Goal: Task Accomplishment & Management: Manage account settings

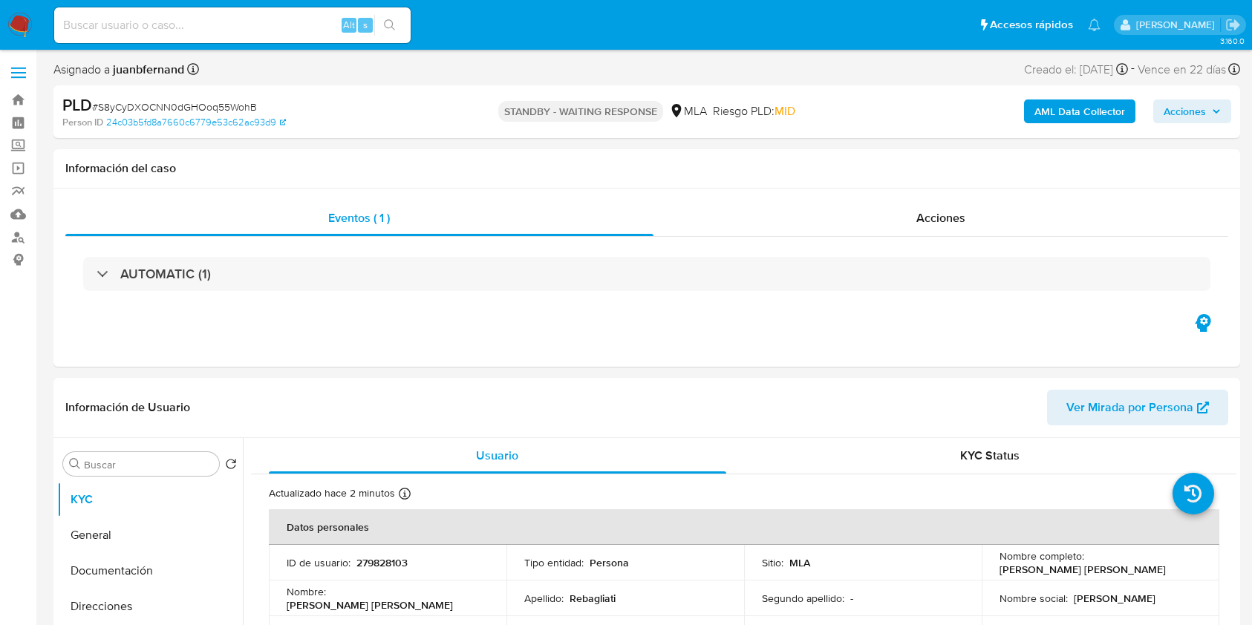
select select "10"
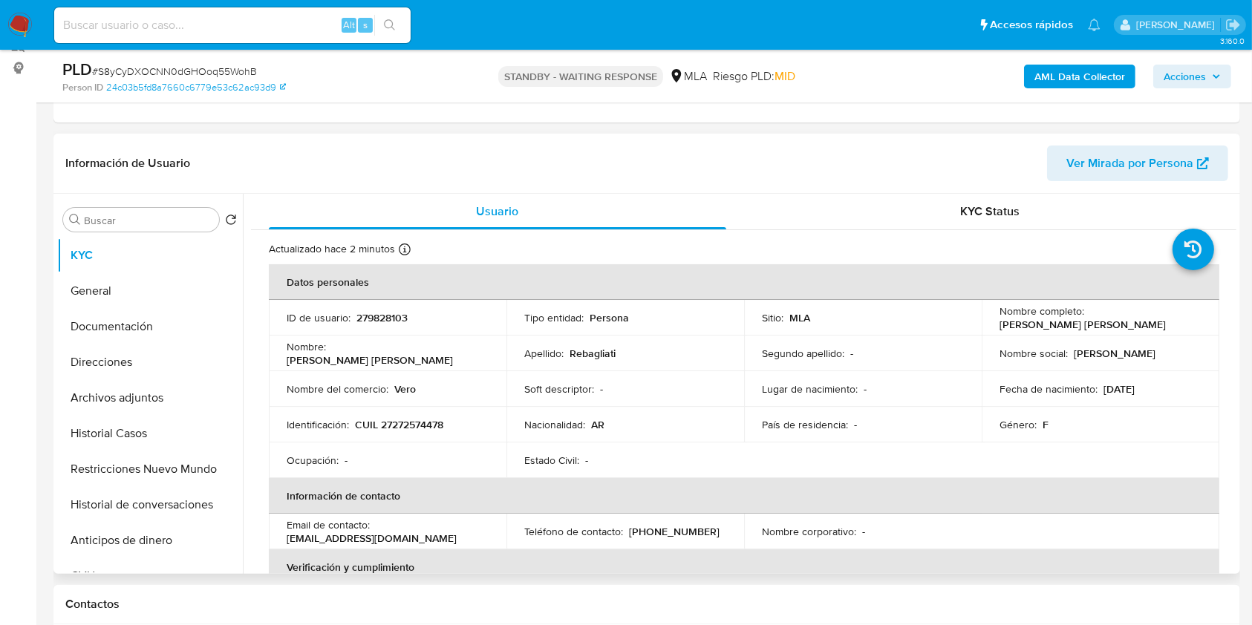
scroll to position [198, 0]
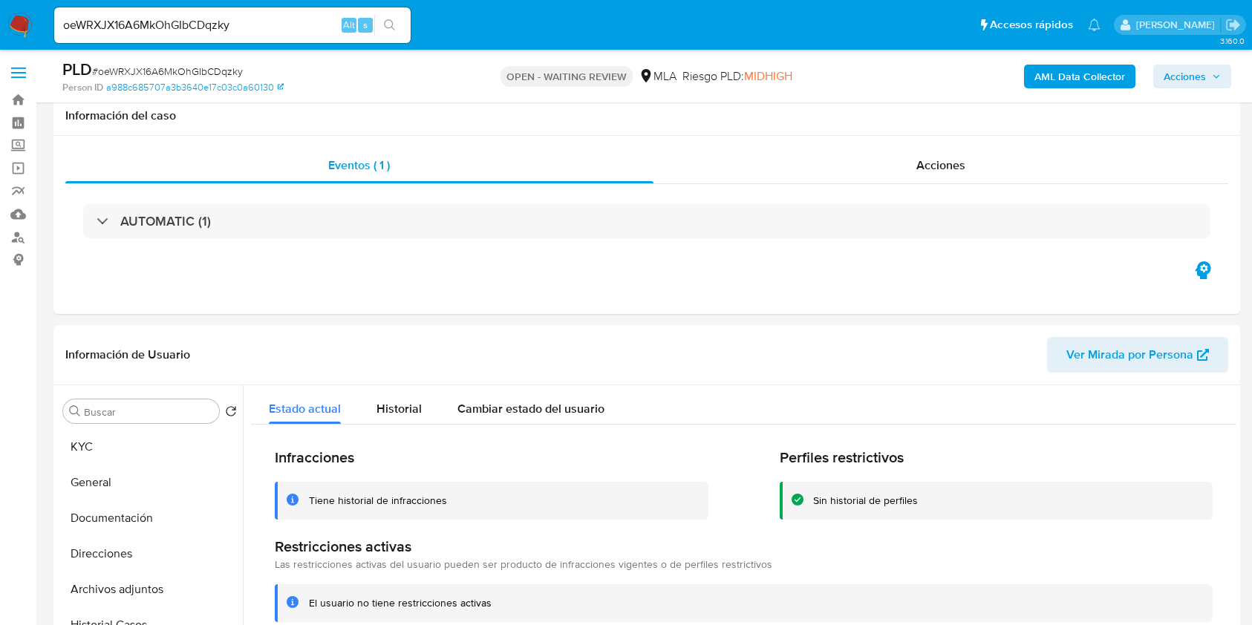
select select "10"
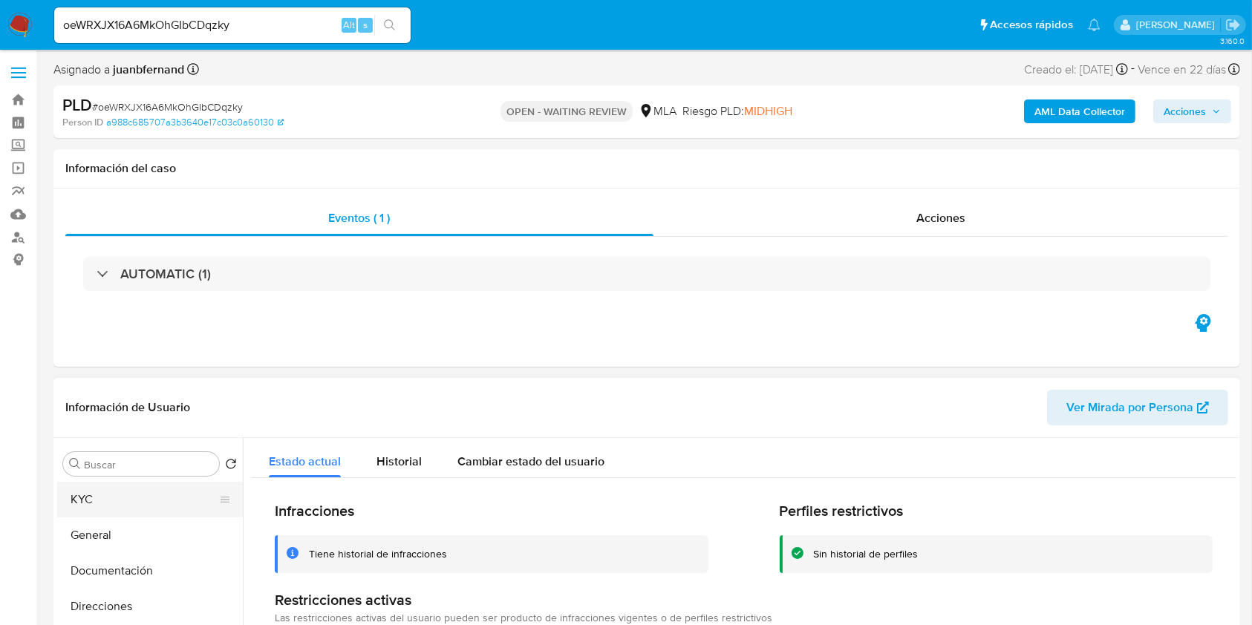
click at [105, 498] on button "KYC" at bounding box center [144, 500] width 174 height 36
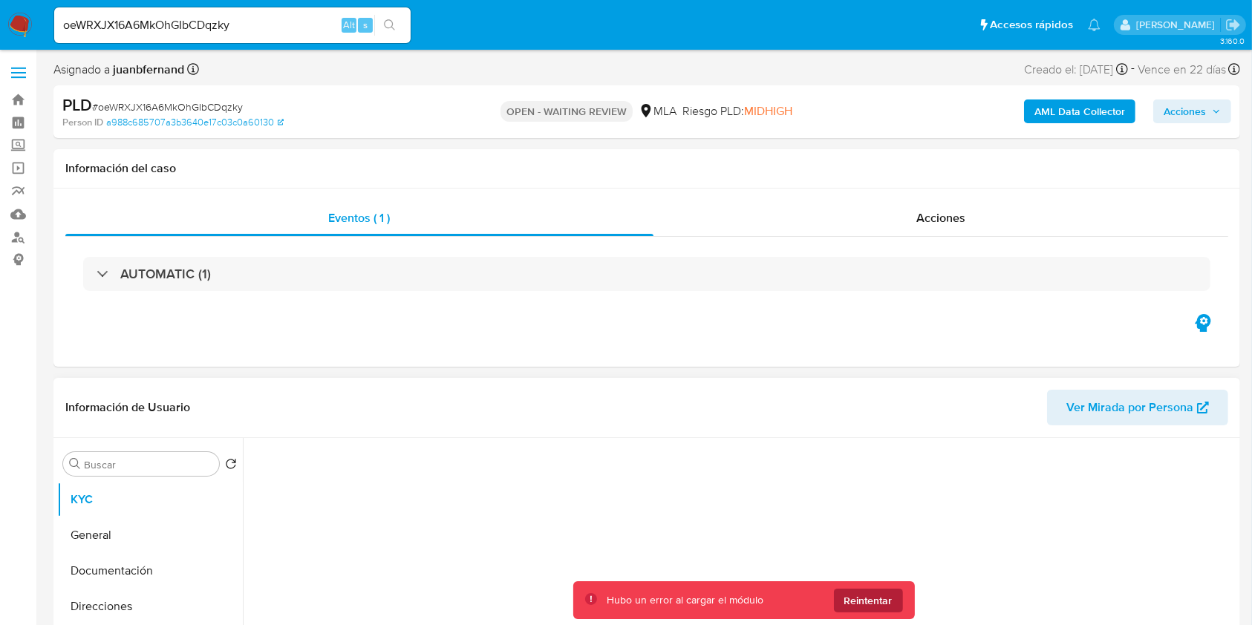
click at [872, 593] on span "Reintentar" at bounding box center [868, 601] width 48 height 24
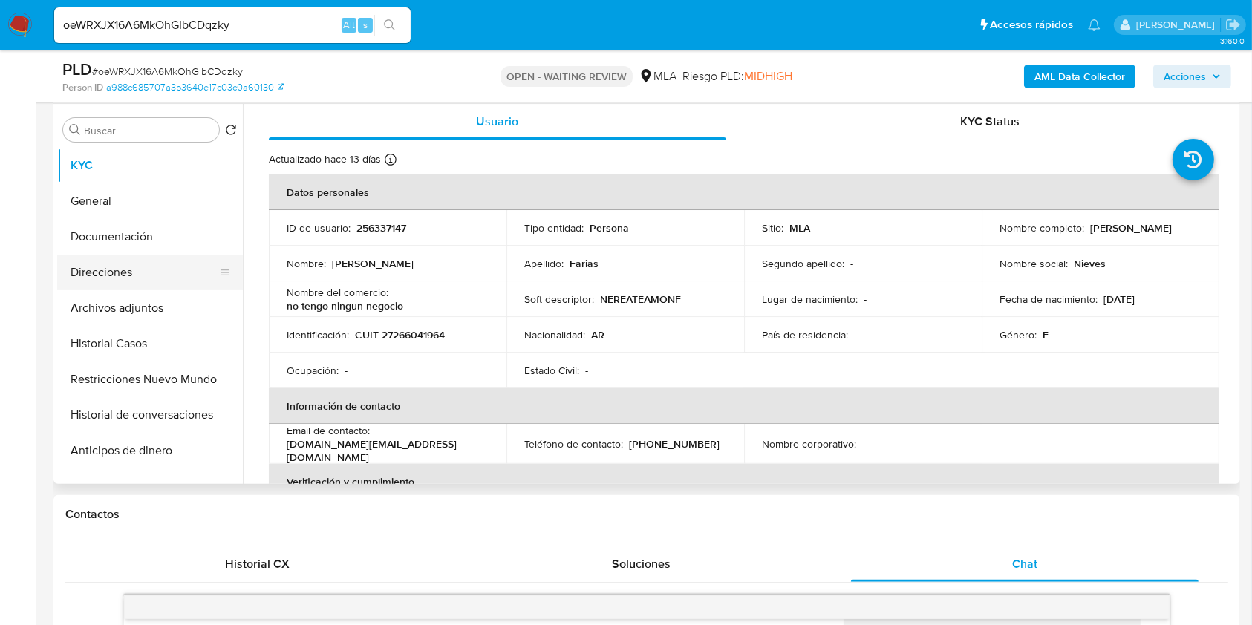
scroll to position [198, 0]
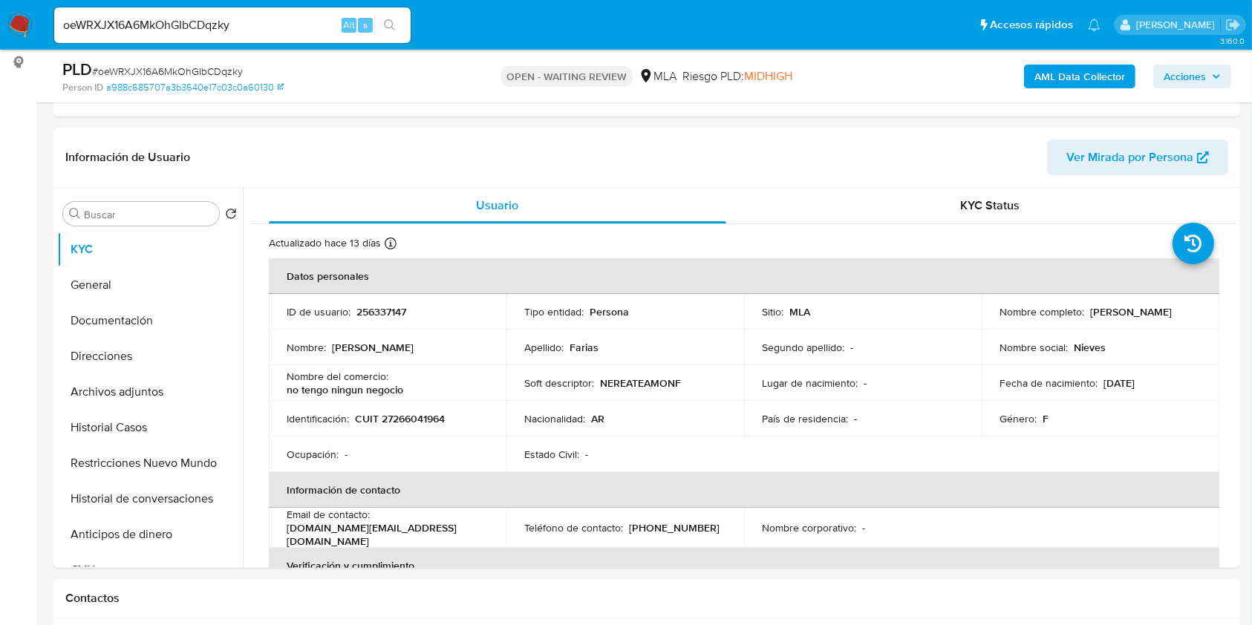
click at [408, 535] on p "nereateamo.nf@gmail.com" at bounding box center [385, 534] width 196 height 27
click at [401, 533] on p "nereateamo.nf@gmail.com" at bounding box center [385, 534] width 196 height 27
drag, startPoint x: 401, startPoint y: 534, endPoint x: 319, endPoint y: 530, distance: 82.5
click at [319, 530] on p "nereateamo.nf@gmail.com" at bounding box center [385, 534] width 196 height 27
copy p "nereateamo.nf@gmail.com"
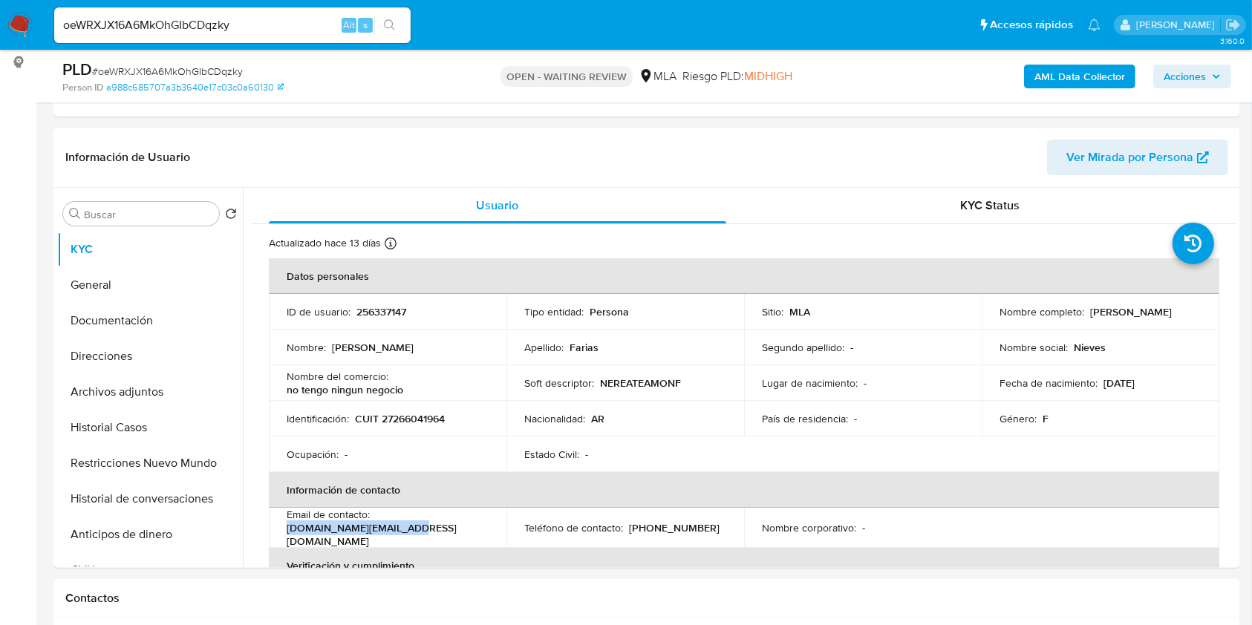
click at [668, 532] on p "(11) 70454571" at bounding box center [674, 527] width 91 height 13
copy p "70454571"
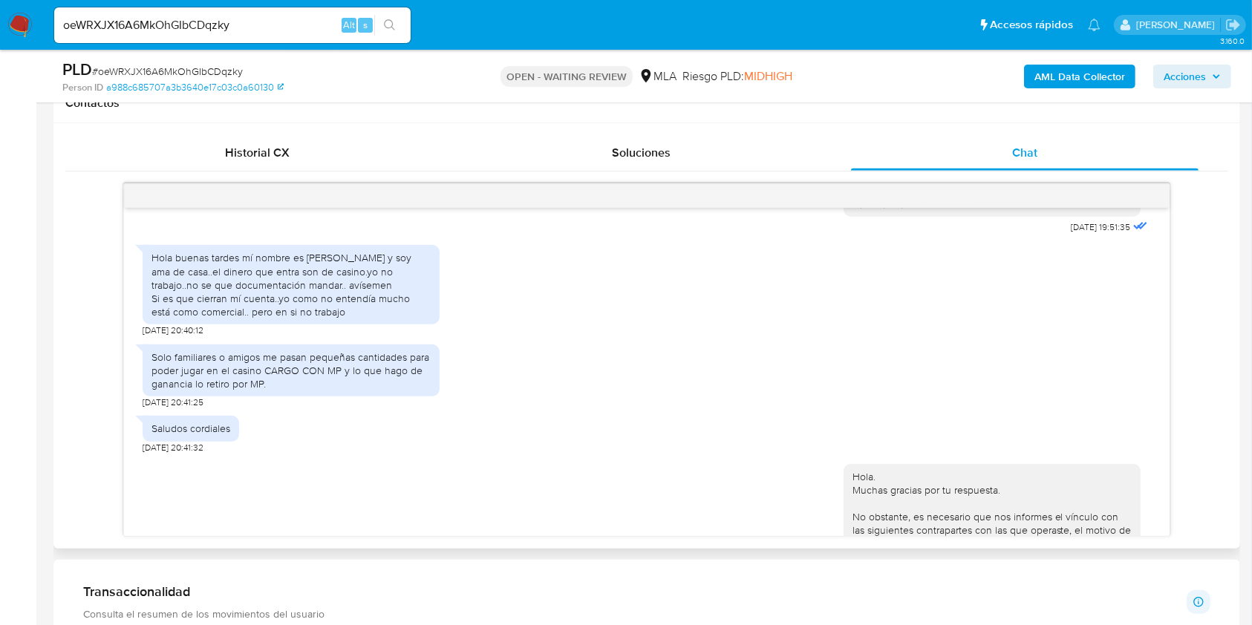
scroll to position [618, 0]
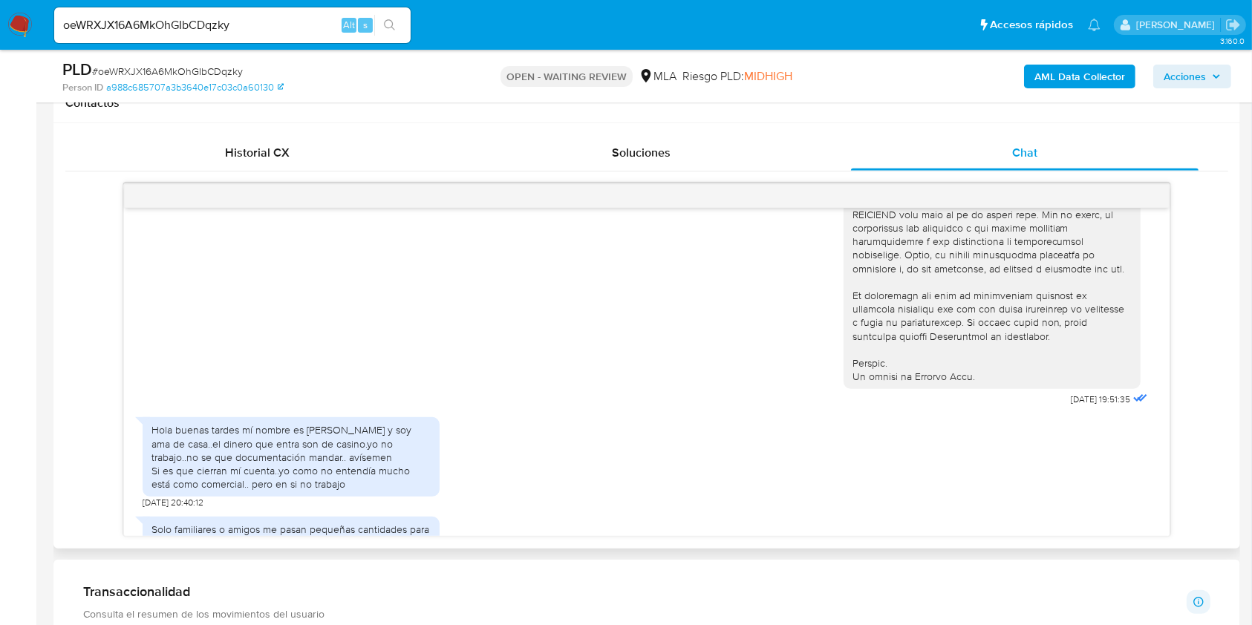
click at [1072, 406] on span "17/07/2025 19:51:35" at bounding box center [1101, 400] width 59 height 12
drag, startPoint x: 1043, startPoint y: 428, endPoint x: 1080, endPoint y: 431, distance: 37.3
click at [1080, 406] on span "17/07/2025 19:51:35" at bounding box center [1101, 400] width 59 height 12
copy span "17/07/2025"
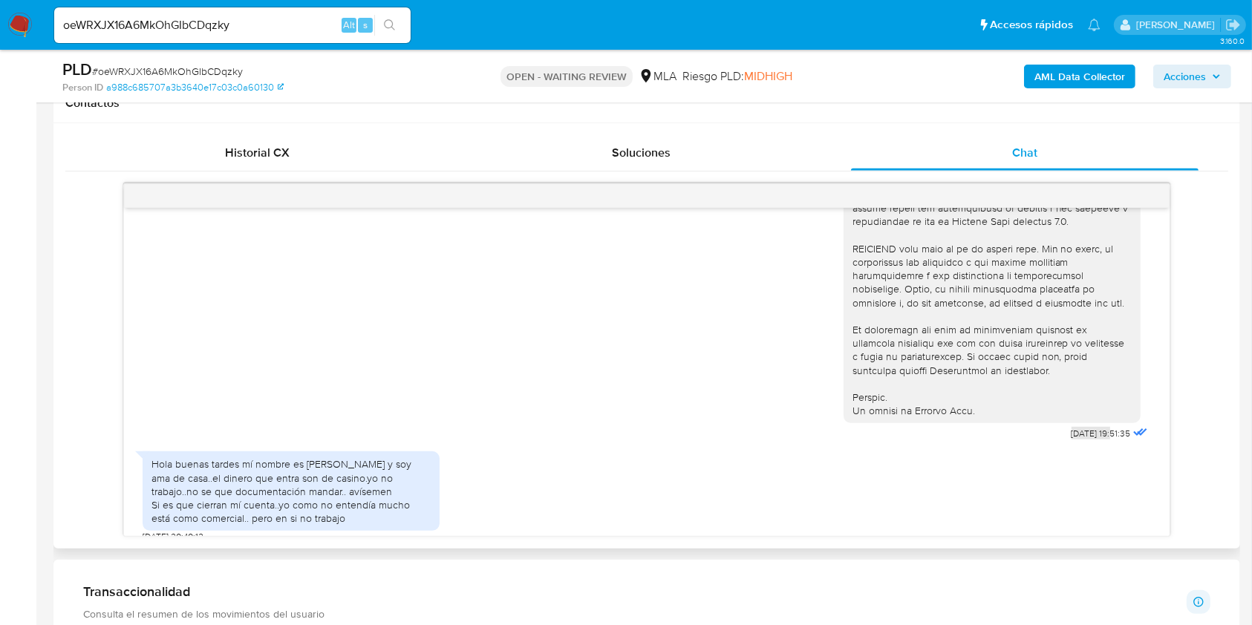
scroll to position [693, 0]
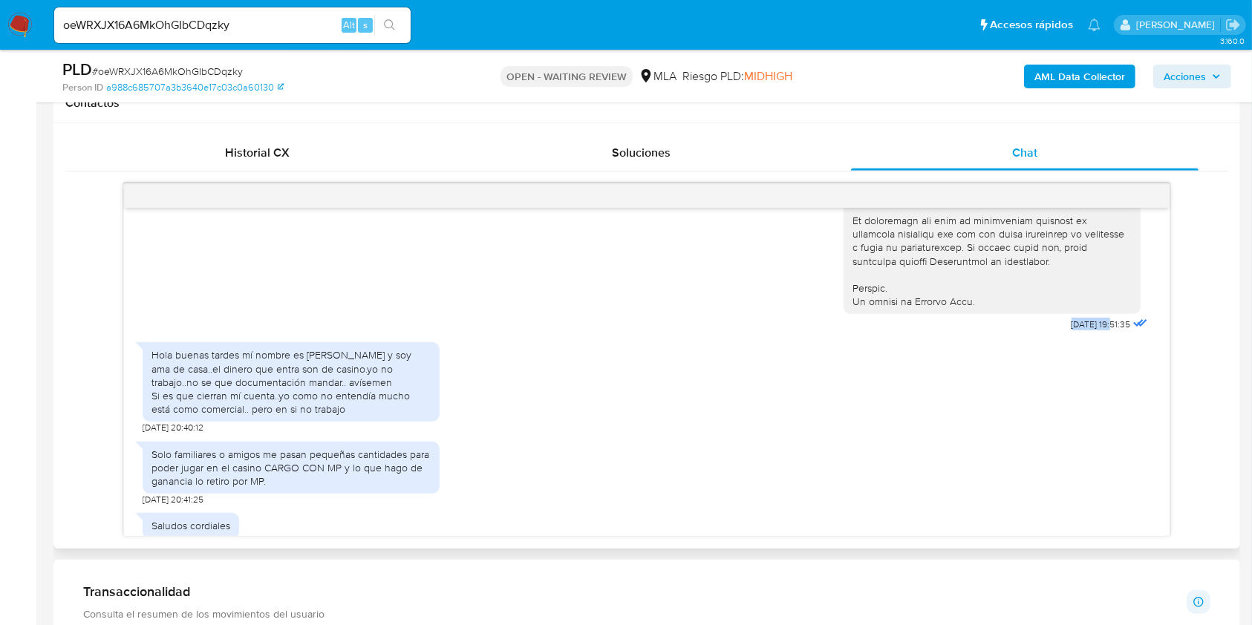
click at [1072, 330] on span "17/07/2025 19:51:35" at bounding box center [1101, 325] width 59 height 12
drag, startPoint x: 1043, startPoint y: 352, endPoint x: 1069, endPoint y: 354, distance: 25.3
click at [1072, 330] on span "17/07/2025 19:51:35" at bounding box center [1101, 325] width 59 height 12
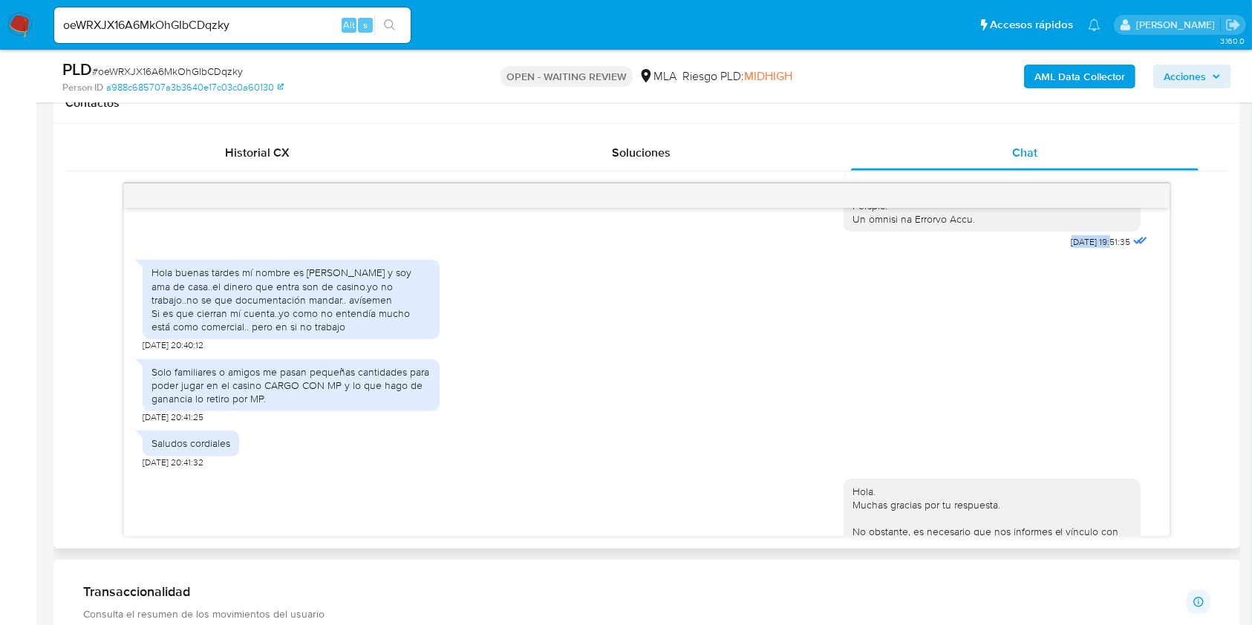
scroll to position [792, 0]
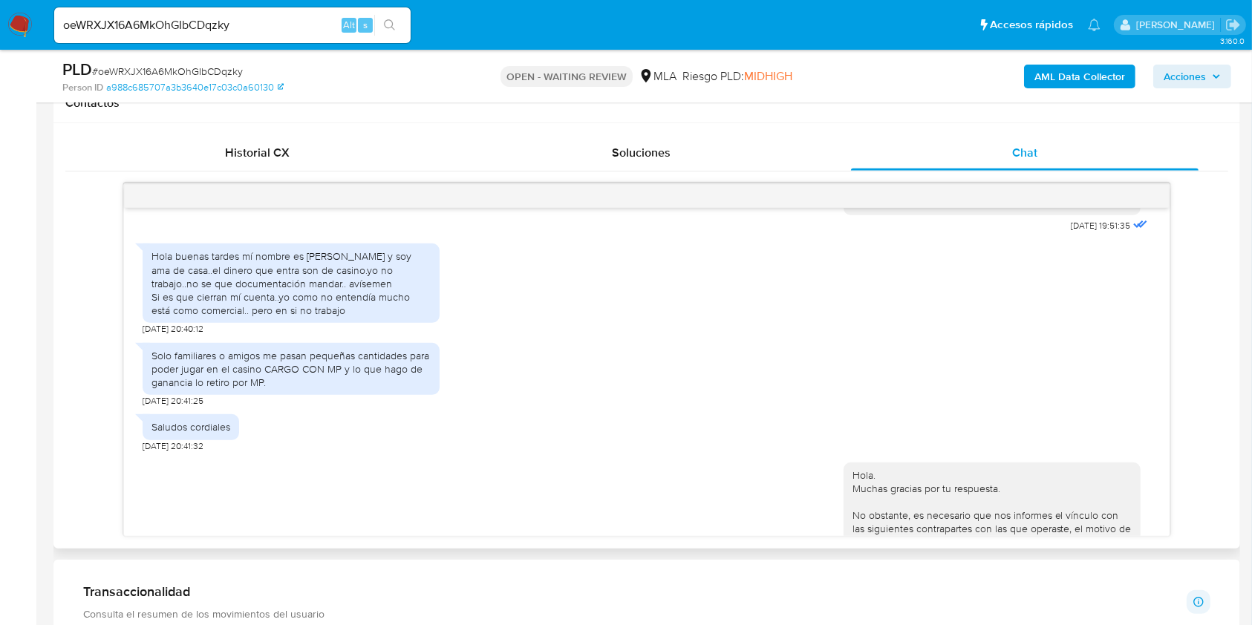
click at [351, 284] on div "Hola buenas tardes mí nombre es Nieves y soy ama de casa..el dinero que entra s…" at bounding box center [291, 284] width 279 height 68
drag, startPoint x: 351, startPoint y: 284, endPoint x: 369, endPoint y: 302, distance: 25.7
click at [369, 302] on div "Hola buenas tardes mí nombre es Nieves y soy ama de casa..el dinero que entra s…" at bounding box center [291, 284] width 279 height 68
copy div "soy ama de casa..el dinero que entra son de casino.yo no trabajo"
click at [160, 384] on div "Solo familiares o amigos me pasan pequeñas cantidades para poder jugar en el ca…" at bounding box center [291, 369] width 279 height 41
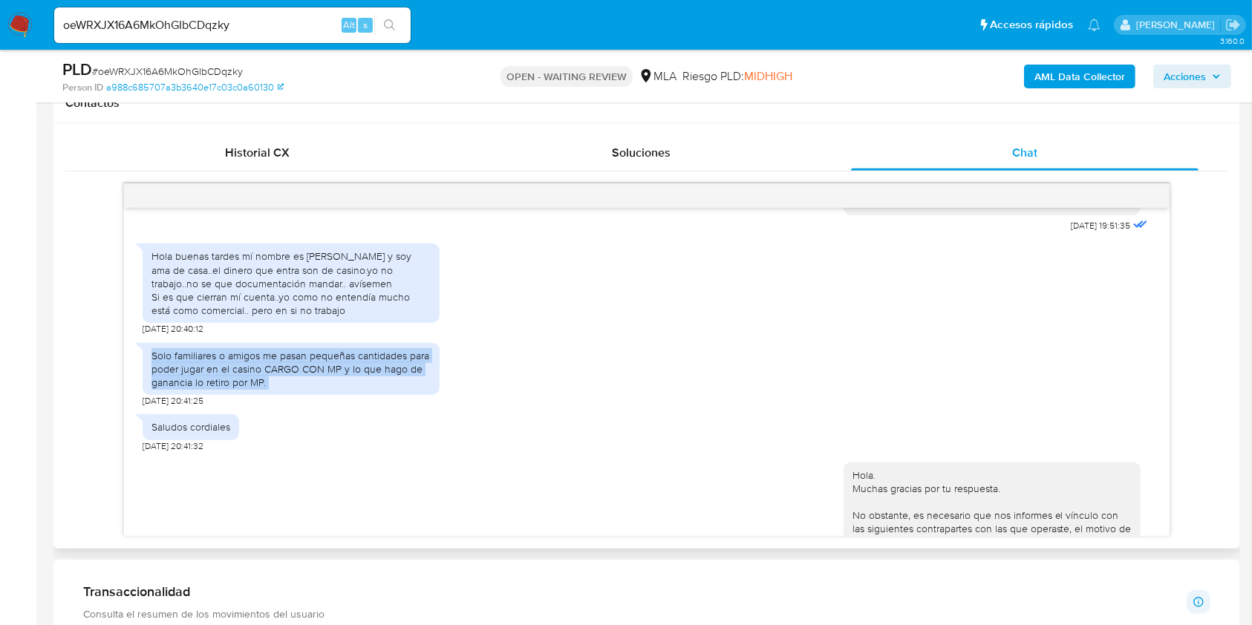
drag, startPoint x: 160, startPoint y: 384, endPoint x: 351, endPoint y: 413, distance: 192.3
click at [351, 390] on div "Solo familiares o amigos me pasan pequeñas cantidades para poder jugar en el ca…" at bounding box center [291, 369] width 279 height 41
copy div "Solo familiares o amigos me pasan pequeñas cantidades para poder jugar en el ca…"
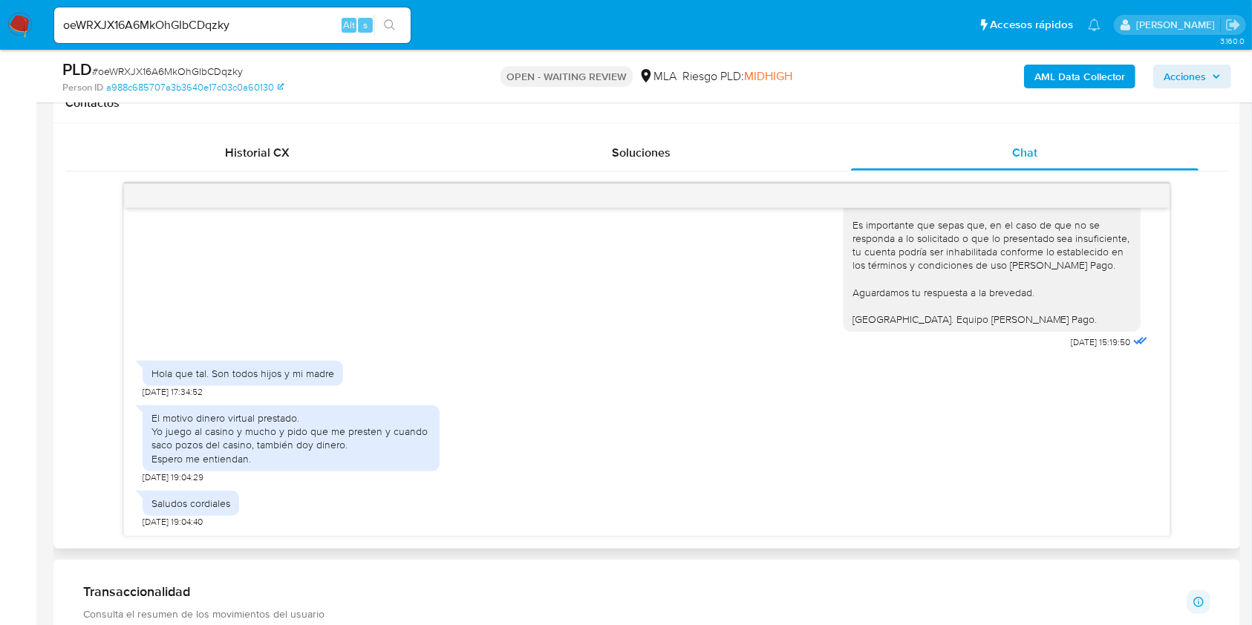
scroll to position [1312, 0]
click at [218, 374] on div "Hola que tal. Son todos hijos y mi madre" at bounding box center [243, 373] width 183 height 13
drag, startPoint x: 218, startPoint y: 374, endPoint x: 313, endPoint y: 375, distance: 95.8
click at [313, 375] on div "Hola que tal. Son todos hijos y mi madre" at bounding box center [243, 373] width 183 height 13
copy div "Son todos hijos y mi madre"
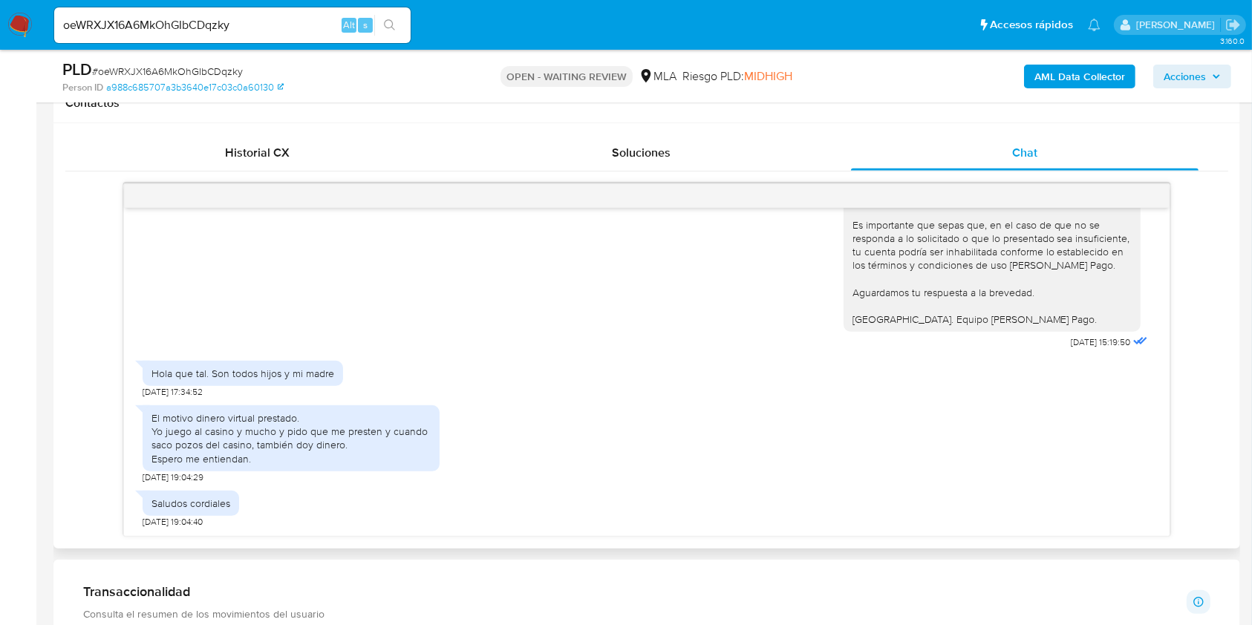
click at [154, 417] on div "El motivo dinero virtual prestado. Yo juego al casino y mucho y pido que me pre…" at bounding box center [291, 438] width 279 height 54
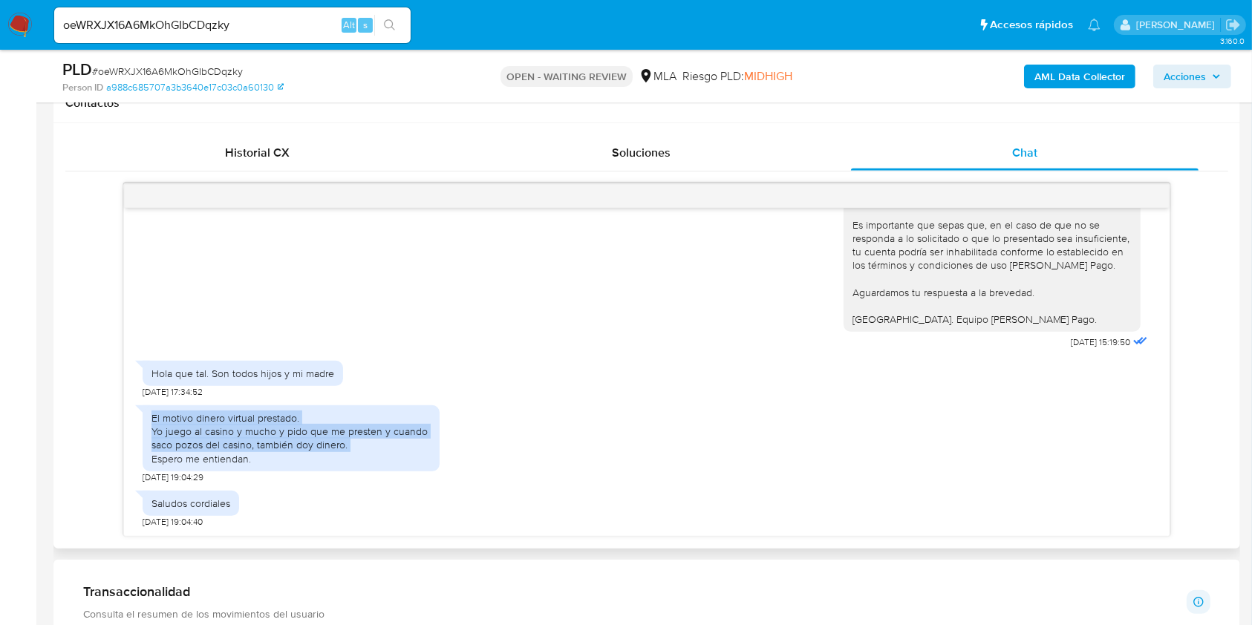
drag, startPoint x: 153, startPoint y: 417, endPoint x: 362, endPoint y: 448, distance: 211.6
click at [362, 448] on div "El motivo dinero virtual prestado. Yo juego al casino y mucho y pido que me pre…" at bounding box center [291, 438] width 279 height 54
copy div "El motivo dinero virtual prestado. Yo juego al casino y mucho y pido que me pre…"
click at [273, 26] on input "oeWRXJX16A6MkOhGIbCDqzky" at bounding box center [232, 25] width 356 height 19
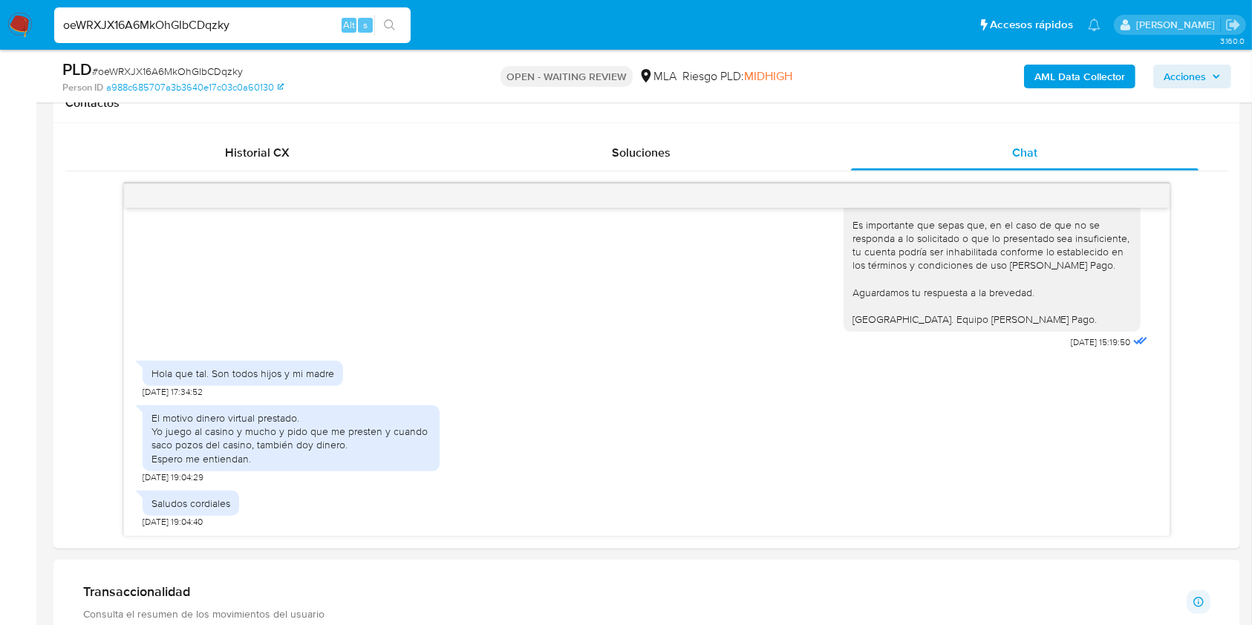
click at [273, 26] on input "oeWRXJX16A6MkOhGIbCDqzky" at bounding box center [232, 25] width 356 height 19
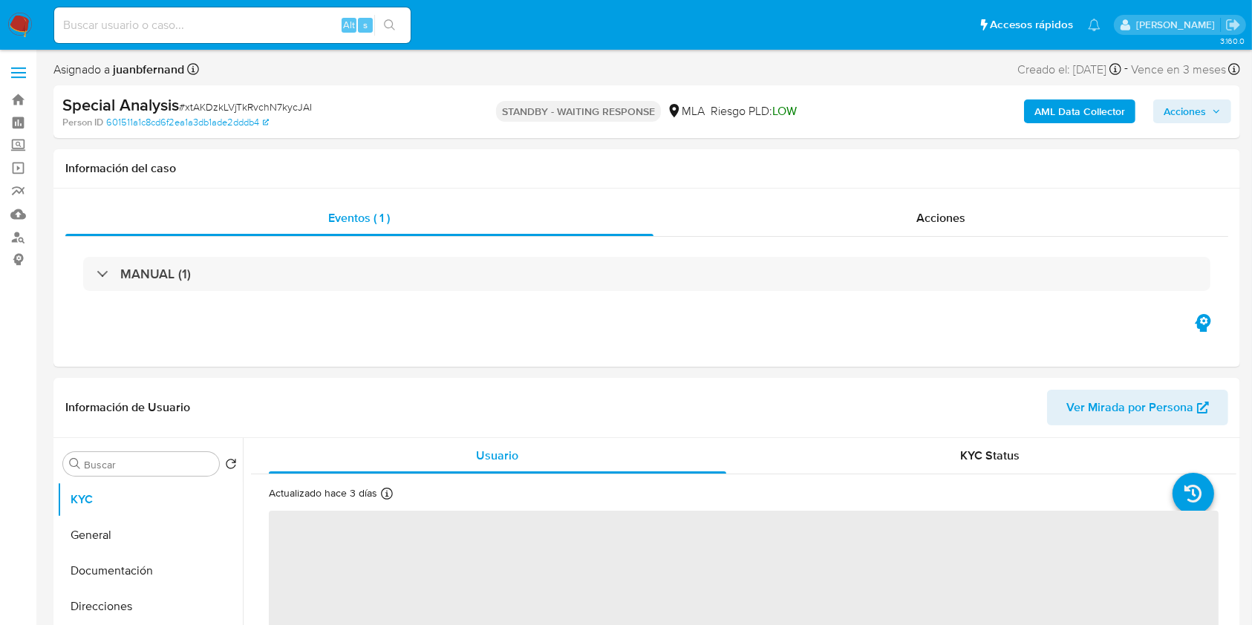
select select "10"
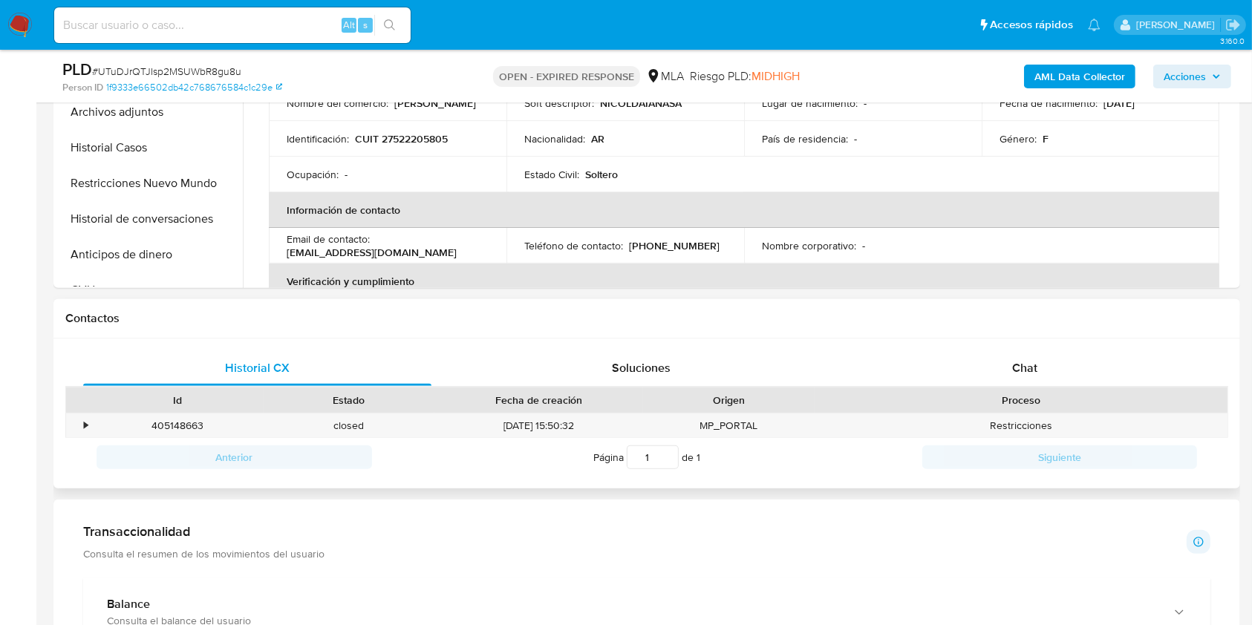
scroll to position [495, 0]
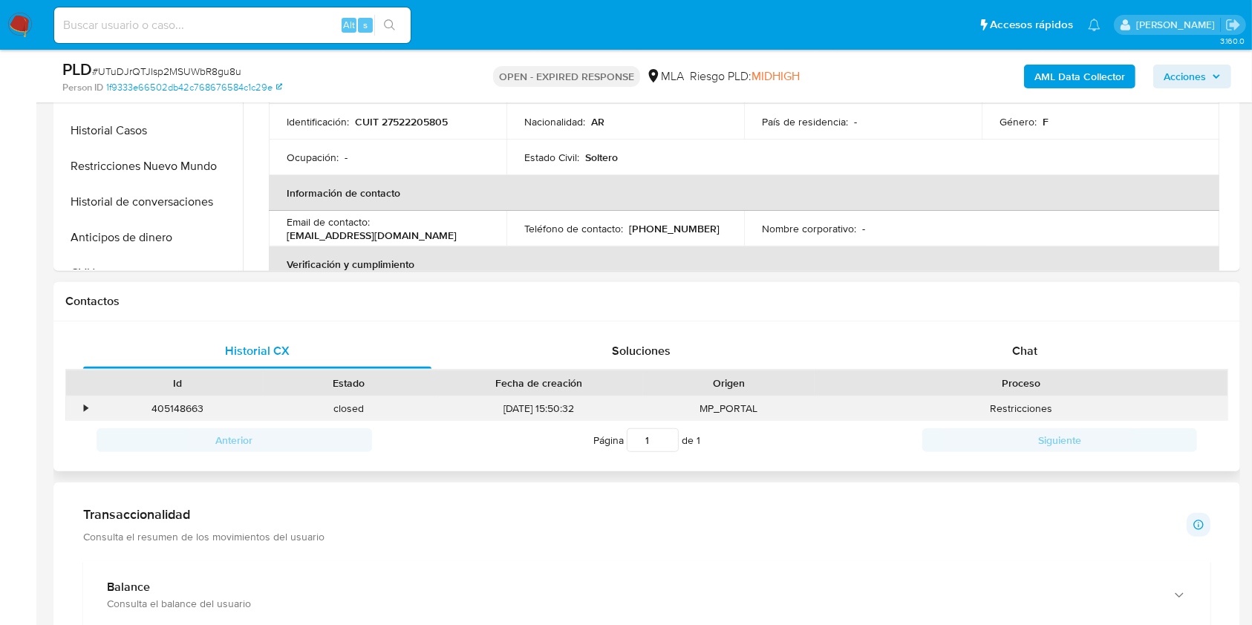
click at [180, 406] on div "405148663" at bounding box center [178, 409] width 172 height 25
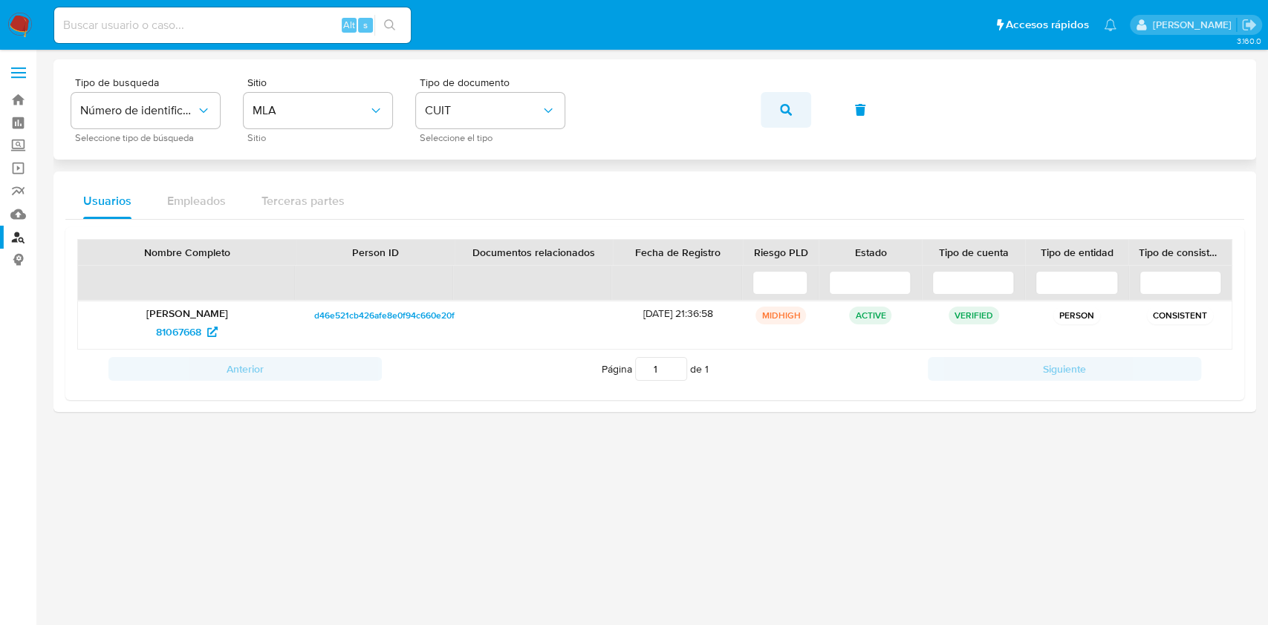
click at [796, 120] on button "button" at bounding box center [786, 110] width 51 height 36
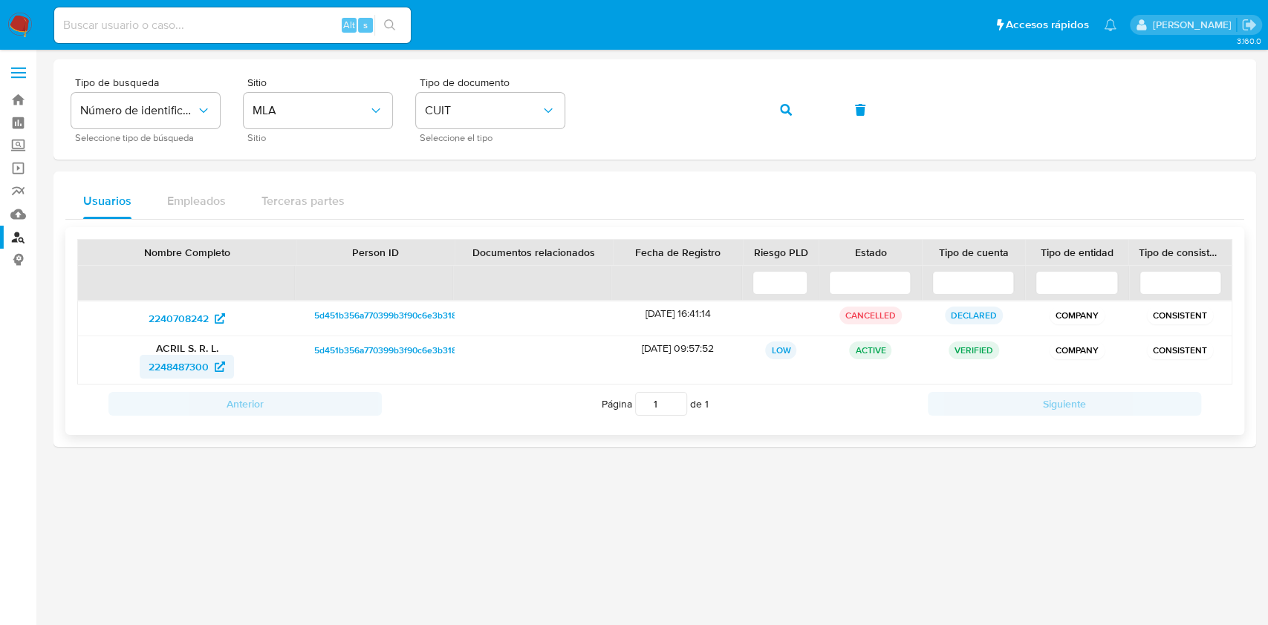
click at [189, 363] on span "2248487300" at bounding box center [179, 367] width 60 height 24
click at [767, 116] on button "button" at bounding box center [786, 110] width 51 height 36
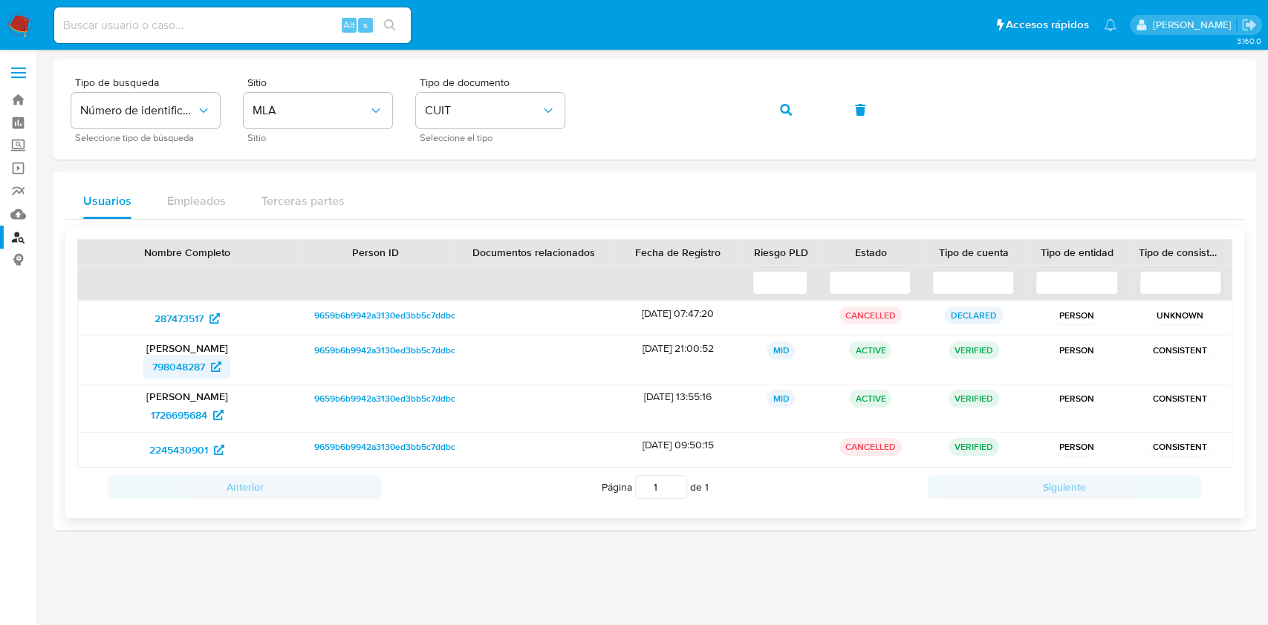
click at [185, 366] on span "798048287" at bounding box center [178, 367] width 53 height 24
click at [169, 412] on span "1726695684" at bounding box center [179, 415] width 56 height 24
click at [781, 110] on icon "button" at bounding box center [786, 110] width 12 height 12
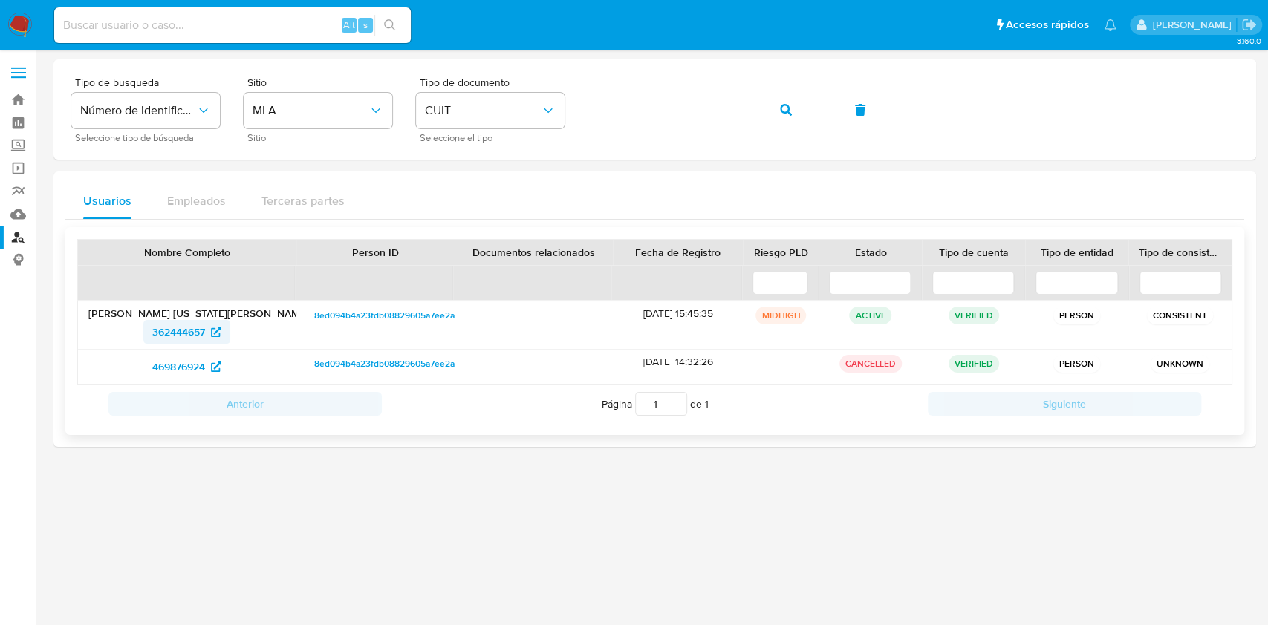
click at [195, 333] on span "362444657" at bounding box center [178, 332] width 53 height 24
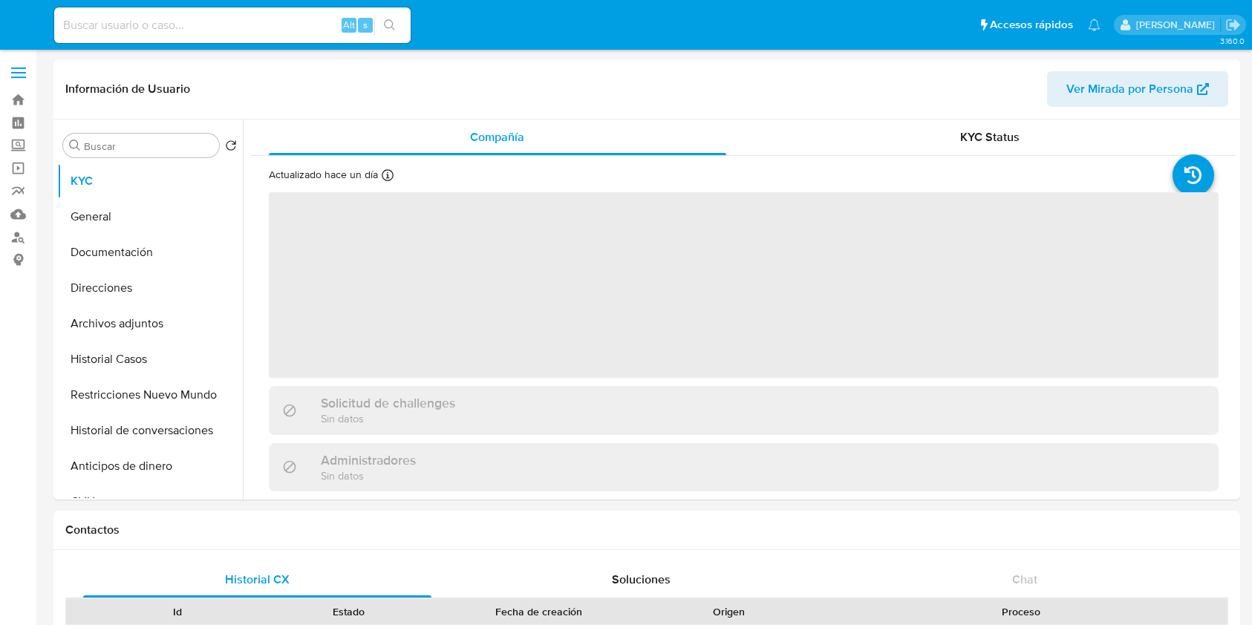
select select "10"
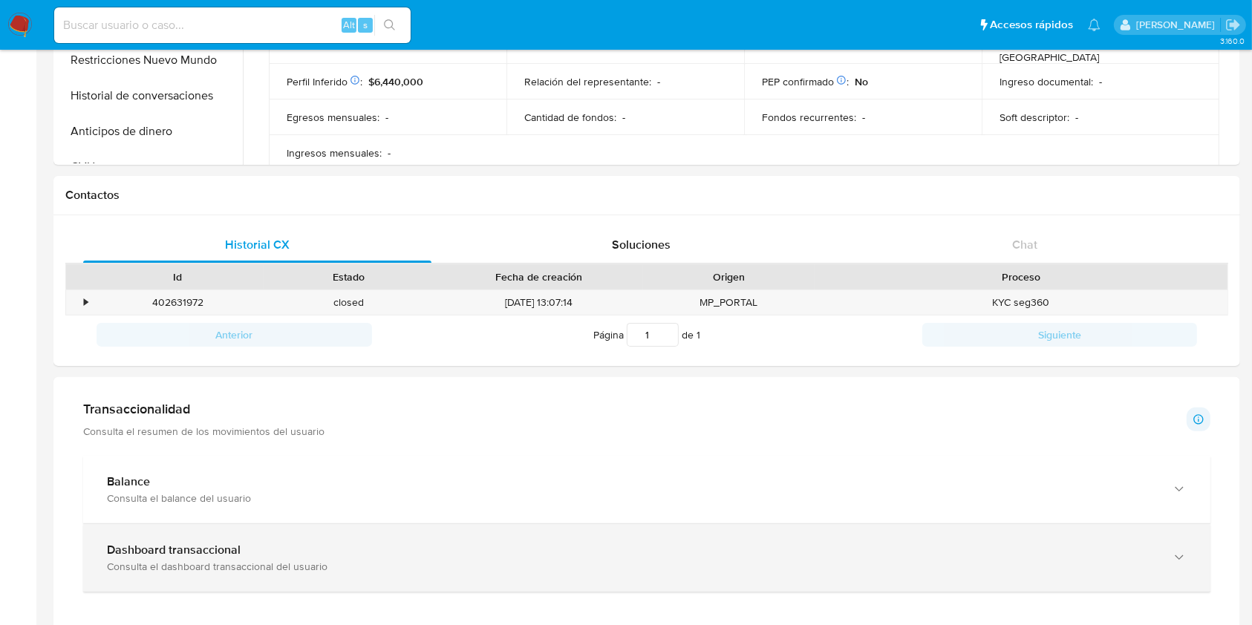
scroll to position [495, 0]
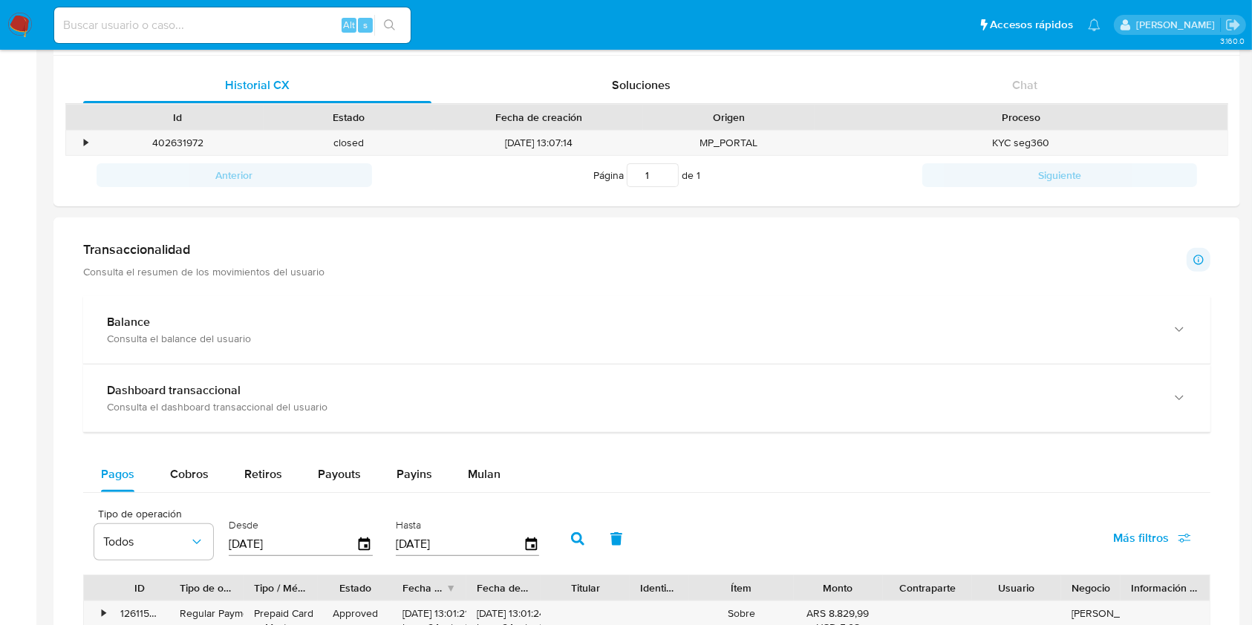
click at [475, 238] on div "Transaccionalidad Consulta el resumen de los movimientos del usuario Informació…" at bounding box center [646, 460] width 1163 height 463
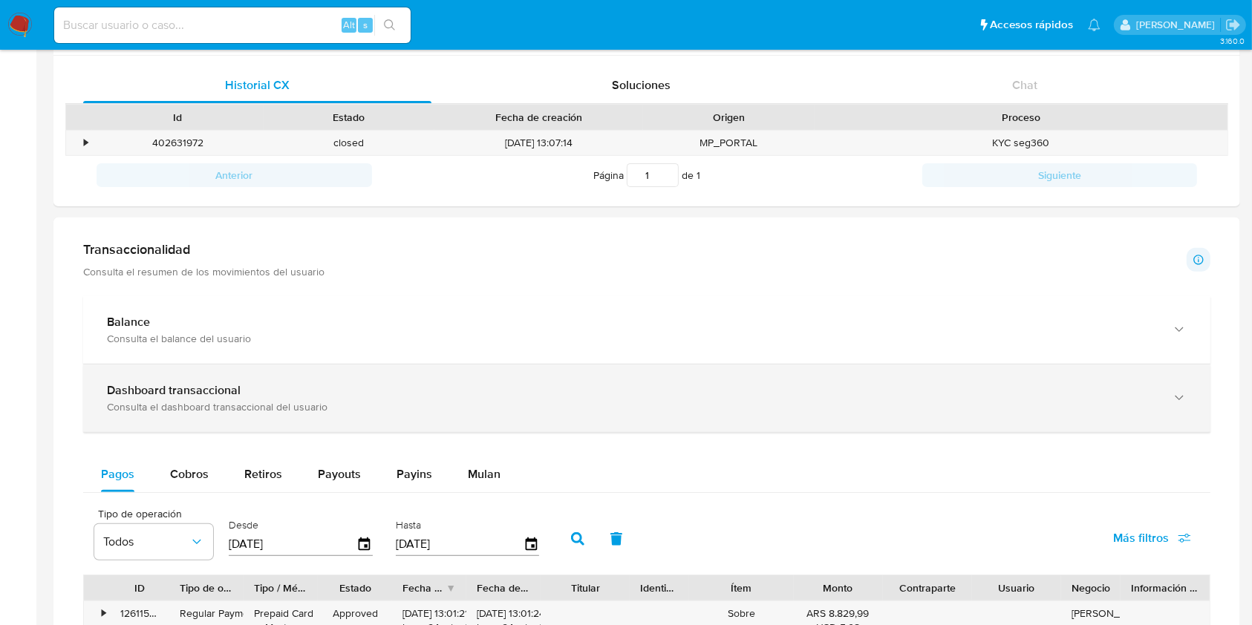
click at [253, 377] on div "Dashboard transaccional Consulta el dashboard transaccional del usuario" at bounding box center [646, 399] width 1127 height 68
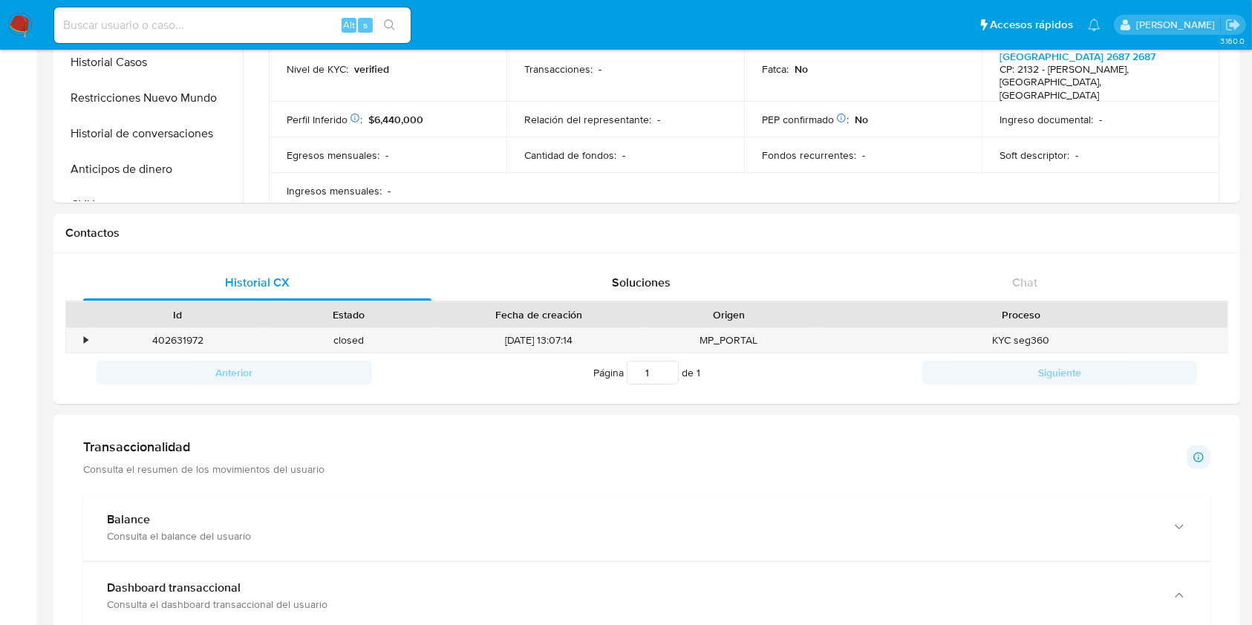
scroll to position [0, 0]
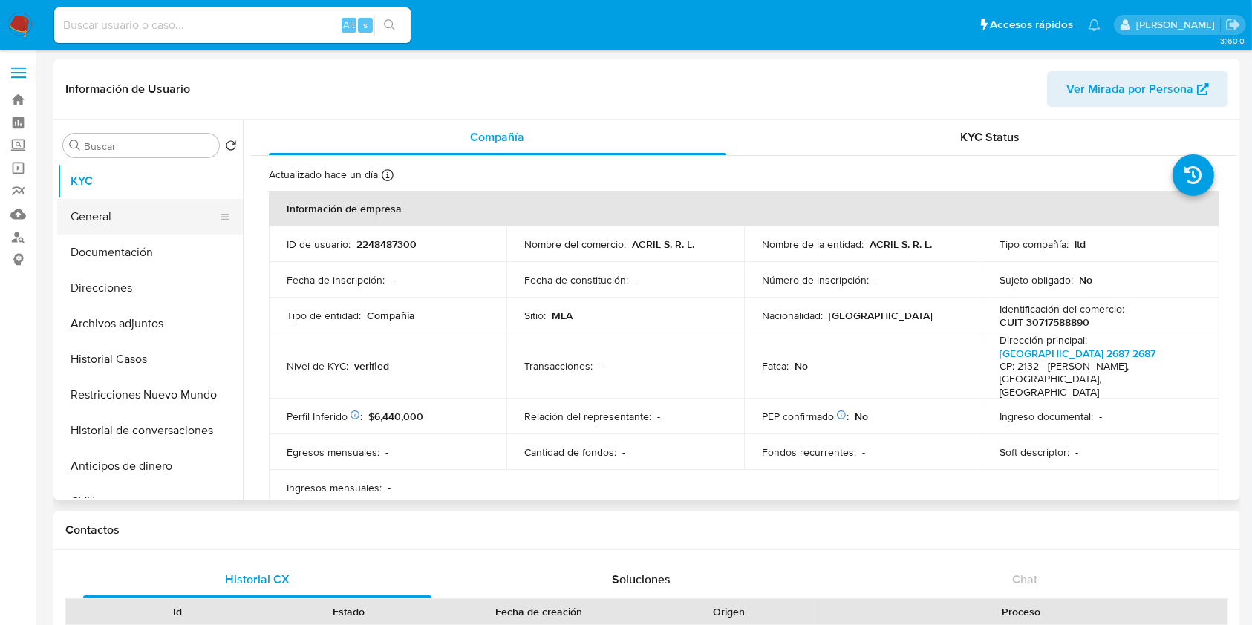
click at [120, 211] on button "General" at bounding box center [144, 217] width 174 height 36
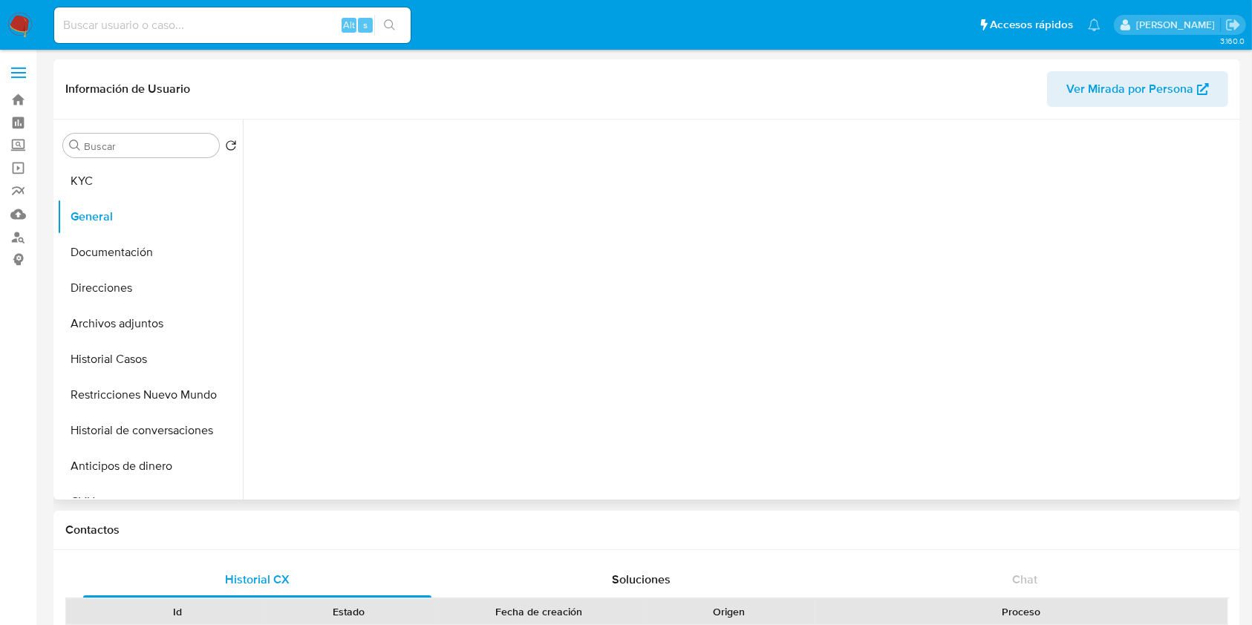
click at [114, 163] on div "Buscar Volver al orden por defecto KYC General Documentación Direcciones Archiv…" at bounding box center [150, 311] width 186 height 378
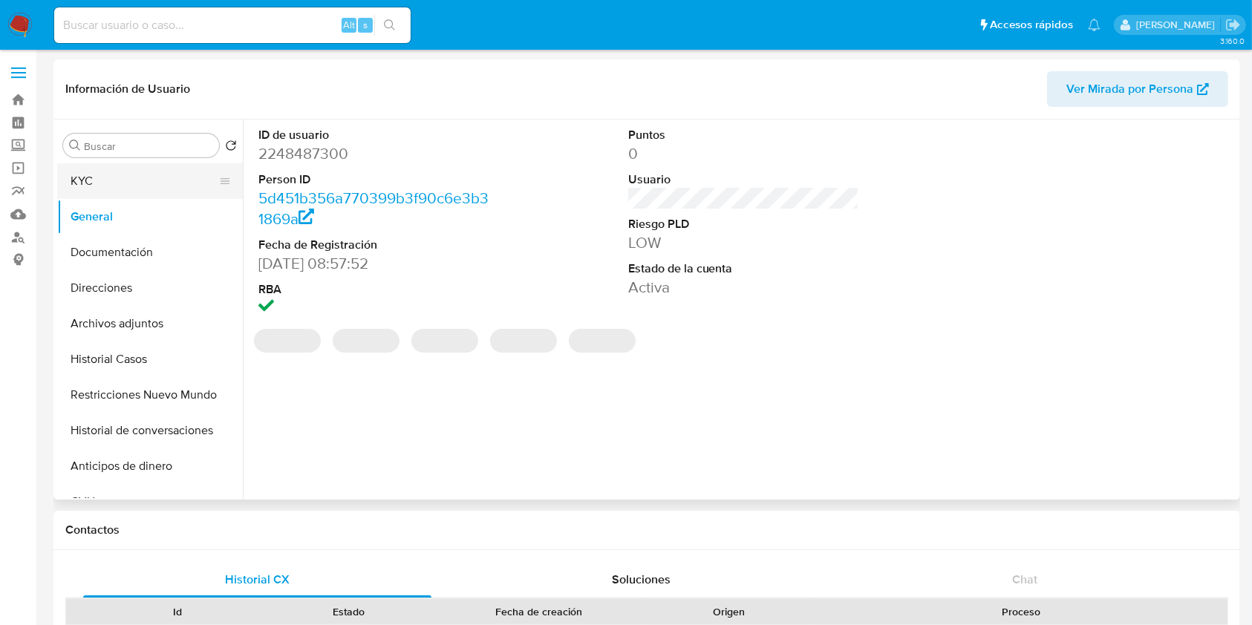
click at [111, 180] on button "KYC" at bounding box center [144, 181] width 174 height 36
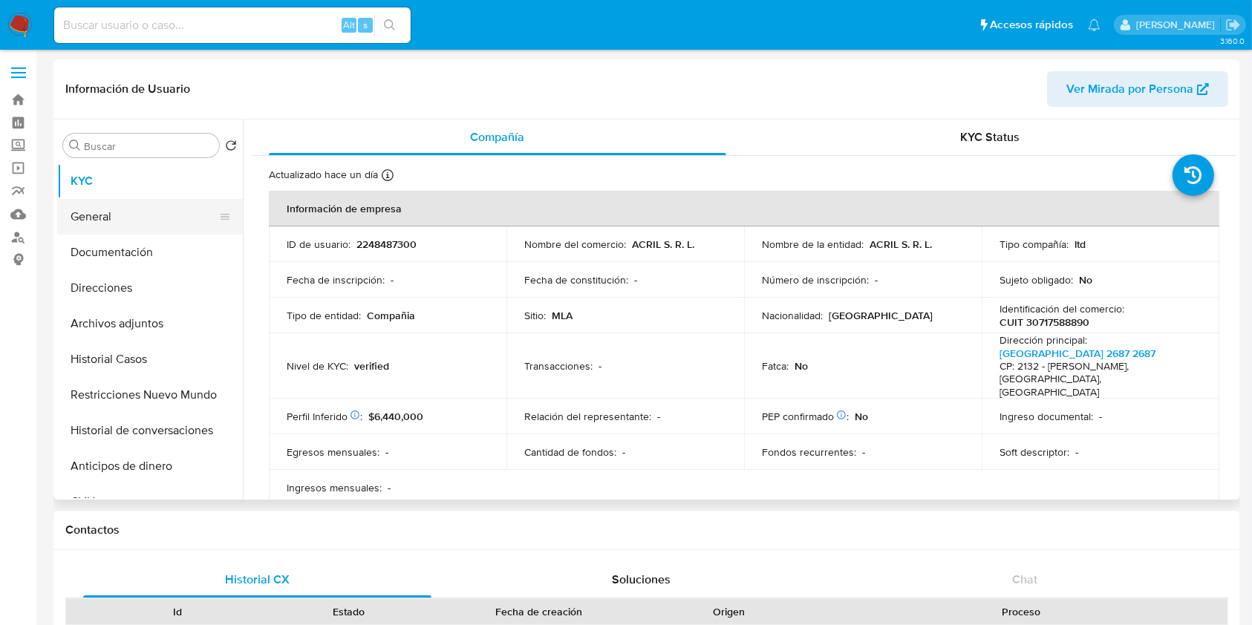
click at [126, 209] on button "General" at bounding box center [144, 217] width 174 height 36
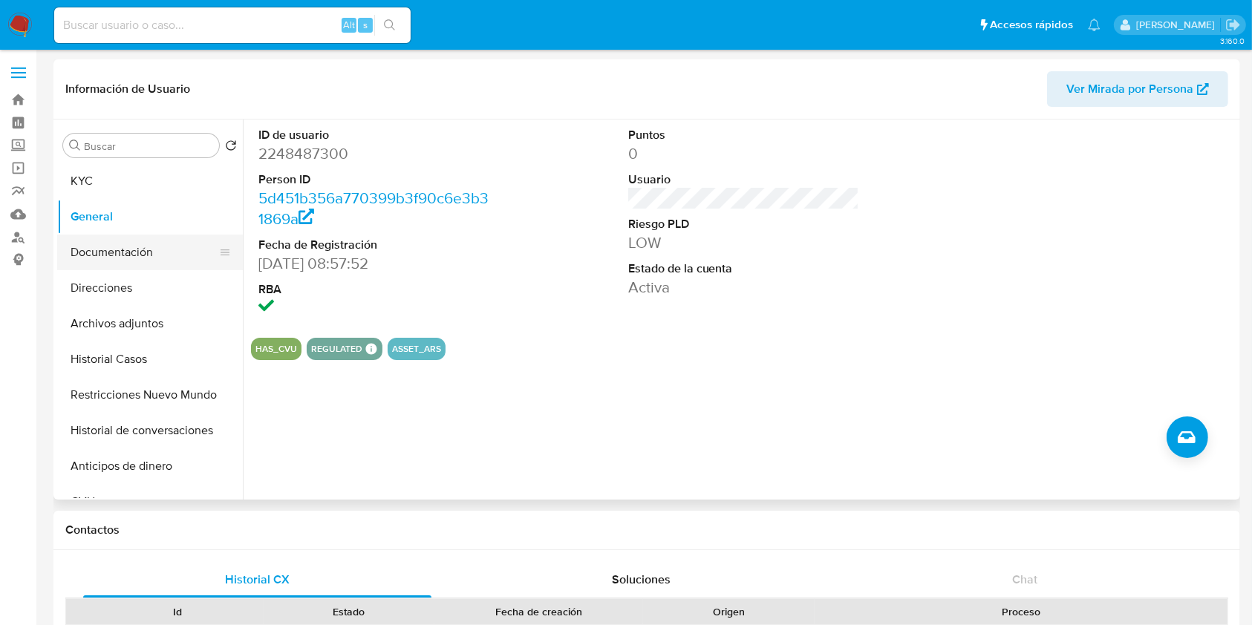
click at [118, 250] on button "Documentación" at bounding box center [144, 253] width 174 height 36
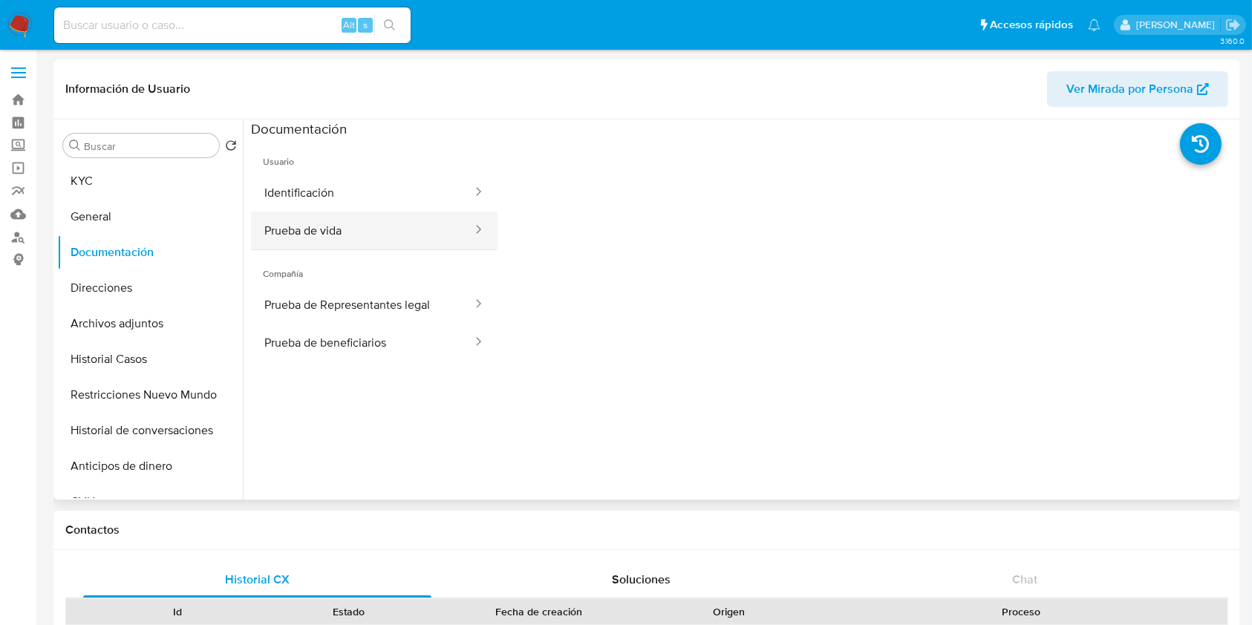
click at [330, 218] on button "Prueba de vida" at bounding box center [362, 231] width 223 height 38
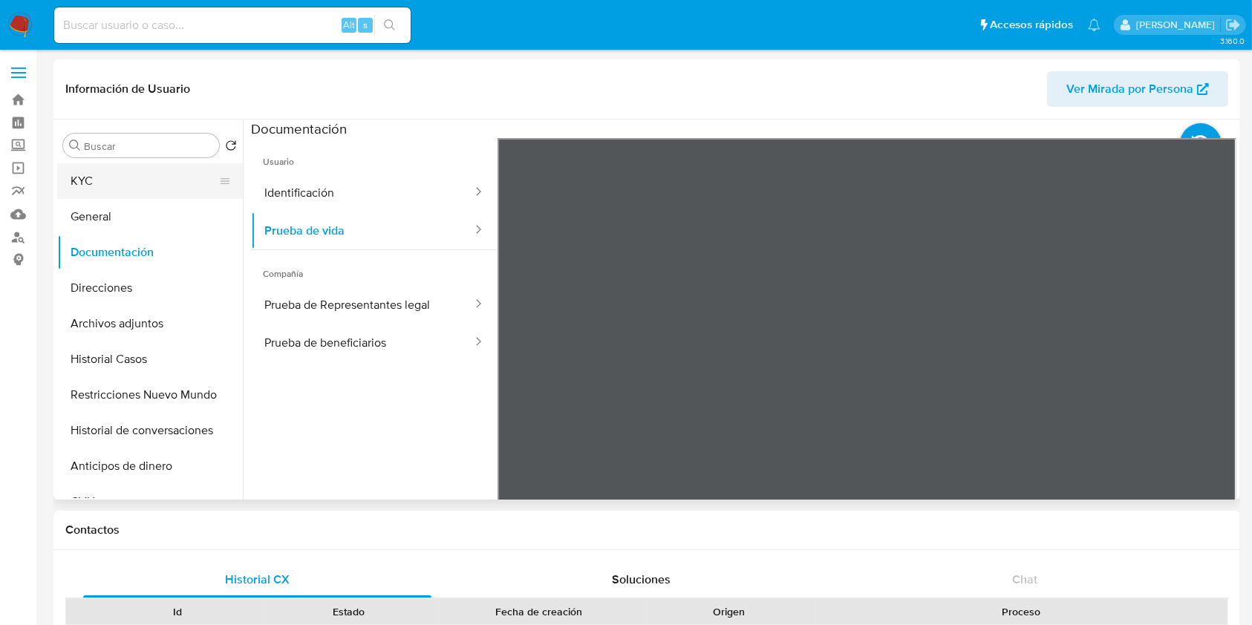
drag, startPoint x: 143, startPoint y: 175, endPoint x: 157, endPoint y: 183, distance: 16.3
click at [157, 183] on button "KYC" at bounding box center [144, 181] width 174 height 36
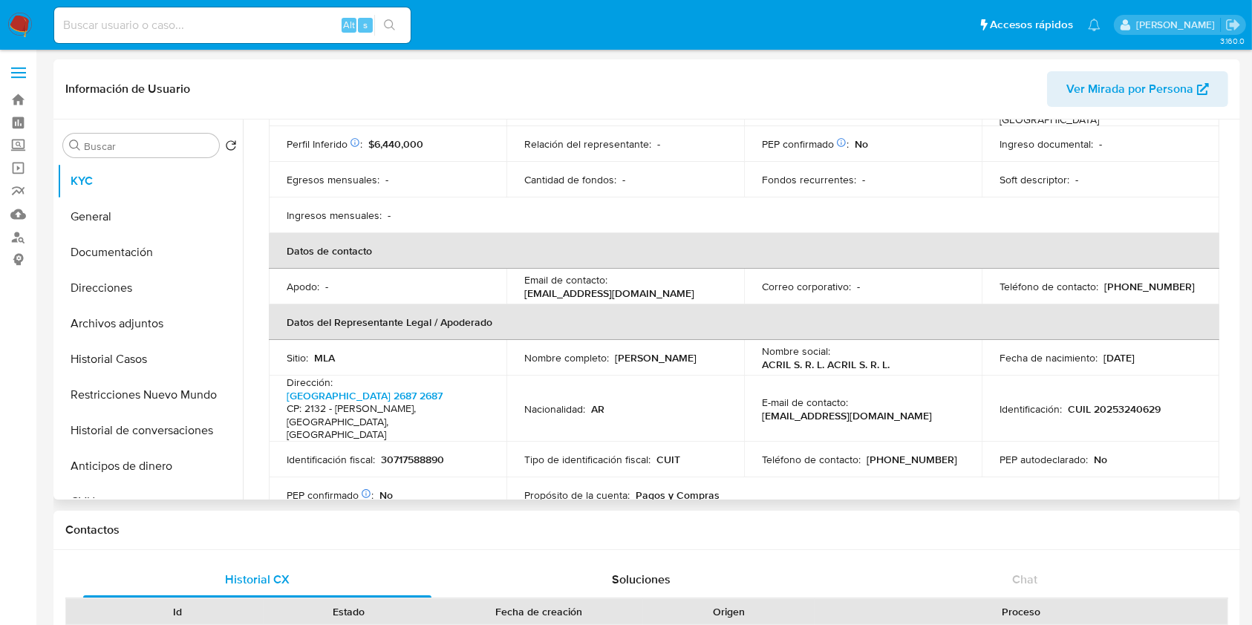
scroll to position [297, 0]
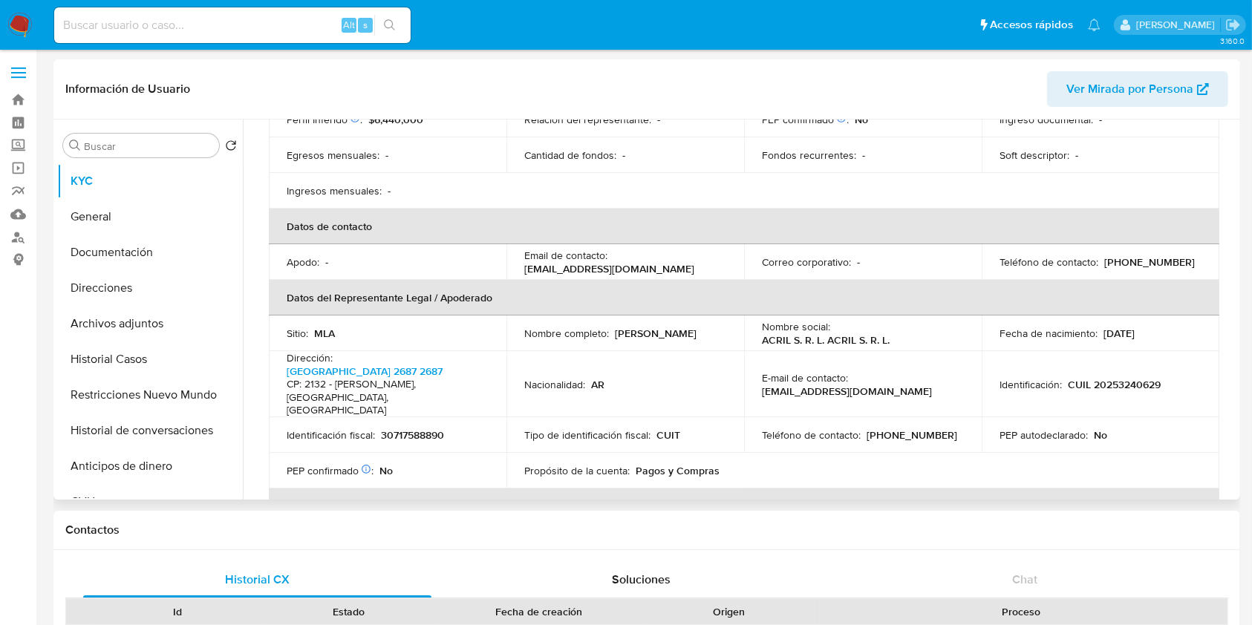
click at [1115, 378] on p "CUIL 20253240629" at bounding box center [1114, 384] width 93 height 13
copy p "20253240629"
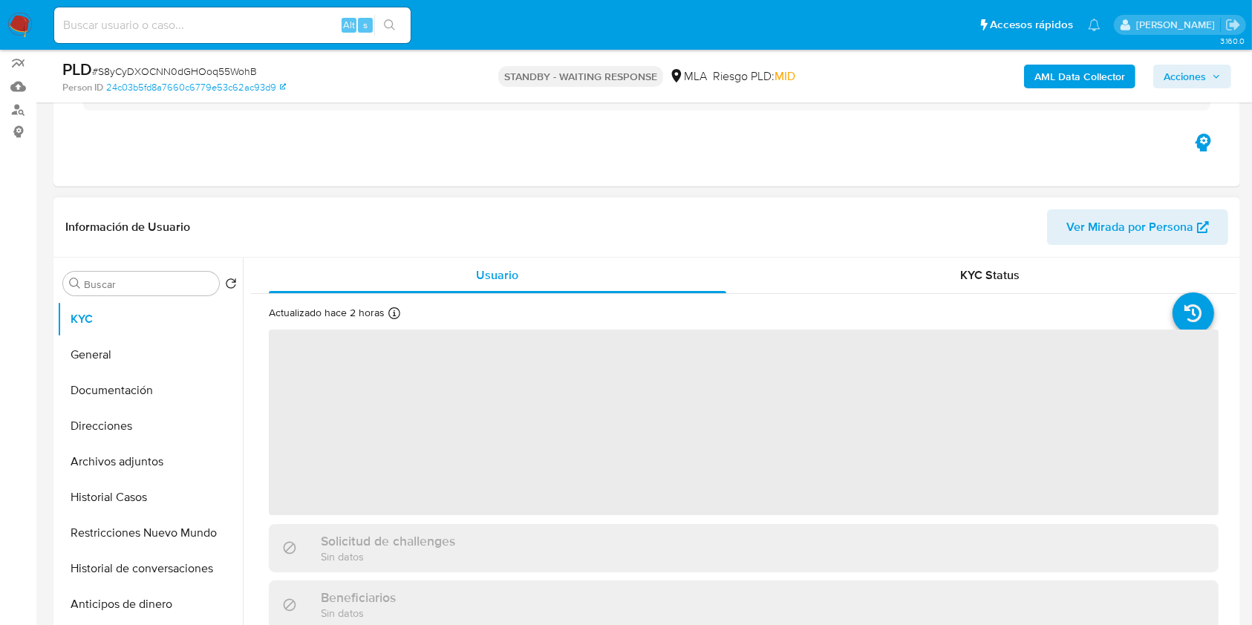
scroll to position [396, 0]
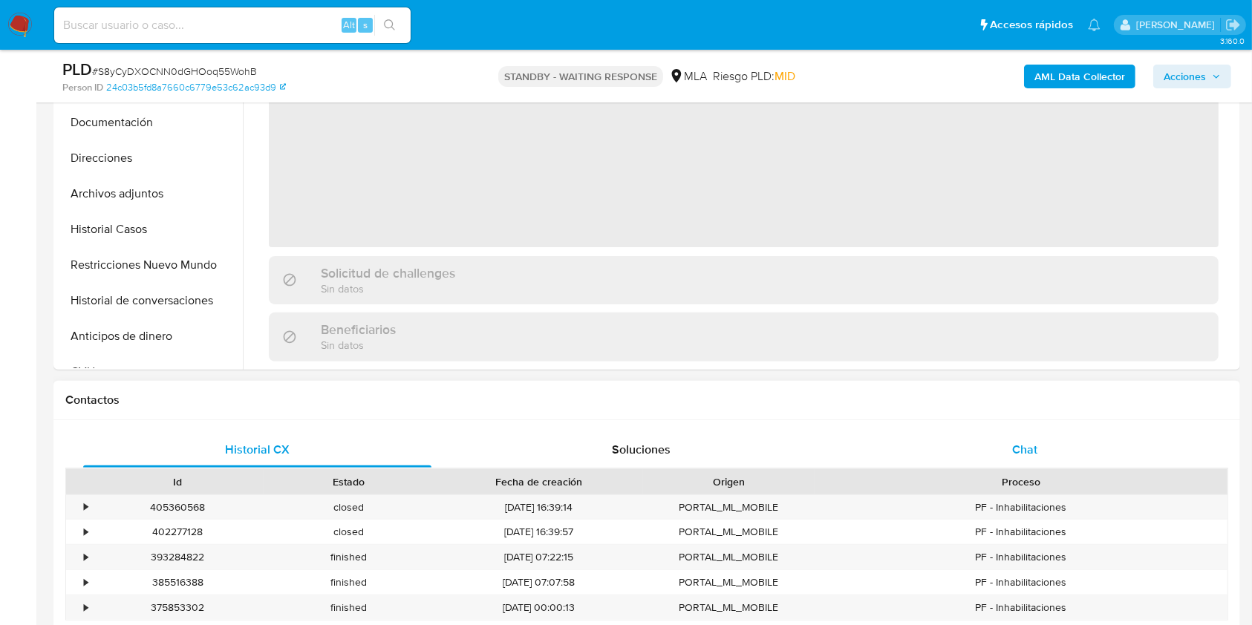
select select "10"
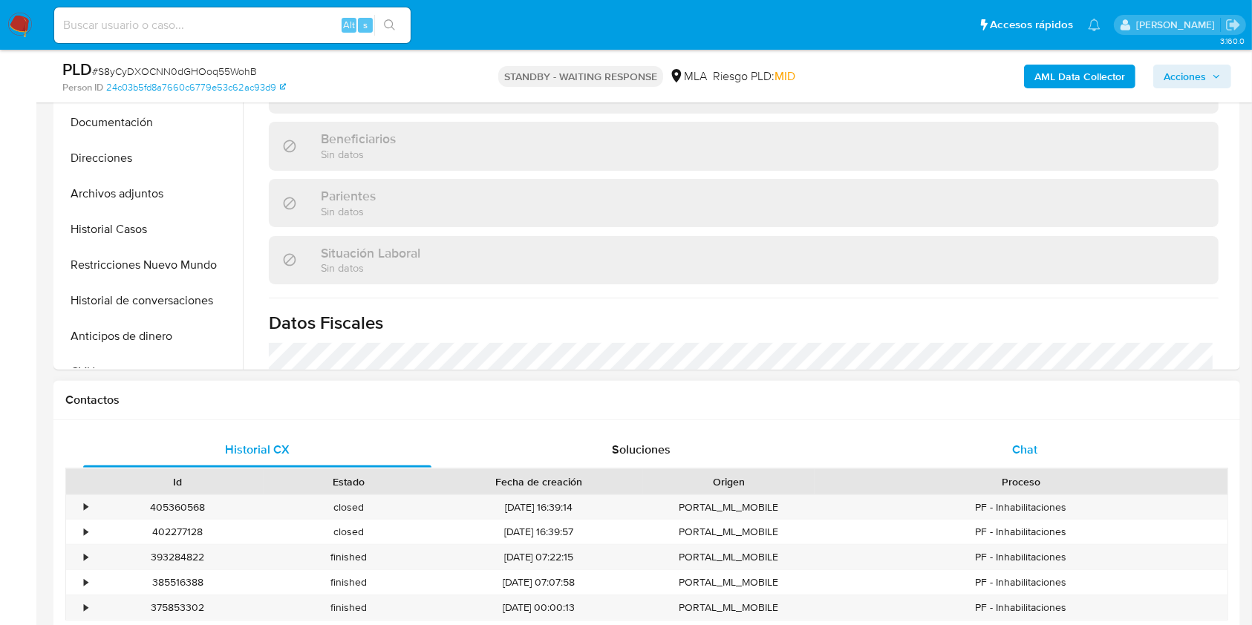
click at [1058, 463] on div "Chat" at bounding box center [1025, 450] width 348 height 36
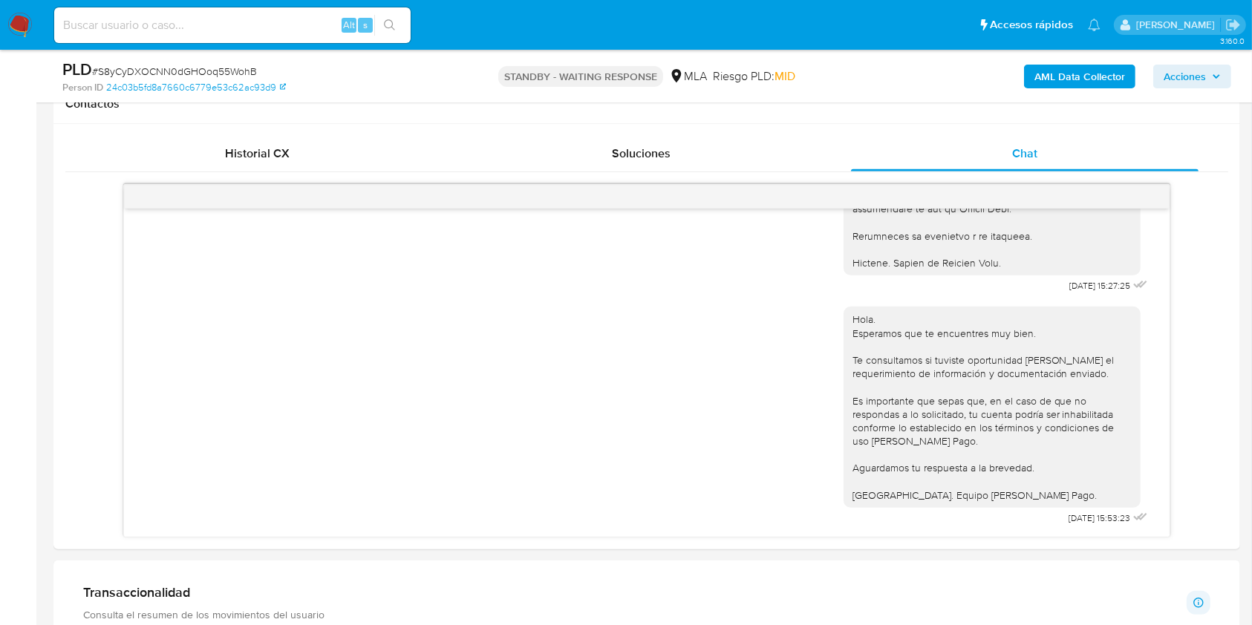
scroll to position [693, 0]
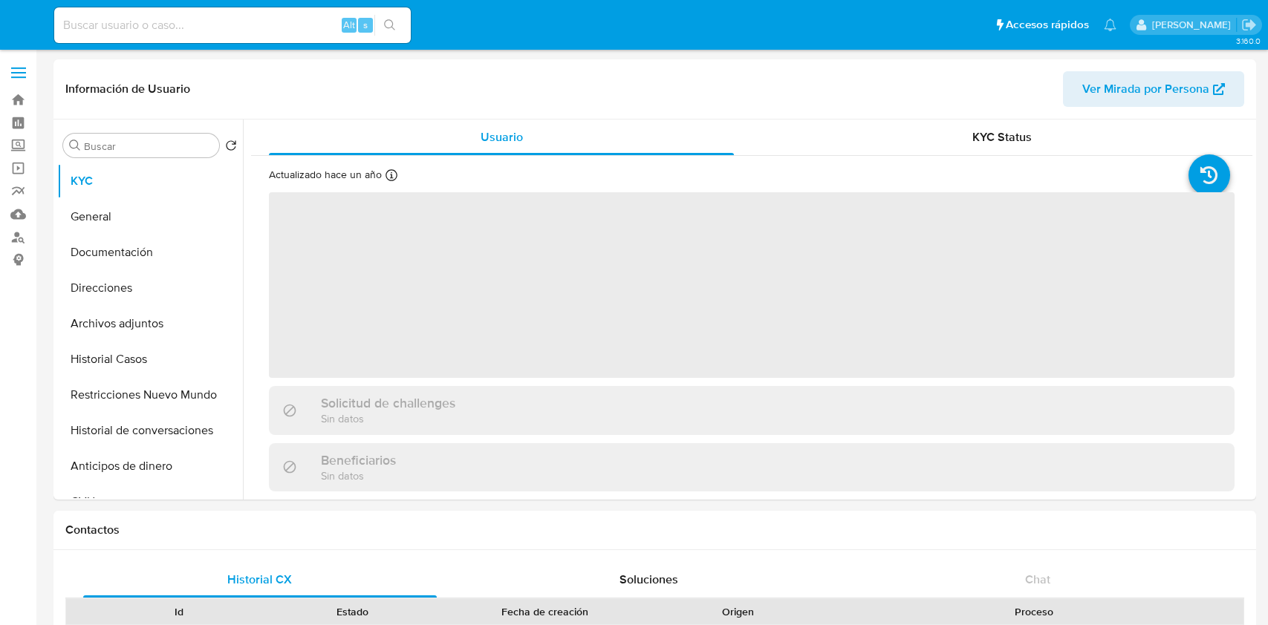
select select "10"
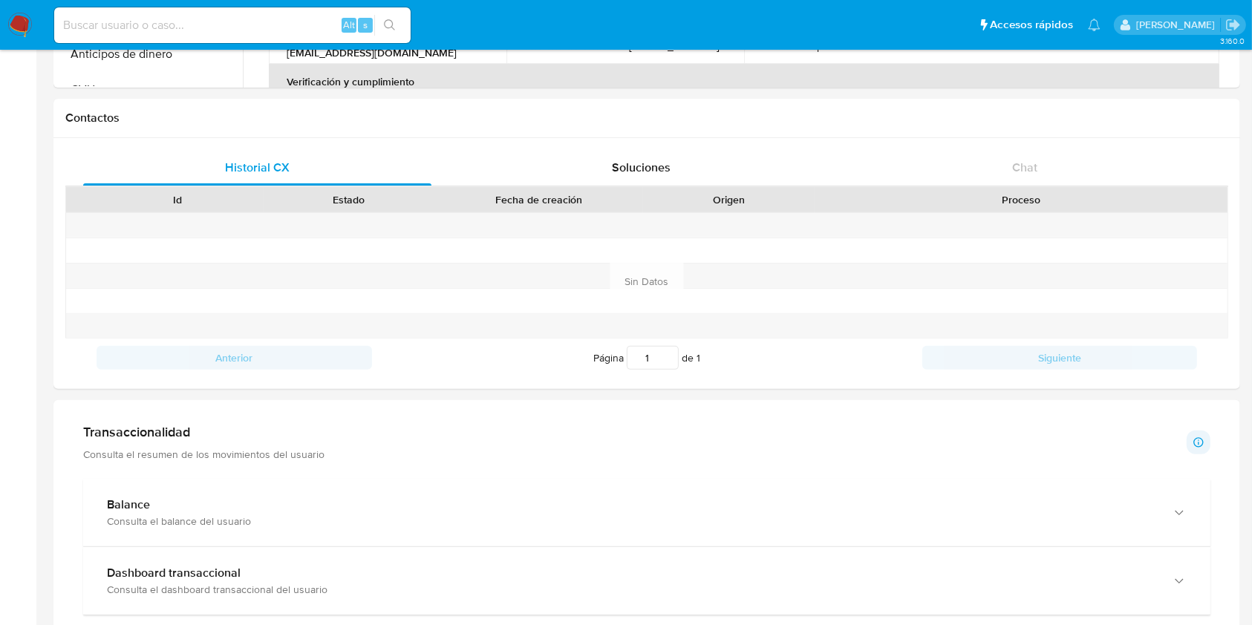
scroll to position [495, 0]
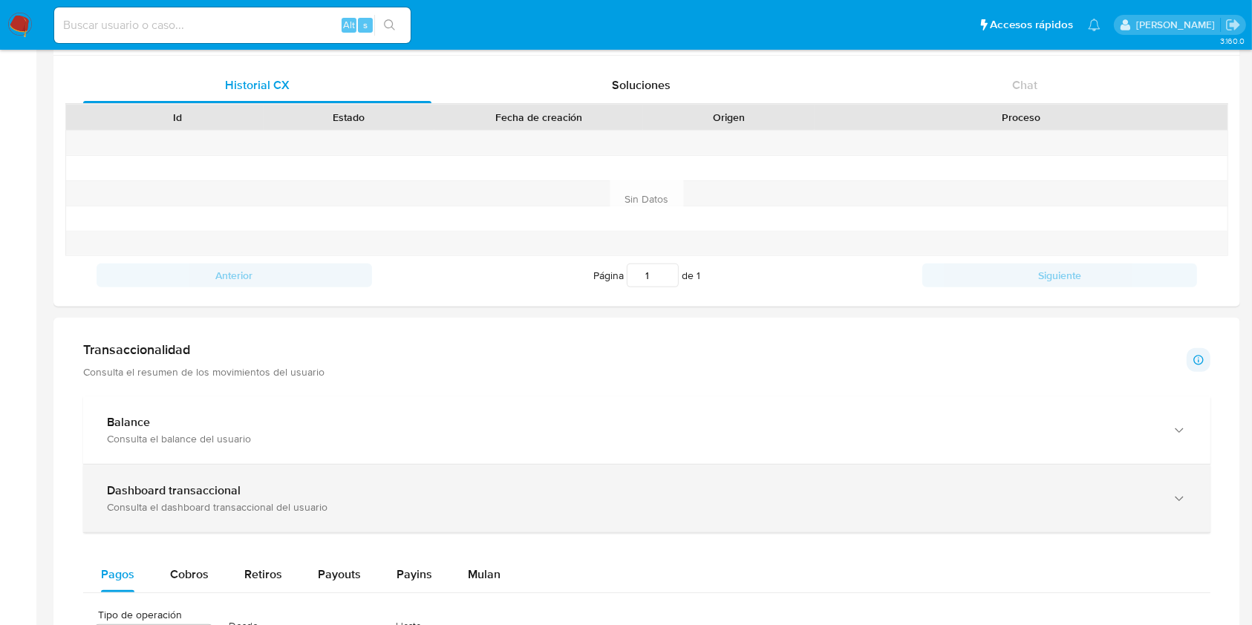
click at [192, 482] on b "Dashboard transaccional" at bounding box center [174, 490] width 134 height 17
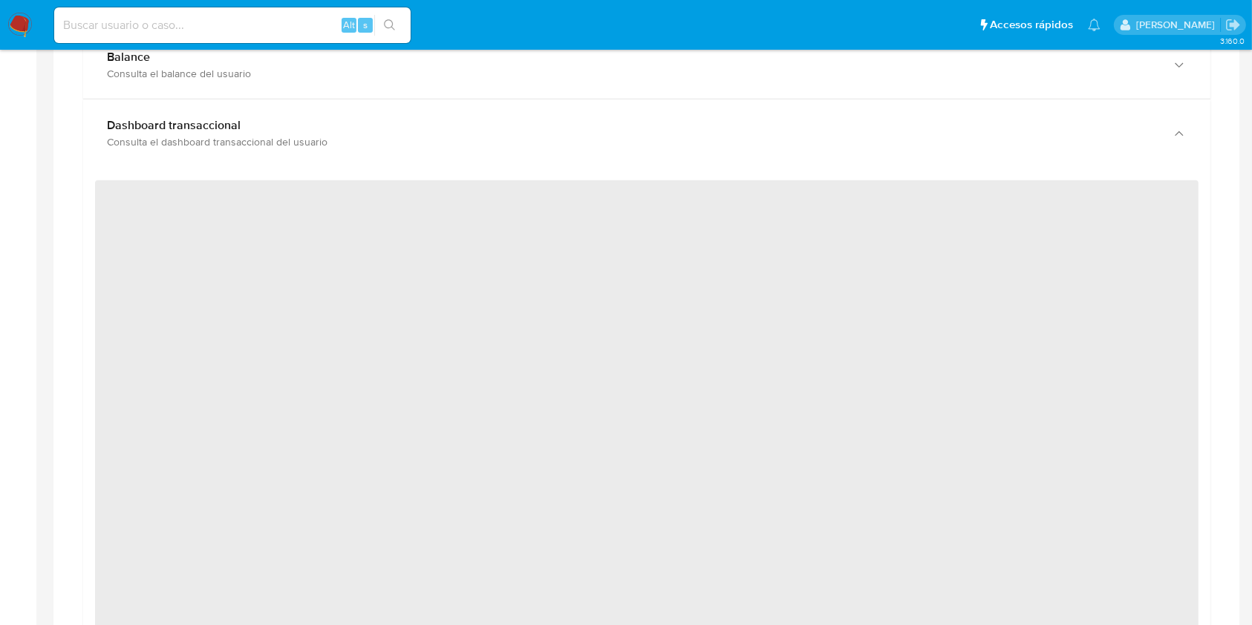
scroll to position [891, 0]
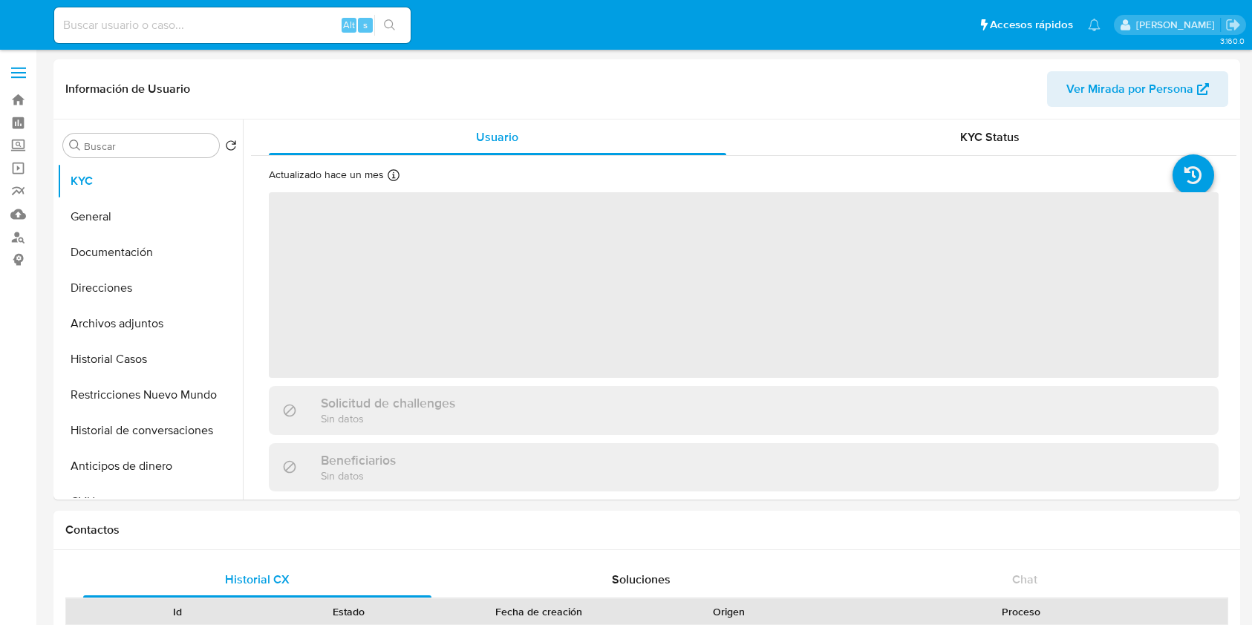
select select "10"
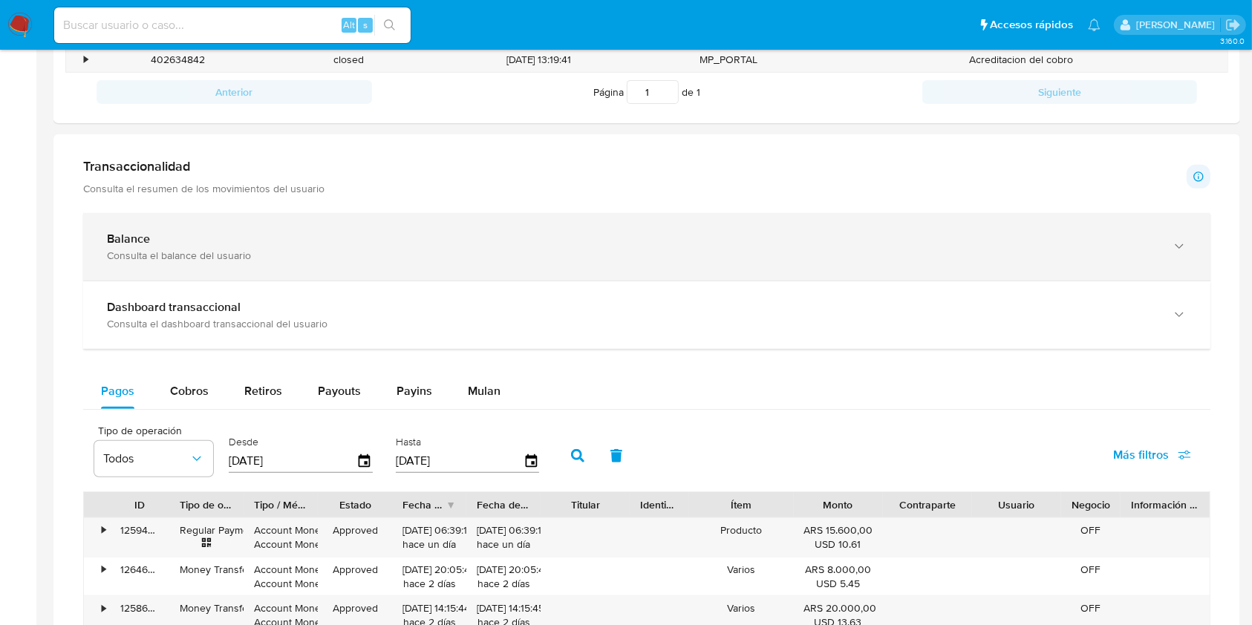
scroll to position [495, 0]
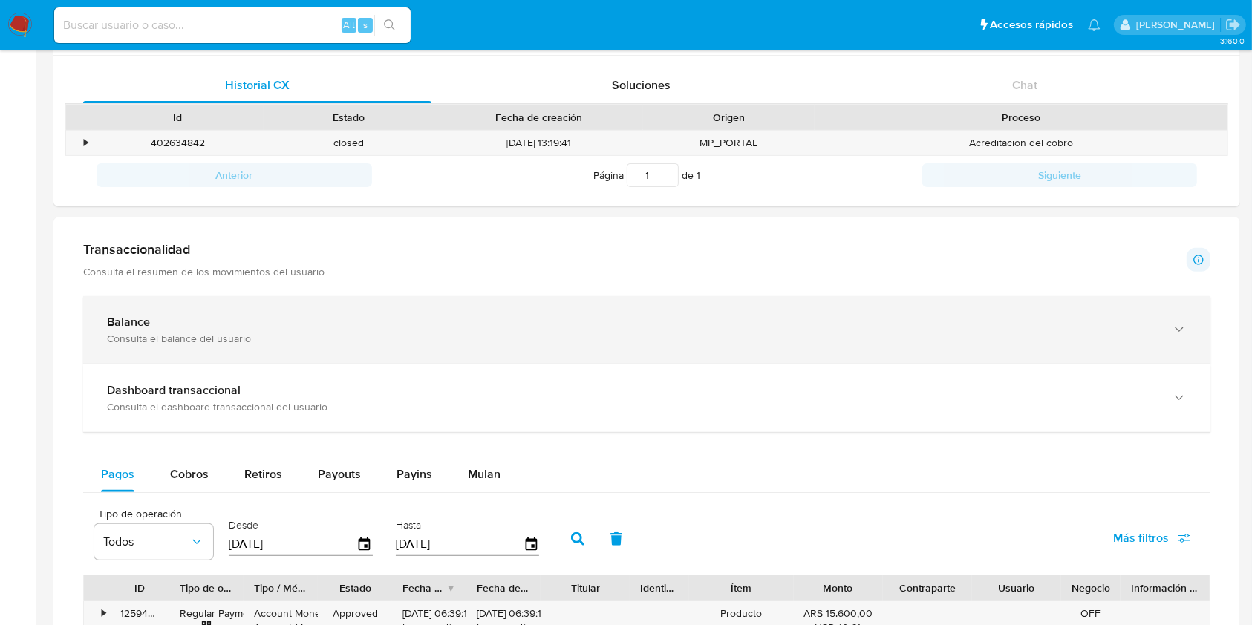
click at [196, 321] on div "Balance" at bounding box center [632, 322] width 1050 height 15
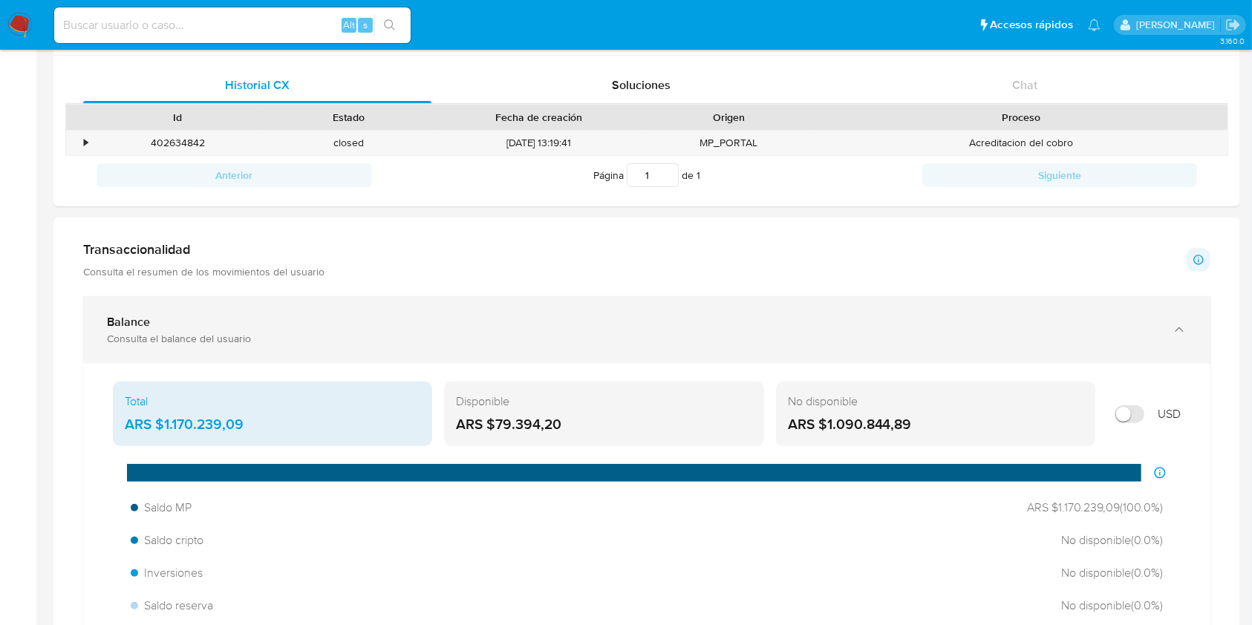
click at [129, 302] on div "Balance Consulta el balance del usuario" at bounding box center [646, 330] width 1127 height 68
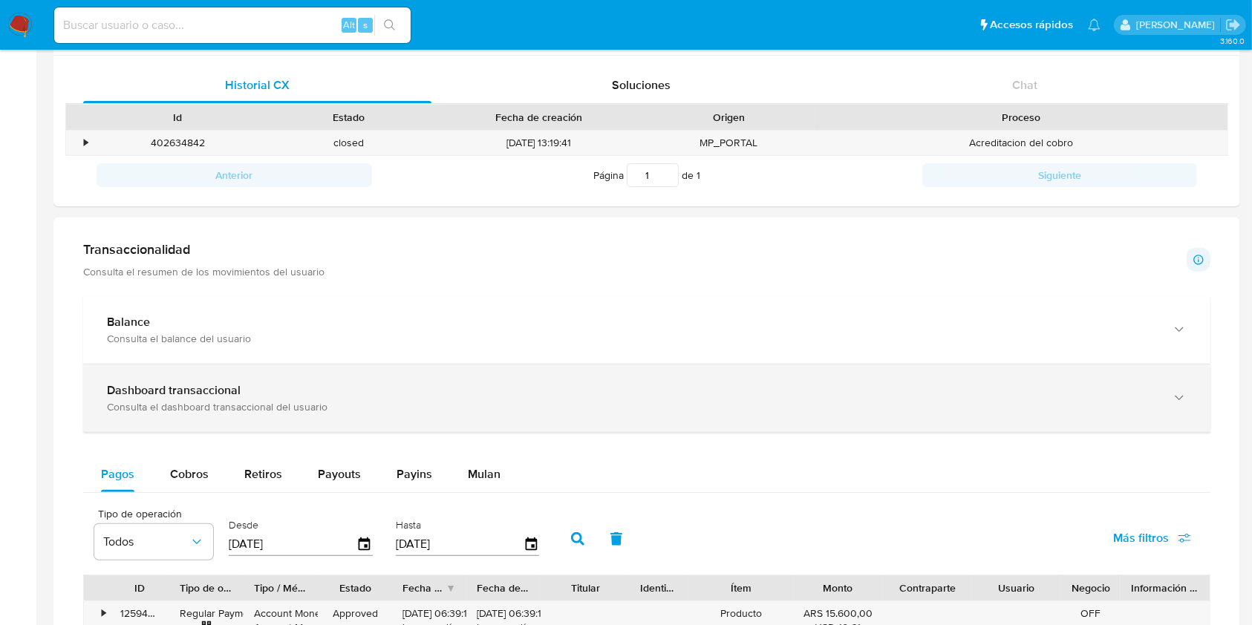
drag, startPoint x: 198, startPoint y: 419, endPoint x: 177, endPoint y: 392, distance: 33.4
click at [195, 425] on div "Dashboard transaccional Consulta el dashboard transaccional del usuario" at bounding box center [646, 399] width 1127 height 68
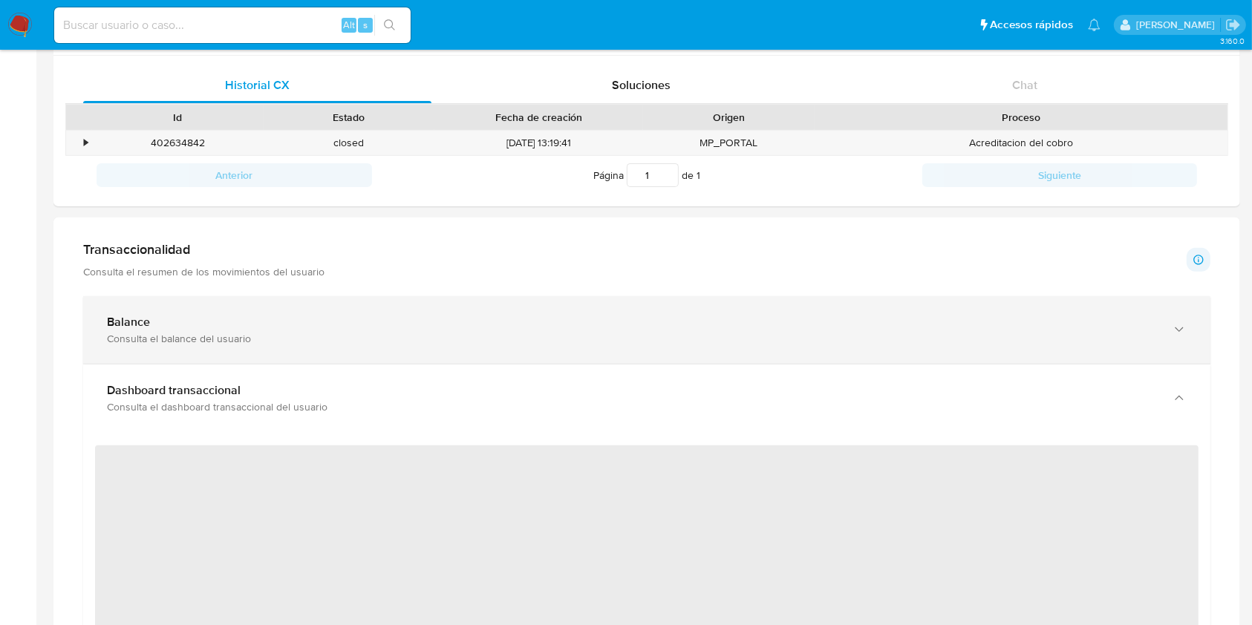
click at [166, 335] on div "Consulta el balance del usuario" at bounding box center [632, 338] width 1050 height 13
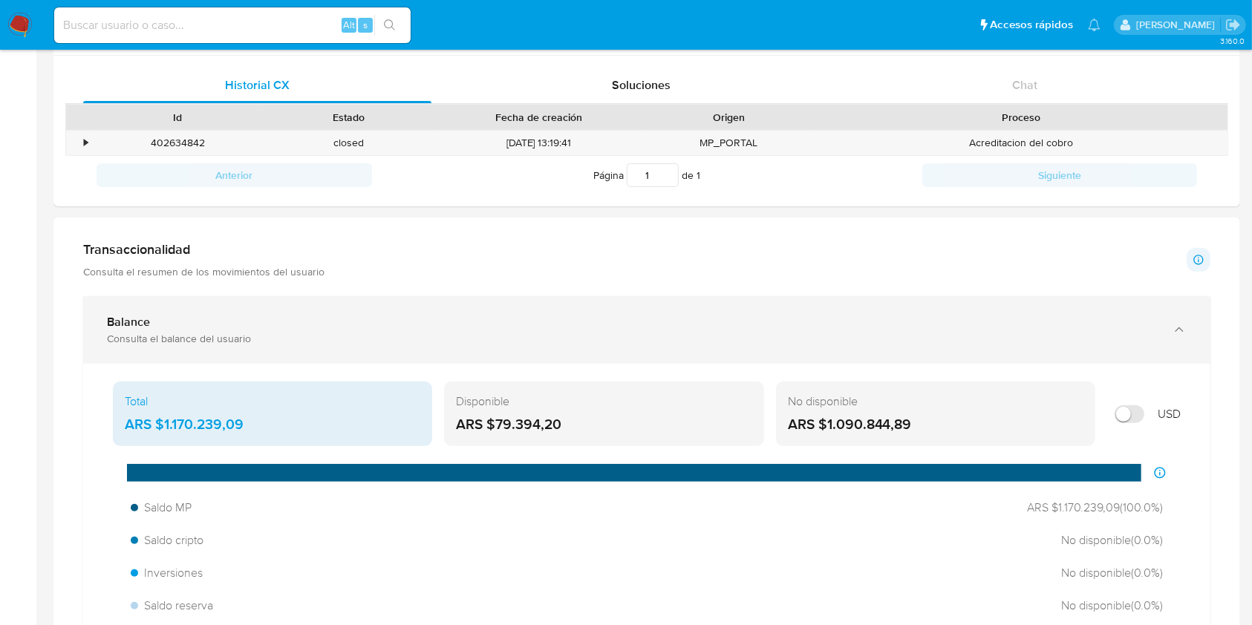
click at [195, 335] on div "Consulta el balance del usuario" at bounding box center [632, 338] width 1050 height 13
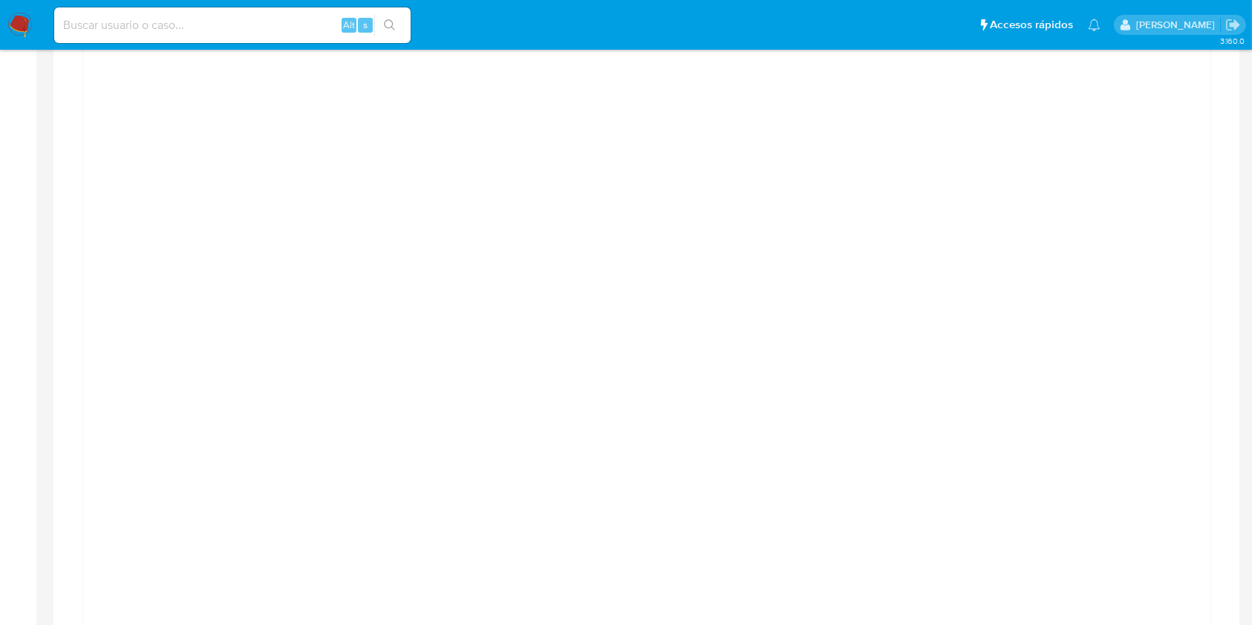
scroll to position [891, 0]
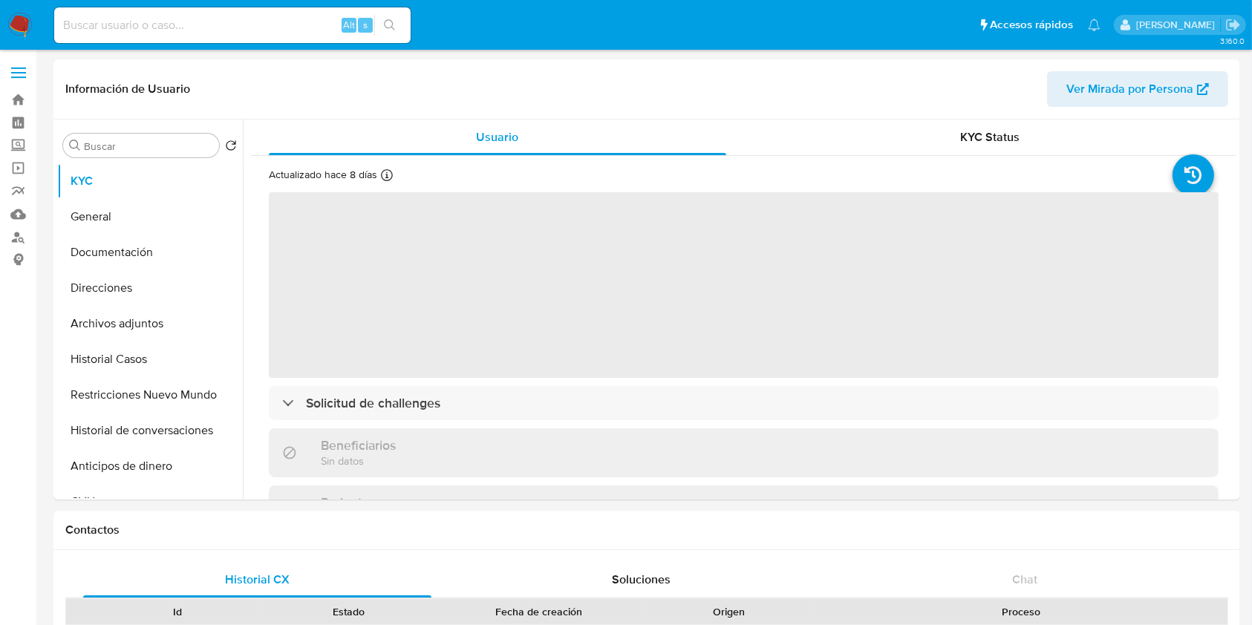
select select "10"
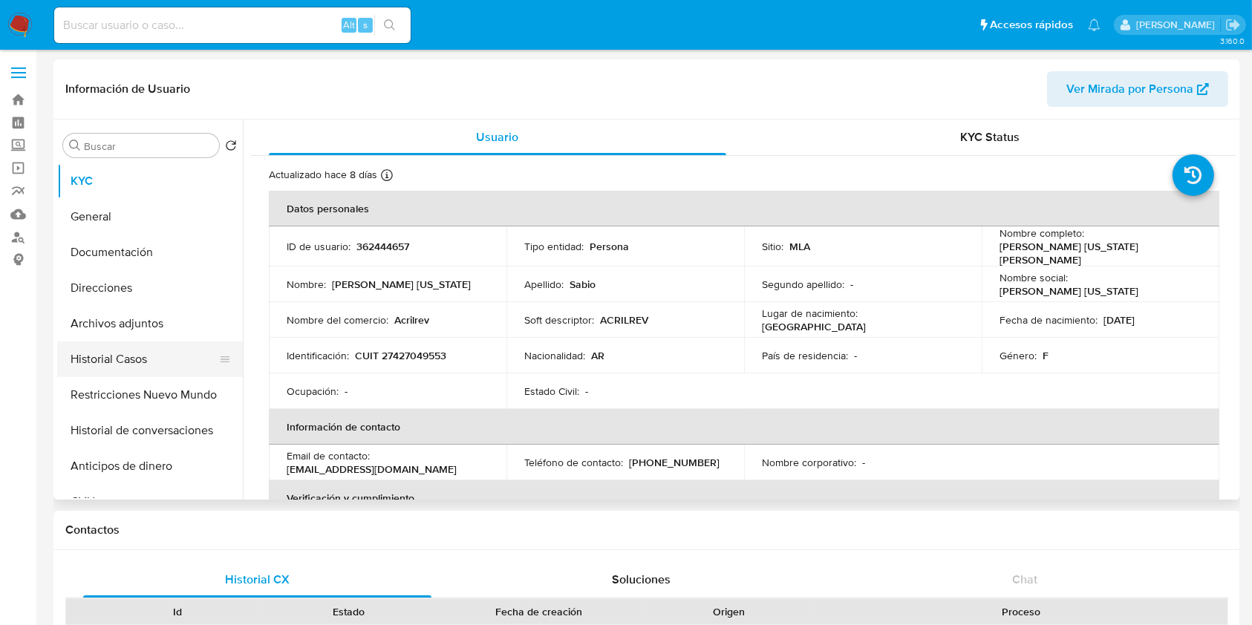
click at [143, 370] on button "Historial Casos" at bounding box center [144, 360] width 174 height 36
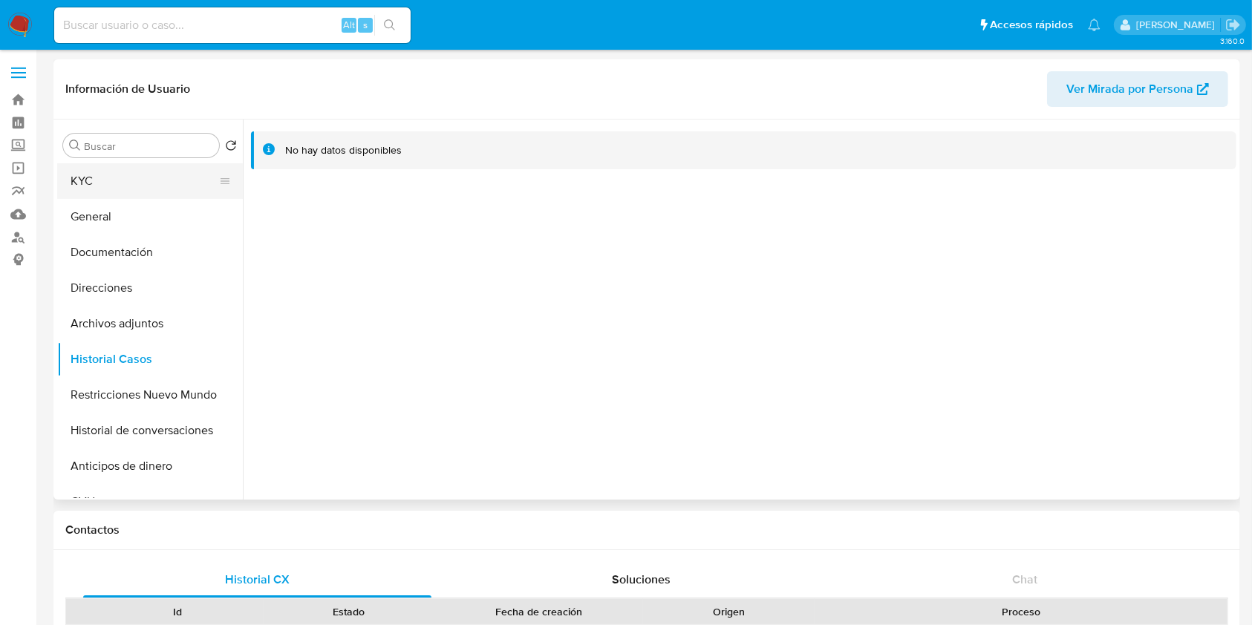
click at [123, 172] on button "KYC" at bounding box center [144, 181] width 174 height 36
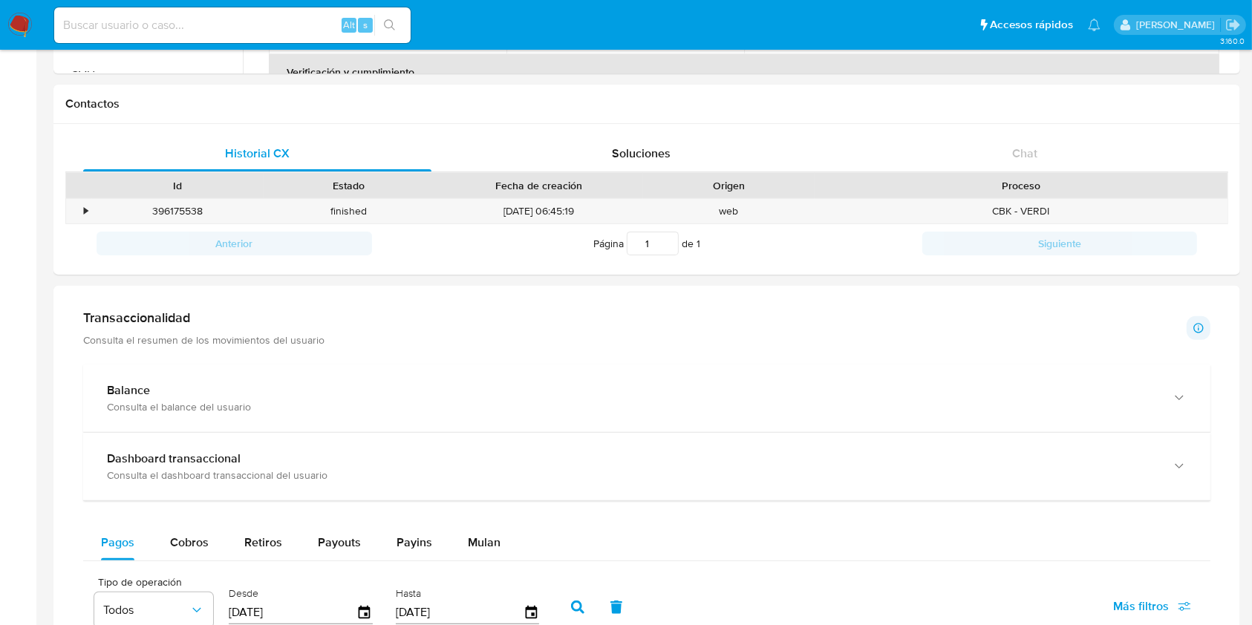
scroll to position [396, 0]
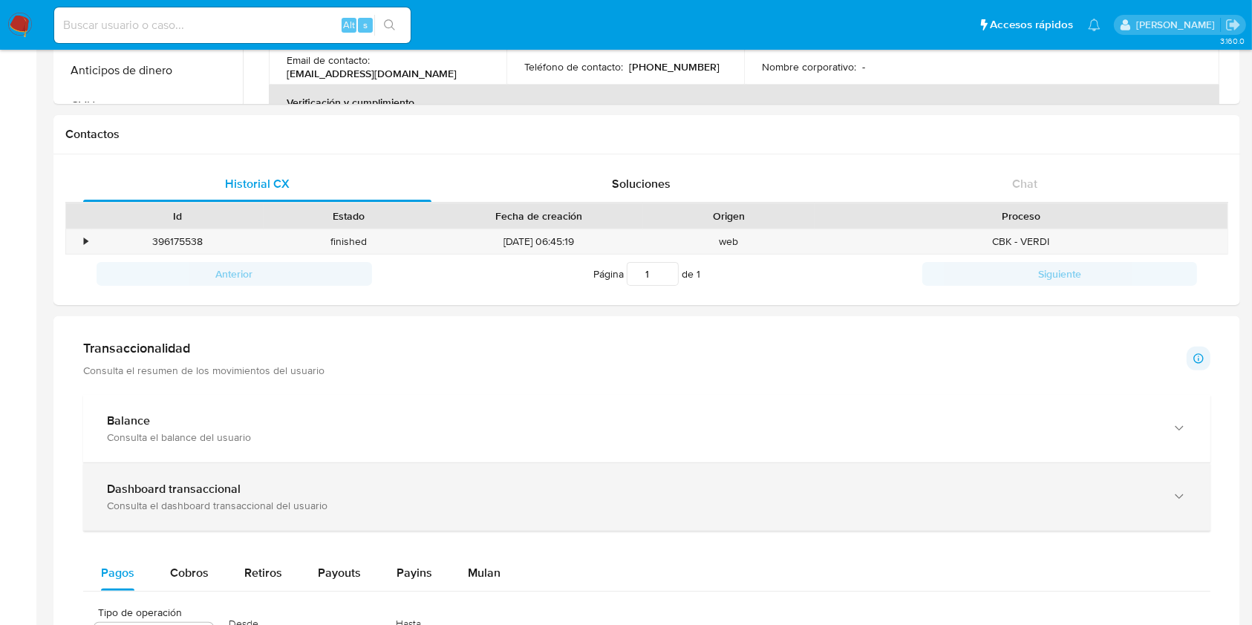
drag, startPoint x: 191, startPoint y: 484, endPoint x: 182, endPoint y: 481, distance: 9.4
click at [190, 484] on b "Dashboard transaccional" at bounding box center [174, 489] width 134 height 17
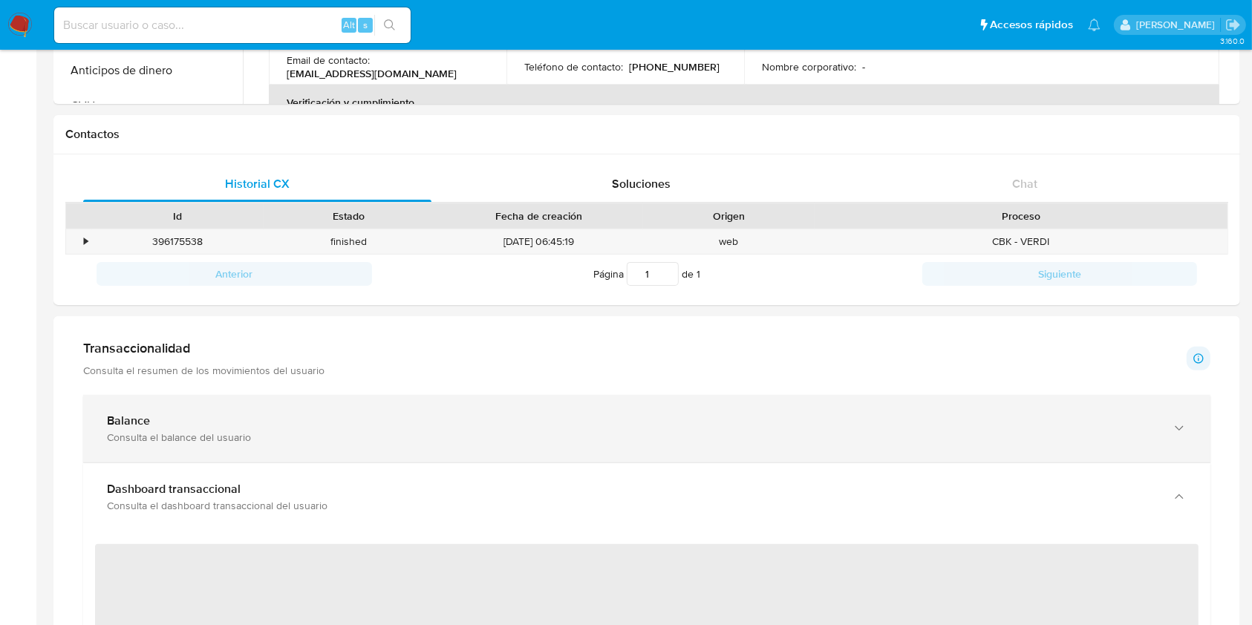
click at [173, 428] on div "Balance" at bounding box center [632, 421] width 1050 height 15
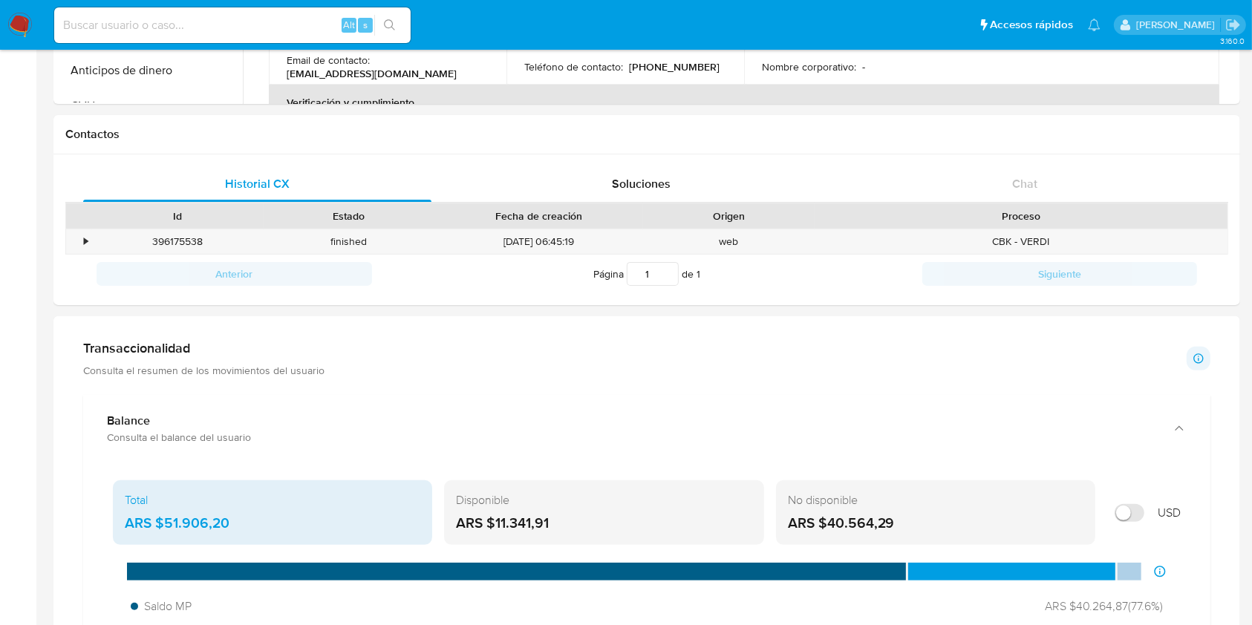
scroll to position [594, 0]
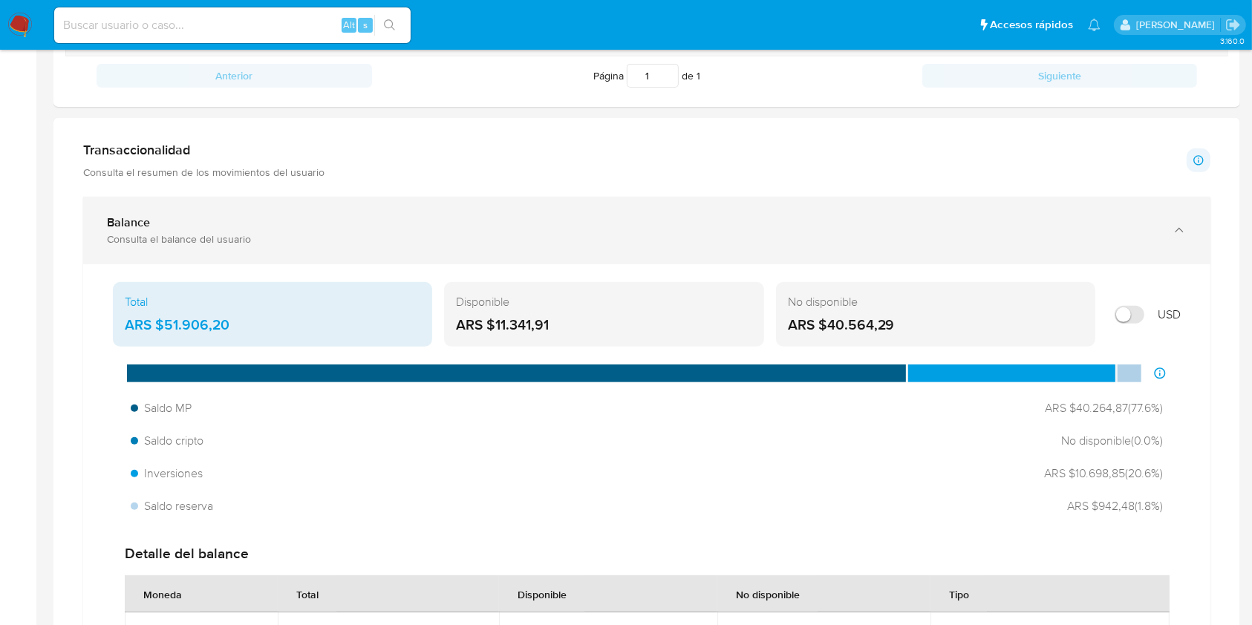
click at [208, 263] on div "Balance Consulta el balance del usuario" at bounding box center [646, 231] width 1127 height 68
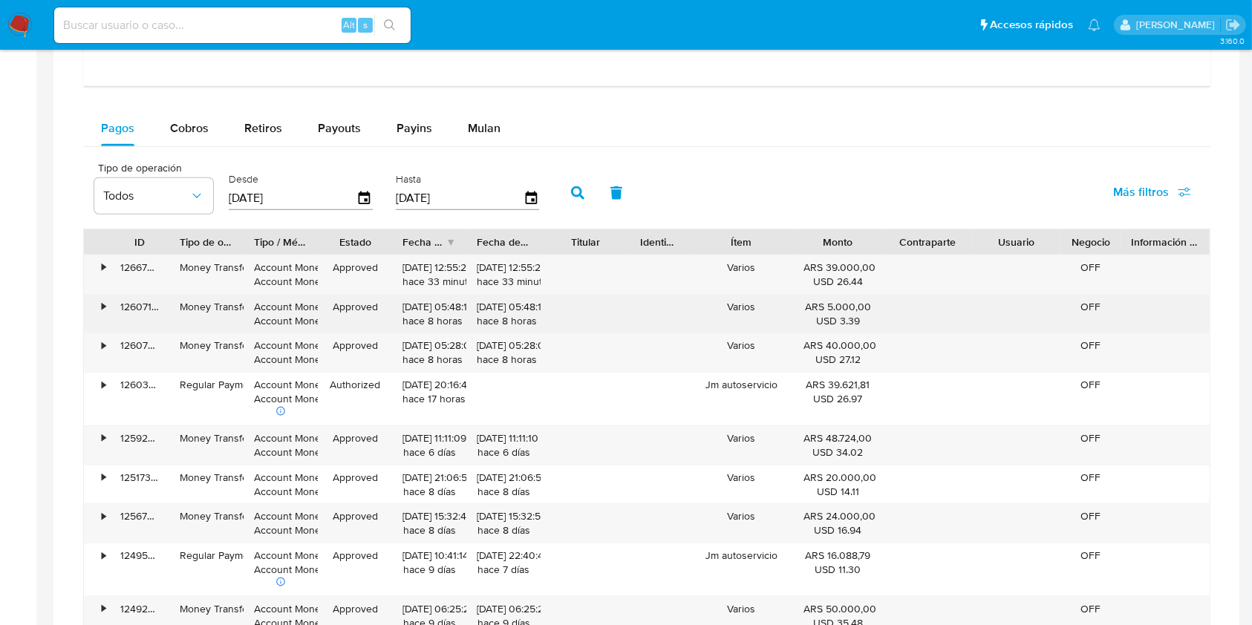
scroll to position [1584, 0]
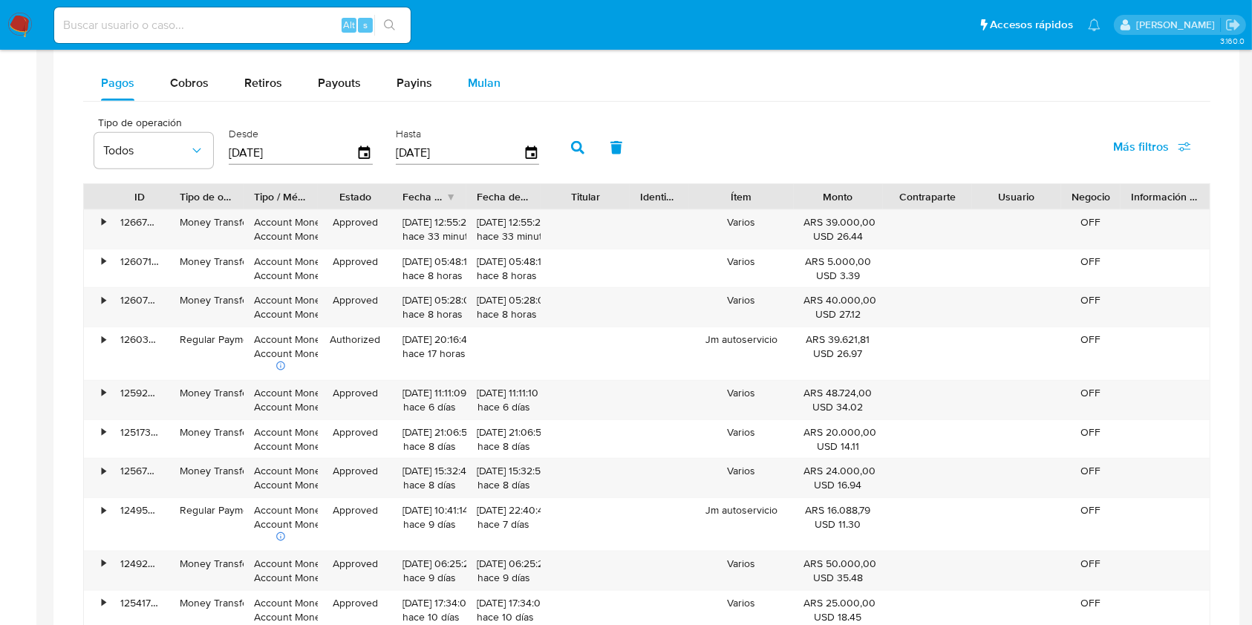
click at [494, 95] on div "Mulan" at bounding box center [484, 83] width 33 height 36
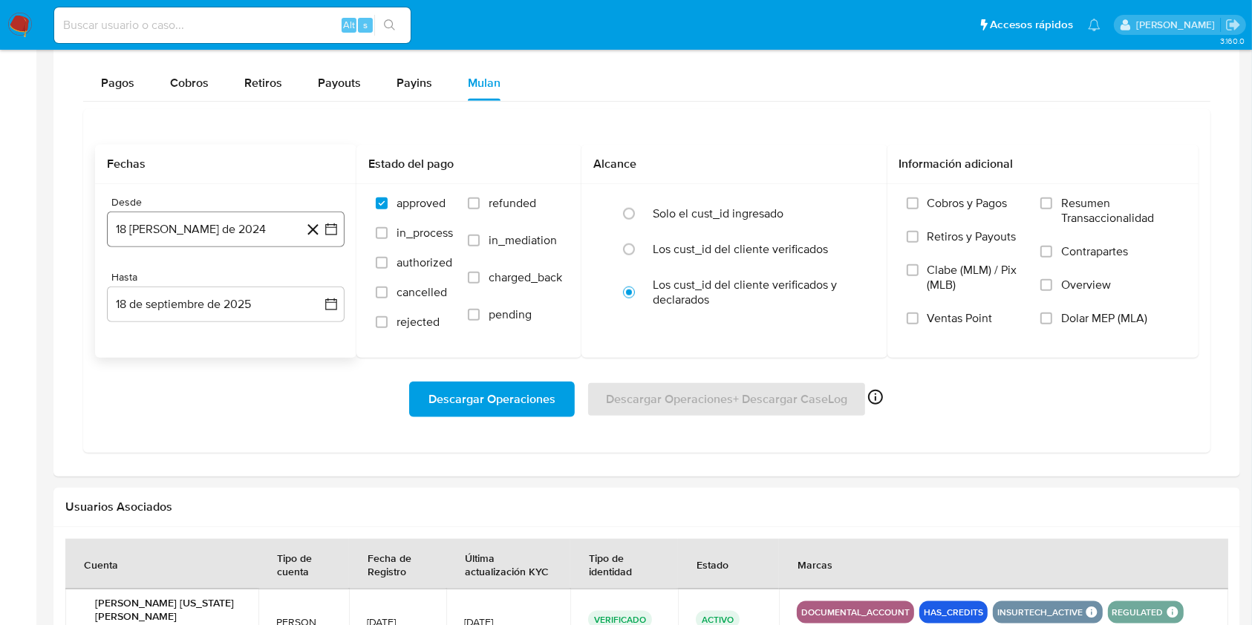
click at [248, 221] on button "18 [PERSON_NAME] de 2024" at bounding box center [226, 230] width 238 height 36
click at [255, 284] on icon "Seleccionar mes y año" at bounding box center [261, 283] width 12 height 12
click at [315, 279] on icon "Año siguiente" at bounding box center [316, 283] width 6 height 10
click at [161, 379] on span "abr" at bounding box center [160, 379] width 16 height 12
click at [169, 333] on button "1" at bounding box center [166, 338] width 24 height 24
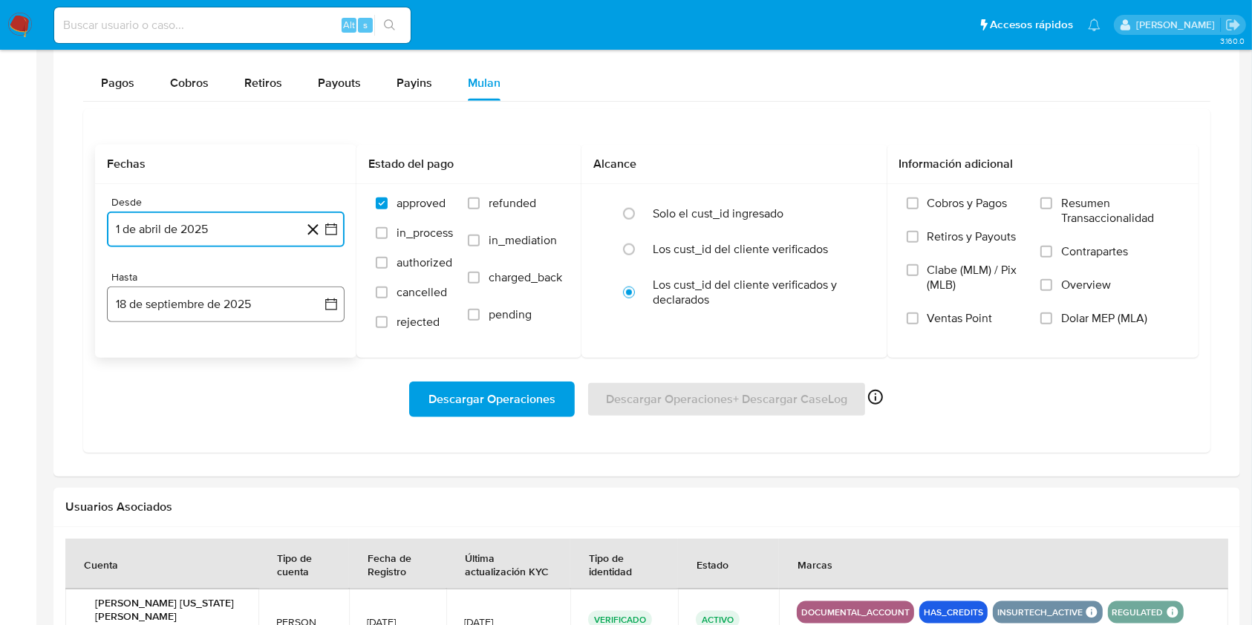
click at [221, 295] on button "18 de septiembre de 2025" at bounding box center [226, 305] width 238 height 36
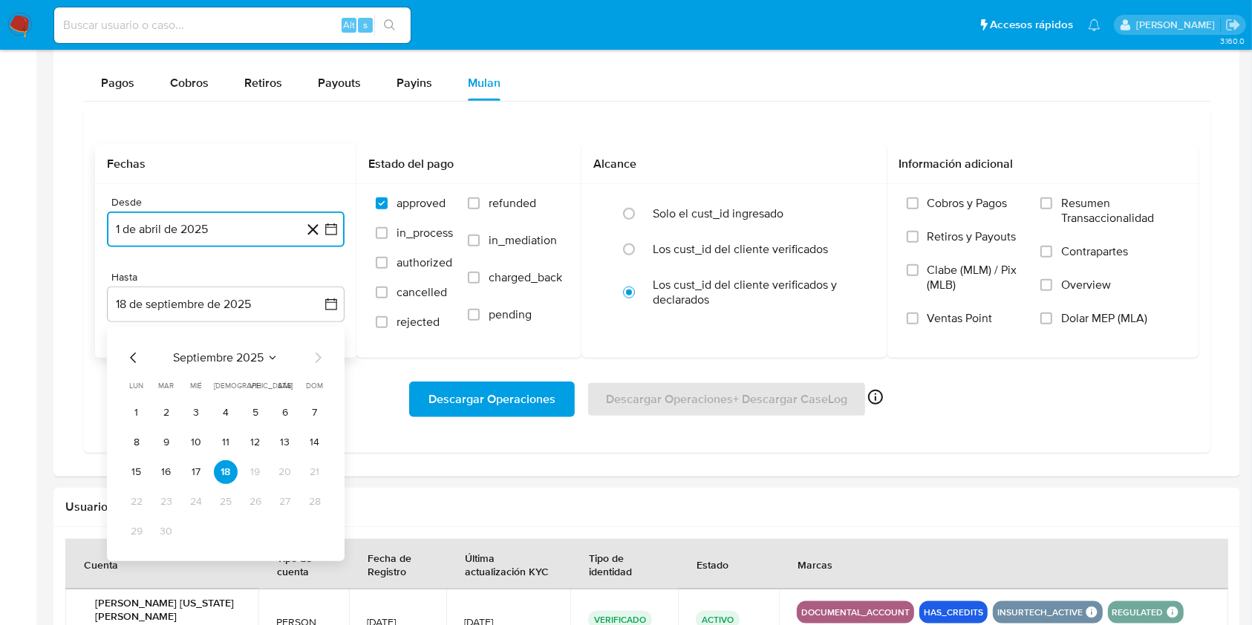
click at [131, 356] on icon "Mes anterior" at bounding box center [134, 358] width 18 height 18
click at [230, 532] on button "31" at bounding box center [226, 532] width 24 height 24
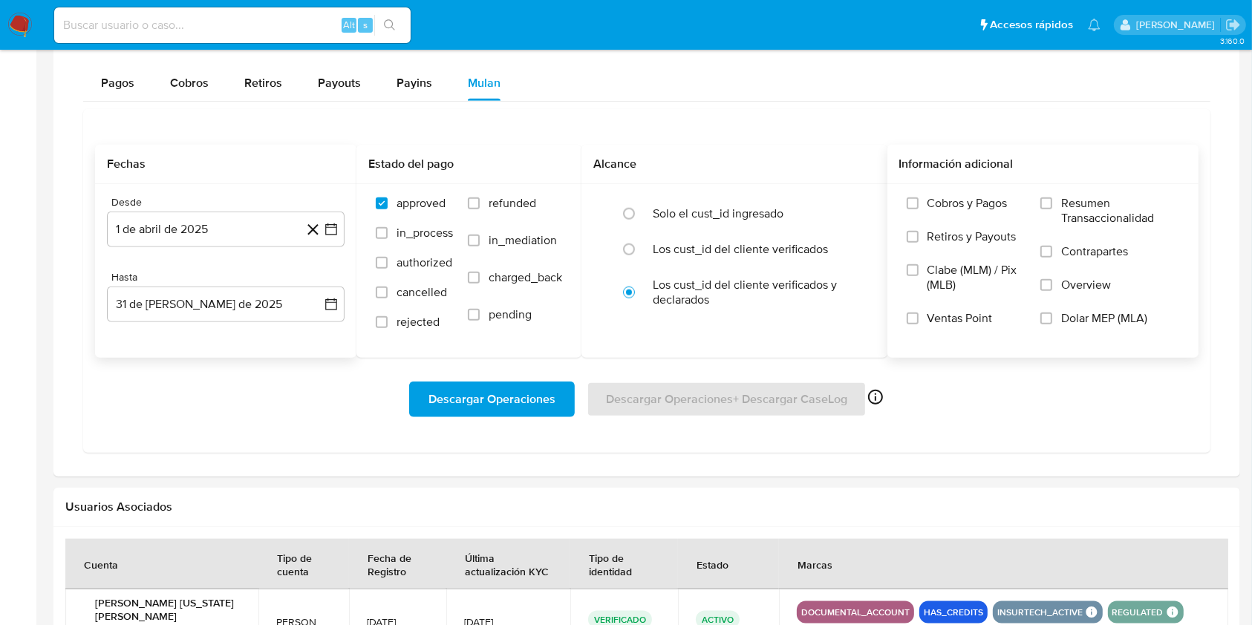
click at [1108, 328] on label "Dolar MEP (MLA)" at bounding box center [1109, 327] width 139 height 33
click at [1052, 325] on input "Dolar MEP (MLA)" at bounding box center [1046, 319] width 12 height 12
click at [526, 400] on span "Descargar Operaciones" at bounding box center [492, 399] width 127 height 33
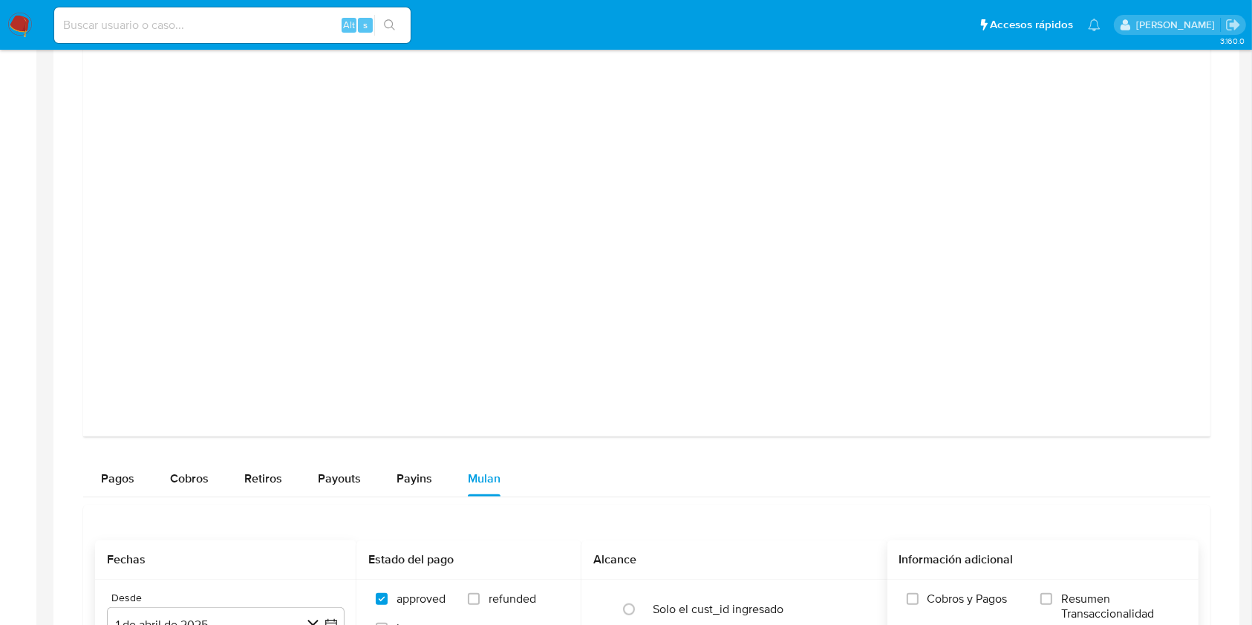
scroll to position [990, 0]
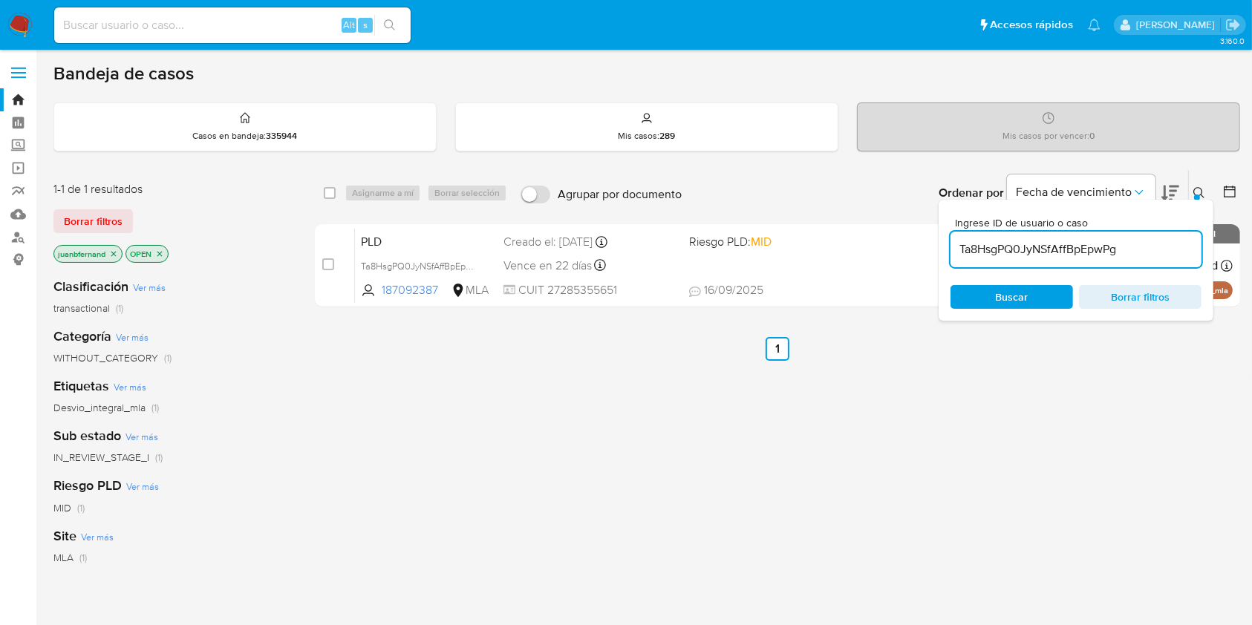
click at [1163, 247] on input "Ta8HsgPQ0JyNSfAffBpEpwPg" at bounding box center [1076, 249] width 251 height 19
paste input "oeWRXJX16A6MkOhGIbCDqzky"
type input "oeWRXJX16A6MkOhGIbCDqzky"
click at [329, 191] on input "checkbox" at bounding box center [330, 193] width 12 height 12
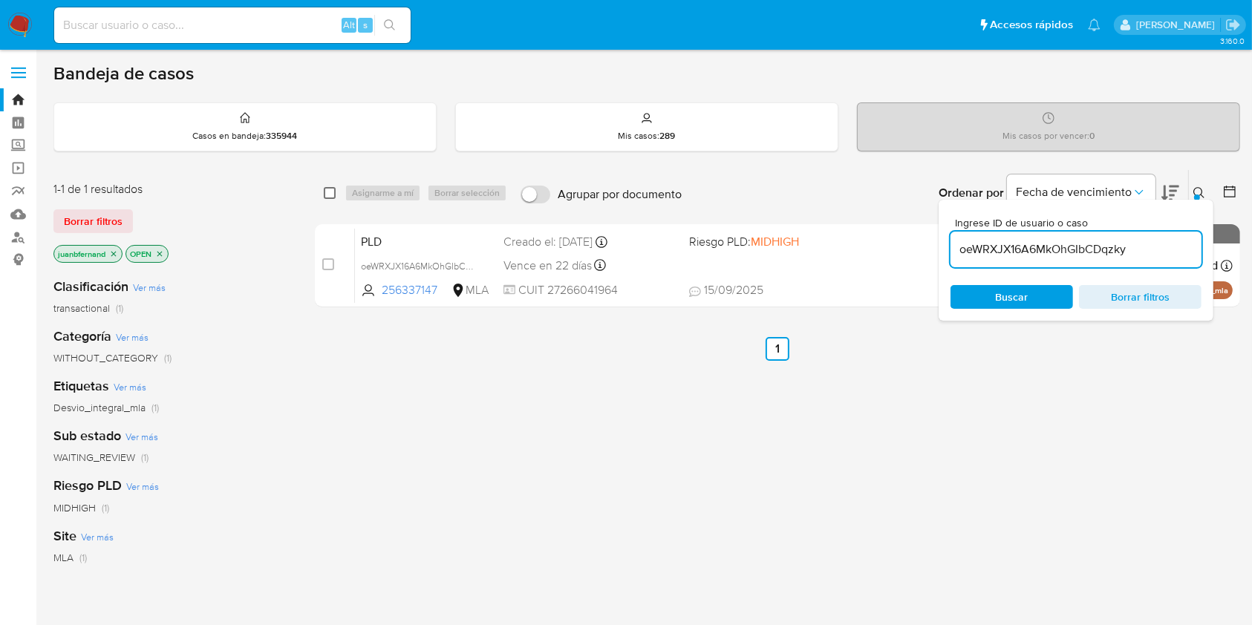
checkbox input "true"
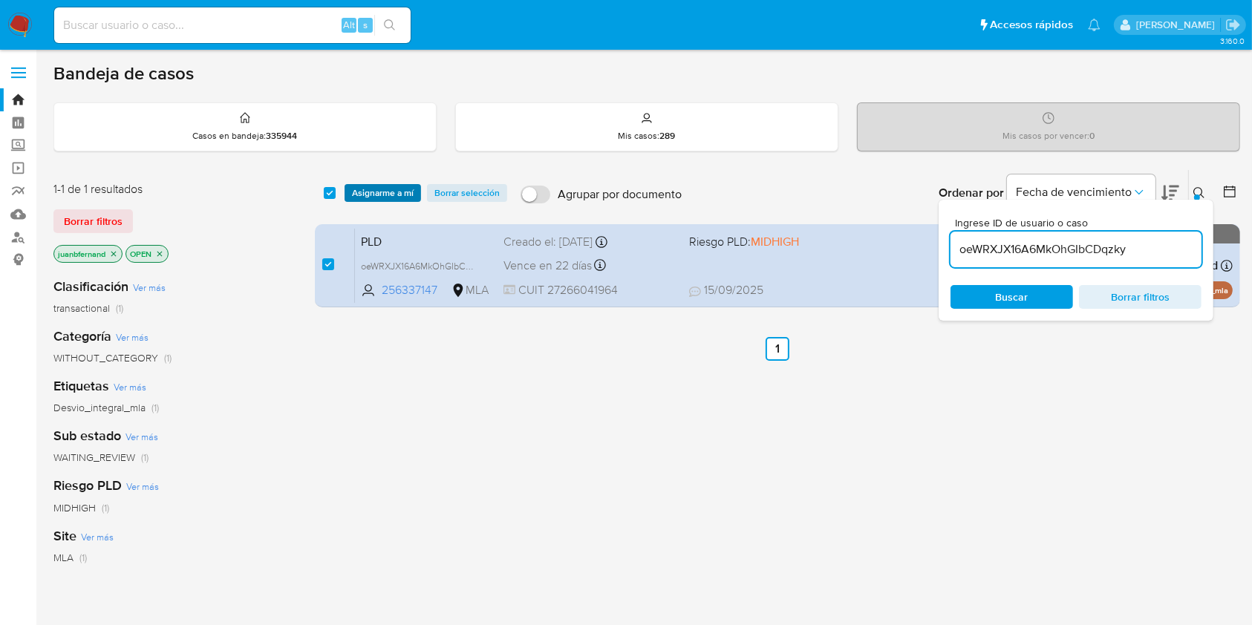
click at [374, 188] on span "Asignarme a mí" at bounding box center [383, 193] width 62 height 15
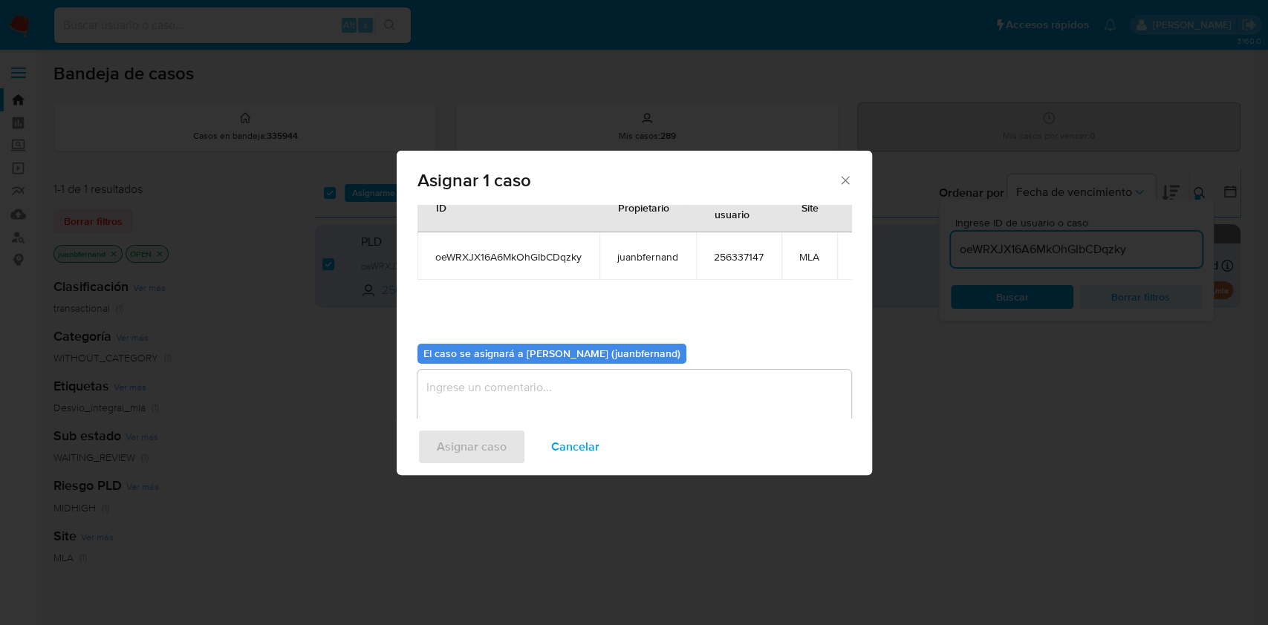
scroll to position [76, 0]
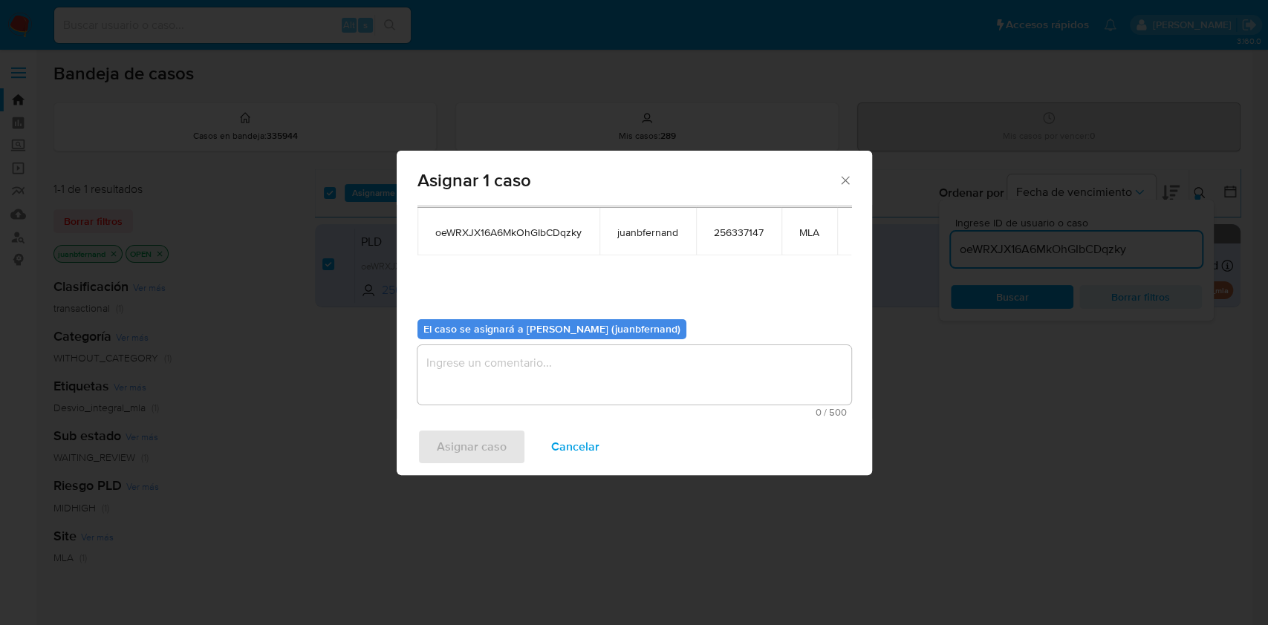
click at [586, 348] on textarea "assign-modal" at bounding box center [634, 374] width 434 height 59
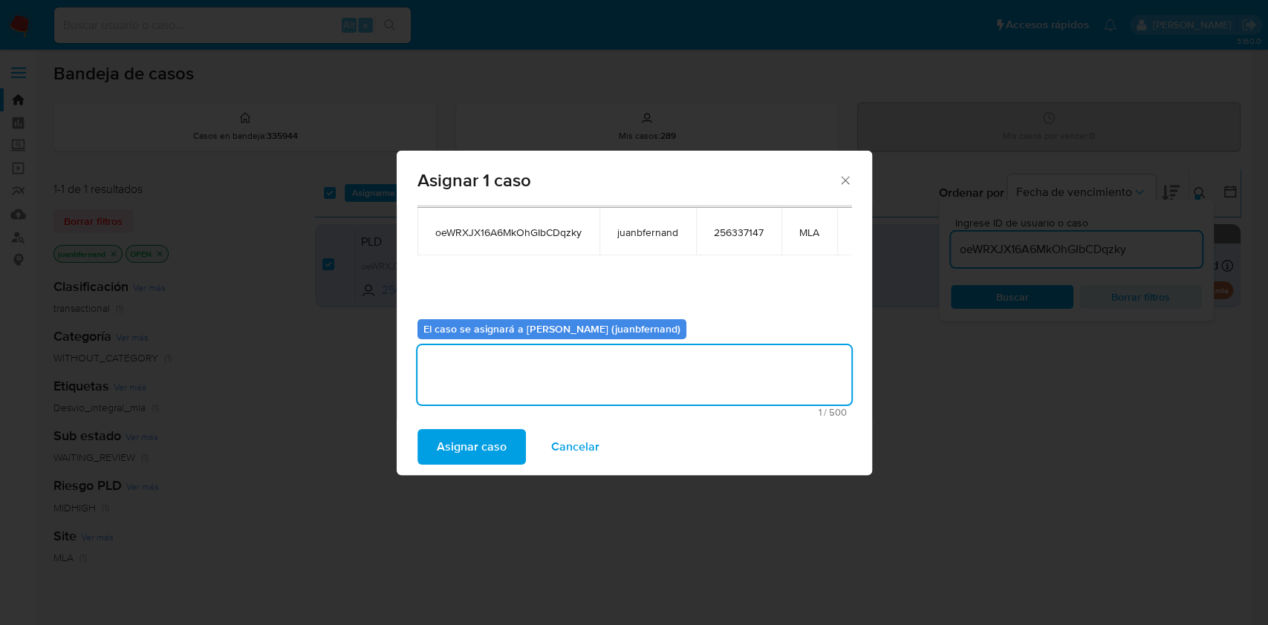
click at [475, 443] on span "Asignar caso" at bounding box center [472, 447] width 70 height 33
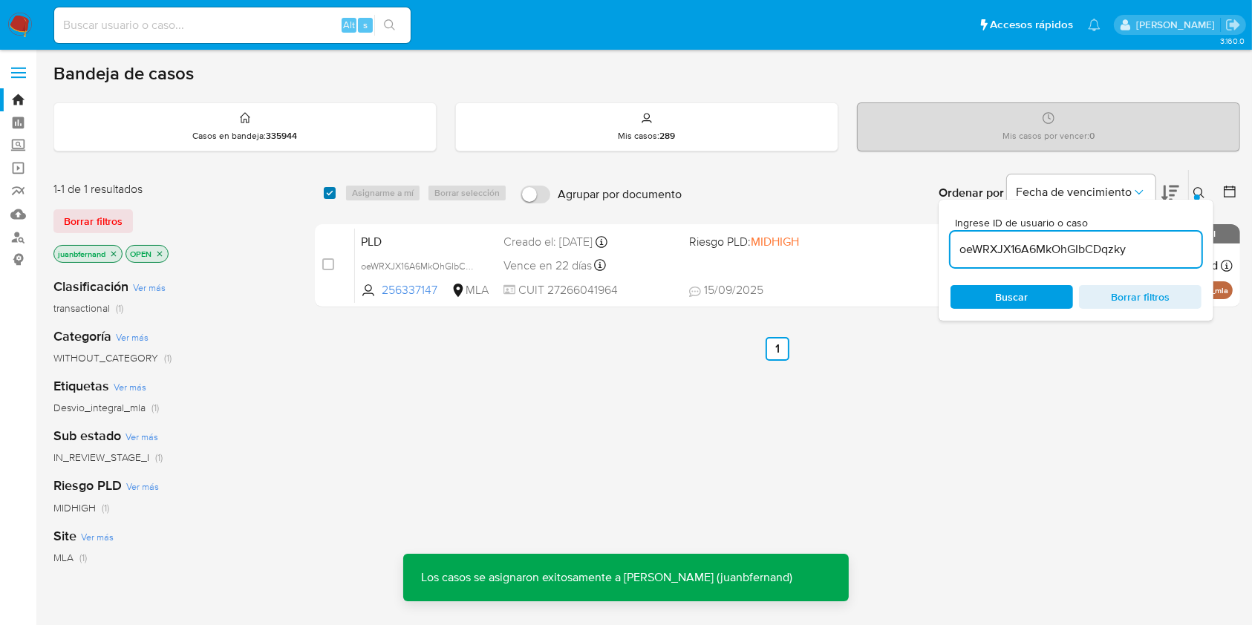
click at [329, 195] on input "checkbox" at bounding box center [330, 193] width 12 height 12
checkbox input "true"
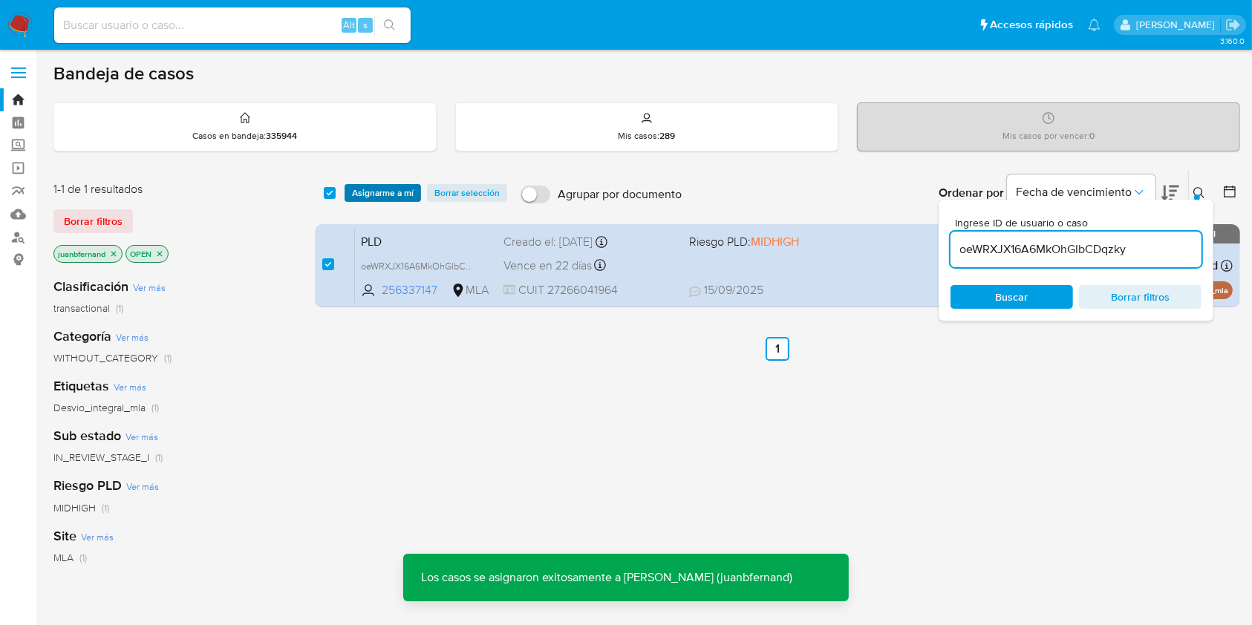
click at [382, 193] on span "Asignarme a mí" at bounding box center [383, 193] width 62 height 15
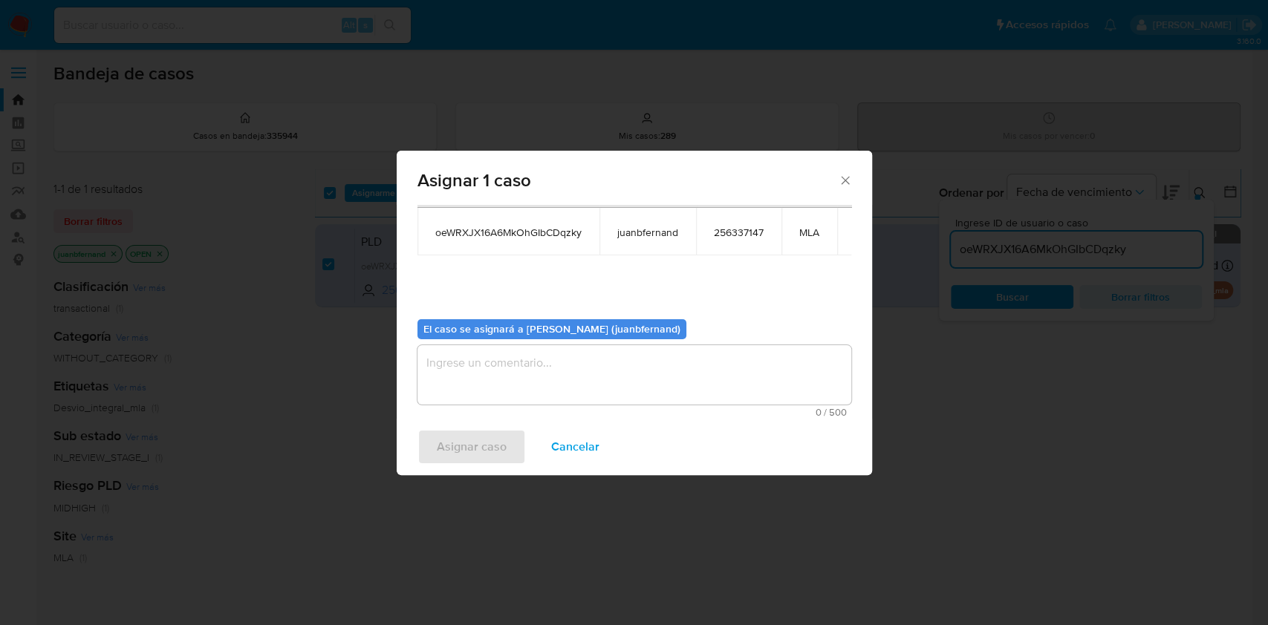
click at [540, 391] on textarea "assign-modal" at bounding box center [634, 374] width 434 height 59
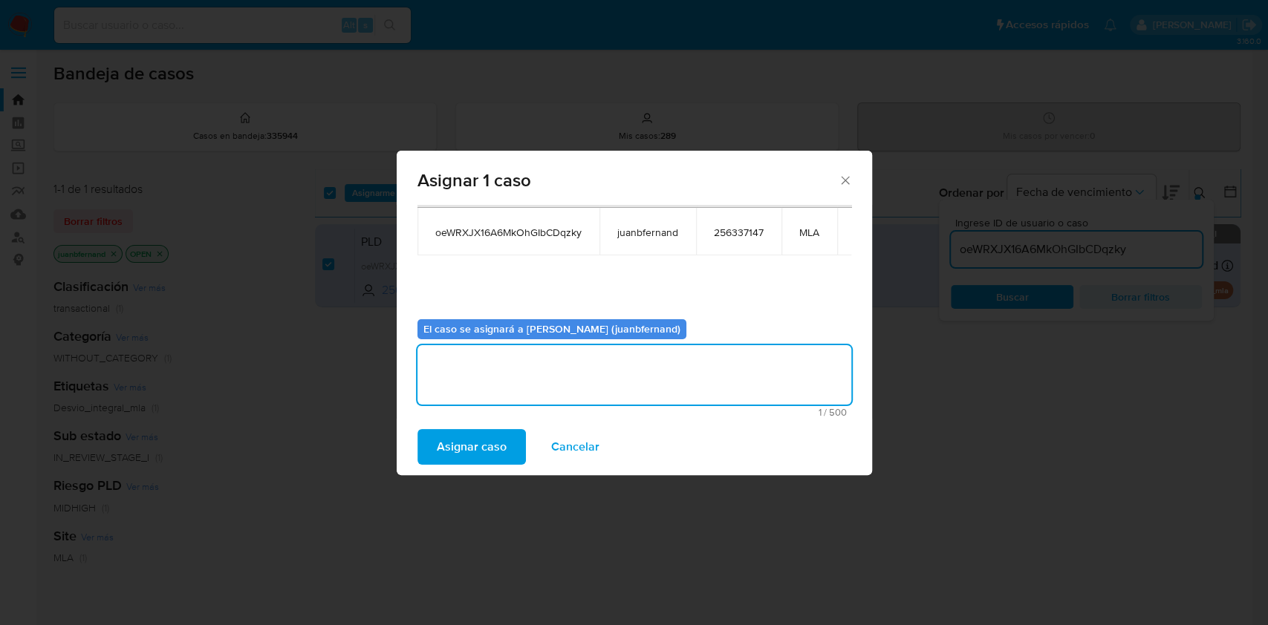
click at [474, 431] on span "Asignar caso" at bounding box center [472, 447] width 70 height 33
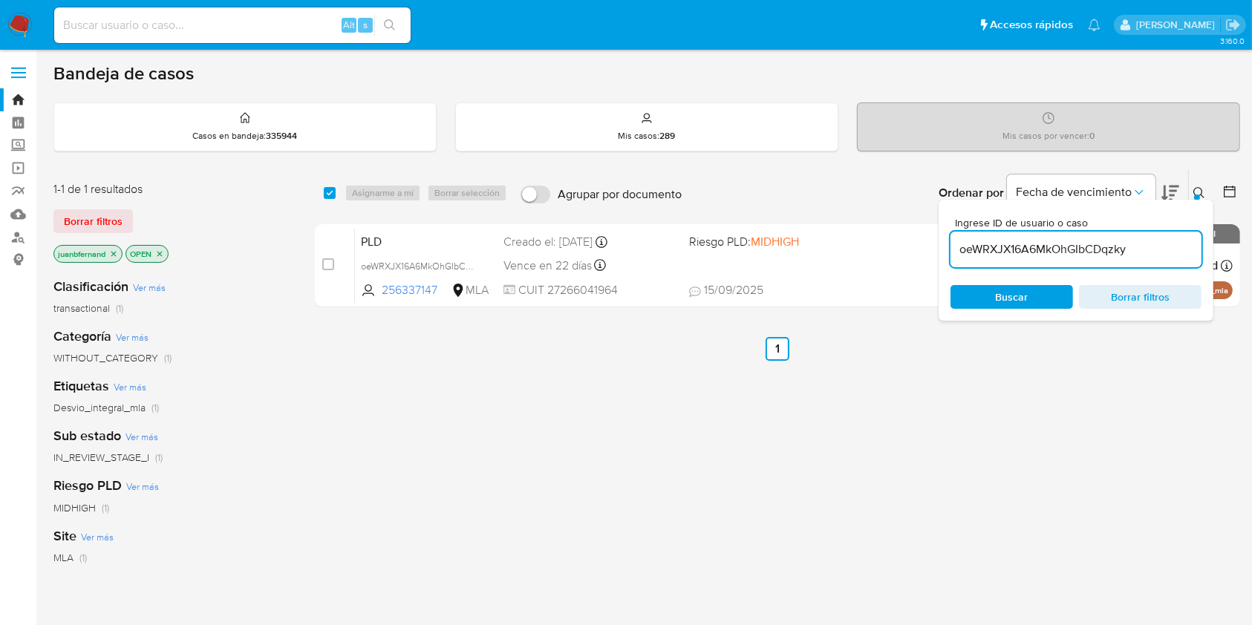
click at [1182, 247] on input "oeWRXJX16A6MkOhGIbCDqzky" at bounding box center [1076, 249] width 251 height 19
paste input "8GE4yxG7rZ2ej2DxvAjOom8z"
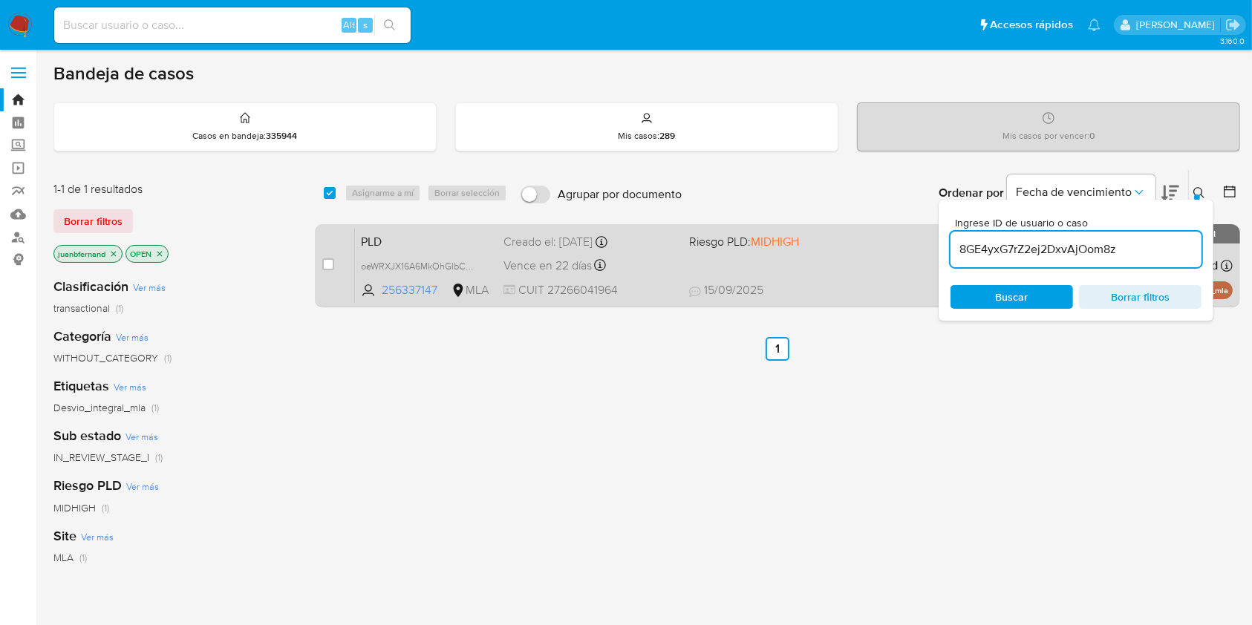
type input "8GE4yxG7rZ2ej2DxvAjOom8z"
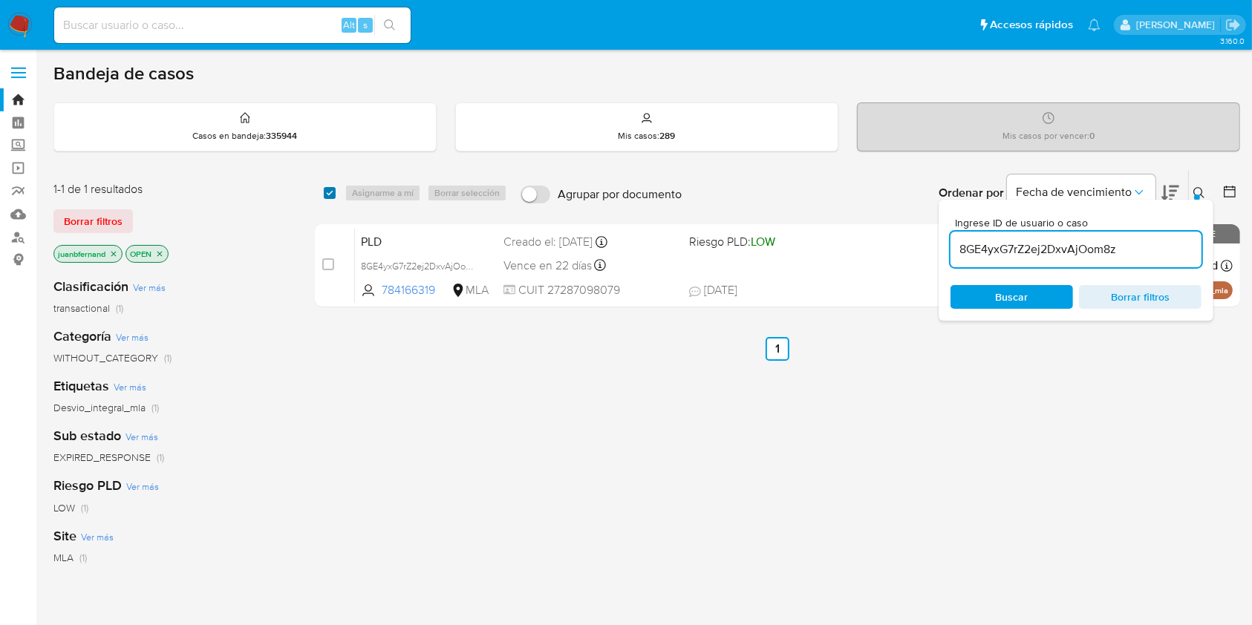
click at [328, 191] on input "checkbox" at bounding box center [330, 193] width 12 height 12
checkbox input "true"
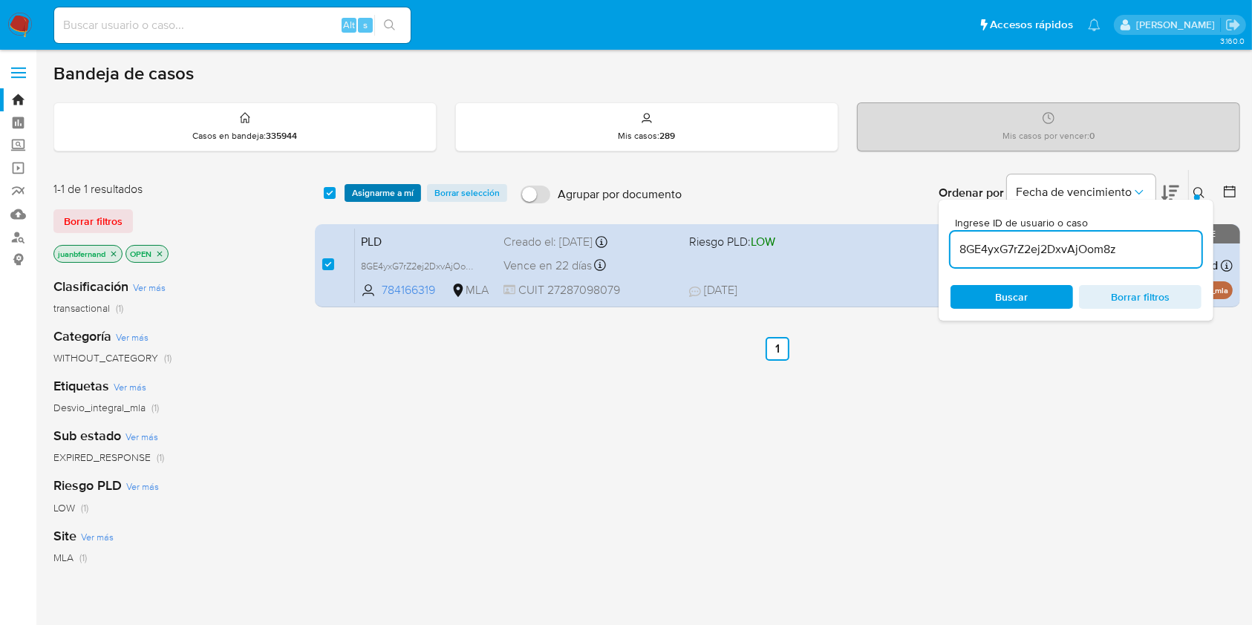
click at [358, 191] on span "Asignarme a mí" at bounding box center [383, 193] width 62 height 15
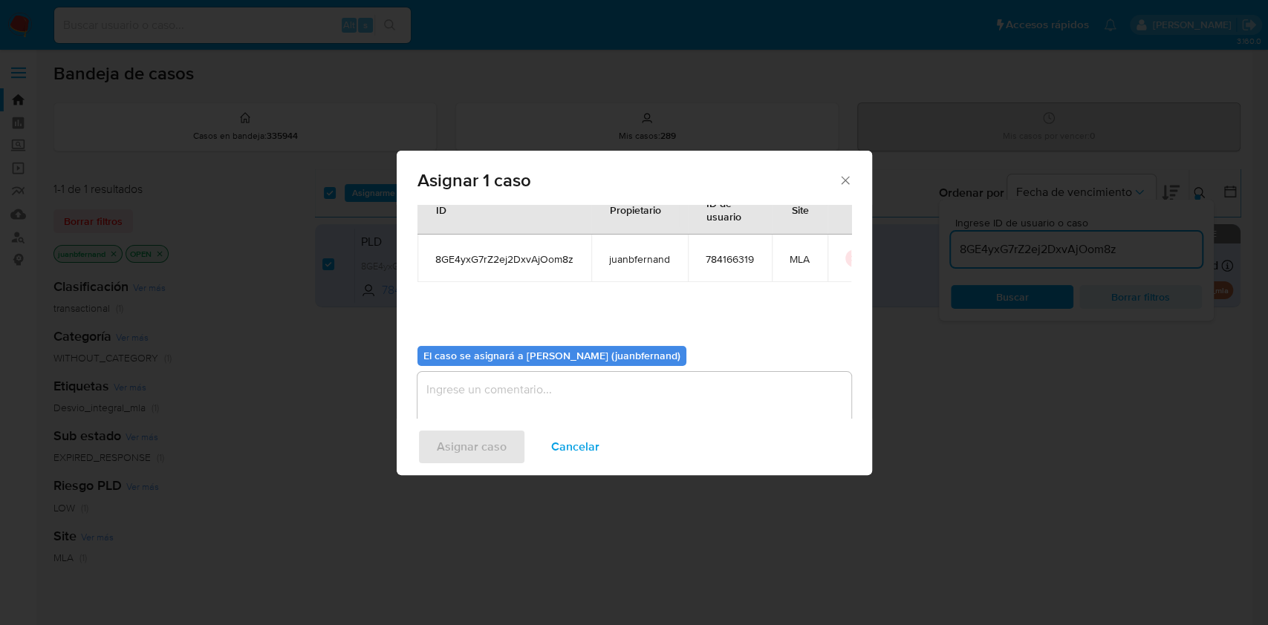
scroll to position [76, 0]
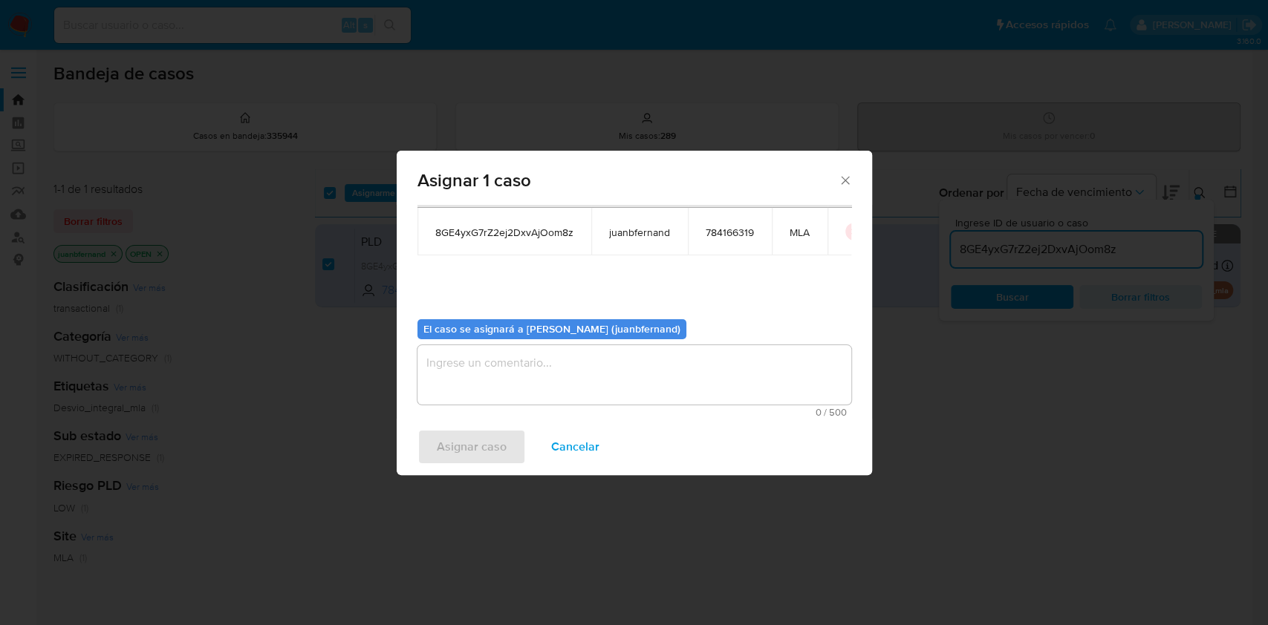
click at [671, 365] on textarea "assign-modal" at bounding box center [634, 374] width 434 height 59
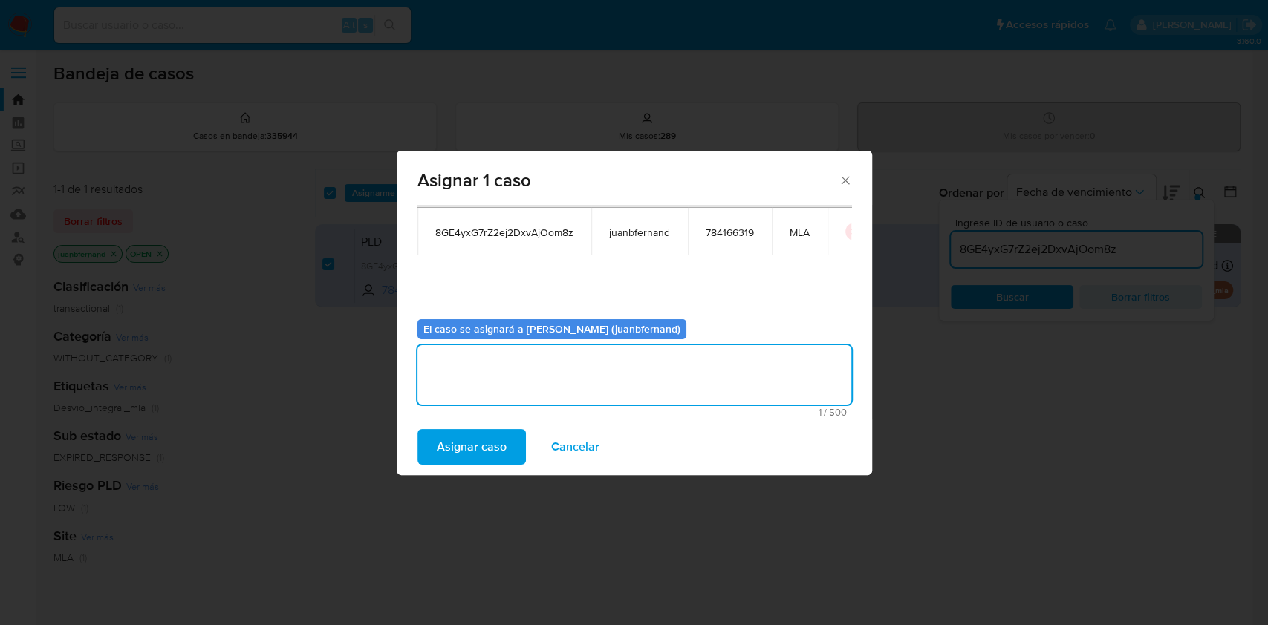
click at [477, 437] on span "Asignar caso" at bounding box center [472, 447] width 70 height 33
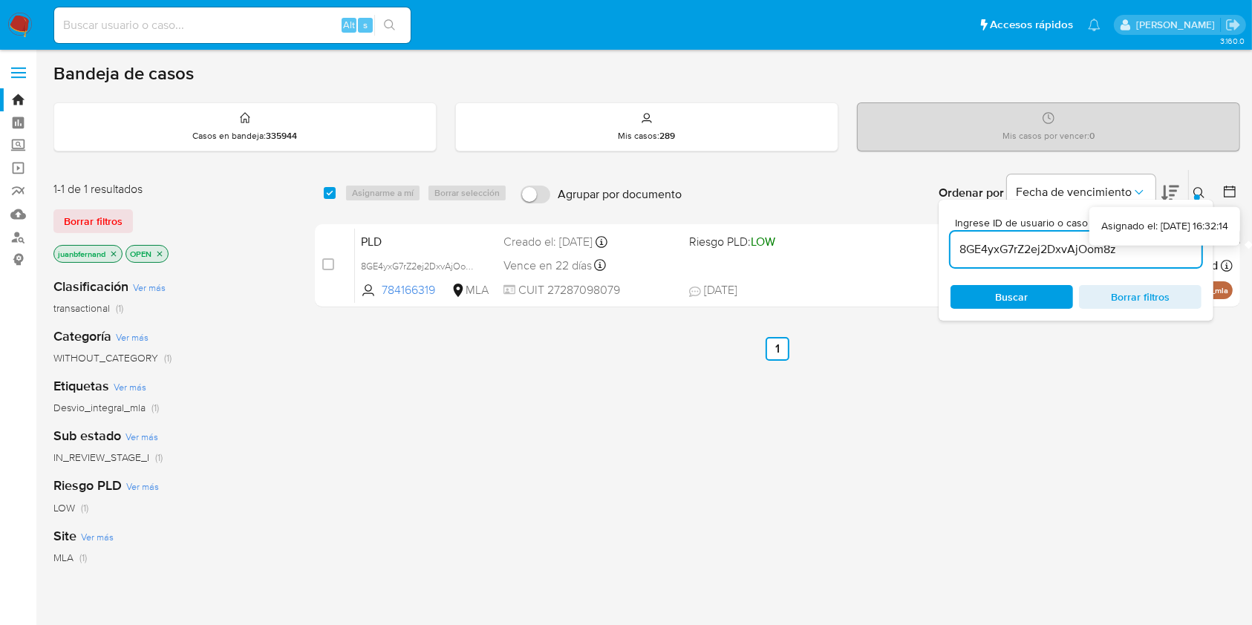
click at [1176, 241] on input "8GE4yxG7rZ2ej2DxvAjOom8z" at bounding box center [1076, 249] width 251 height 19
click at [1173, 244] on input "8GE4yxG7rZ2ej2DxvAjOom8z" at bounding box center [1076, 249] width 251 height 19
paste input "vw8RKJ895ZLJmjv864x7S4xj"
type input "vw8RKJ895ZLJmjv864x7S4xj"
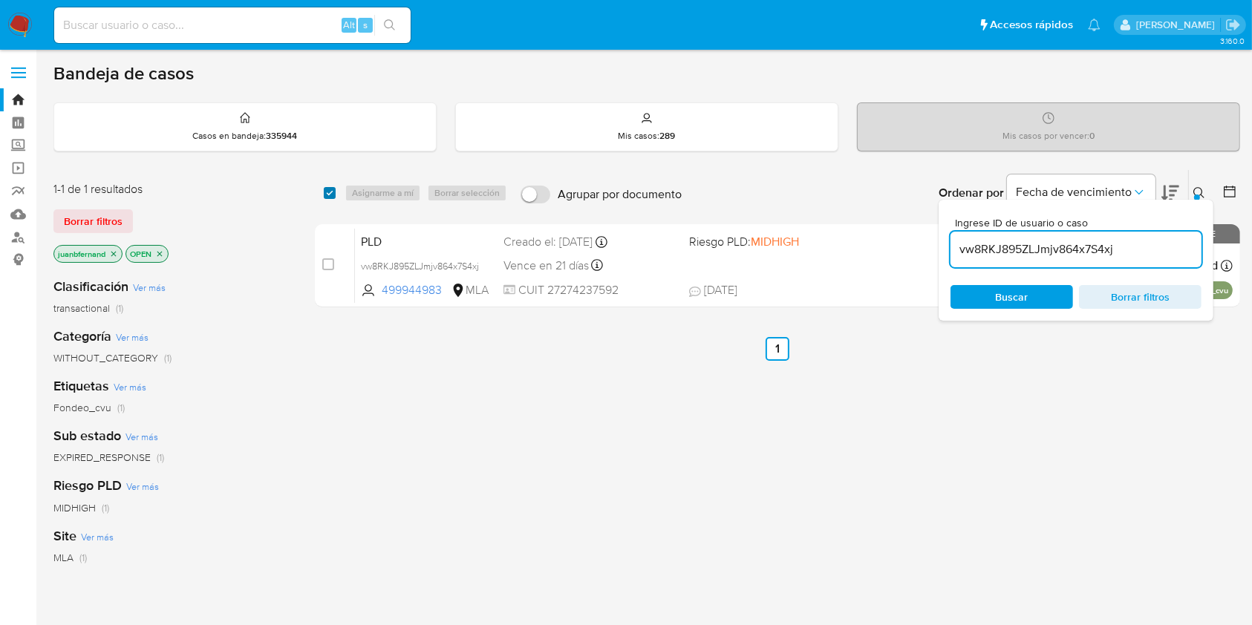
click at [327, 187] on input "checkbox" at bounding box center [330, 193] width 12 height 12
checkbox input "true"
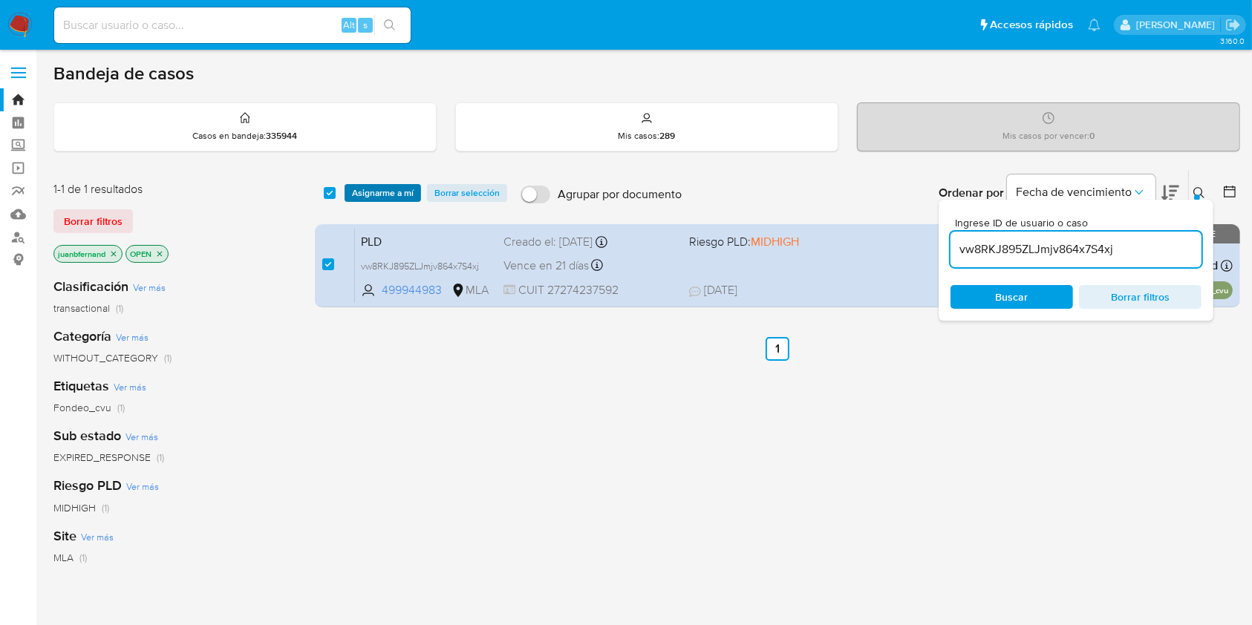
click at [382, 189] on span "Asignarme a mí" at bounding box center [383, 193] width 62 height 15
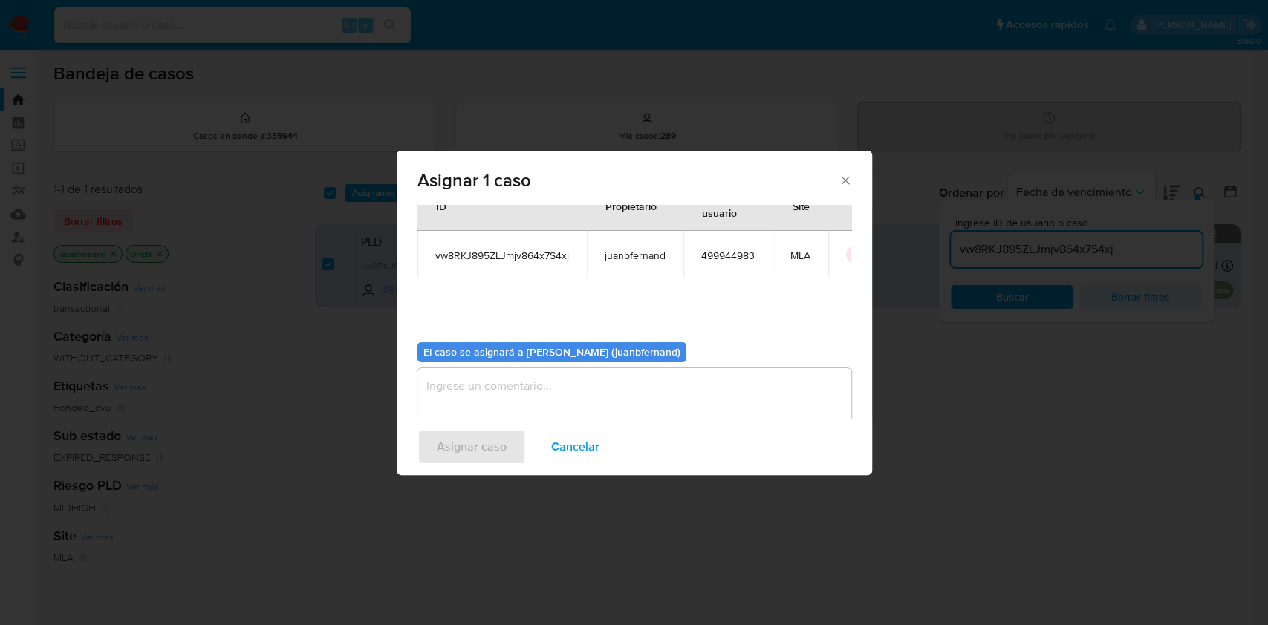
scroll to position [76, 0]
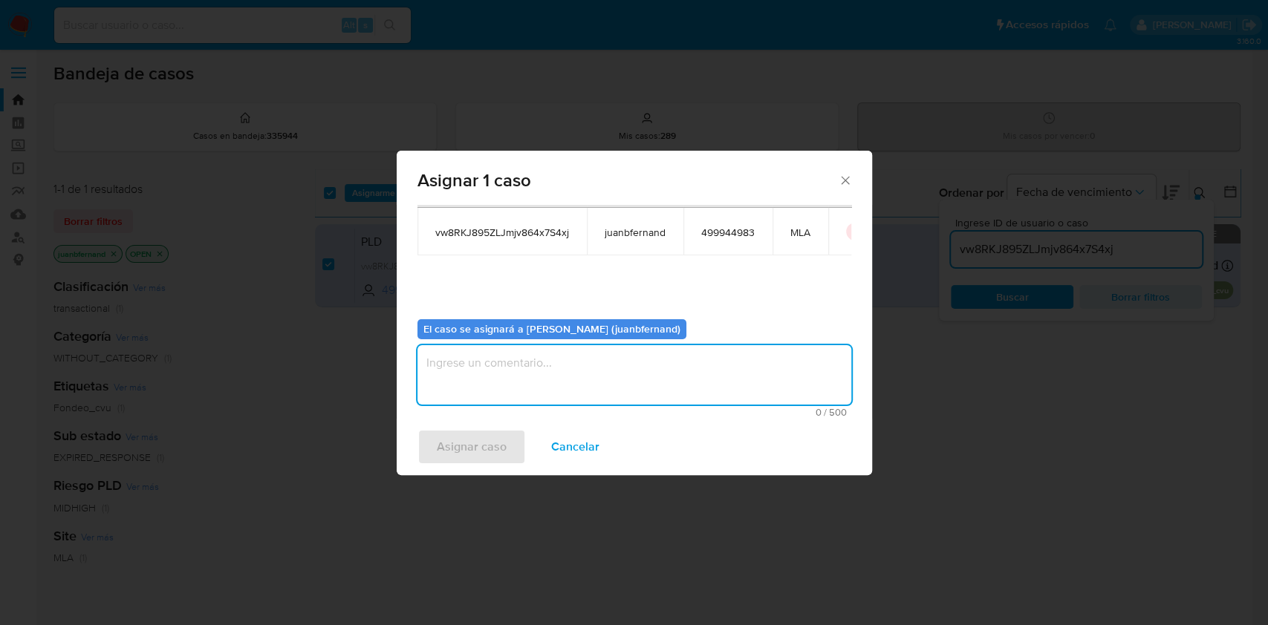
click at [555, 385] on textarea "assign-modal" at bounding box center [634, 374] width 434 height 59
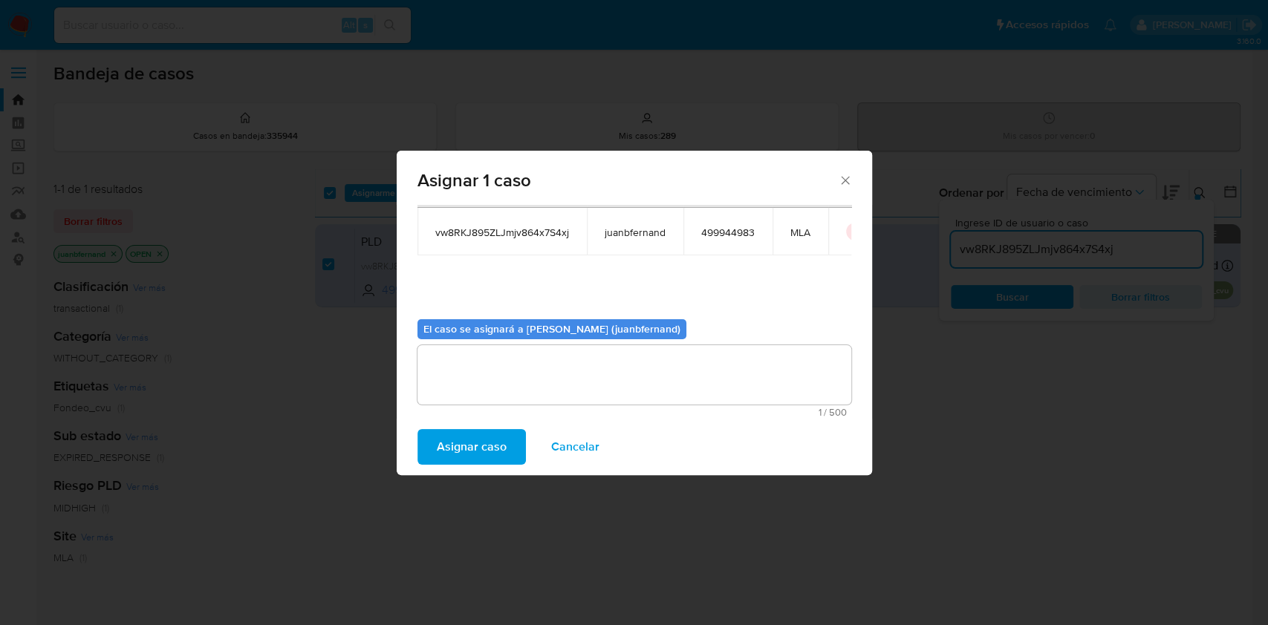
click at [497, 432] on span "Asignar caso" at bounding box center [472, 447] width 70 height 33
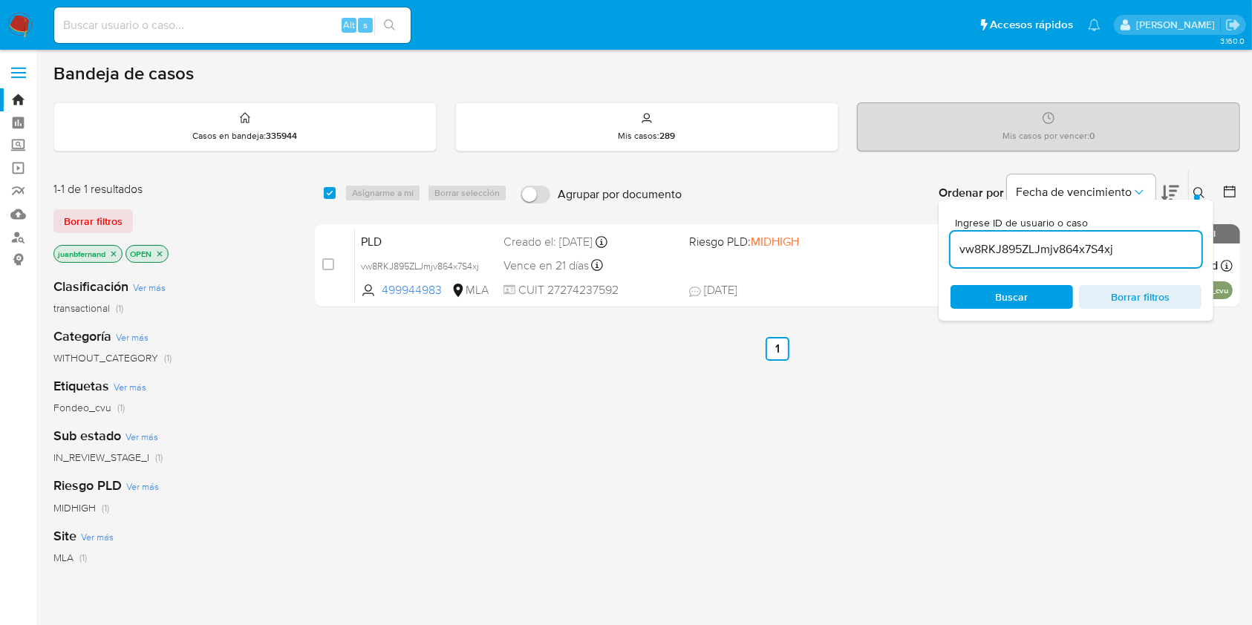
click at [1147, 247] on input "vw8RKJ895ZLJmjv864x7S4xj" at bounding box center [1076, 249] width 251 height 19
paste input "UTuDJrQTJIsp2MSUWbR8gu8u"
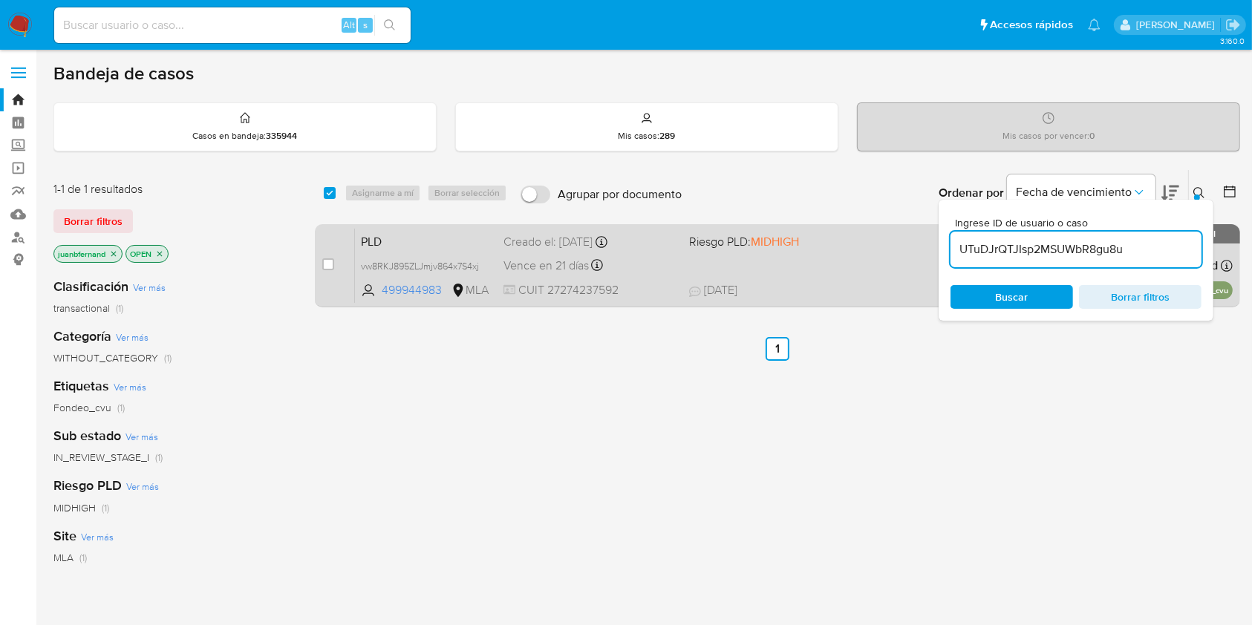
type input "UTuDJrQTJIsp2MSUWbR8gu8u"
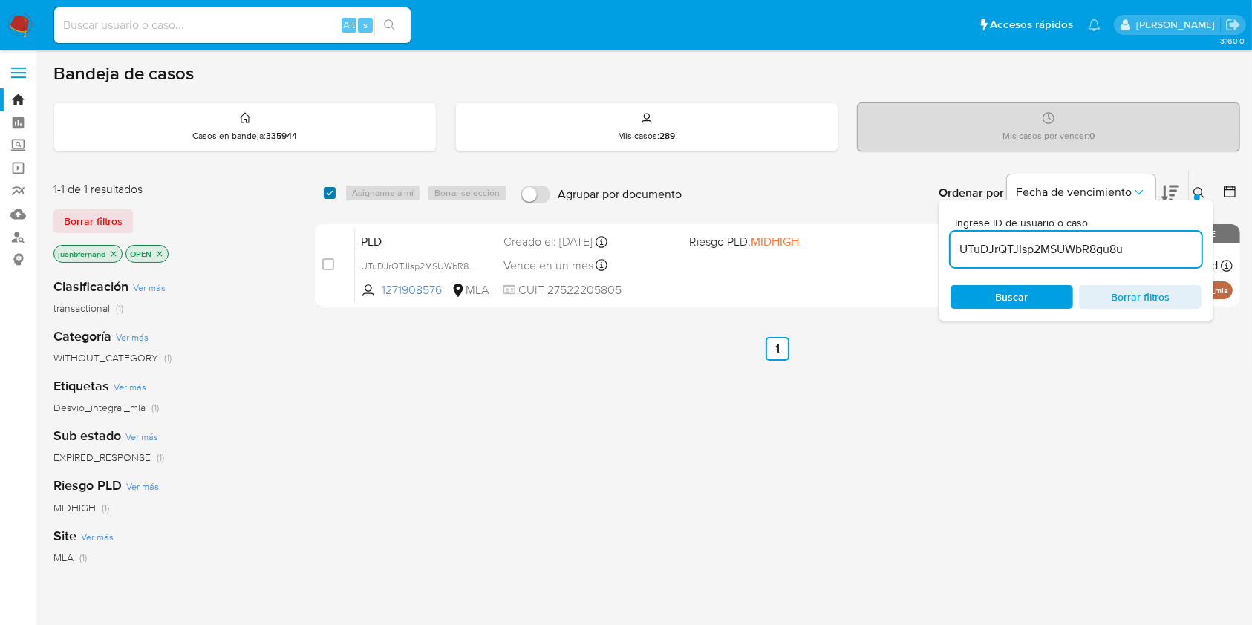
click at [330, 197] on input "checkbox" at bounding box center [330, 193] width 12 height 12
checkbox input "true"
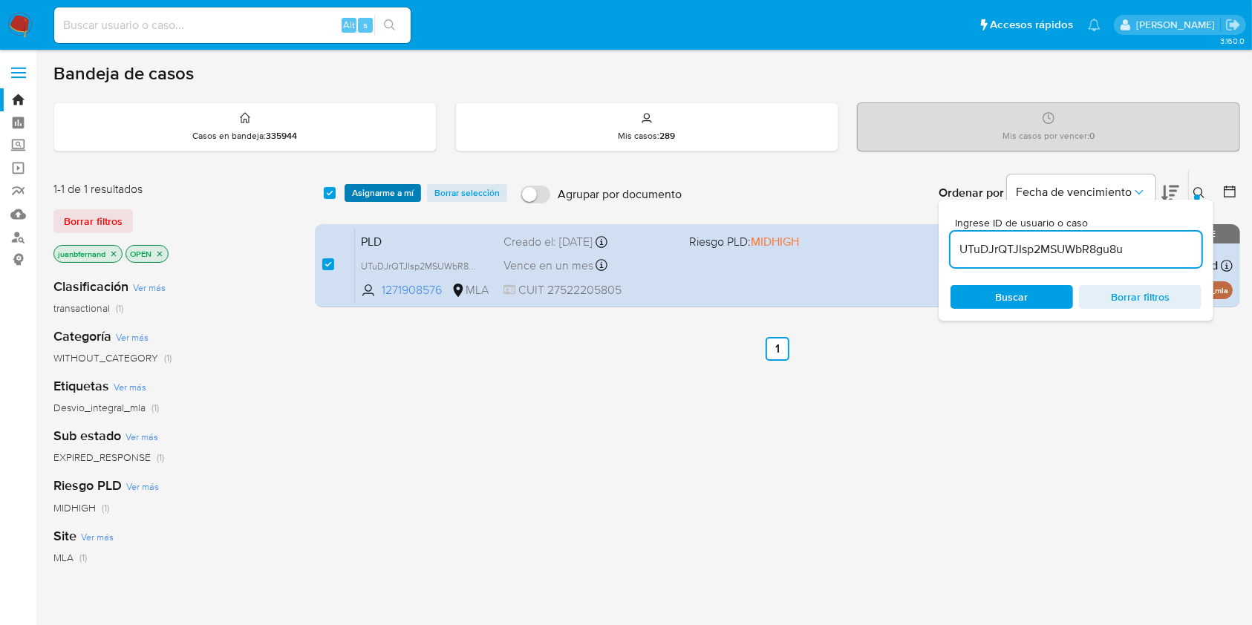
click at [362, 195] on span "Asignarme a mí" at bounding box center [383, 193] width 62 height 15
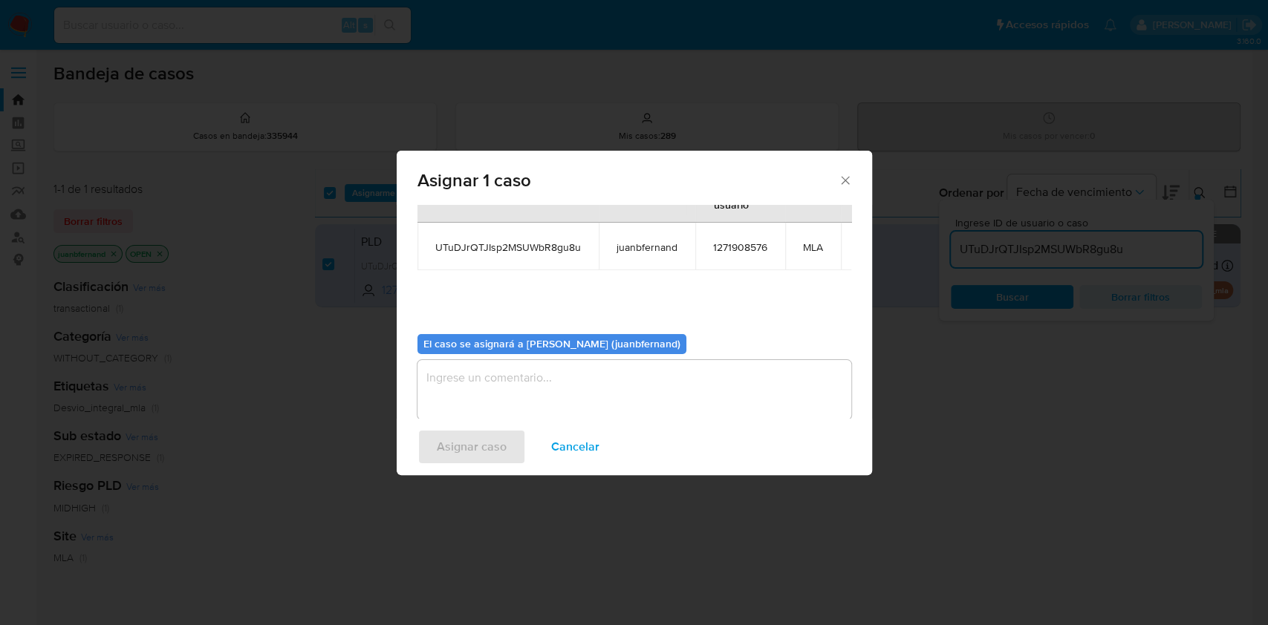
scroll to position [91, 0]
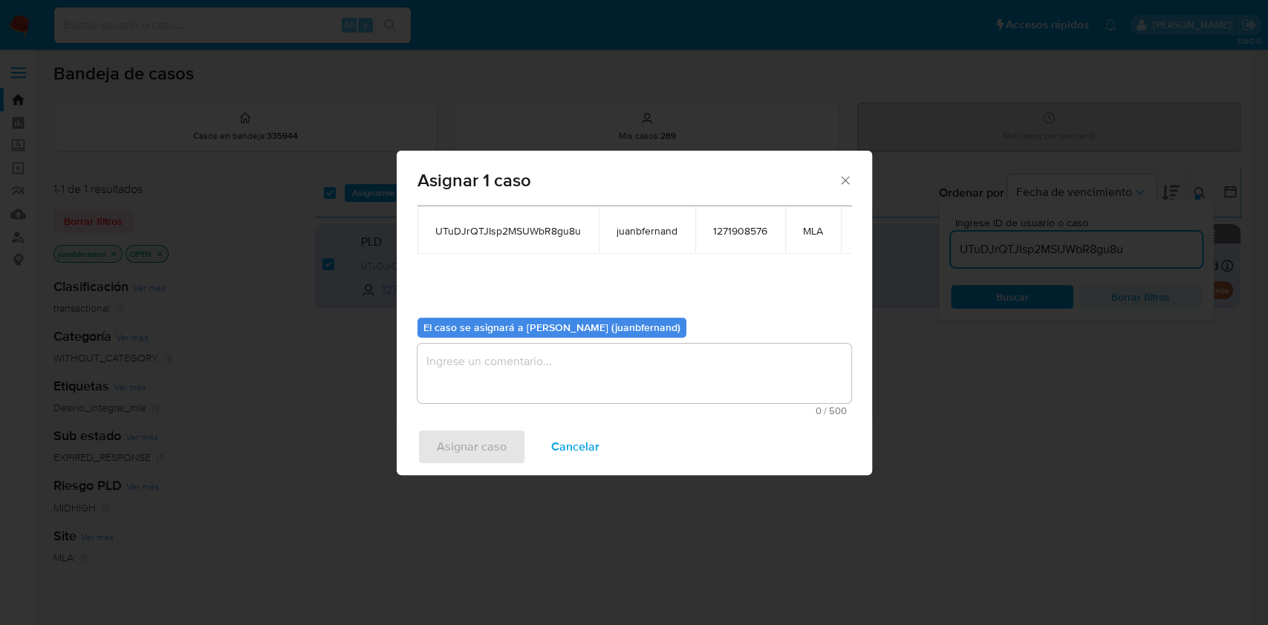
click at [559, 361] on textarea "assign-modal" at bounding box center [634, 373] width 434 height 59
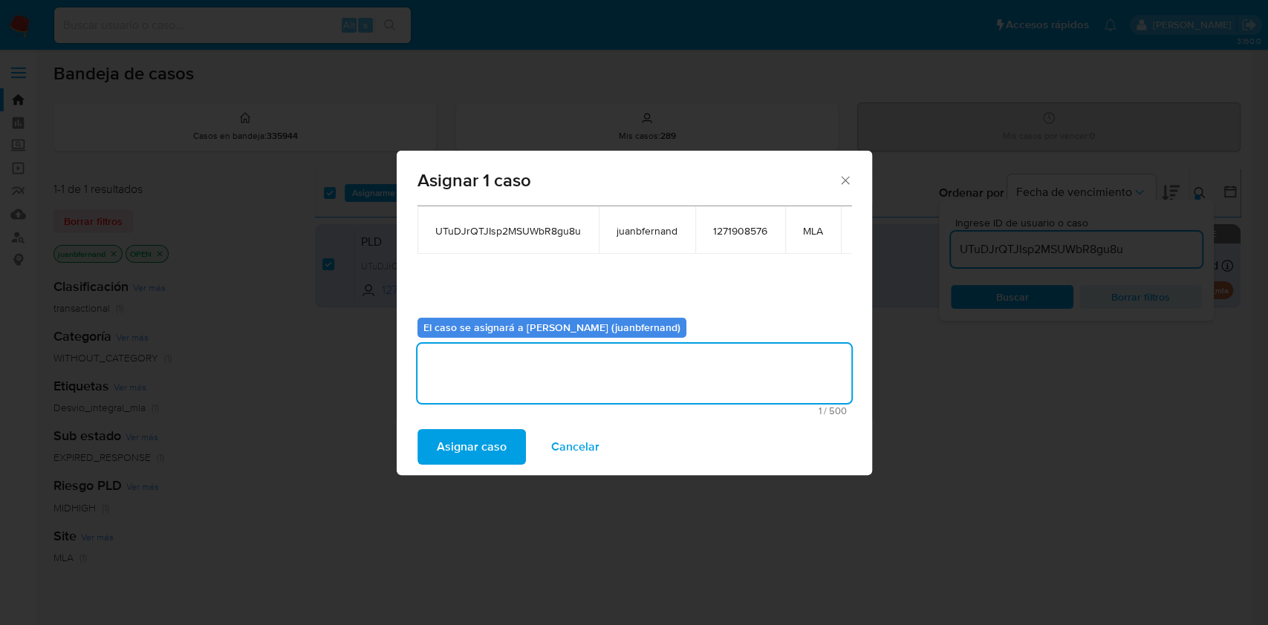
click at [514, 447] on button "Asignar caso" at bounding box center [471, 447] width 108 height 36
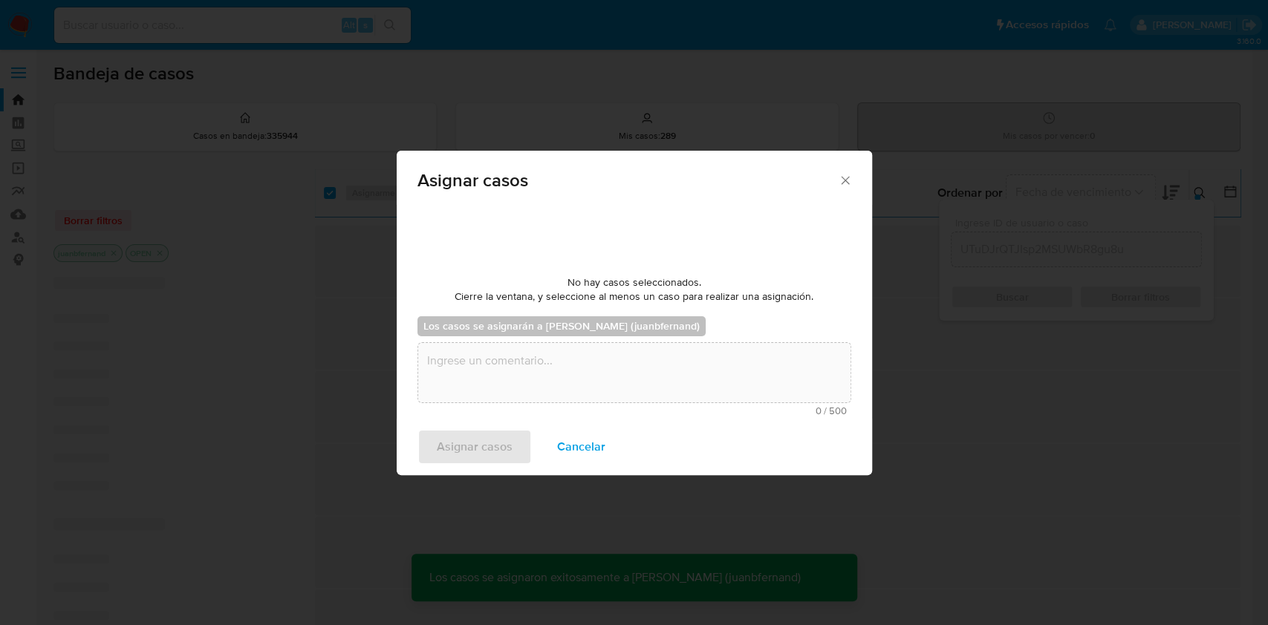
scroll to position [89, 0]
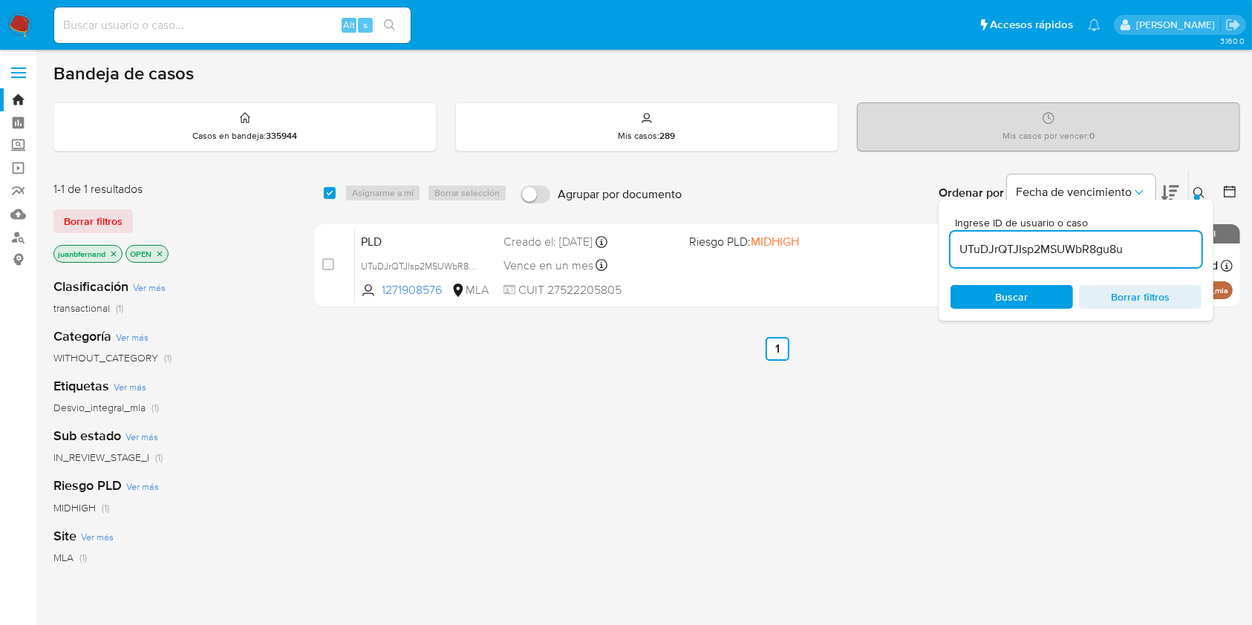
click at [1133, 243] on input "UTuDJrQTJIsp2MSUWbR8gu8u" at bounding box center [1076, 249] width 251 height 19
paste input "kFYWe5OSYLqWkCD3fdz3HXn4"
type input "kFYWe5OSYLqWkCD3fdz3HXn4"
click at [329, 190] on input "checkbox" at bounding box center [330, 193] width 12 height 12
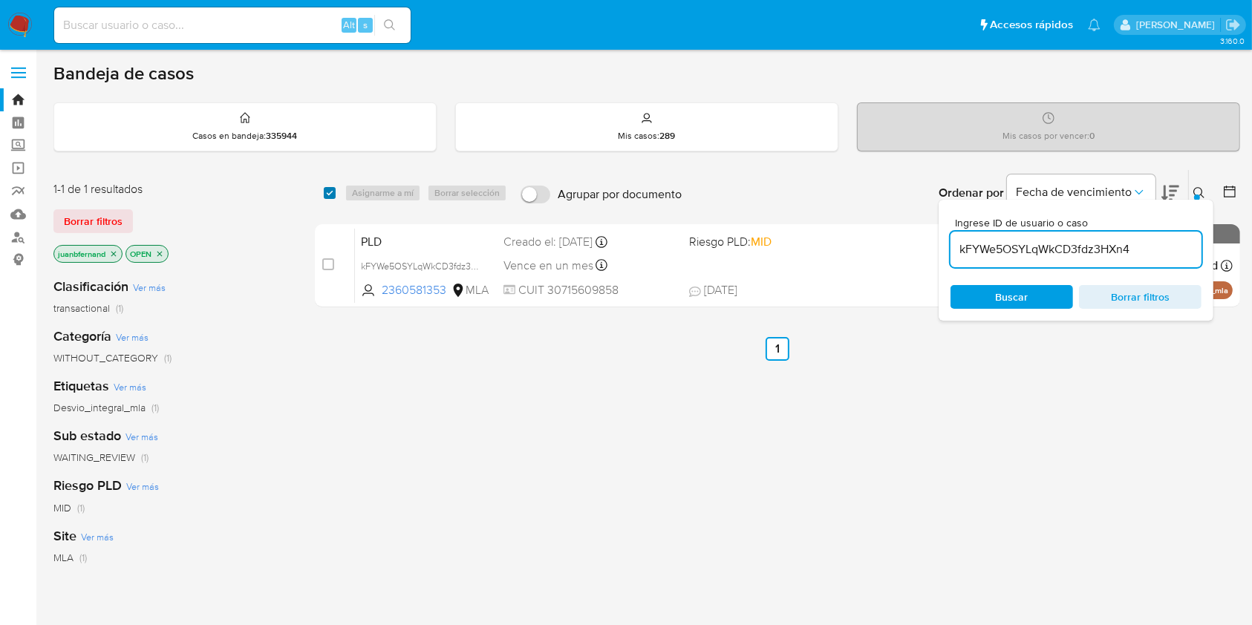
checkbox input "true"
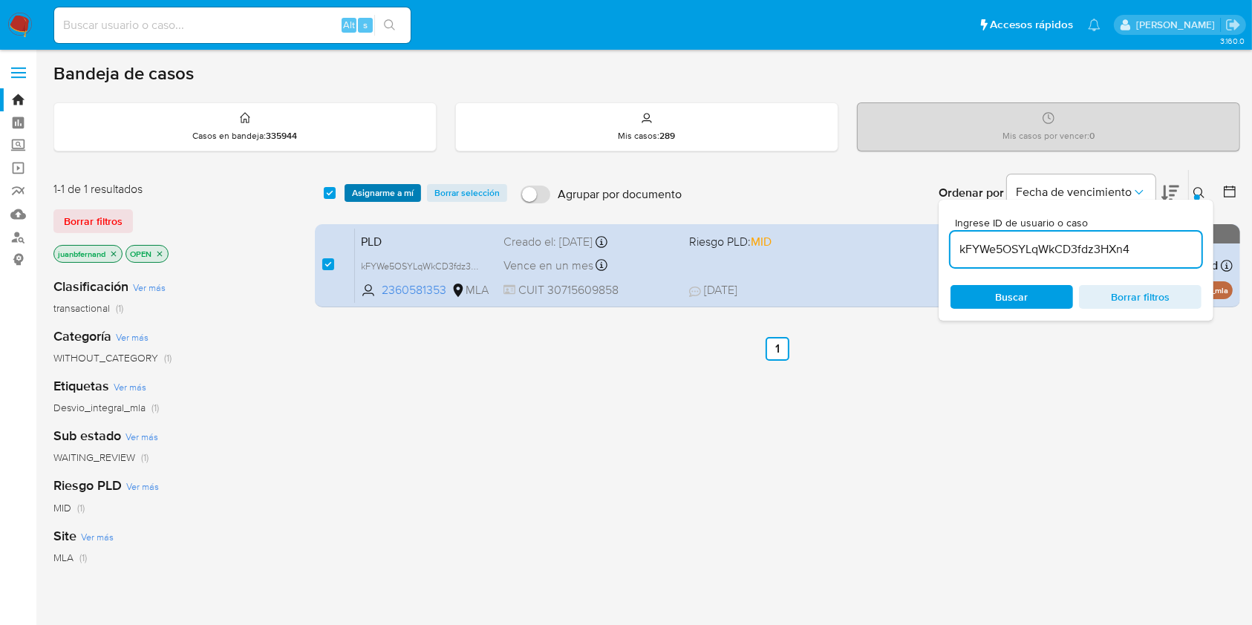
click at [362, 187] on span "Asignarme a mí" at bounding box center [383, 193] width 62 height 15
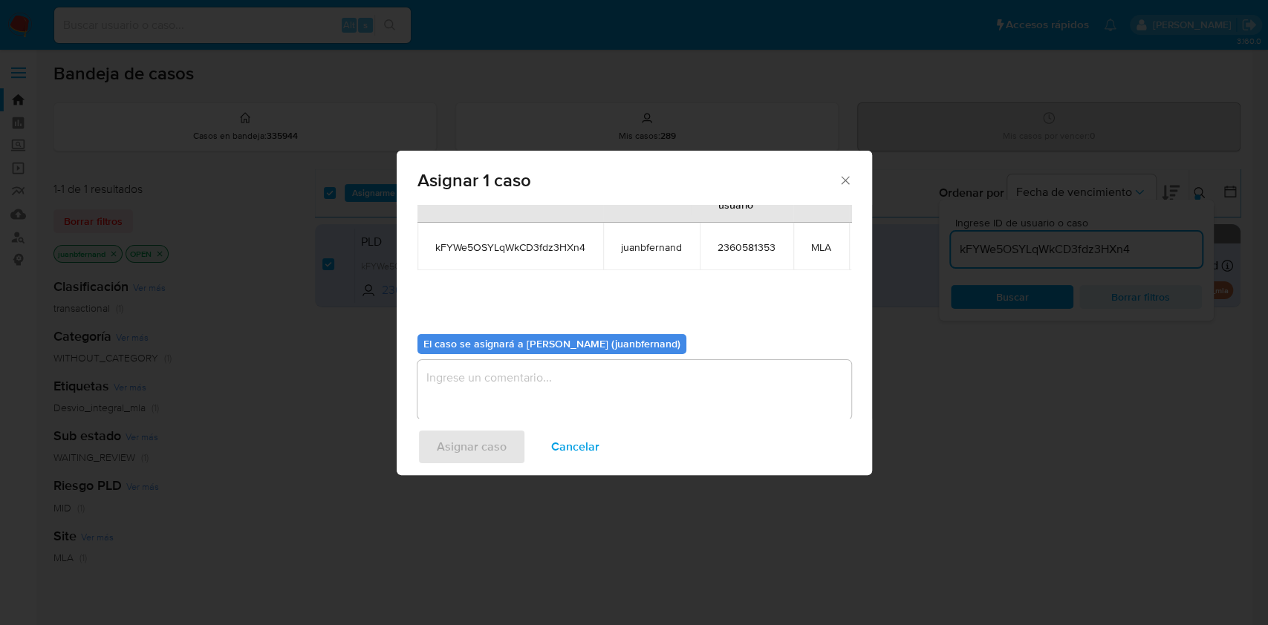
scroll to position [91, 0]
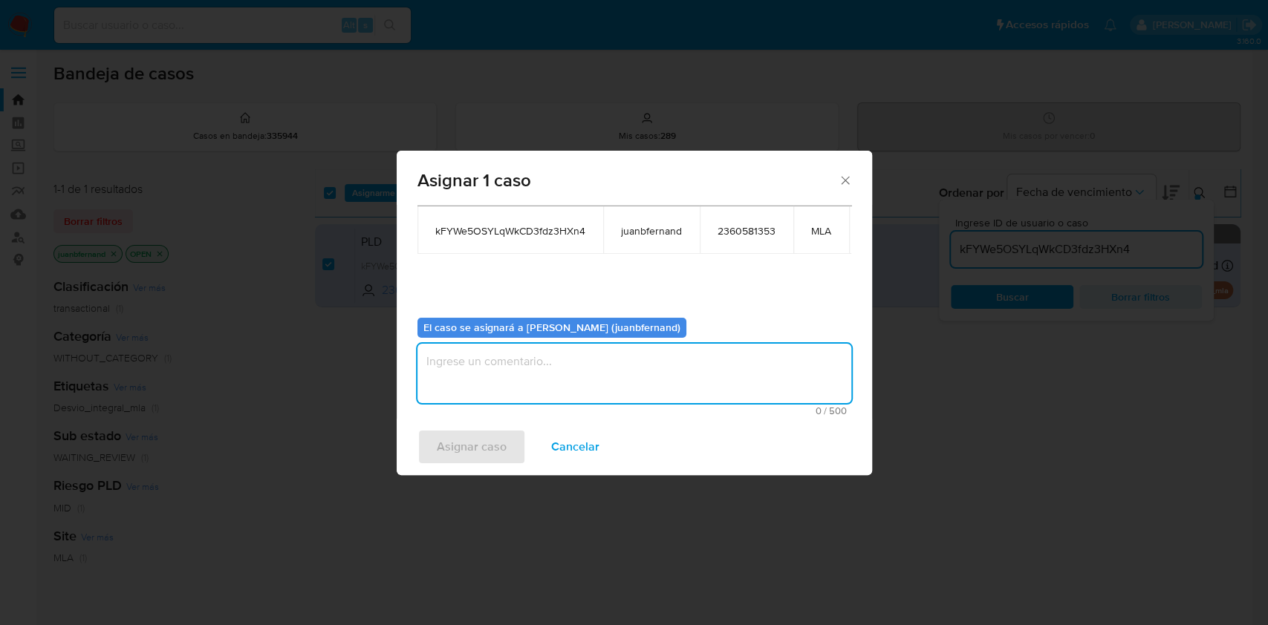
click at [561, 382] on textarea "assign-modal" at bounding box center [634, 373] width 434 height 59
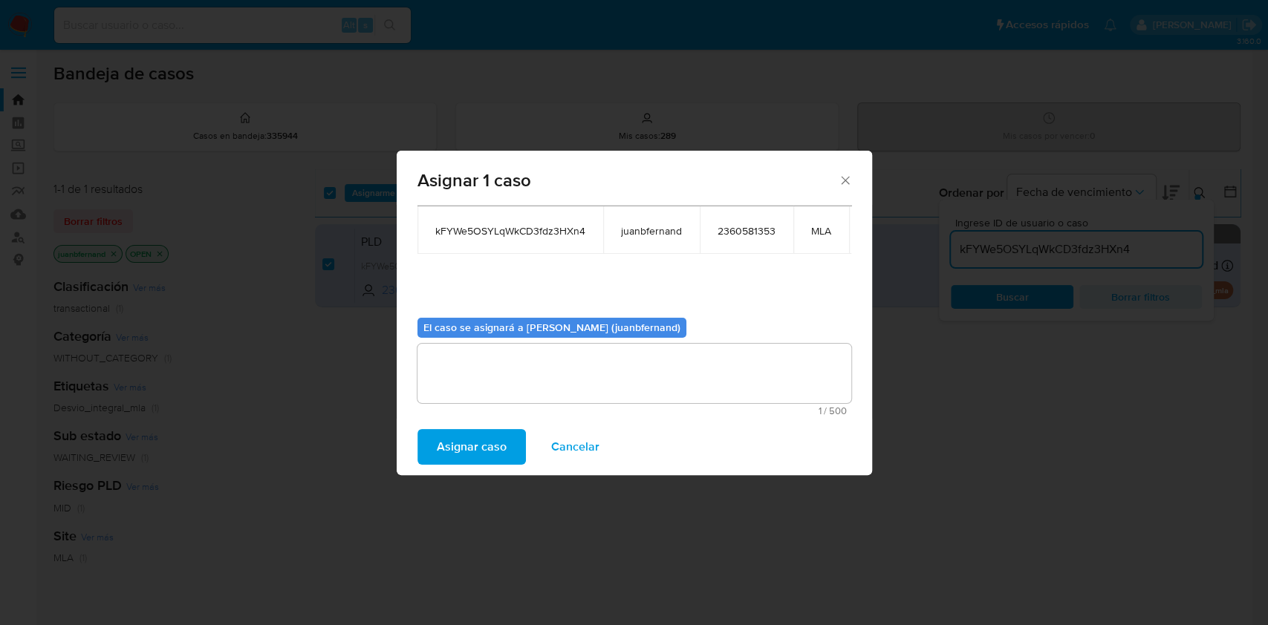
click at [464, 452] on span "Asignar caso" at bounding box center [472, 447] width 70 height 33
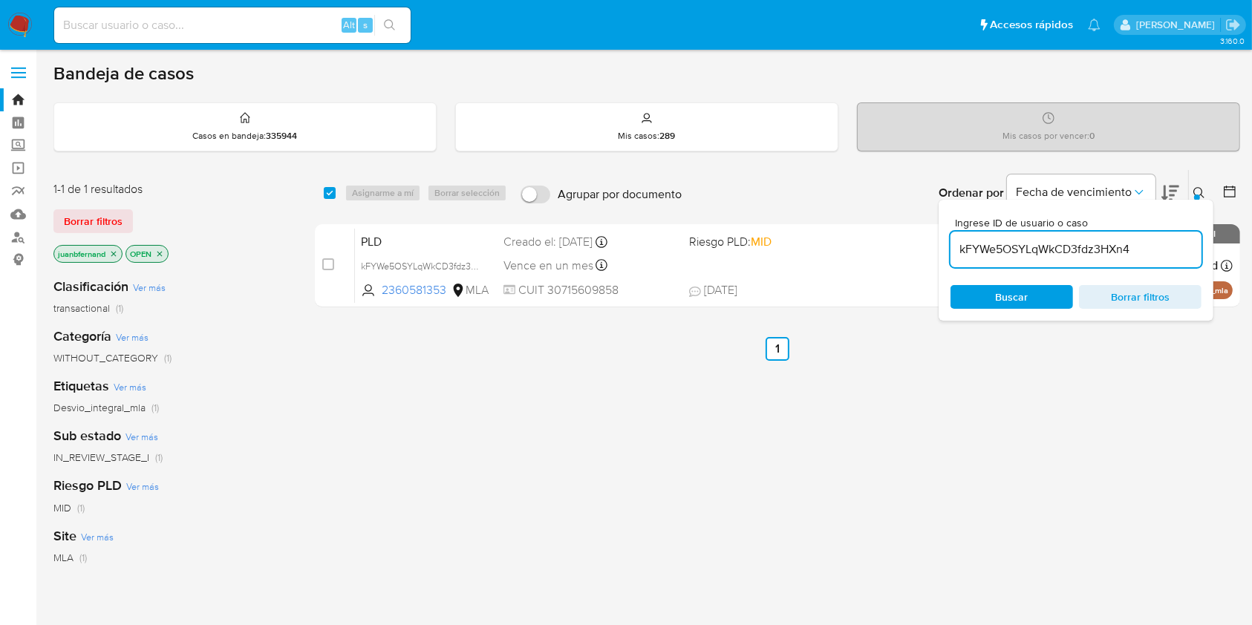
click at [1107, 250] on input "kFYWe5OSYLqWkCD3fdz3HXn4" at bounding box center [1076, 249] width 251 height 19
paste input "nWtKp1XfIO1QPpKRZPQ6s9Po"
type input "nWtKp1XfIO1QPpKRZPQ6s9Po"
click at [333, 195] on input "checkbox" at bounding box center [330, 193] width 12 height 12
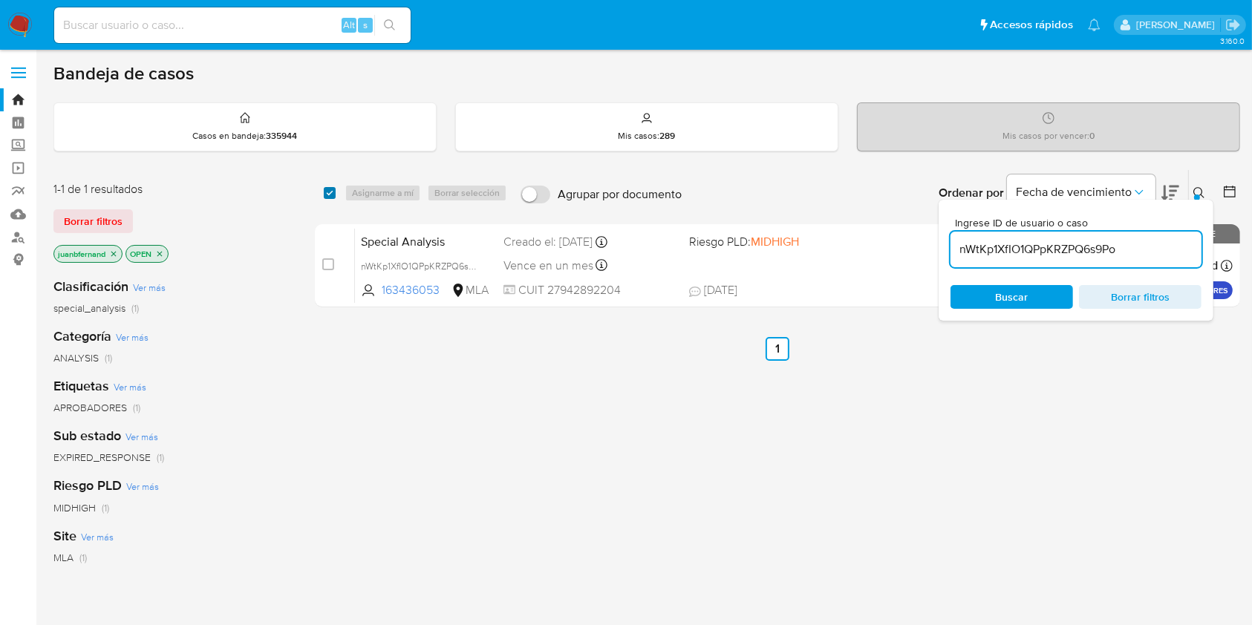
checkbox input "true"
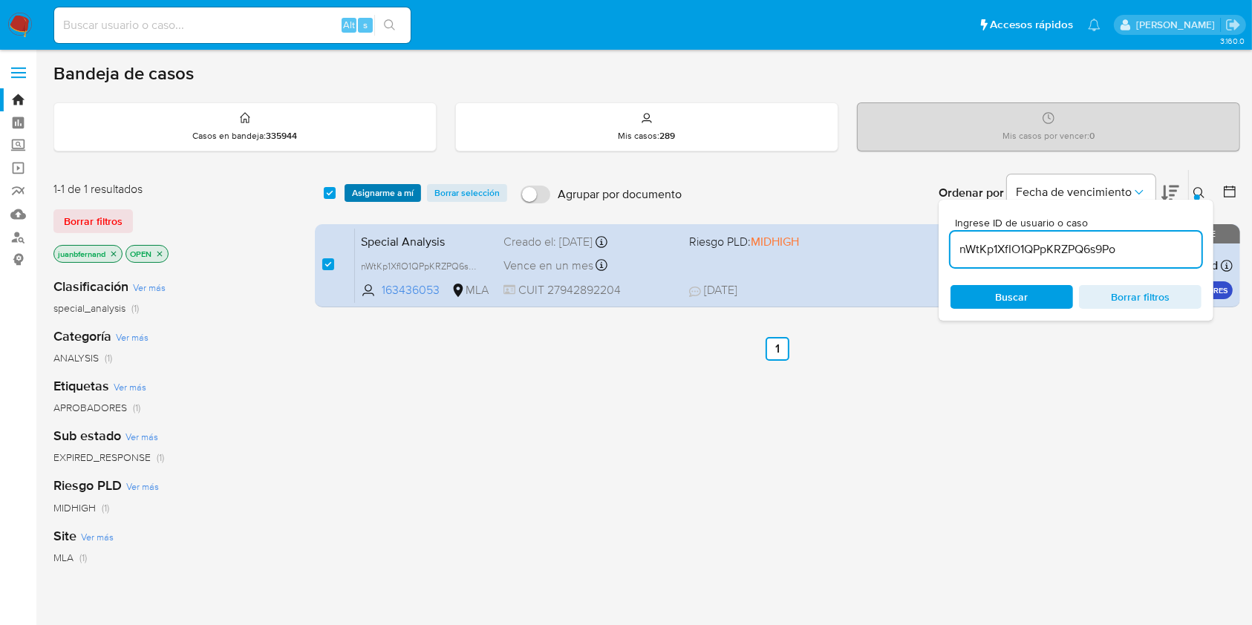
click at [362, 190] on span "Asignarme a mí" at bounding box center [383, 193] width 62 height 15
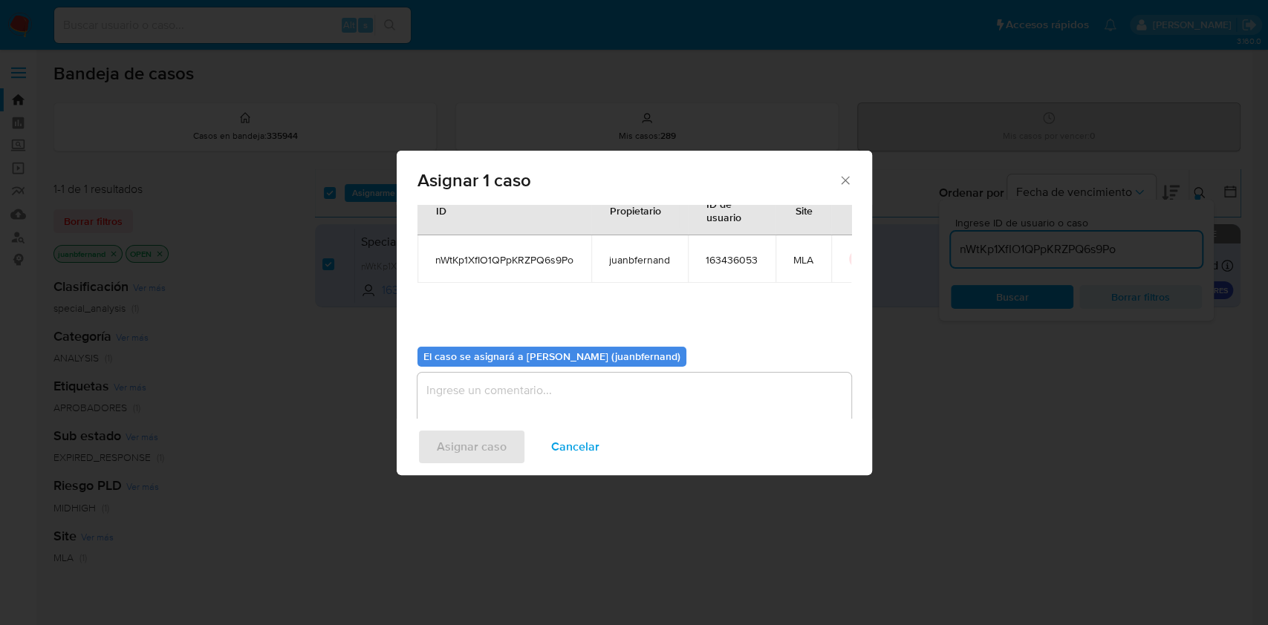
scroll to position [76, 0]
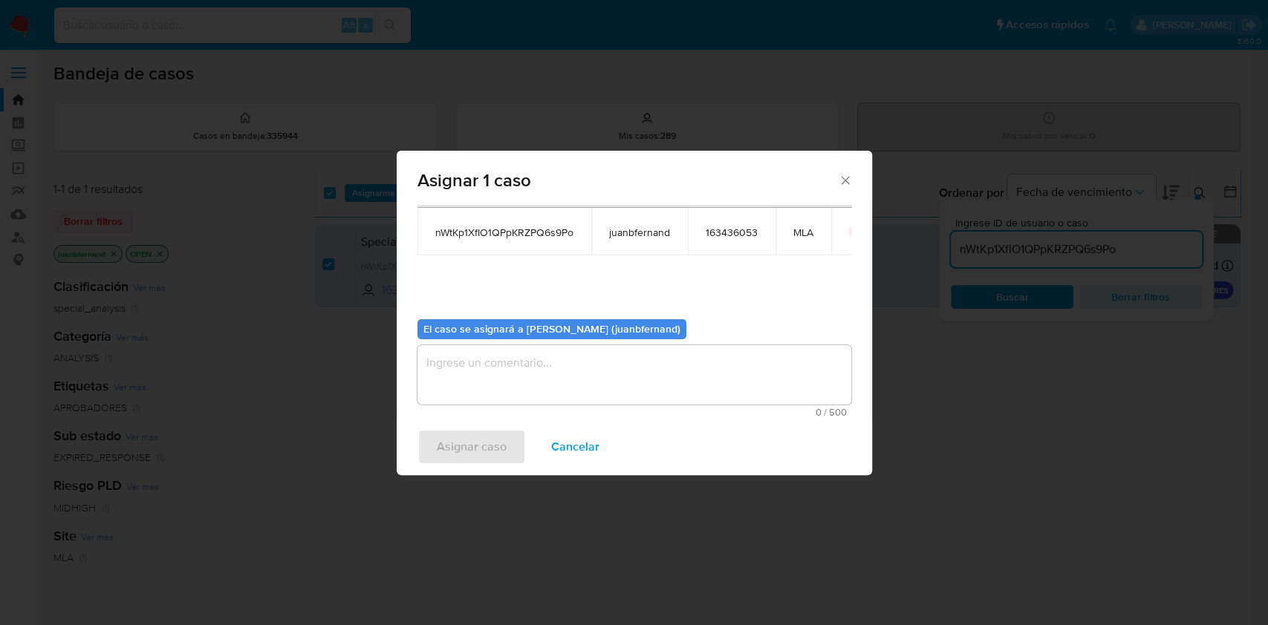
drag, startPoint x: 550, startPoint y: 354, endPoint x: 541, endPoint y: 394, distance: 41.1
click at [550, 354] on textarea "assign-modal" at bounding box center [634, 374] width 434 height 59
click at [493, 455] on span "Asignar caso" at bounding box center [472, 447] width 70 height 33
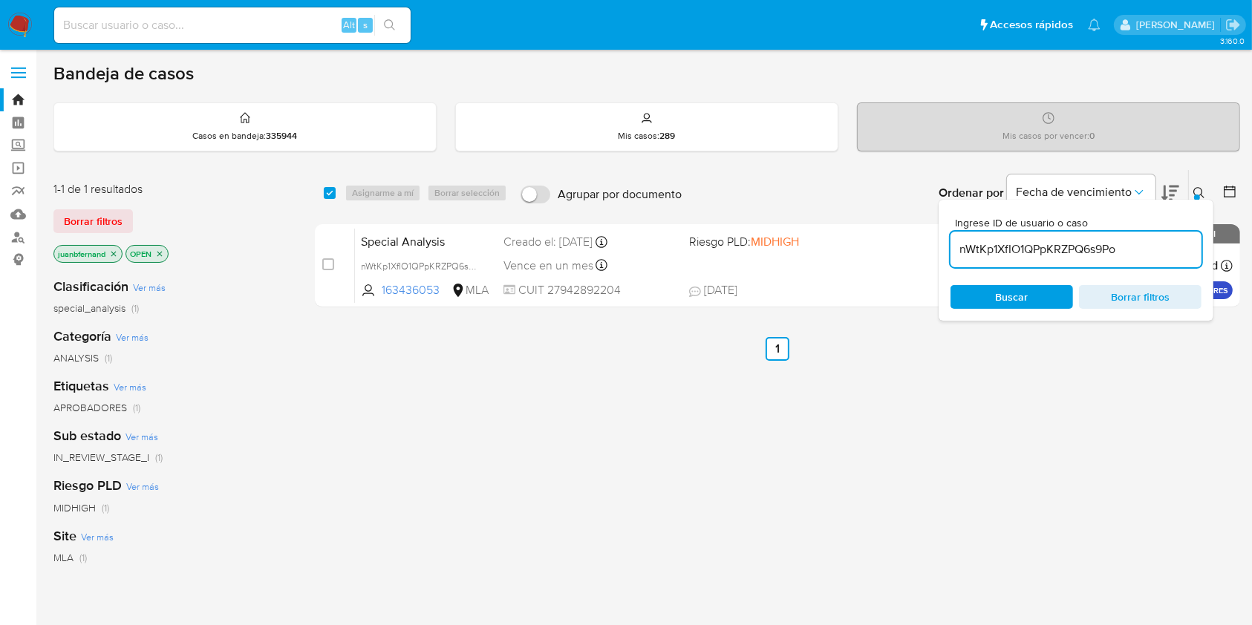
click at [1170, 244] on input "nWtKp1XfIO1QPpKRZPQ6s9Po" at bounding box center [1076, 249] width 251 height 19
paste input "MgC76855rPmjrf4gpYk3PrXK"
type input "MgC76855rPmjrf4gpYk3PrXK"
click at [329, 193] on input "checkbox" at bounding box center [330, 193] width 12 height 12
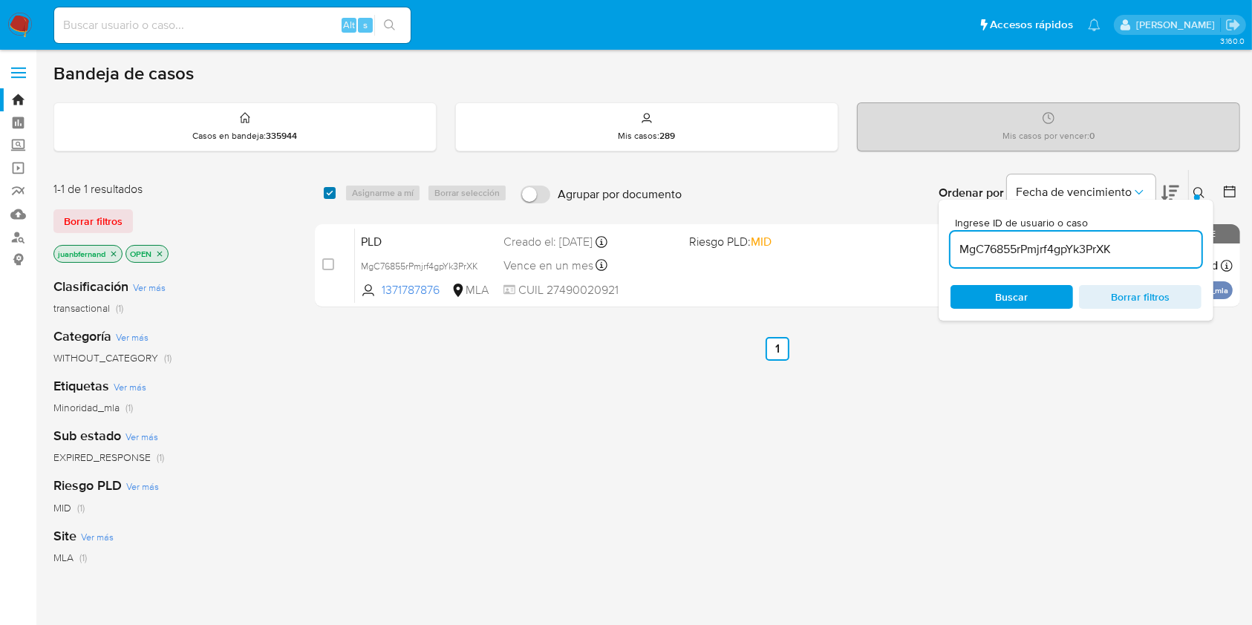
checkbox input "true"
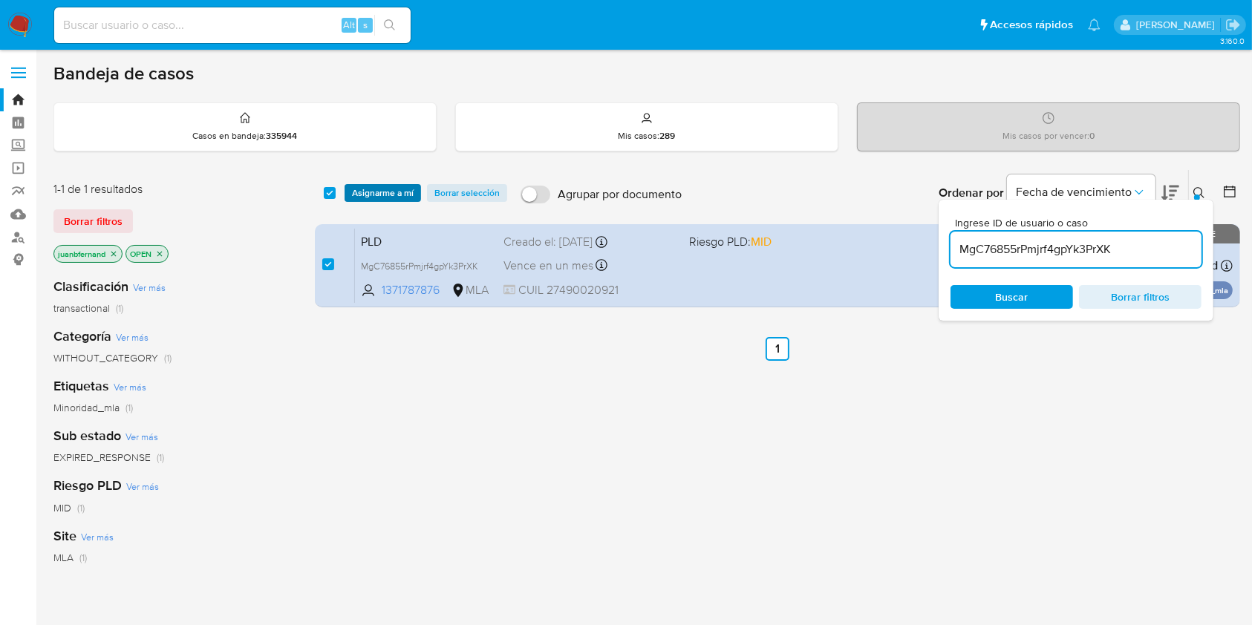
click at [377, 190] on span "Asignarme a mí" at bounding box center [383, 193] width 62 height 15
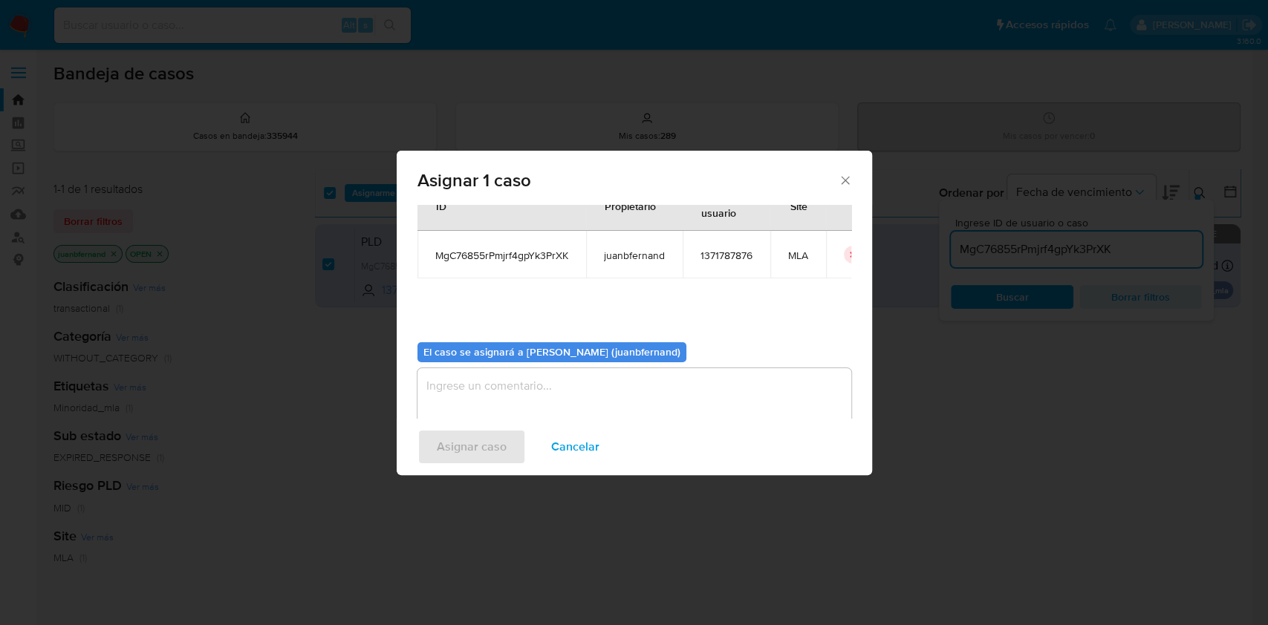
scroll to position [76, 0]
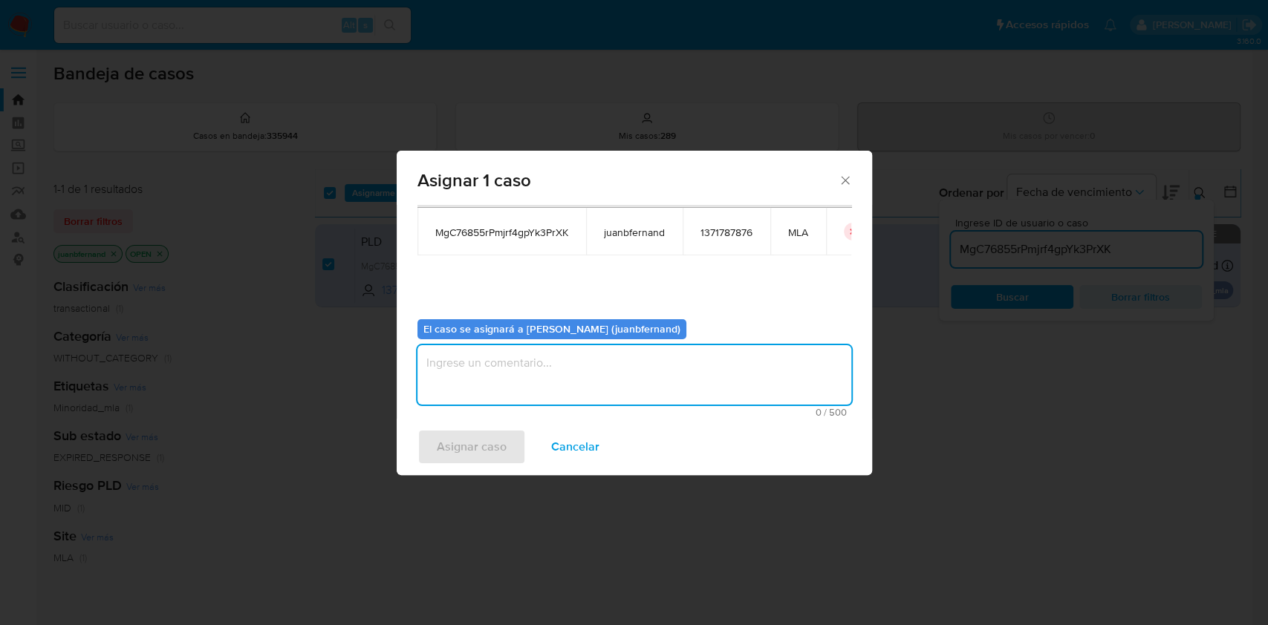
click at [669, 391] on textarea "assign-modal" at bounding box center [634, 374] width 434 height 59
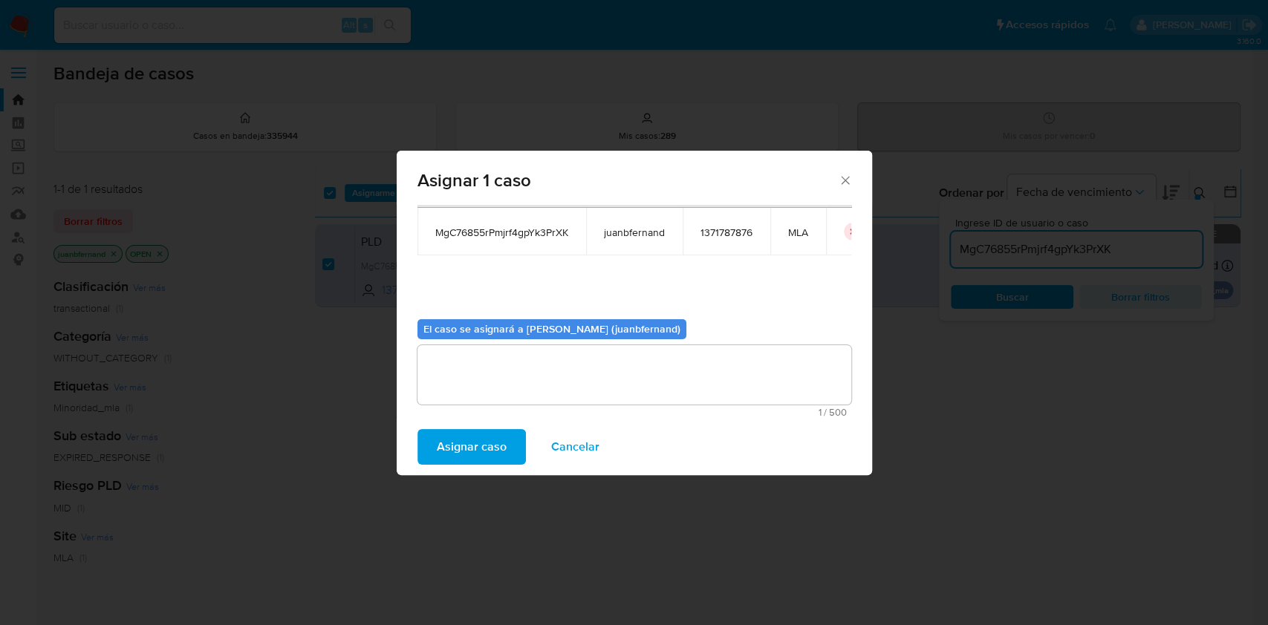
click at [462, 446] on span "Asignar caso" at bounding box center [472, 447] width 70 height 33
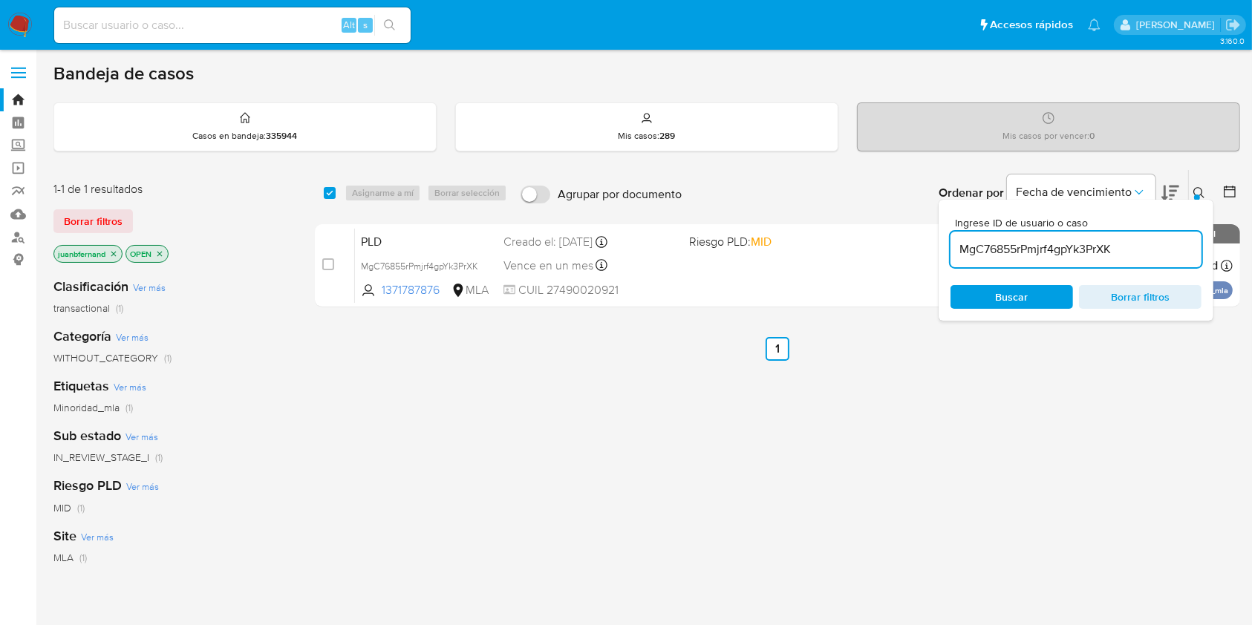
click at [1069, 248] on input "MgC76855rPmjrf4gpYk3PrXK" at bounding box center [1076, 249] width 251 height 19
paste input "B1rXF0CGS3auPZxE2V5YVNp4"
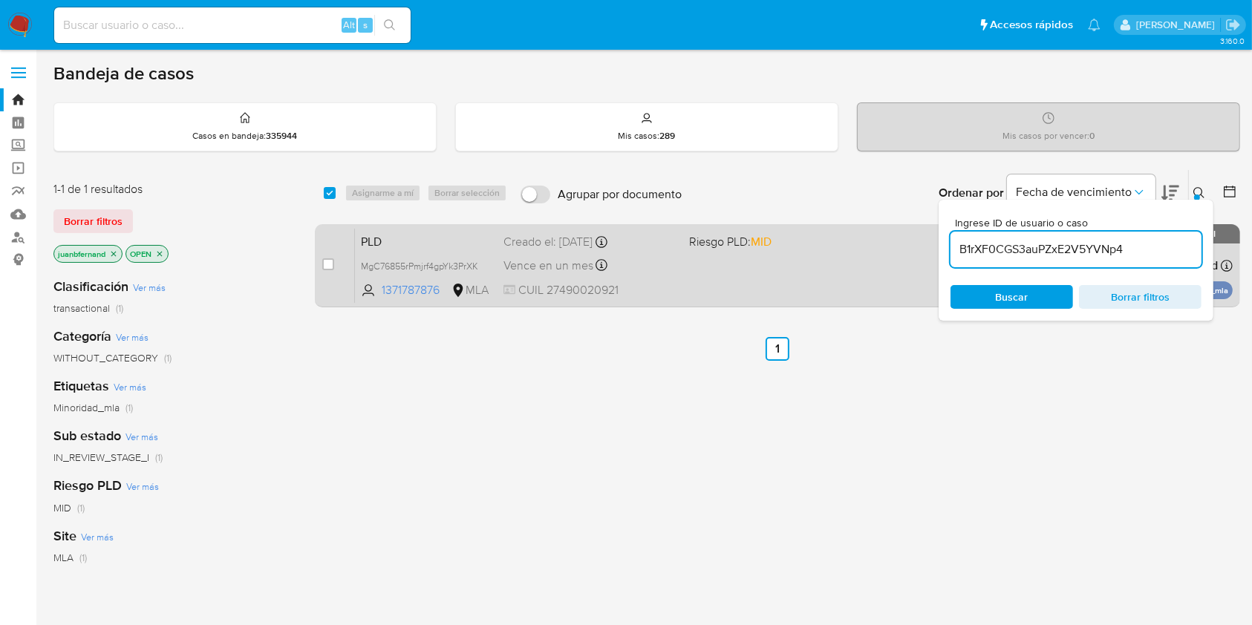
type input "B1rXF0CGS3auPZxE2V5YVNp4"
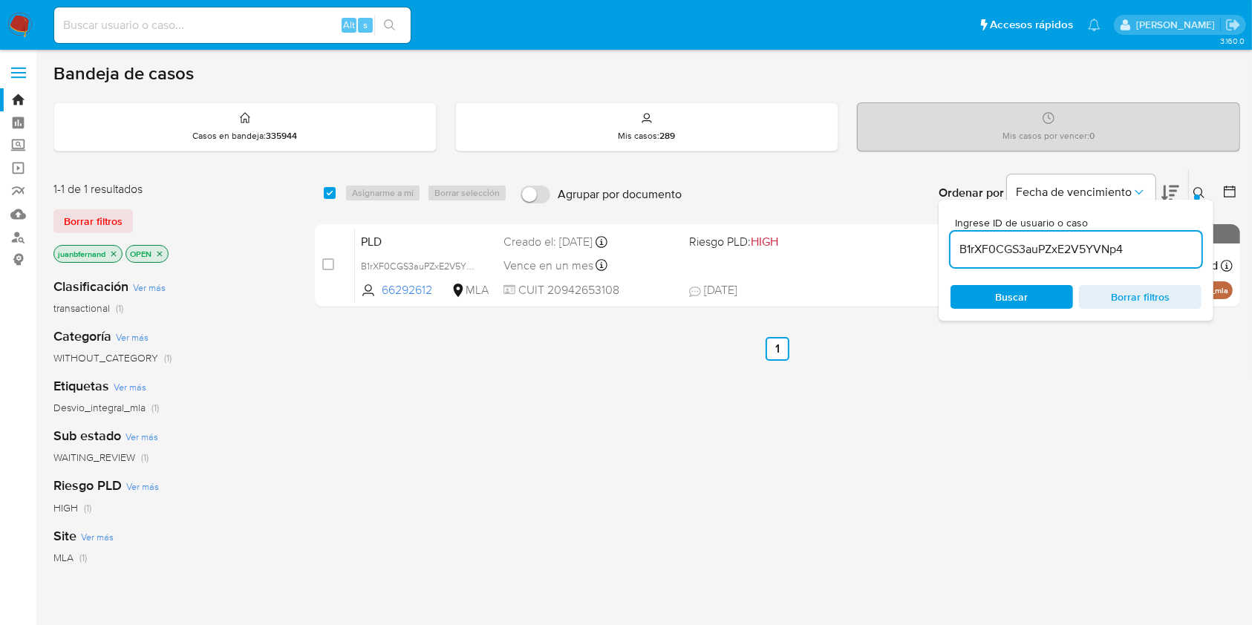
drag, startPoint x: 323, startPoint y: 193, endPoint x: 356, endPoint y: 192, distance: 33.5
click at [325, 193] on input "checkbox" at bounding box center [330, 193] width 12 height 12
checkbox input "true"
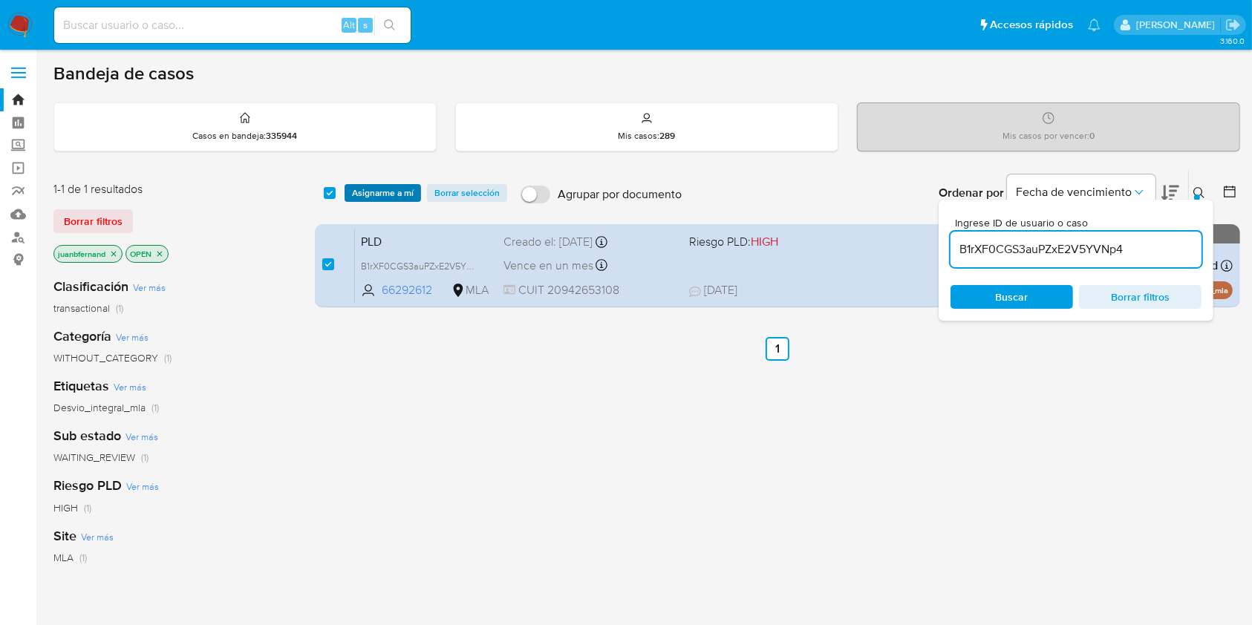
click at [356, 192] on span "Asignarme a mí" at bounding box center [383, 193] width 62 height 15
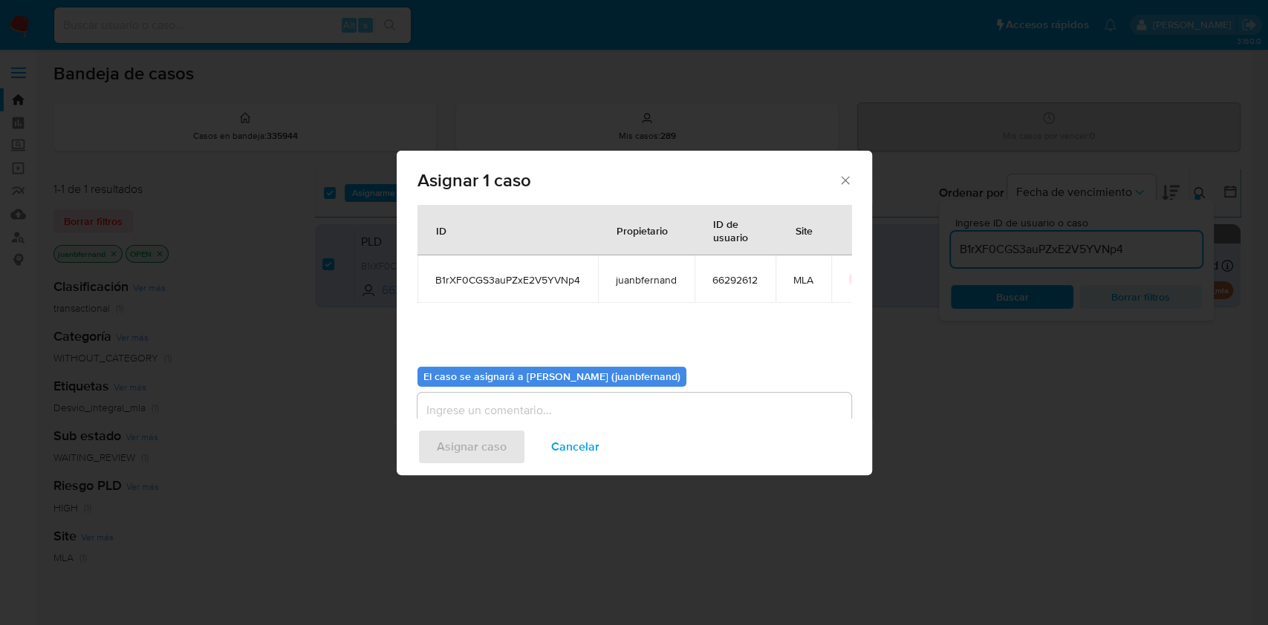
scroll to position [76, 0]
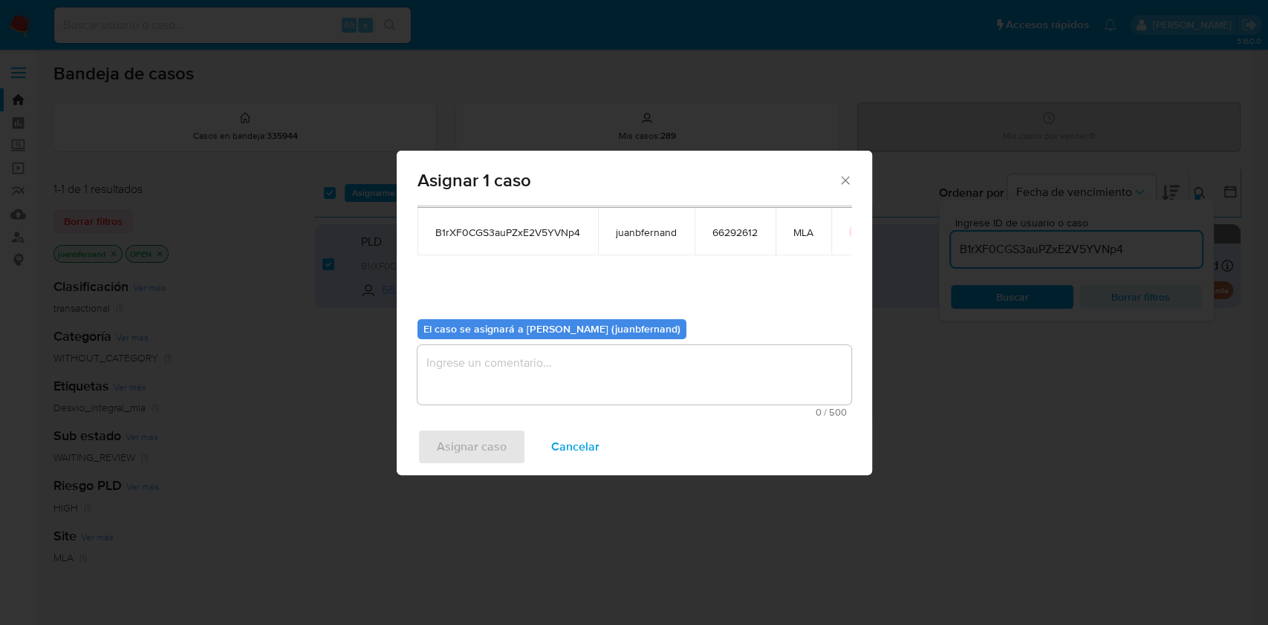
click at [511, 366] on textarea "assign-modal" at bounding box center [634, 374] width 434 height 59
click at [490, 453] on span "Asignar caso" at bounding box center [472, 447] width 70 height 33
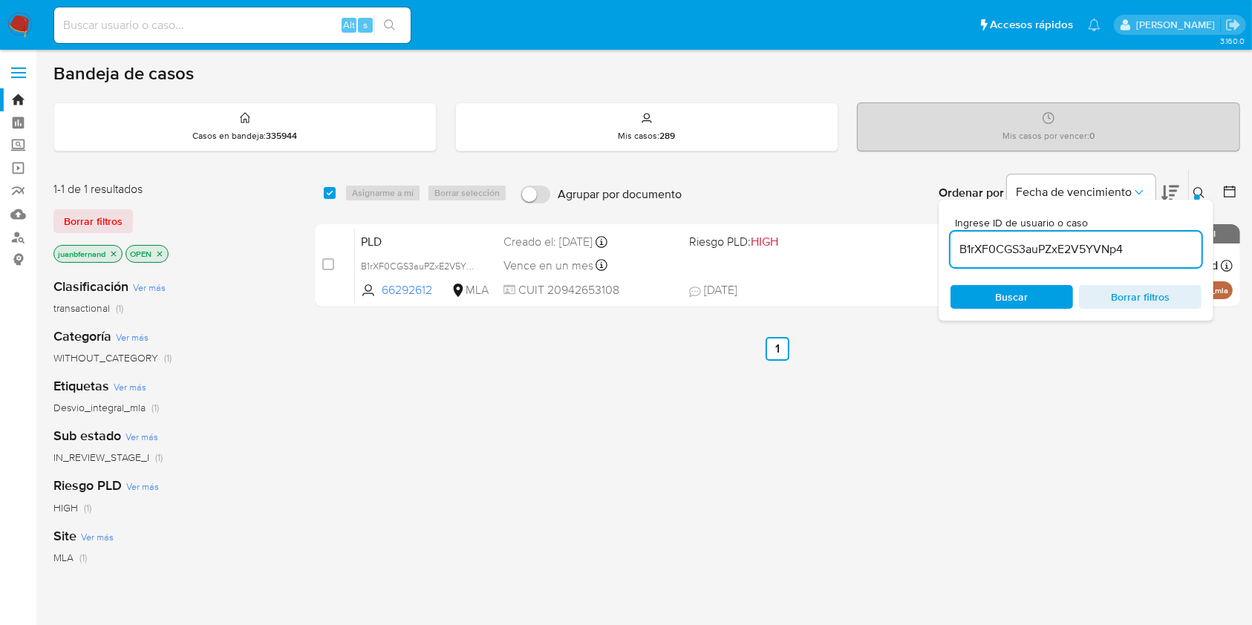
click at [1144, 246] on input "B1rXF0CGS3auPZxE2V5YVNp4" at bounding box center [1076, 249] width 251 height 19
paste input "9gQ3Wrxsd16Ssgy620RUX8Ax"
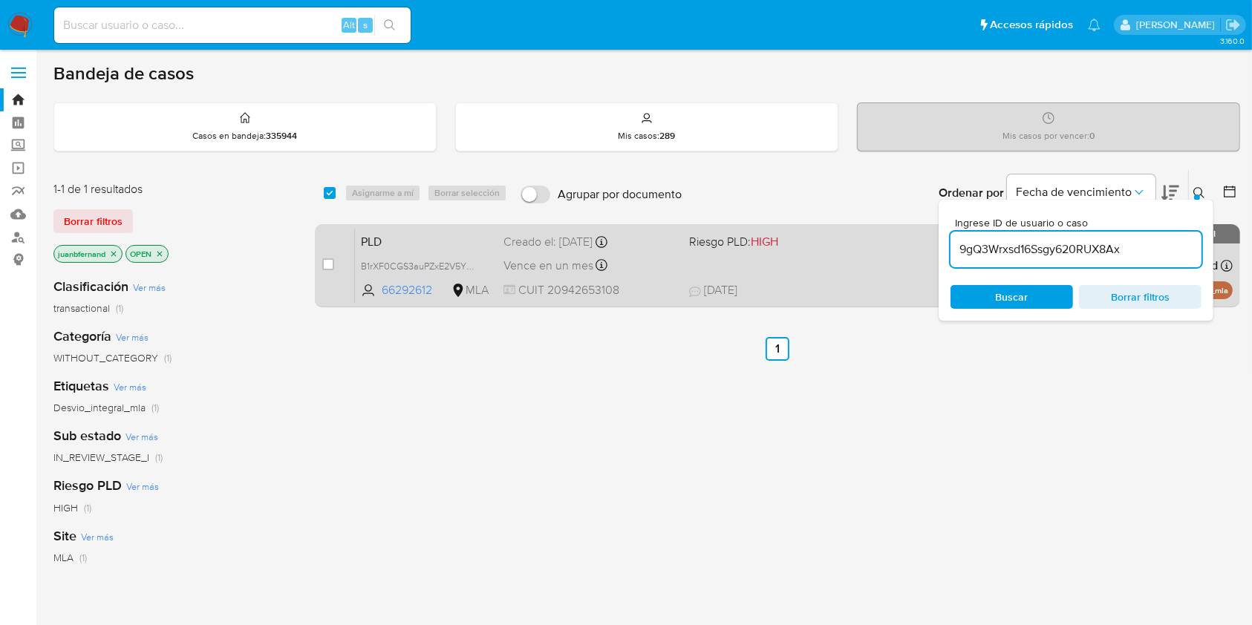
type input "9gQ3Wrxsd16Ssgy620RUX8Ax"
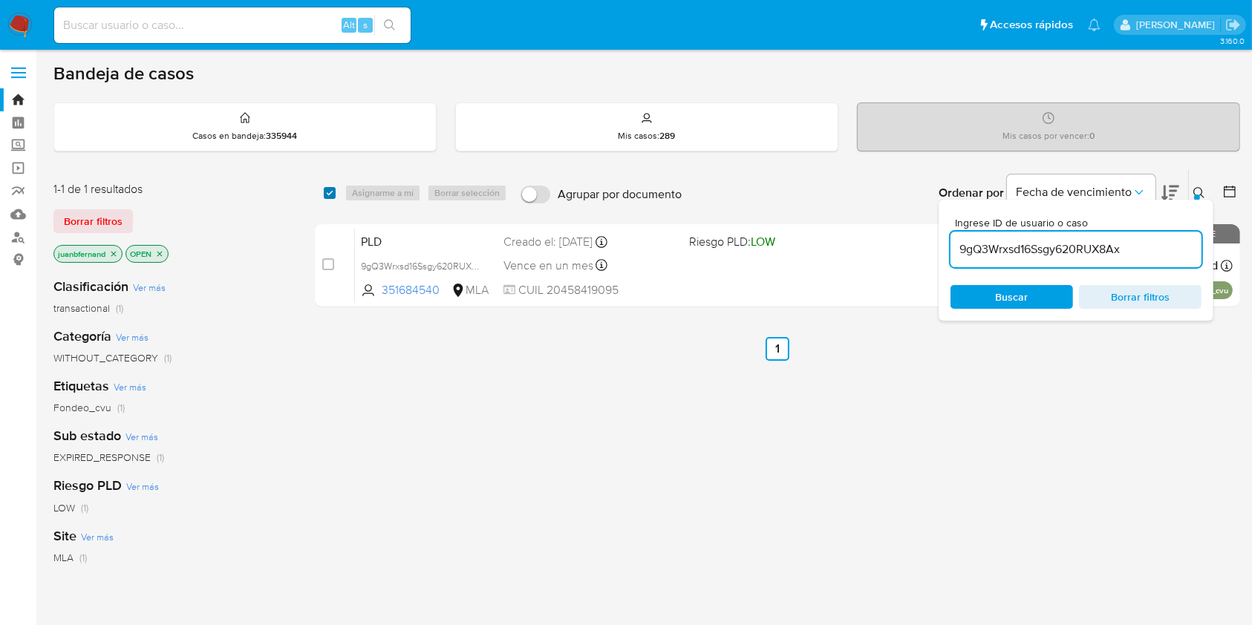
click at [326, 198] on input "checkbox" at bounding box center [330, 193] width 12 height 12
checkbox input "true"
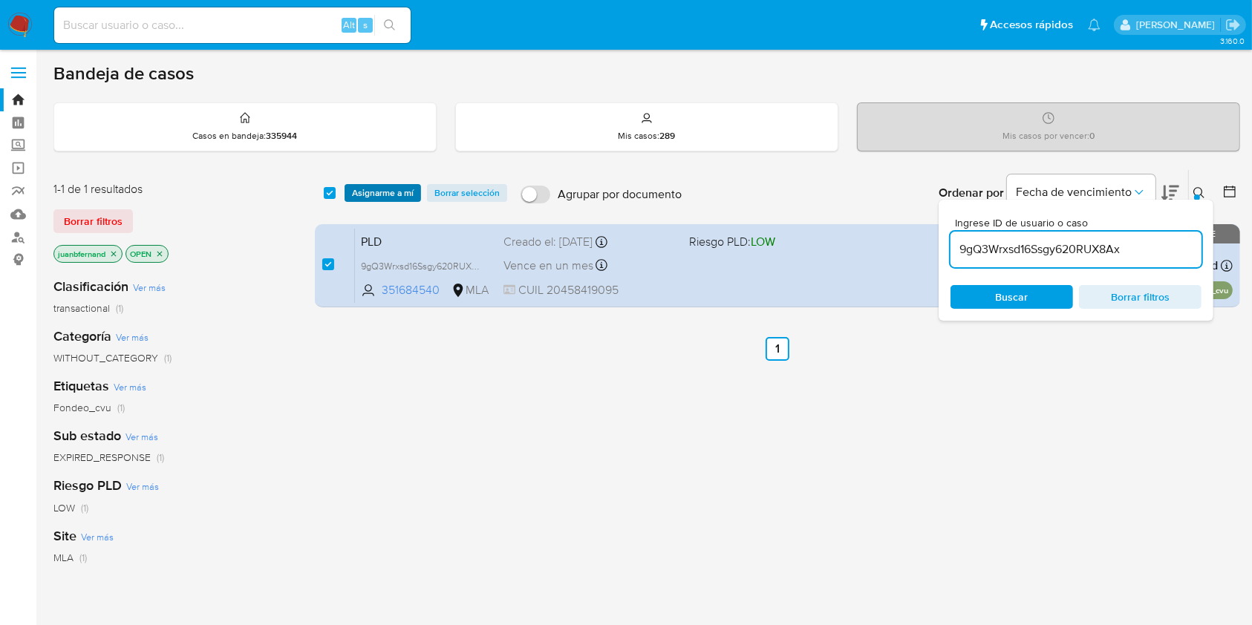
click at [374, 190] on span "Asignarme a mí" at bounding box center [383, 193] width 62 height 15
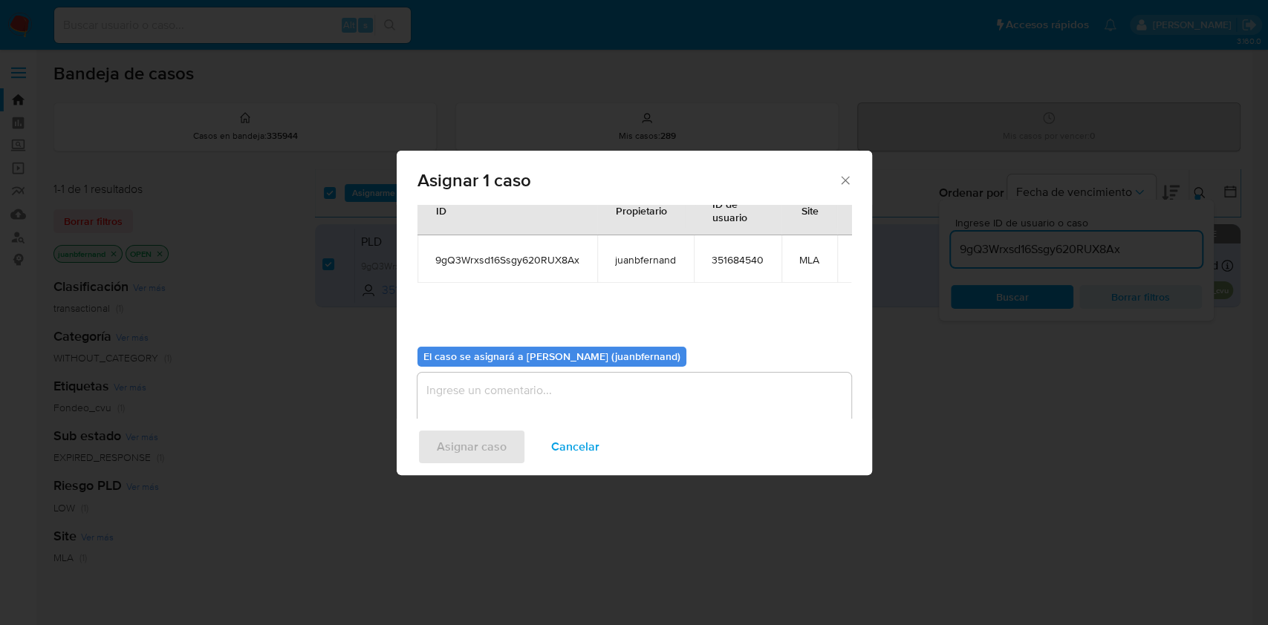
scroll to position [76, 0]
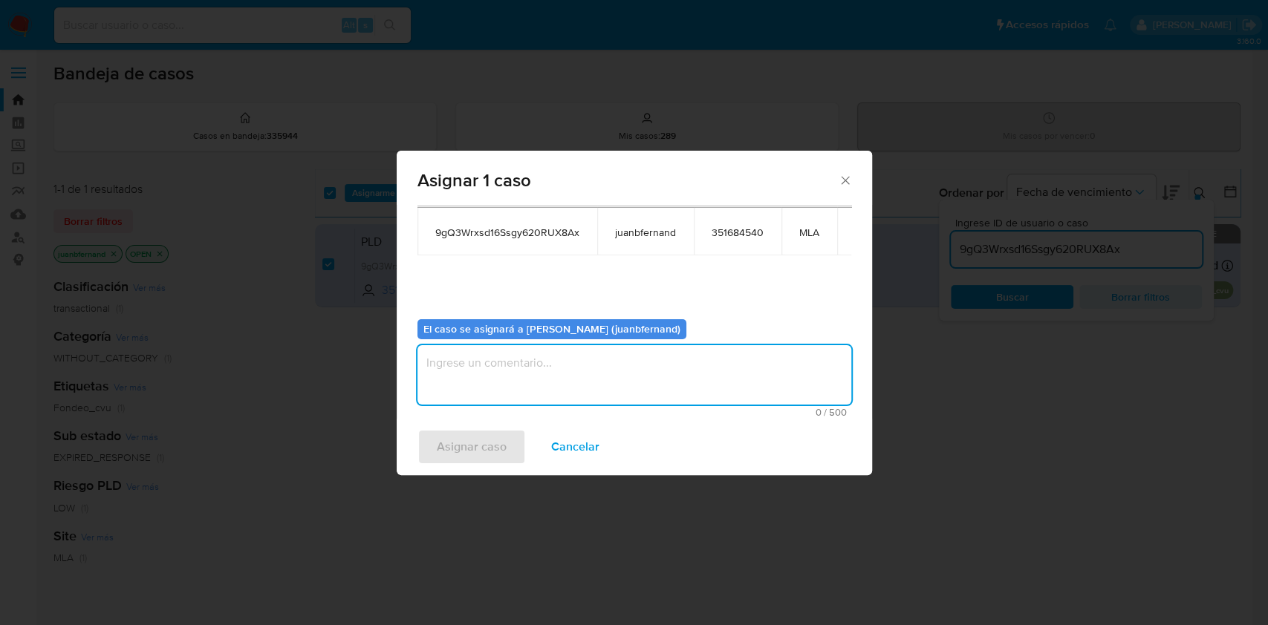
drag, startPoint x: 663, startPoint y: 371, endPoint x: 576, endPoint y: 419, distance: 100.1
click at [662, 371] on textarea "assign-modal" at bounding box center [634, 374] width 434 height 59
click at [481, 443] on span "Asignar caso" at bounding box center [472, 447] width 70 height 33
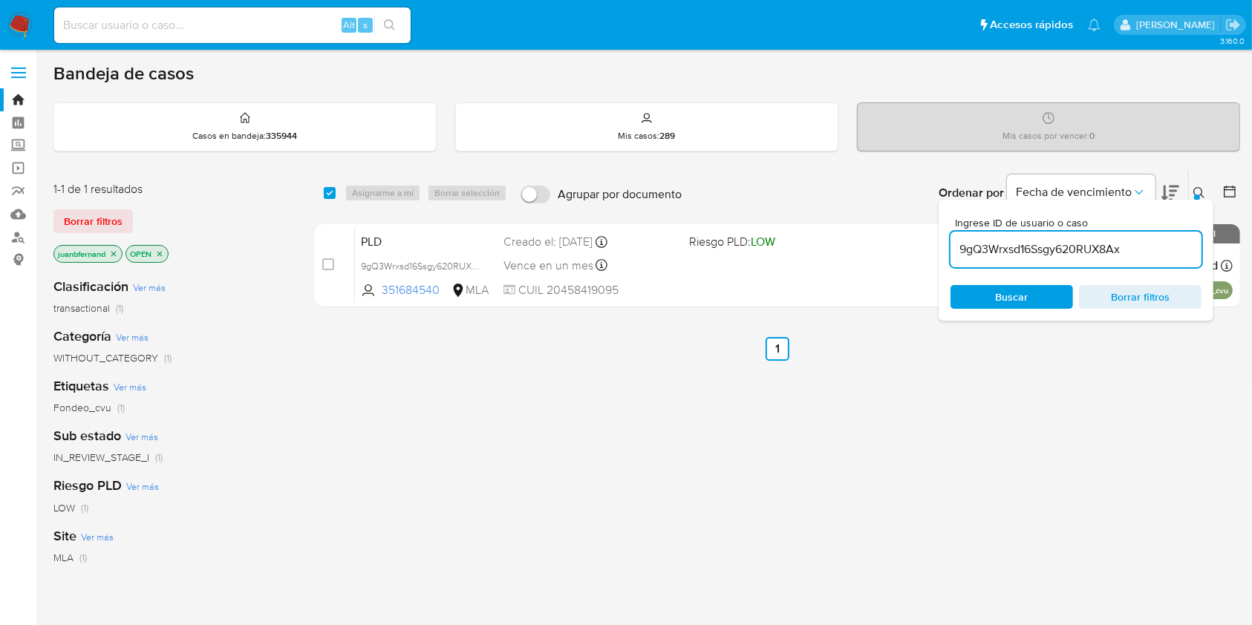
click at [1144, 240] on input "9gQ3Wrxsd16Ssgy620RUX8Ax" at bounding box center [1076, 249] width 251 height 19
paste input "ghnfLulfhztl7g8VWtfxxKtc"
type input "ghnfLulfhztl7g8VWtfxxKtc"
click at [330, 192] on input "checkbox" at bounding box center [330, 193] width 12 height 12
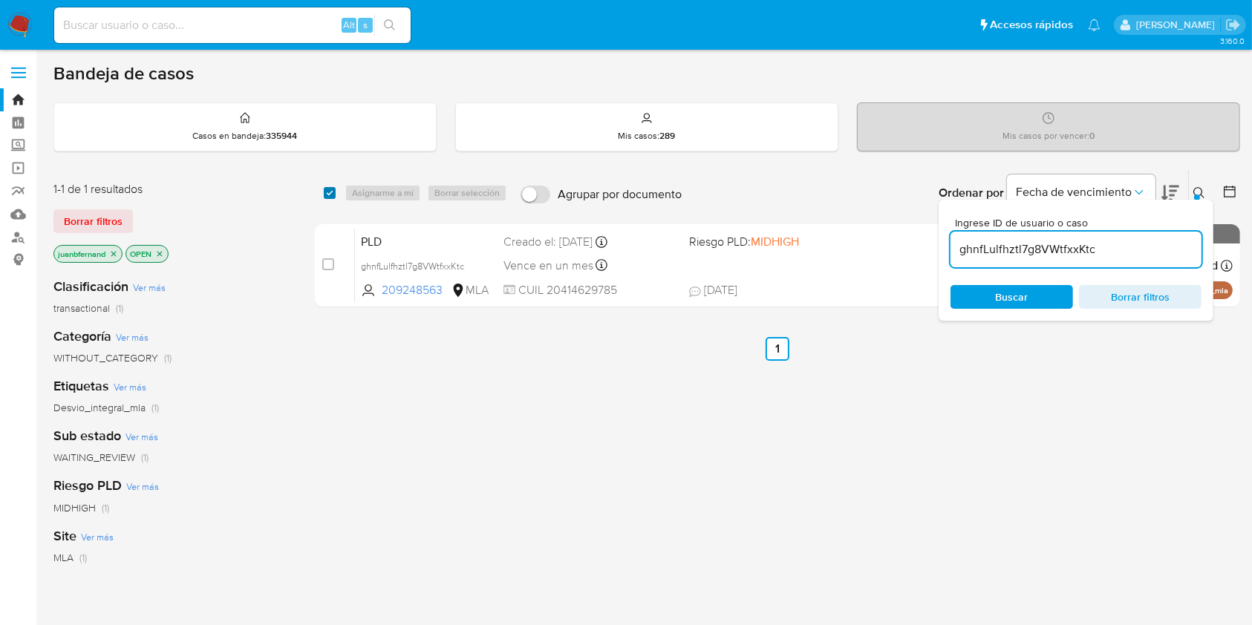
checkbox input "true"
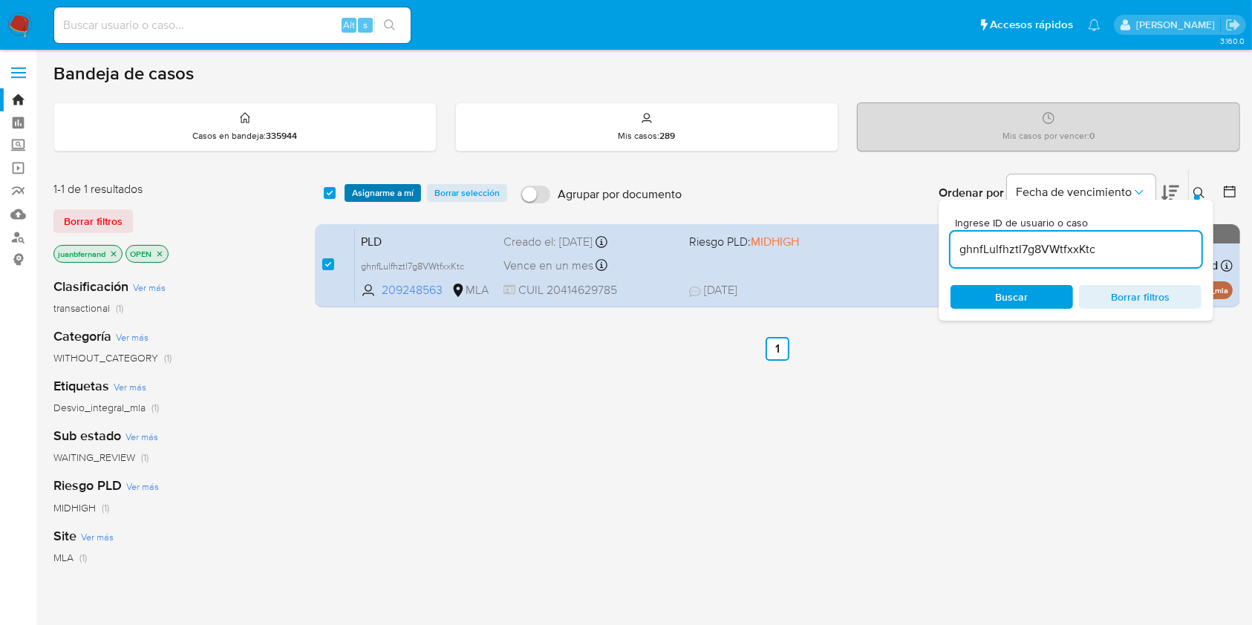
click at [391, 192] on span "Asignarme a mí" at bounding box center [383, 193] width 62 height 15
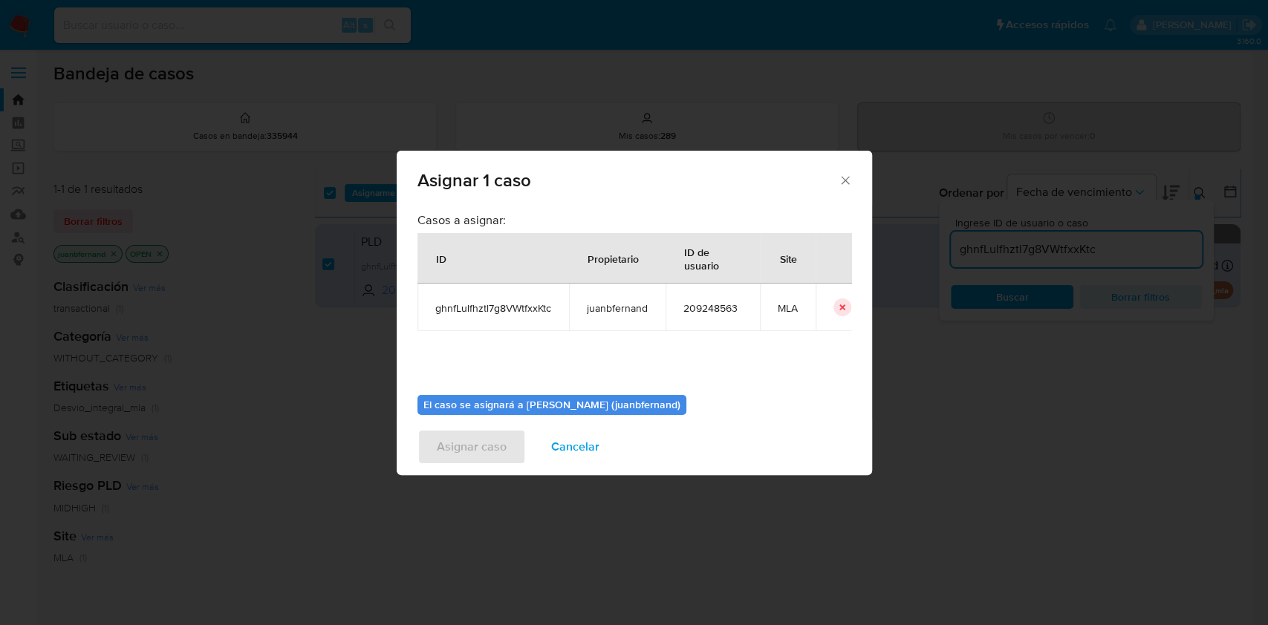
scroll to position [76, 0]
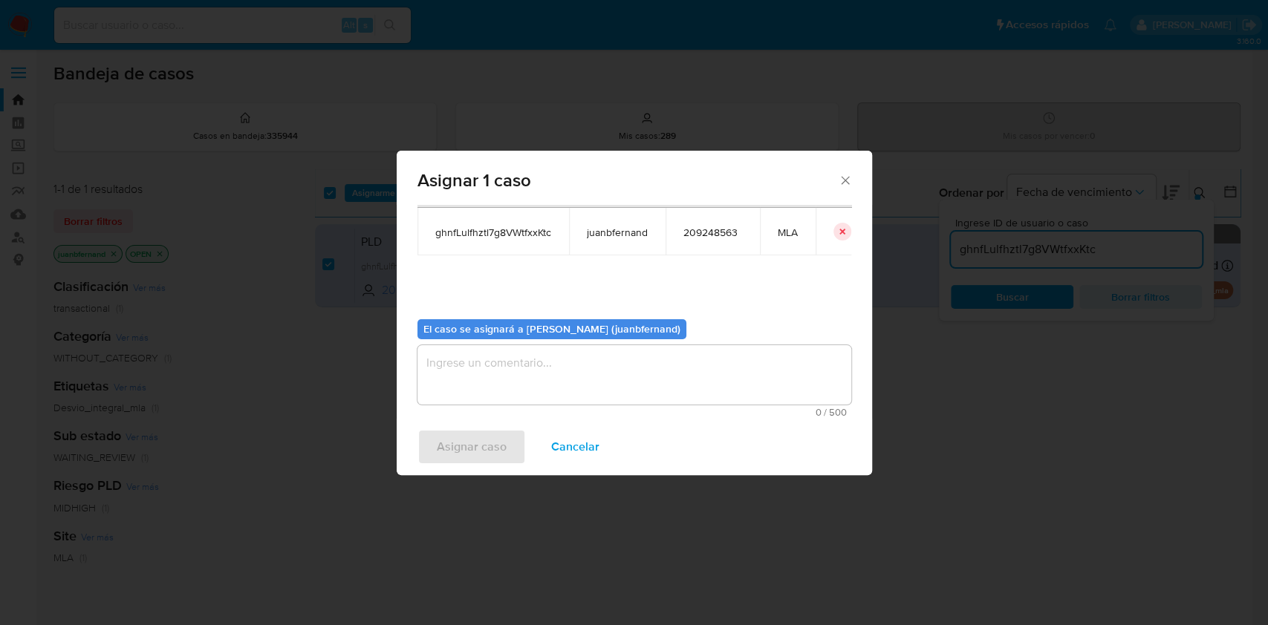
click at [645, 371] on textarea "assign-modal" at bounding box center [634, 374] width 434 height 59
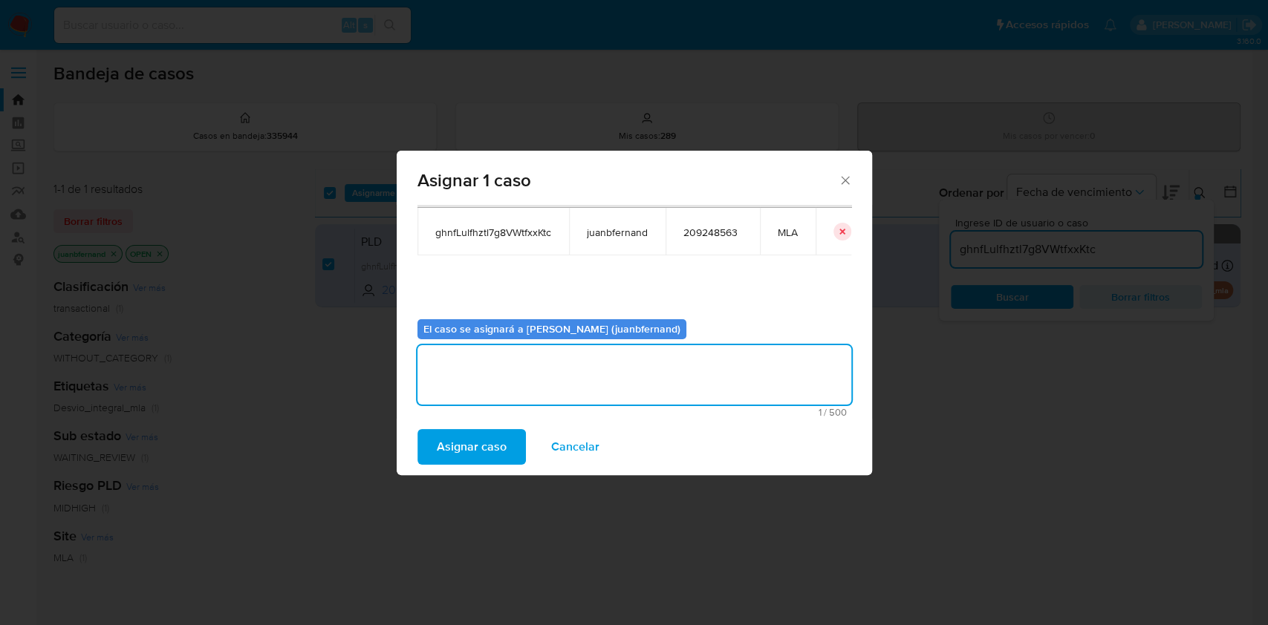
click at [466, 443] on span "Asignar caso" at bounding box center [472, 447] width 70 height 33
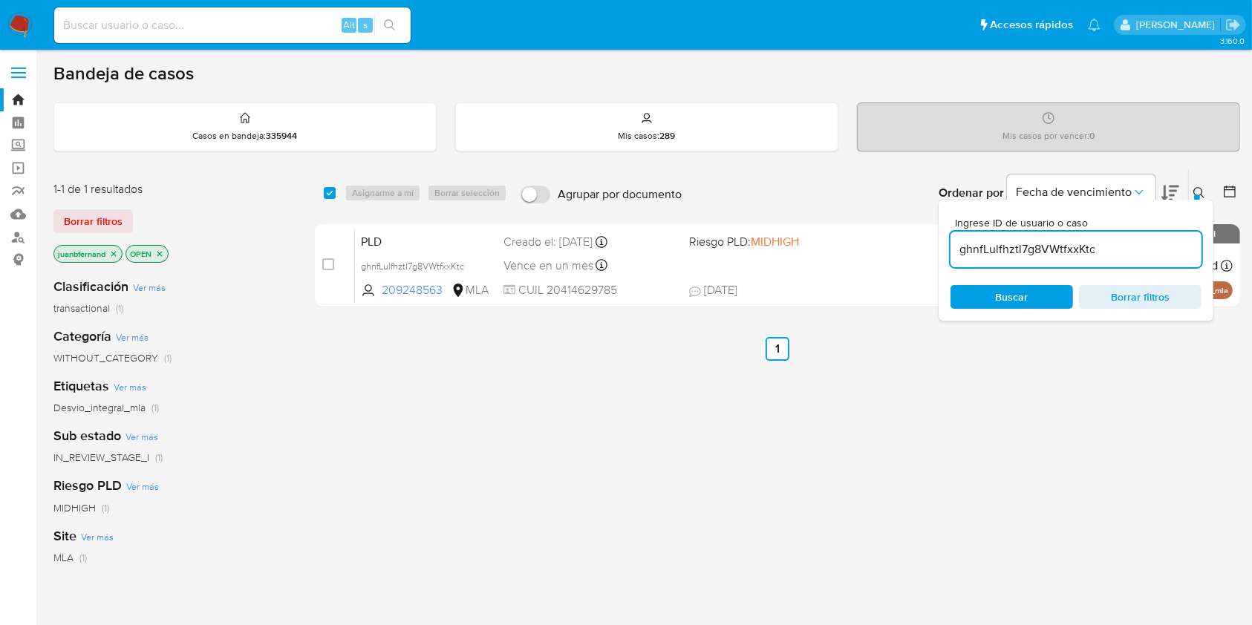
click at [1135, 258] on input "ghnfLulfhztl7g8VWtfxxKtc" at bounding box center [1076, 249] width 251 height 19
paste input "kbyUXFr3ZR0yaXhcxswsJXeO"
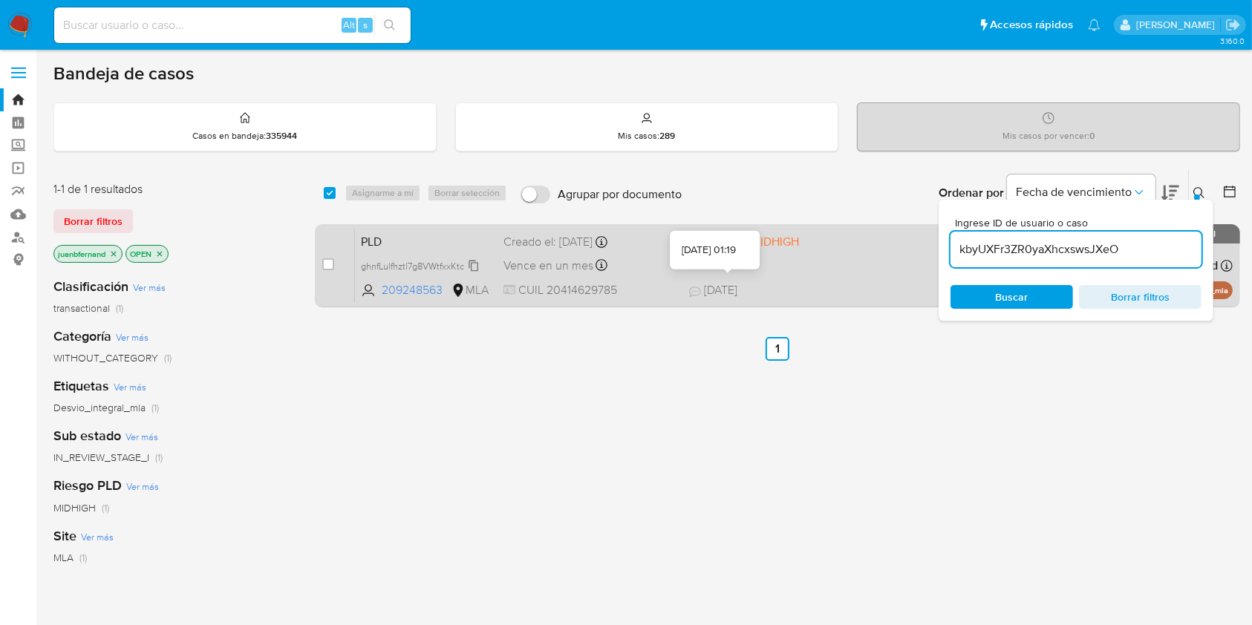
type input "kbyUXFr3ZR0yaXhcxswsJXeO"
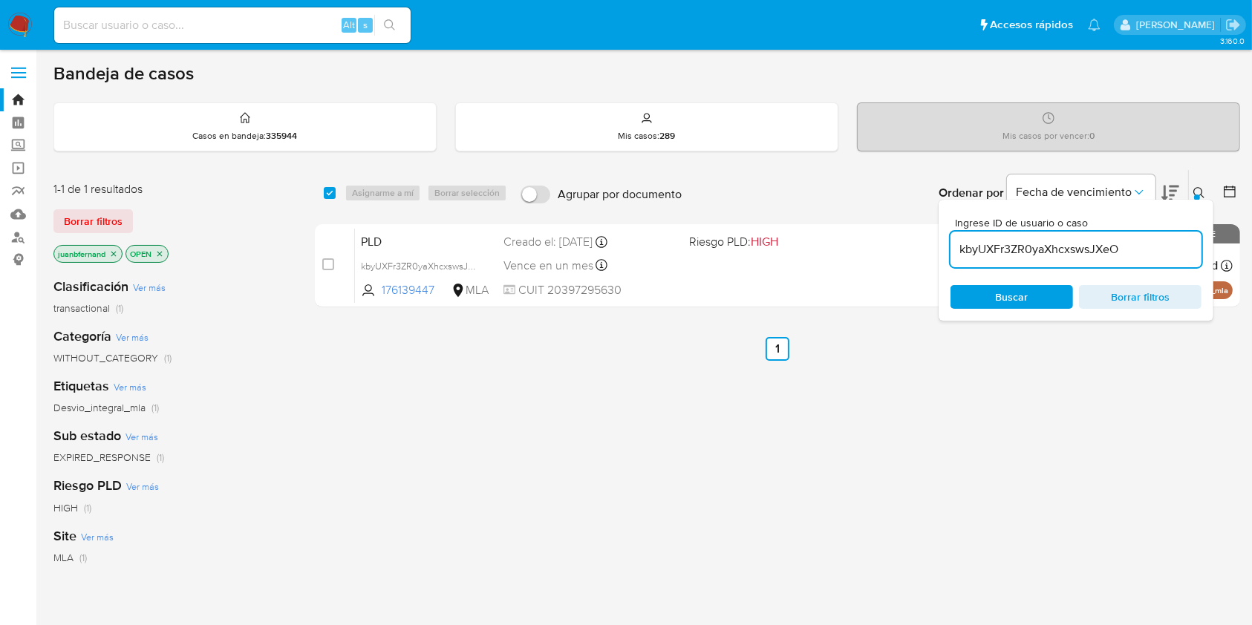
click at [332, 181] on div "select-all-cases-checkbox Asignarme a mí Borrar selección Agrupar por documento…" at bounding box center [777, 193] width 925 height 46
click at [336, 185] on div "select-all-cases-checkbox" at bounding box center [333, 193] width 18 height 18
drag, startPoint x: 332, startPoint y: 188, endPoint x: 345, endPoint y: 189, distance: 12.7
click at [332, 187] on input "checkbox" at bounding box center [330, 193] width 12 height 12
checkbox input "true"
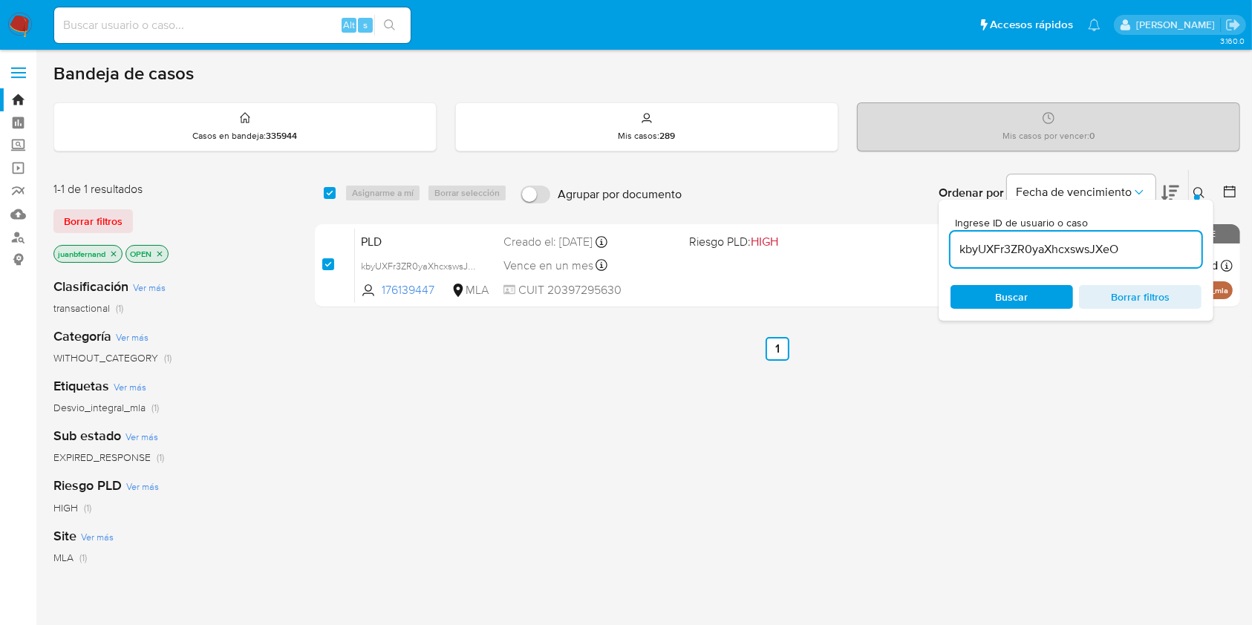
checkbox input "true"
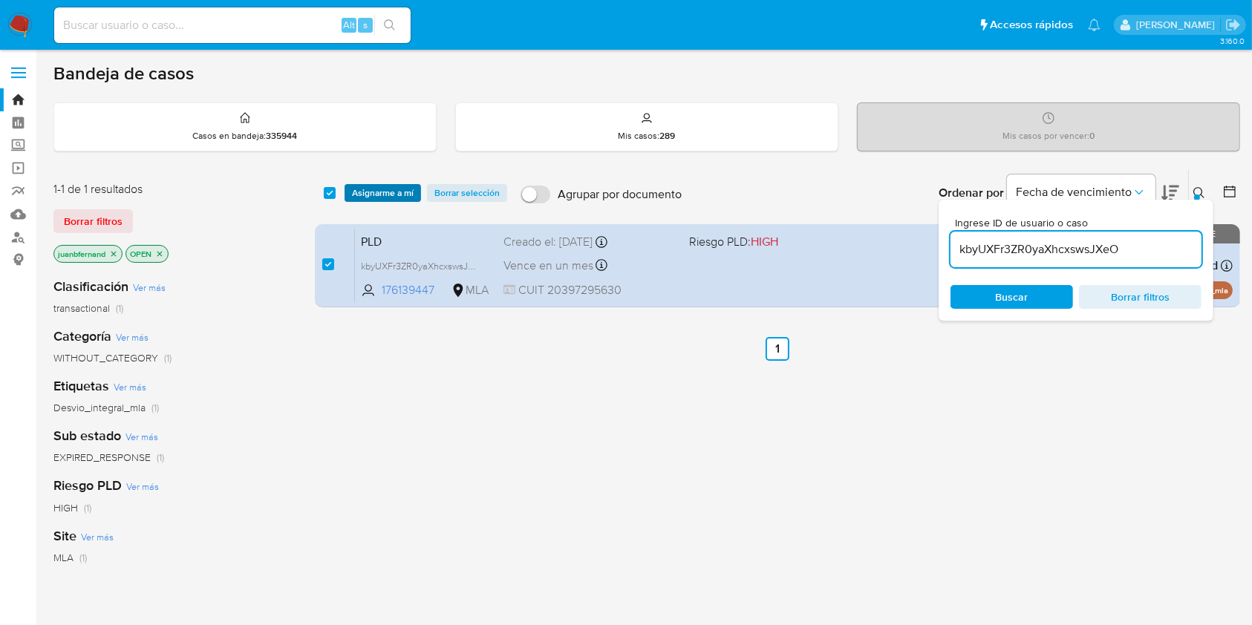
click at [360, 189] on span "Asignarme a mí" at bounding box center [383, 193] width 62 height 15
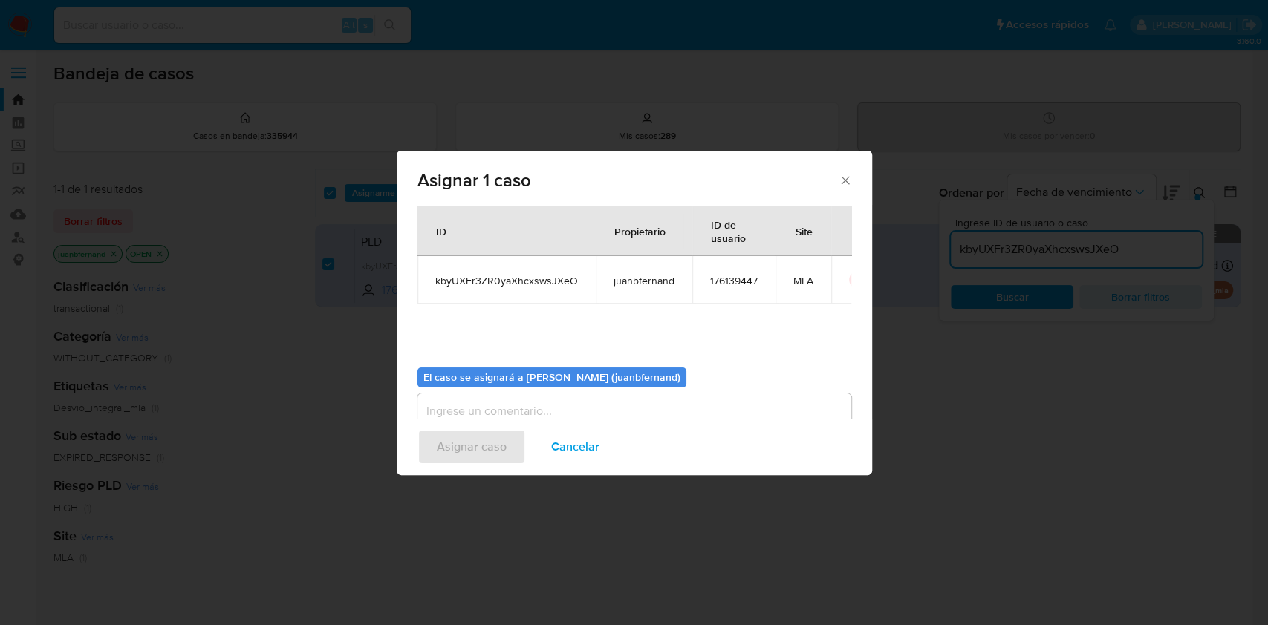
scroll to position [76, 0]
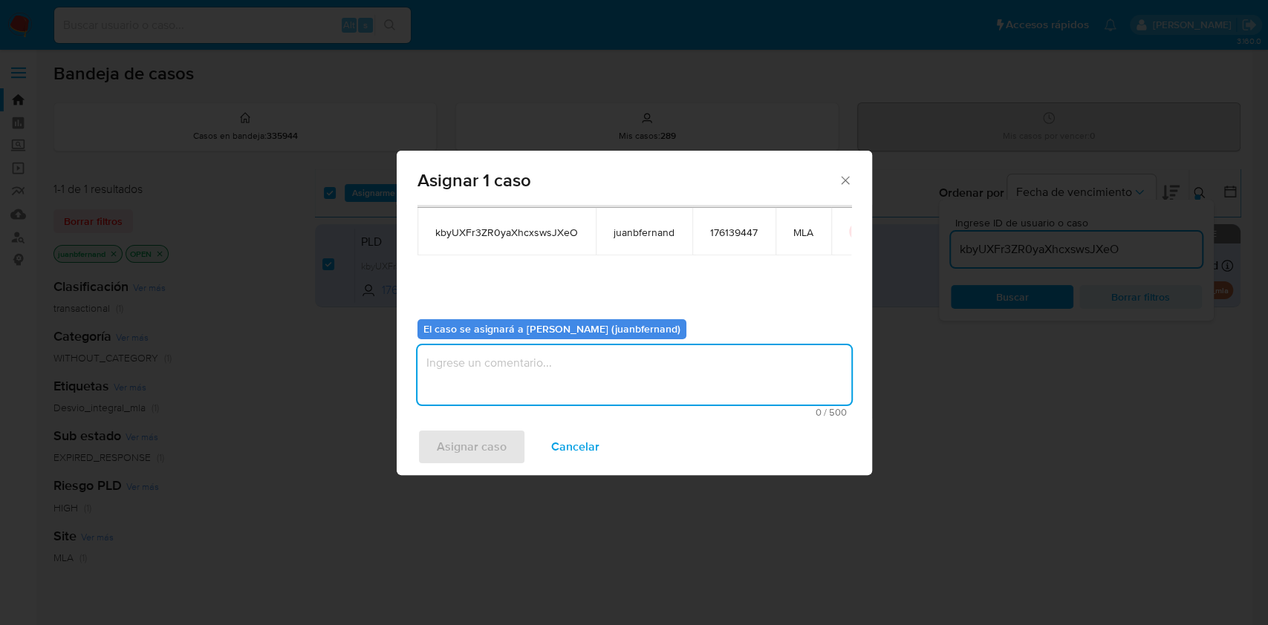
click at [579, 383] on textarea "assign-modal" at bounding box center [634, 374] width 434 height 59
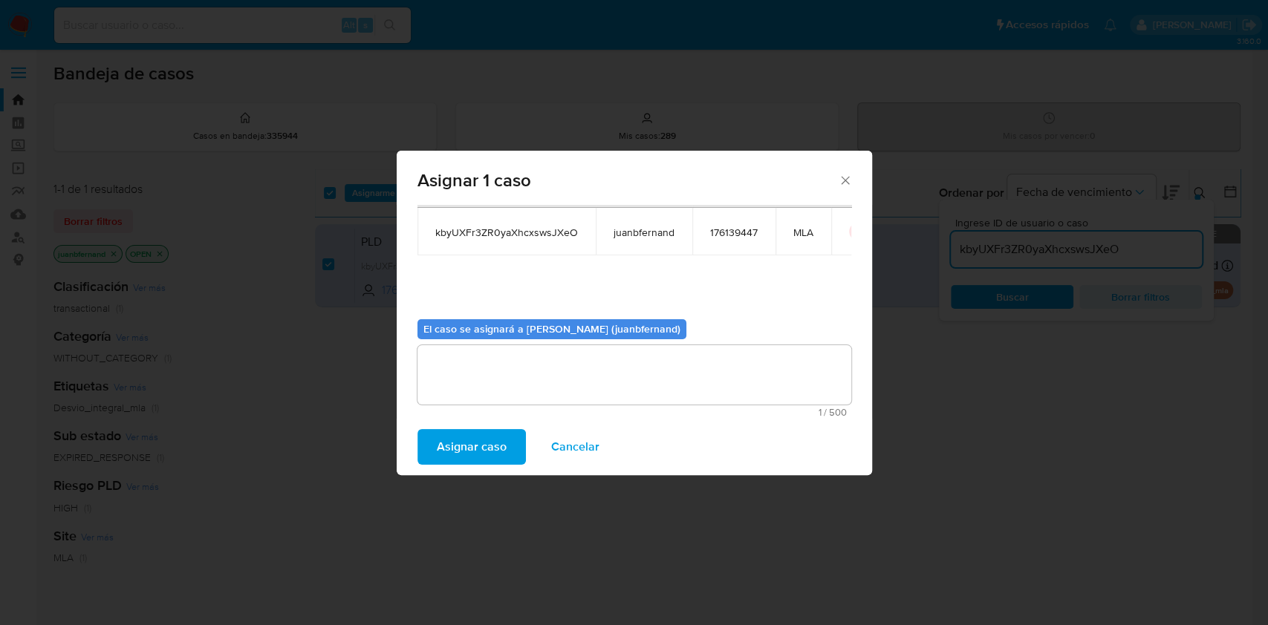
click at [509, 446] on button "Asignar caso" at bounding box center [471, 447] width 108 height 36
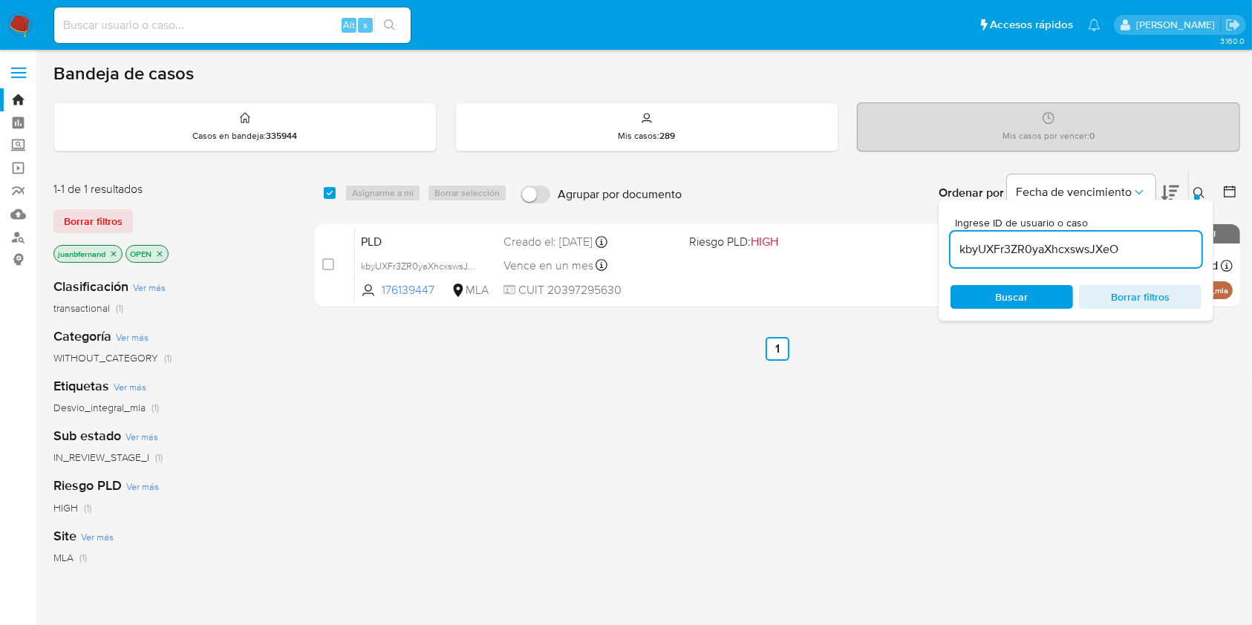
drag, startPoint x: 1154, startPoint y: 229, endPoint x: 1154, endPoint y: 241, distance: 11.9
click at [1154, 229] on div "Ingrese ID de usuario o caso kbyUXFr3ZR0yaXhcxswsJXeO" at bounding box center [1076, 243] width 251 height 50
click at [1154, 243] on input "kbyUXFr3ZR0yaXhcxswsJXeO" at bounding box center [1076, 249] width 251 height 19
paste input "ChVNntF1LgOZFdvHiKMOfx47"
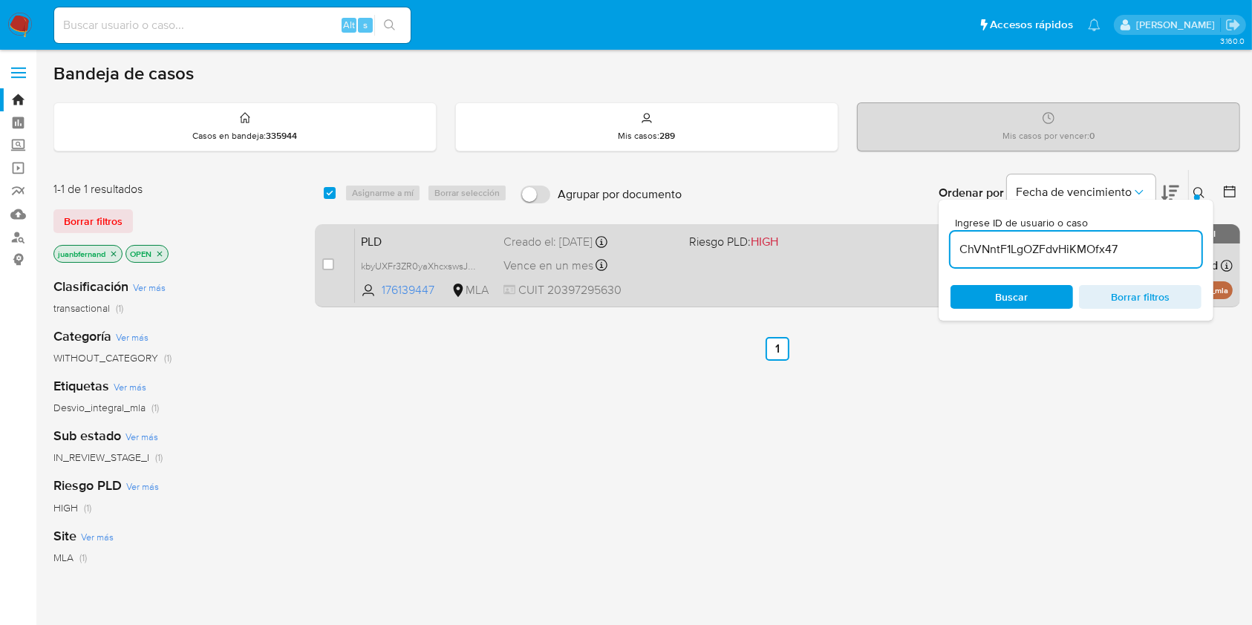
type input "ChVNntF1LgOZFdvHiKMOfx47"
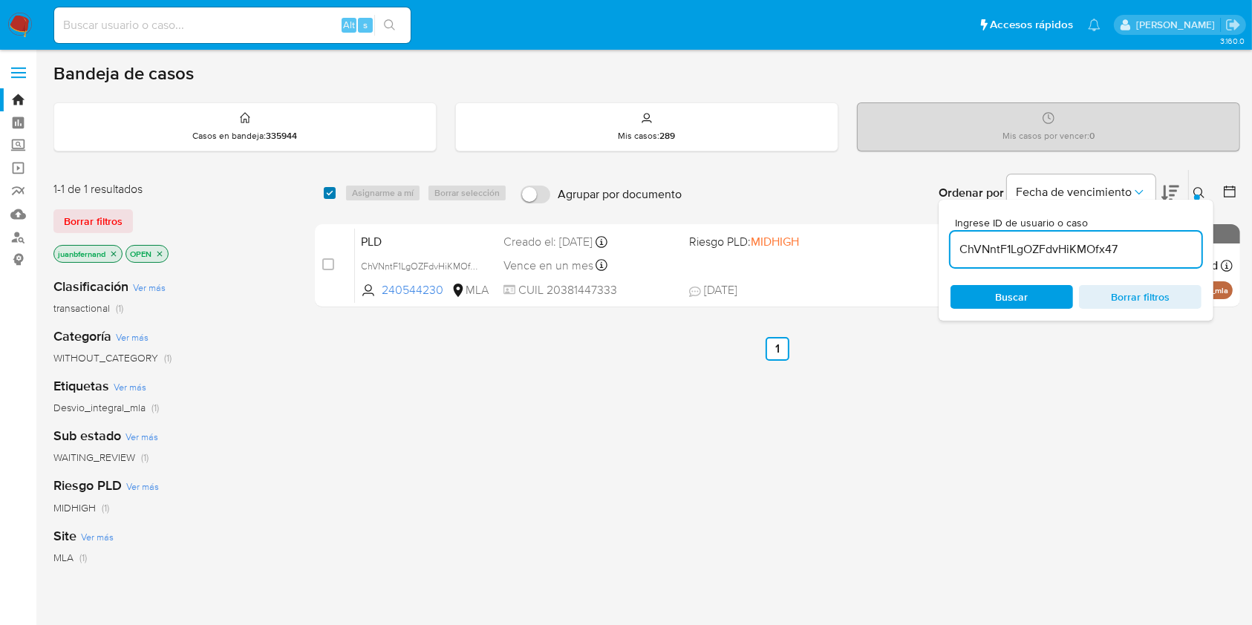
click at [330, 192] on input "checkbox" at bounding box center [330, 193] width 12 height 12
checkbox input "true"
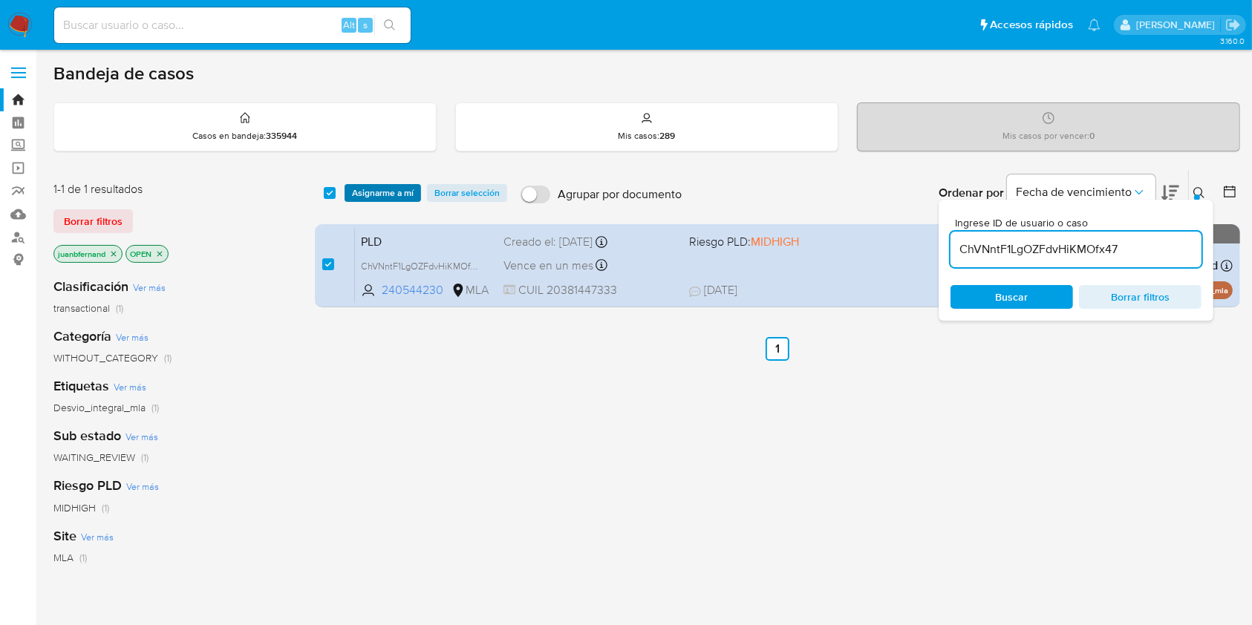
click at [345, 190] on button "Asignarme a mí" at bounding box center [383, 193] width 76 height 18
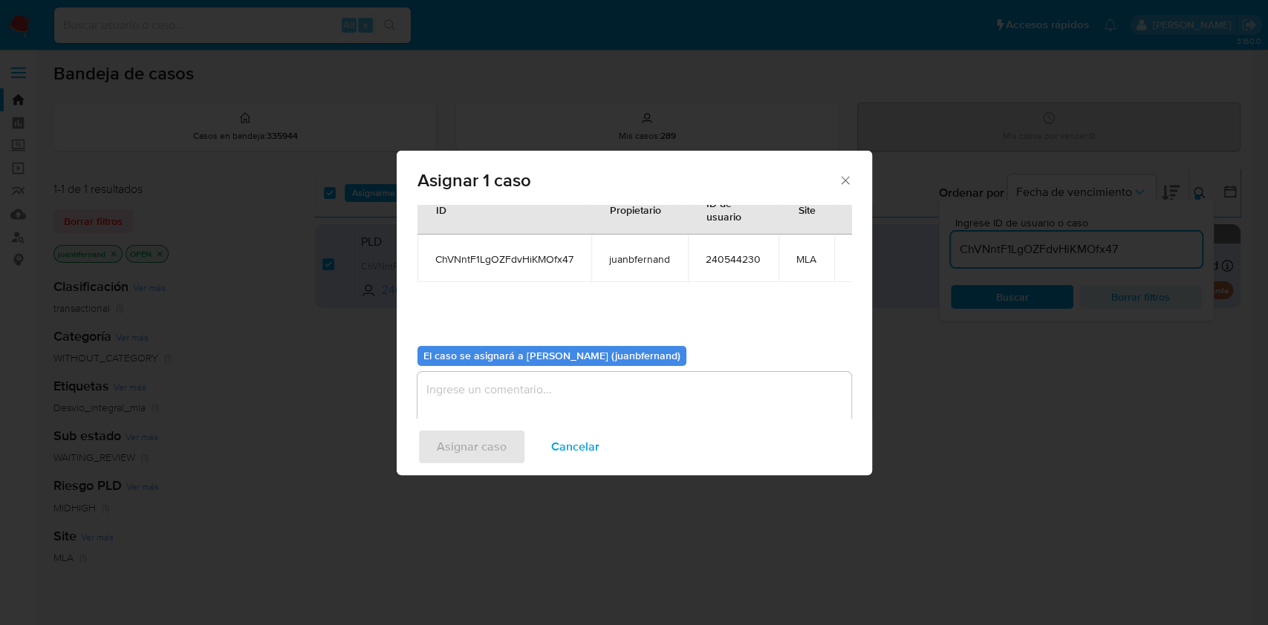
scroll to position [76, 0]
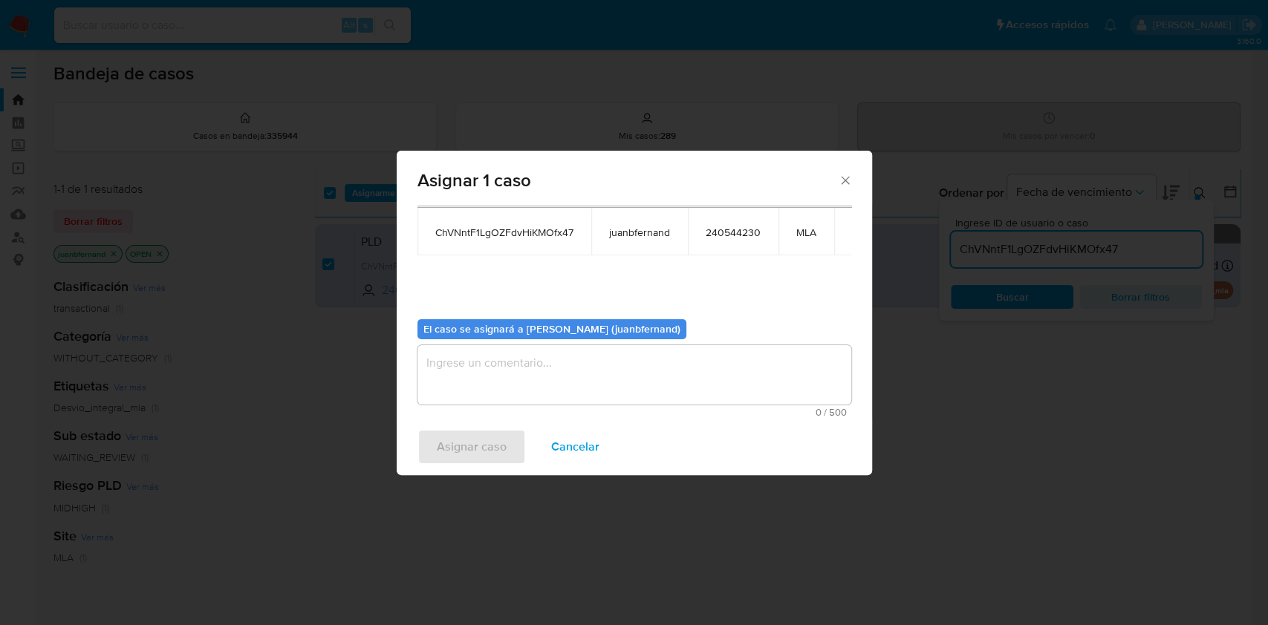
click at [552, 367] on textarea "assign-modal" at bounding box center [634, 374] width 434 height 59
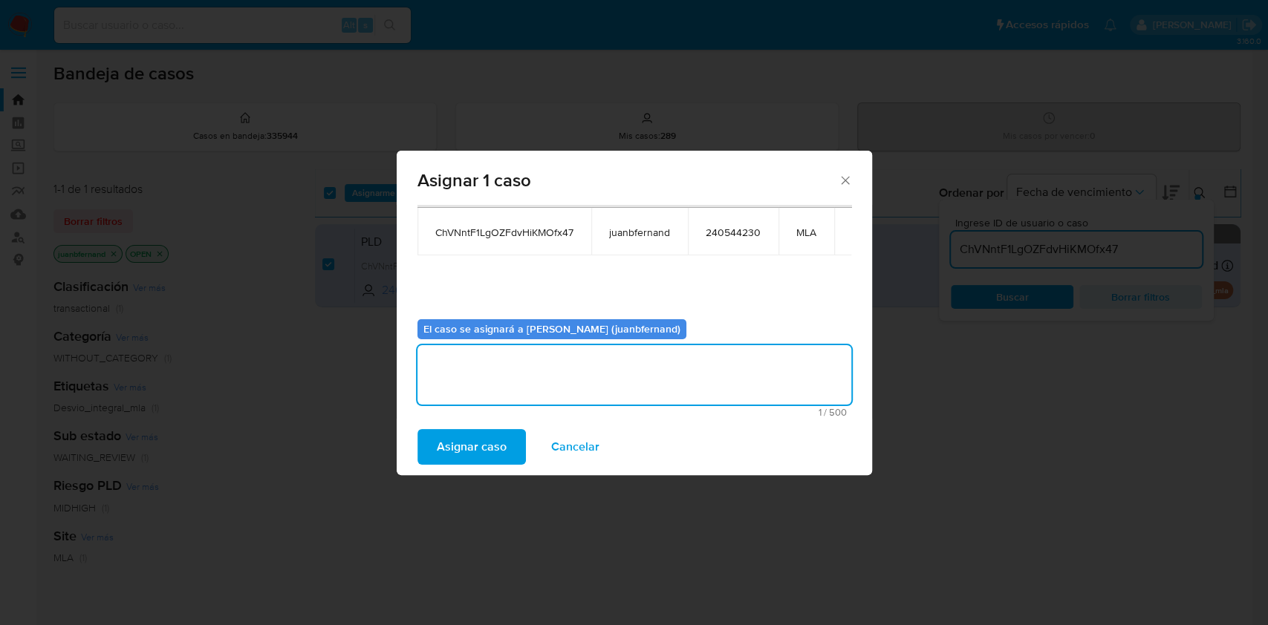
click at [499, 444] on span "Asignar caso" at bounding box center [472, 447] width 70 height 33
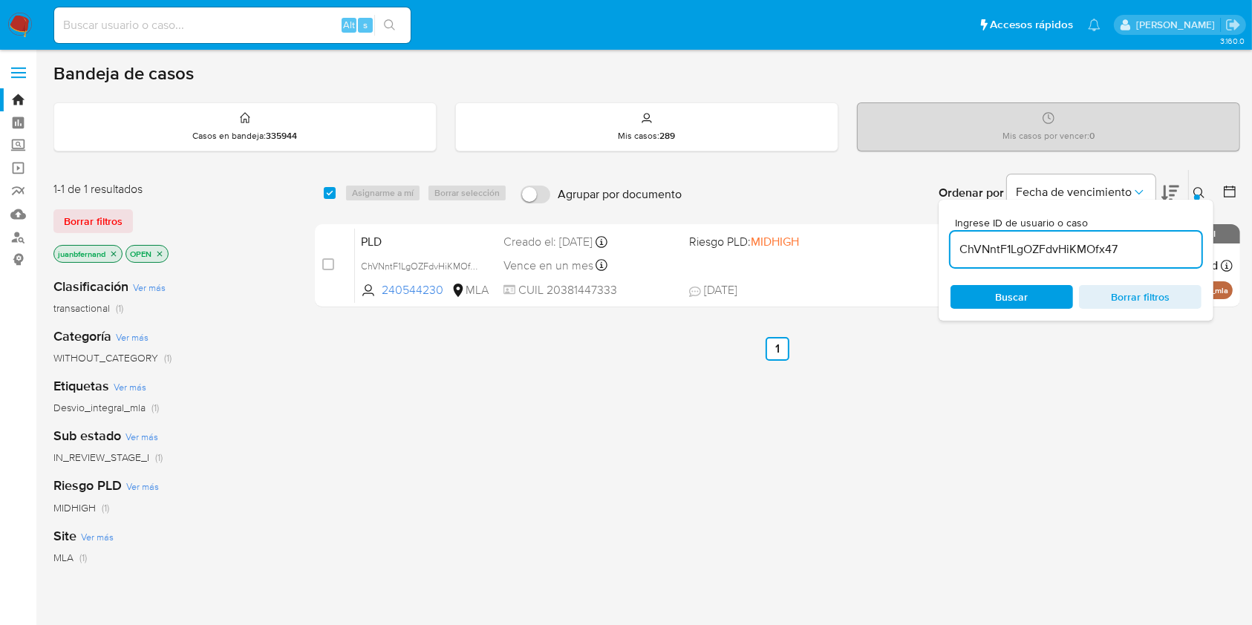
click at [1047, 253] on input "ChVNntF1LgOZFdvHiKMOfx47" at bounding box center [1076, 249] width 251 height 19
paste input "TtrfhjPi0p2F24Q85Z2tiHic"
type input "TtrfhjPi0p2F24Q85Z2tiHic"
click at [333, 191] on input "checkbox" at bounding box center [330, 193] width 12 height 12
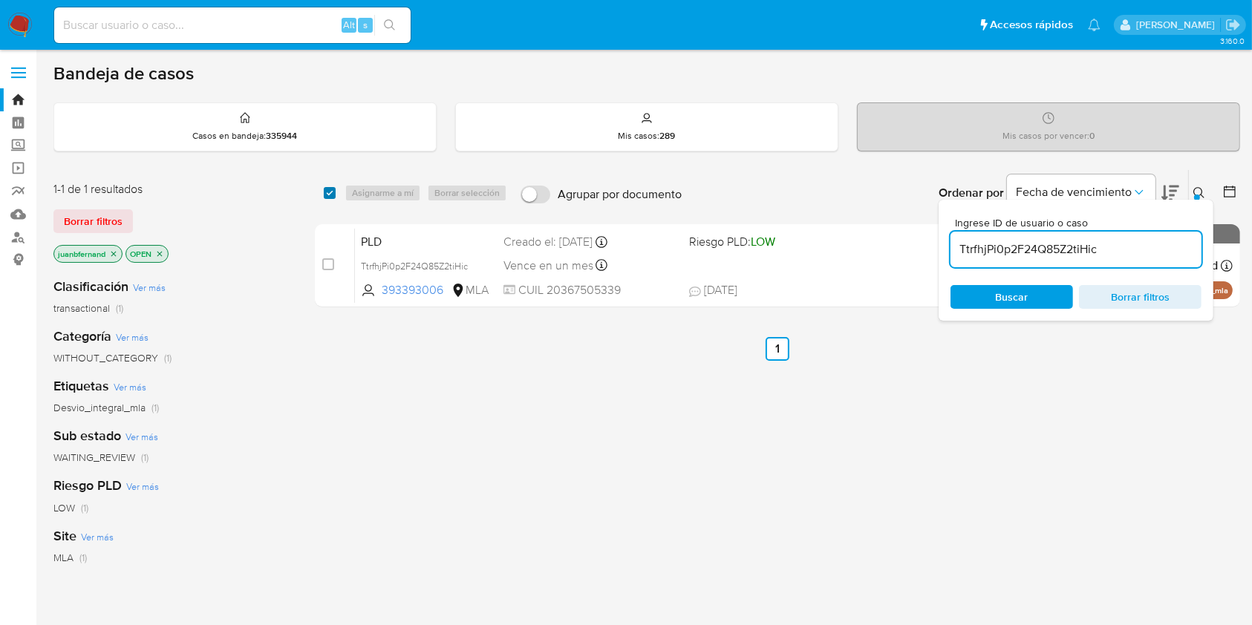
checkbox input "true"
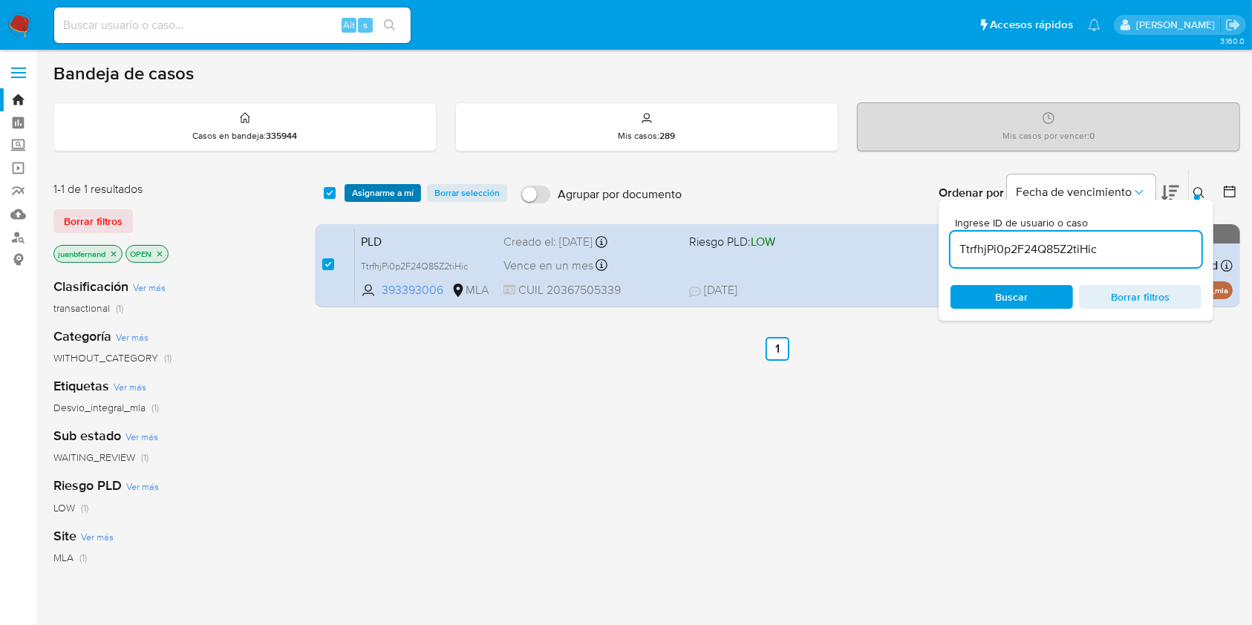
click at [360, 193] on span "Asignarme a mí" at bounding box center [383, 193] width 62 height 15
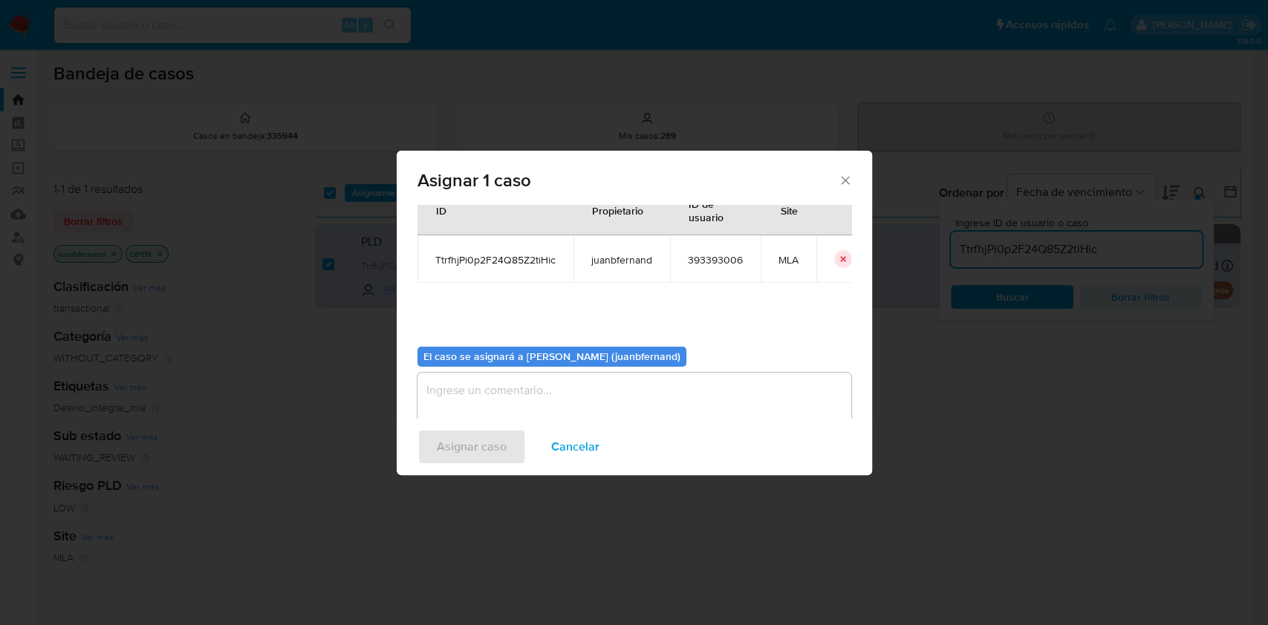
scroll to position [76, 0]
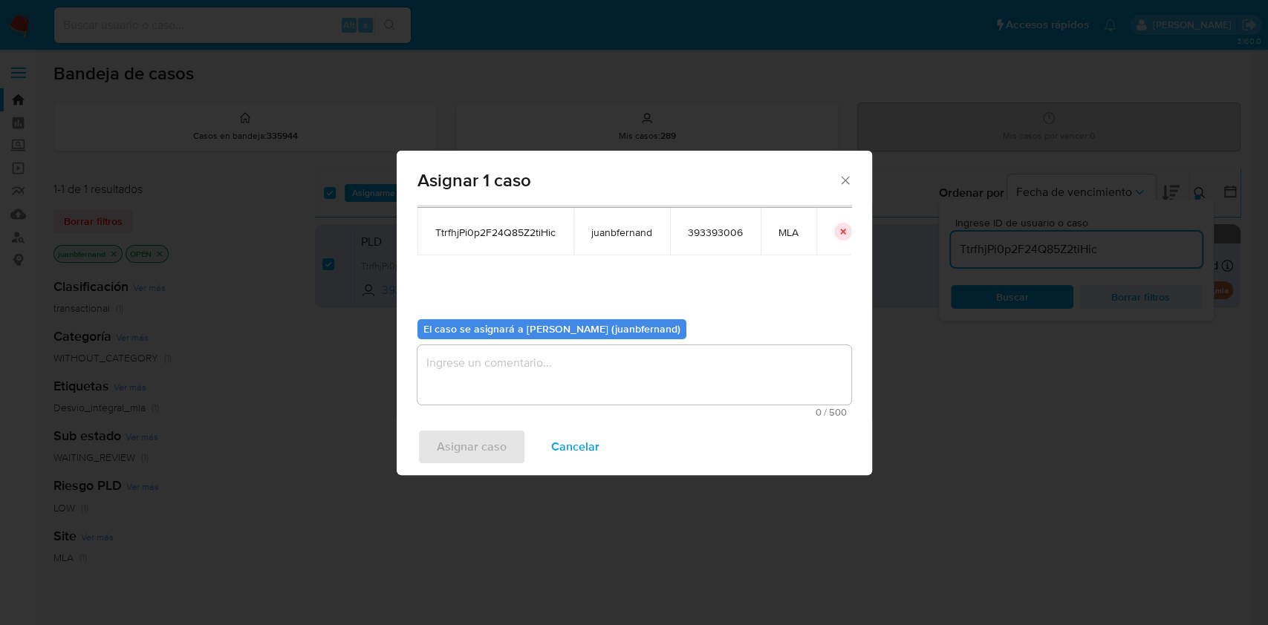
click at [590, 388] on textarea "assign-modal" at bounding box center [634, 374] width 434 height 59
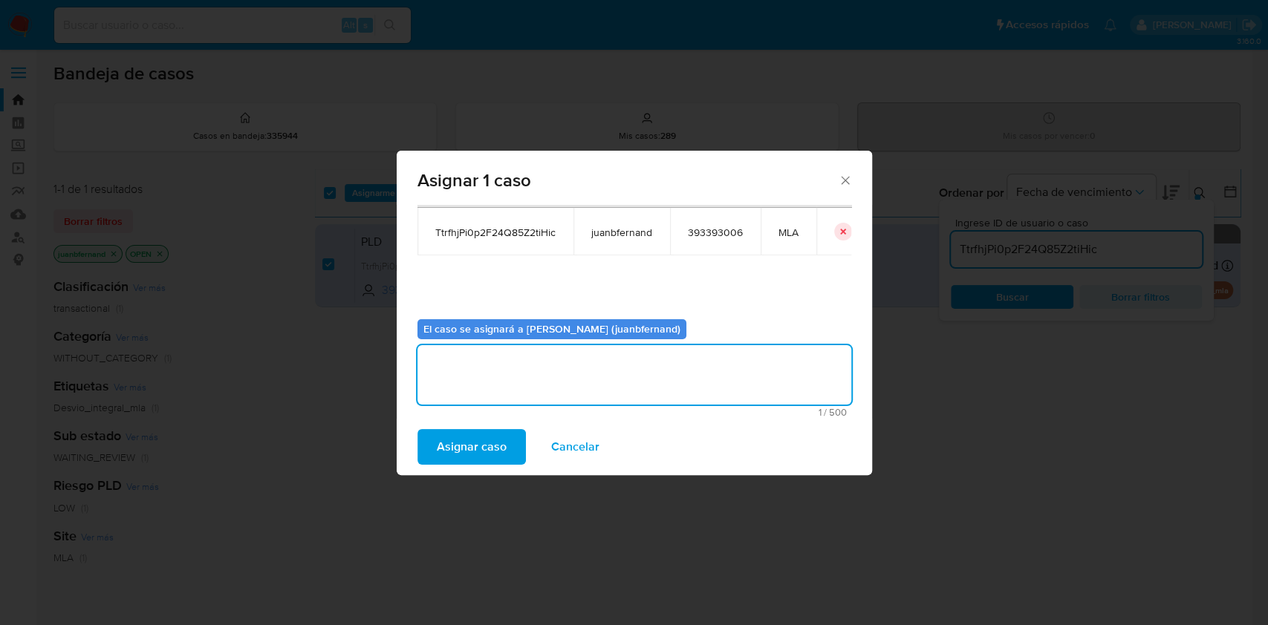
click at [488, 446] on span "Asignar caso" at bounding box center [472, 447] width 70 height 33
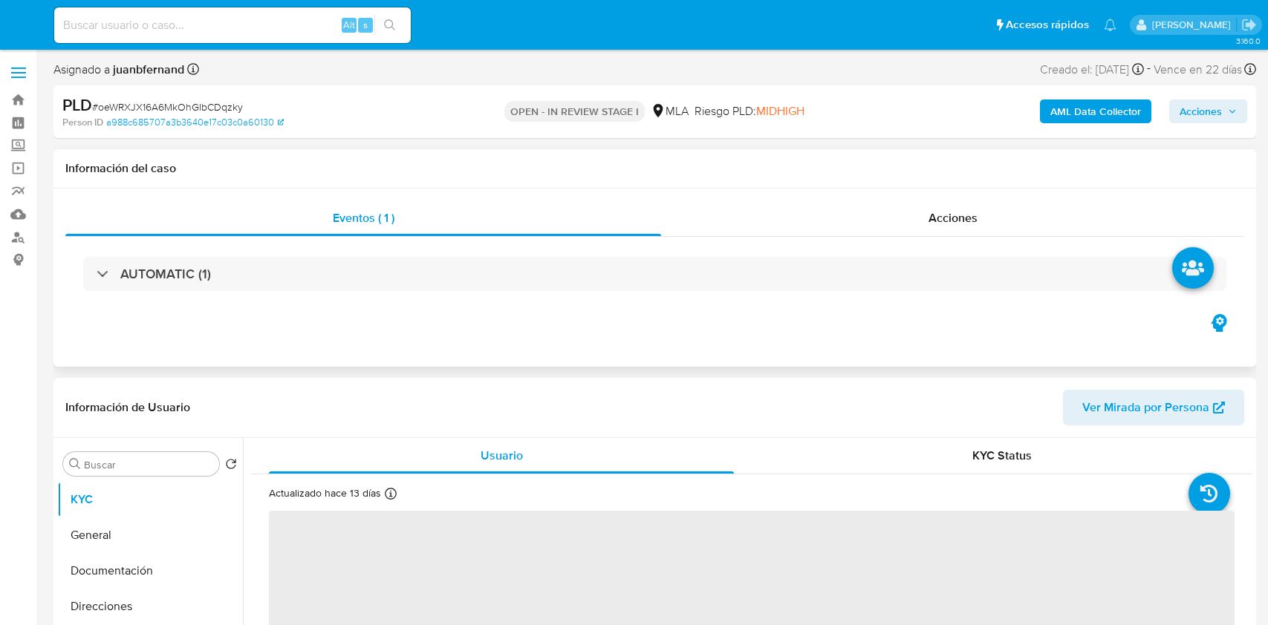
select select "10"
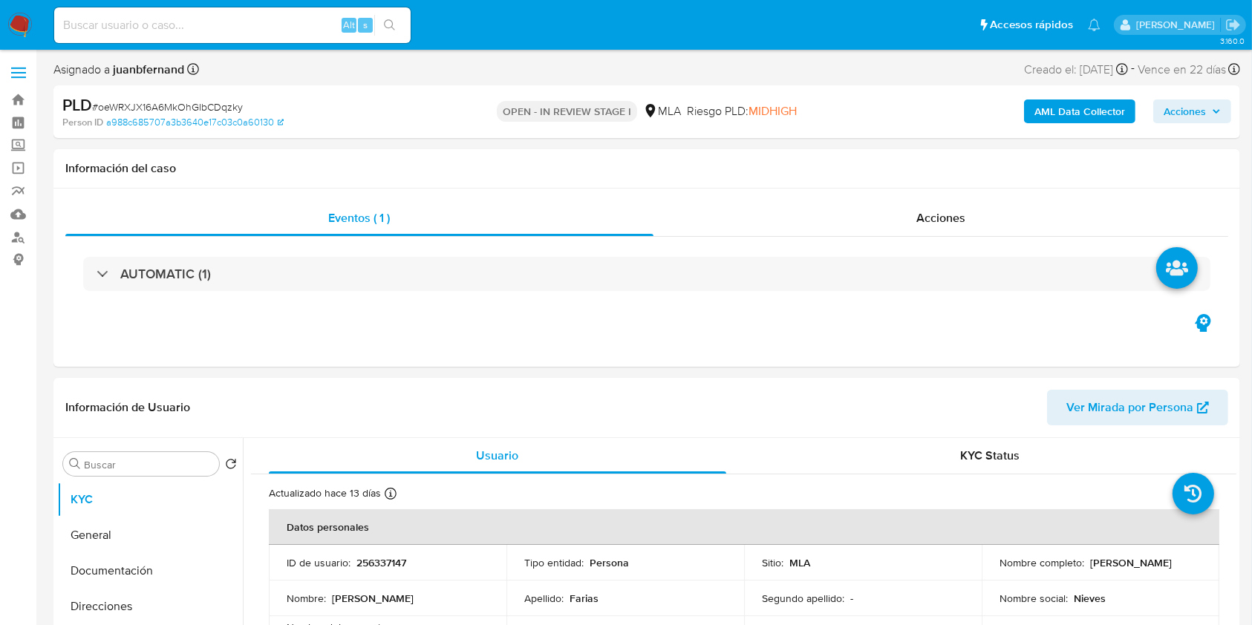
scroll to position [594, 0]
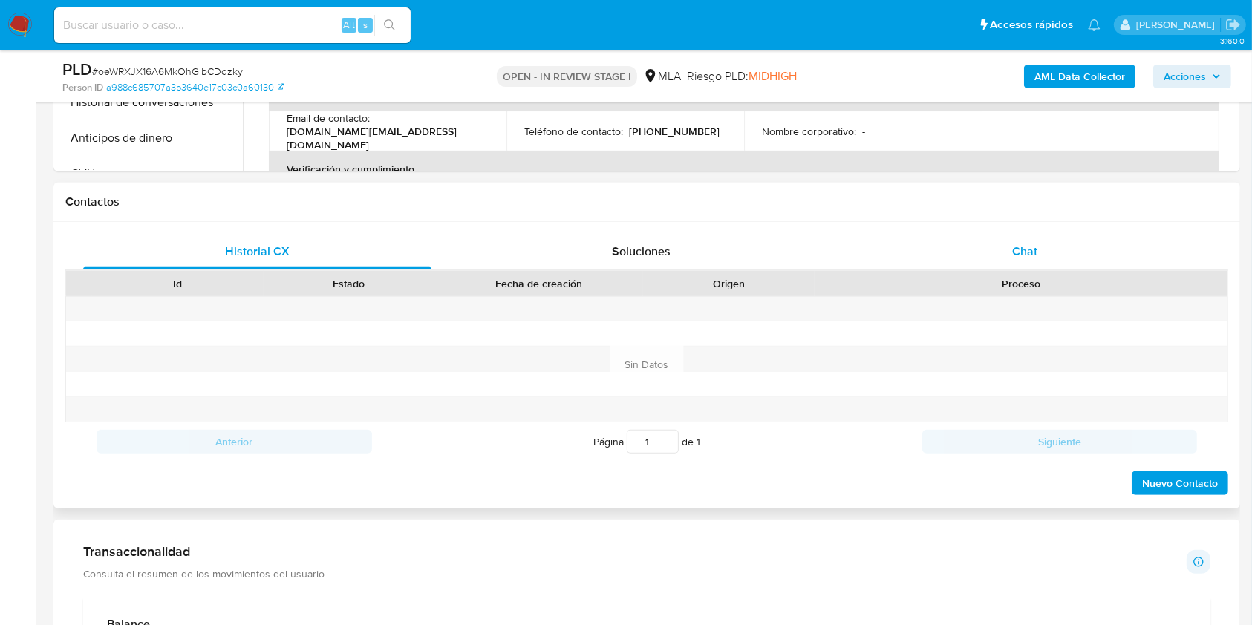
click at [1047, 242] on div "Chat" at bounding box center [1025, 252] width 348 height 36
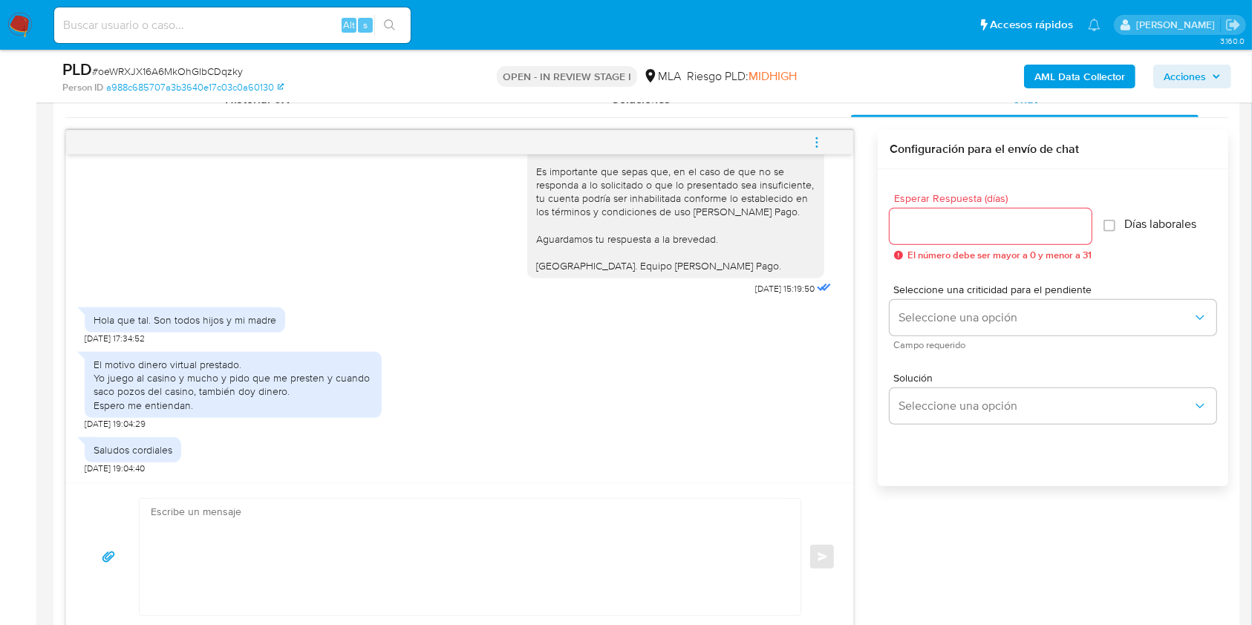
scroll to position [891, 0]
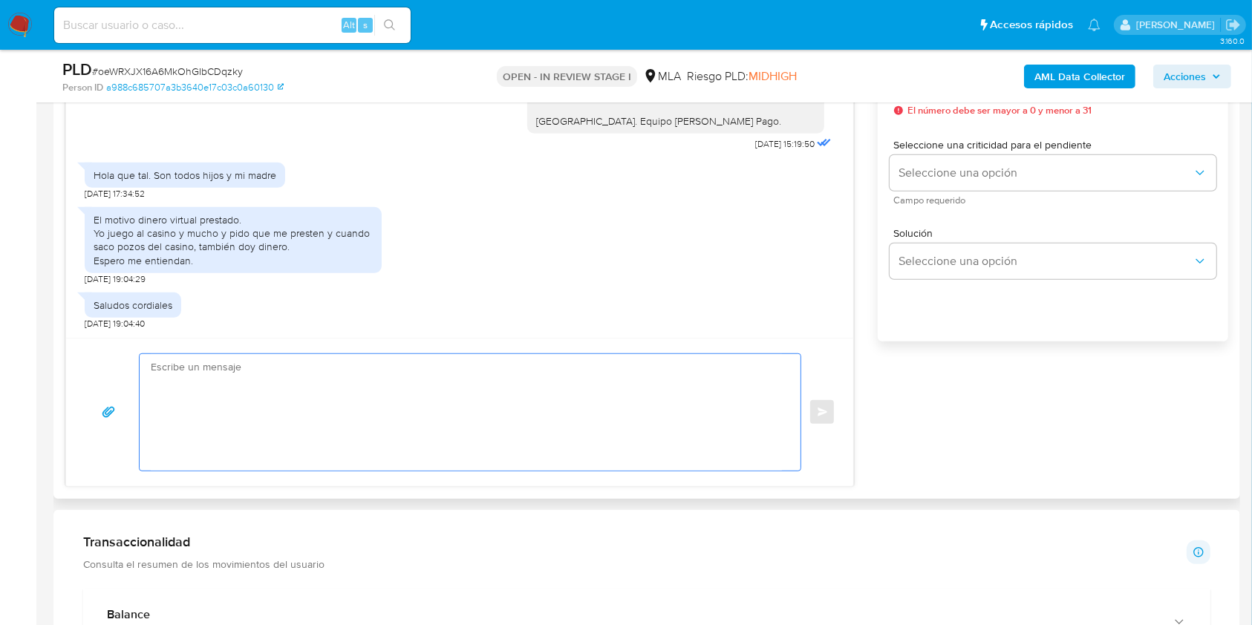
click at [400, 400] on textarea at bounding box center [466, 412] width 631 height 117
paste textarea "Hola XXX, Al analizar tu caso se encontraron algunas inconsistencias, por este …"
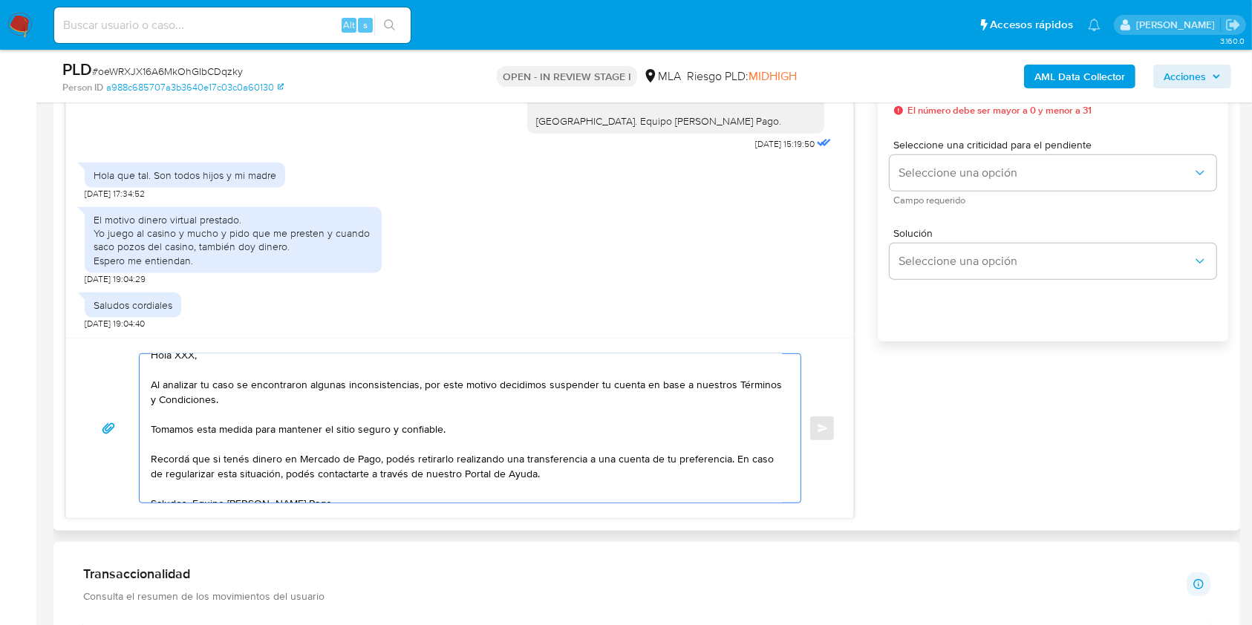
scroll to position [0, 0]
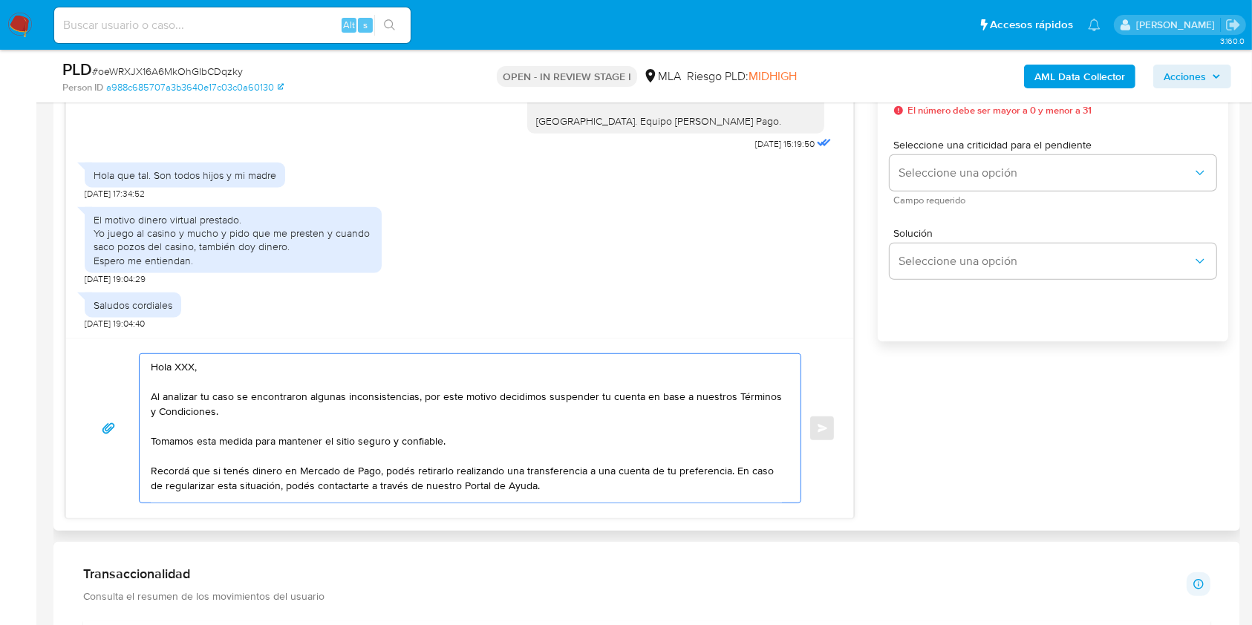
drag, startPoint x: 221, startPoint y: 363, endPoint x: 179, endPoint y: 373, distance: 43.4
click at [179, 373] on textarea "Hola XXX, Al analizar tu caso se encontraron algunas inconsistencias, por este …" at bounding box center [466, 428] width 631 height 149
click at [467, 415] on textarea "Hola. Al analizar tu caso se encontraron algunas inconsistencias, por este moti…" at bounding box center [466, 428] width 631 height 149
click at [507, 437] on textarea "Hola. Al analizar tu caso se encontraron algunas inconsistencias, por este moti…" at bounding box center [466, 428] width 631 height 149
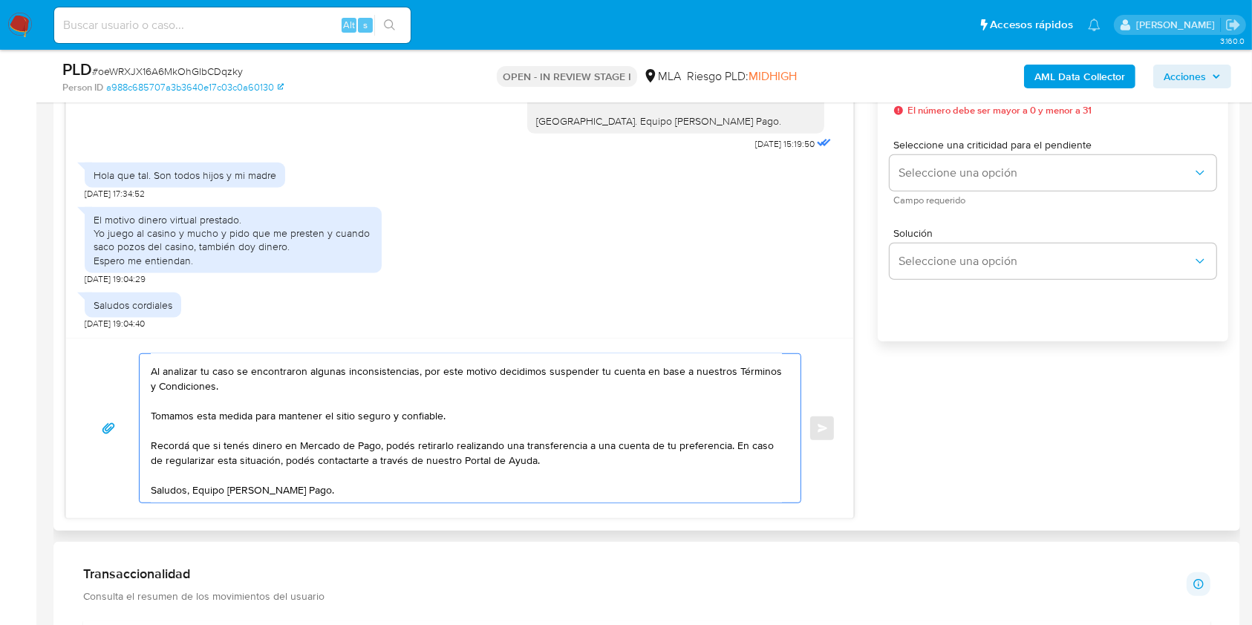
click at [375, 477] on textarea "Hola. Al analizar tu caso se encontraron algunas inconsistencias, por este moti…" at bounding box center [466, 428] width 631 height 149
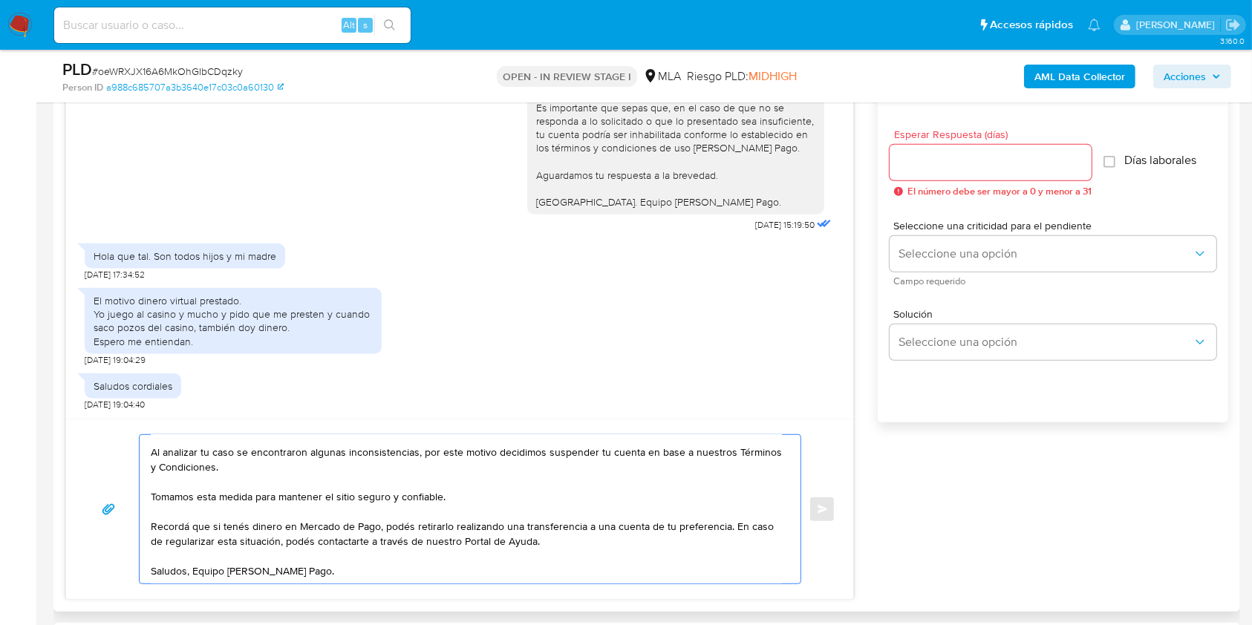
scroll to position [792, 0]
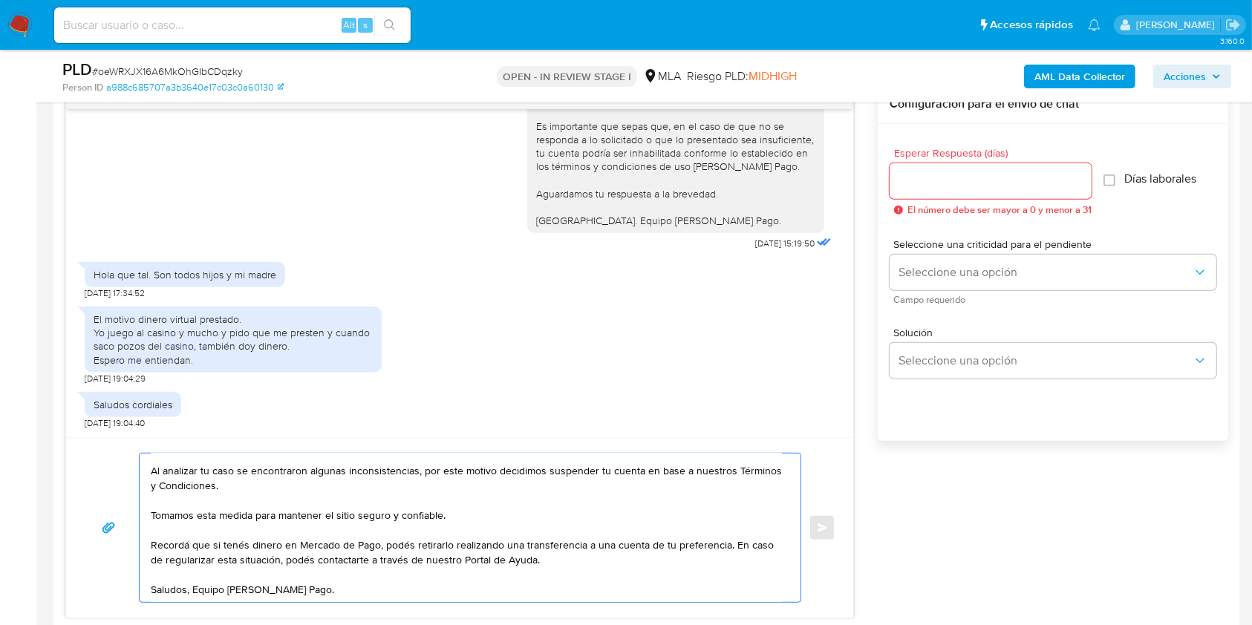
type textarea "Hola. Al analizar tu caso se encontraron algunas inconsistencias, por este moti…"
click at [935, 181] on input "Esperar Respuesta (días)" at bounding box center [991, 181] width 202 height 19
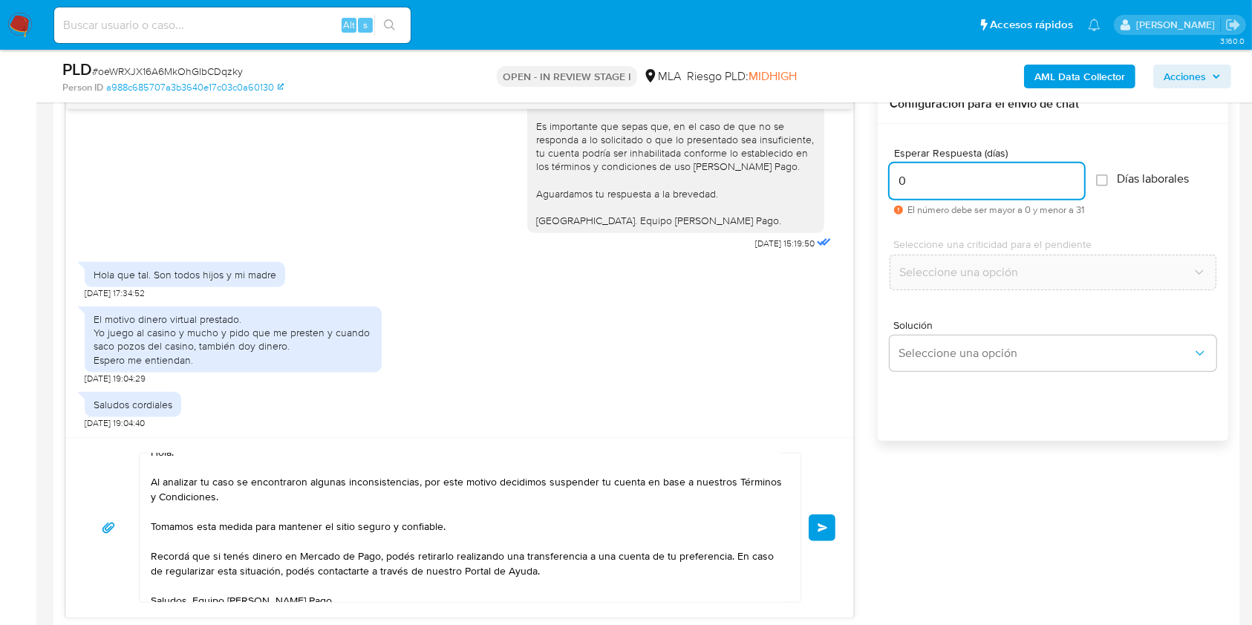
scroll to position [0, 0]
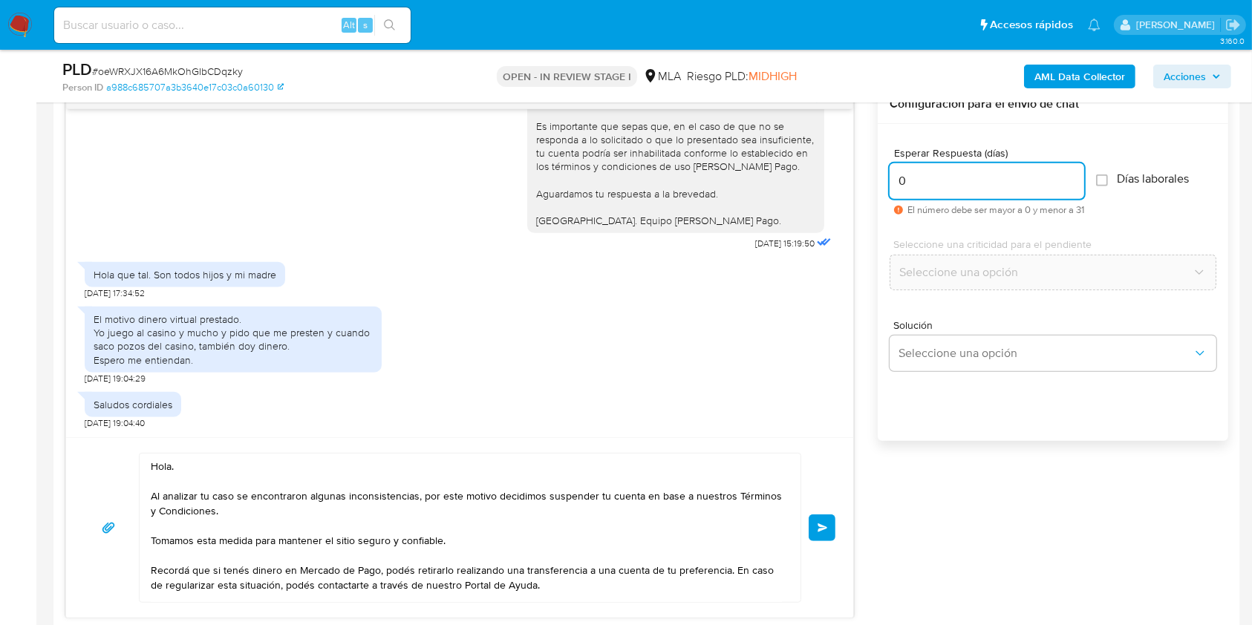
type input "0"
click at [185, 465] on textarea "Hola. Al analizar tu caso se encontraron algunas inconsistencias, por este moti…" at bounding box center [466, 528] width 631 height 149
click at [281, 511] on textarea "Hola. Al analizar tu caso se encontraron algunas inconsistencias, por este moti…" at bounding box center [466, 528] width 631 height 149
click at [522, 534] on textarea "Hola. Al analizar tu caso se encontraron algunas inconsistencias, por este moti…" at bounding box center [466, 528] width 631 height 149
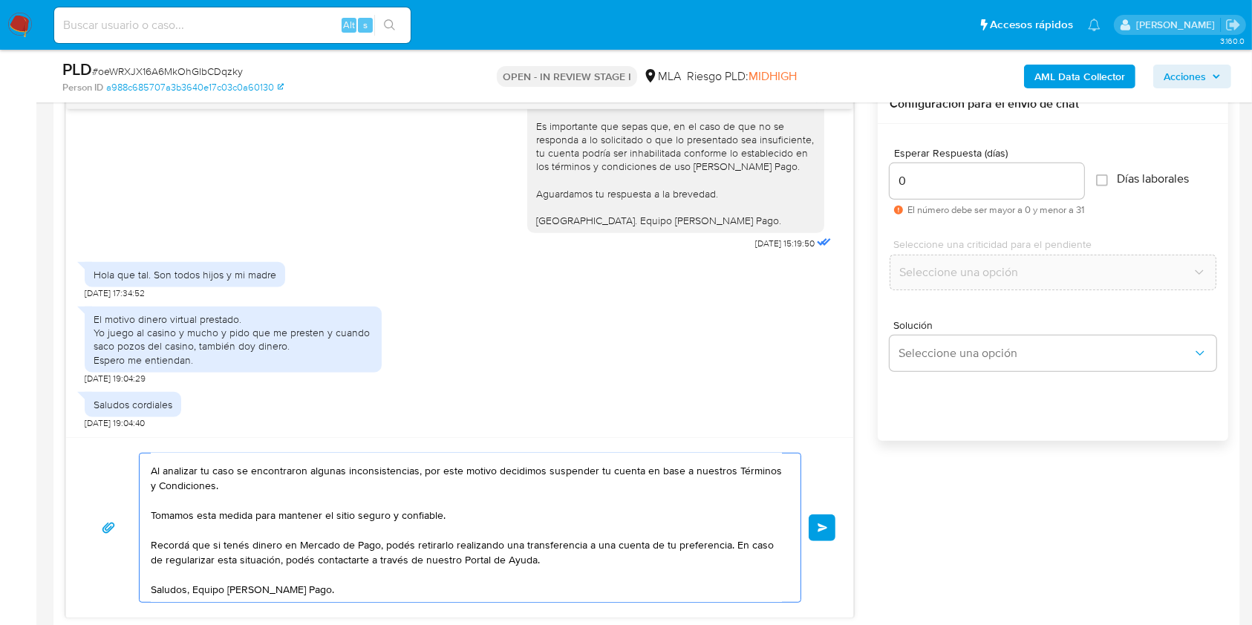
scroll to position [44, 0]
click at [564, 542] on textarea "Hola. Al analizar tu caso se encontraron algunas inconsistencias, por este moti…" at bounding box center [466, 528] width 631 height 149
click at [824, 530] on span "Enviar" at bounding box center [823, 528] width 10 height 9
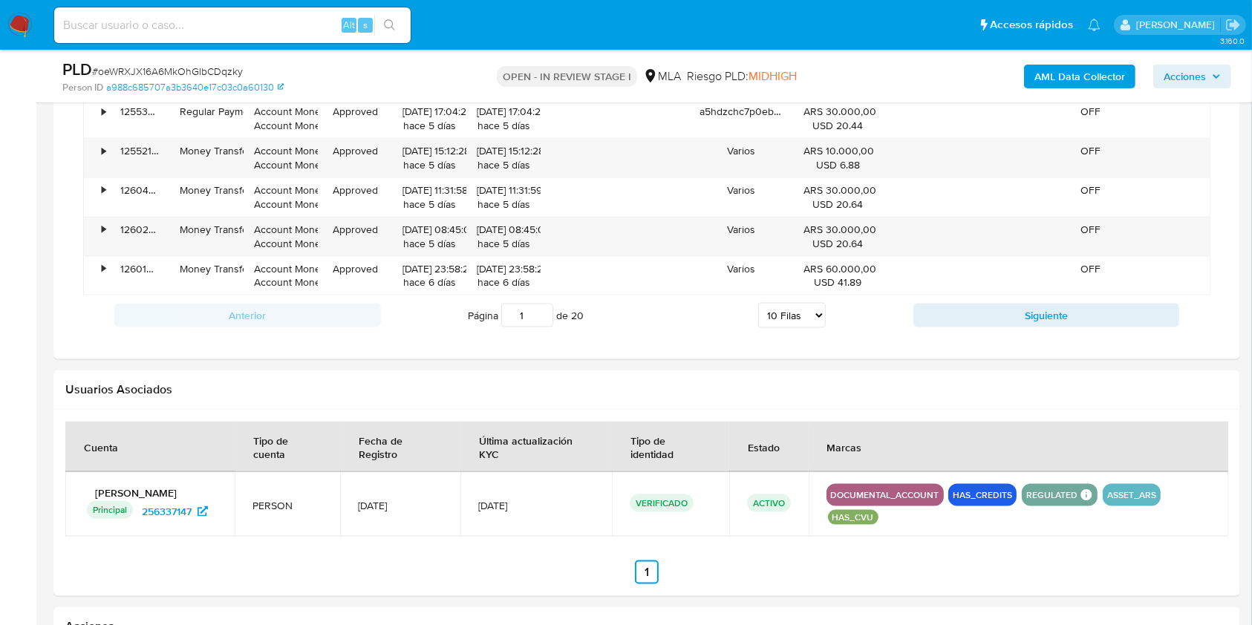
scroll to position [1748, 0]
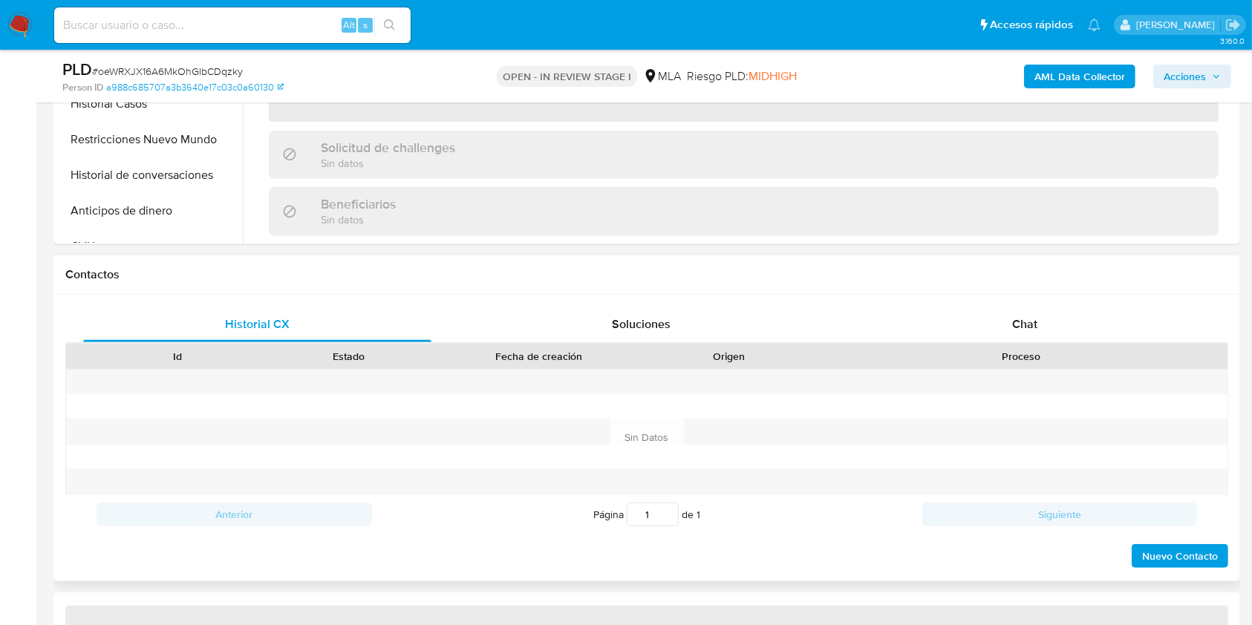
scroll to position [594, 0]
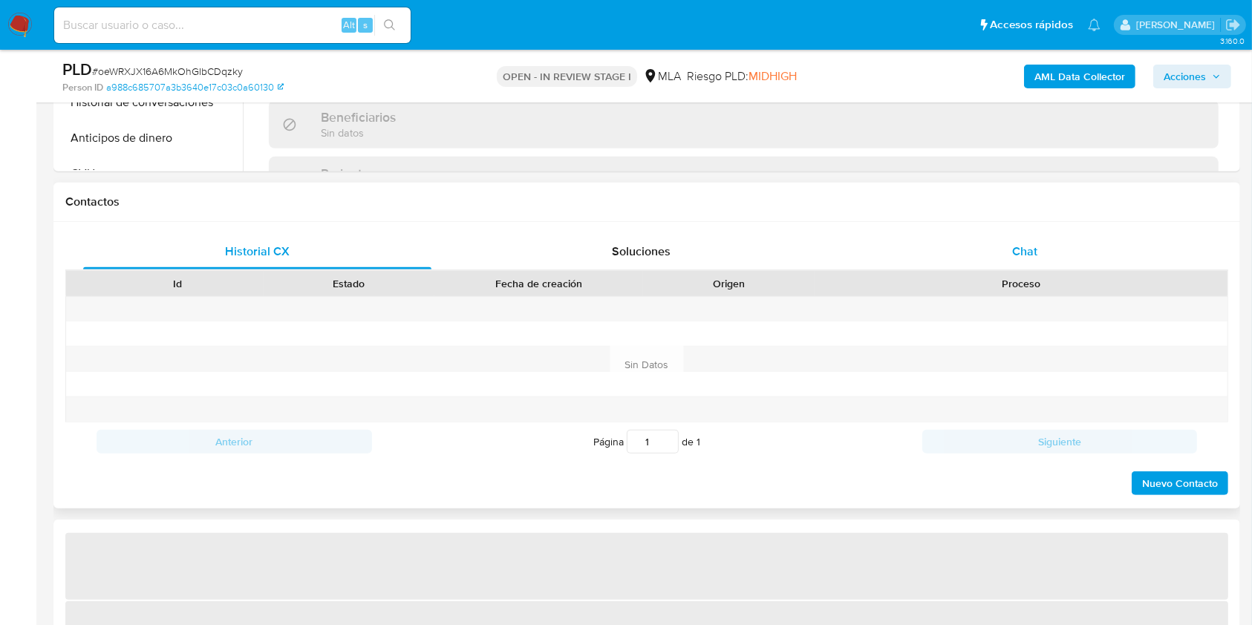
click at [1052, 245] on div "Chat" at bounding box center [1025, 252] width 348 height 36
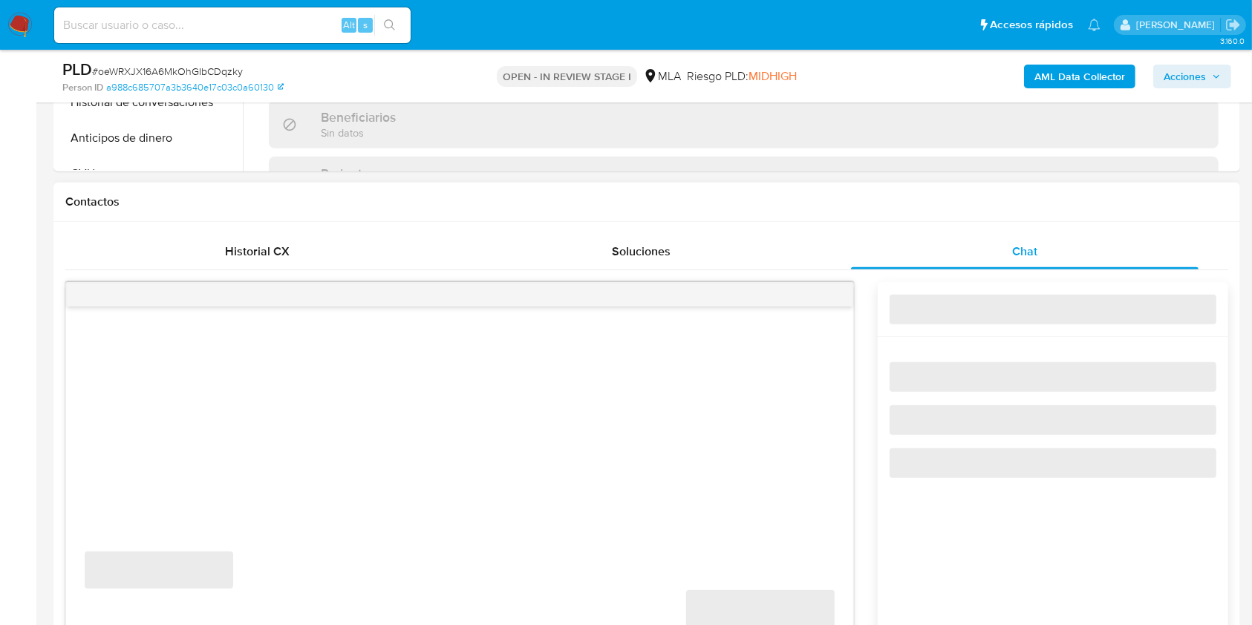
select select "10"
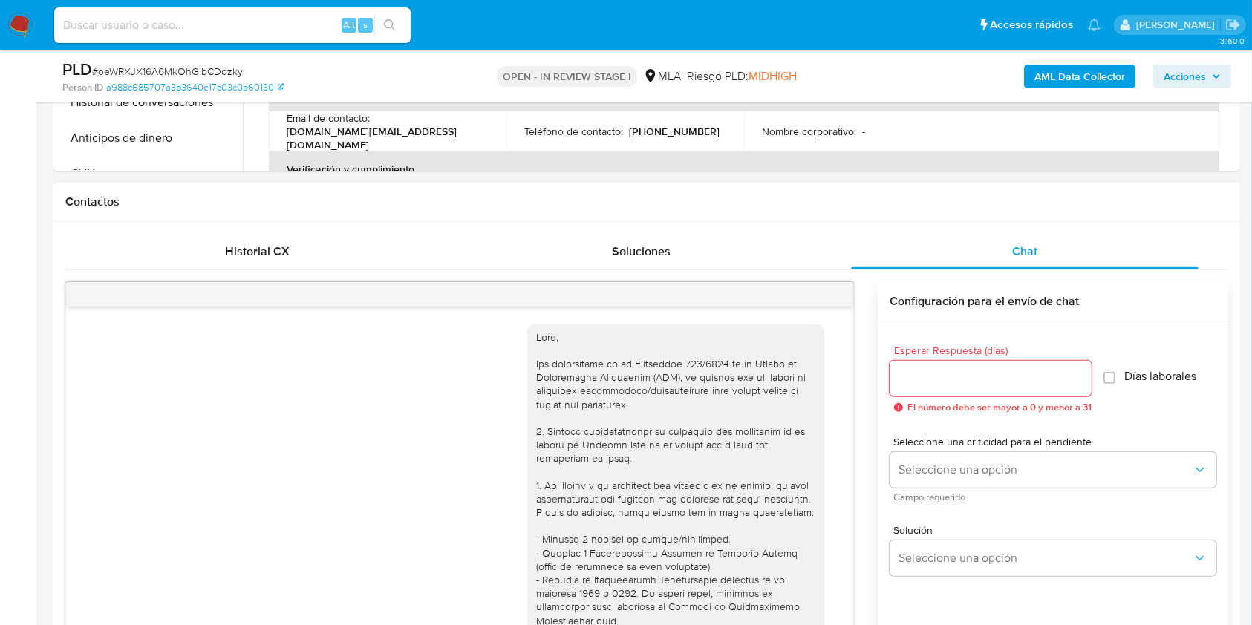
scroll to position [1557, 0]
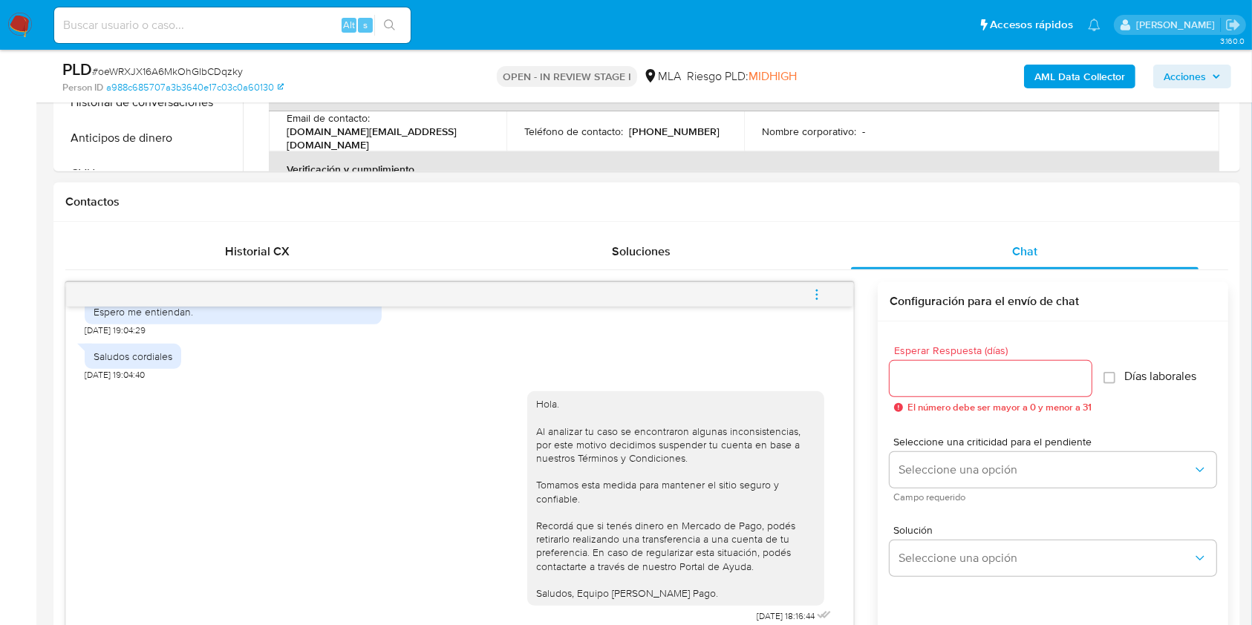
click at [814, 292] on icon "menu-action" at bounding box center [816, 294] width 13 height 13
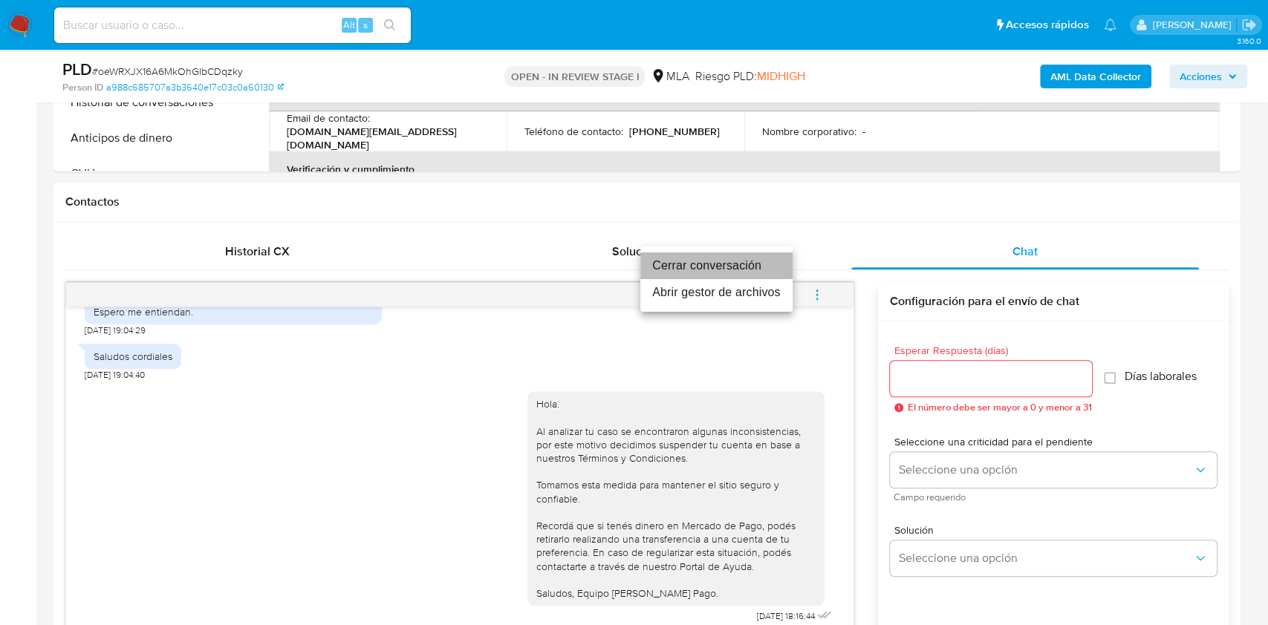
click at [732, 273] on li "Cerrar conversación" at bounding box center [716, 266] width 152 height 27
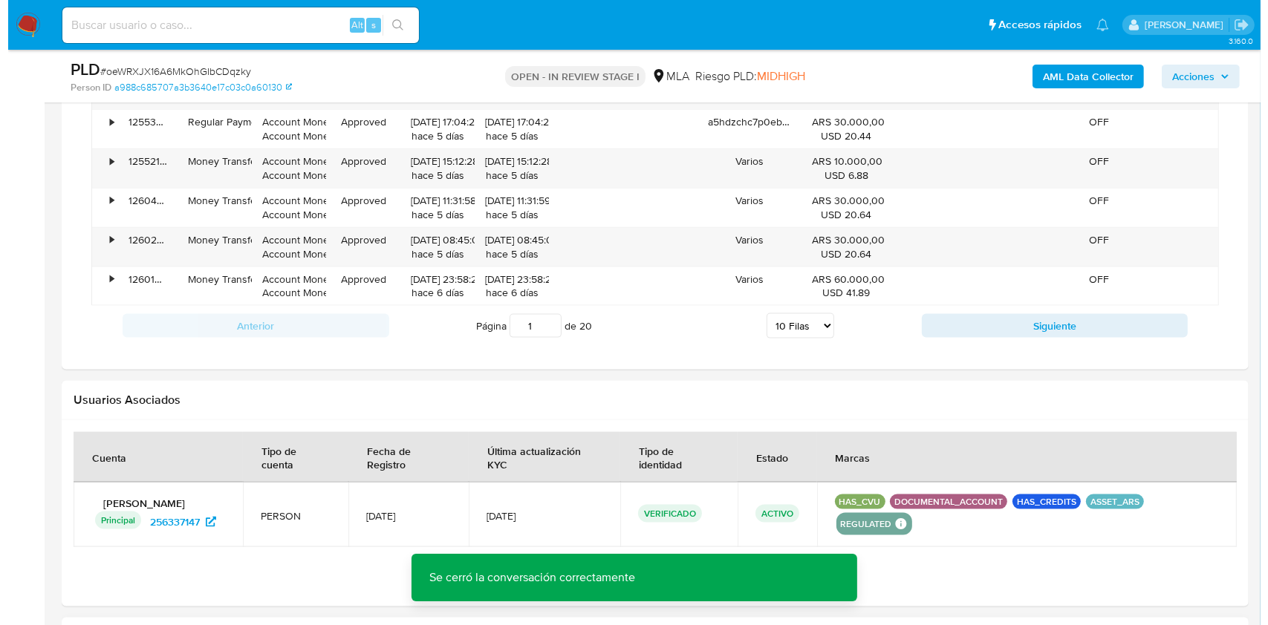
scroll to position [2277, 0]
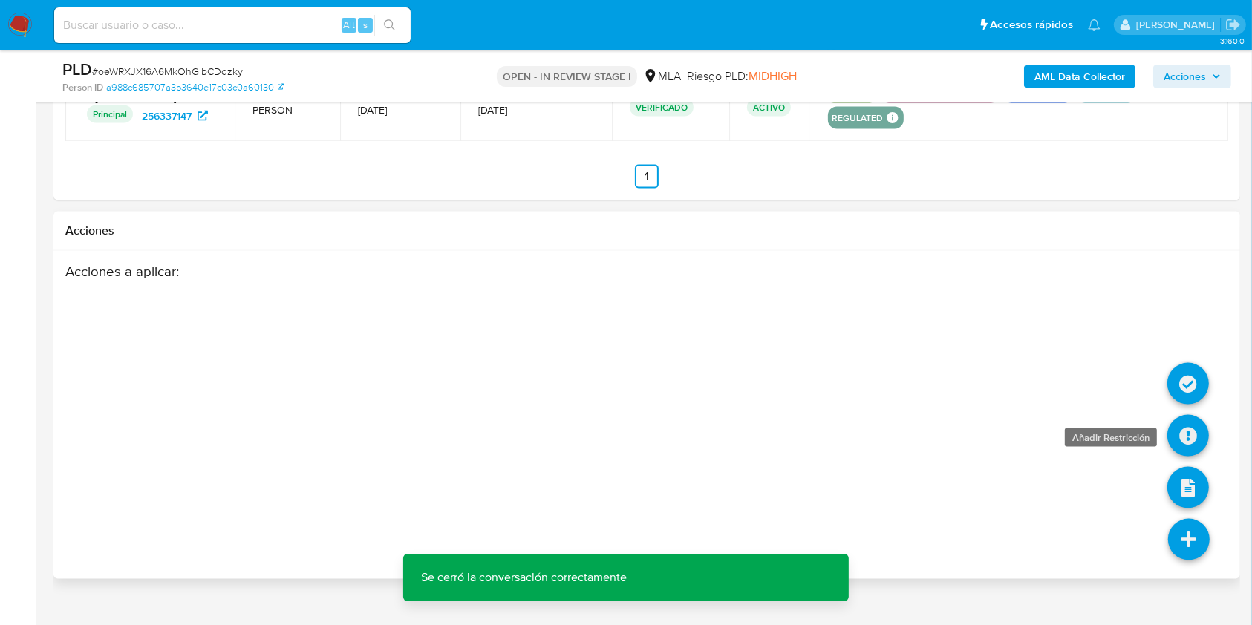
click at [1191, 430] on icon at bounding box center [1188, 436] width 42 height 42
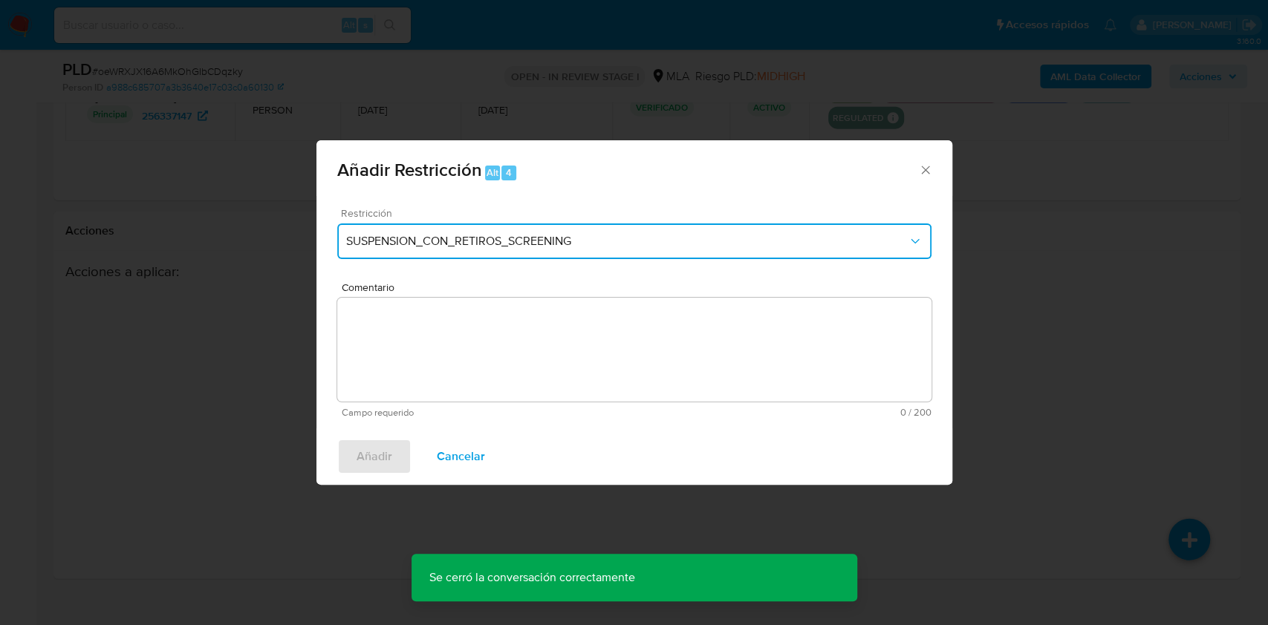
click at [514, 254] on button "SUSPENSION_CON_RETIROS_SCREENING" at bounding box center [634, 242] width 594 height 36
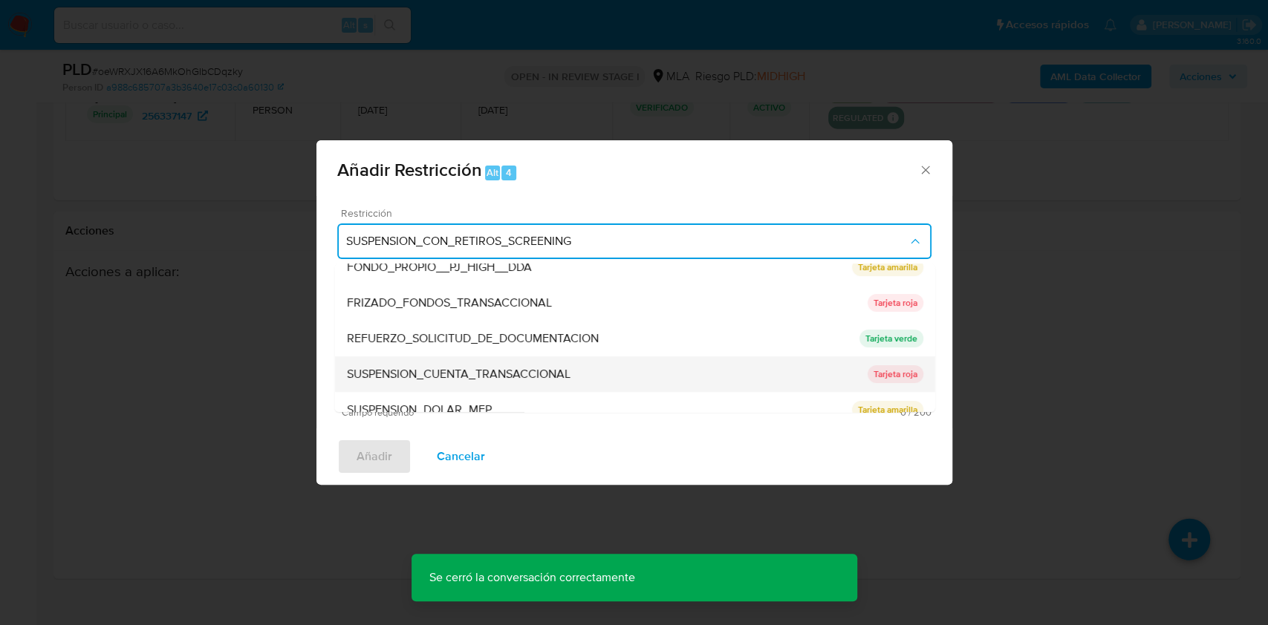
scroll to position [315, 0]
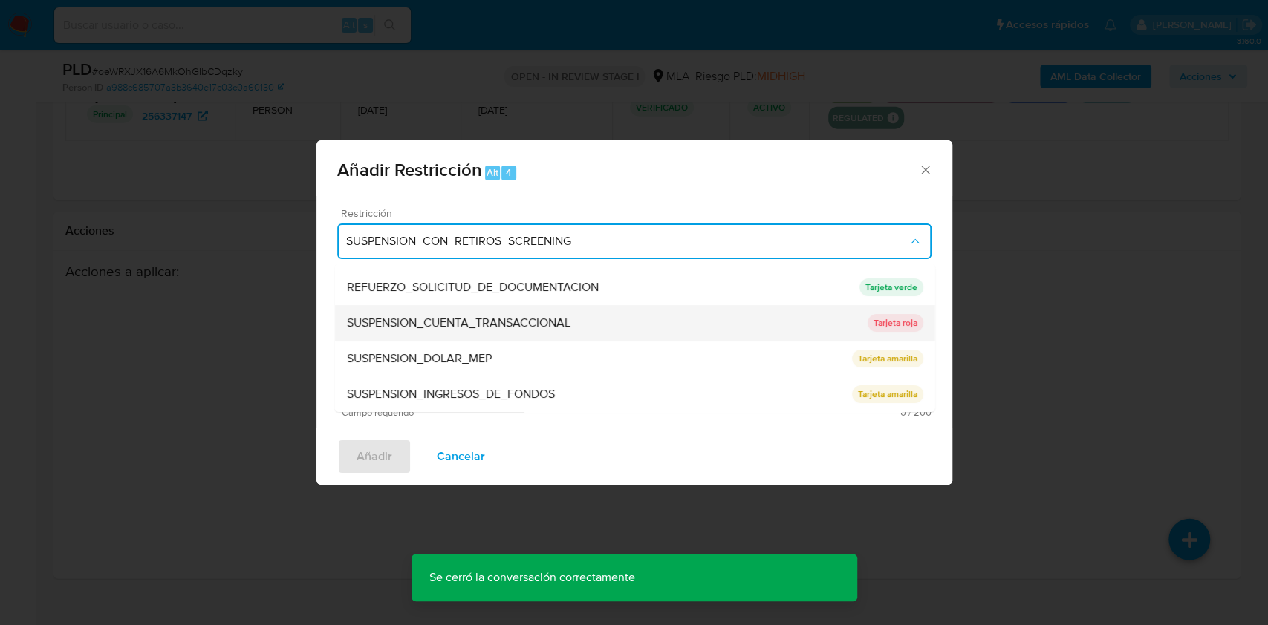
click at [512, 319] on span "SUSPENSION_CUENTA_TRANSACCIONAL" at bounding box center [458, 323] width 224 height 15
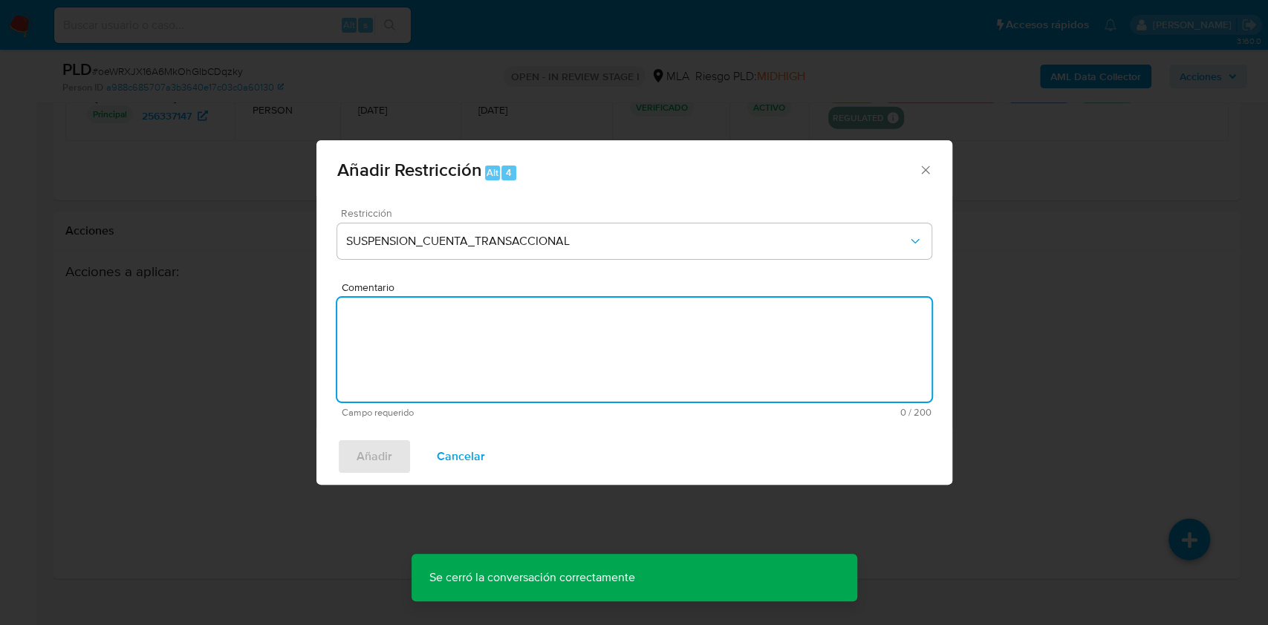
click at [522, 320] on textarea "Comentario" at bounding box center [634, 350] width 594 height 104
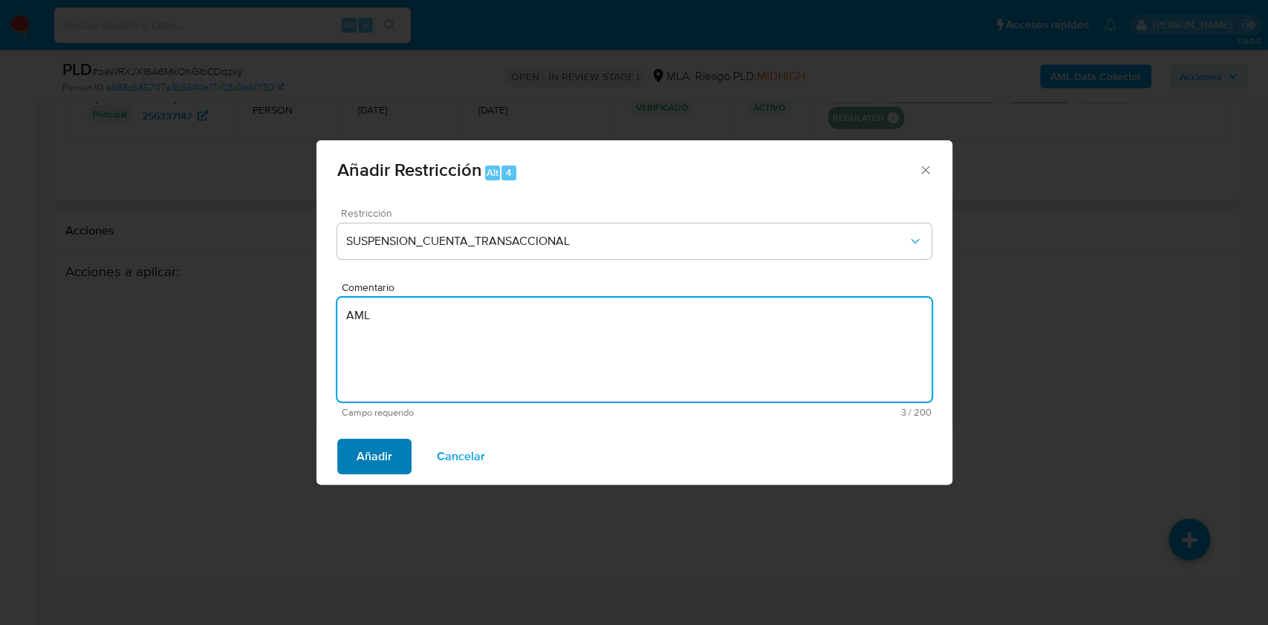
type textarea "AML"
click at [360, 444] on span "Añadir" at bounding box center [374, 456] width 36 height 33
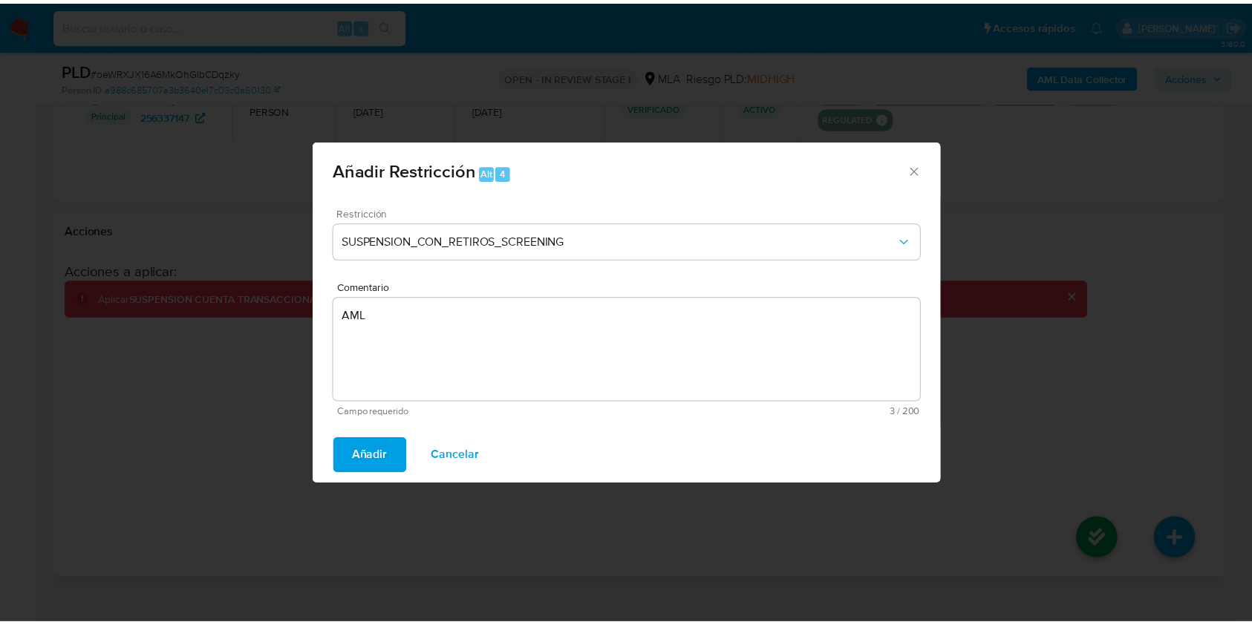
scroll to position [2273, 0]
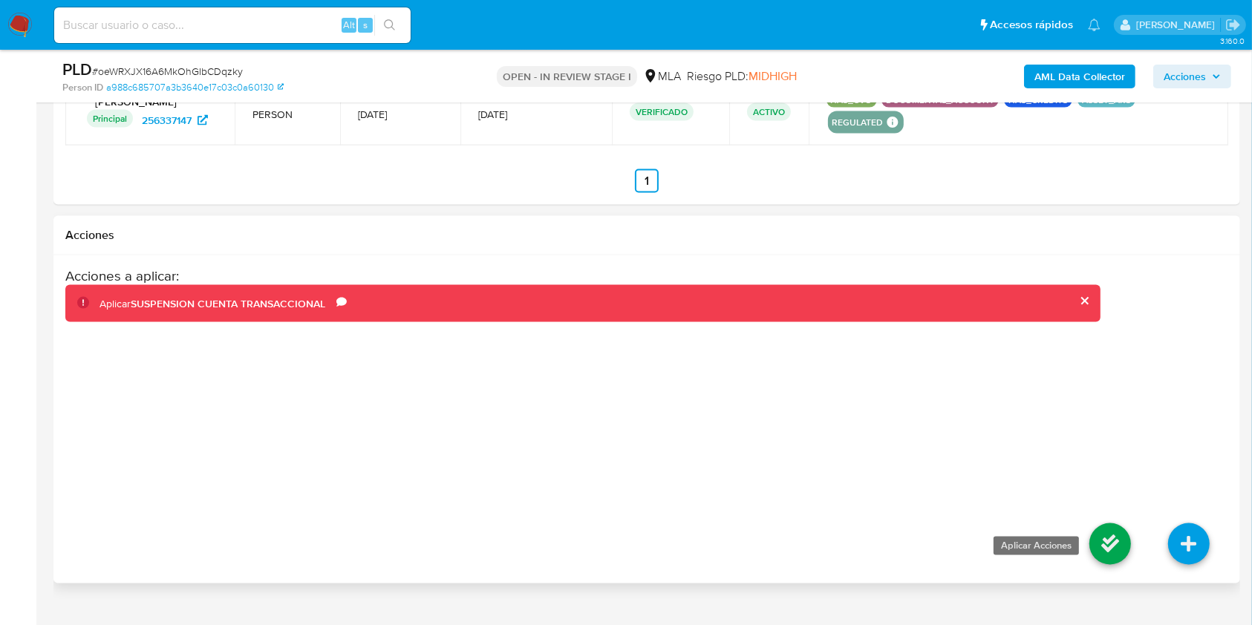
click at [1108, 538] on icon at bounding box center [1111, 545] width 42 height 42
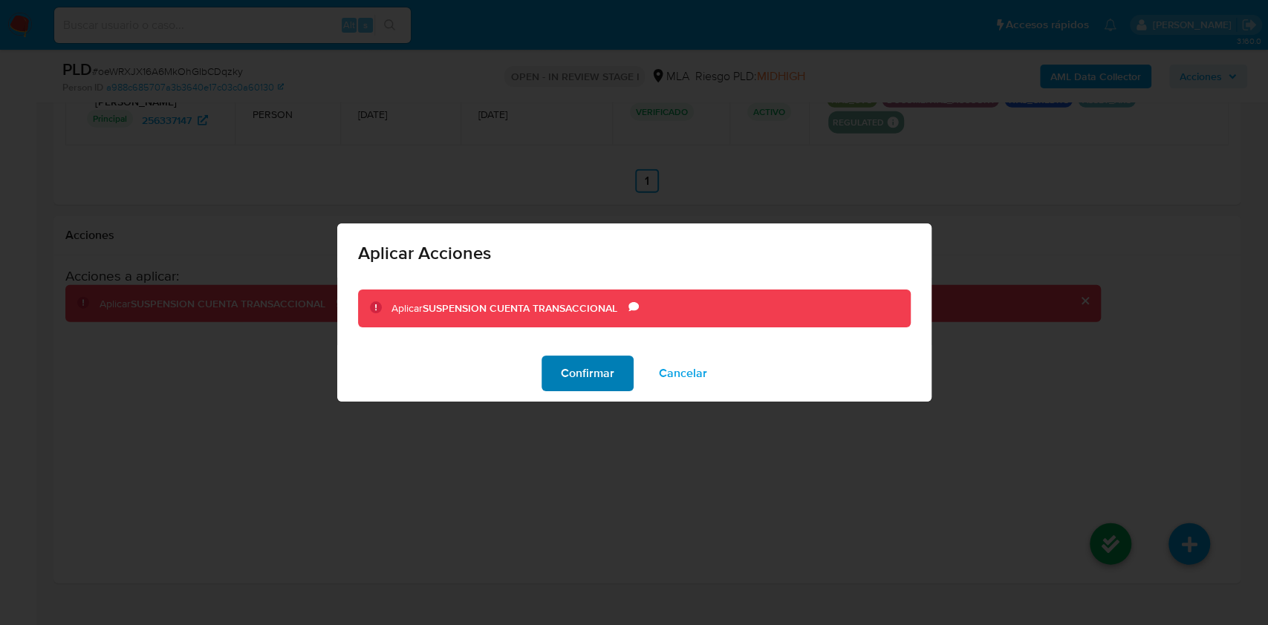
click at [610, 383] on span "Confirmar" at bounding box center [587, 373] width 53 height 33
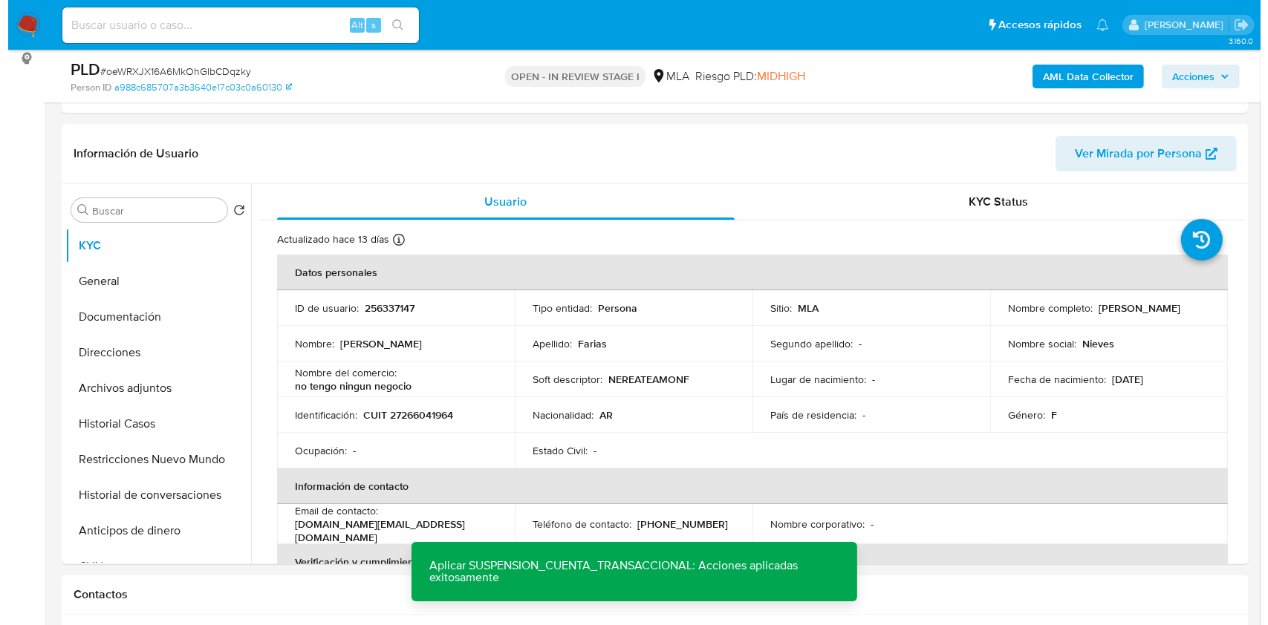
scroll to position [193, 0]
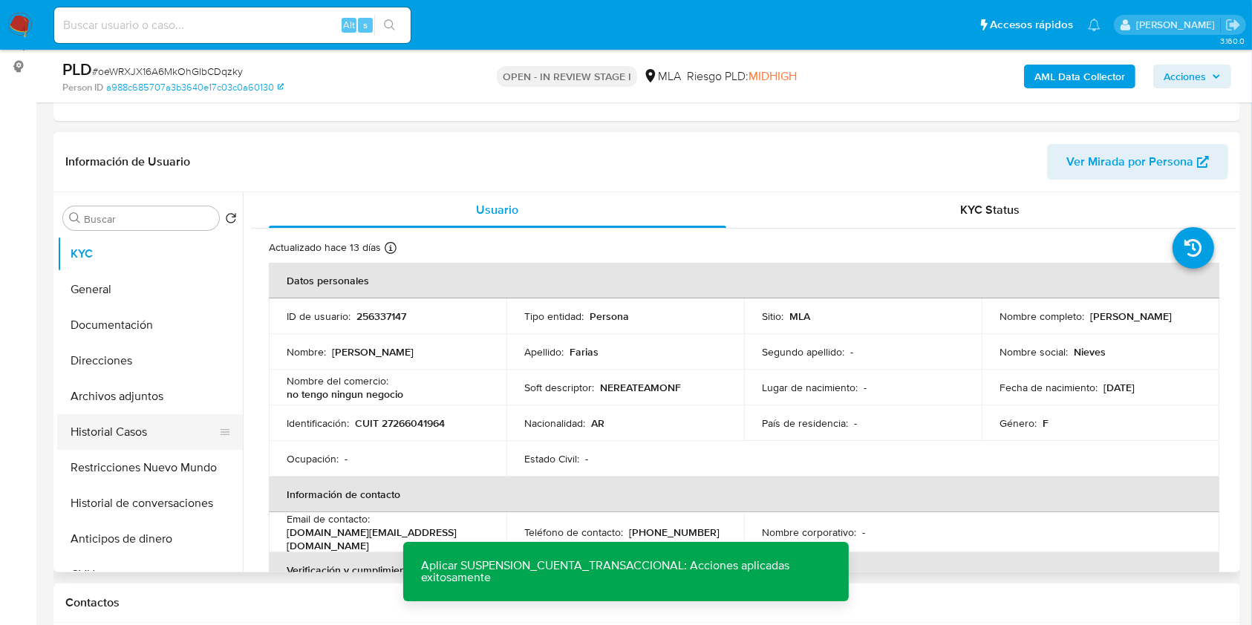
click at [104, 432] on button "Historial Casos" at bounding box center [144, 432] width 174 height 36
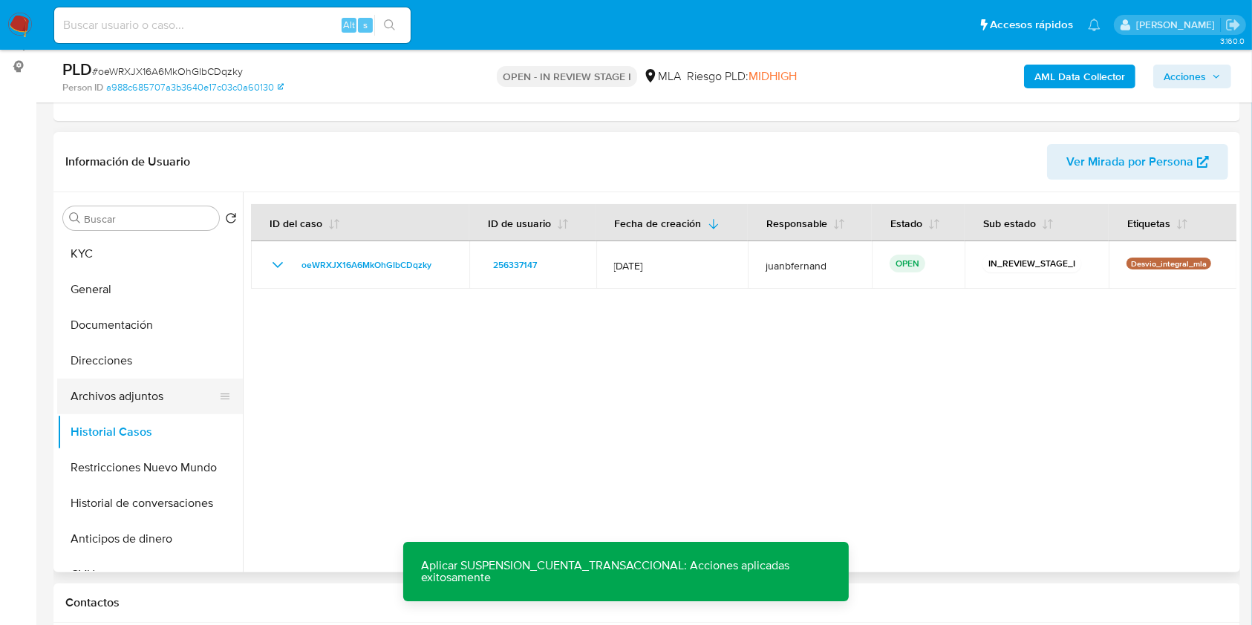
click at [113, 390] on button "Archivos adjuntos" at bounding box center [144, 397] width 174 height 36
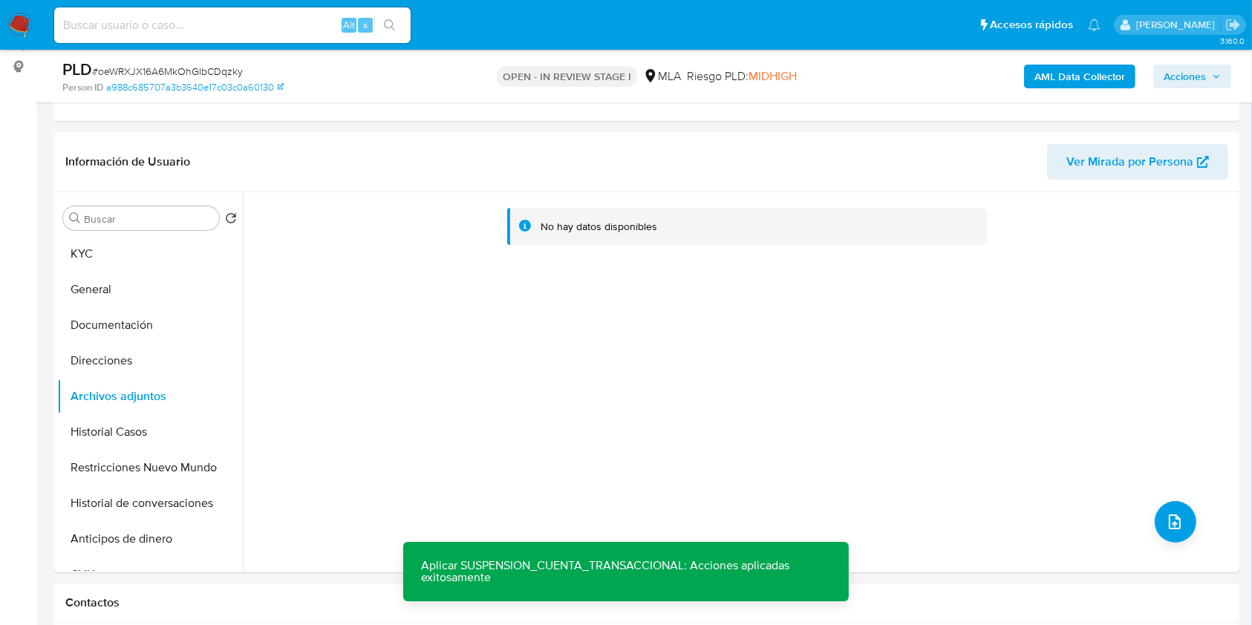
click at [1072, 79] on b "AML Data Collector" at bounding box center [1080, 77] width 91 height 24
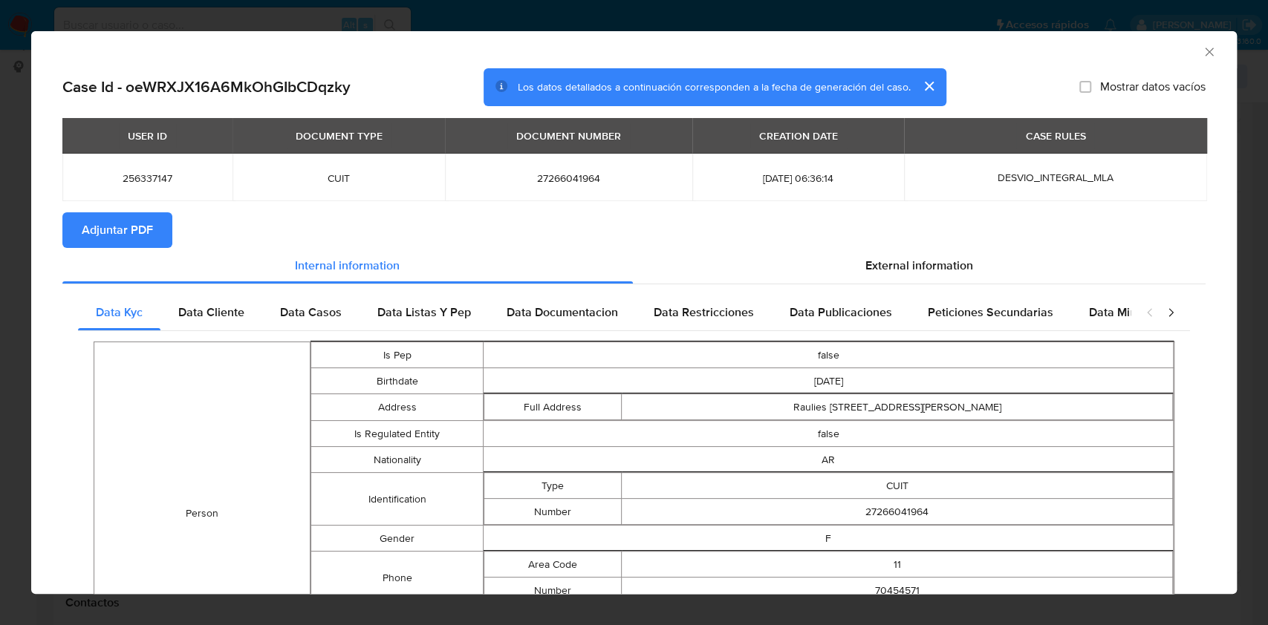
click at [131, 226] on span "Adjuntar PDF" at bounding box center [117, 230] width 71 height 33
click at [1202, 53] on icon "Cerrar ventana" at bounding box center [1209, 52] width 15 height 15
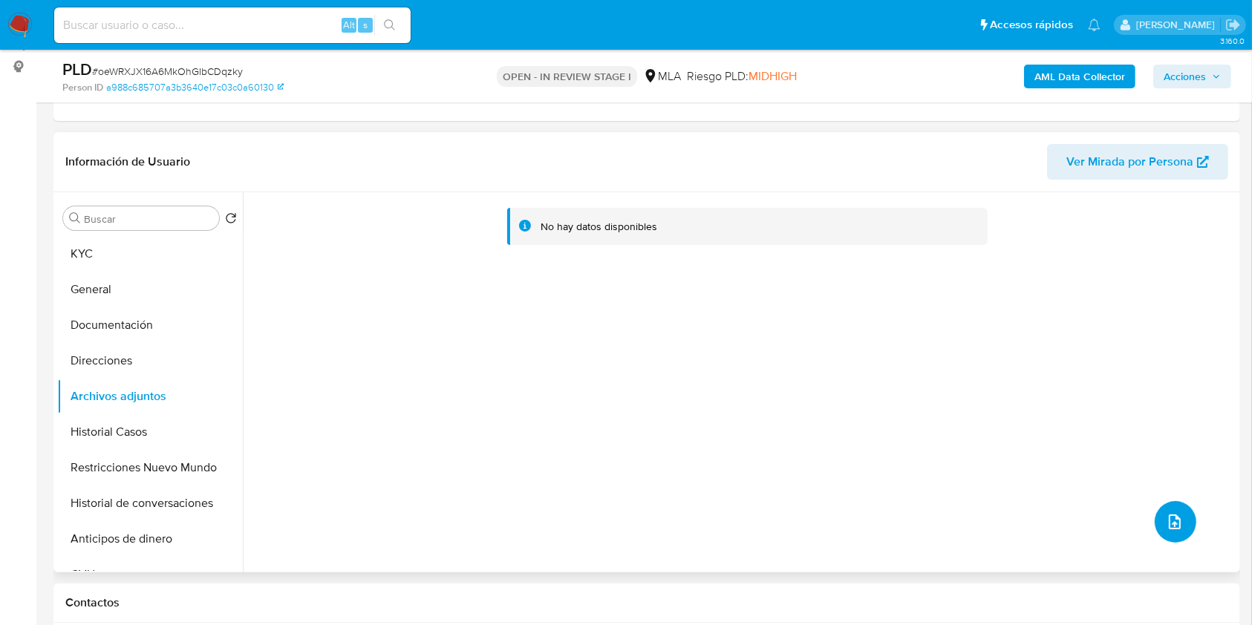
click at [1174, 517] on icon "upload-file" at bounding box center [1175, 522] width 18 height 18
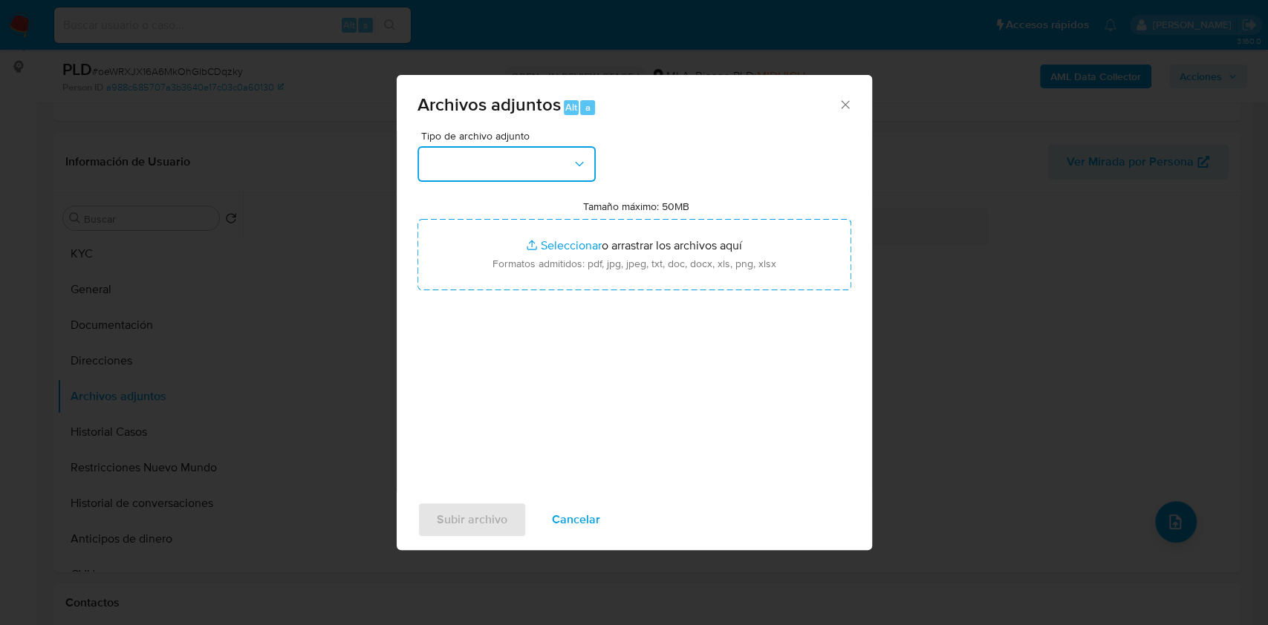
click at [553, 174] on button "button" at bounding box center [506, 164] width 178 height 36
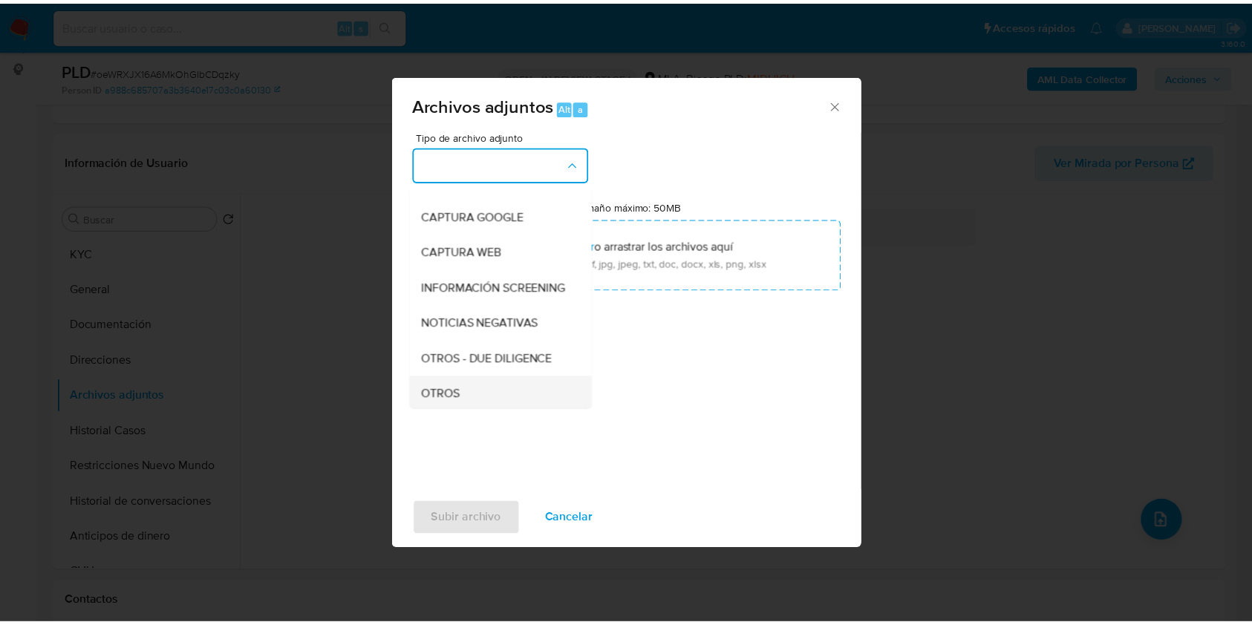
scroll to position [198, 0]
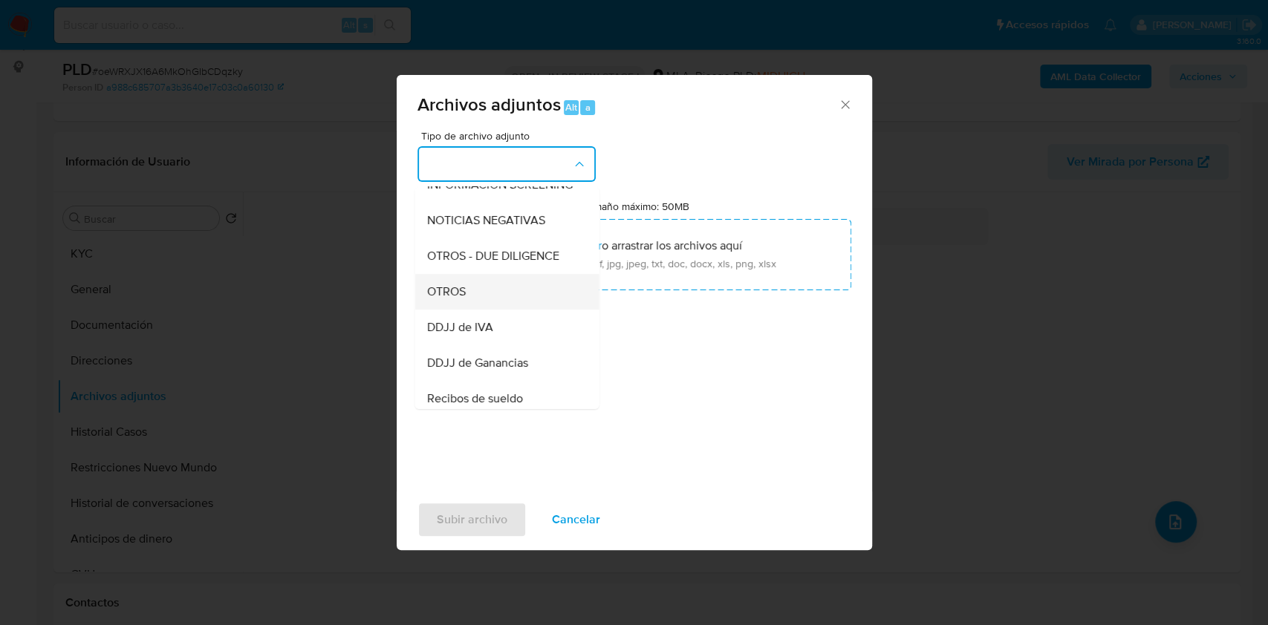
click at [481, 306] on div "OTROS" at bounding box center [502, 292] width 152 height 36
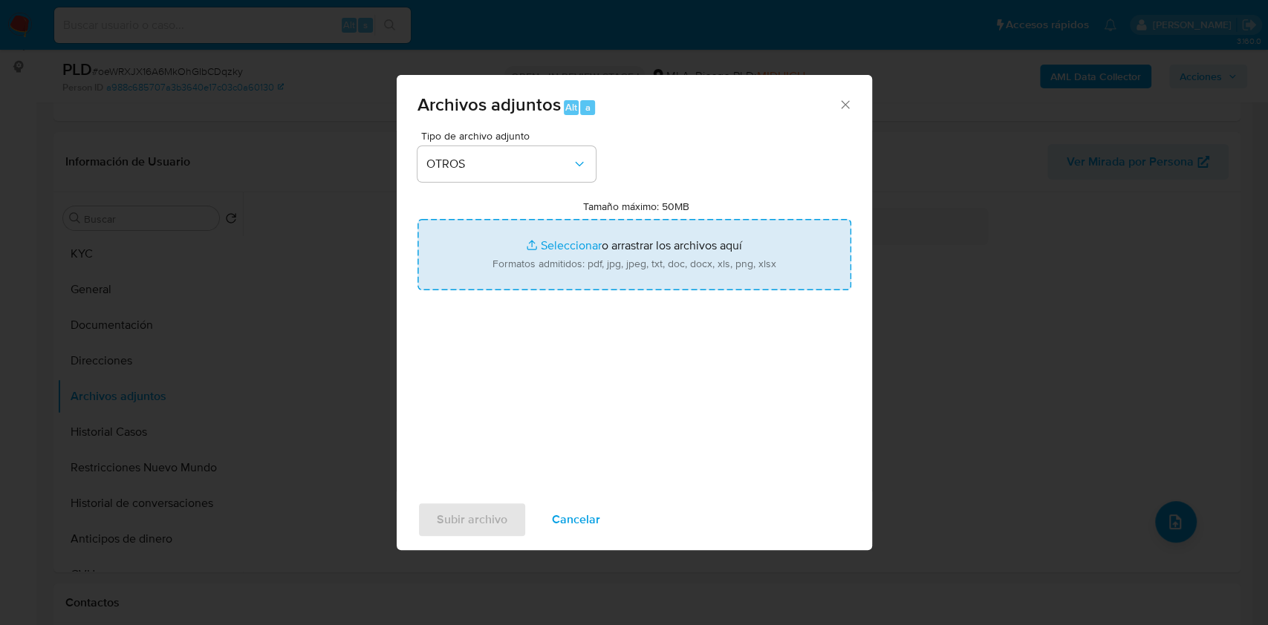
type input "C:\fakepath\Caselog oeWRXJX16A6MkOhGIbCDqzky_2025_07_17_21_17_19.docx"
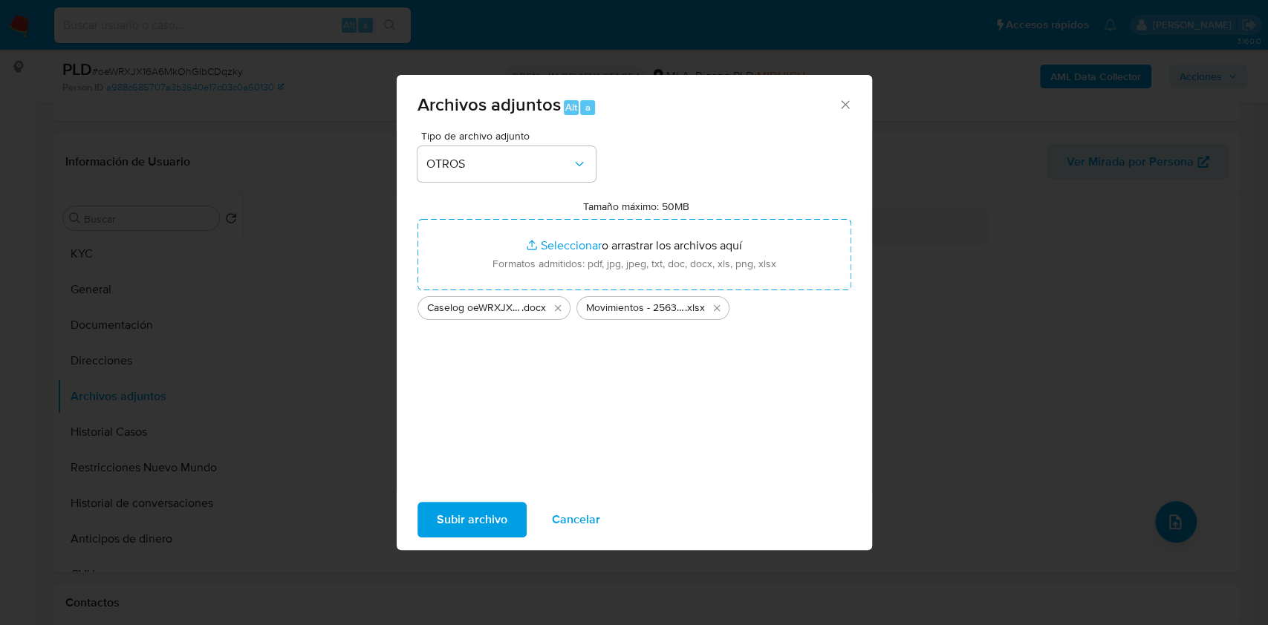
click at [453, 509] on span "Subir archivo" at bounding box center [472, 520] width 71 height 33
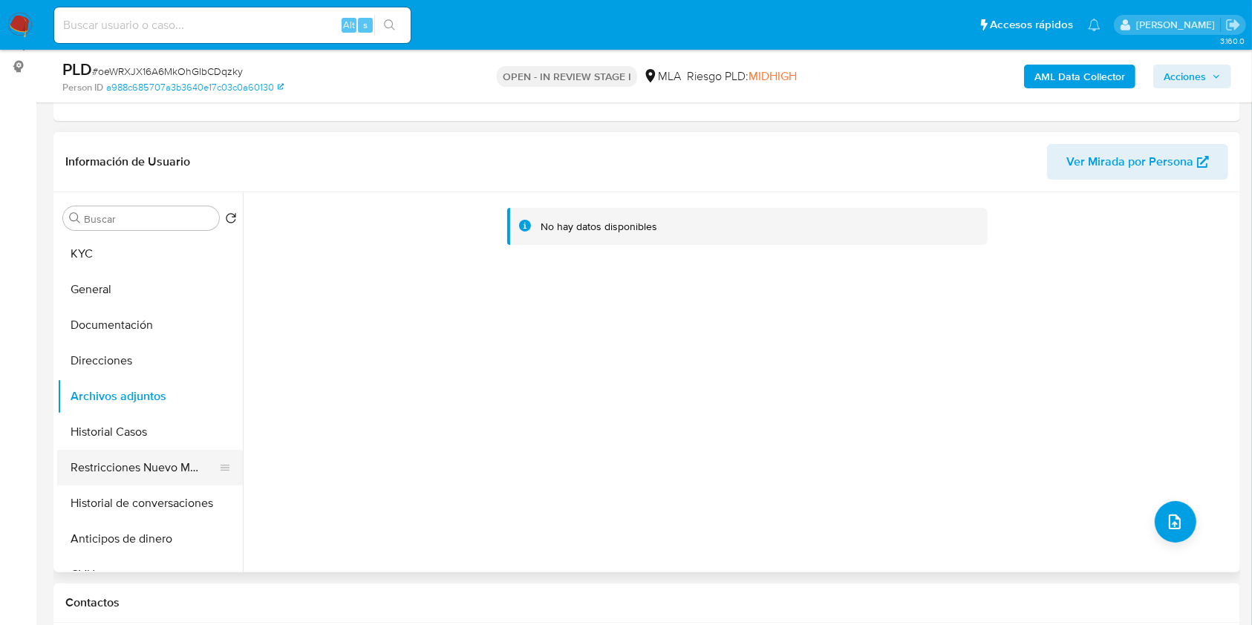
click at [132, 469] on button "Restricciones Nuevo Mundo" at bounding box center [144, 468] width 174 height 36
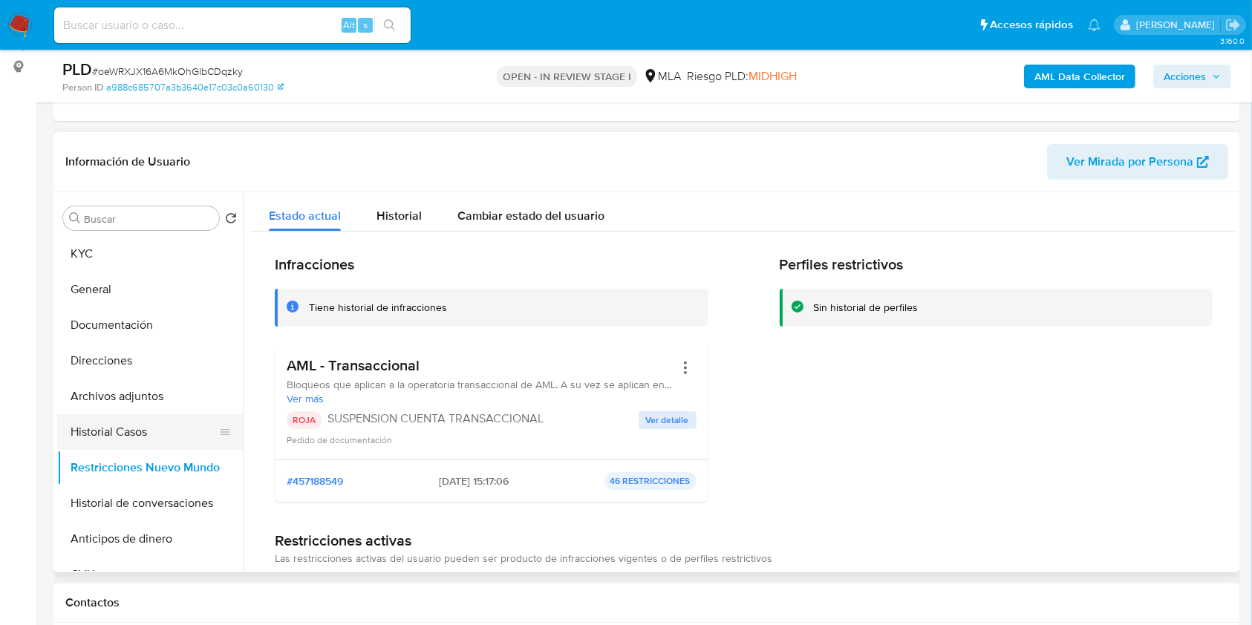
click at [148, 438] on button "Historial Casos" at bounding box center [144, 432] width 174 height 36
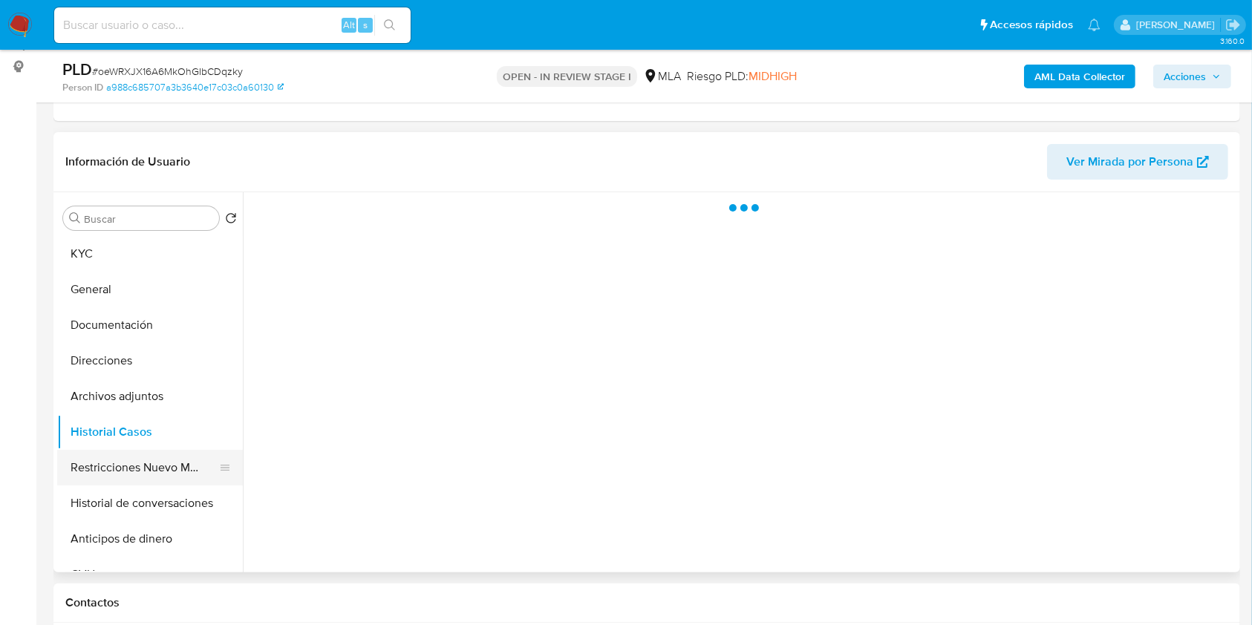
click at [129, 460] on button "Restricciones Nuevo Mundo" at bounding box center [144, 468] width 174 height 36
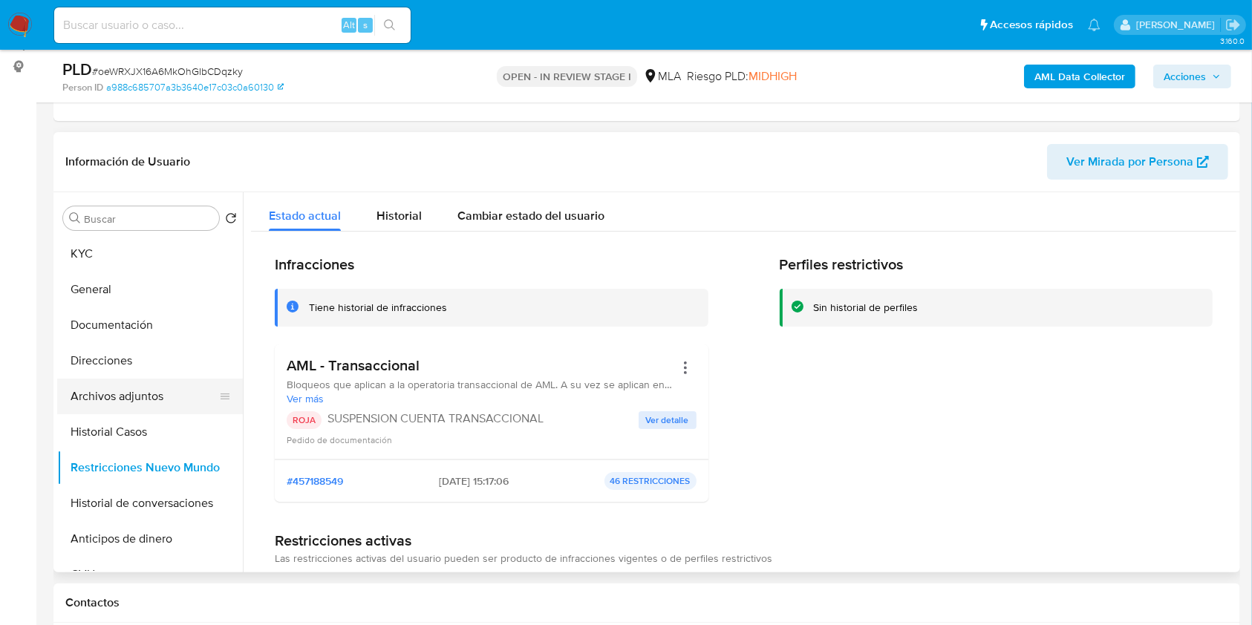
click at [143, 395] on button "Archivos adjuntos" at bounding box center [144, 397] width 174 height 36
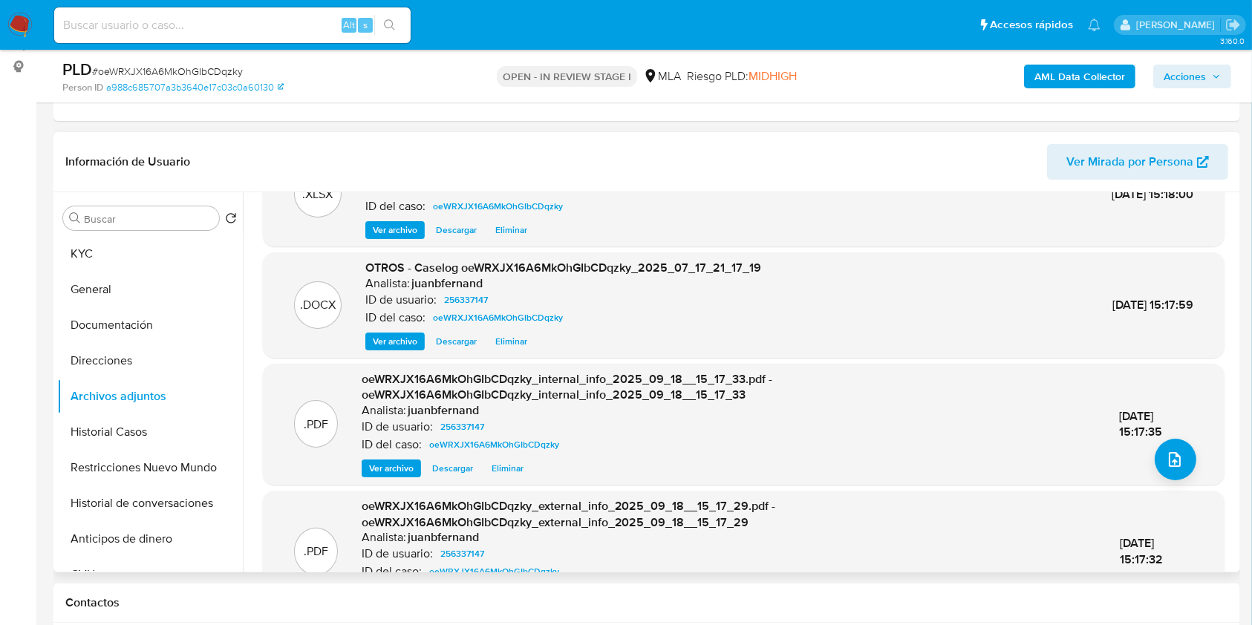
scroll to position [115, 0]
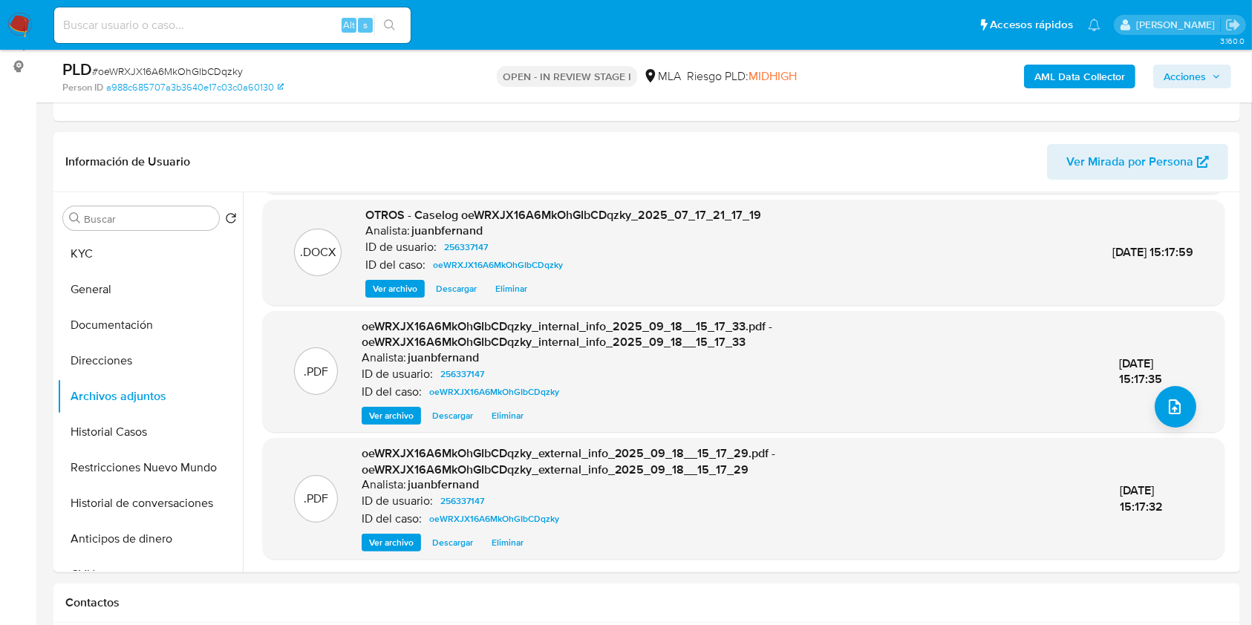
click at [1217, 76] on icon "button" at bounding box center [1216, 76] width 9 height 9
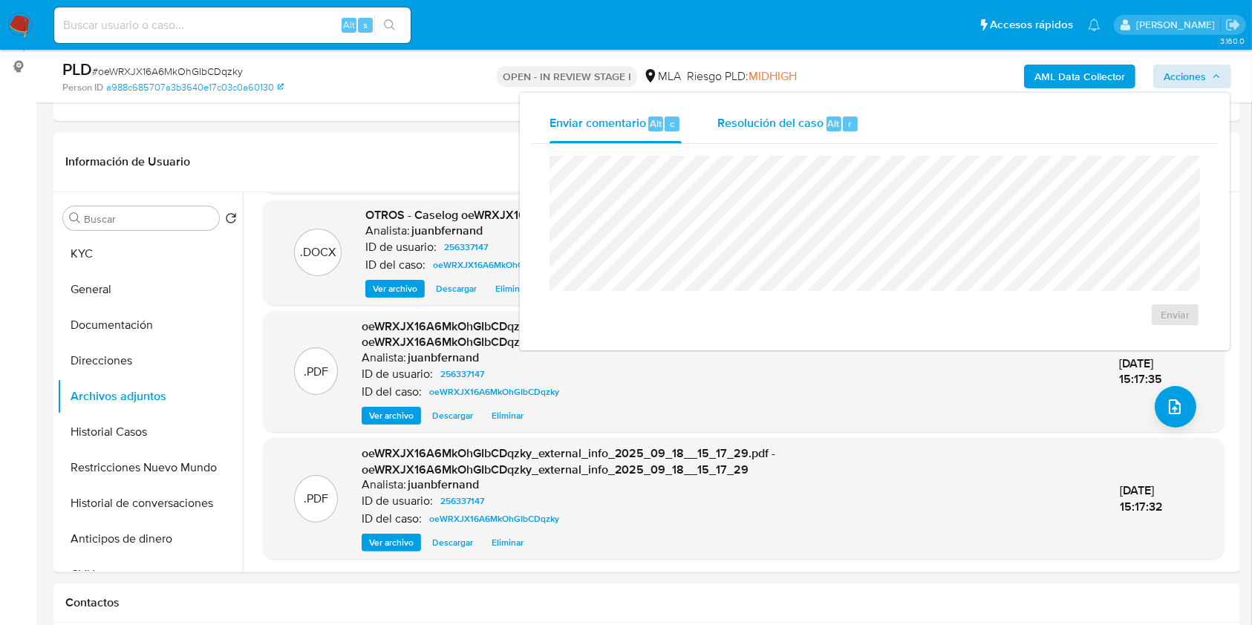
click at [800, 126] on span "Resolución del caso" at bounding box center [770, 122] width 106 height 17
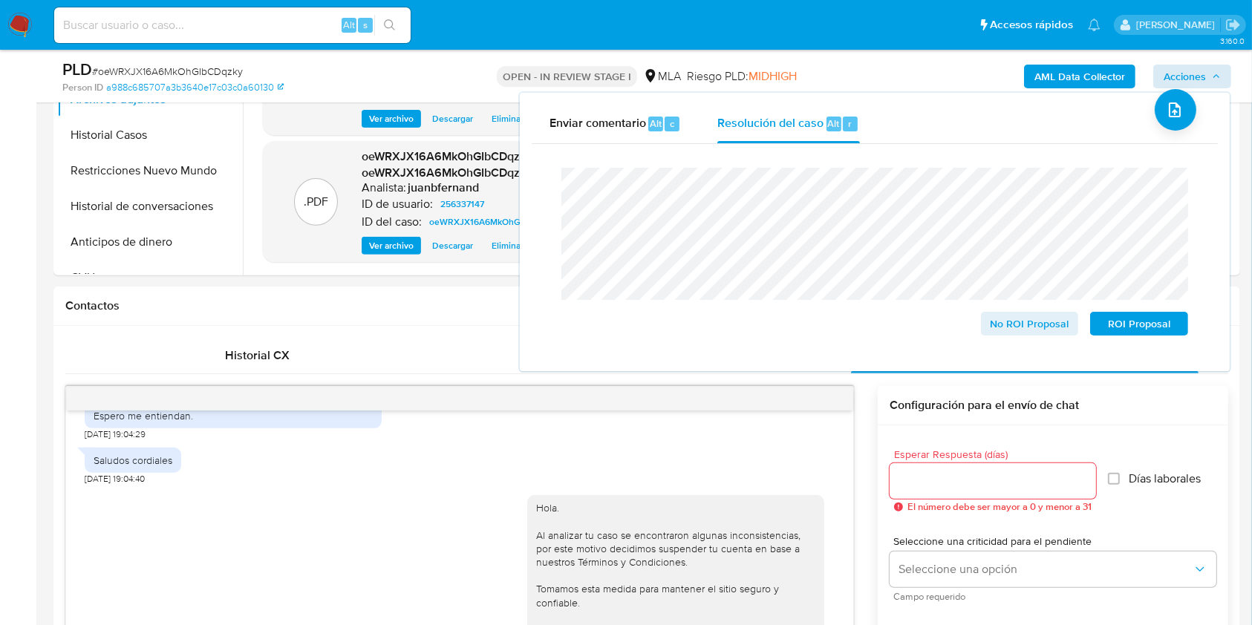
scroll to position [391, 0]
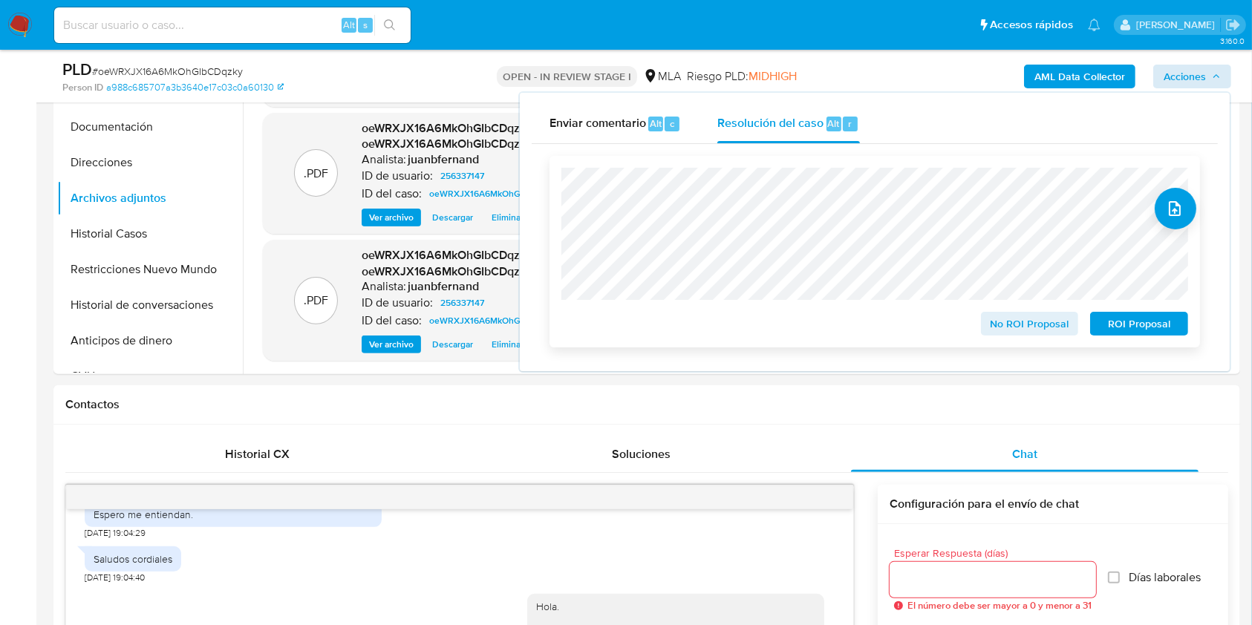
click at [1138, 327] on span "ROI Proposal" at bounding box center [1139, 323] width 77 height 21
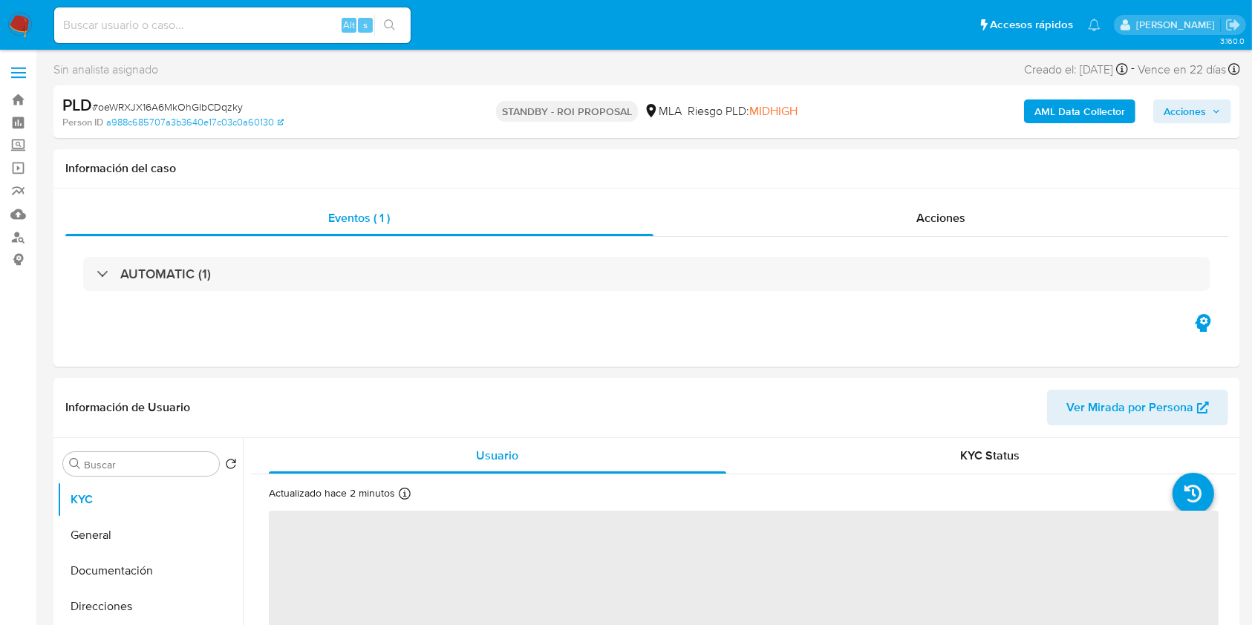
select select "10"
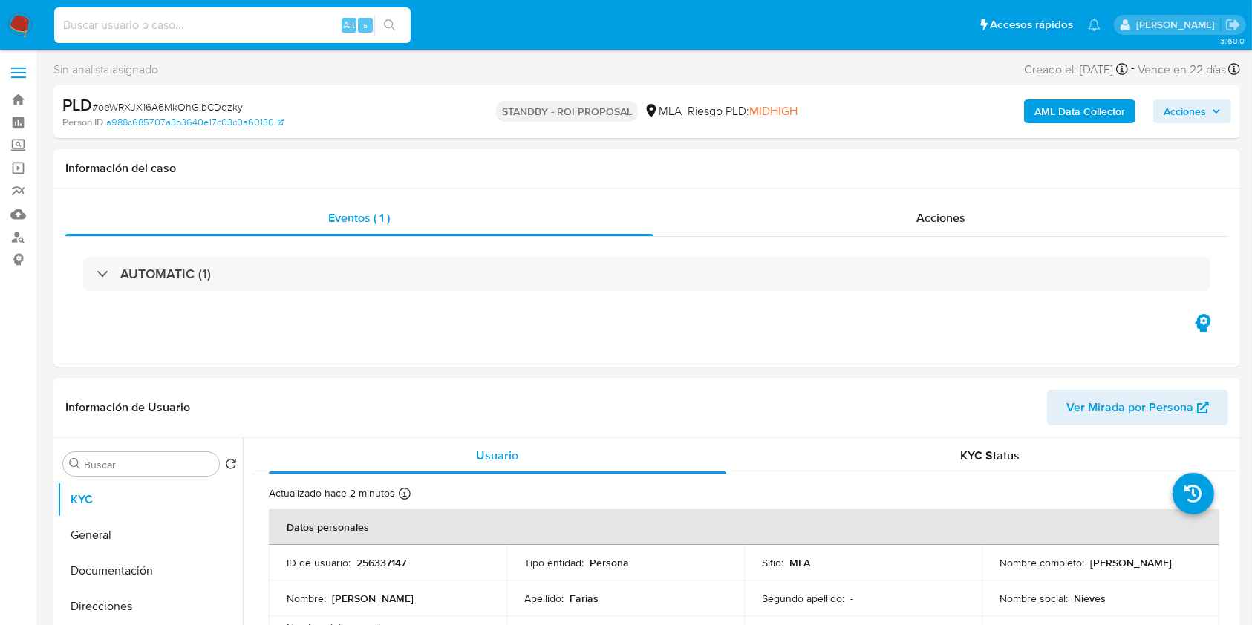
click at [287, 25] on input at bounding box center [232, 25] width 356 height 19
paste input "8GE4yxG7rZ2ej2DxvAjOom8z"
type input "8GE4yxG7rZ2ej2DxvAjOom8z"
click at [382, 27] on button "search-icon" at bounding box center [389, 25] width 30 height 21
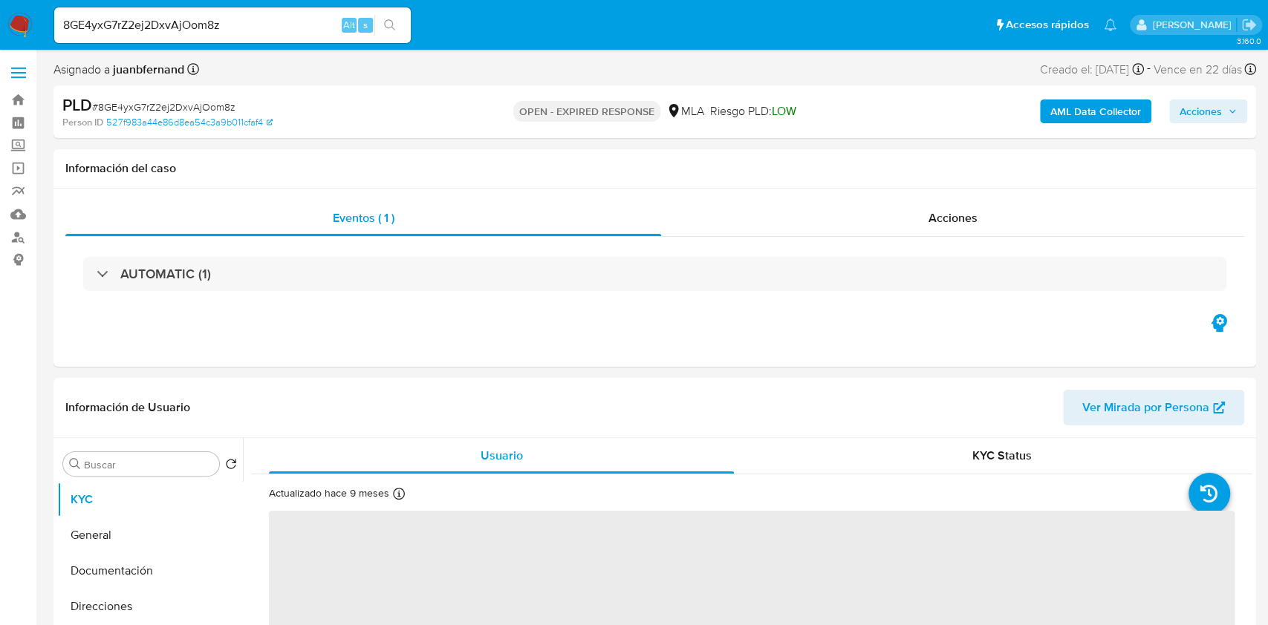
select select "10"
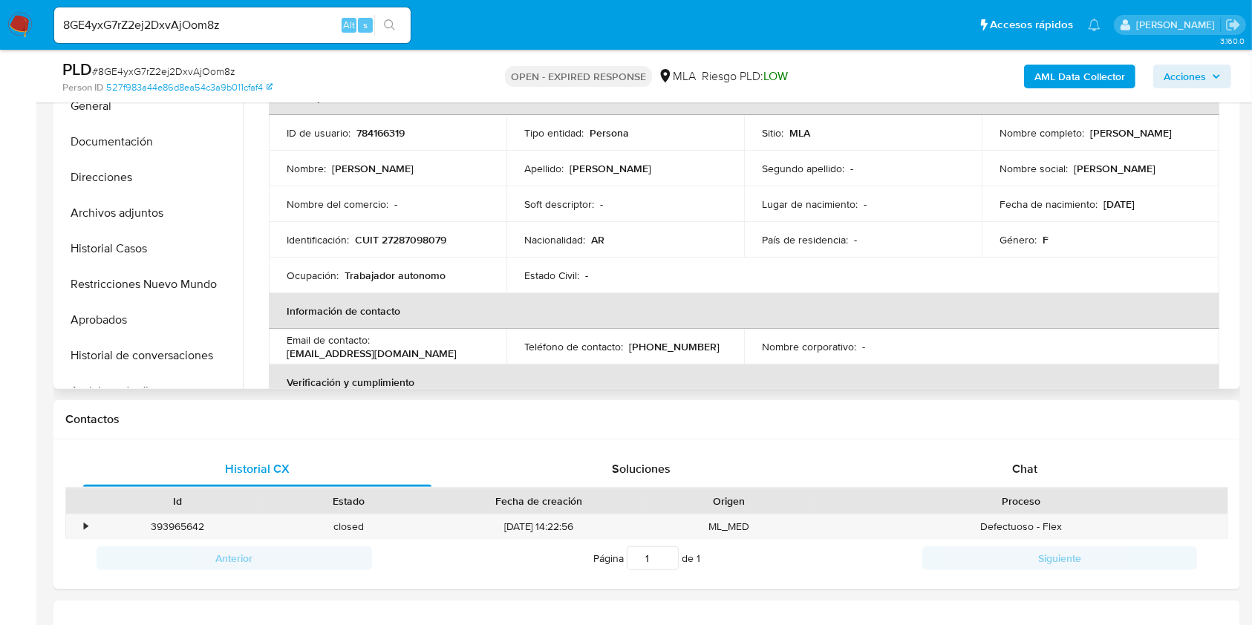
scroll to position [396, 0]
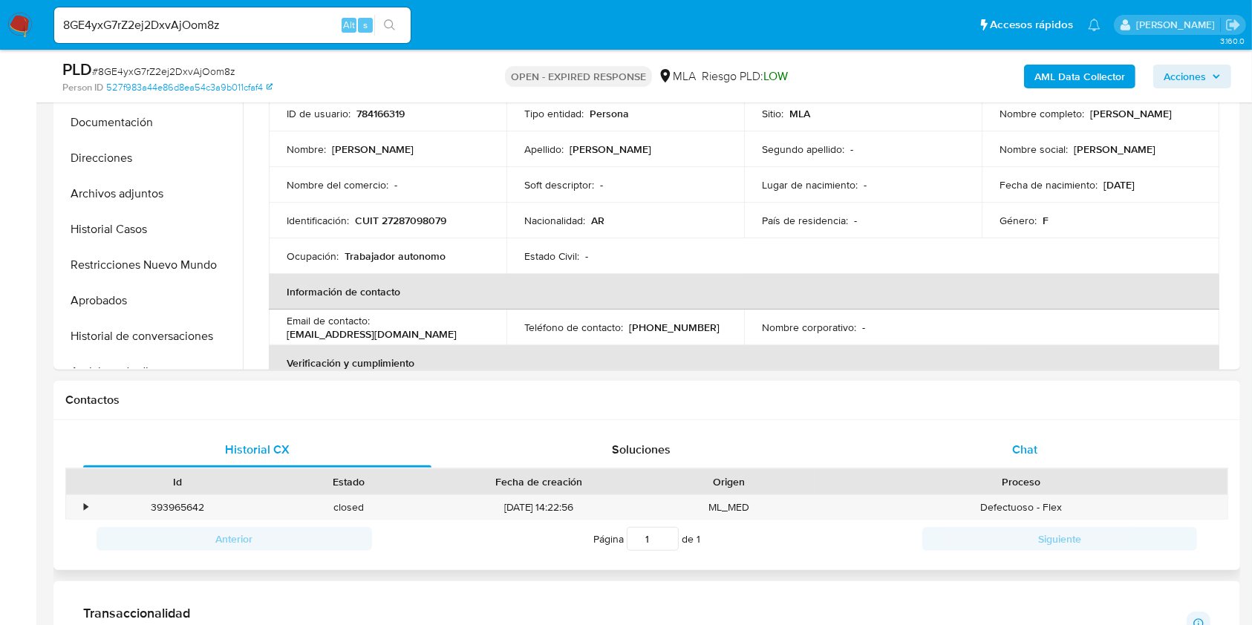
click at [1052, 438] on div "Chat" at bounding box center [1025, 450] width 348 height 36
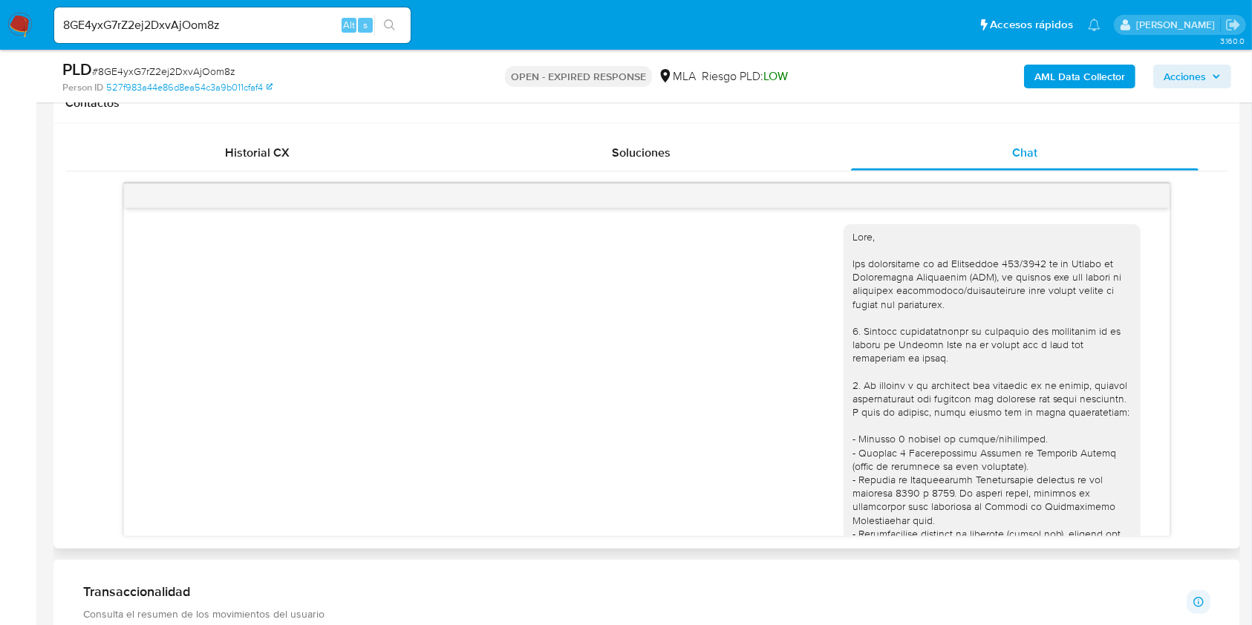
scroll to position [0, 0]
click at [235, 19] on input "8GE4yxG7rZ2ej2DxvAjOom8z" at bounding box center [232, 25] width 356 height 19
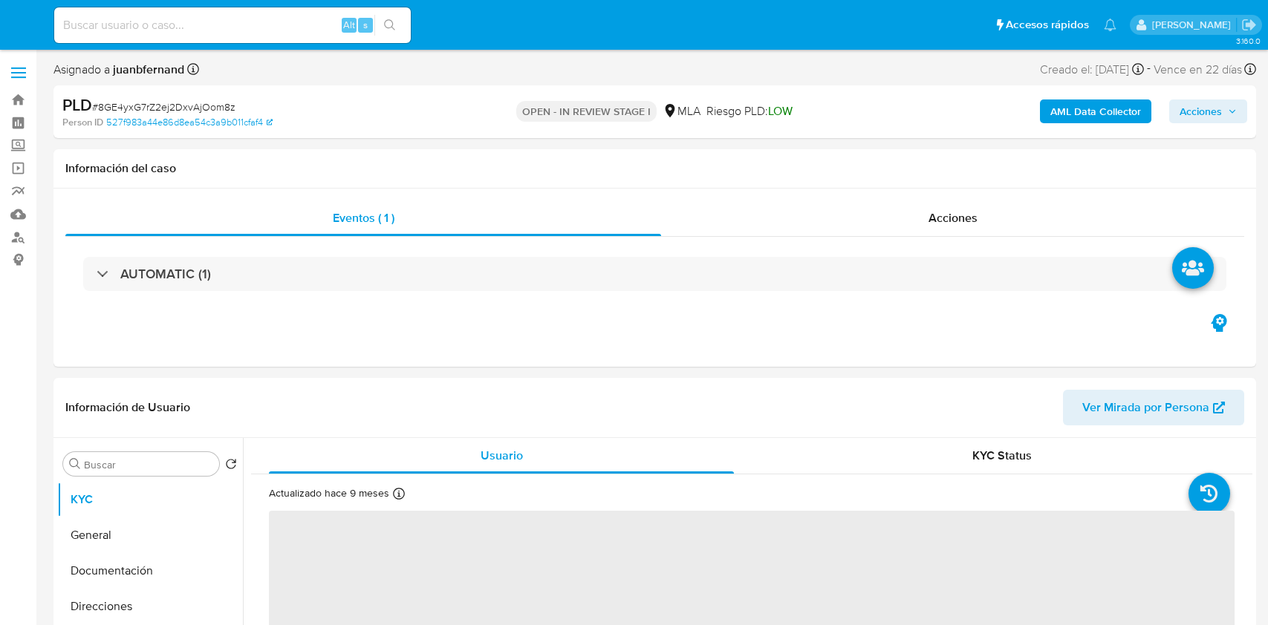
select select "10"
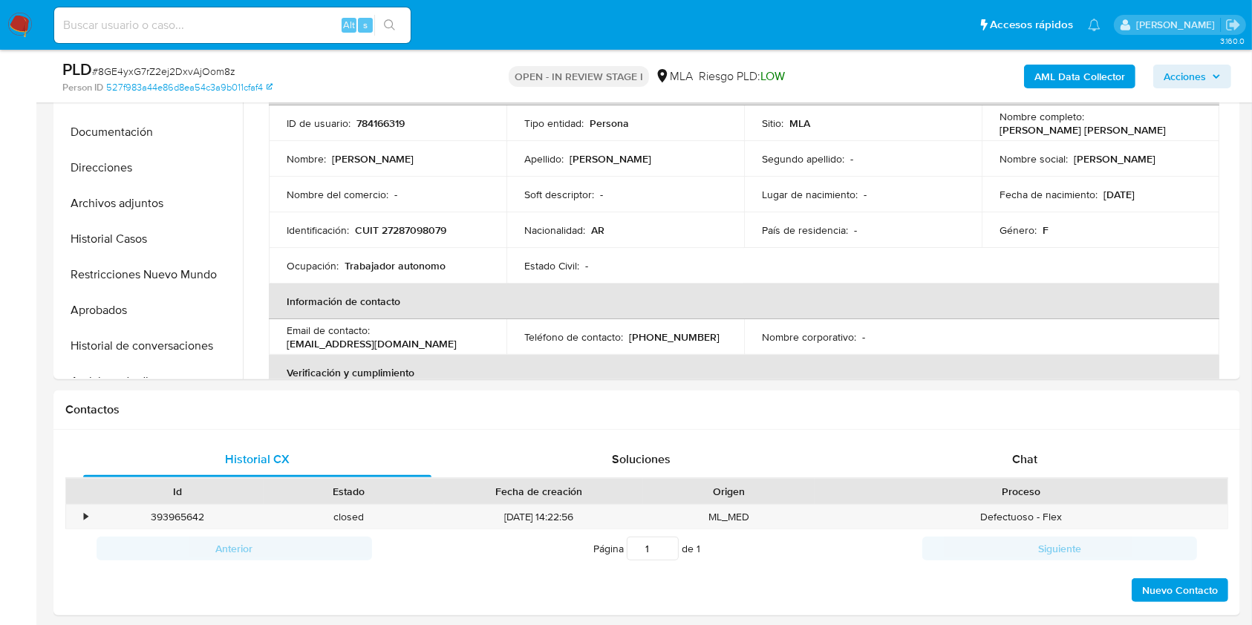
scroll to position [198, 0]
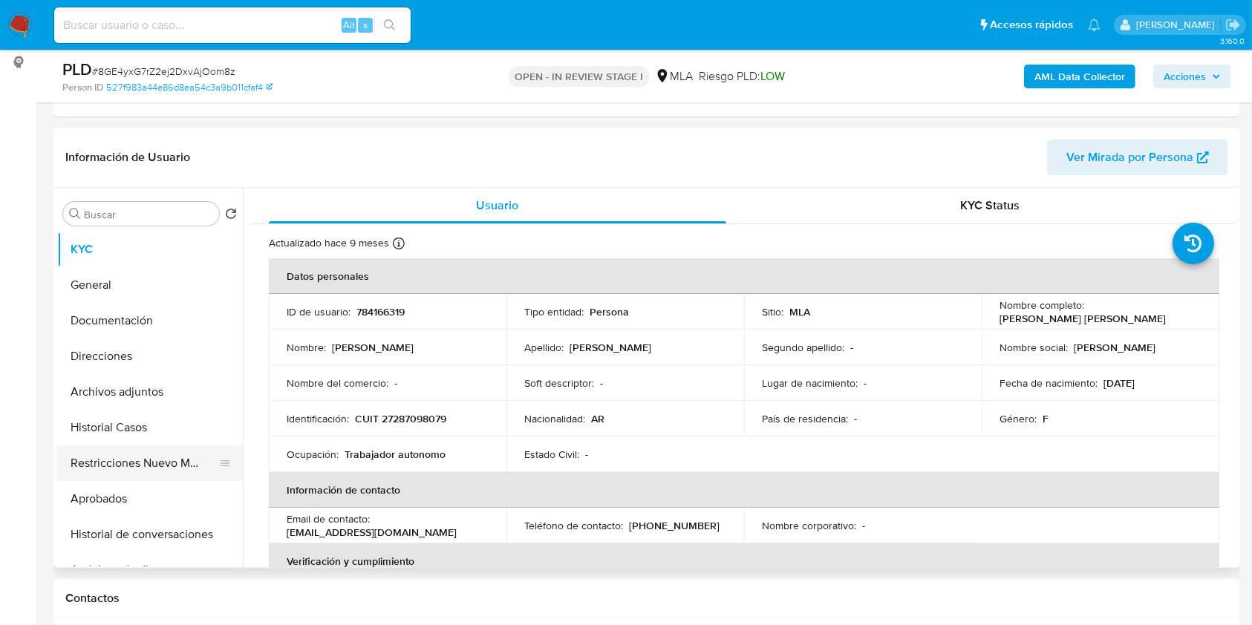
click at [153, 460] on button "Restricciones Nuevo Mundo" at bounding box center [144, 464] width 174 height 36
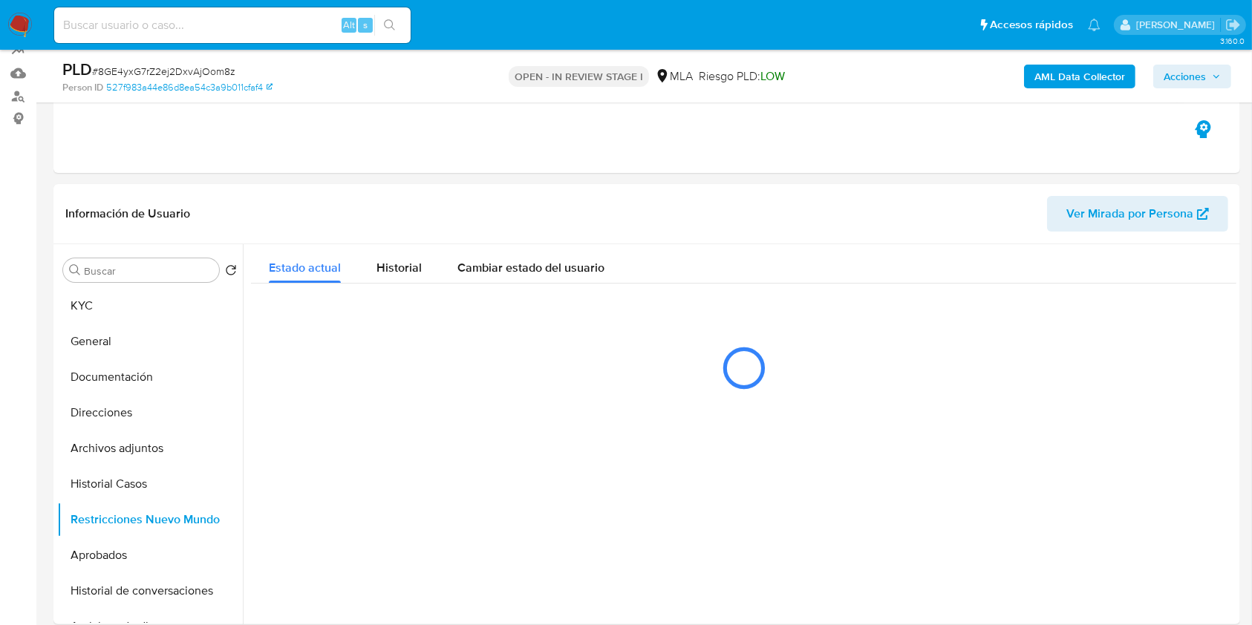
scroll to position [297, 0]
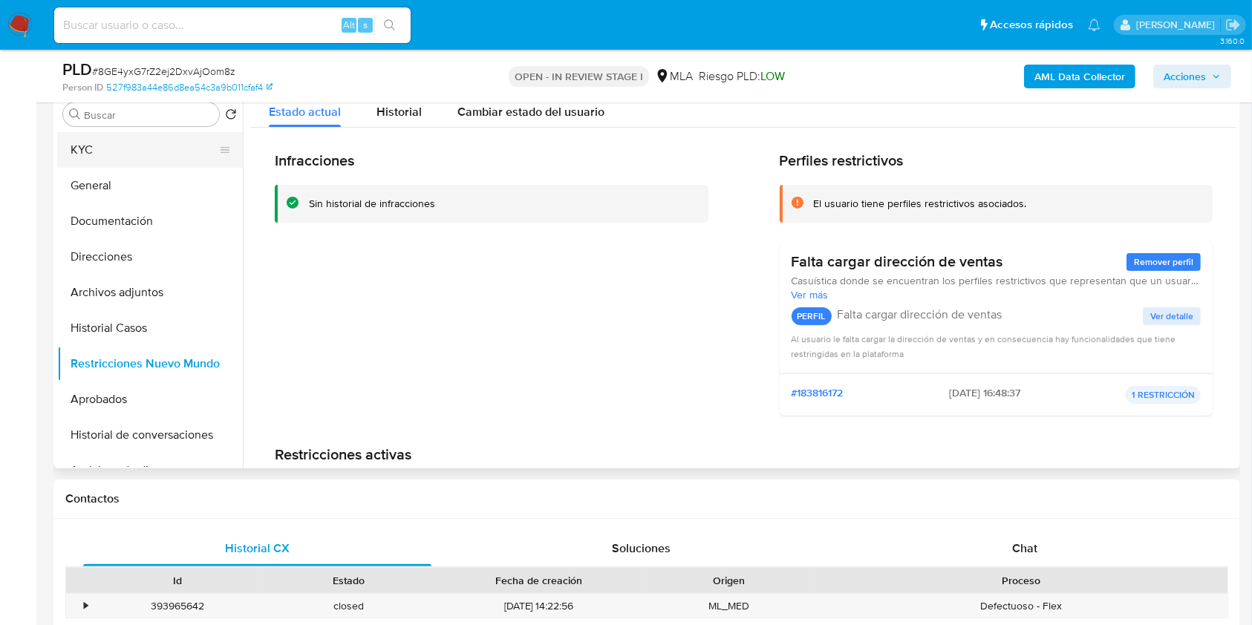
click at [86, 152] on button "KYC" at bounding box center [144, 150] width 174 height 36
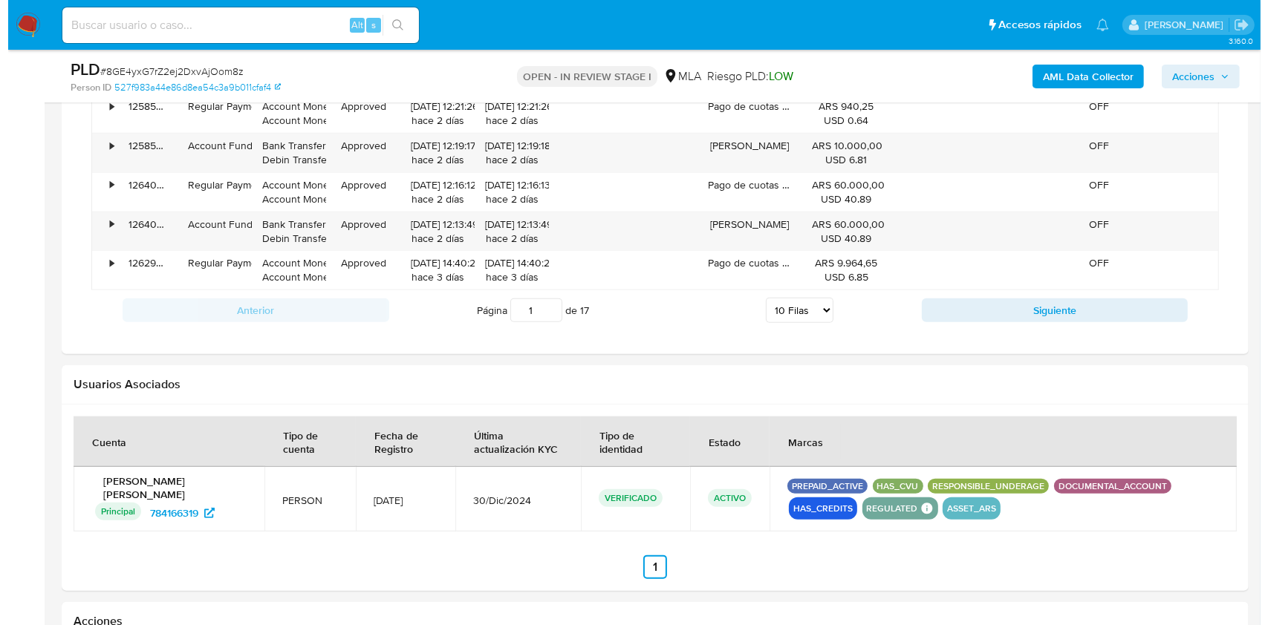
scroll to position [1881, 0]
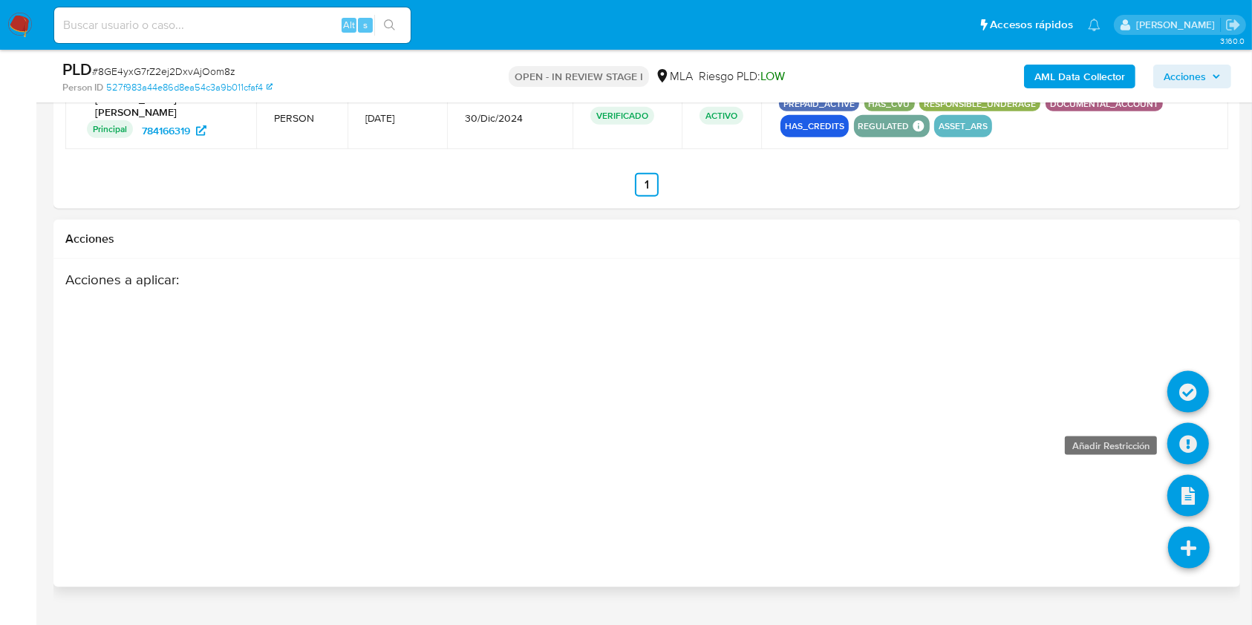
click at [1186, 437] on icon at bounding box center [1188, 444] width 42 height 42
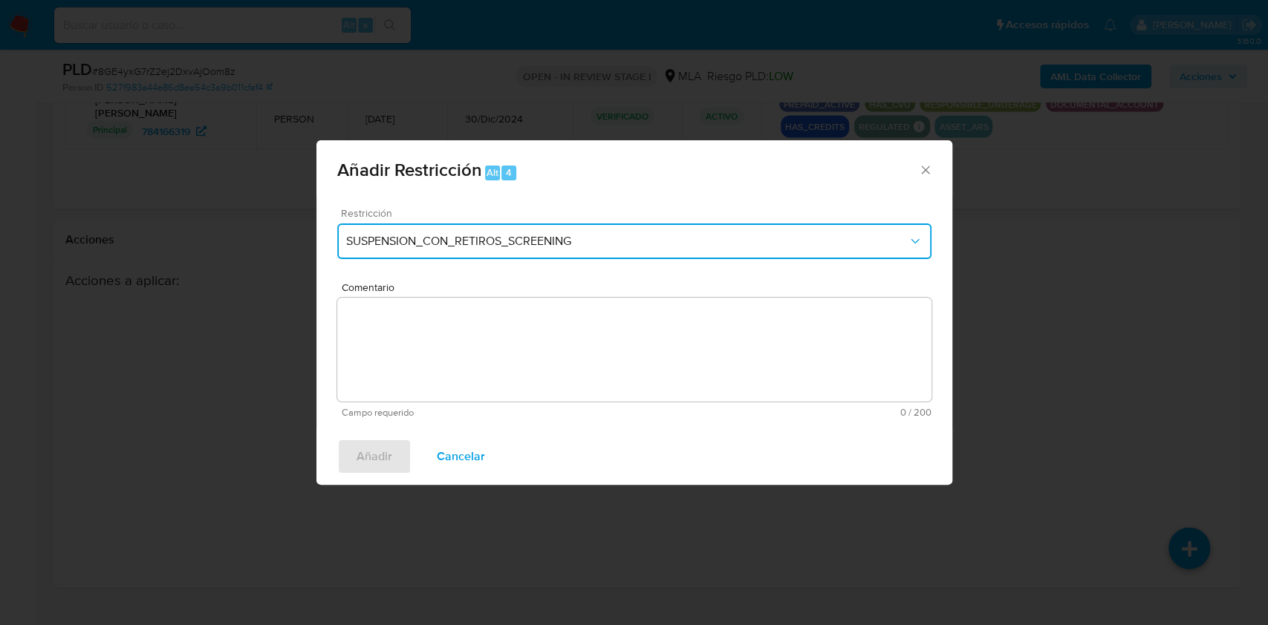
click at [548, 247] on span "SUSPENSION_CON_RETIROS_SCREENING" at bounding box center [626, 241] width 561 height 15
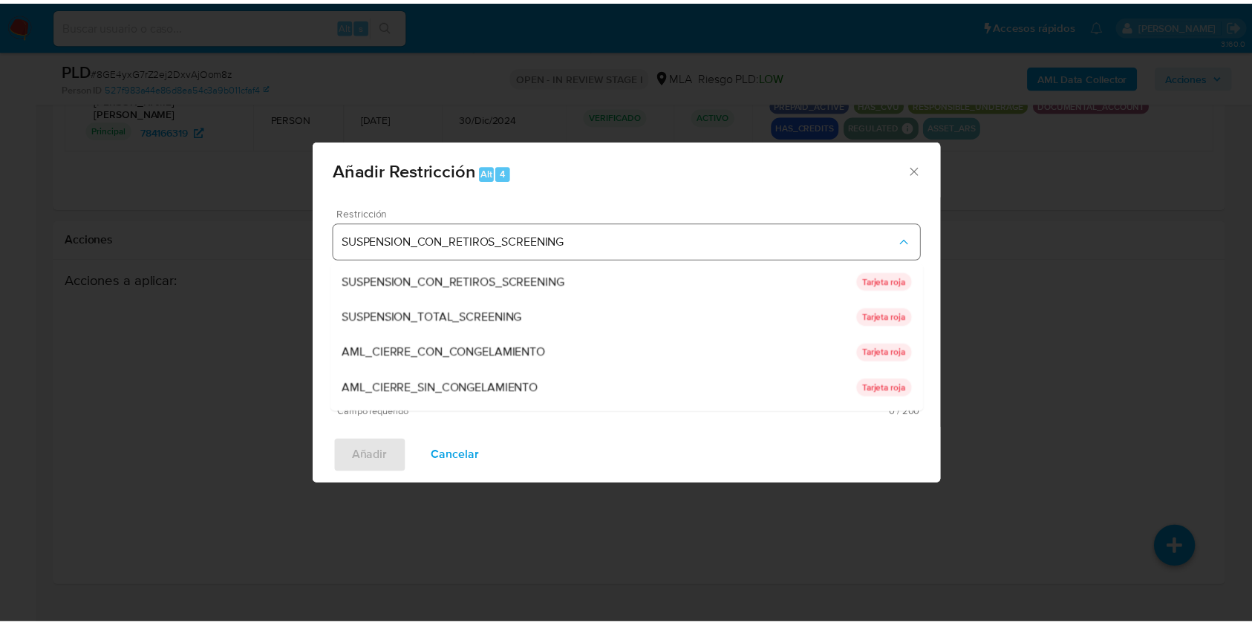
scroll to position [297, 0]
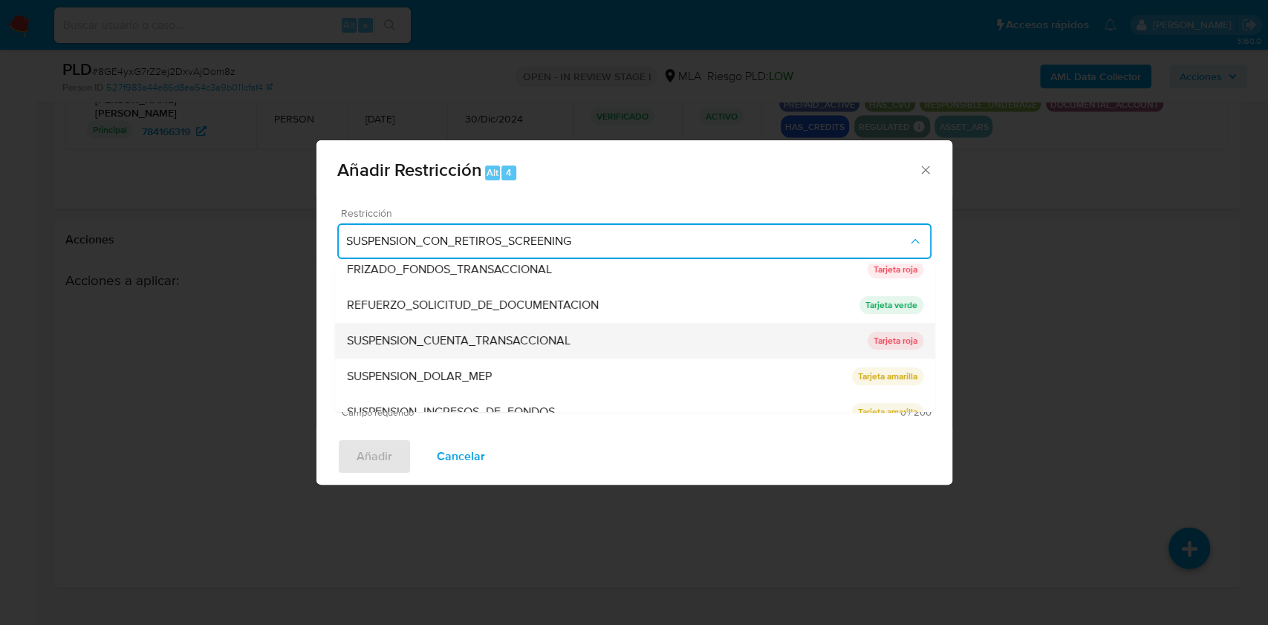
click at [453, 339] on span "SUSPENSION_CUENTA_TRANSACCIONAL" at bounding box center [458, 340] width 224 height 15
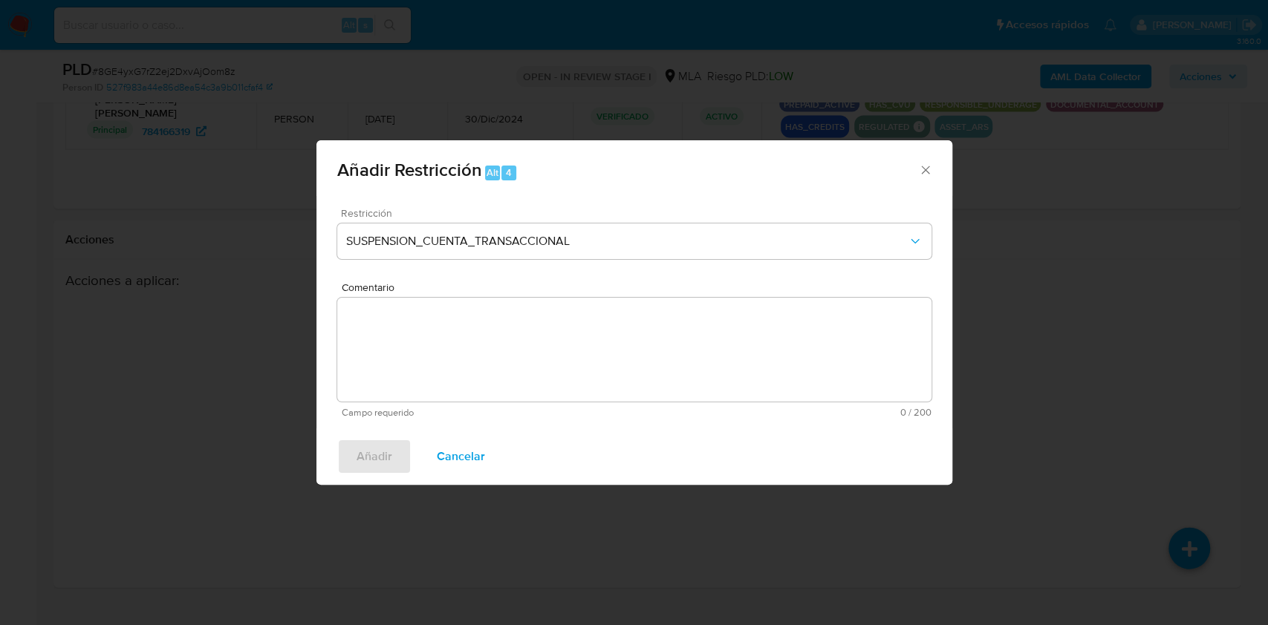
click at [469, 335] on textarea "Comentario" at bounding box center [634, 350] width 594 height 104
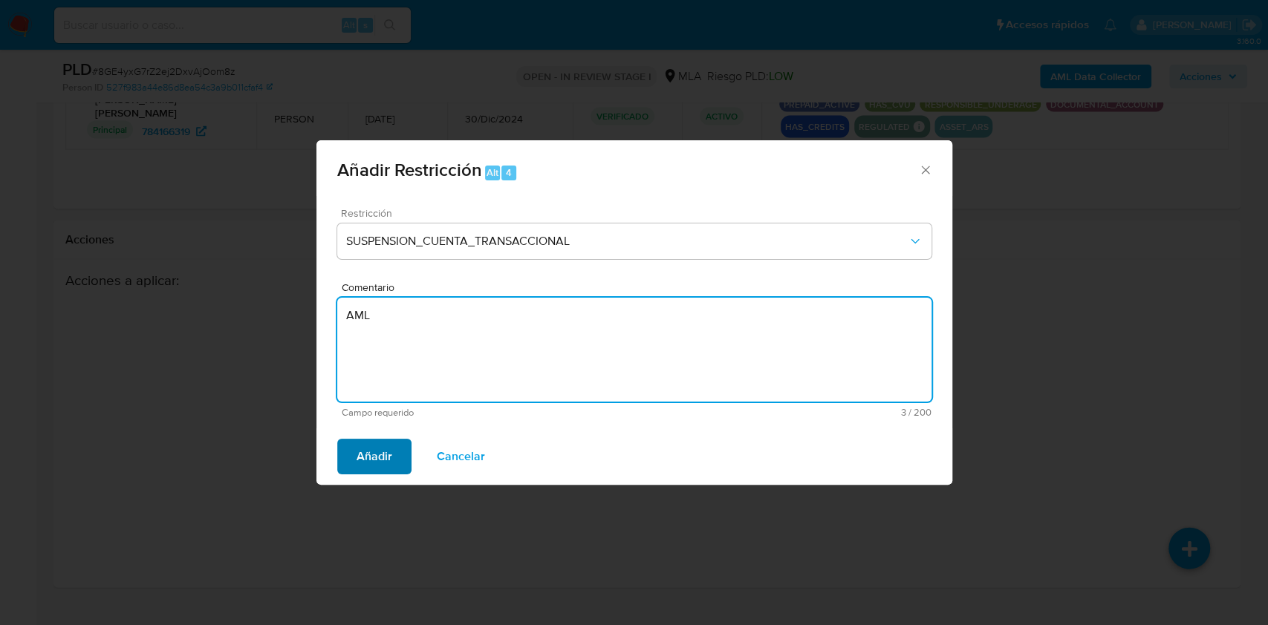
type textarea "AML"
click at [385, 443] on span "Añadir" at bounding box center [374, 456] width 36 height 33
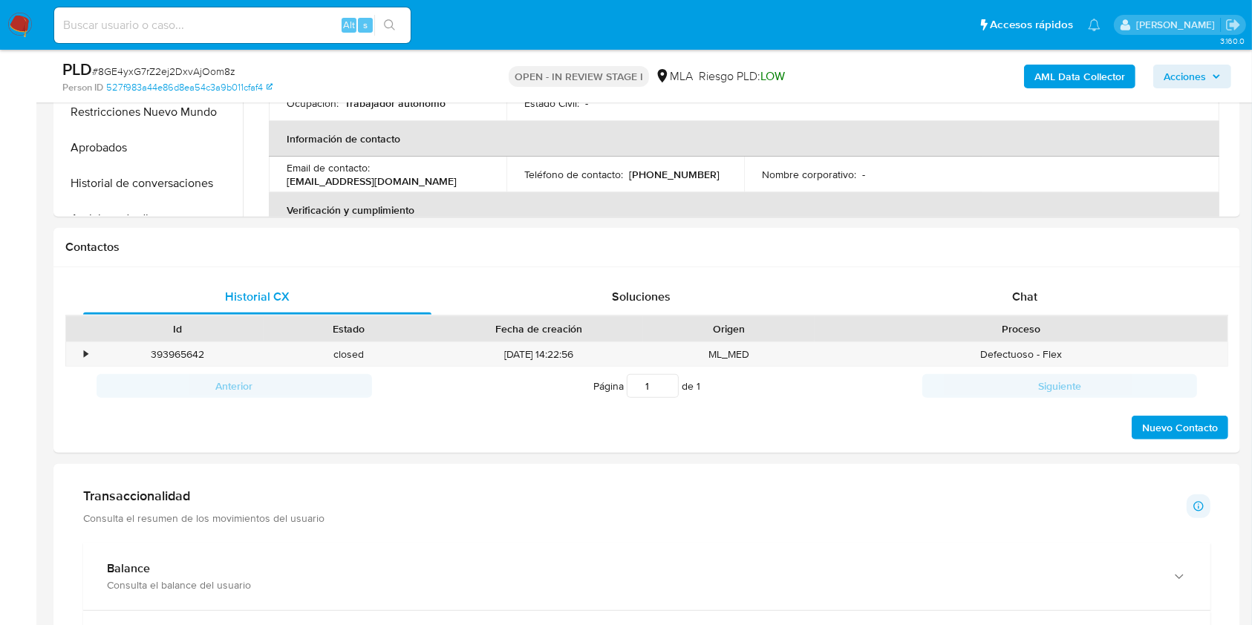
scroll to position [693, 0]
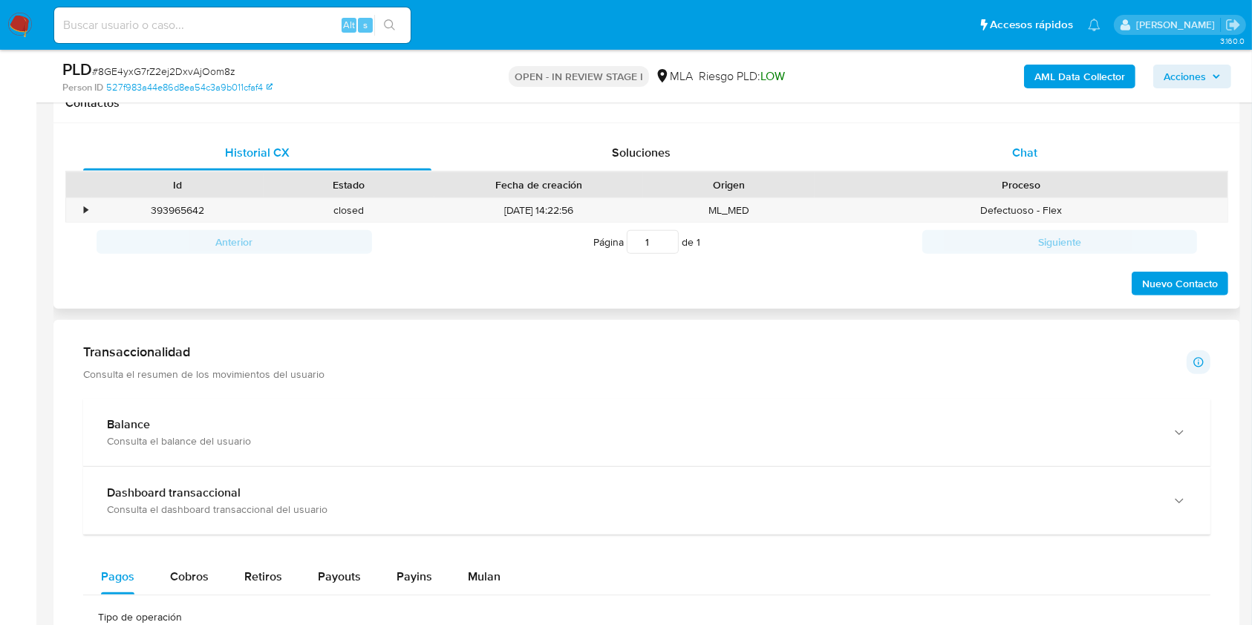
click at [1082, 154] on div "Chat" at bounding box center [1025, 153] width 348 height 36
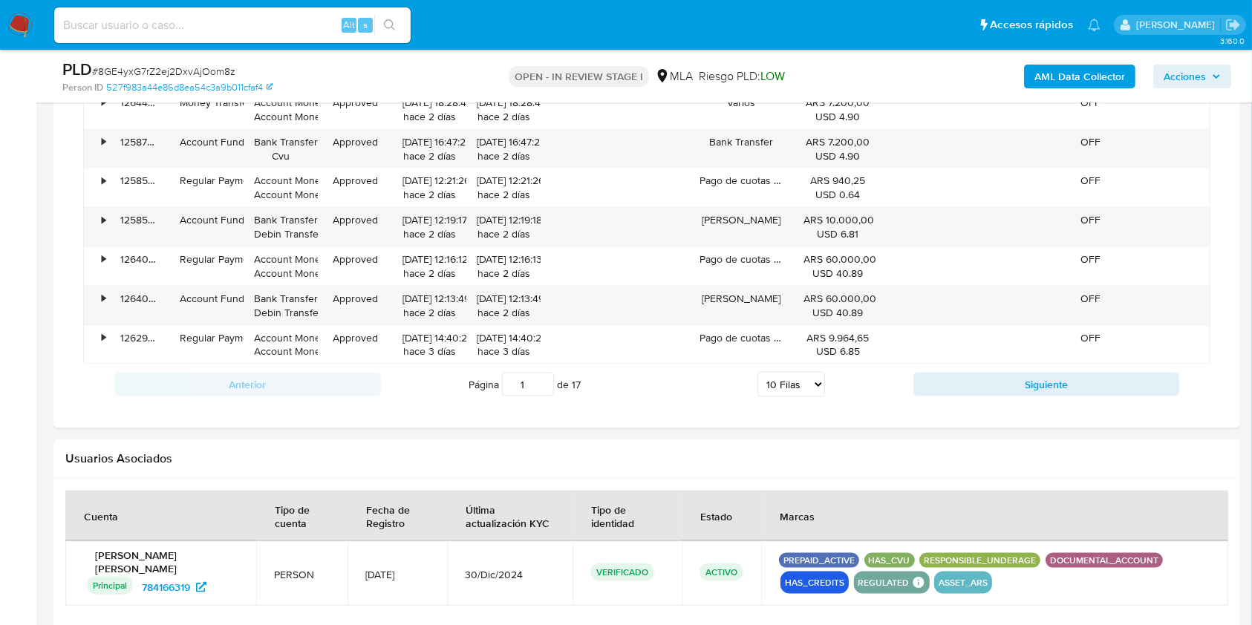
scroll to position [2277, 0]
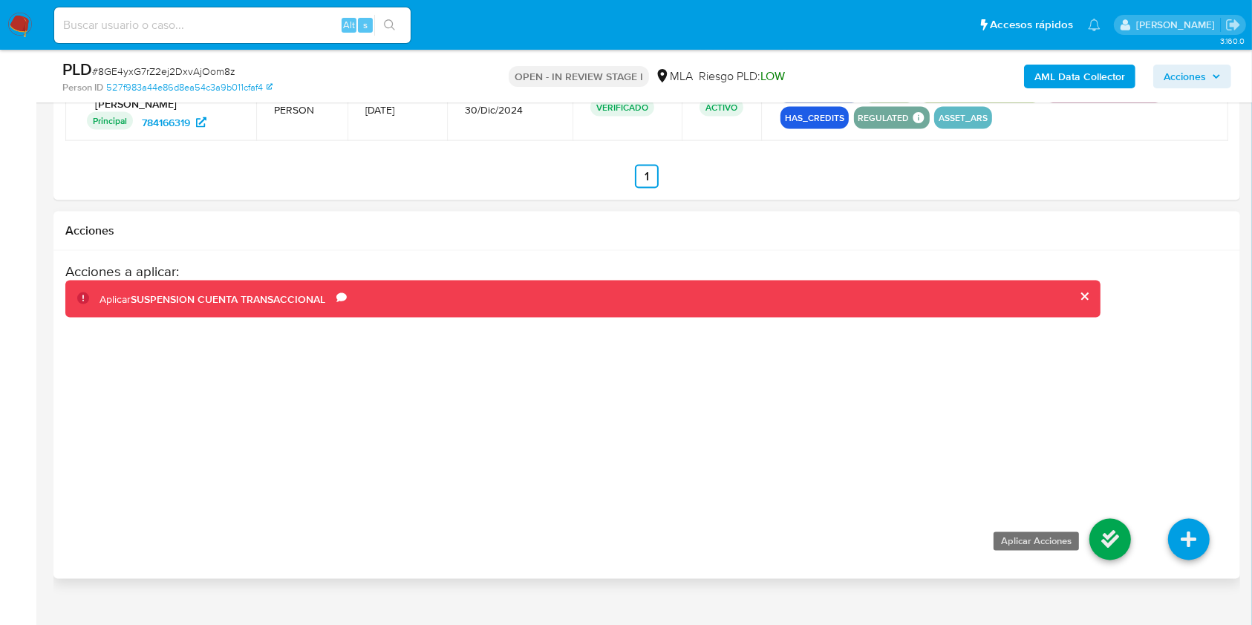
click at [1127, 555] on icon at bounding box center [1111, 540] width 42 height 42
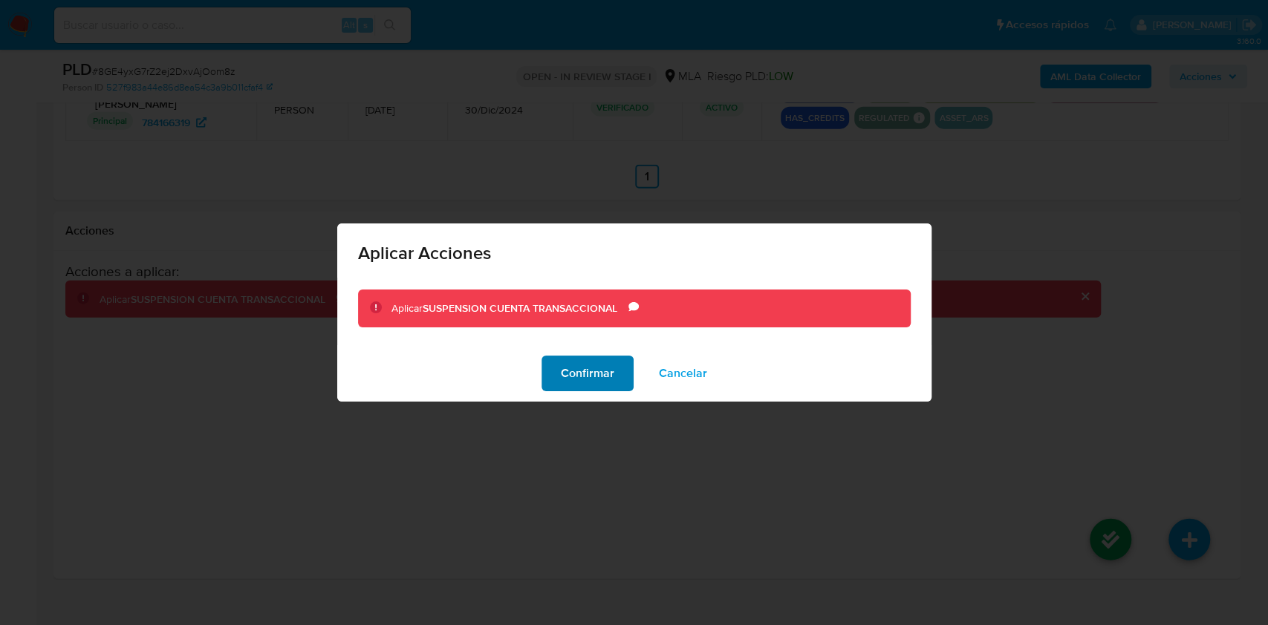
click at [585, 374] on span "Confirmar" at bounding box center [587, 373] width 53 height 33
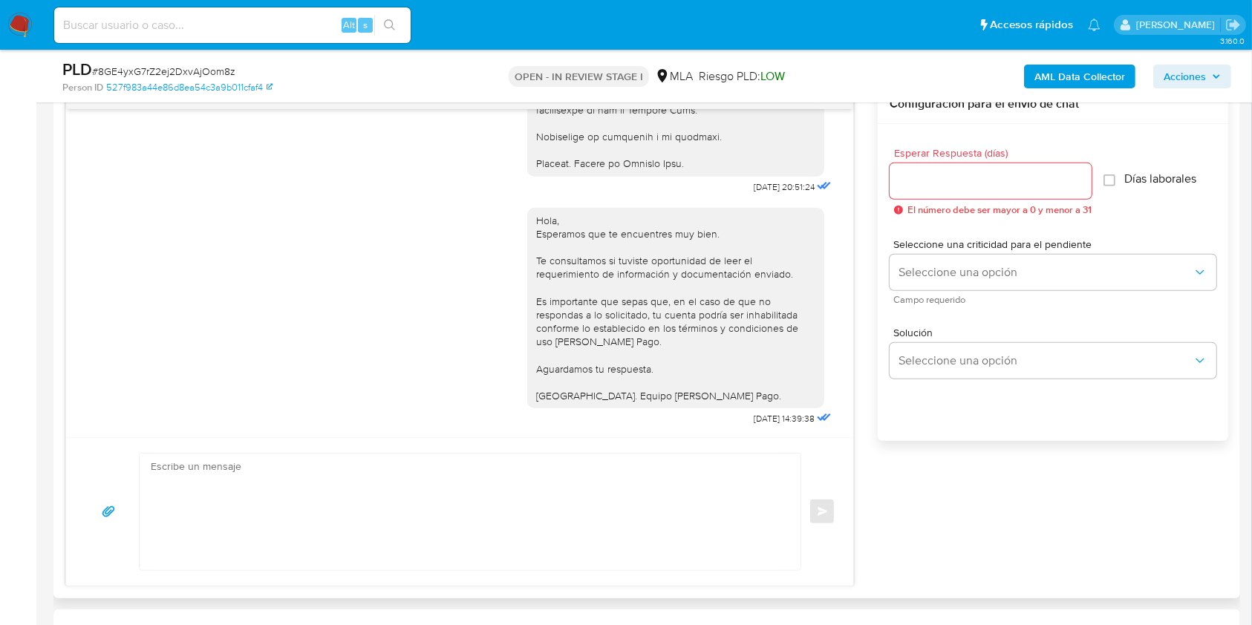
scroll to position [1616, 0]
click at [878, 334] on div "Esperar Respuesta (días) El número debe ser mayor a 0 y menor a 31 Días laboral…" at bounding box center [1053, 302] width 351 height 356
click at [309, 25] on input at bounding box center [232, 25] width 356 height 19
paste input "iubimBCLgaKM06l0dH1I7maX"
type input "iubimBCLgaKM06l0dH1I7maX"
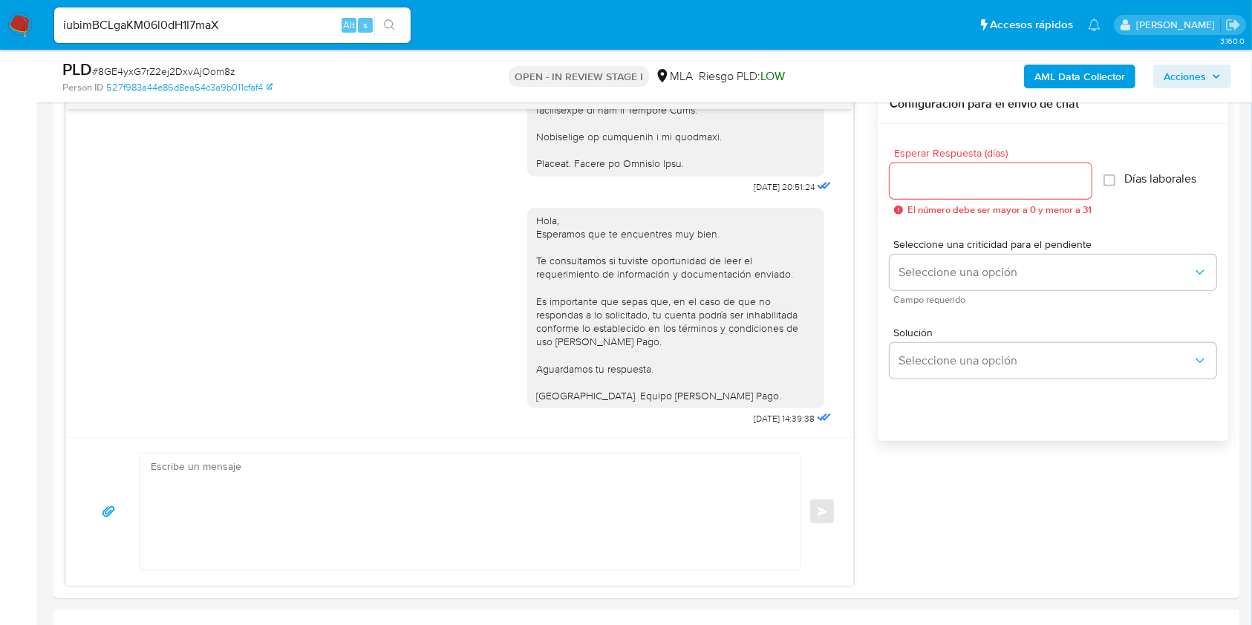
click at [393, 27] on icon "search-icon" at bounding box center [389, 24] width 11 height 11
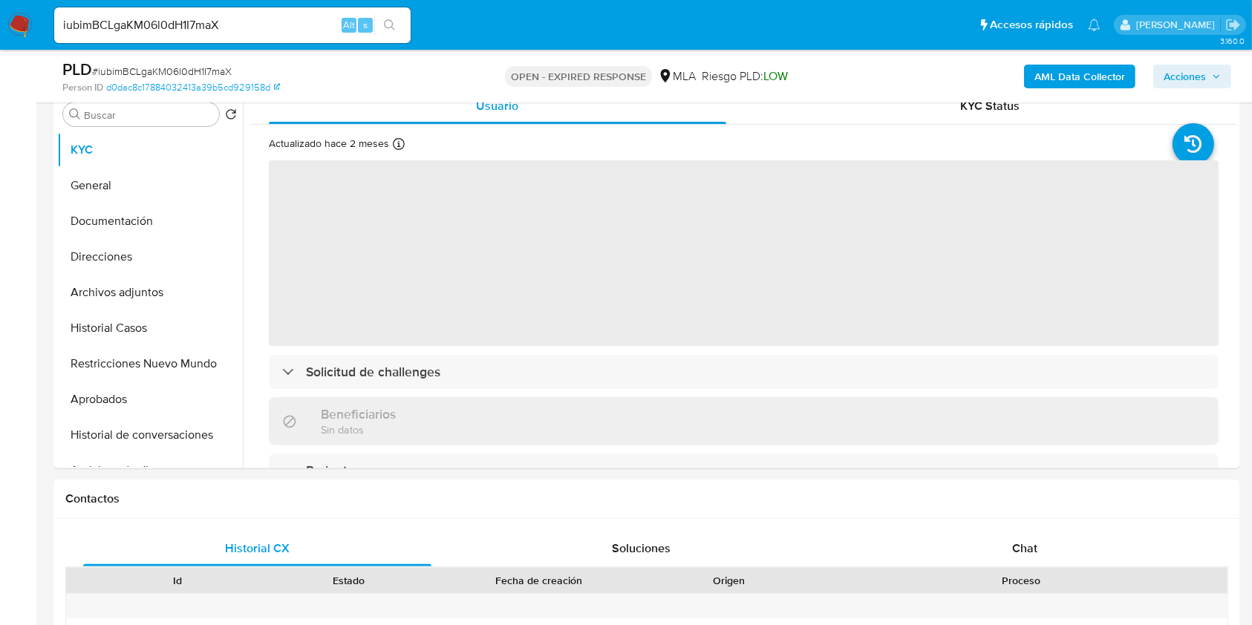
select select "10"
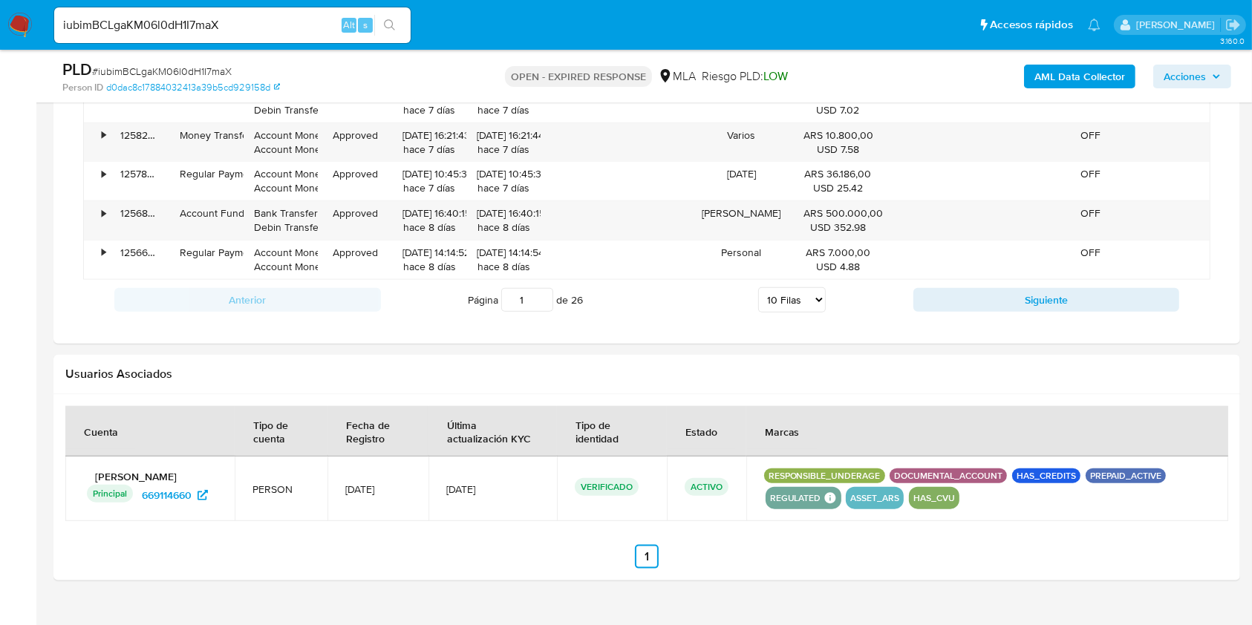
scroll to position [1603, 0]
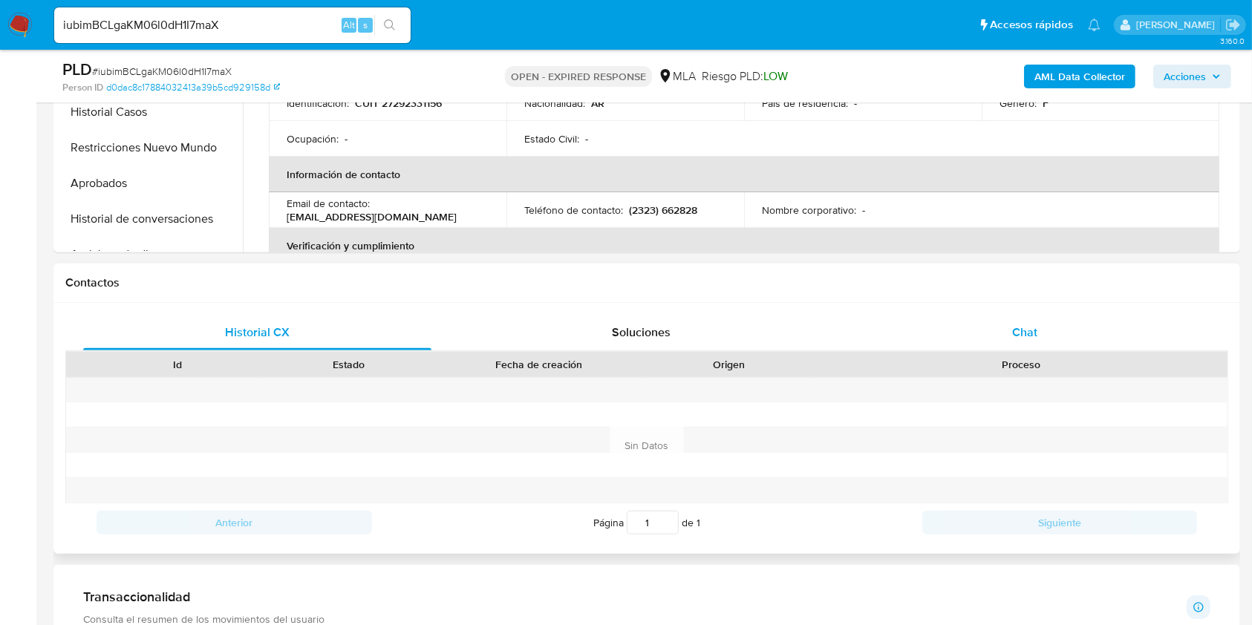
click at [1067, 328] on div "Chat" at bounding box center [1025, 333] width 348 height 36
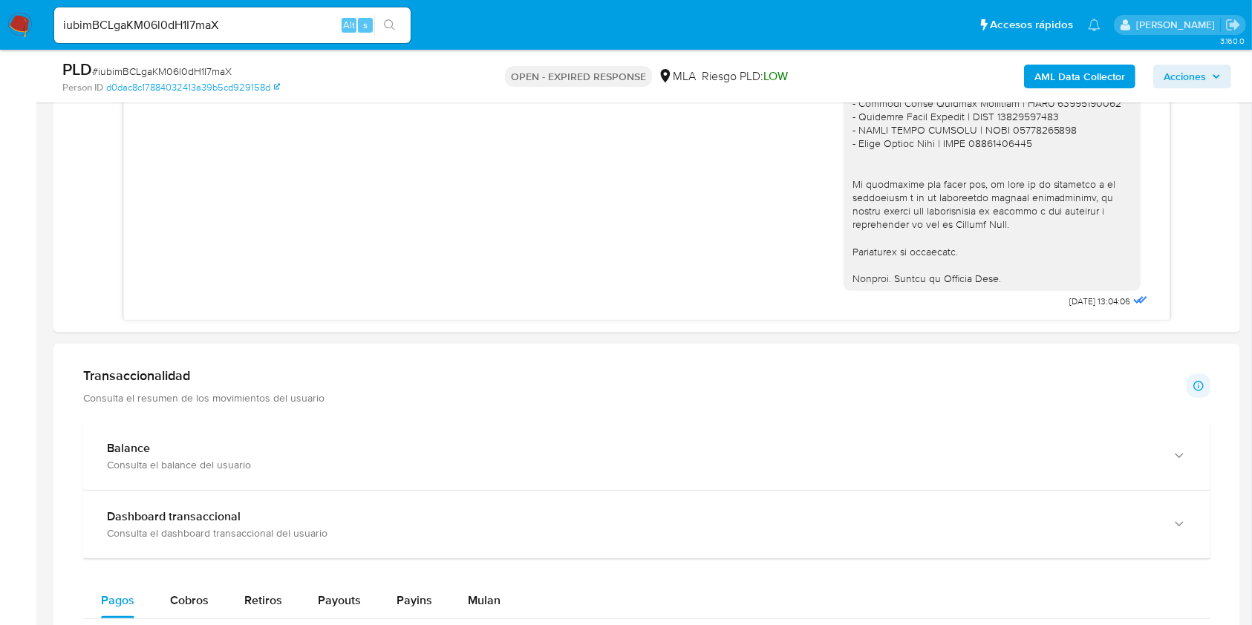
scroll to position [711, 0]
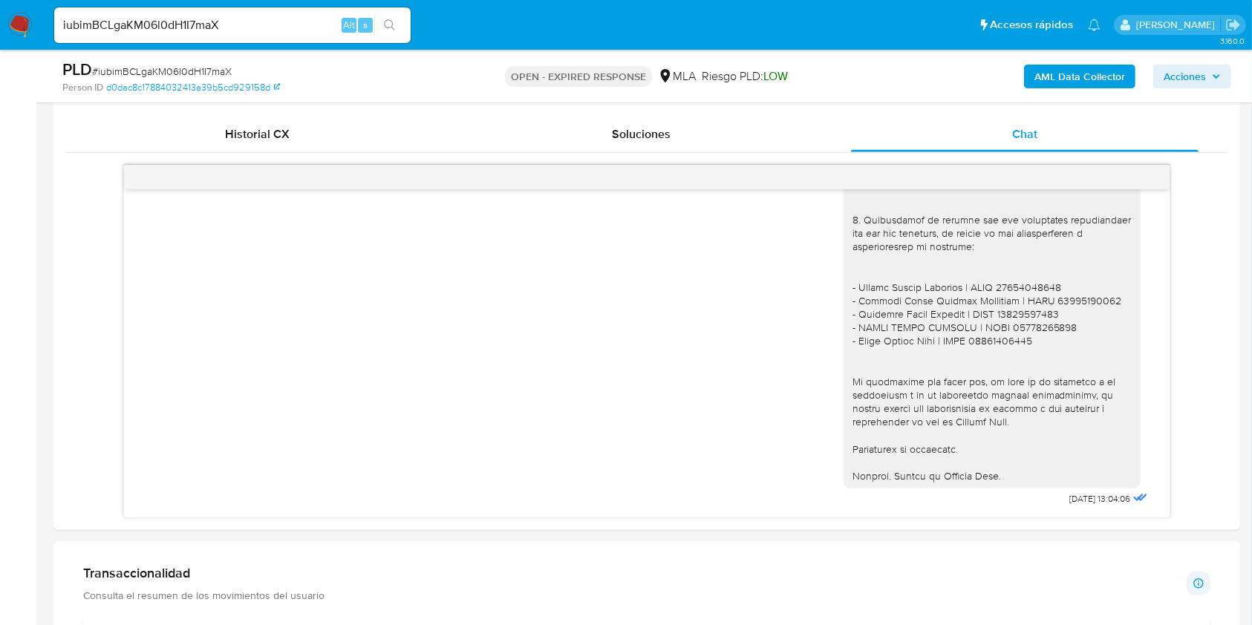
click at [310, 19] on input "iubimBCLgaKM06l0dH1I7maX" at bounding box center [232, 25] width 356 height 19
paste input "vw8RKJ895ZLJmjv864x7S4xj"
type input "vw8RKJ895ZLJmjv864x7S4xj"
click at [391, 26] on icon "search-icon" at bounding box center [389, 24] width 11 height 11
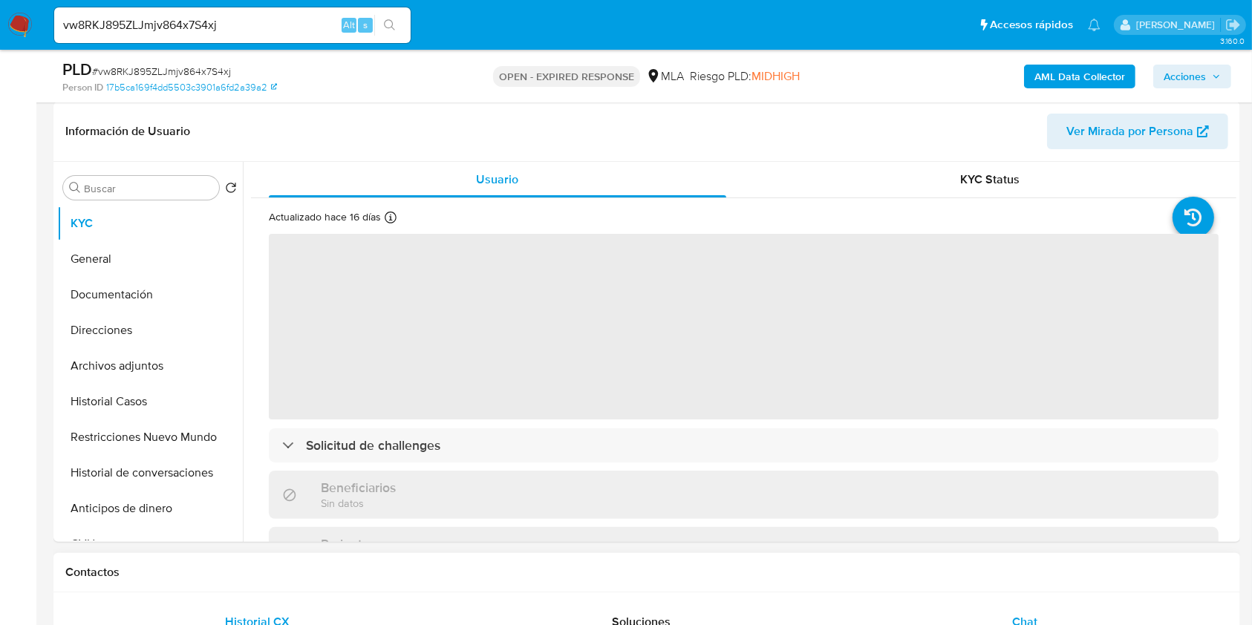
scroll to position [495, 0]
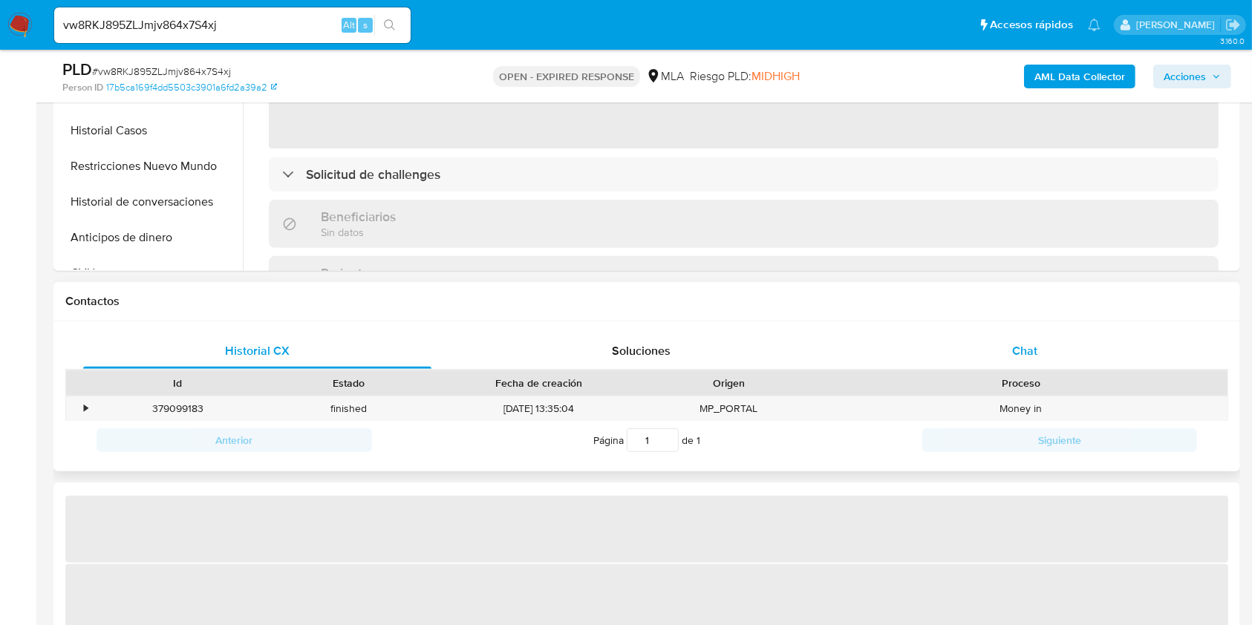
select select "10"
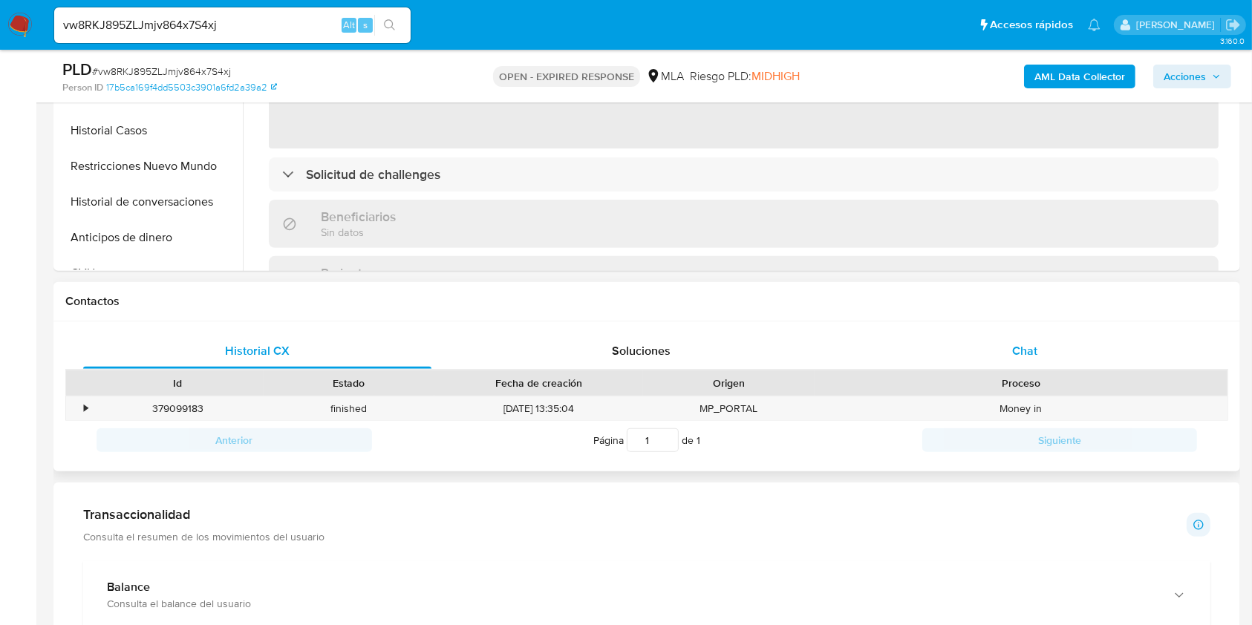
click at [1007, 363] on div "Chat" at bounding box center [1025, 351] width 348 height 36
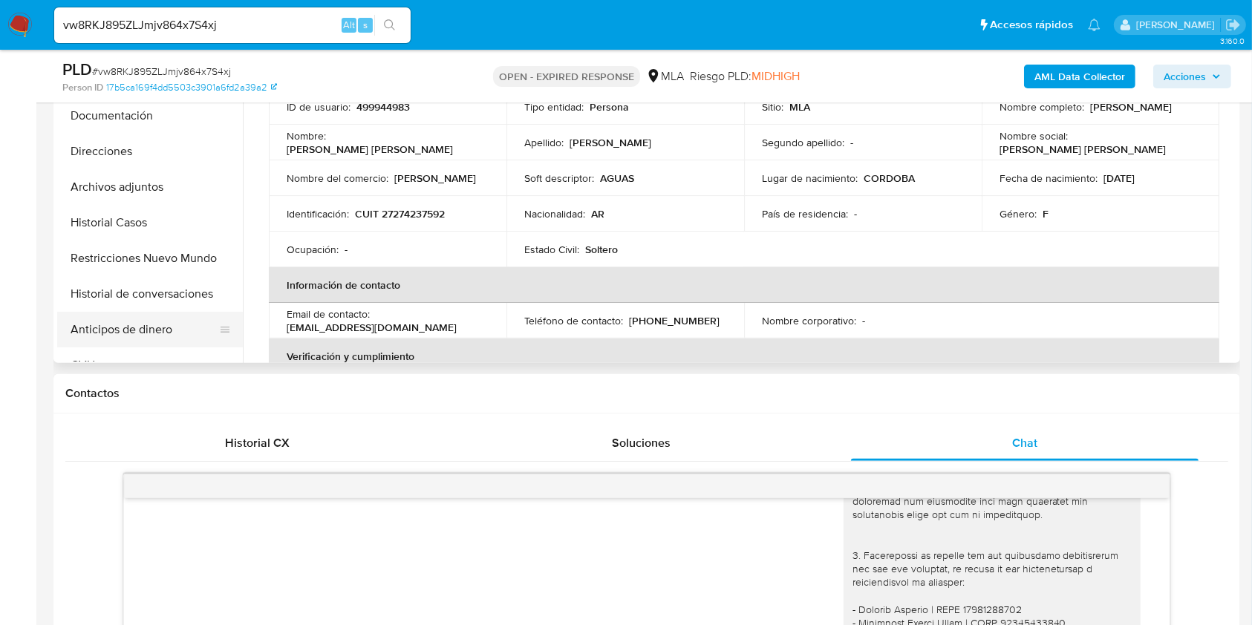
scroll to position [396, 0]
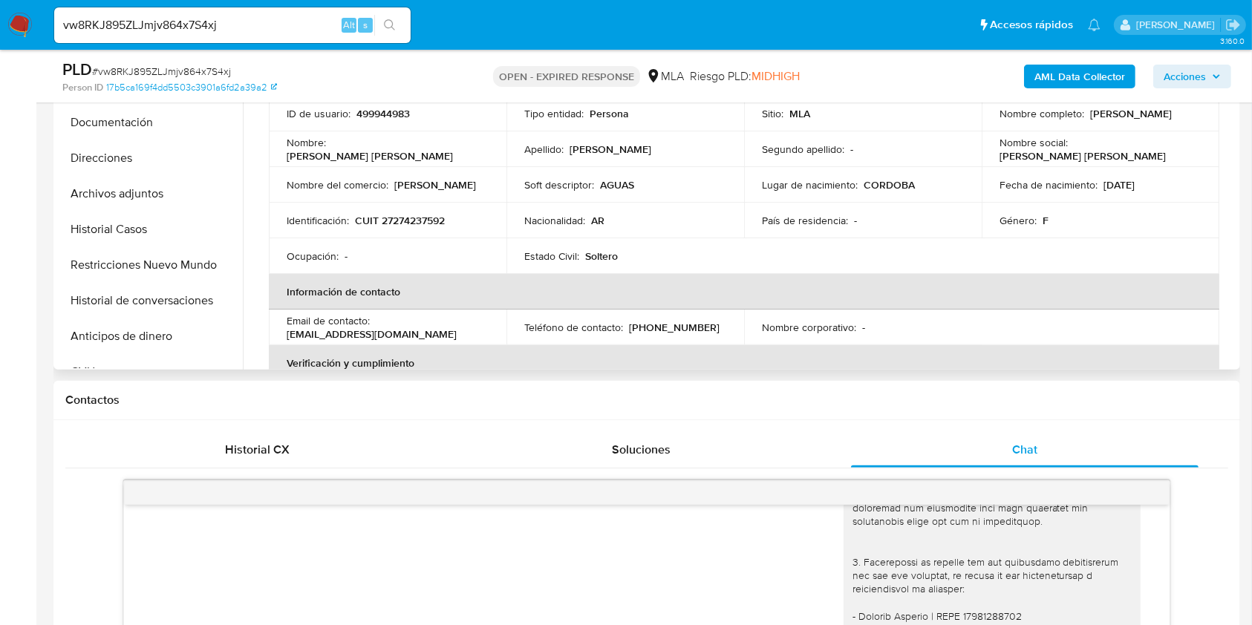
click at [420, 219] on p "CUIT 27274237592" at bounding box center [400, 220] width 90 height 13
copy p "27274237592"
click at [288, 29] on input "vw8RKJ895ZLJmjv864x7S4xj" at bounding box center [232, 25] width 356 height 19
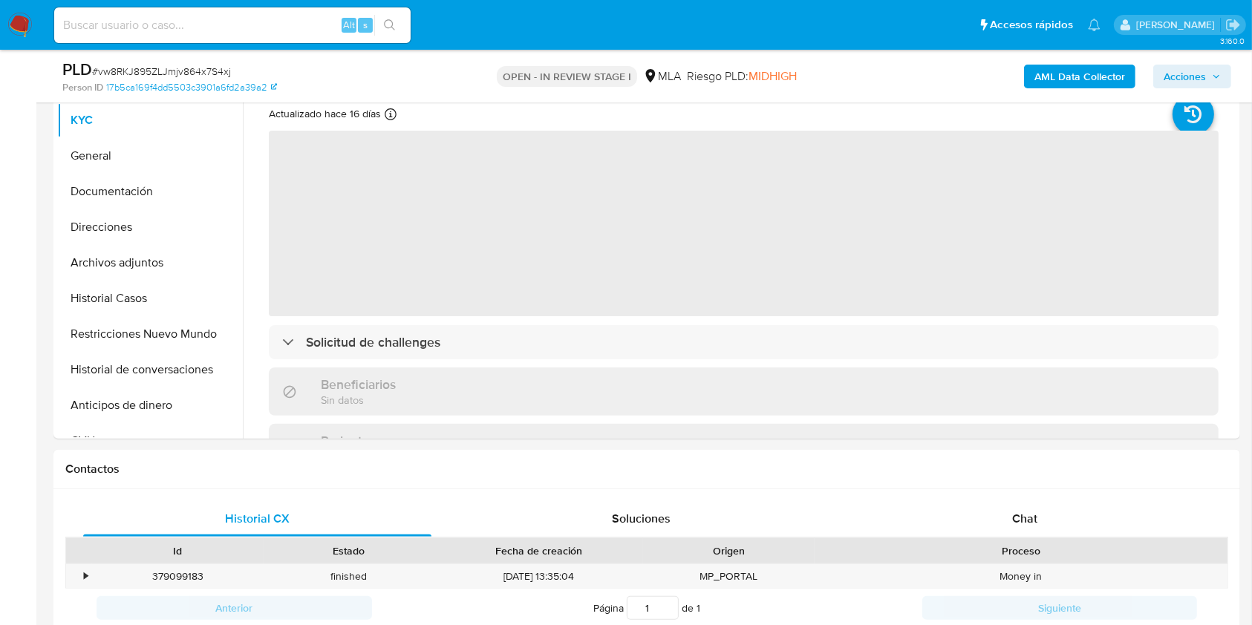
scroll to position [792, 0]
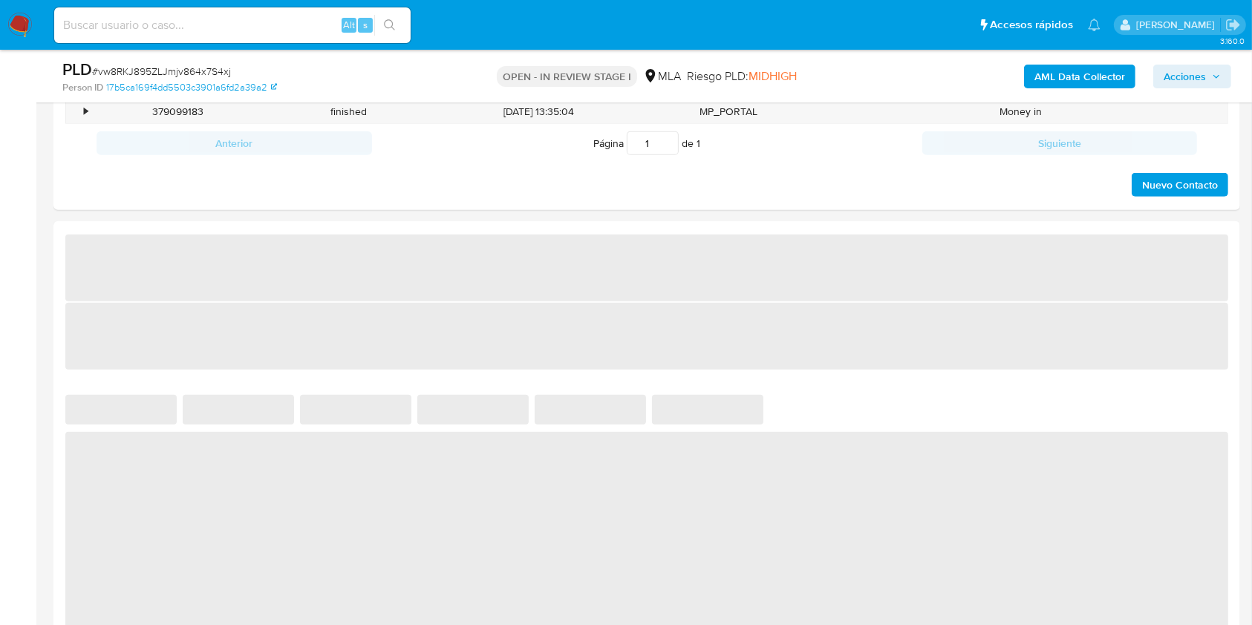
select select "10"
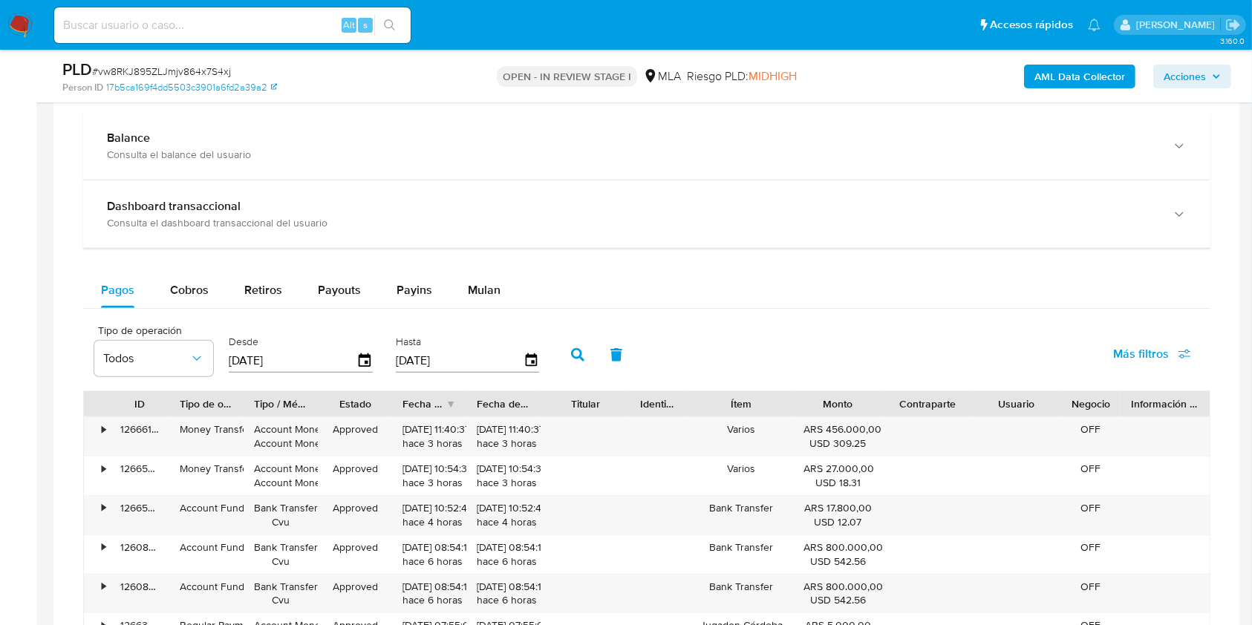
scroll to position [891, 0]
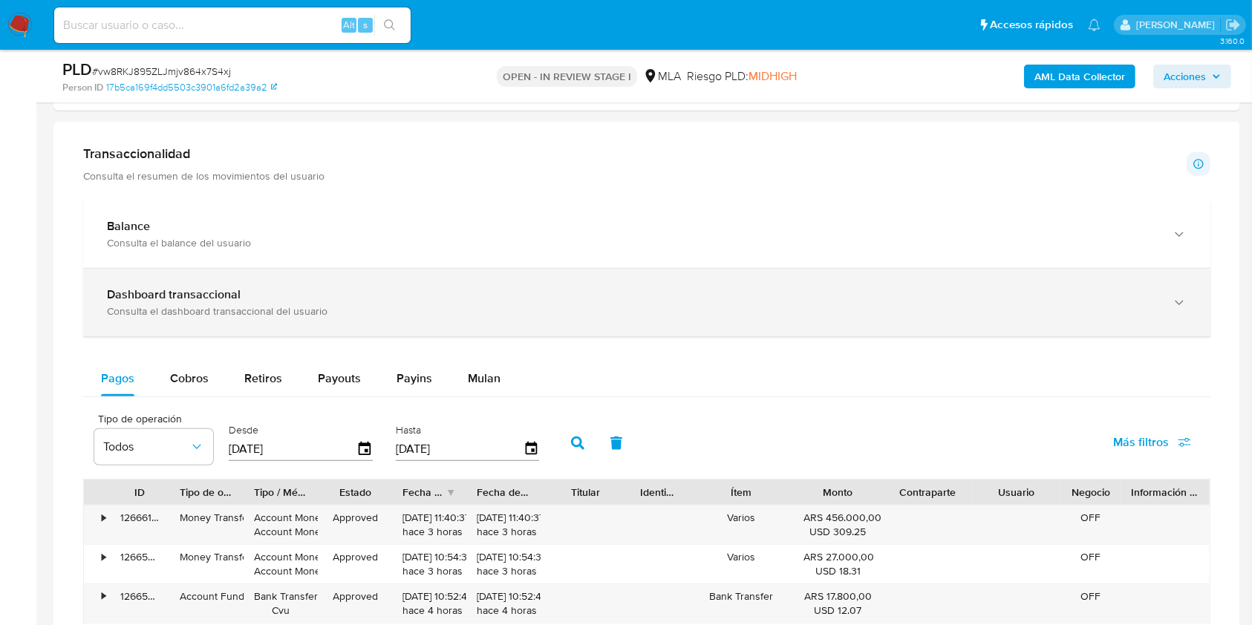
click at [183, 276] on div "Dashboard transaccional Consulta el dashboard transaccional del usuario" at bounding box center [646, 303] width 1127 height 68
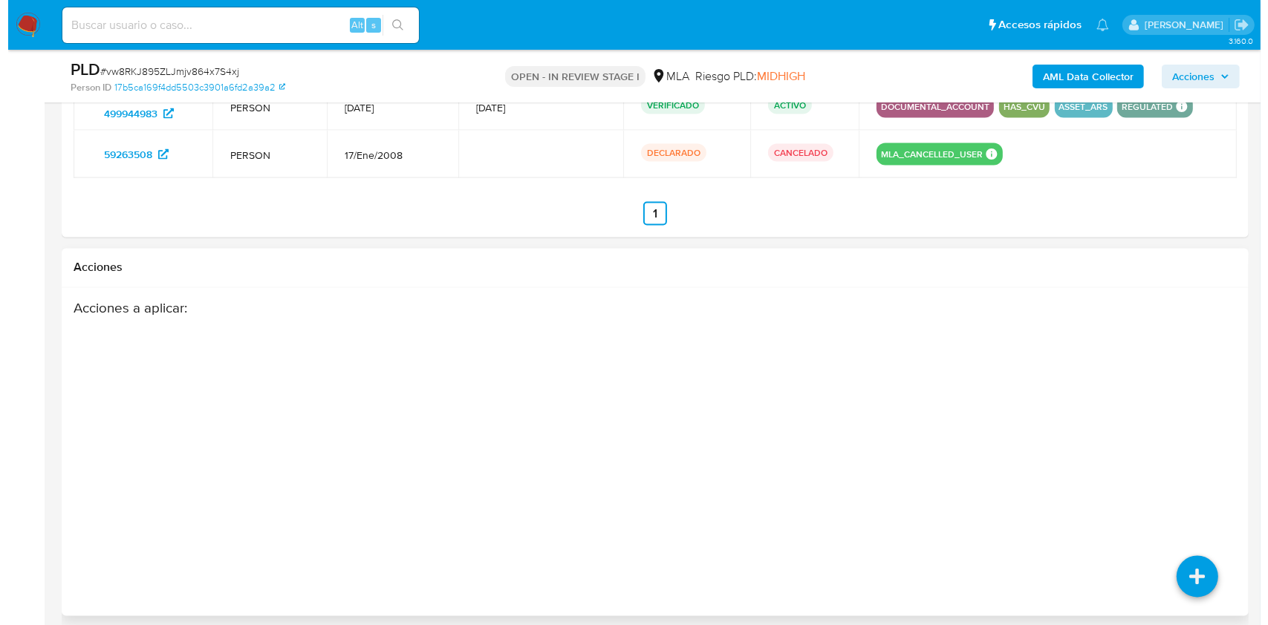
scroll to position [2632, 0]
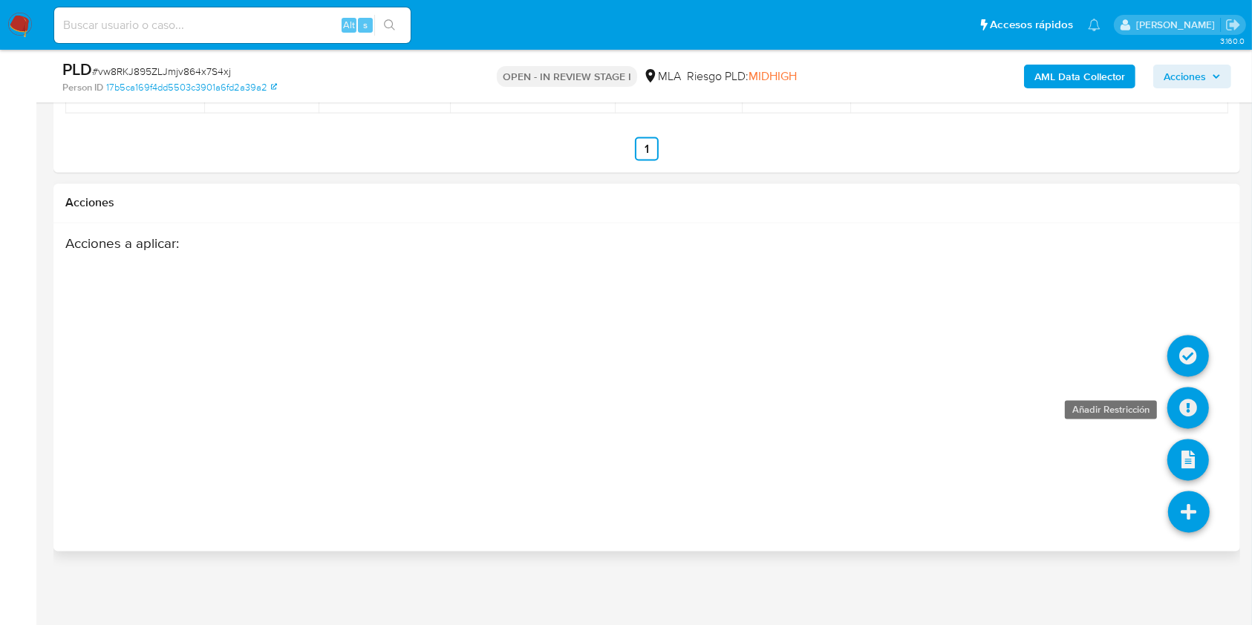
click at [1194, 400] on icon at bounding box center [1188, 409] width 42 height 42
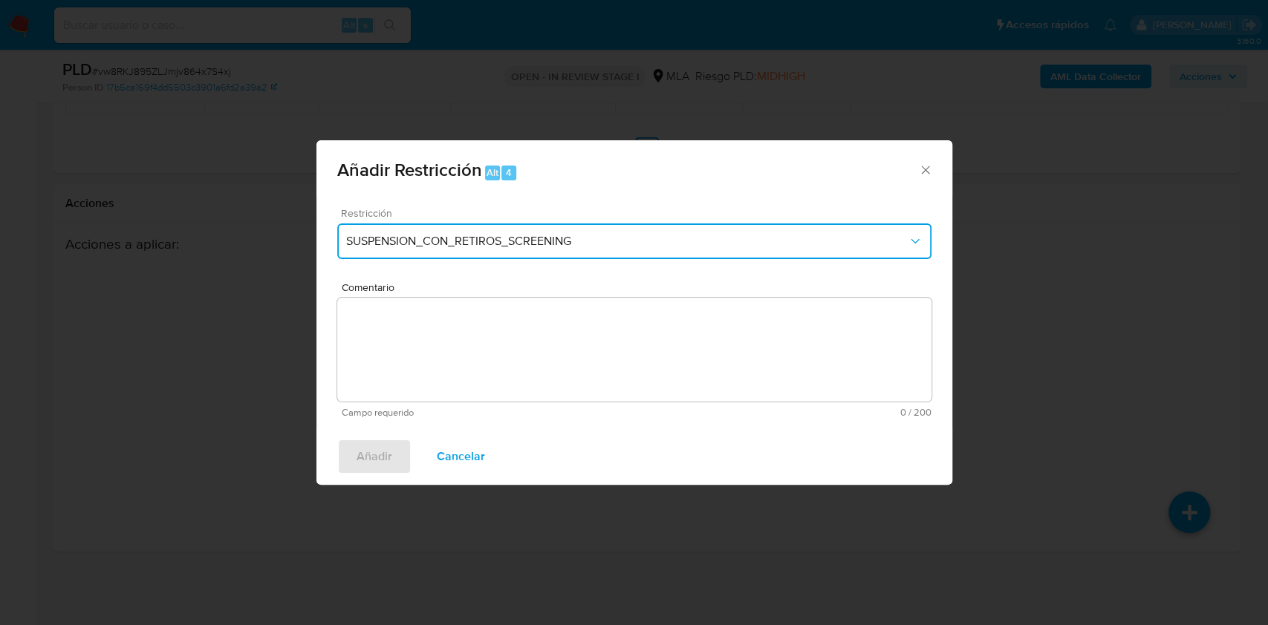
click at [595, 249] on button "SUSPENSION_CON_RETIROS_SCREENING" at bounding box center [634, 242] width 594 height 36
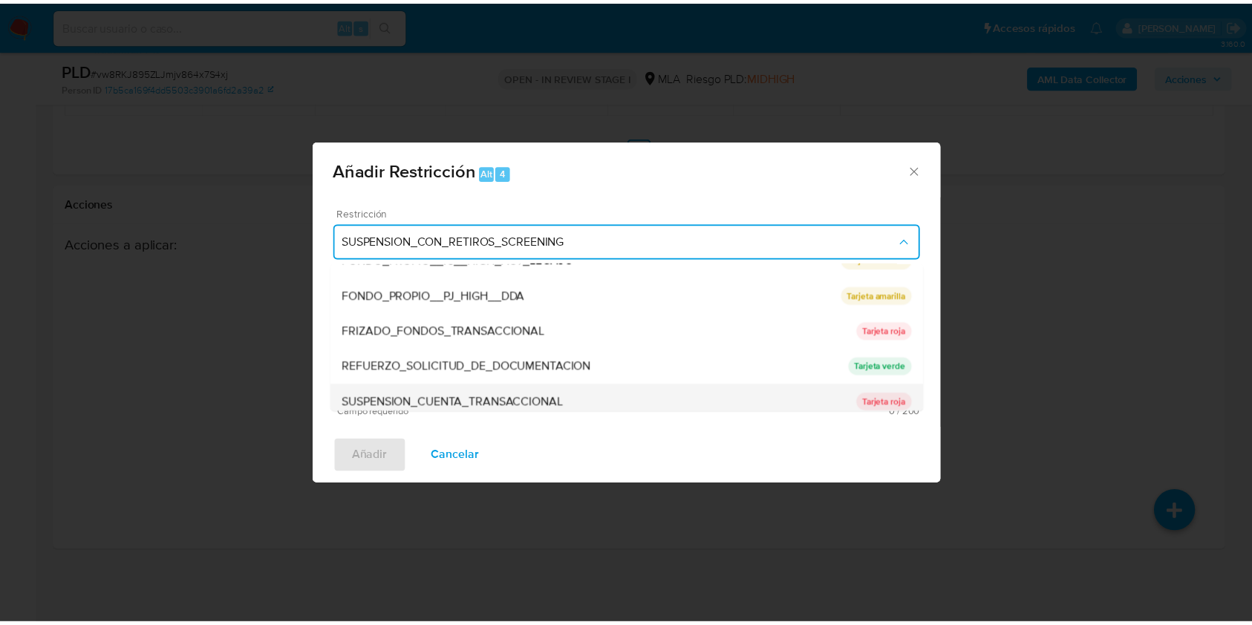
scroll to position [315, 0]
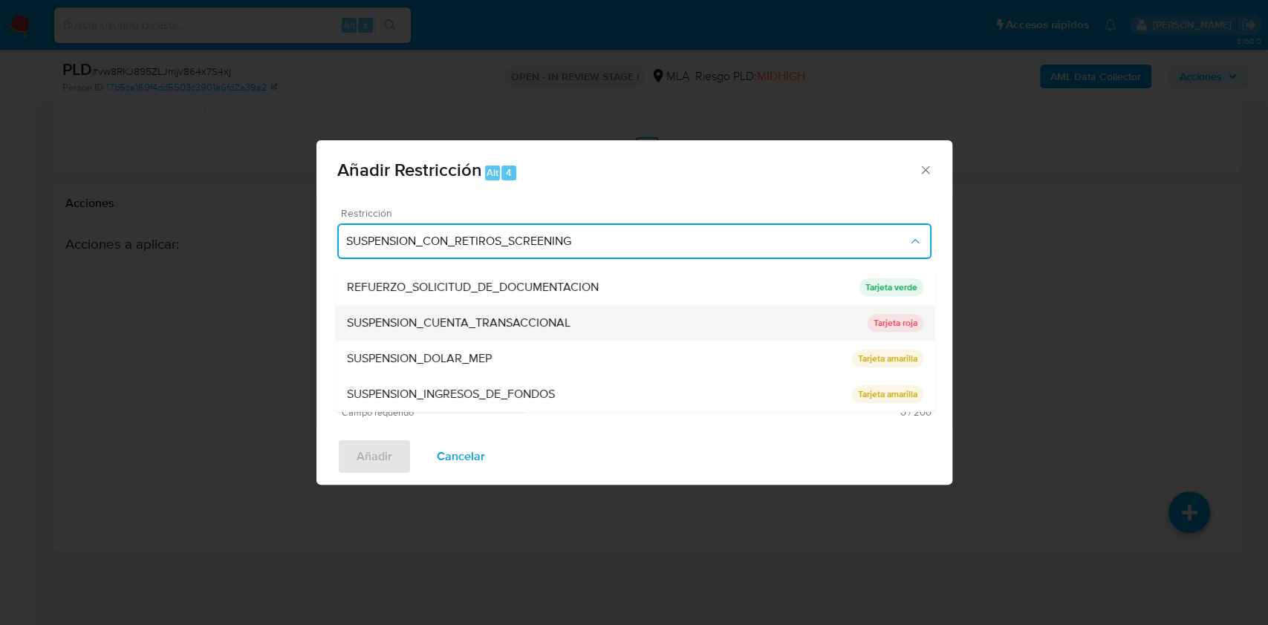
click at [457, 330] on div "SUSPENSION_CUENTA_TRANSACCIONAL" at bounding box center [606, 323] width 521 height 36
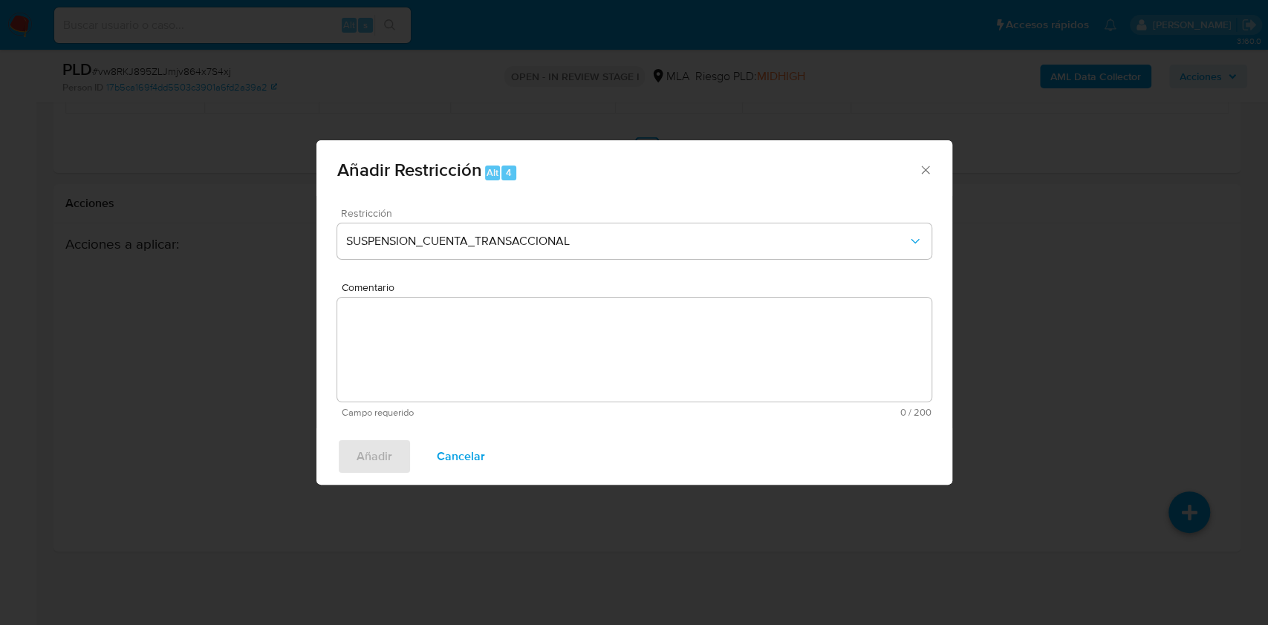
click at [491, 346] on textarea "Comentario" at bounding box center [634, 350] width 594 height 104
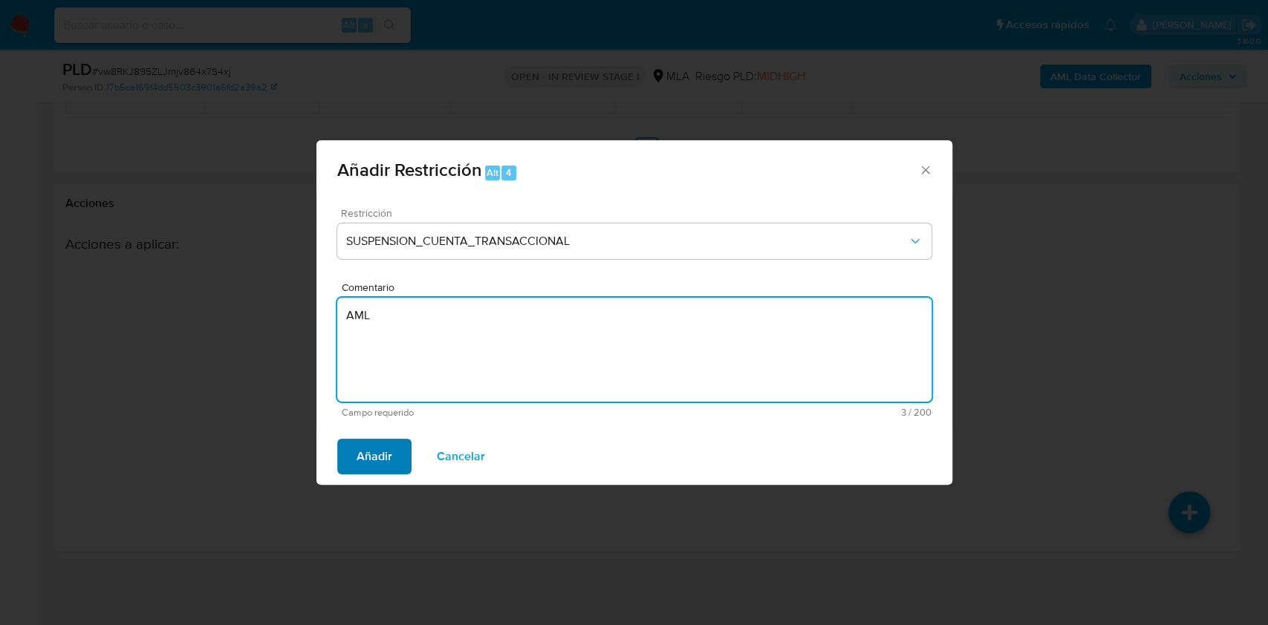
type textarea "AML"
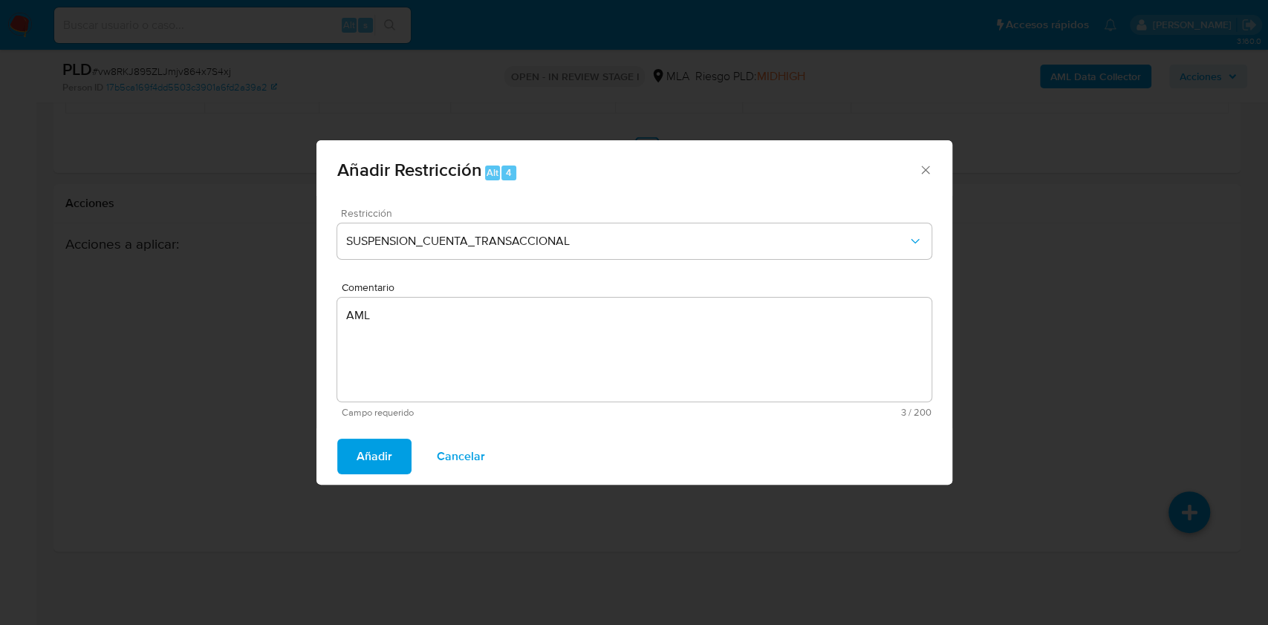
click at [375, 463] on span "Añadir" at bounding box center [374, 456] width 36 height 33
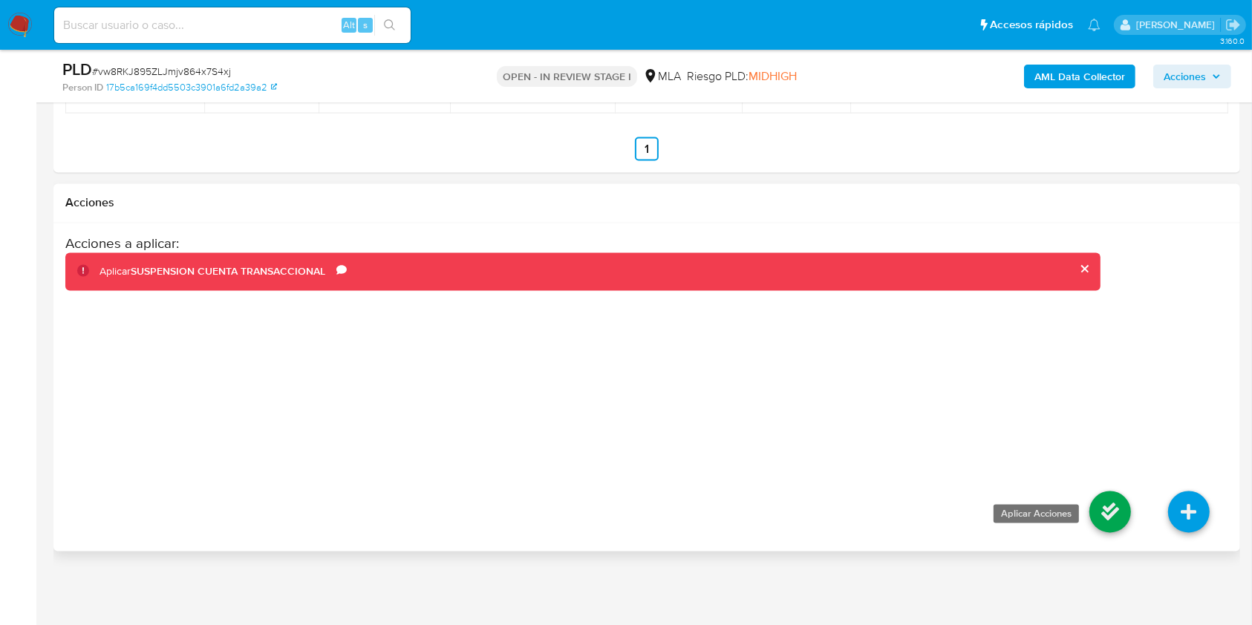
click at [1104, 515] on icon at bounding box center [1111, 513] width 42 height 42
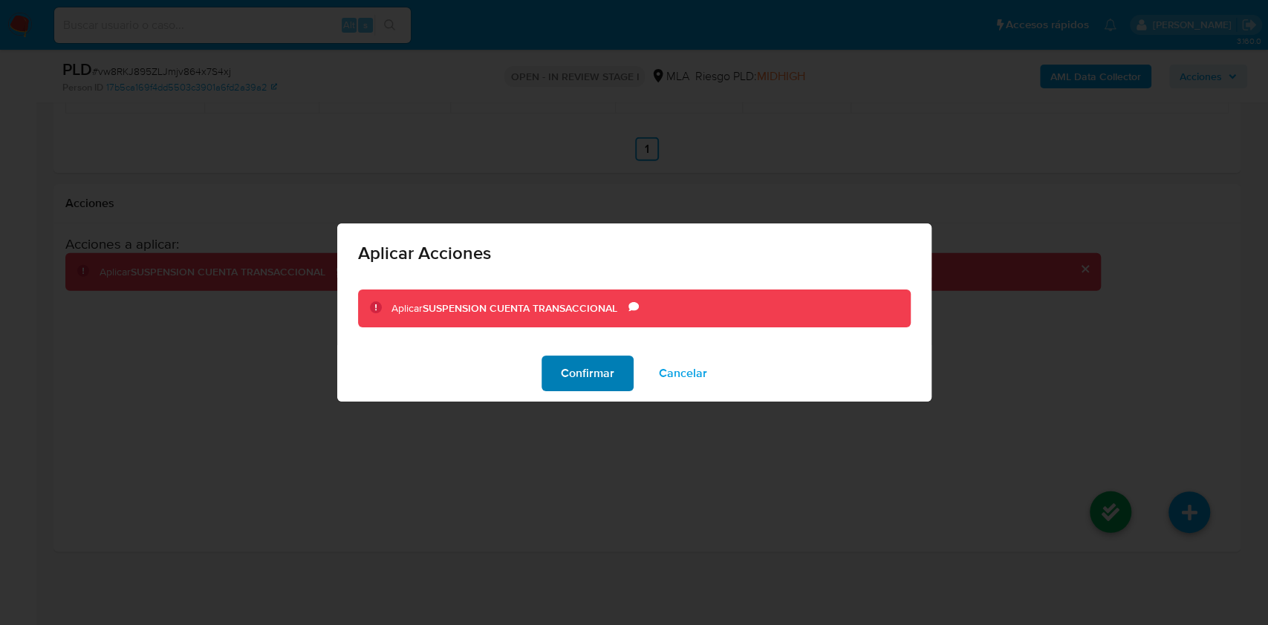
click at [596, 371] on span "Confirmar" at bounding box center [587, 373] width 53 height 33
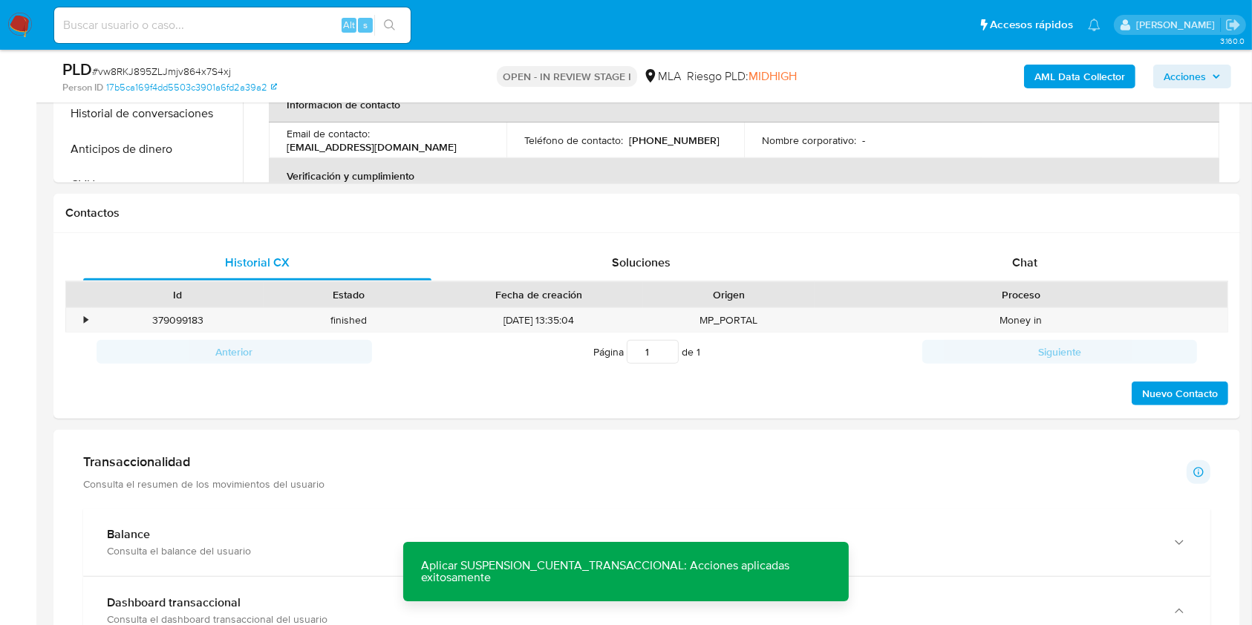
scroll to position [453, 0]
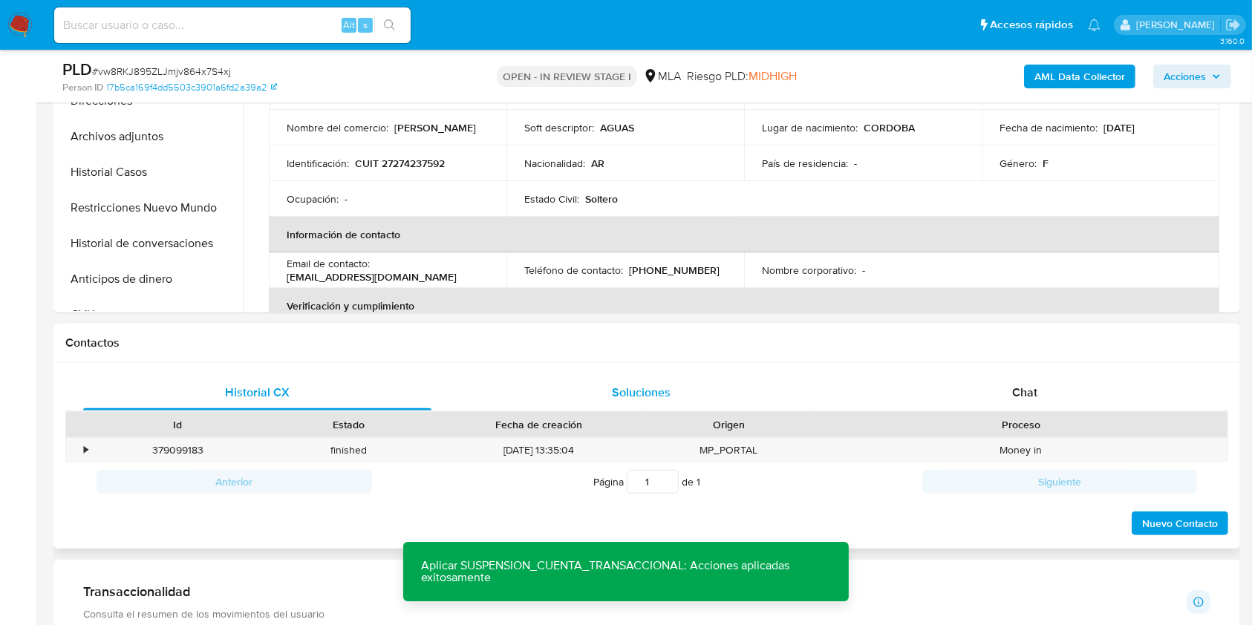
drag, startPoint x: 1028, startPoint y: 397, endPoint x: 802, endPoint y: 395, distance: 225.8
click at [1028, 397] on span "Chat" at bounding box center [1024, 392] width 25 height 17
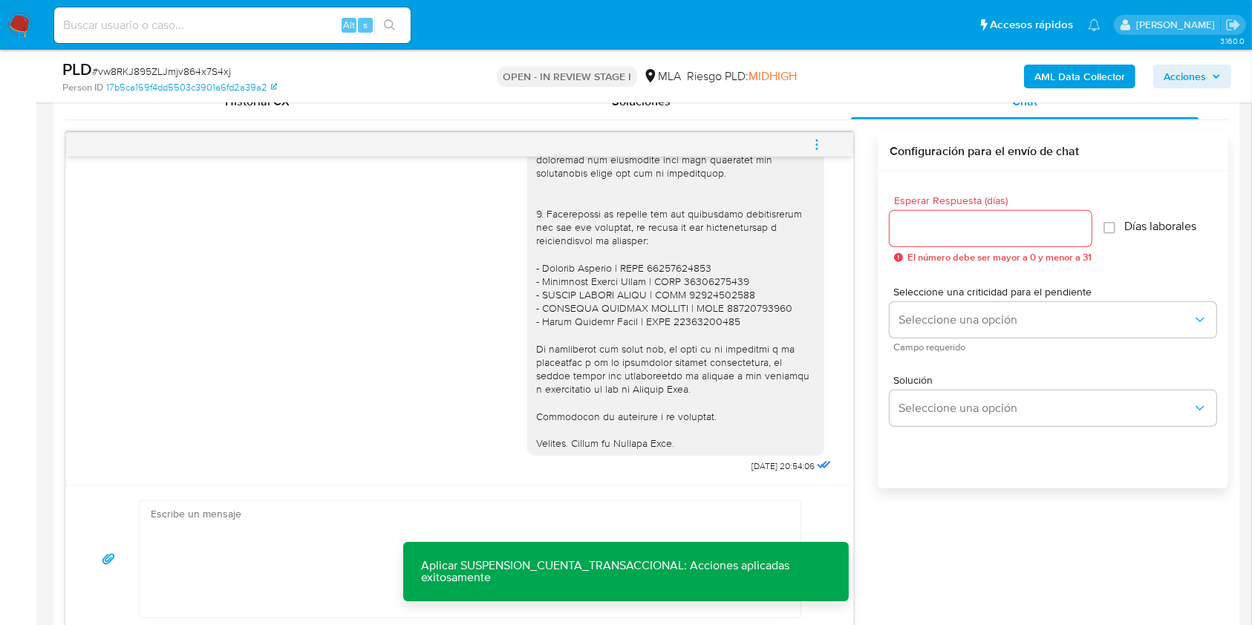
scroll to position [850, 0]
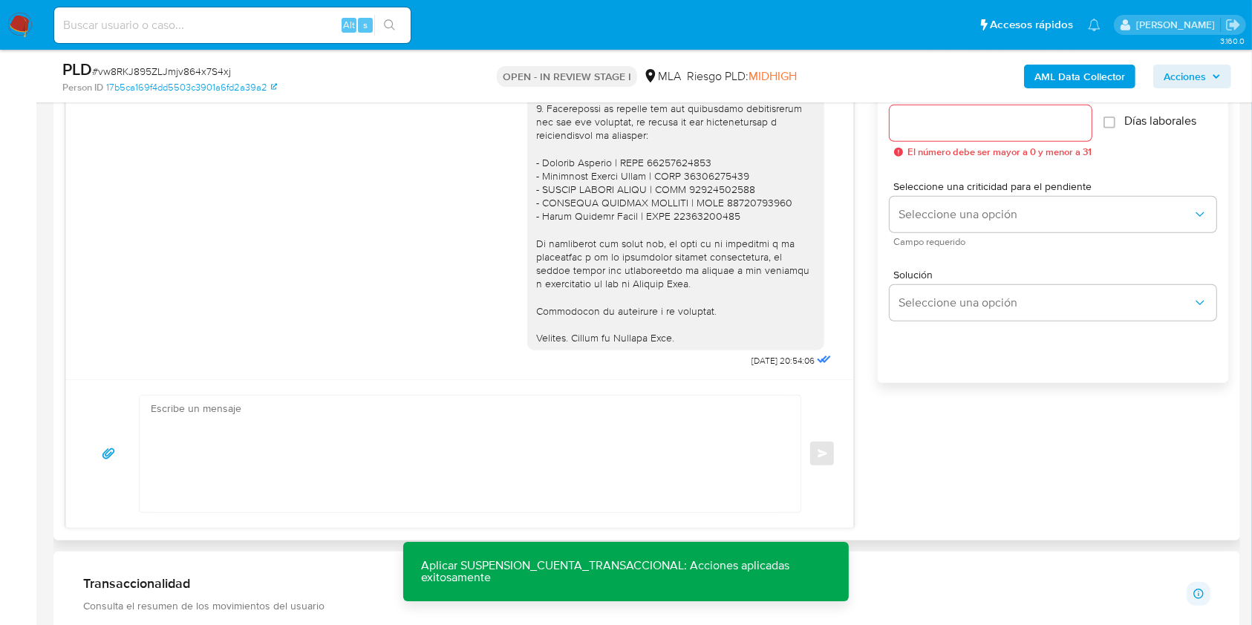
click at [273, 478] on textarea at bounding box center [466, 454] width 631 height 117
paste textarea "Hola, Esperamos que te encuentres muy bien. Te consultamos si tuviste oportunid…"
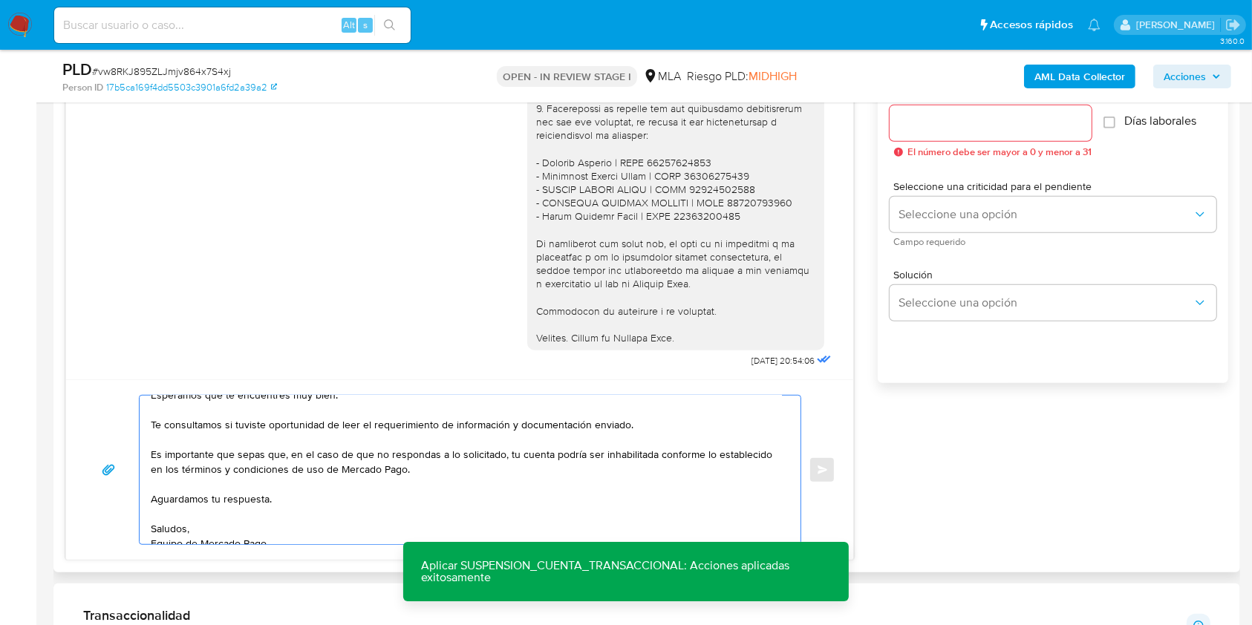
scroll to position [0, 0]
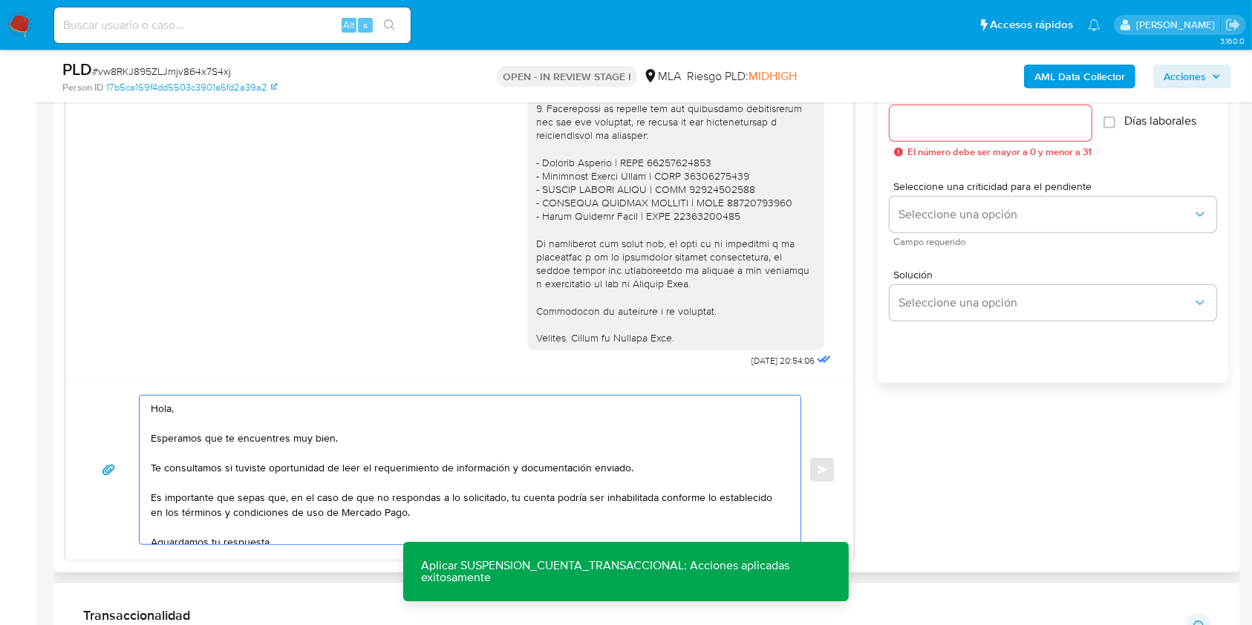
click at [291, 422] on textarea "Hola, Esperamos que te encuentres muy bien. Te consultamos si tuviste oportunid…" at bounding box center [466, 470] width 631 height 149
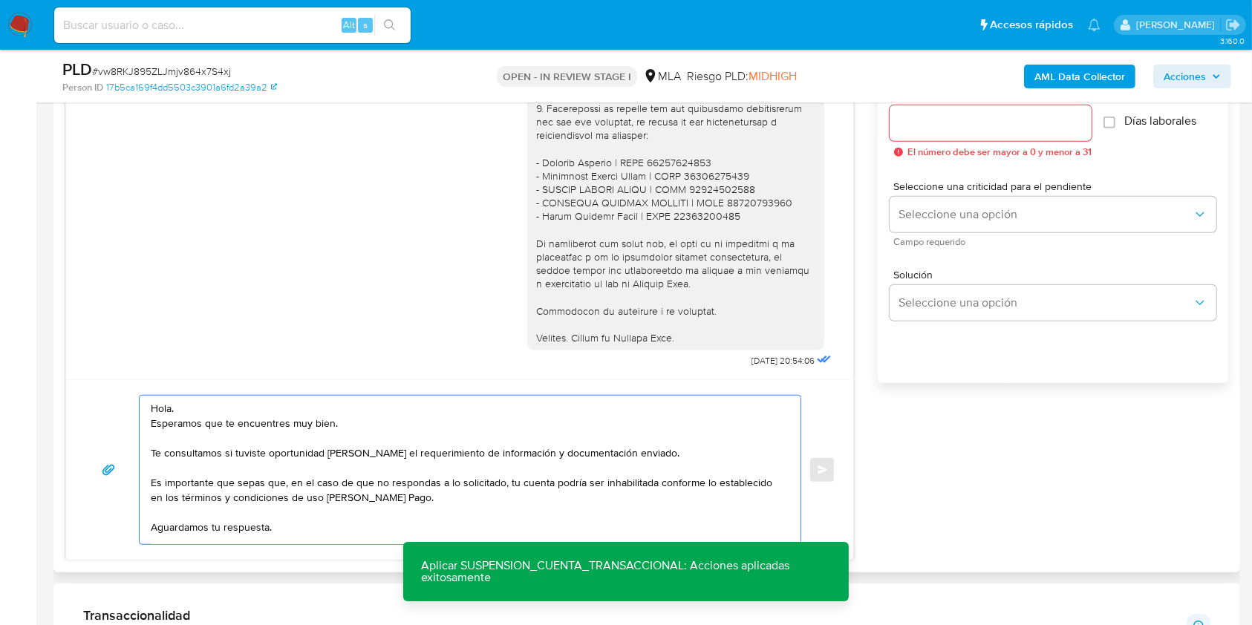
scroll to position [59, 0]
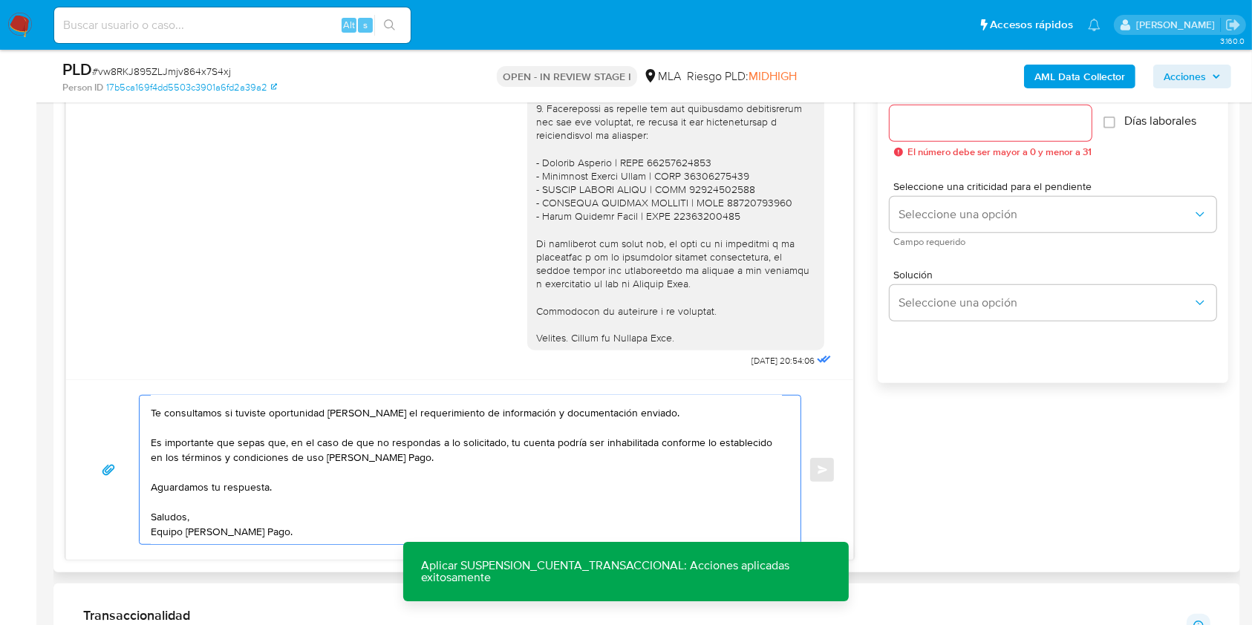
click at [255, 497] on textarea "Hola. Esperamos que te encuentres muy bien. Te consultamos si tuviste oportunid…" at bounding box center [466, 470] width 631 height 149
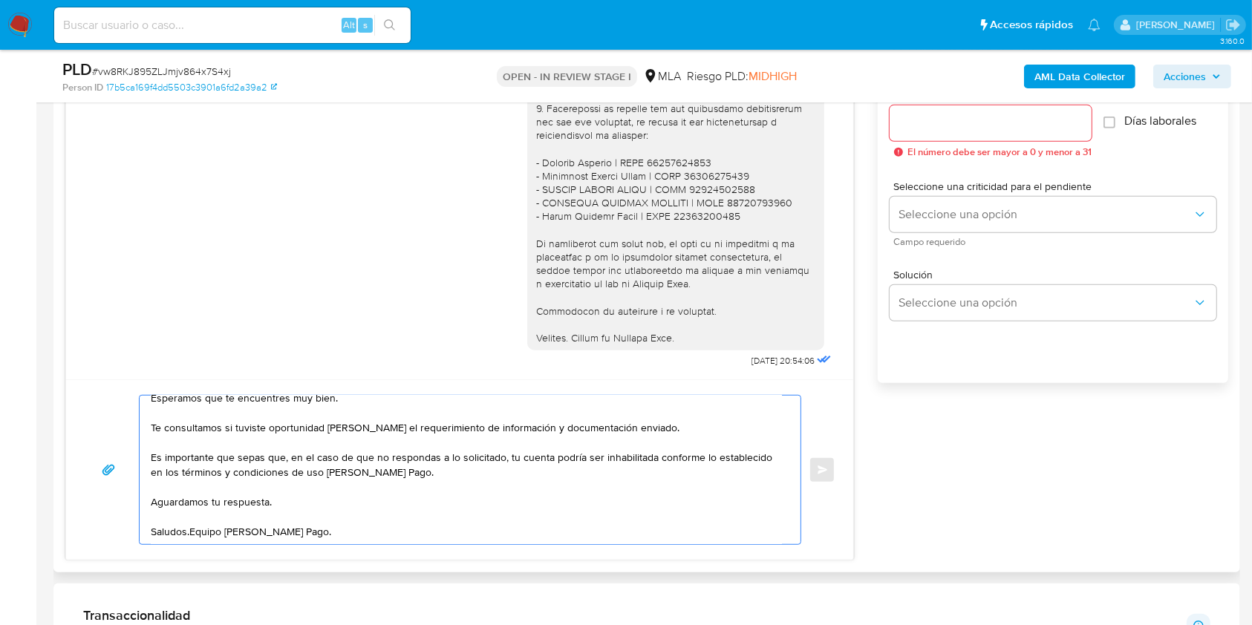
scroll to position [44, 0]
type textarea "Hola. Esperamos que te encuentres muy bien. Te consultamos si tuviste oportunid…"
click at [1019, 124] on input "Esperar Respuesta (días)" at bounding box center [991, 123] width 202 height 19
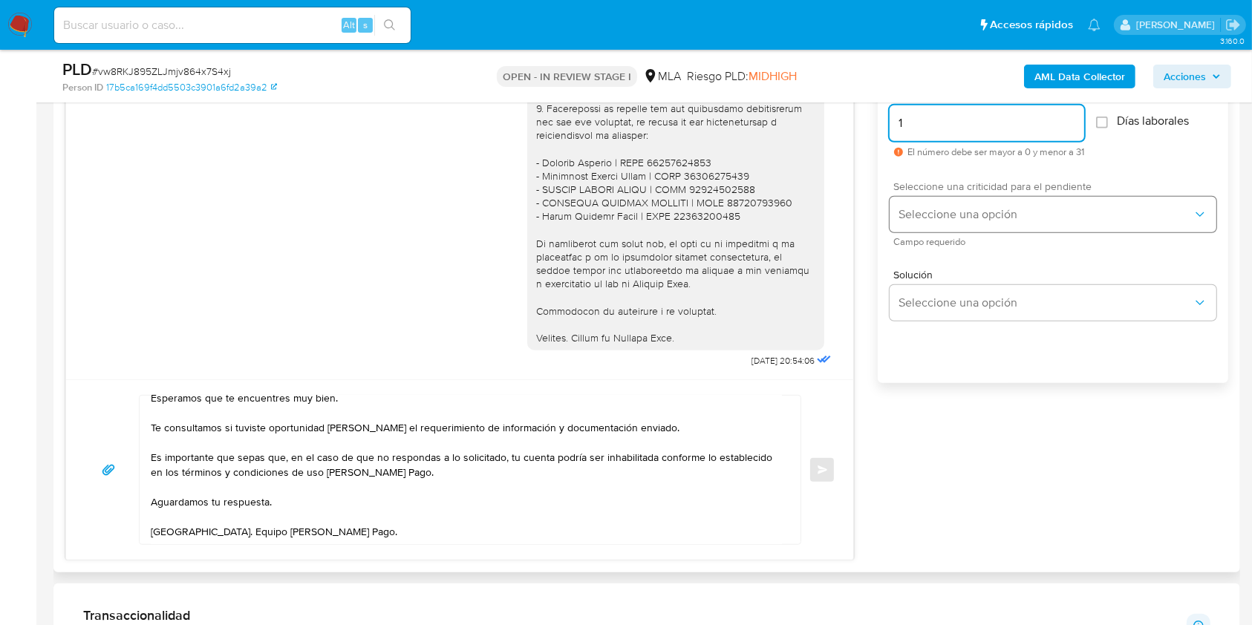
type input "1"
click at [982, 229] on button "Seleccione una opción" at bounding box center [1053, 215] width 327 height 36
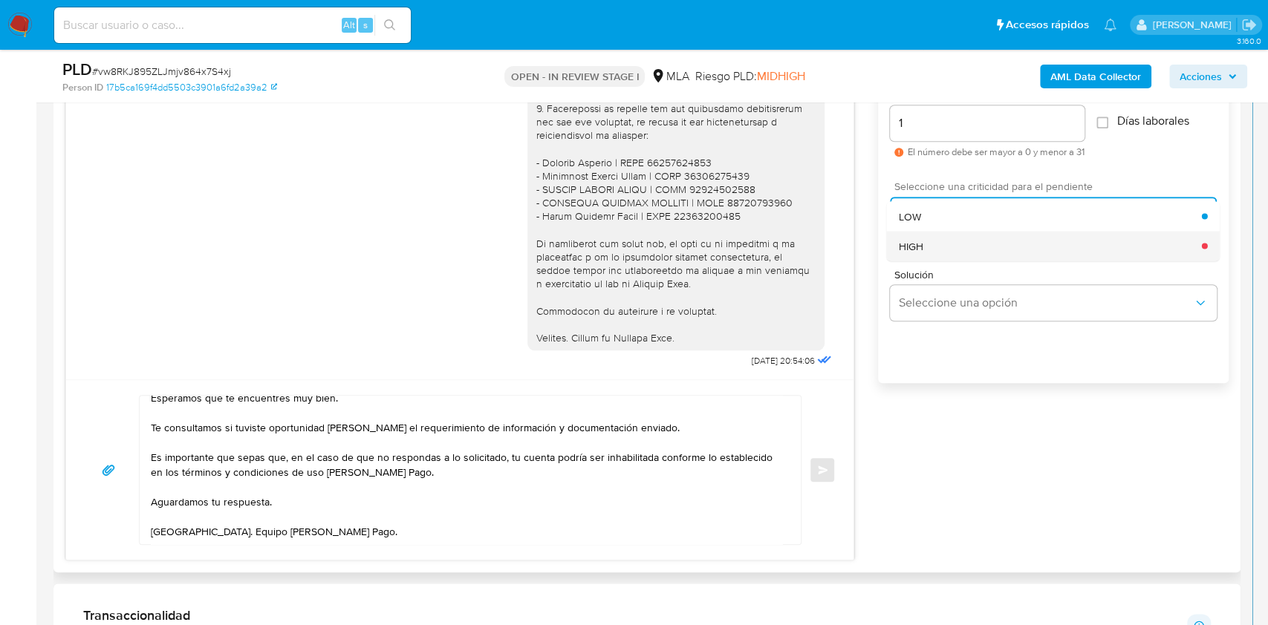
click at [978, 238] on div "HIGH" at bounding box center [1050, 246] width 303 height 30
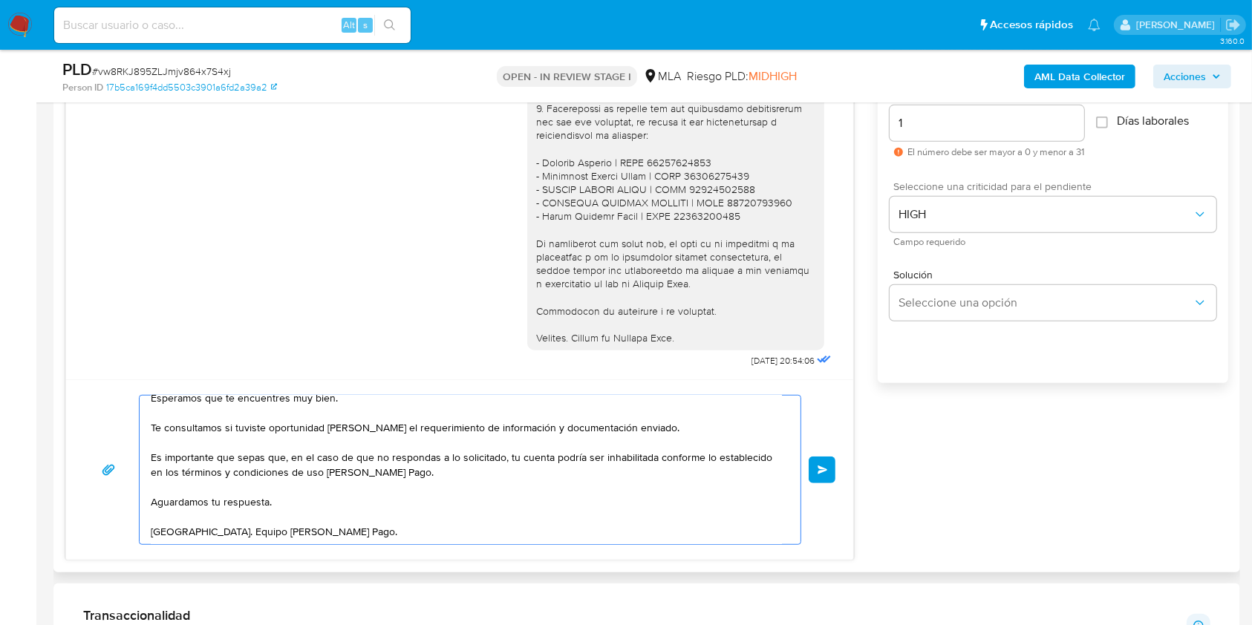
click at [462, 502] on textarea "Hola. Esperamos que te encuentres muy bien. Te consultamos si tuviste oportunid…" at bounding box center [466, 470] width 631 height 149
click at [819, 475] on button "Enviar" at bounding box center [822, 470] width 27 height 27
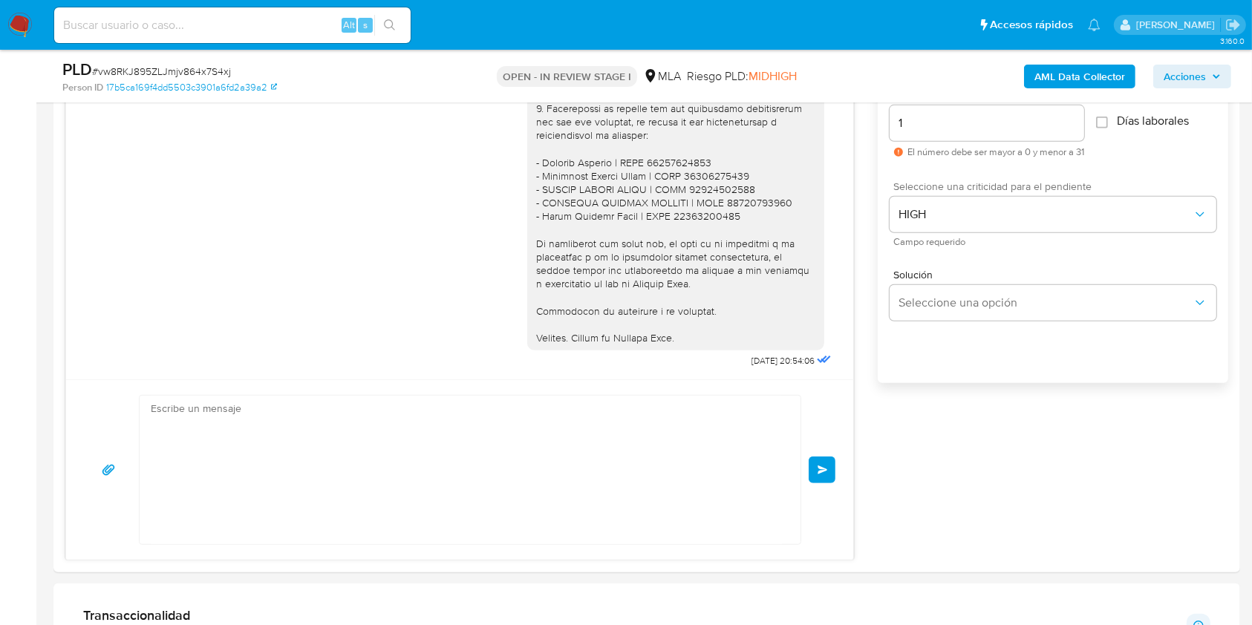
scroll to position [1658, 0]
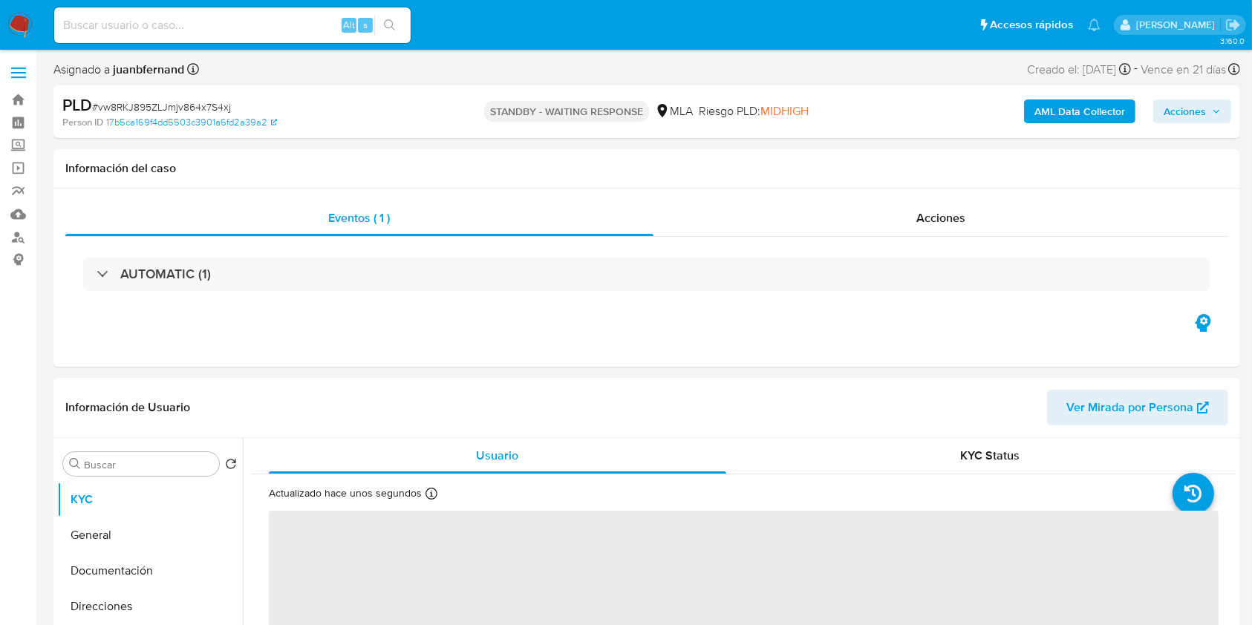
select select "10"
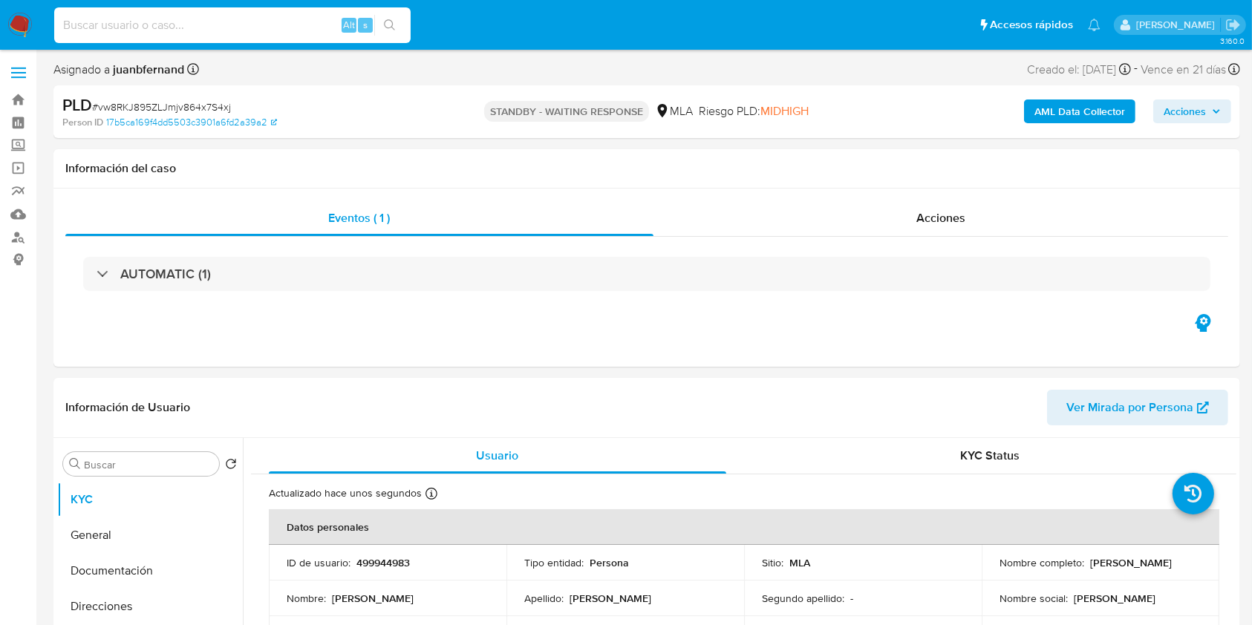
click at [264, 27] on input at bounding box center [232, 25] width 356 height 19
paste input "1Fwng5ryHUFQZOmNQSQEUbXR"
type input "1Fwng5ryHUFQZOmNQSQEUbXR"
click at [396, 29] on button "search-icon" at bounding box center [389, 25] width 30 height 21
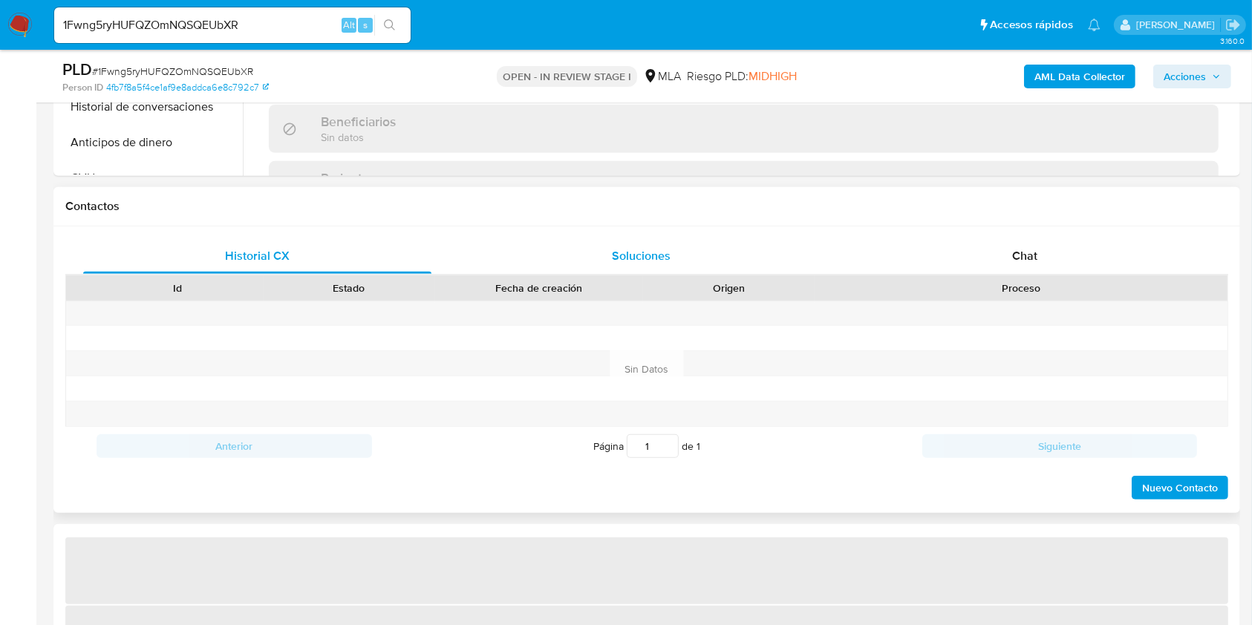
scroll to position [594, 0]
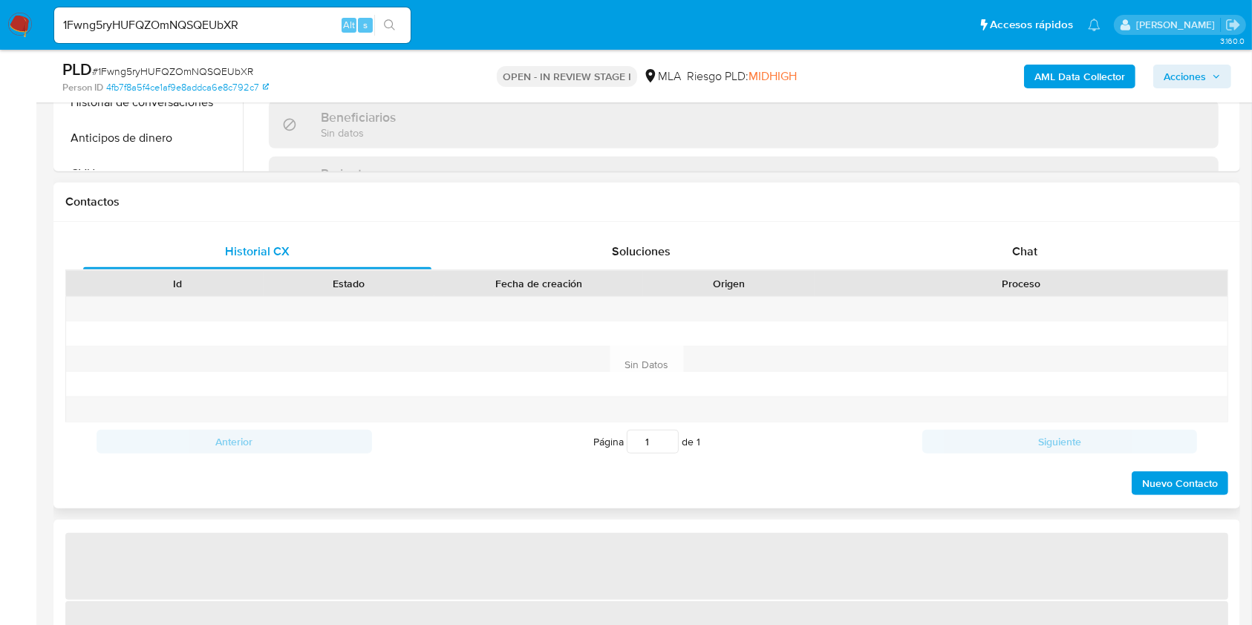
select select "10"
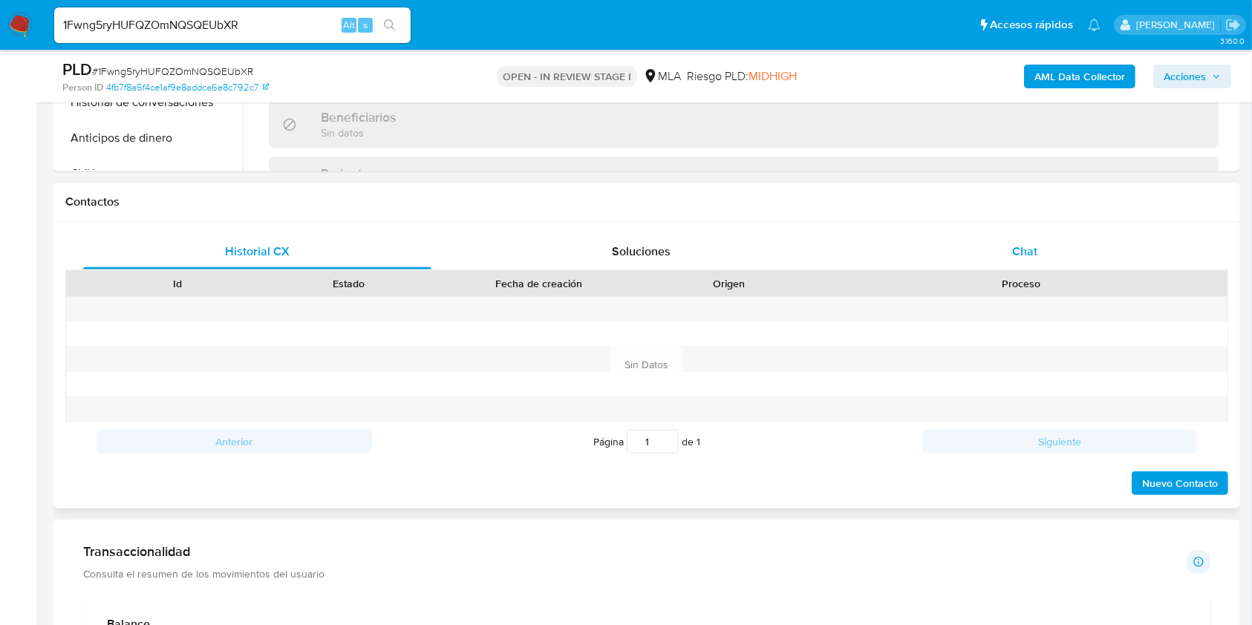
click at [1094, 251] on div "Chat" at bounding box center [1025, 252] width 348 height 36
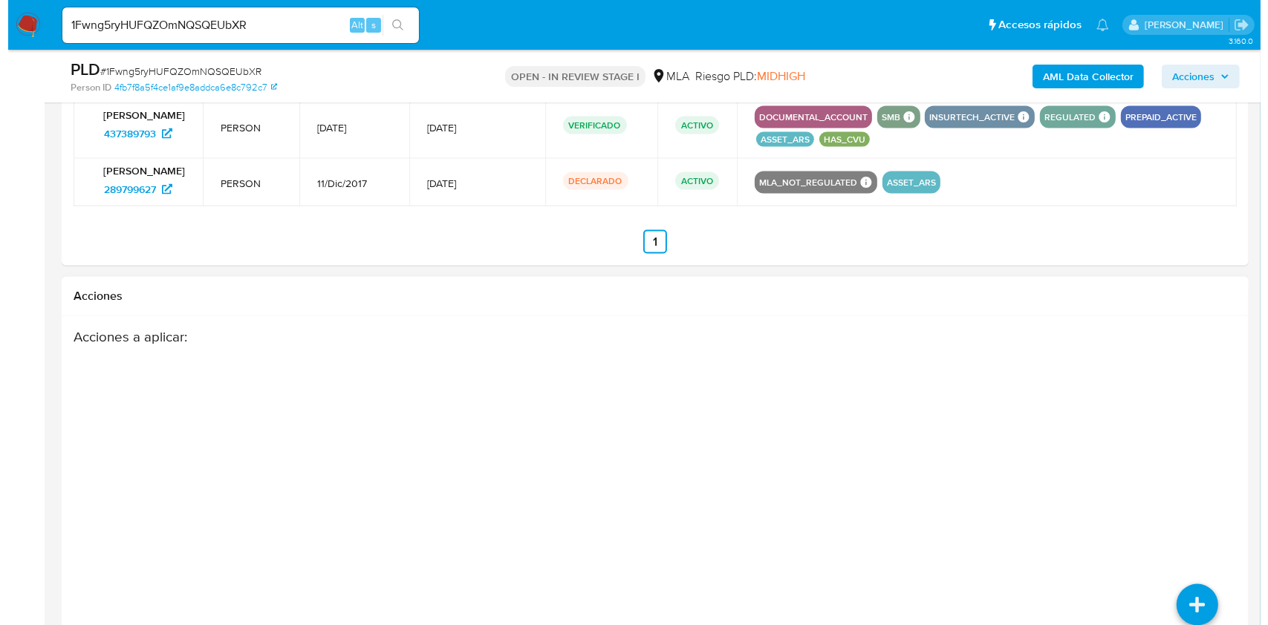
scroll to position [2354, 0]
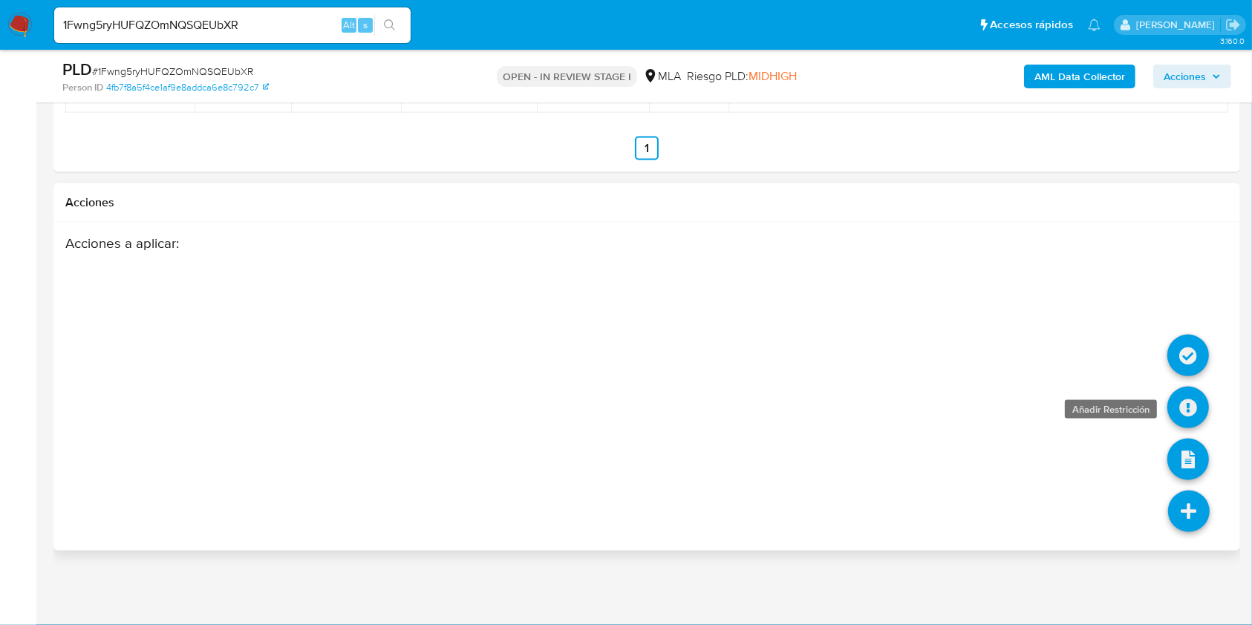
click at [1188, 403] on icon at bounding box center [1188, 408] width 42 height 42
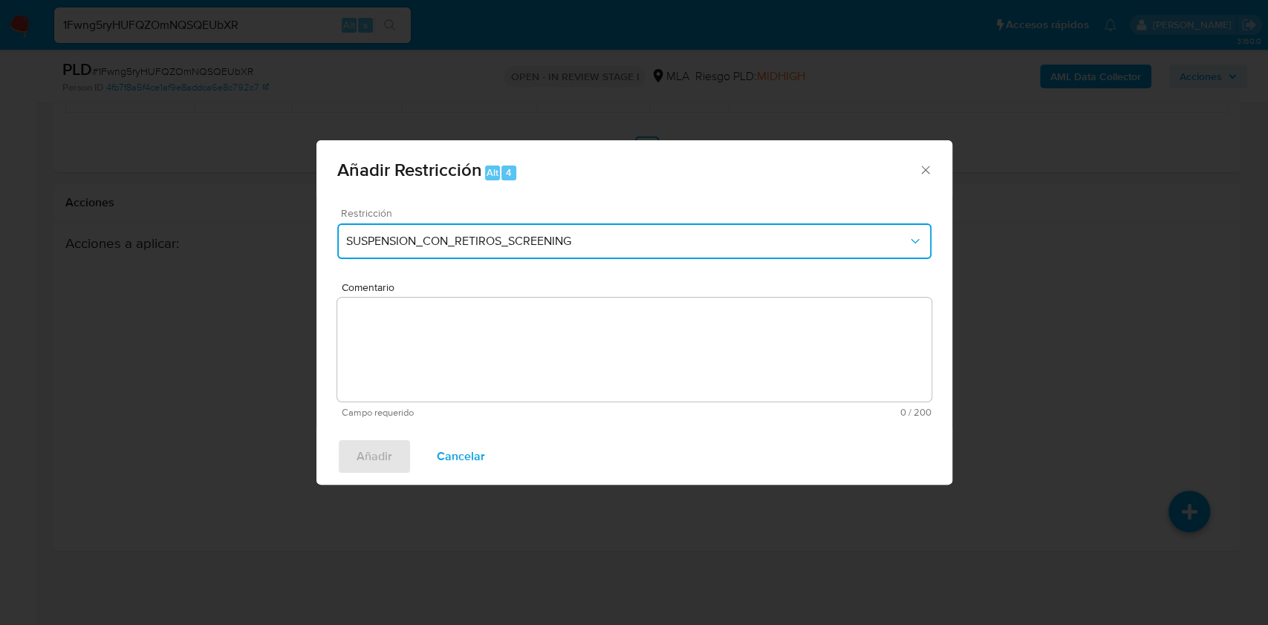
click at [658, 241] on span "SUSPENSION_CON_RETIROS_SCREENING" at bounding box center [626, 241] width 561 height 15
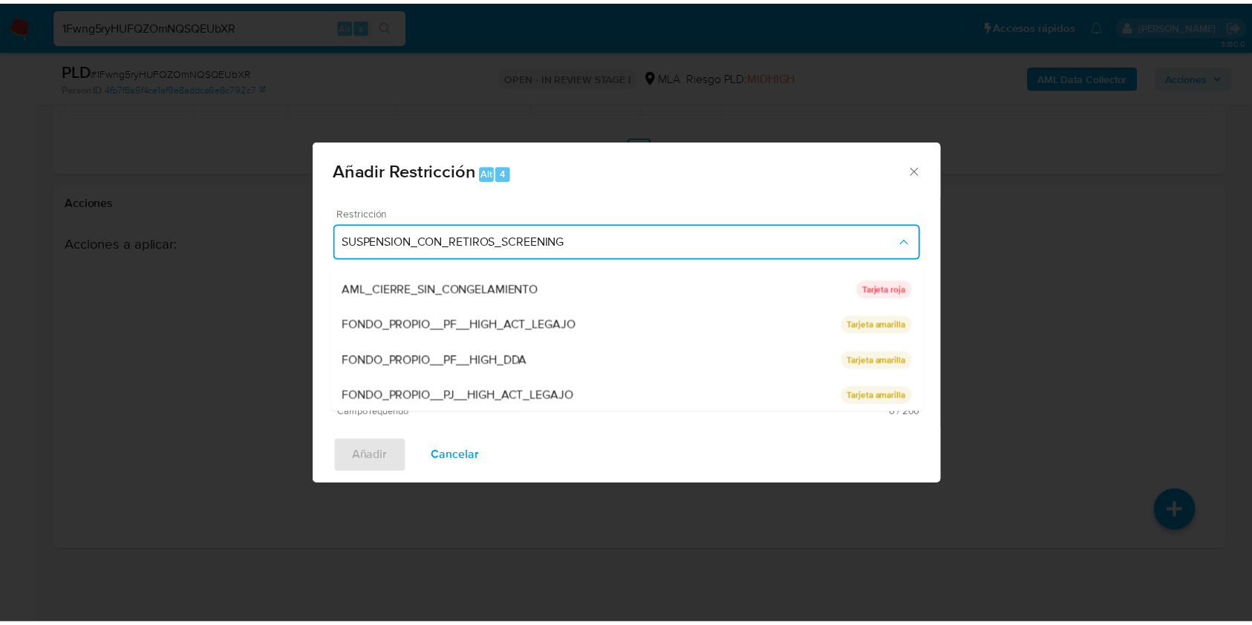
scroll to position [315, 0]
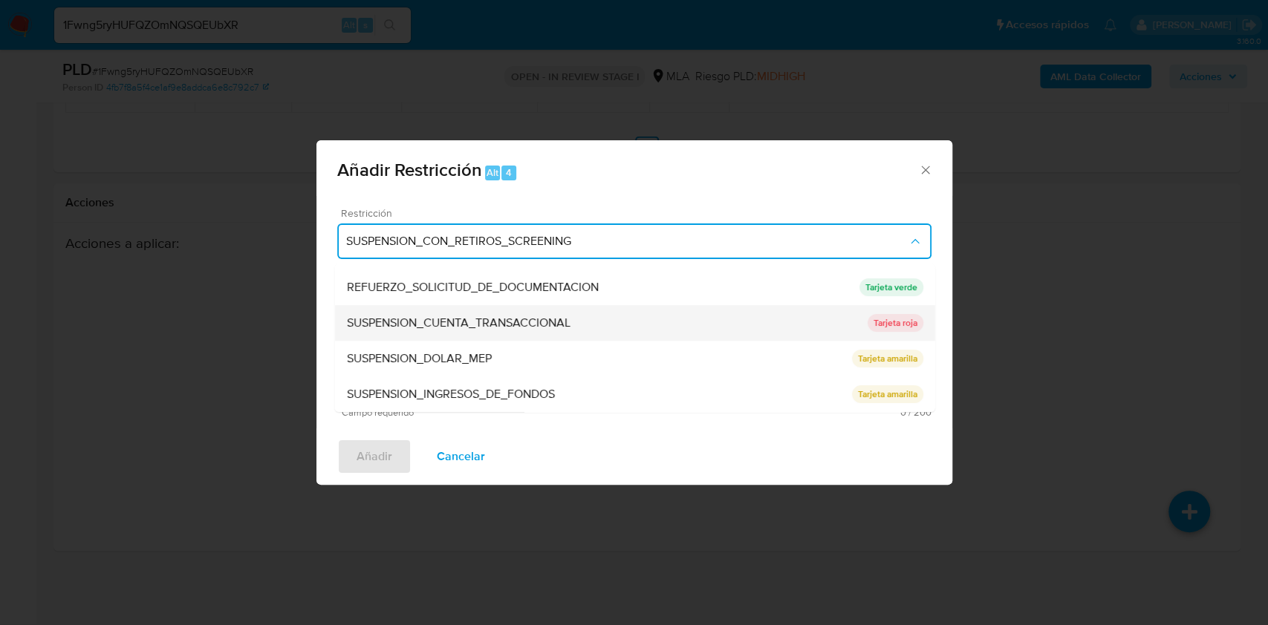
click at [497, 316] on span "SUSPENSION_CUENTA_TRANSACCIONAL" at bounding box center [458, 323] width 224 height 15
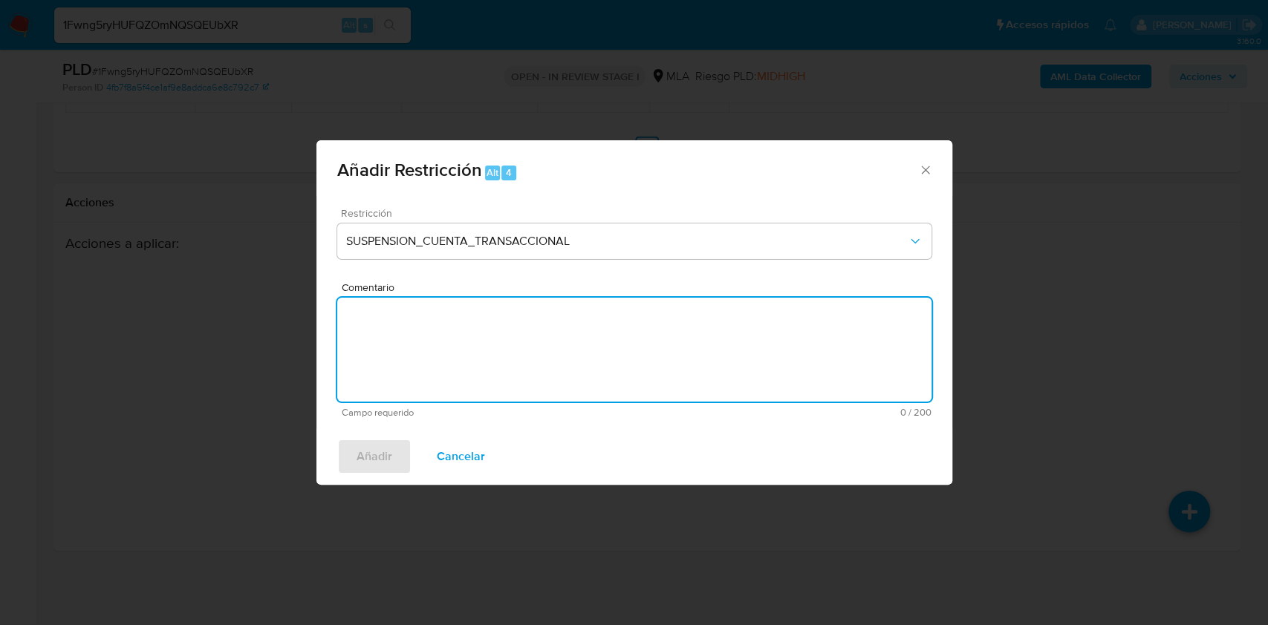
click at [557, 351] on textarea "Comentario" at bounding box center [634, 350] width 594 height 104
type textarea "AML"
click at [368, 453] on span "Añadir" at bounding box center [374, 456] width 36 height 33
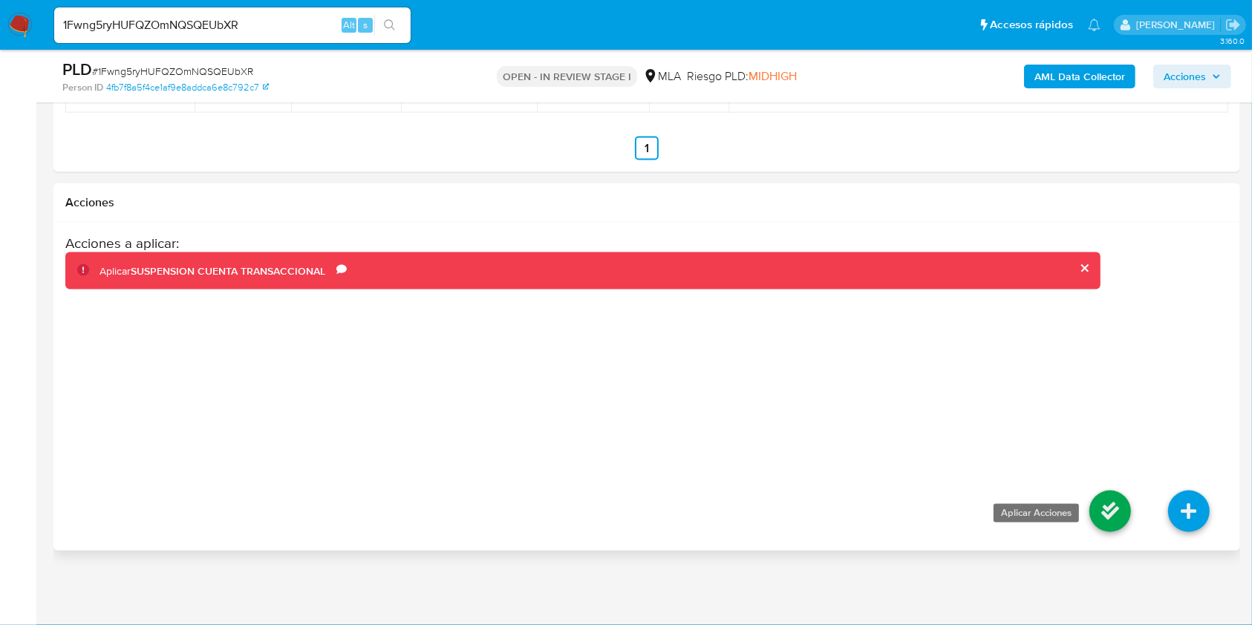
click at [1104, 504] on icon at bounding box center [1111, 512] width 42 height 42
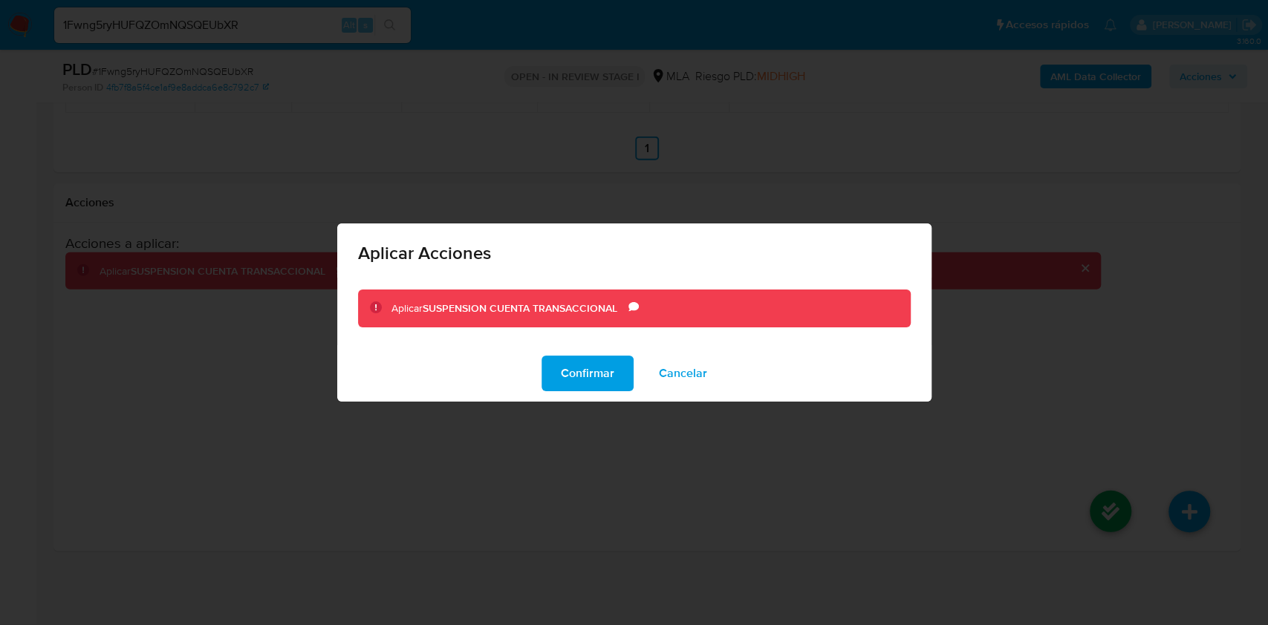
click at [606, 384] on span "Confirmar" at bounding box center [587, 373] width 53 height 33
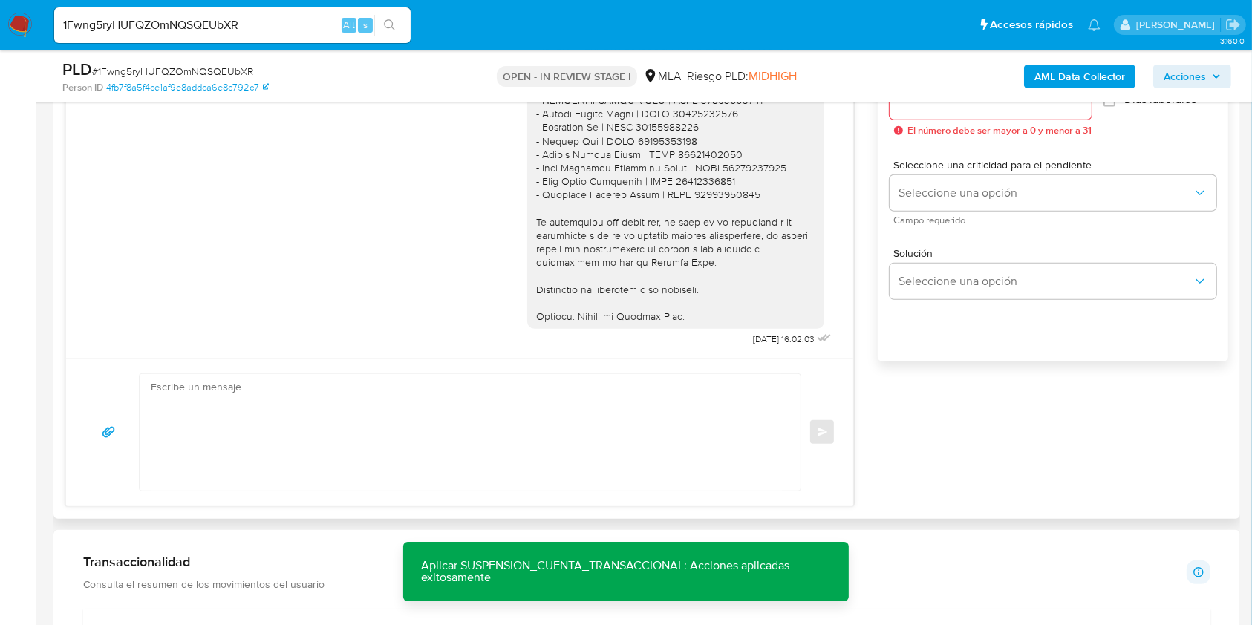
scroll to position [868, 0]
click at [306, 403] on textarea at bounding box center [466, 435] width 631 height 117
paste textarea "1Fwng5ryHUFQZOmNQSQEUbXR"
type textarea "1Fwng5ryHUFQZOmNQSQEUbXR"
drag, startPoint x: 353, startPoint y: 395, endPoint x: 143, endPoint y: 392, distance: 210.2
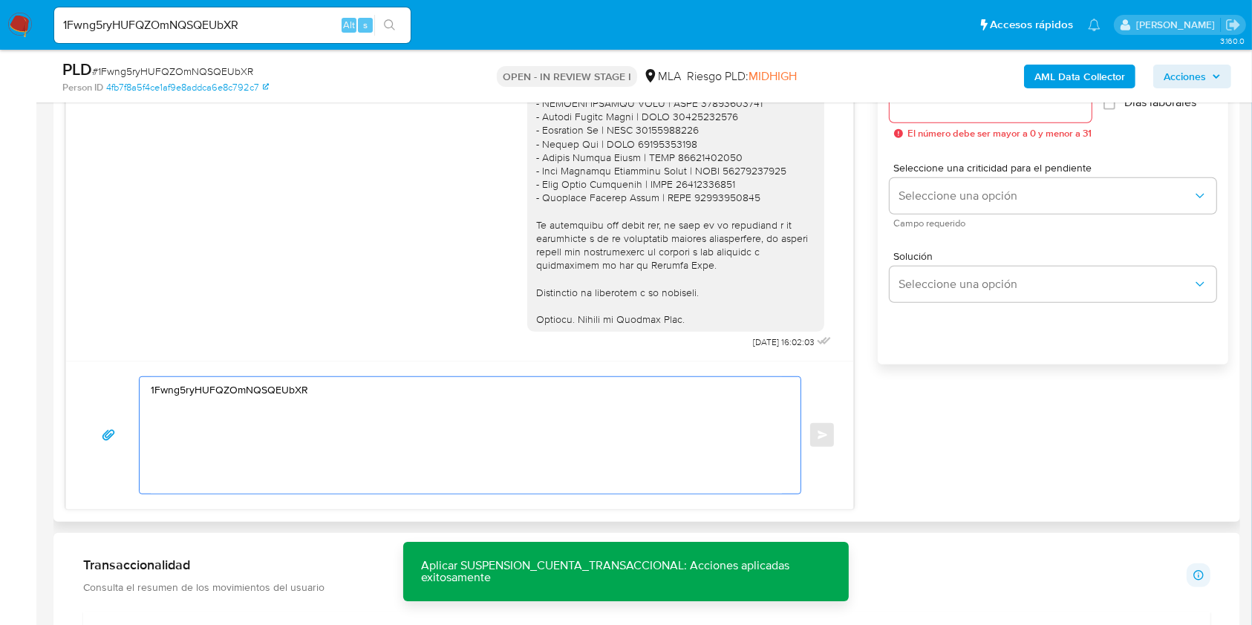
click at [143, 392] on div "1Fwng5ryHUFQZOmNQSQEUbXR" at bounding box center [467, 435] width 654 height 117
paste textarea "Hola, Esperamos que te encuentres muy bien. Te consultamos si tuviste oportunid…"
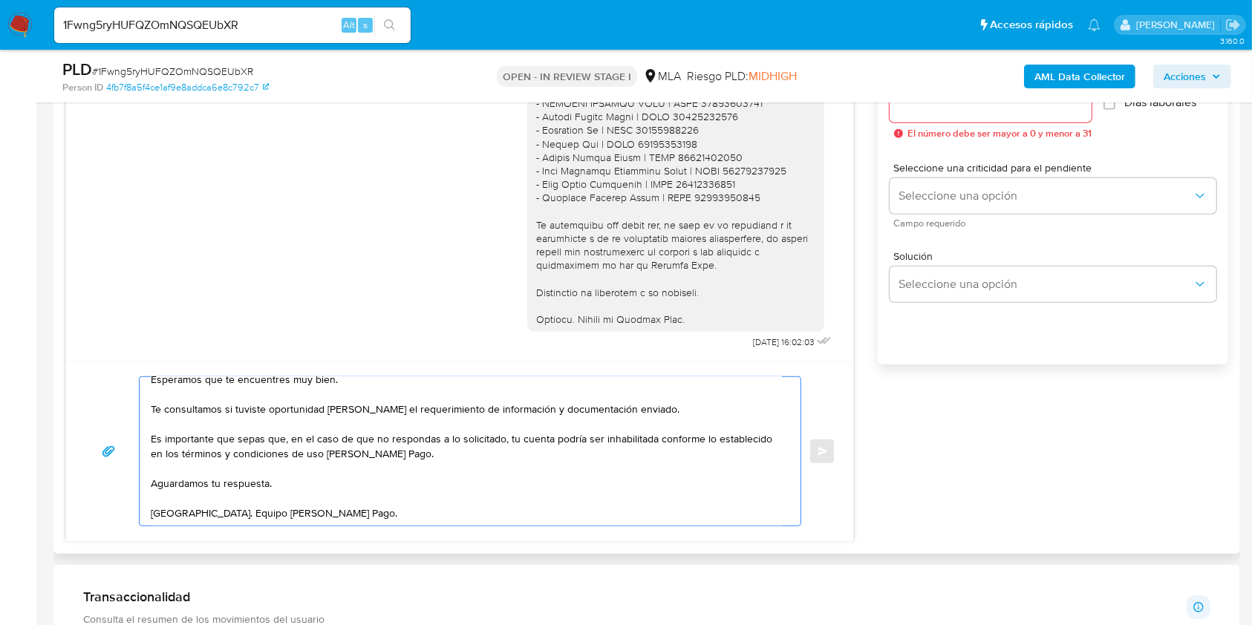
scroll to position [0, 0]
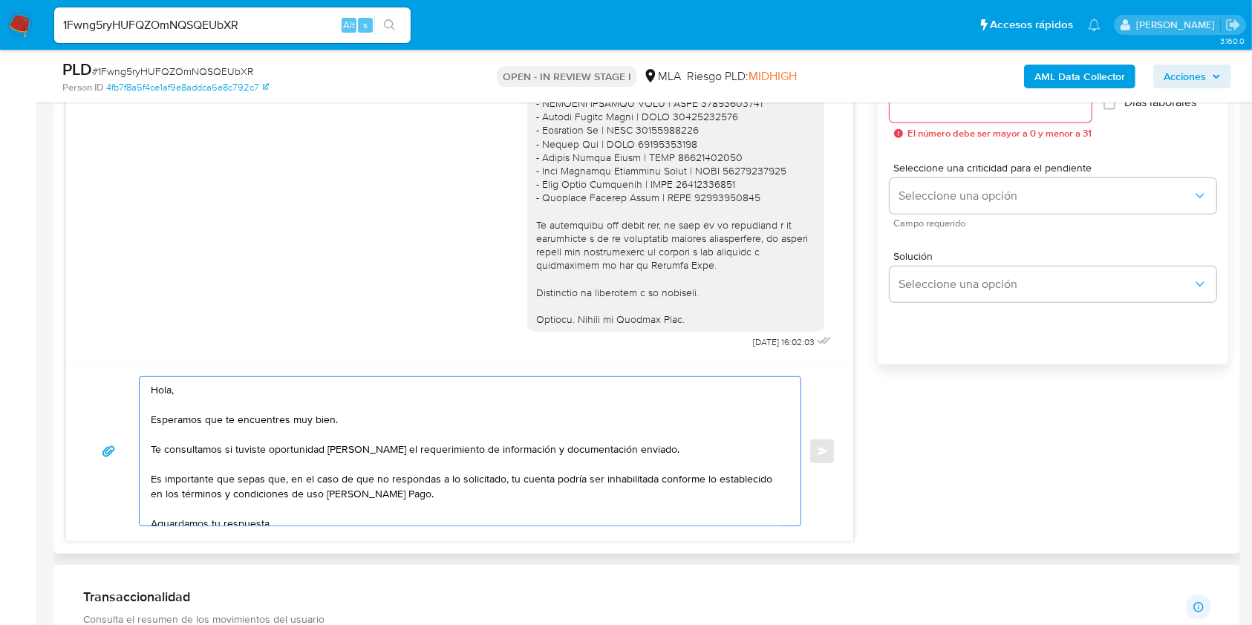
click at [207, 404] on textarea "Hola, Esperamos que te encuentres muy bien. Te consultamos si tuviste oportunid…" at bounding box center [466, 451] width 631 height 149
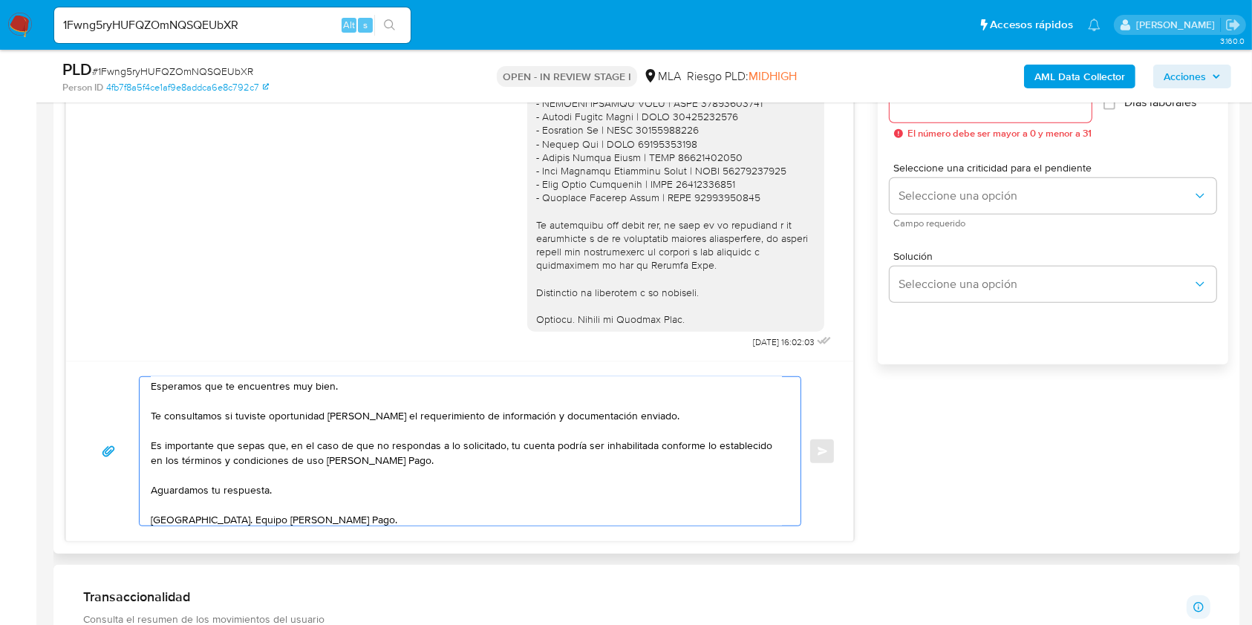
scroll to position [29, 0]
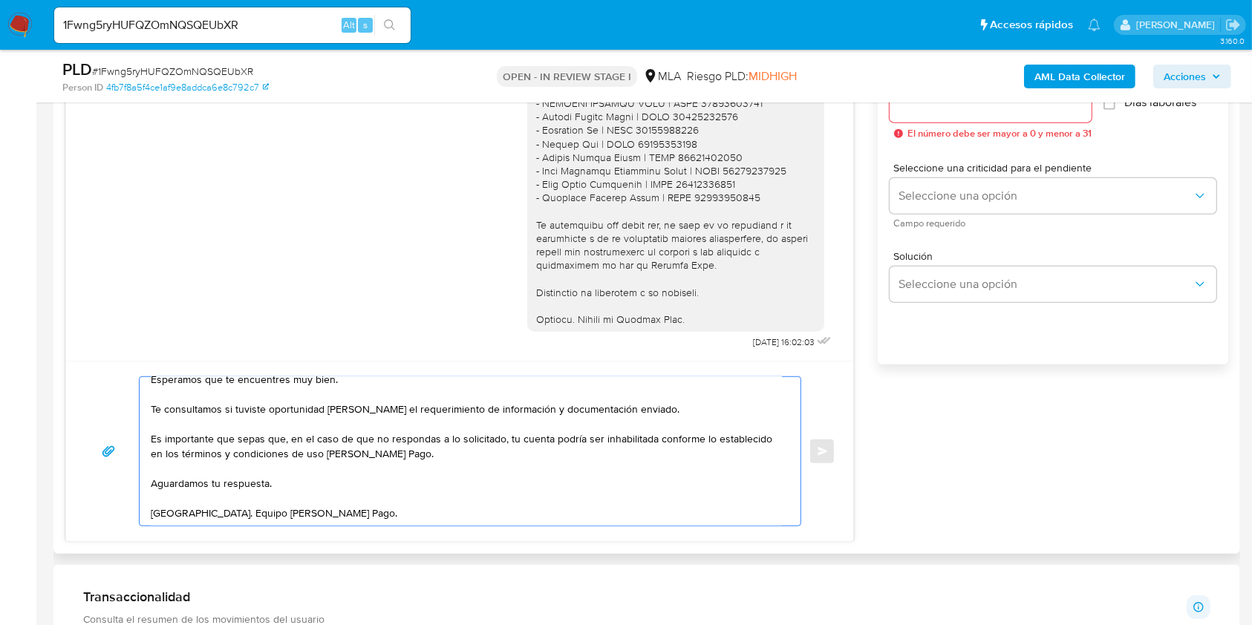
click at [299, 483] on textarea "Hola. Esperamos que te encuentres muy bien. Te consultamos si tuviste oportunid…" at bounding box center [466, 451] width 631 height 149
type textarea "Hola. Esperamos que te encuentres muy bien. Te consultamos si tuviste oportunid…"
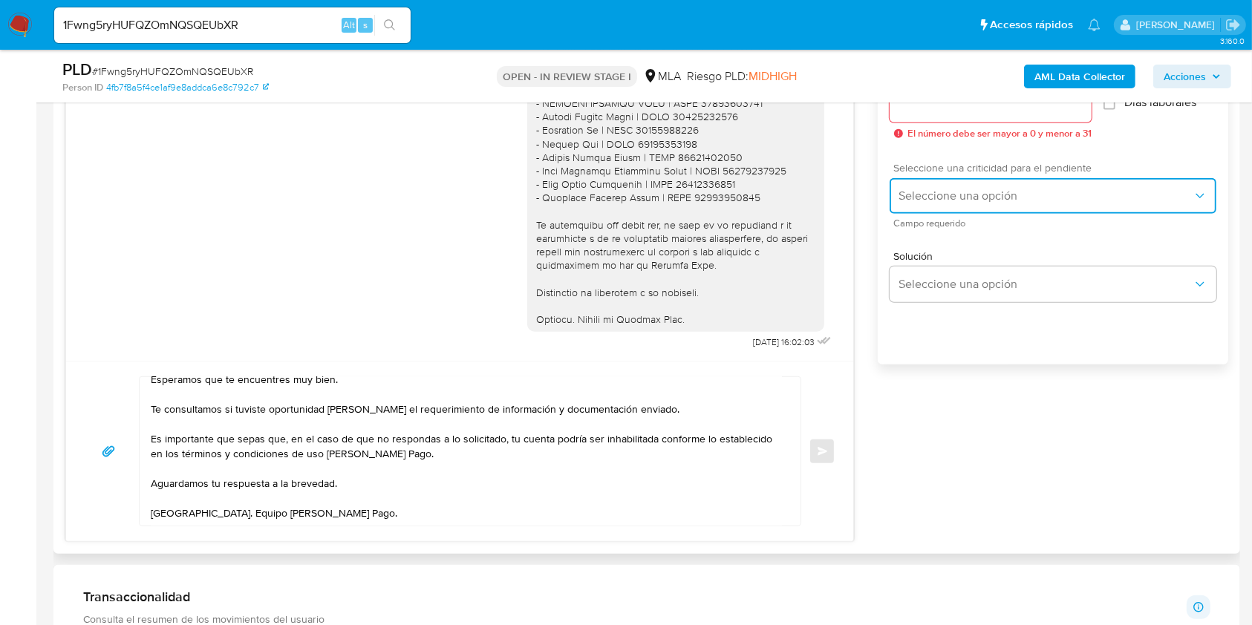
click at [1073, 181] on button "Seleccione una opción" at bounding box center [1053, 196] width 327 height 36
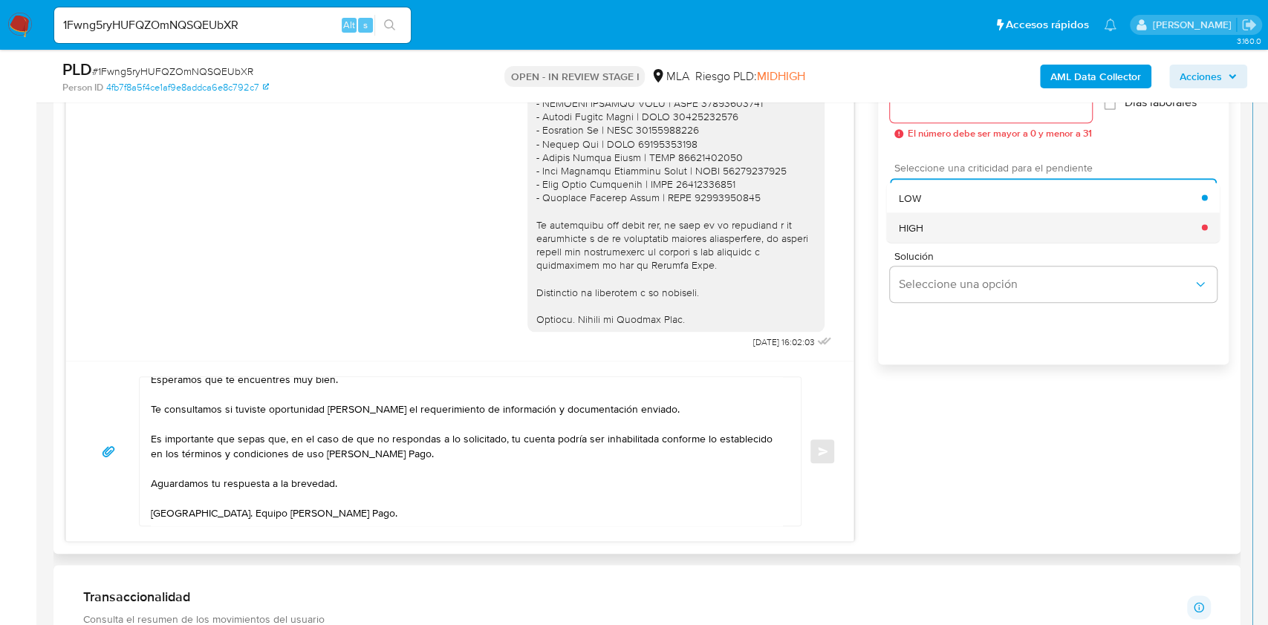
click at [939, 227] on div "HIGH" at bounding box center [1050, 227] width 303 height 30
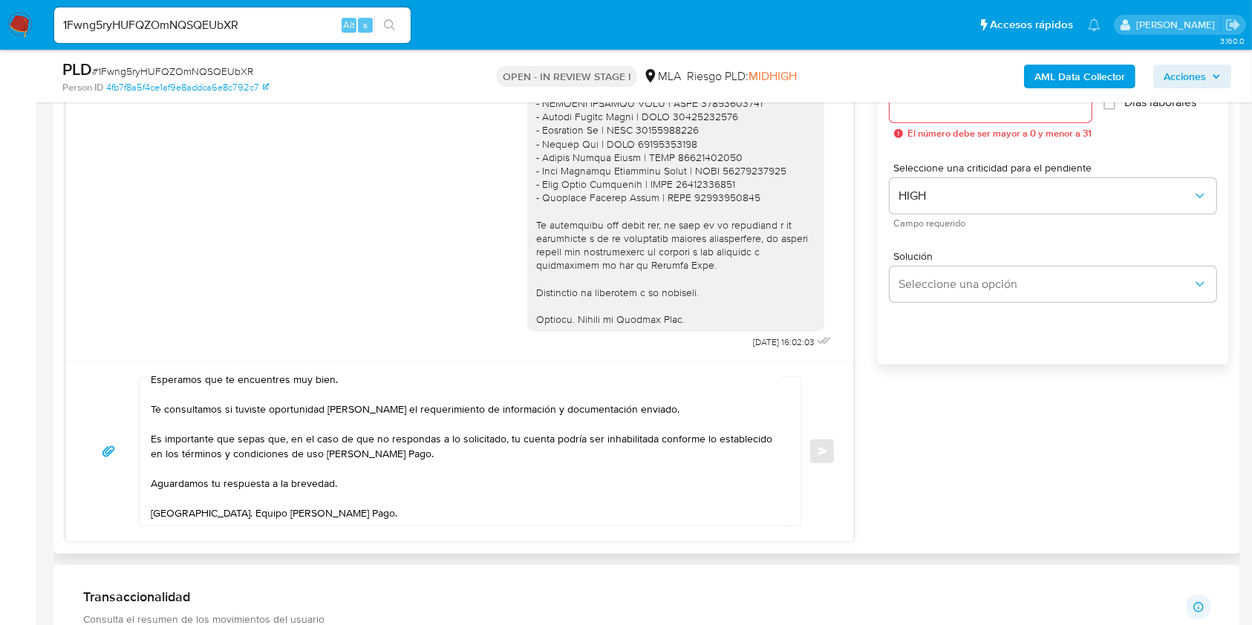
click at [971, 106] on input "Esperar Respuesta (días)" at bounding box center [991, 104] width 202 height 19
type input "1"
click at [925, 377] on div "Esperar Respuesta (días) 1 El número debe ser mayor a 0 y menor a 31 Días labor…" at bounding box center [1053, 226] width 351 height 356
click at [827, 454] on span "Enviar" at bounding box center [823, 451] width 10 height 9
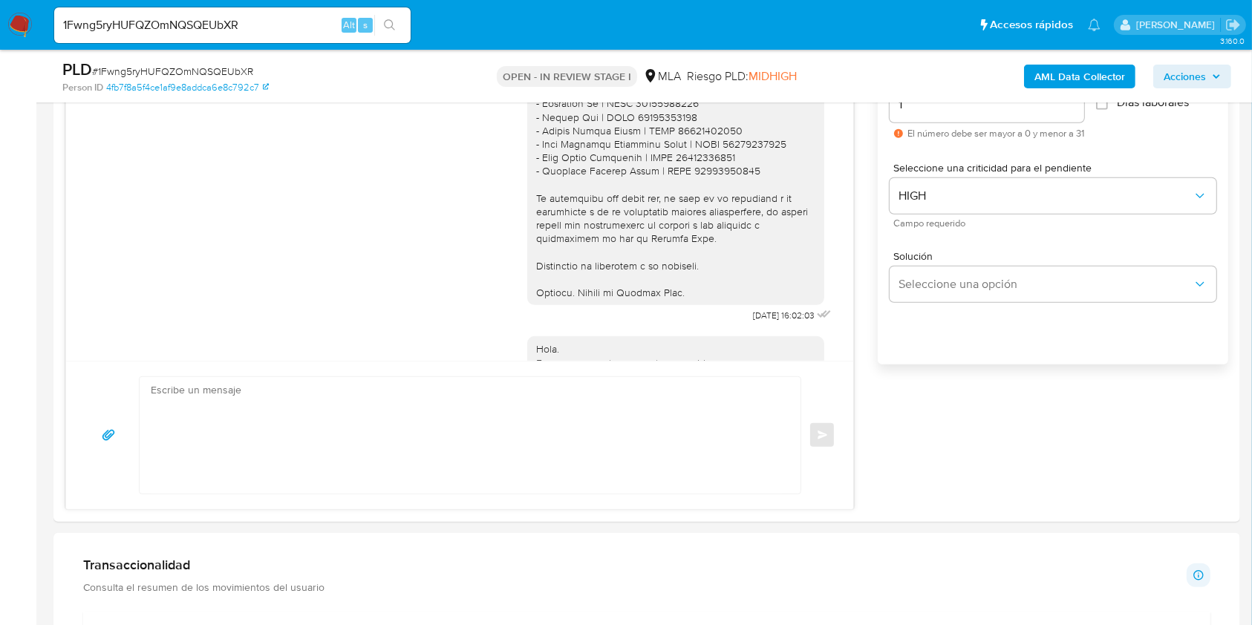
scroll to position [2020, 0]
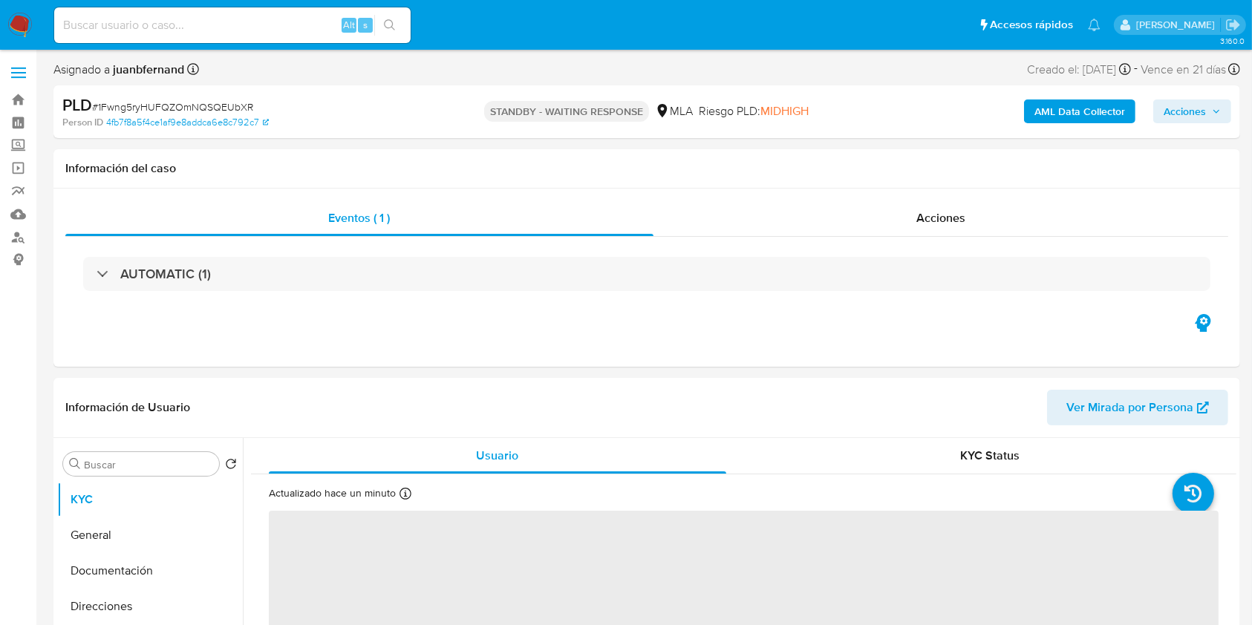
select select "10"
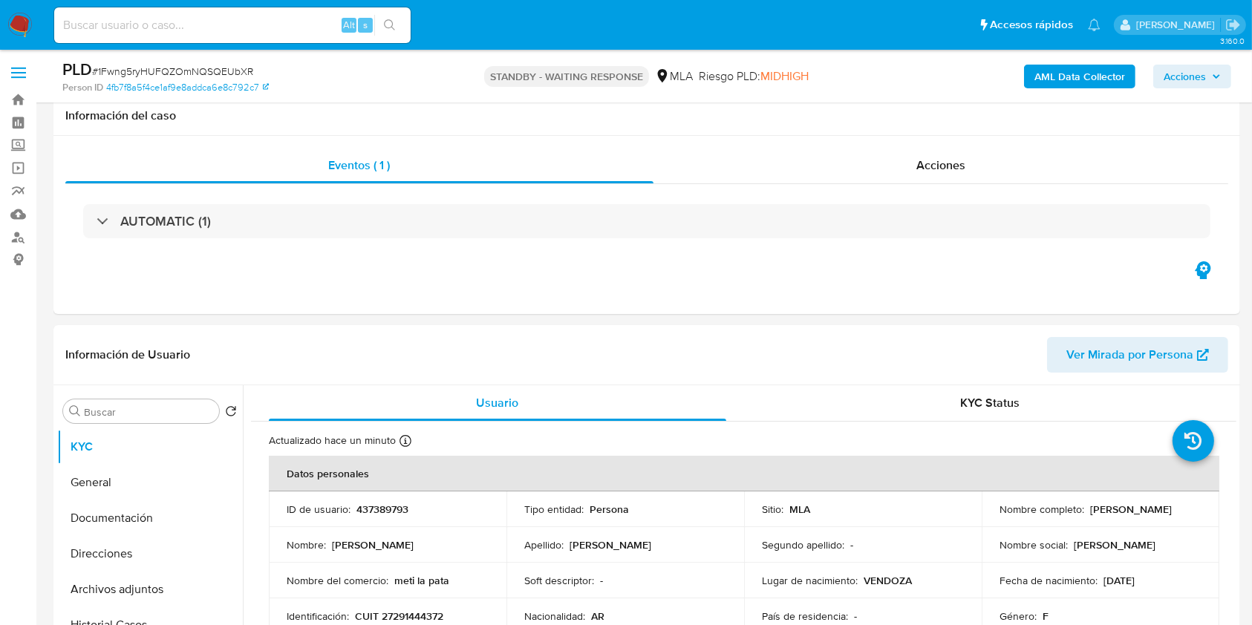
scroll to position [198, 0]
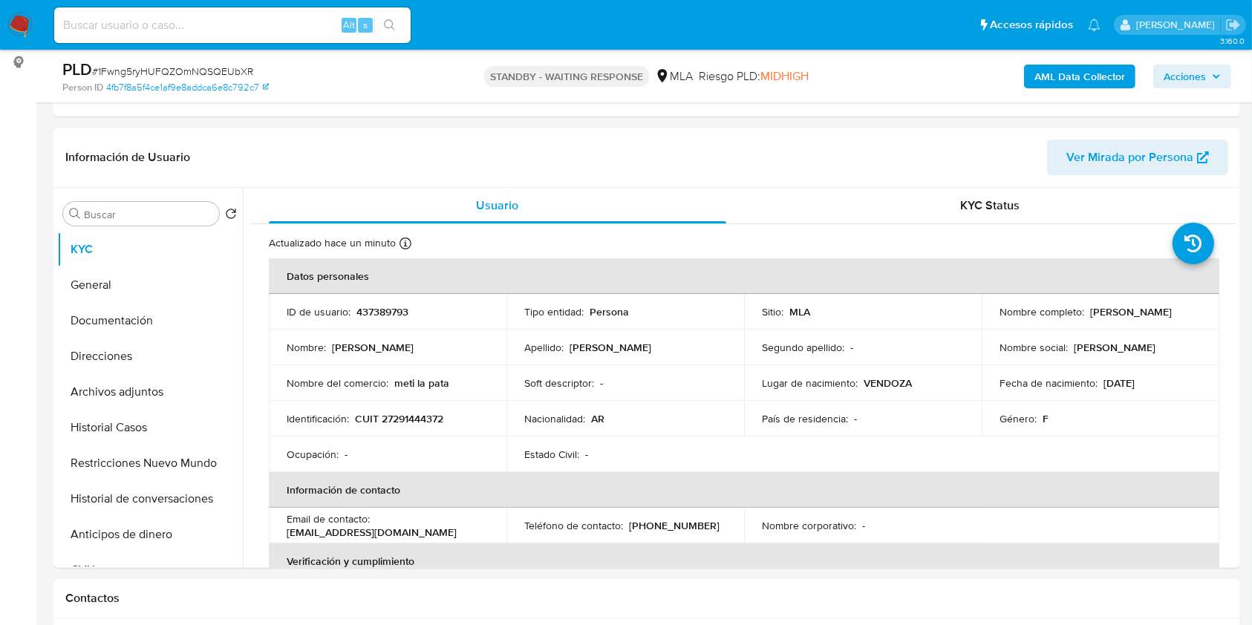
click at [273, 21] on input at bounding box center [232, 25] width 356 height 19
paste input "dBufnn9nq4Ky1VlqIbkT9FY9"
type input "dBufnn9nq4Ky1VlqIbkT9FY9"
click at [372, 25] on div "s" at bounding box center [365, 25] width 15 height 15
click at [397, 30] on button "search-icon" at bounding box center [389, 25] width 30 height 21
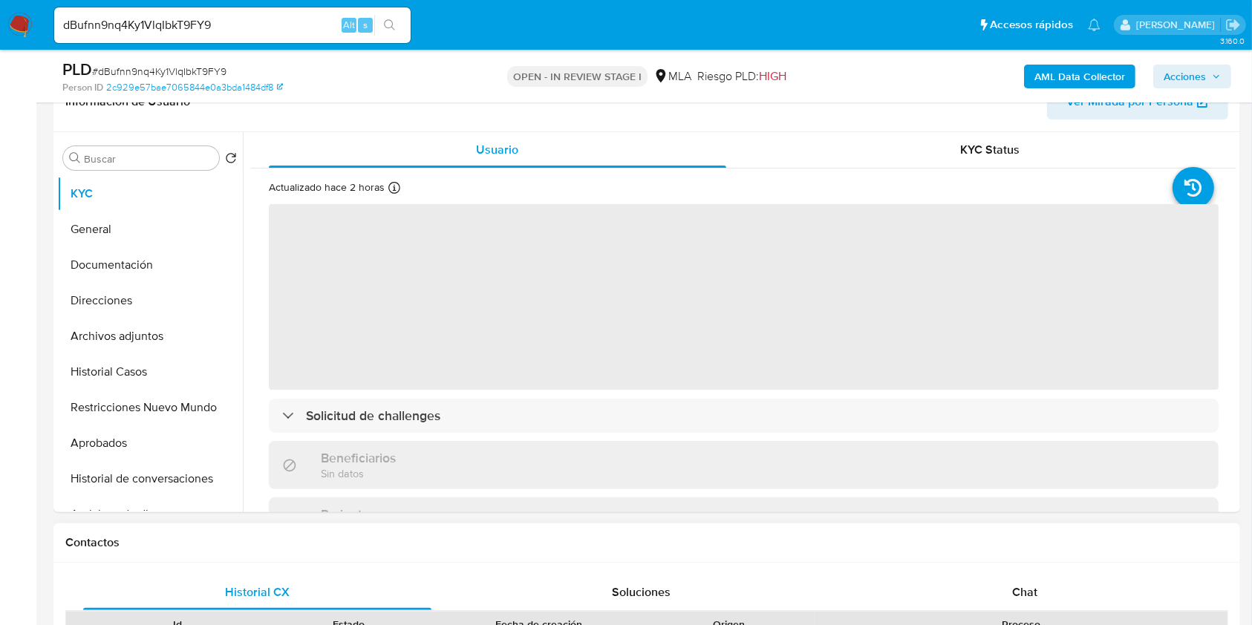
scroll to position [396, 0]
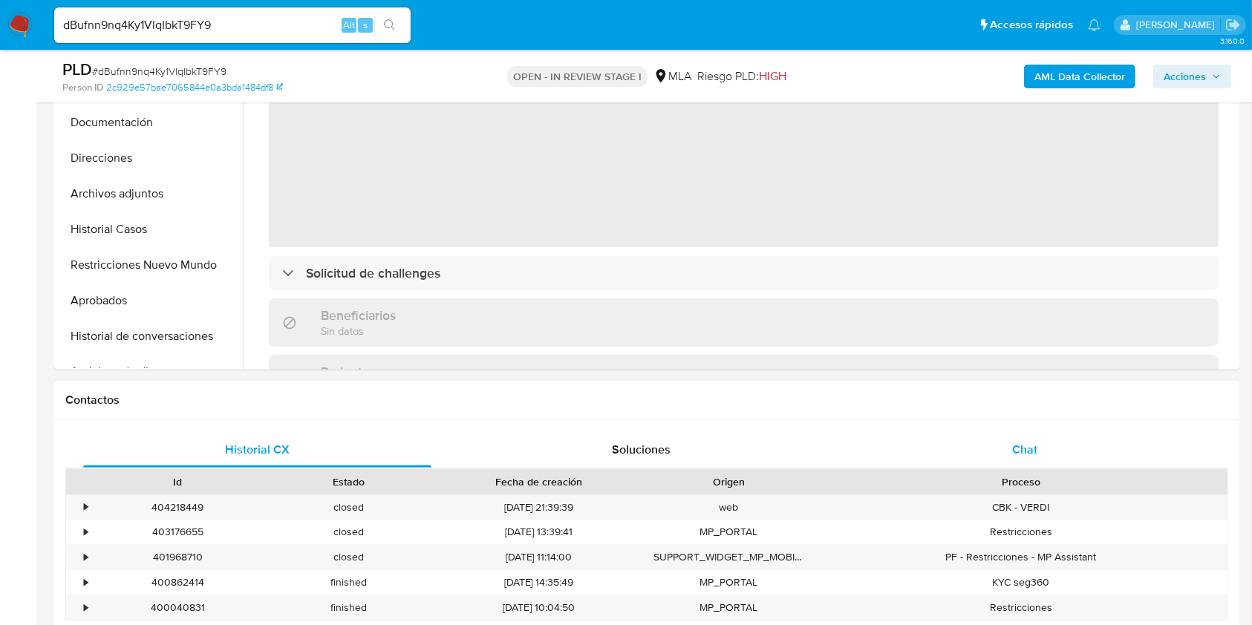
select select "10"
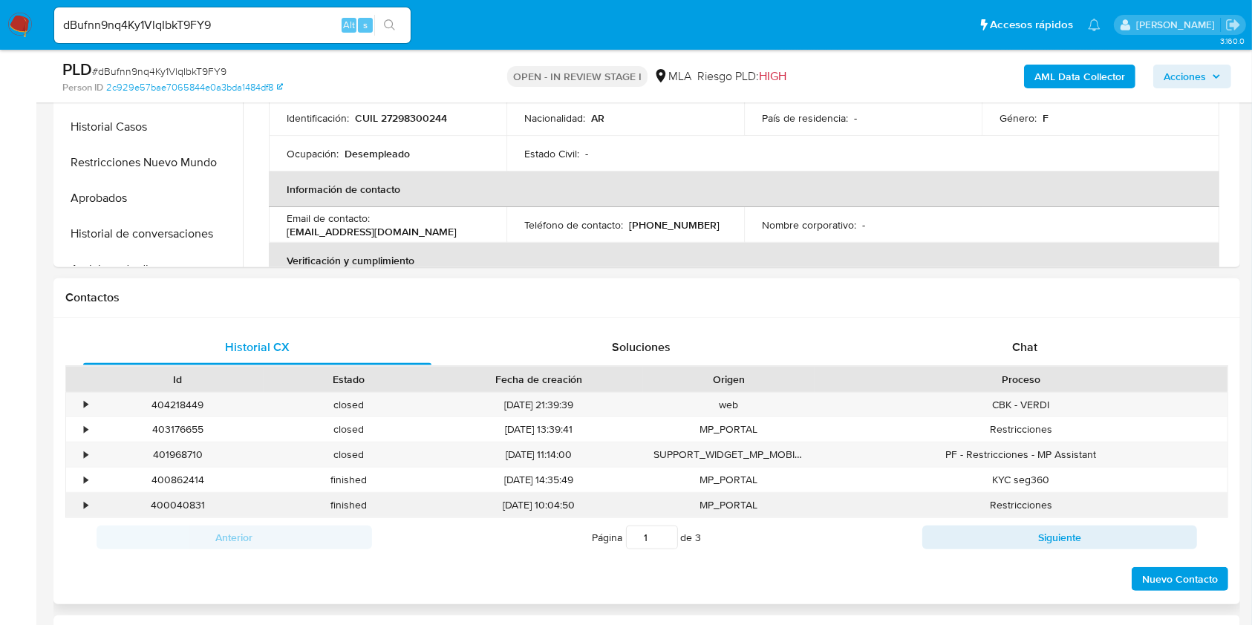
scroll to position [594, 0]
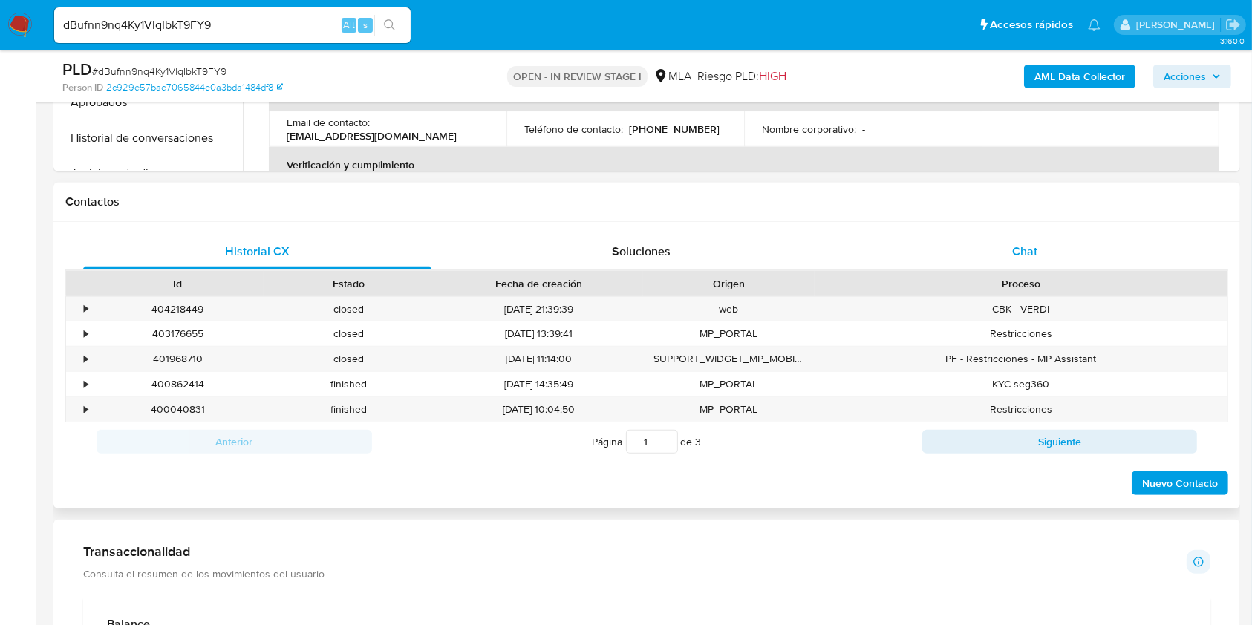
click at [1026, 256] on span "Chat" at bounding box center [1024, 251] width 25 height 17
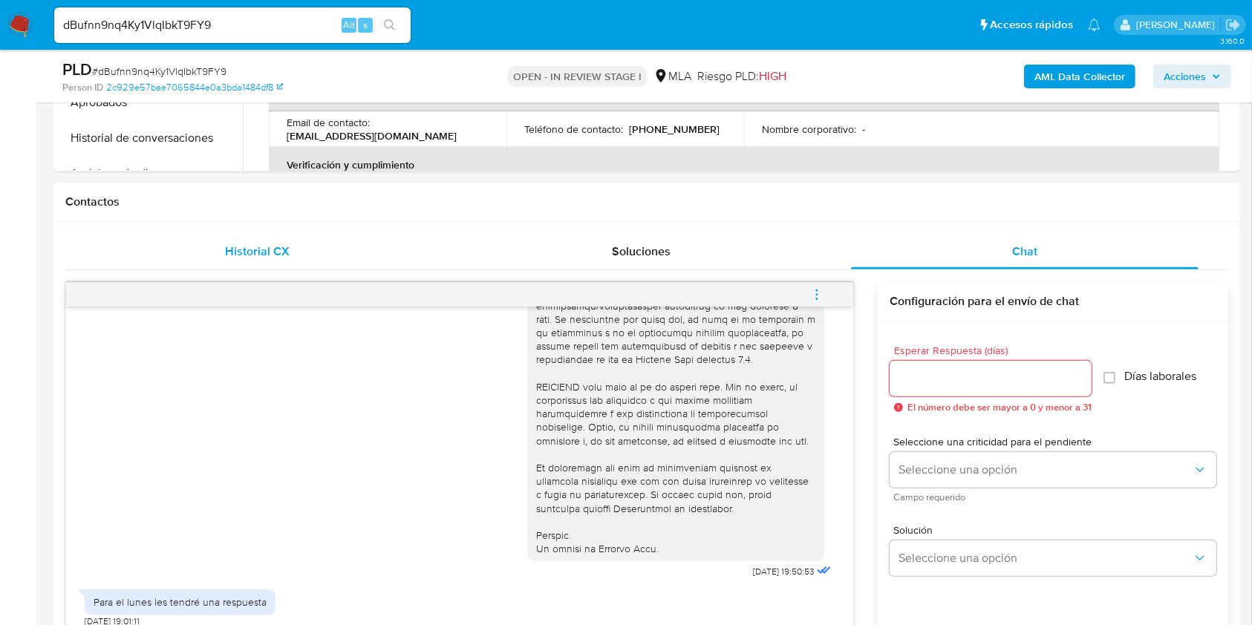
click at [218, 261] on div "Historial CX" at bounding box center [257, 252] width 348 height 36
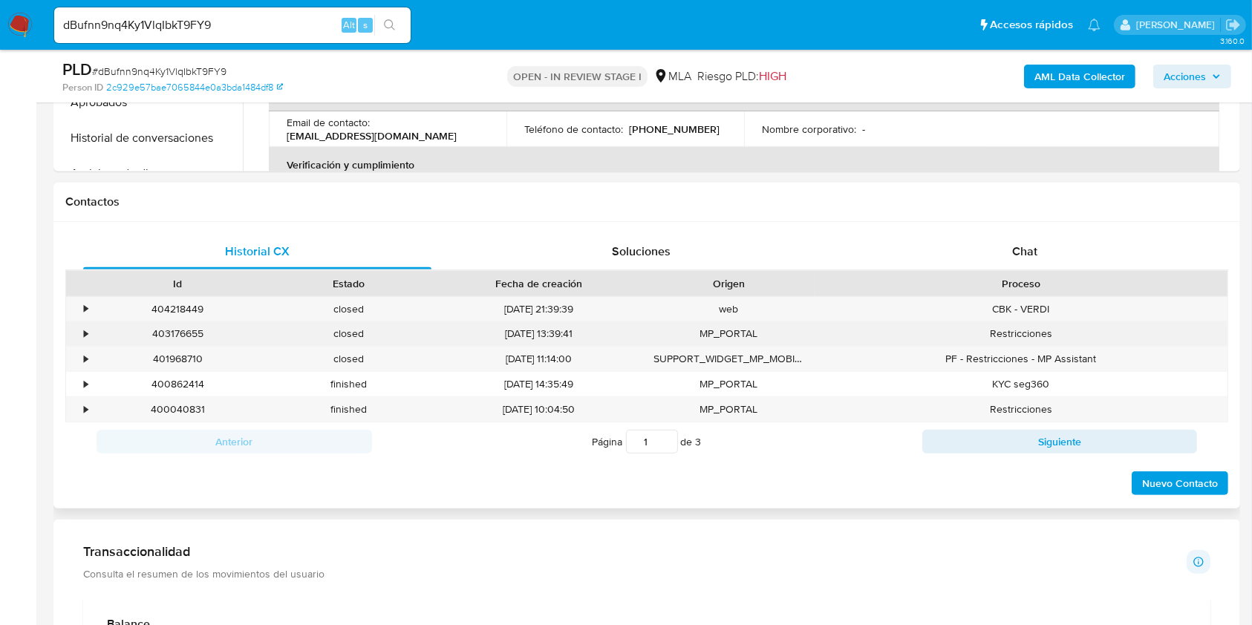
click at [1026, 336] on div "Restricciones" at bounding box center [1021, 334] width 413 height 25
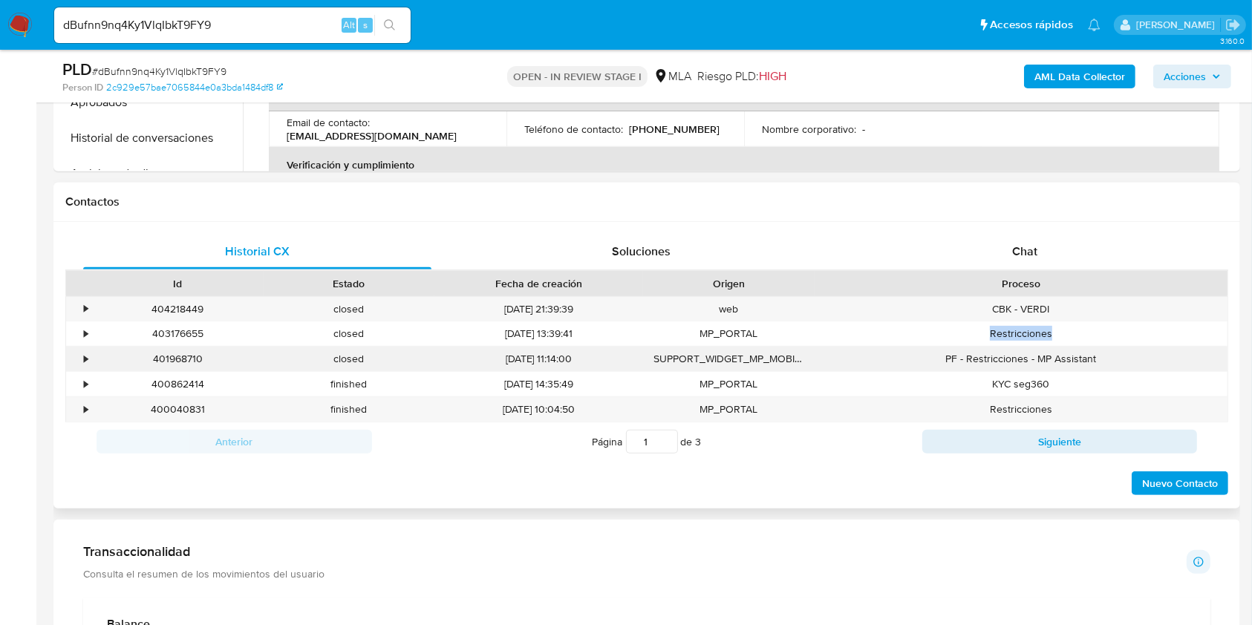
copy div "Restricciones"
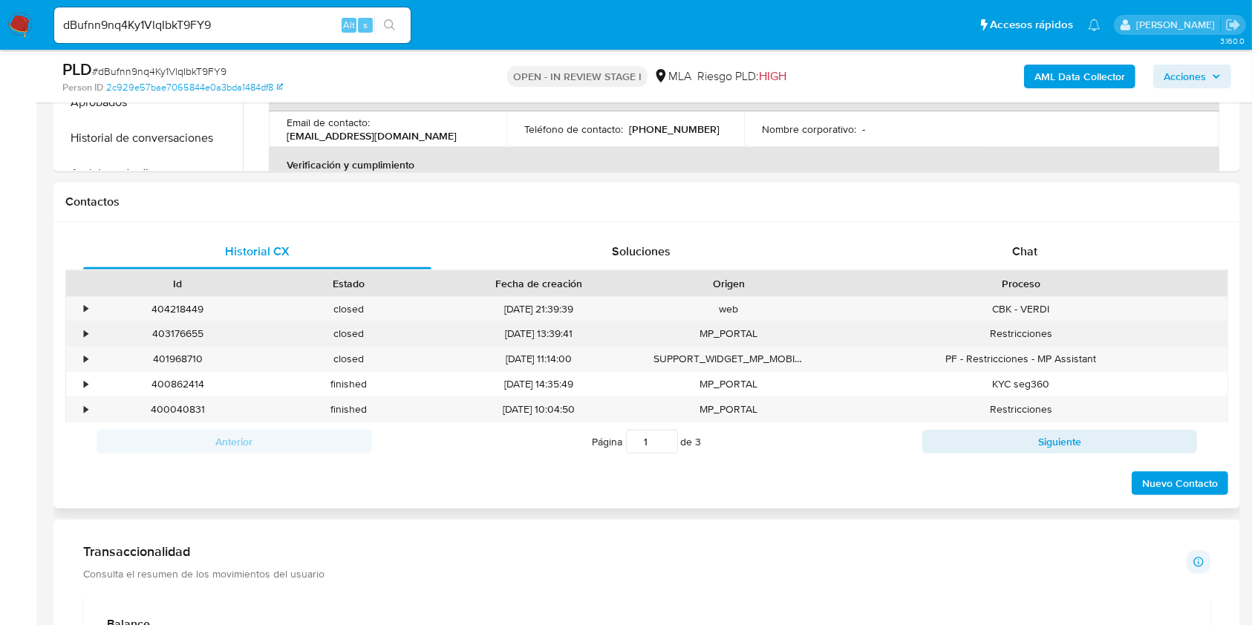
click at [159, 332] on div "403176655" at bounding box center [178, 334] width 172 height 25
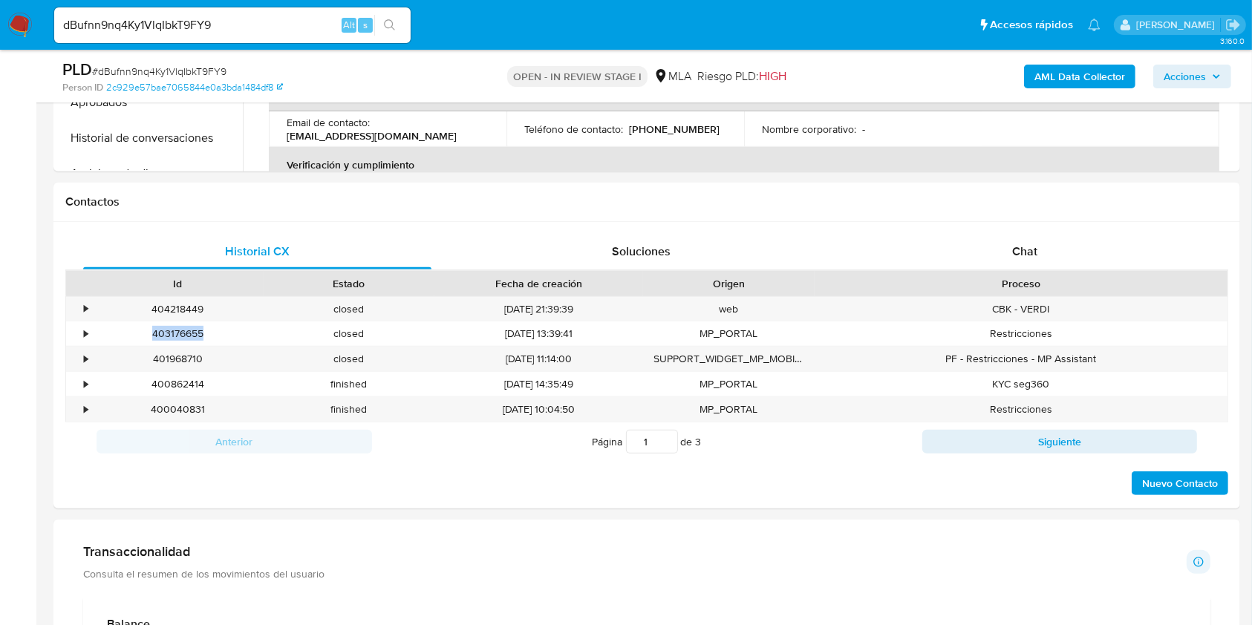
copy div "403176655"
click at [166, 354] on div "401968710" at bounding box center [178, 359] width 172 height 25
copy div "401968710"
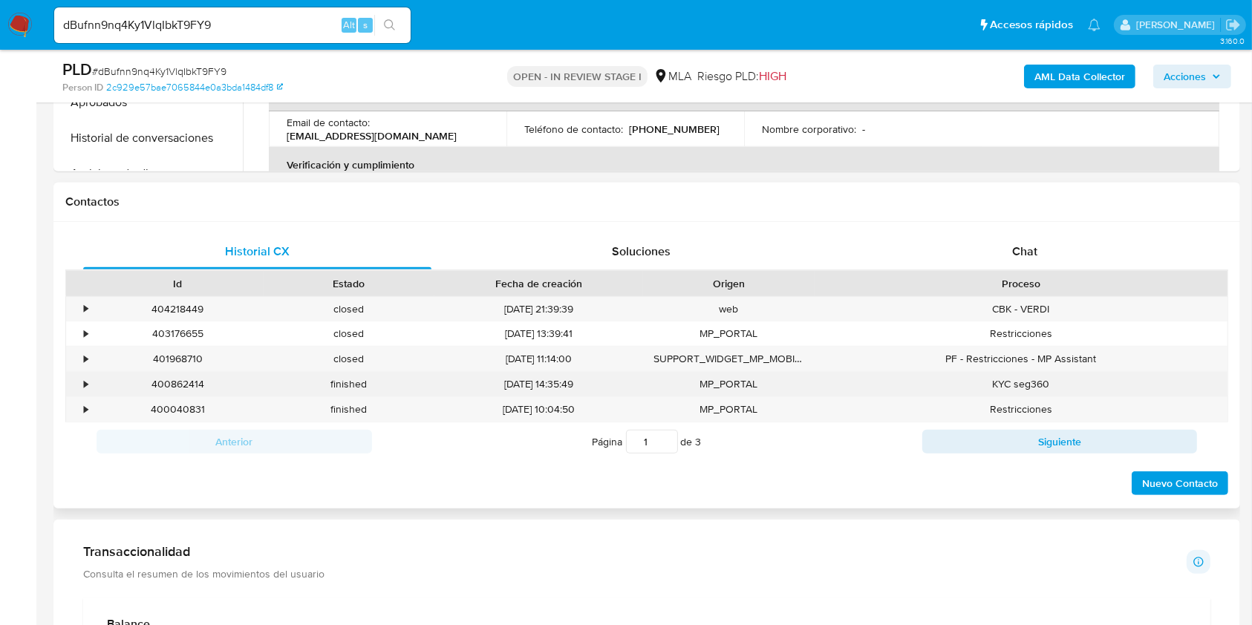
click at [182, 384] on div "400862414" at bounding box center [178, 384] width 172 height 25
click at [182, 383] on div "400862414" at bounding box center [178, 384] width 172 height 25
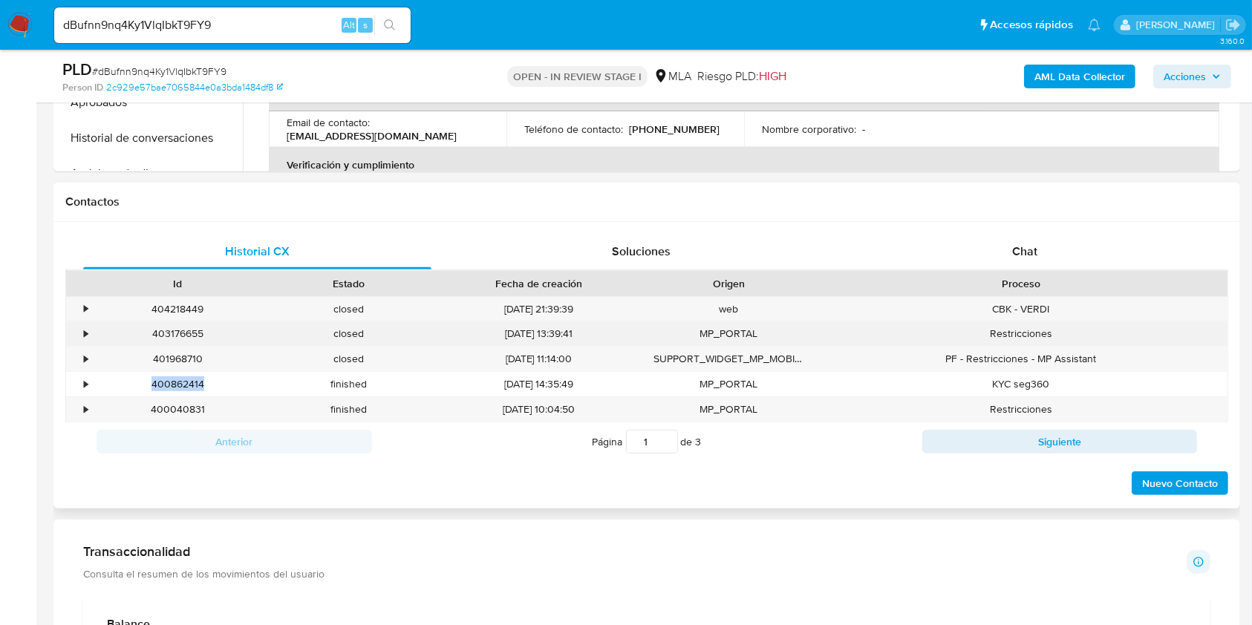
copy div "400862414"
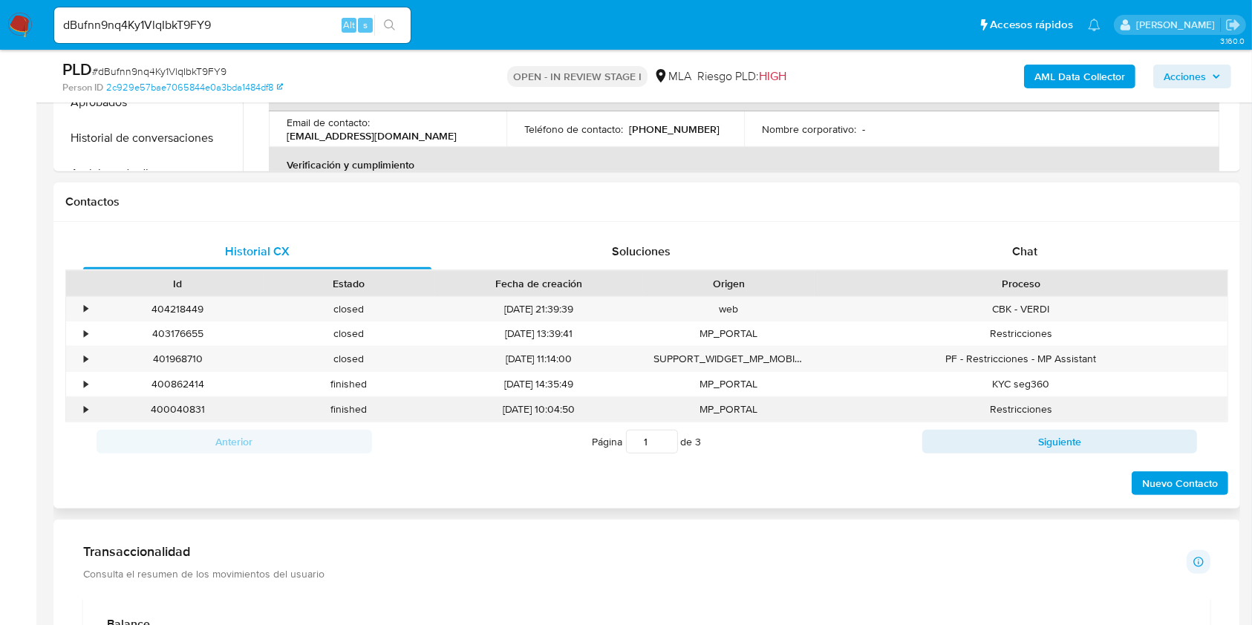
click at [170, 405] on div "400040831" at bounding box center [178, 409] width 172 height 25
copy div "400040831"
click at [1070, 445] on button "Siguiente" at bounding box center [1060, 442] width 276 height 24
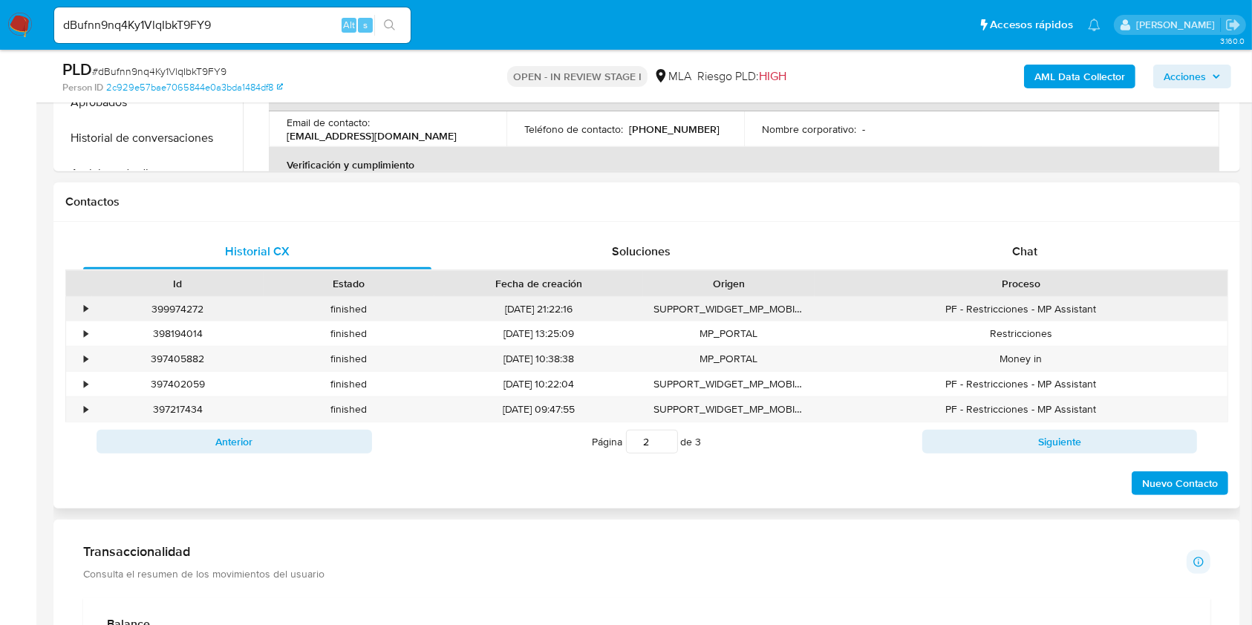
click at [160, 307] on div "399974272" at bounding box center [178, 309] width 172 height 25
click at [161, 307] on div "399974272" at bounding box center [178, 309] width 172 height 25
copy div "399974272"
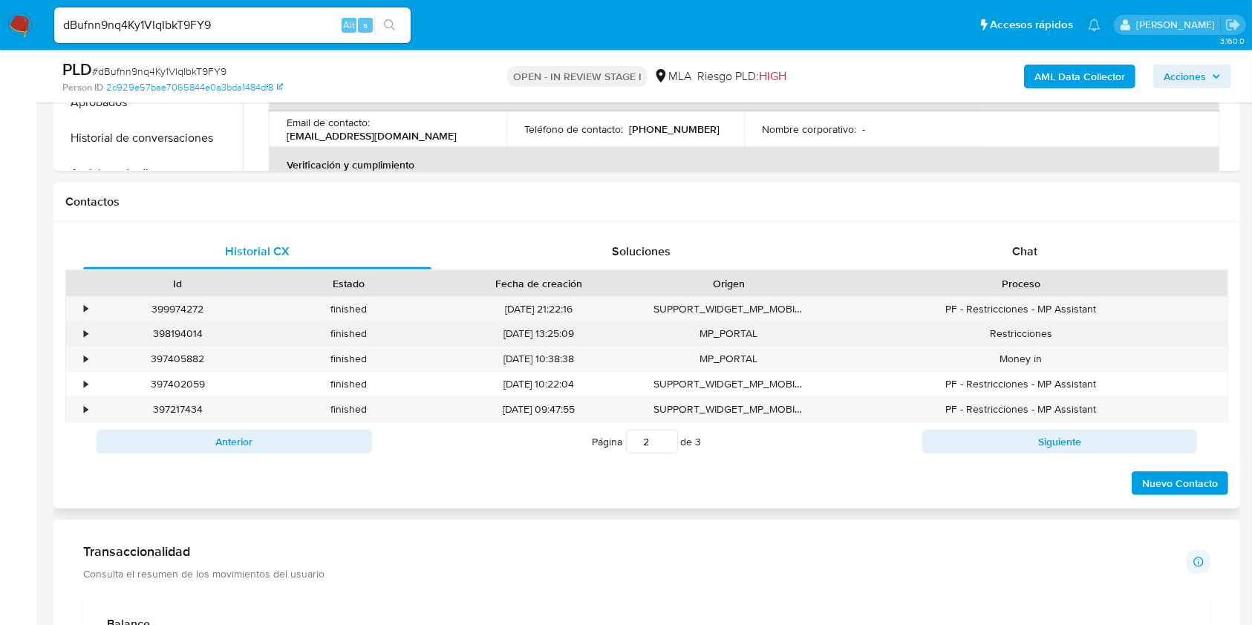
click at [177, 336] on div "398194014" at bounding box center [178, 334] width 172 height 25
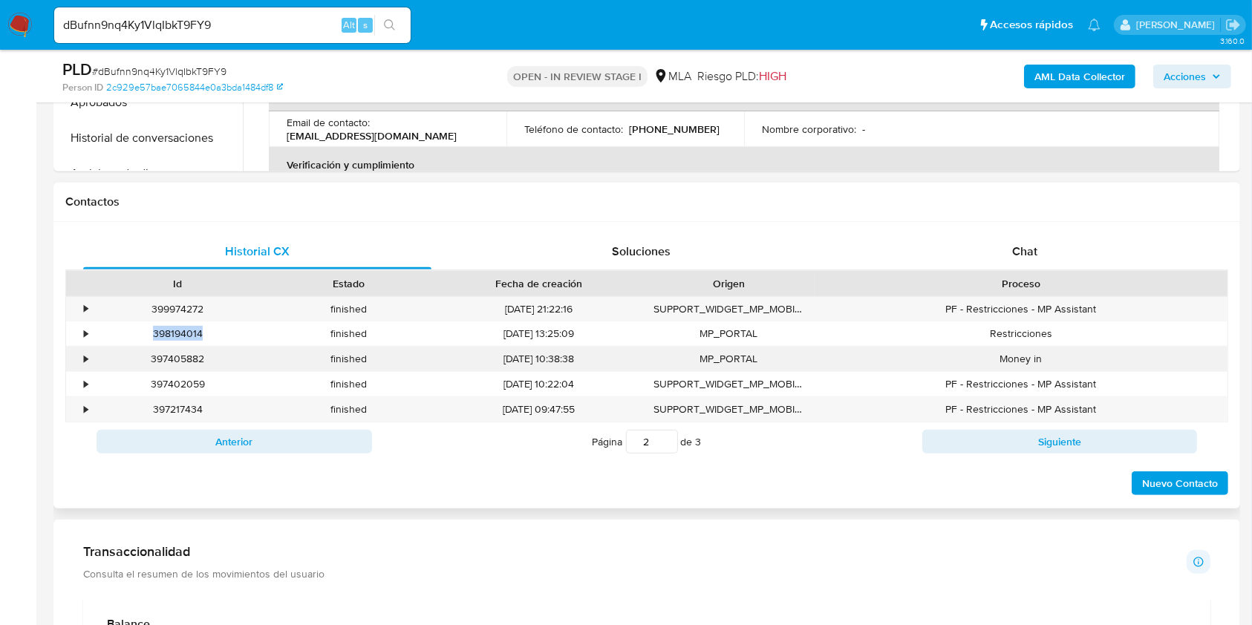
copy div "398194014"
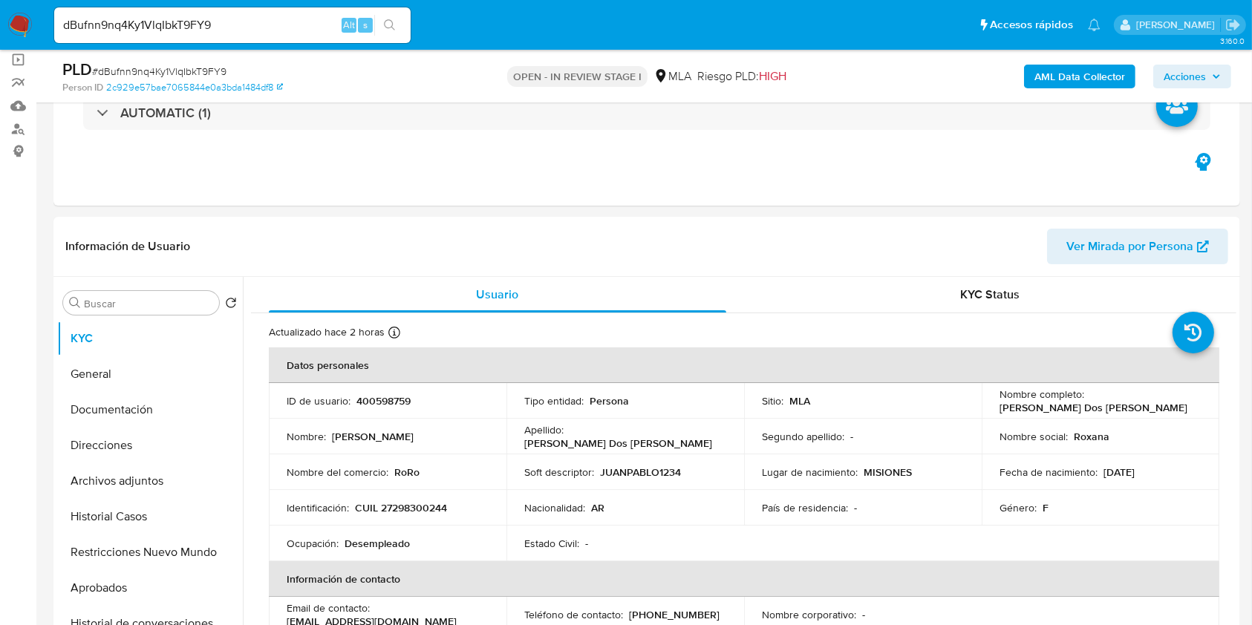
scroll to position [99, 0]
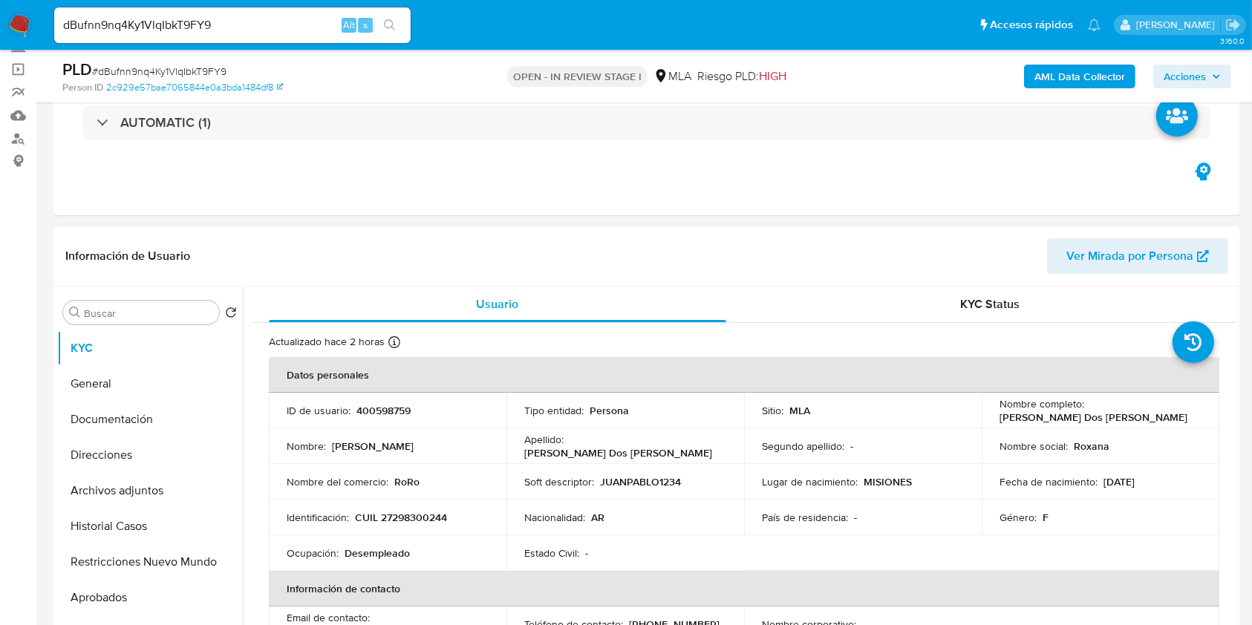
click at [393, 414] on p "400598759" at bounding box center [383, 410] width 54 height 13
copy p "400598759"
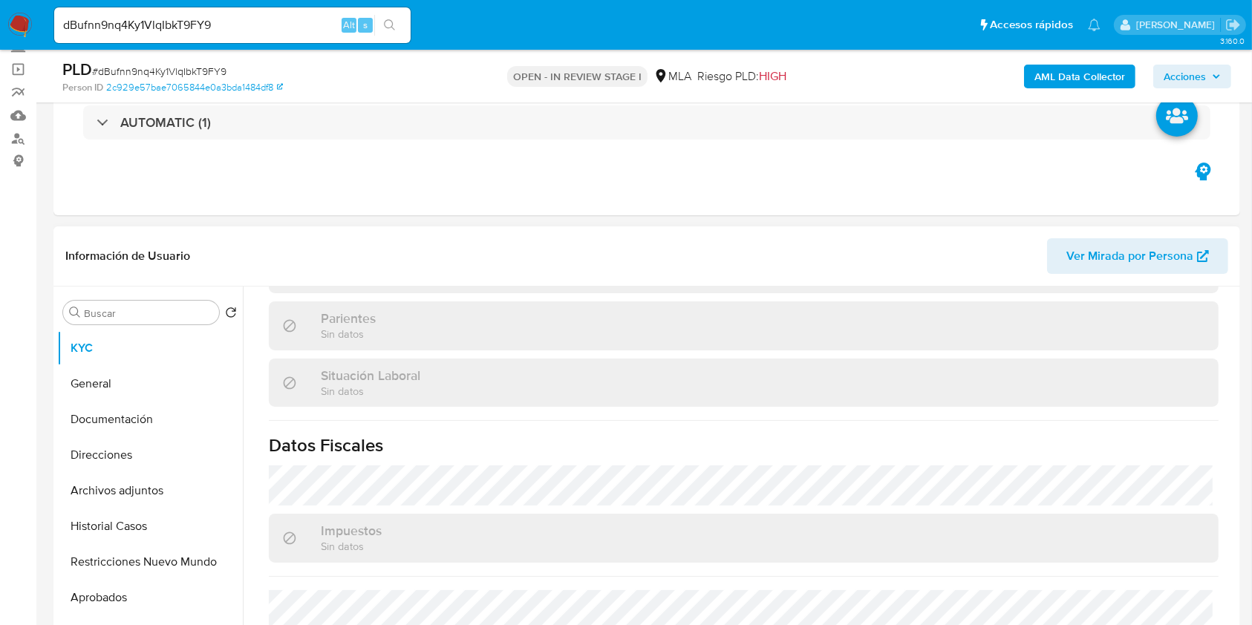
scroll to position [767, 0]
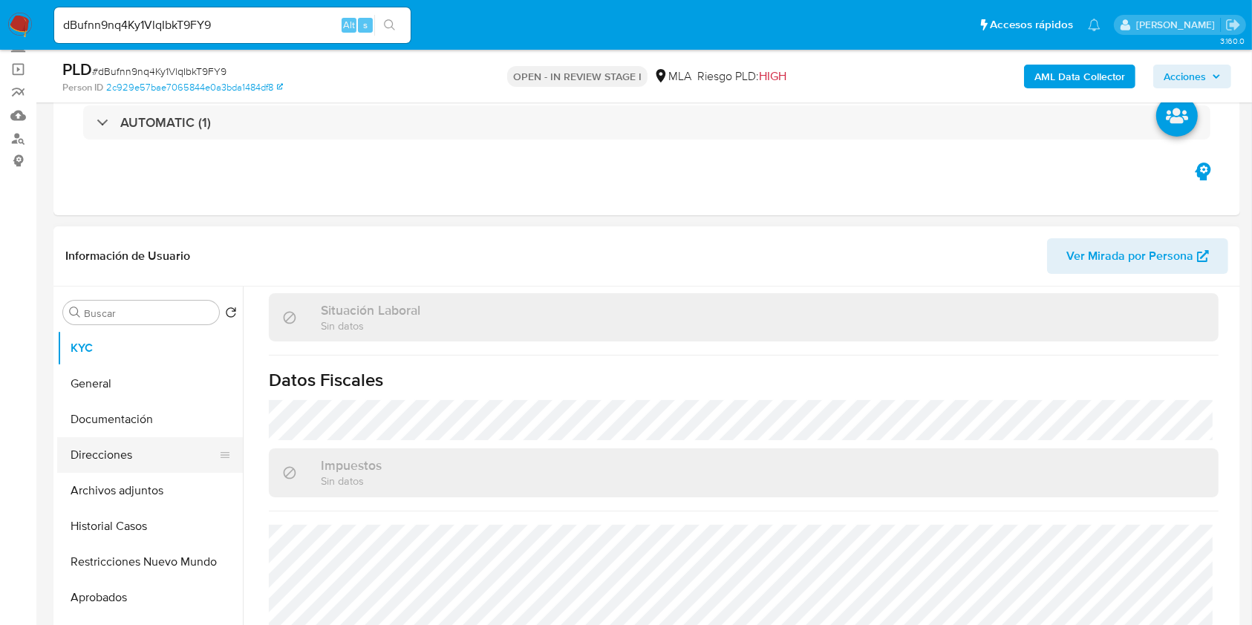
click at [149, 460] on button "Direcciones" at bounding box center [144, 455] width 174 height 36
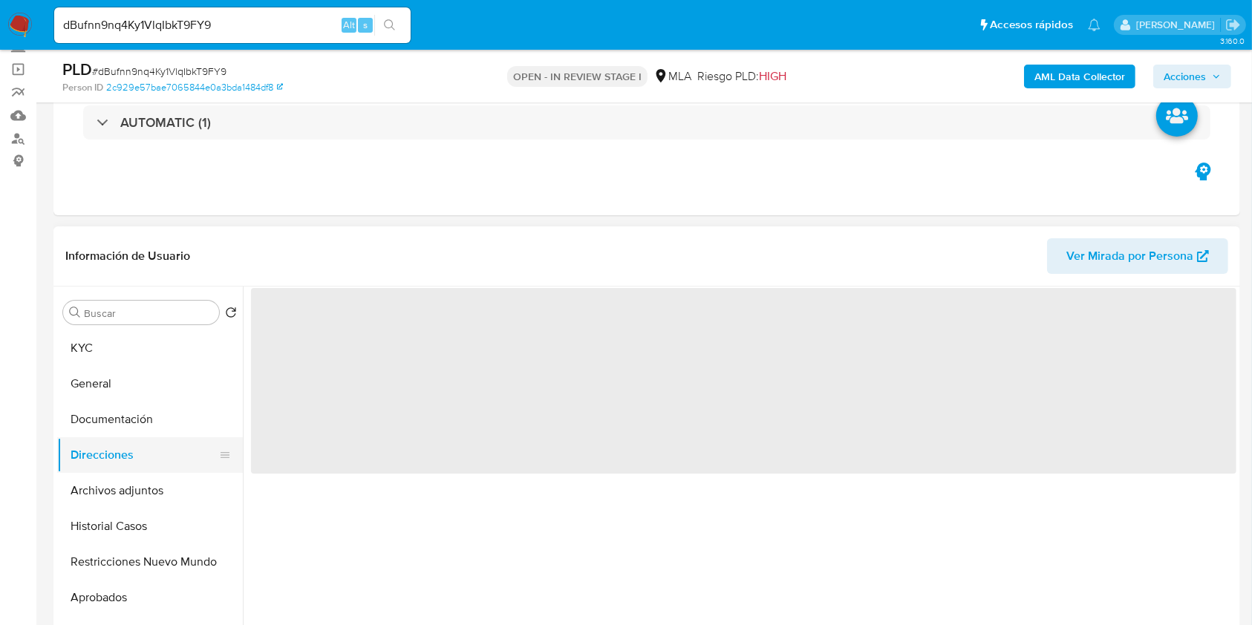
scroll to position [0, 0]
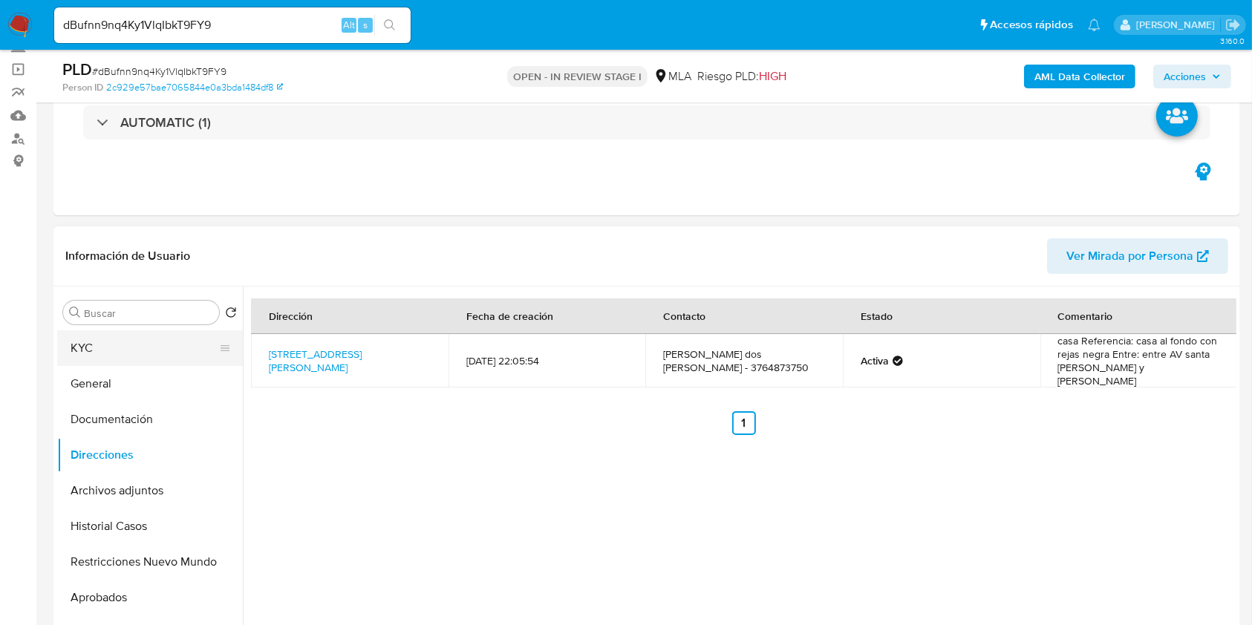
click at [83, 359] on button "KYC" at bounding box center [144, 348] width 174 height 36
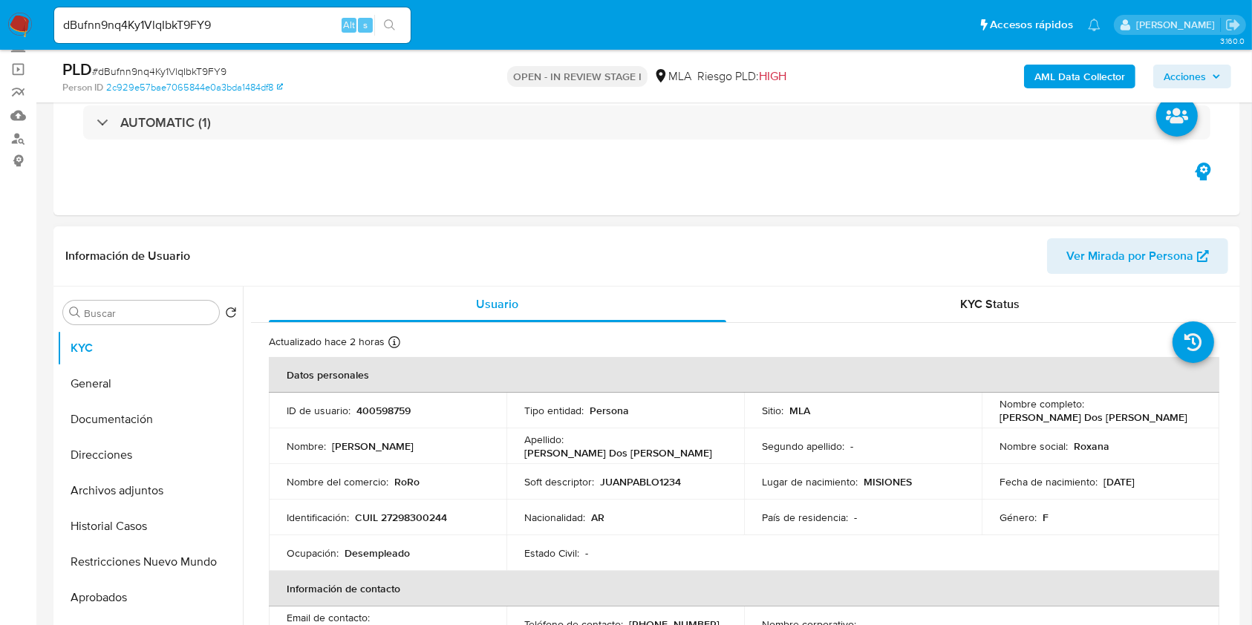
scroll to position [297, 0]
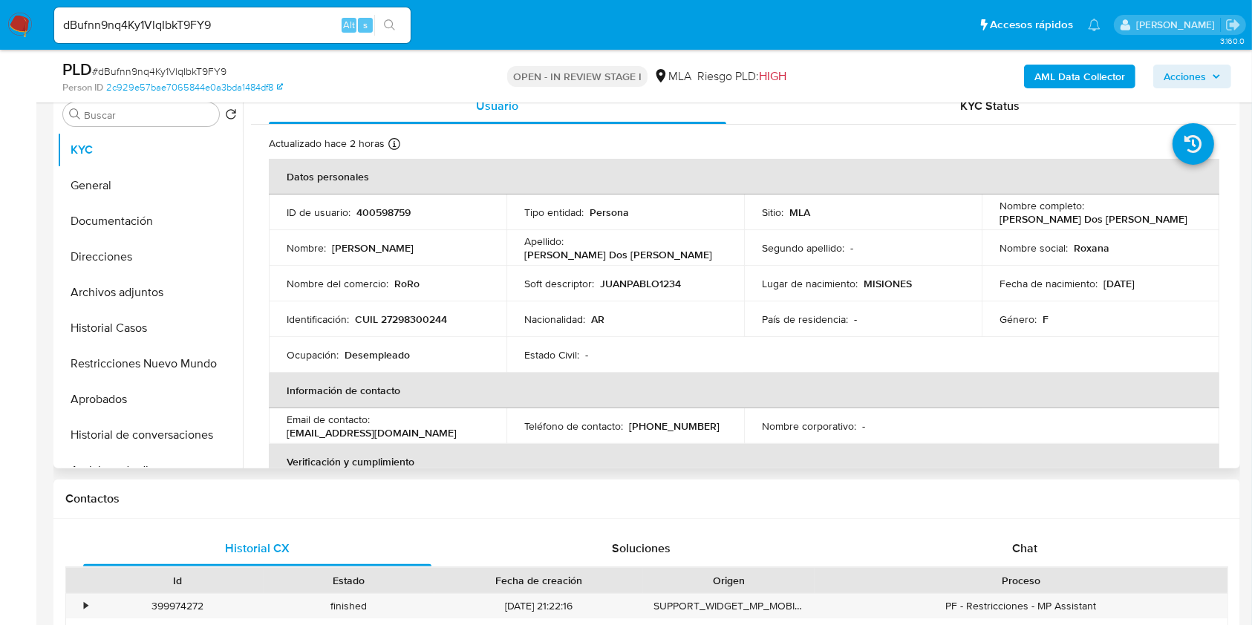
click at [406, 435] on p "[EMAIL_ADDRESS][DOMAIN_NAME]" at bounding box center [372, 432] width 170 height 13
drag, startPoint x: 406, startPoint y: 435, endPoint x: 324, endPoint y: 429, distance: 82.7
click at [320, 434] on p "[EMAIL_ADDRESS][DOMAIN_NAME]" at bounding box center [372, 432] width 170 height 13
copy p "[EMAIL_ADDRESS][DOMAIN_NAME]"
click at [142, 358] on button "Restricciones Nuevo Mundo" at bounding box center [144, 364] width 174 height 36
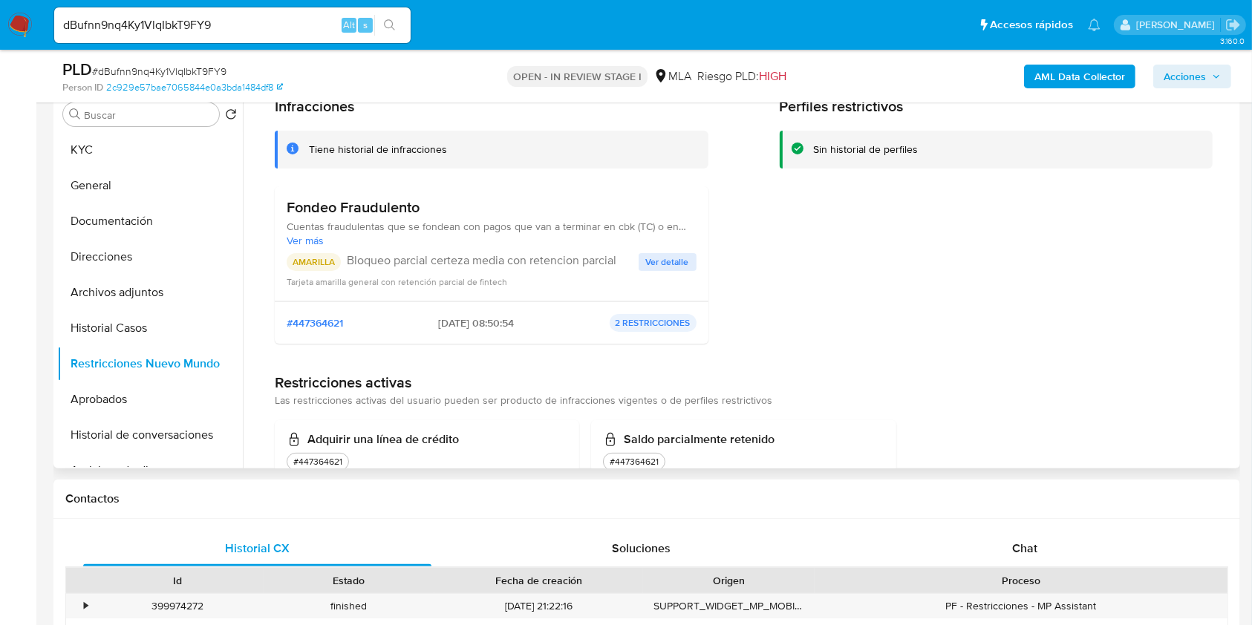
scroll to position [0, 0]
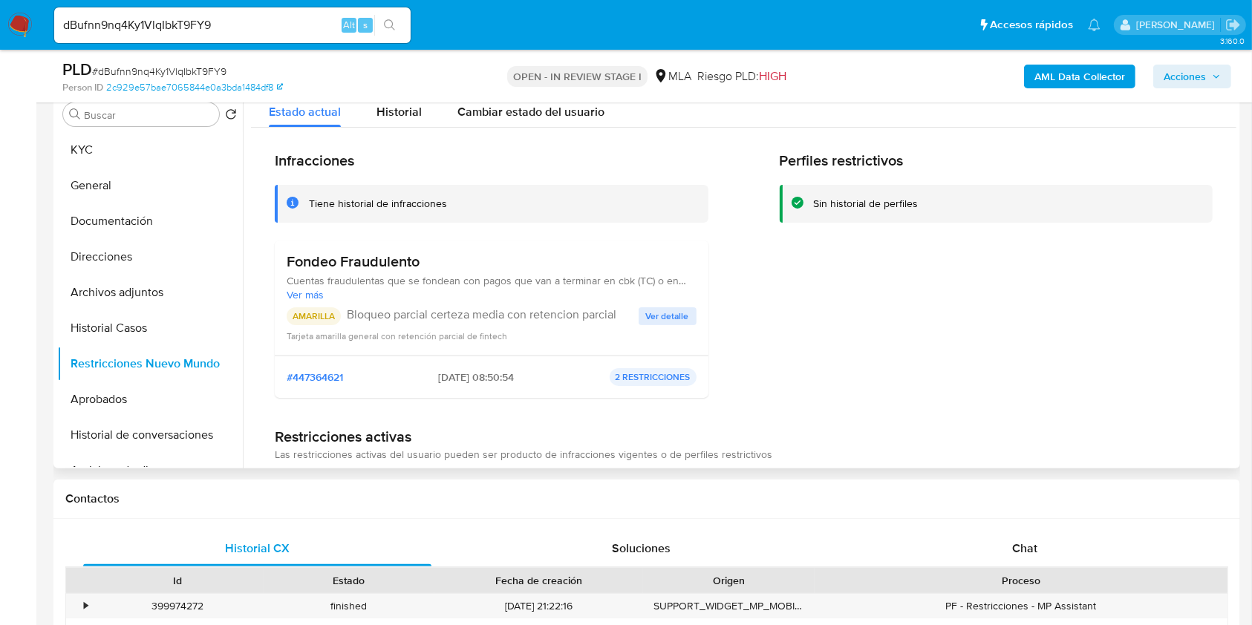
click at [649, 313] on span "Ver detalle" at bounding box center [667, 316] width 43 height 15
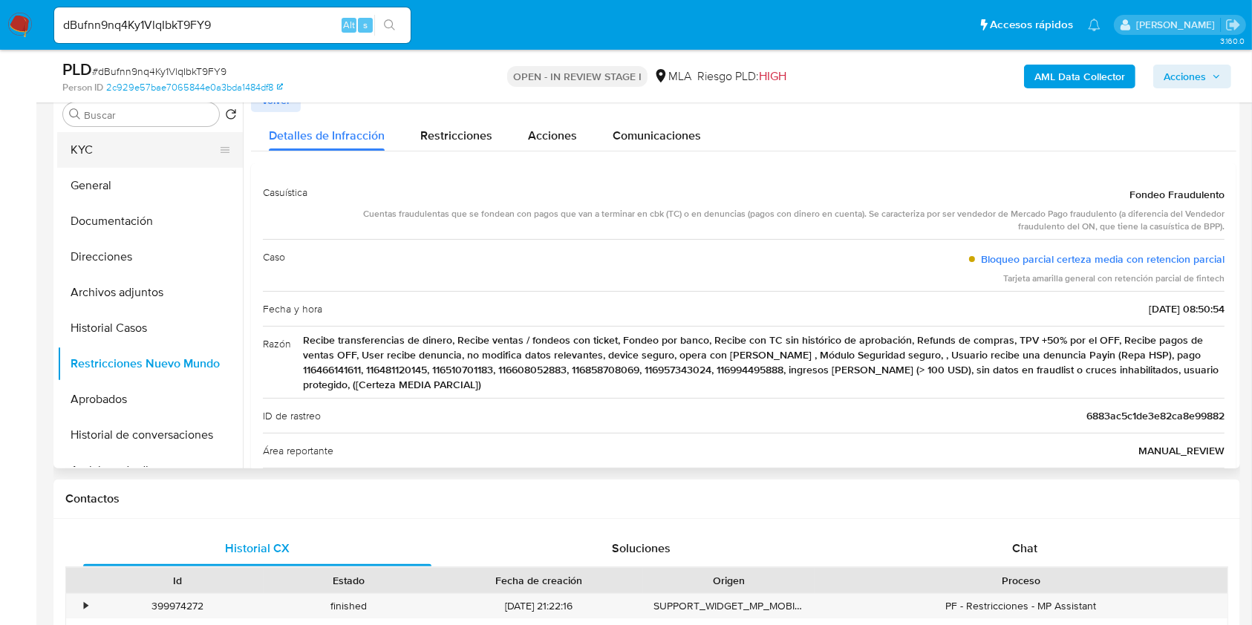
click at [132, 163] on button "KYC" at bounding box center [144, 150] width 174 height 36
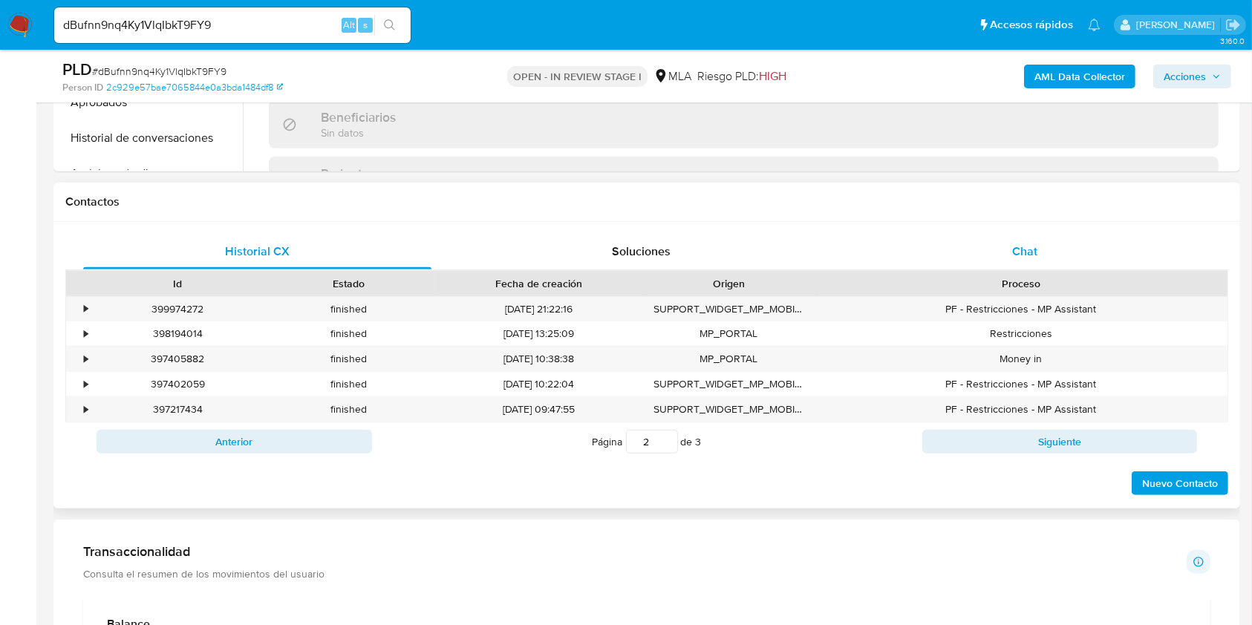
click at [1075, 241] on div "Chat" at bounding box center [1025, 252] width 348 height 36
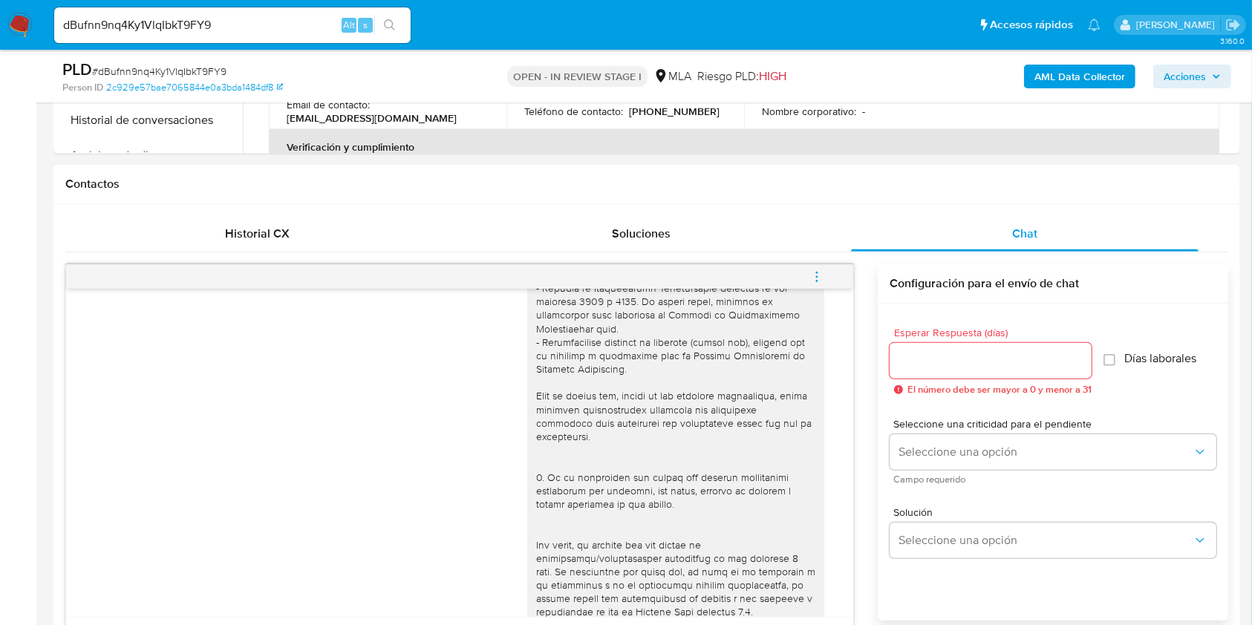
scroll to position [594, 0]
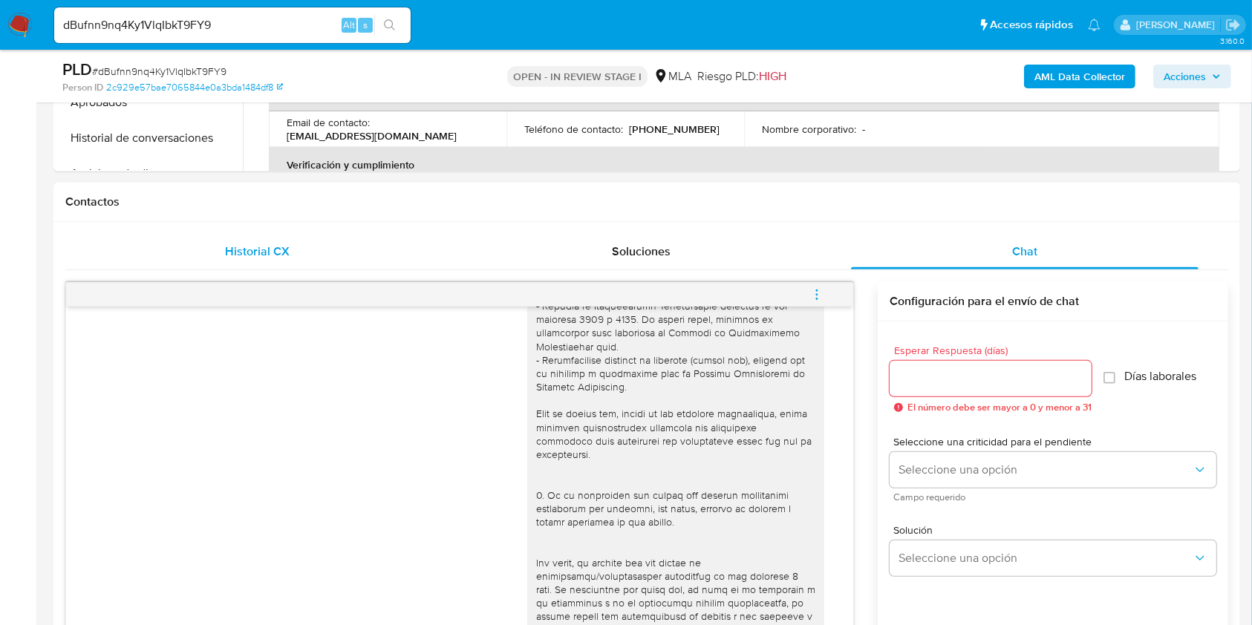
click at [291, 261] on div "Historial CX" at bounding box center [257, 252] width 348 height 36
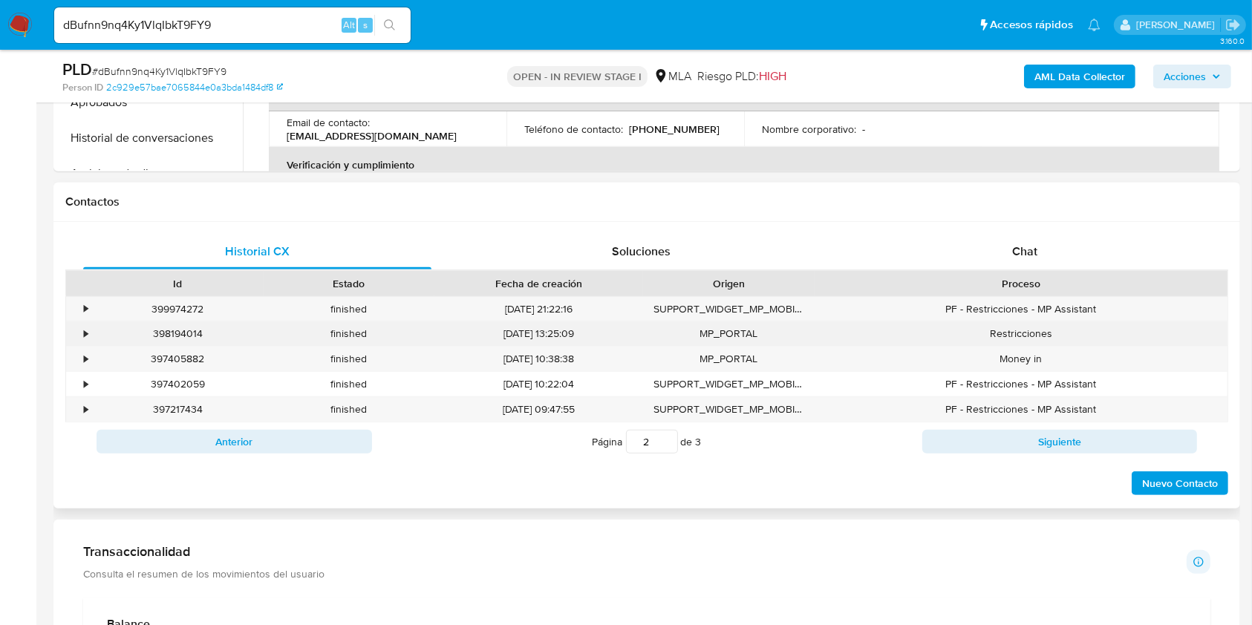
click at [93, 333] on div "398194014" at bounding box center [178, 334] width 172 height 25
click at [84, 338] on div "•" at bounding box center [86, 334] width 4 height 14
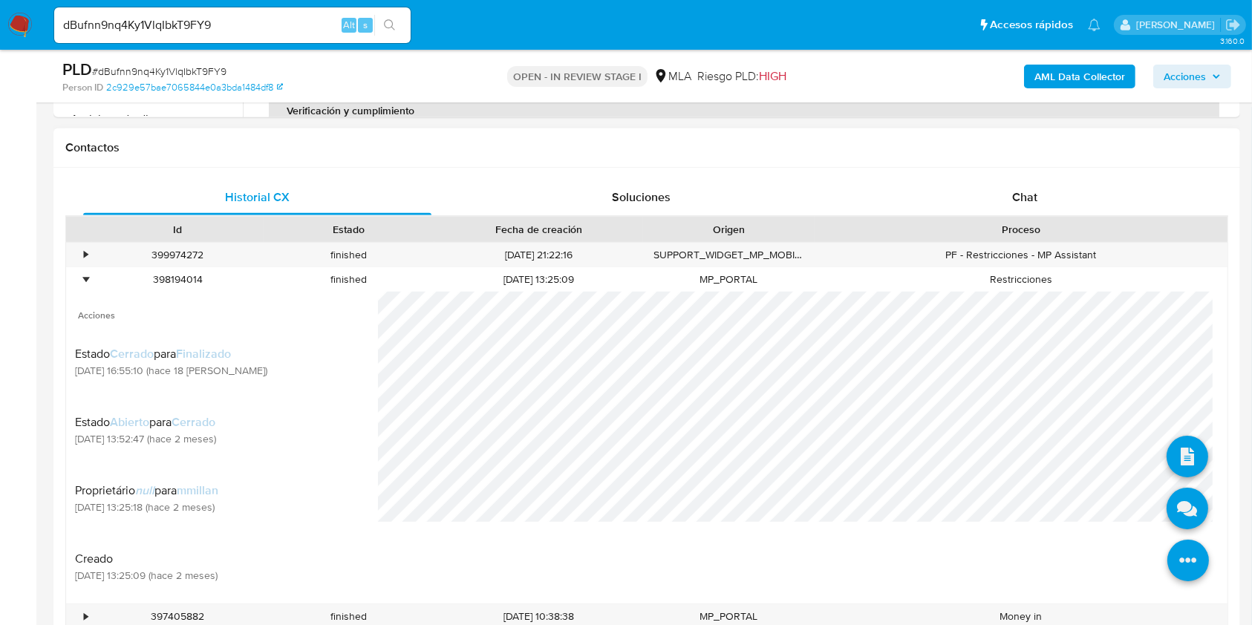
scroll to position [693, 0]
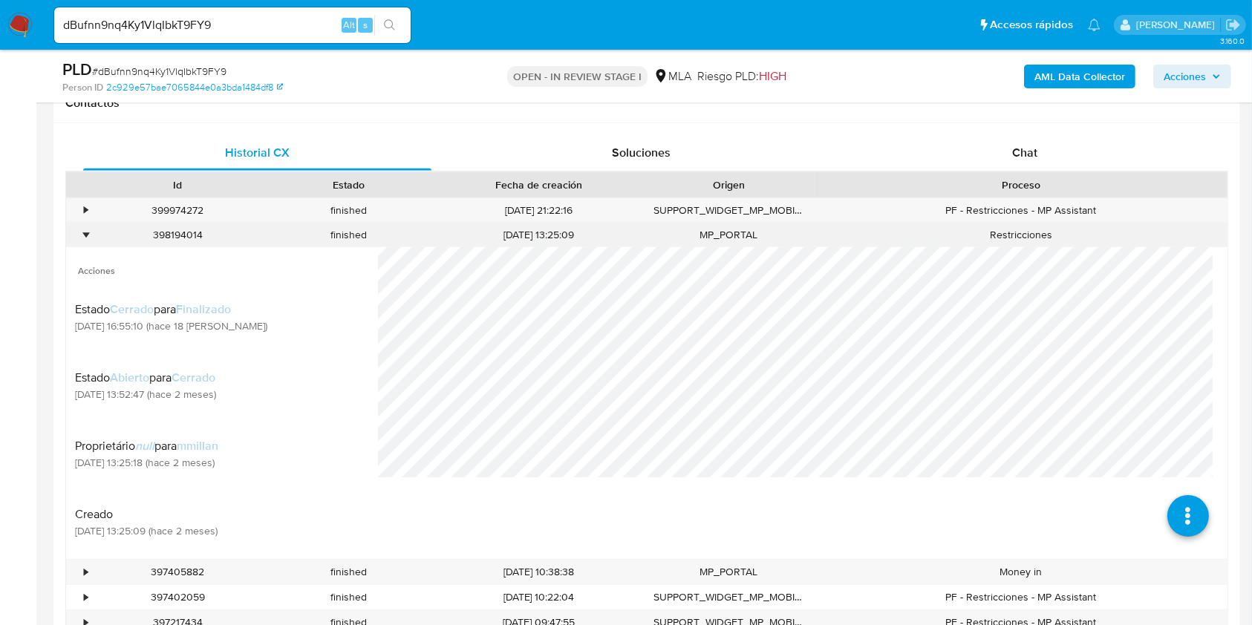
click at [84, 232] on div "•" at bounding box center [86, 235] width 4 height 14
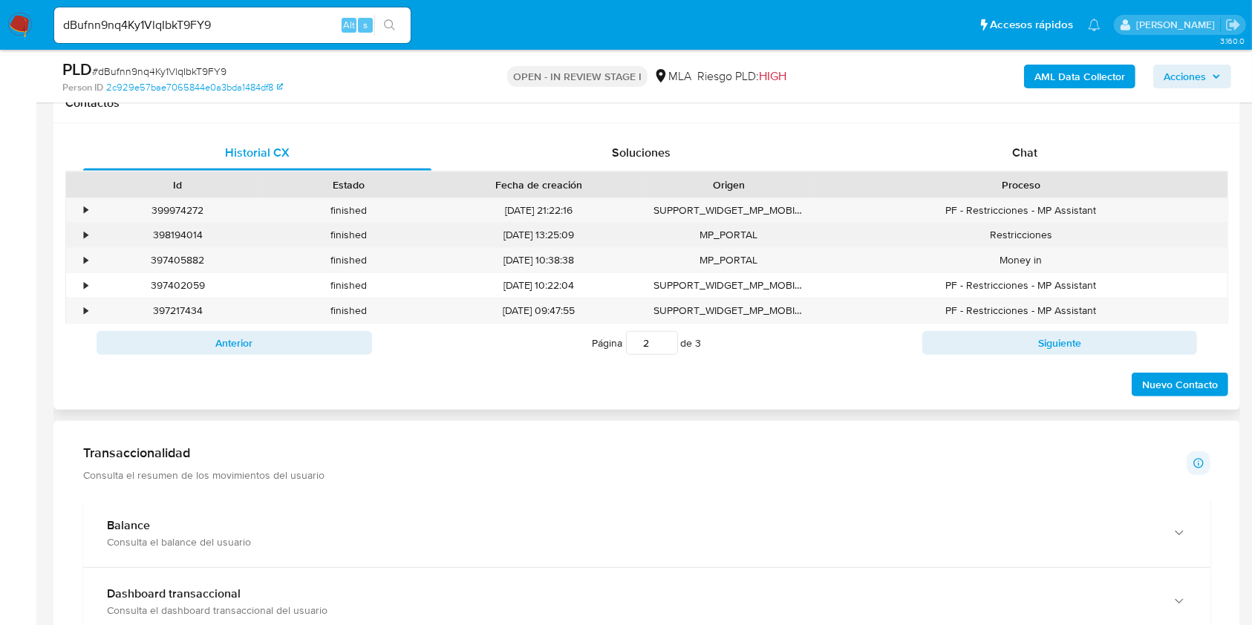
click at [179, 230] on div "398194014" at bounding box center [178, 235] width 172 height 25
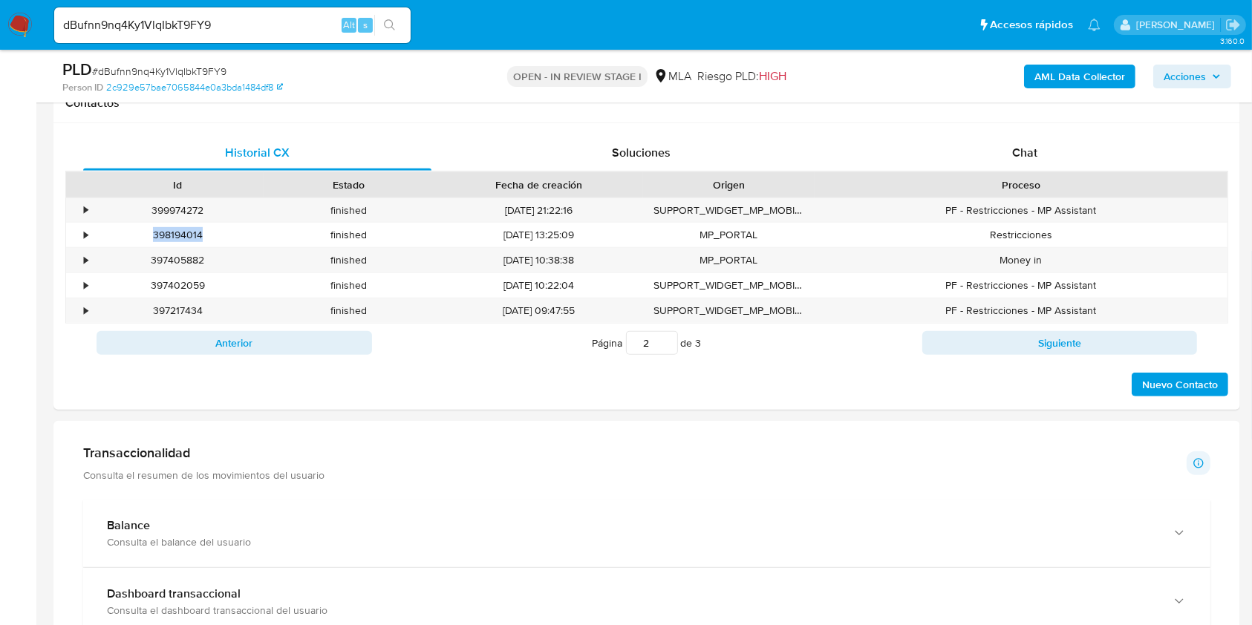
copy div "398194014"
click at [184, 212] on div "399974272" at bounding box center [178, 210] width 172 height 25
click at [184, 211] on div "399974272" at bounding box center [178, 210] width 172 height 25
click at [195, 257] on div "397405882" at bounding box center [178, 260] width 172 height 25
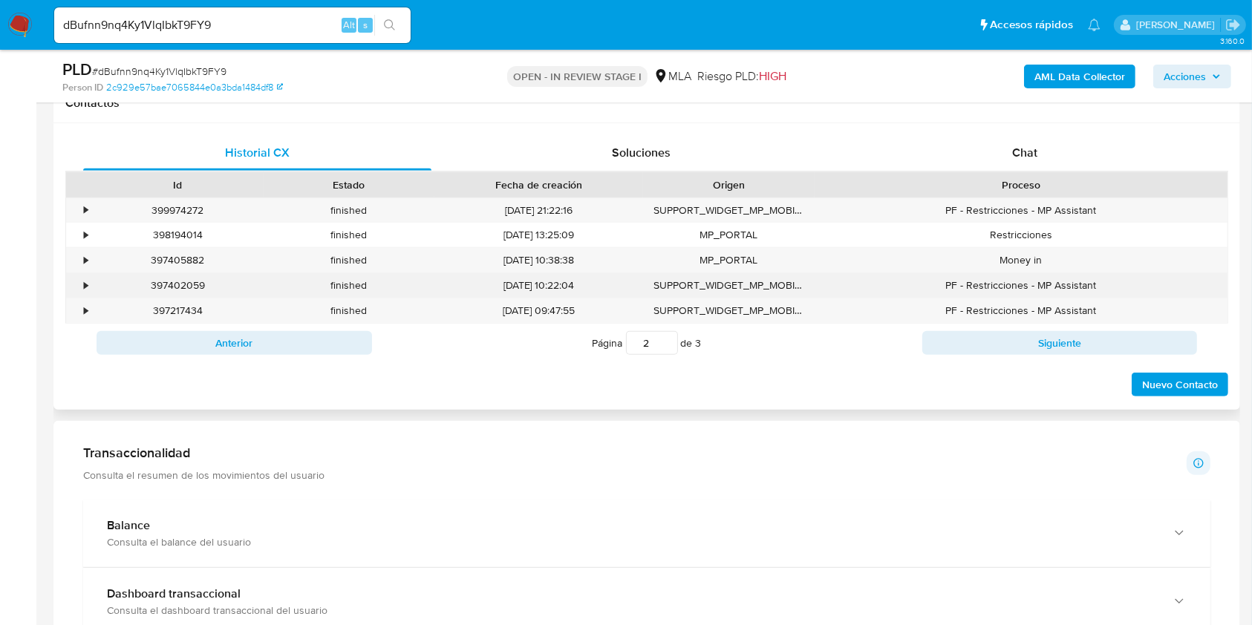
click at [185, 285] on div "397402059" at bounding box center [178, 285] width 172 height 25
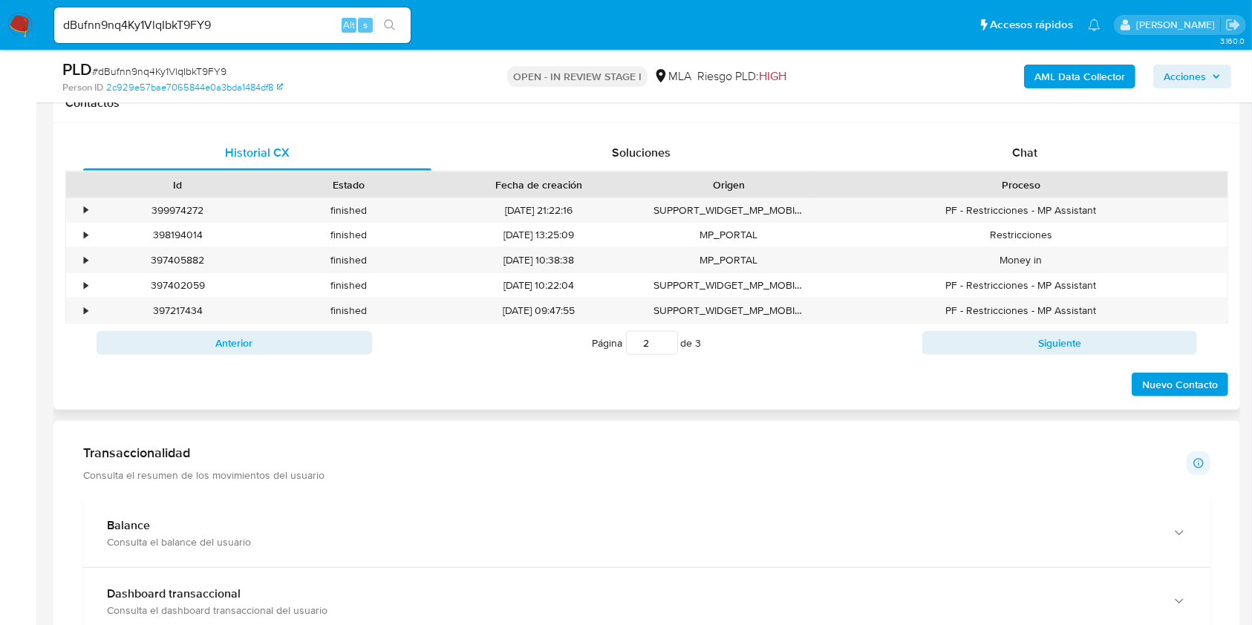
click at [221, 354] on div "Anterior Página 2 de 3 Siguiente" at bounding box center [646, 343] width 1163 height 39
click at [218, 346] on button "Anterior" at bounding box center [235, 343] width 276 height 24
type input "1"
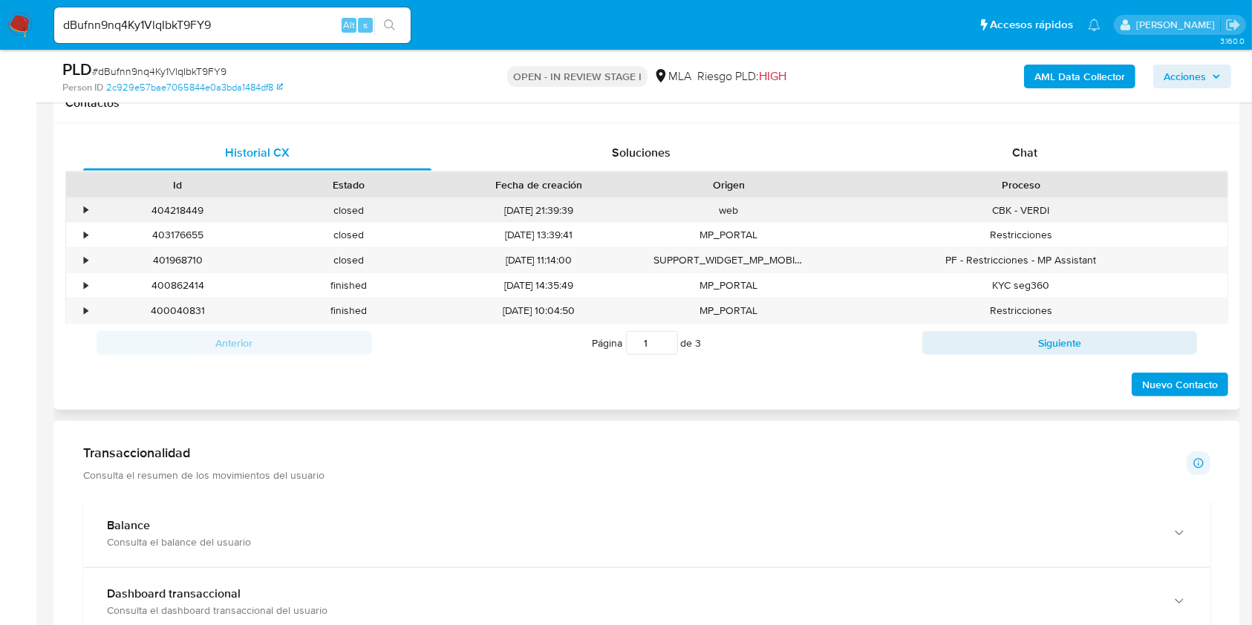
click at [191, 200] on div "404218449" at bounding box center [178, 210] width 172 height 25
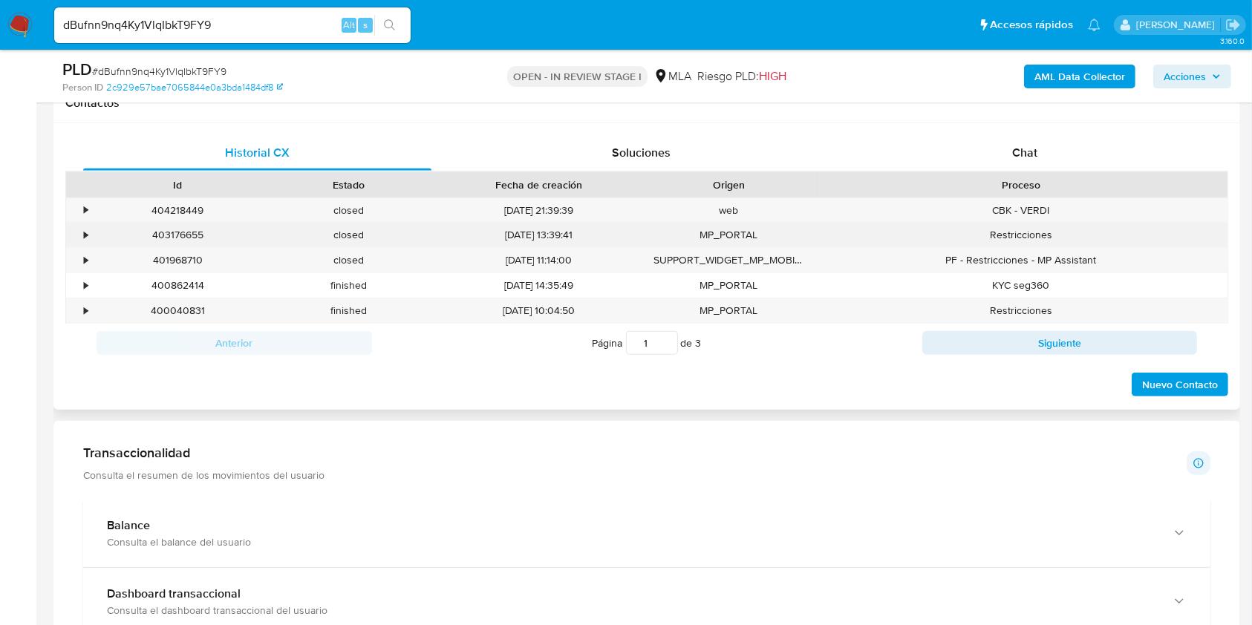
click at [186, 224] on div "403176655" at bounding box center [178, 235] width 172 height 25
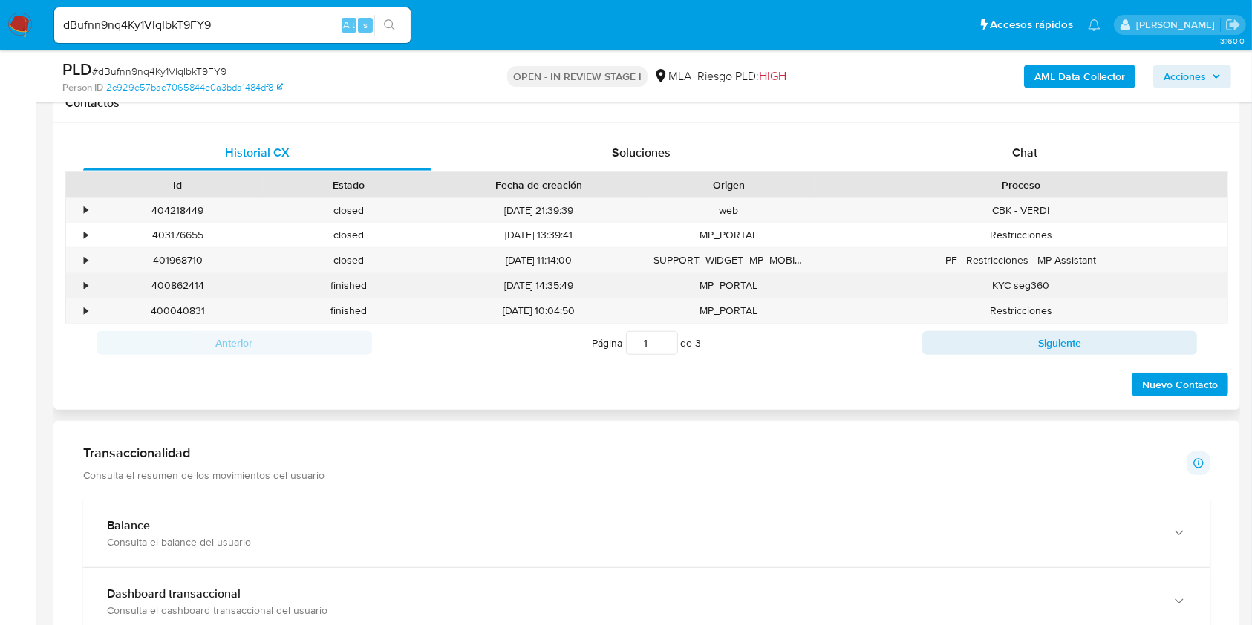
click at [180, 286] on div "400862414" at bounding box center [178, 285] width 172 height 25
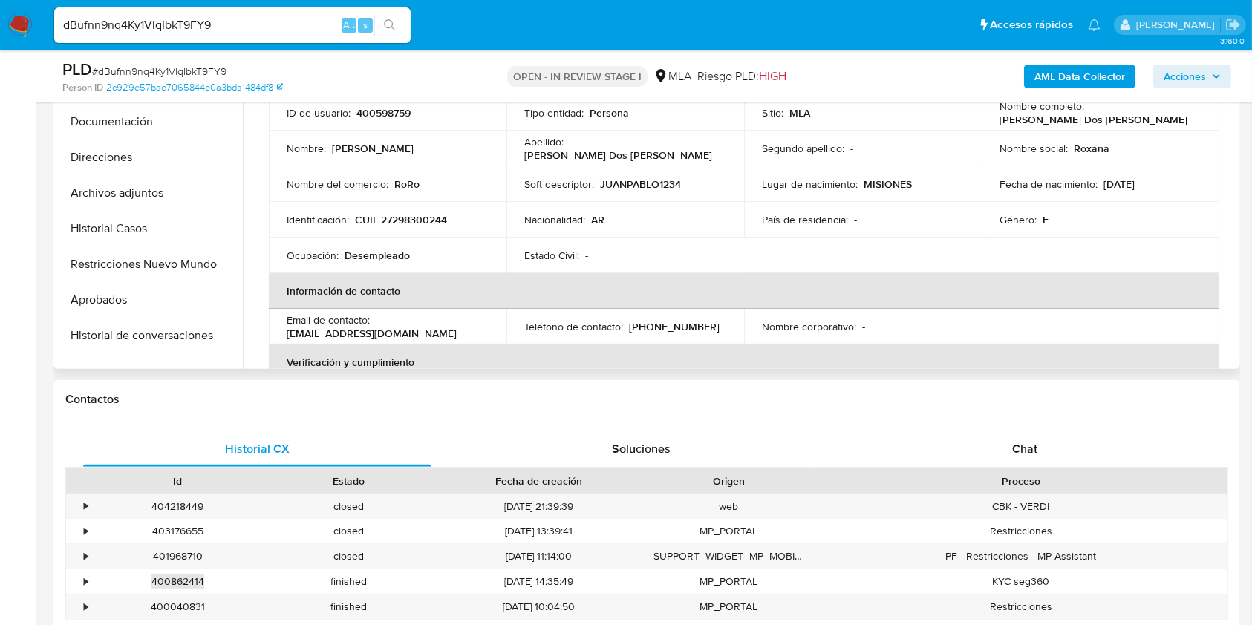
scroll to position [396, 0]
drag, startPoint x: 1055, startPoint y: 466, endPoint x: 1040, endPoint y: 466, distance: 14.9
click at [1055, 466] on div "Chat" at bounding box center [1025, 450] width 348 height 36
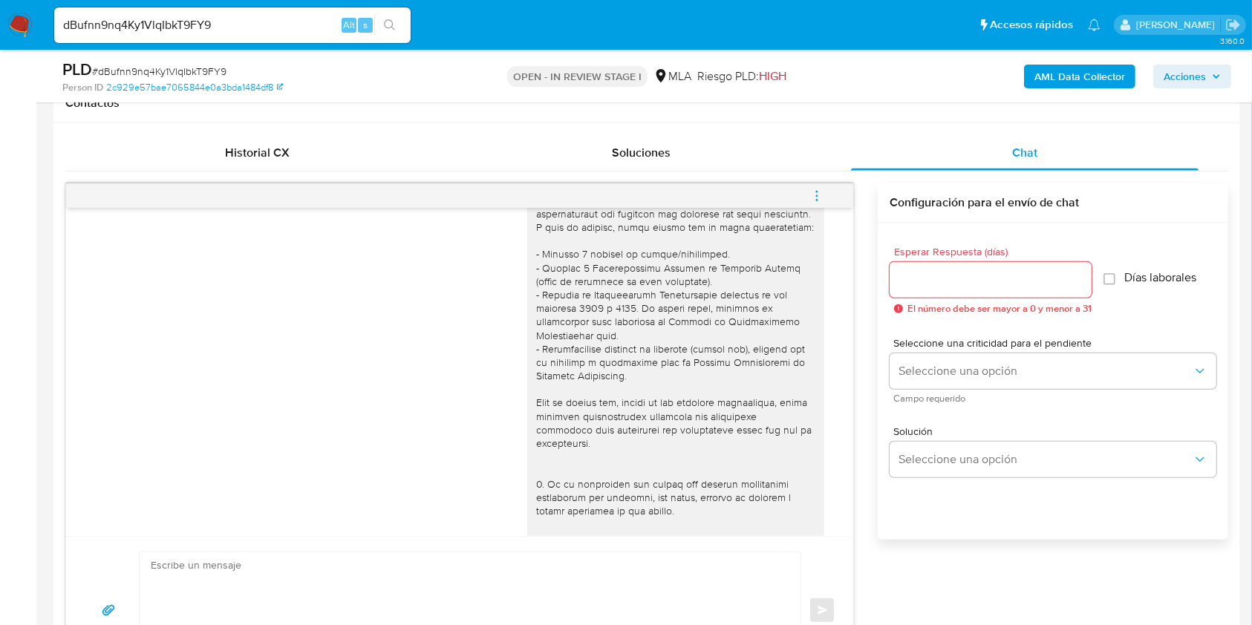
scroll to position [571, 0]
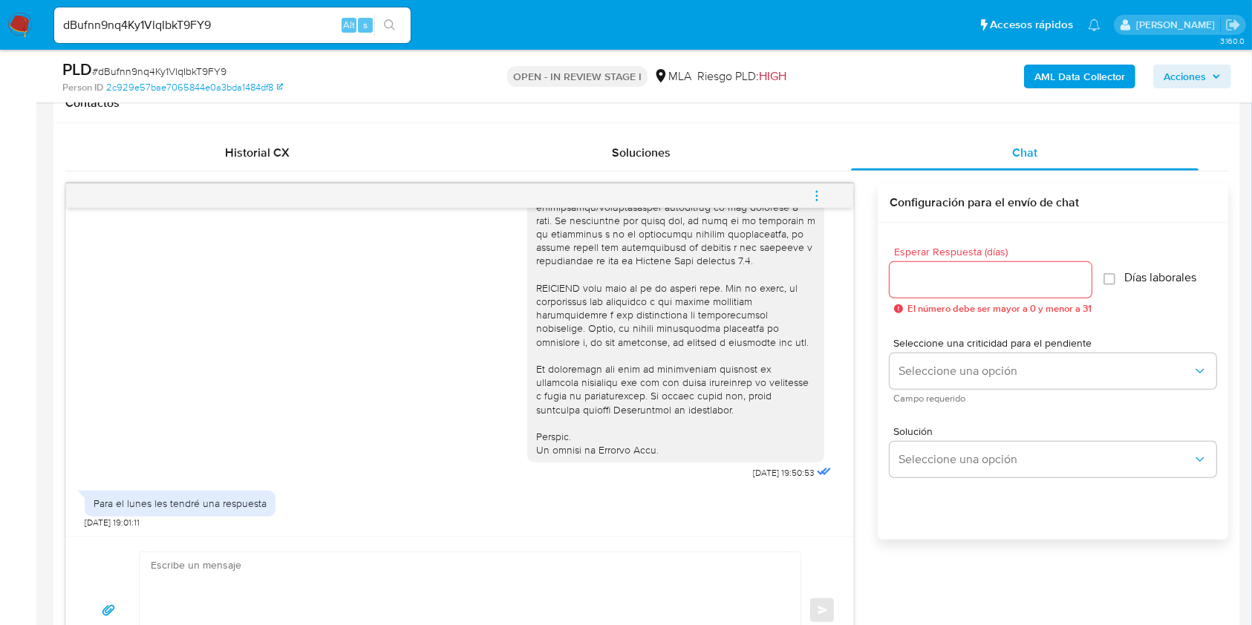
click at [296, 589] on textarea at bounding box center [466, 611] width 631 height 117
paste textarea "Hola. Esperamos que te encuentres muy bien. Te consultamos si tuviste oportunid…"
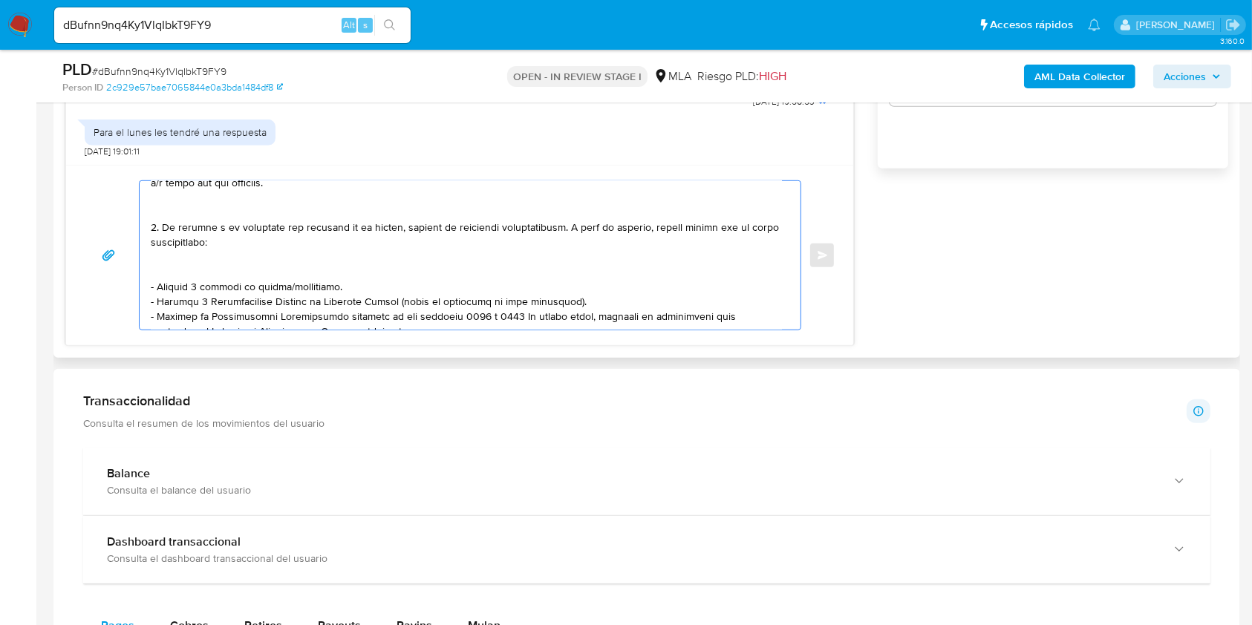
scroll to position [0, 0]
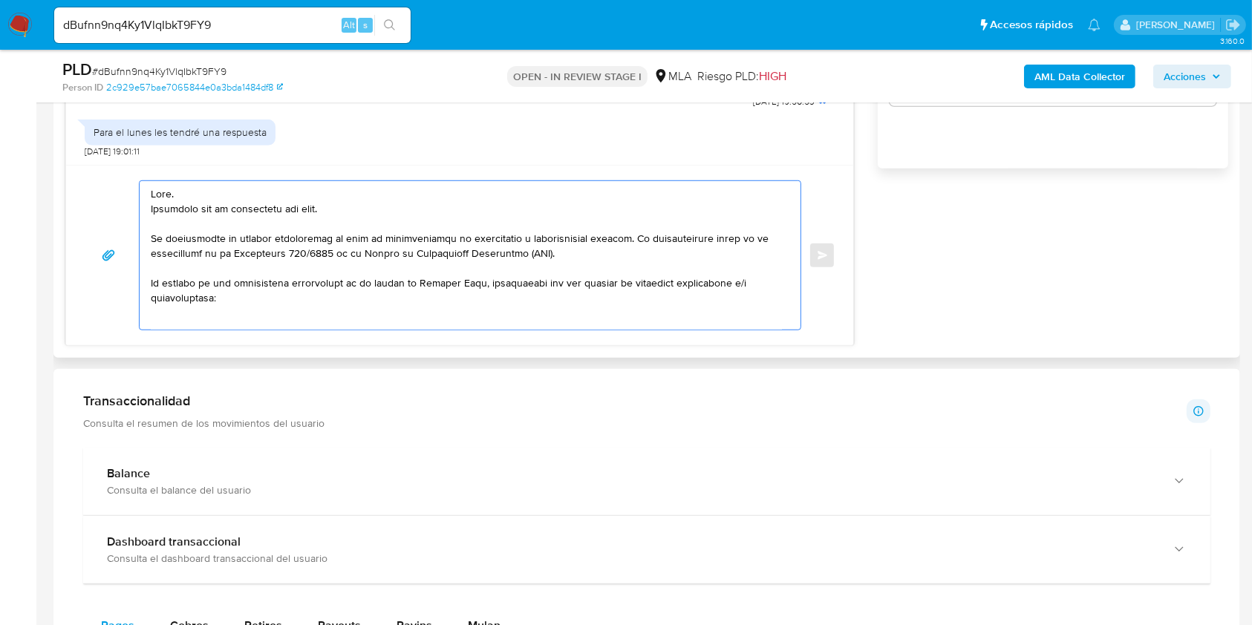
drag, startPoint x: 342, startPoint y: 206, endPoint x: 138, endPoint y: 205, distance: 204.2
click at [139, 205] on div at bounding box center [470, 255] width 662 height 150
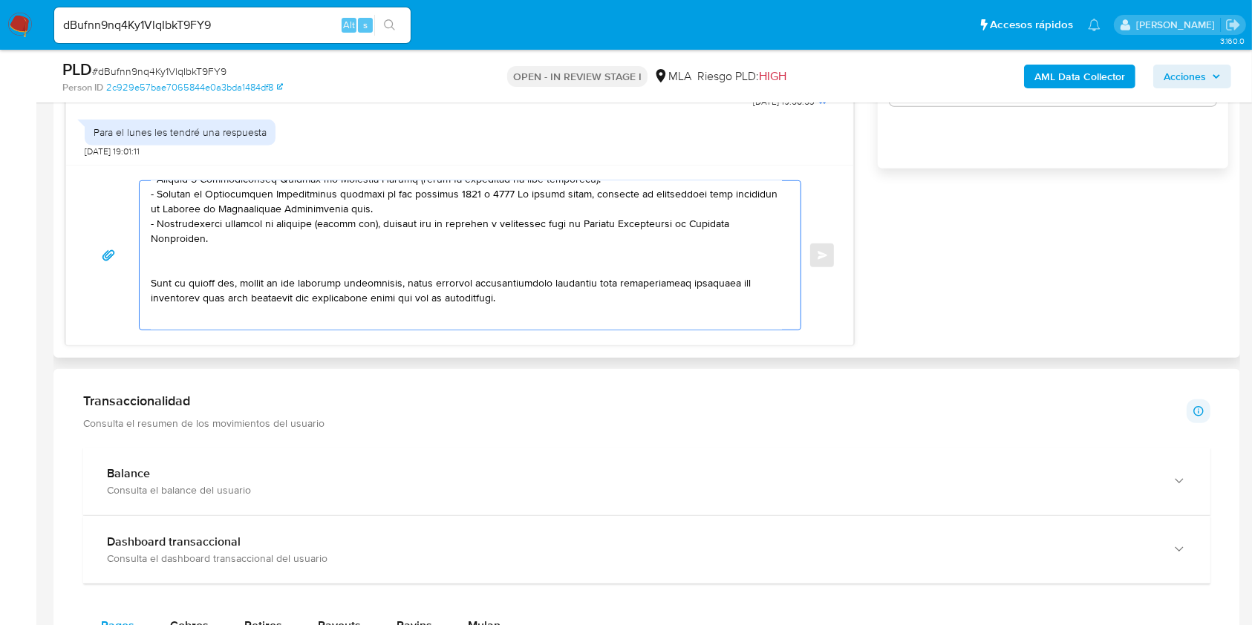
scroll to position [198, 0]
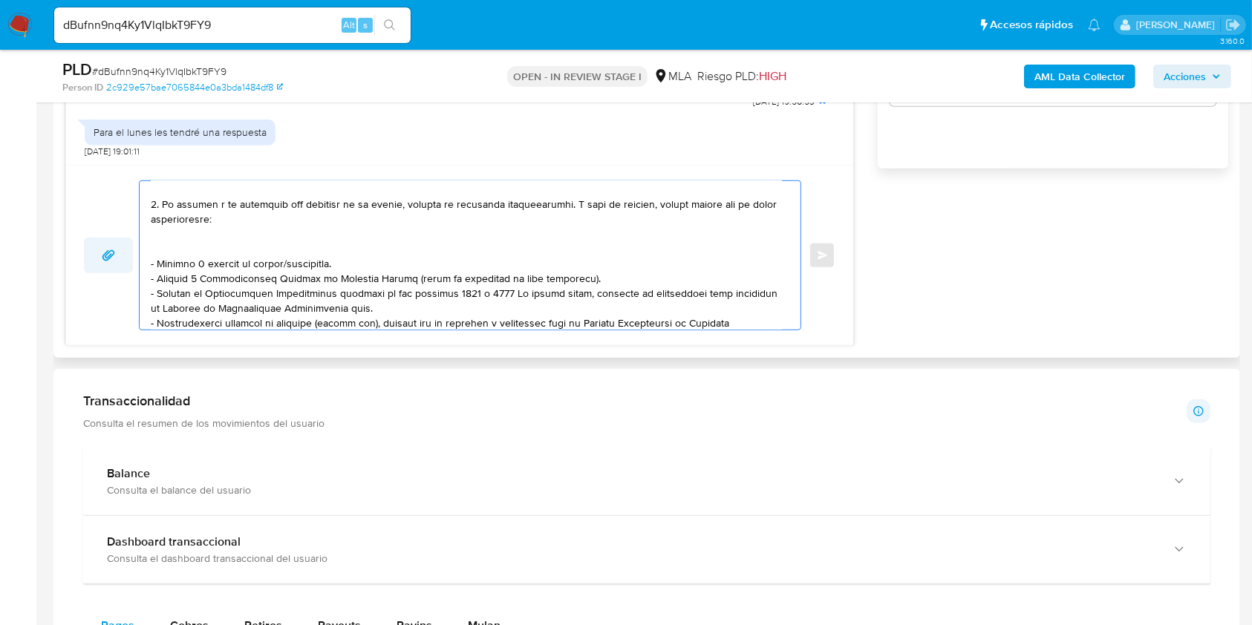
drag, startPoint x: 351, startPoint y: 267, endPoint x: 128, endPoint y: 267, distance: 222.8
click at [128, 267] on div "Enviar" at bounding box center [460, 255] width 752 height 150
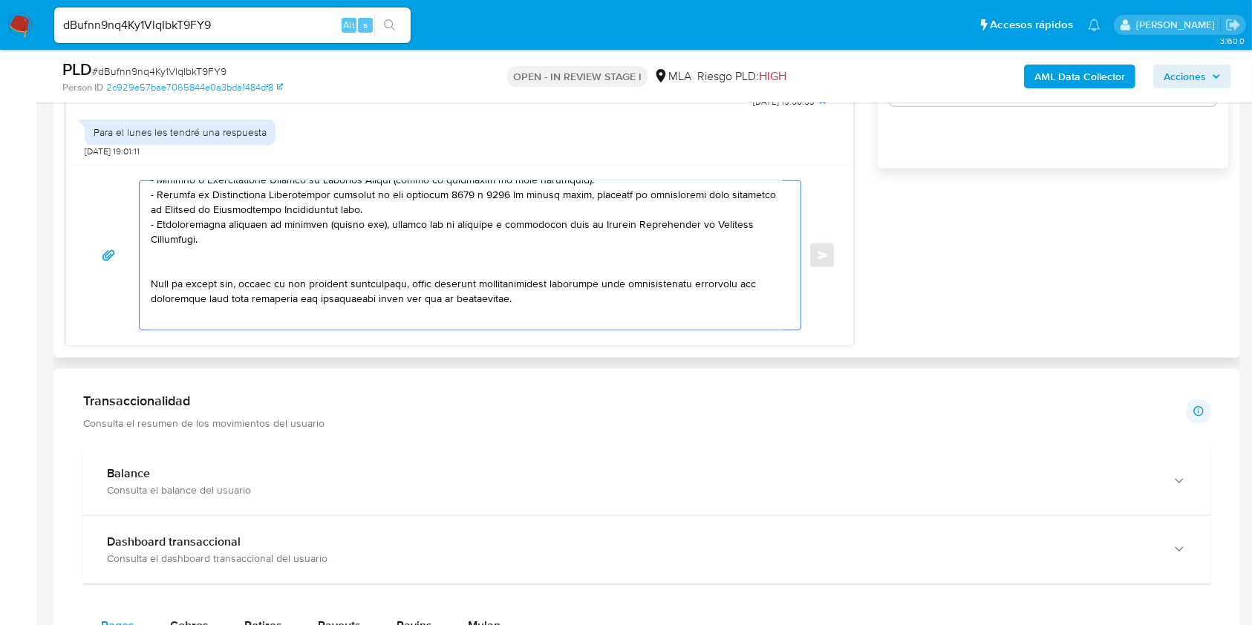
scroll to position [297, 0]
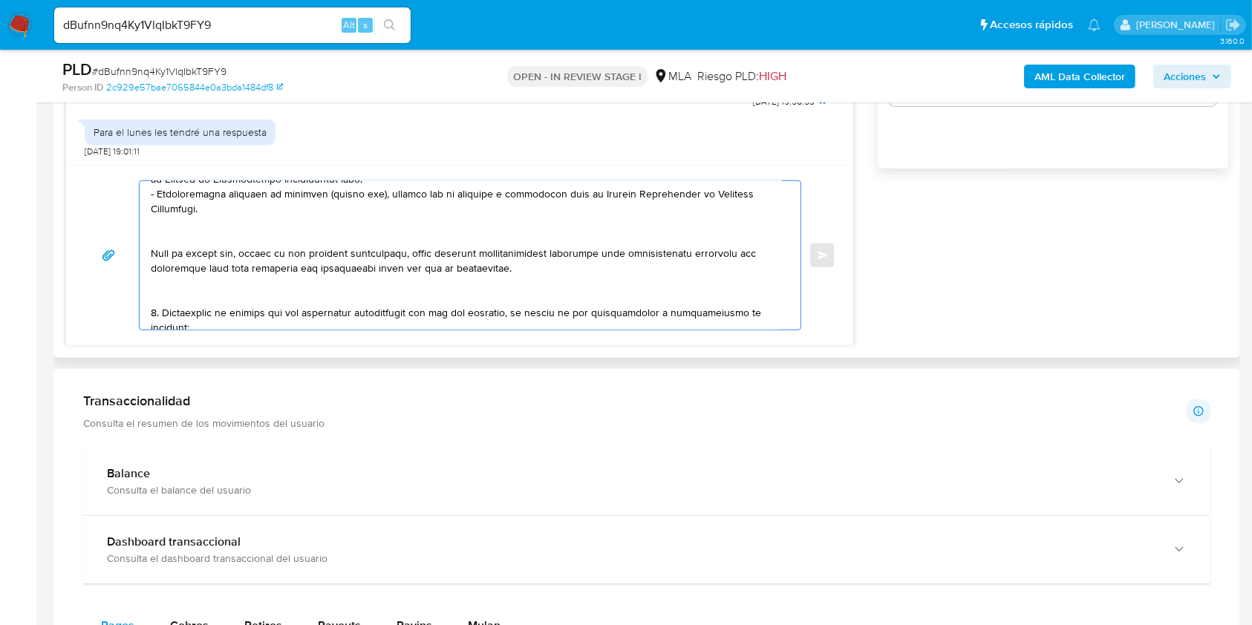
click at [191, 241] on textarea at bounding box center [466, 255] width 631 height 149
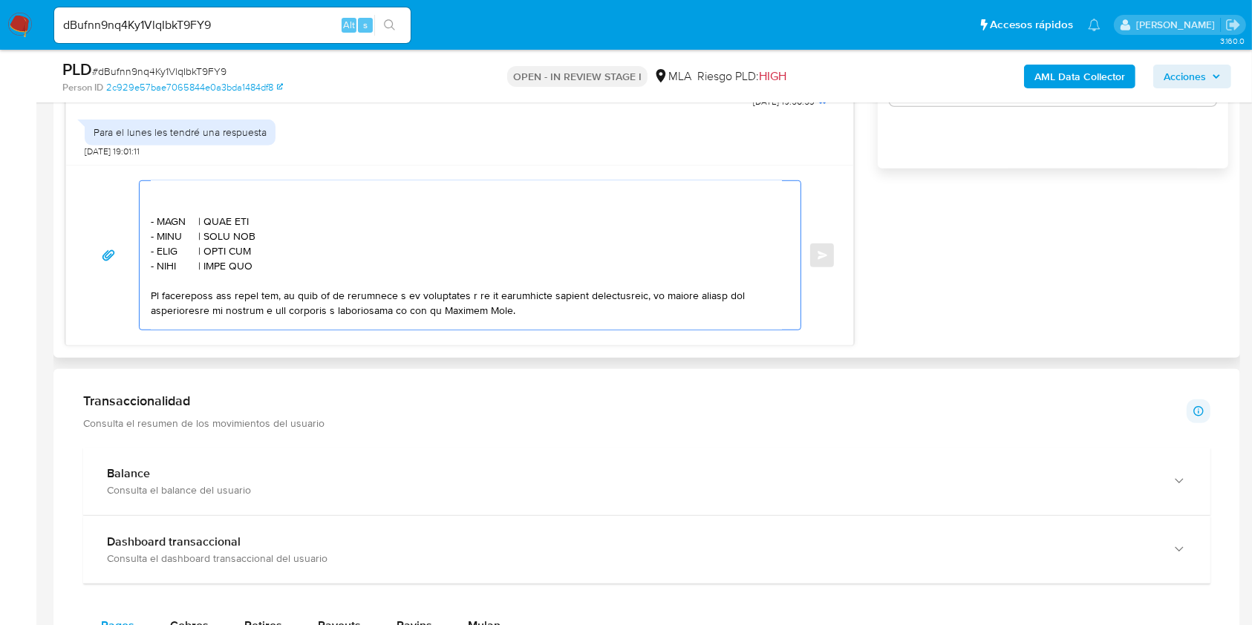
scroll to position [396, 0]
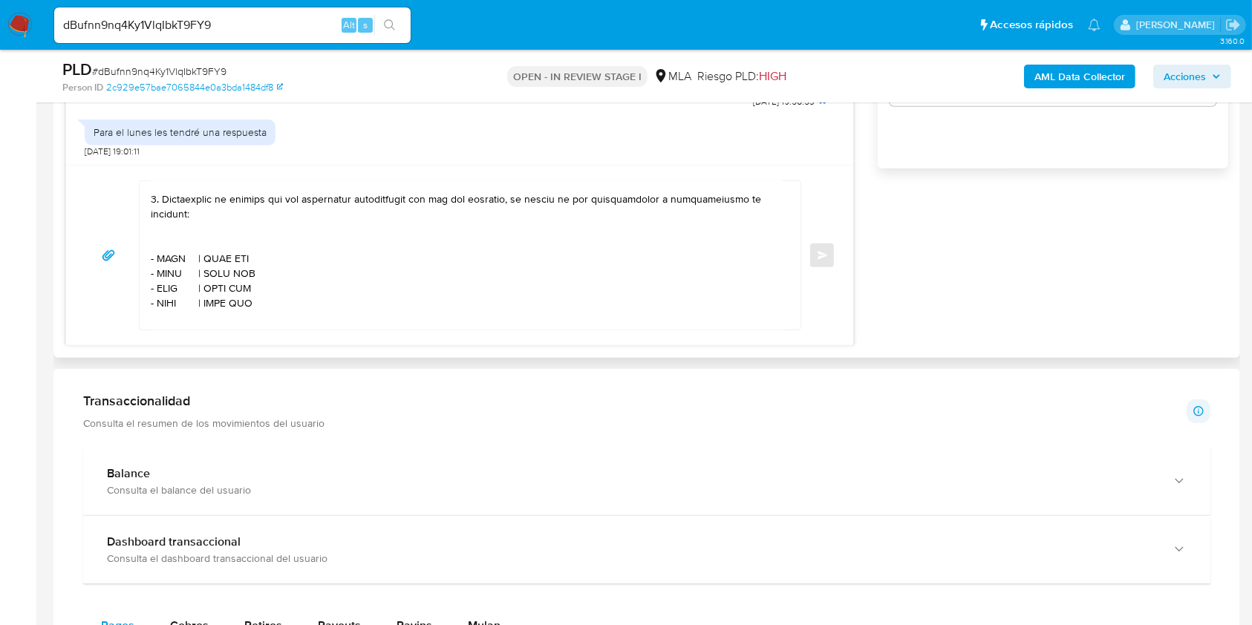
click at [175, 240] on textarea at bounding box center [466, 255] width 631 height 149
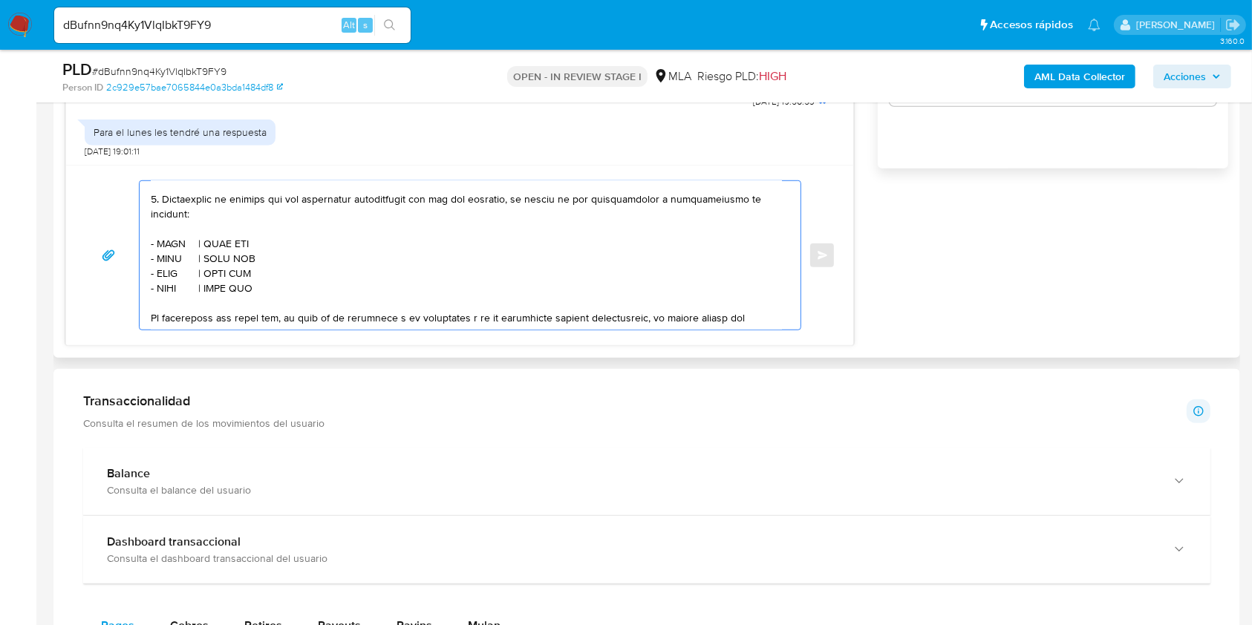
scroll to position [380, 0]
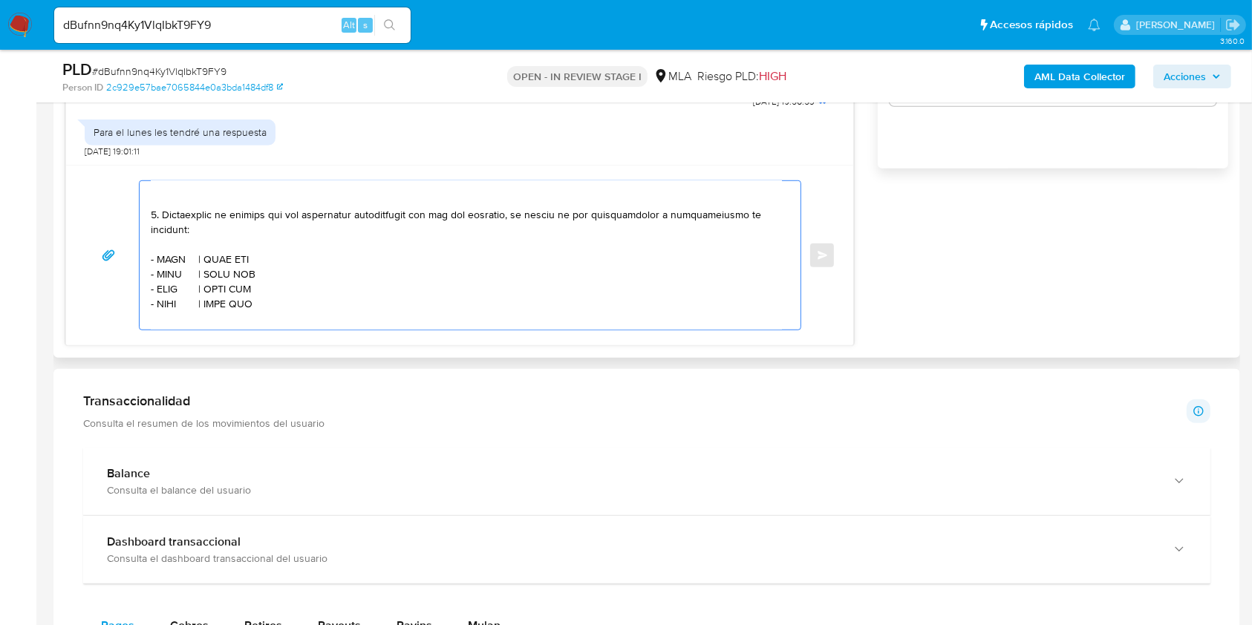
click at [168, 267] on textarea at bounding box center [466, 255] width 631 height 149
paste textarea "EDUARDO ROBERTO,ALONSO"
click at [351, 270] on textarea at bounding box center [466, 255] width 631 height 149
click at [344, 270] on textarea at bounding box center [466, 255] width 631 height 149
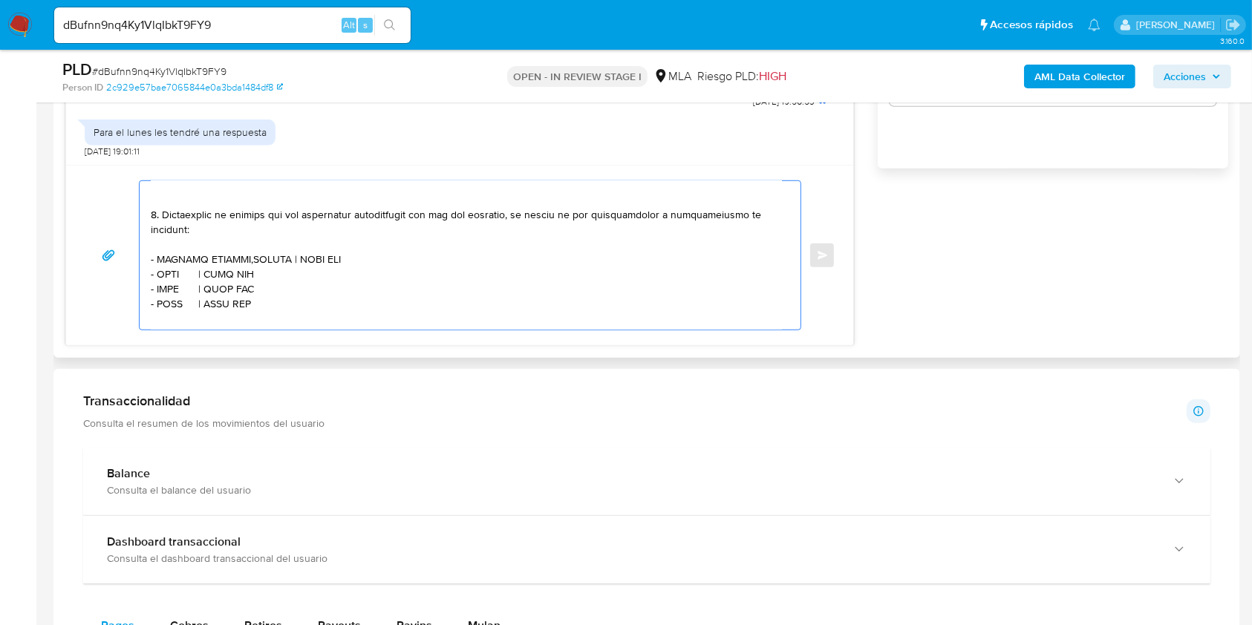
click at [344, 270] on textarea at bounding box center [466, 255] width 631 height 149
paste textarea "20128444824"
click at [166, 282] on textarea at bounding box center [466, 255] width 631 height 149
paste textarea "Carlos Alejandro Tomaszuk"
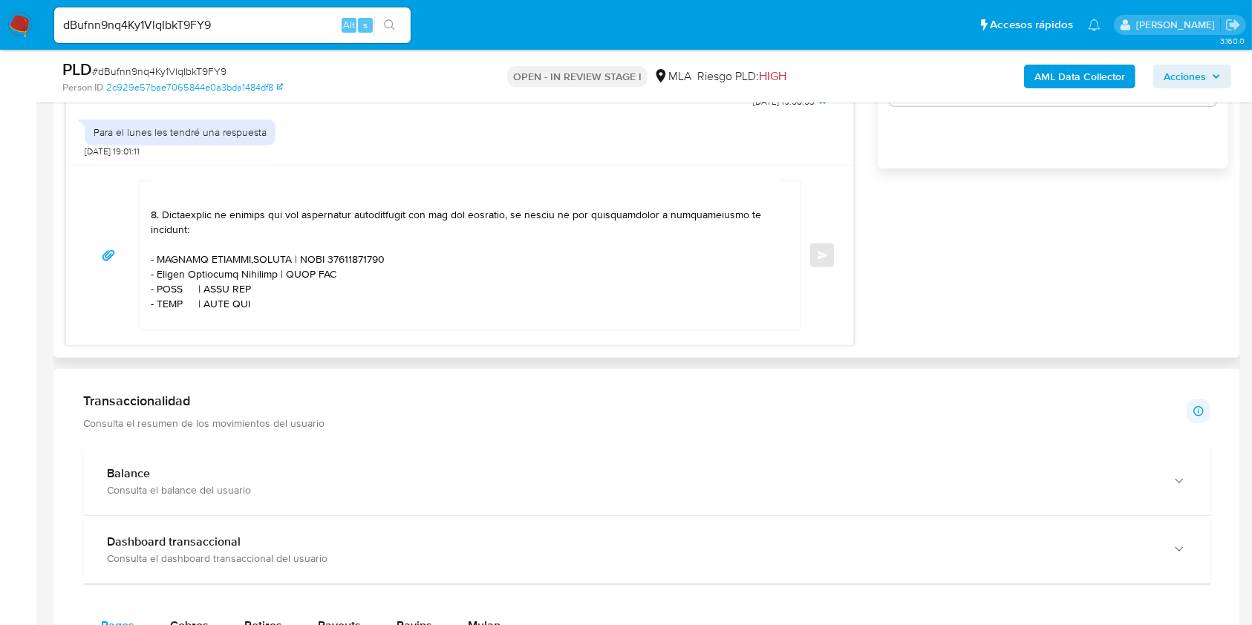
click at [327, 282] on textarea at bounding box center [466, 255] width 631 height 149
paste textarea "20426153794"
click at [175, 298] on textarea at bounding box center [466, 255] width 631 height 149
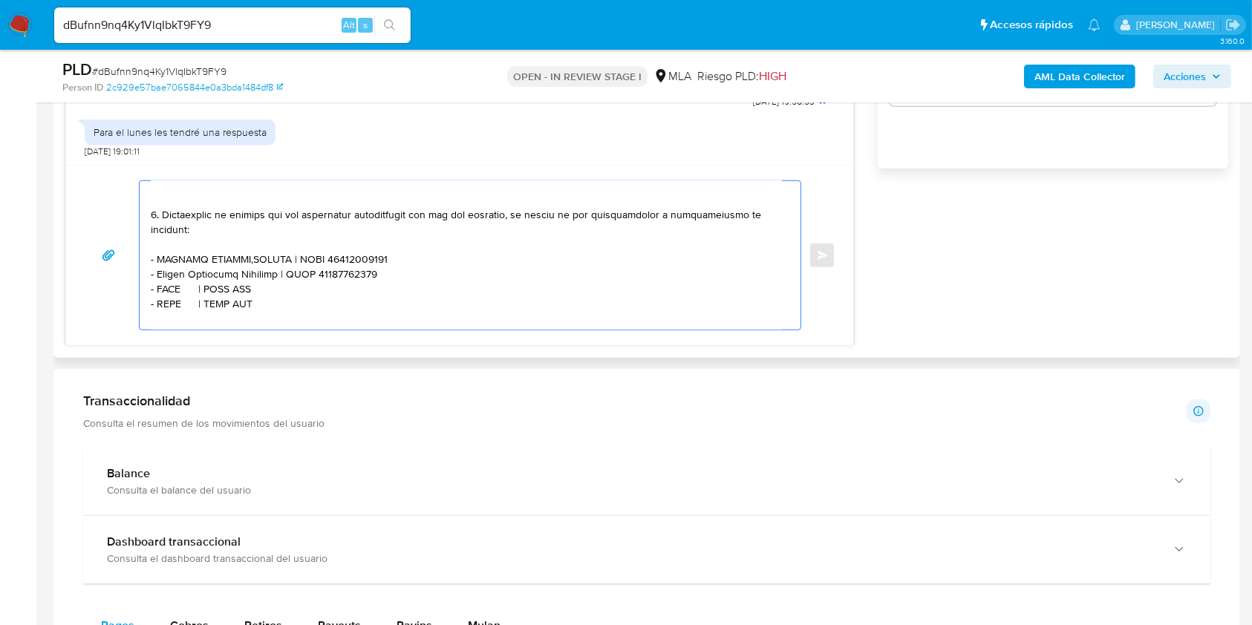
paste textarea "Daniel Josue Paez"
click at [285, 297] on textarea at bounding box center [466, 255] width 631 height 149
paste textarea "20253158140"
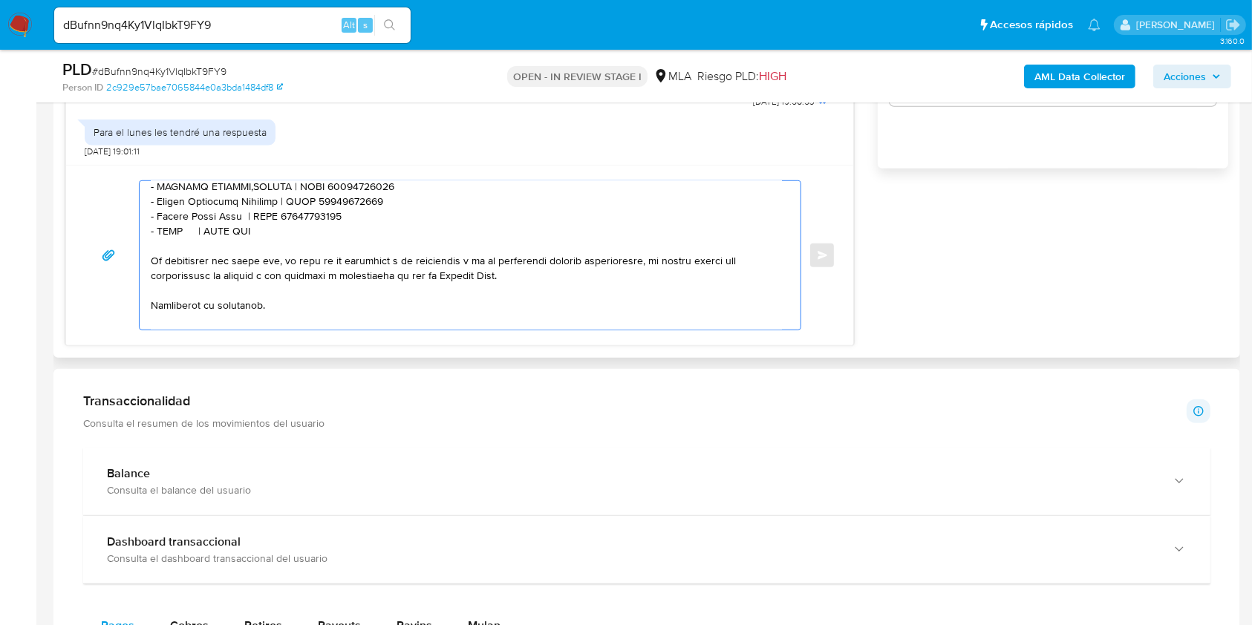
scroll to position [480, 0]
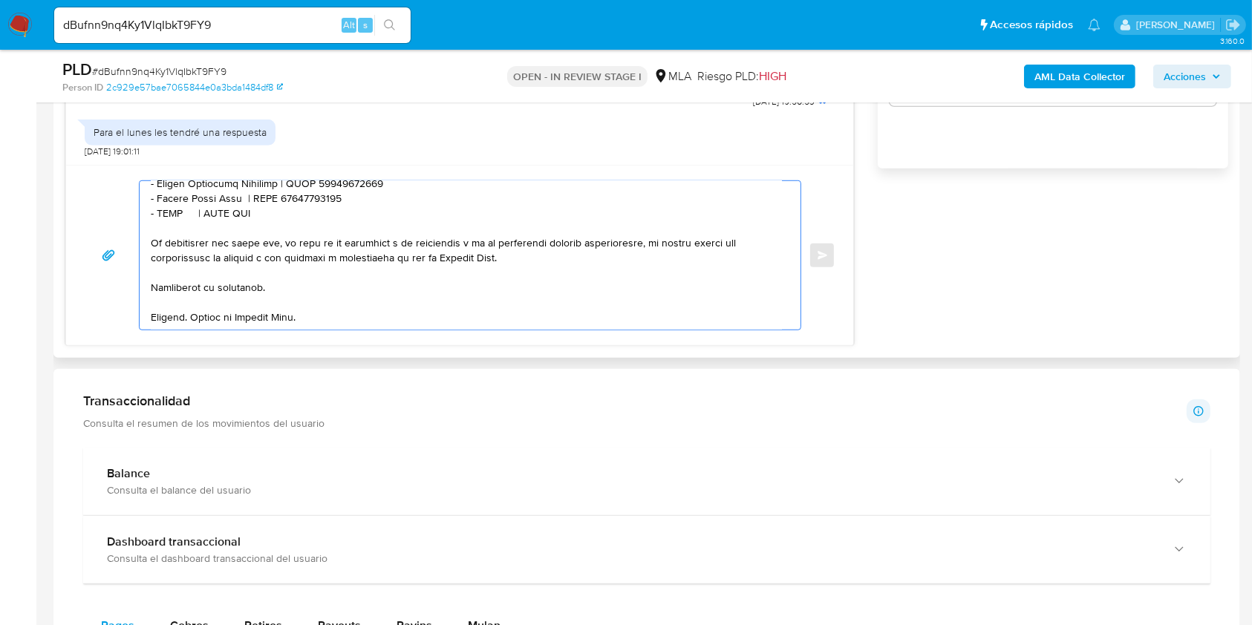
drag, startPoint x: 259, startPoint y: 211, endPoint x: 102, endPoint y: 217, distance: 156.8
click at [102, 217] on div "Enviar" at bounding box center [460, 255] width 752 height 150
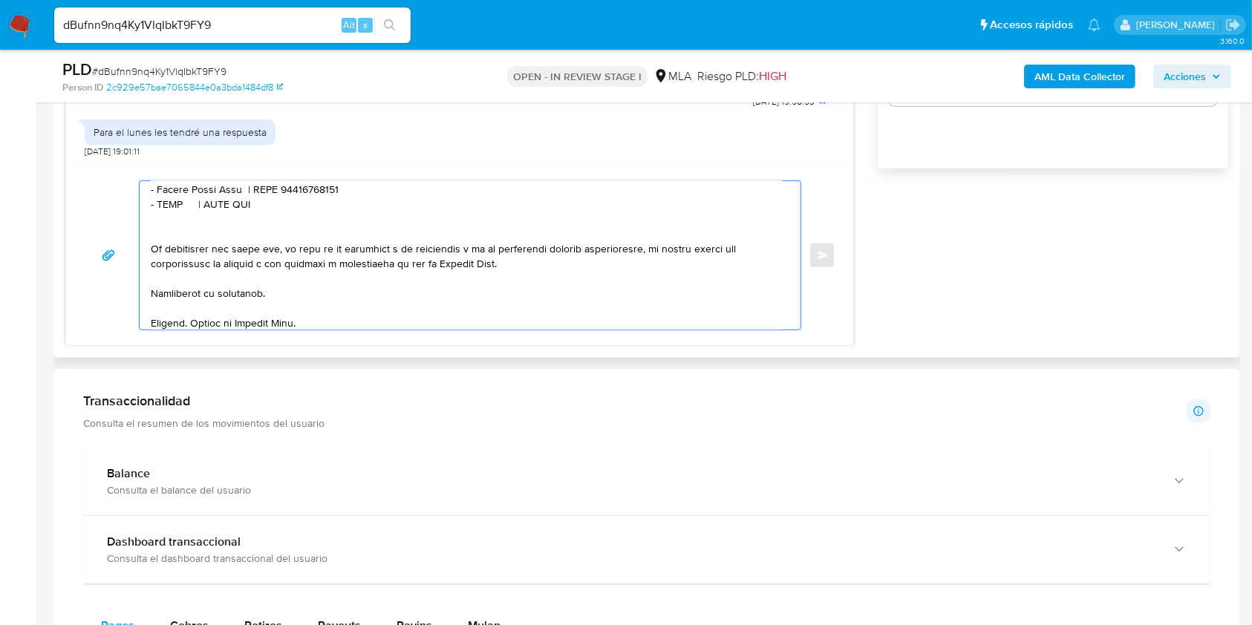
paste textarea "- XXXX | CUIT XXX"
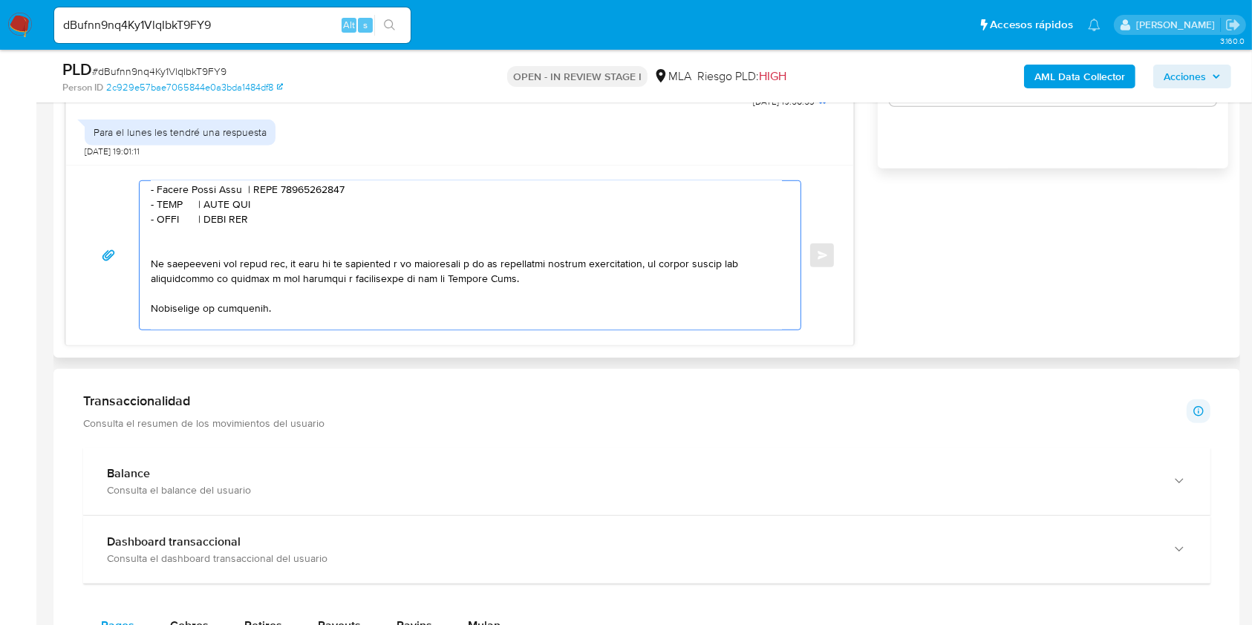
paste textarea "- XXXX | CUIT XXX"
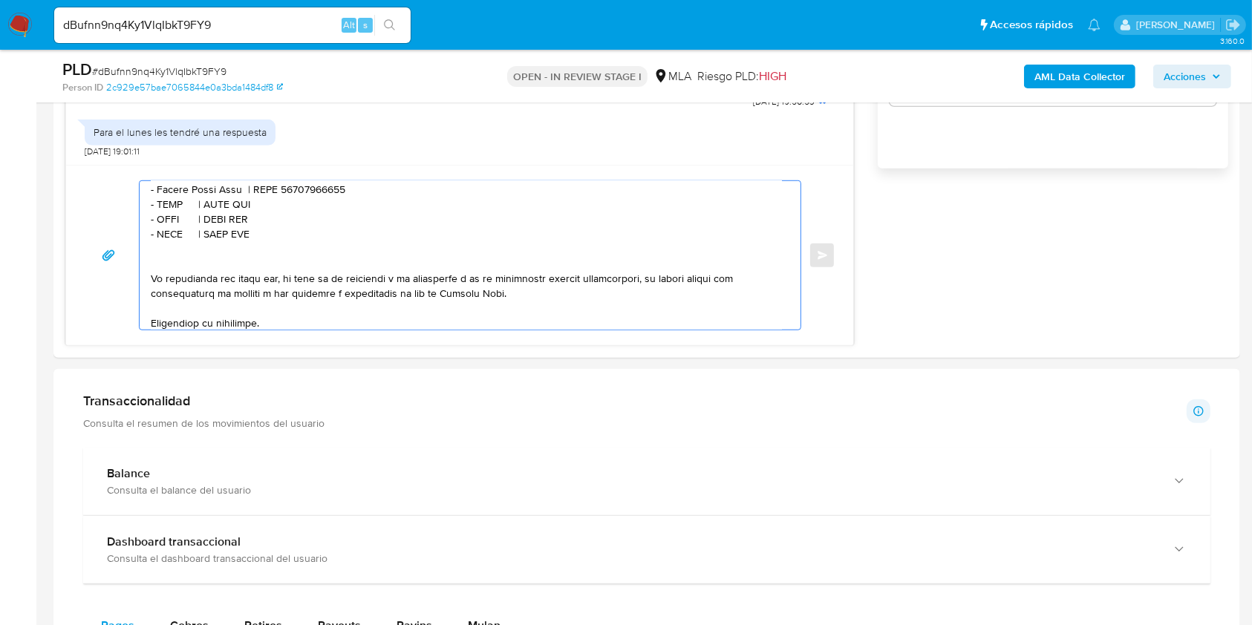
paste textarea "- XXXX | CUIT XXX"
click at [171, 211] on textarea at bounding box center [466, 255] width 631 height 149
paste textarea "Sheila Amaro"
click at [266, 215] on textarea at bounding box center [466, 255] width 631 height 149
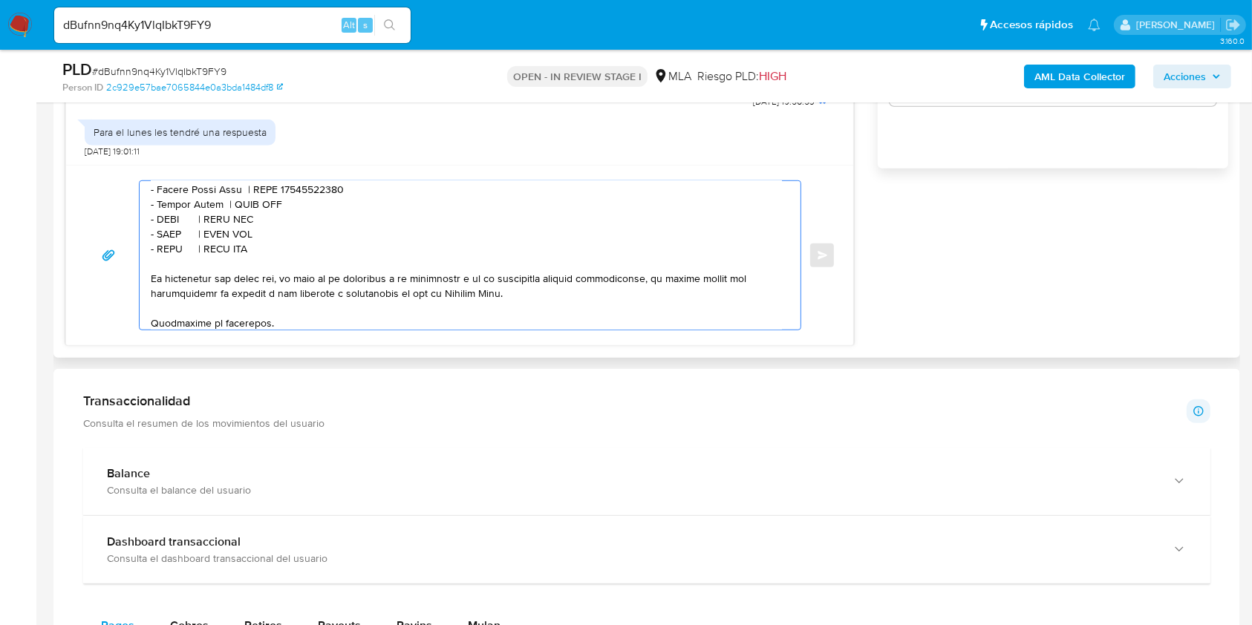
click at [266, 215] on textarea at bounding box center [466, 255] width 631 height 149
paste textarea "27436207994"
click at [168, 229] on textarea at bounding box center [466, 255] width 631 height 149
paste textarea "CANTERO, LETICIA ELIZABETH"
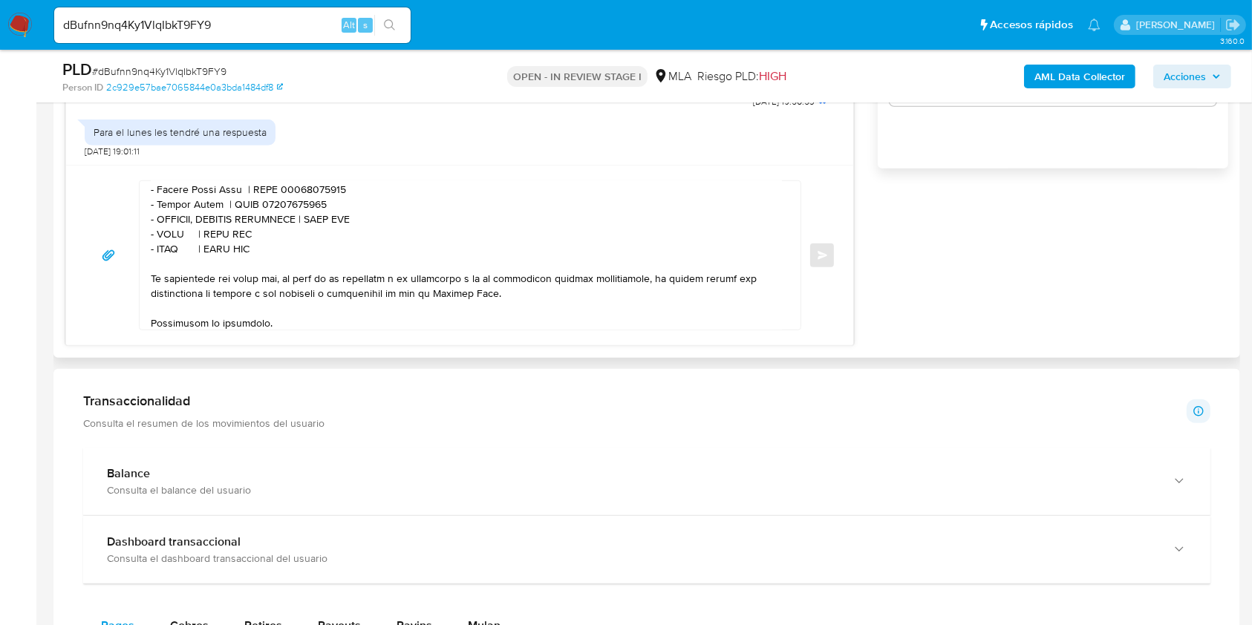
click at [338, 228] on textarea at bounding box center [466, 255] width 631 height 149
paste textarea "27172518392"
click at [173, 243] on textarea at bounding box center [466, 255] width 631 height 149
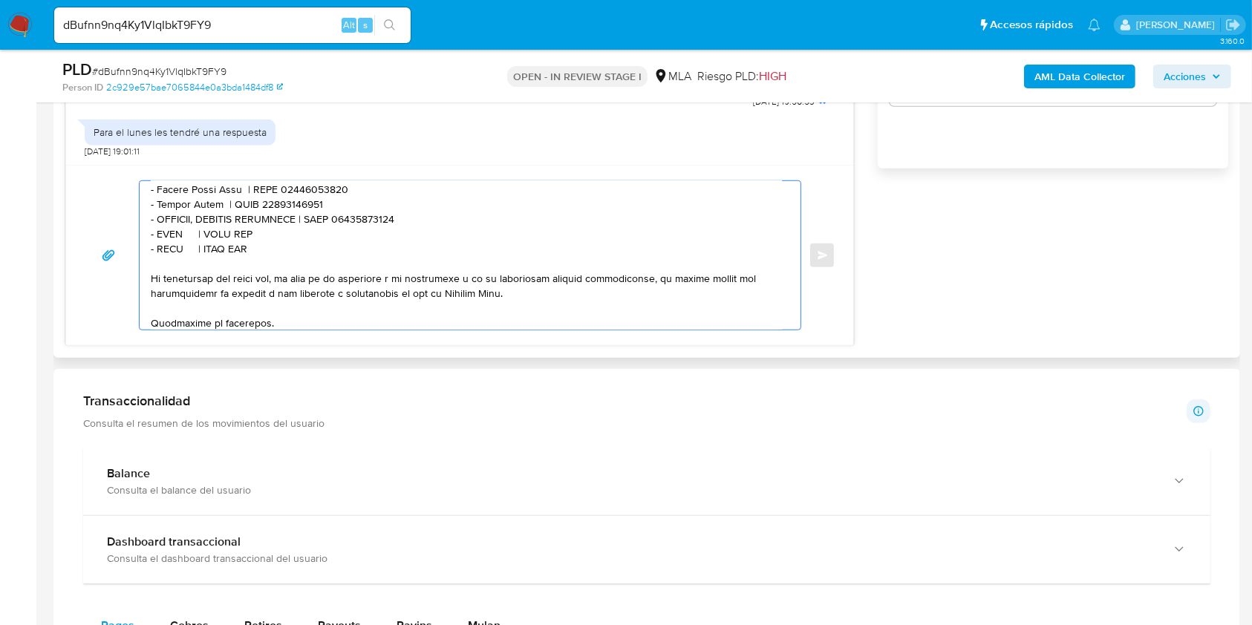
paste textarea "Marcelo Nicolas Aquino"
click at [307, 245] on textarea at bounding box center [466, 255] width 631 height 149
paste textarea "20398206305"
click at [169, 261] on textarea at bounding box center [466, 255] width 631 height 149
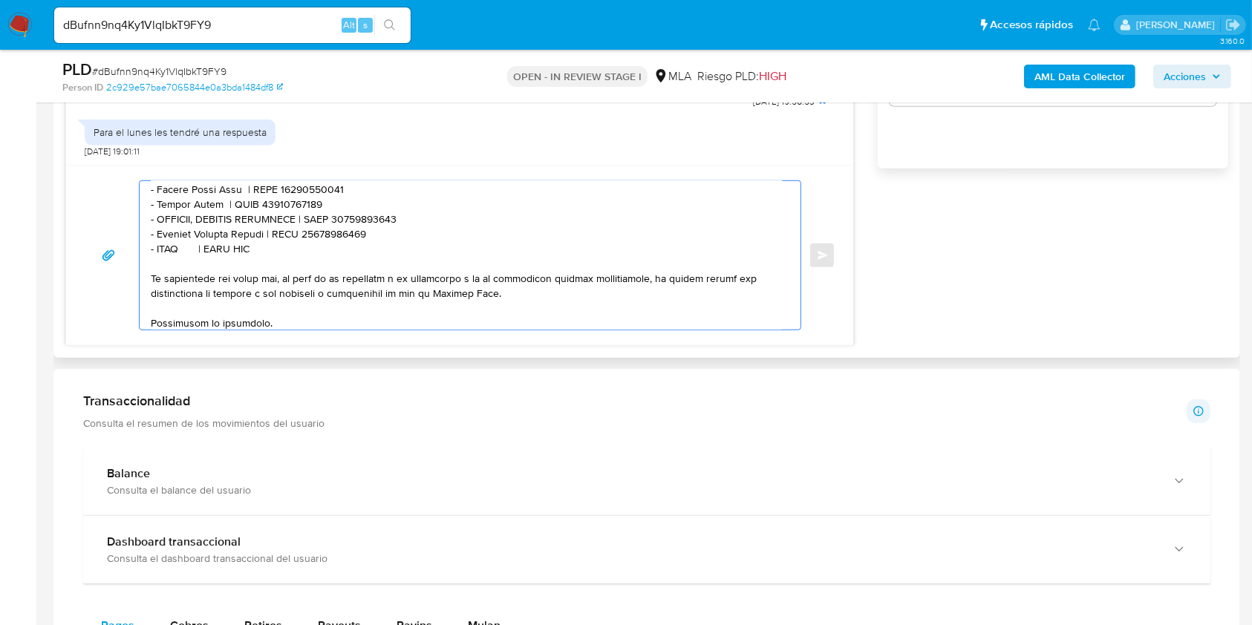
click at [169, 261] on textarea at bounding box center [466, 255] width 631 height 149
paste textarea "AQUINO MARCELO JAVIER"
click at [327, 261] on textarea at bounding box center [466, 255] width 631 height 149
paste textarea "20177873552"
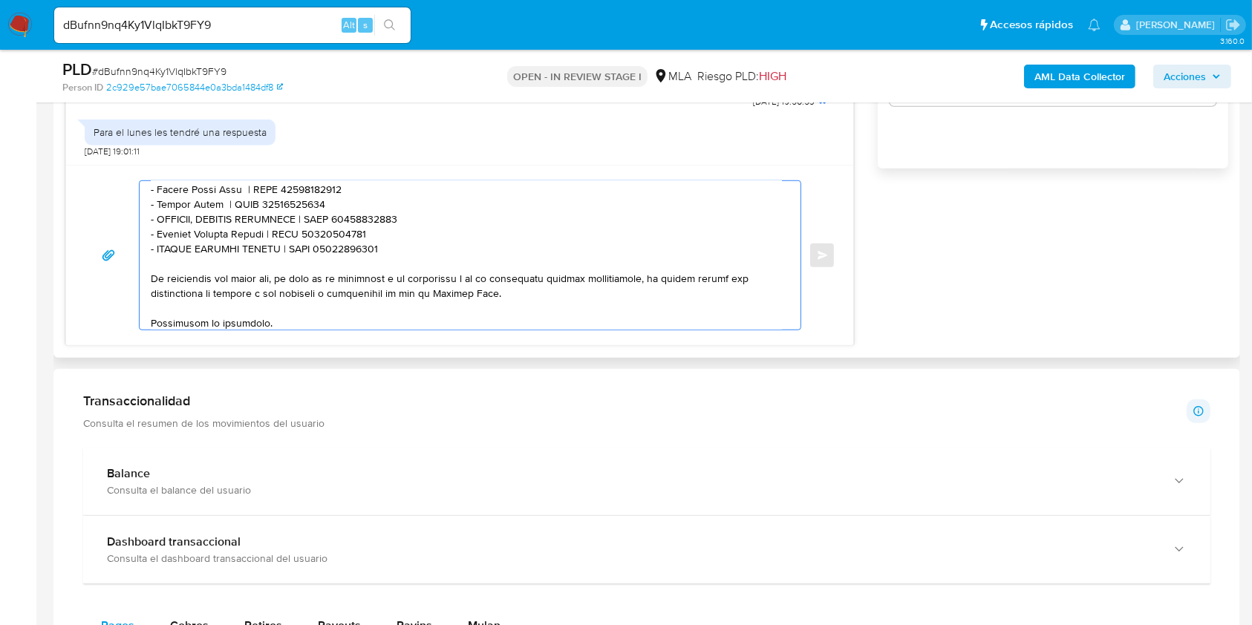
click at [410, 251] on textarea at bounding box center [466, 255] width 631 height 149
click at [416, 261] on textarea at bounding box center [466, 255] width 631 height 149
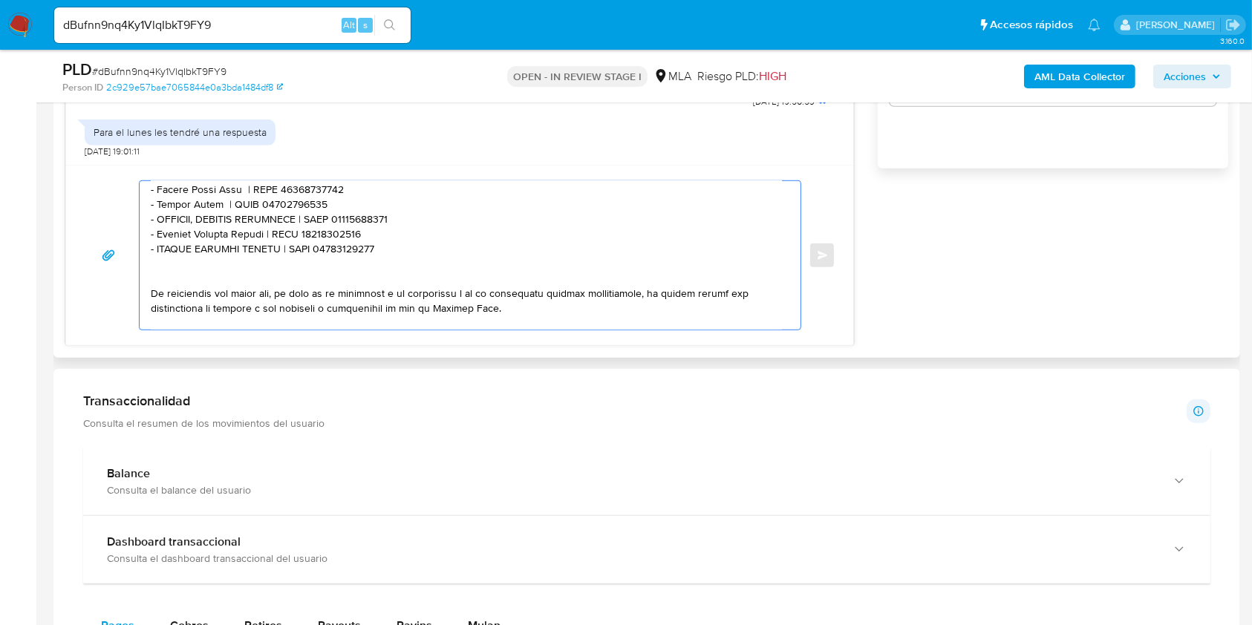
click at [252, 279] on textarea at bounding box center [466, 255] width 631 height 149
paste textarea "MARCELO JAVIER,PARES"
click at [342, 269] on textarea at bounding box center [466, 255] width 631 height 149
paste textarea "20144901402"
type textarea "Hola. Te consultamos si tuviste oportunidad de leer el requerimiento de informa…"
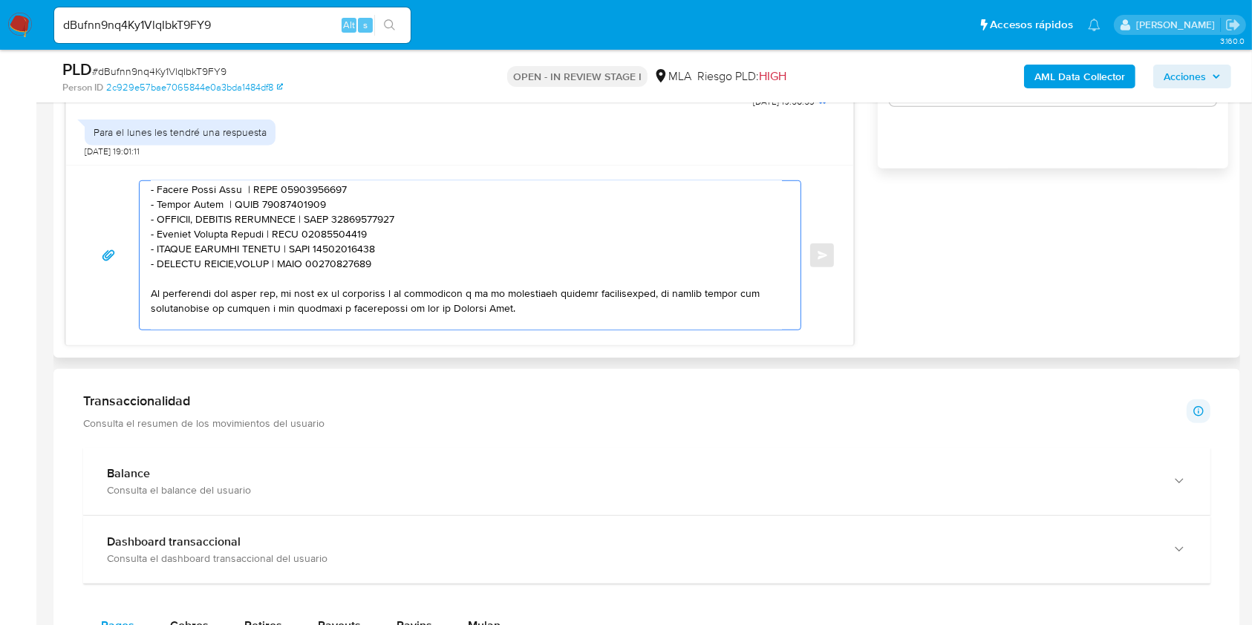
scroll to position [545, 0]
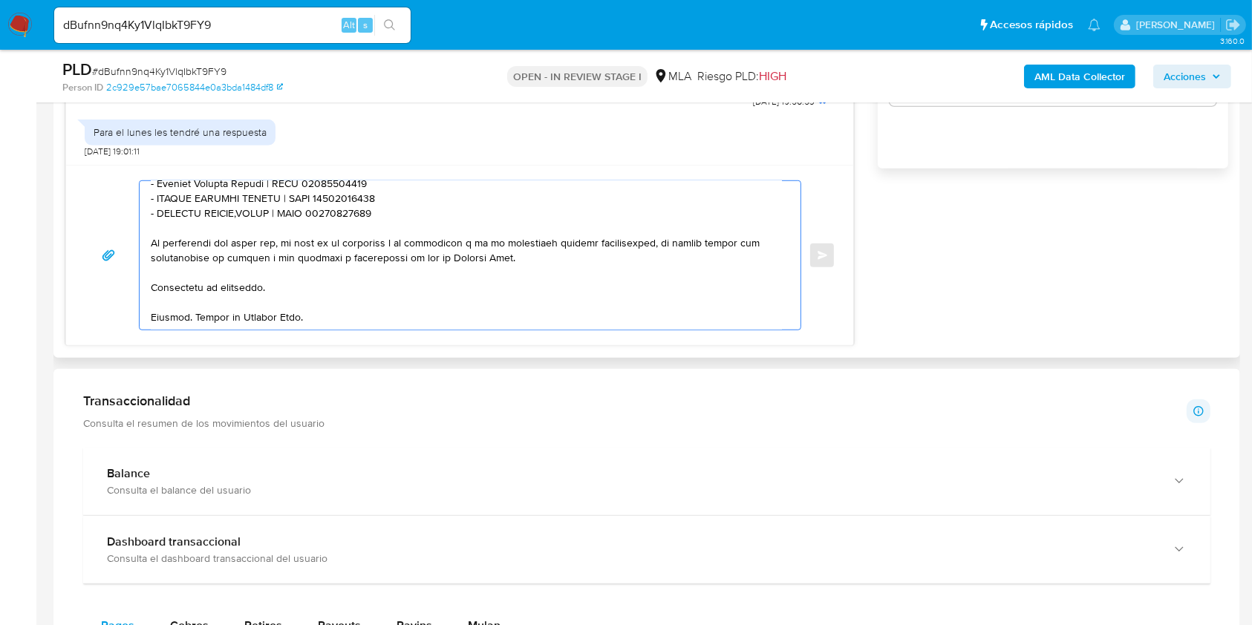
click at [382, 288] on textarea at bounding box center [466, 255] width 631 height 149
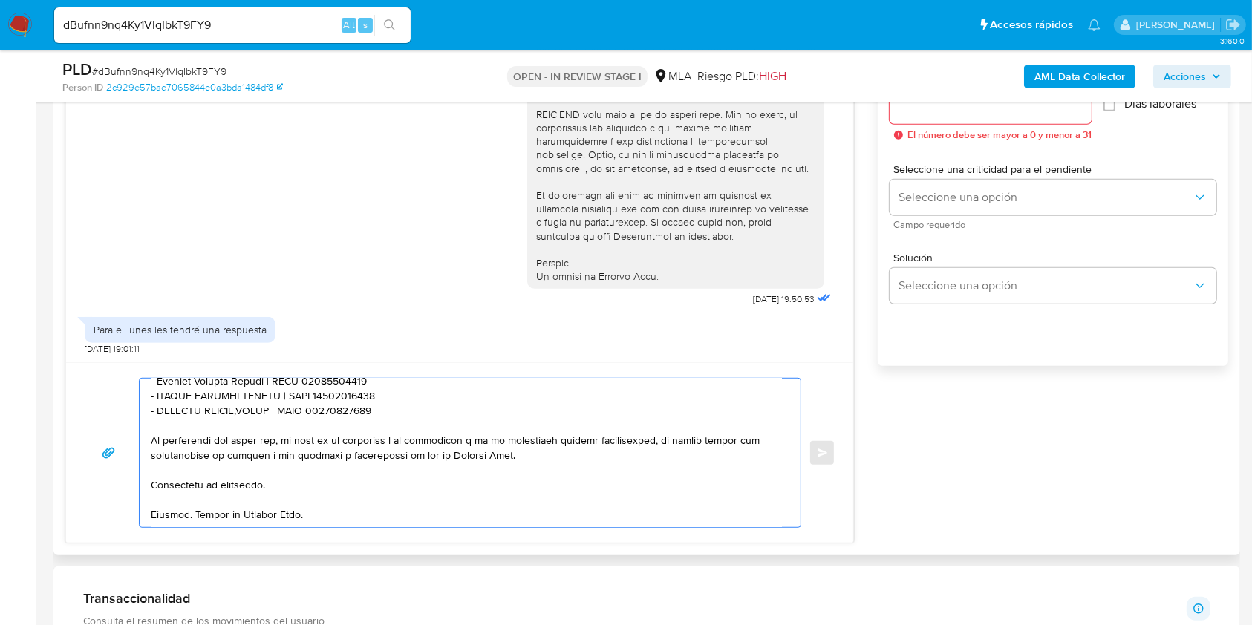
click at [922, 117] on div at bounding box center [991, 106] width 202 height 36
click at [931, 106] on input "Esperar Respuesta (días)" at bounding box center [991, 106] width 202 height 19
type input "1"
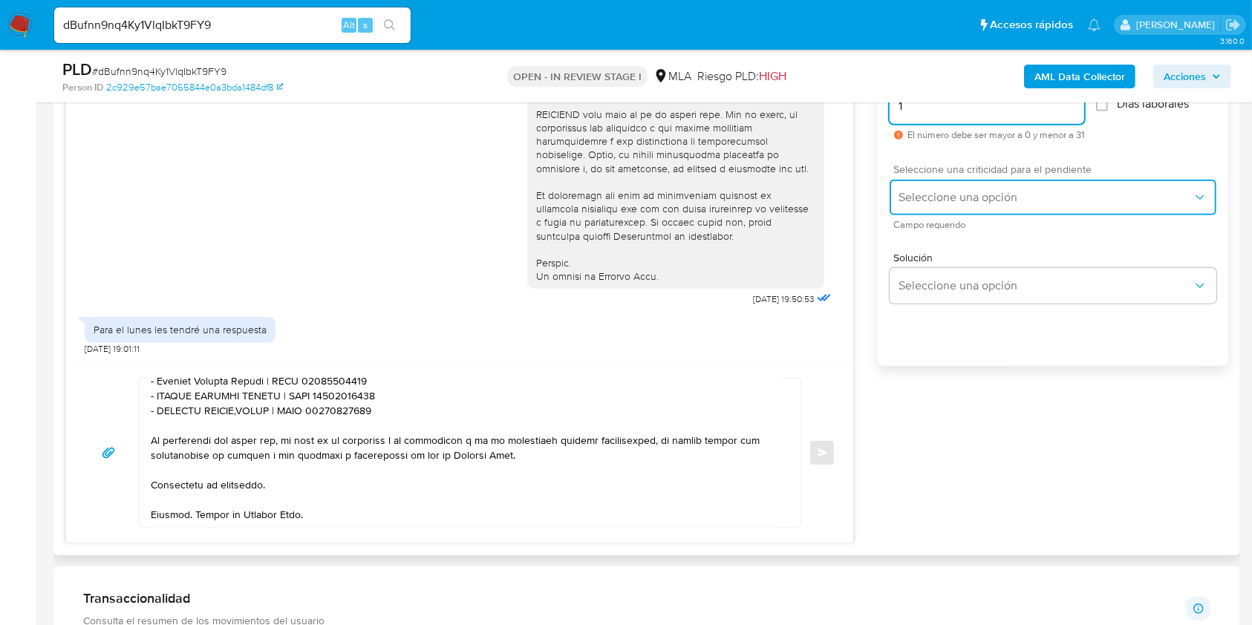
click at [908, 191] on span "Seleccione una opción" at bounding box center [1046, 197] width 294 height 15
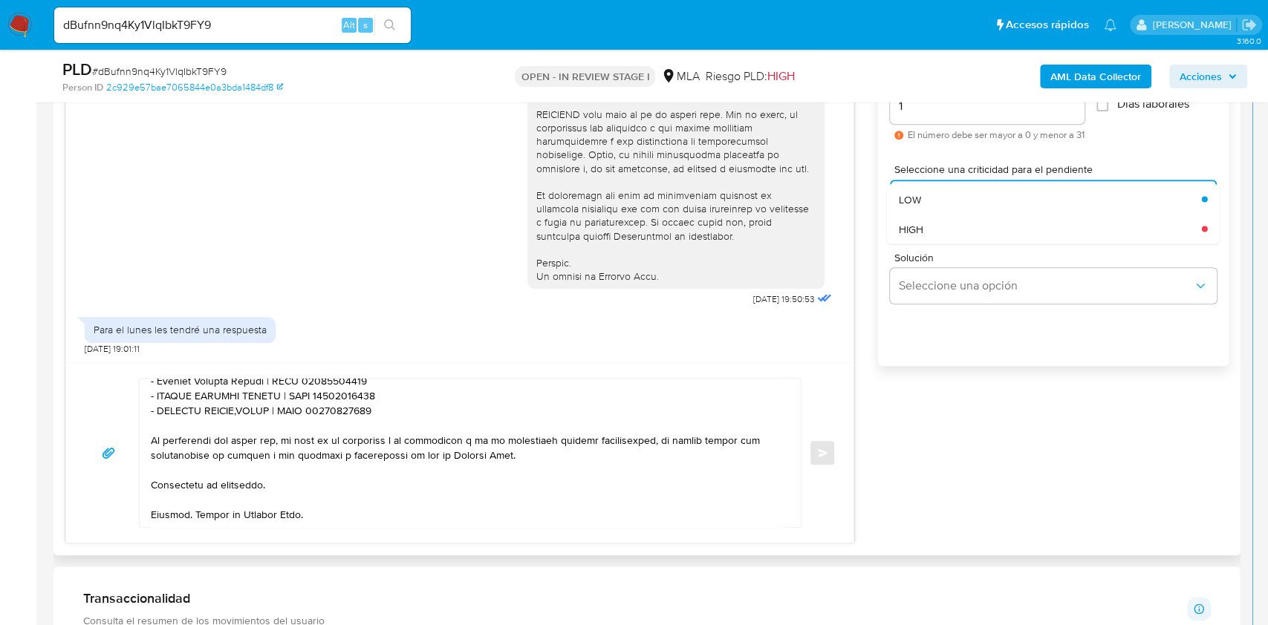
drag, startPoint x: 913, startPoint y: 221, endPoint x: 700, endPoint y: 353, distance: 250.8
click at [913, 222] on span "HIGH" at bounding box center [911, 228] width 25 height 13
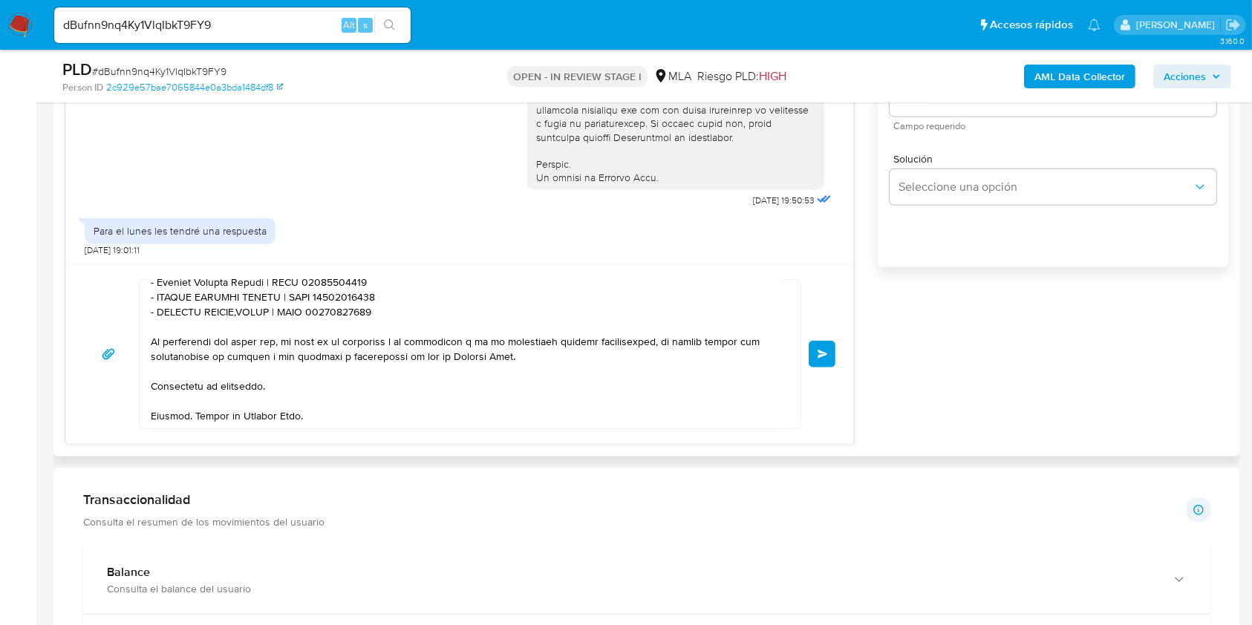
click at [820, 354] on span "Enviar" at bounding box center [823, 354] width 10 height 9
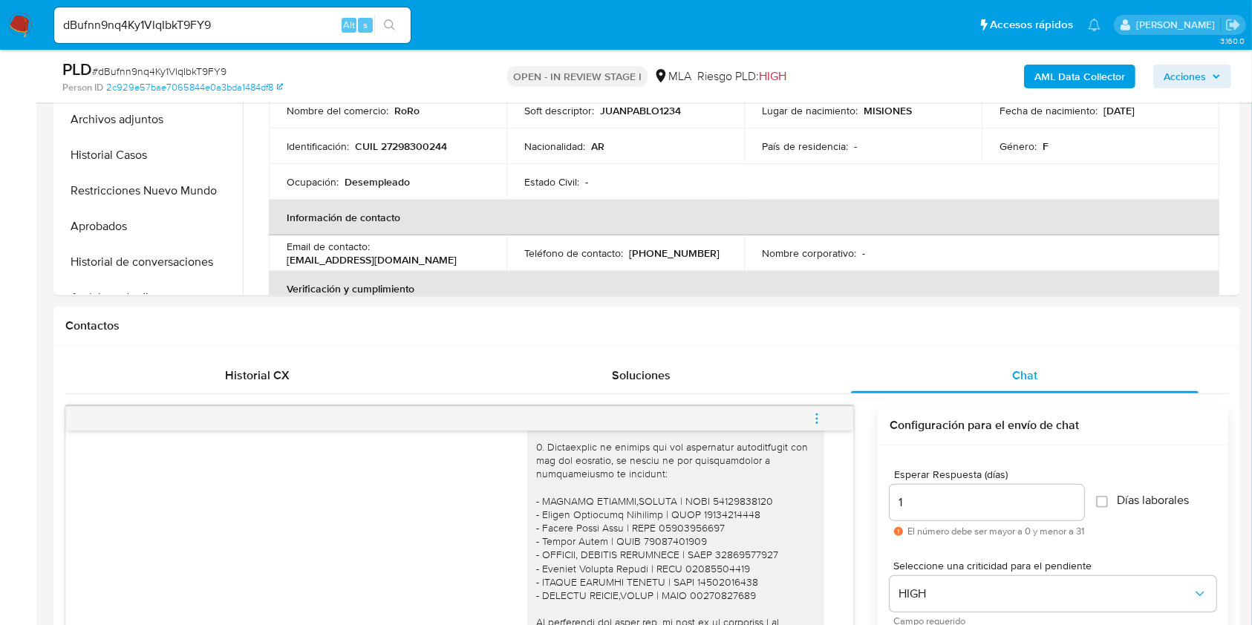
scroll to position [371, 0]
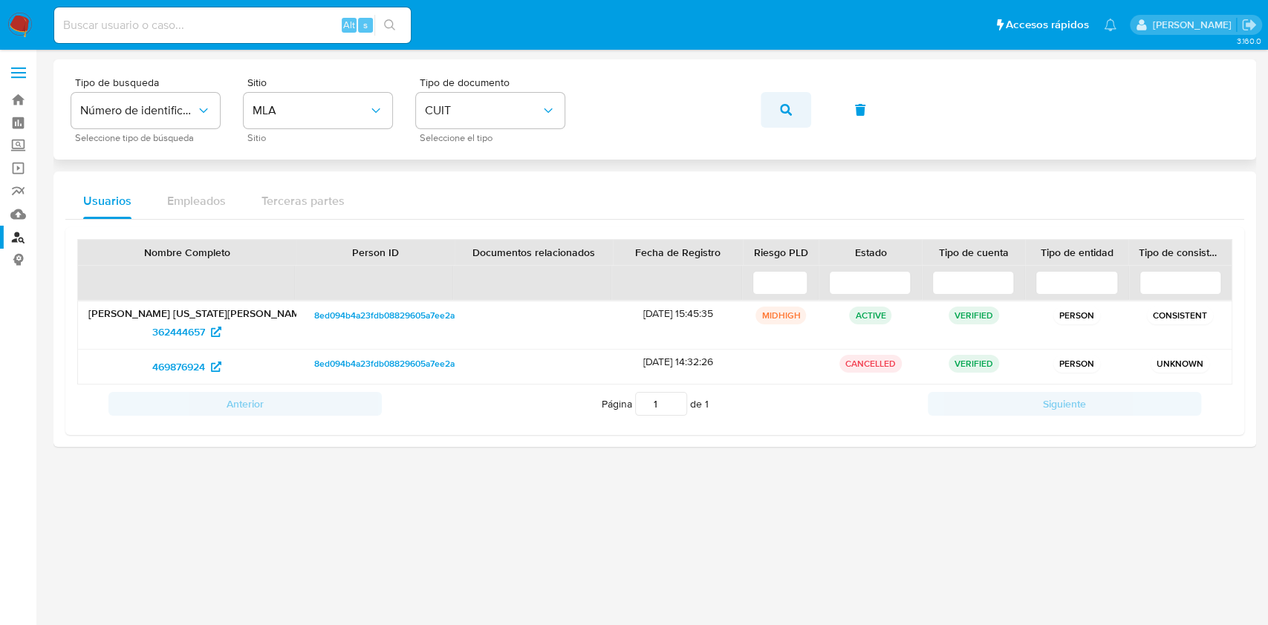
click at [768, 110] on button "button" at bounding box center [786, 110] width 51 height 36
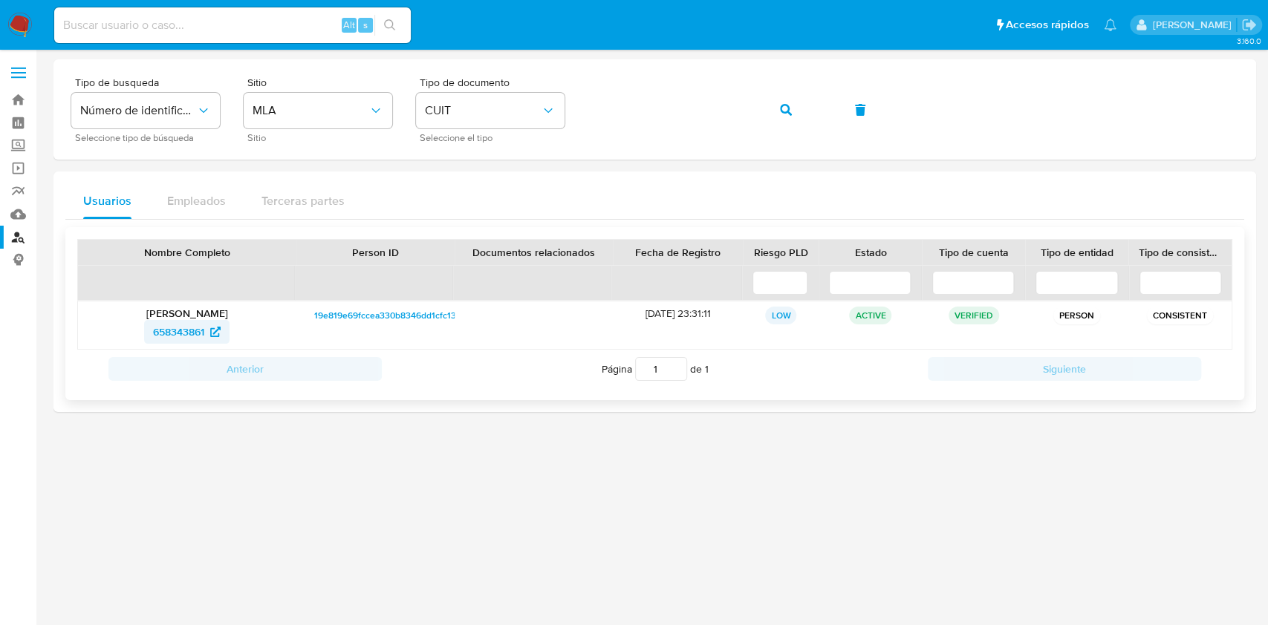
click at [194, 339] on span "658343861" at bounding box center [178, 332] width 51 height 24
click at [752, 111] on div "Tipo de busqueda Número de identificación Seleccione tipo de búsqueda Sitio MLA…" at bounding box center [654, 109] width 1167 height 65
click at [766, 104] on button "button" at bounding box center [786, 110] width 51 height 36
click at [178, 336] on span "453003383" at bounding box center [179, 332] width 55 height 24
drag, startPoint x: 756, startPoint y: 112, endPoint x: 766, endPoint y: 116, distance: 10.3
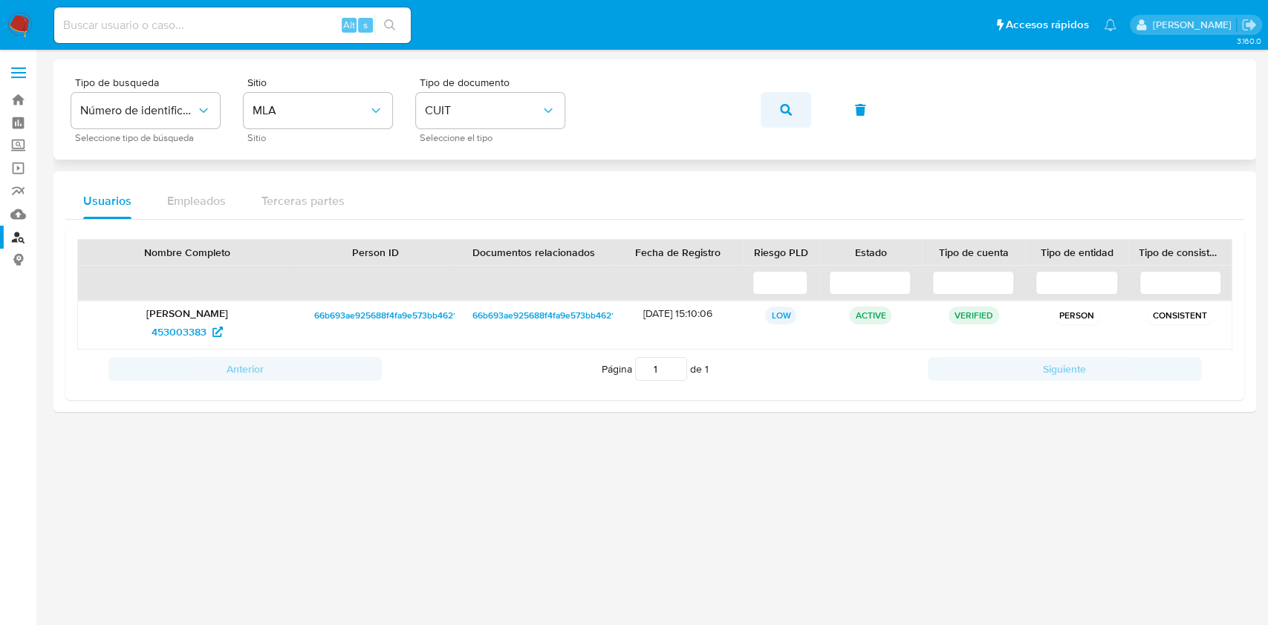
click at [757, 112] on div "Tipo de busqueda Número de identificación Seleccione tipo de búsqueda Sitio MLA…" at bounding box center [654, 109] width 1167 height 65
click at [791, 113] on button "button" at bounding box center [786, 110] width 51 height 36
click at [149, 333] on link "1243223692" at bounding box center [186, 332] width 91 height 24
click at [783, 121] on span "button" at bounding box center [786, 110] width 12 height 33
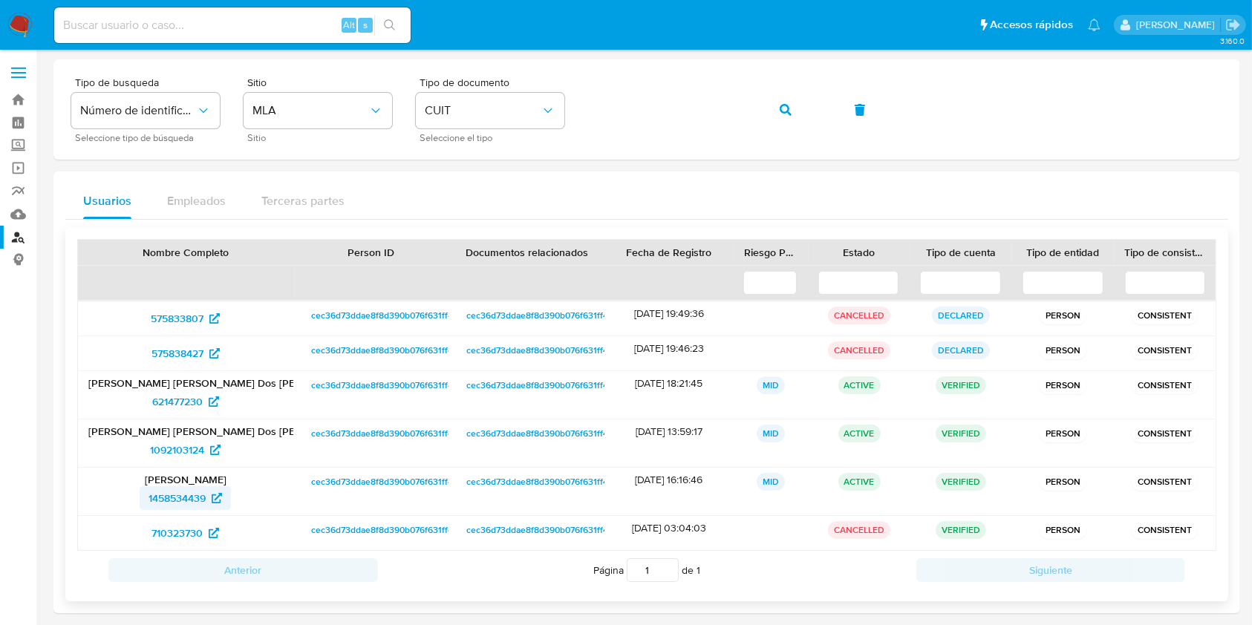
click at [189, 490] on span "1458534439" at bounding box center [177, 498] width 57 height 24
click at [801, 120] on button "button" at bounding box center [786, 110] width 51 height 36
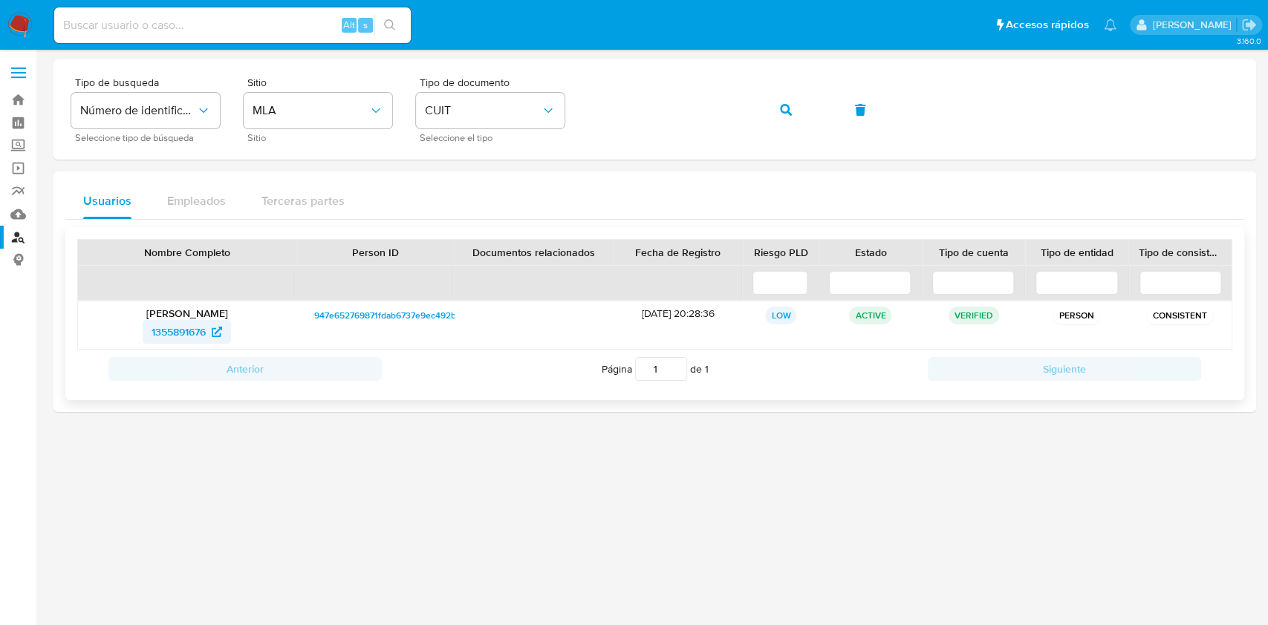
click at [186, 332] on span "1355891676" at bounding box center [179, 332] width 54 height 24
click at [679, 85] on div "Tipo de busqueda Número de identificación Seleccione tipo de búsqueda Sitio MLA…" at bounding box center [654, 109] width 1167 height 65
click at [763, 117] on button "button" at bounding box center [786, 110] width 51 height 36
click at [202, 325] on span "191396710" at bounding box center [178, 332] width 47 height 24
click at [781, 111] on icon "button" at bounding box center [786, 110] width 12 height 12
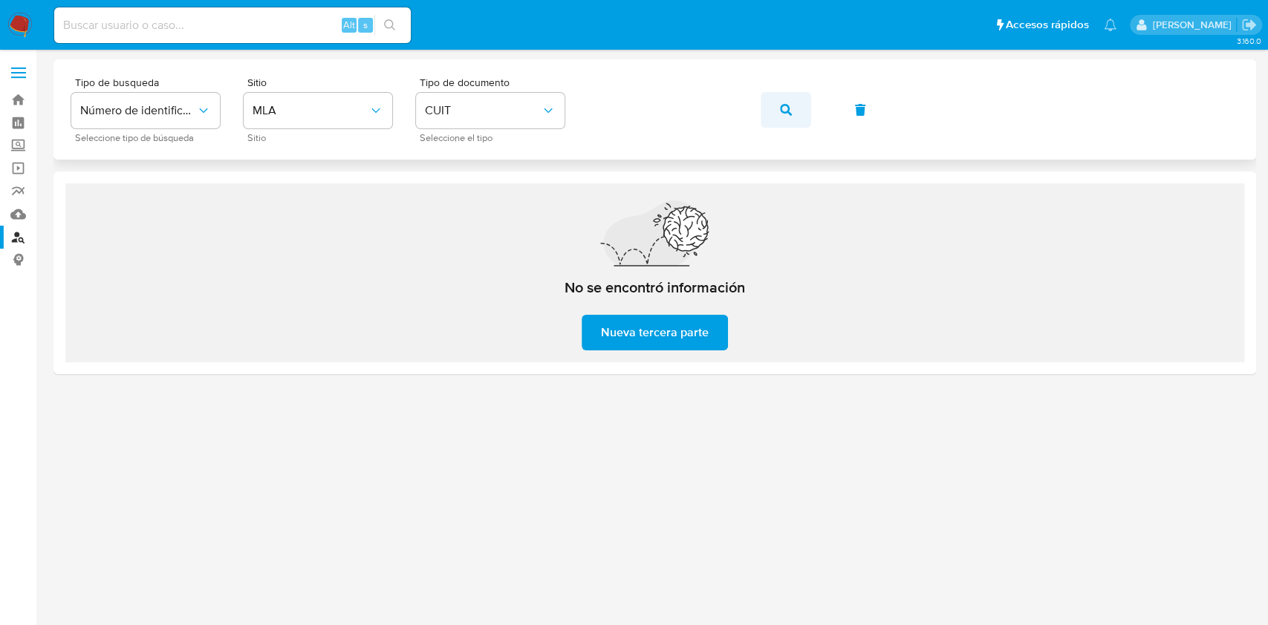
click at [774, 120] on button "button" at bounding box center [786, 110] width 51 height 36
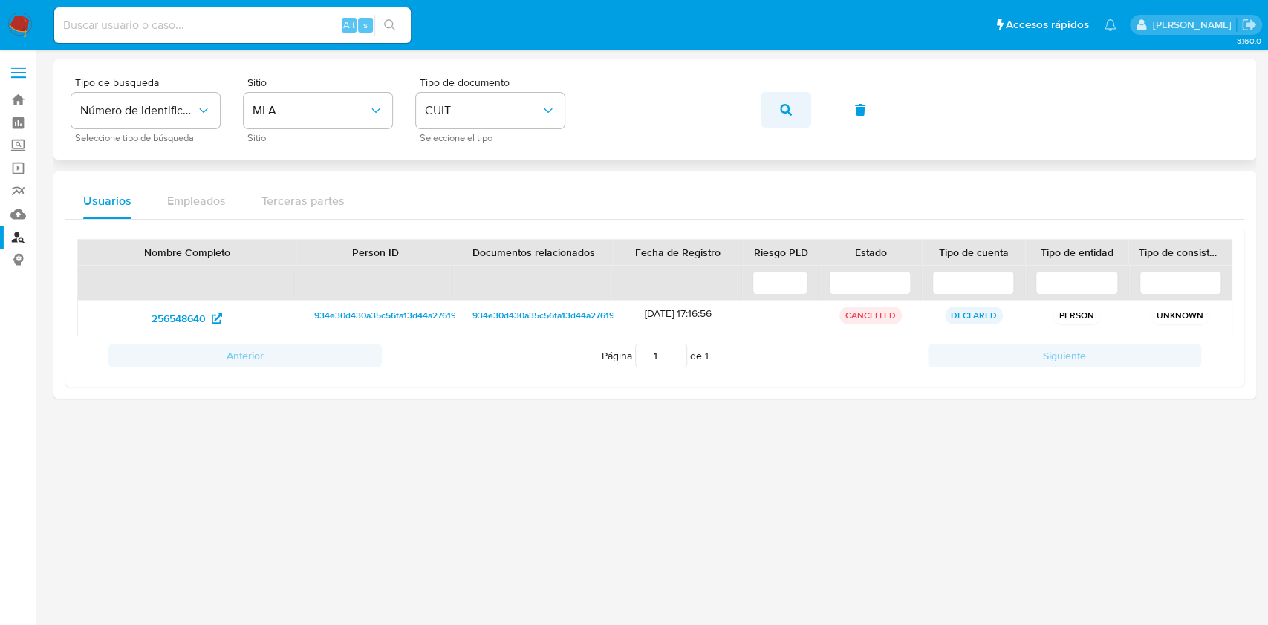
click at [795, 124] on button "button" at bounding box center [786, 110] width 51 height 36
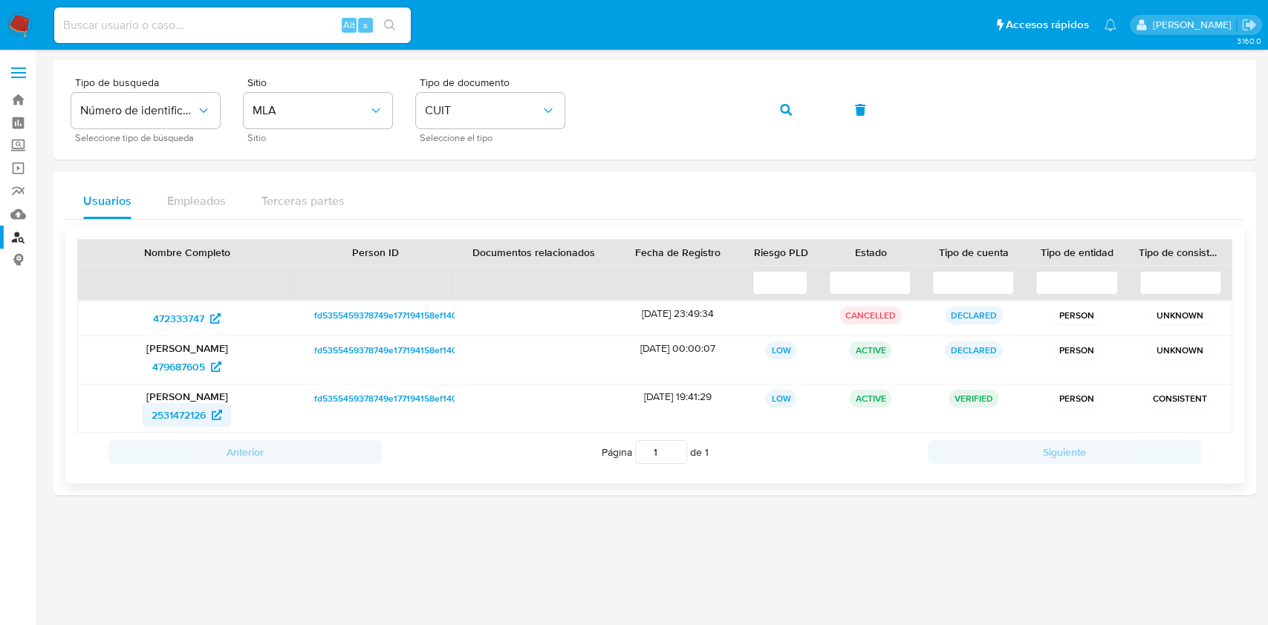
click at [182, 414] on span "2531472126" at bounding box center [179, 415] width 54 height 24
click at [791, 114] on button "button" at bounding box center [786, 110] width 51 height 36
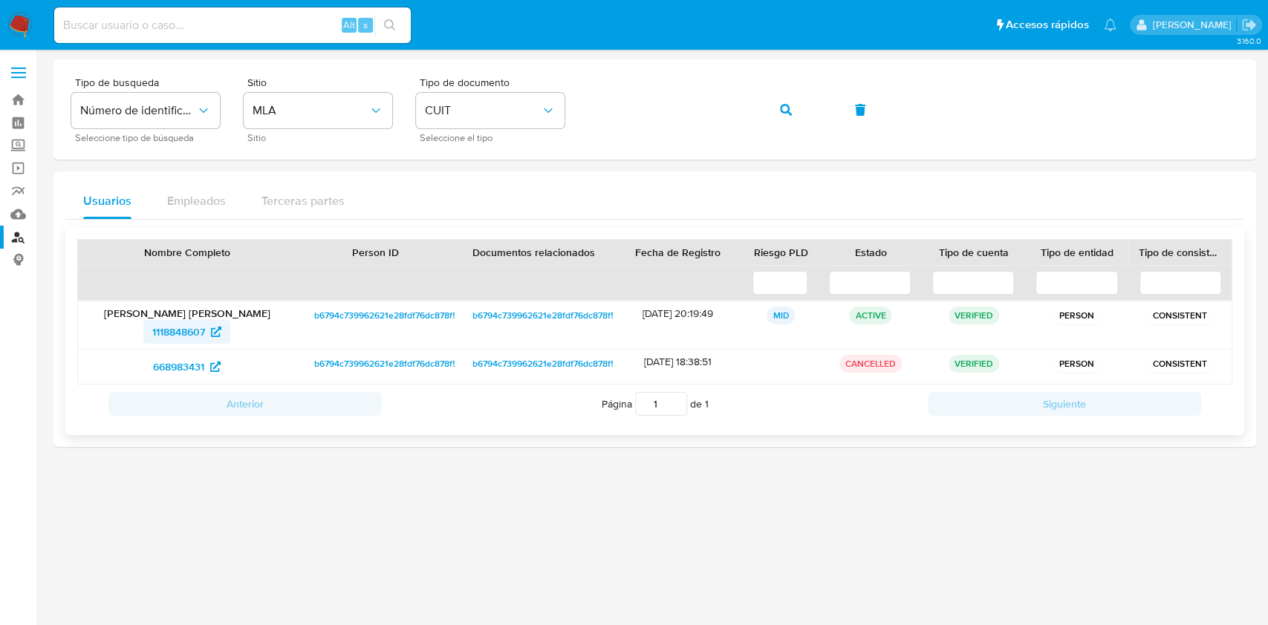
click at [195, 335] on span "1118848607" at bounding box center [178, 332] width 53 height 24
click at [774, 120] on button "button" at bounding box center [786, 110] width 51 height 36
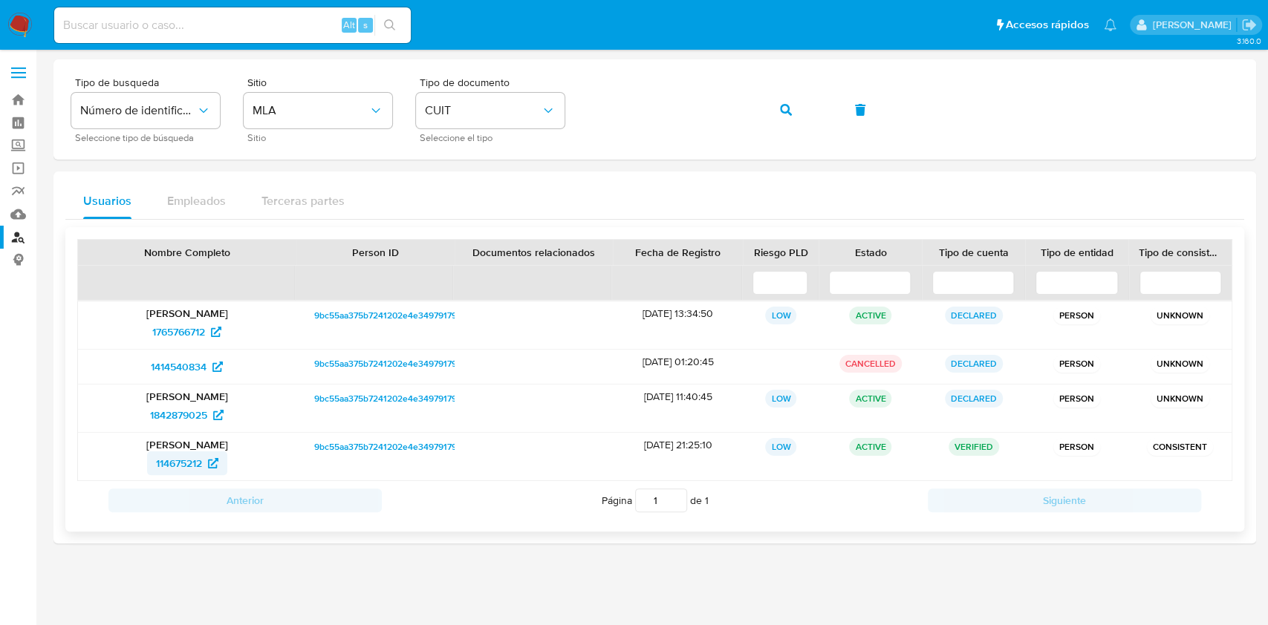
click at [177, 465] on span "114675212" at bounding box center [179, 464] width 46 height 24
click at [780, 111] on icon "button" at bounding box center [786, 110] width 12 height 12
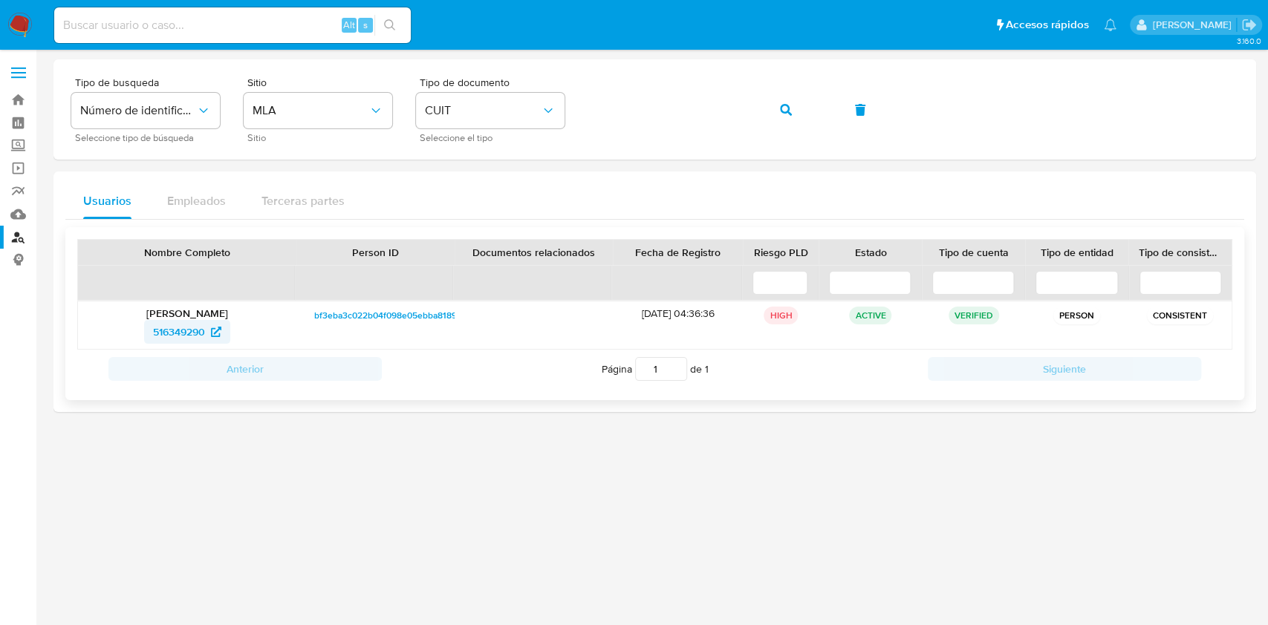
click at [196, 330] on span "516349290" at bounding box center [179, 332] width 52 height 24
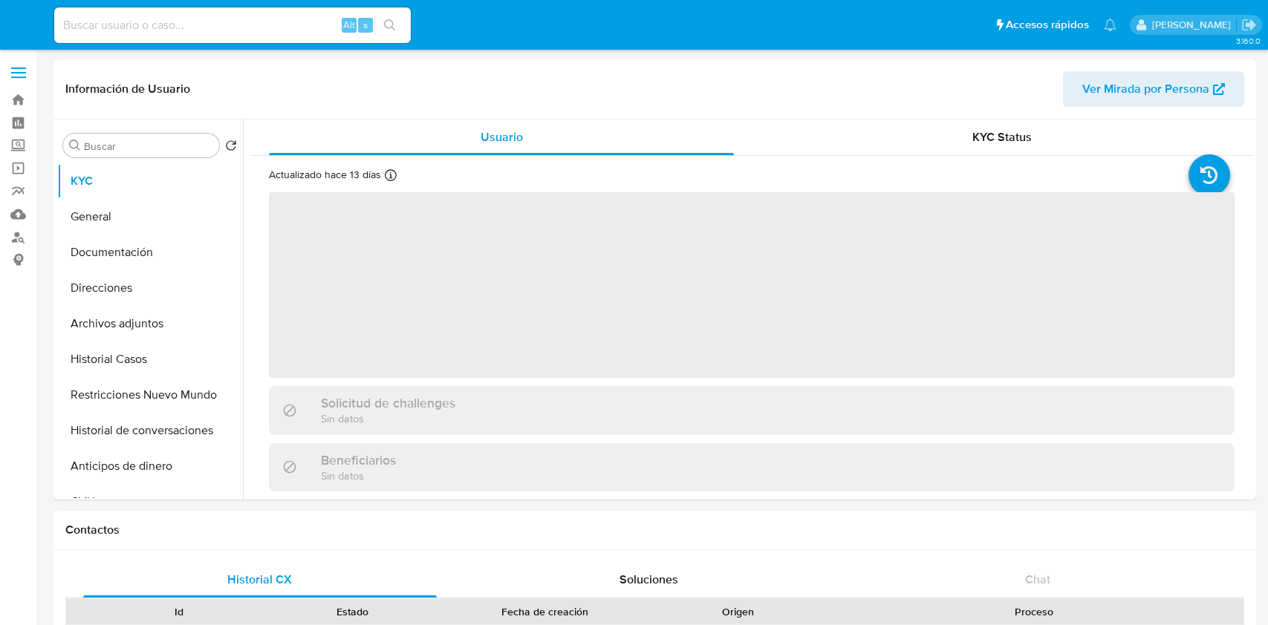
select select "10"
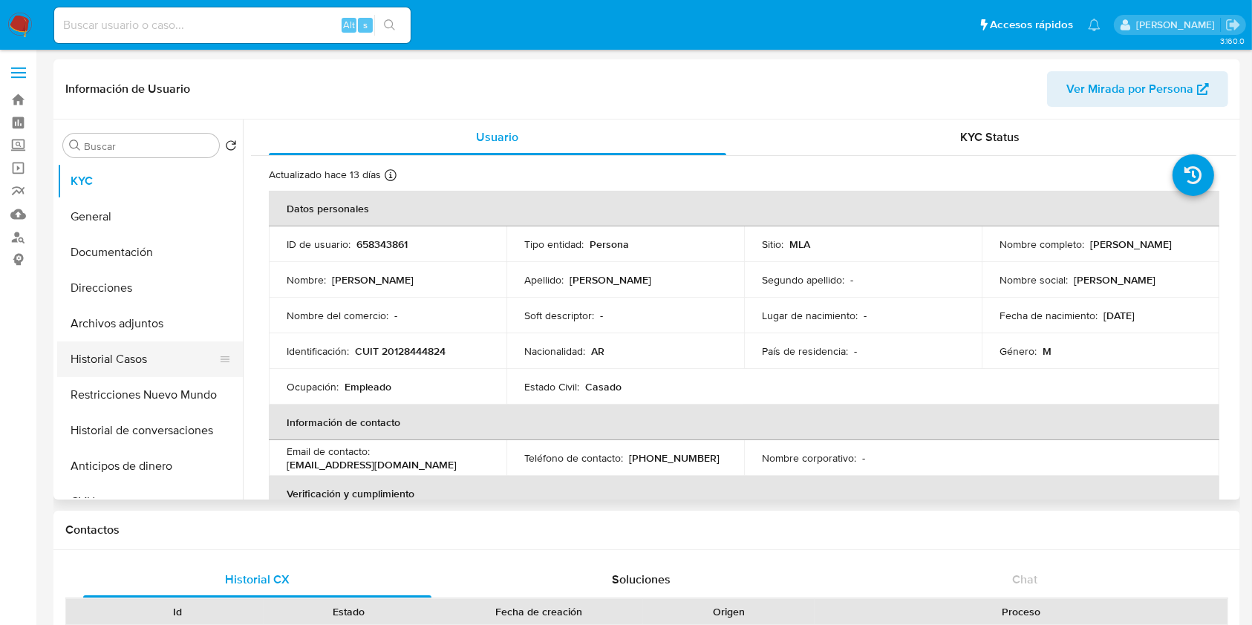
click at [152, 360] on button "Historial Casos" at bounding box center [144, 360] width 174 height 36
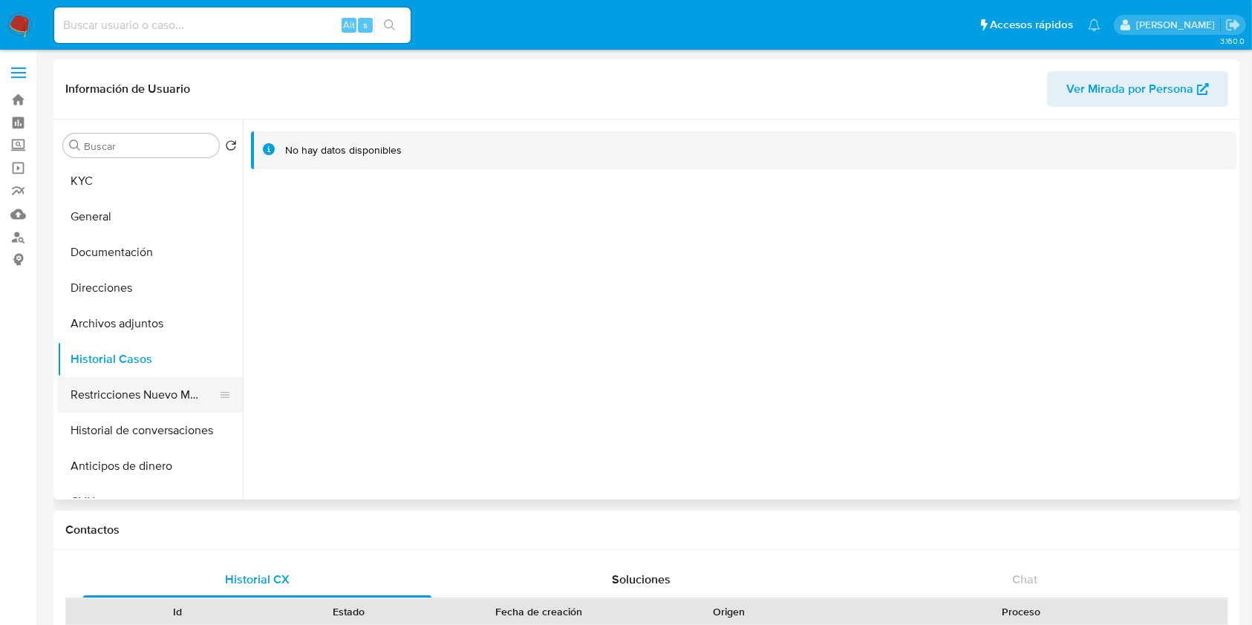
click at [154, 397] on button "Restricciones Nuevo Mundo" at bounding box center [144, 395] width 174 height 36
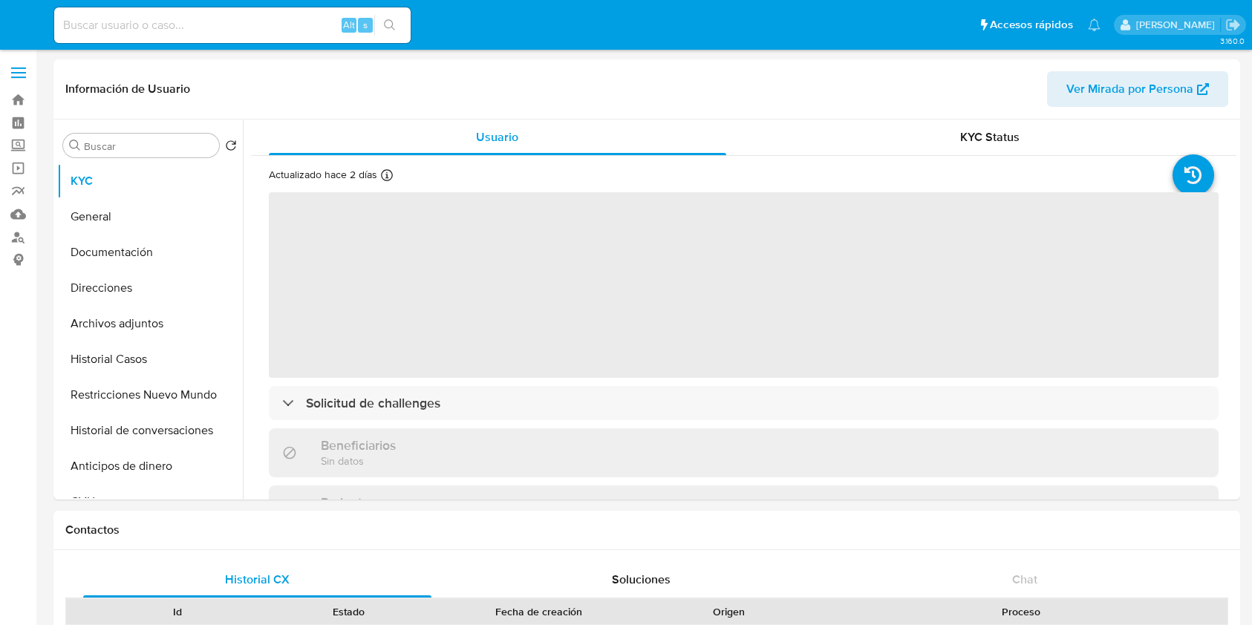
select select "10"
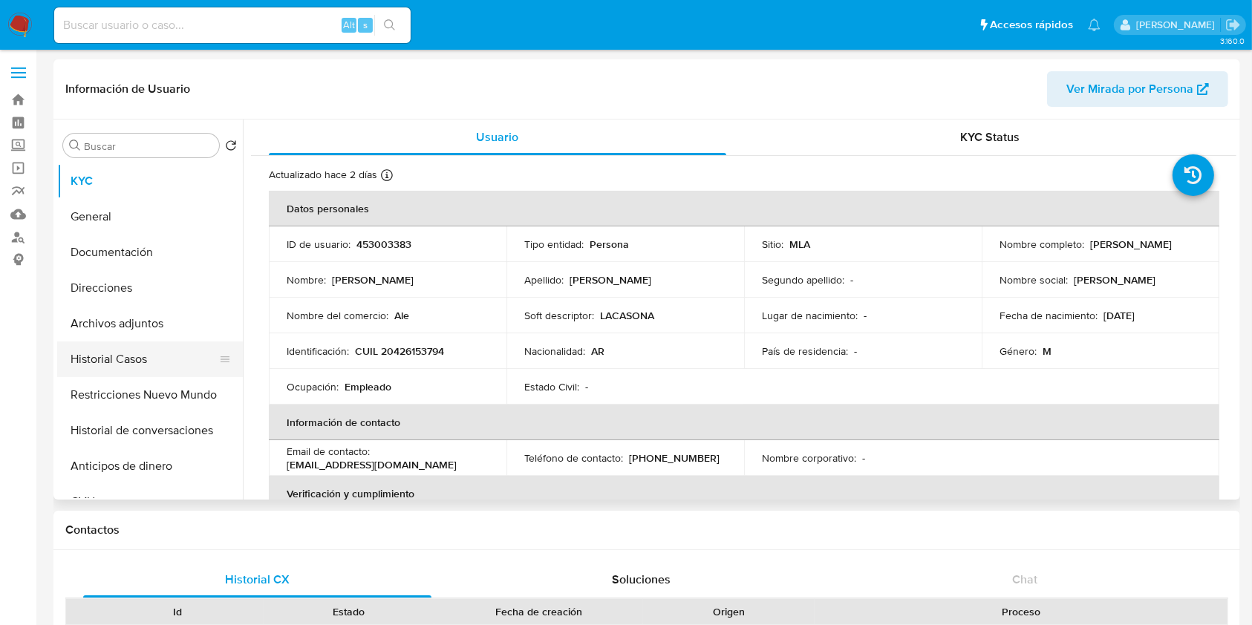
click at [144, 361] on button "Historial Casos" at bounding box center [144, 360] width 174 height 36
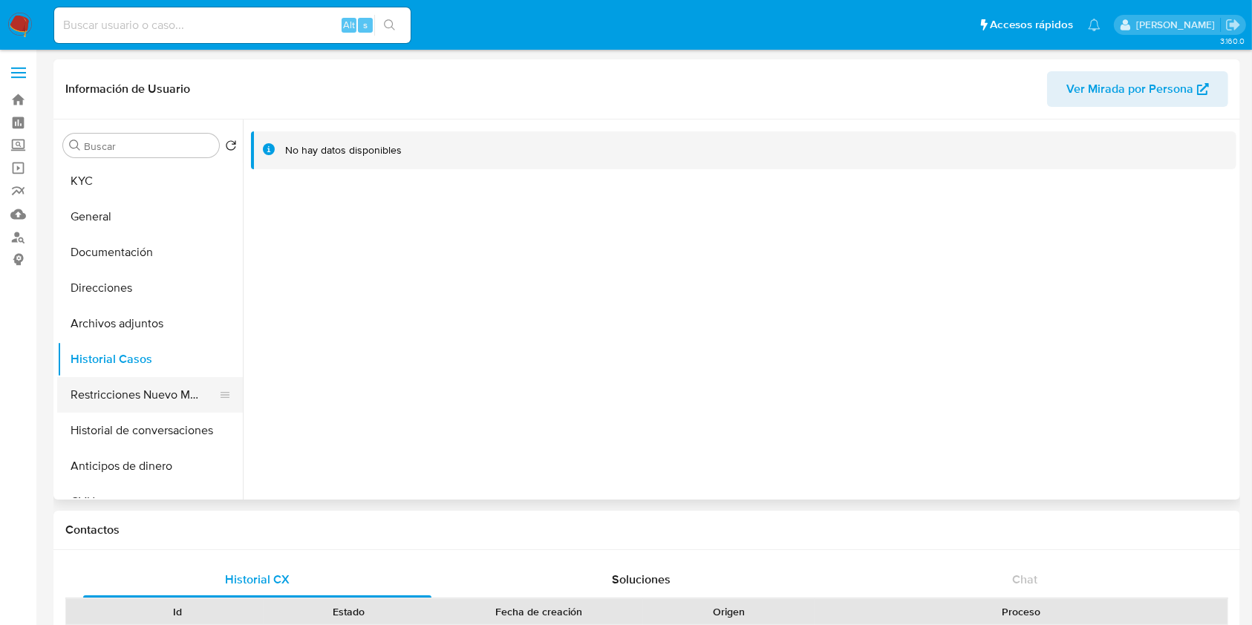
click at [102, 390] on button "Restricciones Nuevo Mundo" at bounding box center [144, 395] width 174 height 36
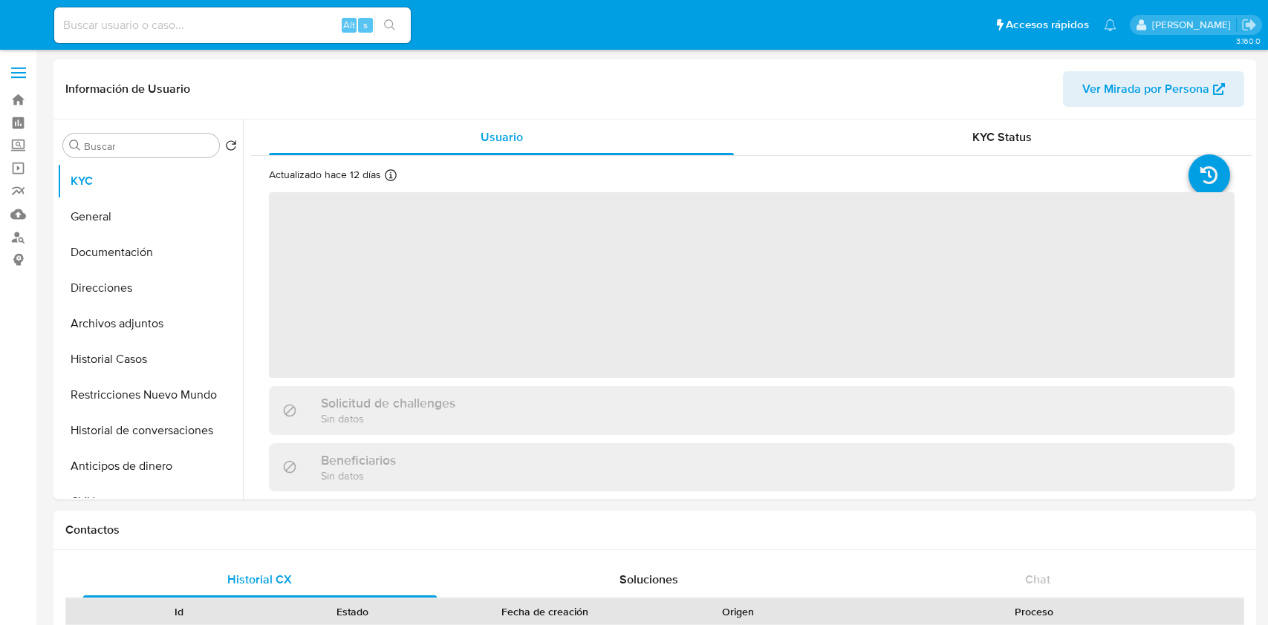
select select "10"
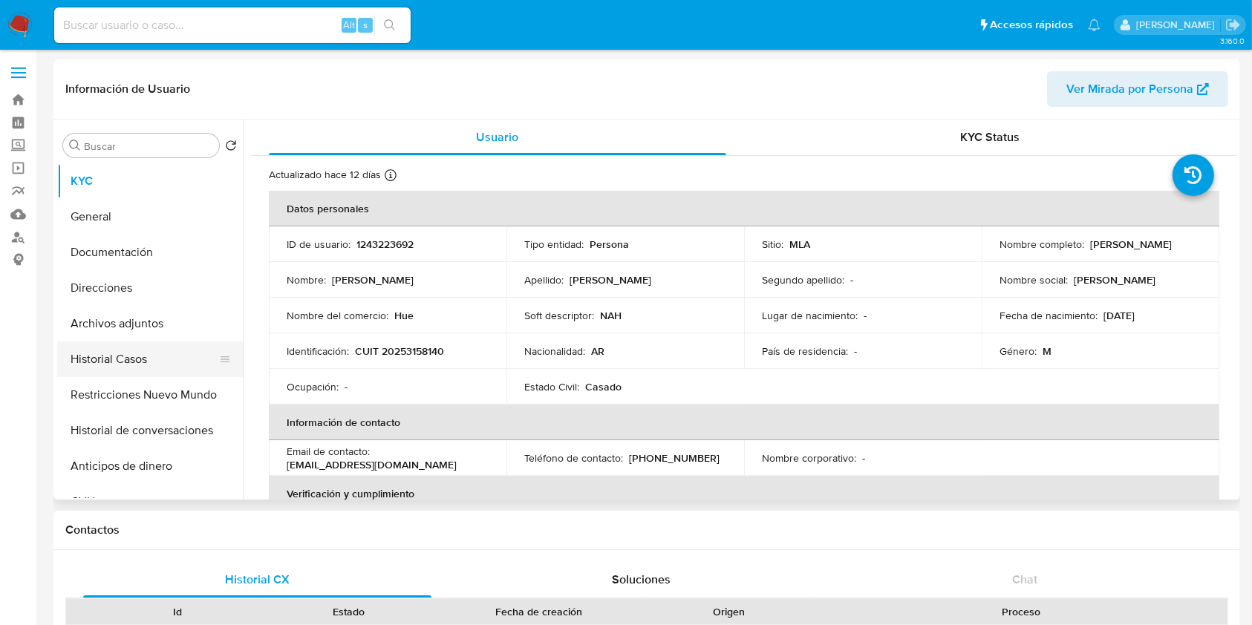
click at [144, 359] on button "Historial Casos" at bounding box center [144, 360] width 174 height 36
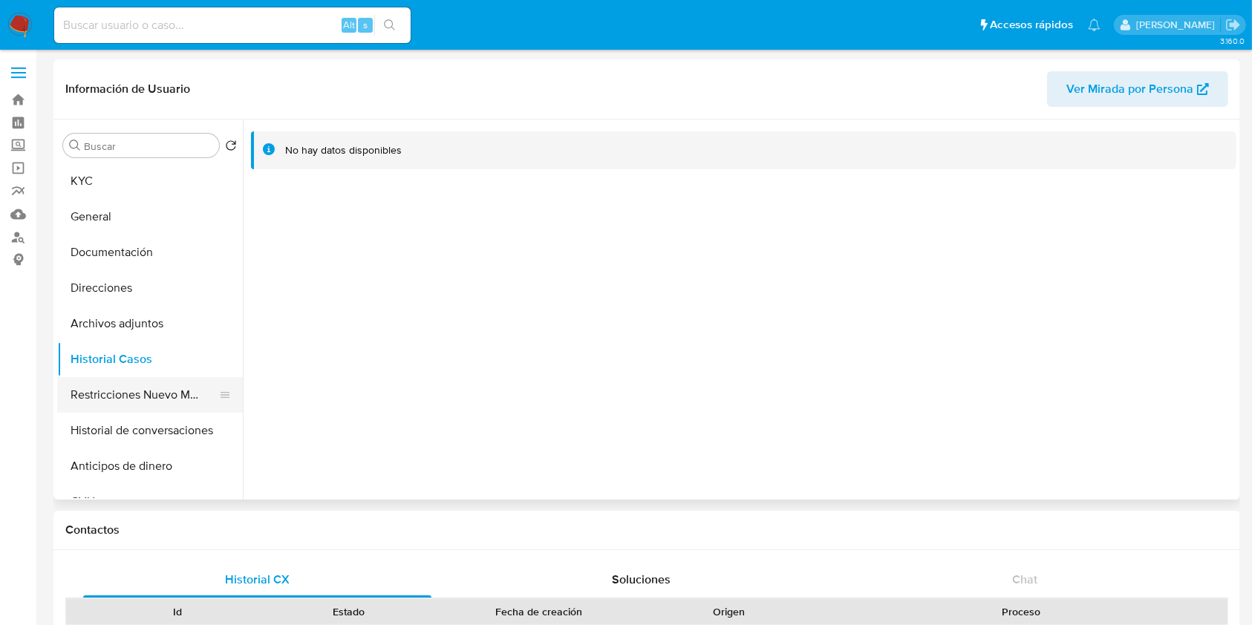
click at [93, 380] on button "Restricciones Nuevo Mundo" at bounding box center [144, 395] width 174 height 36
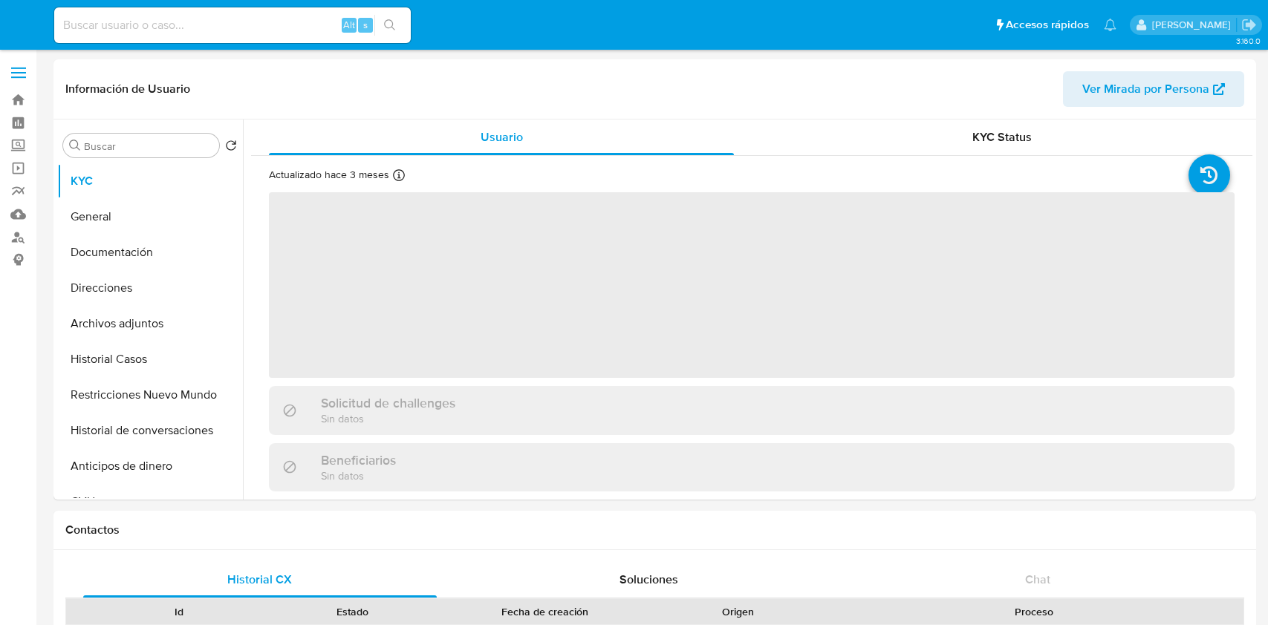
select select "10"
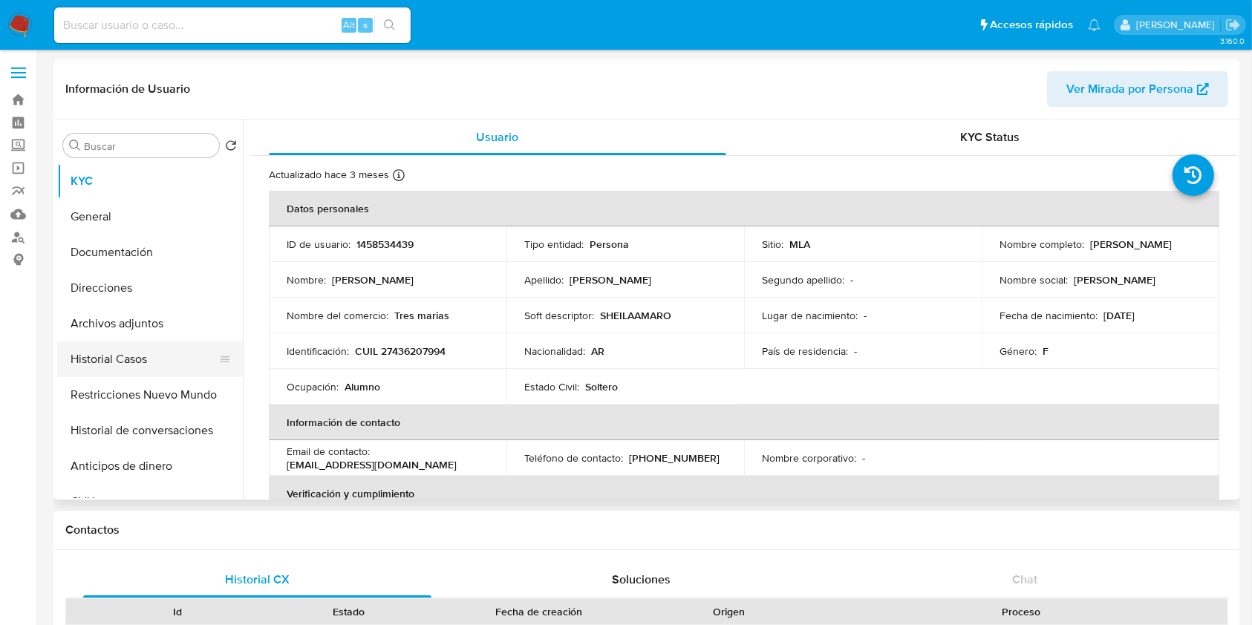
click at [125, 363] on button "Historial Casos" at bounding box center [144, 360] width 174 height 36
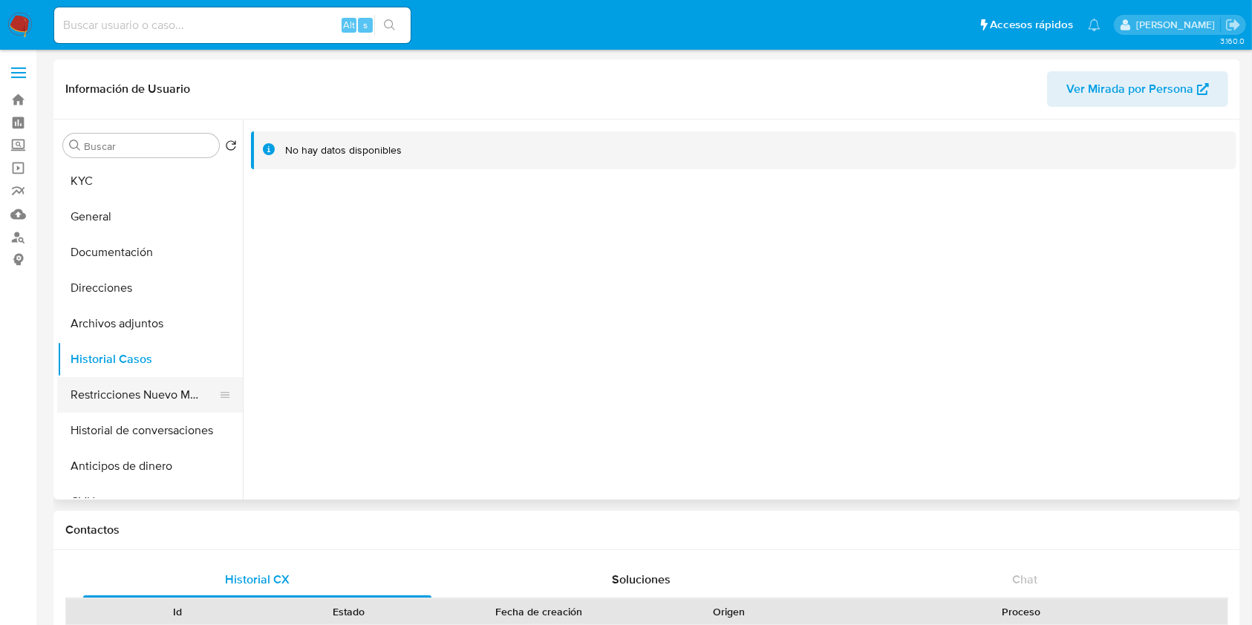
drag, startPoint x: 137, startPoint y: 396, endPoint x: 128, endPoint y: 403, distance: 11.0
click at [136, 401] on button "Restricciones Nuevo Mundo" at bounding box center [144, 395] width 174 height 36
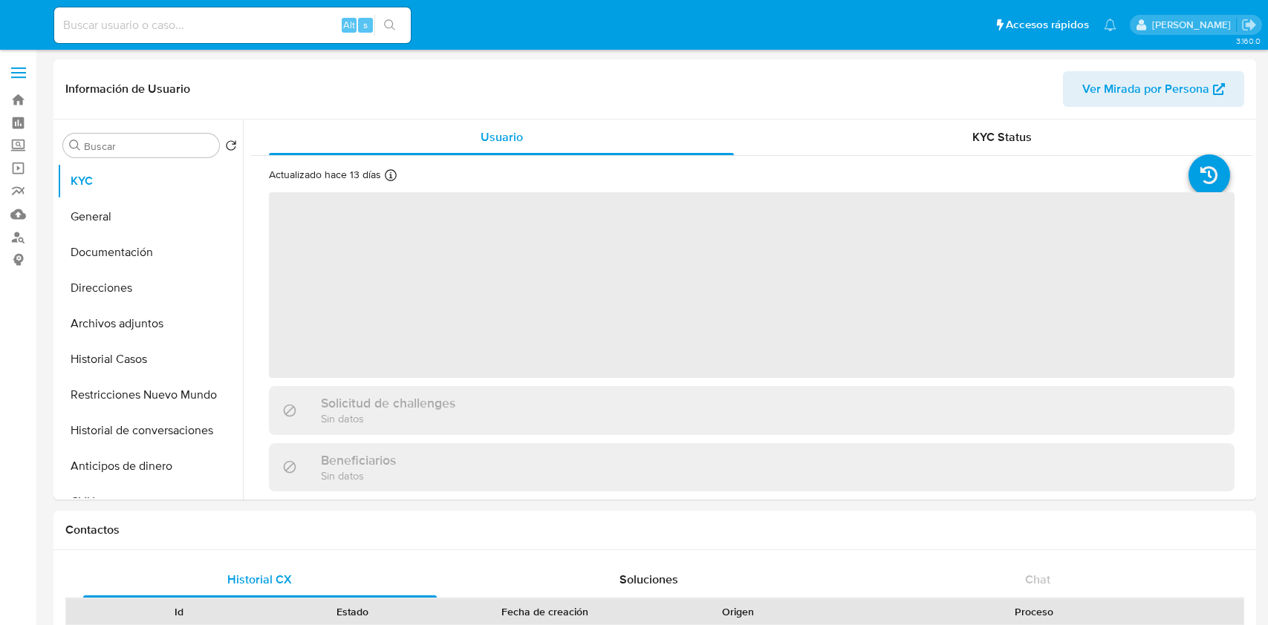
select select "10"
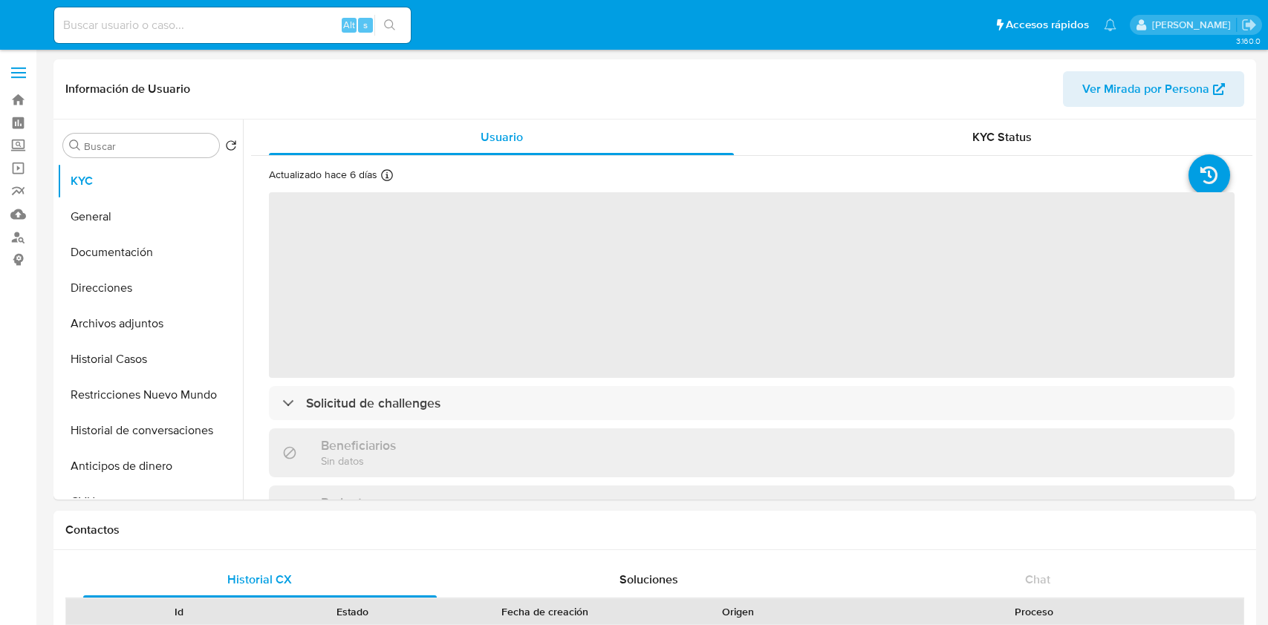
select select "10"
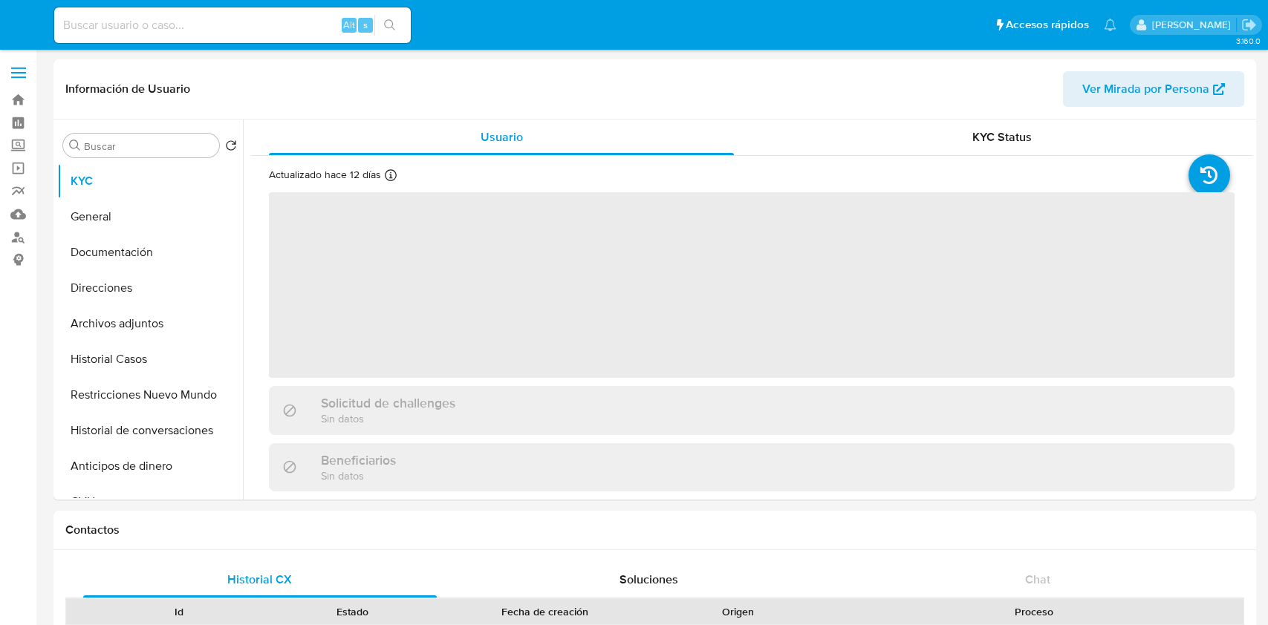
select select "10"
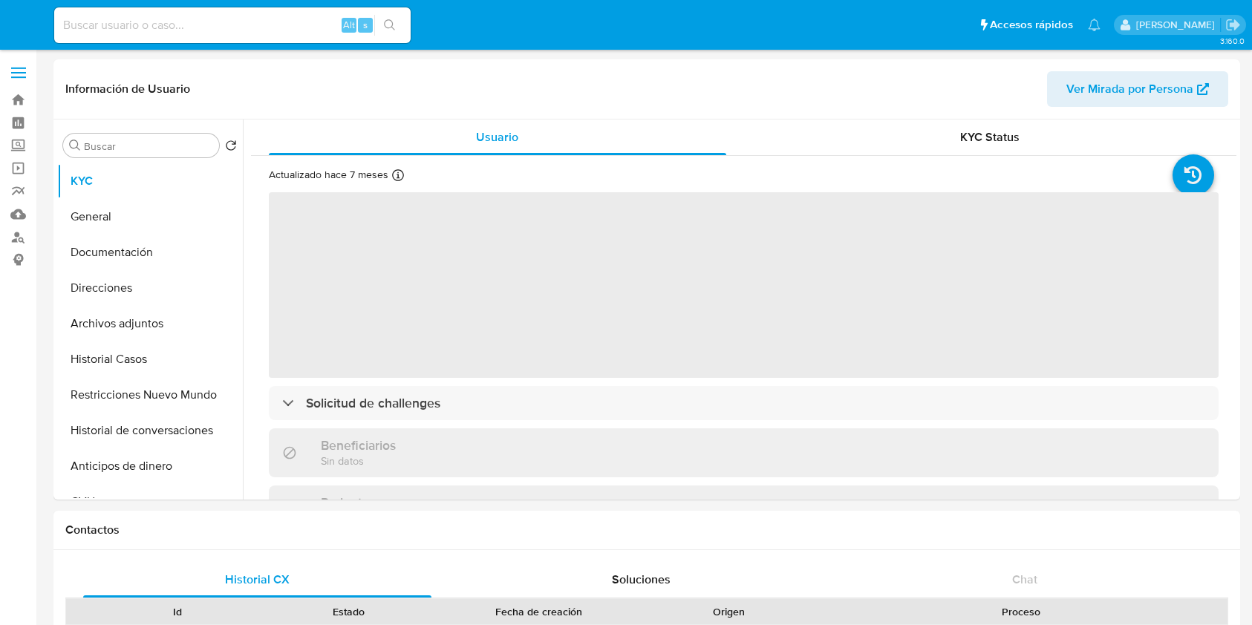
select select "10"
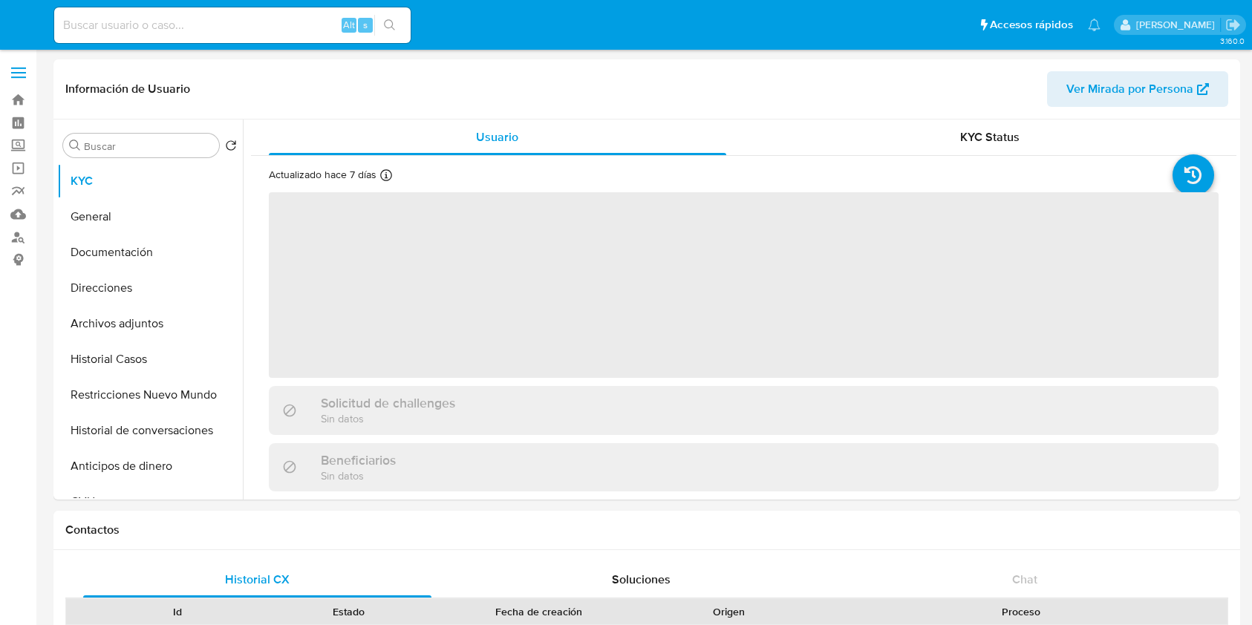
select select "10"
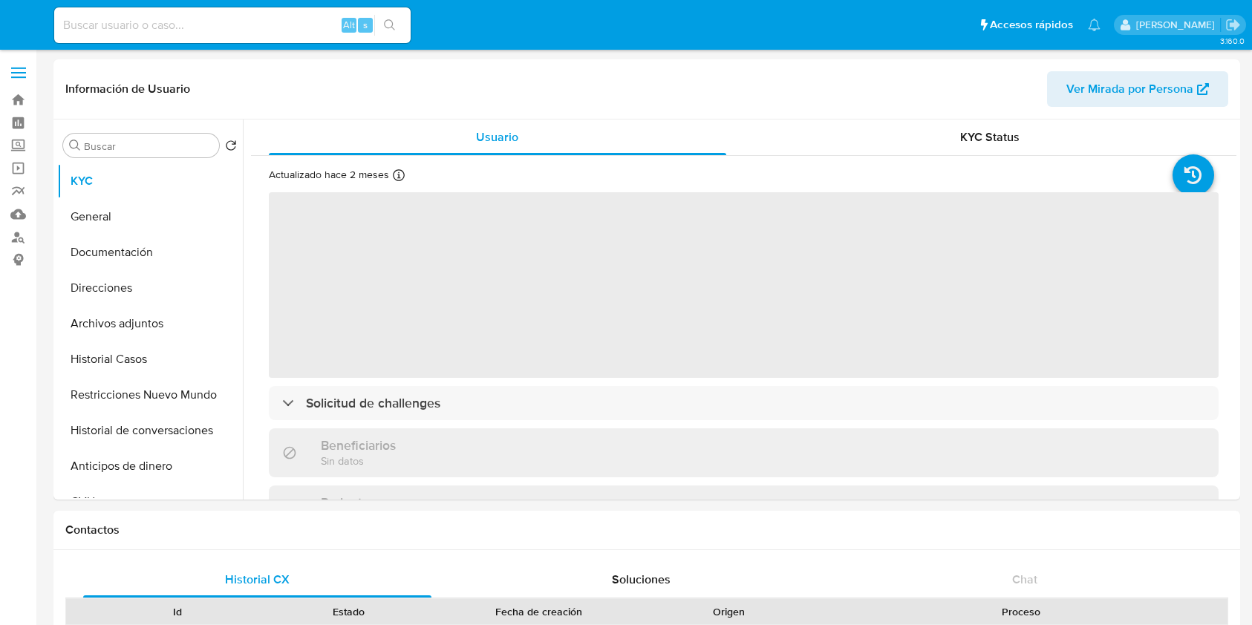
select select "10"
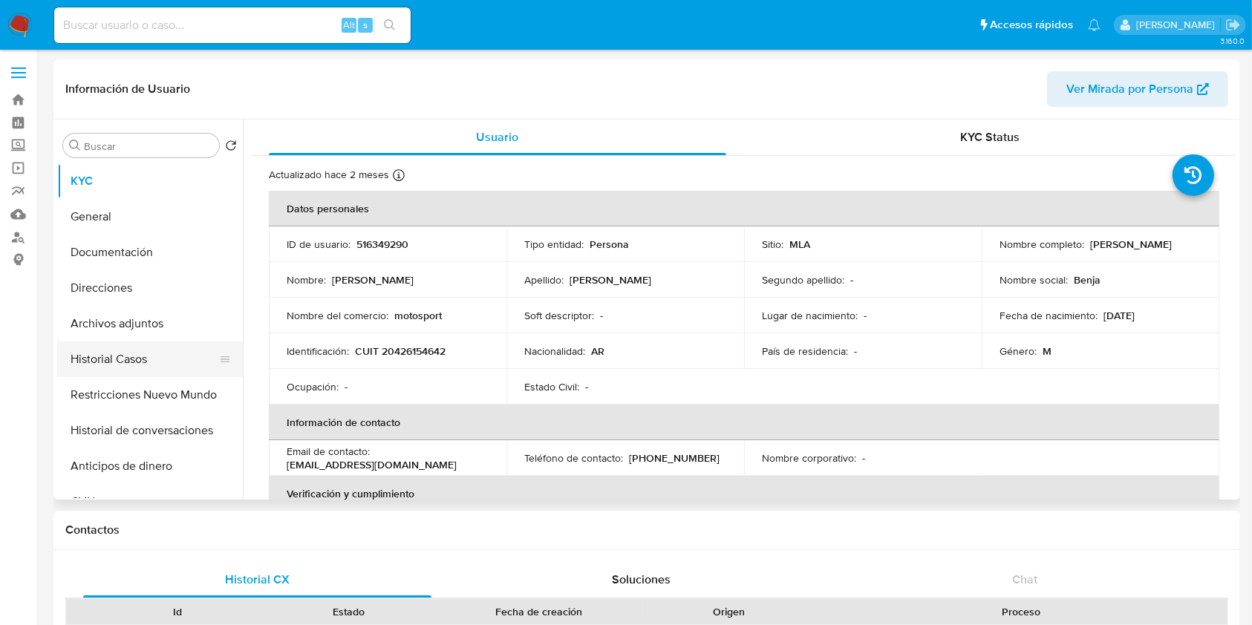
click at [125, 351] on button "Historial Casos" at bounding box center [144, 360] width 174 height 36
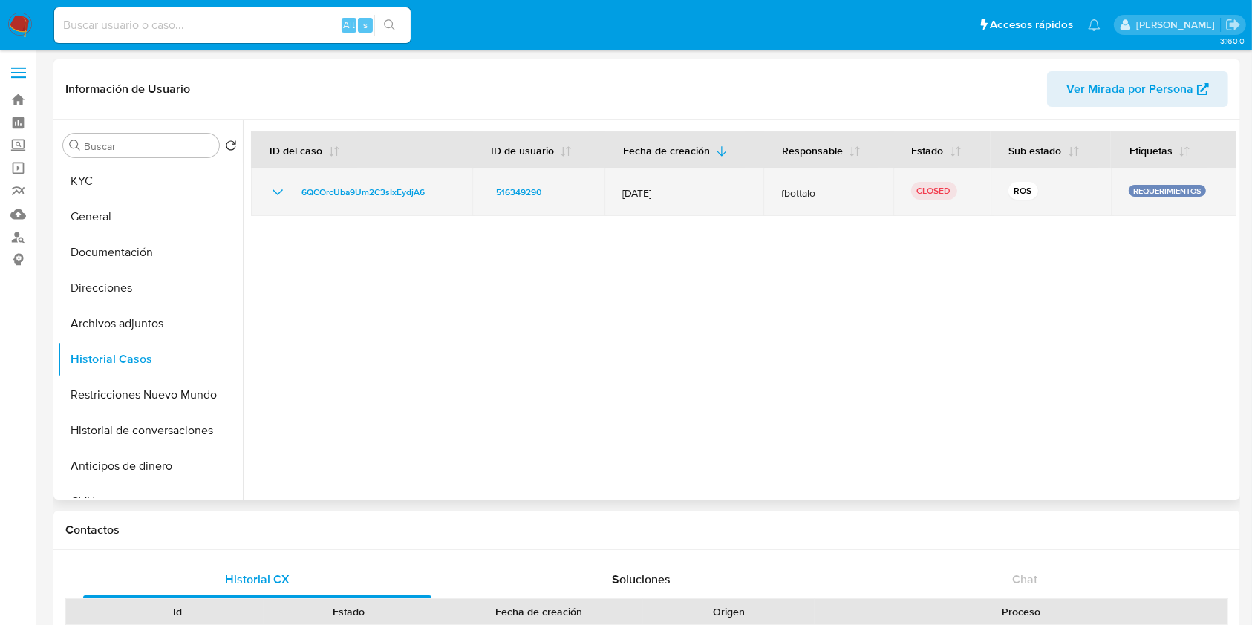
click at [282, 193] on icon "Mostrar/Ocultar" at bounding box center [278, 192] width 18 height 18
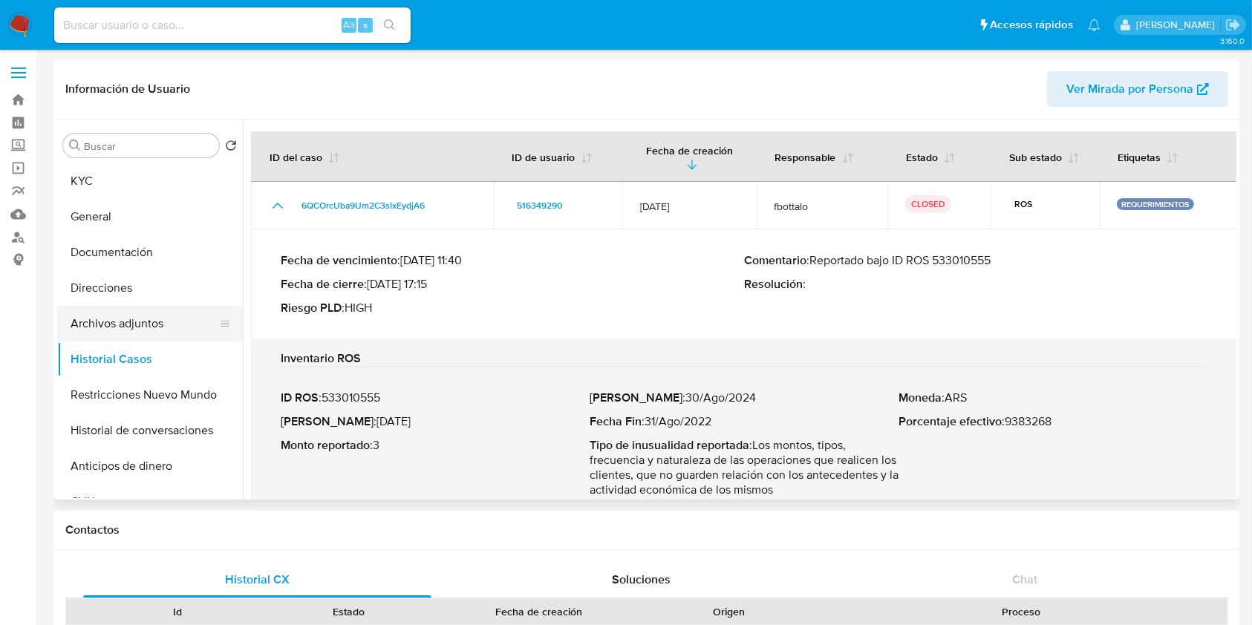
click at [156, 324] on button "Archivos adjuntos" at bounding box center [144, 324] width 174 height 36
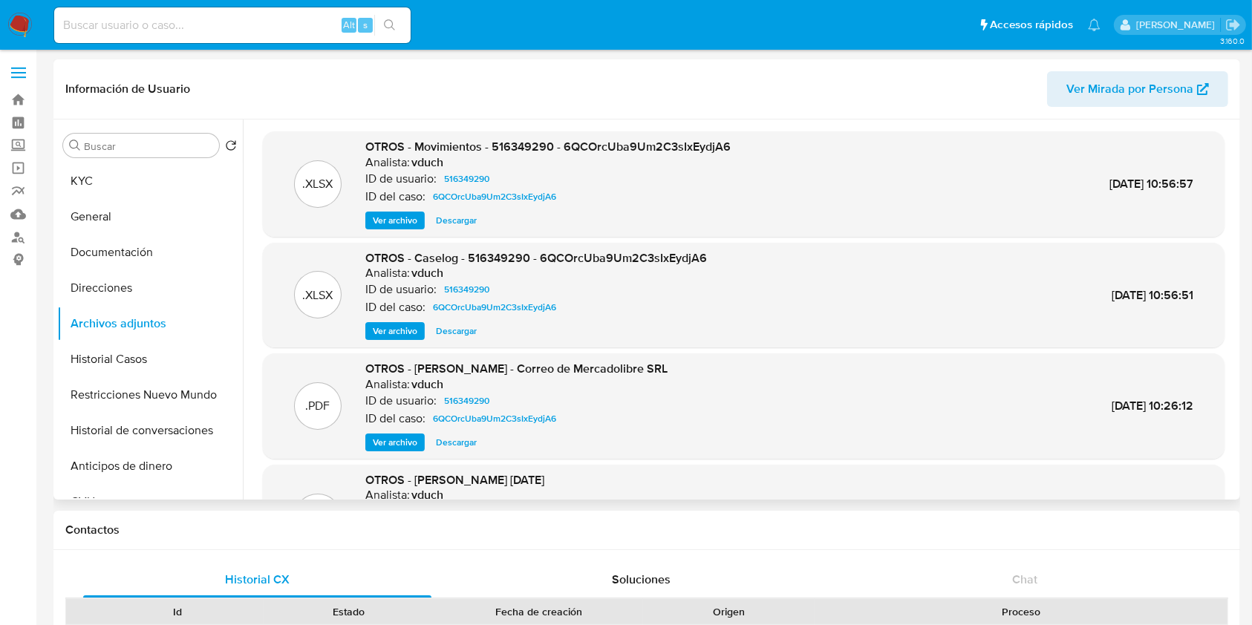
click at [400, 341] on div ".XLSX OTROS - Caselog - 516349290 - 6QCOrcUba9Um2C3sIxEydjA6 Analista: vduch ID…" at bounding box center [744, 295] width 962 height 105
click at [403, 325] on span "Ver archivo" at bounding box center [395, 331] width 45 height 15
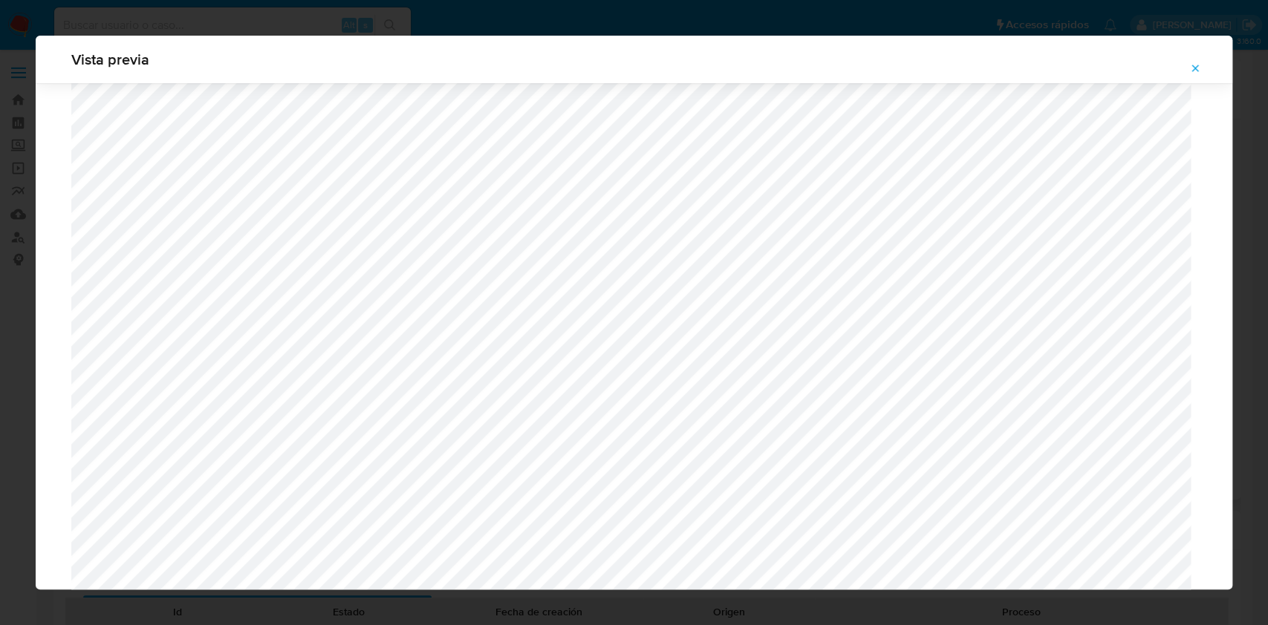
scroll to position [1257, 0]
click at [1197, 64] on icon "Attachment preview" at bounding box center [1195, 68] width 12 height 12
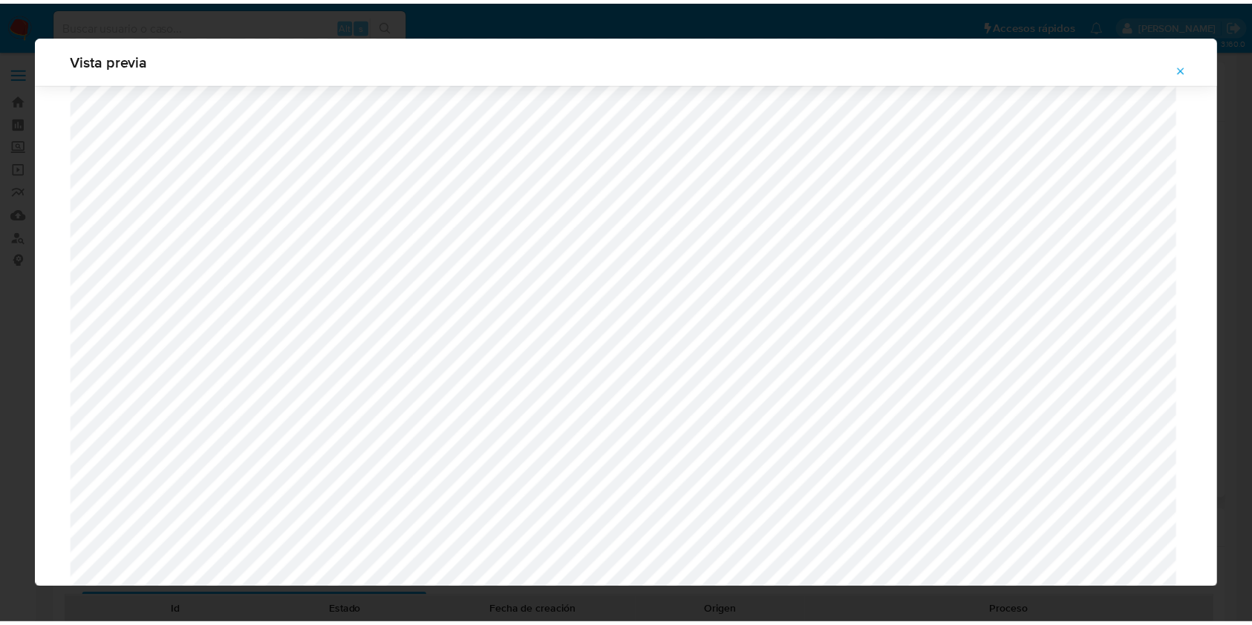
scroll to position [0, 0]
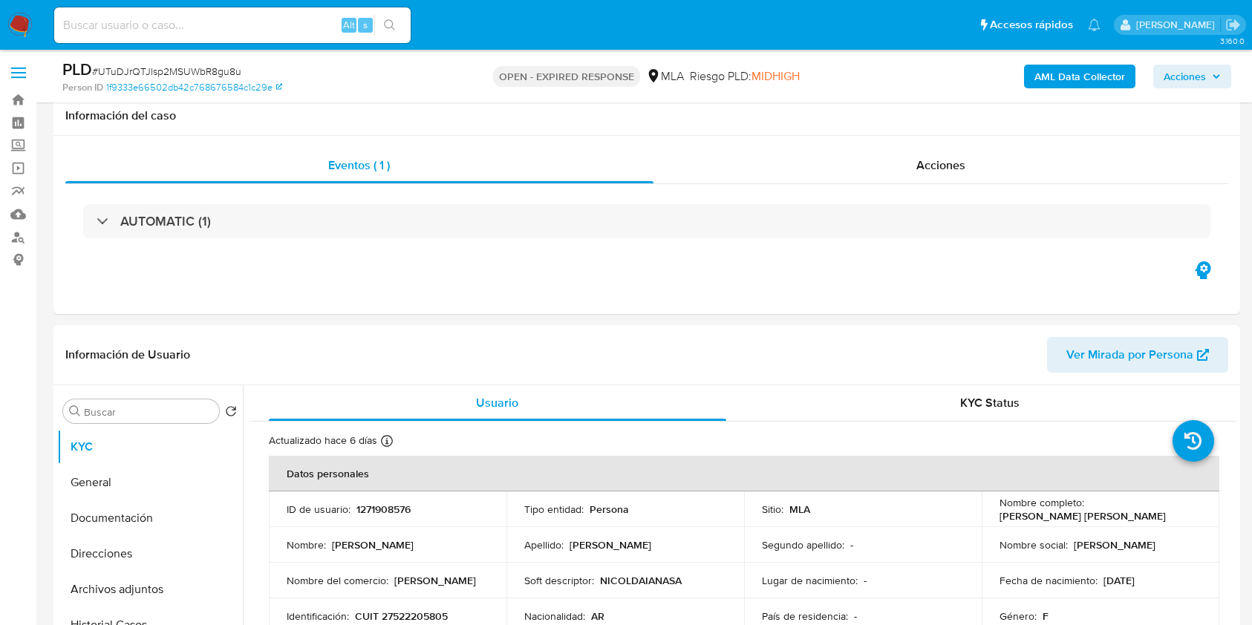
select select "10"
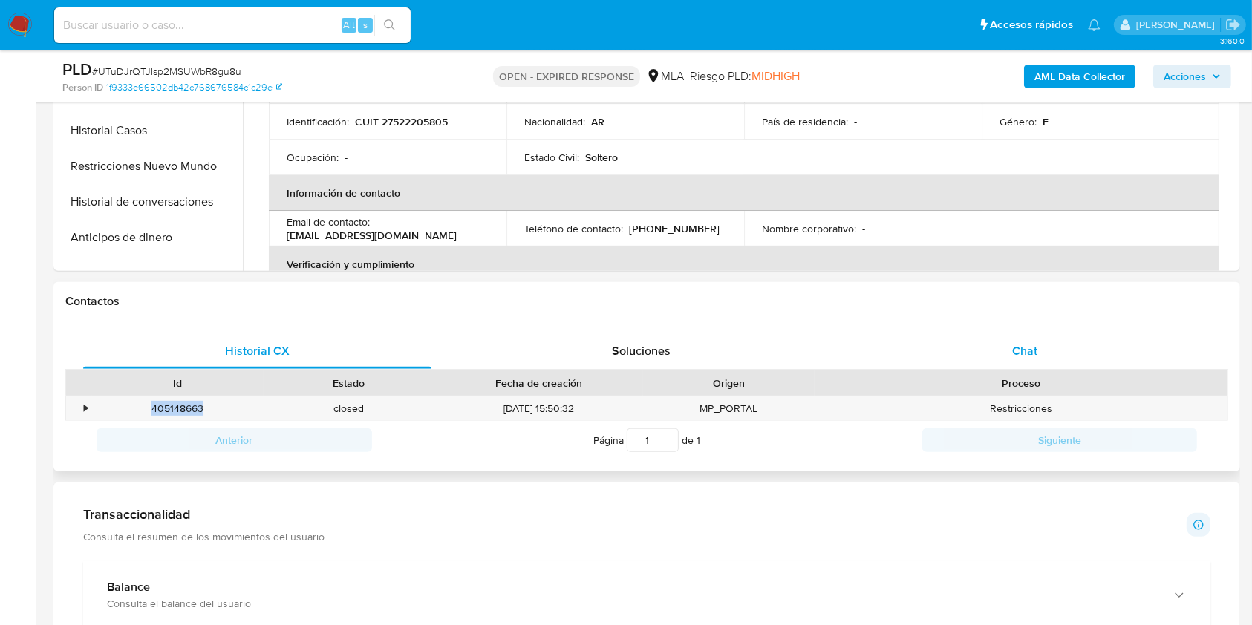
click at [1080, 355] on div "Chat" at bounding box center [1025, 351] width 348 height 36
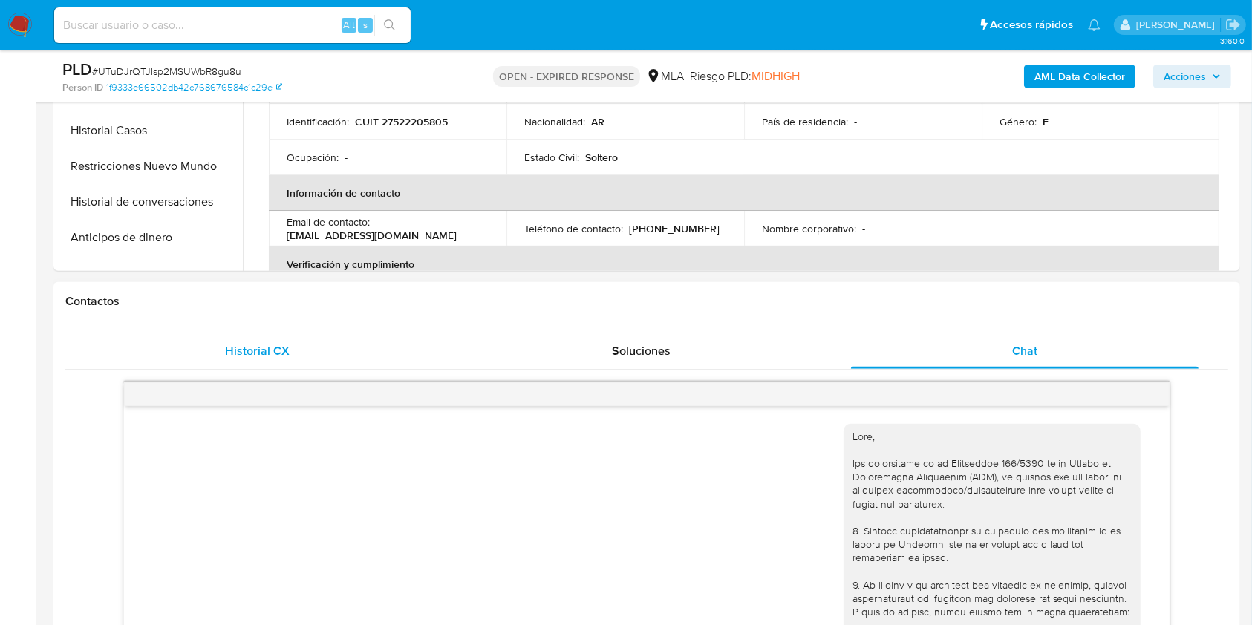
scroll to position [1761, 0]
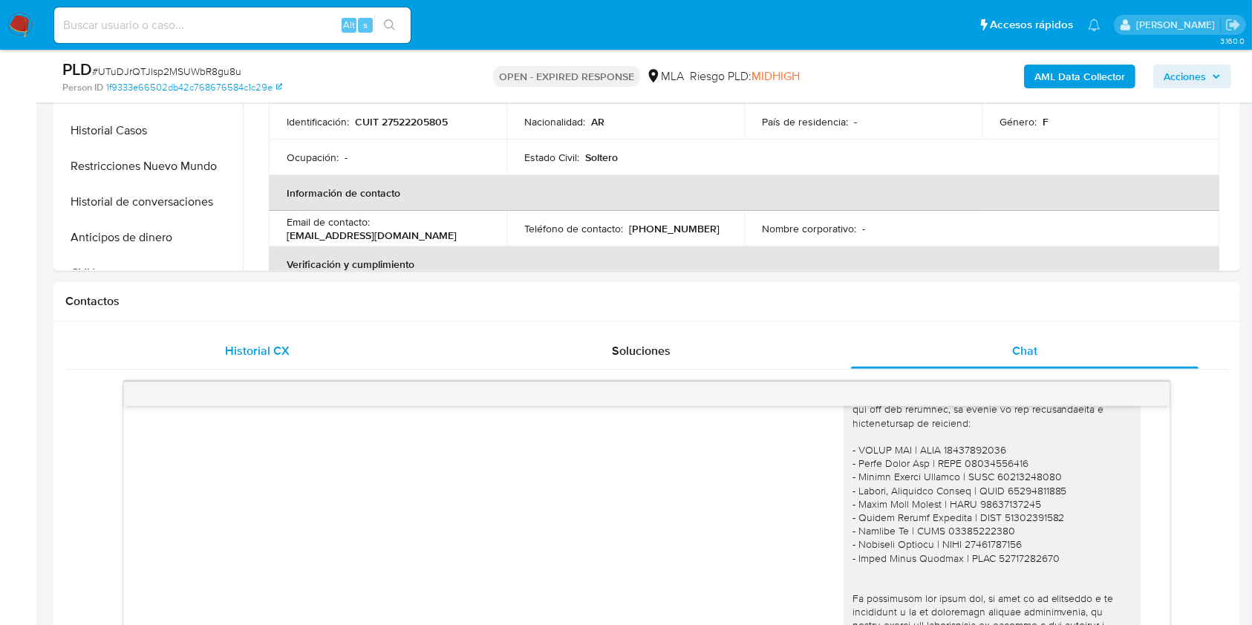
drag, startPoint x: 244, startPoint y: 344, endPoint x: 227, endPoint y: 353, distance: 18.6
click at [241, 346] on span "Historial CX" at bounding box center [257, 350] width 65 height 17
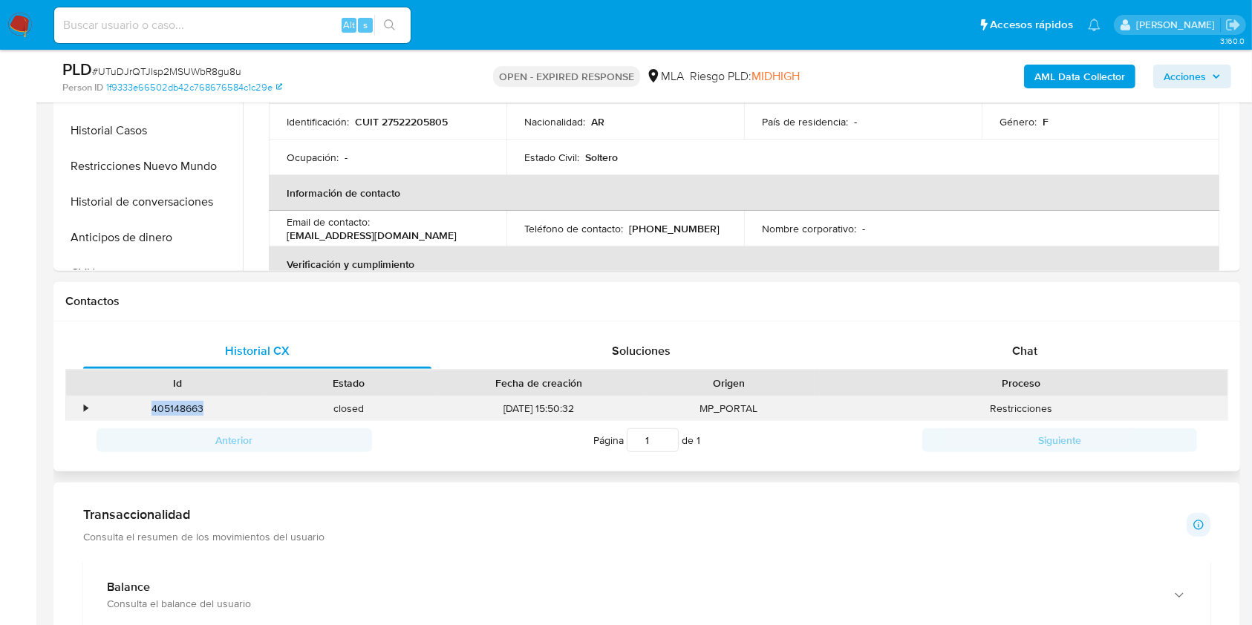
click at [182, 411] on div "405148663" at bounding box center [178, 409] width 172 height 25
click at [950, 359] on div "Chat" at bounding box center [1025, 351] width 348 height 36
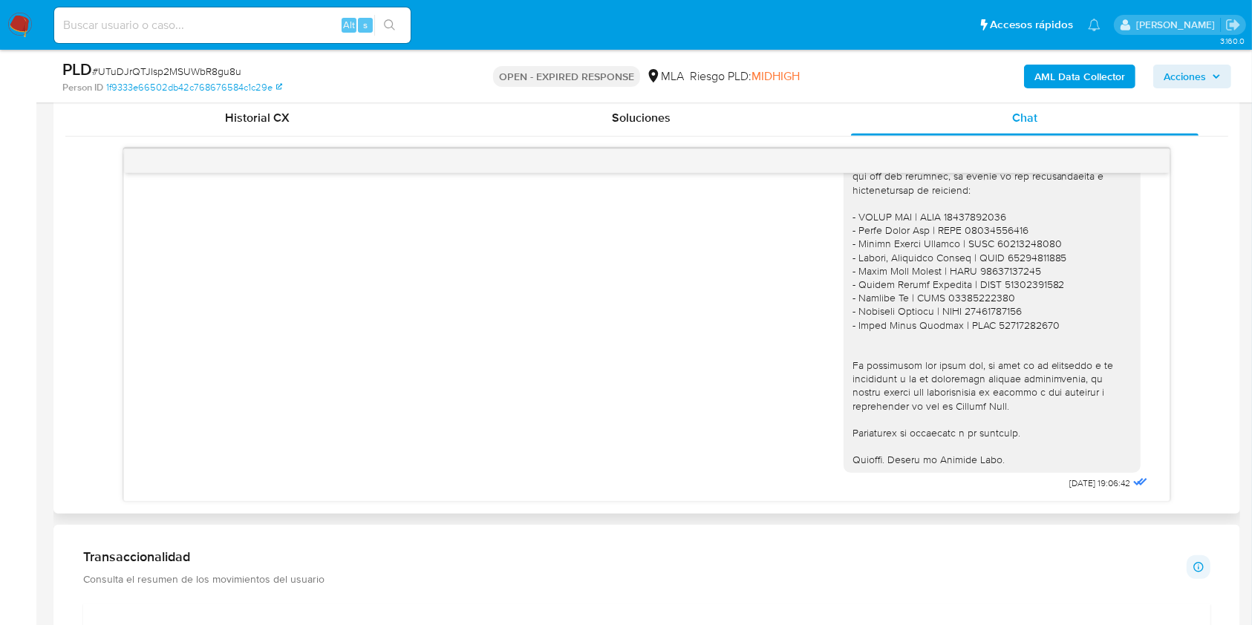
scroll to position [594, 0]
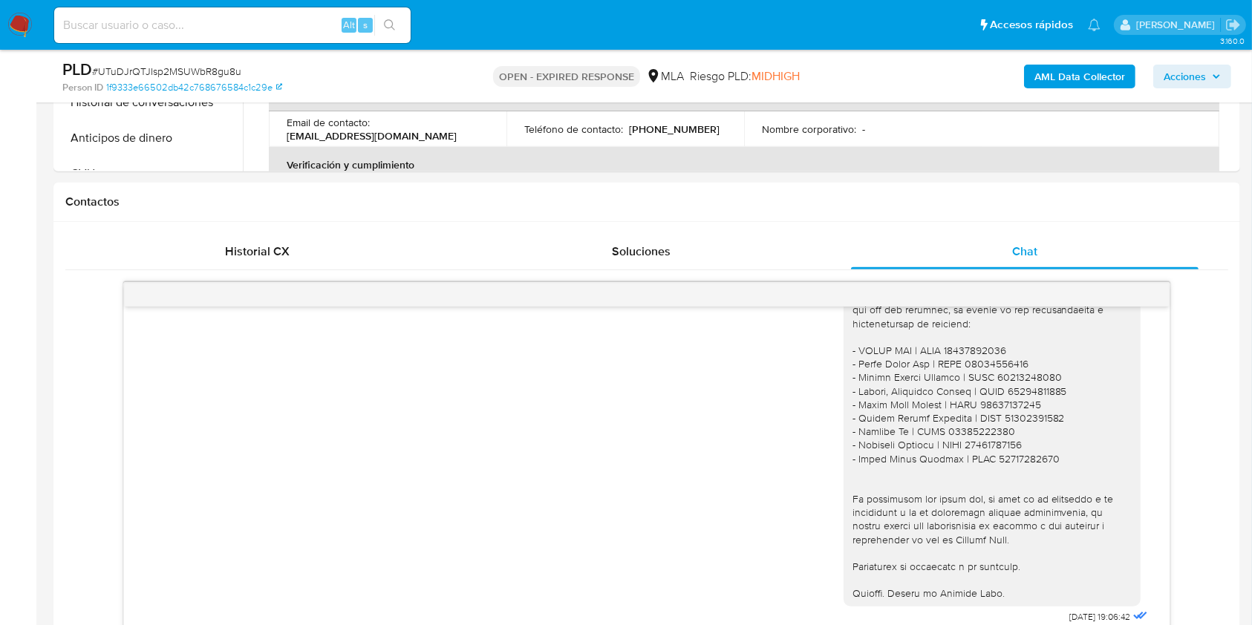
click at [287, 25] on input at bounding box center [232, 25] width 356 height 19
click at [229, 62] on div "PLD # UTuDJrQTJIsp2MSUWbR8gu8u" at bounding box center [254, 70] width 384 height 22
click at [218, 68] on span "# UTuDJrQTJIsp2MSUWbR8gu8u" at bounding box center [166, 71] width 149 height 15
copy span "UTuDJrQTJIsp2MSUWbR8gu8u"
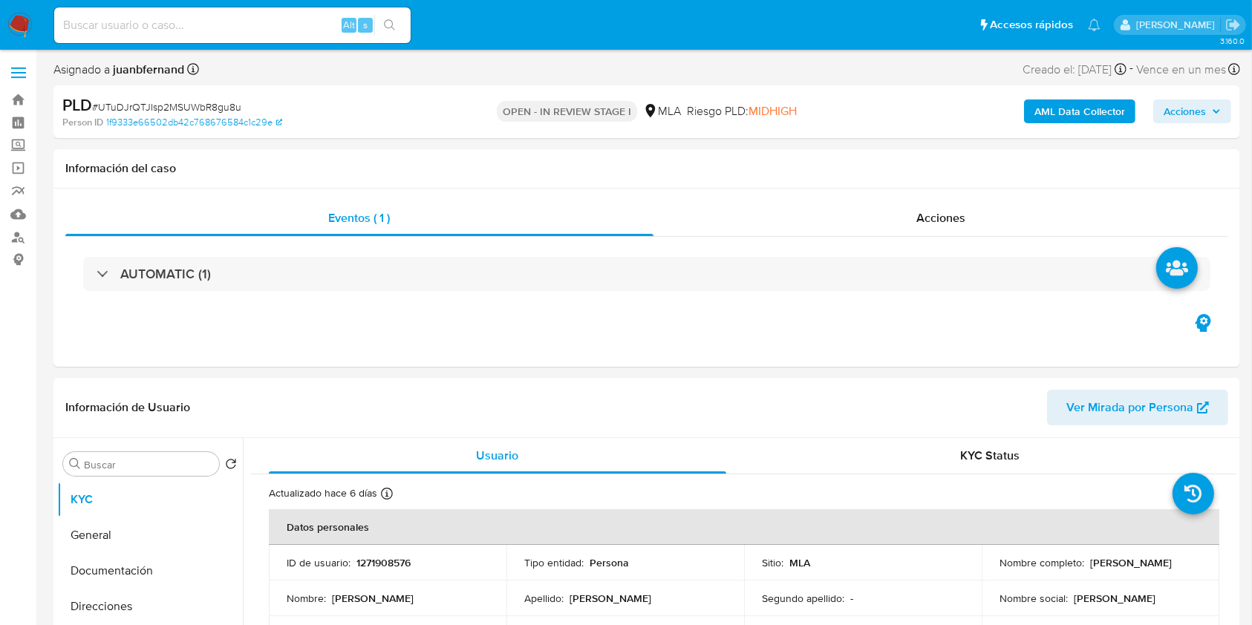
select select "10"
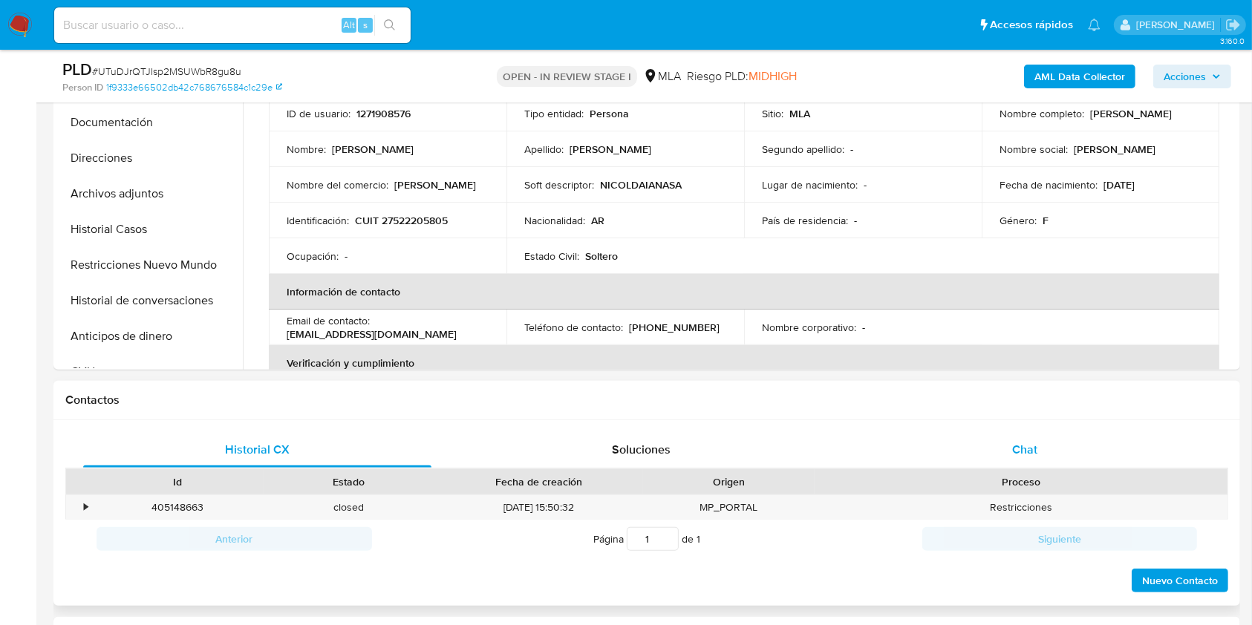
click at [1028, 445] on span "Chat" at bounding box center [1024, 449] width 25 height 17
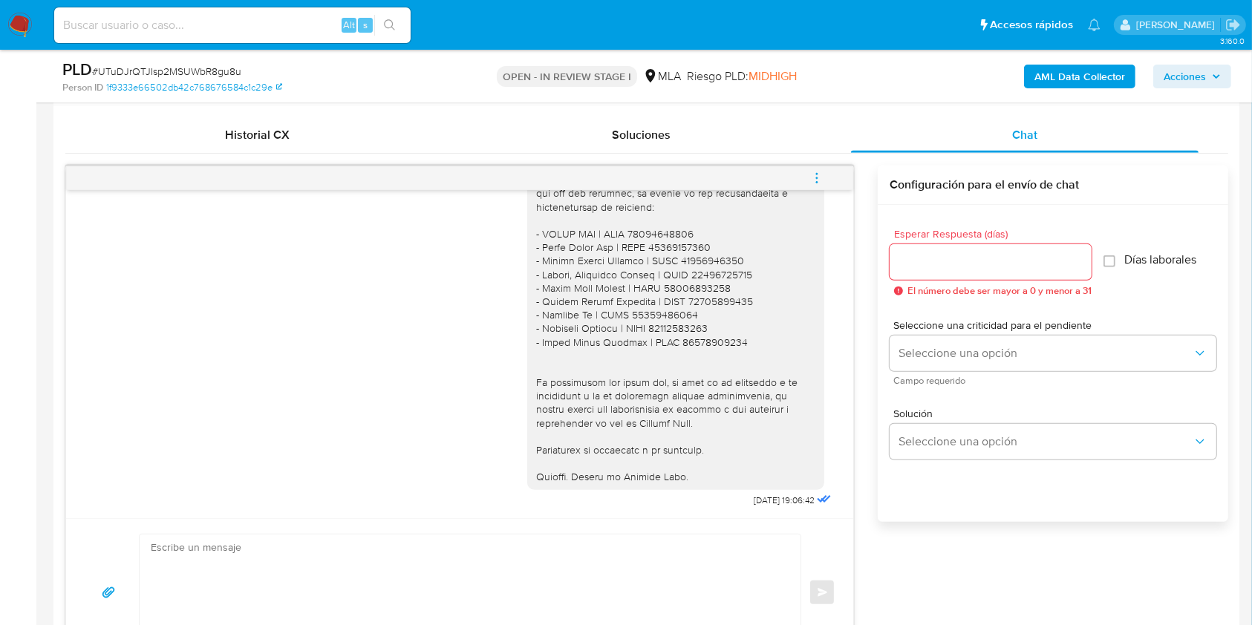
scroll to position [891, 0]
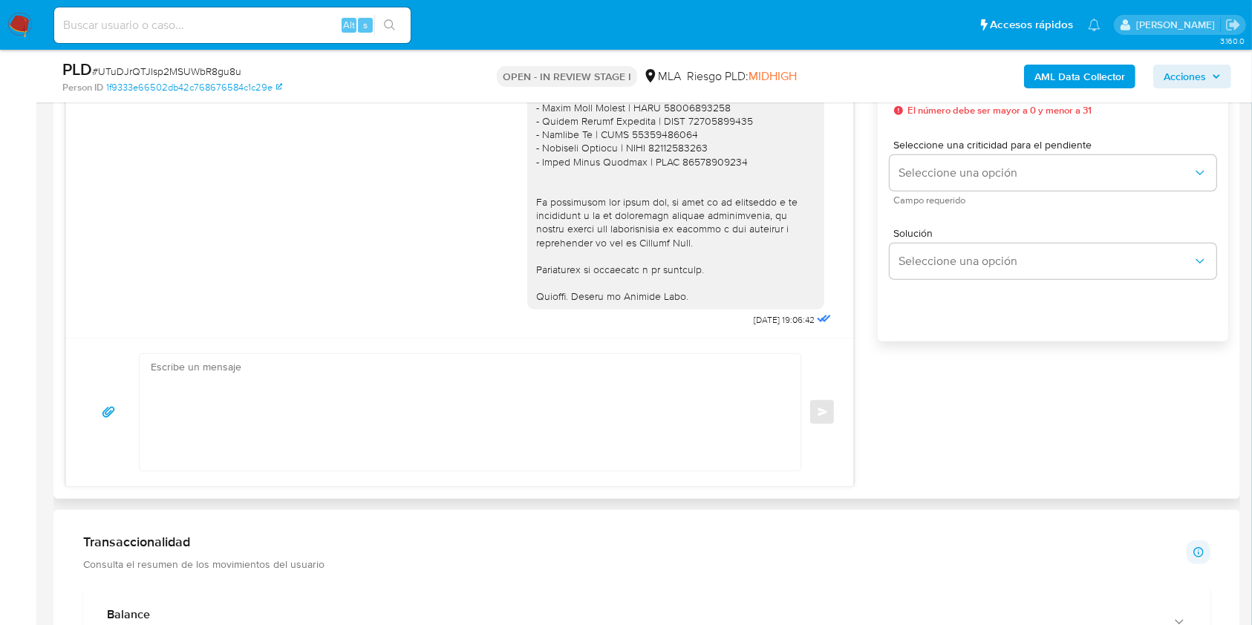
click at [368, 412] on textarea at bounding box center [466, 412] width 631 height 117
paste textarea "Hola, Esperamos que te encuentres muy bien. Te consultamos si tuviste oportunid…"
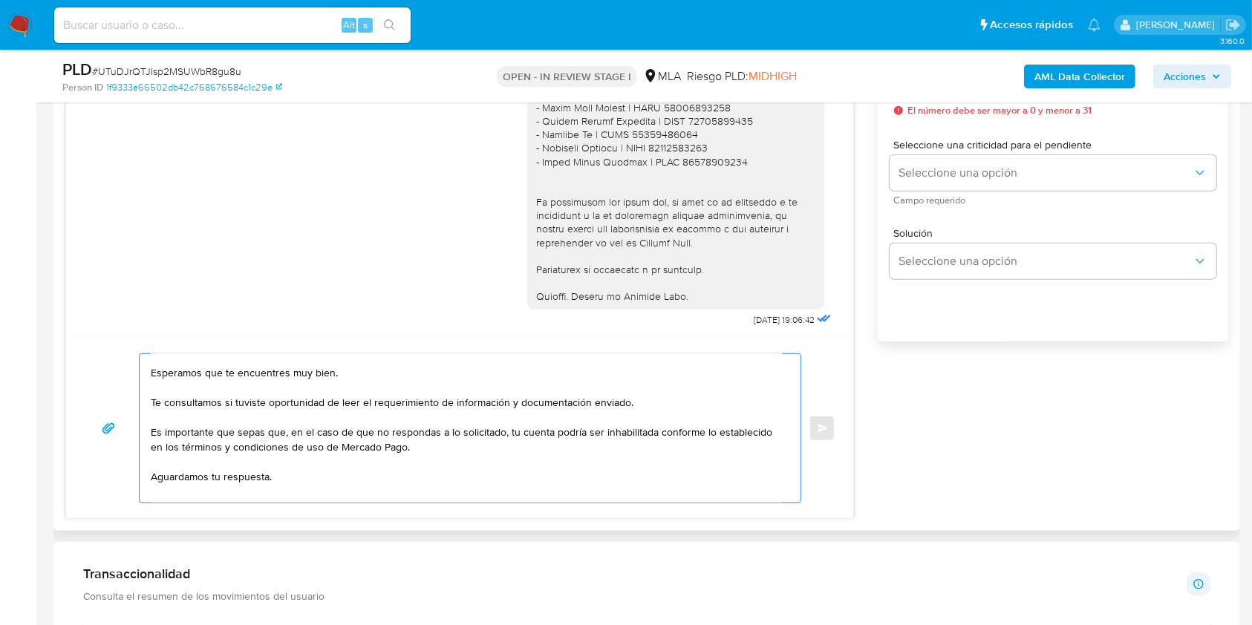
scroll to position [0, 0]
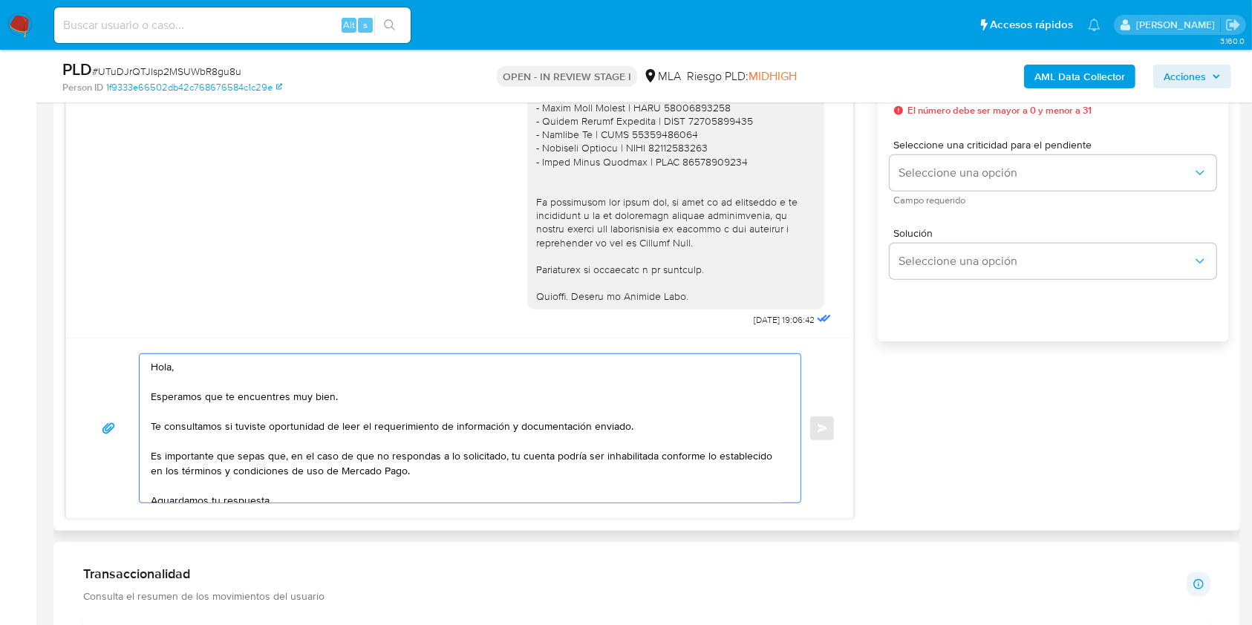
click at [179, 382] on textarea "Hola, Esperamos que te encuentres muy bien. Te consultamos si tuviste oportunid…" at bounding box center [466, 428] width 631 height 149
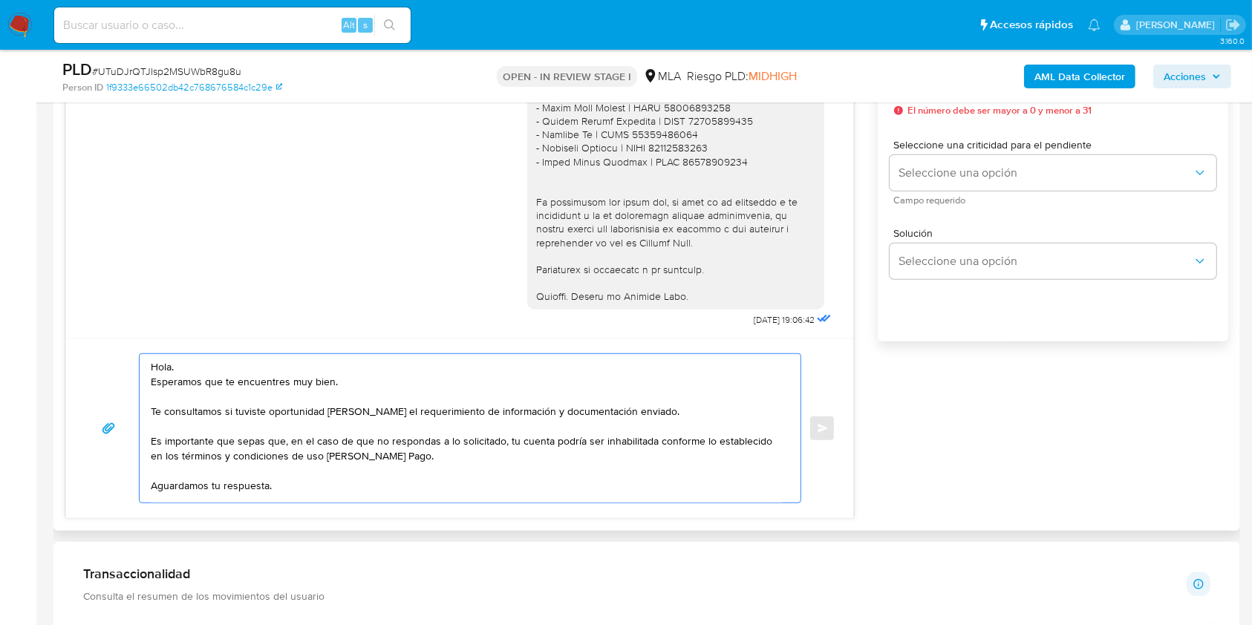
scroll to position [59, 0]
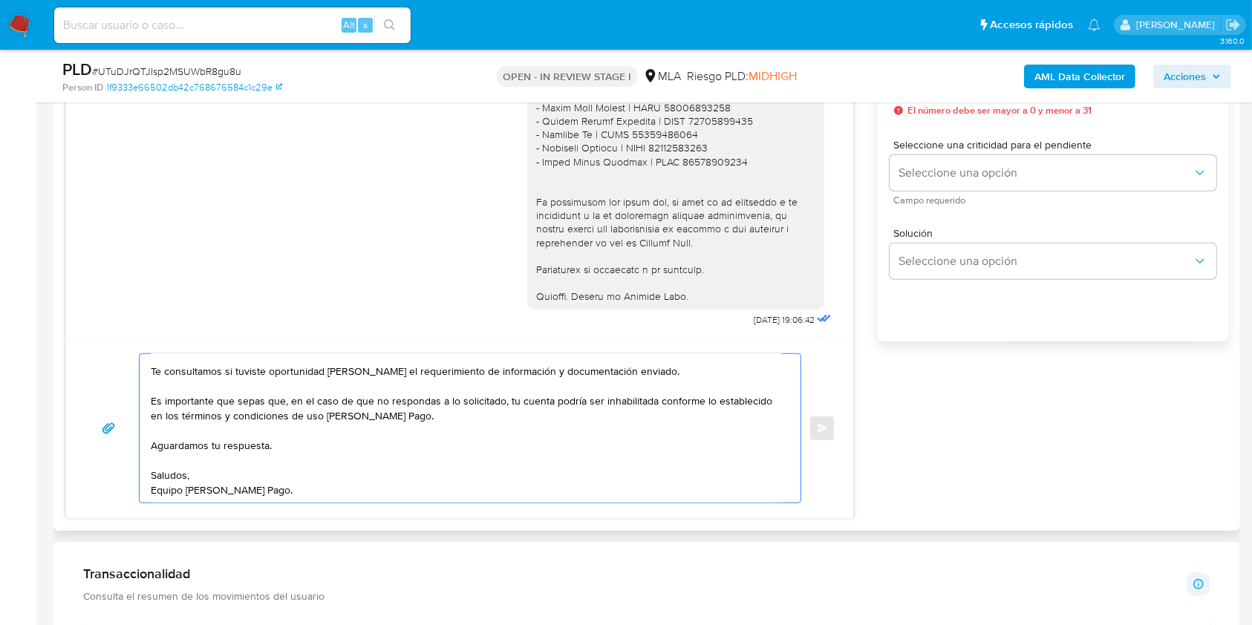
click at [250, 455] on textarea "Hola. Esperamos que te encuentres muy bien. Te consultamos si tuviste oportunid…" at bounding box center [466, 428] width 631 height 149
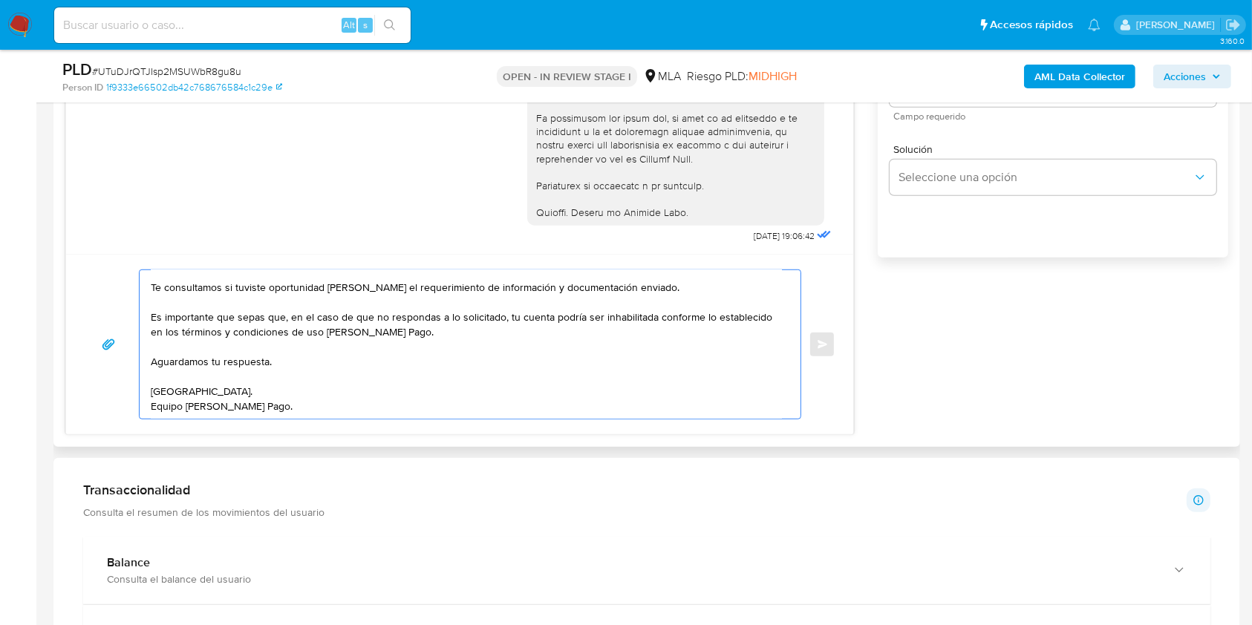
click at [151, 394] on textarea "Hola. Esperamos que te encuentres muy bien. Te consultamos si tuviste oportunid…" at bounding box center [466, 344] width 631 height 149
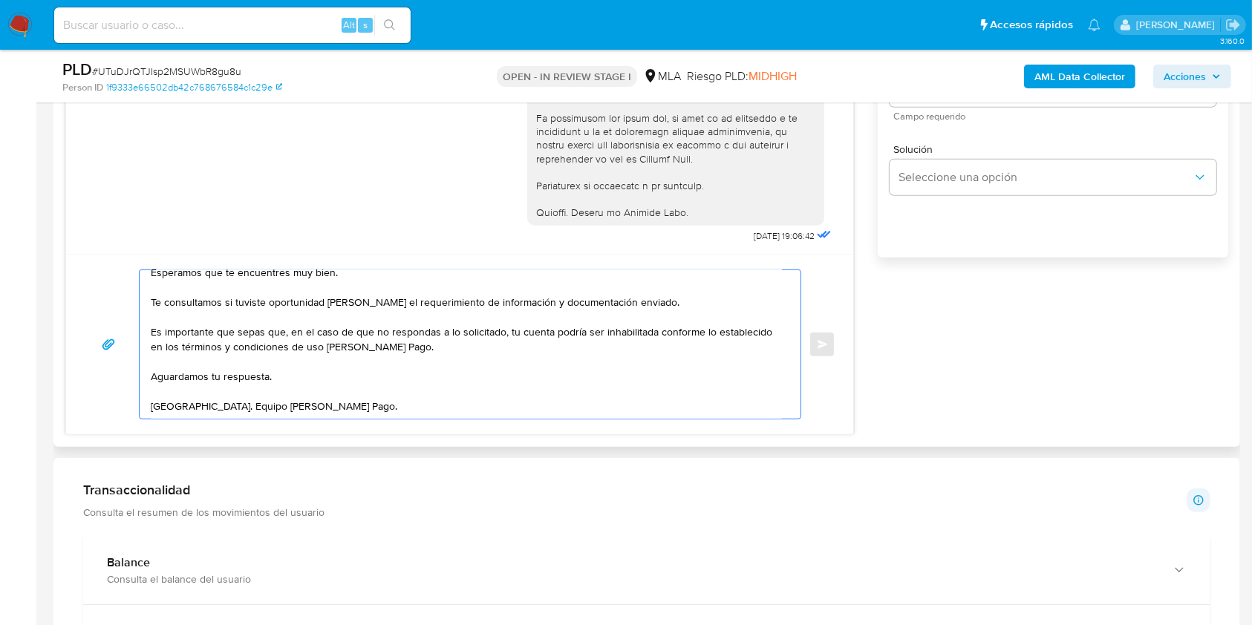
scroll to position [0, 0]
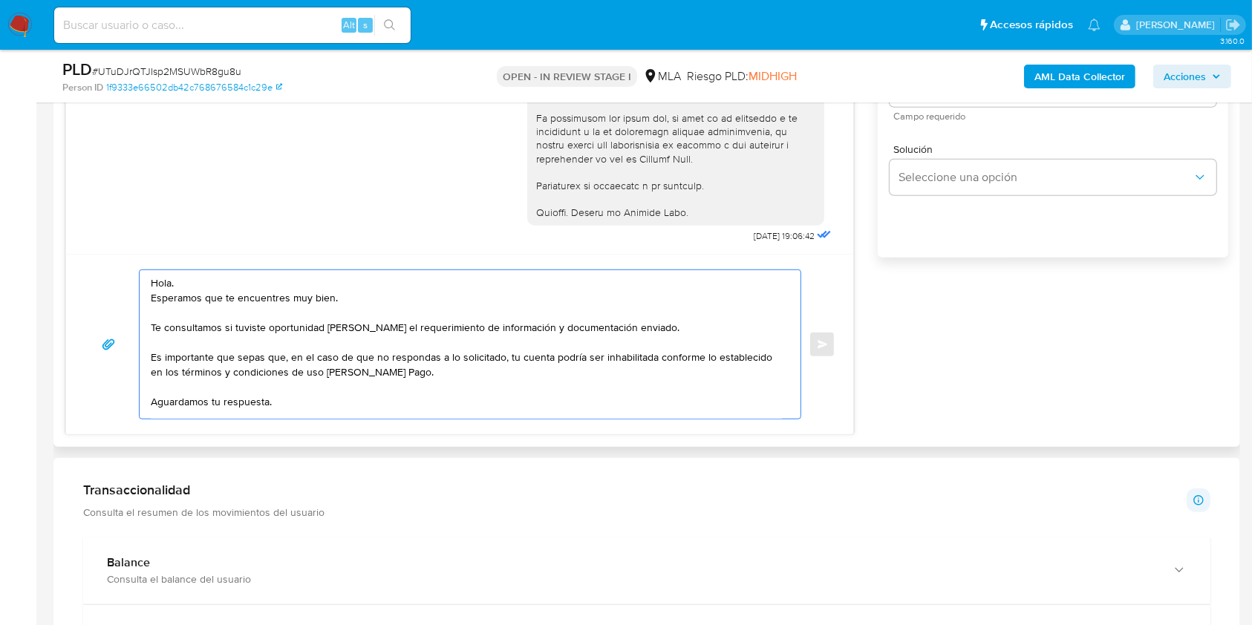
click at [659, 325] on textarea "Hola. Esperamos que te encuentres muy bien. Te consultamos si tuviste oportunid…" at bounding box center [466, 344] width 631 height 149
click at [469, 385] on textarea "Hola. Esperamos que te encuentres muy bien. Te consultamos si tuviste oportunid…" at bounding box center [466, 344] width 631 height 149
click at [493, 377] on textarea "Hola. Esperamos que te encuentres muy bien. Te consultamos si tuviste oportunid…" at bounding box center [466, 344] width 631 height 149
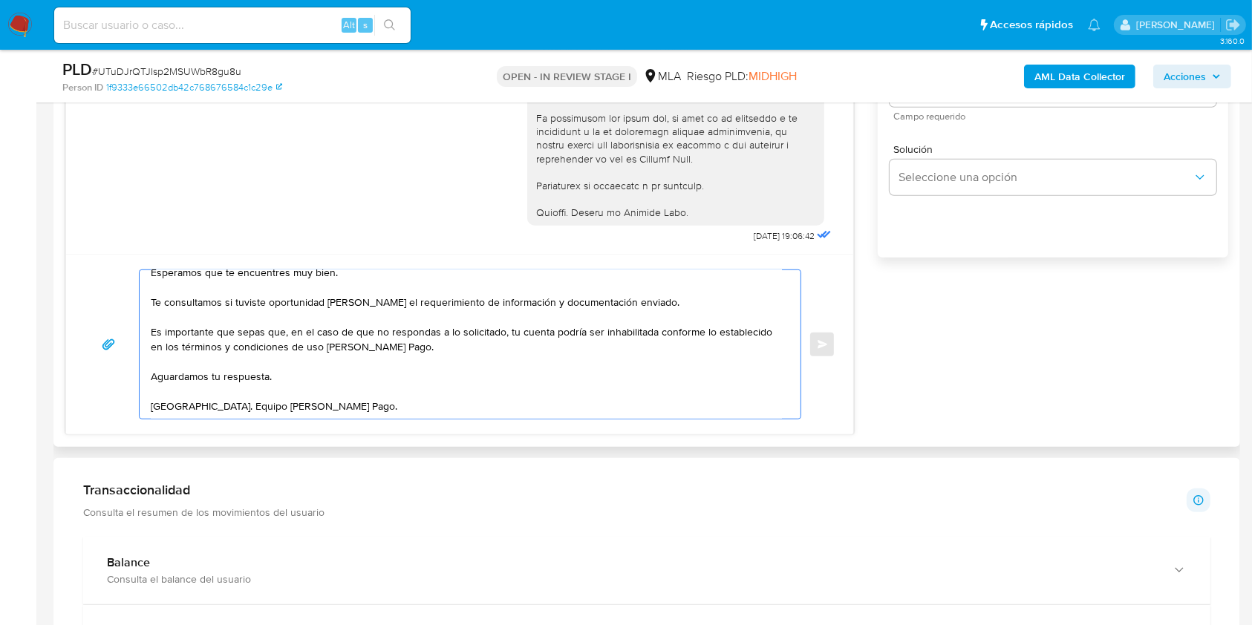
click at [390, 361] on textarea "Hola. Esperamos que te encuentres muy bien. Te consultamos si tuviste oportunid…" at bounding box center [466, 344] width 631 height 149
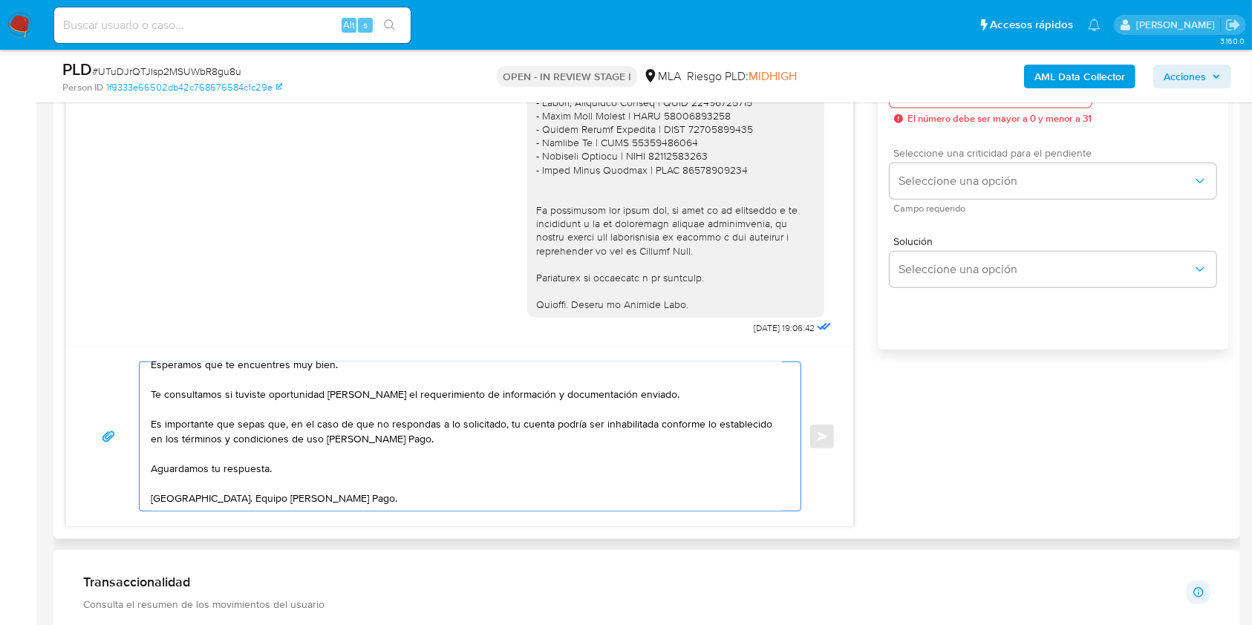
scroll to position [778, 0]
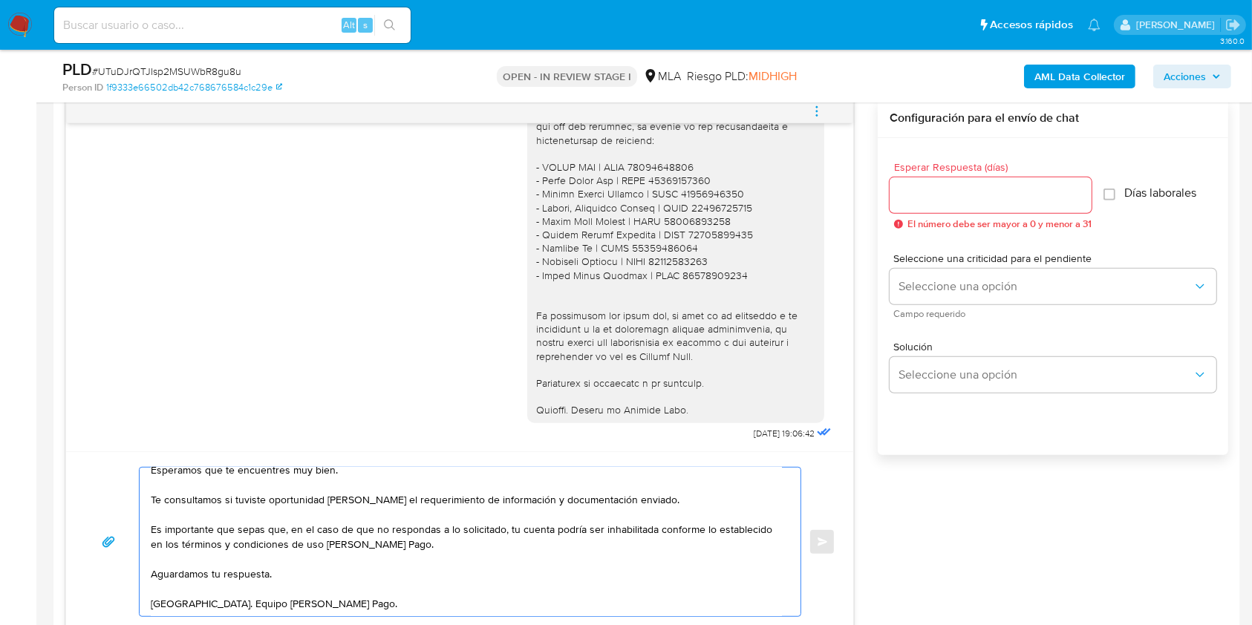
type textarea "Hola. Esperamos que te encuentres muy bien. Te consultamos si tuviste oportunid…"
click at [939, 203] on input "Esperar Respuesta (días)" at bounding box center [991, 195] width 202 height 19
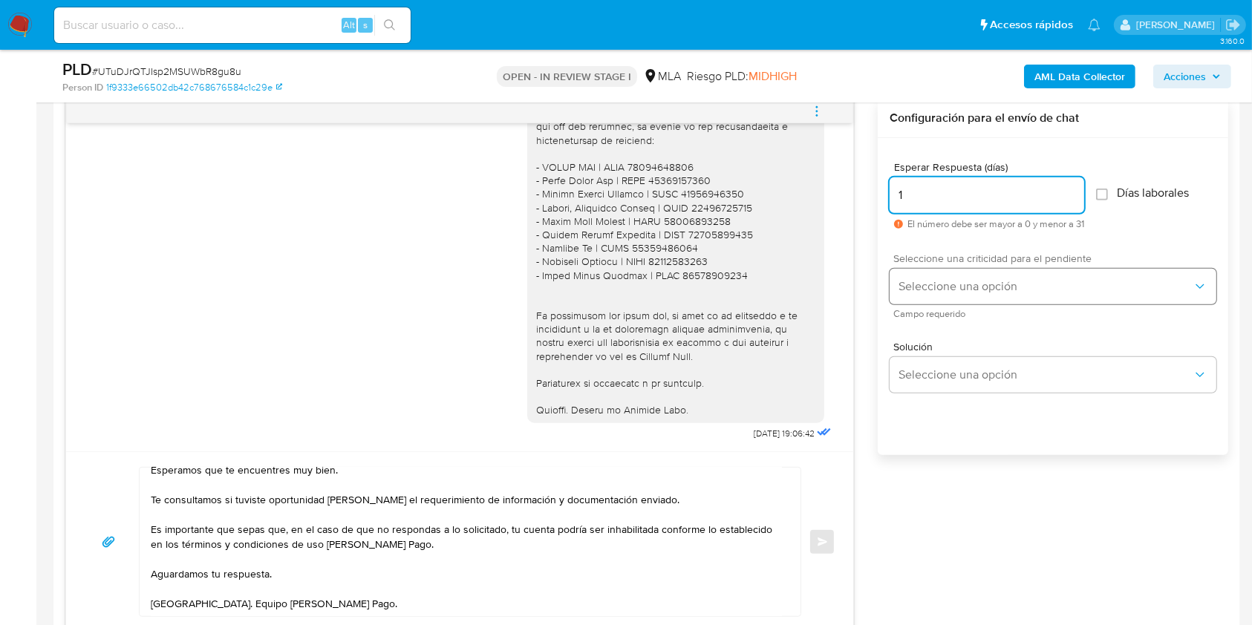
type input "1"
click at [927, 271] on button "Seleccione una opción" at bounding box center [1053, 287] width 327 height 36
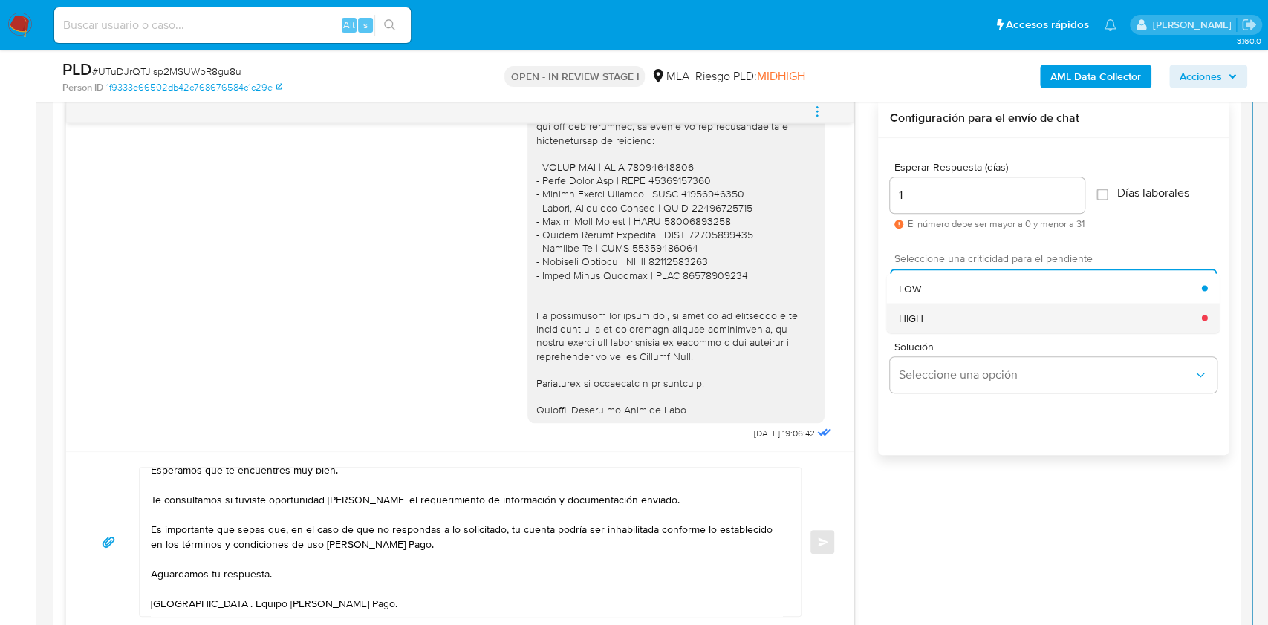
click at [927, 307] on div "HIGH" at bounding box center [1050, 318] width 303 height 30
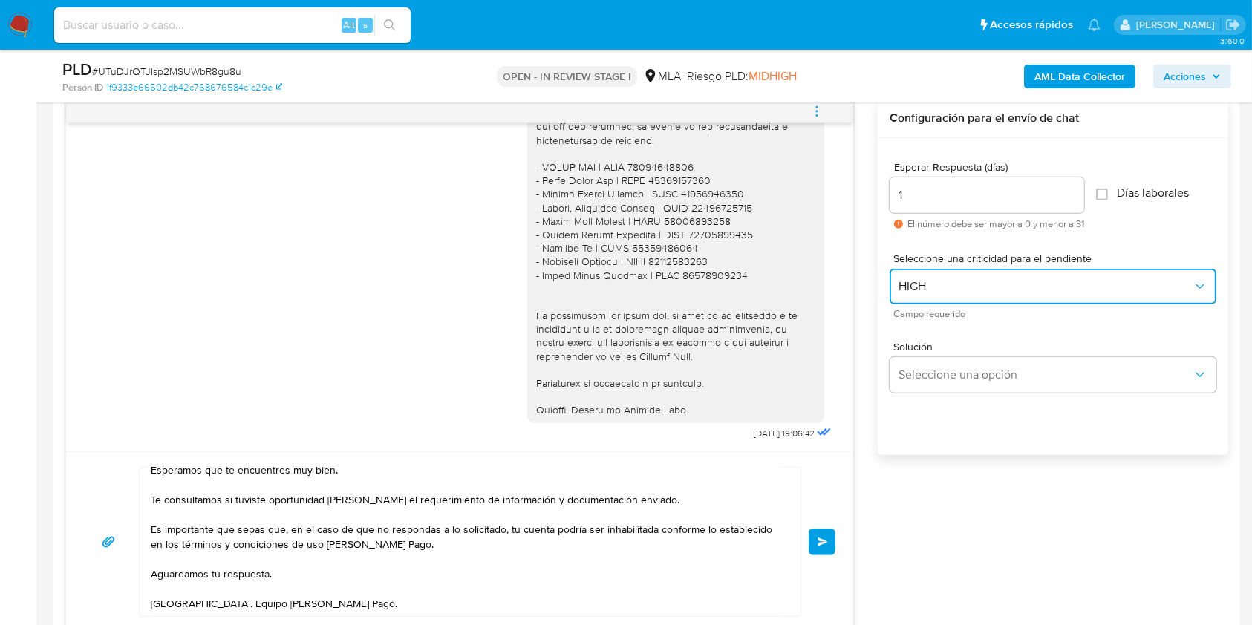
scroll to position [44, 0]
click at [377, 585] on textarea "Hola. Esperamos que te encuentres muy bien. Te consultamos si tuviste oportunid…" at bounding box center [466, 542] width 631 height 149
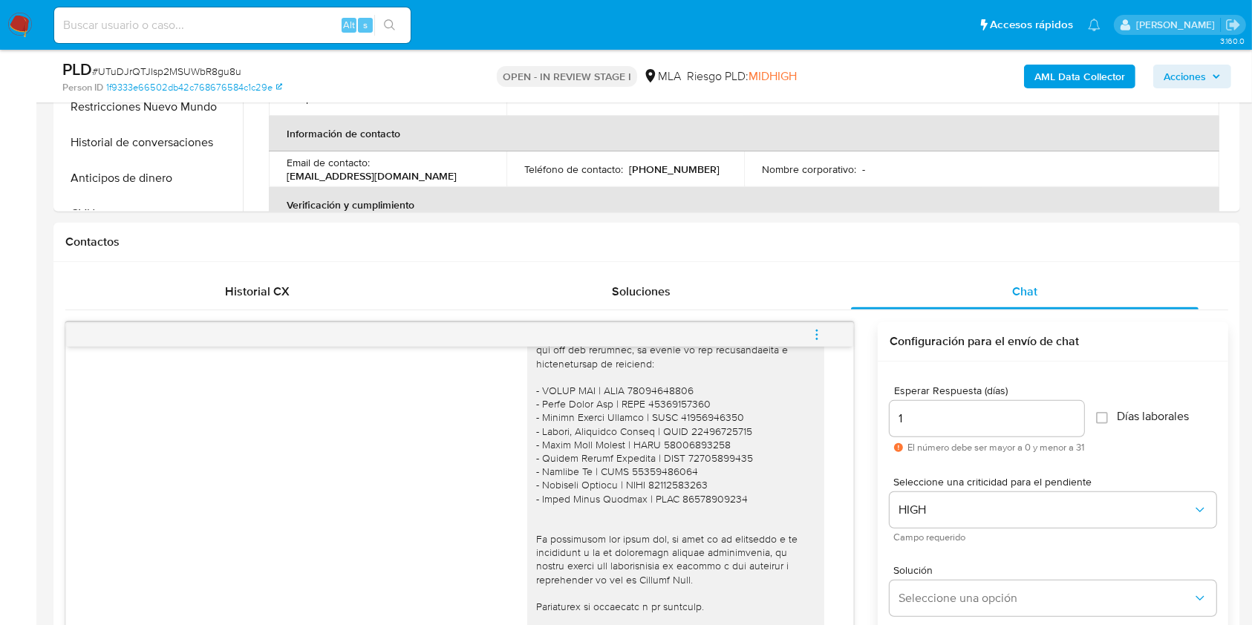
scroll to position [975, 0]
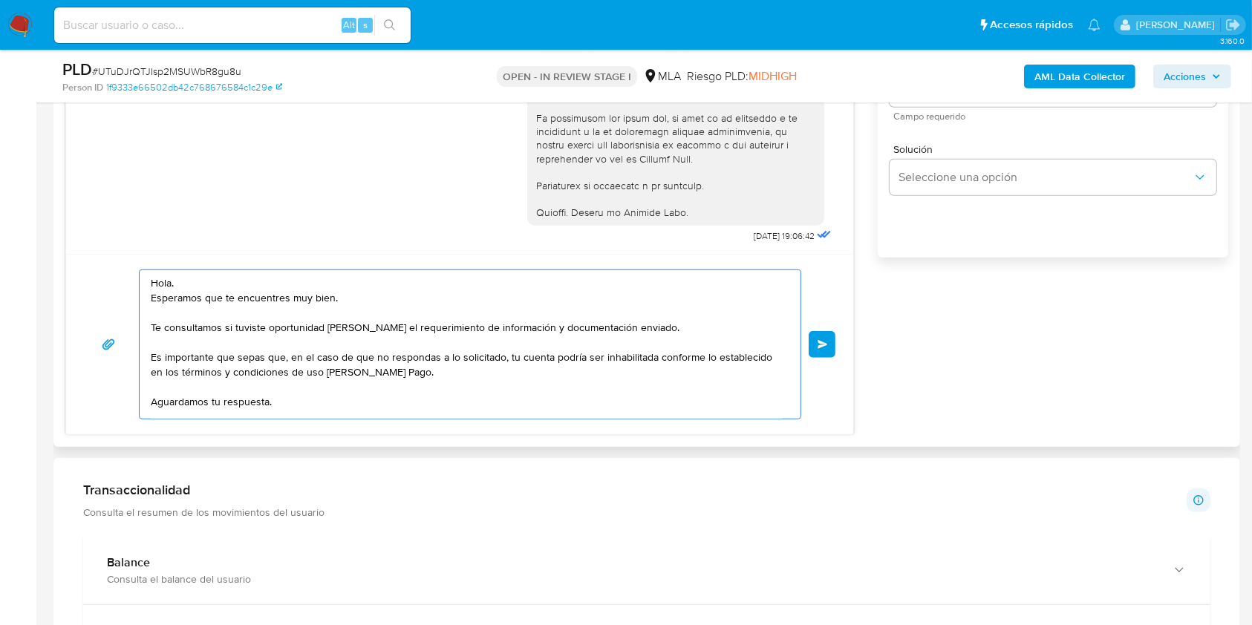
click at [826, 354] on button "Enviar" at bounding box center [822, 344] width 27 height 27
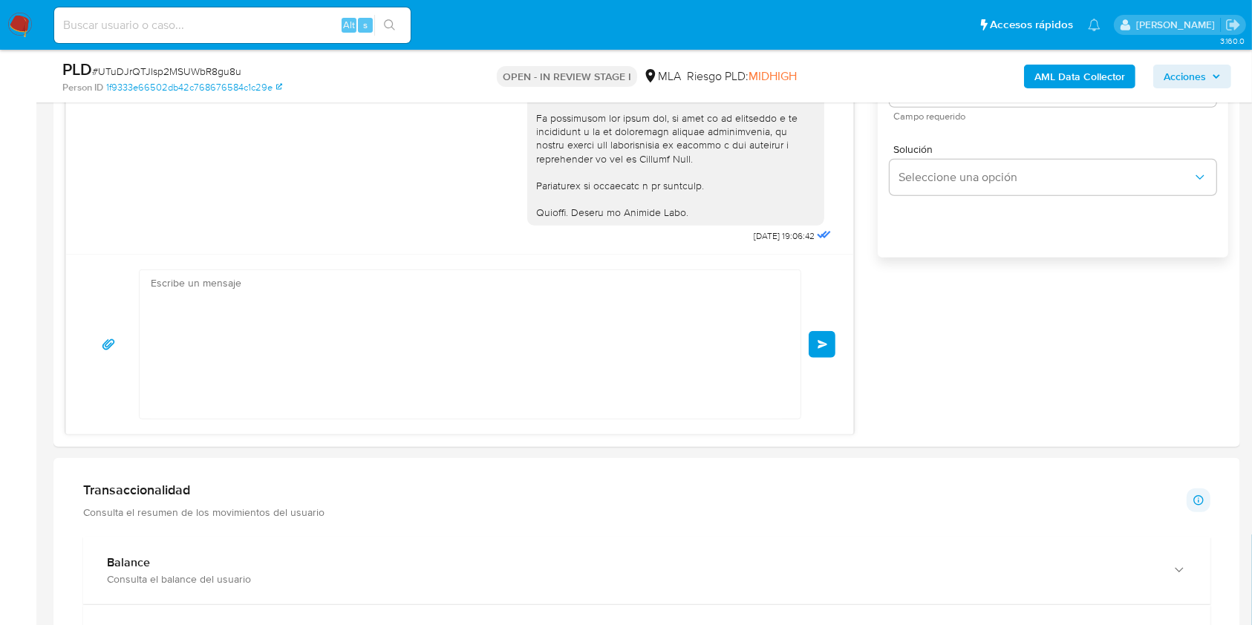
scroll to position [1993, 0]
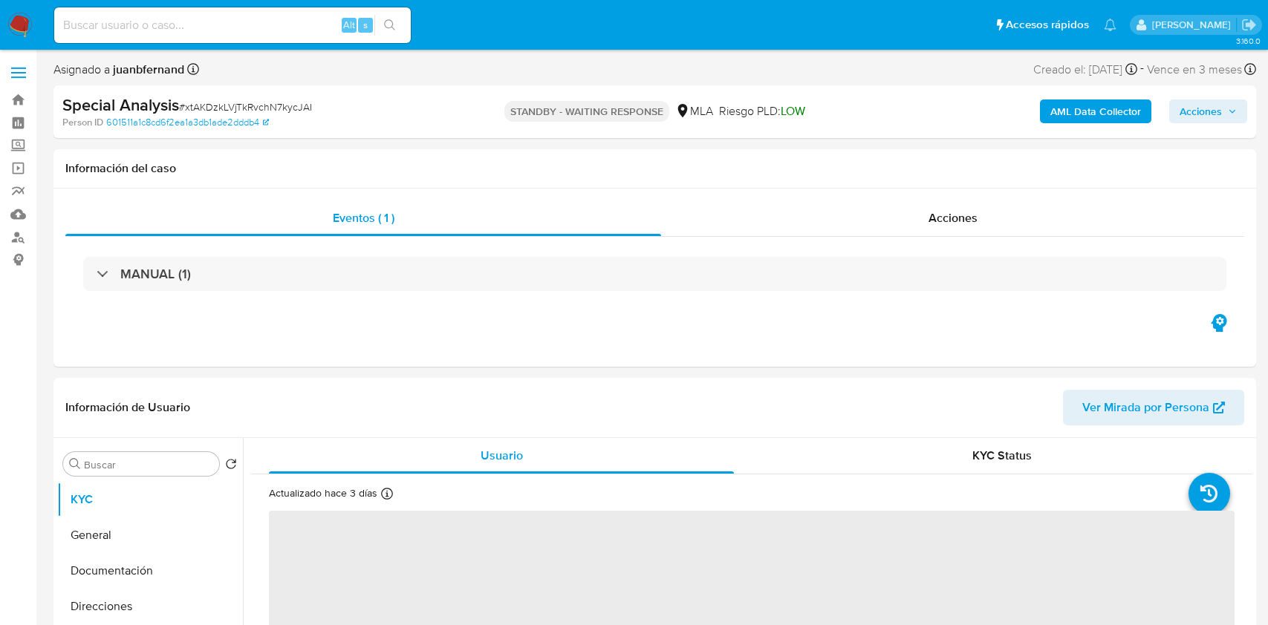
select select "10"
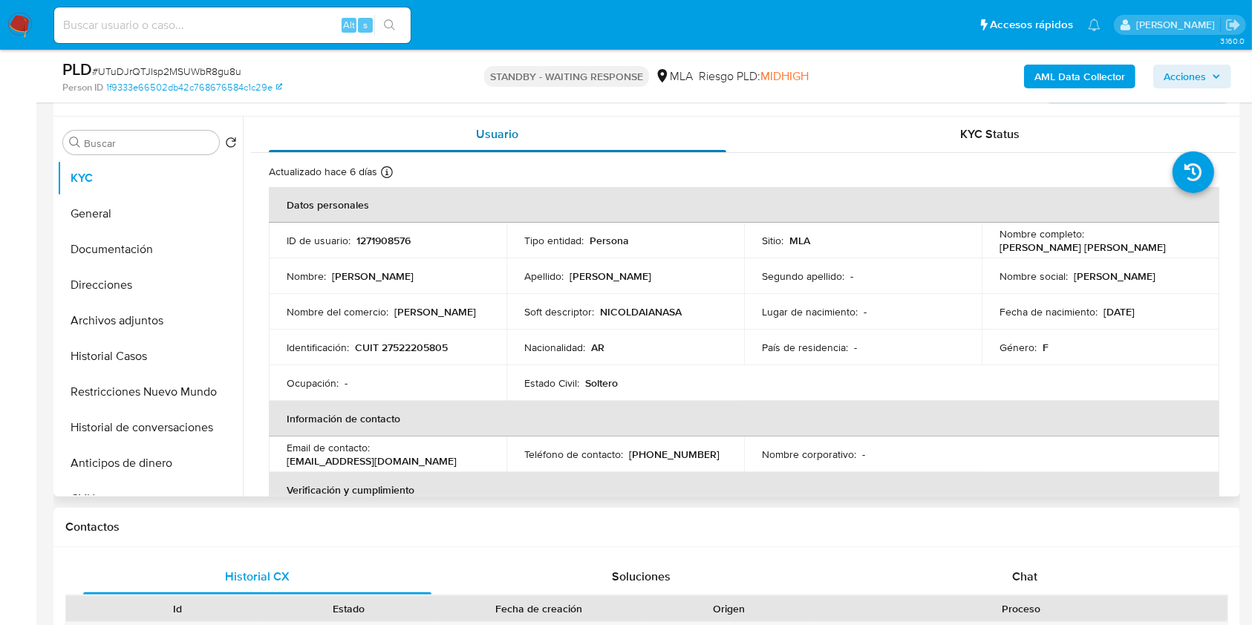
scroll to position [198, 0]
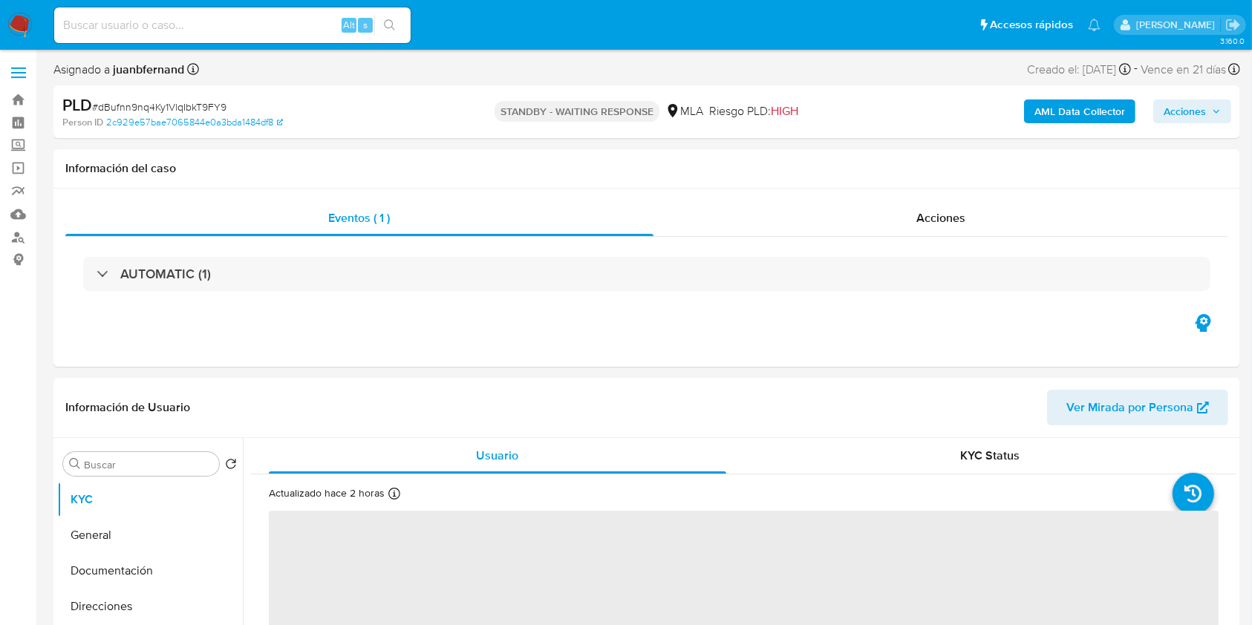
select select "10"
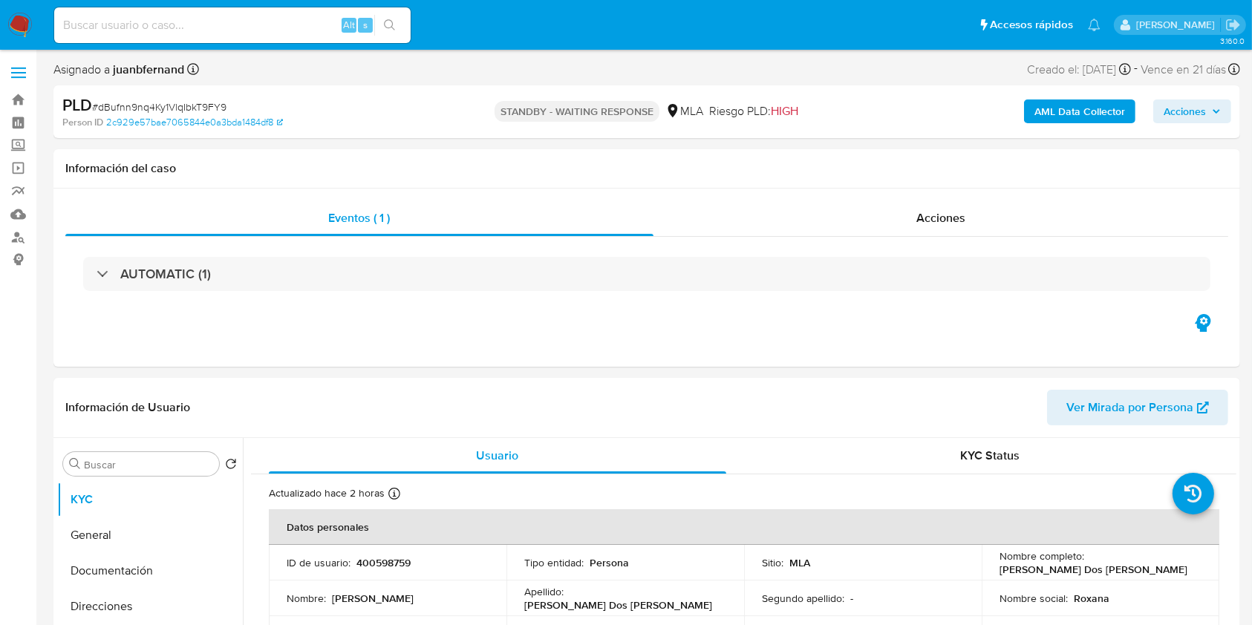
click at [287, 10] on div "Alt s" at bounding box center [232, 25] width 356 height 36
drag, startPoint x: 320, startPoint y: 41, endPoint x: 304, endPoint y: 27, distance: 21.1
click at [319, 40] on div "Alt s" at bounding box center [232, 25] width 356 height 36
click at [302, 27] on input at bounding box center [232, 25] width 356 height 19
paste input "kFYWe5OSYLqWkCD3fdz3HXn4"
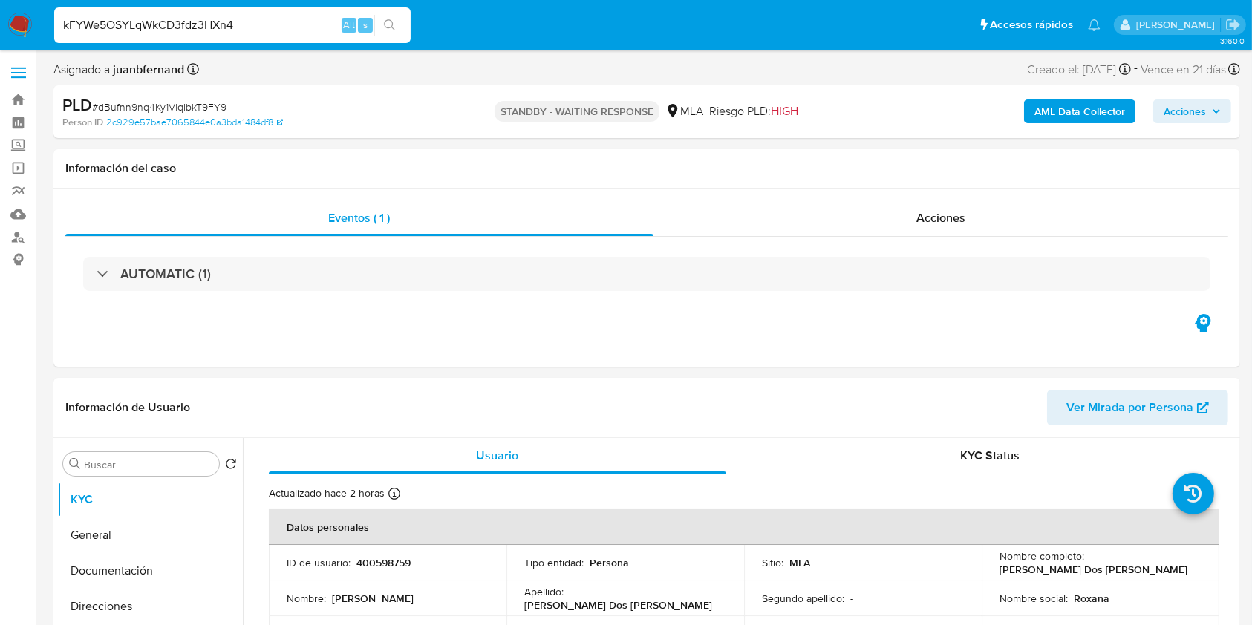
type input "kFYWe5OSYLqWkCD3fdz3HXn4"
click at [374, 22] on button "search-icon" at bounding box center [389, 25] width 30 height 21
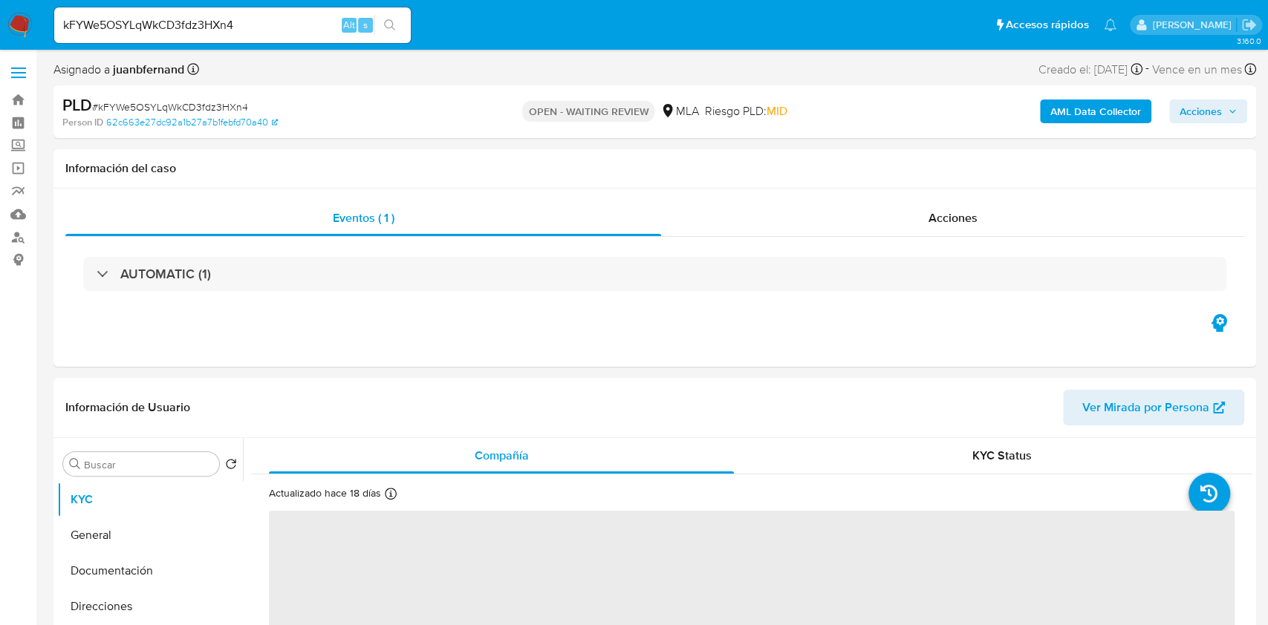
select select "10"
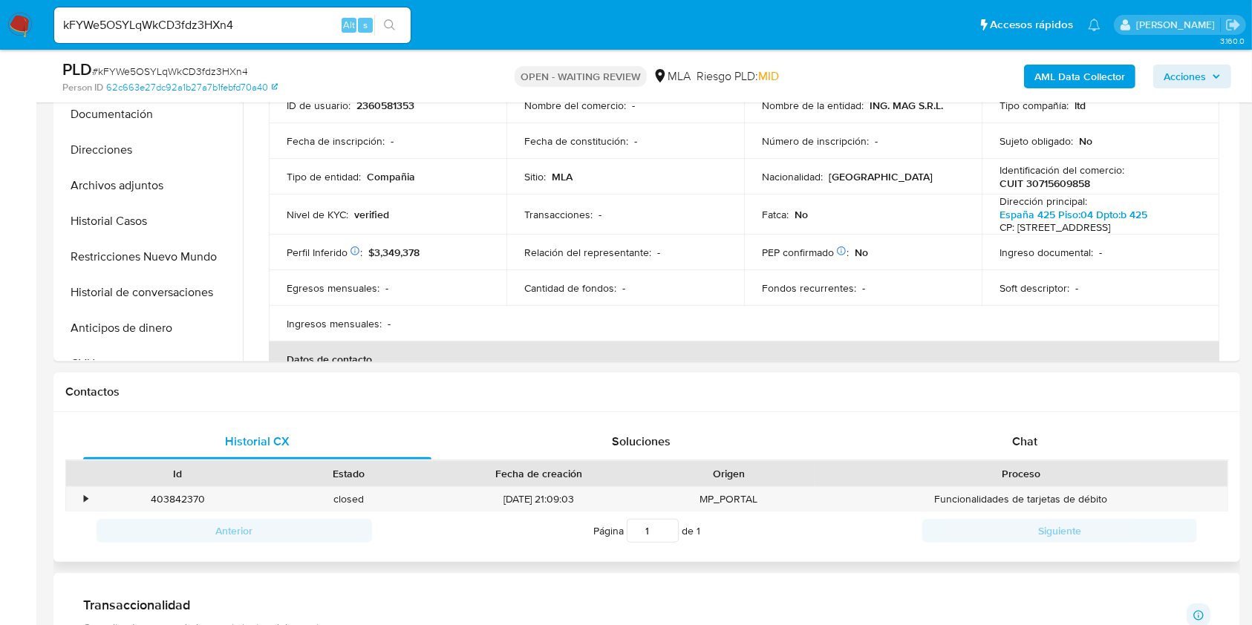
scroll to position [495, 0]
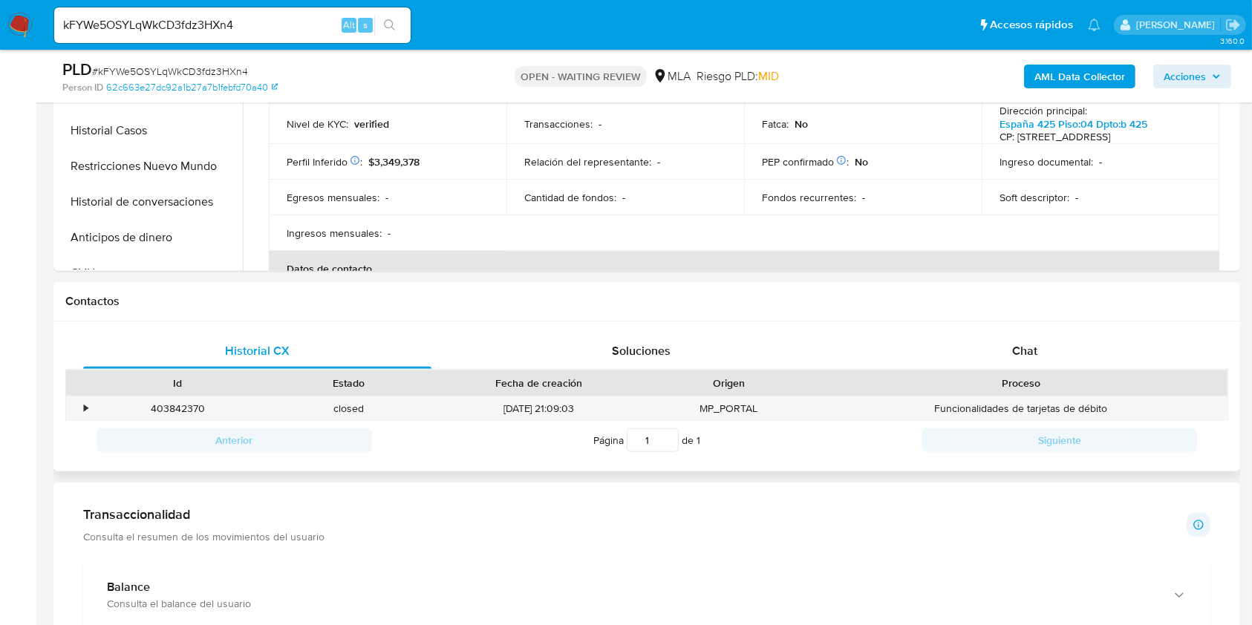
click at [1035, 371] on div "Proceso" at bounding box center [1021, 383] width 413 height 25
click at [1020, 340] on div "Chat" at bounding box center [1025, 351] width 348 height 36
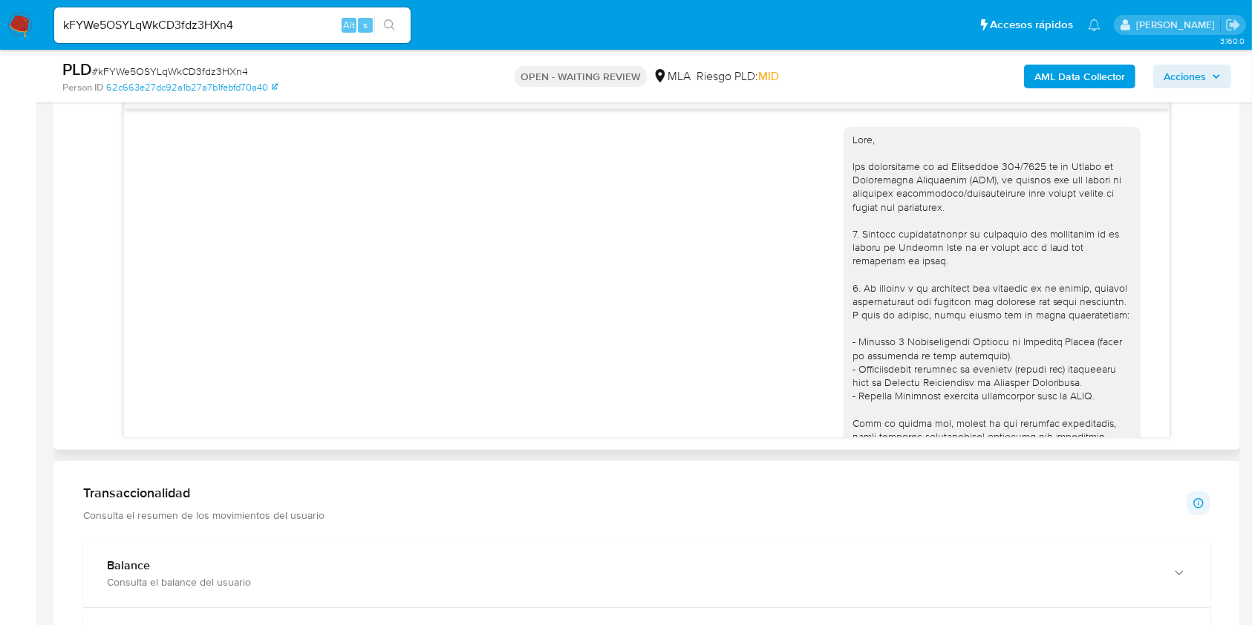
scroll to position [968, 0]
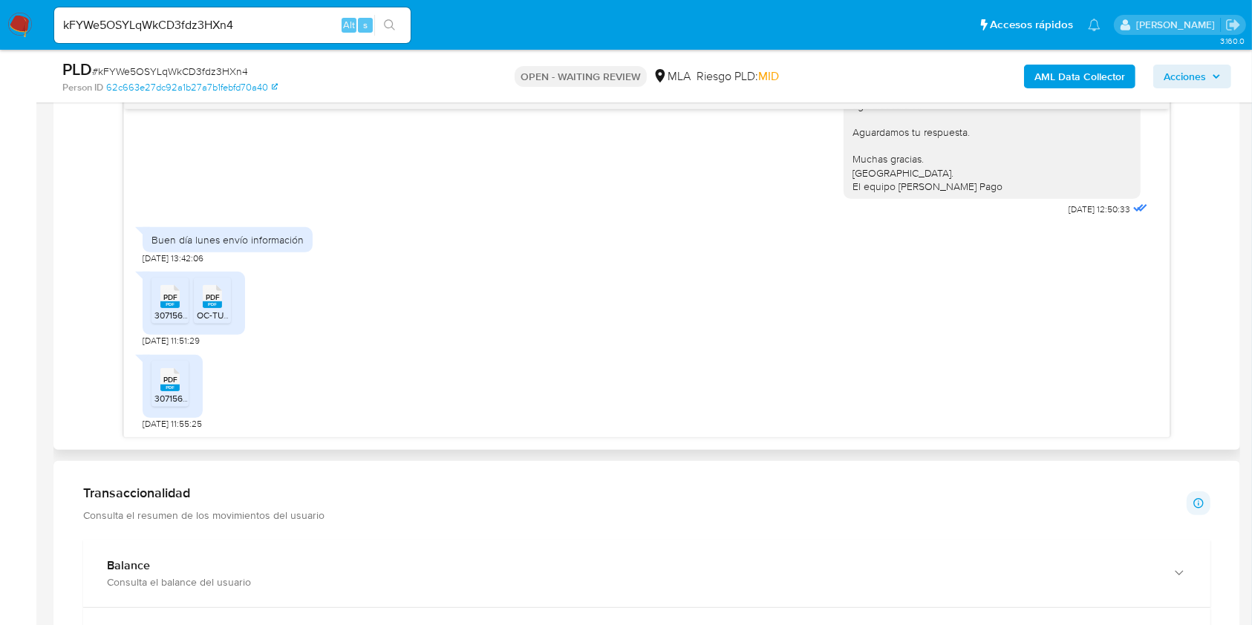
click at [176, 300] on span "PDF" at bounding box center [170, 298] width 14 height 10
click at [208, 306] on rect at bounding box center [212, 305] width 19 height 7
click at [154, 384] on div "PDF PDF" at bounding box center [169, 378] width 31 height 29
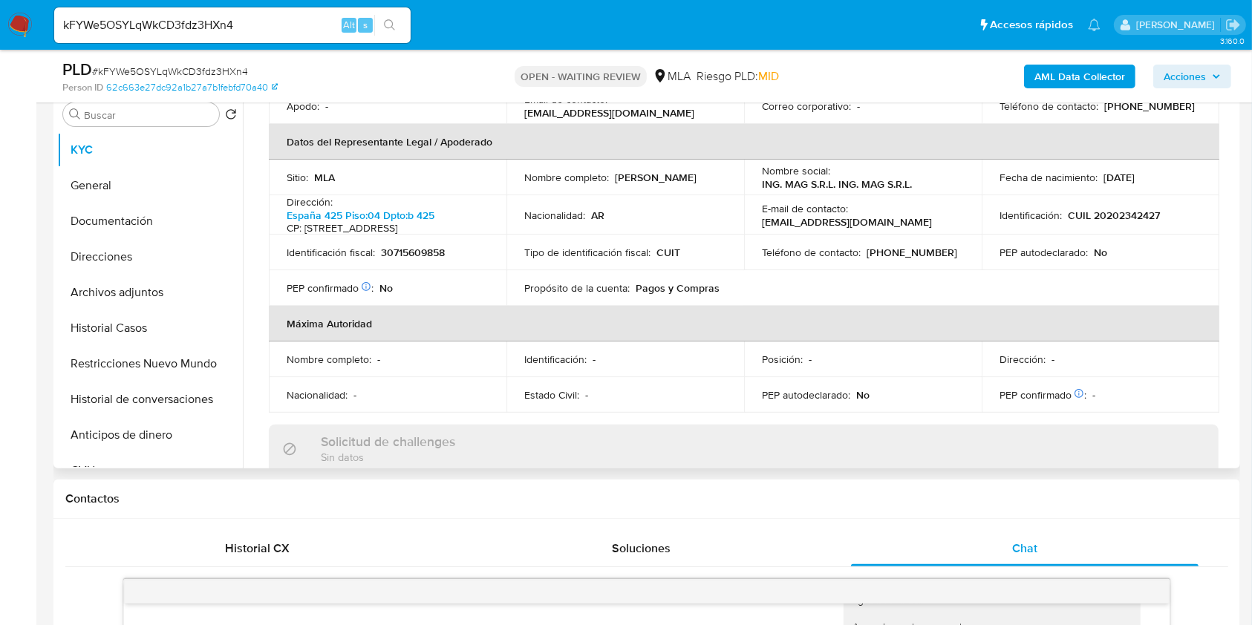
scroll to position [198, 0]
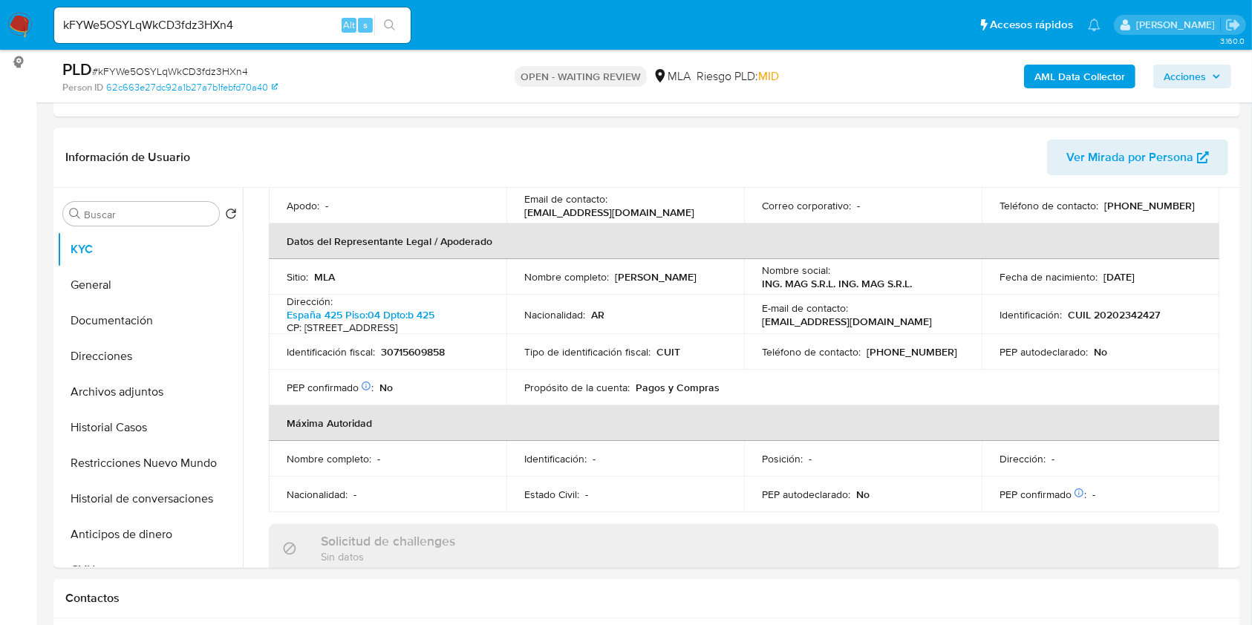
click at [302, 39] on div "kFYWe5OSYLqWkCD3fdz3HXn4 Alt s" at bounding box center [232, 25] width 356 height 36
click at [310, 17] on input "kFYWe5OSYLqWkCD3fdz3HXn4" at bounding box center [232, 25] width 356 height 19
click at [154, 324] on button "Documentación" at bounding box center [144, 321] width 174 height 36
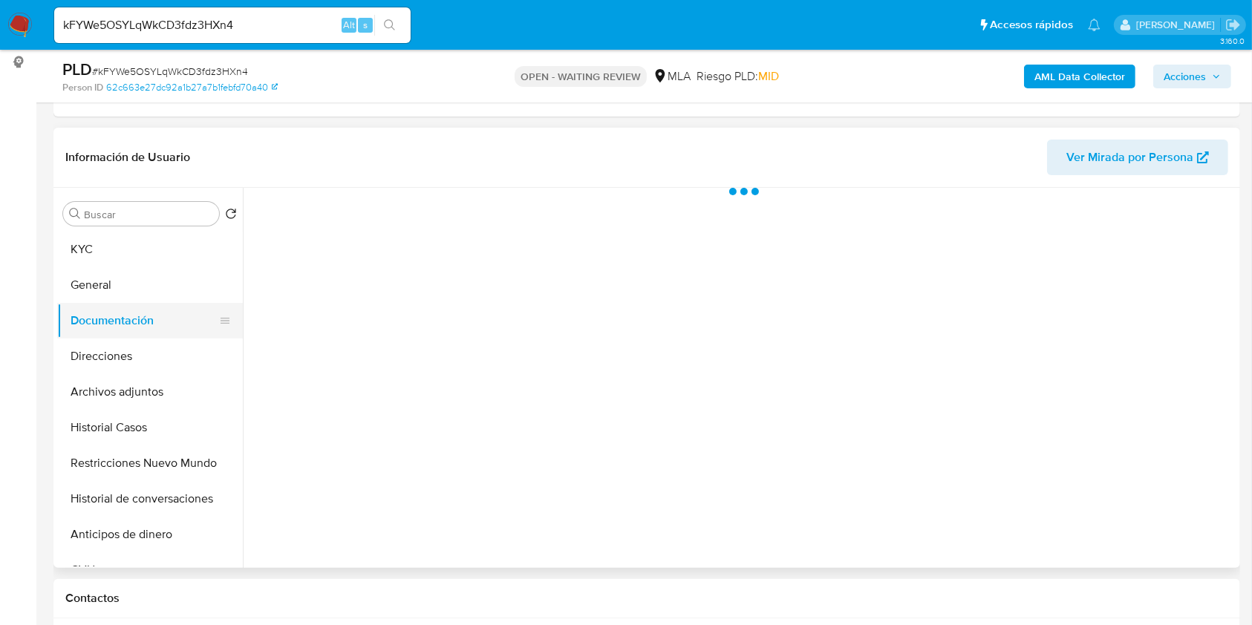
scroll to position [0, 0]
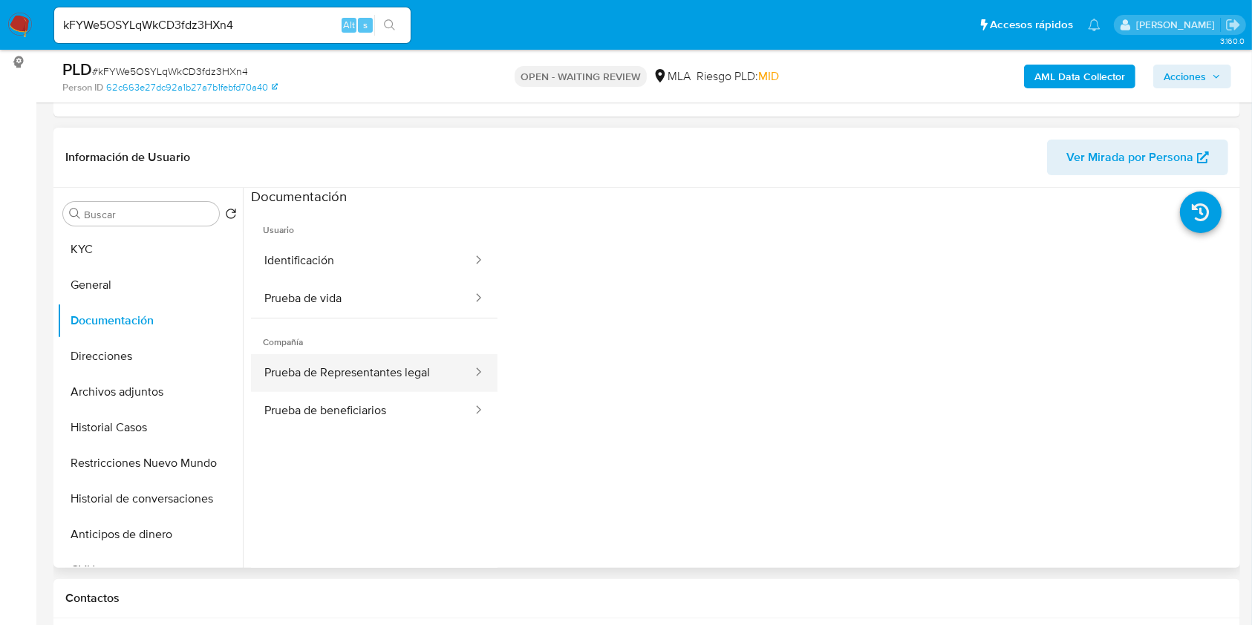
click at [382, 368] on button "Prueba de Representantes legal" at bounding box center [362, 373] width 223 height 38
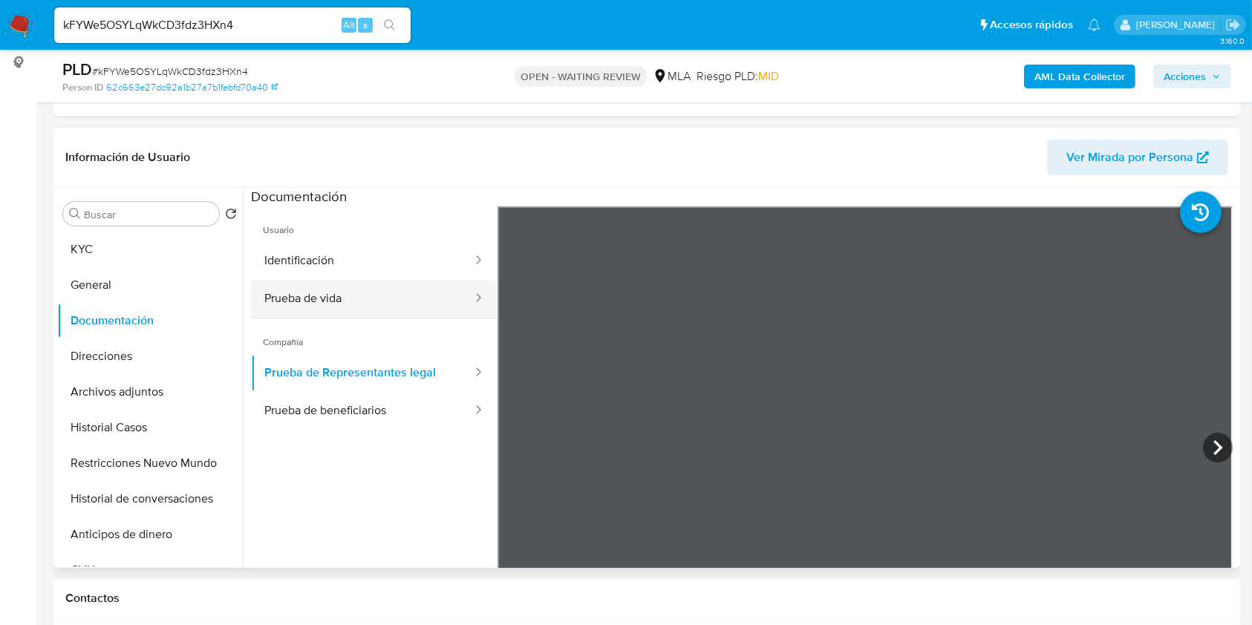
click at [402, 287] on button "Prueba de vida" at bounding box center [362, 299] width 223 height 38
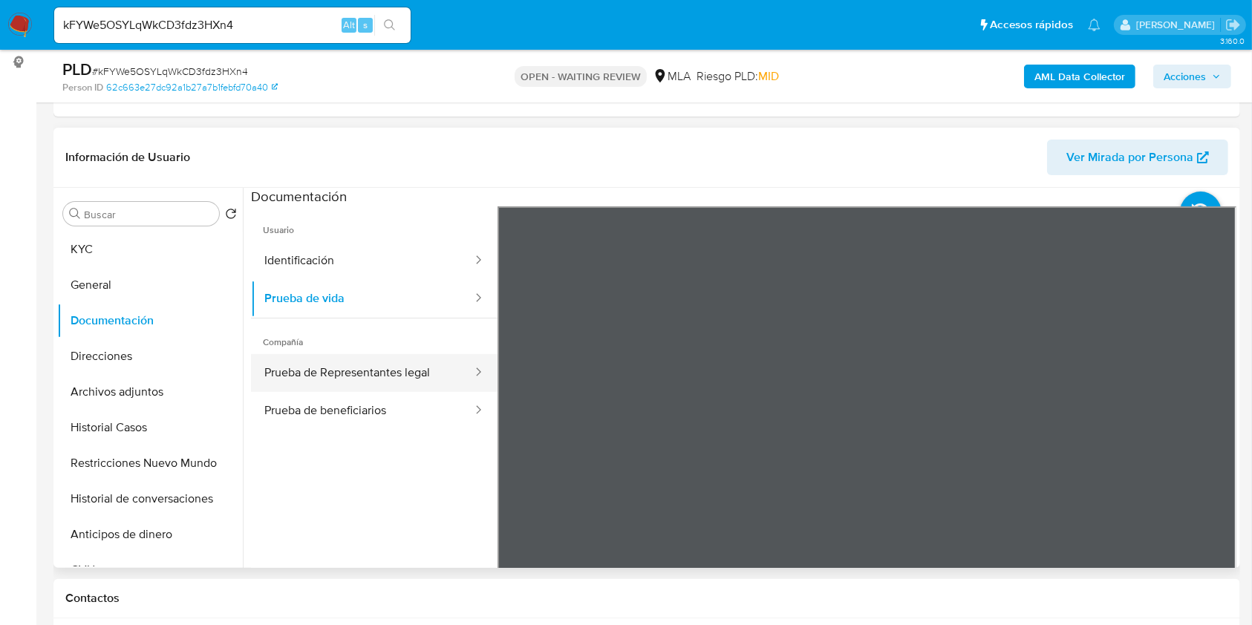
click at [420, 371] on button "Prueba de Representantes legal" at bounding box center [362, 373] width 223 height 38
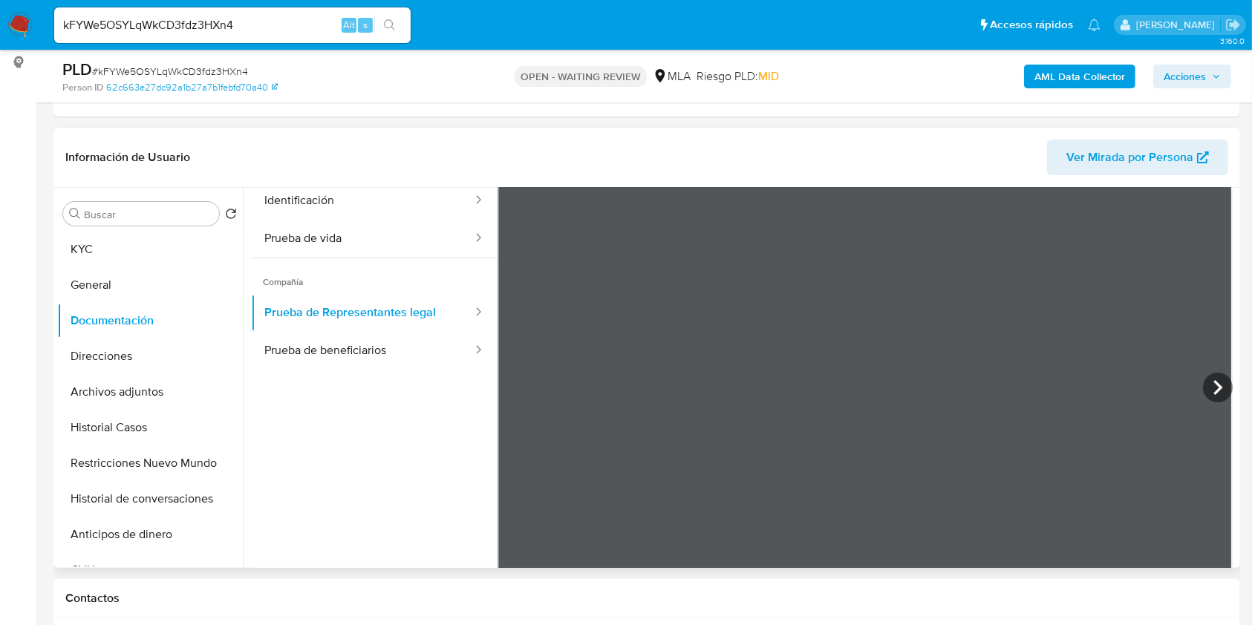
scroll to position [30, 0]
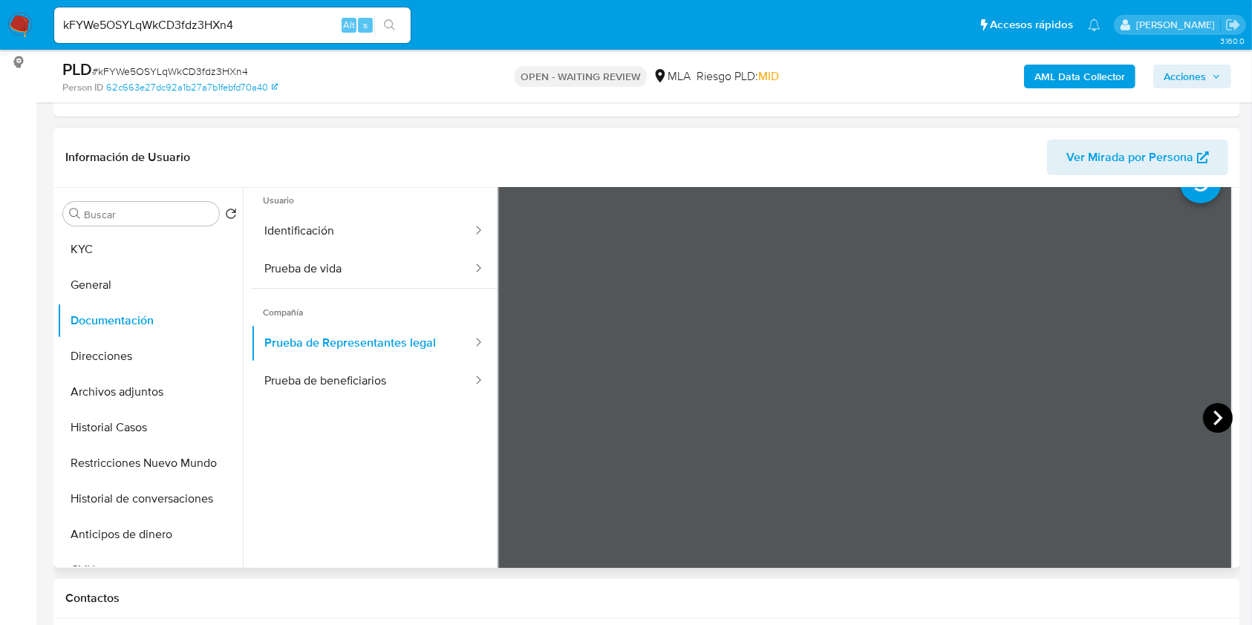
click at [1218, 412] on icon at bounding box center [1218, 418] width 30 height 30
click at [372, 381] on button "Prueba de beneficiarios" at bounding box center [362, 381] width 223 height 38
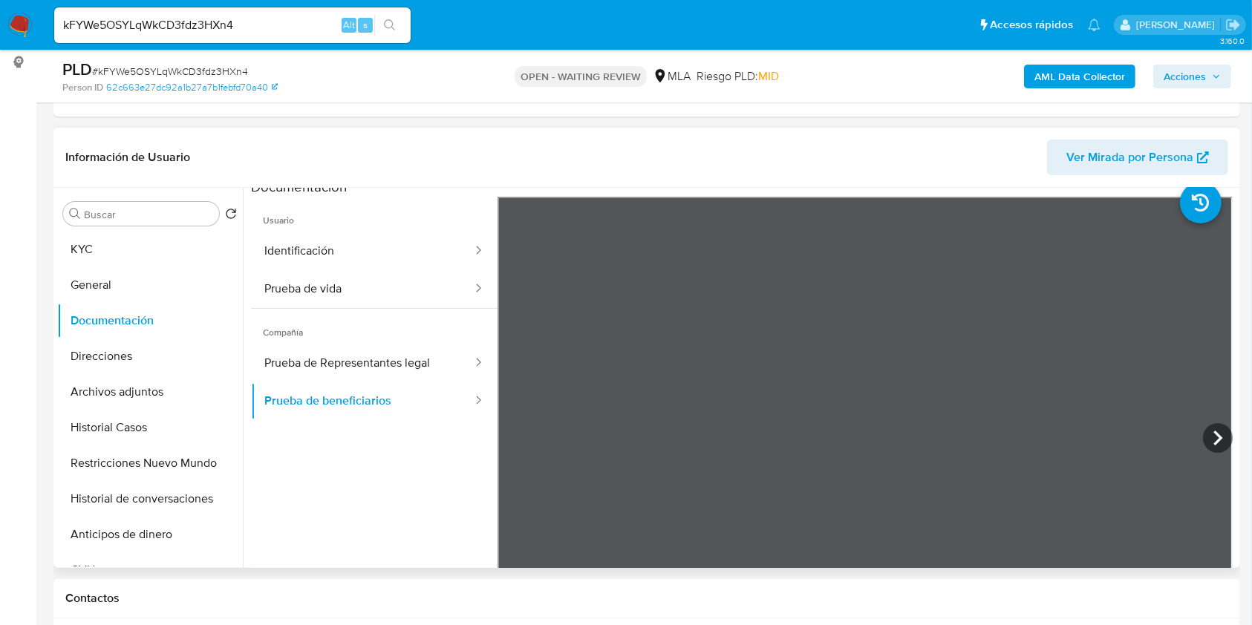
scroll to position [0, 0]
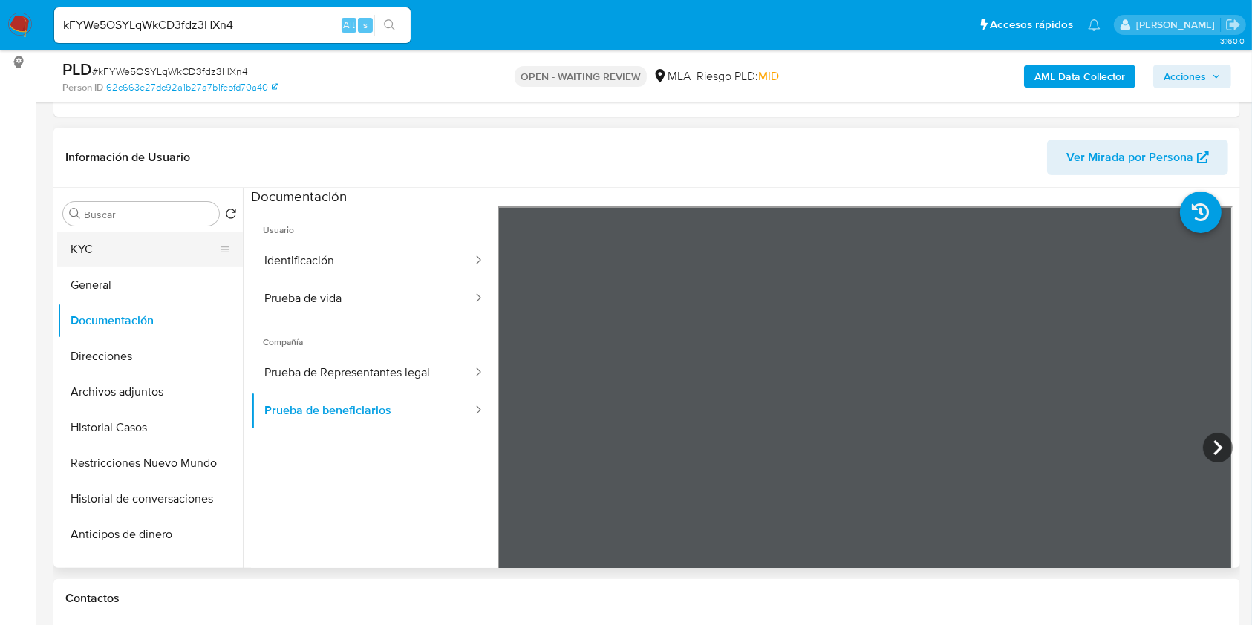
click at [125, 238] on button "KYC" at bounding box center [144, 250] width 174 height 36
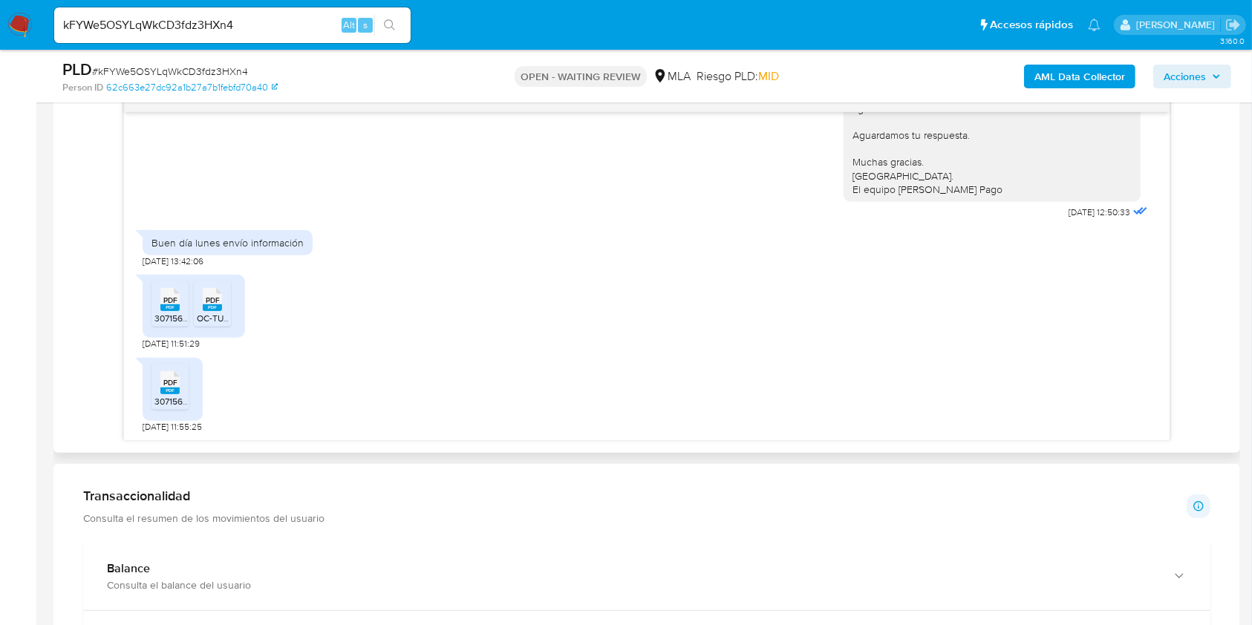
scroll to position [792, 0]
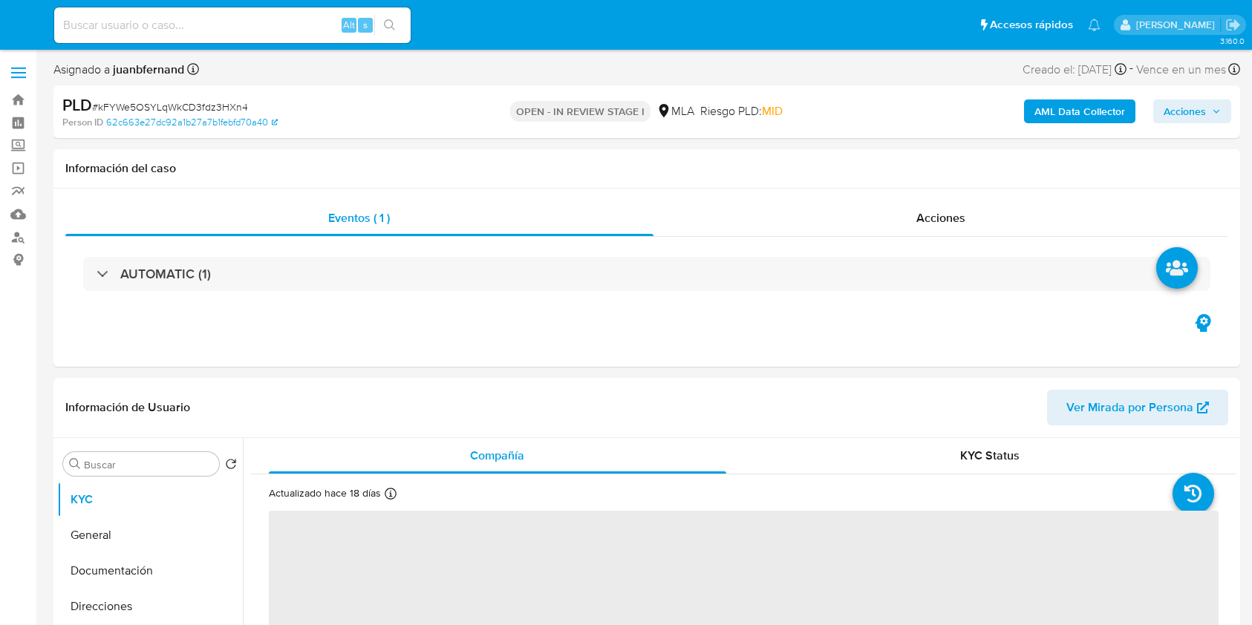
select select "10"
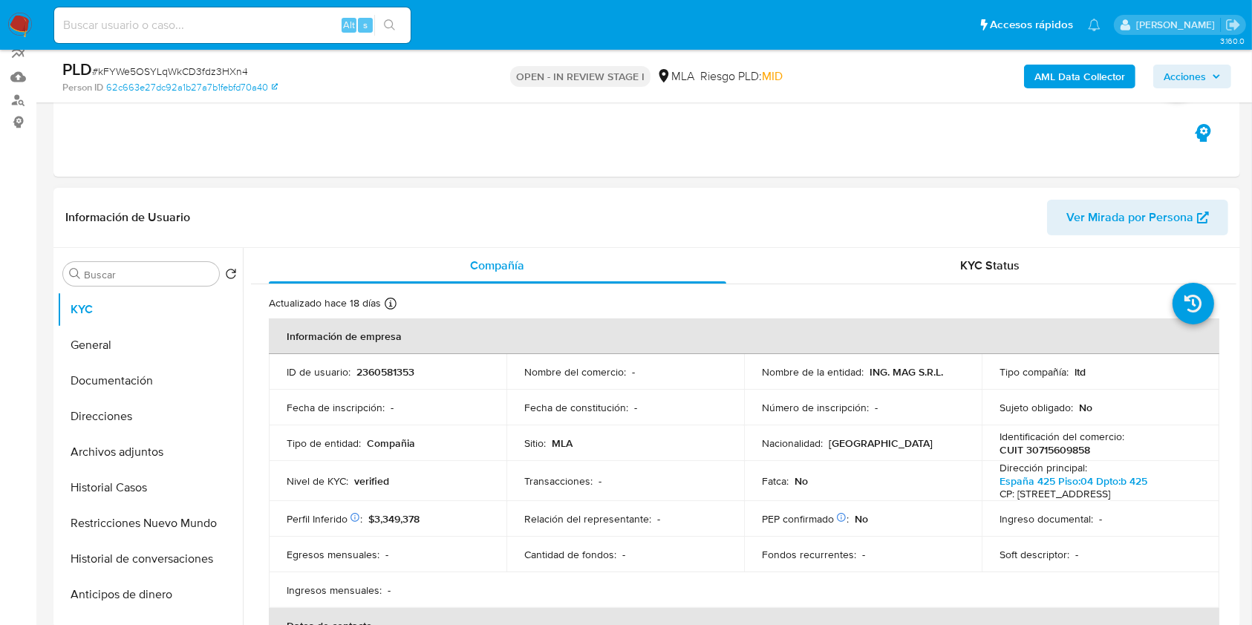
scroll to position [297, 0]
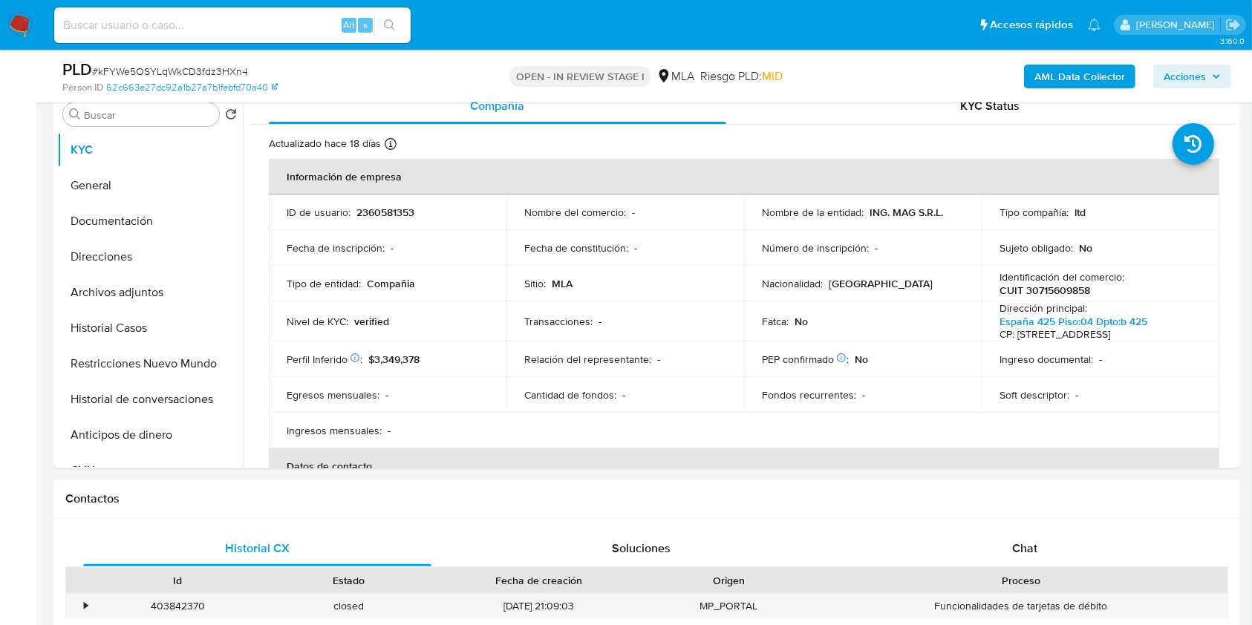
click at [1067, 571] on div "Proceso" at bounding box center [1021, 580] width 413 height 25
click at [1070, 535] on div "Chat" at bounding box center [1025, 549] width 348 height 36
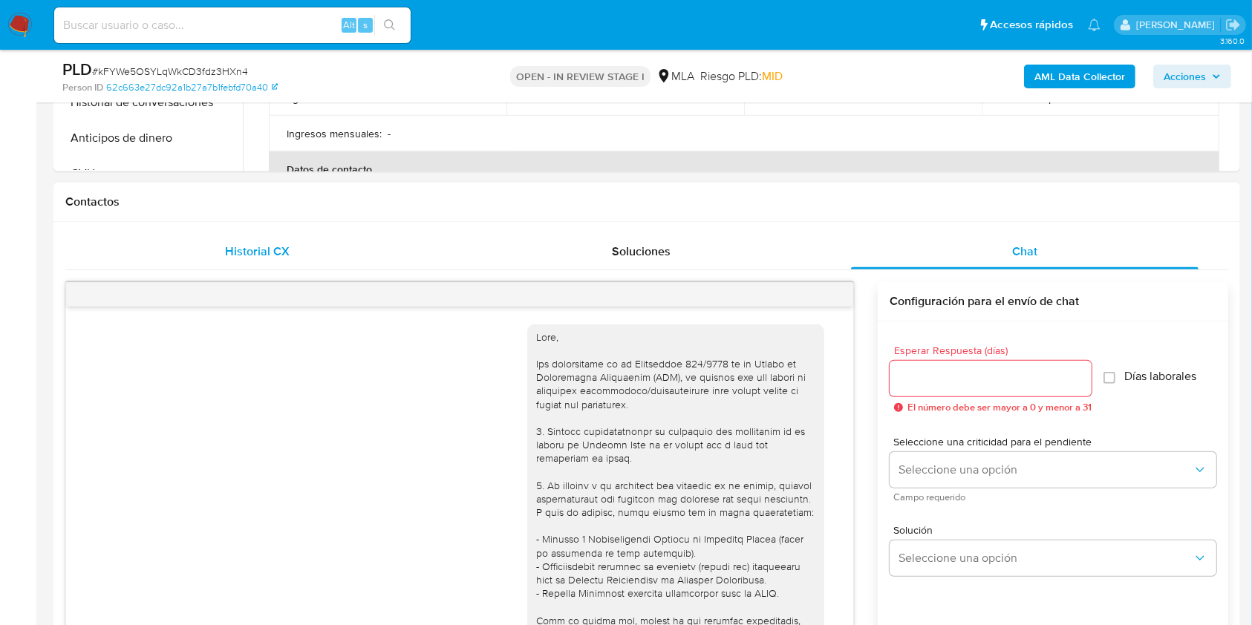
scroll to position [968, 0]
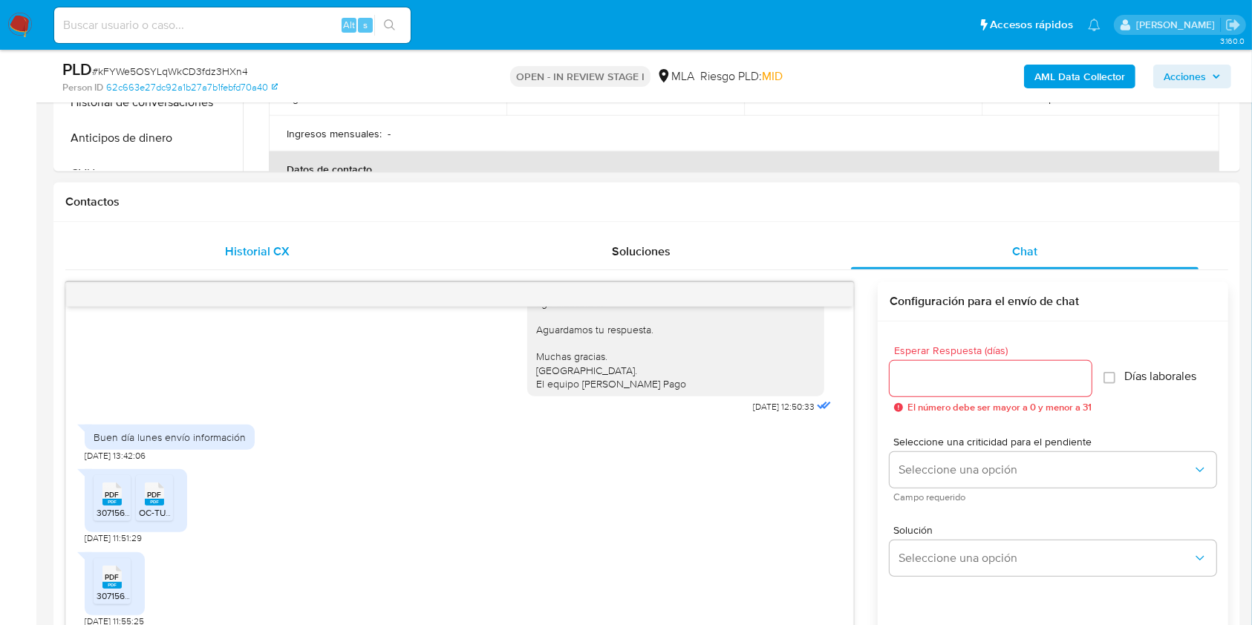
click at [339, 252] on div "Historial CX" at bounding box center [257, 252] width 348 height 36
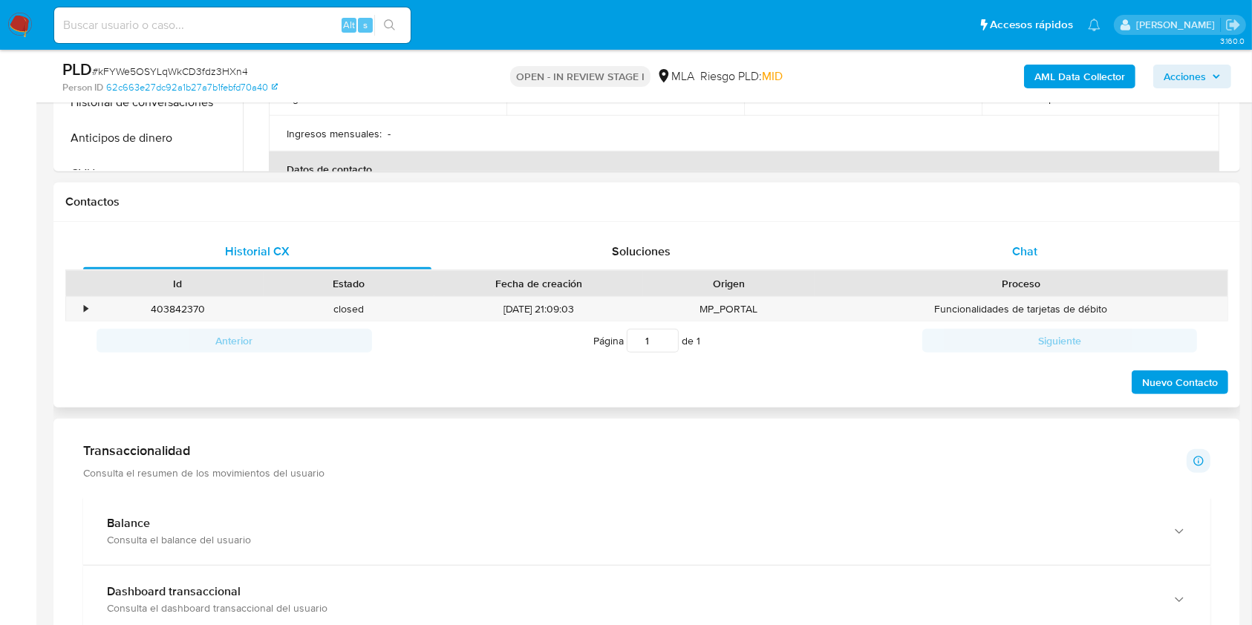
click at [994, 248] on div "Chat" at bounding box center [1025, 252] width 348 height 36
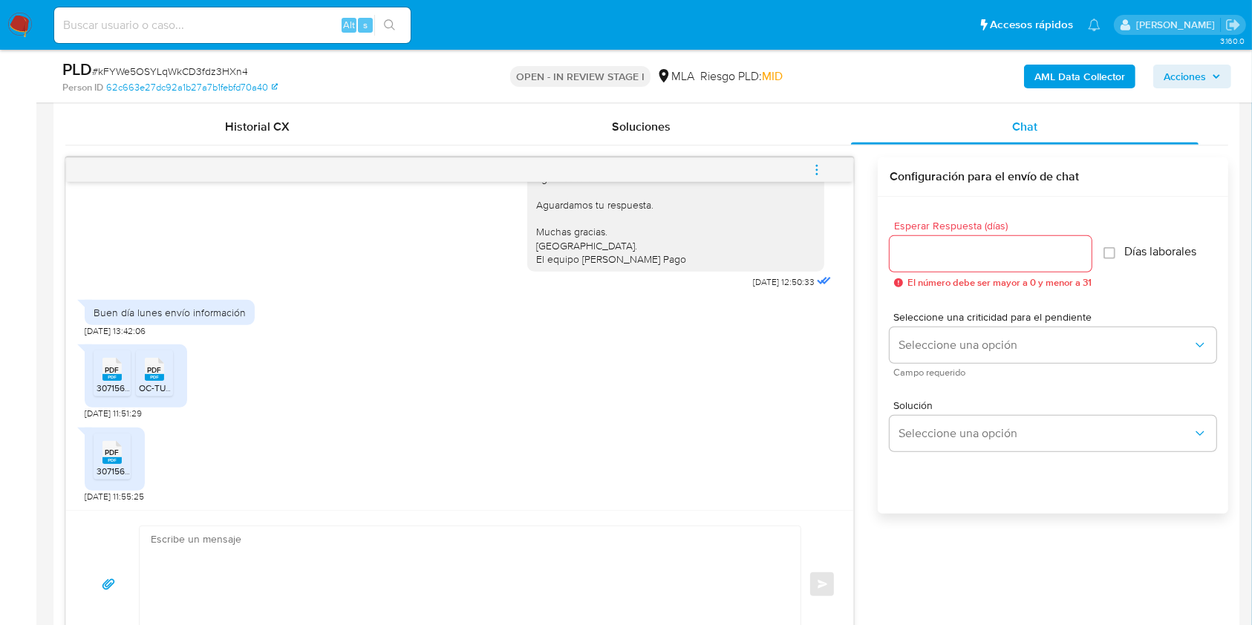
scroll to position [891, 0]
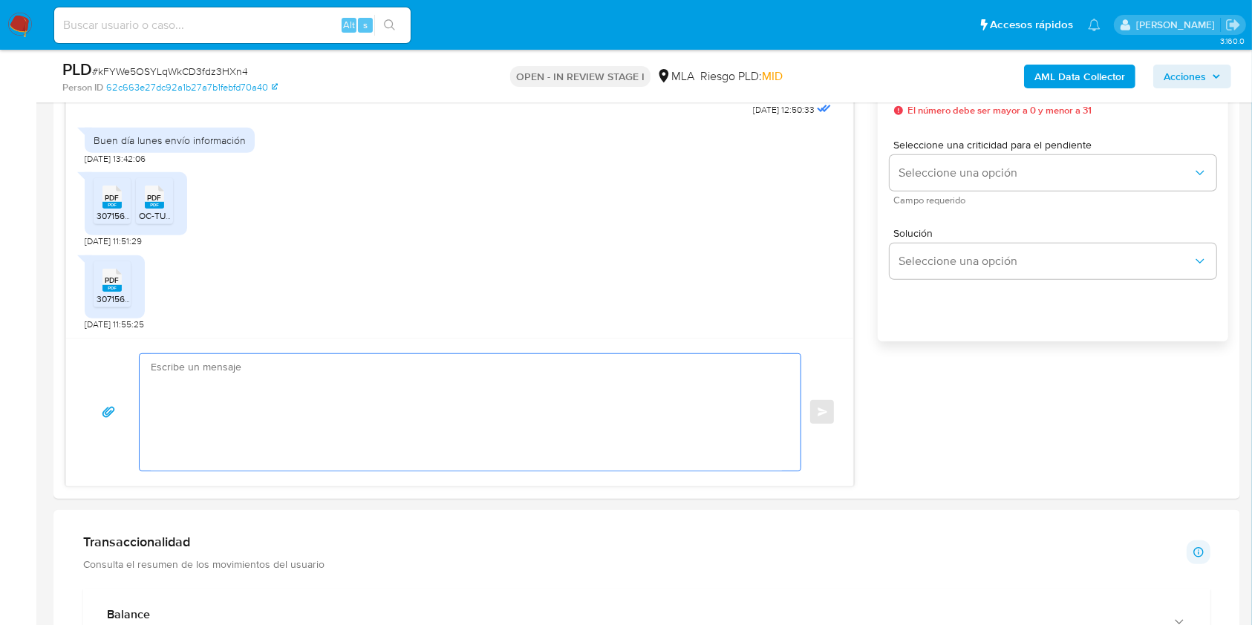
click at [310, 390] on textarea at bounding box center [466, 412] width 631 height 117
paste textarea "Hola XXX, En función de las operaciones registradas en la cuenta de la compañía…"
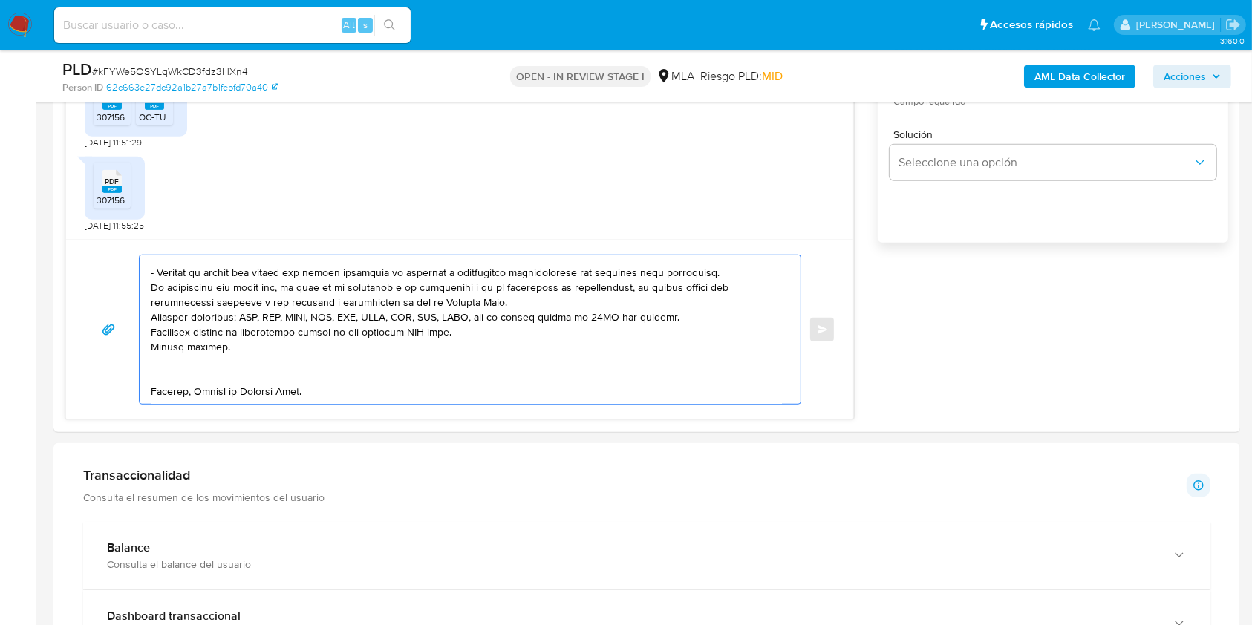
scroll to position [0, 0]
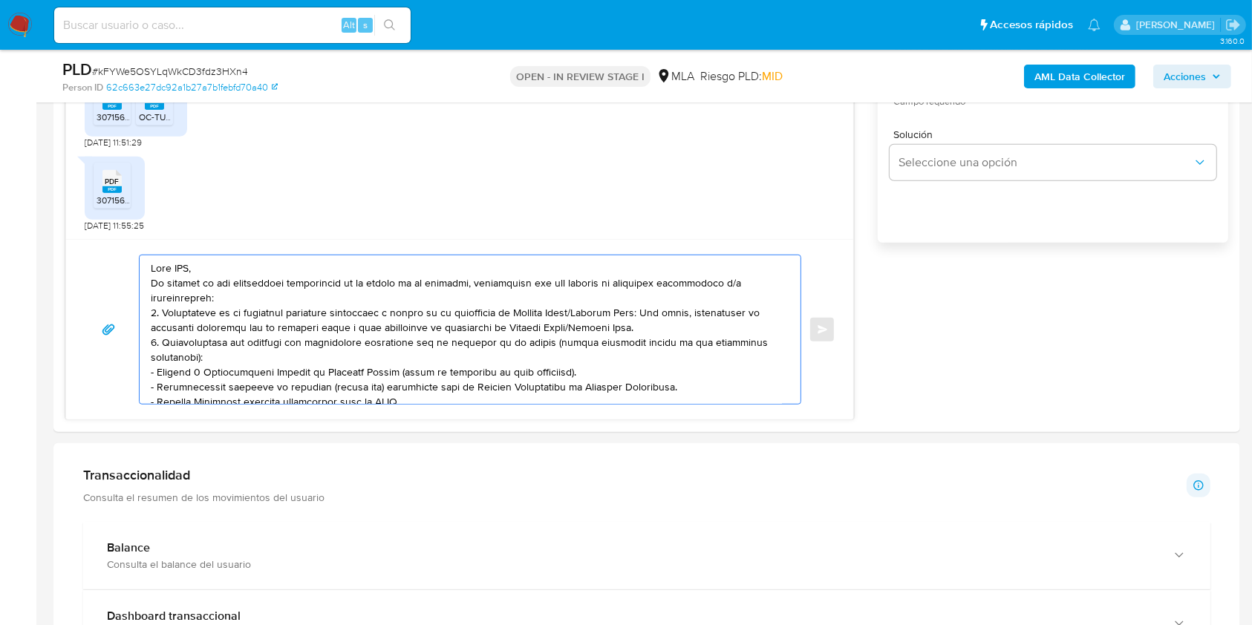
click at [191, 268] on textarea at bounding box center [466, 329] width 631 height 149
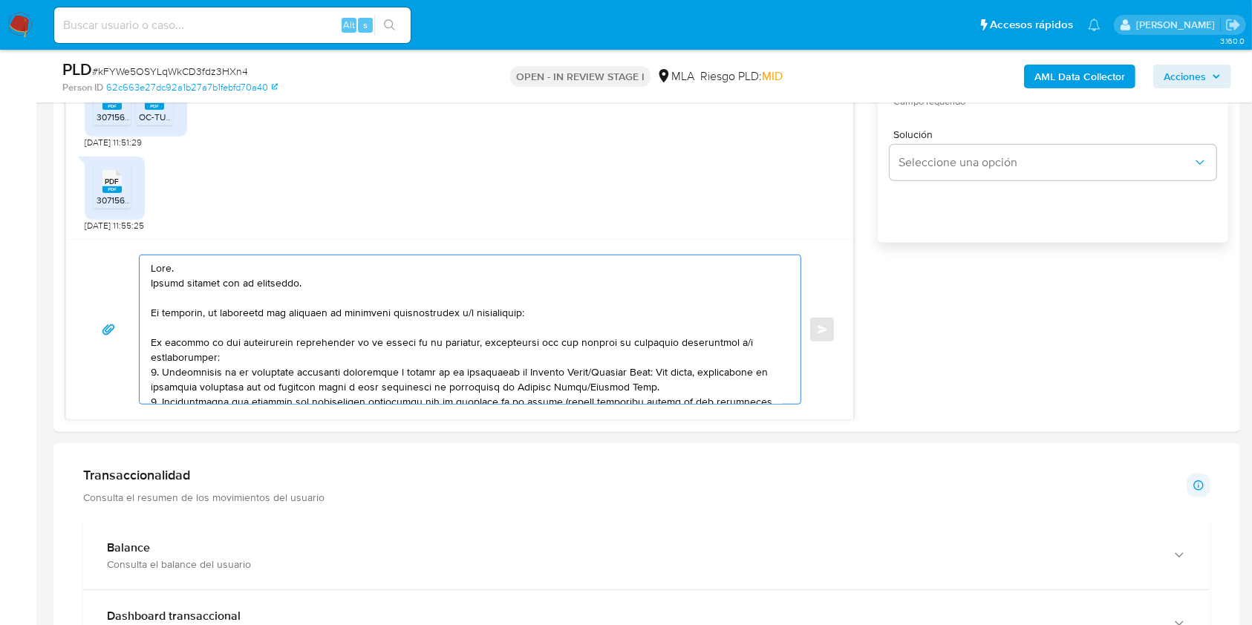
click at [177, 312] on textarea at bounding box center [466, 329] width 631 height 149
click at [437, 305] on textarea at bounding box center [466, 329] width 631 height 149
click at [0, 0] on lt-span "documentaci ó n" at bounding box center [0, 0] width 0 height 0
click at [511, 313] on textarea at bounding box center [466, 329] width 631 height 149
click at [510, 315] on textarea at bounding box center [466, 329] width 631 height 149
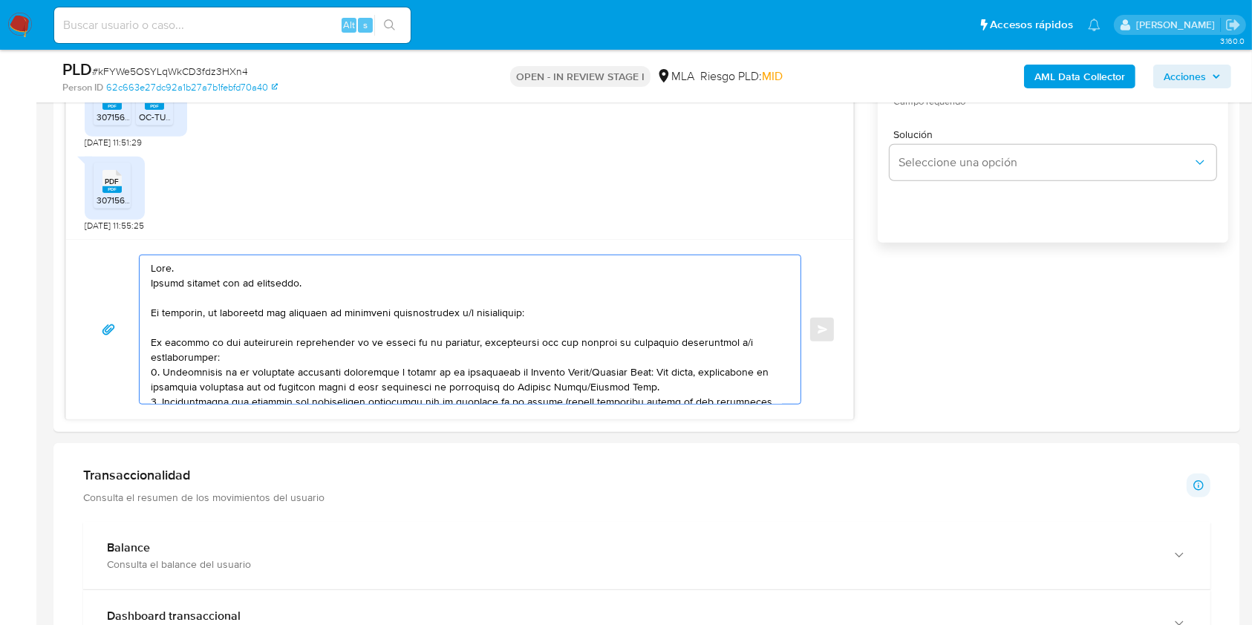
click at [0, 0] on lt-span "informaci ó n" at bounding box center [0, 0] width 0 height 0
drag, startPoint x: 646, startPoint y: 386, endPoint x: 143, endPoint y: 346, distance: 504.4
click at [143, 346] on div at bounding box center [467, 329] width 654 height 149
drag, startPoint x: 153, startPoint y: 339, endPoint x: 164, endPoint y: 346, distance: 13.4
click at [156, 340] on textarea at bounding box center [466, 329] width 631 height 149
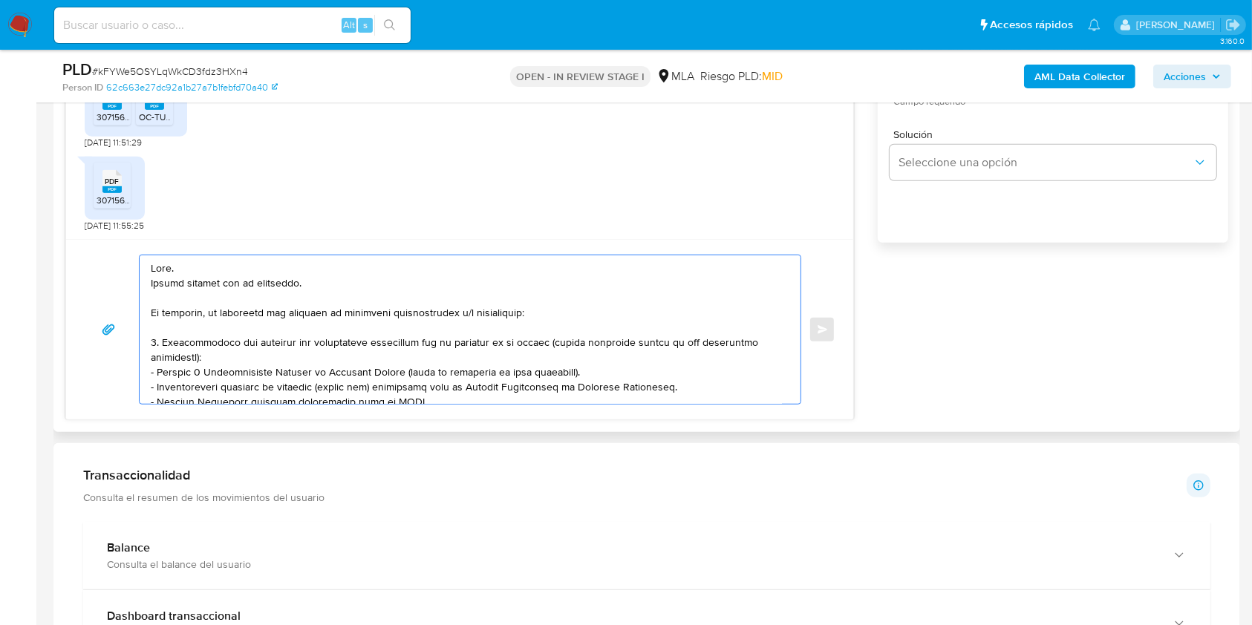
click at [265, 357] on textarea at bounding box center [466, 329] width 631 height 149
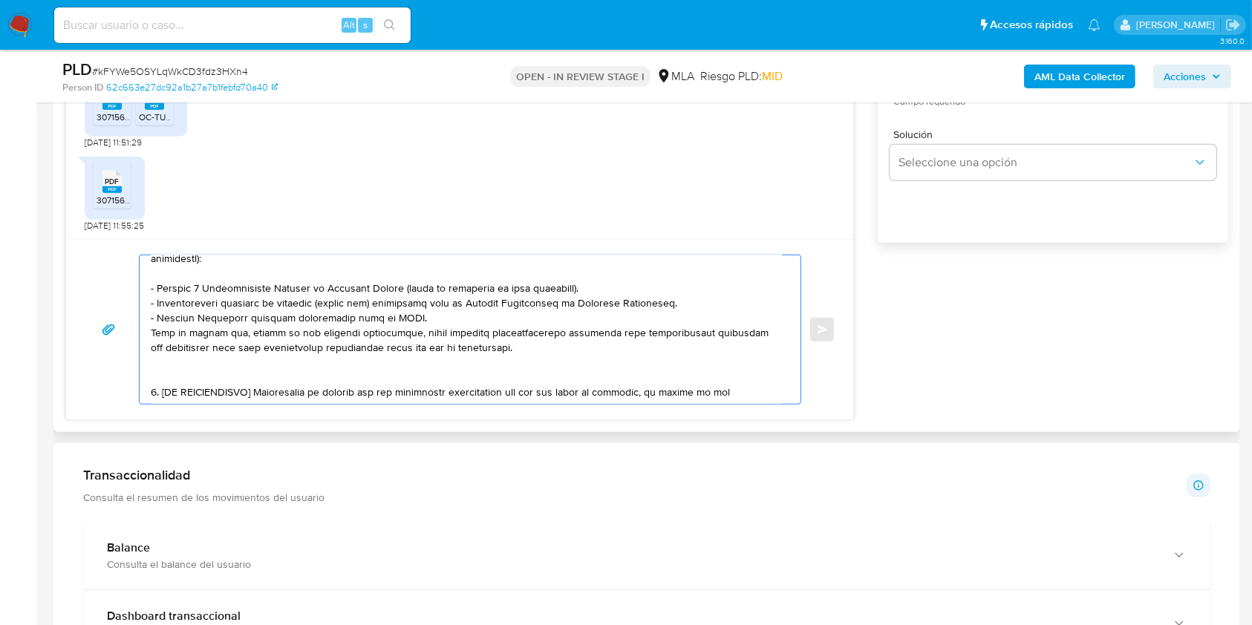
click at [440, 319] on textarea at bounding box center [466, 329] width 631 height 149
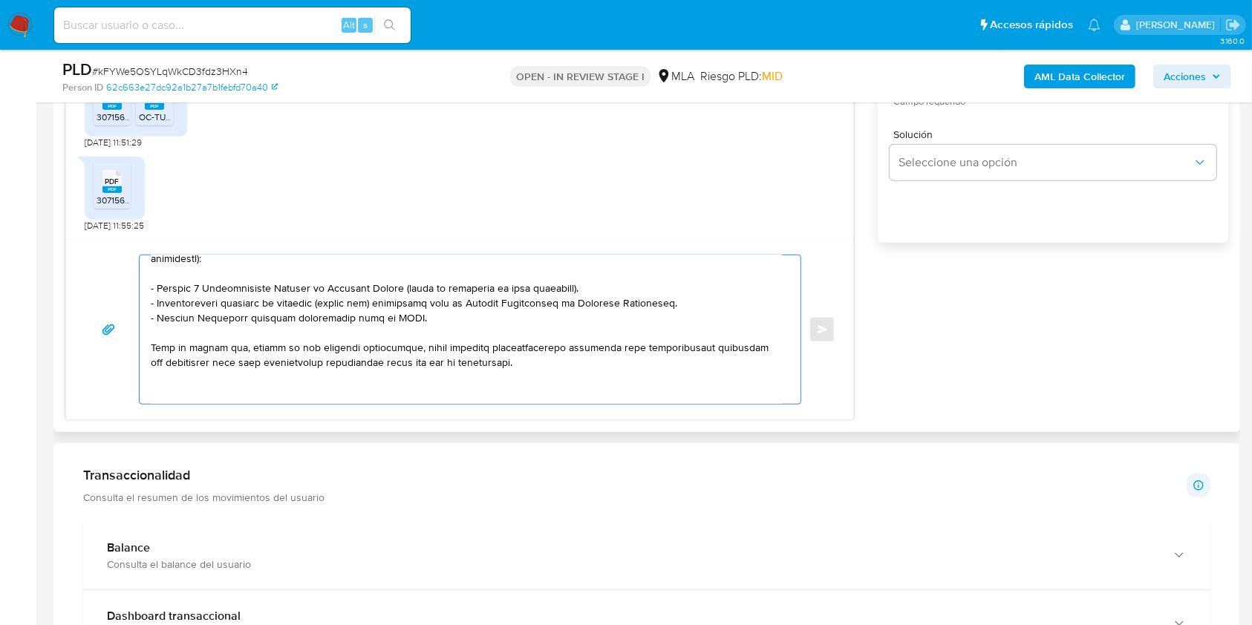
scroll to position [198, 0]
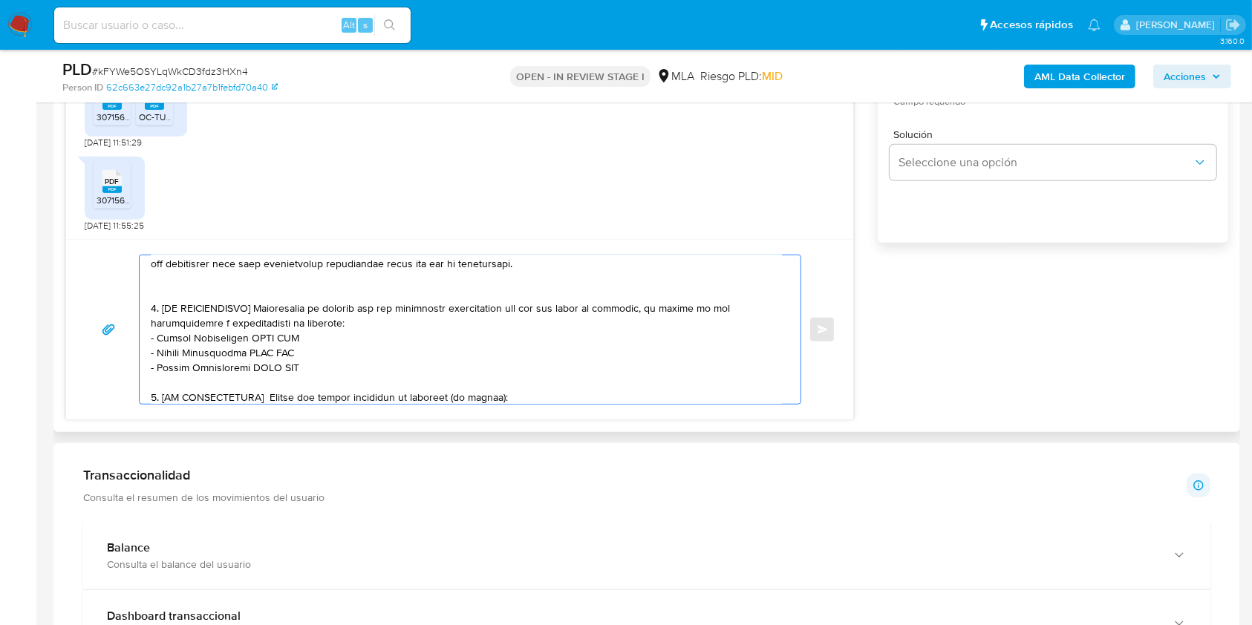
click at [154, 310] on textarea at bounding box center [466, 329] width 631 height 149
click at [252, 313] on textarea at bounding box center [466, 329] width 631 height 149
drag, startPoint x: 252, startPoint y: 313, endPoint x: 169, endPoint y: 314, distance: 82.5
click at [169, 314] on textarea at bounding box center [466, 329] width 631 height 149
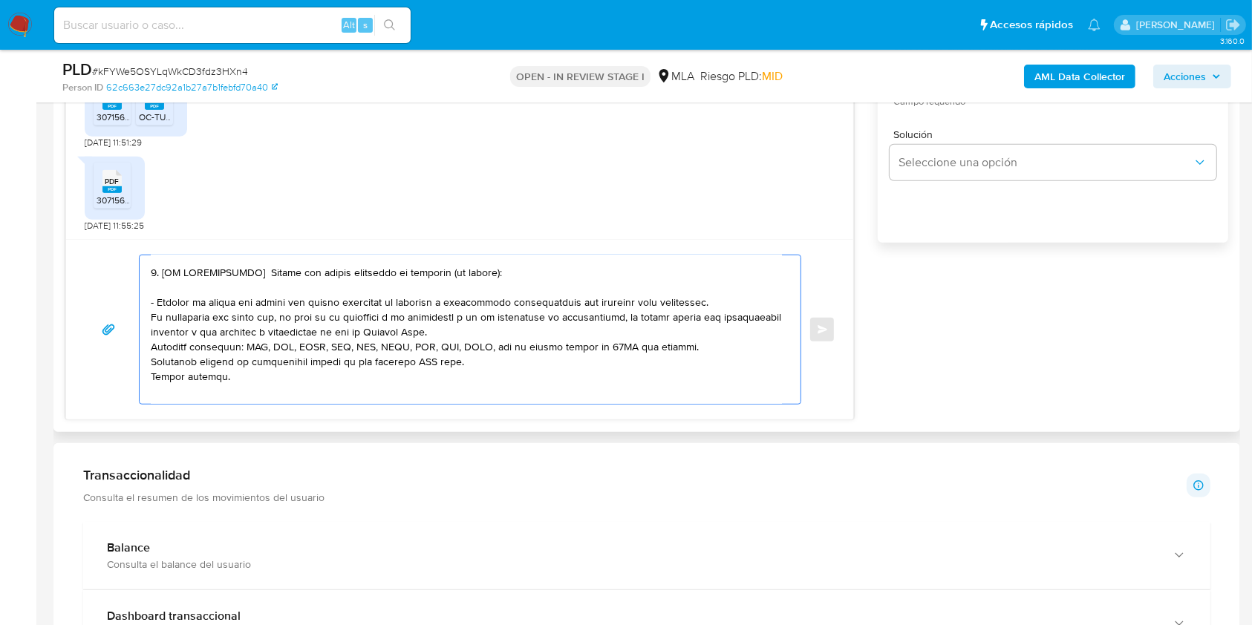
scroll to position [279, 0]
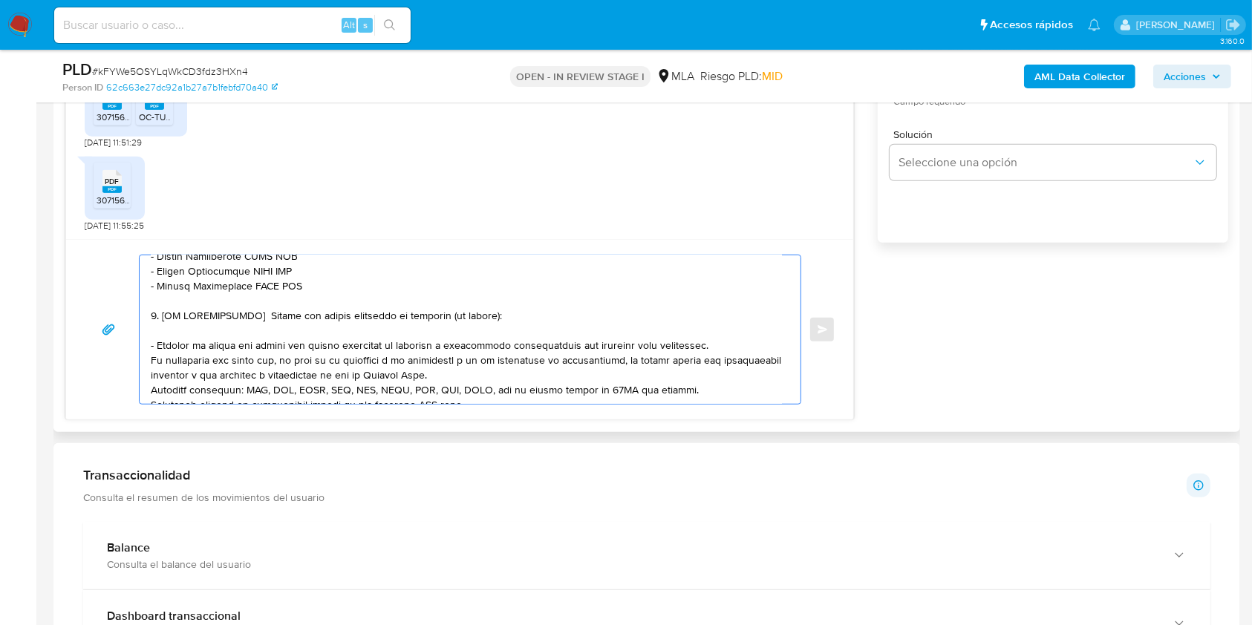
drag, startPoint x: 506, startPoint y: 382, endPoint x: 143, endPoint y: 366, distance: 362.8
click at [143, 366] on div at bounding box center [467, 329] width 654 height 149
drag, startPoint x: 713, startPoint y: 351, endPoint x: 123, endPoint y: 356, distance: 589.7
click at [123, 356] on div "Enviar" at bounding box center [460, 330] width 752 height 150
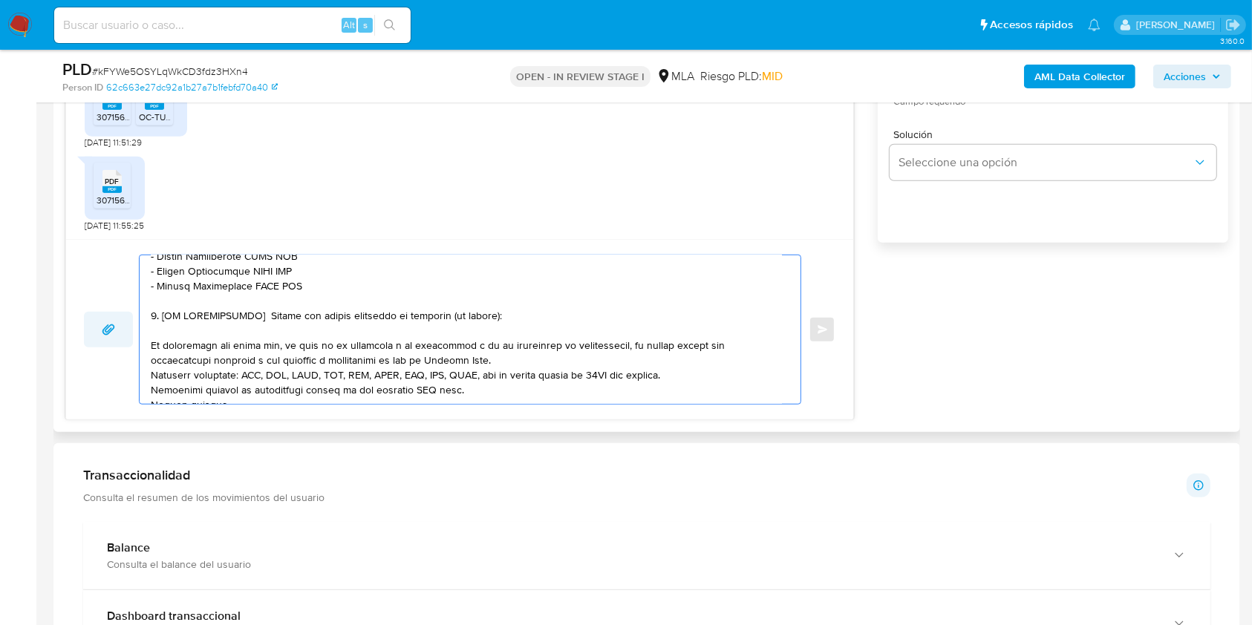
drag, startPoint x: 509, startPoint y: 323, endPoint x: 123, endPoint y: 322, distance: 386.9
click at [123, 322] on div "Enviar" at bounding box center [460, 330] width 752 height 150
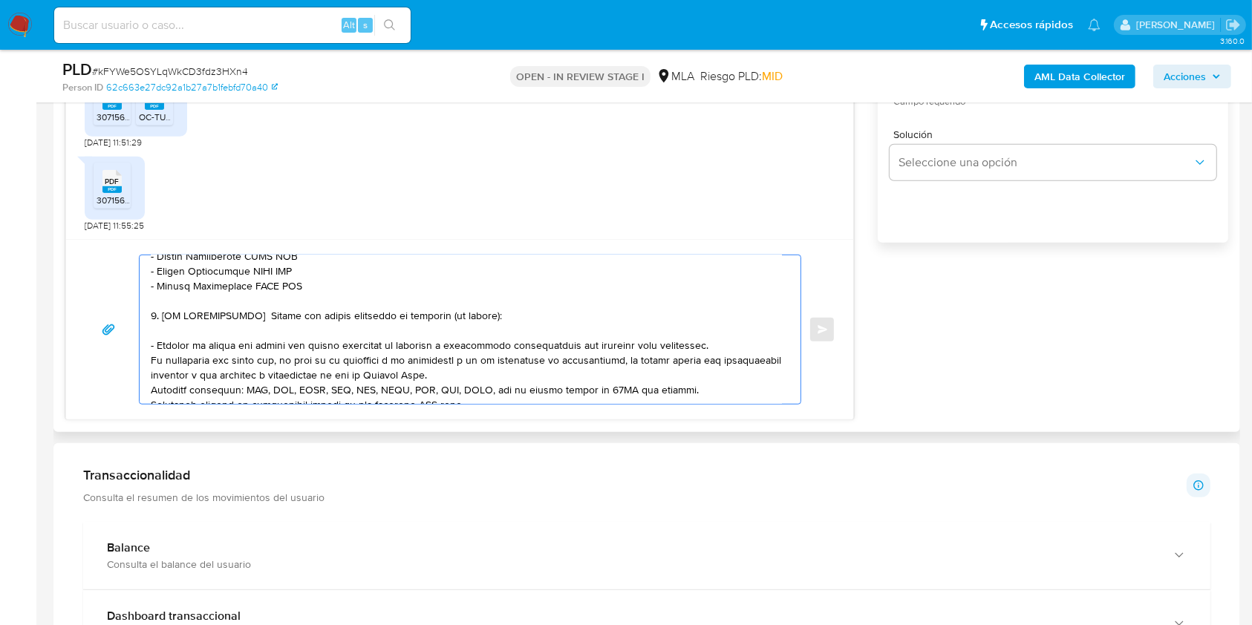
click at [723, 345] on textarea at bounding box center [466, 329] width 631 height 149
click at [723, 351] on textarea at bounding box center [466, 329] width 631 height 149
drag, startPoint x: 720, startPoint y: 351, endPoint x: 144, endPoint y: 321, distance: 576.4
click at [144, 321] on div at bounding box center [467, 329] width 654 height 149
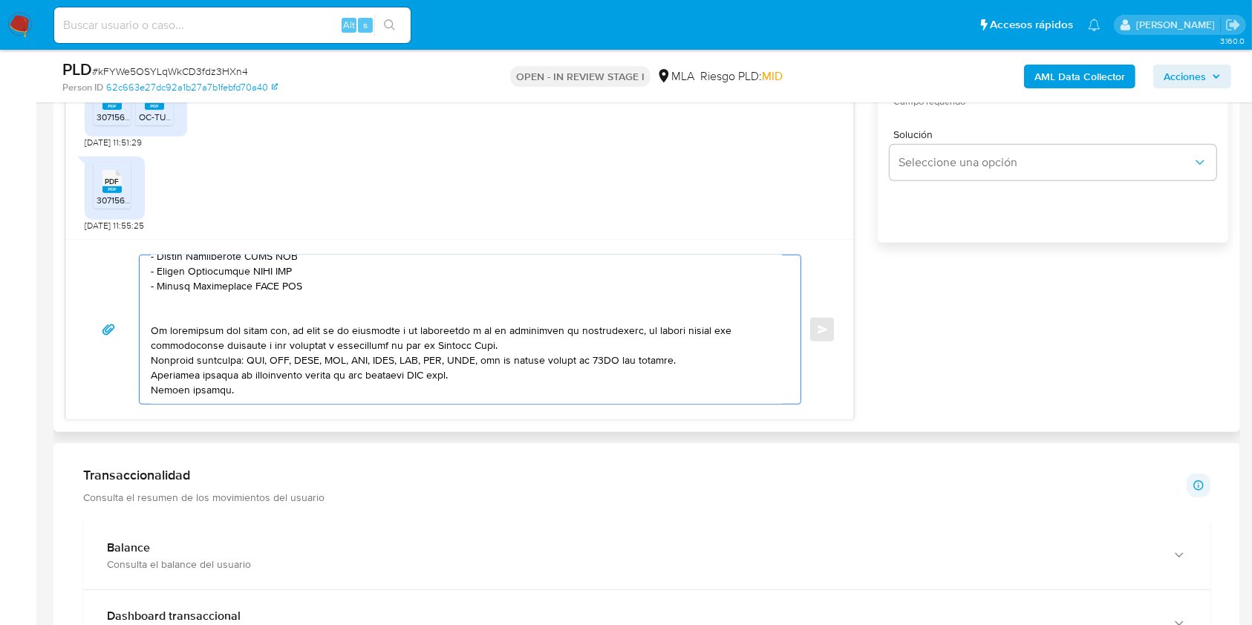
click at [524, 347] on textarea at bounding box center [466, 329] width 631 height 149
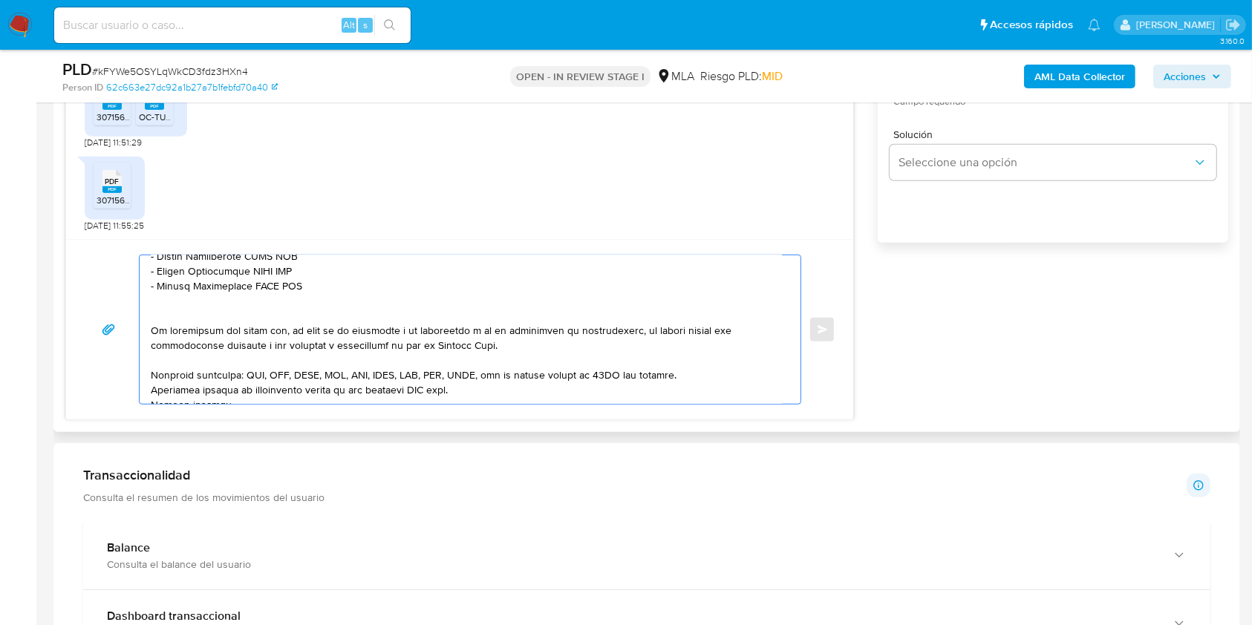
click at [483, 396] on textarea at bounding box center [466, 329] width 631 height 149
click at [705, 380] on textarea at bounding box center [466, 329] width 631 height 149
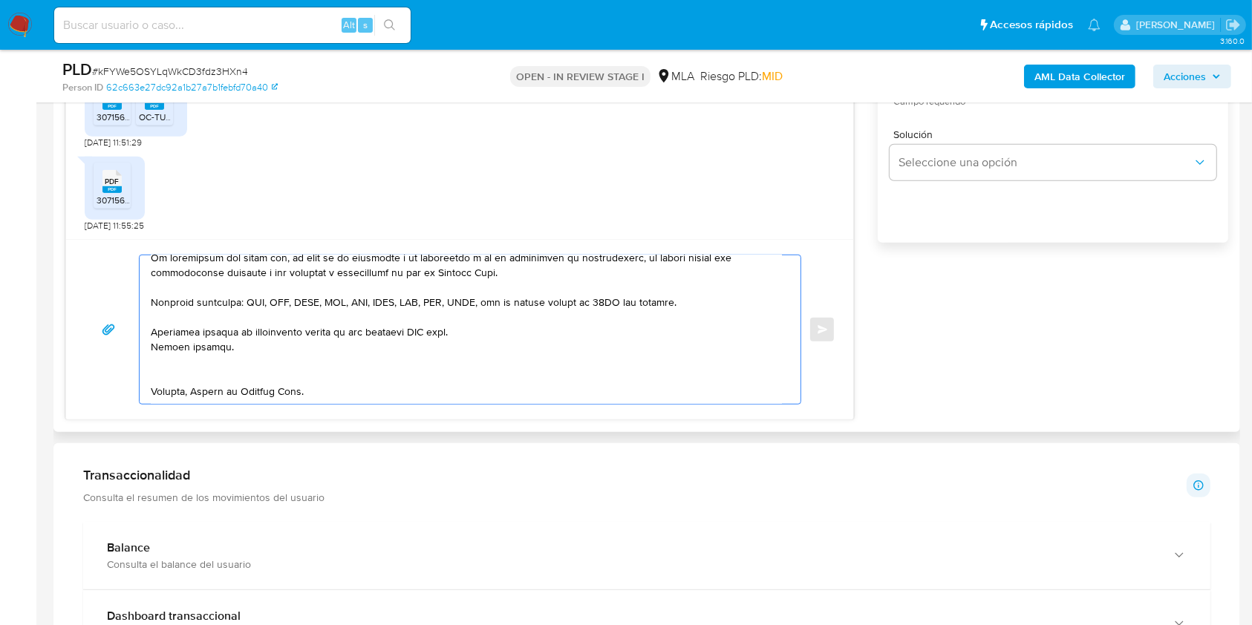
click at [175, 359] on textarea at bounding box center [466, 329] width 631 height 149
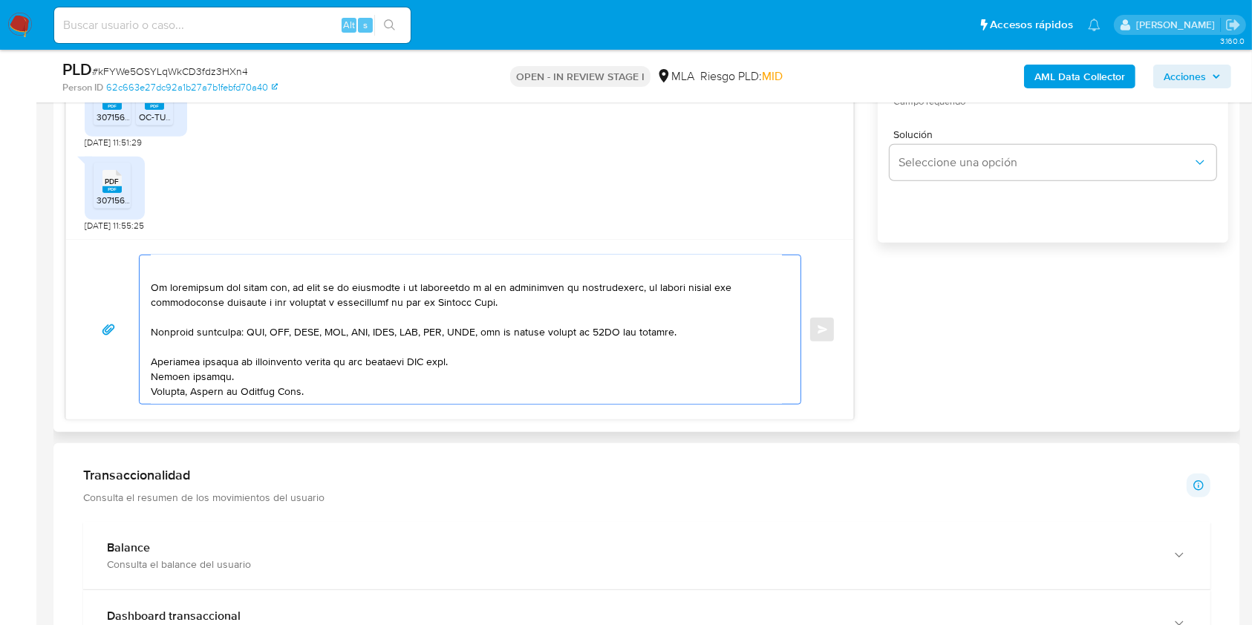
scroll to position [348, 0]
drag, startPoint x: 231, startPoint y: 362, endPoint x: 129, endPoint y: 362, distance: 101.7
click at [129, 362] on div "Enviar" at bounding box center [460, 330] width 752 height 150
drag, startPoint x: 459, startPoint y: 348, endPoint x: 121, endPoint y: 351, distance: 337.9
click at [126, 346] on div "Enviar" at bounding box center [460, 330] width 752 height 150
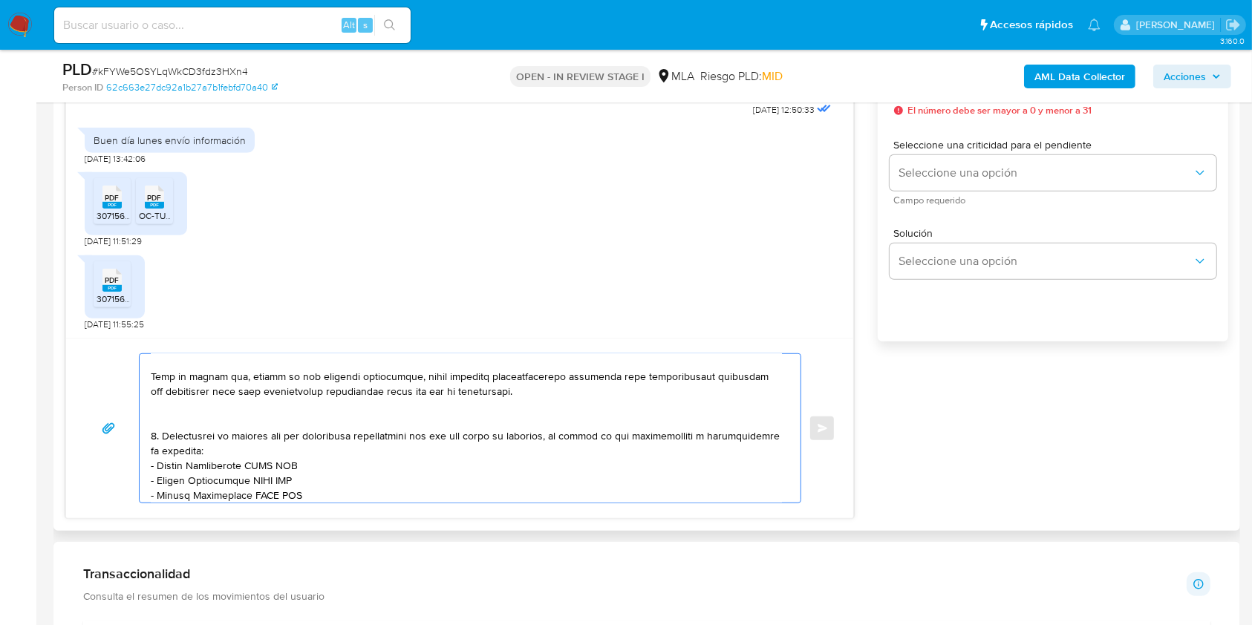
scroll to position [198, 0]
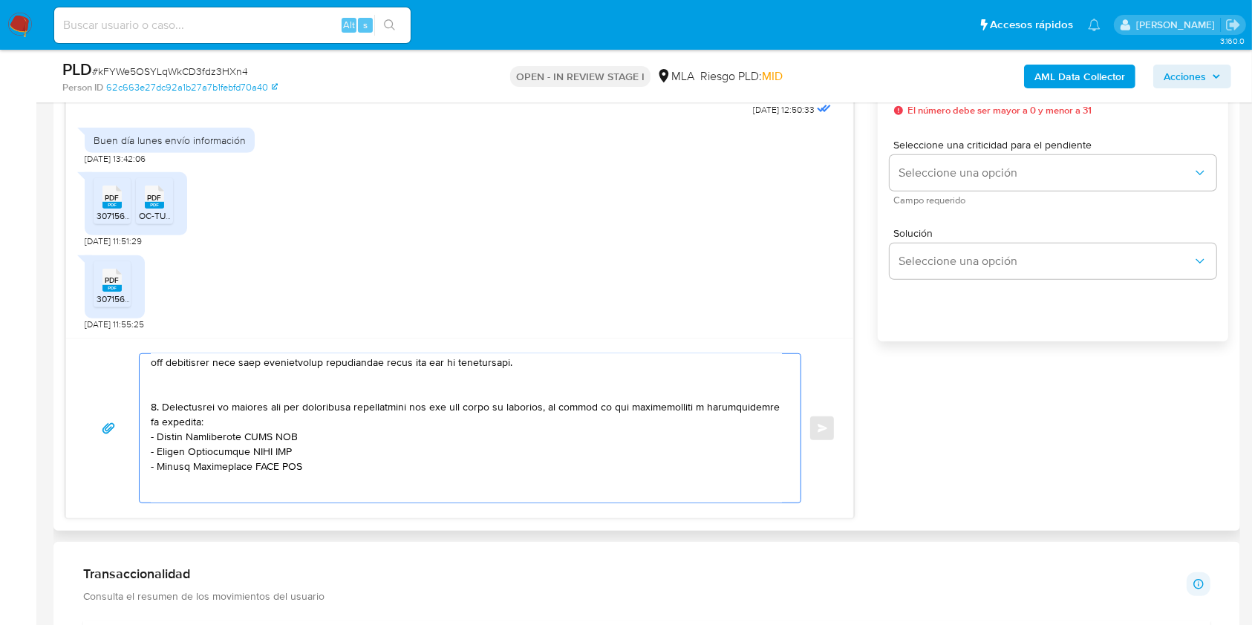
click at [339, 425] on textarea at bounding box center [466, 428] width 631 height 149
click at [180, 455] on textarea at bounding box center [466, 428] width 631 height 149
drag, startPoint x: 180, startPoint y: 455, endPoint x: 212, endPoint y: 455, distance: 31.9
click at [212, 455] on textarea at bounding box center [466, 428] width 631 height 149
paste textarea "BIDA SRL"
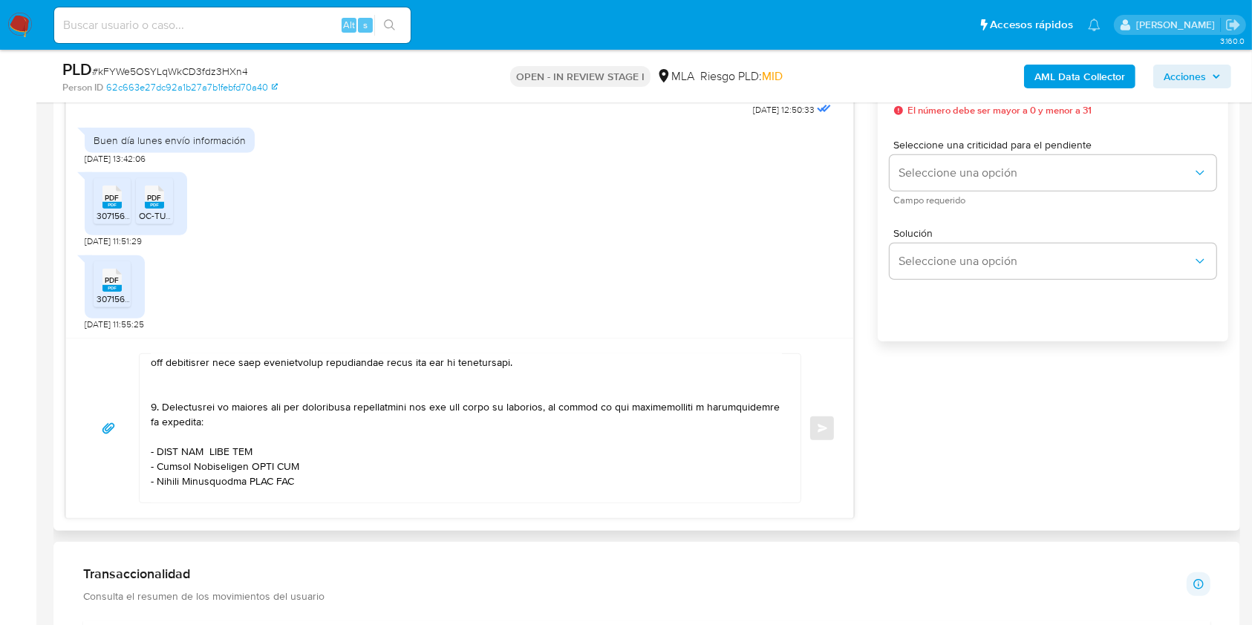
click at [242, 456] on textarea at bounding box center [466, 428] width 631 height 149
paste textarea "30715909339"
click at [172, 472] on textarea at bounding box center [466, 428] width 631 height 149
drag, startPoint x: 172, startPoint y: 472, endPoint x: 220, endPoint y: 475, distance: 47.6
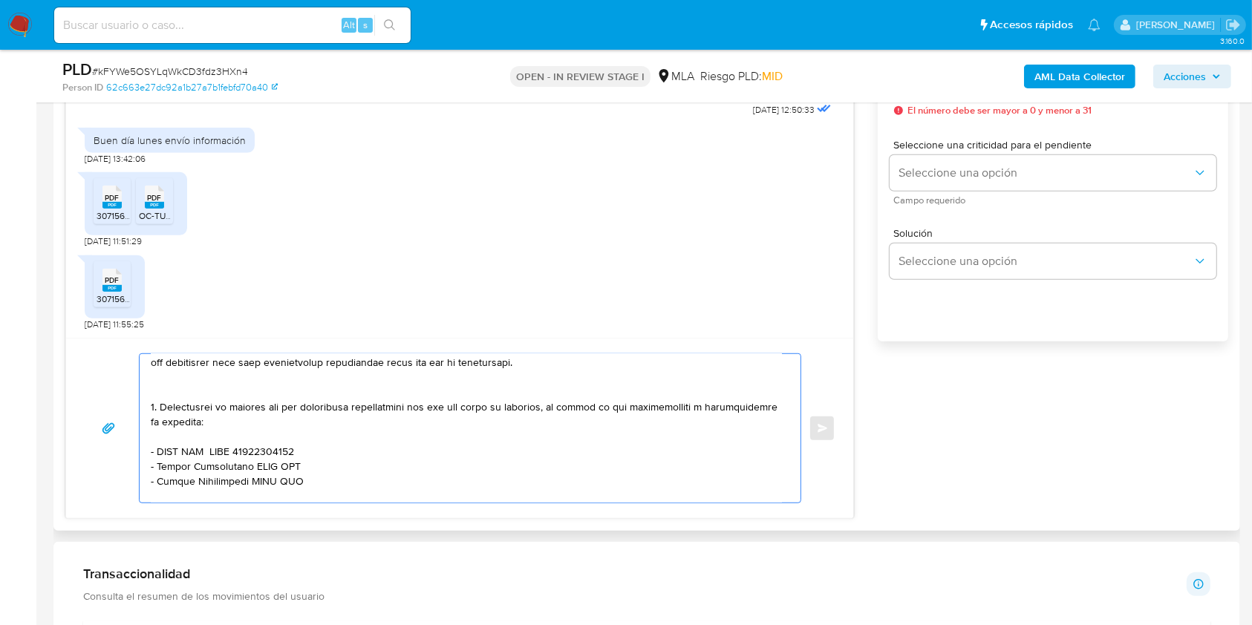
click at [220, 475] on textarea at bounding box center [466, 428] width 631 height 149
paste textarea "U T CE Y BA SRL SERVIOBRAS SRL"
click at [359, 466] on textarea at bounding box center [466, 428] width 631 height 149
paste textarea "30717409872"
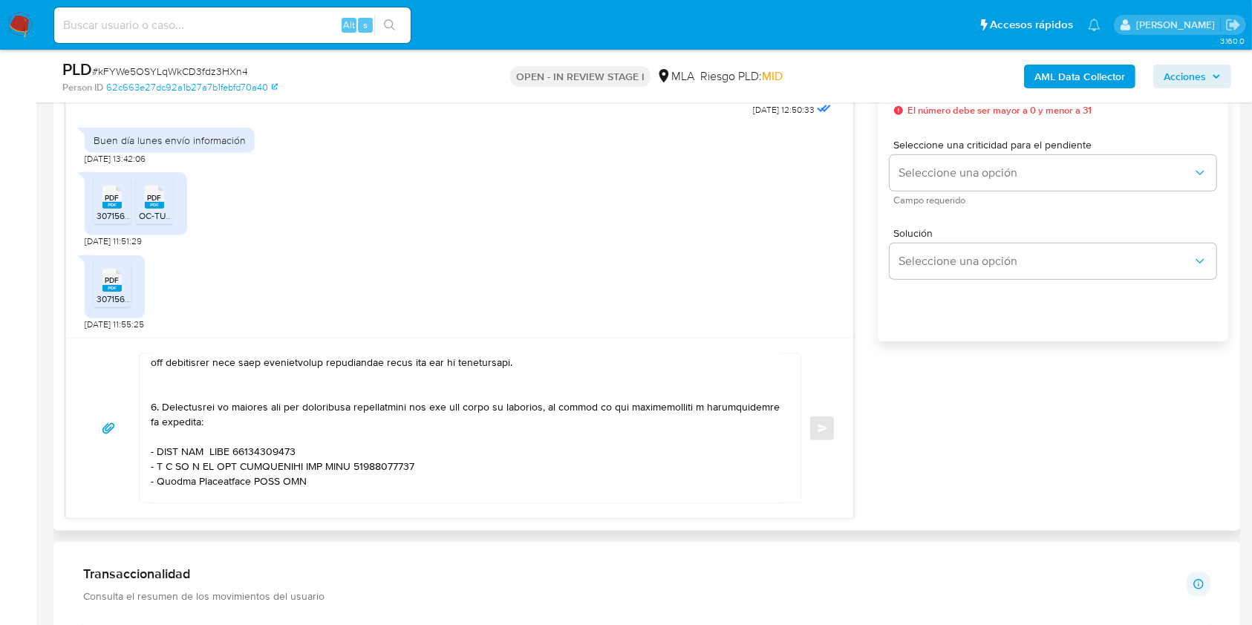
click at [291, 485] on textarea at bounding box center [466, 428] width 631 height 149
paste textarea "27125282100"
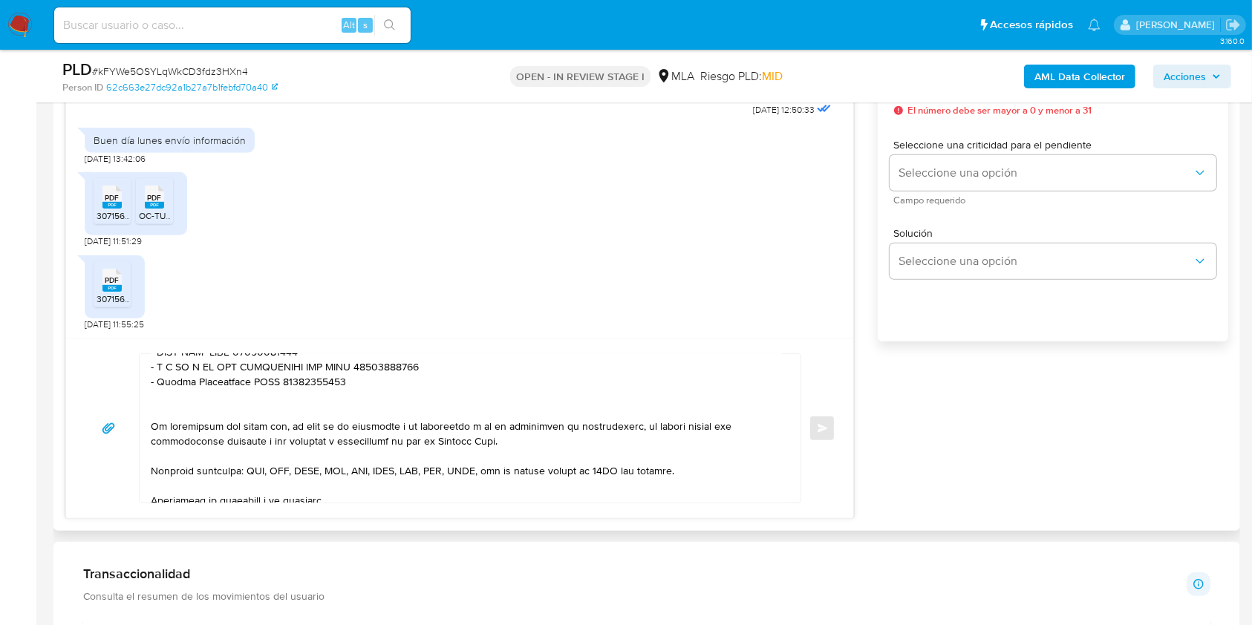
click at [177, 388] on textarea at bounding box center [466, 428] width 631 height 149
drag, startPoint x: 177, startPoint y: 388, endPoint x: 218, endPoint y: 388, distance: 40.8
click at [218, 388] on textarea at bounding box center [466, 428] width 631 height 149
paste textarea "LILIANA ELENA OLIVIERO"
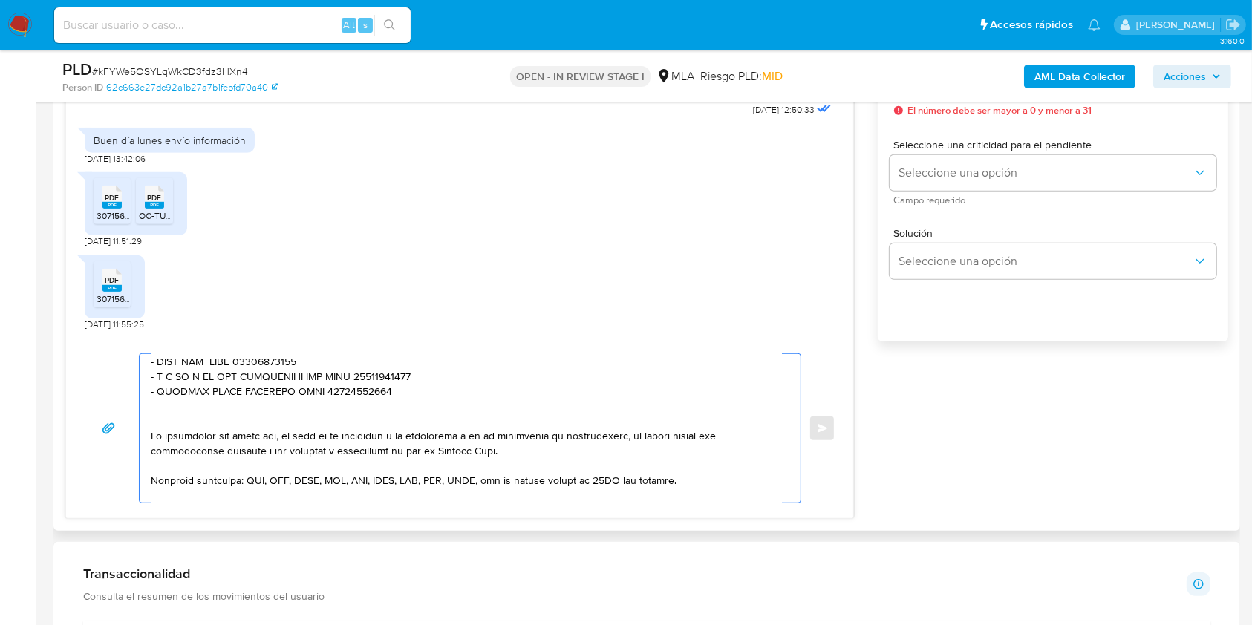
drag, startPoint x: 379, startPoint y: 381, endPoint x: 154, endPoint y: 389, distance: 224.4
click at [143, 366] on div at bounding box center [467, 428] width 654 height 149
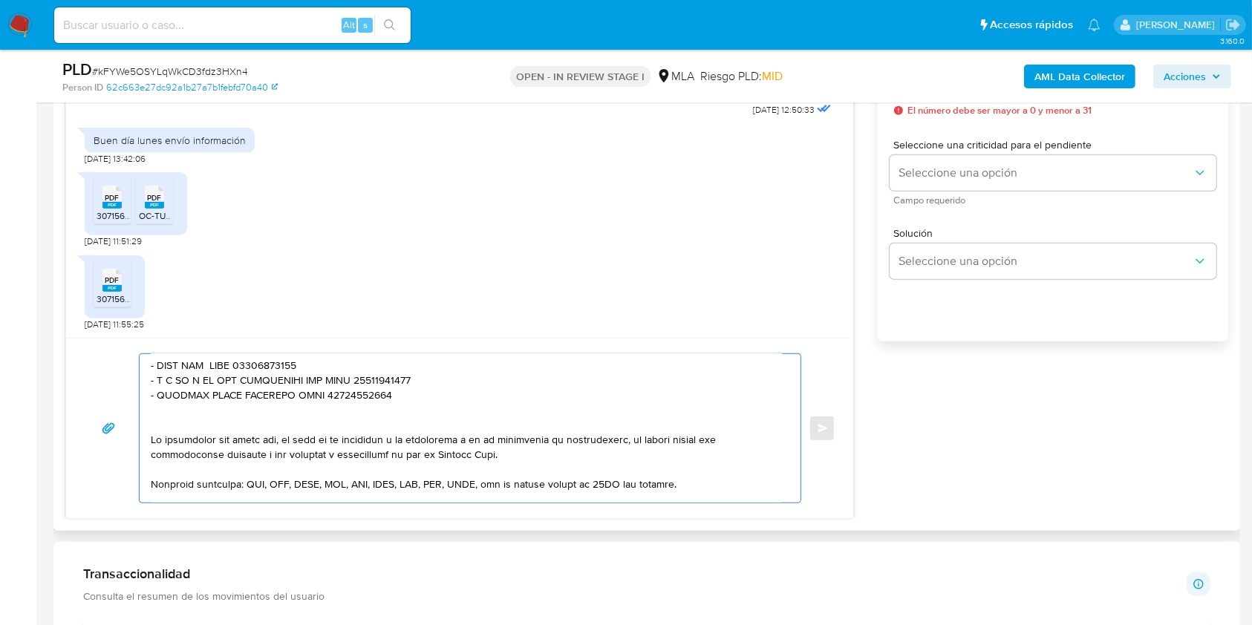
click at [169, 413] on textarea at bounding box center [466, 428] width 631 height 149
paste textarea "- BIDA SRL CUIT 30715909339 - U T CE Y BA SRL SERVIOBRAS SRL CUIT 30717409872 -…"
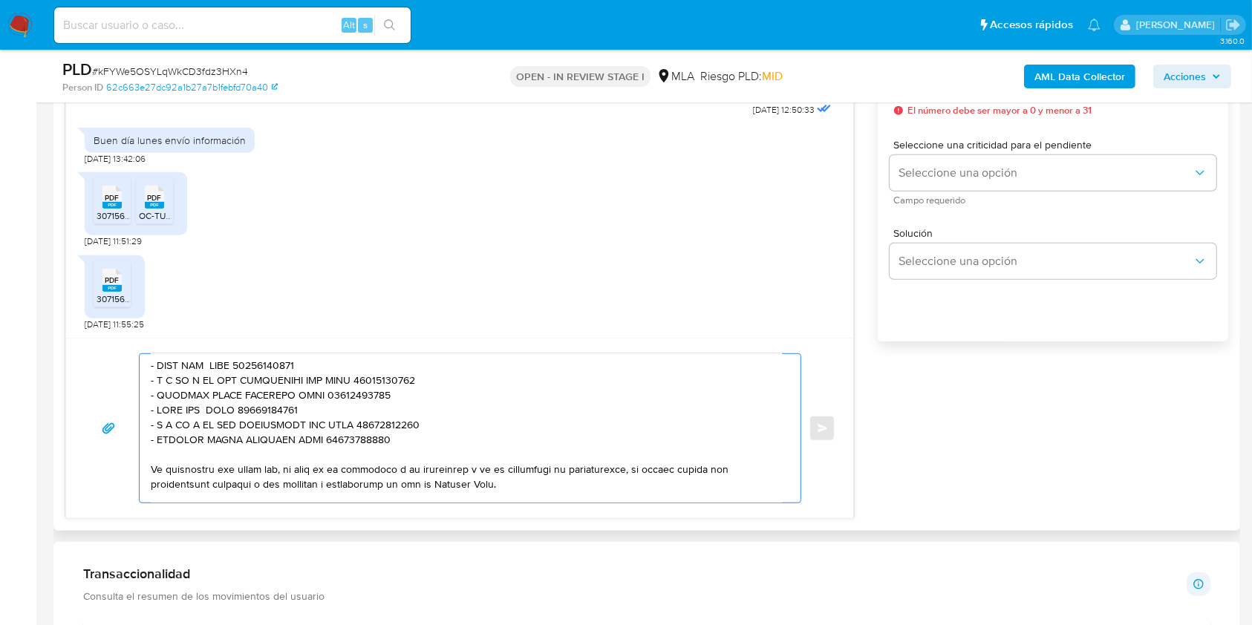
click at [325, 416] on textarea at bounding box center [466, 428] width 631 height 149
click at [165, 415] on textarea at bounding box center [466, 428] width 631 height 149
drag, startPoint x: 165, startPoint y: 414, endPoint x: 192, endPoint y: 417, distance: 26.8
click at [192, 417] on textarea at bounding box center [466, 428] width 631 height 149
paste textarea "Maria Victoria Giorgini Lopez"
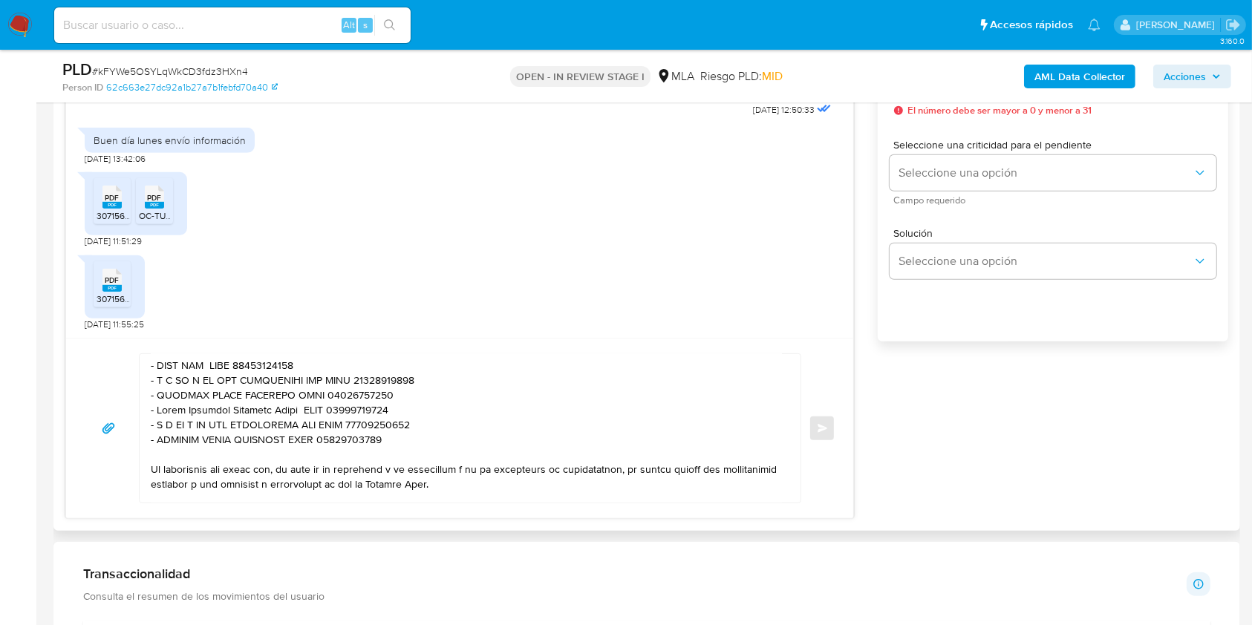
click at [347, 417] on textarea at bounding box center [466, 428] width 631 height 149
paste textarea "27433748714"
click at [307, 430] on textarea at bounding box center [466, 428] width 631 height 149
drag, startPoint x: 307, startPoint y: 430, endPoint x: 157, endPoint y: 434, distance: 150.1
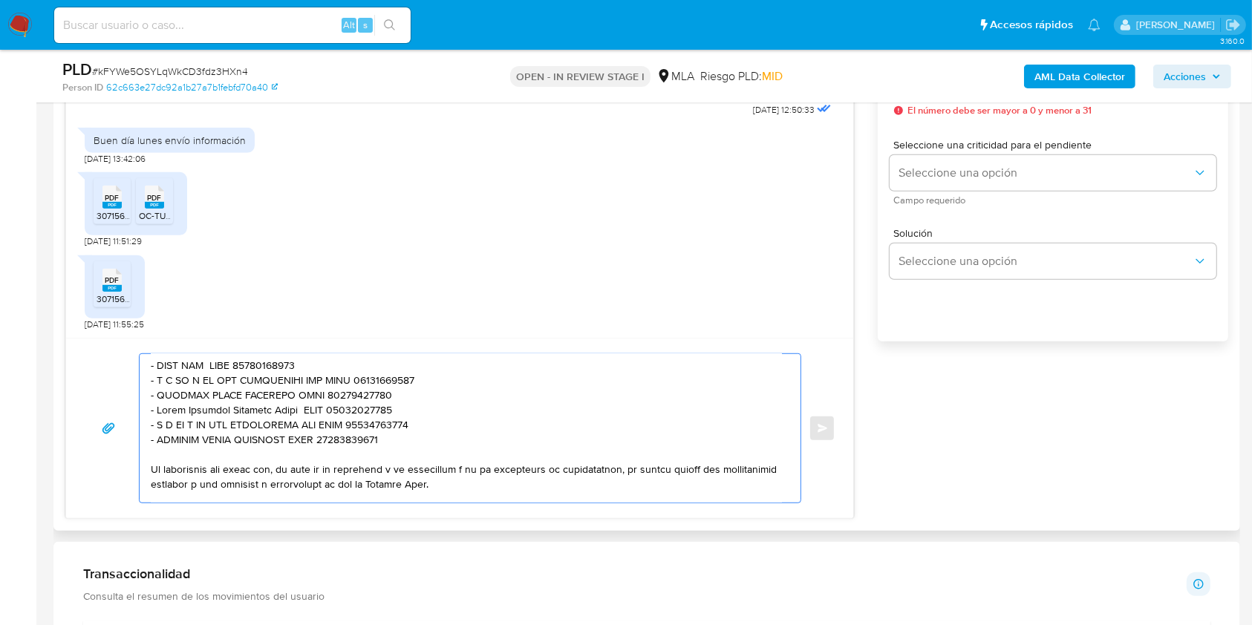
click at [157, 434] on textarea at bounding box center [466, 428] width 631 height 149
paste textarea "T MARIANA SOLAR FCS SRL LOS ARCANGELES"
click at [451, 427] on textarea at bounding box center [466, 428] width 631 height 149
paste textarea "798046"
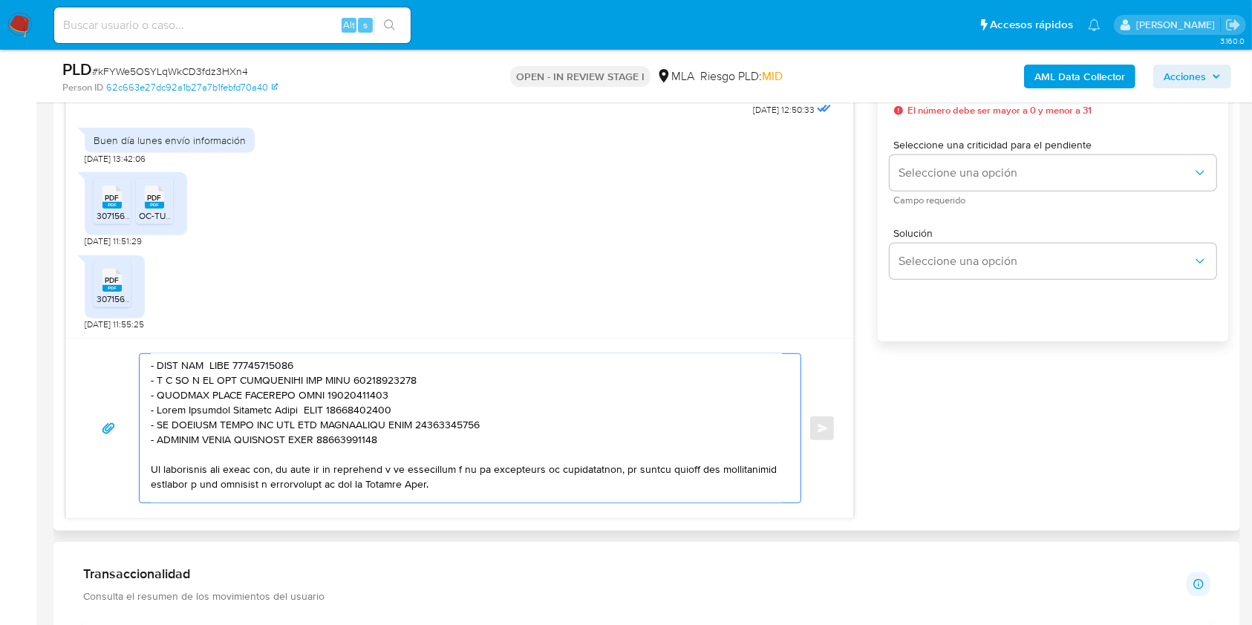
click at [168, 449] on textarea at bounding box center [466, 428] width 631 height 149
drag, startPoint x: 170, startPoint y: 449, endPoint x: 248, endPoint y: 449, distance: 78.0
click at [248, 449] on textarea at bounding box center [466, 428] width 631 height 149
paste textarea "Anibal Miguel Esteban Garcia"
click at [359, 445] on textarea at bounding box center [466, 428] width 631 height 149
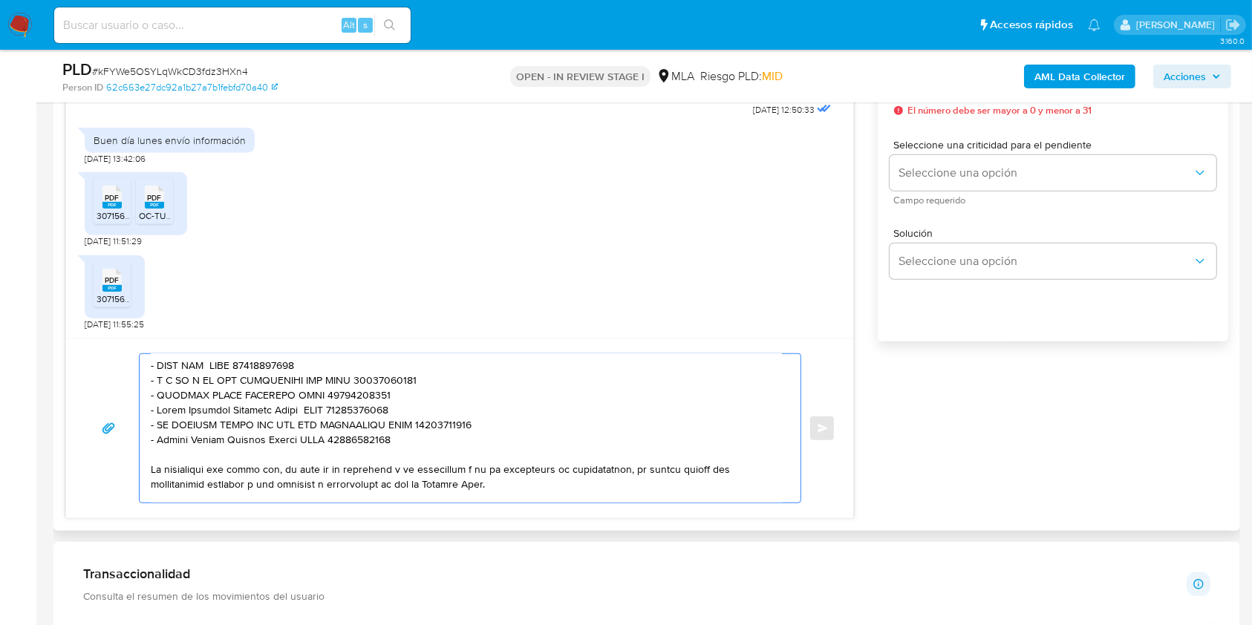
click at [359, 445] on textarea at bounding box center [466, 428] width 631 height 149
paste textarea "0292936606"
click at [429, 444] on textarea at bounding box center [466, 428] width 631 height 149
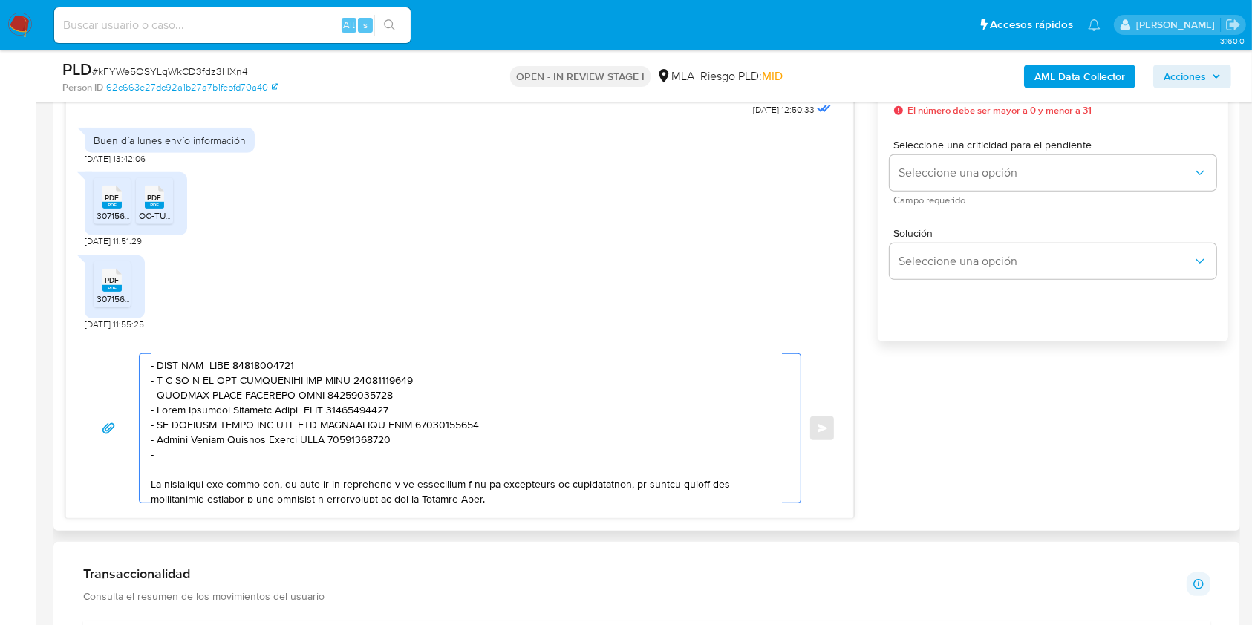
click at [202, 466] on textarea at bounding box center [466, 428] width 631 height 149
paste textarea "Carlos Alberto Soriano"
drag, startPoint x: 339, startPoint y: 459, endPoint x: 359, endPoint y: 468, distance: 22.6
click at [339, 459] on textarea at bounding box center [466, 428] width 631 height 149
paste textarea "20122650708"
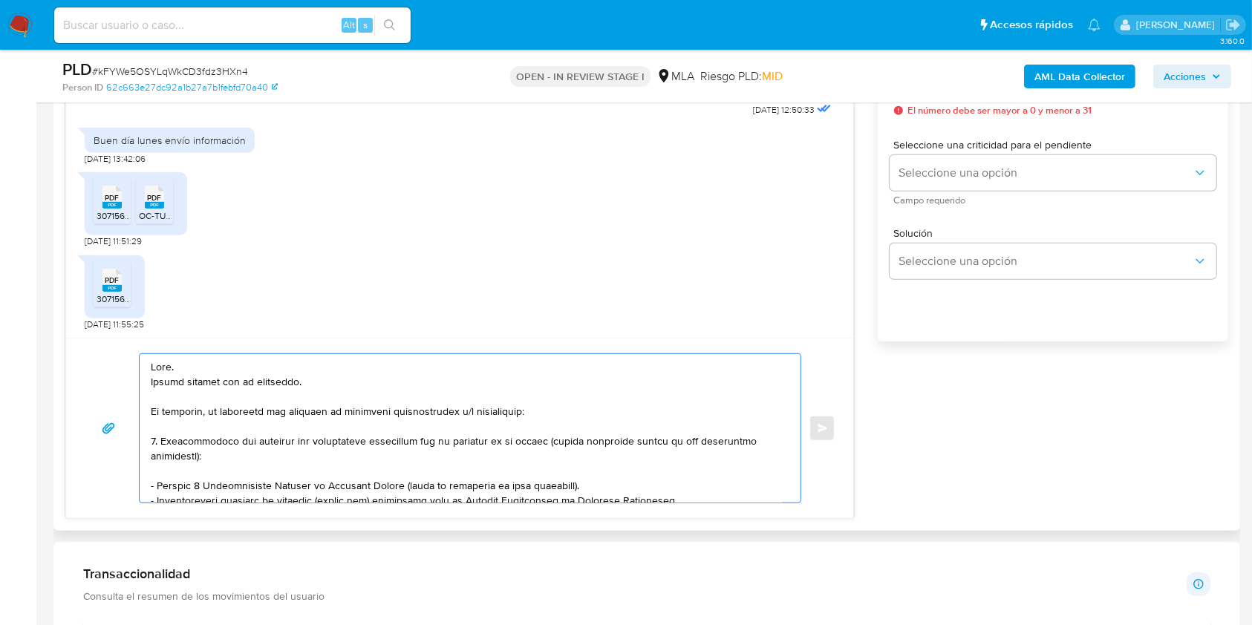
scroll to position [0, 0]
click at [361, 371] on textarea at bounding box center [466, 428] width 631 height 149
click at [562, 412] on textarea at bounding box center [466, 428] width 631 height 149
click at [311, 458] on textarea at bounding box center [466, 428] width 631 height 149
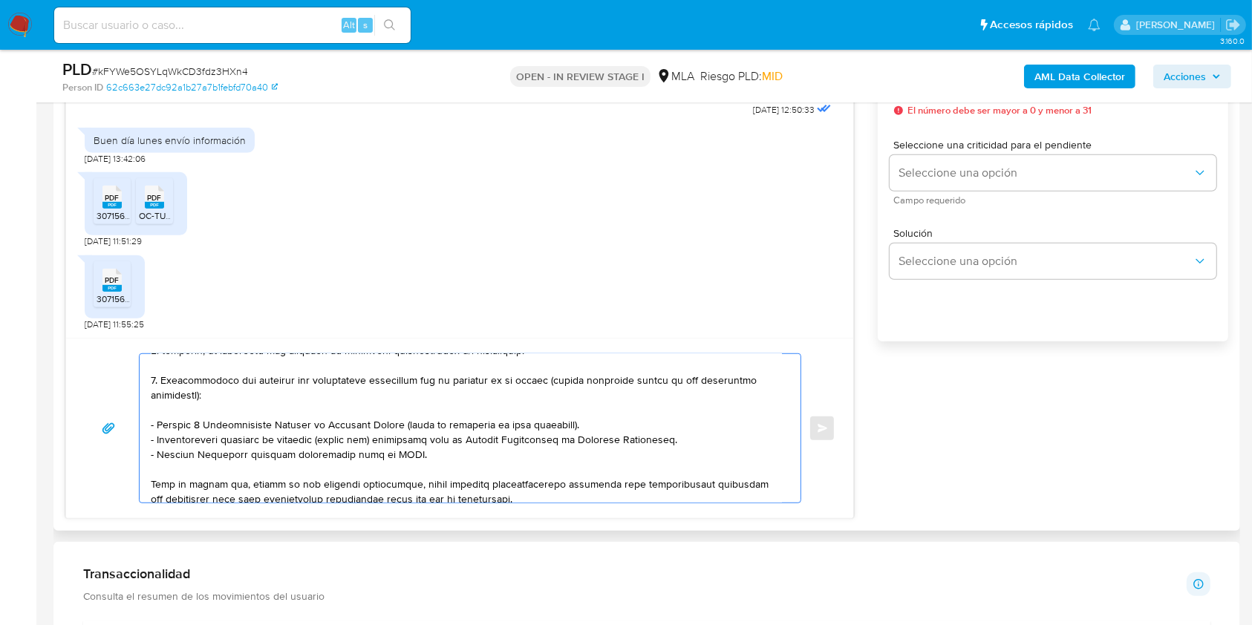
scroll to position [99, 0]
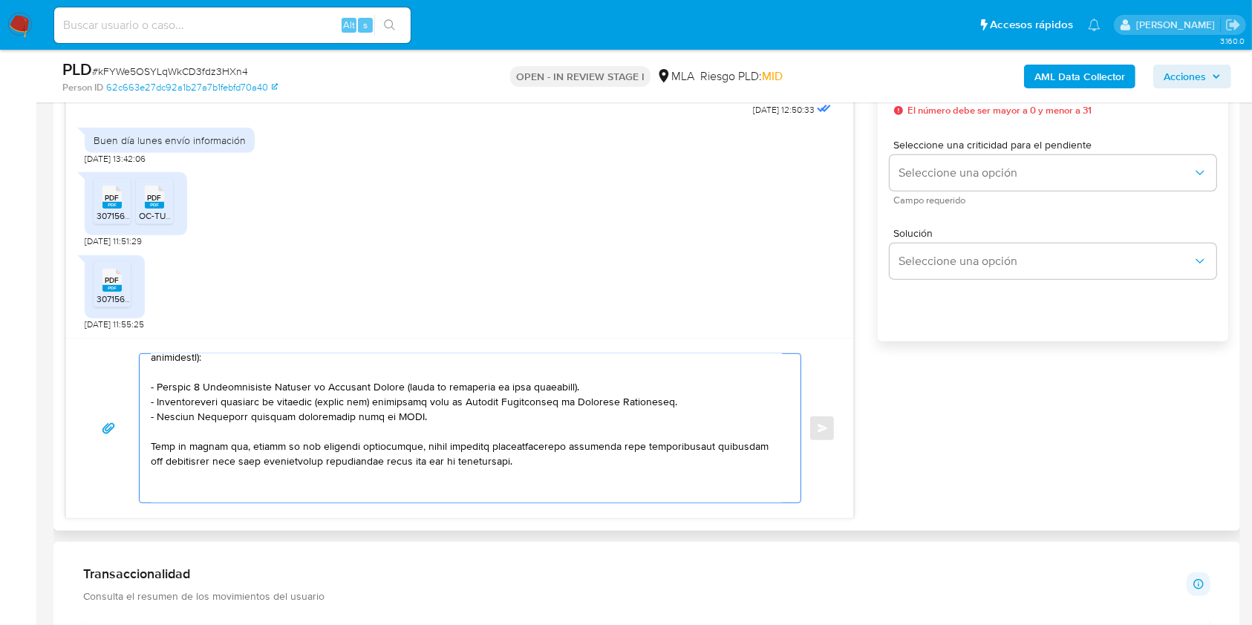
click at [438, 421] on textarea at bounding box center [466, 428] width 631 height 149
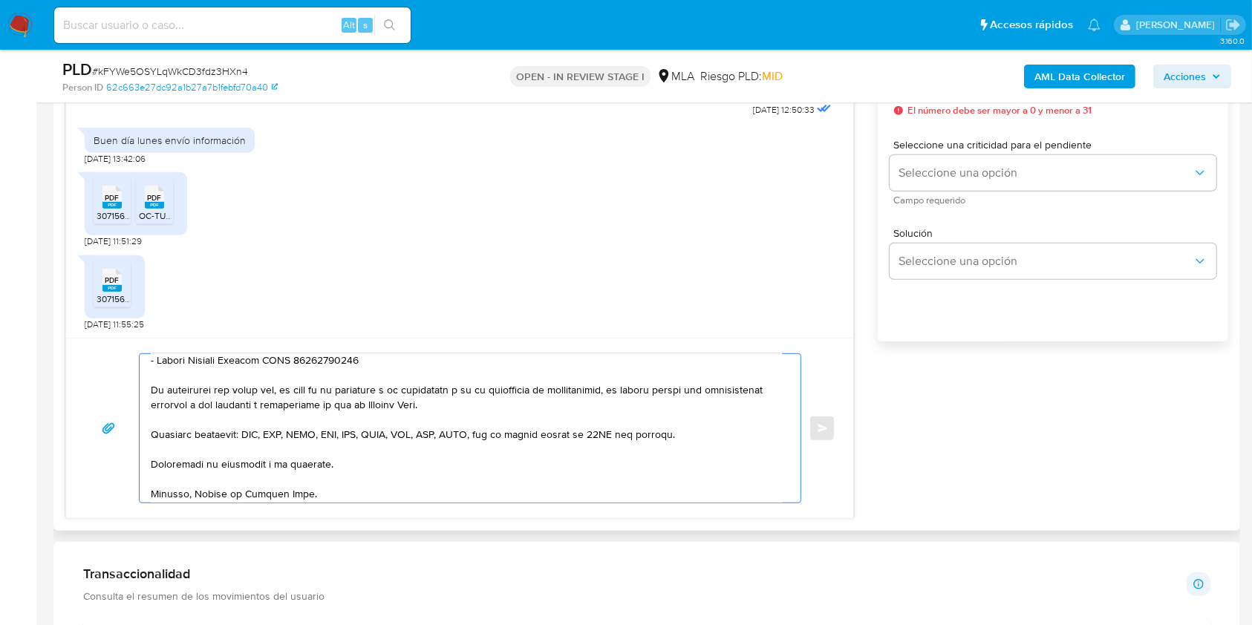
scroll to position [396, 0]
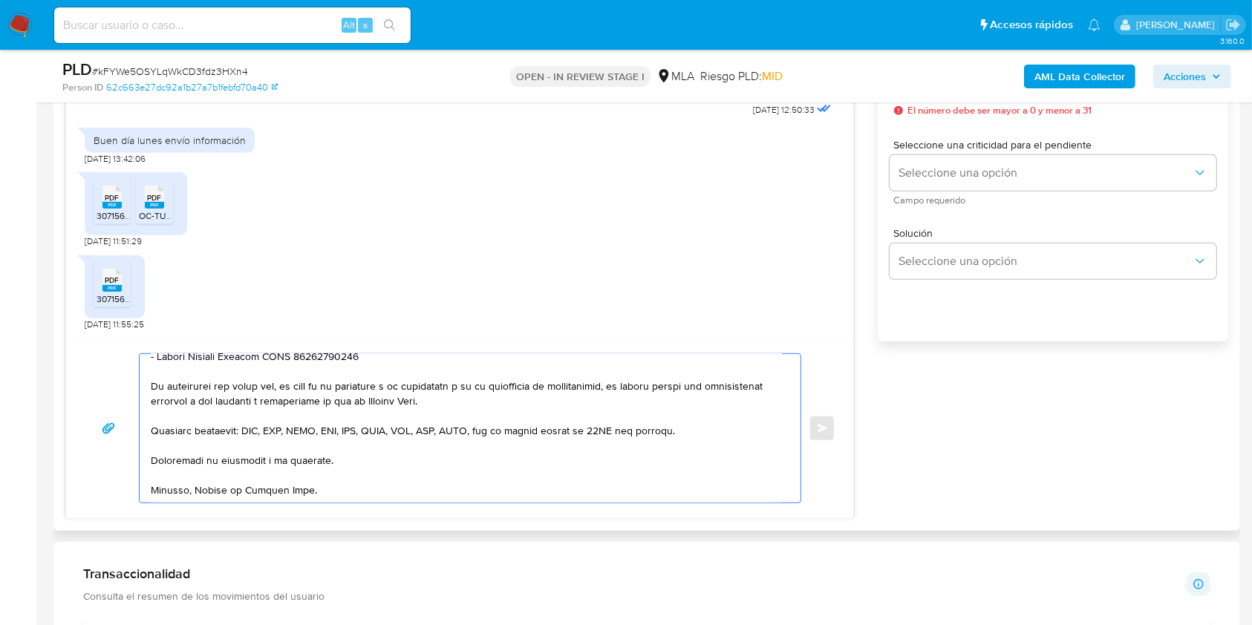
click at [388, 492] on textarea at bounding box center [466, 428] width 631 height 149
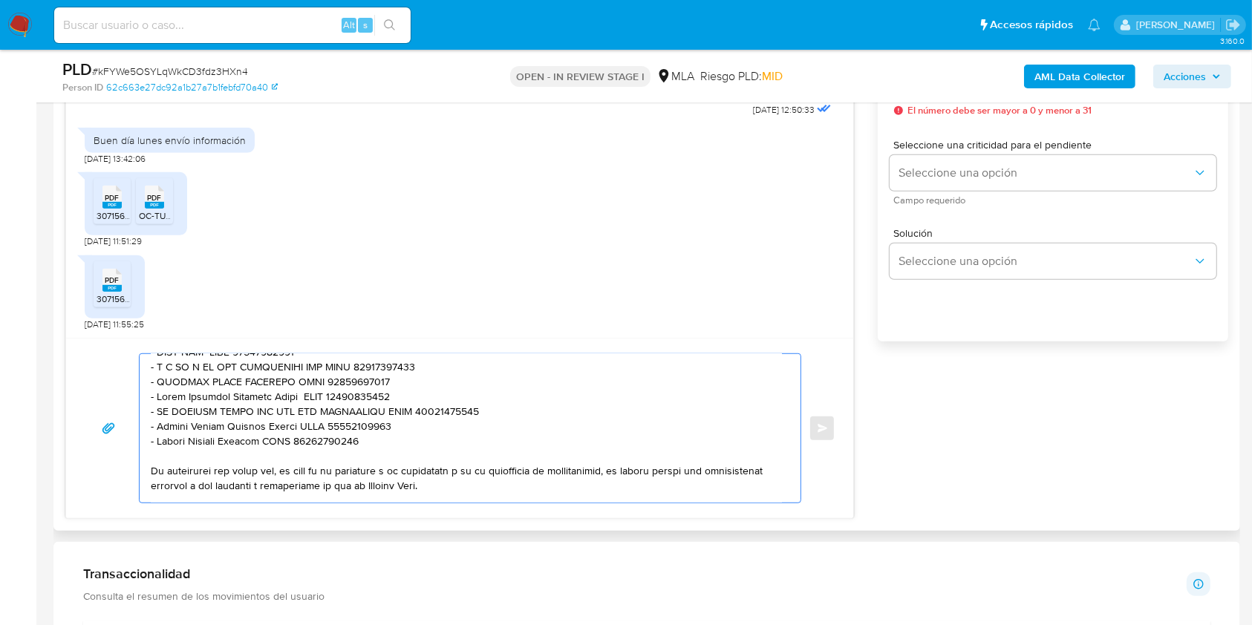
scroll to position [198, 0]
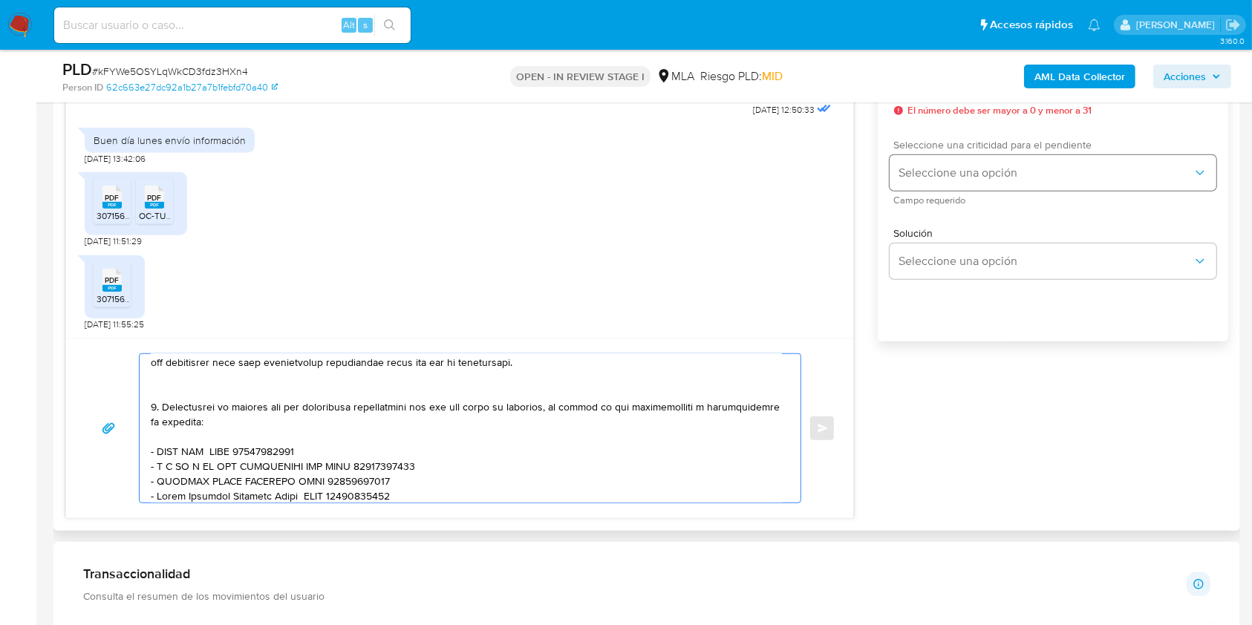
type textarea "Hola. Muchas gracias por tu respuesta. No obstante, es necesario que adjuntes l…"
click at [925, 175] on span "Seleccione una opción" at bounding box center [1046, 173] width 294 height 15
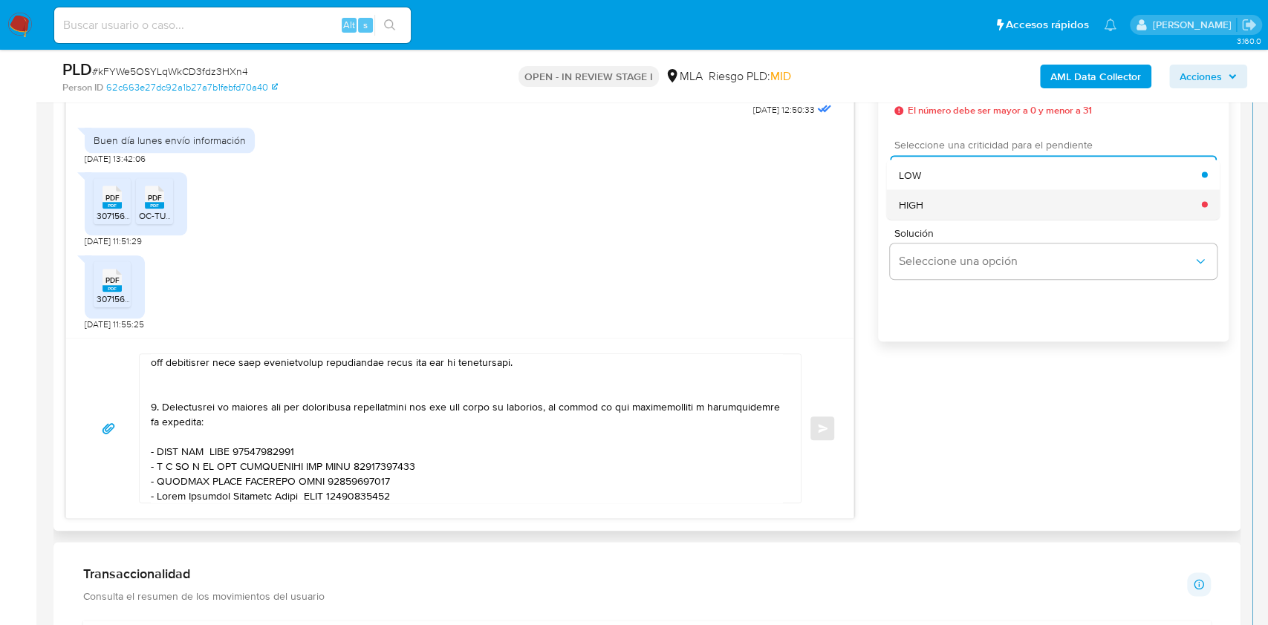
click at [940, 209] on div "HIGH" at bounding box center [1050, 204] width 303 height 30
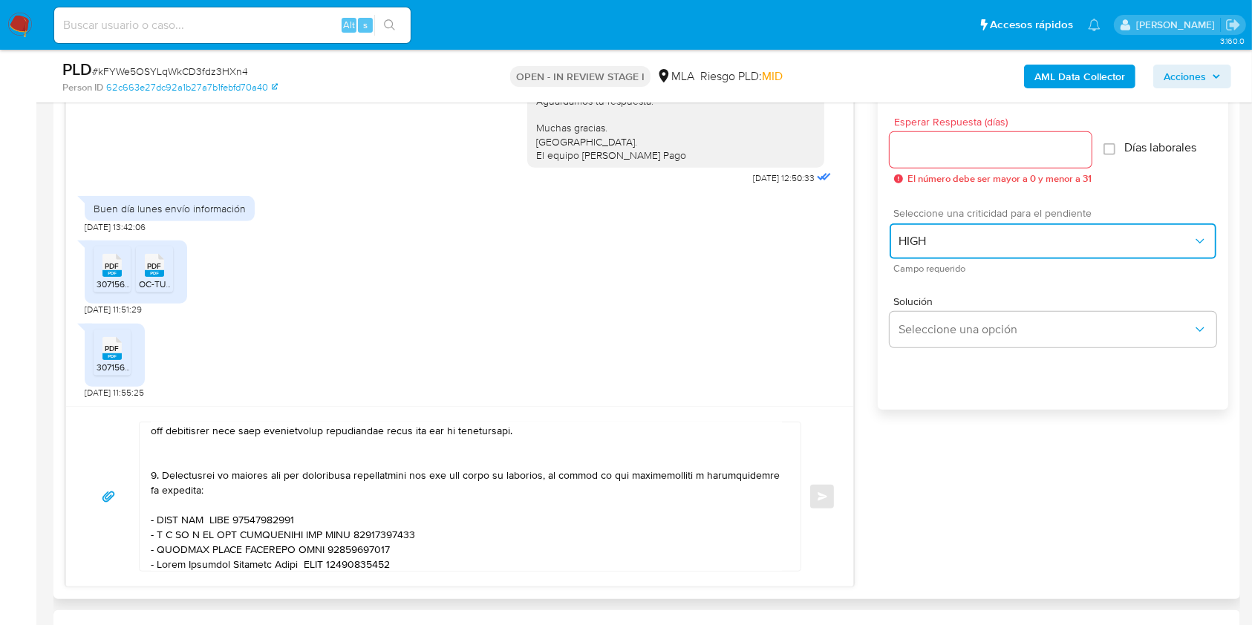
scroll to position [792, 0]
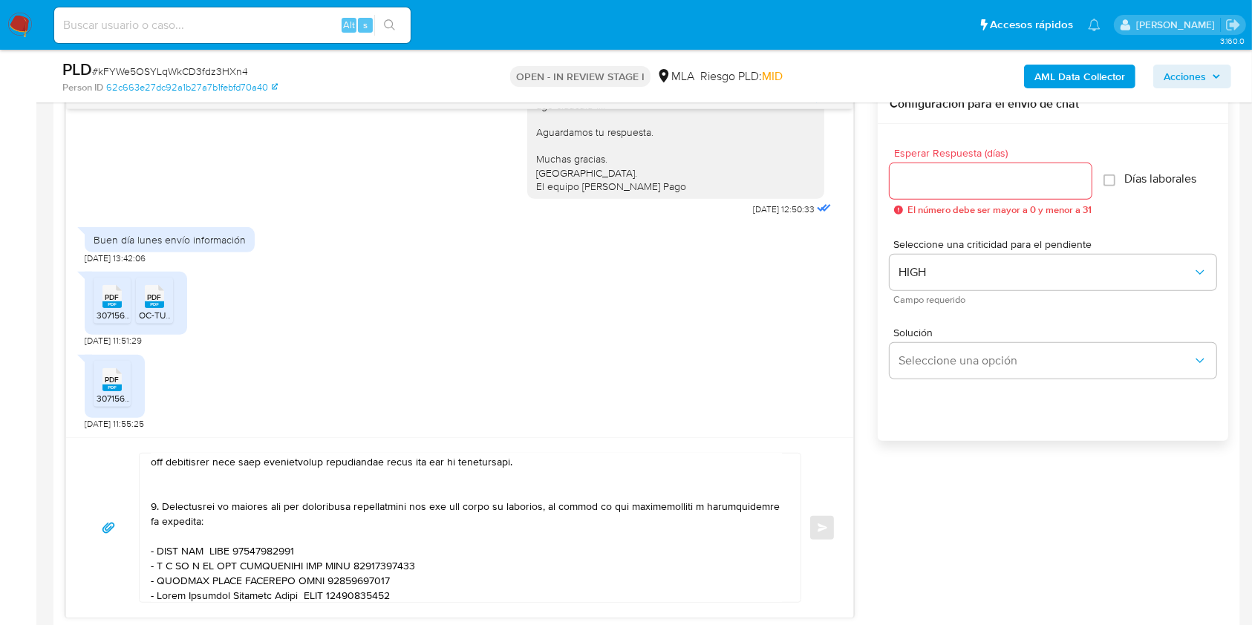
click at [944, 185] on input "Esperar Respuesta (días)" at bounding box center [991, 181] width 202 height 19
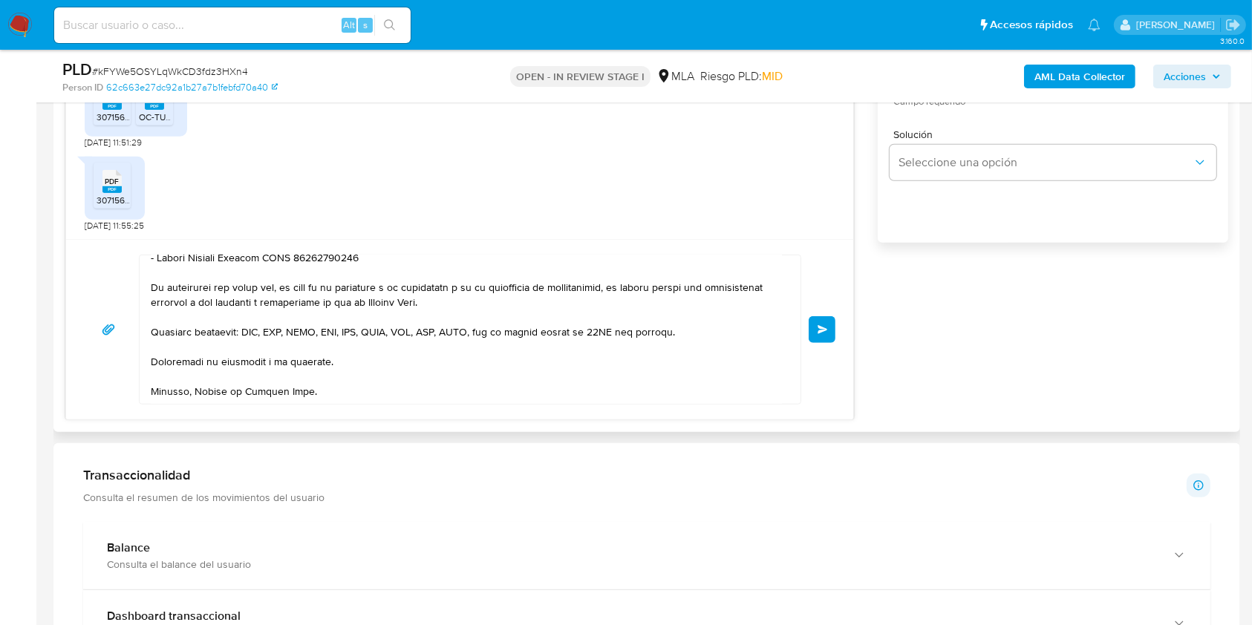
scroll to position [408, 0]
type input "1"
click at [820, 332] on span "Enviar" at bounding box center [823, 329] width 10 height 9
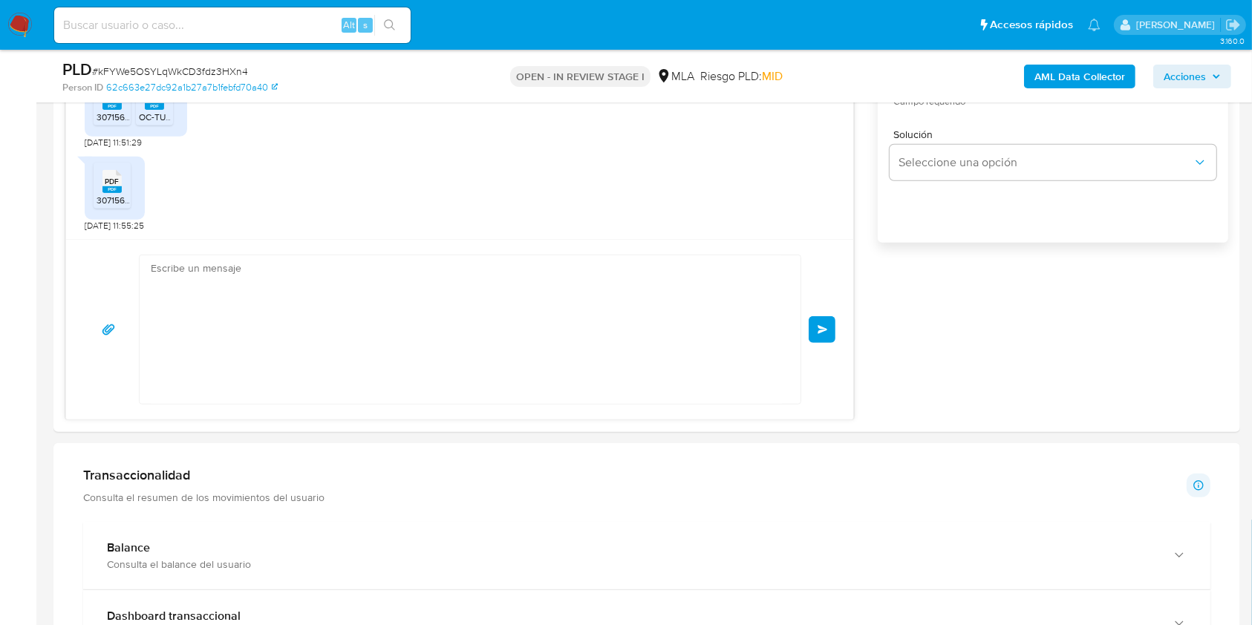
scroll to position [1633, 0]
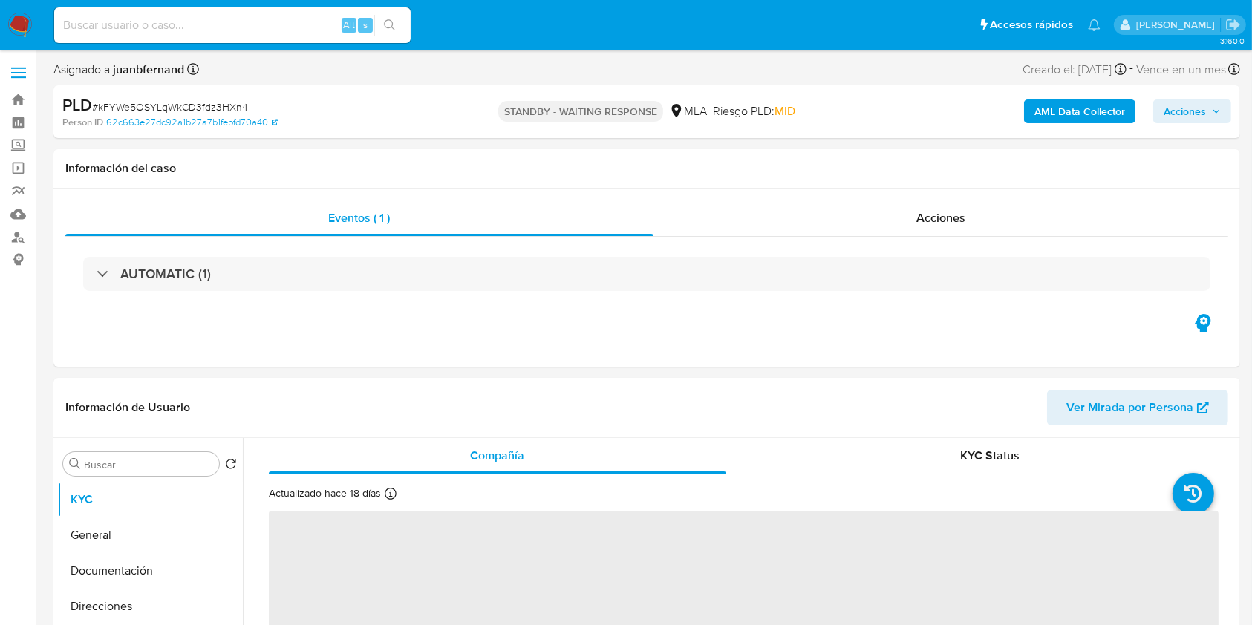
select select "10"
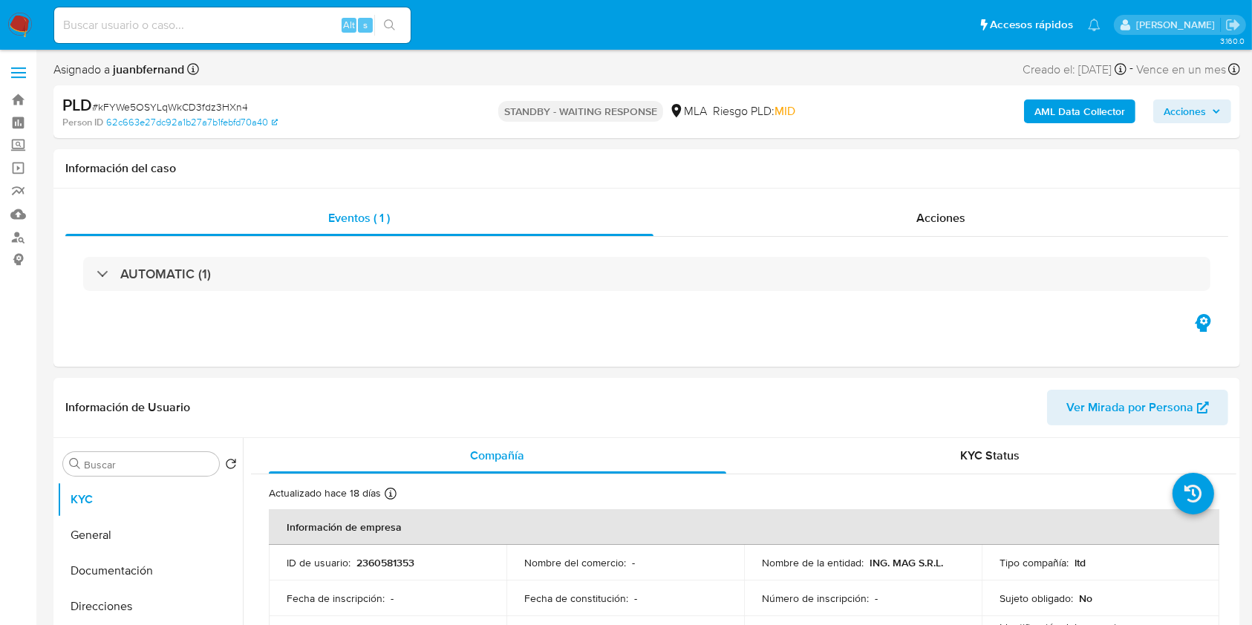
click at [258, 27] on input at bounding box center [232, 25] width 356 height 19
paste input "nWtKp1XfIO1QPpKRZPQ6s9Po"
type input "nWtKp1XfIO1QPpKRZPQ6s9Po"
click at [387, 20] on icon "search-icon" at bounding box center [389, 24] width 11 height 11
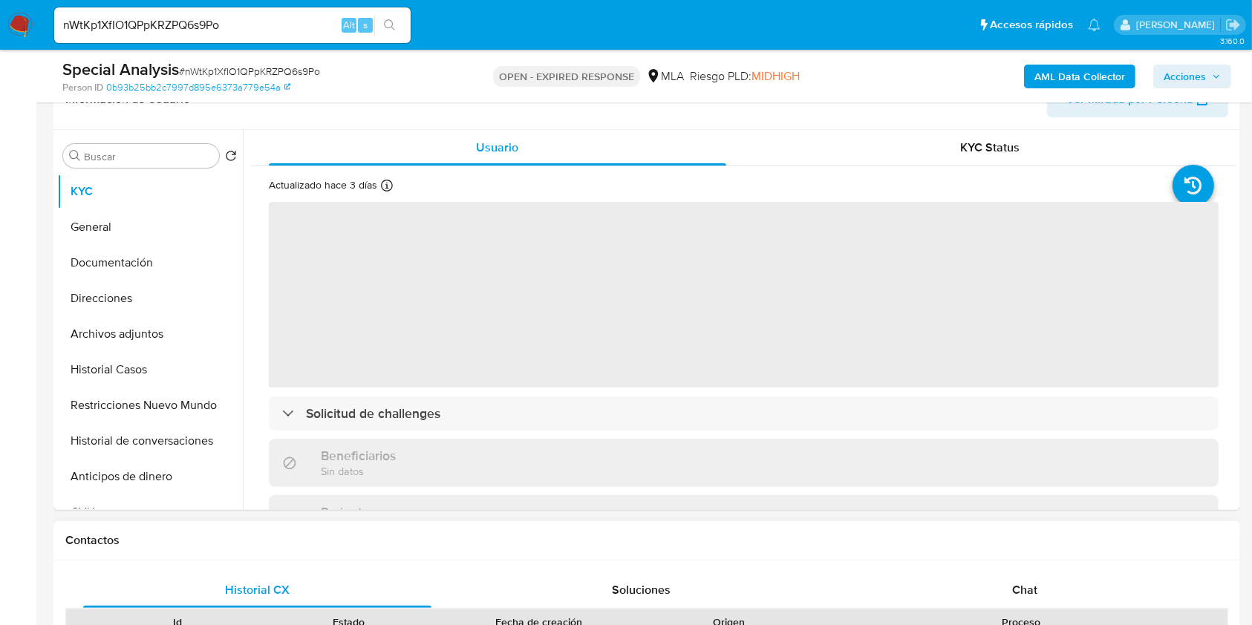
scroll to position [495, 0]
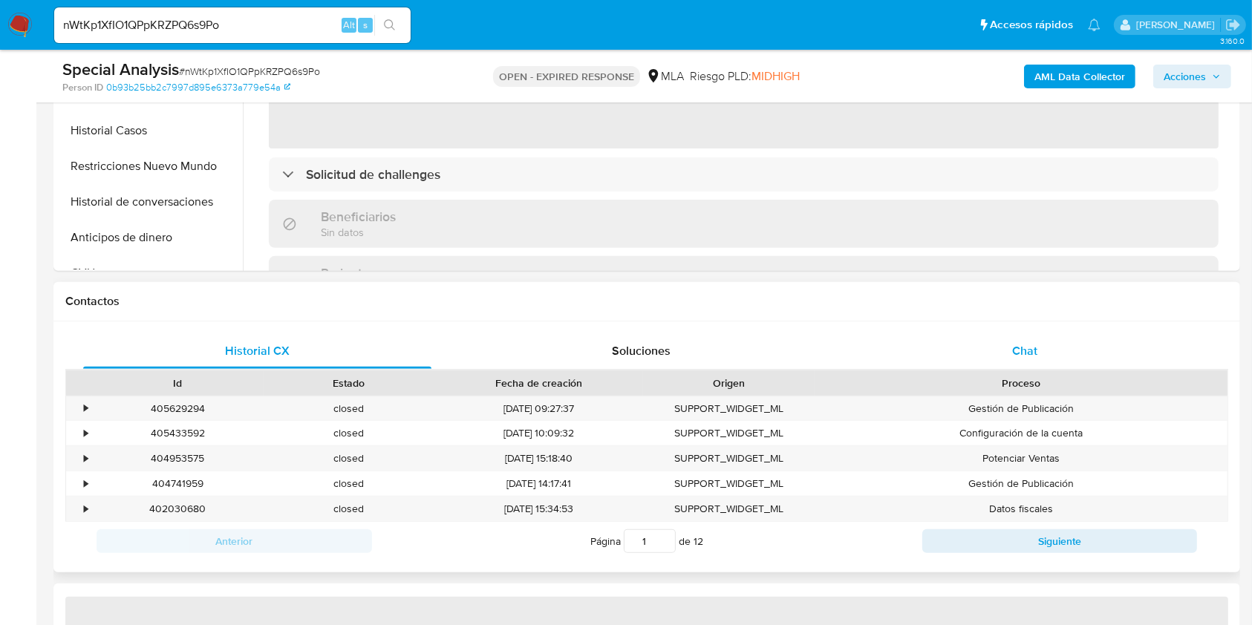
select select "10"
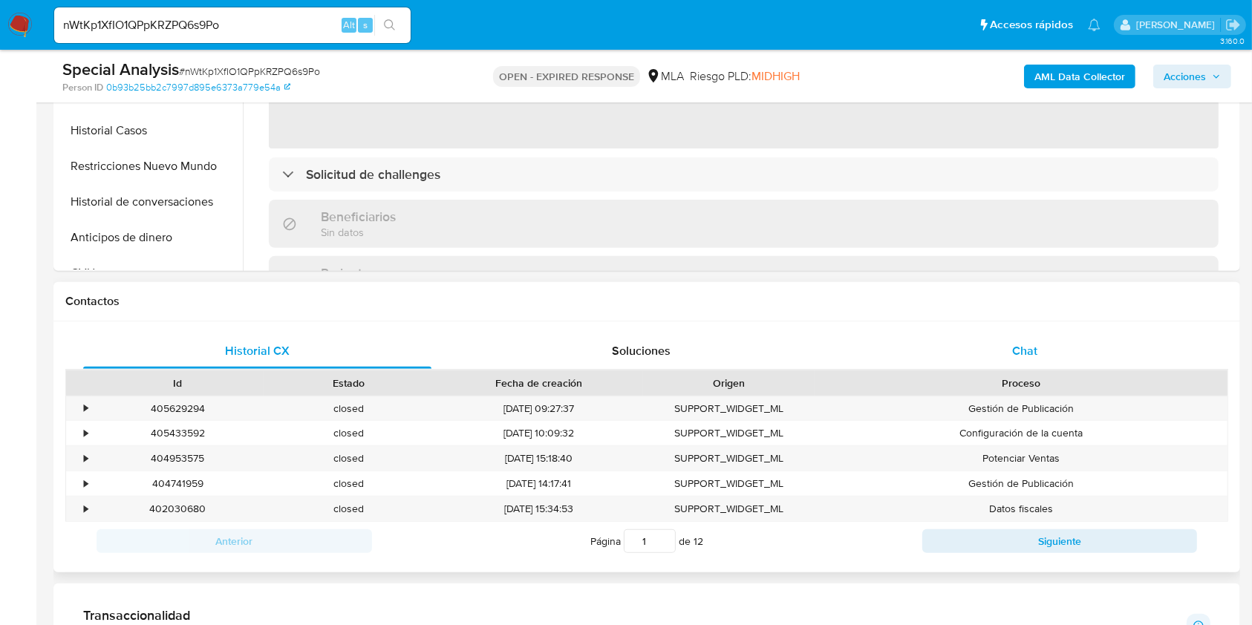
click at [1006, 333] on div "Chat" at bounding box center [1025, 351] width 348 height 36
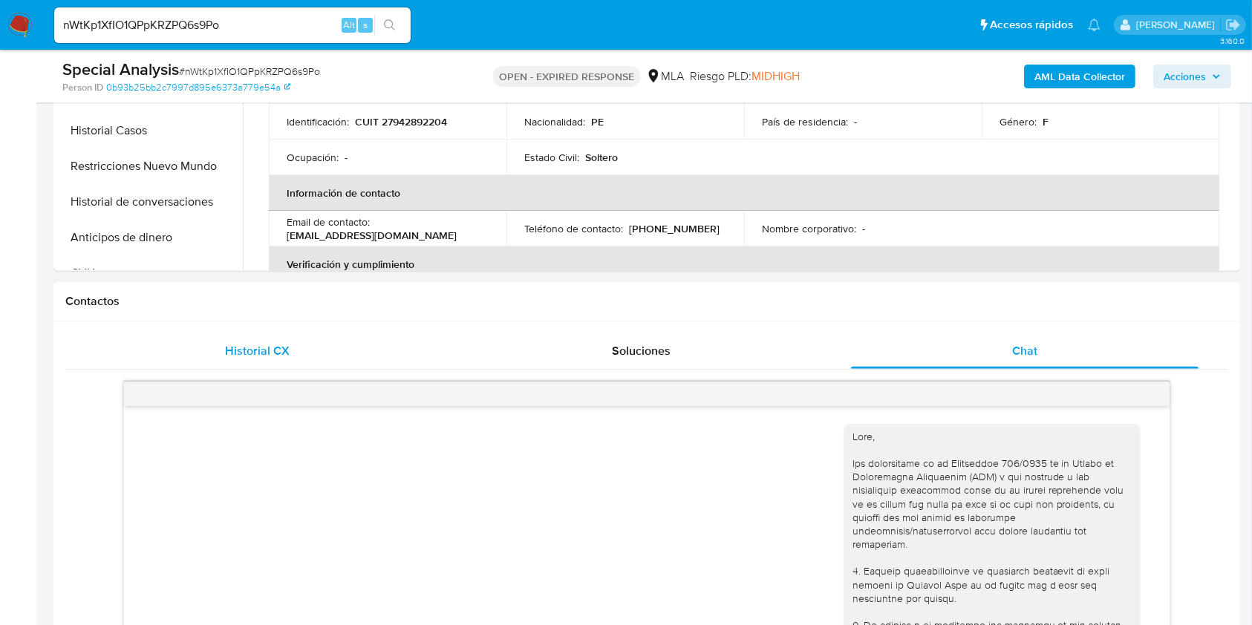
scroll to position [1368, 0]
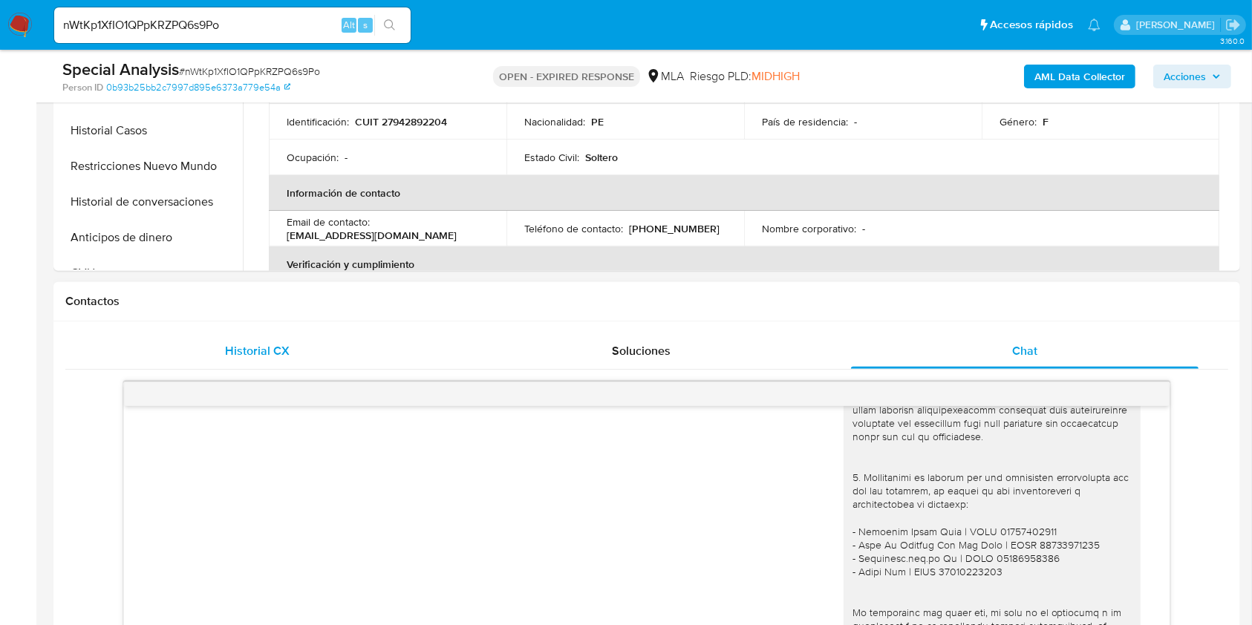
drag, startPoint x: 239, startPoint y: 345, endPoint x: 254, endPoint y: 349, distance: 15.3
click at [241, 345] on span "Historial CX" at bounding box center [257, 350] width 65 height 17
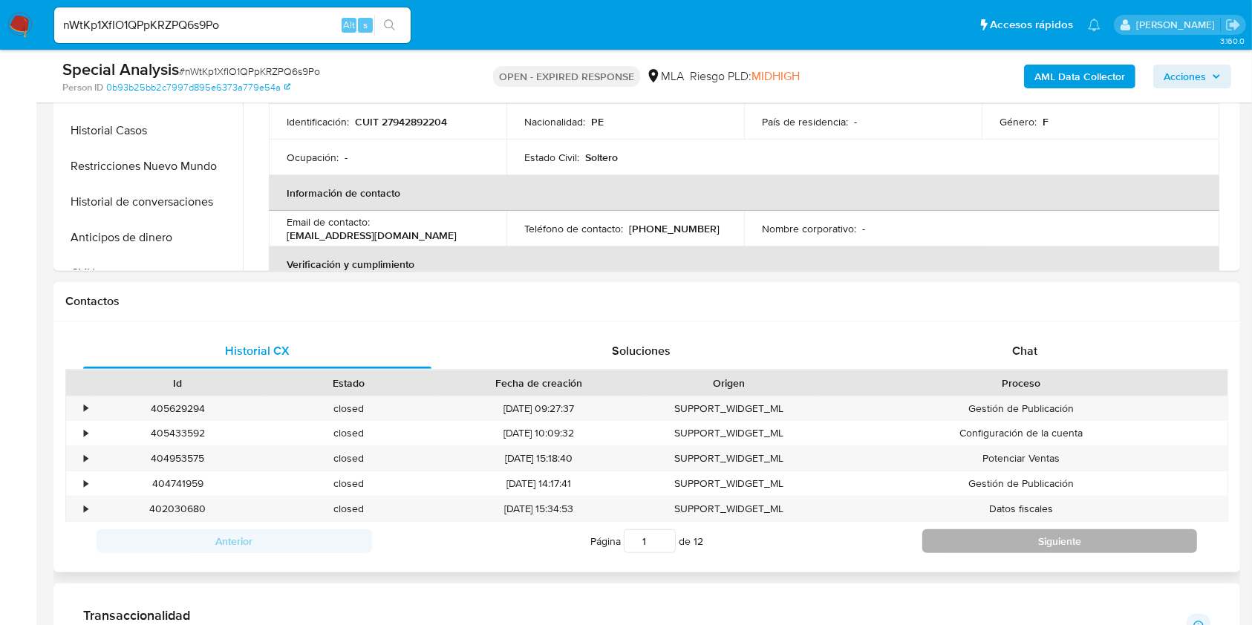
click at [1104, 547] on button "Siguiente" at bounding box center [1060, 542] width 276 height 24
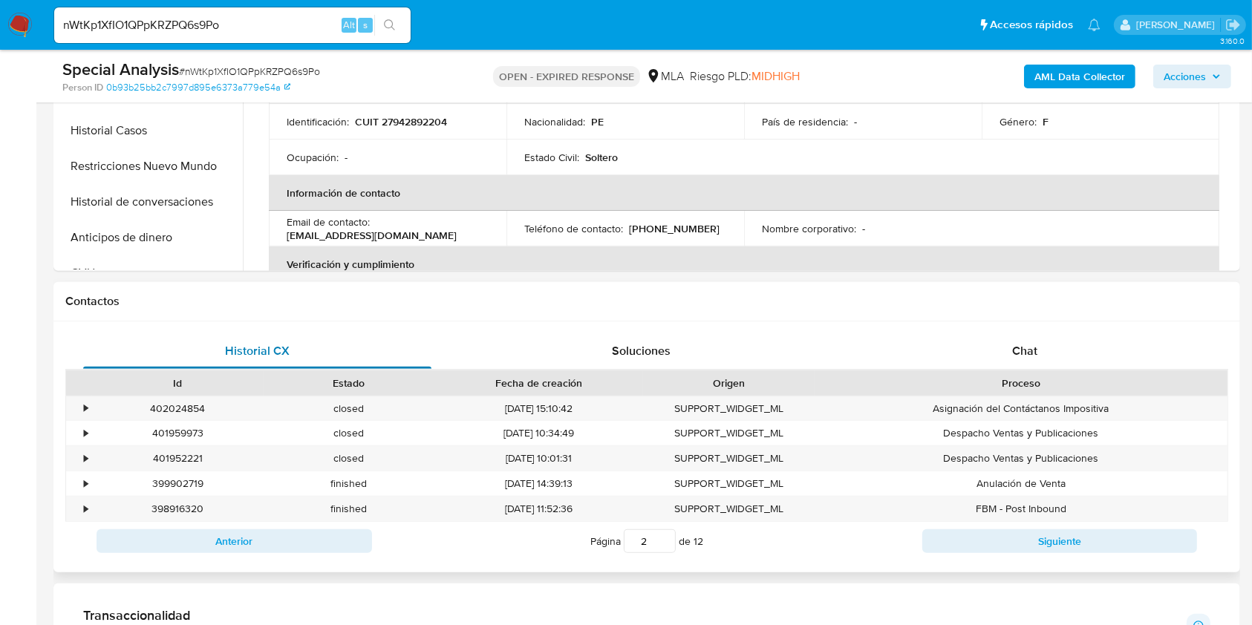
click at [260, 358] on span "Historial CX" at bounding box center [257, 350] width 65 height 17
click at [304, 532] on button "Anterior" at bounding box center [235, 542] width 276 height 24
click at [194, 514] on div "402030680" at bounding box center [178, 509] width 172 height 25
click at [193, 514] on div "402030680" at bounding box center [178, 509] width 172 height 25
copy div "402030680"
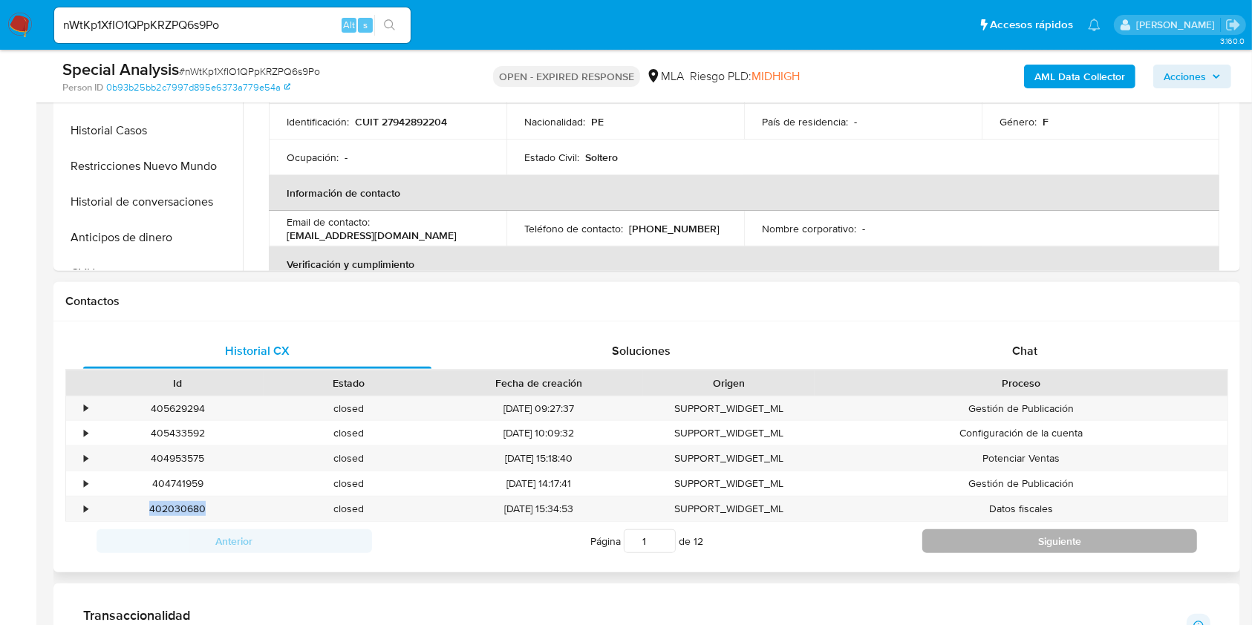
click at [1072, 550] on button "Siguiente" at bounding box center [1060, 542] width 276 height 24
type input "2"
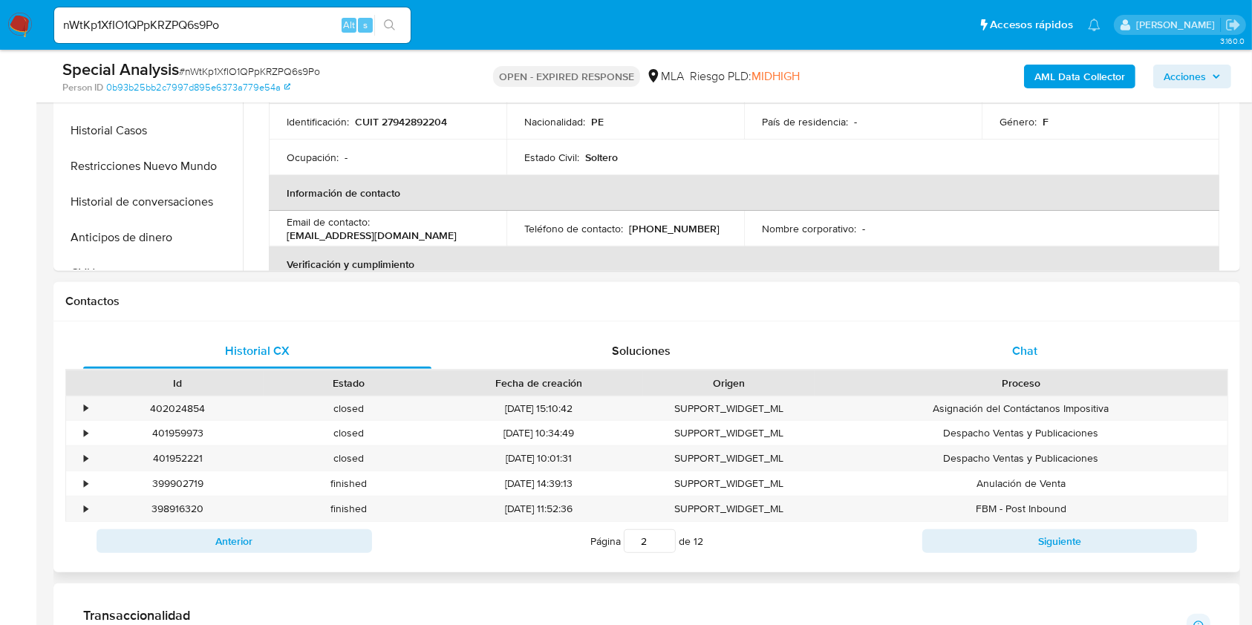
click at [1066, 348] on div "Chat" at bounding box center [1025, 351] width 348 height 36
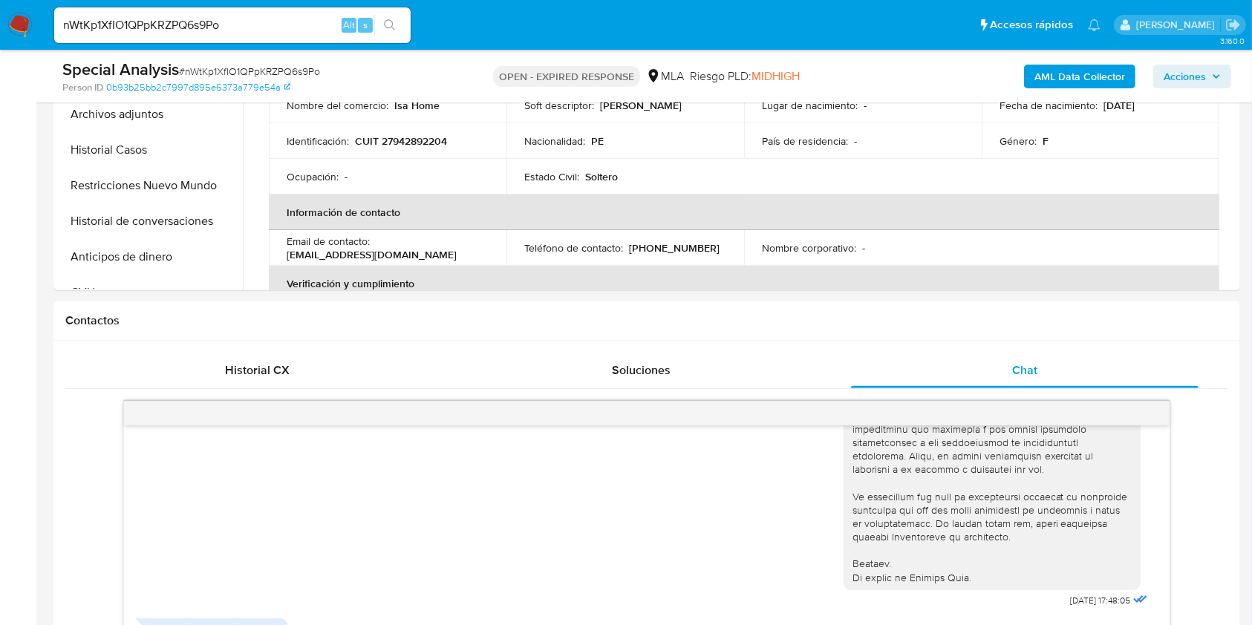
scroll to position [693, 0]
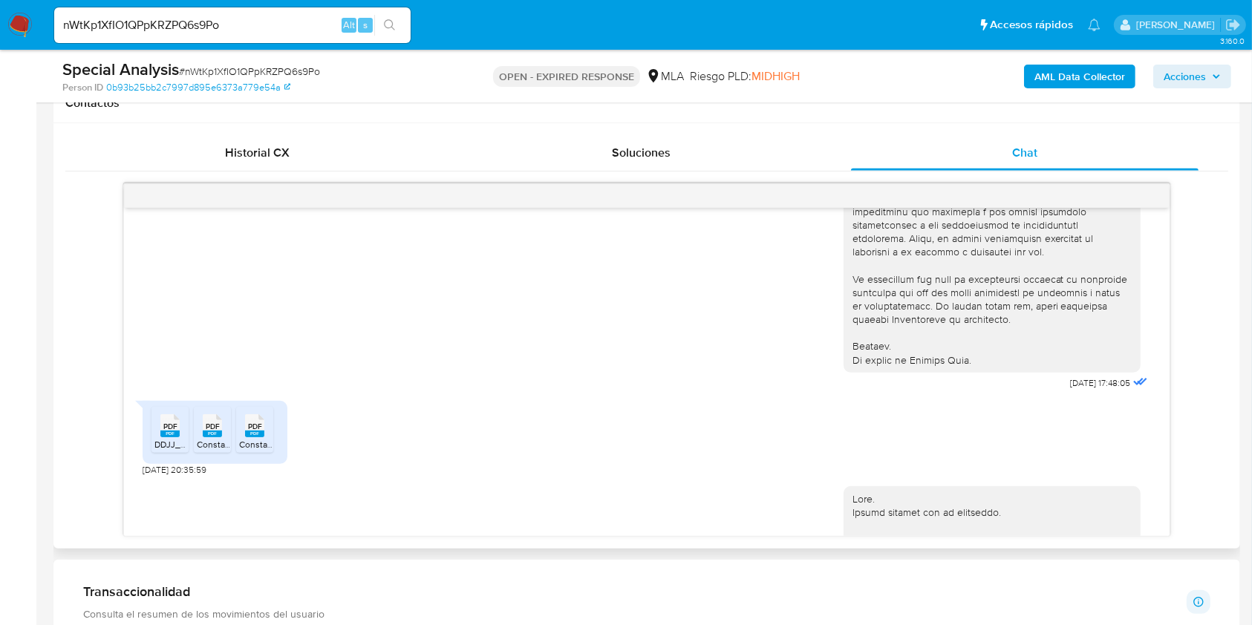
click at [257, 436] on rect at bounding box center [254, 434] width 19 height 7
click at [220, 438] on span "Constancia Inscripcion.pdf" at bounding box center [249, 444] width 105 height 13
click at [180, 436] on div "PDF PDF" at bounding box center [169, 424] width 31 height 29
click at [265, 30] on input "nWtKp1XfIO1QPpKRZPQ6s9Po" at bounding box center [232, 25] width 356 height 19
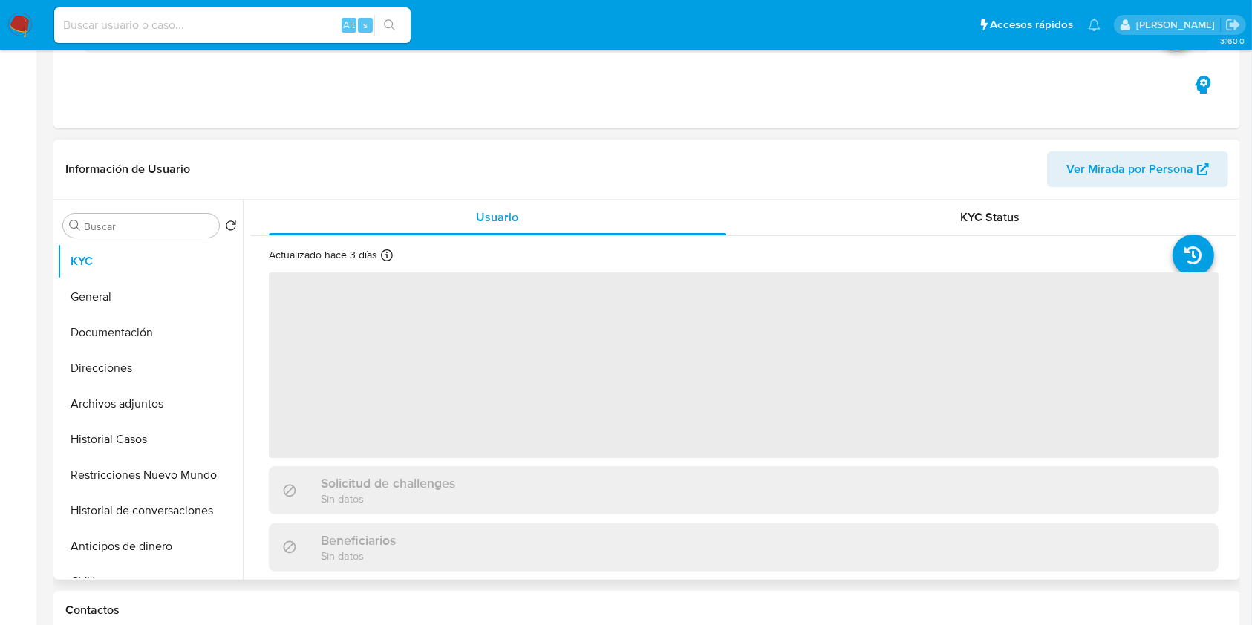
scroll to position [396, 0]
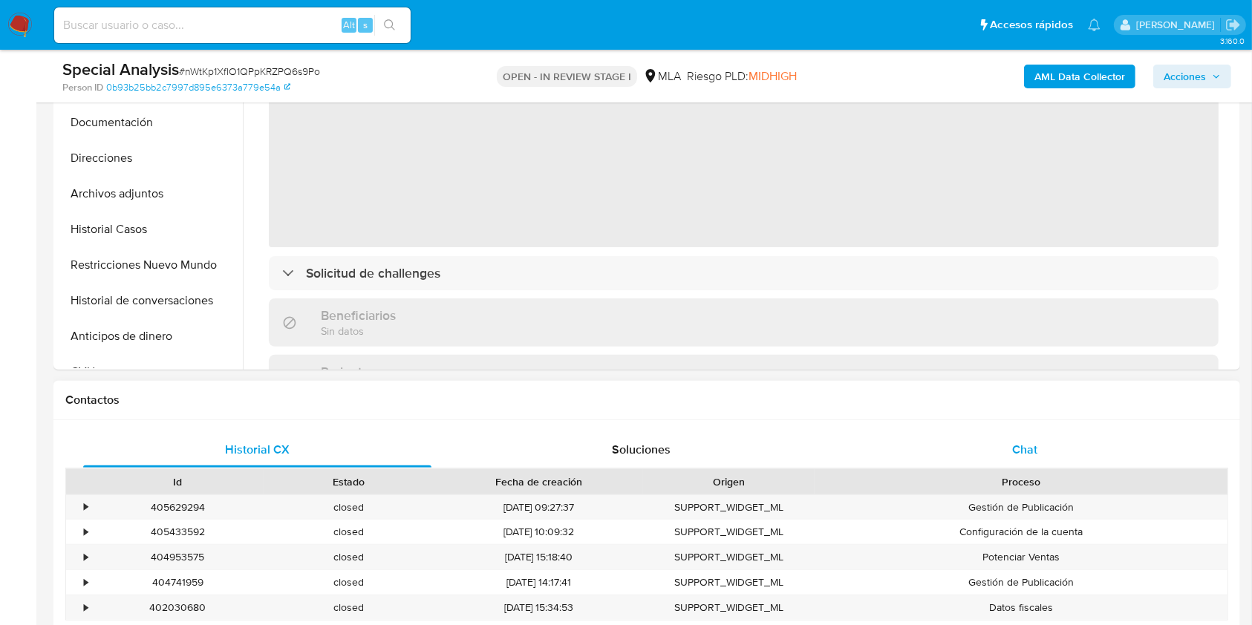
click at [1067, 449] on div "Chat" at bounding box center [1025, 450] width 348 height 36
select select "10"
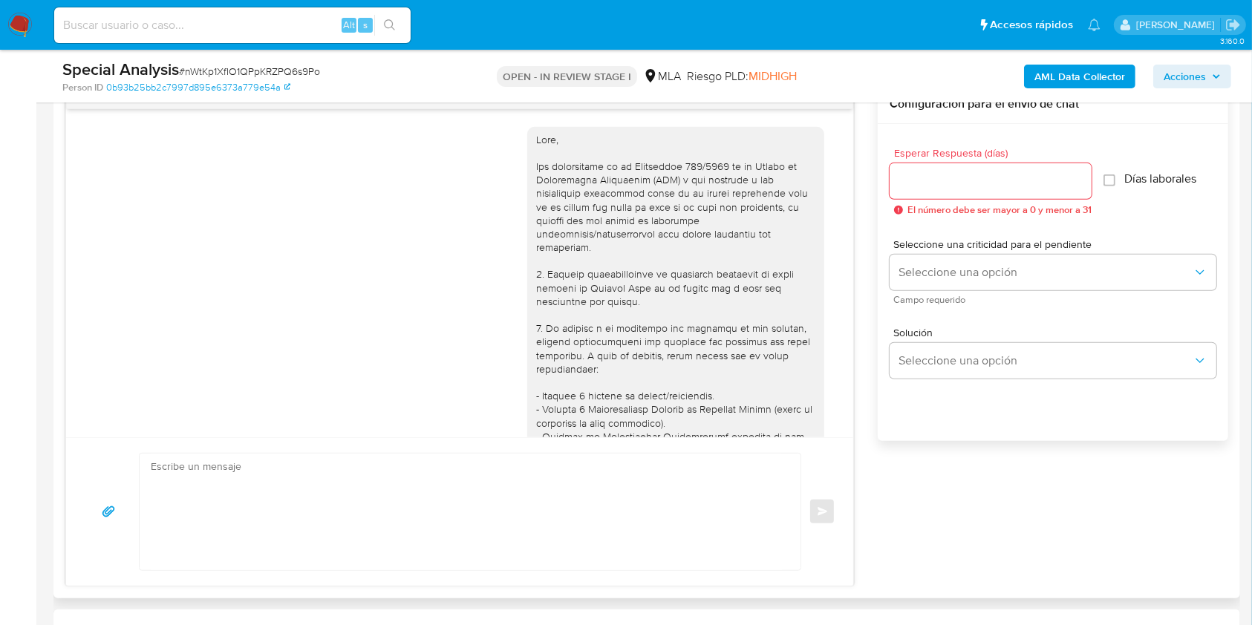
scroll to position [1368, 0]
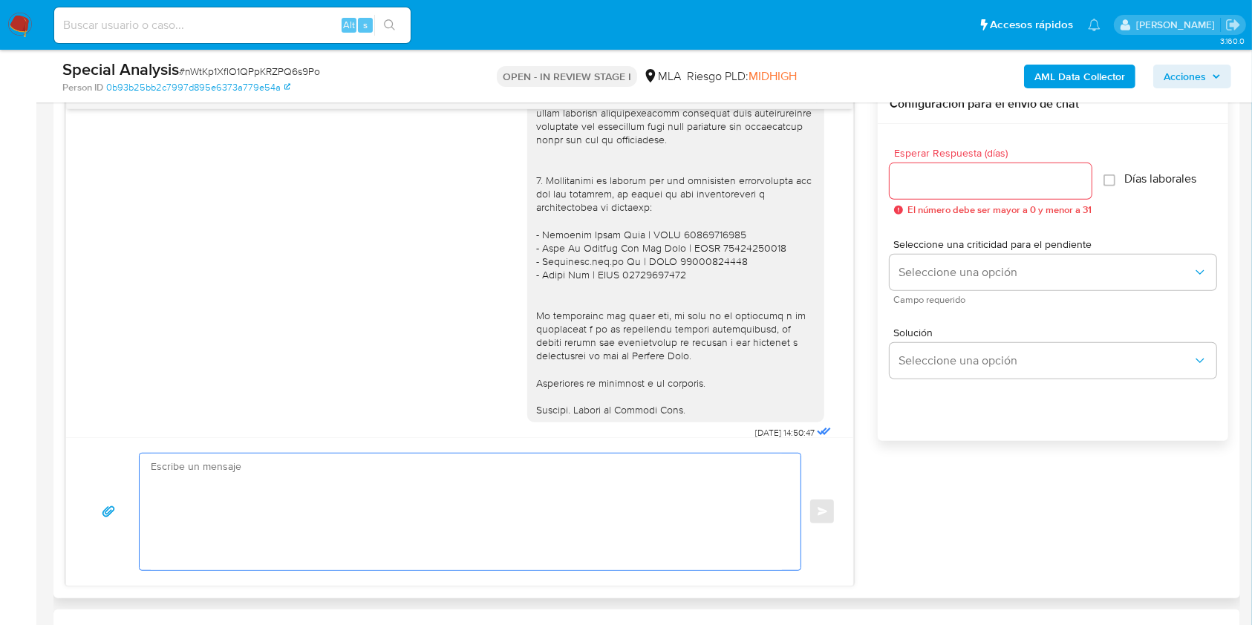
click at [447, 493] on textarea at bounding box center [466, 512] width 631 height 117
paste textarea "Hola, Esperamos que te encuentres muy bien. Te consultamos si tuviste oportunid…"
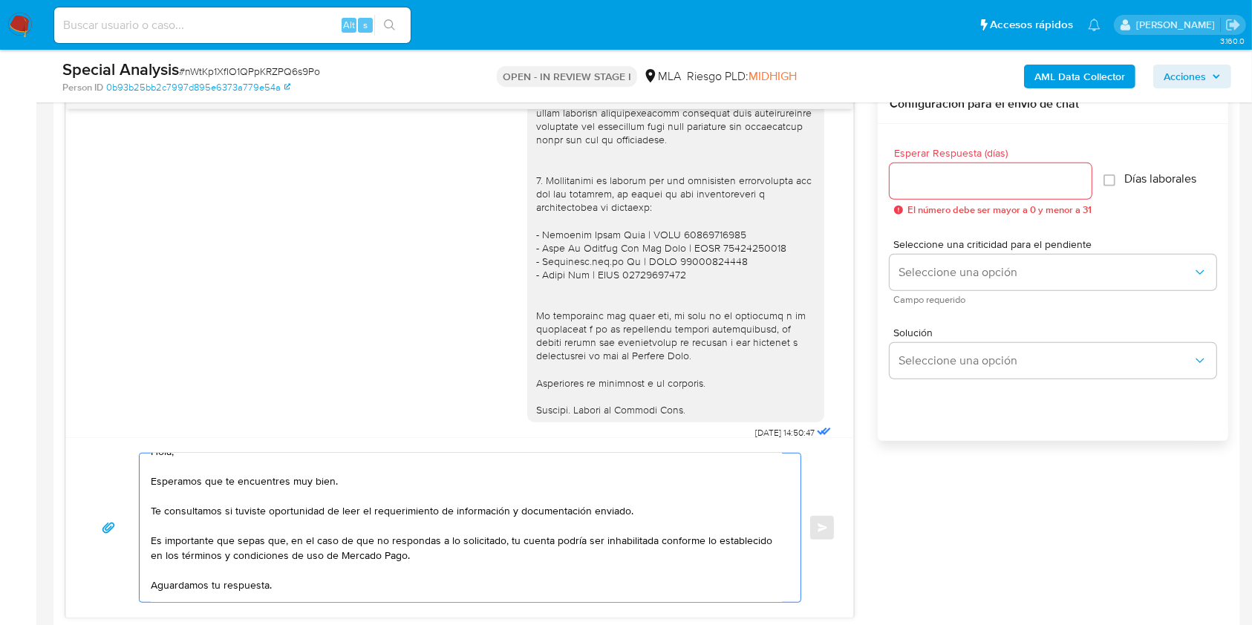
scroll to position [0, 0]
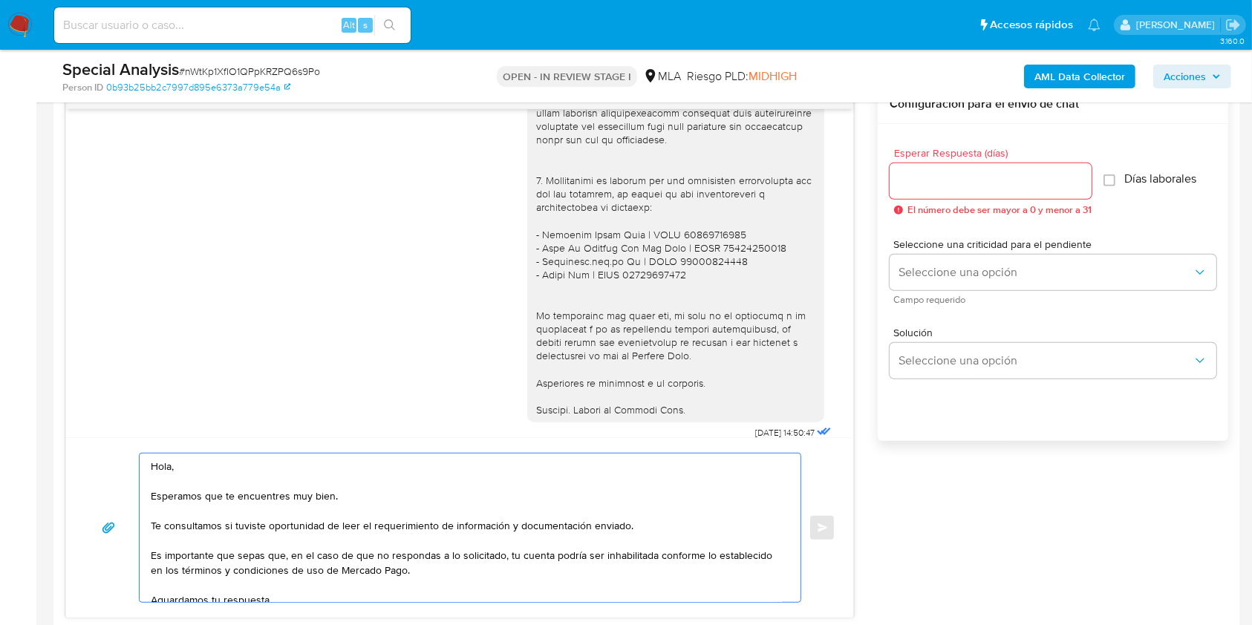
click at [203, 481] on textarea "Hola, Esperamos que te encuentres muy bien. Te consultamos si tuviste oportunid…" at bounding box center [466, 528] width 631 height 149
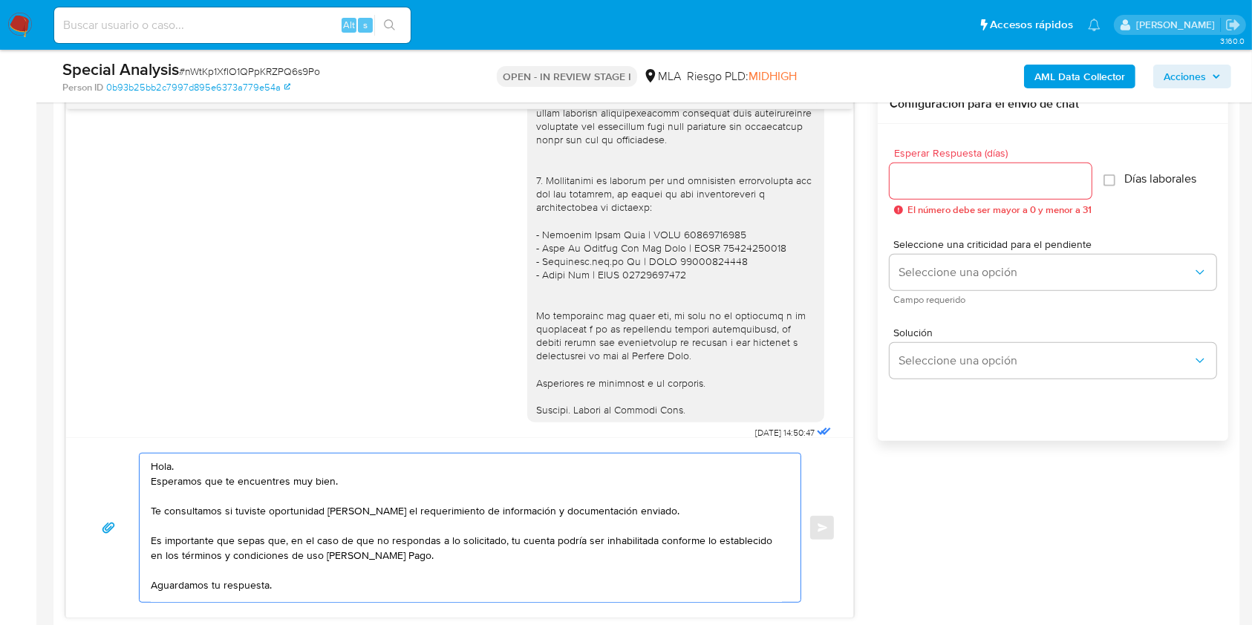
drag, startPoint x: 351, startPoint y: 478, endPoint x: 115, endPoint y: 482, distance: 236.2
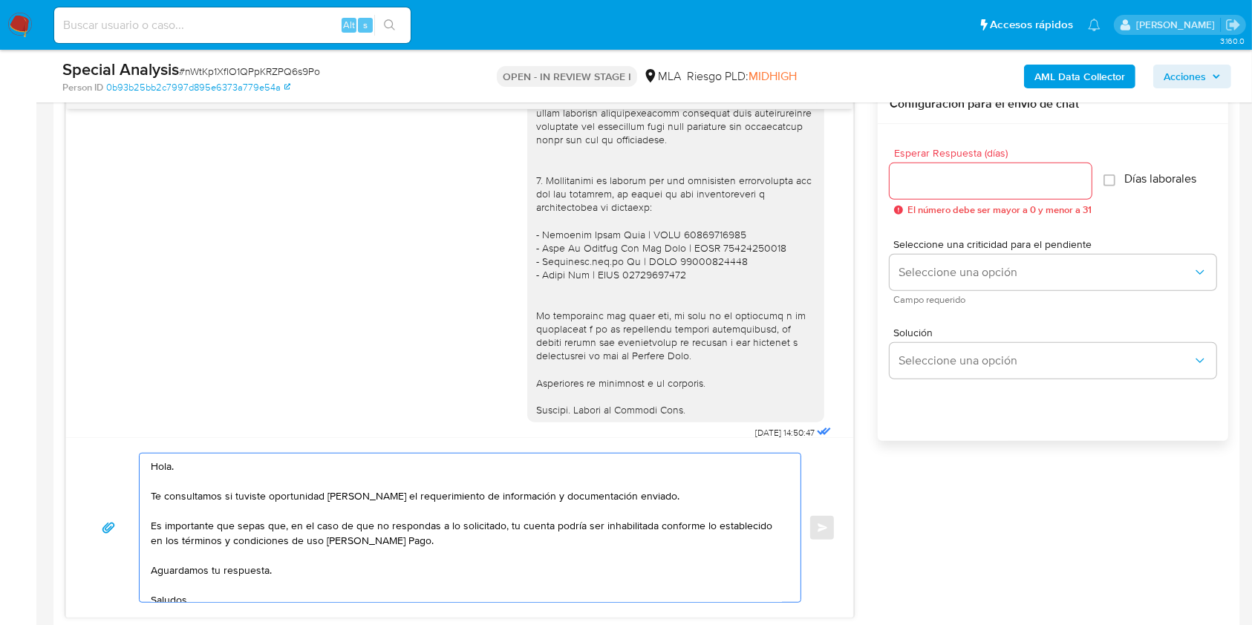
click at [324, 571] on textarea "Hola. Te consultamos si tuviste oportunidad de leer el requerimiento de informa…" at bounding box center [466, 528] width 631 height 149
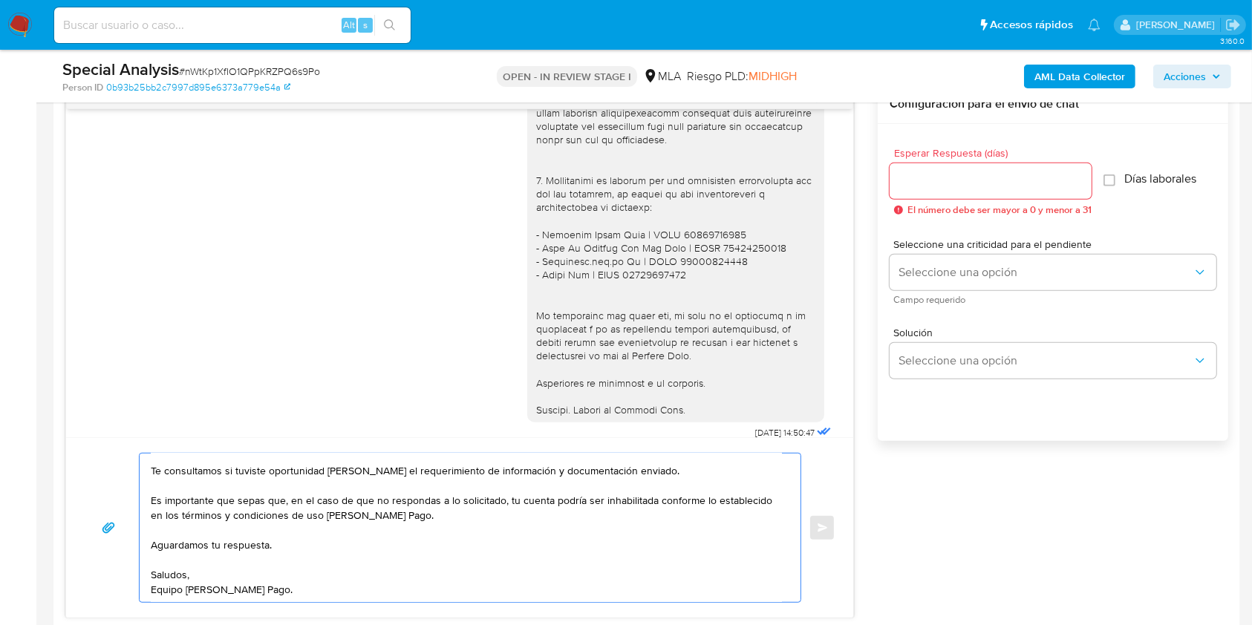
scroll to position [44, 0]
click at [365, 560] on textarea "Hola. Te consultamos si tuviste oportunidad de leer el requerimiento de informa…" at bounding box center [466, 528] width 631 height 149
type textarea "Hola. Te consultamos si tuviste oportunidad de leer el requerimiento de informa…"
click at [1035, 189] on div at bounding box center [991, 181] width 202 height 36
click at [1038, 184] on input "Esperar Respuesta (días)" at bounding box center [991, 181] width 202 height 19
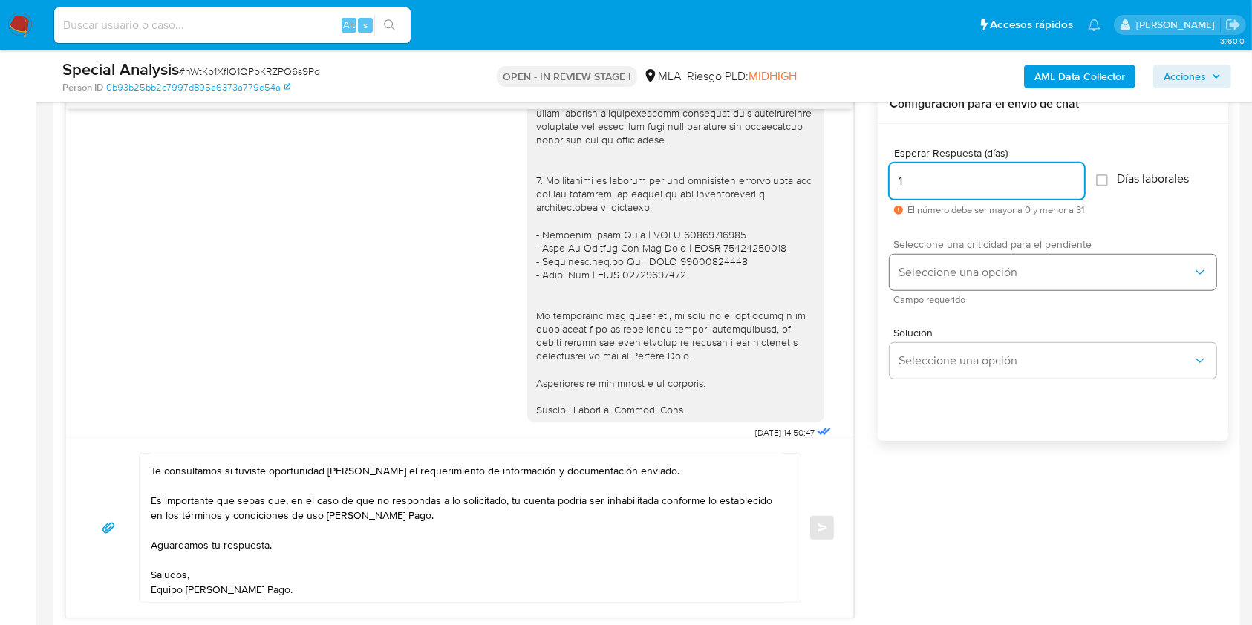
type input "1"
click at [1000, 283] on button "Seleccione una opción" at bounding box center [1053, 273] width 327 height 36
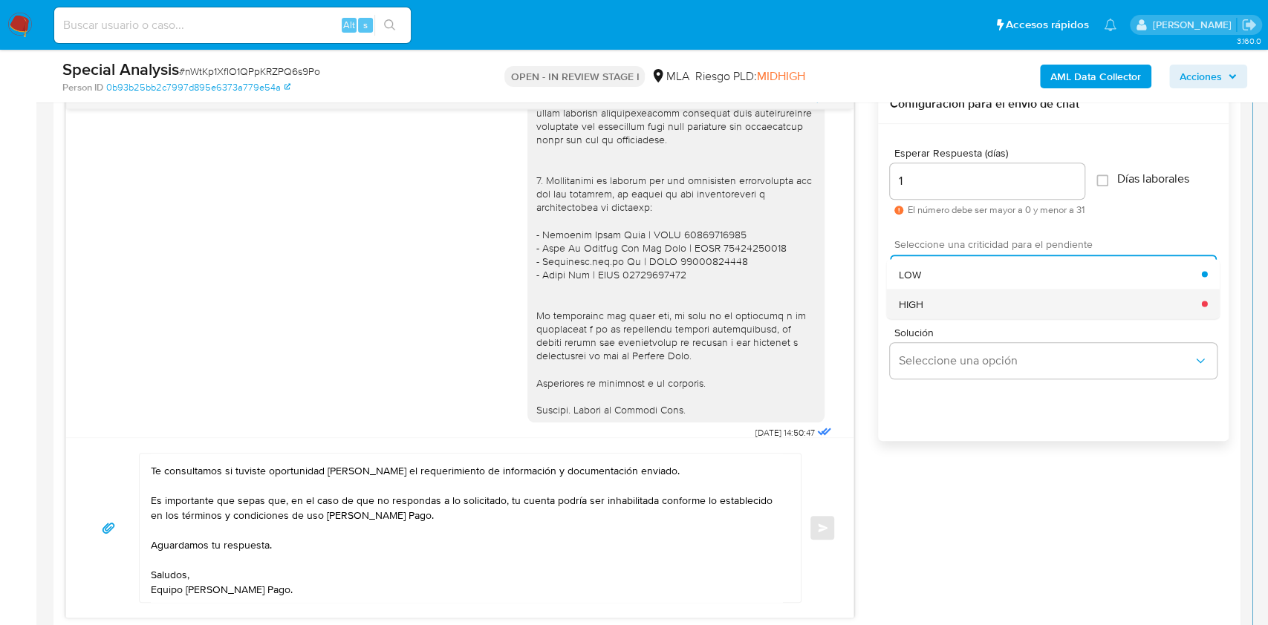
click at [968, 302] on div "HIGH" at bounding box center [1050, 304] width 303 height 30
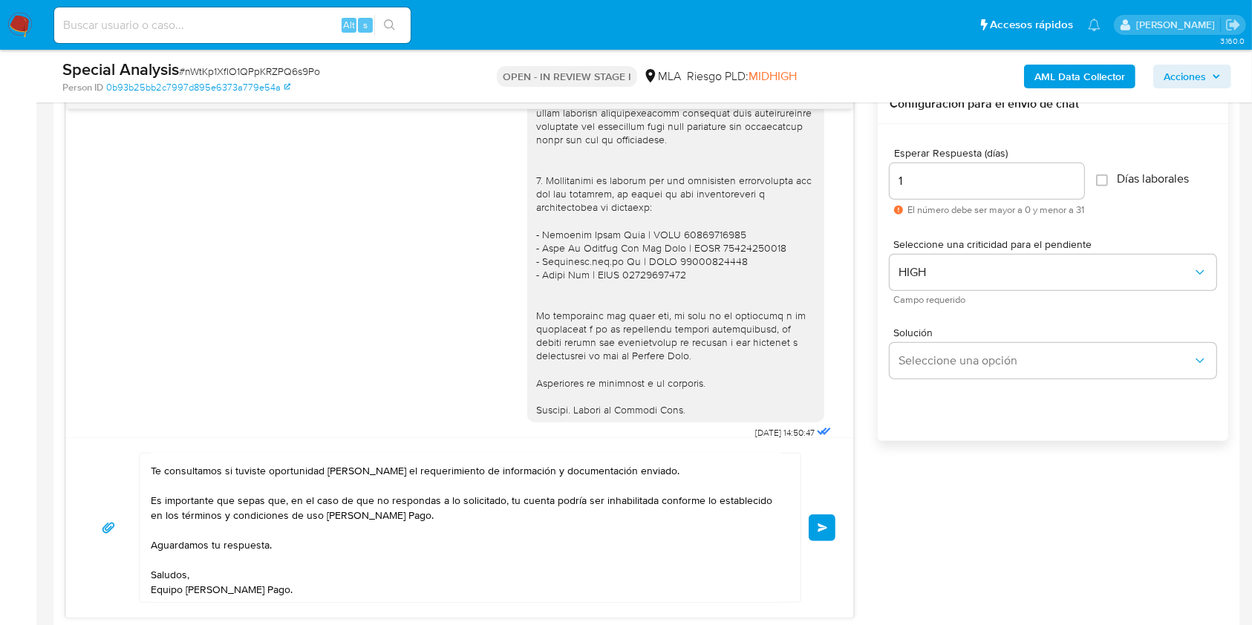
click at [821, 534] on button "Enviar" at bounding box center [822, 528] width 27 height 27
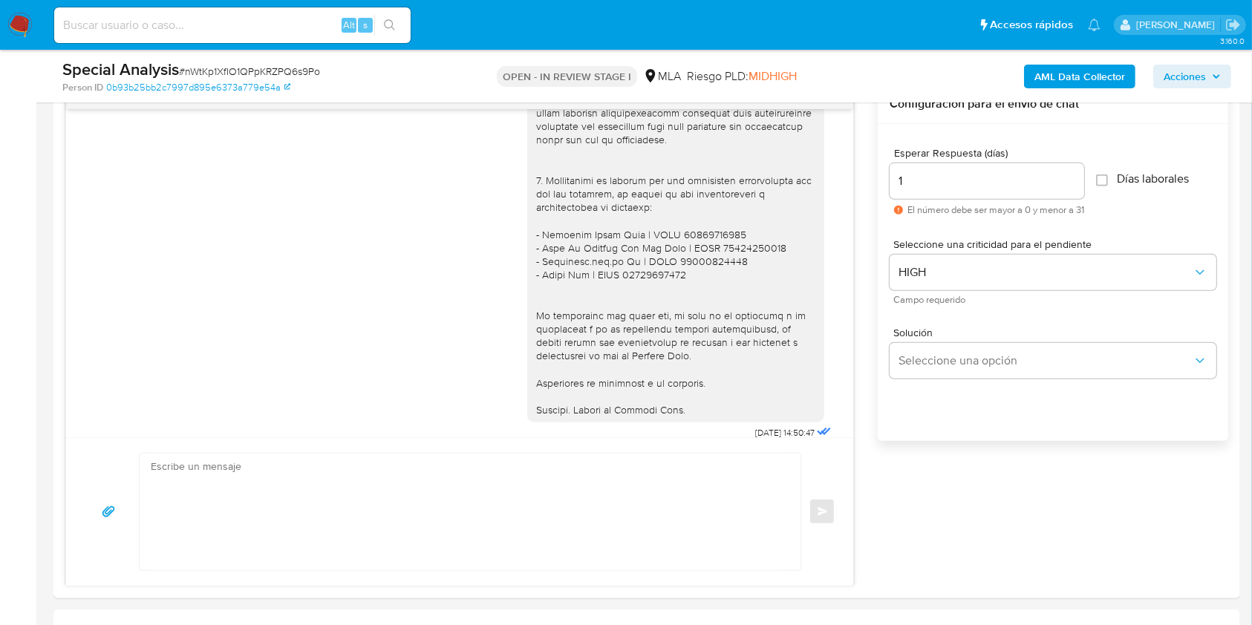
scroll to position [1600, 0]
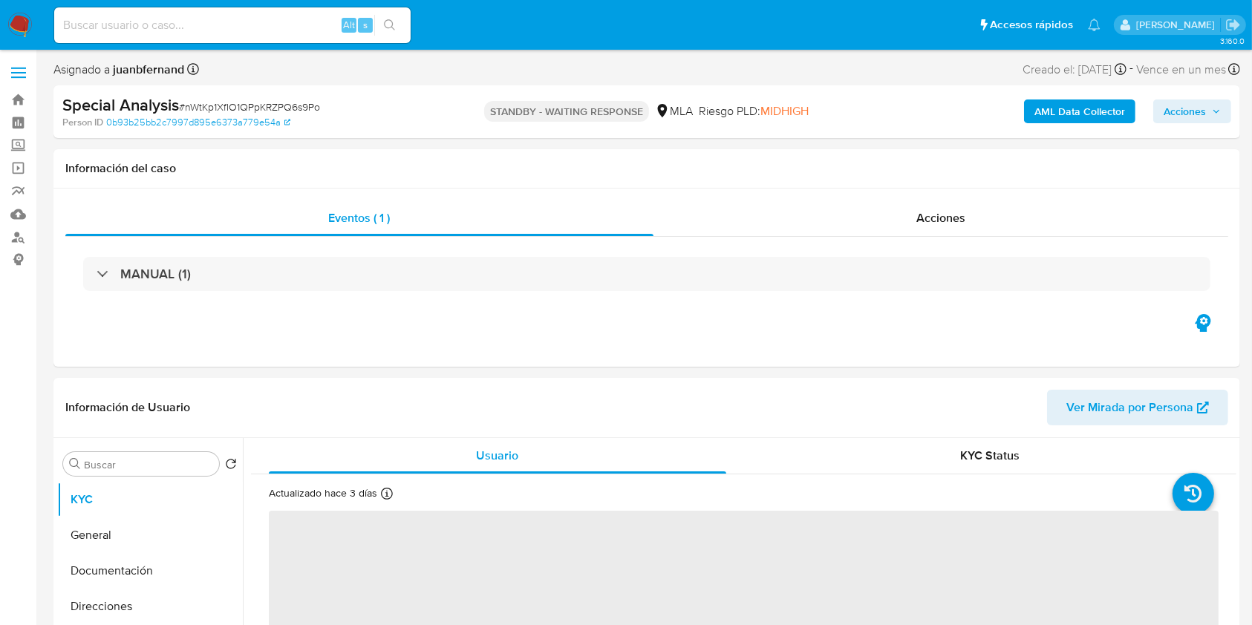
select select "10"
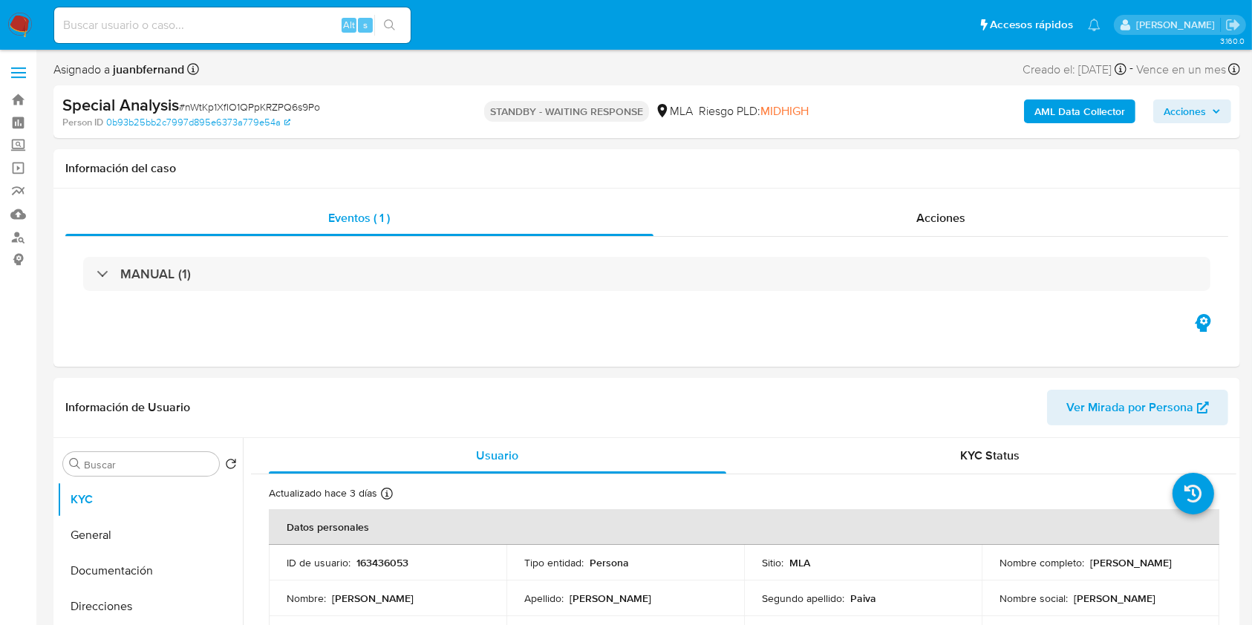
click at [286, 18] on input at bounding box center [232, 25] width 356 height 19
paste input "9SZh53k3MRIDW2gULyrcLnrw"
type input "9SZh53k3MRIDW2gULyrcLnrw"
click at [391, 25] on icon "search-icon" at bounding box center [390, 25] width 12 height 12
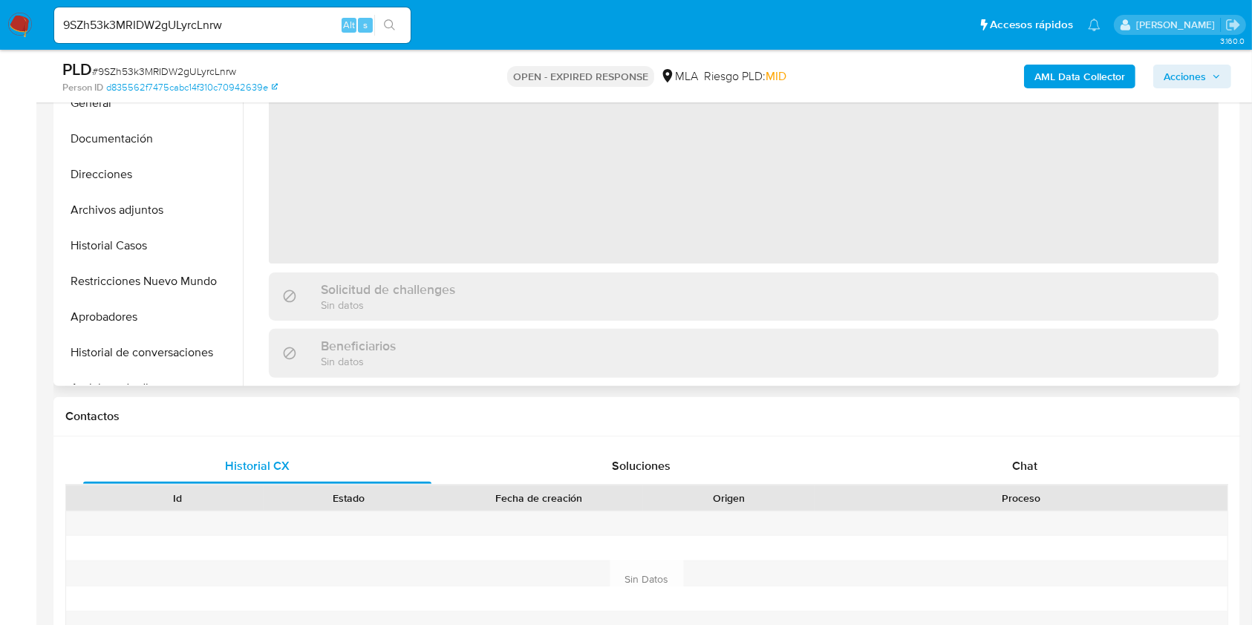
scroll to position [396, 0]
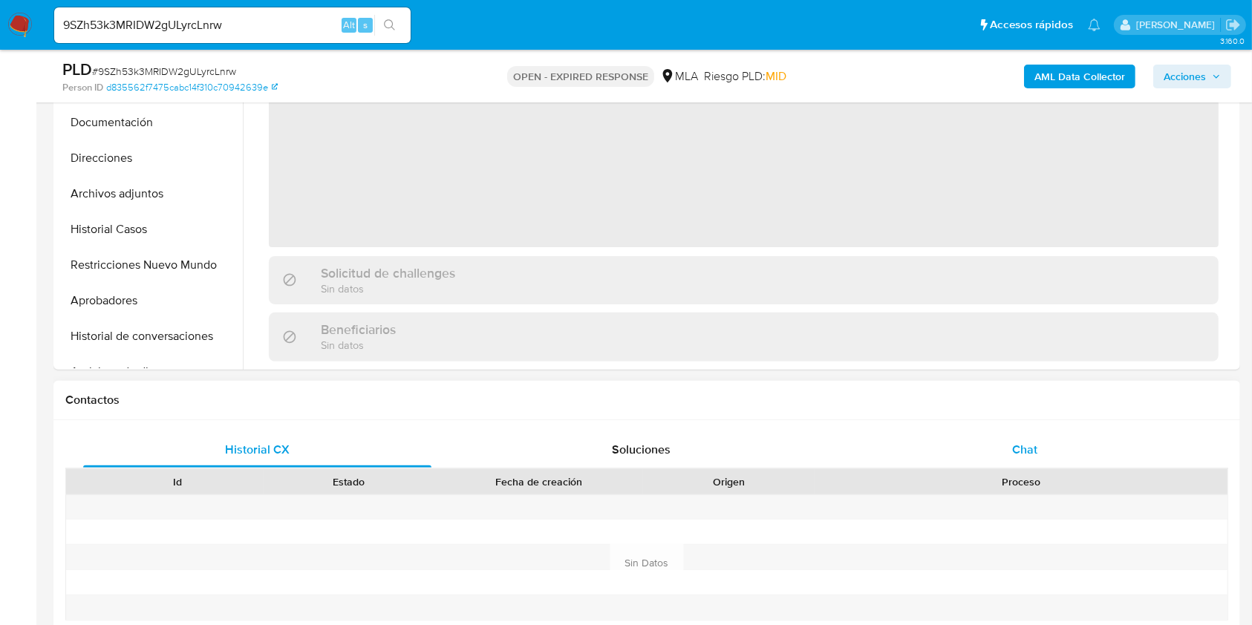
select select "10"
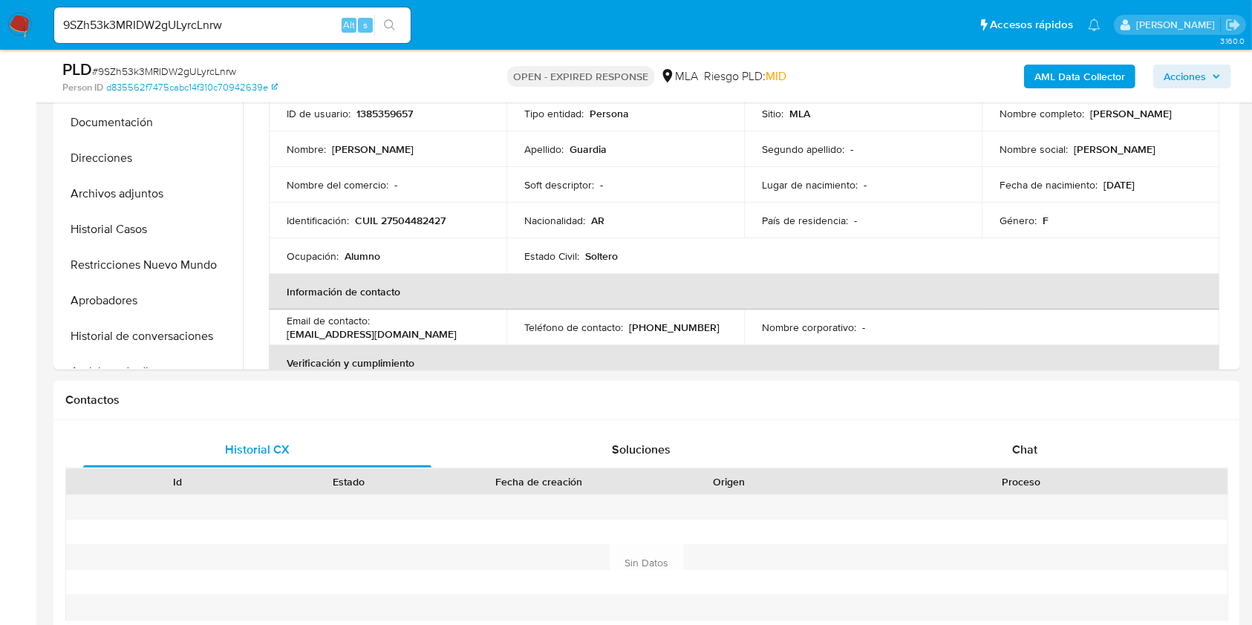
click at [293, 24] on input "9SZh53k3MRIDW2gULyrcLnrw" at bounding box center [232, 25] width 356 height 19
drag, startPoint x: 293, startPoint y: 24, endPoint x: 396, endPoint y: 45, distance: 104.6
click at [293, 24] on input "9SZh53k3MRIDW2gULyrcLnrw" at bounding box center [232, 25] width 356 height 19
paste input "MgC76855rPmjrf4gpYk3PrXK"
type input "MgC76855rPmjrf4gpYk3PrXK"
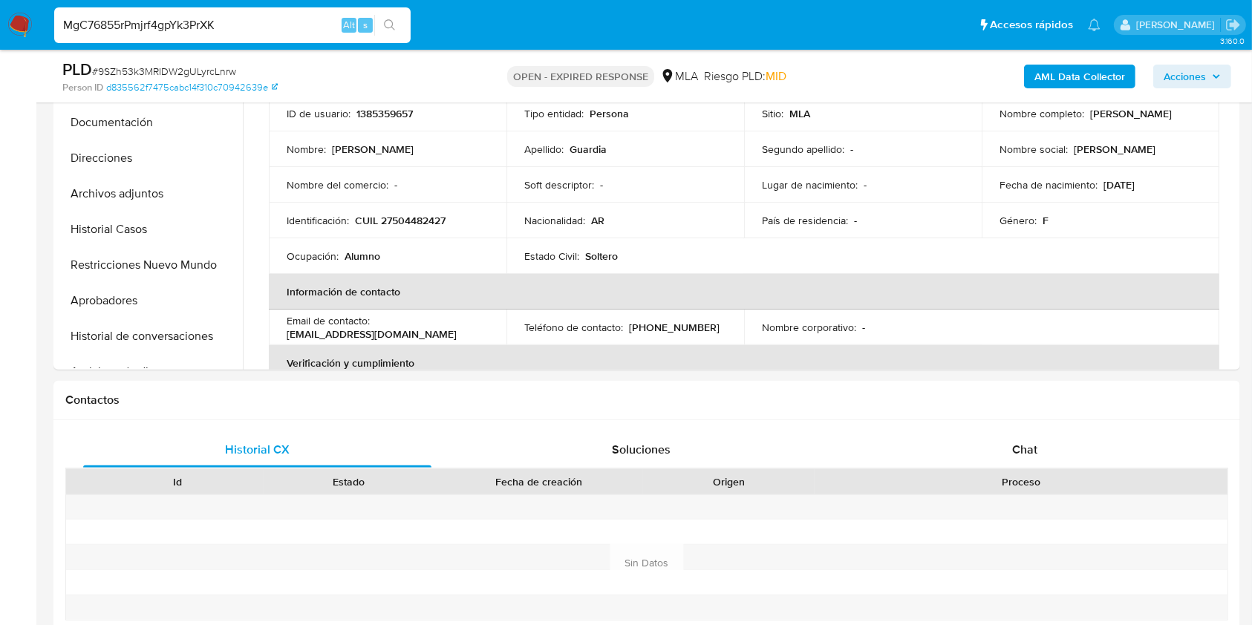
click at [397, 33] on button "search-icon" at bounding box center [389, 25] width 30 height 21
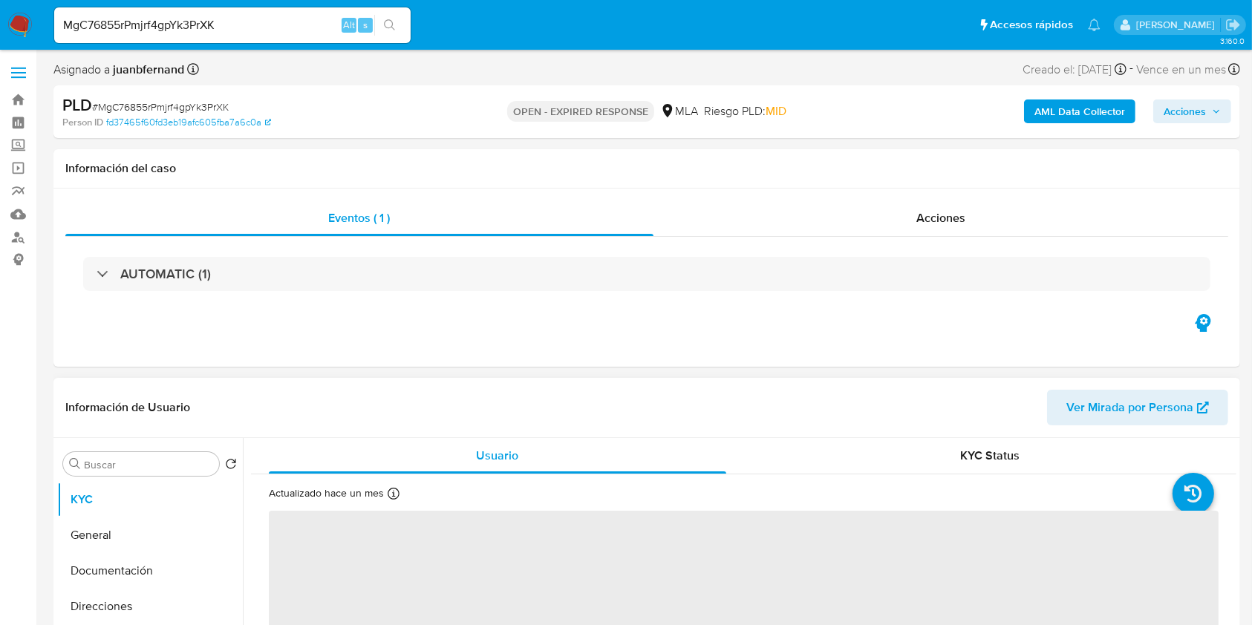
select select "10"
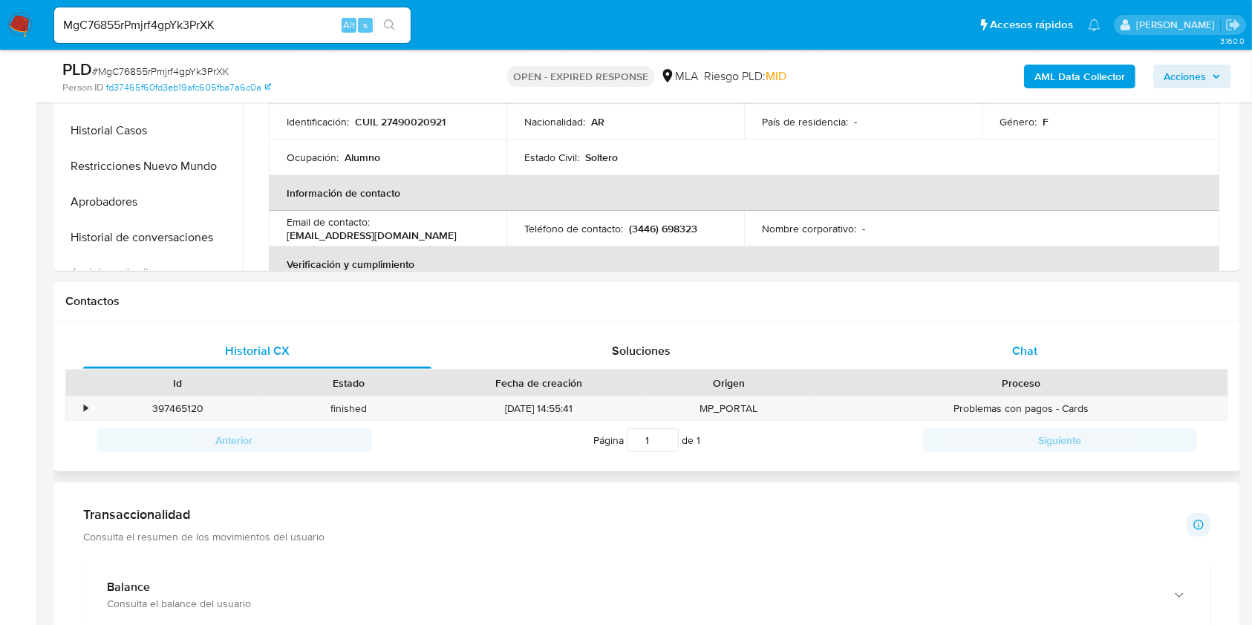
click at [1005, 342] on div "Chat" at bounding box center [1025, 351] width 348 height 36
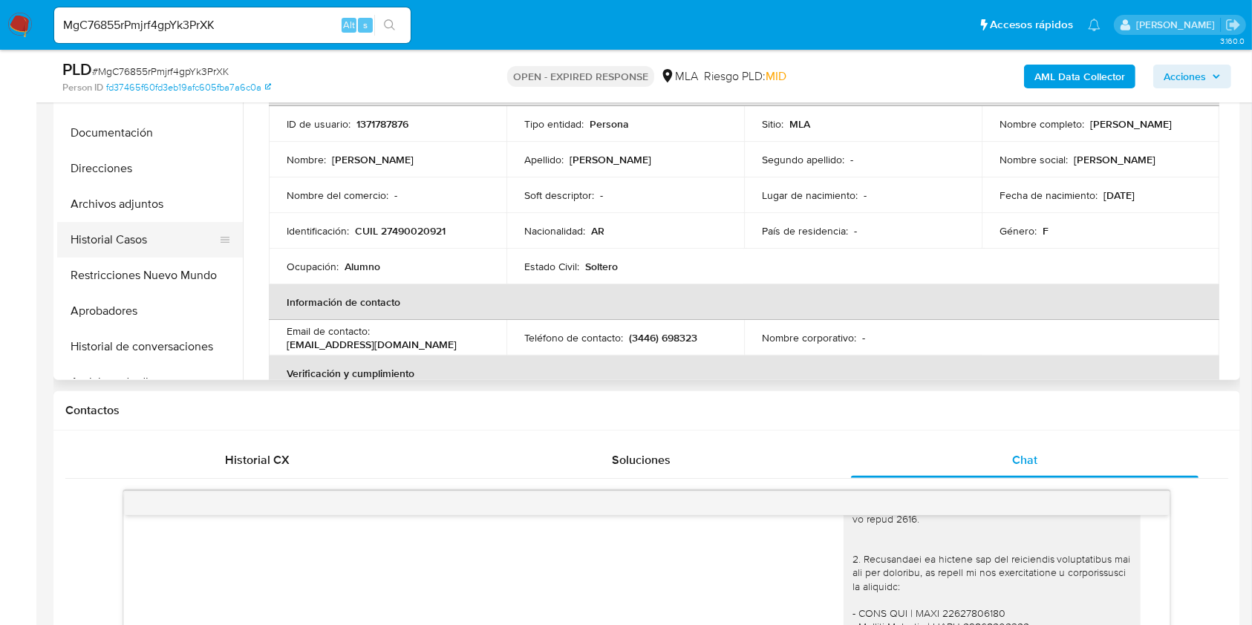
scroll to position [297, 0]
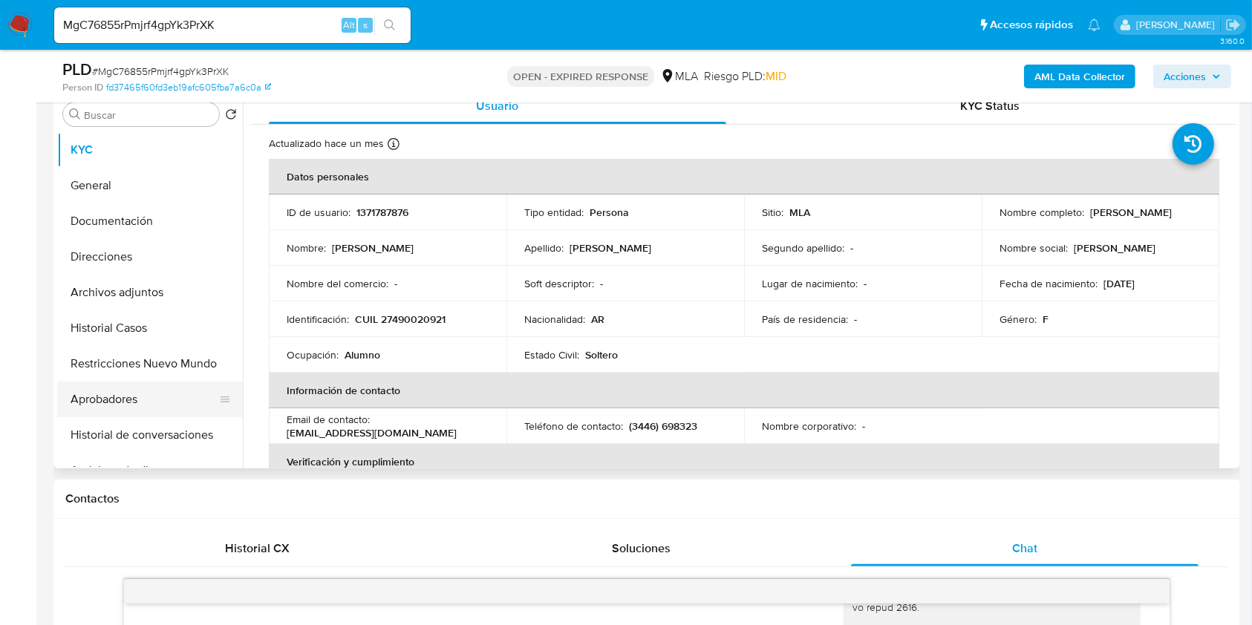
click at [133, 398] on button "Aprobadores" at bounding box center [144, 400] width 174 height 36
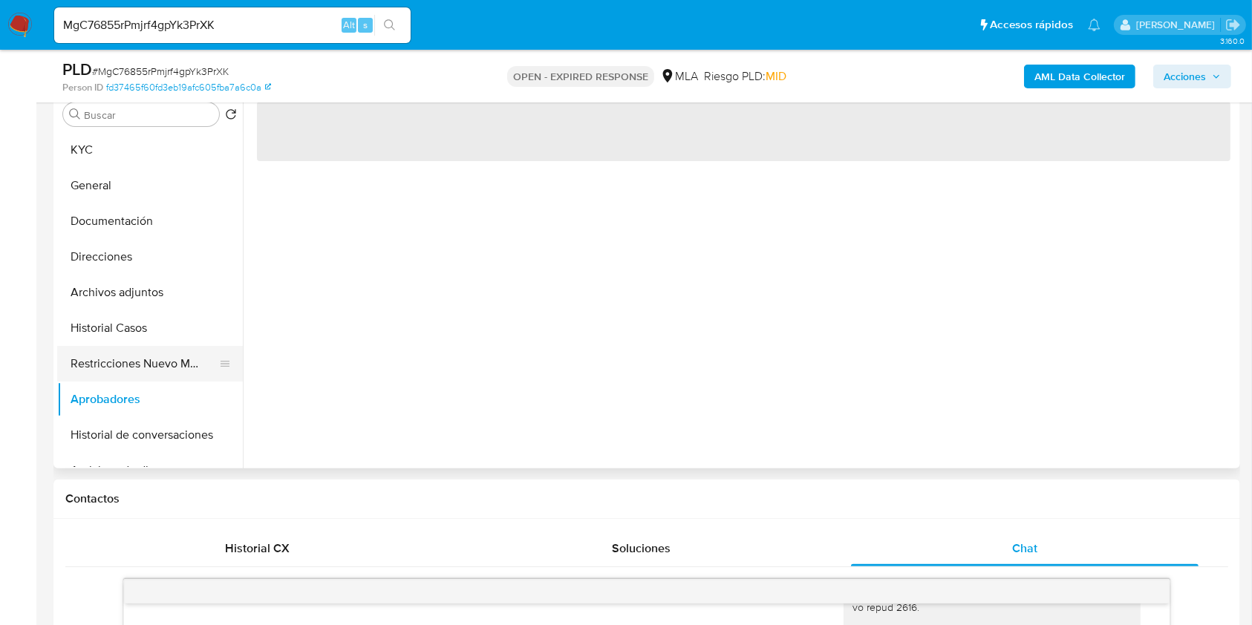
click at [143, 371] on button "Restricciones Nuevo Mundo" at bounding box center [144, 364] width 174 height 36
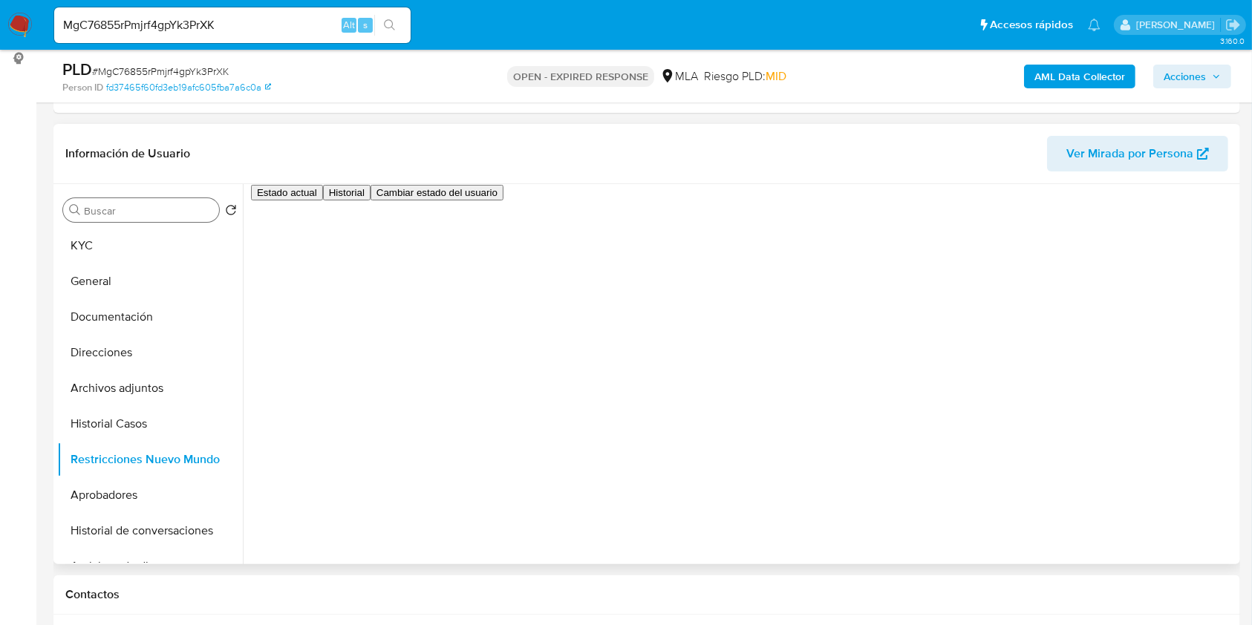
scroll to position [198, 0]
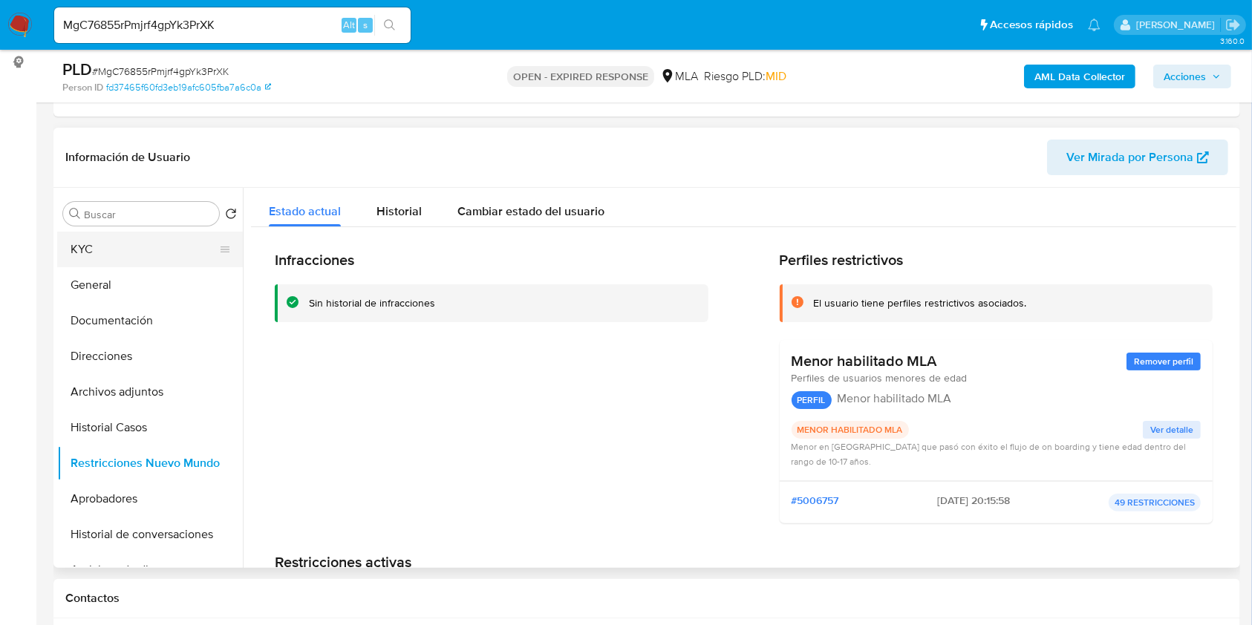
click at [109, 252] on button "KYC" at bounding box center [144, 250] width 174 height 36
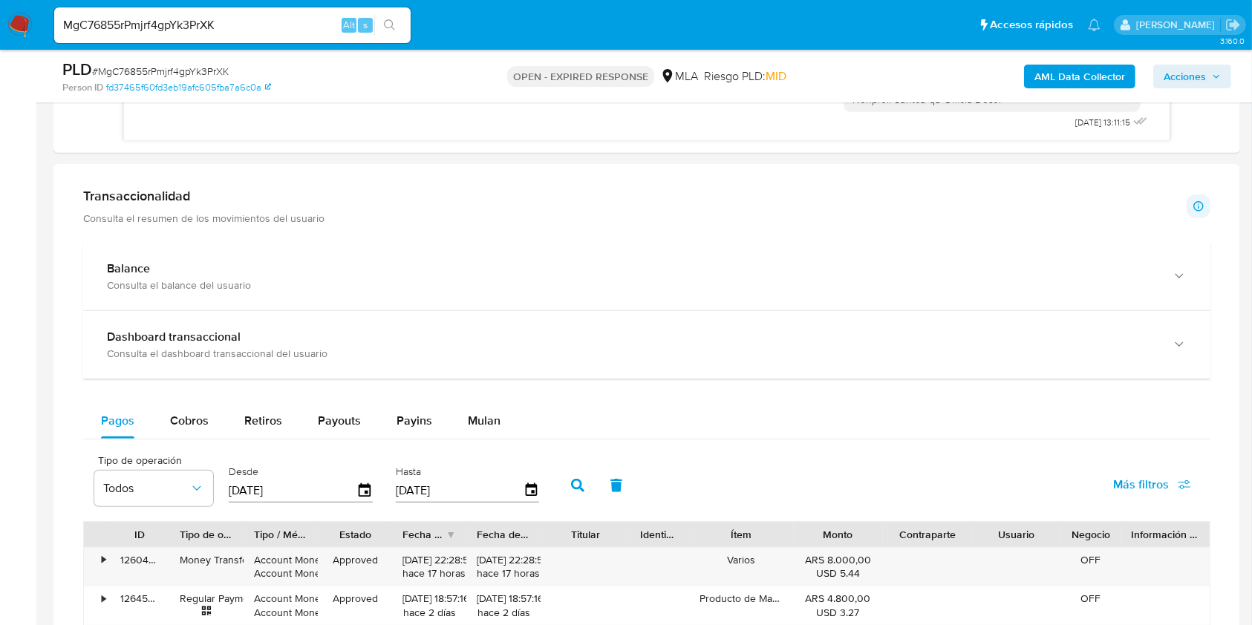
scroll to position [1746, 0]
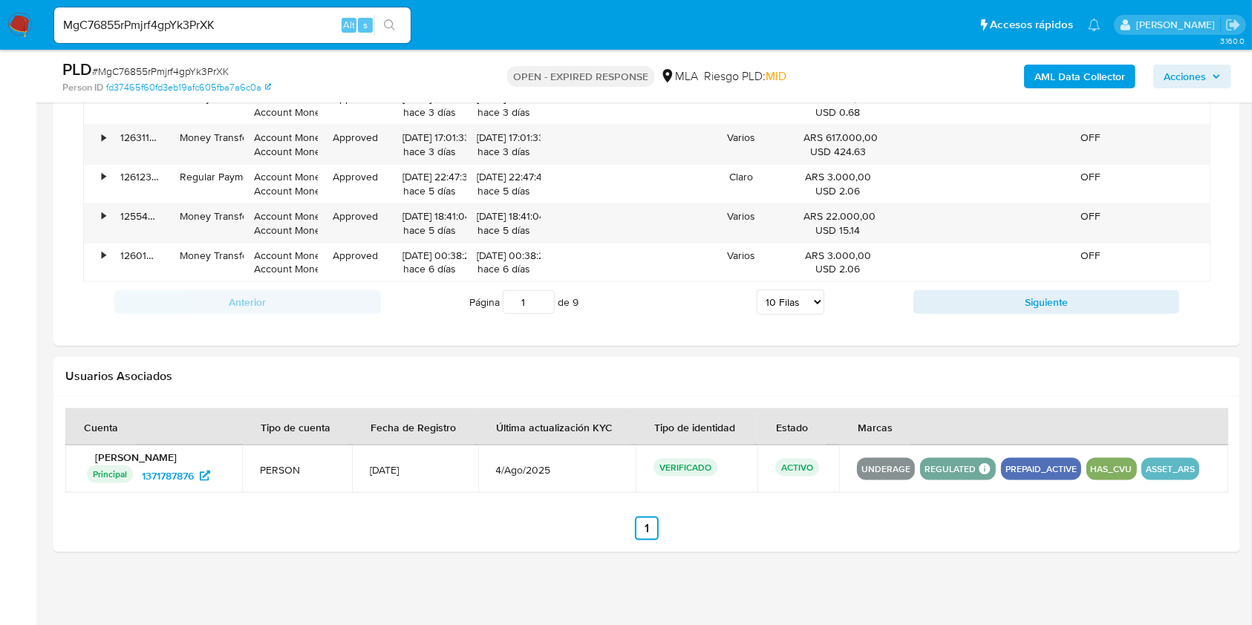
click at [270, 18] on input "MgC76855rPmjrf4gpYk3PrXK" at bounding box center [232, 25] width 356 height 19
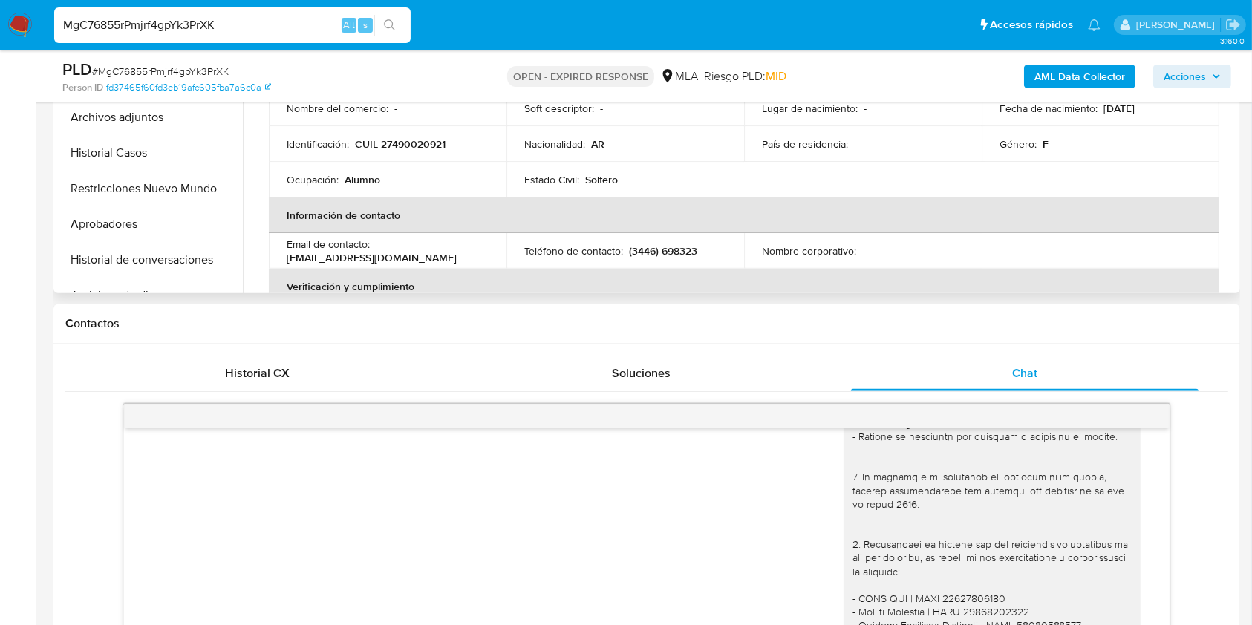
scroll to position [458, 0]
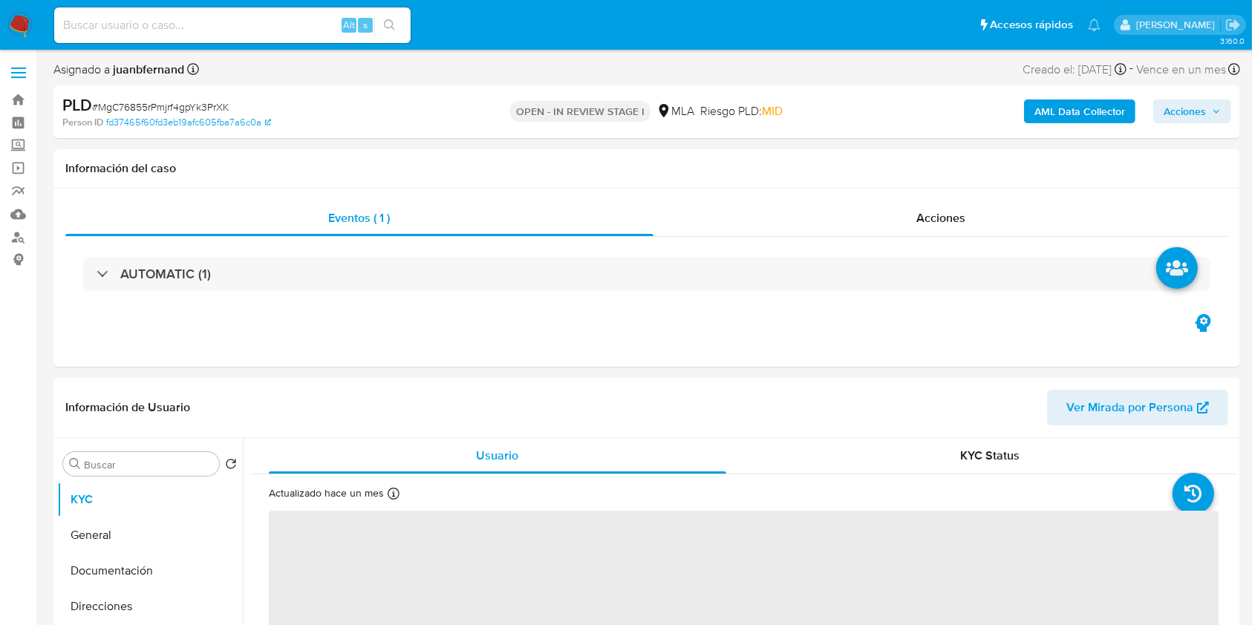
select select "10"
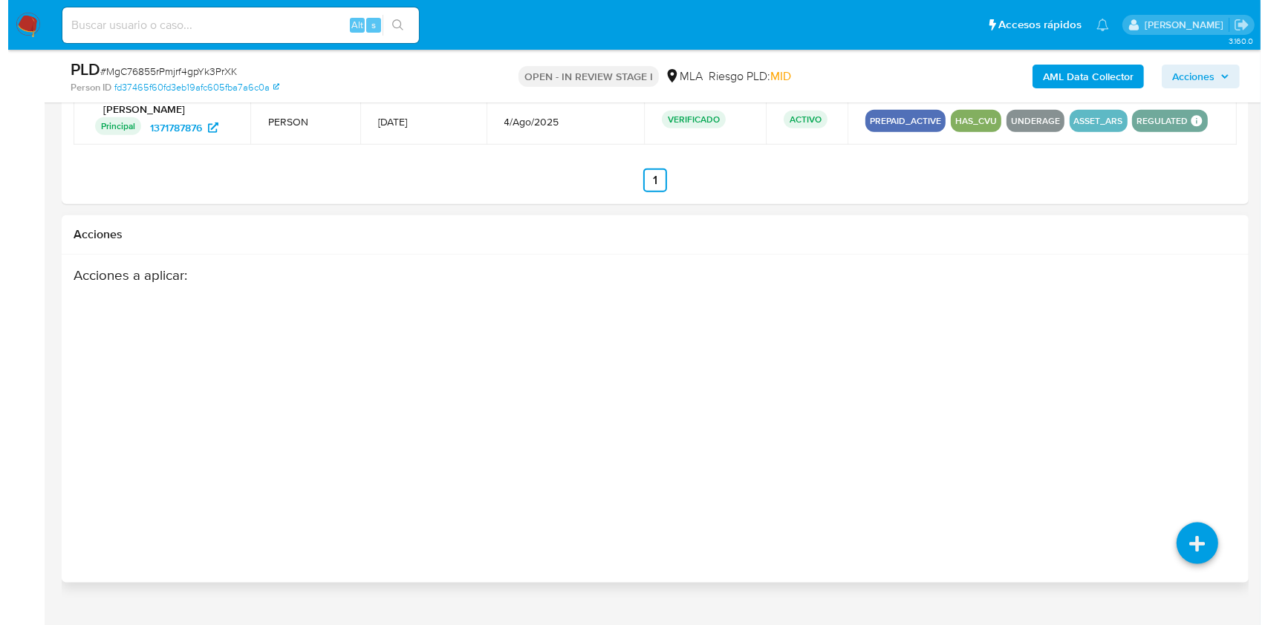
scroll to position [1886, 0]
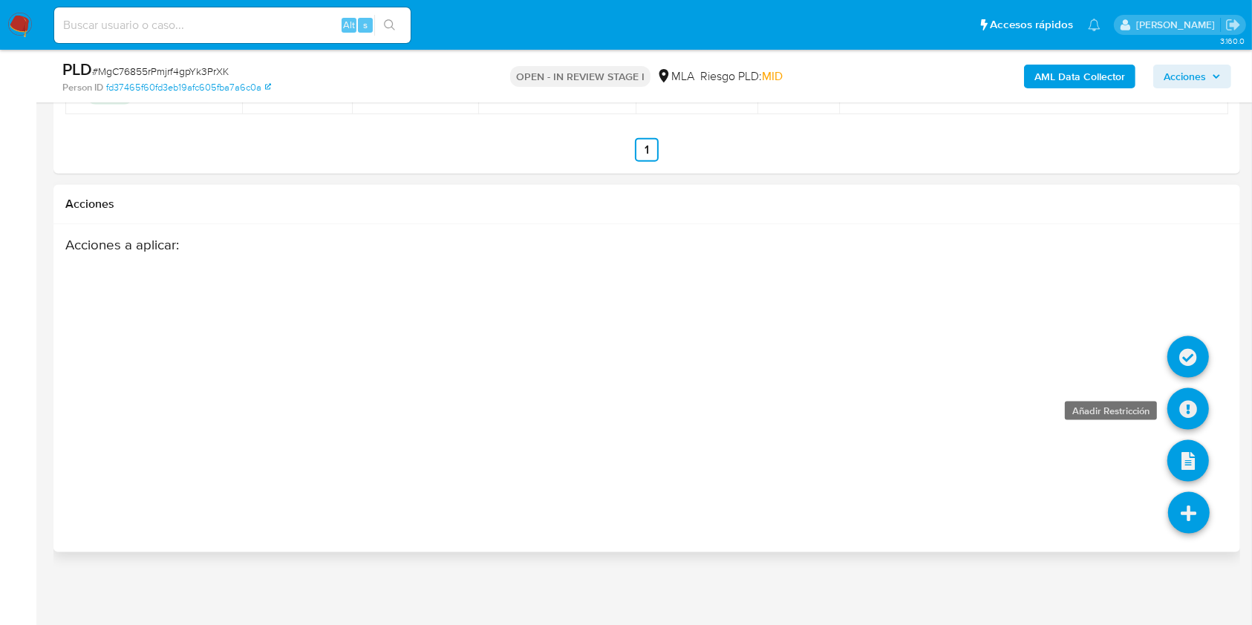
click at [1187, 401] on icon at bounding box center [1188, 409] width 42 height 42
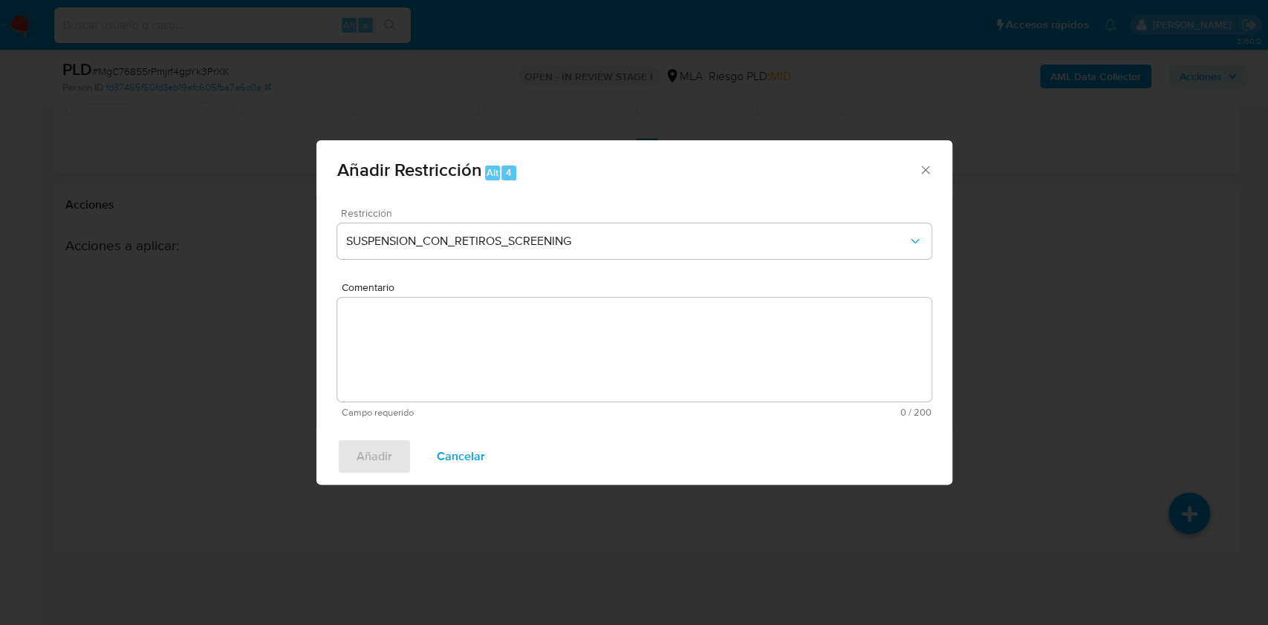
click at [497, 259] on div "Restricción SUSPENSION_CON_RETIROS_SCREENING" at bounding box center [634, 243] width 594 height 71
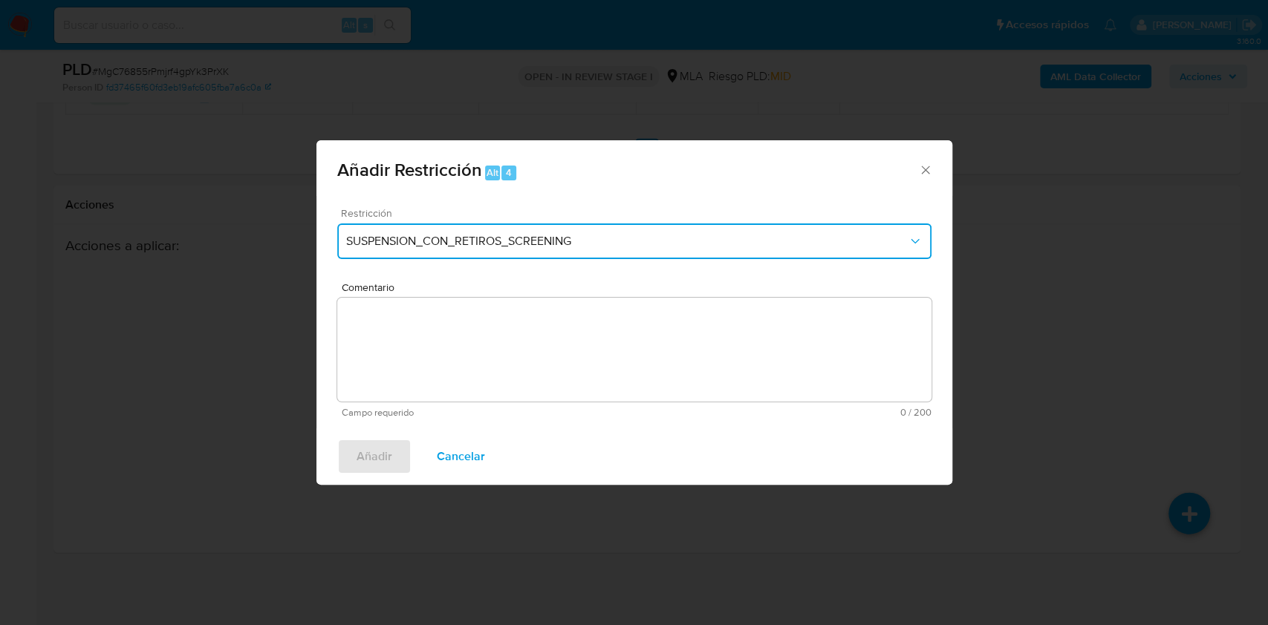
click at [501, 250] on button "SUSPENSION_CON_RETIROS_SCREENING" at bounding box center [634, 242] width 594 height 36
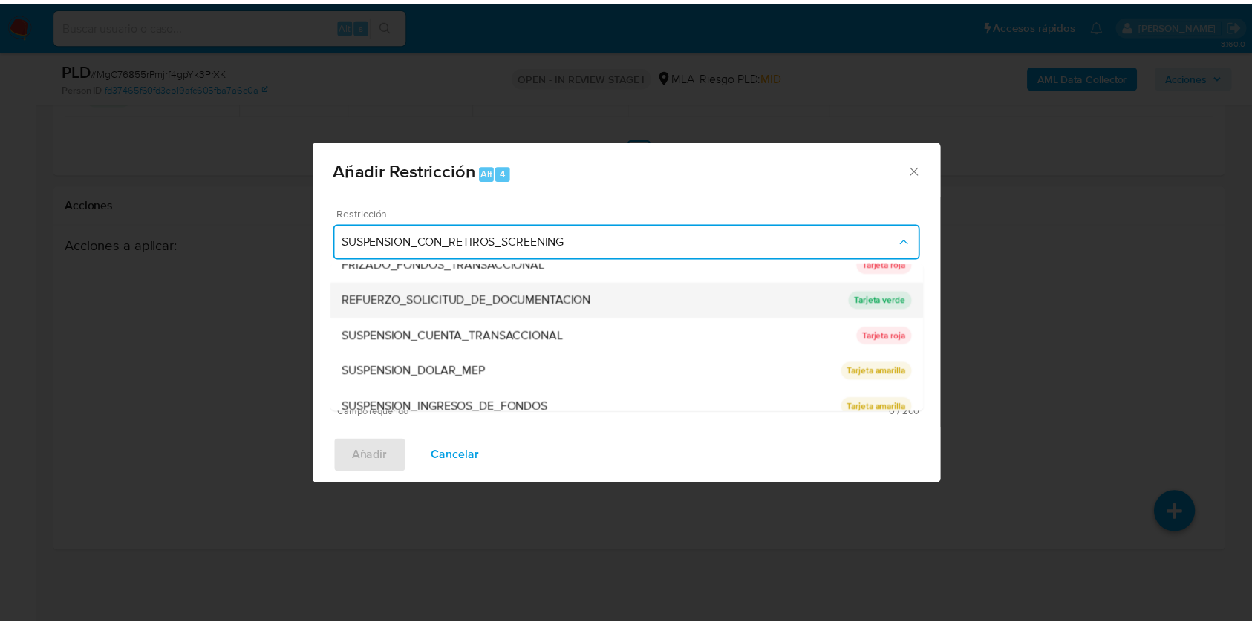
scroll to position [315, 0]
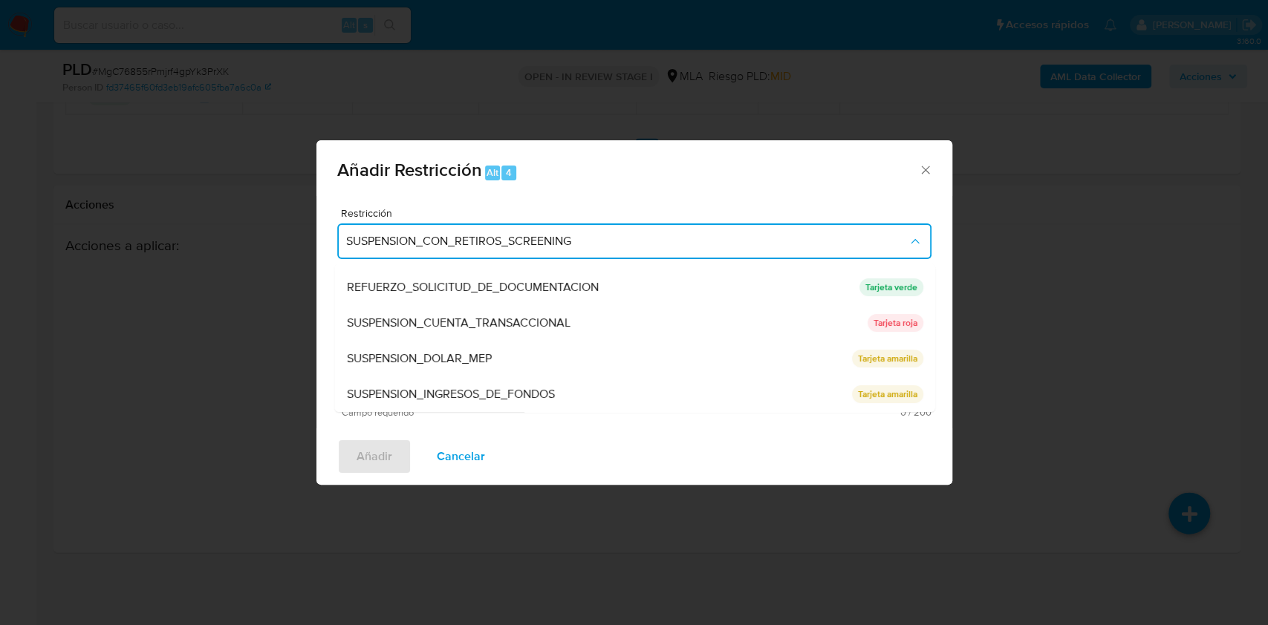
click at [493, 319] on span "SUSPENSION_CUENTA_TRANSACCIONAL" at bounding box center [458, 323] width 224 height 15
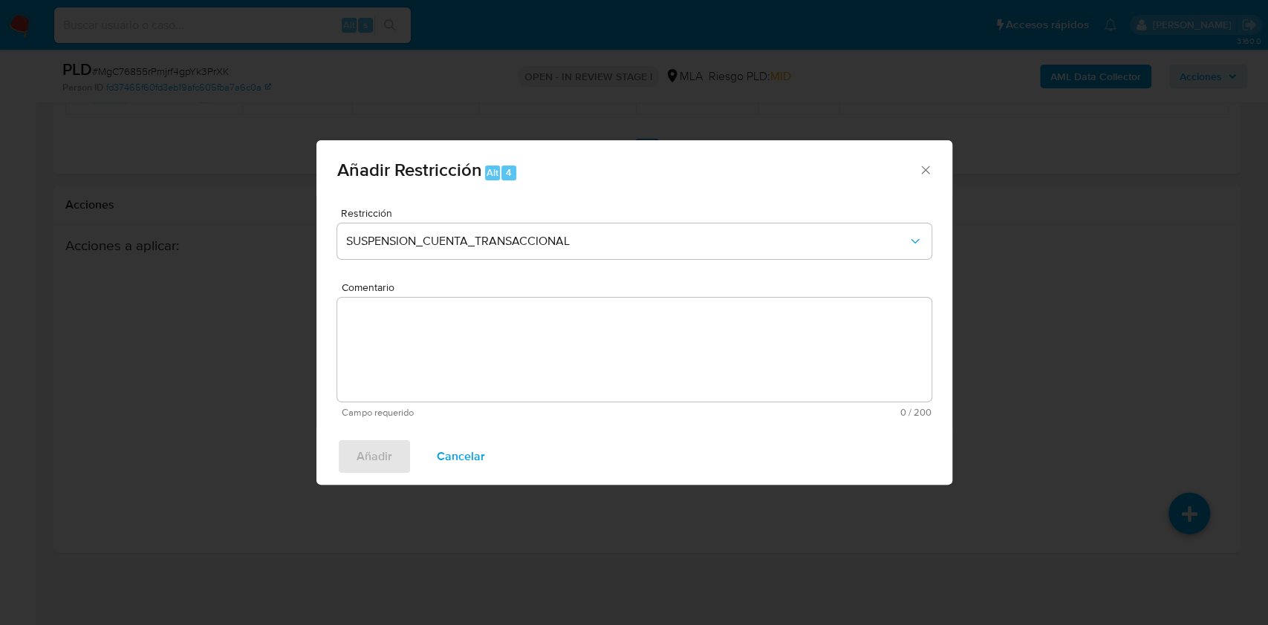
click at [498, 376] on textarea "Comentario" at bounding box center [634, 350] width 594 height 104
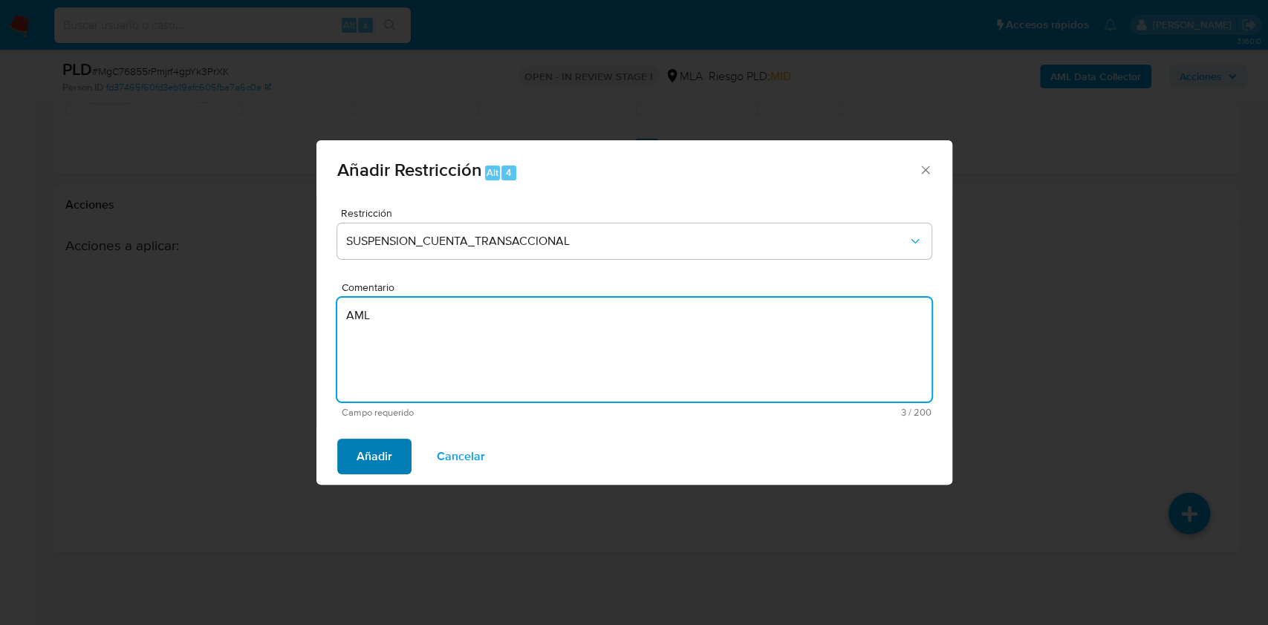
type textarea "AML"
click at [396, 456] on button "Añadir" at bounding box center [374, 457] width 74 height 36
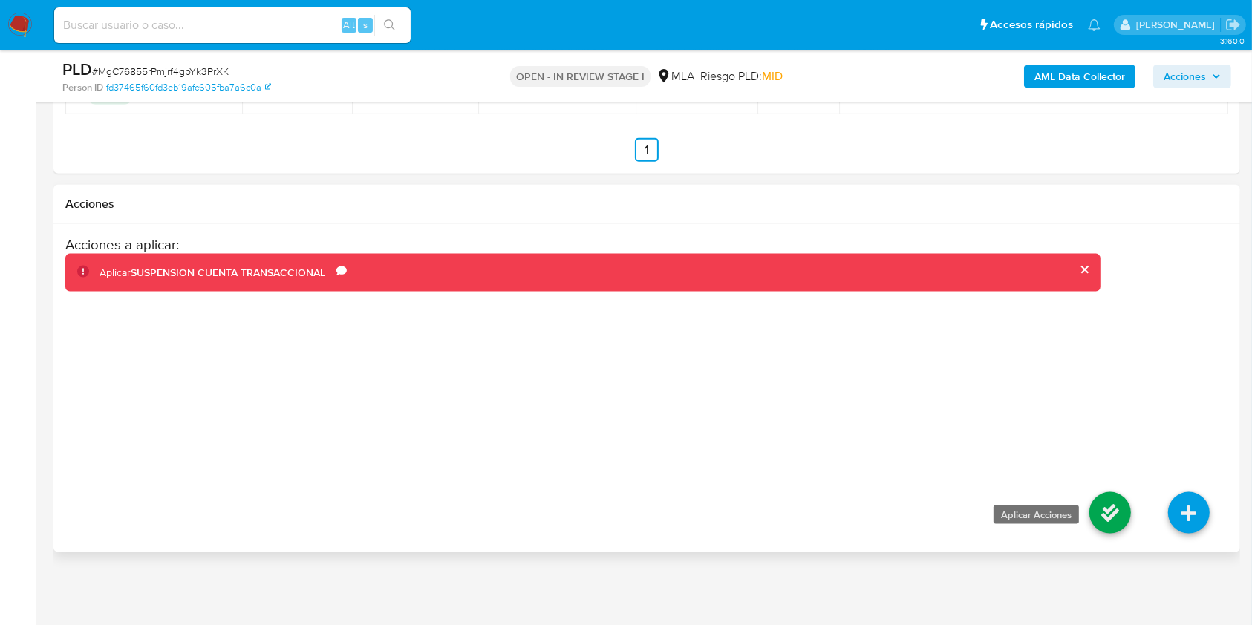
click at [1123, 510] on icon at bounding box center [1111, 513] width 42 height 42
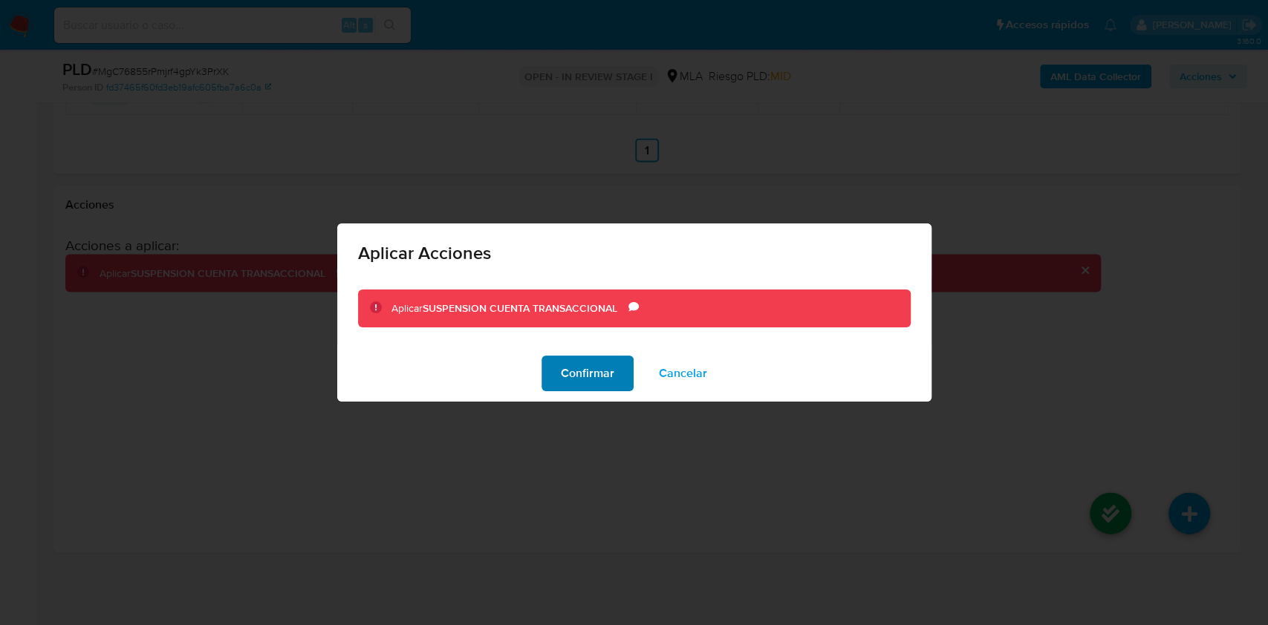
click at [564, 362] on span "Confirmar" at bounding box center [587, 373] width 53 height 33
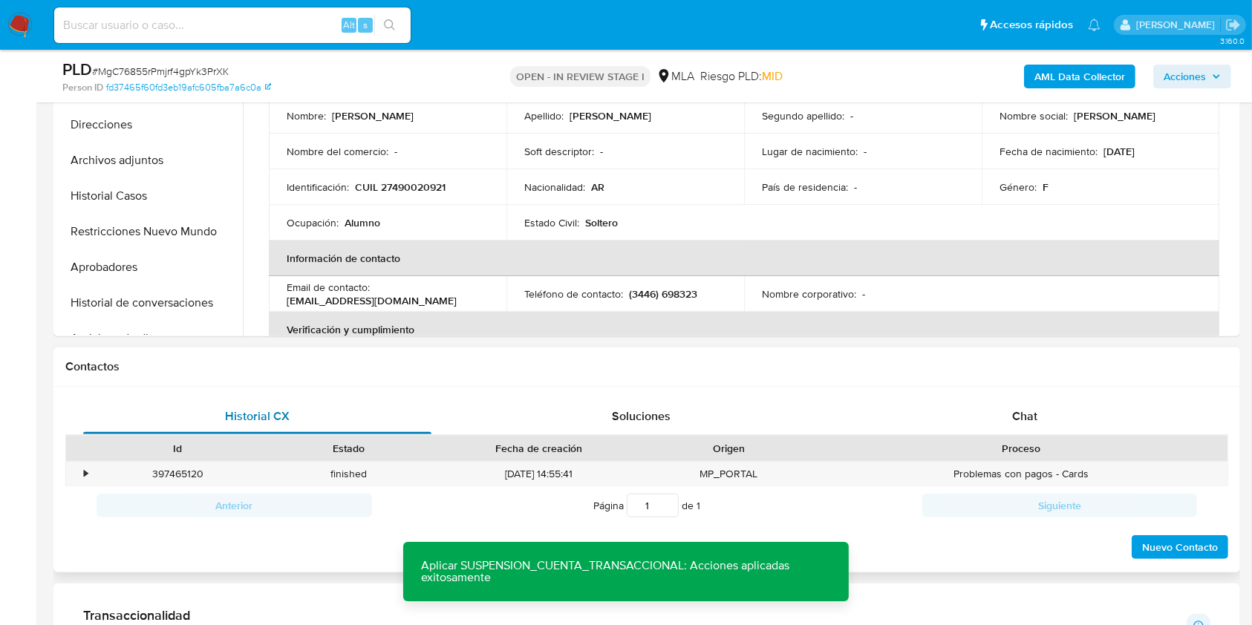
scroll to position [400, 0]
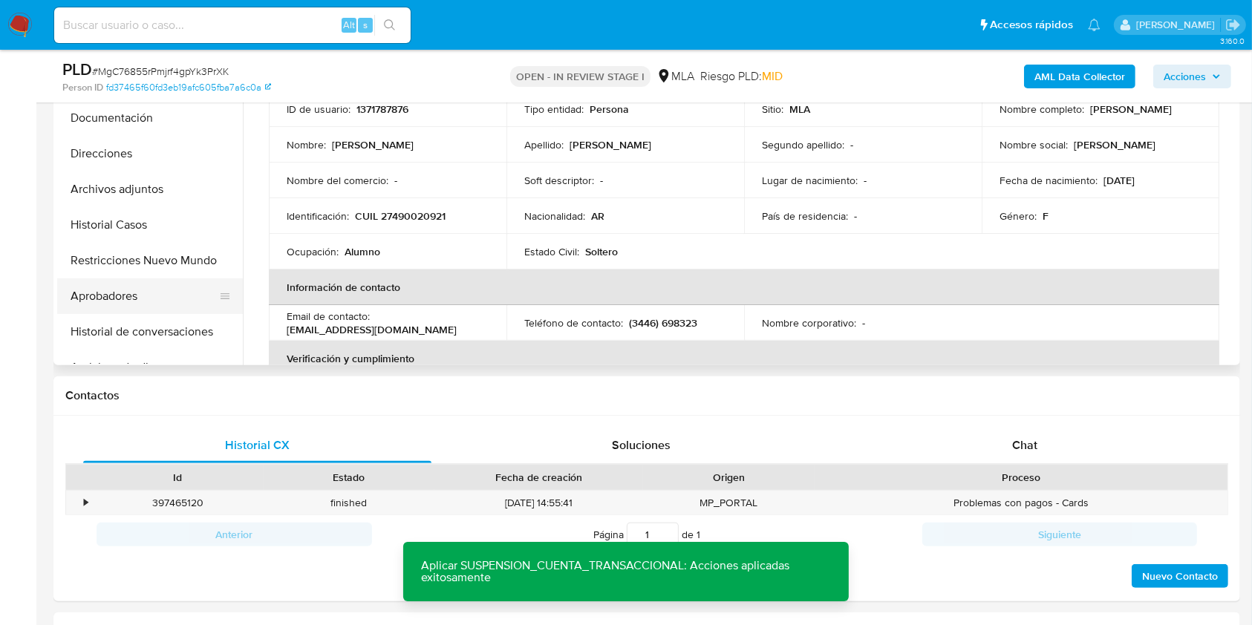
drag, startPoint x: 131, startPoint y: 294, endPoint x: 105, endPoint y: 305, distance: 28.3
click at [131, 294] on button "Aprobadores" at bounding box center [144, 297] width 174 height 36
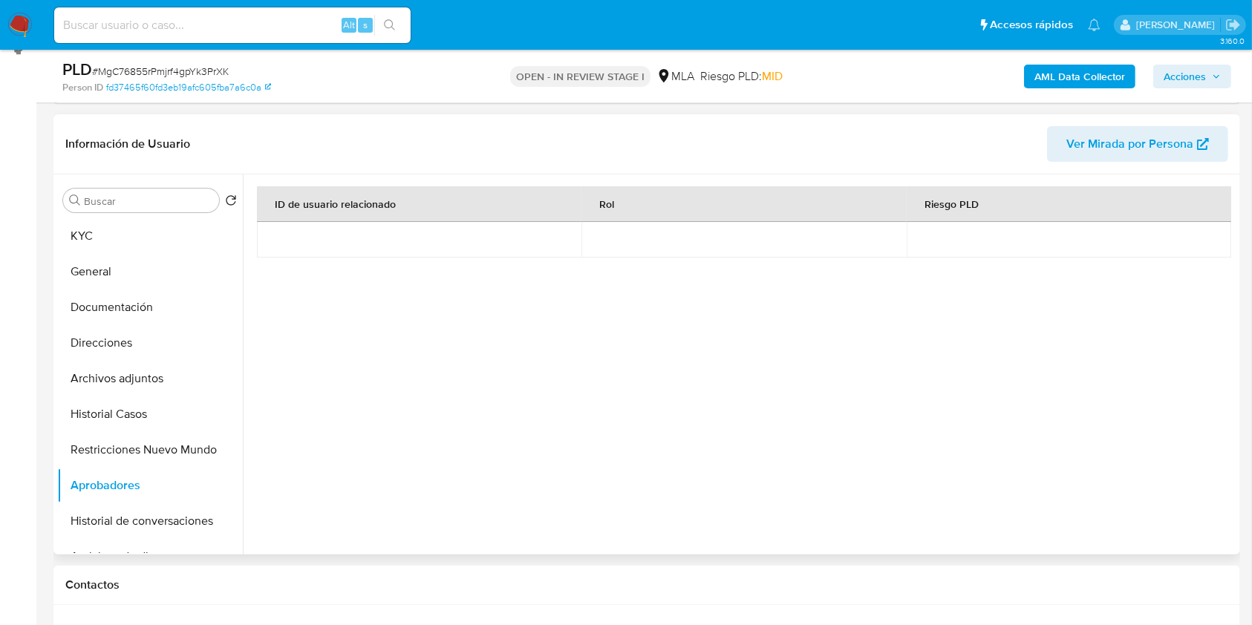
scroll to position [202, 0]
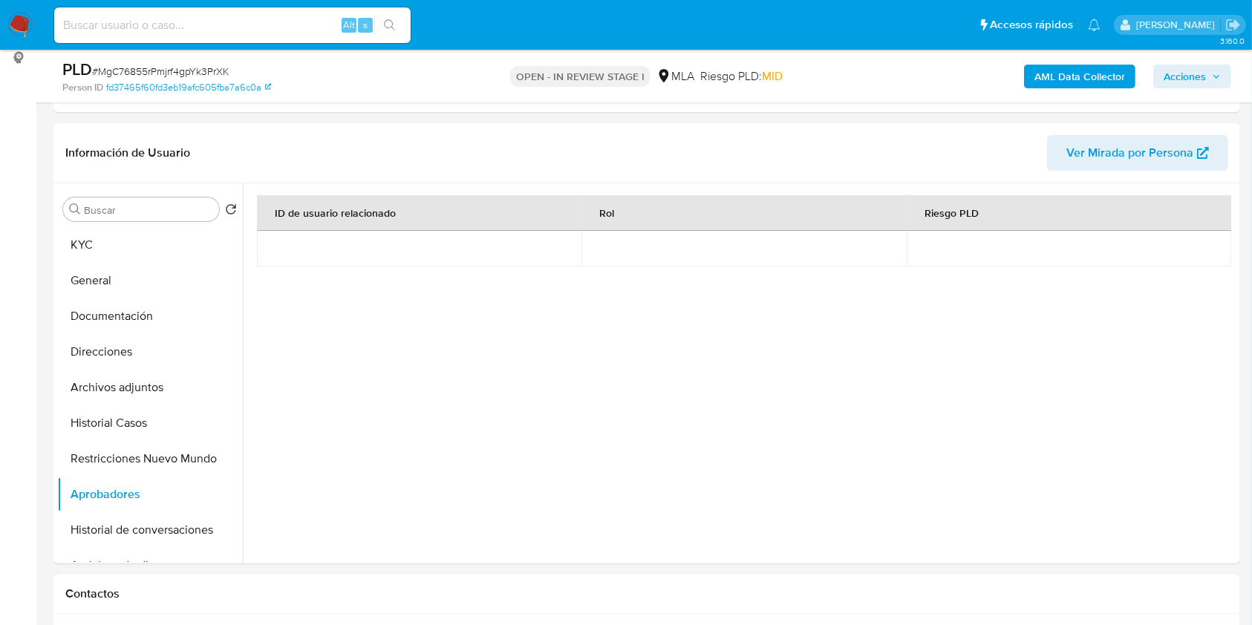
click at [258, 27] on input at bounding box center [232, 25] width 356 height 19
paste input "IyrhYQX8cPvB3YKwJinK7wzP"
type input "IyrhYQX8cPvB3YKwJinK7wzP"
click at [391, 27] on icon "search-icon" at bounding box center [390, 25] width 12 height 12
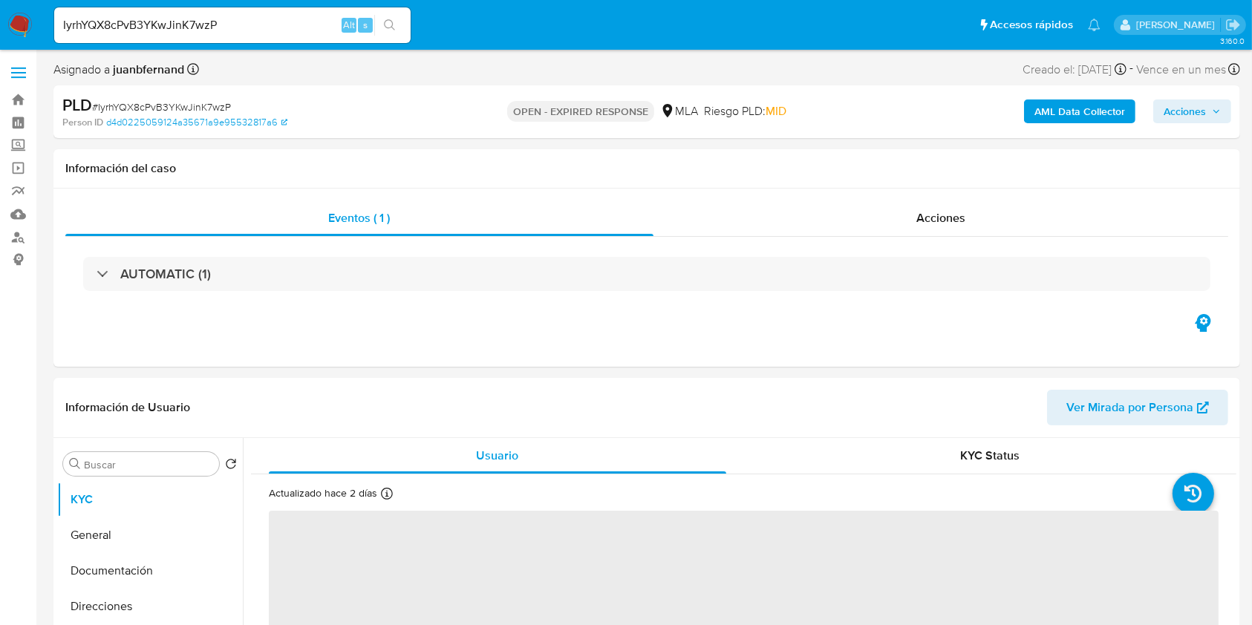
select select "10"
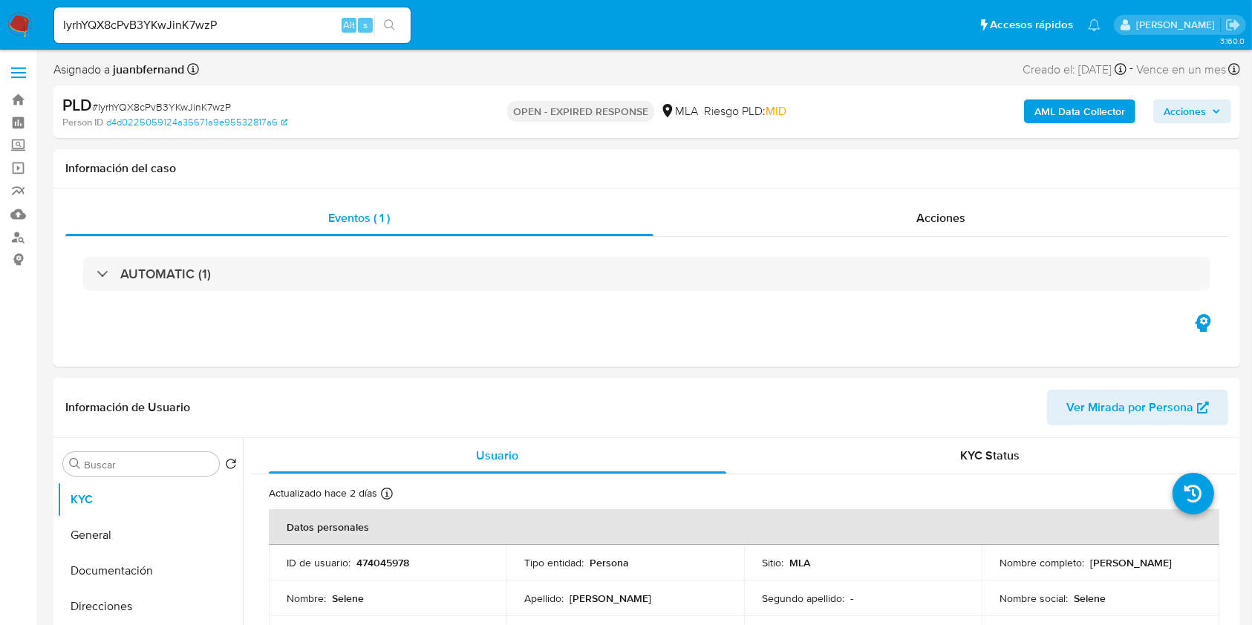
drag, startPoint x: 545, startPoint y: 65, endPoint x: 556, endPoint y: 68, distance: 10.8
click at [545, 65] on div "Asignado a juanbfernand Asignado el: [DATE] 14:11:07 Creado el: [DATE] Creado e…" at bounding box center [646, 72] width 1187 height 26
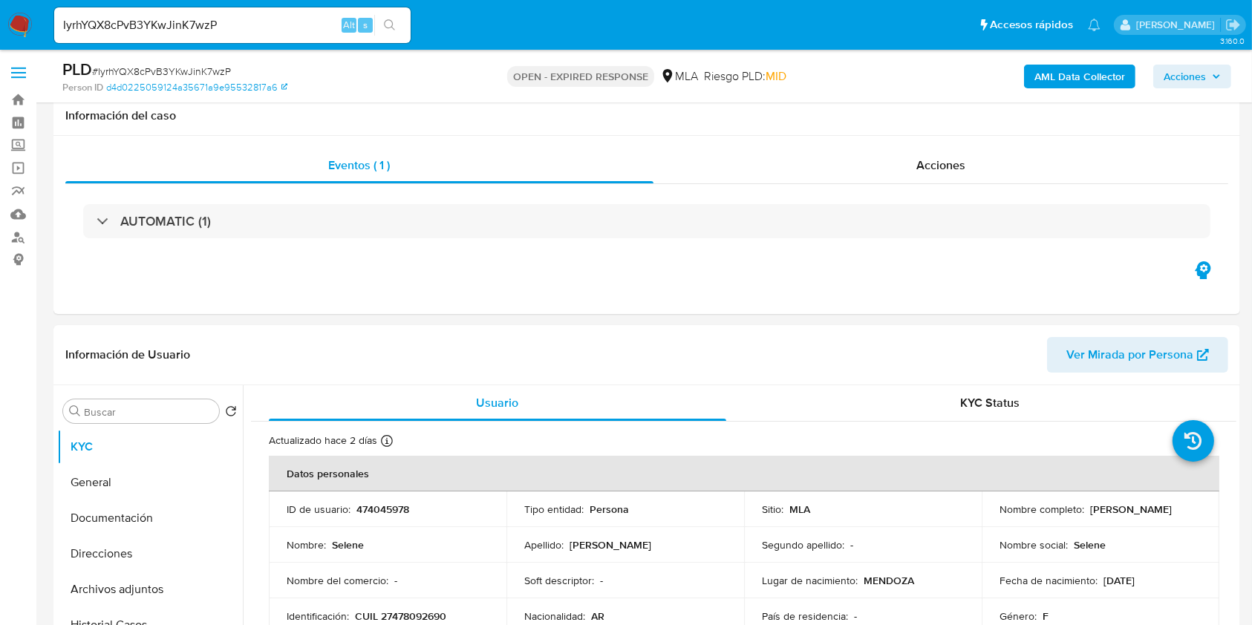
scroll to position [396, 0]
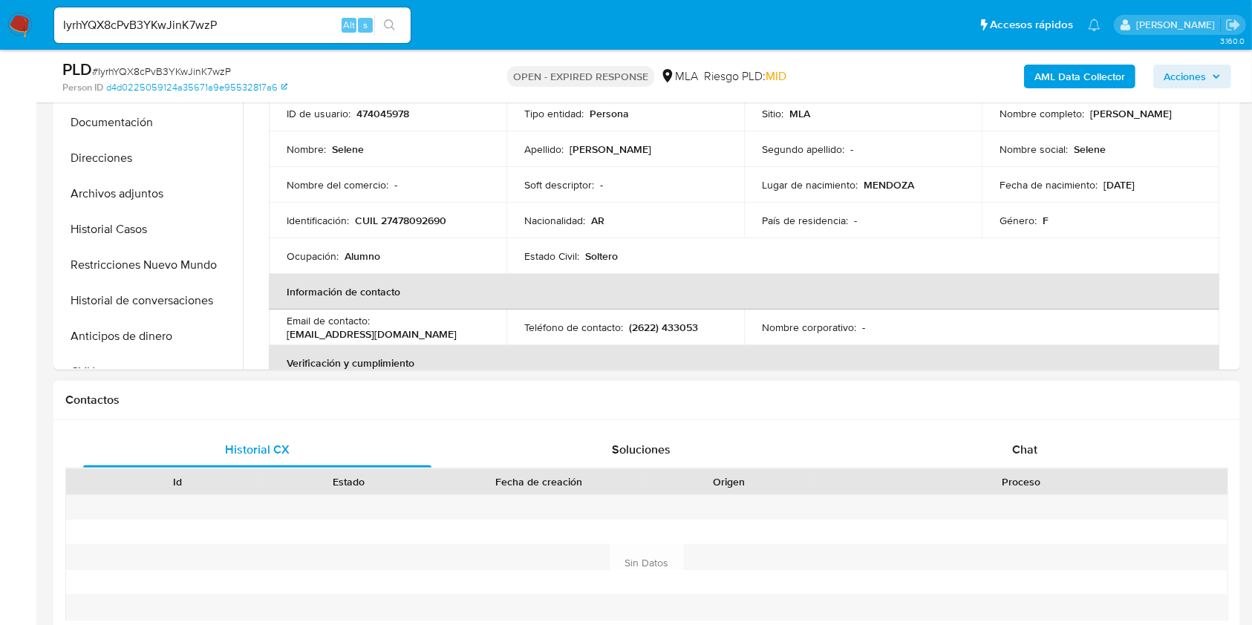
click at [780, 401] on h1 "Contactos" at bounding box center [646, 400] width 1163 height 15
click at [950, 452] on div "Chat" at bounding box center [1025, 450] width 348 height 36
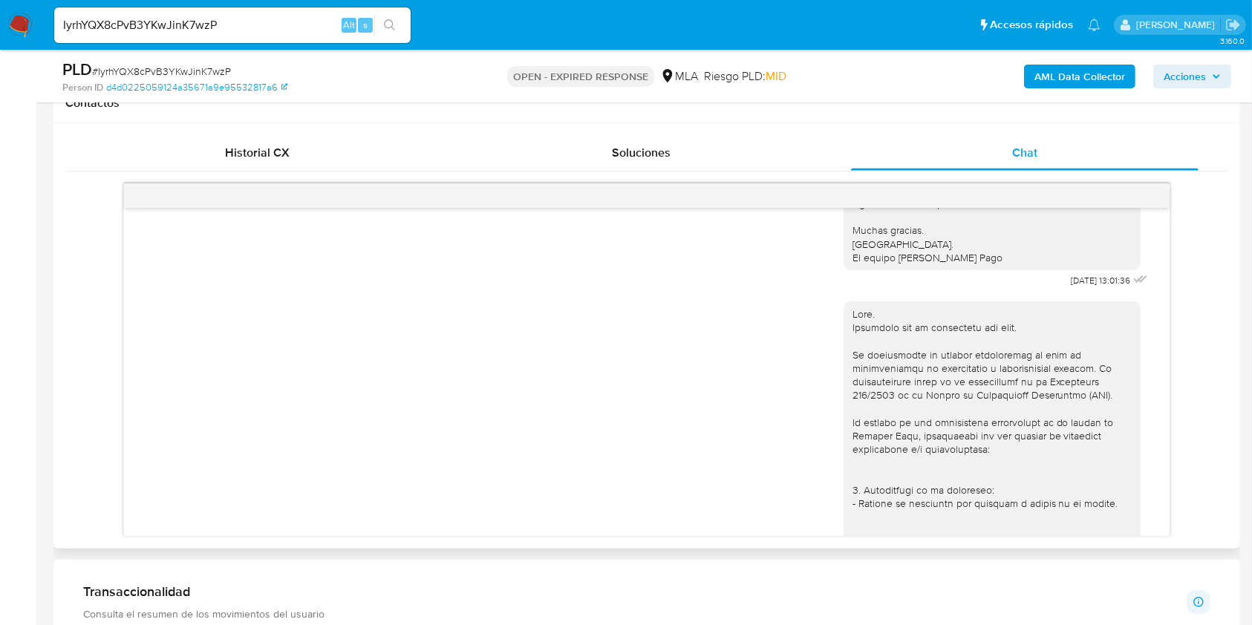
scroll to position [1234, 0]
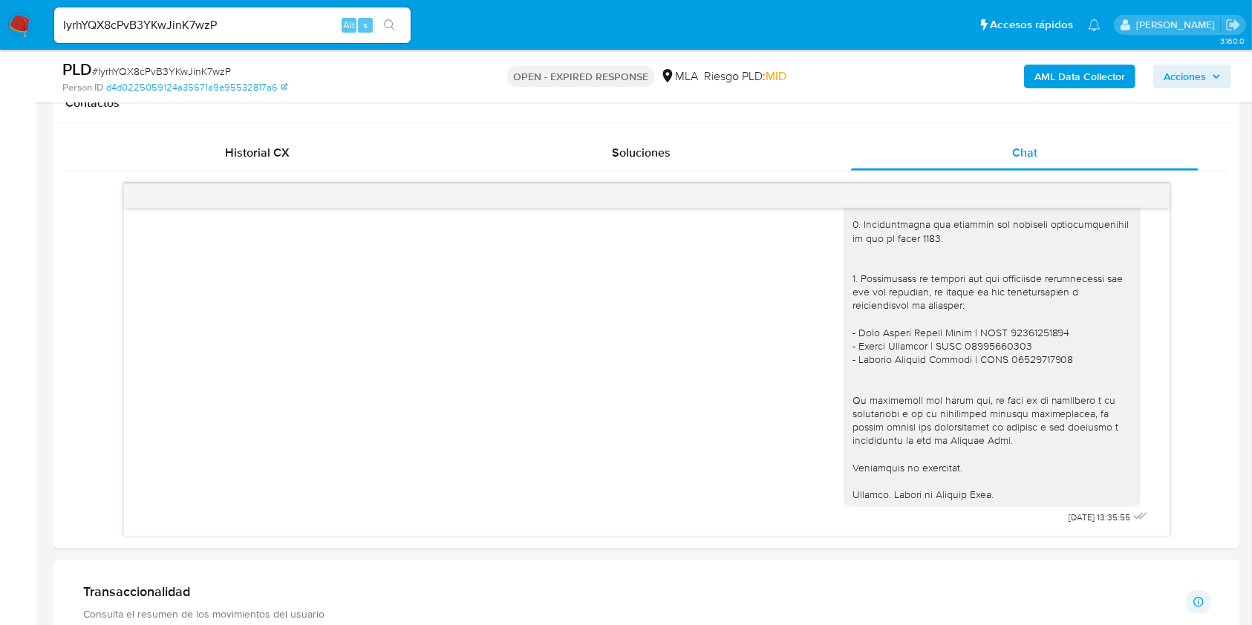
click at [290, 24] on input "IyrhYQX8cPvB3YKwJinK7wzP" at bounding box center [232, 25] width 356 height 19
paste input "B1rXF0CGS3auPZxE2V5YVNp4"
type input "B1rXF0CGS3auPZxE2V5YVNp4"
click at [394, 27] on icon "search-icon" at bounding box center [390, 25] width 12 height 12
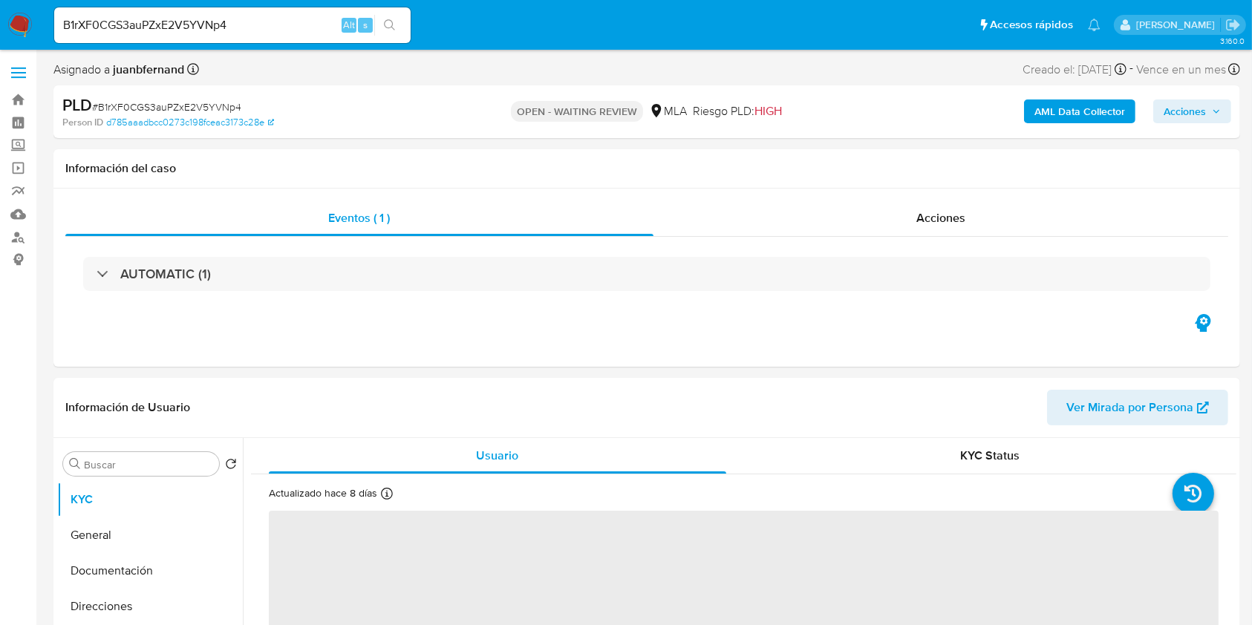
select select "10"
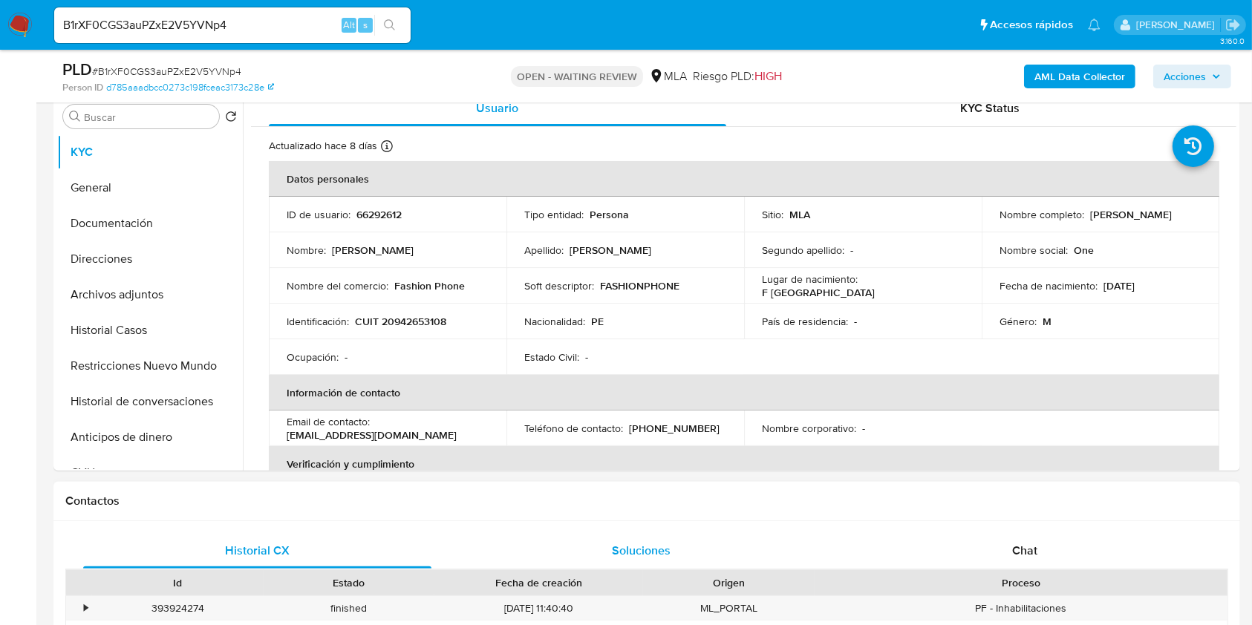
scroll to position [495, 0]
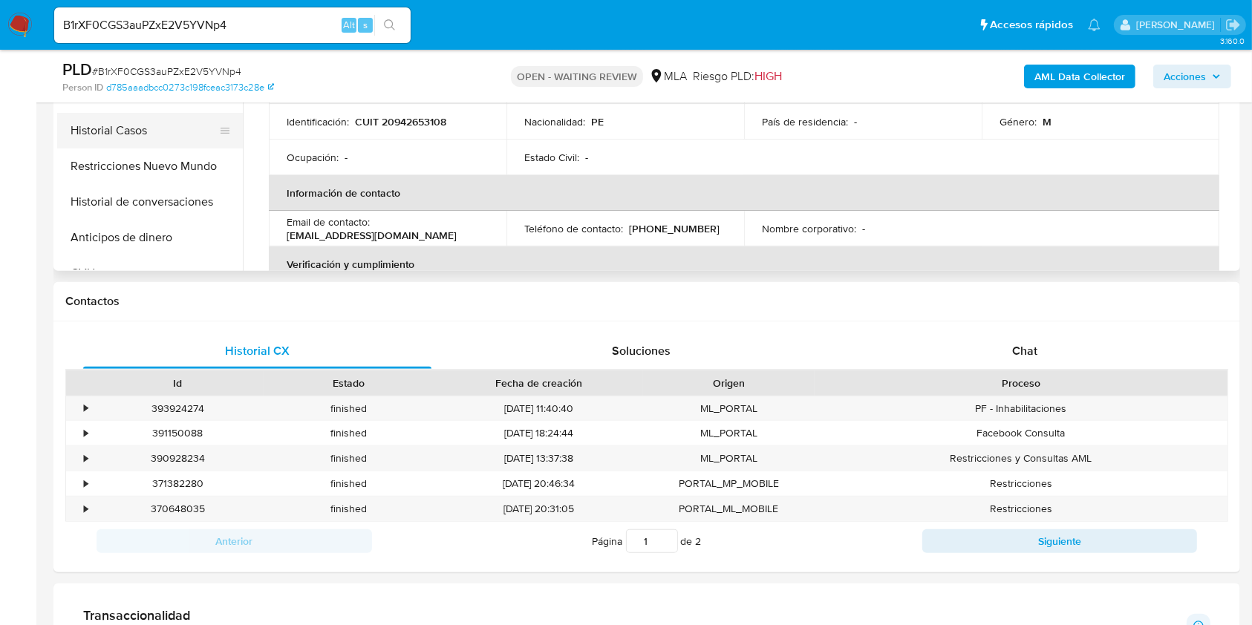
click at [130, 133] on button "Historial Casos" at bounding box center [144, 131] width 174 height 36
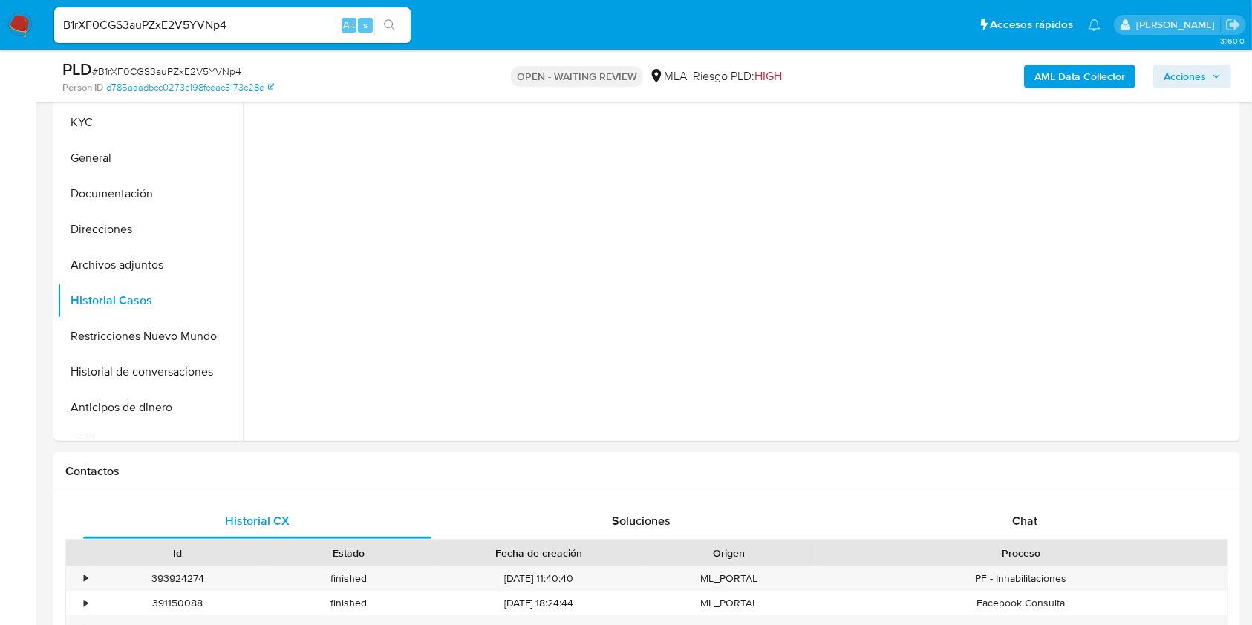
scroll to position [198, 0]
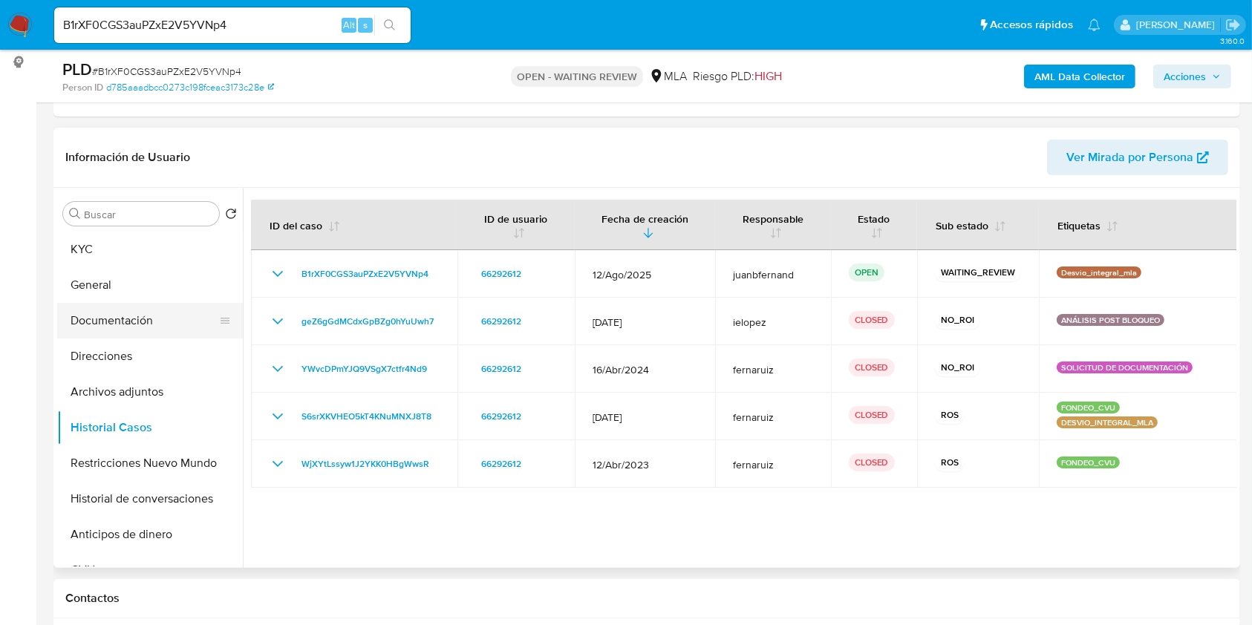
click at [135, 315] on button "Documentación" at bounding box center [144, 321] width 174 height 36
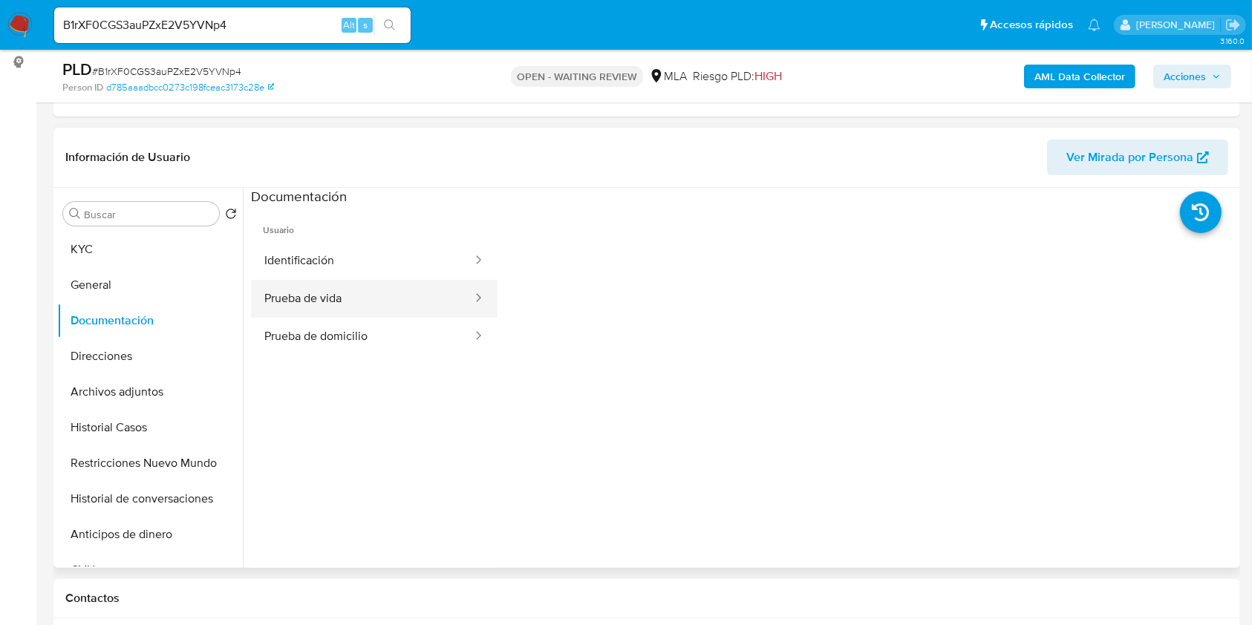
click at [400, 306] on button "Prueba de vida" at bounding box center [362, 299] width 223 height 38
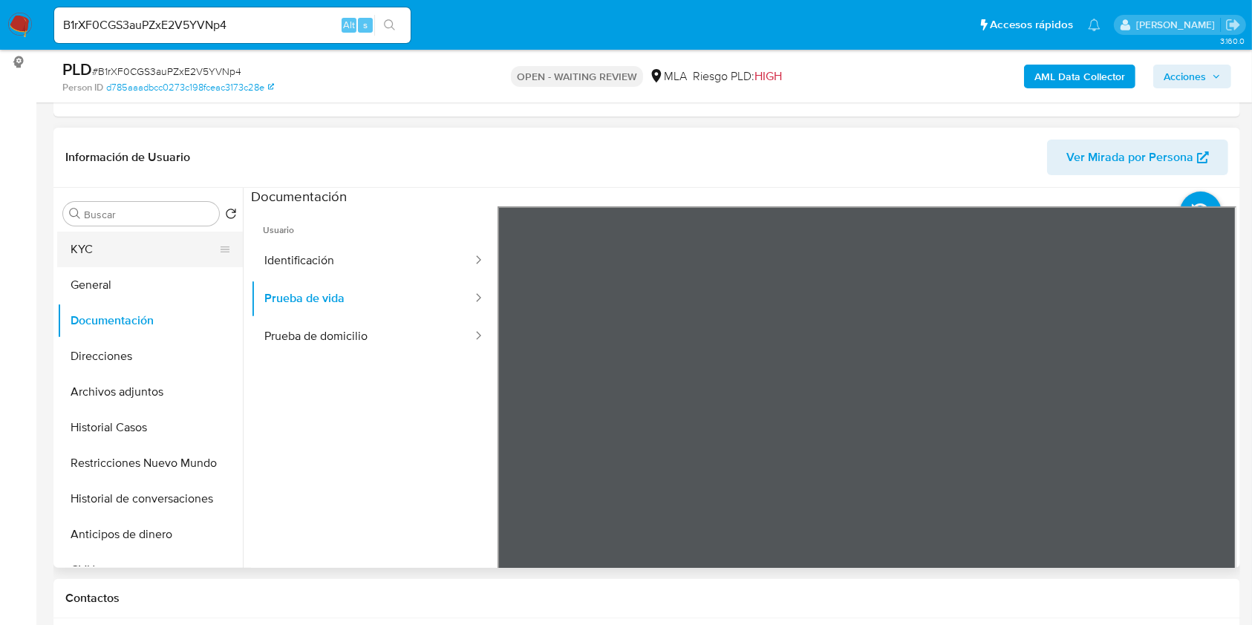
click at [135, 258] on button "KYC" at bounding box center [144, 250] width 174 height 36
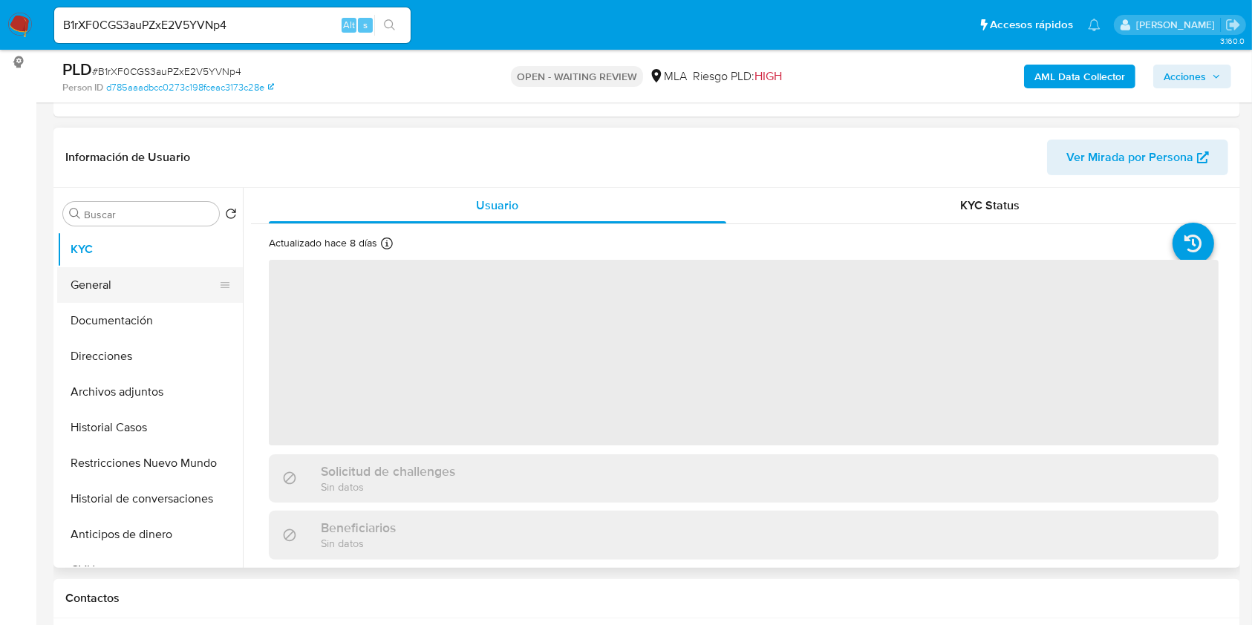
click at [151, 289] on button "General" at bounding box center [144, 285] width 174 height 36
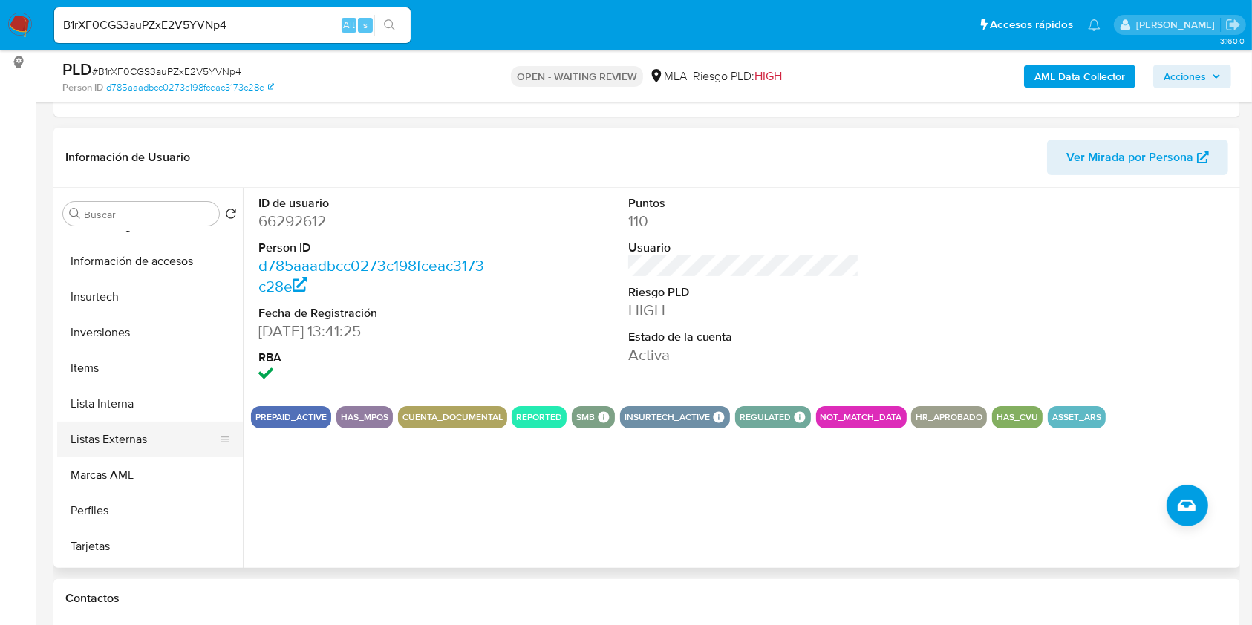
scroll to position [693, 0]
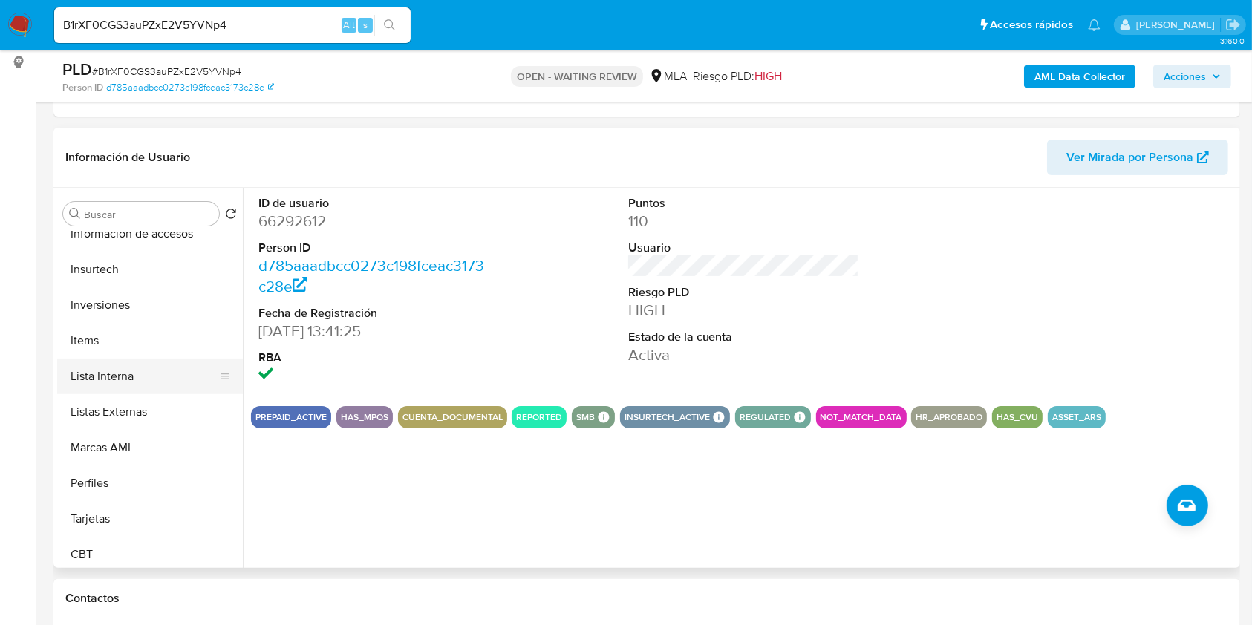
click at [144, 381] on button "Lista Interna" at bounding box center [144, 377] width 174 height 36
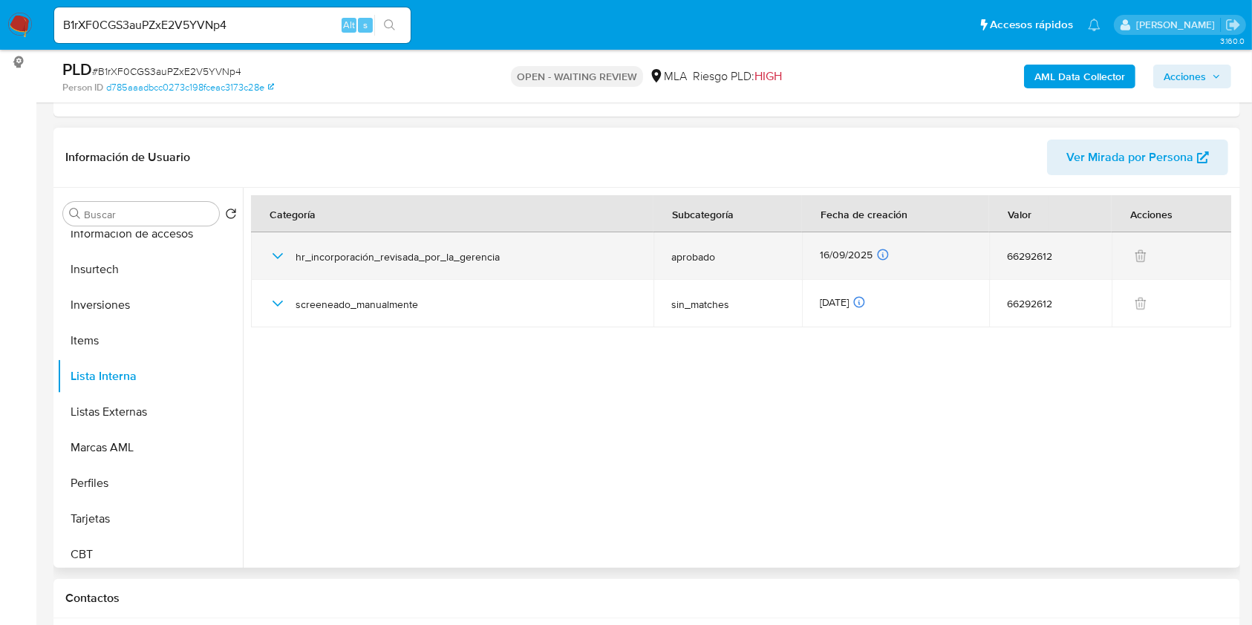
click at [276, 253] on icon "button" at bounding box center [278, 256] width 18 height 18
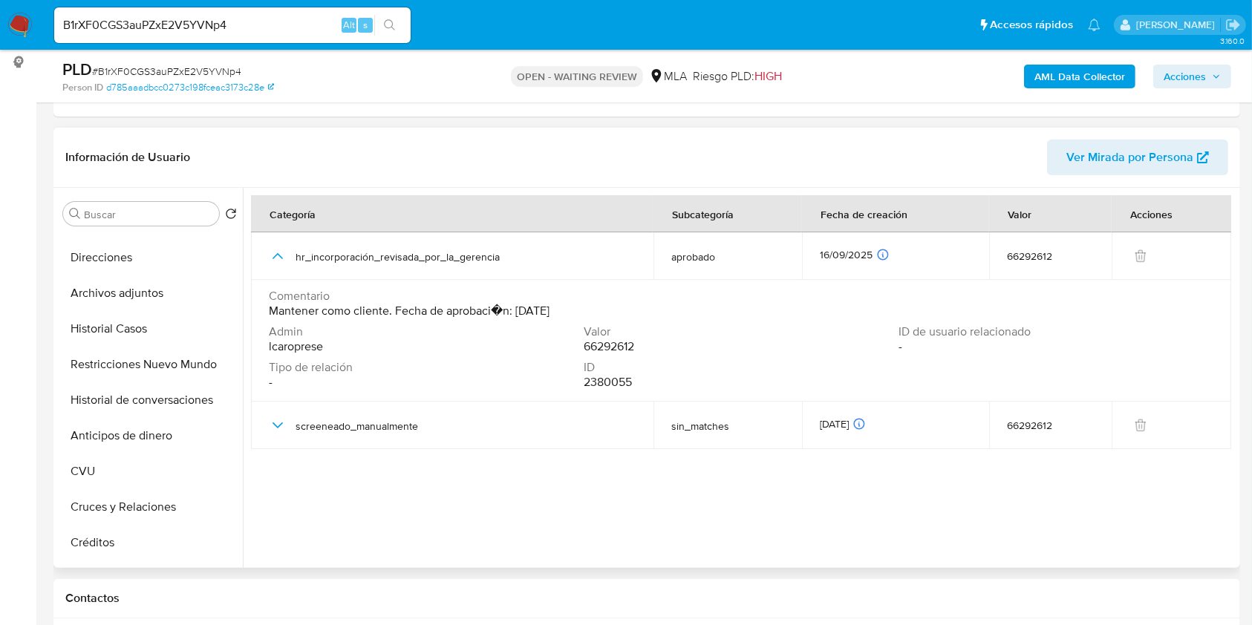
scroll to position [0, 0]
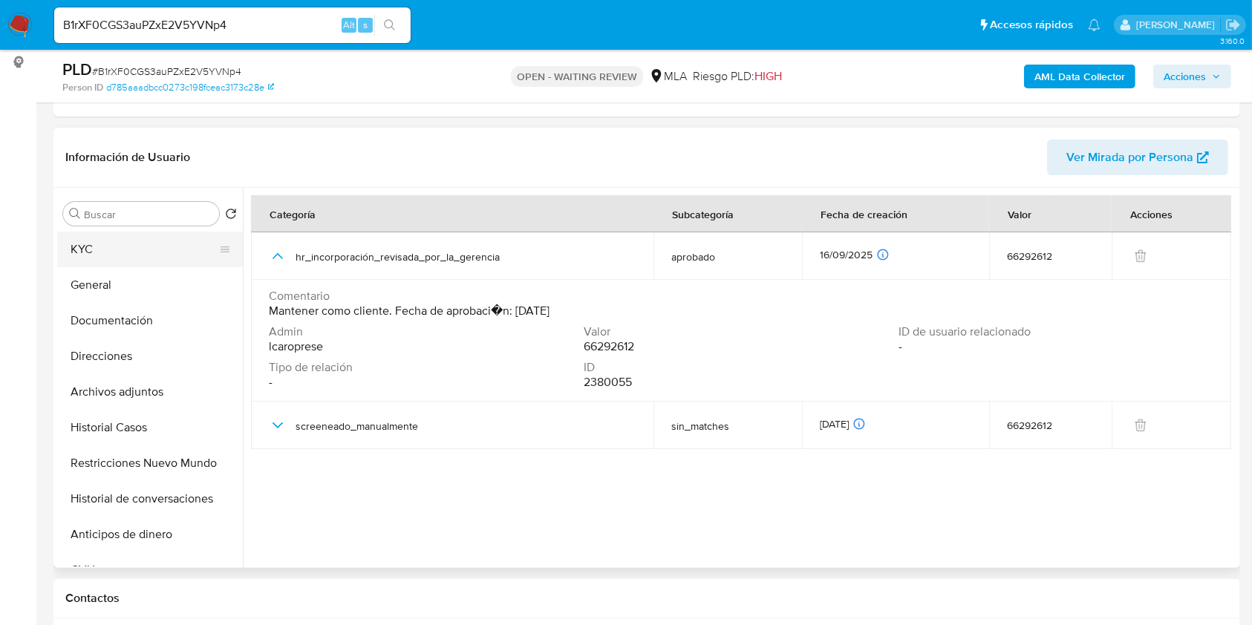
click at [138, 256] on button "KYC" at bounding box center [144, 250] width 174 height 36
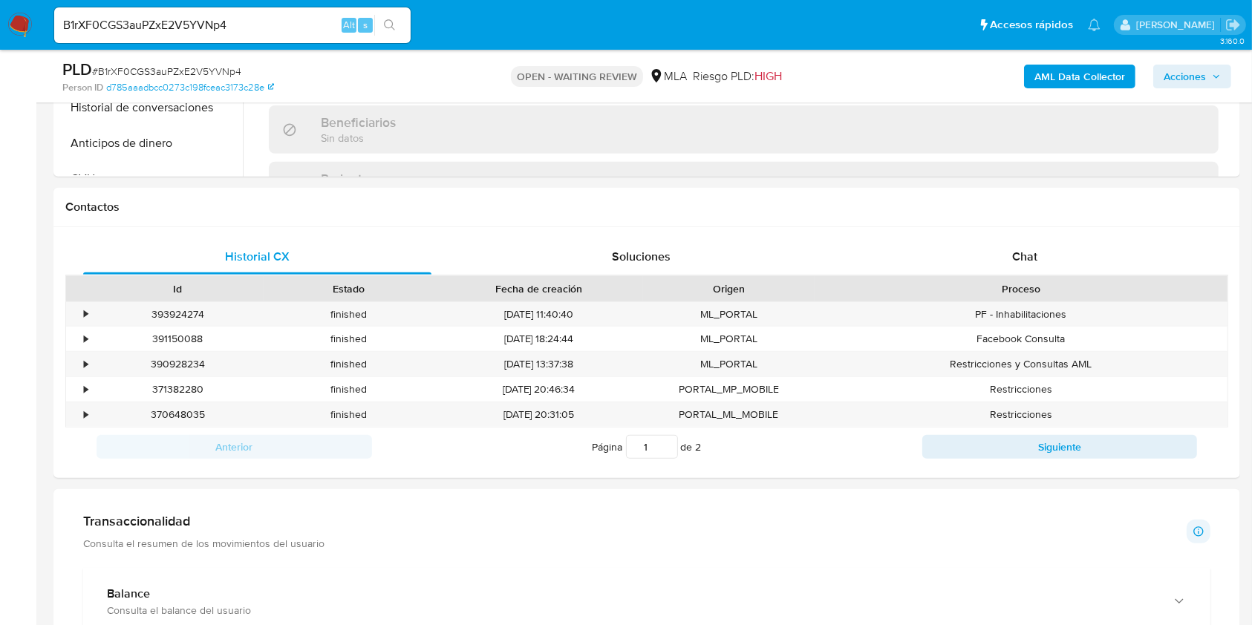
scroll to position [594, 0]
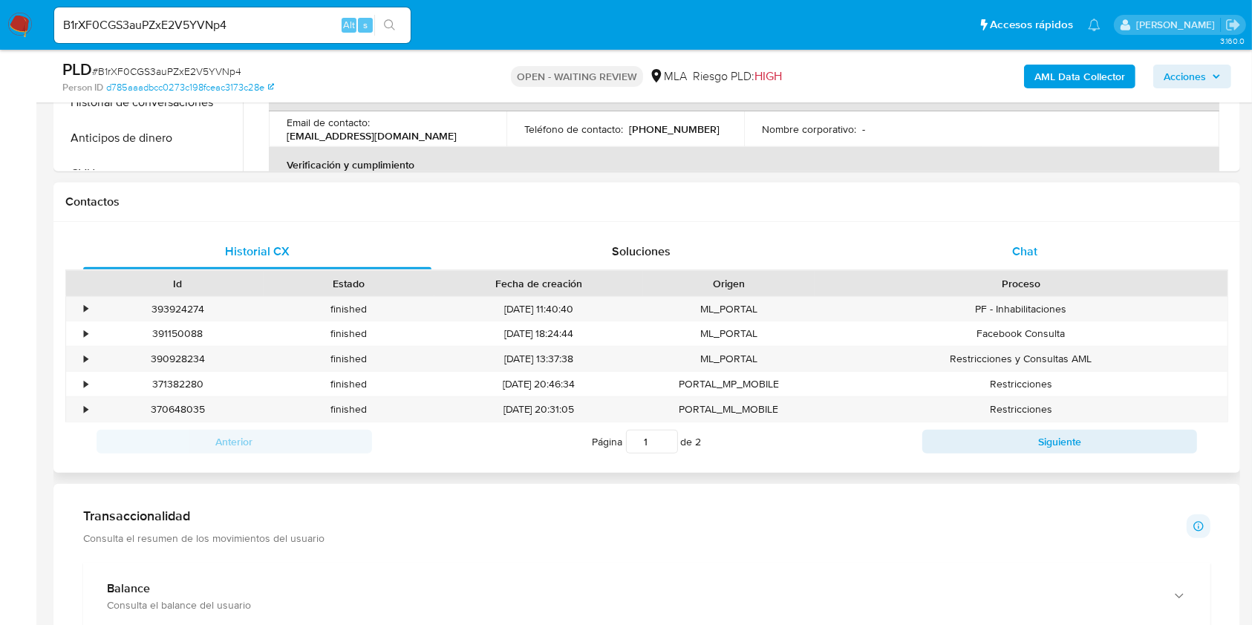
click at [1113, 253] on div "Chat" at bounding box center [1025, 252] width 348 height 36
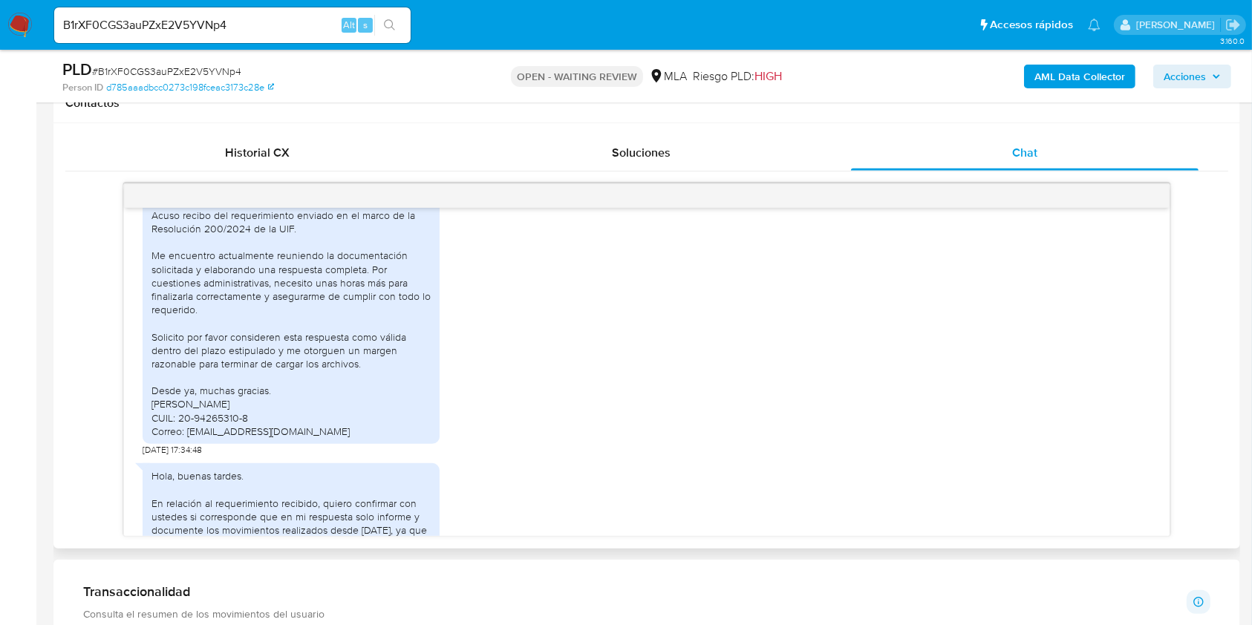
scroll to position [891, 0]
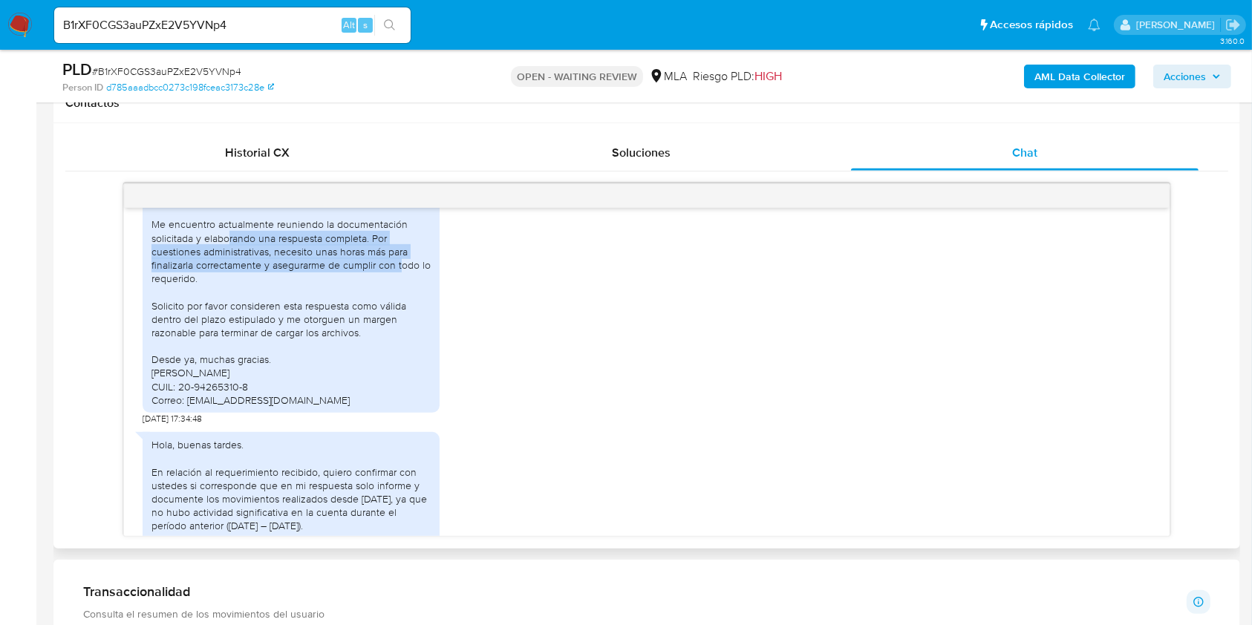
drag, startPoint x: 231, startPoint y: 264, endPoint x: 401, endPoint y: 296, distance: 173.0
click at [401, 296] on div "Hola, buenas tardes. Acuso recibo del requerimiento enviado en el marco de la R…" at bounding box center [291, 278] width 279 height 257
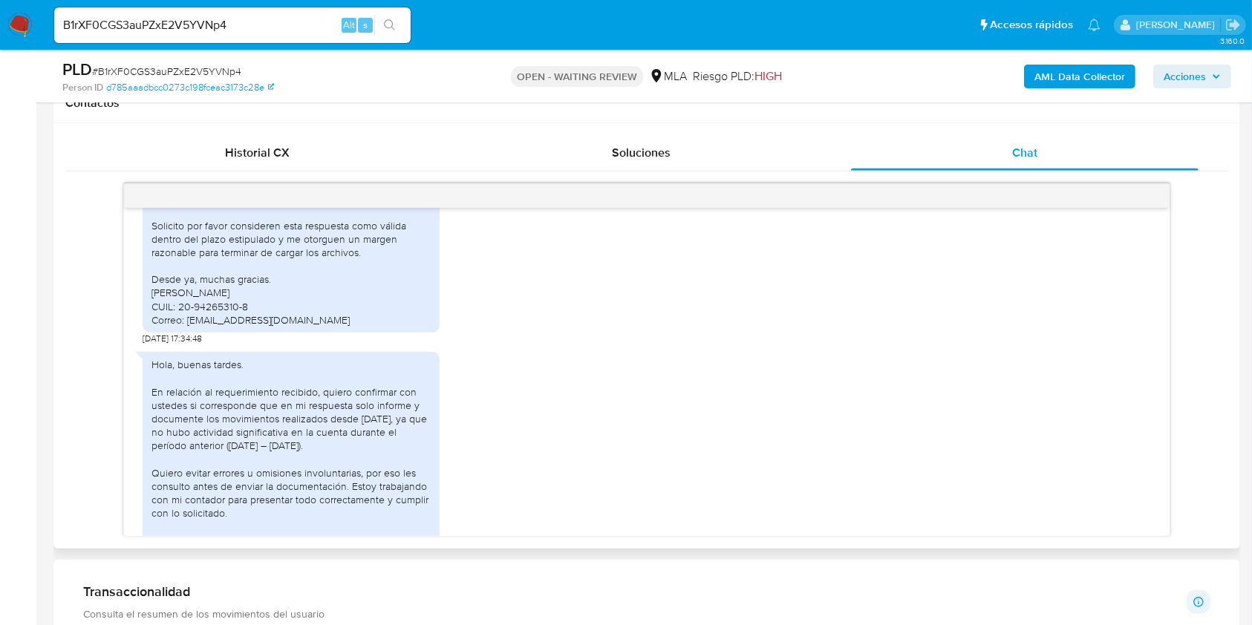
scroll to position [990, 0]
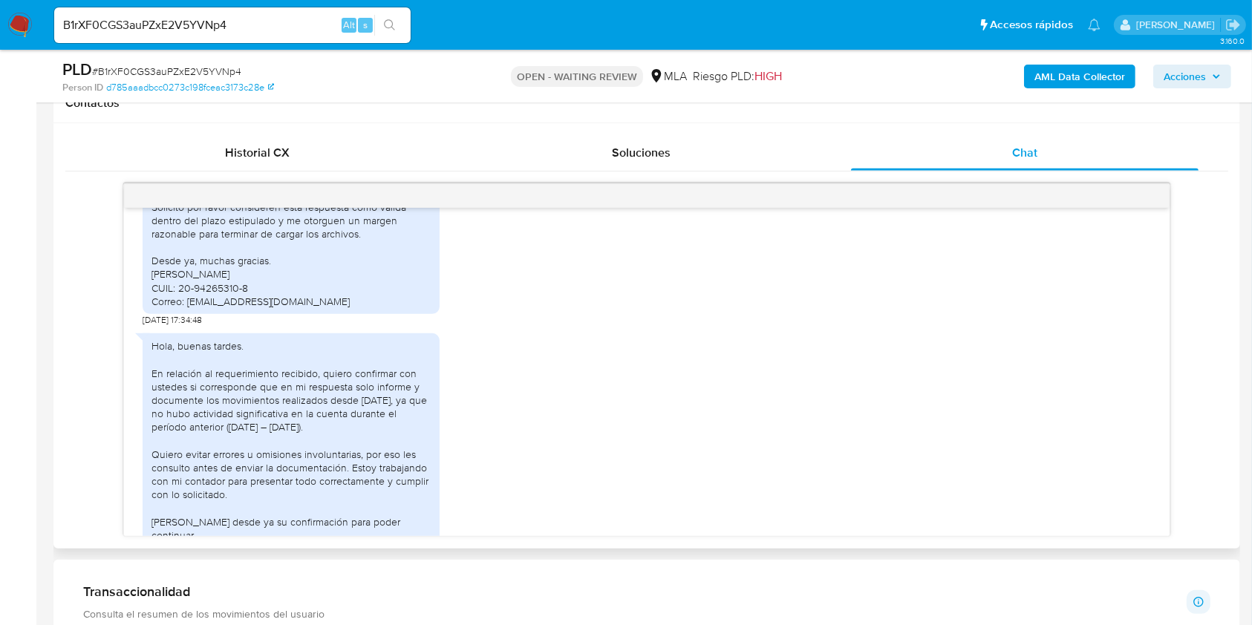
click at [195, 308] on div "Hola, buenas tardes. Acuso recibo del requerimiento enviado en el marco de la R…" at bounding box center [291, 179] width 279 height 257
drag, startPoint x: 195, startPoint y: 329, endPoint x: 285, endPoint y: 327, distance: 89.9
click at [285, 308] on div "Hola, buenas tardes. Acuso recibo del requerimiento enviado en el marco de la R…" at bounding box center [291, 179] width 279 height 257
copy div "[EMAIL_ADDRESS][DOMAIN_NAME]"
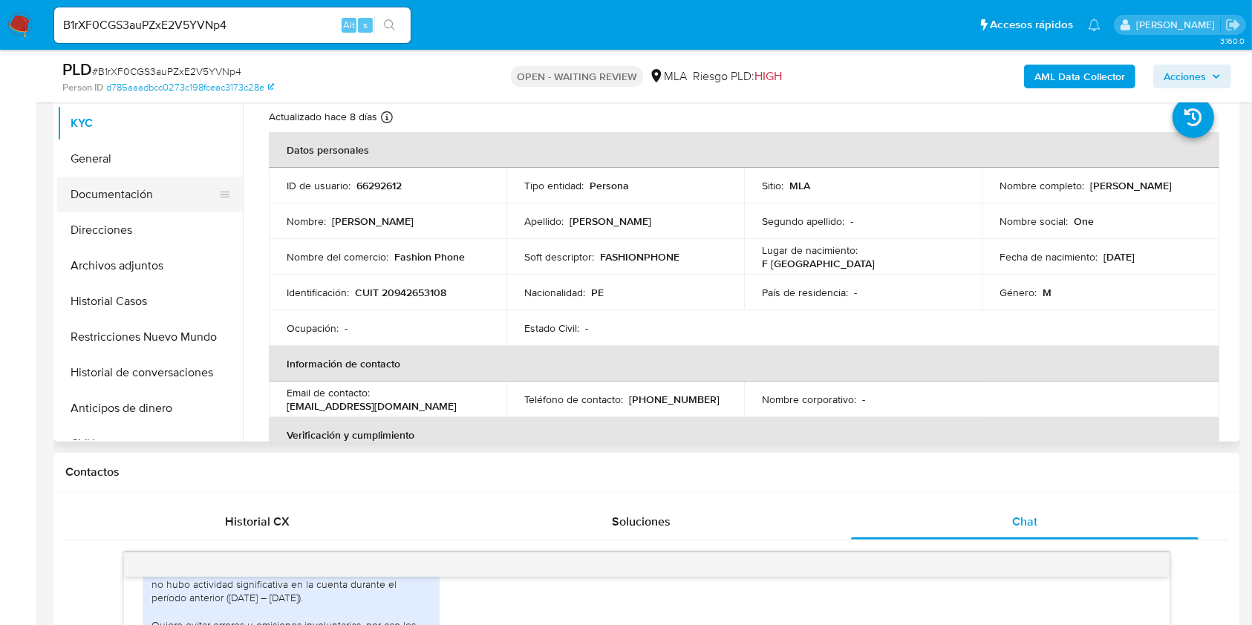
scroll to position [297, 0]
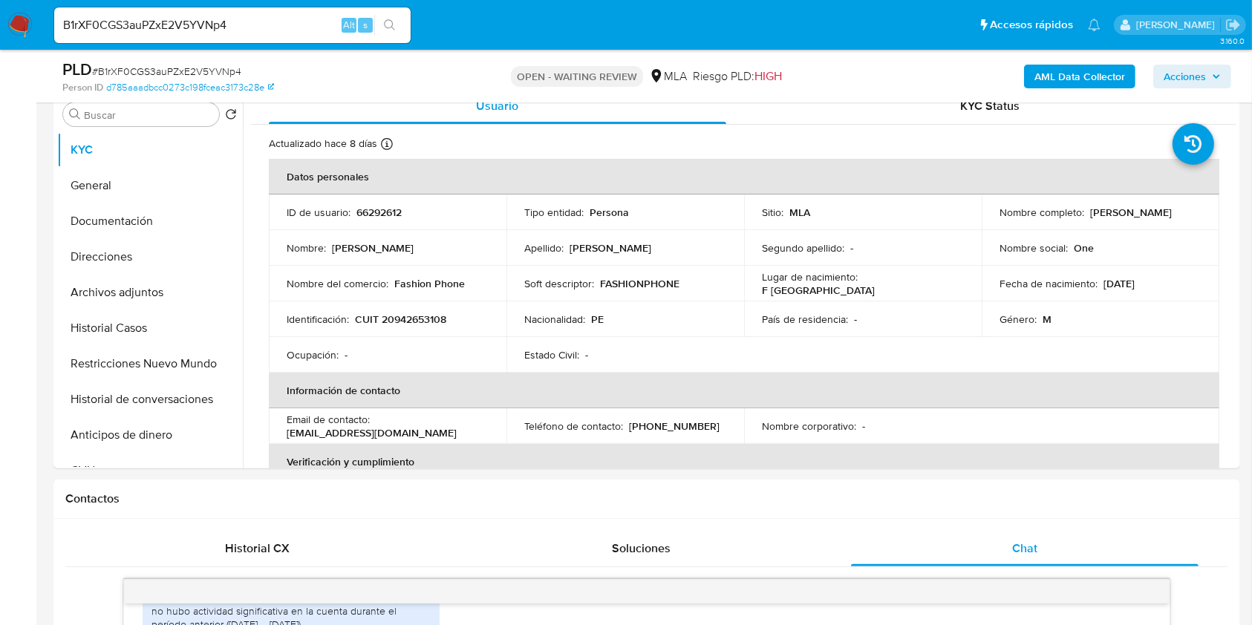
click at [261, 27] on input "B1rXF0CGS3auPZxE2V5YVNp4" at bounding box center [232, 25] width 356 height 19
click at [261, 26] on input "B1rXF0CGS3auPZxE2V5YVNp4" at bounding box center [232, 25] width 356 height 19
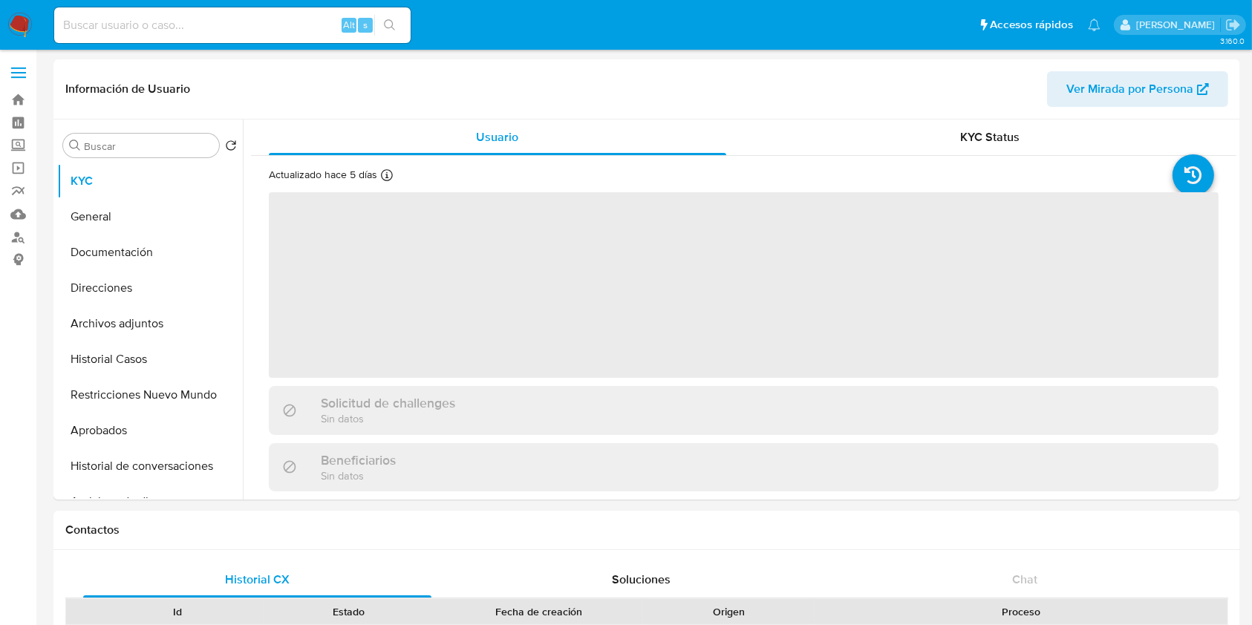
select select "10"
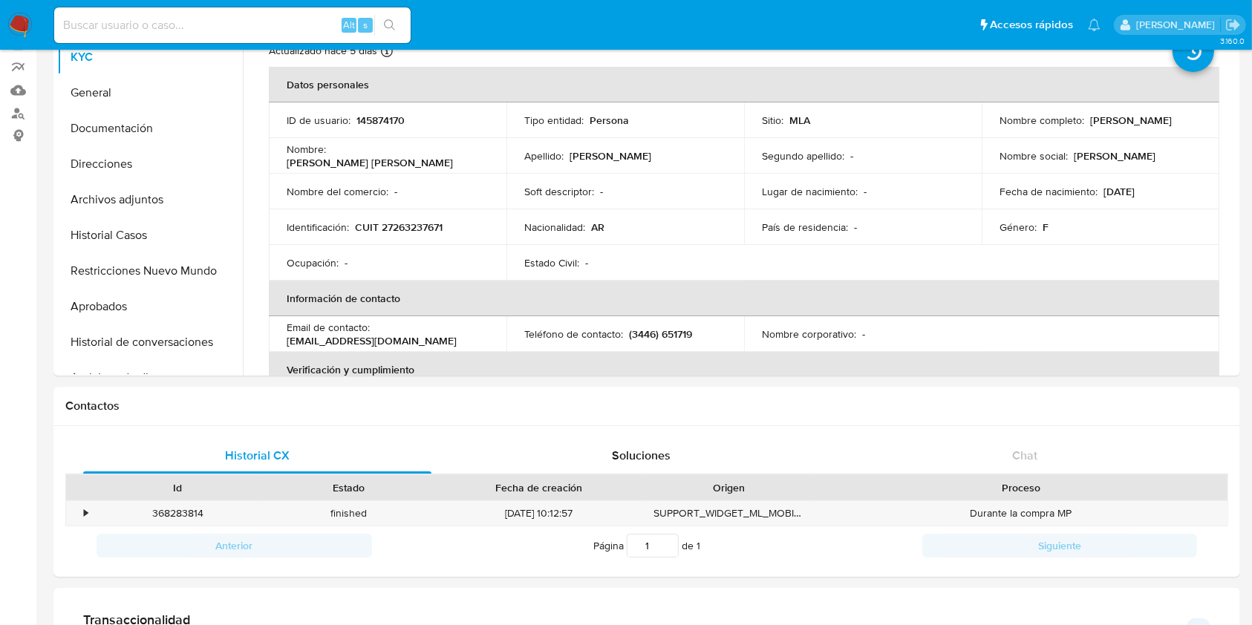
scroll to position [99, 0]
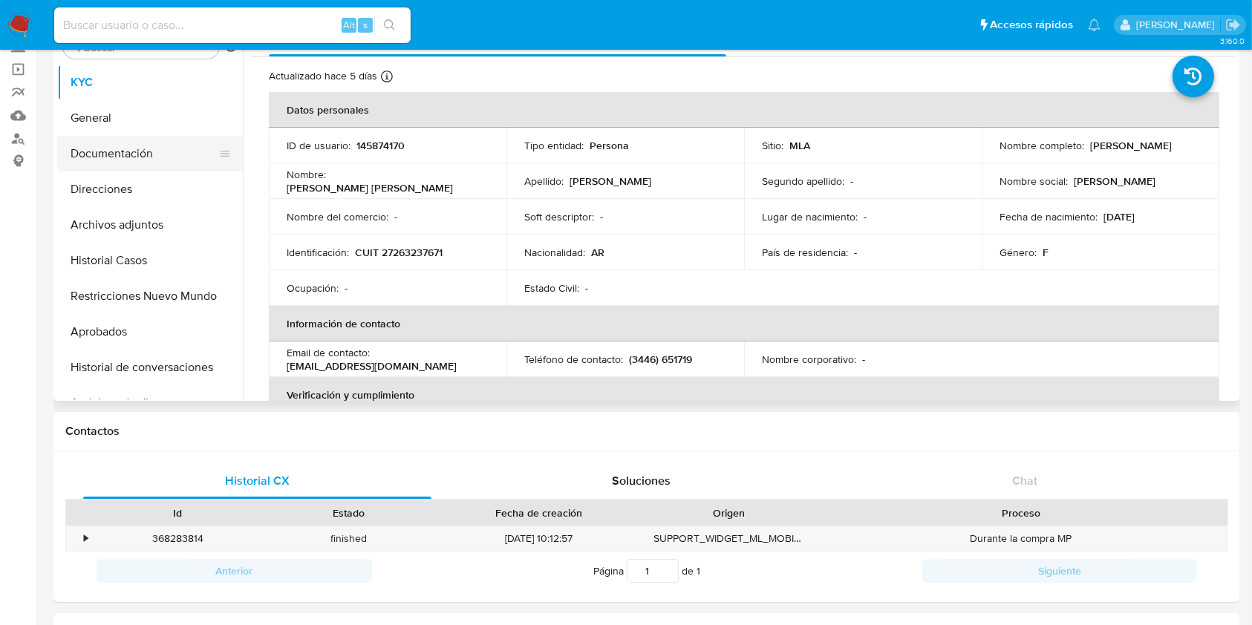
click at [137, 153] on button "Documentación" at bounding box center [144, 154] width 174 height 36
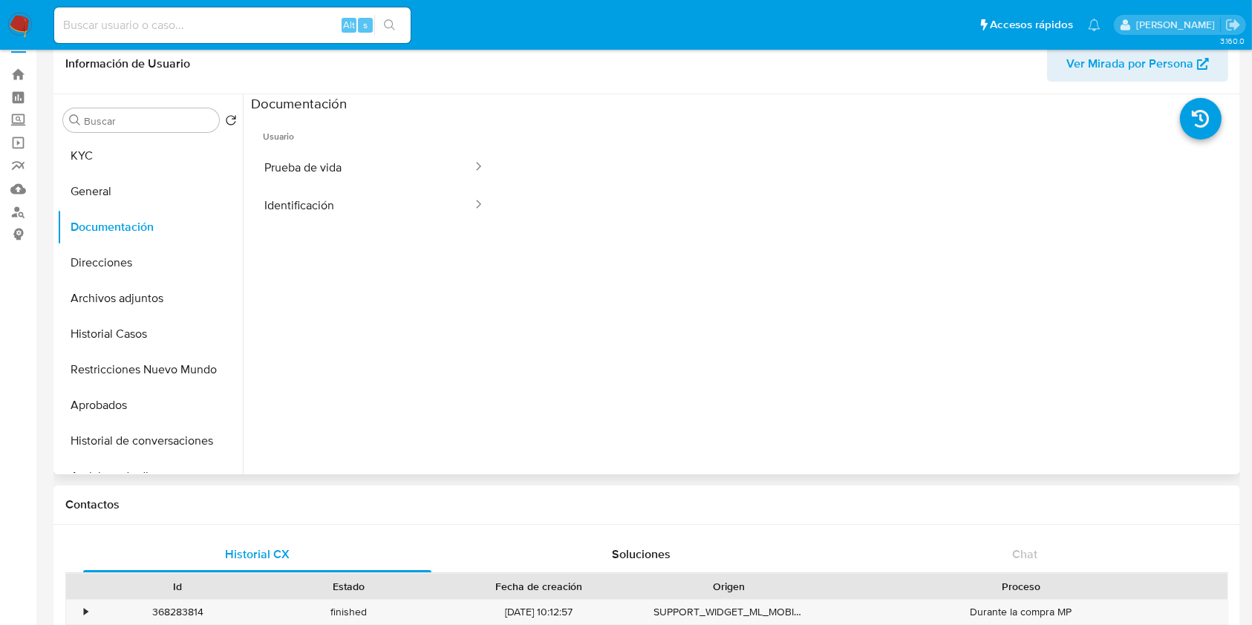
scroll to position [0, 0]
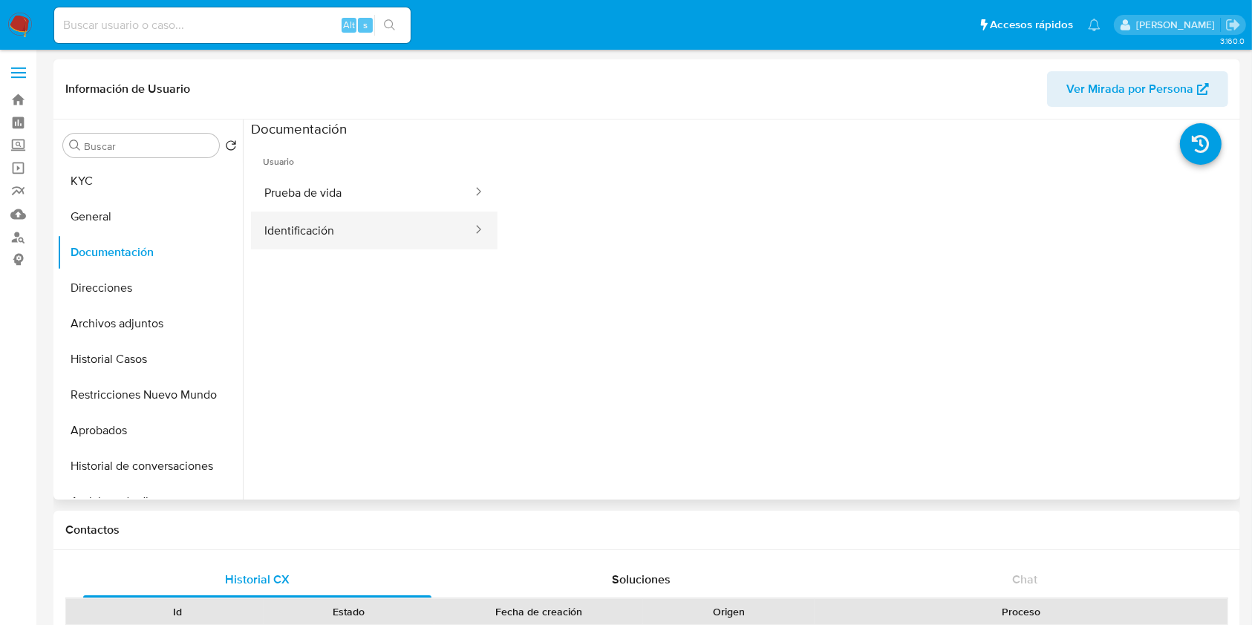
click at [411, 241] on button "Identificación" at bounding box center [362, 231] width 223 height 38
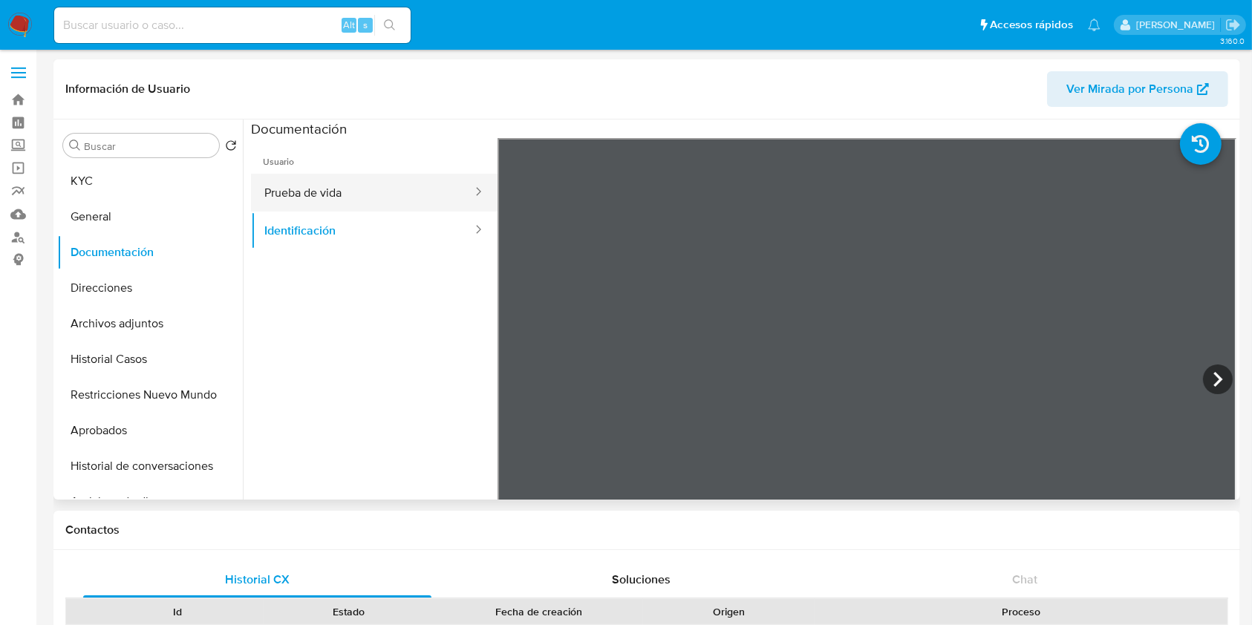
click at [424, 185] on button "Prueba de vida" at bounding box center [362, 193] width 223 height 38
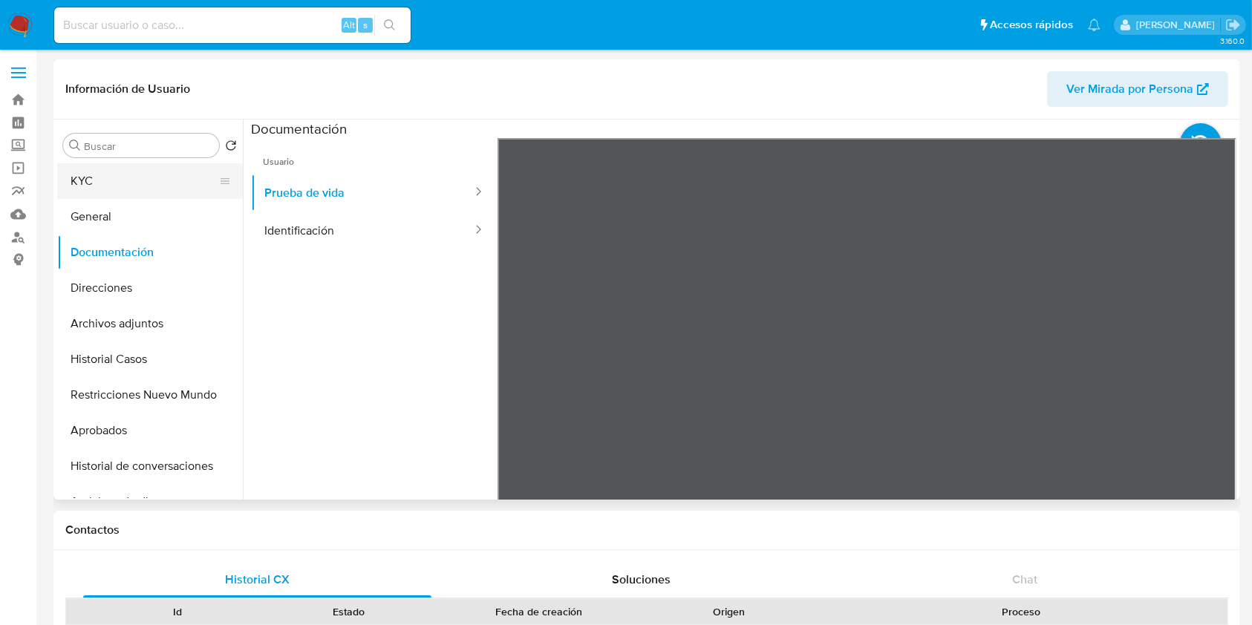
click at [137, 186] on button "KYC" at bounding box center [144, 181] width 174 height 36
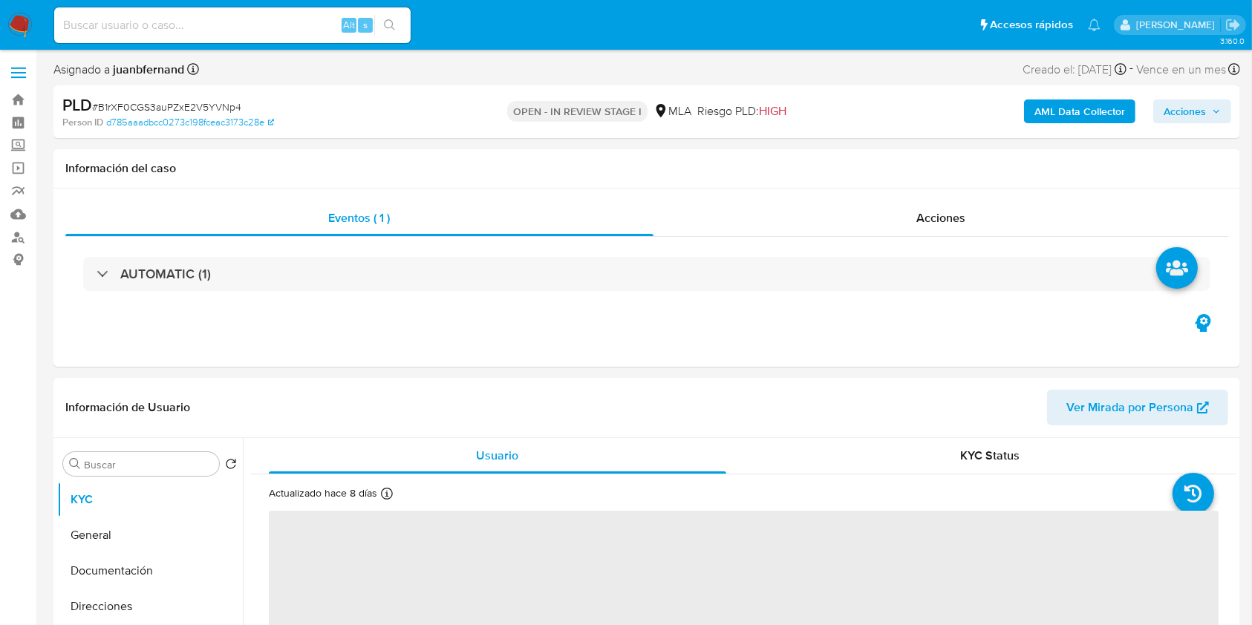
select select "10"
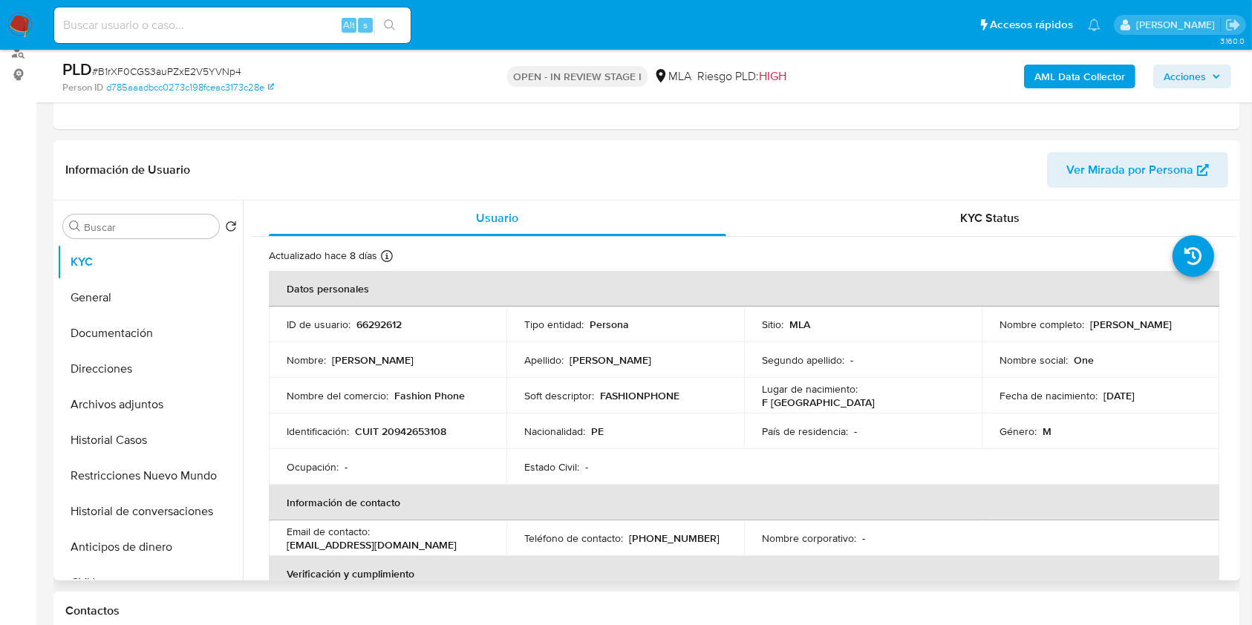
scroll to position [396, 0]
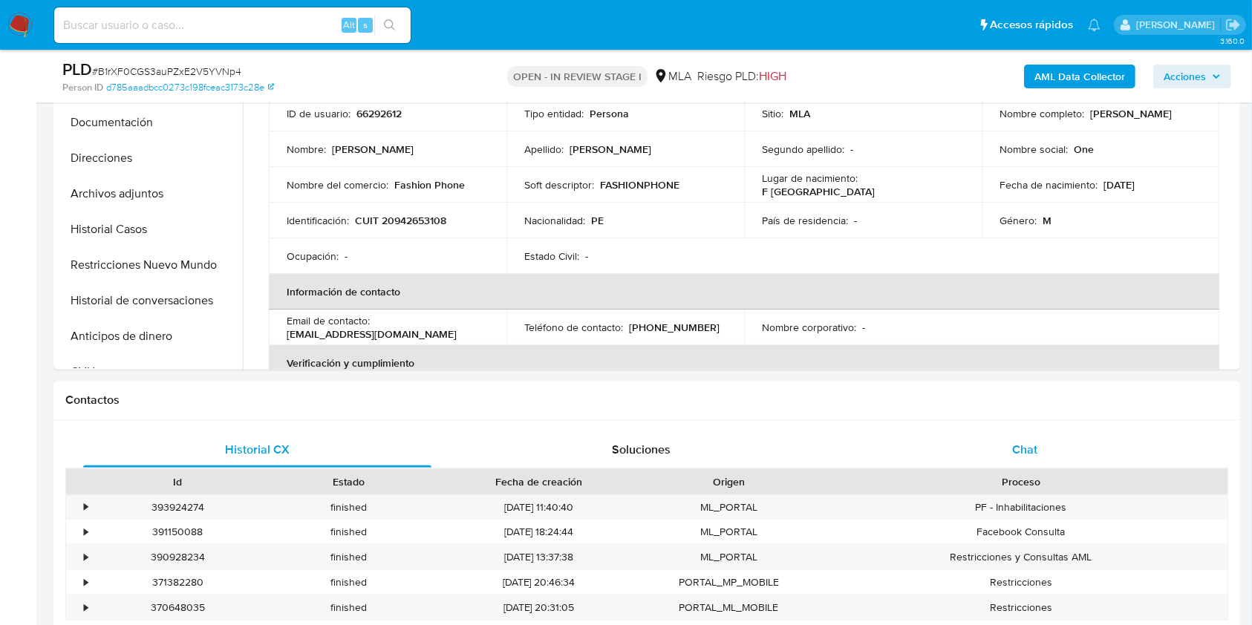
drag, startPoint x: 1075, startPoint y: 452, endPoint x: 885, endPoint y: 450, distance: 189.4
click at [1074, 452] on div "Chat" at bounding box center [1025, 450] width 348 height 36
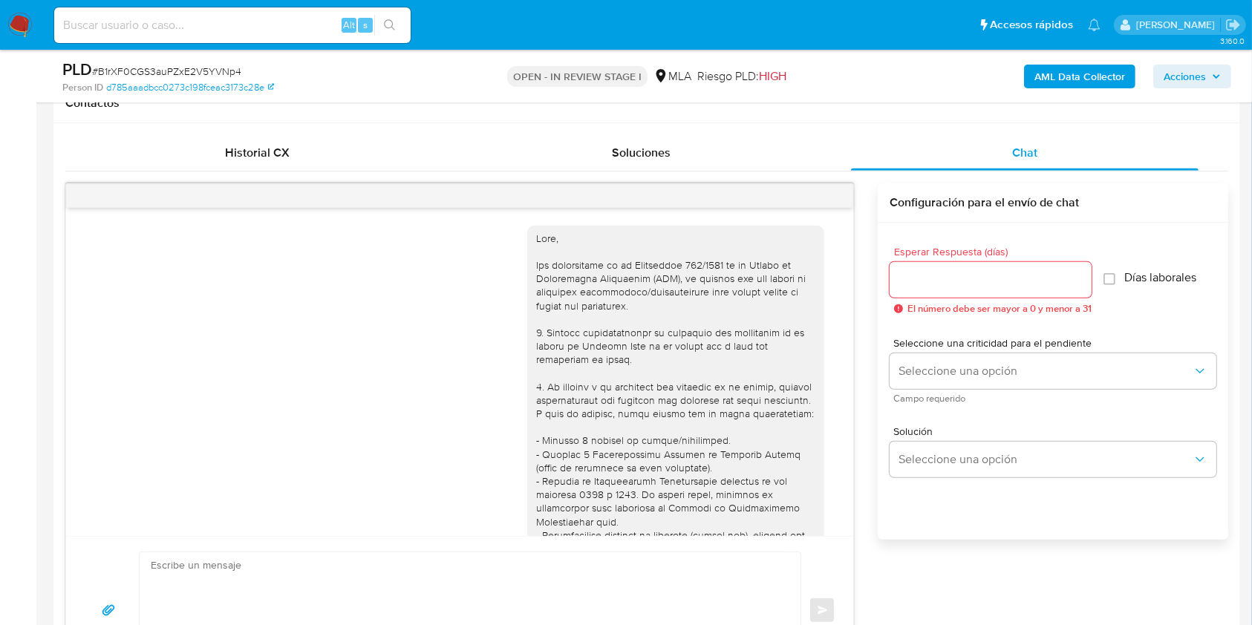
scroll to position [1350, 0]
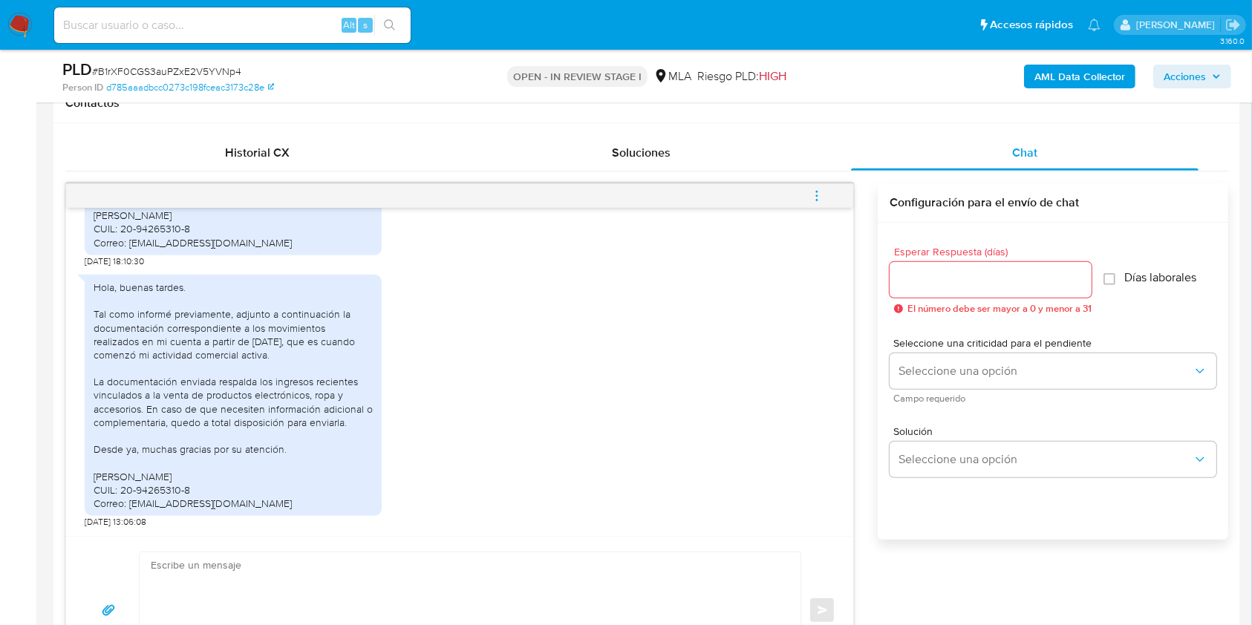
click at [353, 576] on textarea at bounding box center [466, 611] width 631 height 117
paste textarea "Lore. Ipsumdolo sit am consectetu adi elit. Se doeiusmodte in utlabor etdolorem…"
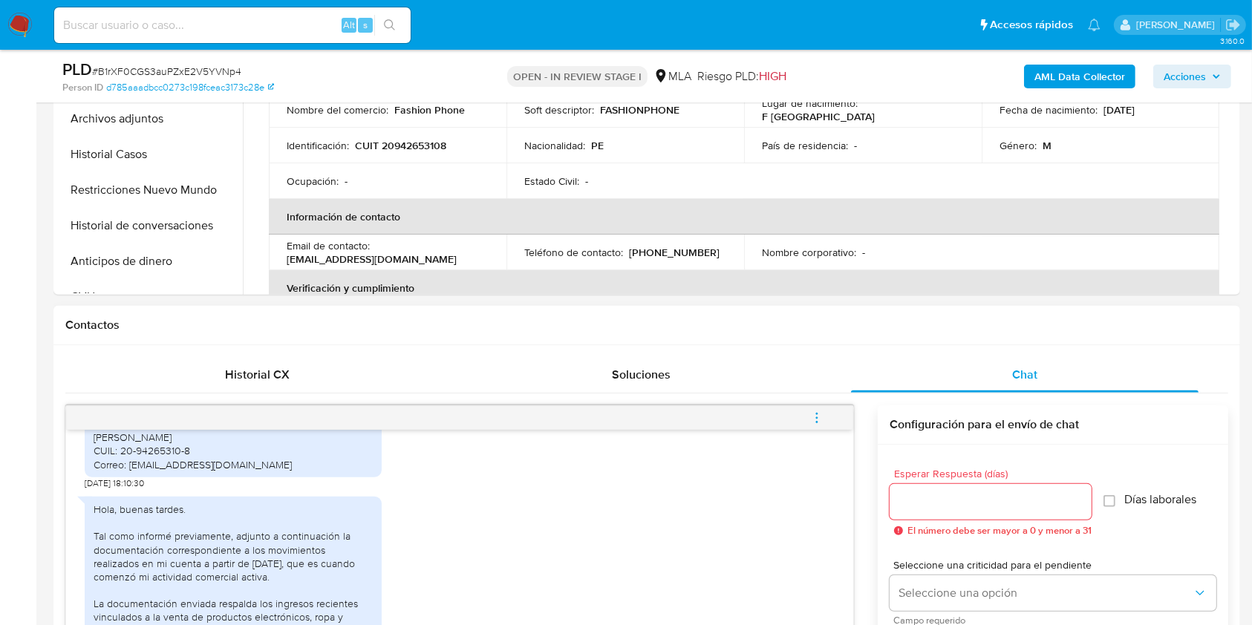
scroll to position [470, 0]
click at [248, 374] on span "Historial CX" at bounding box center [257, 375] width 65 height 17
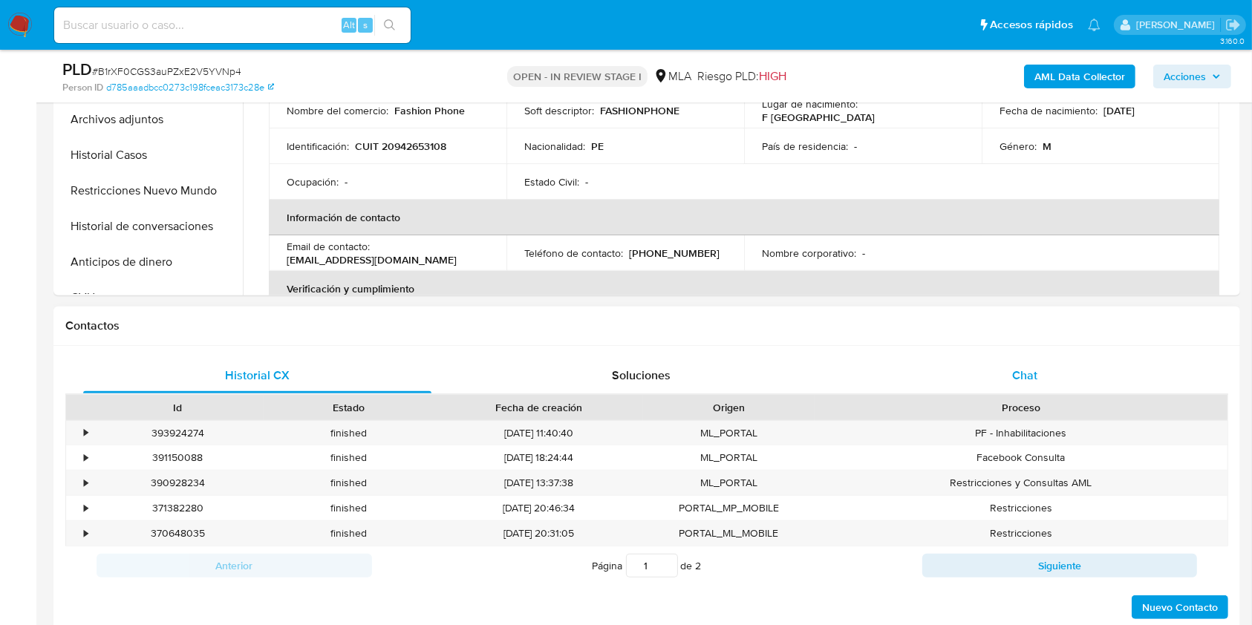
click at [1006, 382] on div "Chat" at bounding box center [1025, 376] width 348 height 36
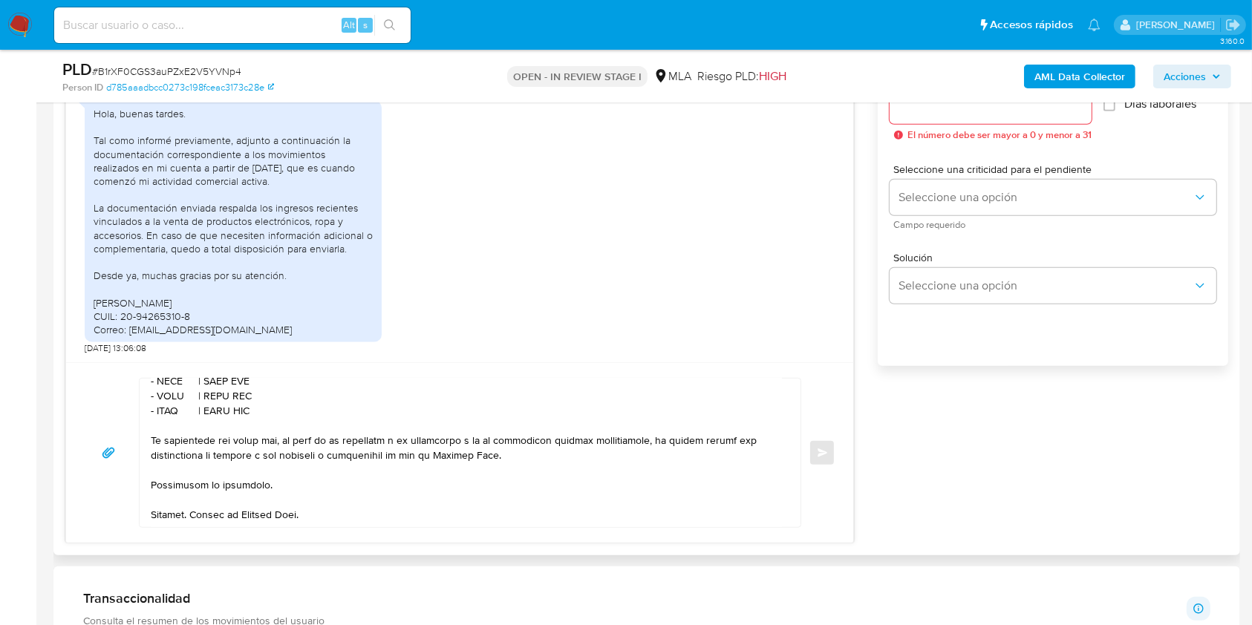
scroll to position [0, 0]
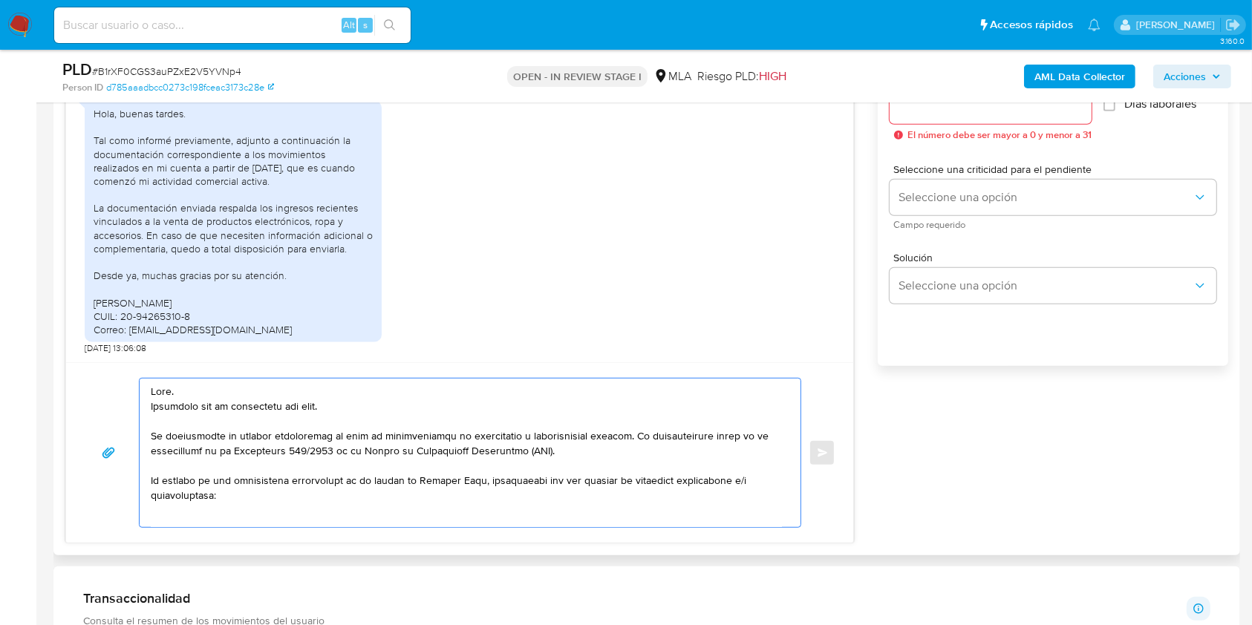
drag, startPoint x: 341, startPoint y: 407, endPoint x: 55, endPoint y: 407, distance: 285.9
click at [55, 407] on div "Historial CX Soluciones Chat Id Estado Fecha de creación Origen Proceso • 39392…" at bounding box center [646, 252] width 1187 height 606
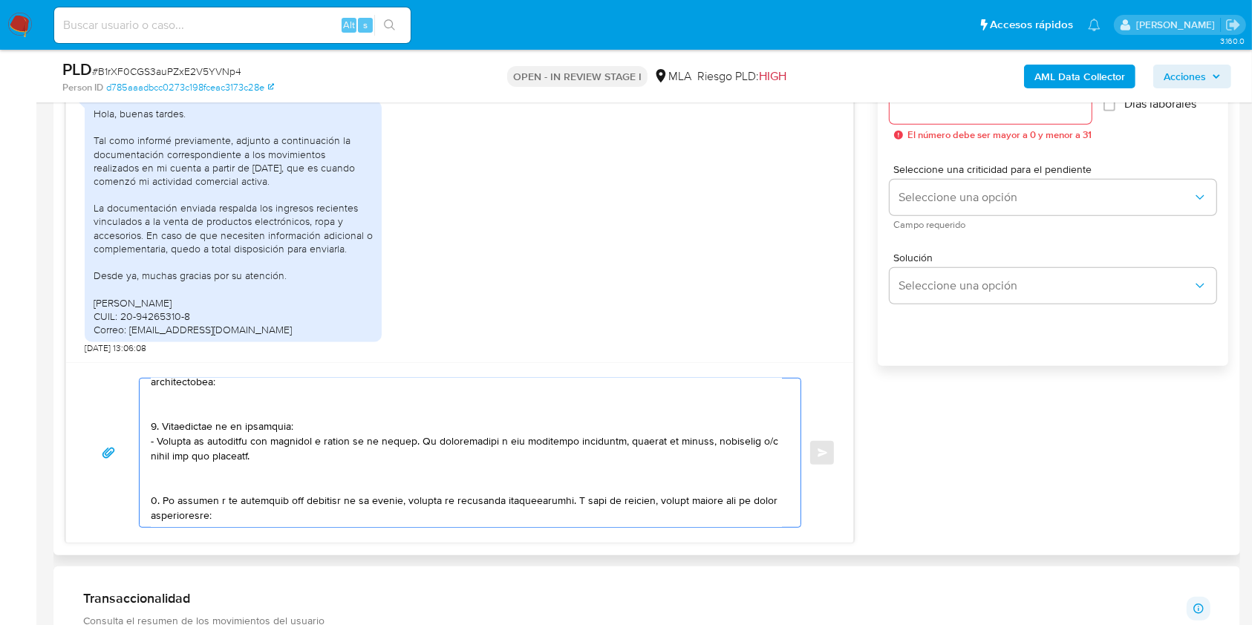
click at [250, 475] on textarea at bounding box center [466, 453] width 631 height 149
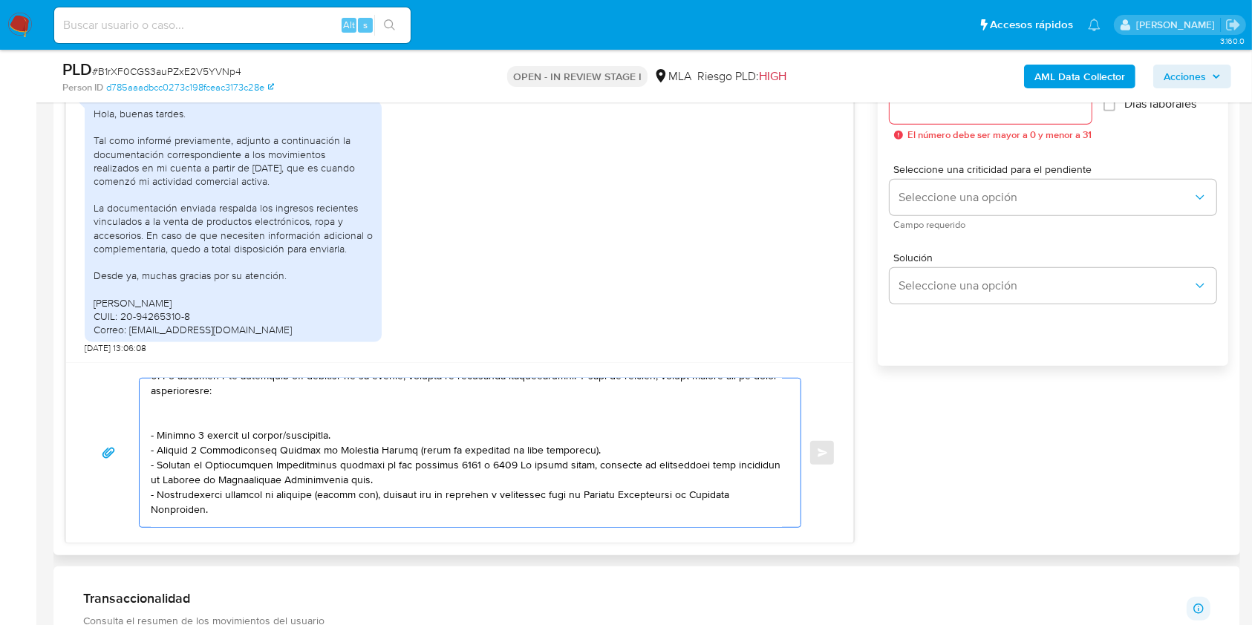
scroll to position [198, 0]
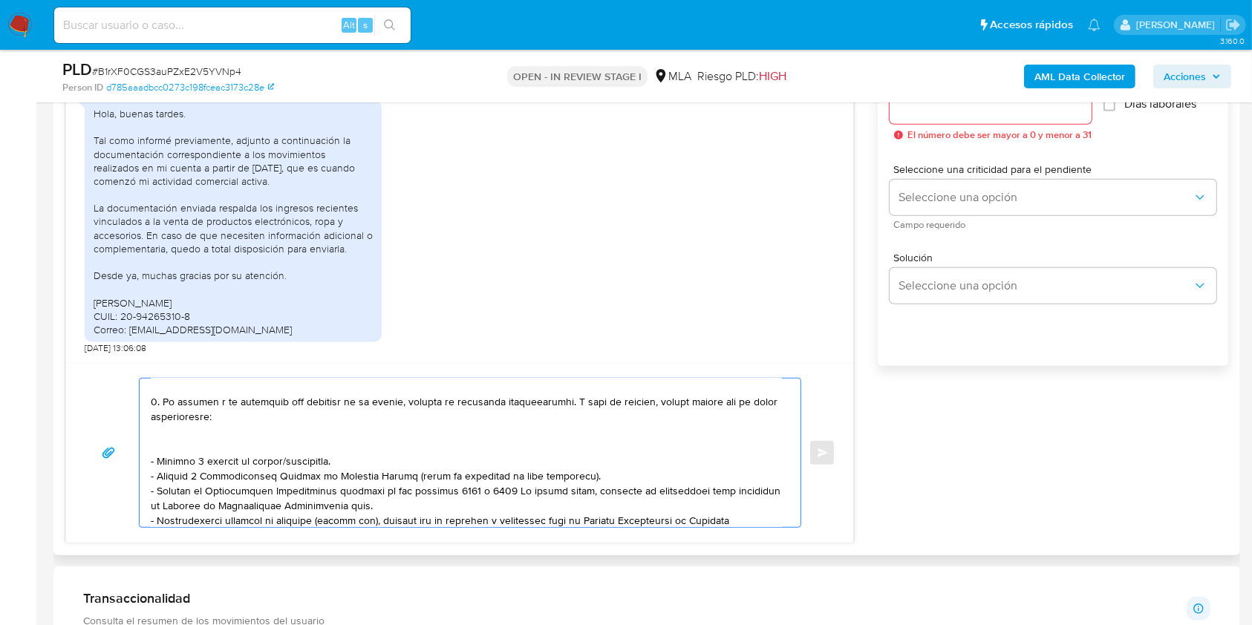
click at [252, 438] on textarea at bounding box center [466, 453] width 631 height 149
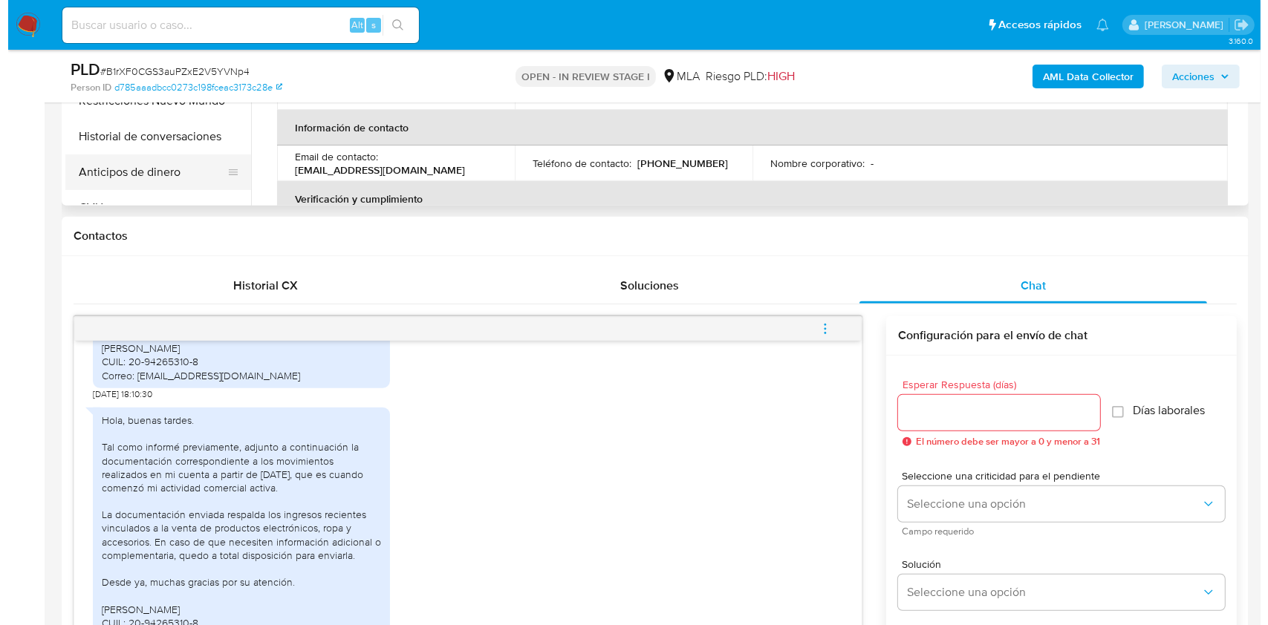
scroll to position [470, 0]
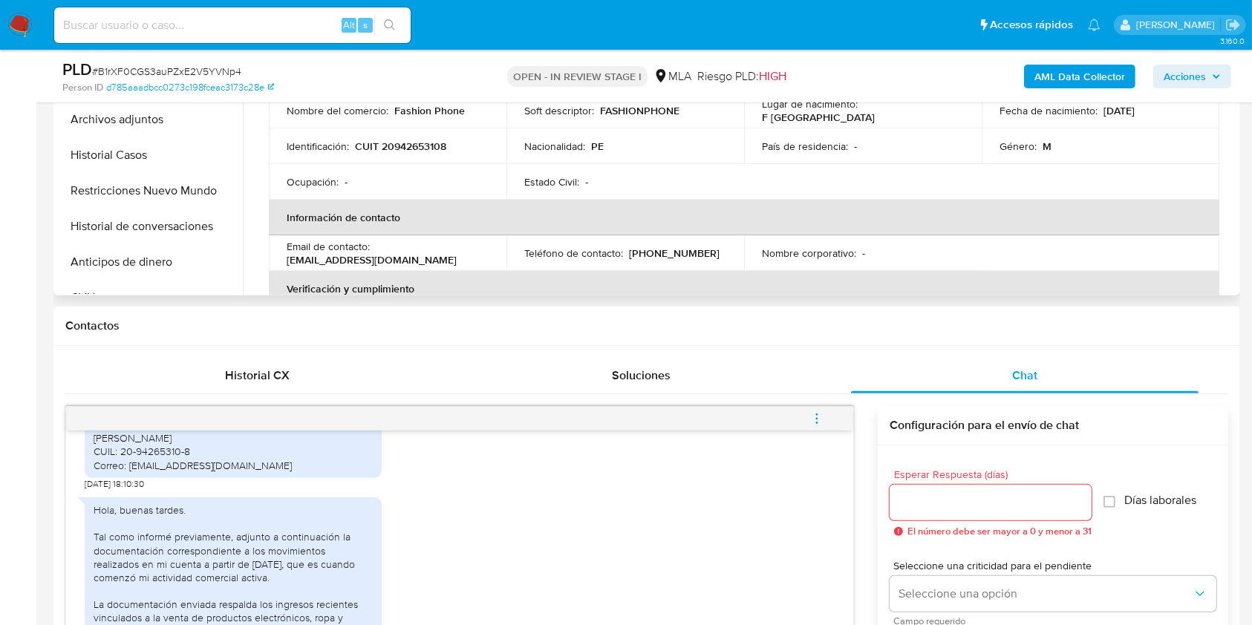
click at [429, 151] on p "CUIT 20942653108" at bounding box center [400, 146] width 91 height 13
copy p "20942653108"
click at [1071, 61] on div "AML Data Collector Acciones" at bounding box center [1038, 76] width 385 height 35
click at [1068, 71] on b "AML Data Collector" at bounding box center [1080, 77] width 91 height 24
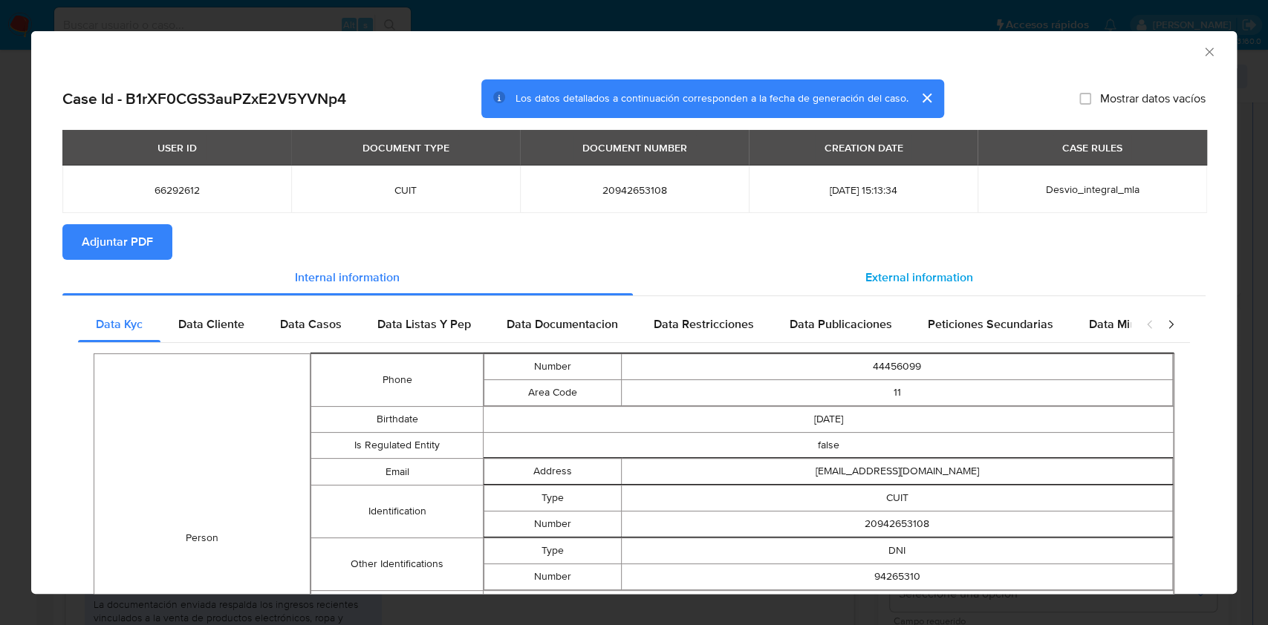
click at [974, 267] on div "External information" at bounding box center [919, 278] width 573 height 36
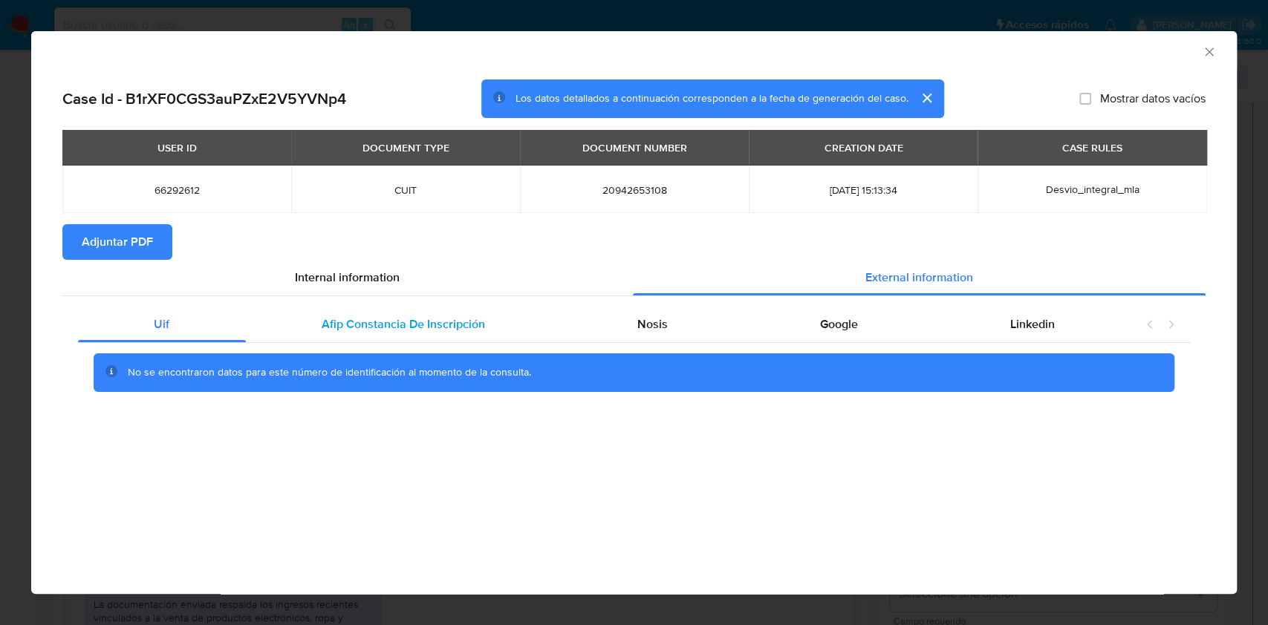
click at [541, 318] on div "Afip Constancia De Inscripción" at bounding box center [404, 325] width 316 height 36
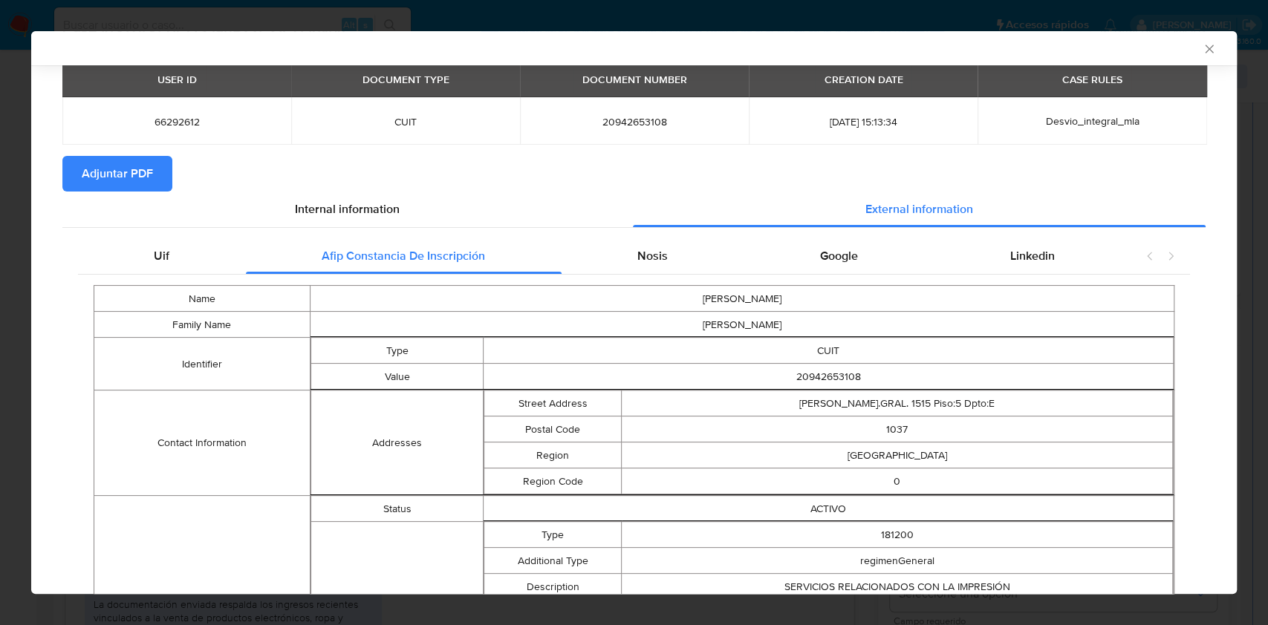
scroll to position [0, 0]
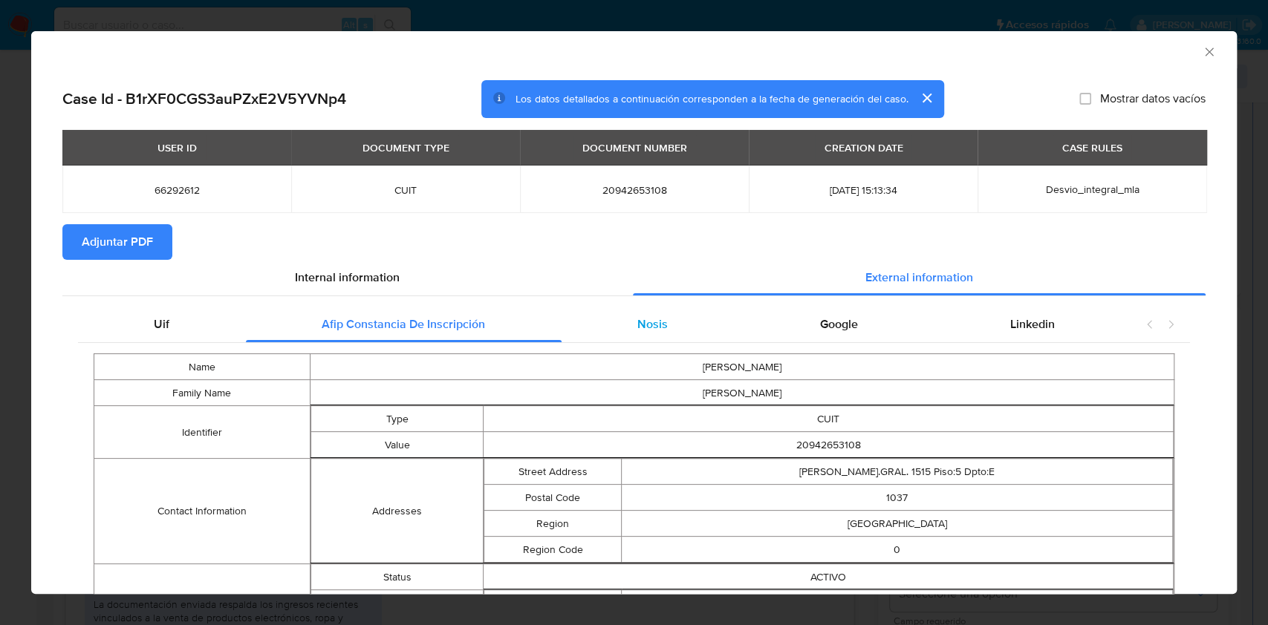
click at [691, 328] on div "Nosis" at bounding box center [652, 325] width 183 height 36
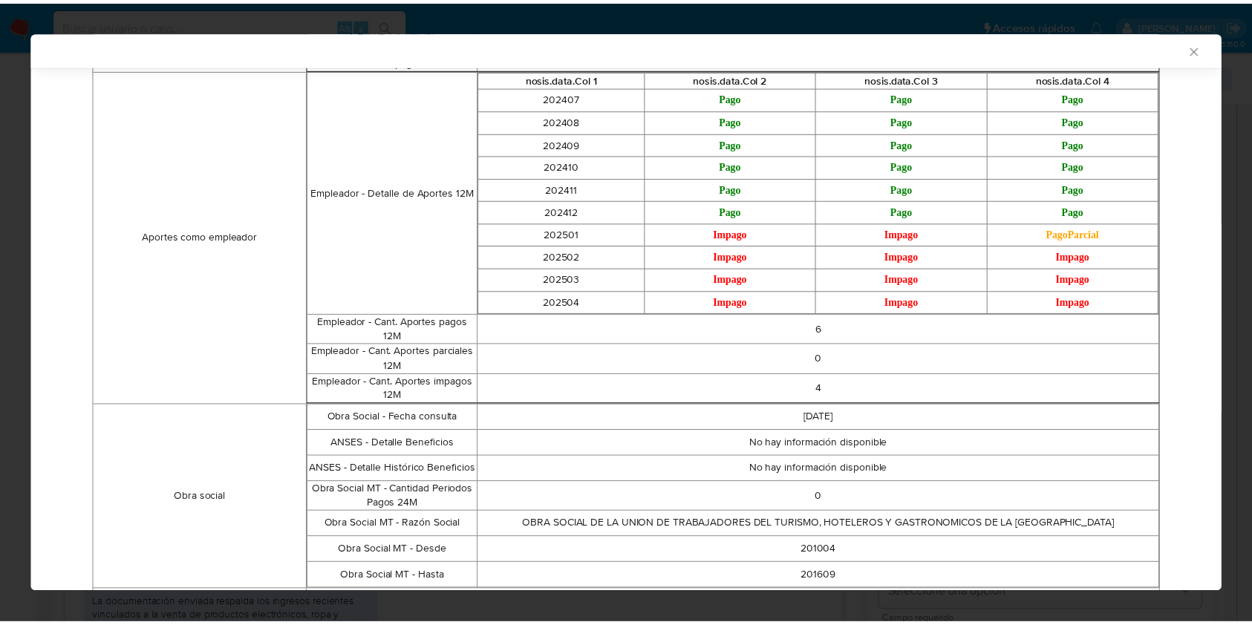
scroll to position [1058, 0]
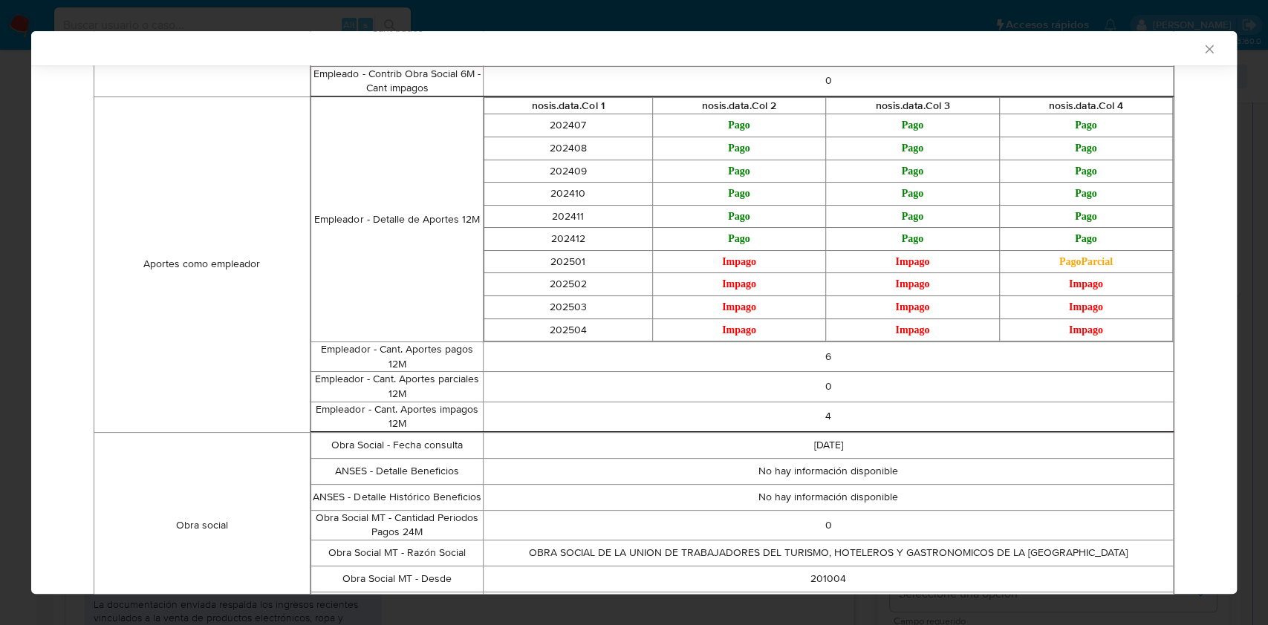
click at [1202, 51] on icon "Cerrar ventana" at bounding box center [1209, 49] width 15 height 15
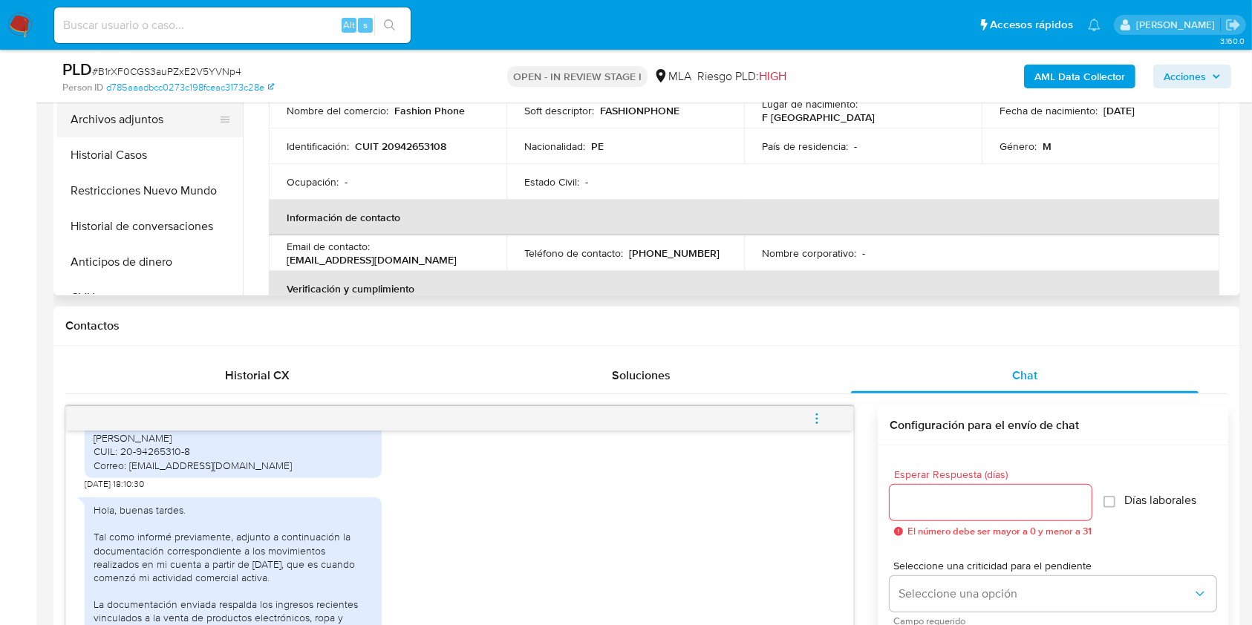
click at [112, 125] on button "Archivos adjuntos" at bounding box center [144, 120] width 174 height 36
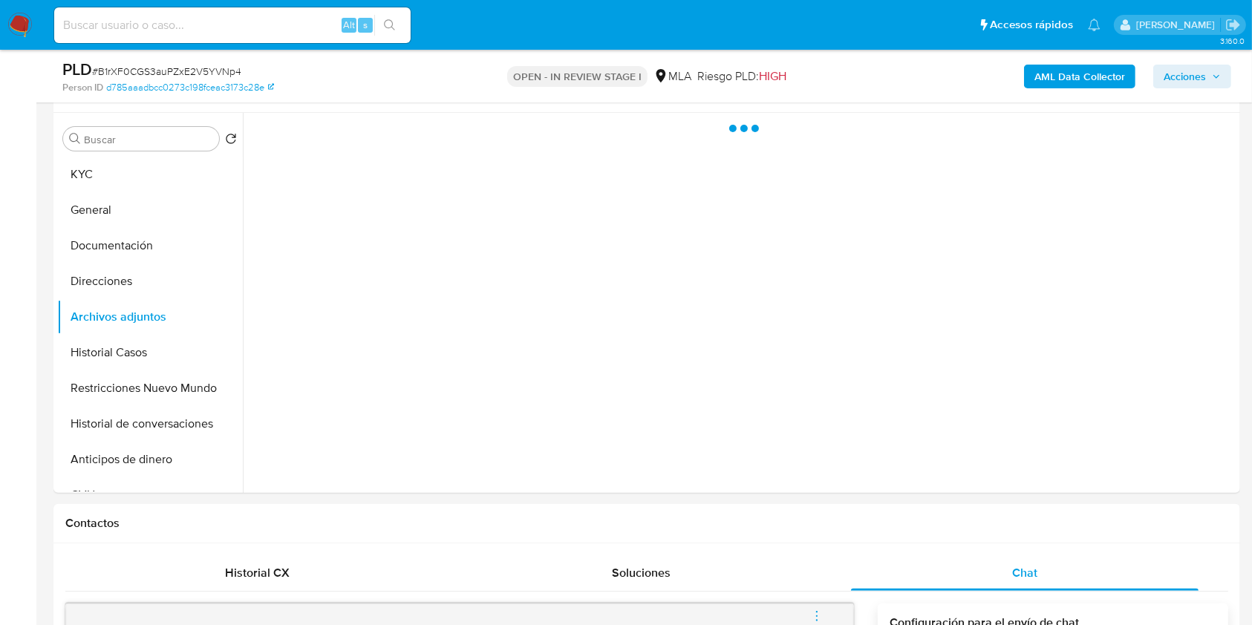
scroll to position [173, 0]
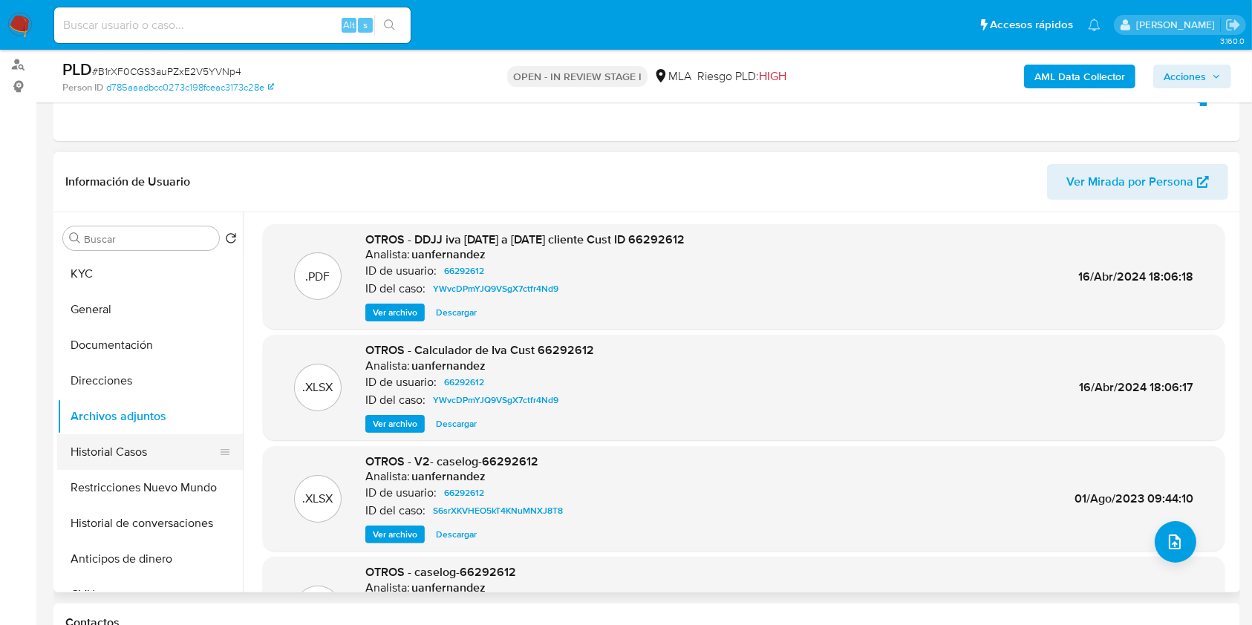
click at [122, 455] on button "Historial Casos" at bounding box center [144, 452] width 174 height 36
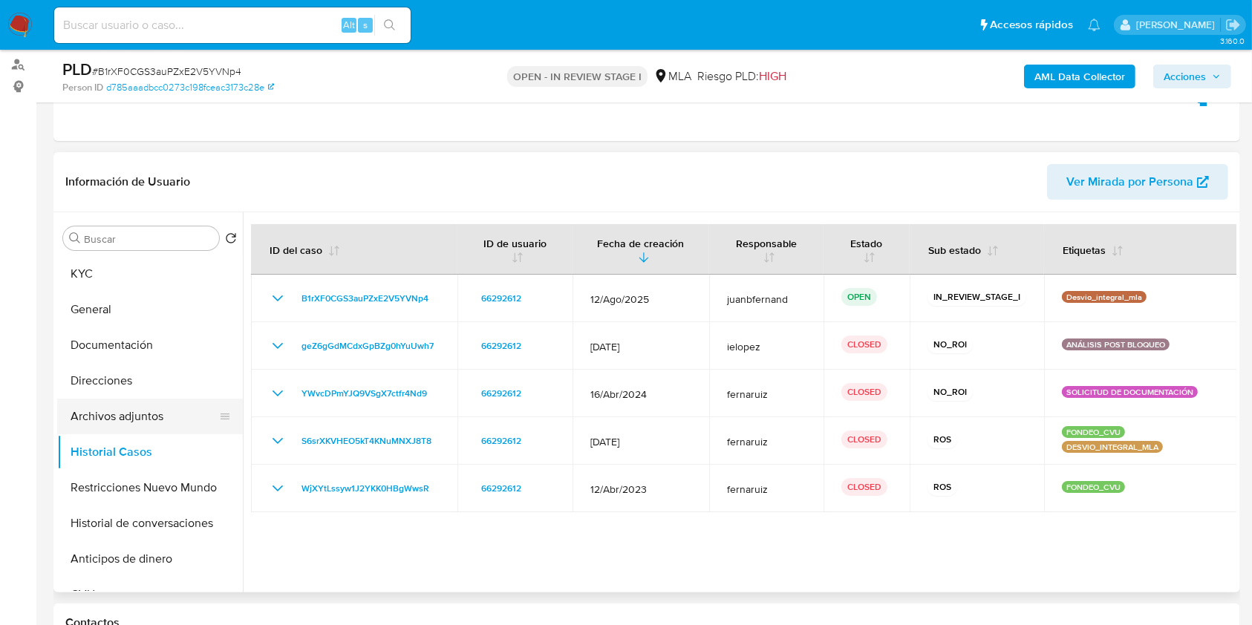
click at [125, 414] on button "Archivos adjuntos" at bounding box center [144, 417] width 174 height 36
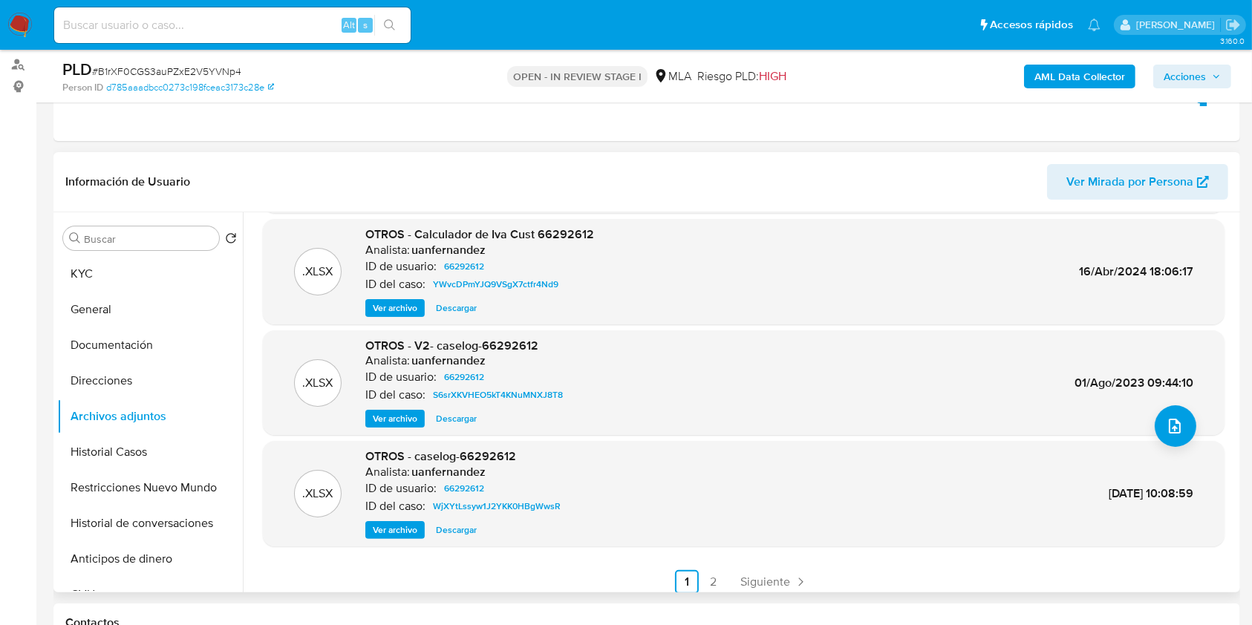
scroll to position [125, 0]
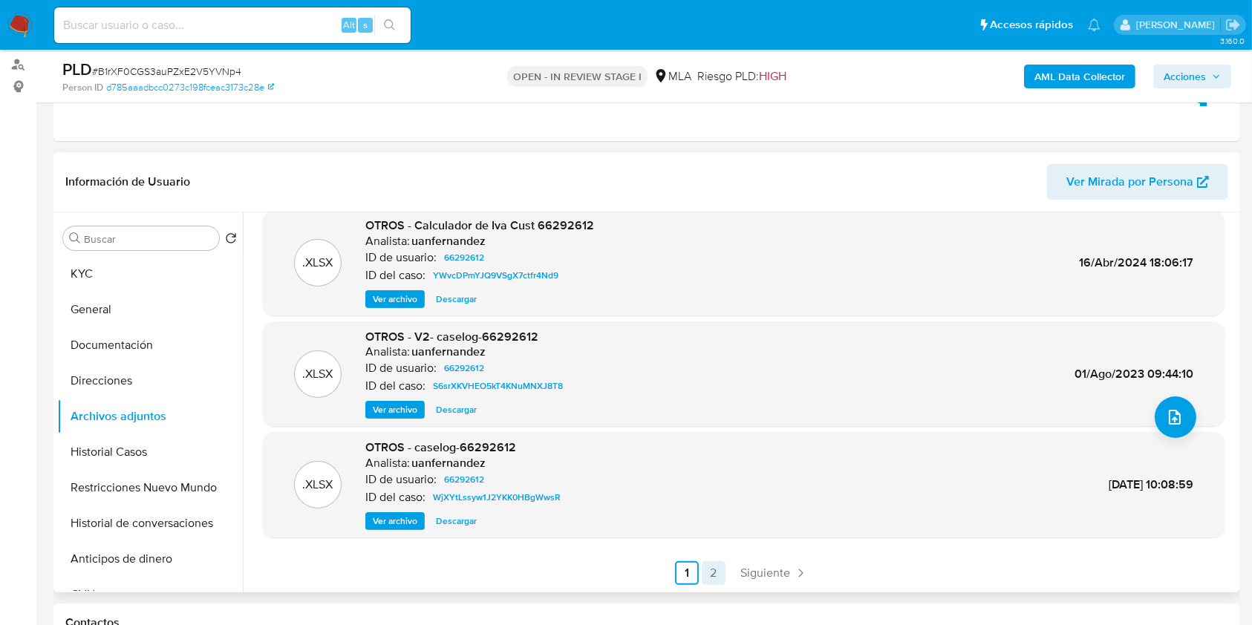
click at [702, 579] on link "2" at bounding box center [714, 573] width 24 height 24
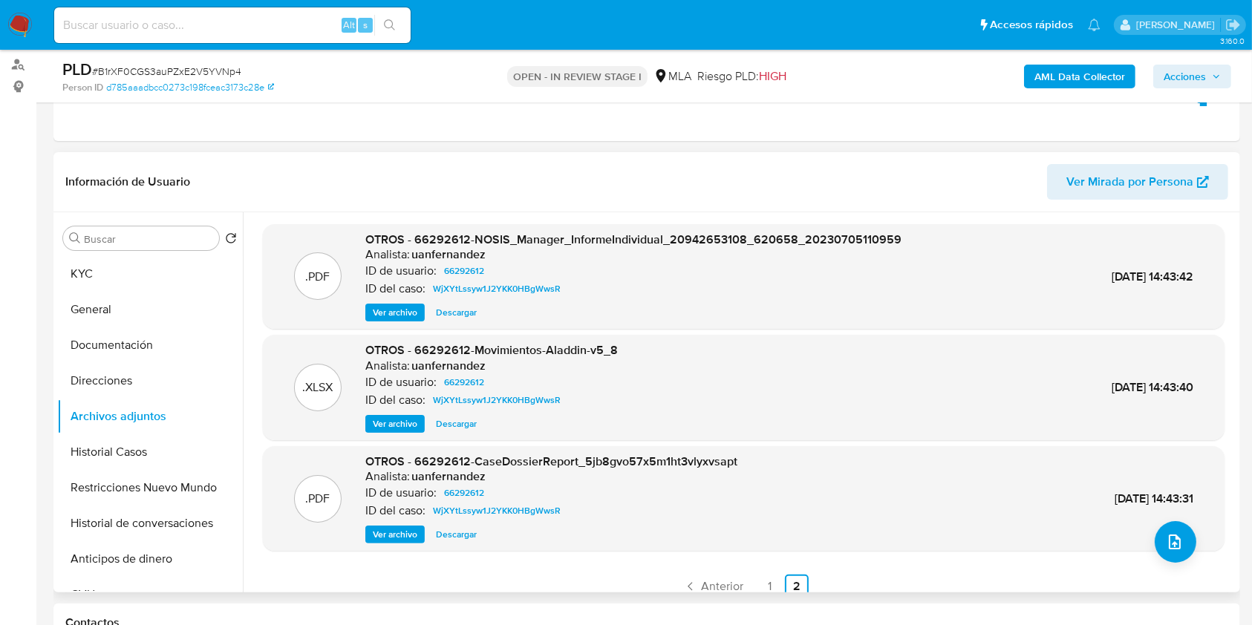
scroll to position [13, 0]
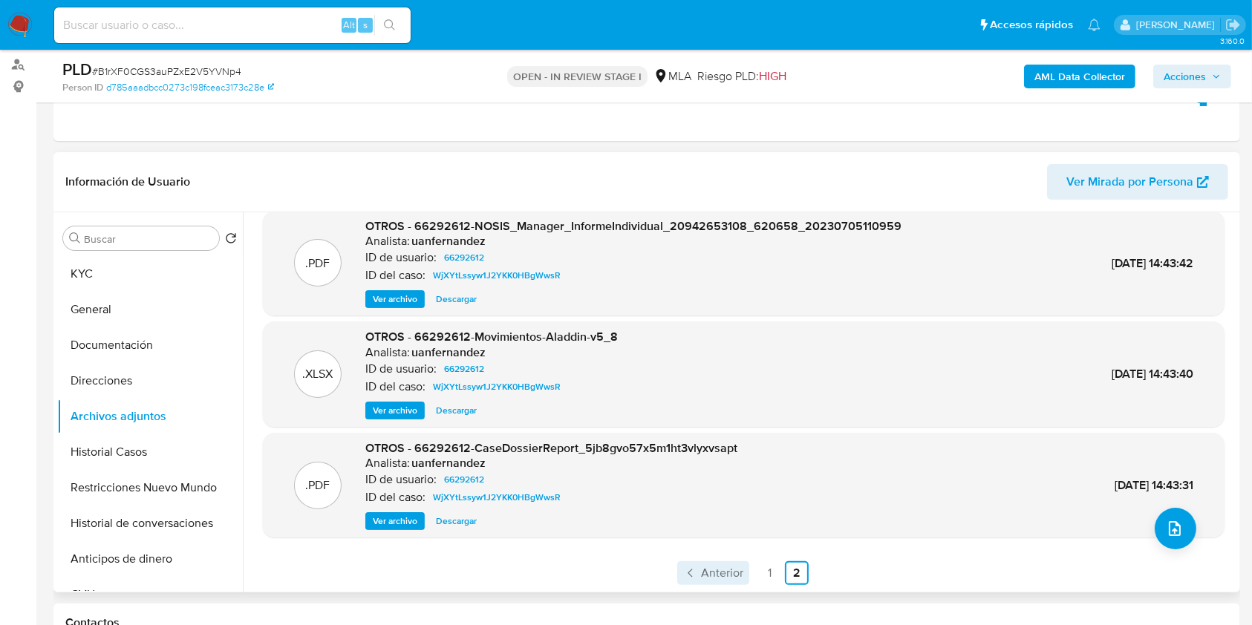
click at [713, 574] on span "Anterior" at bounding box center [722, 573] width 42 height 12
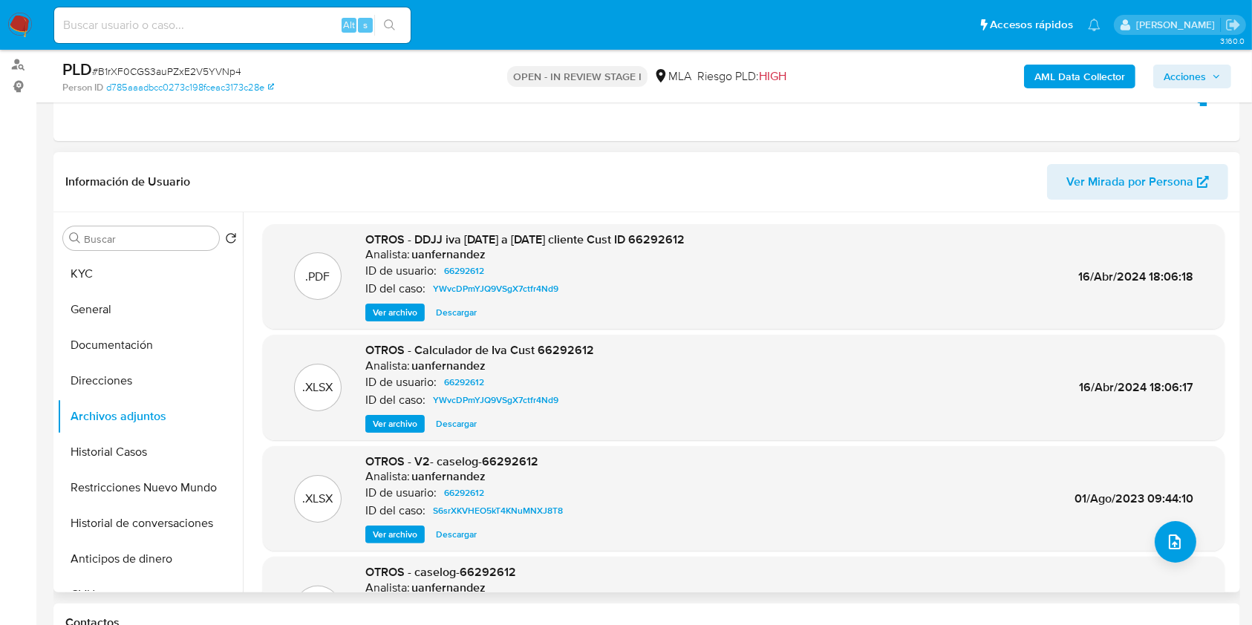
click at [399, 316] on span "Ver archivo" at bounding box center [395, 312] width 45 height 15
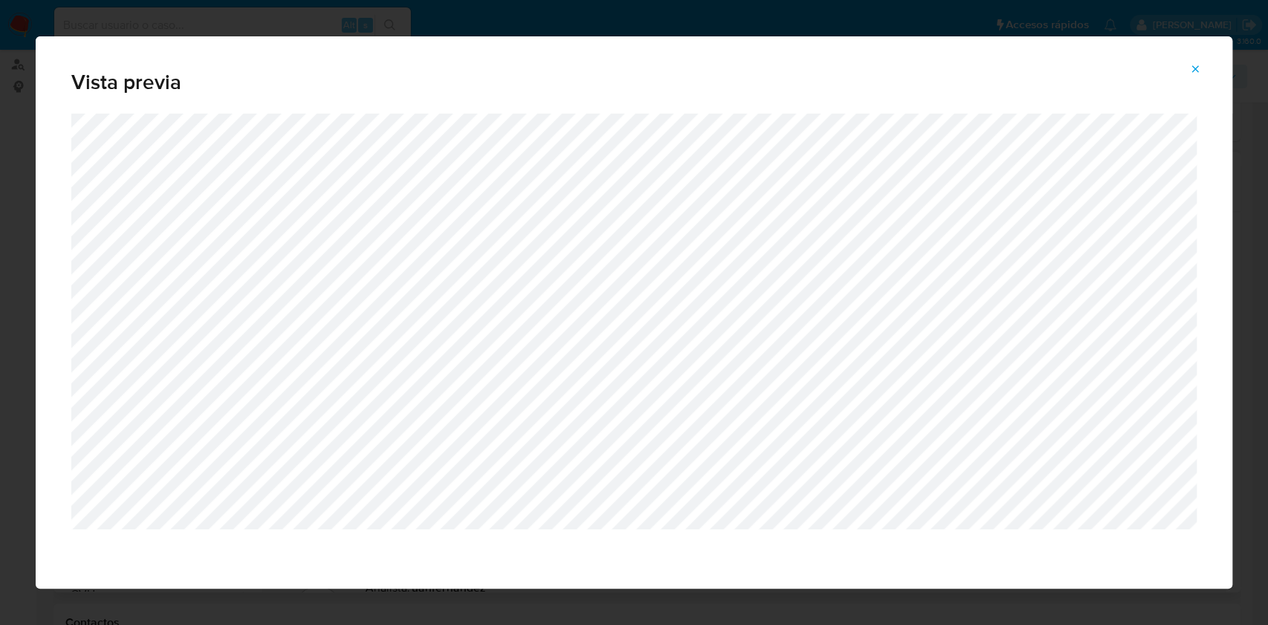
click at [1195, 74] on icon "Attachment preview" at bounding box center [1195, 69] width 12 height 12
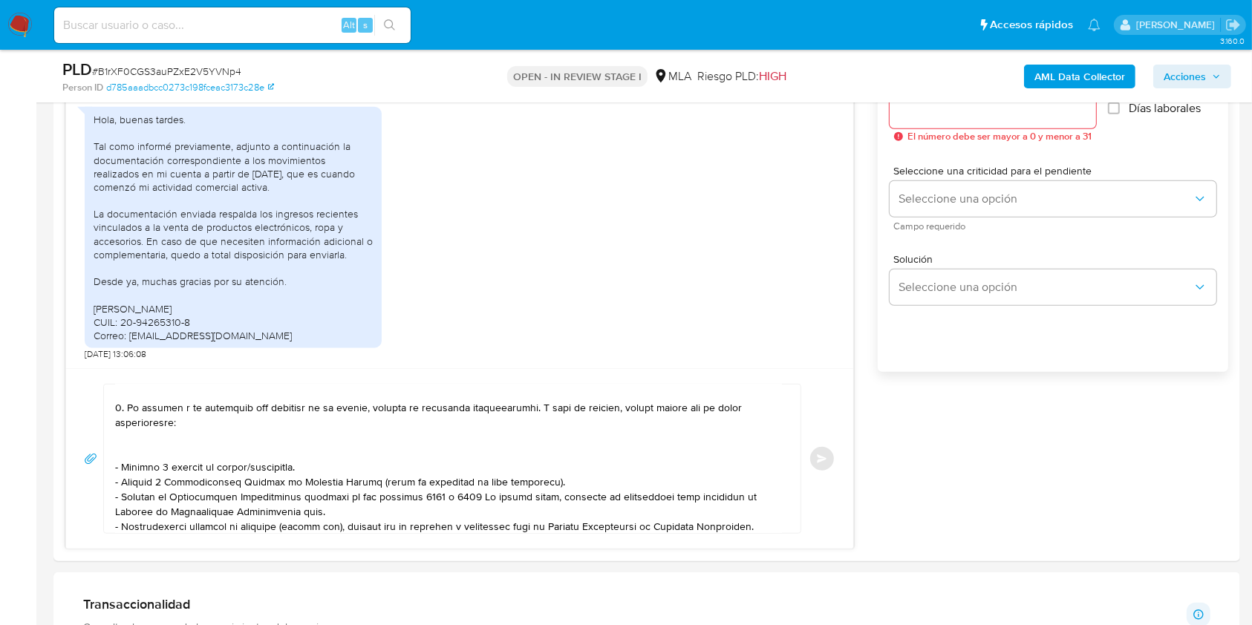
scroll to position [867, 0]
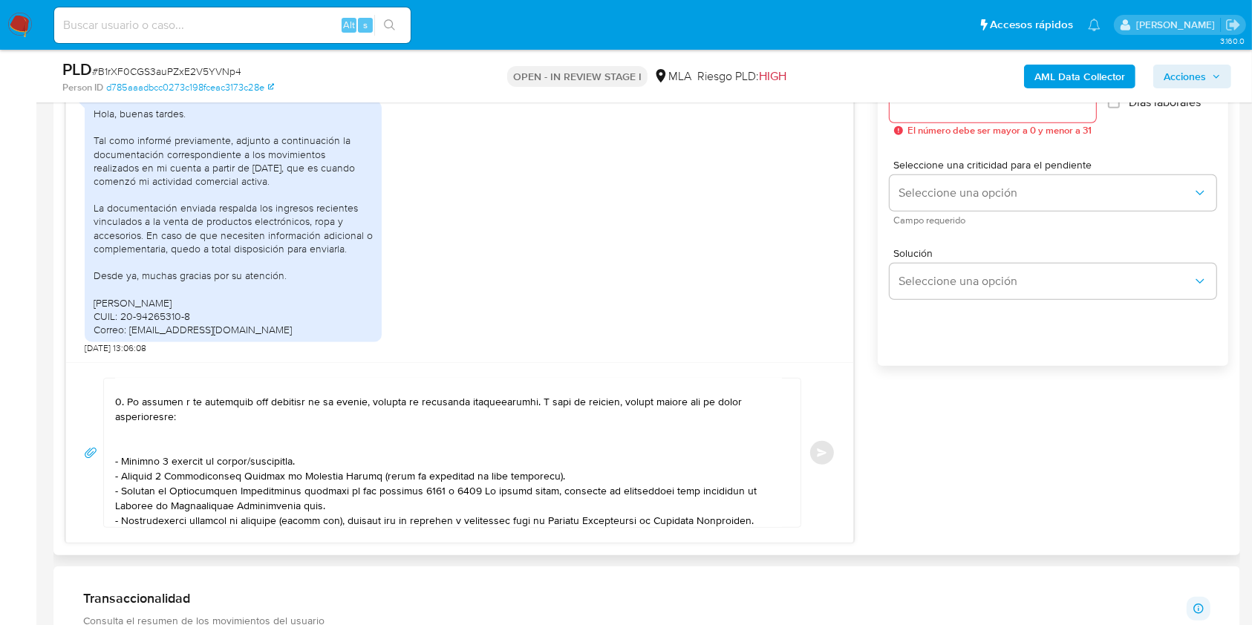
click at [181, 437] on textarea at bounding box center [448, 453] width 667 height 149
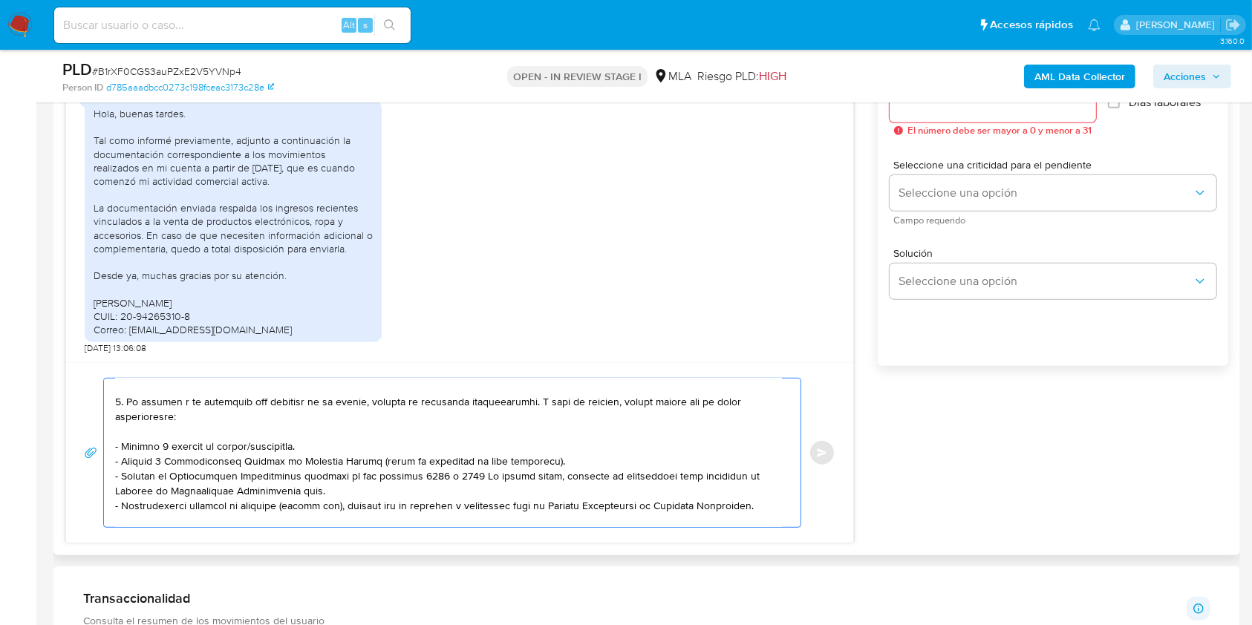
scroll to position [183, 0]
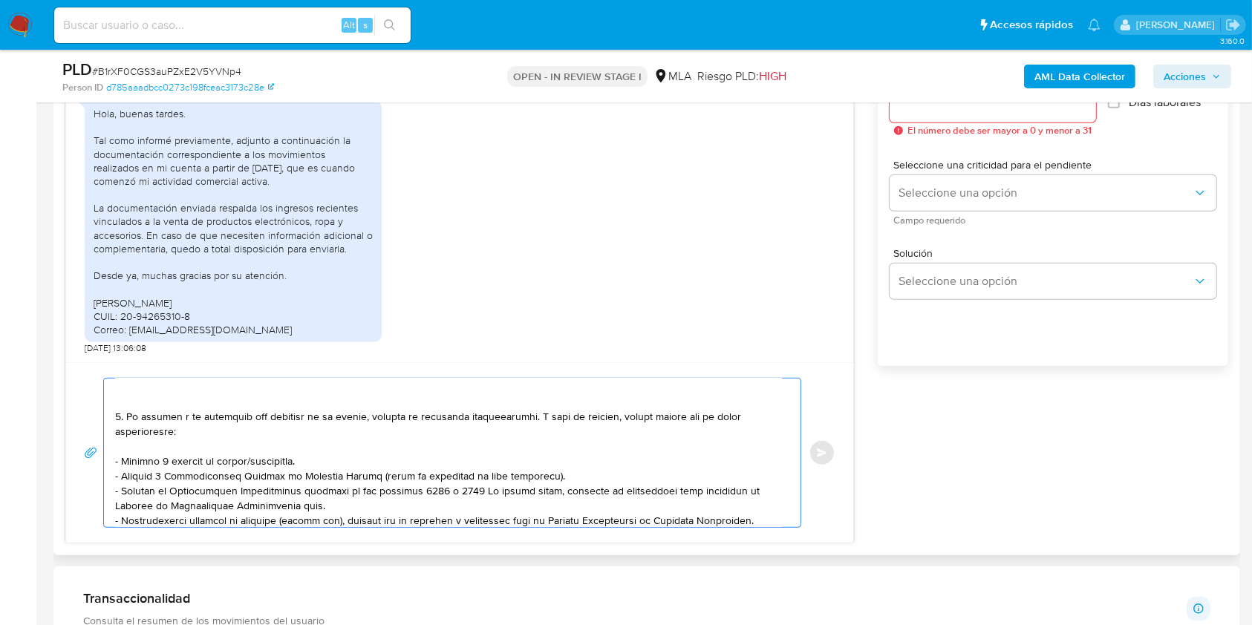
click at [306, 465] on textarea at bounding box center [448, 453] width 667 height 149
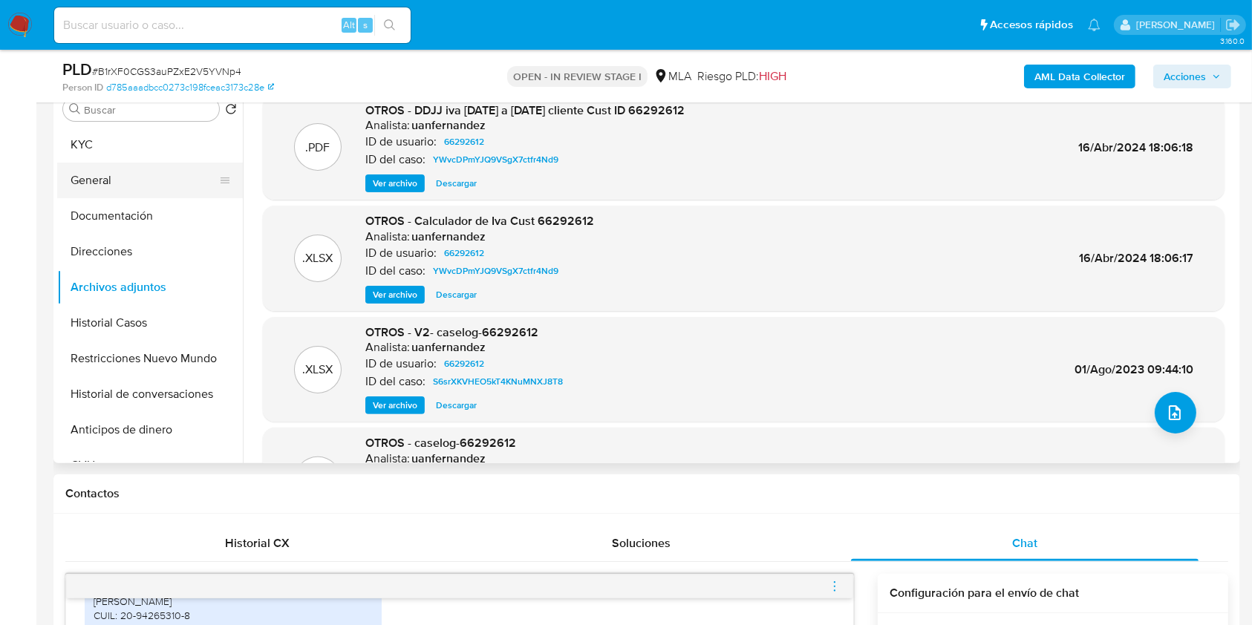
scroll to position [273, 0]
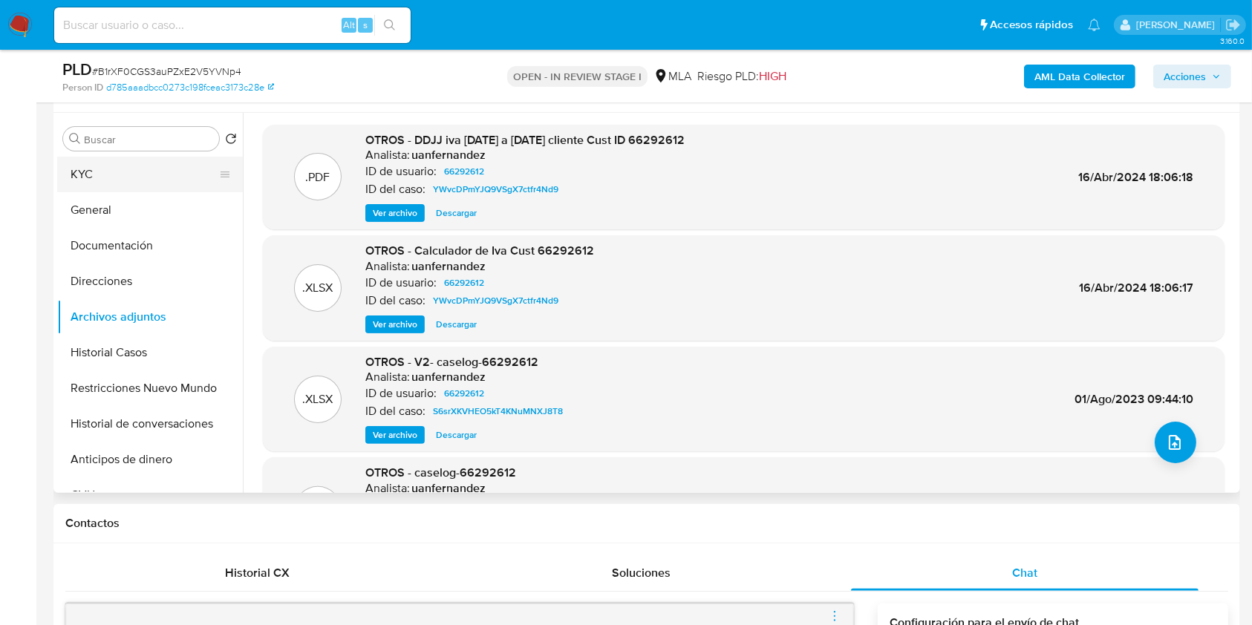
click at [112, 175] on button "KYC" at bounding box center [144, 175] width 174 height 36
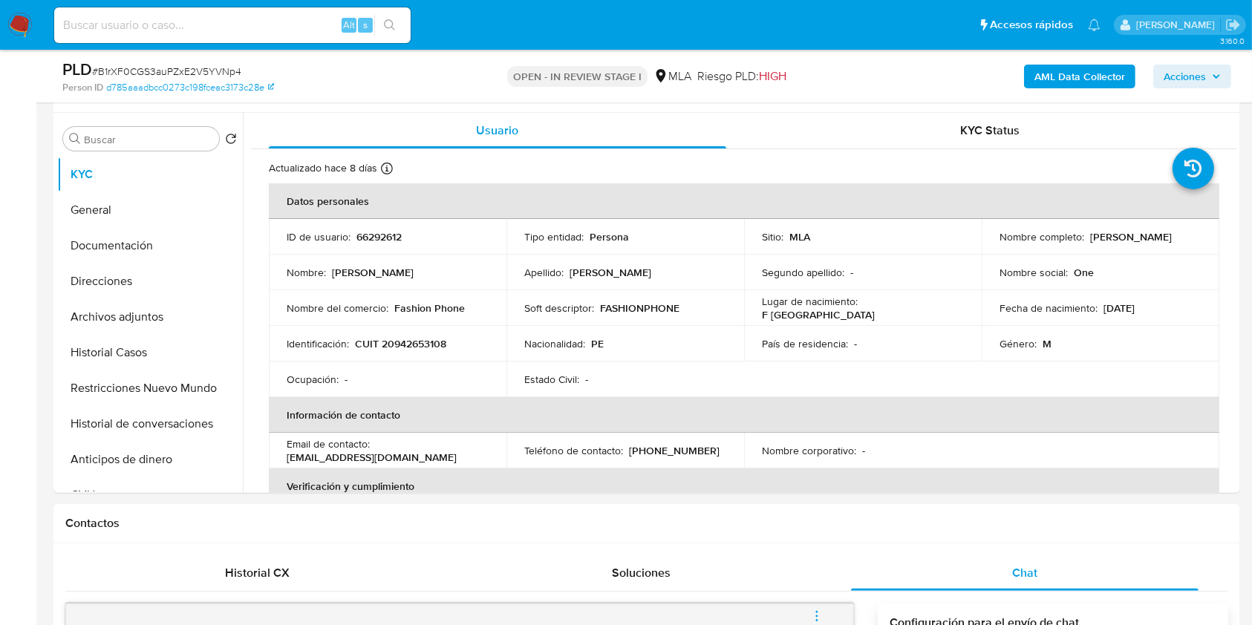
click at [398, 341] on p "CUIT 20942653108" at bounding box center [400, 343] width 91 height 13
copy p "20942653108"
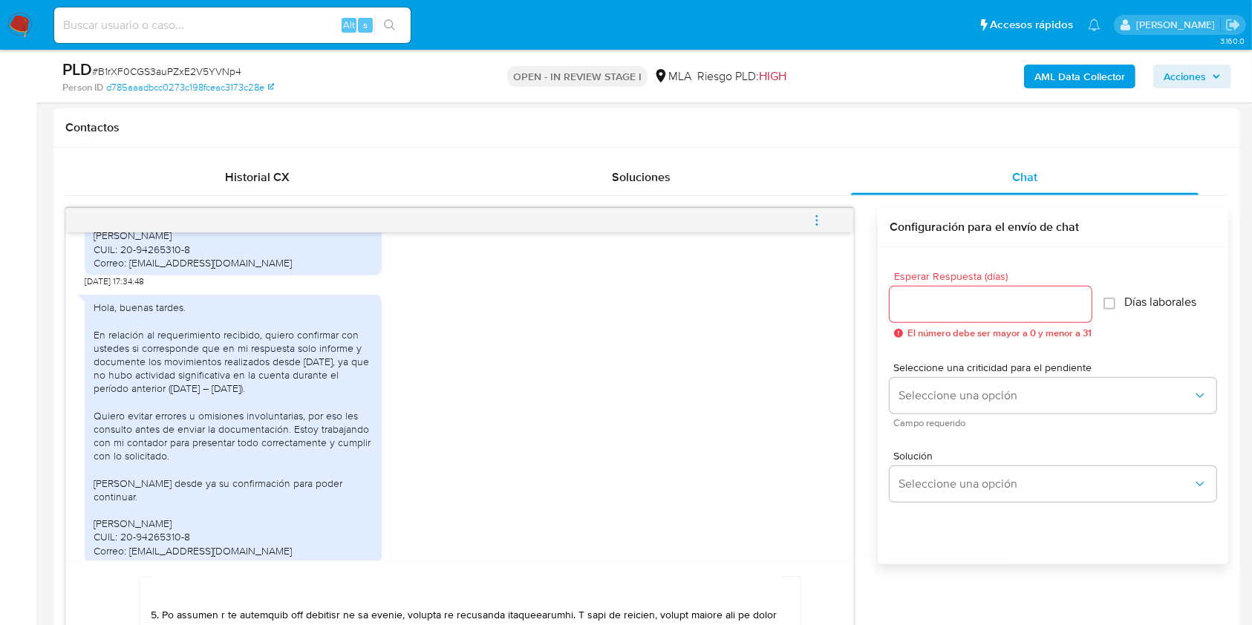
scroll to position [965, 0]
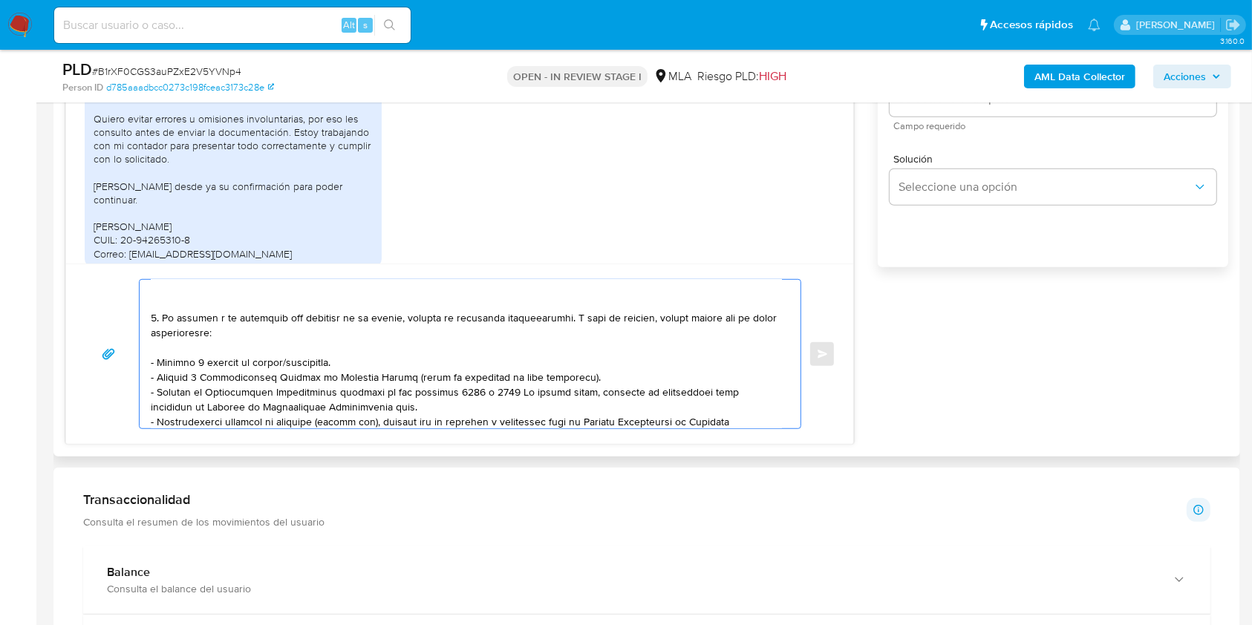
drag, startPoint x: 348, startPoint y: 366, endPoint x: 139, endPoint y: 359, distance: 208.8
click at [140, 359] on div at bounding box center [467, 354] width 654 height 149
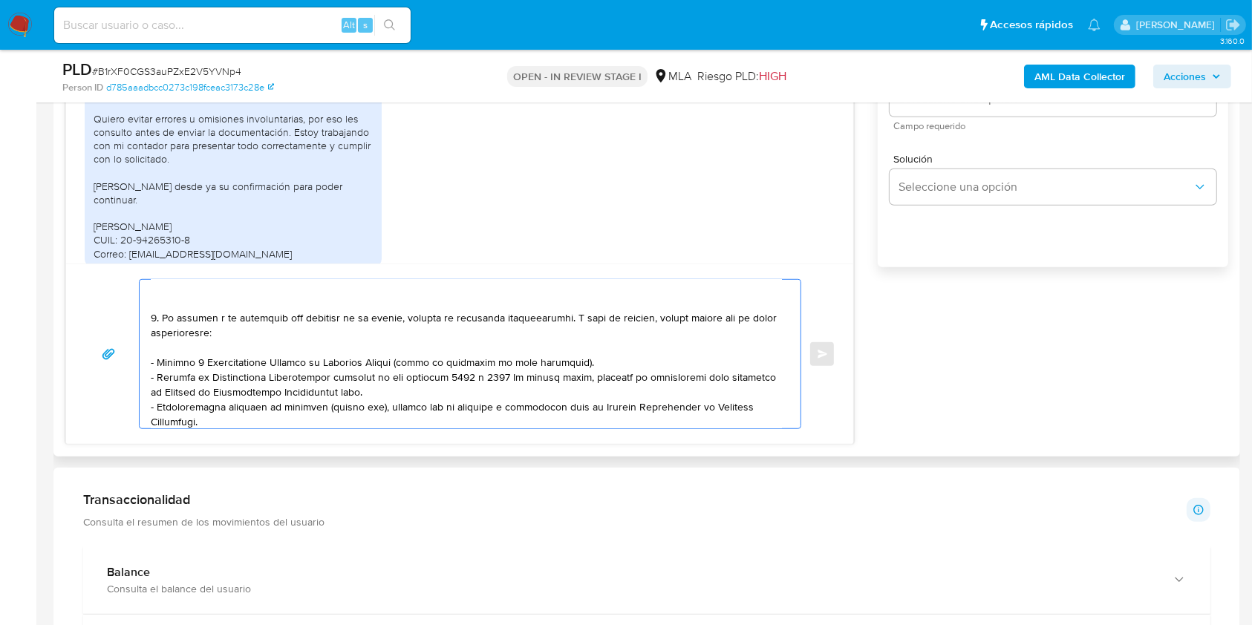
drag, startPoint x: 393, startPoint y: 396, endPoint x: 123, endPoint y: 379, distance: 270.9
click at [123, 379] on div "Enviar" at bounding box center [460, 354] width 752 height 150
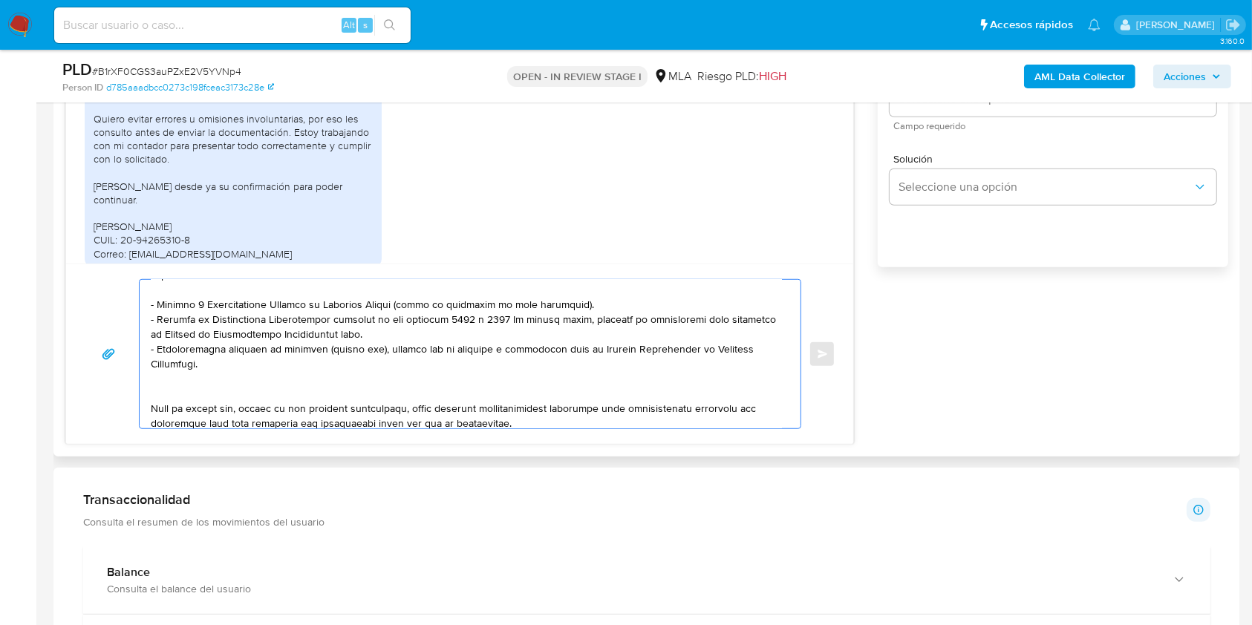
scroll to position [281, 0]
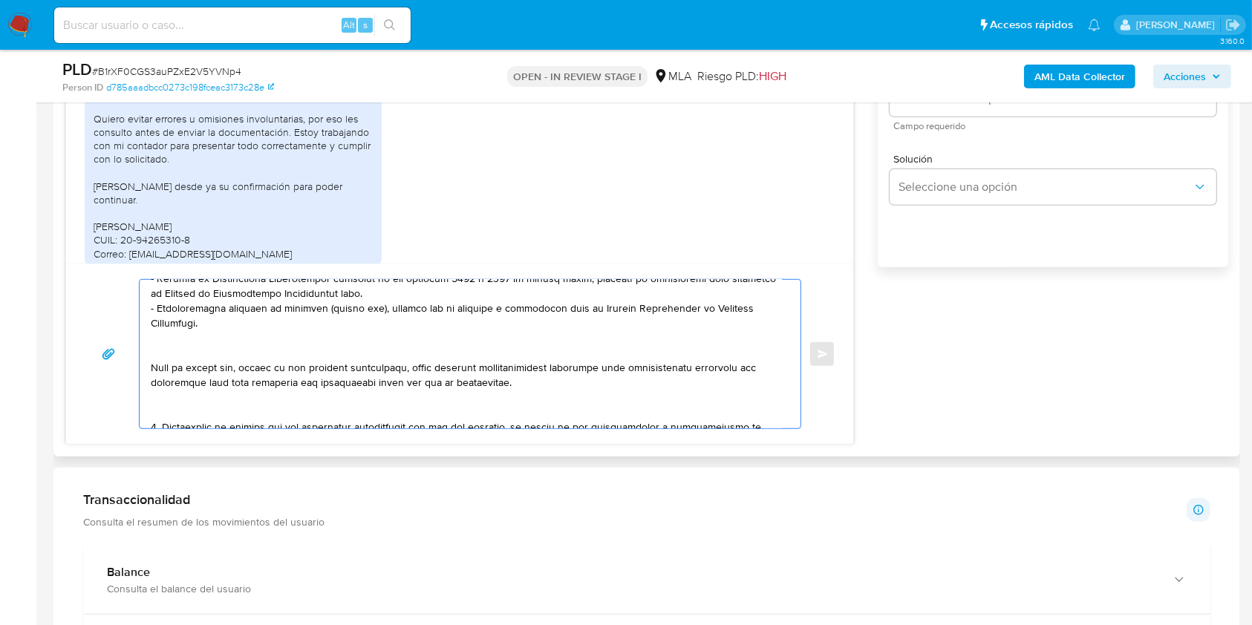
click at [230, 358] on textarea at bounding box center [466, 354] width 631 height 149
click at [177, 359] on textarea at bounding box center [466, 354] width 631 height 149
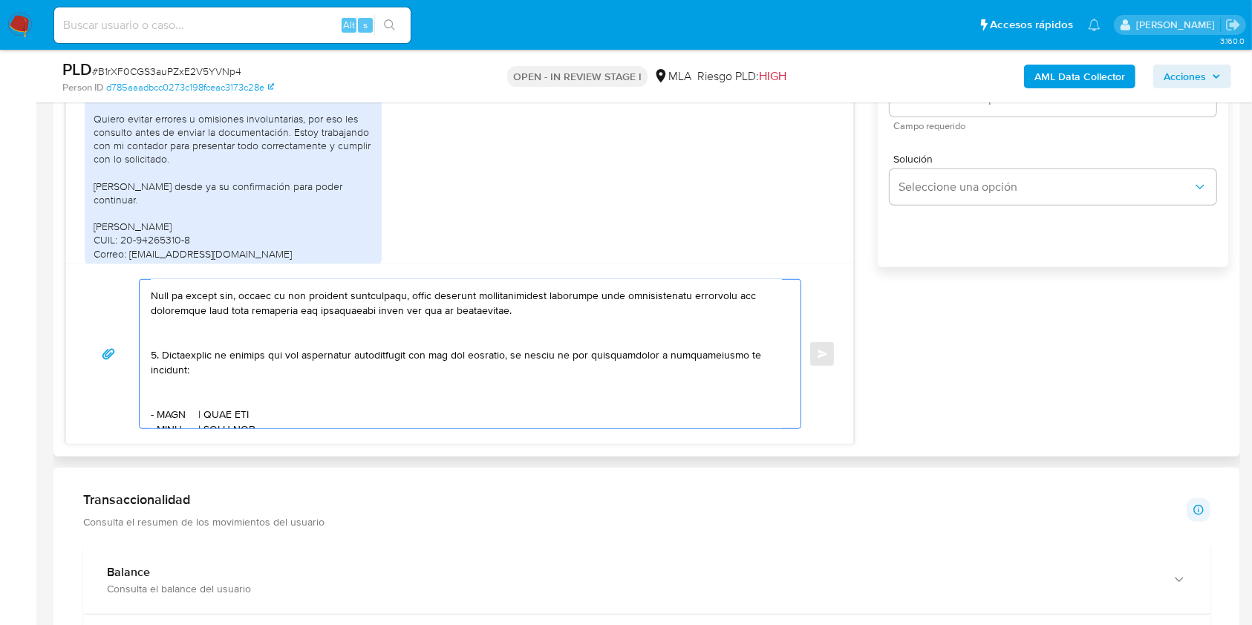
scroll to position [380, 0]
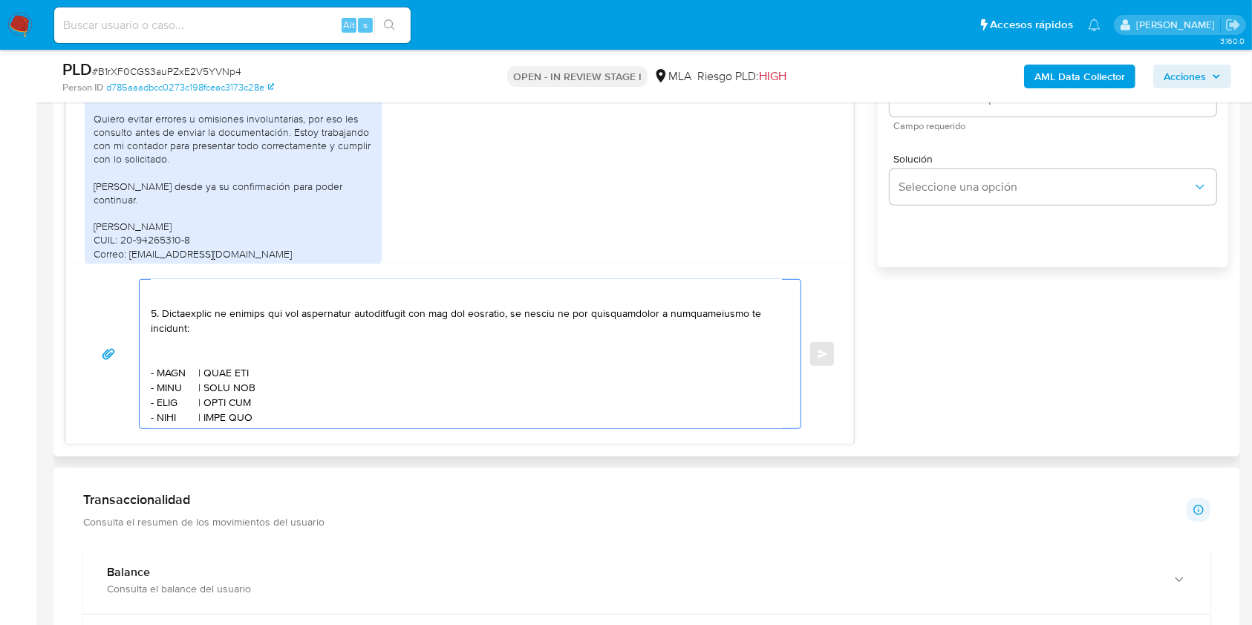
click at [172, 353] on textarea at bounding box center [466, 354] width 631 height 149
click at [168, 359] on textarea at bounding box center [466, 354] width 631 height 149
paste textarea "Fernandez Santiago"
click at [295, 365] on textarea at bounding box center [466, 354] width 631 height 149
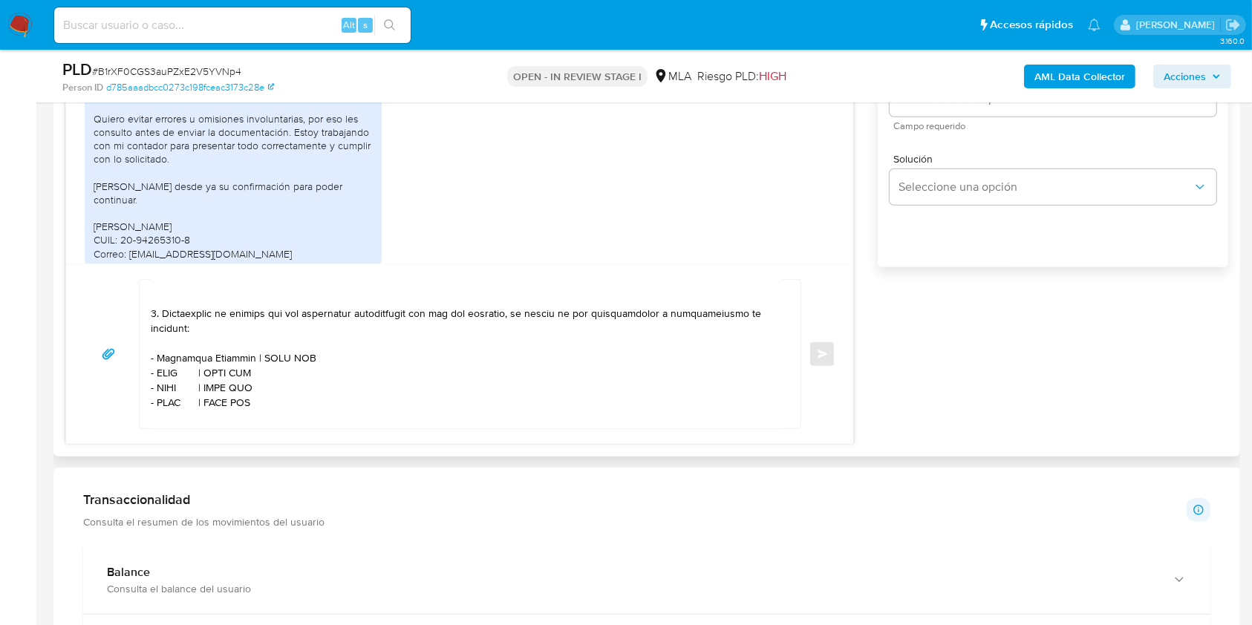
click at [295, 365] on textarea at bounding box center [466, 354] width 631 height 149
paste textarea "20264804559"
click at [173, 383] on textarea at bounding box center [466, 354] width 631 height 149
paste textarea "Indamaris Lissett Morales Marmole"
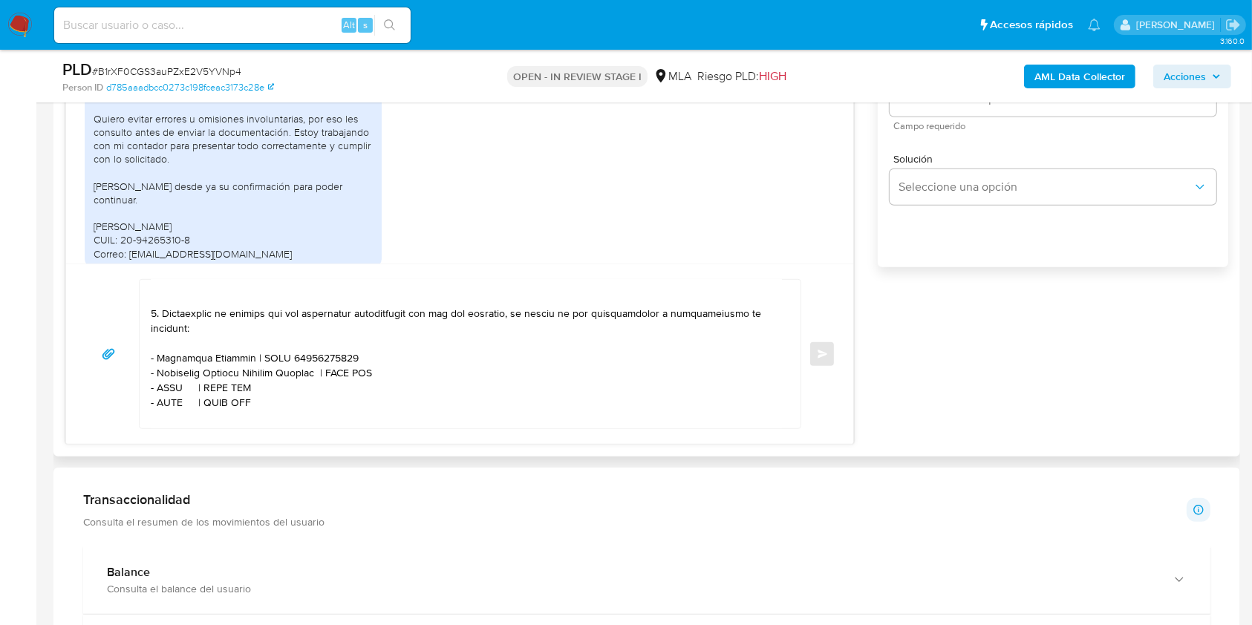
click at [368, 385] on textarea at bounding box center [466, 354] width 631 height 149
click at [363, 381] on textarea at bounding box center [466, 354] width 631 height 149
paste textarea "27958058921"
drag, startPoint x: 245, startPoint y: 368, endPoint x: 251, endPoint y: 452, distance: 84.1
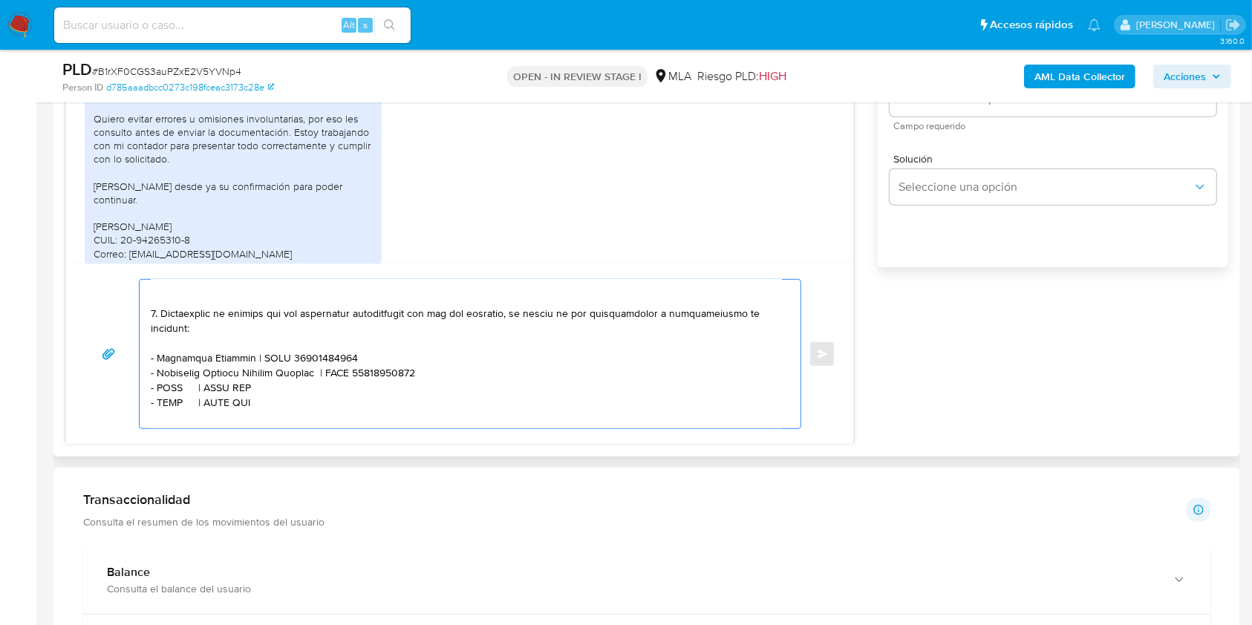
click at [245, 371] on textarea at bounding box center [466, 354] width 631 height 149
click at [171, 398] on textarea at bounding box center [466, 354] width 631 height 149
paste textarea "Leonardo Damián Frutos"
click at [314, 399] on textarea at bounding box center [466, 354] width 631 height 149
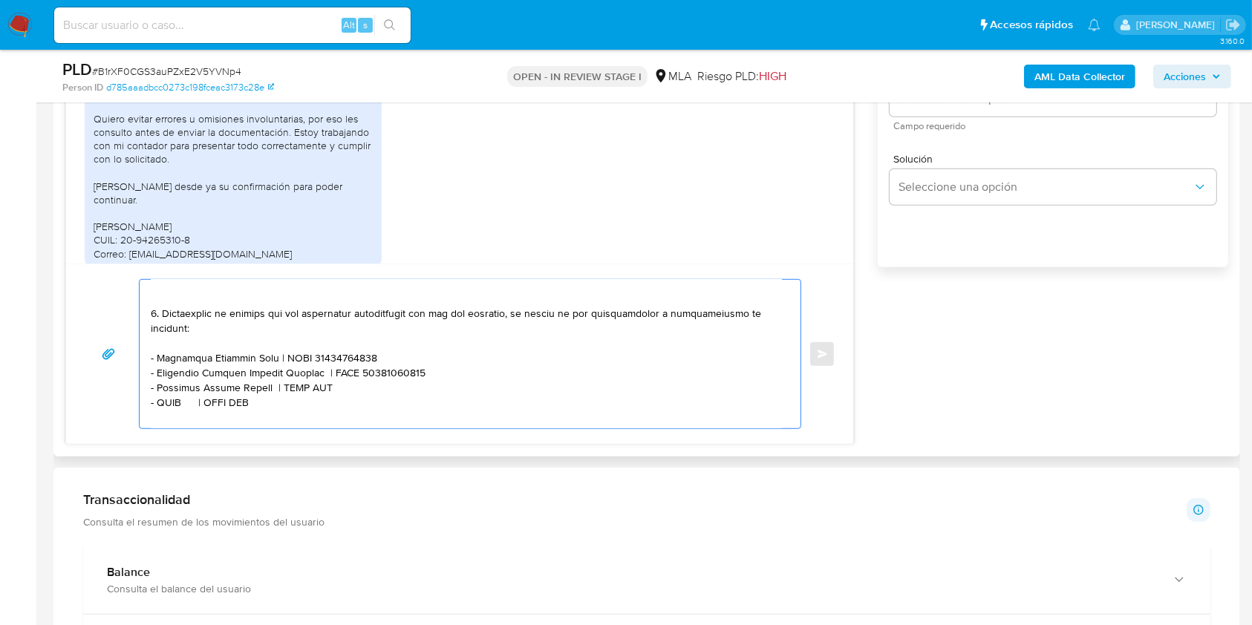
click at [314, 399] on textarea at bounding box center [466, 354] width 631 height 149
paste textarea "20291987843"
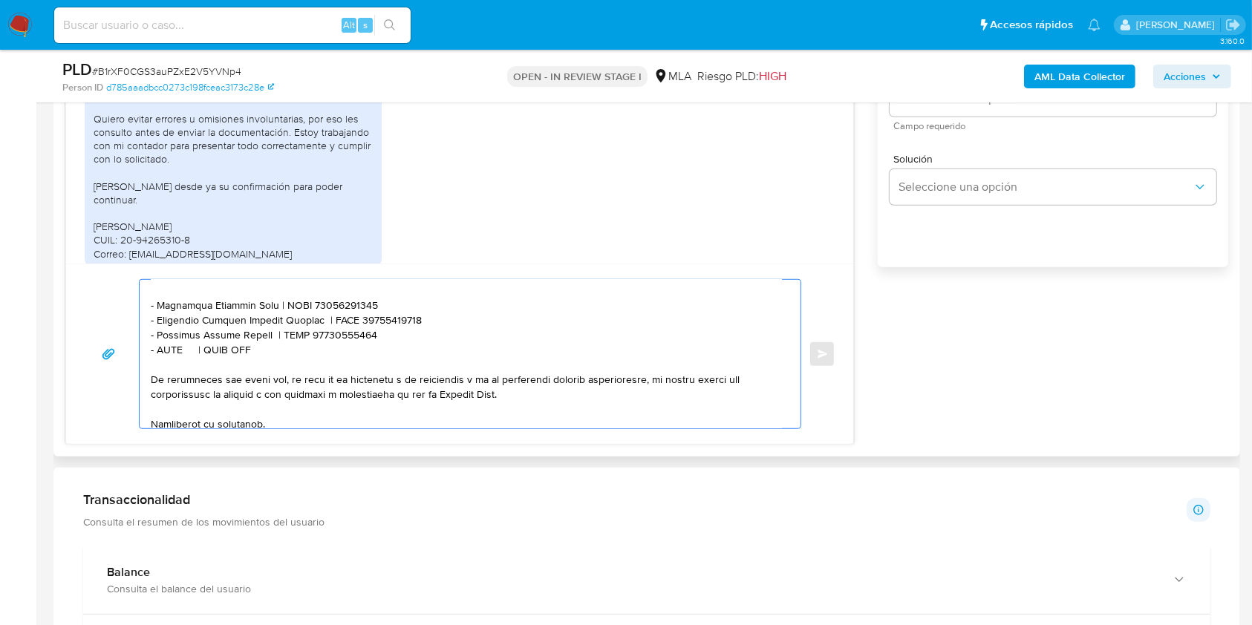
scroll to position [434, 0]
drag, startPoint x: 281, startPoint y: 417, endPoint x: 122, endPoint y: 363, distance: 168.6
click at [122, 363] on div "Enviar" at bounding box center [460, 354] width 752 height 150
click at [176, 371] on textarea at bounding box center [466, 354] width 631 height 149
drag, startPoint x: 279, startPoint y: 359, endPoint x: 295, endPoint y: 376, distance: 23.6
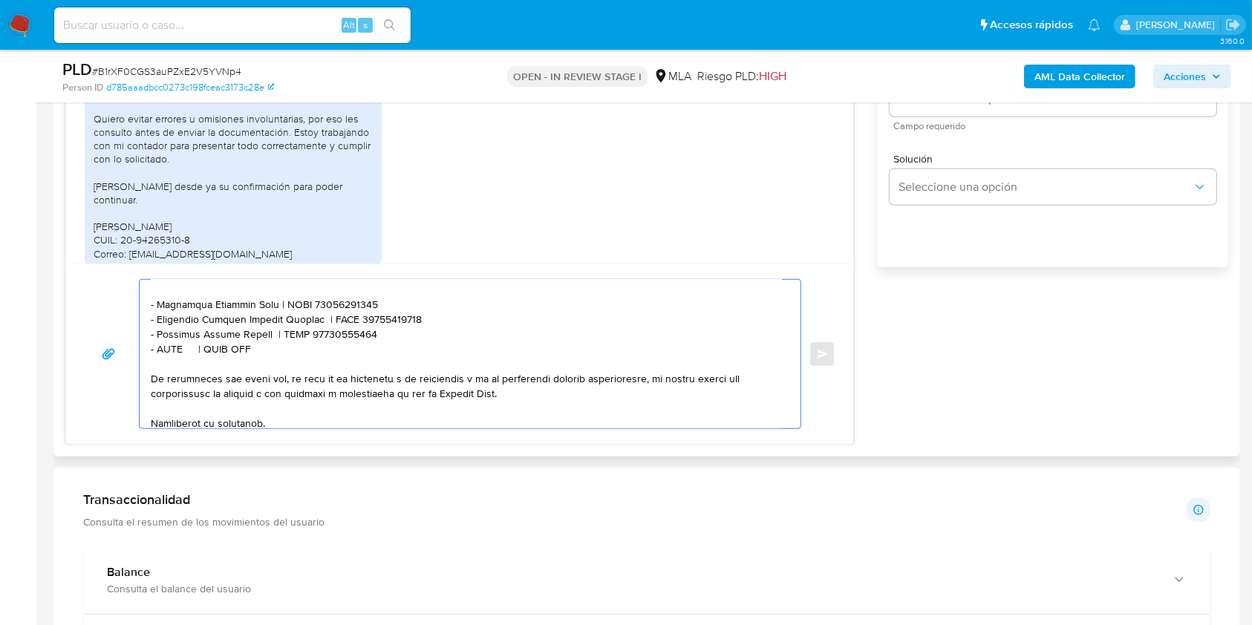
click at [281, 359] on textarea at bounding box center [466, 354] width 631 height 149
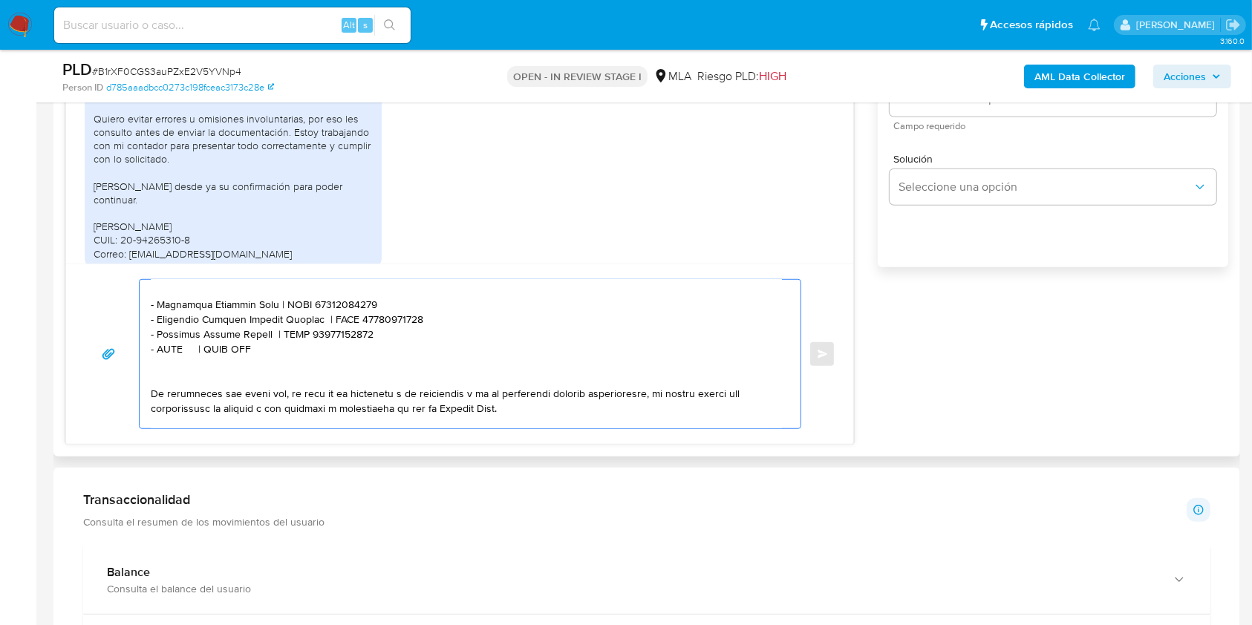
paste textarea "- XXXX | CUIT XXX"
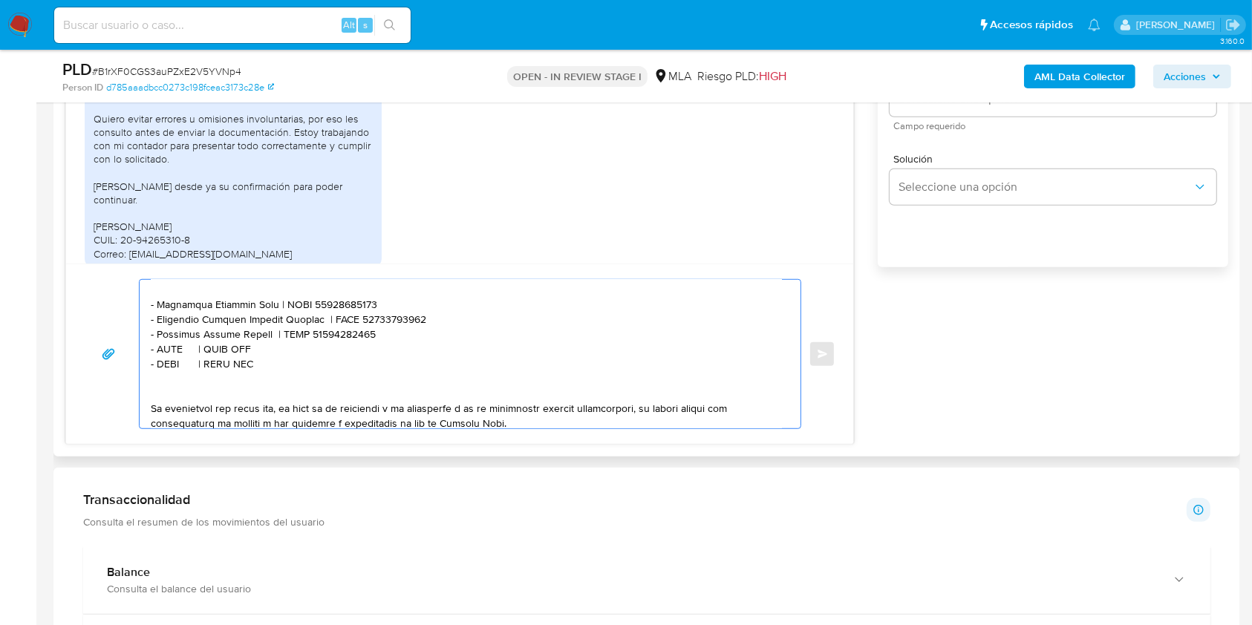
paste textarea "- XXXX | CUIT XXX"
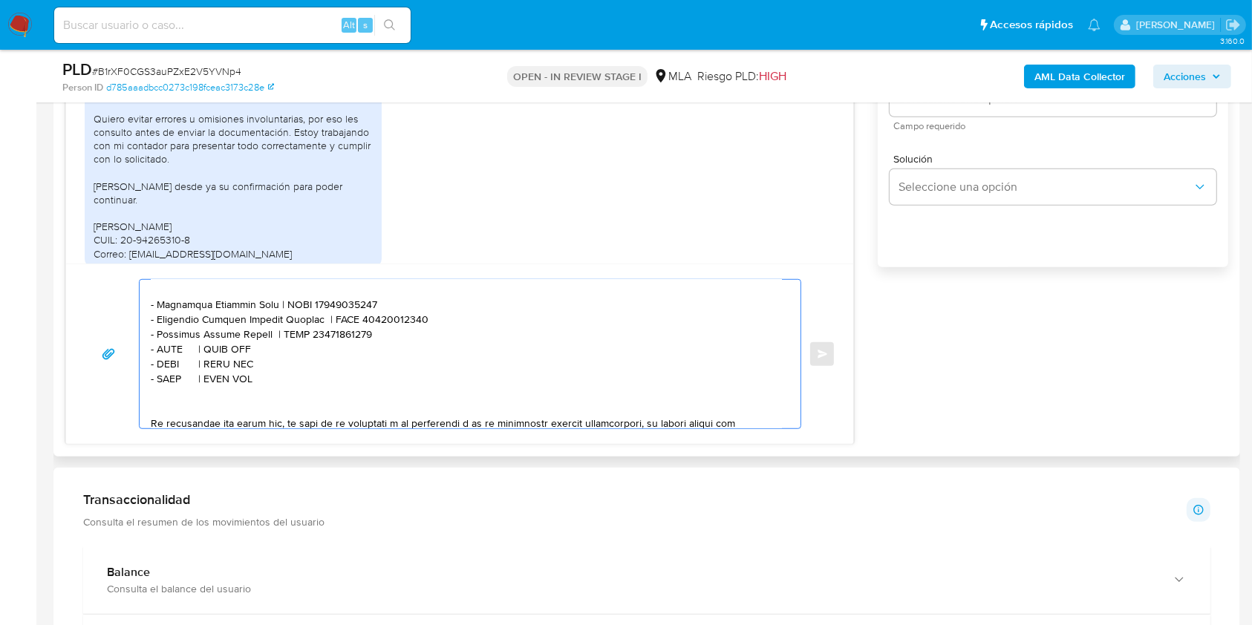
paste textarea "- XXXX | CUIT XXX"
click at [177, 359] on textarea at bounding box center [466, 354] width 631 height 149
paste textarea "Maria Jose Martinez Martinez"
click at [334, 361] on textarea at bounding box center [466, 354] width 631 height 149
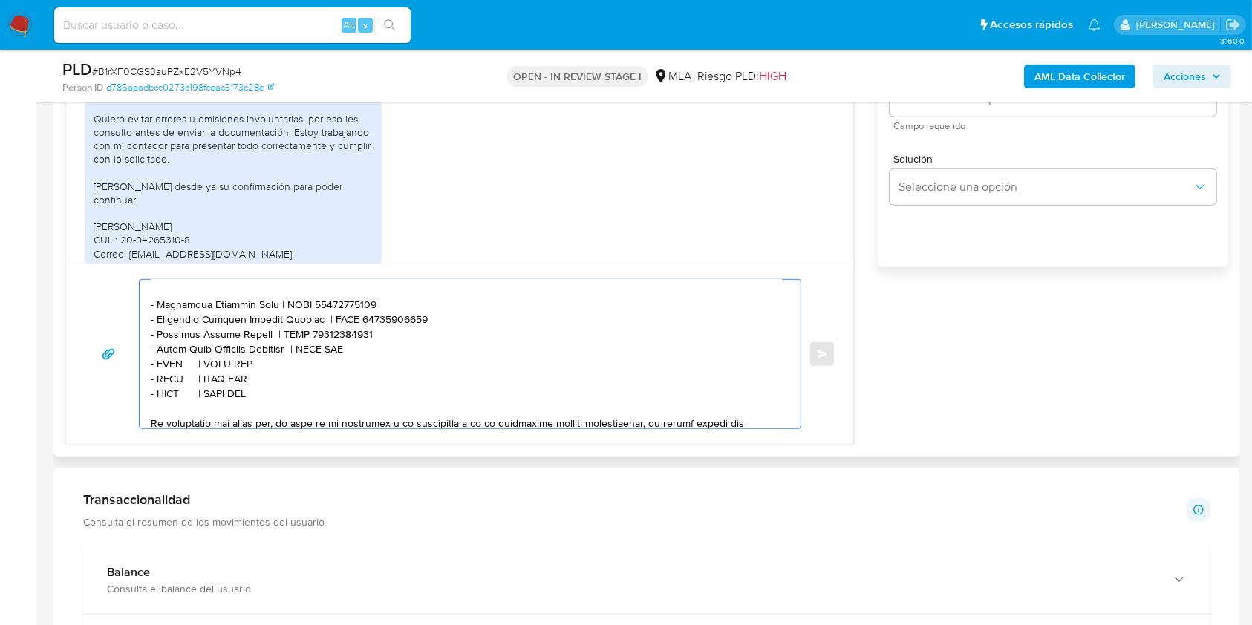
click at [334, 361] on textarea at bounding box center [466, 354] width 631 height 149
paste textarea "27956582623"
click at [168, 374] on textarea at bounding box center [466, 354] width 631 height 149
paste textarea "FABIOLA DE JESUS FEBRES"
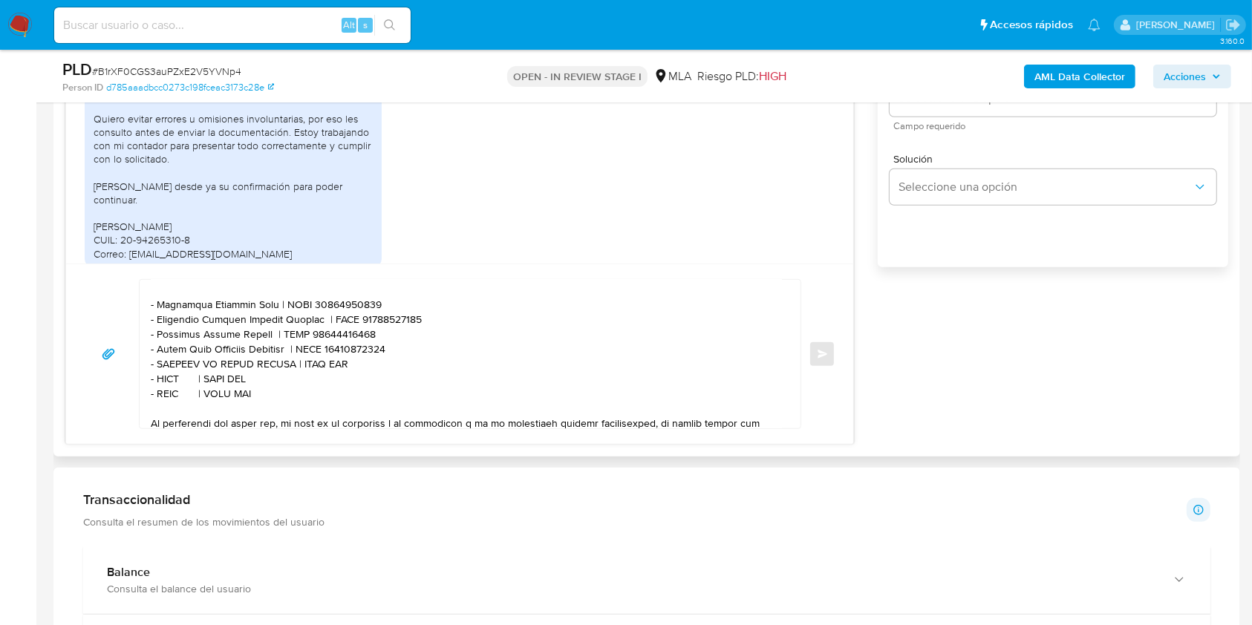
click at [325, 375] on textarea at bounding box center [466, 354] width 631 height 149
paste textarea "27960196274"
click at [171, 386] on textarea at bounding box center [466, 354] width 631 height 149
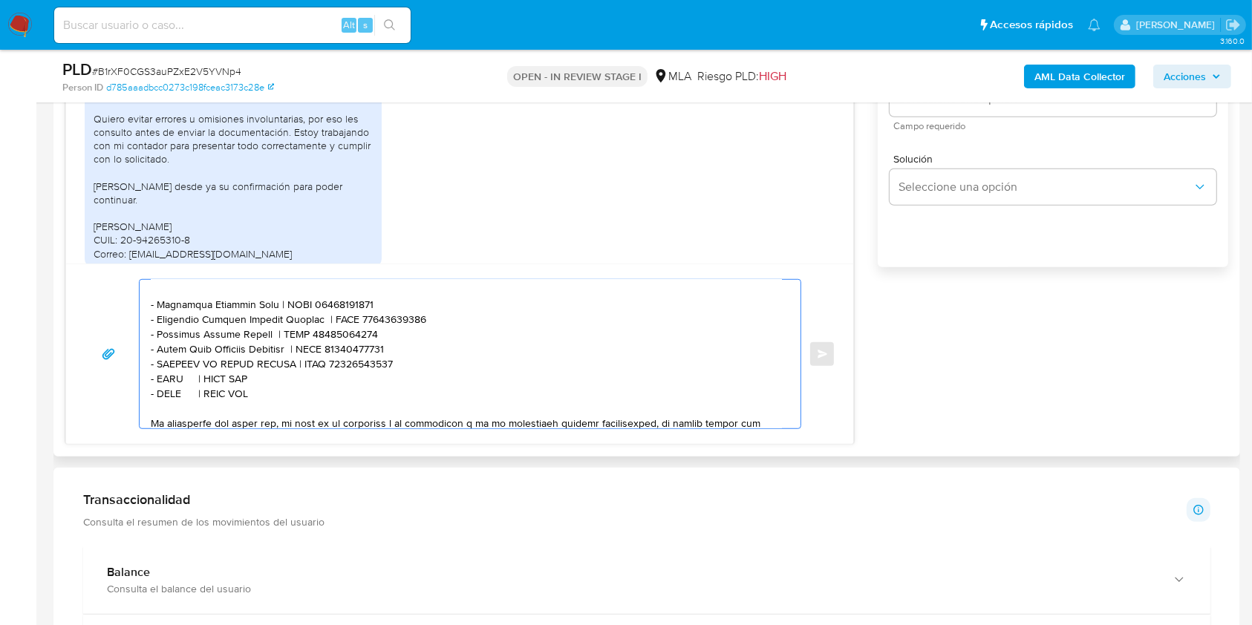
paste textarea "Diego Martin Sanchez"
click at [302, 390] on textarea at bounding box center [466, 354] width 631 height 149
paste textarea "20279006756"
click at [168, 399] on textarea at bounding box center [466, 354] width 631 height 149
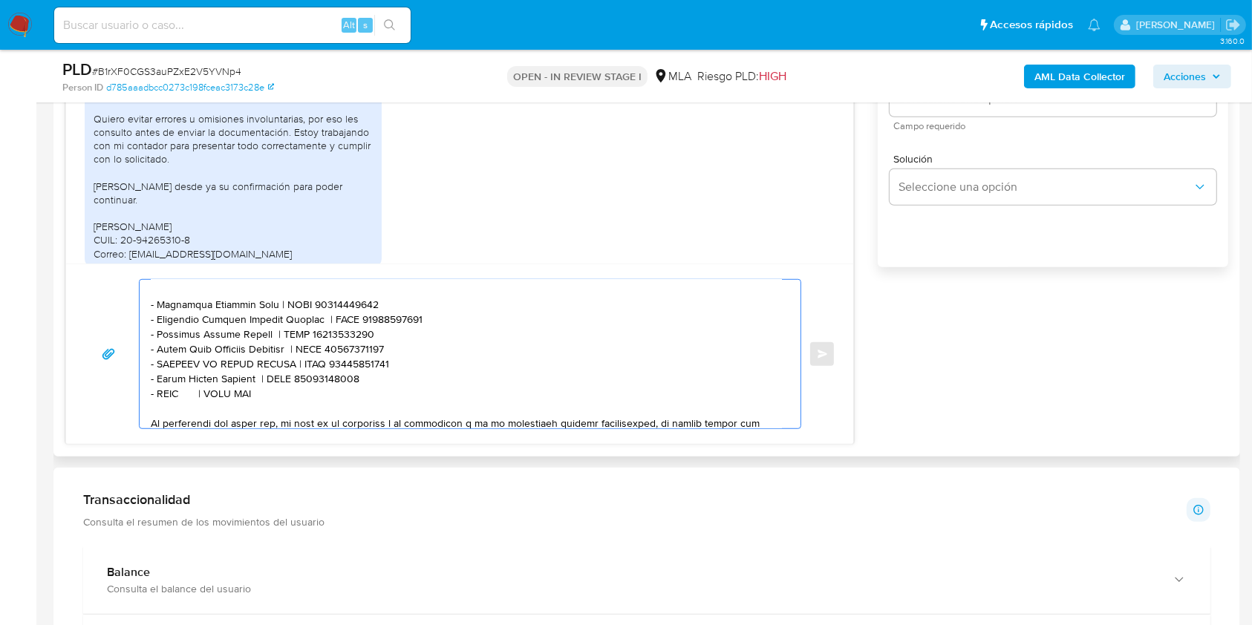
click at [168, 399] on textarea at bounding box center [466, 354] width 631 height 149
paste textarea "MENDOZA GONZALEZ VICTOR HUGO"
click at [381, 403] on textarea at bounding box center [466, 354] width 631 height 149
paste textarea "20942472030"
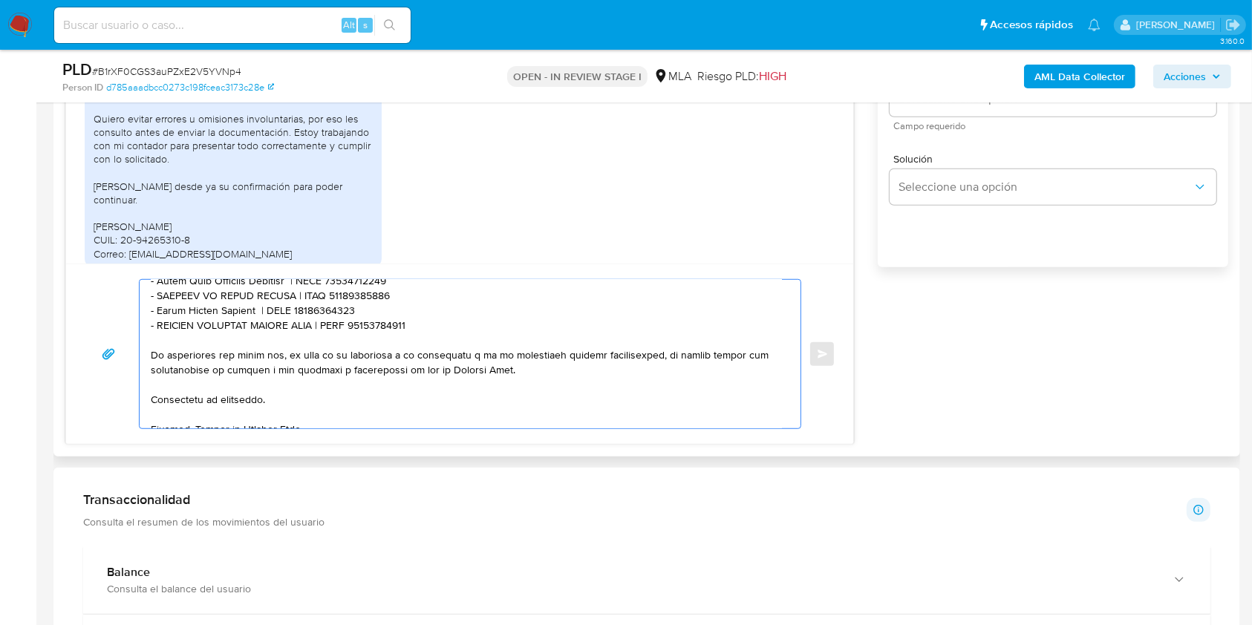
scroll to position [545, 0]
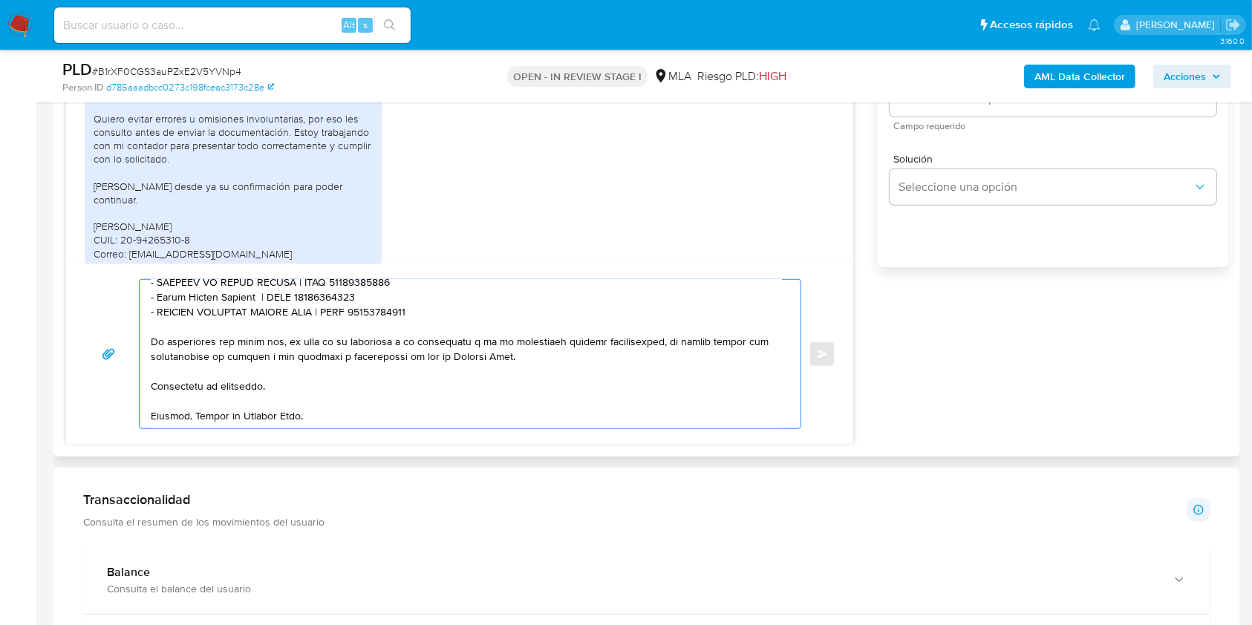
click at [333, 375] on textarea at bounding box center [466, 354] width 631 height 149
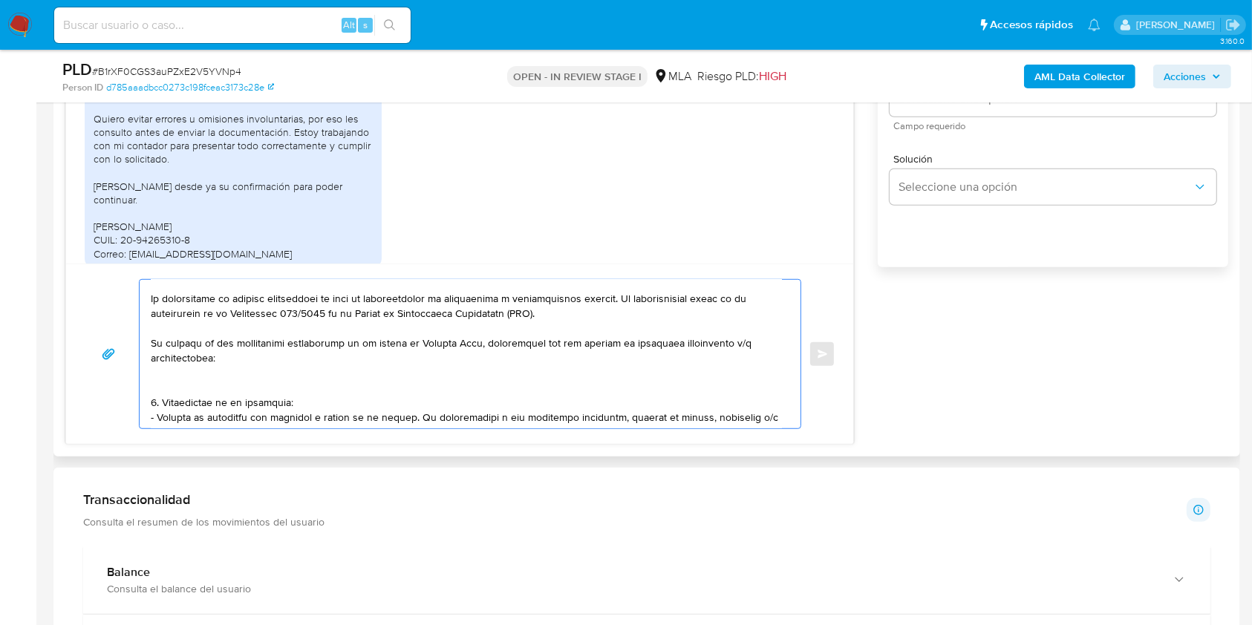
scroll to position [0, 0]
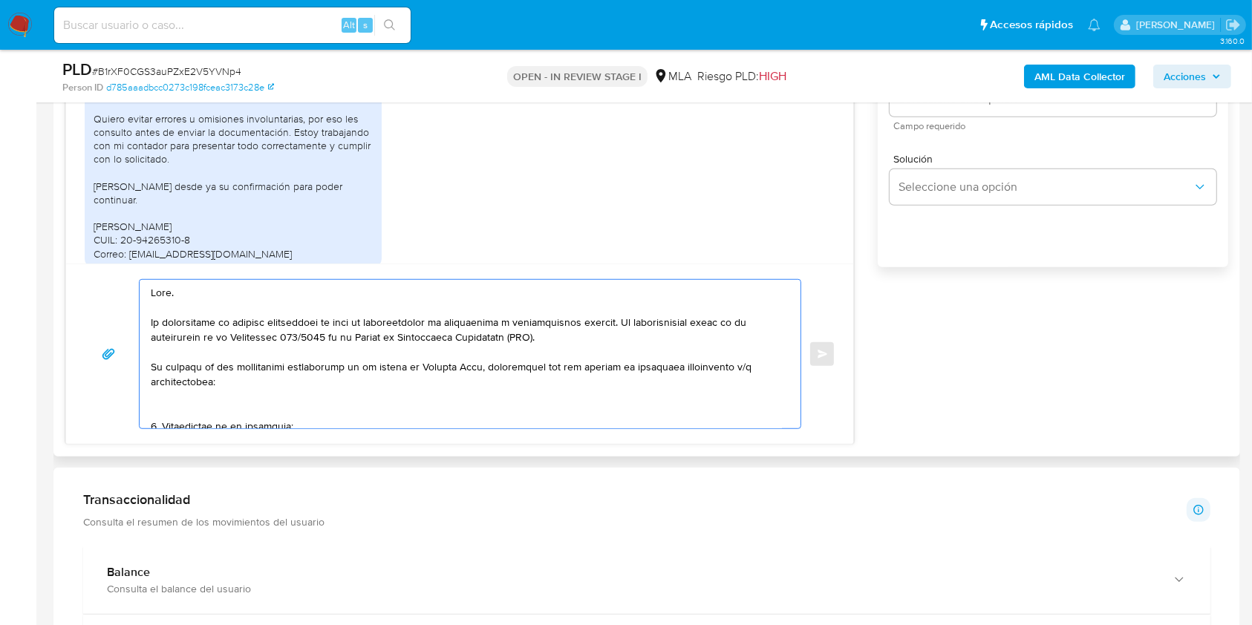
drag, startPoint x: 542, startPoint y: 336, endPoint x: 89, endPoint y: 318, distance: 453.4
click at [89, 318] on div "Enviar" at bounding box center [460, 354] width 752 height 150
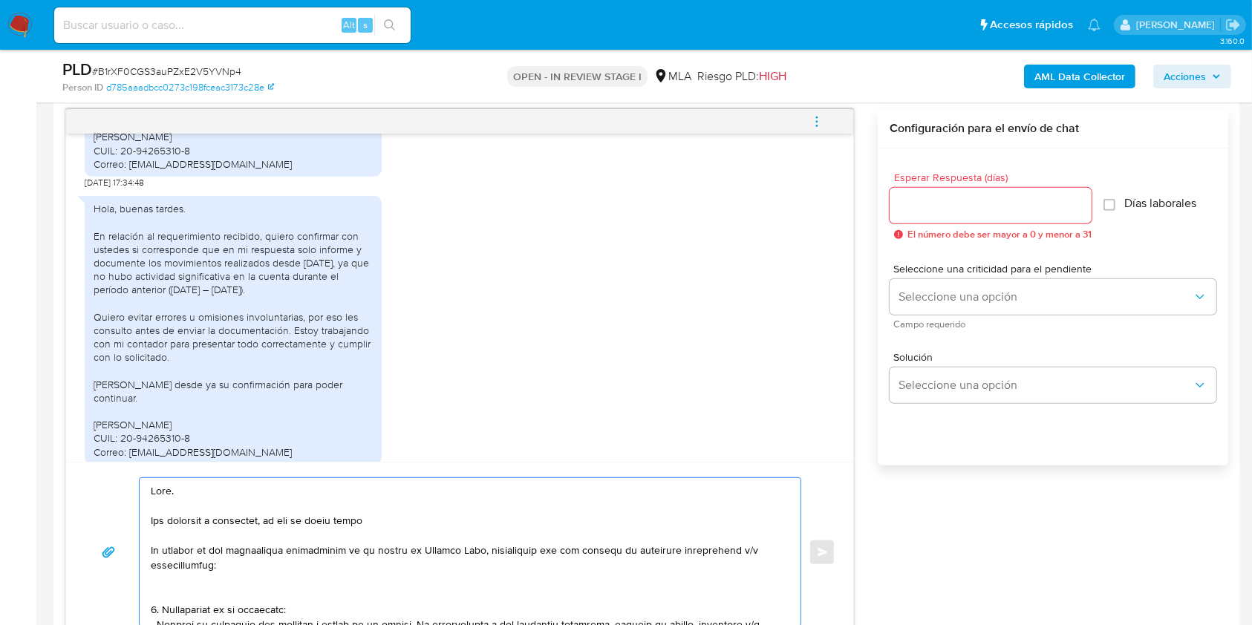
scroll to position [867, 0]
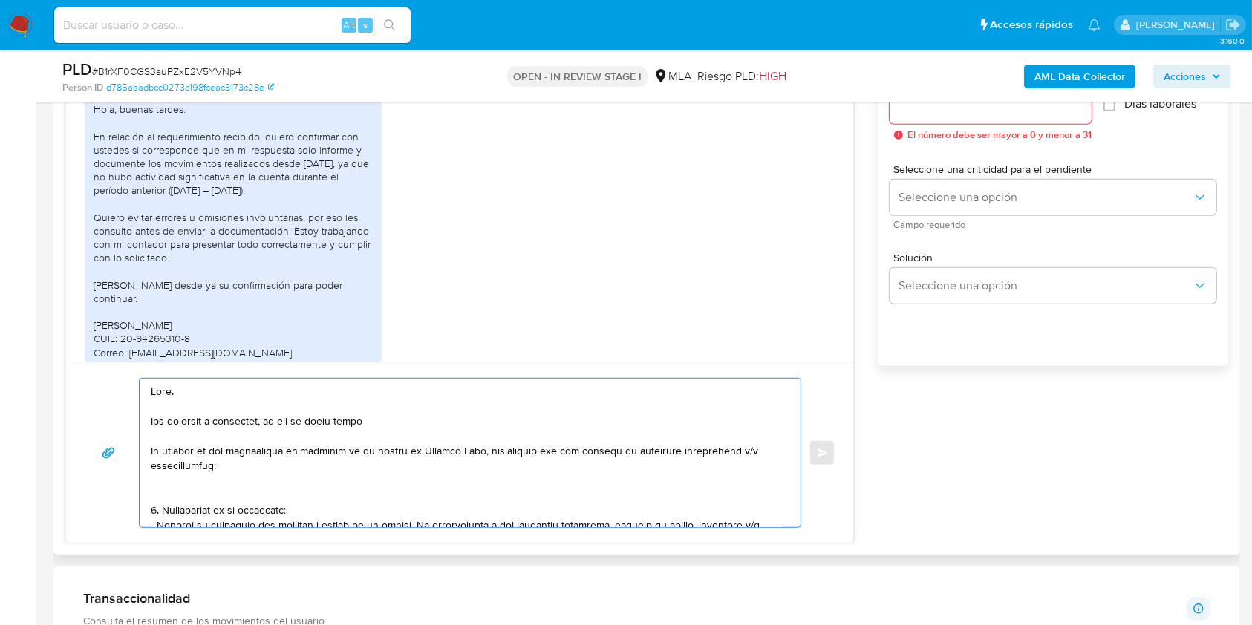
click at [431, 417] on textarea at bounding box center [466, 453] width 631 height 149
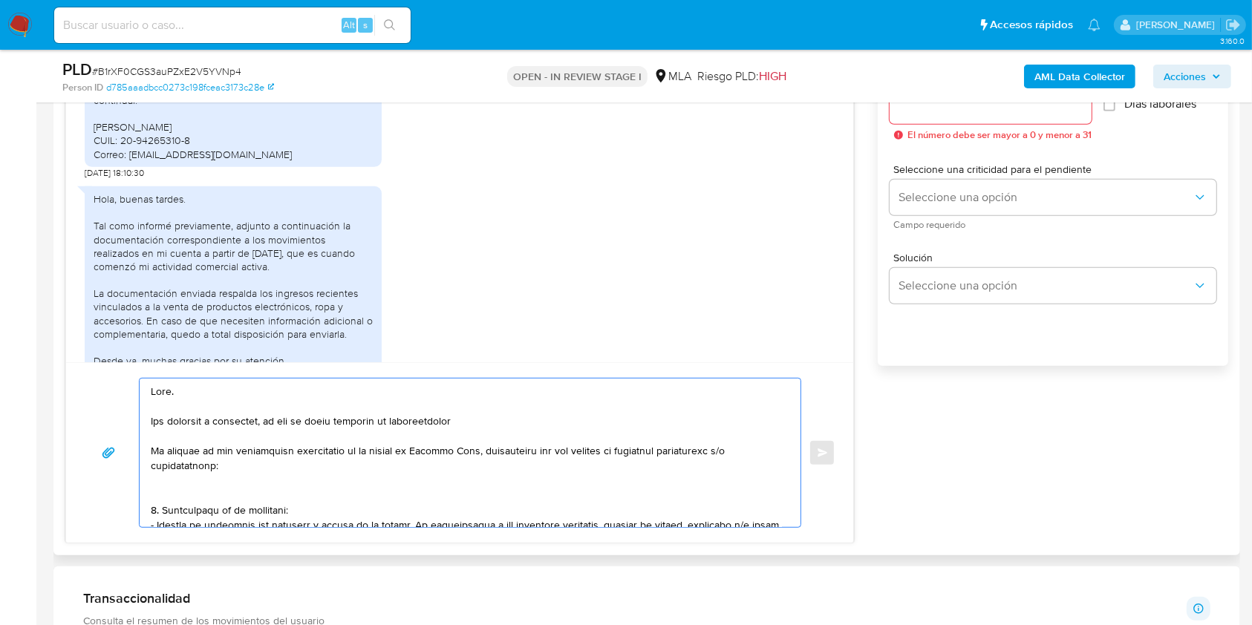
scroll to position [1350, 0]
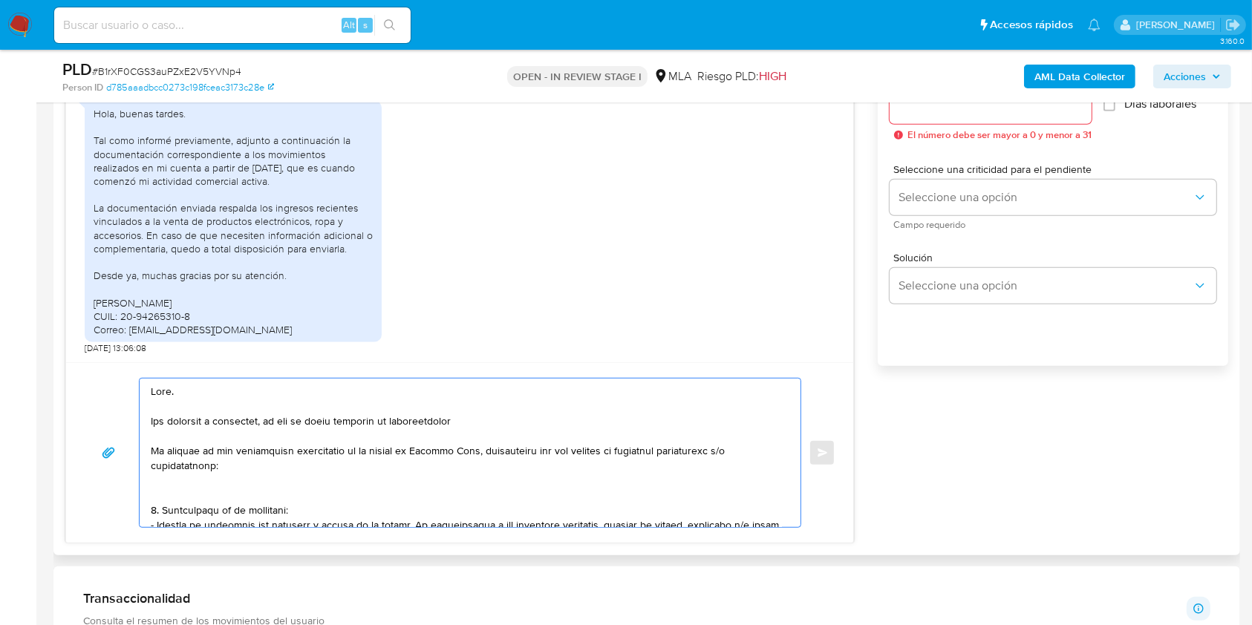
click at [440, 425] on textarea at bounding box center [466, 453] width 631 height 149
click at [0, 0] on lt-span "documentaci ó n" at bounding box center [0, 0] width 0 height 0
click at [599, 417] on textarea at bounding box center [466, 453] width 631 height 149
click at [560, 424] on textarea at bounding box center [466, 453] width 631 height 149
click at [0, 0] on lt-span "anteriorme n te" at bounding box center [0, 0] width 0 height 0
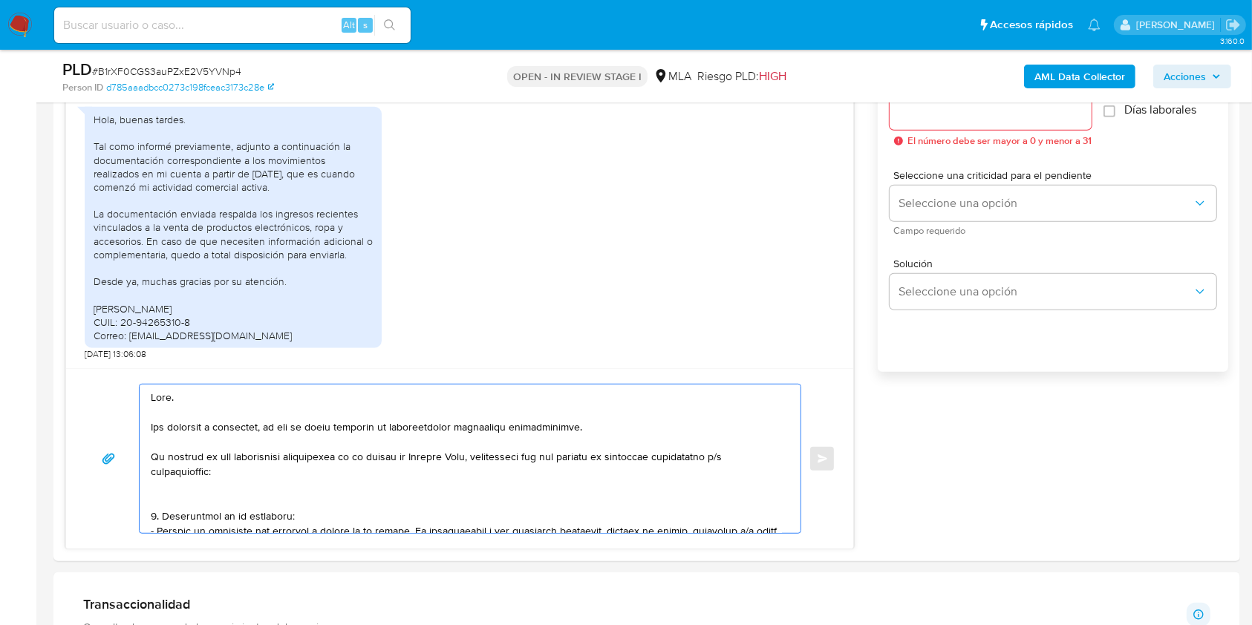
scroll to position [965, 0]
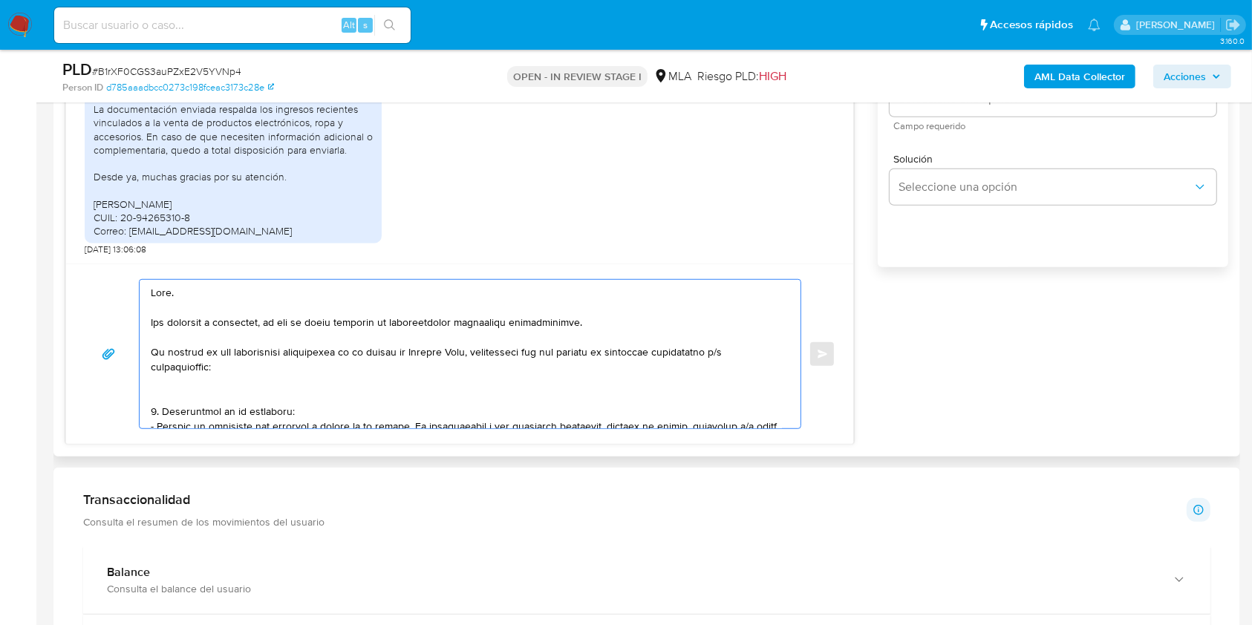
click at [190, 313] on textarea at bounding box center [466, 354] width 631 height 149
click at [258, 383] on textarea at bounding box center [466, 354] width 631 height 149
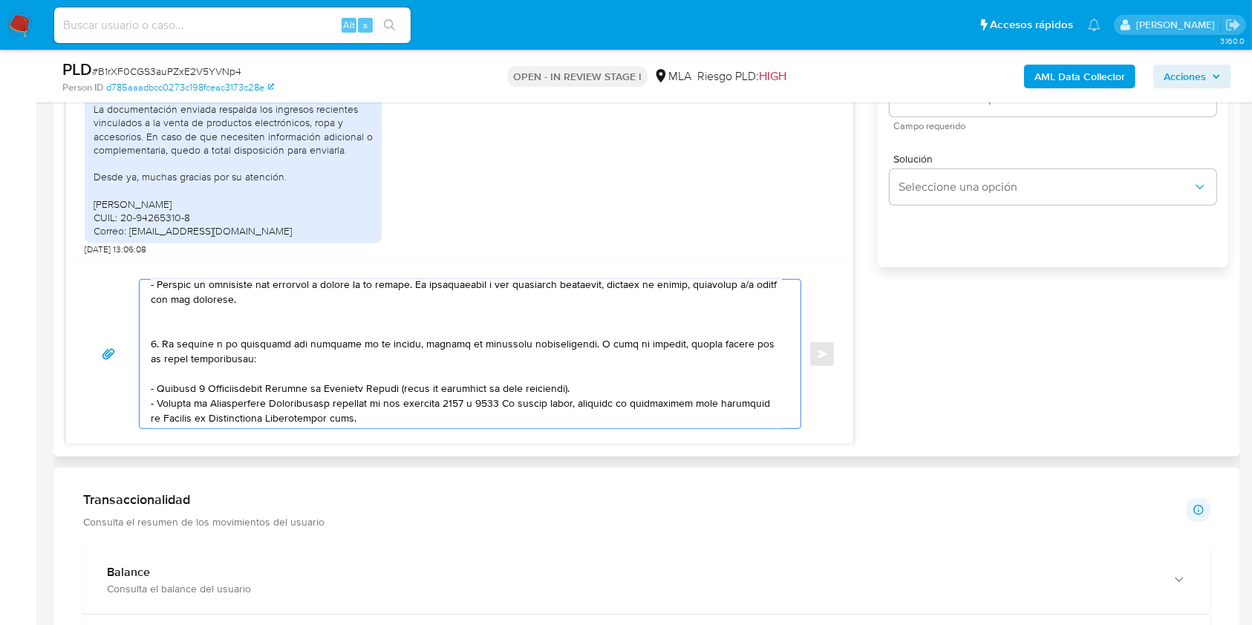
scroll to position [99, 0]
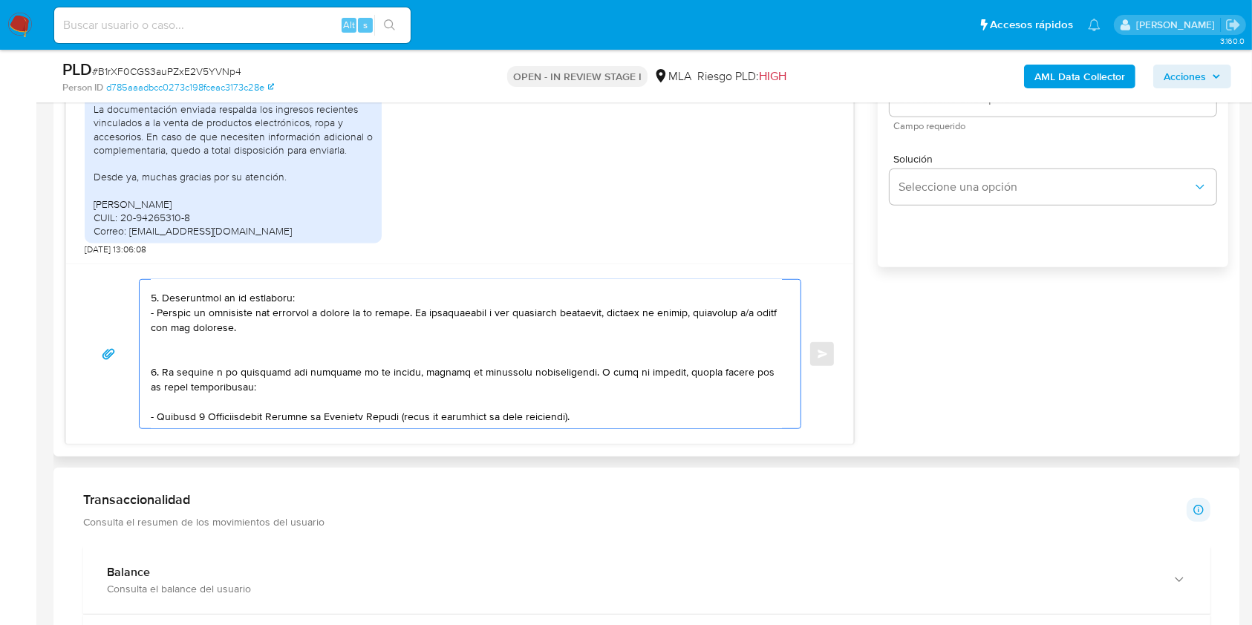
click at [212, 353] on textarea at bounding box center [466, 354] width 631 height 149
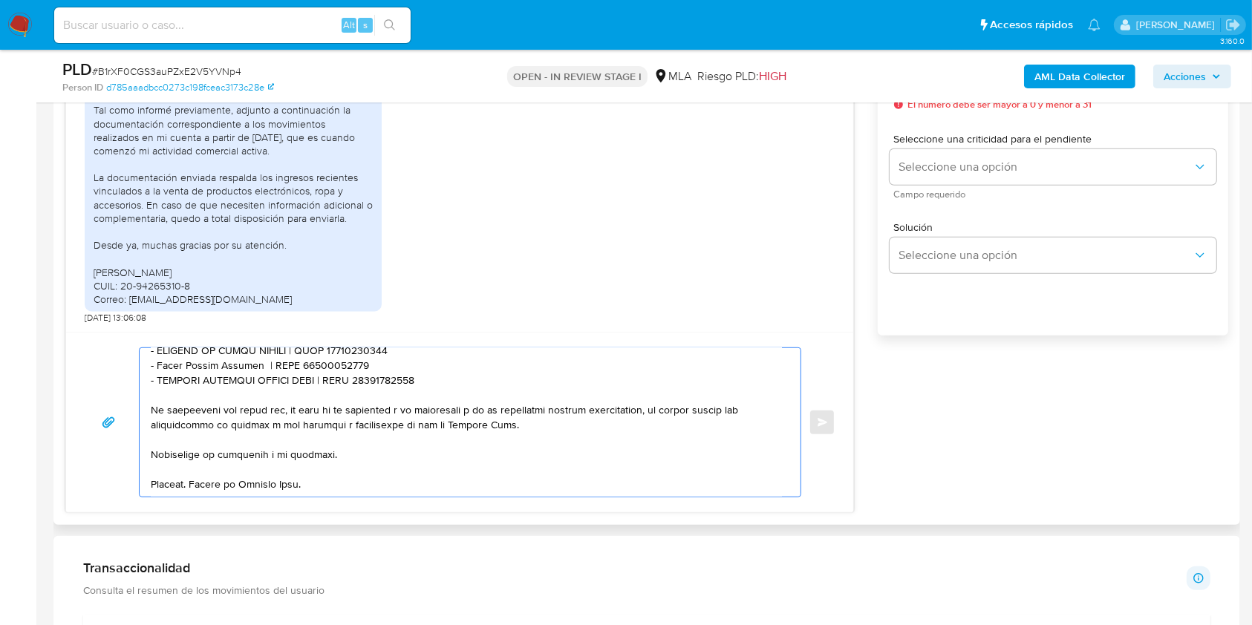
scroll to position [867, 0]
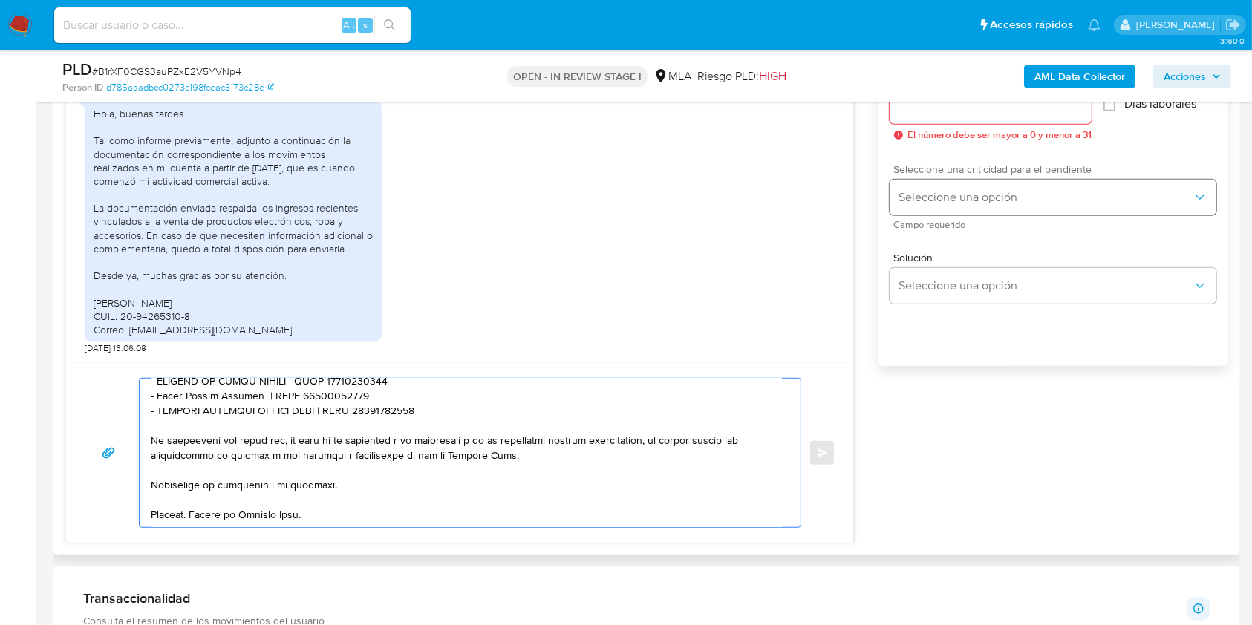
type textarea "Hola. Nos volvemos a comunicar, ya que no hemos recibido la documentación menci…"
click at [916, 193] on span "Seleccione una opción" at bounding box center [1046, 197] width 294 height 15
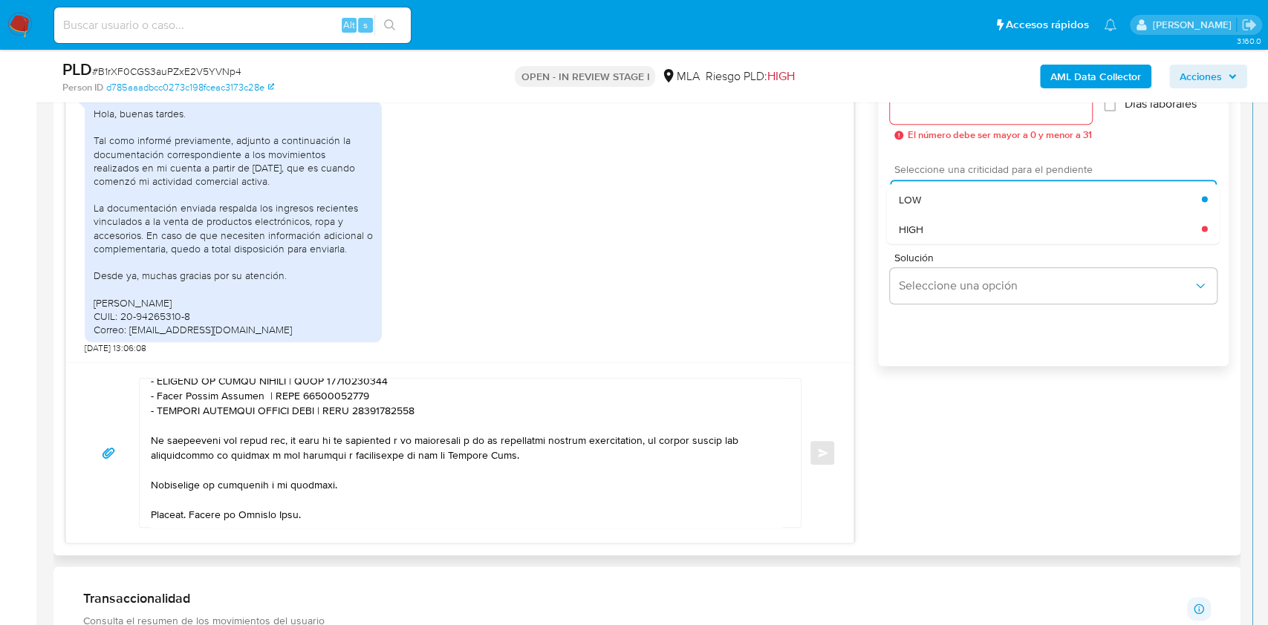
click at [927, 221] on div "HIGH" at bounding box center [1050, 229] width 303 height 30
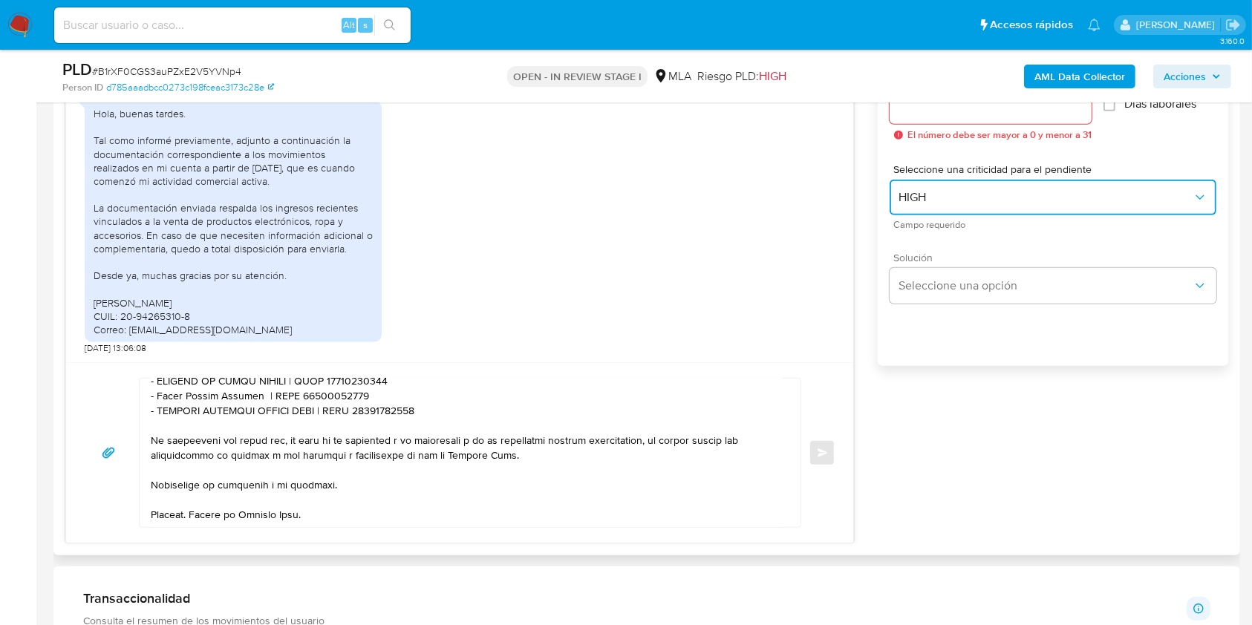
scroll to position [767, 0]
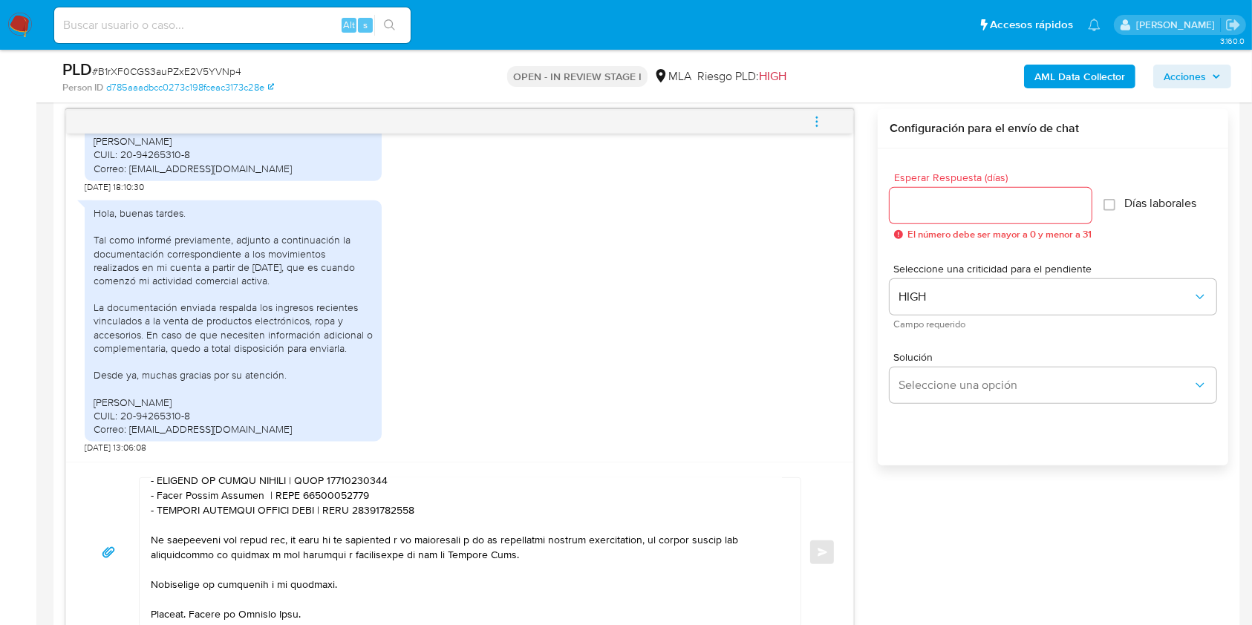
click at [950, 211] on input "Esperar Respuesta (días)" at bounding box center [991, 205] width 202 height 19
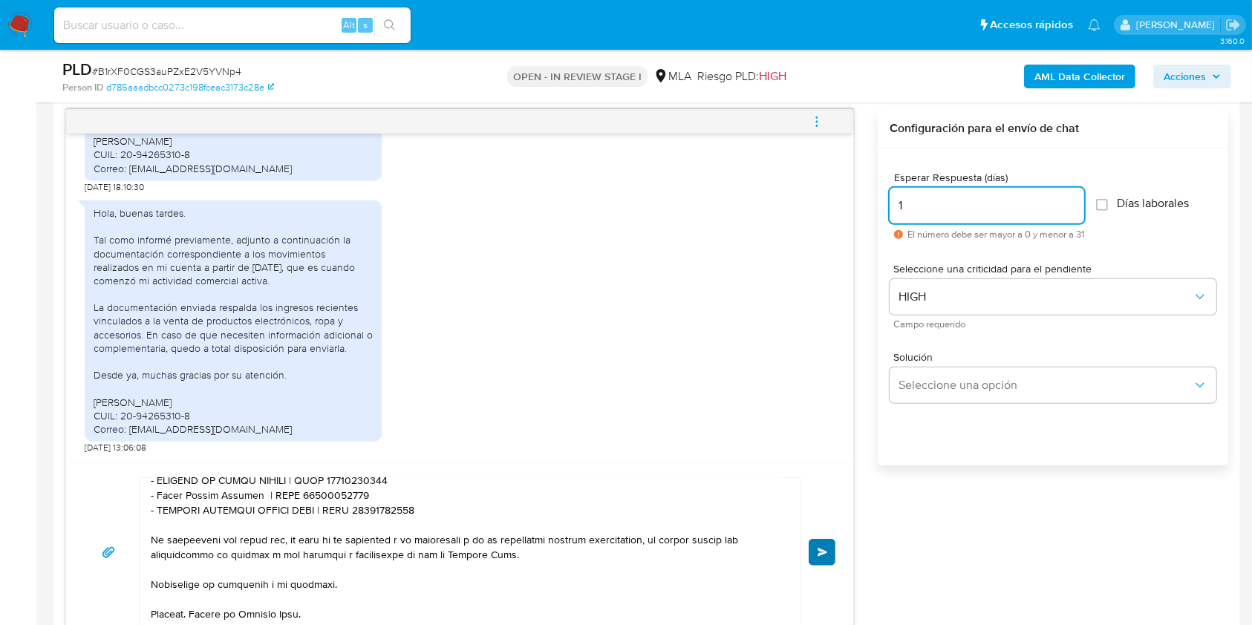
type input "1"
click at [826, 548] on span "Enviar" at bounding box center [823, 552] width 10 height 9
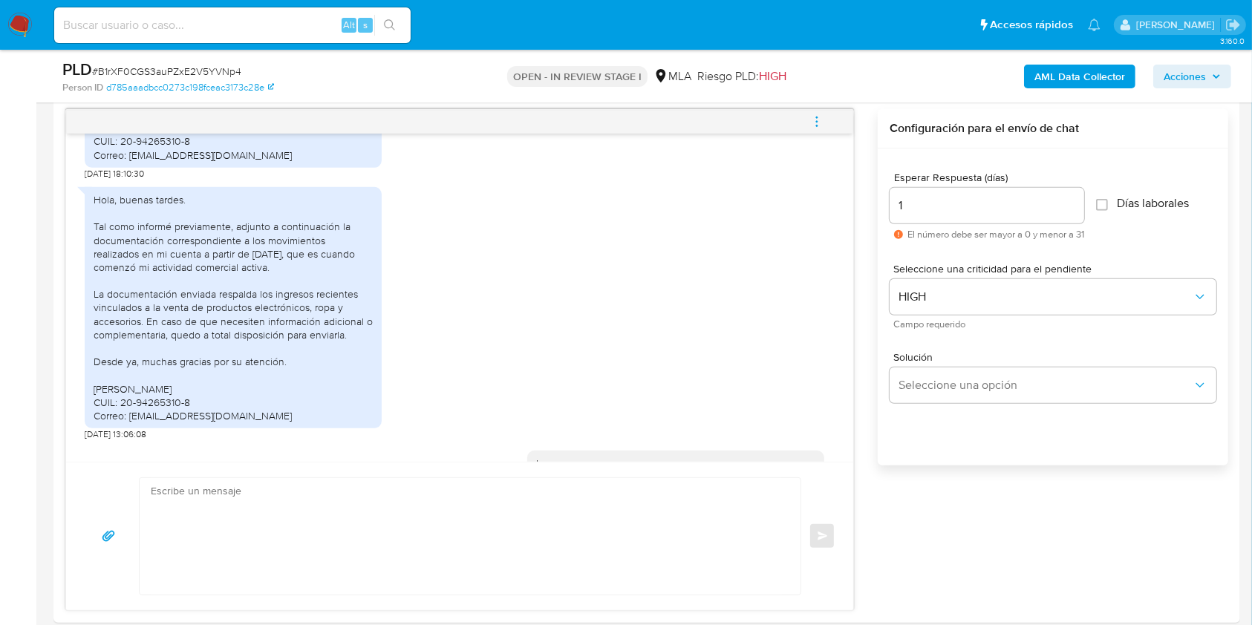
scroll to position [2137, 0]
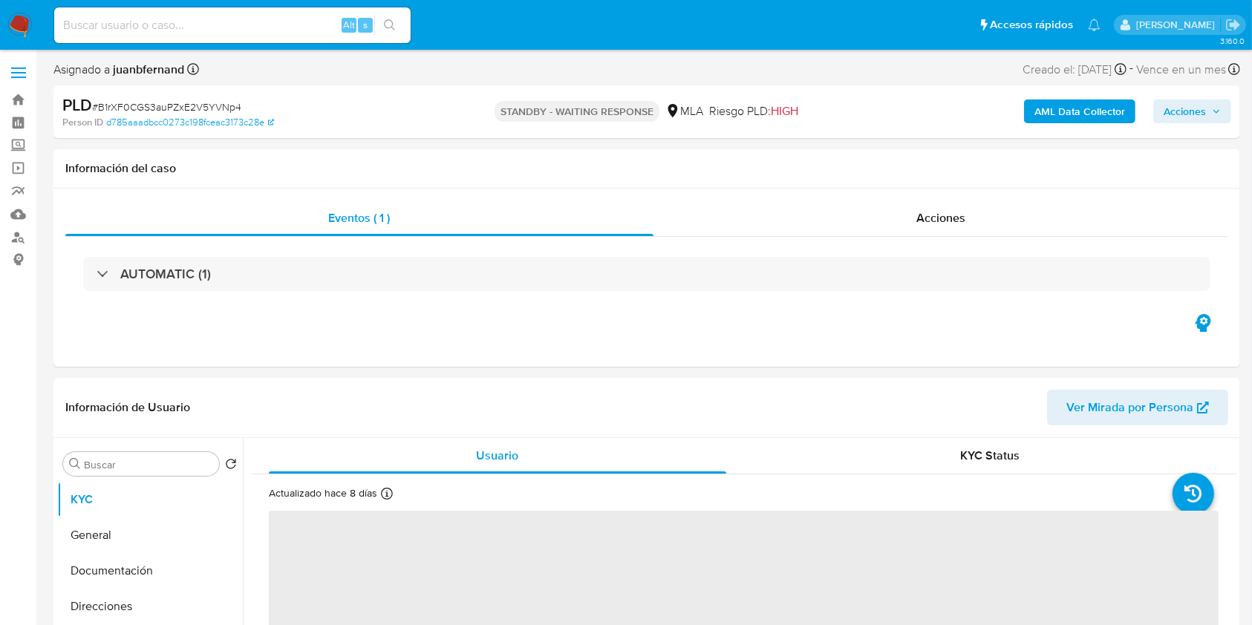
select select "10"
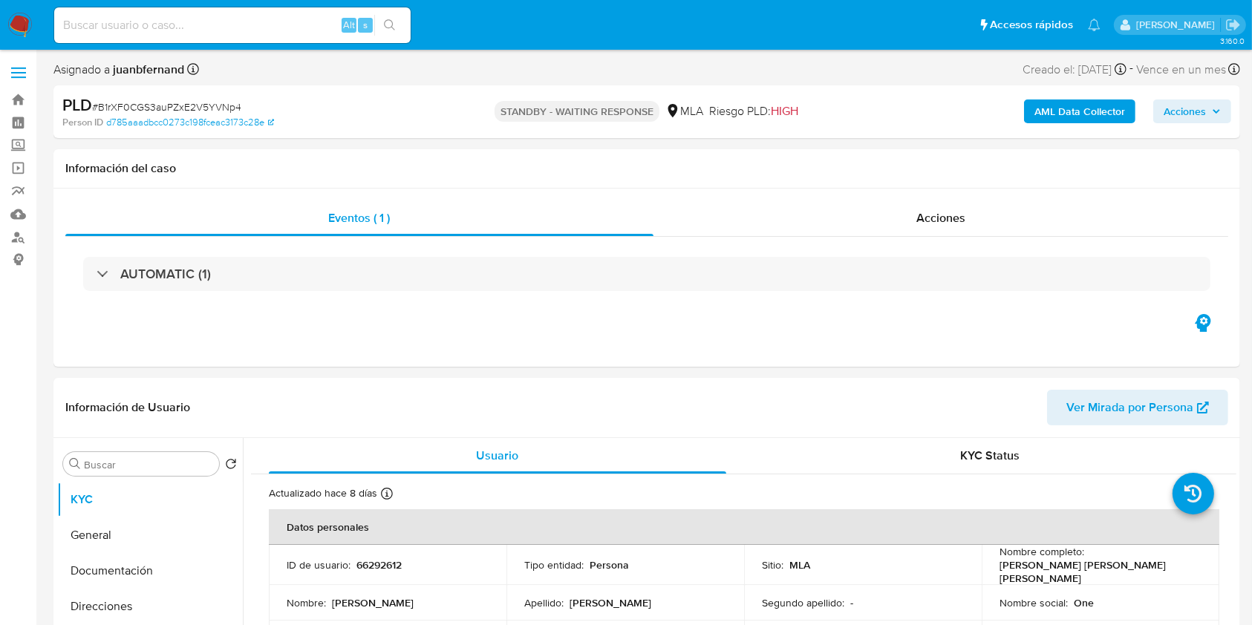
drag, startPoint x: 281, startPoint y: 22, endPoint x: 290, endPoint y: 26, distance: 10.0
click at [281, 22] on input at bounding box center [232, 25] width 356 height 19
paste input "9gQ3Wrxsd16Ssgy620RUX8Ax"
type input "9gQ3Wrxsd16Ssgy620RUX8Ax"
click at [388, 19] on icon "search-icon" at bounding box center [390, 25] width 12 height 12
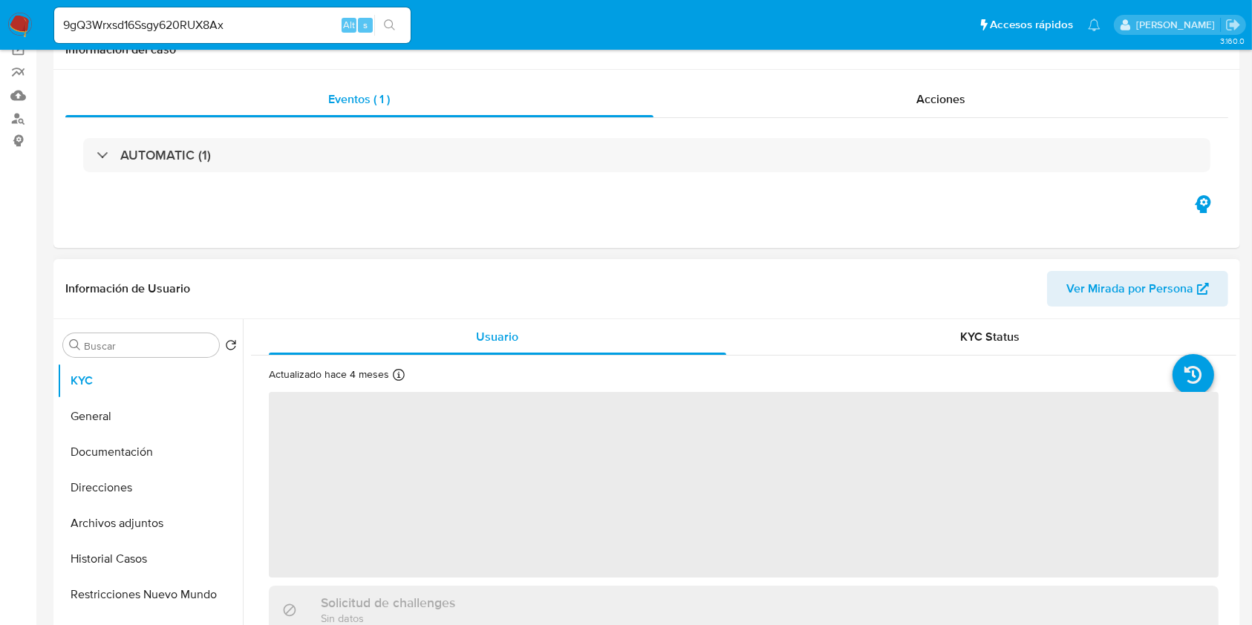
scroll to position [396, 0]
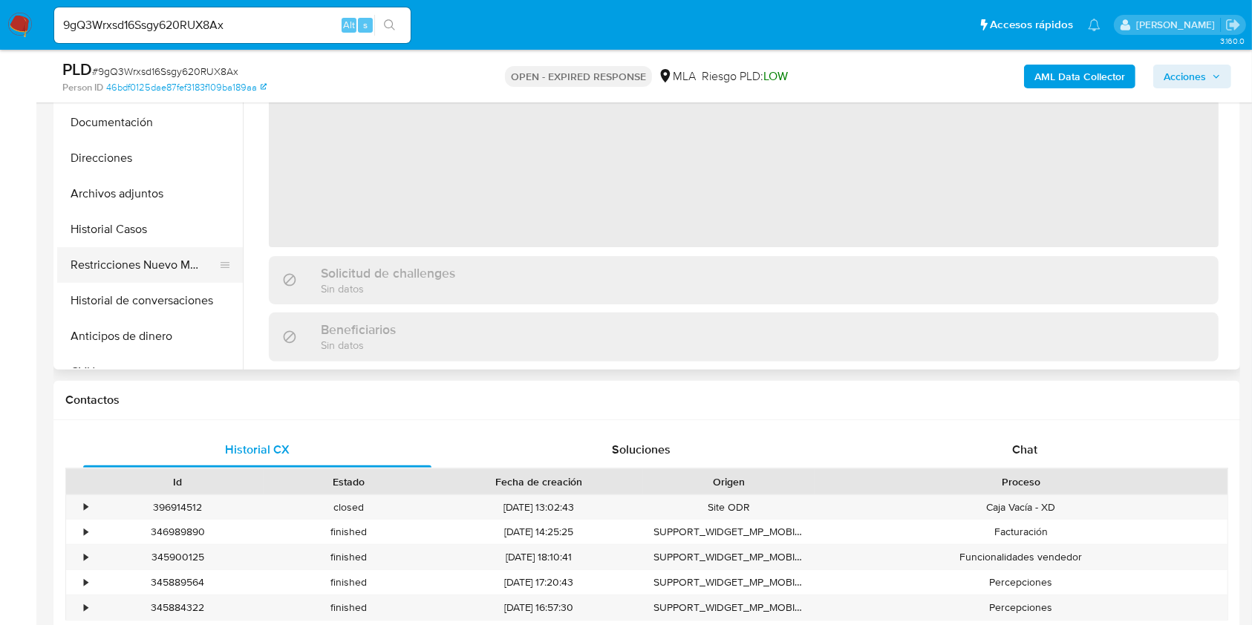
select select "10"
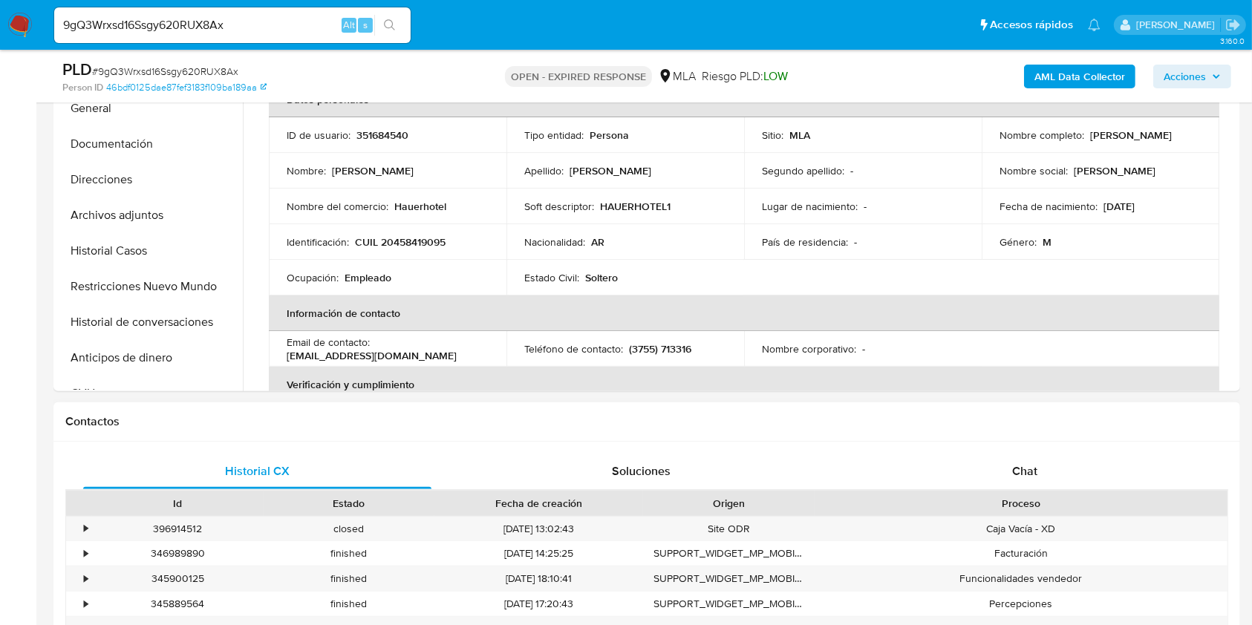
scroll to position [594, 0]
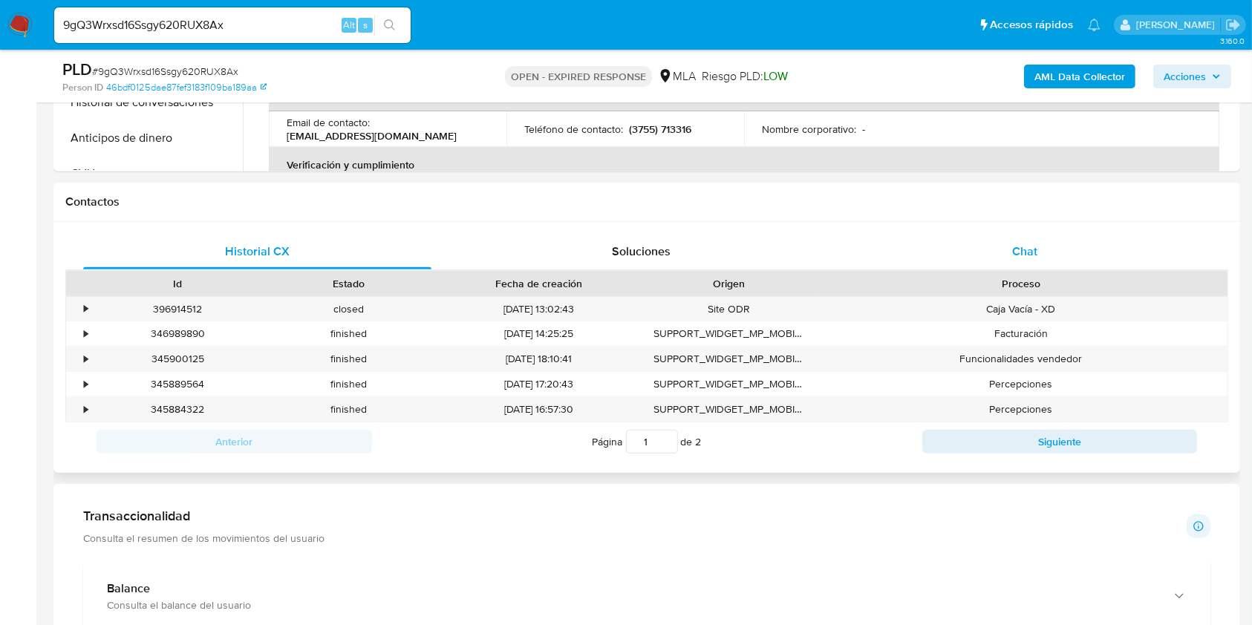
click at [1046, 247] on div "Chat" at bounding box center [1025, 252] width 348 height 36
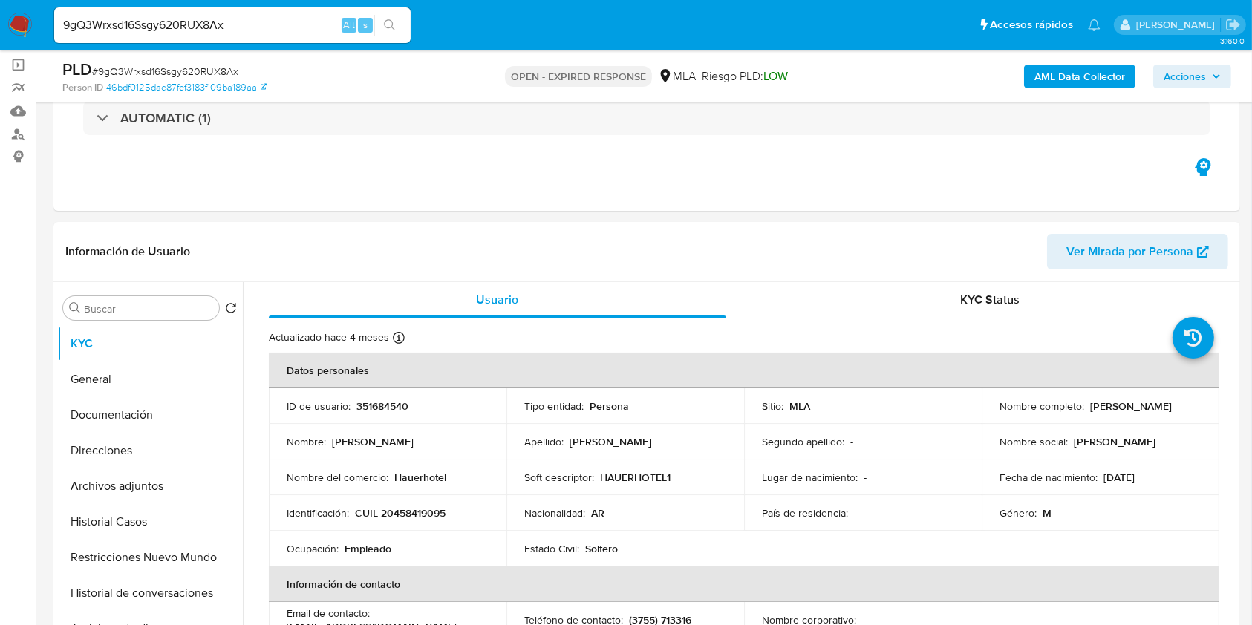
scroll to position [99, 0]
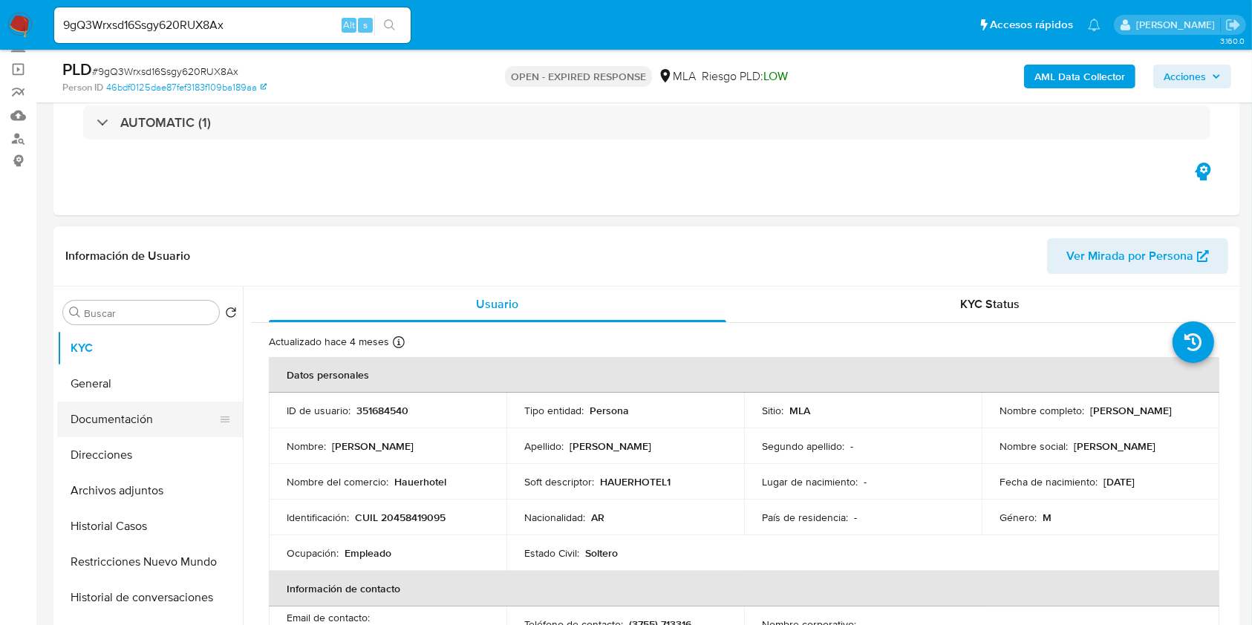
click at [125, 419] on button "Documentación" at bounding box center [144, 420] width 174 height 36
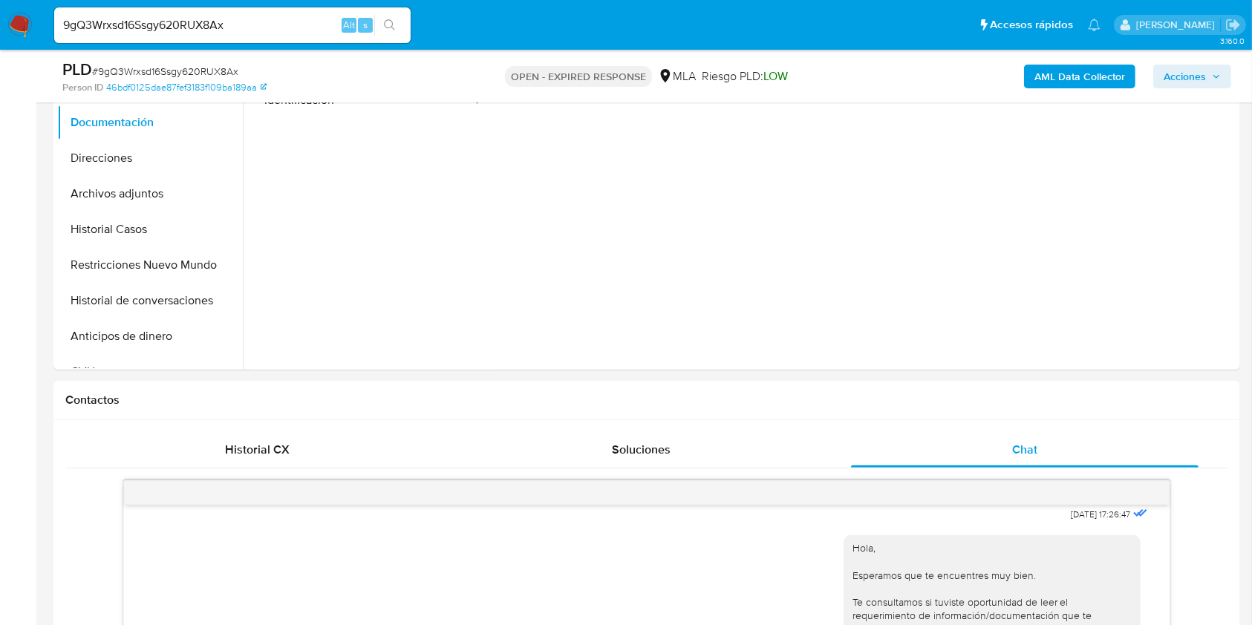
scroll to position [198, 0]
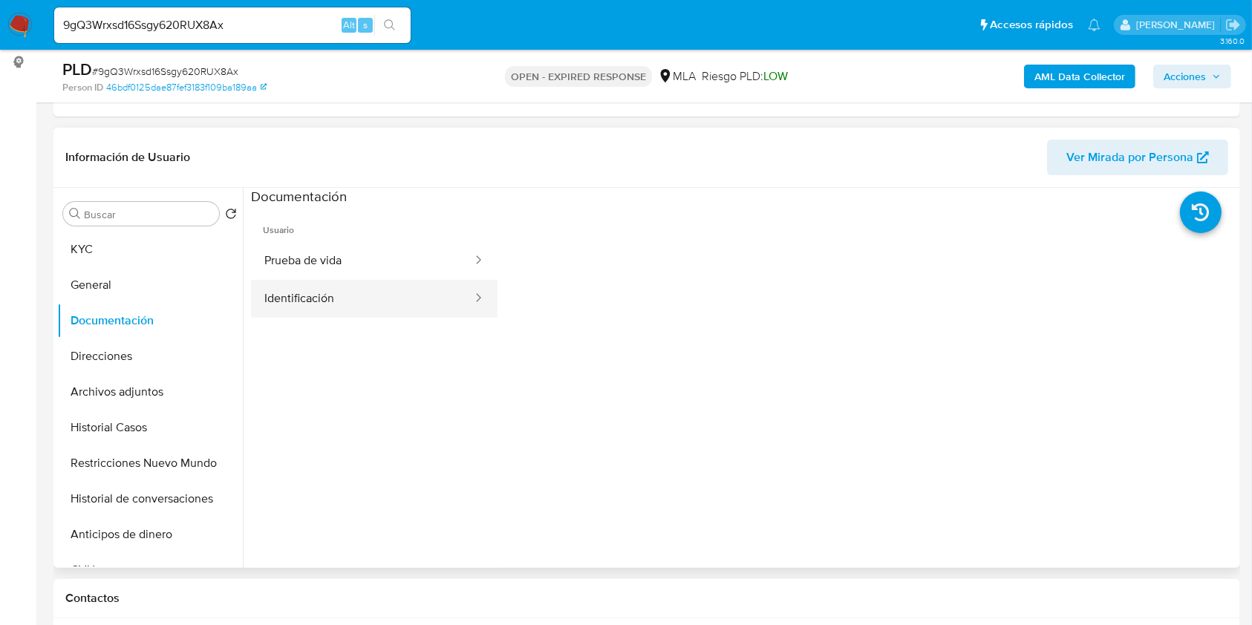
click at [471, 293] on icon at bounding box center [478, 297] width 15 height 15
click at [404, 293] on button "Identificación" at bounding box center [362, 299] width 223 height 38
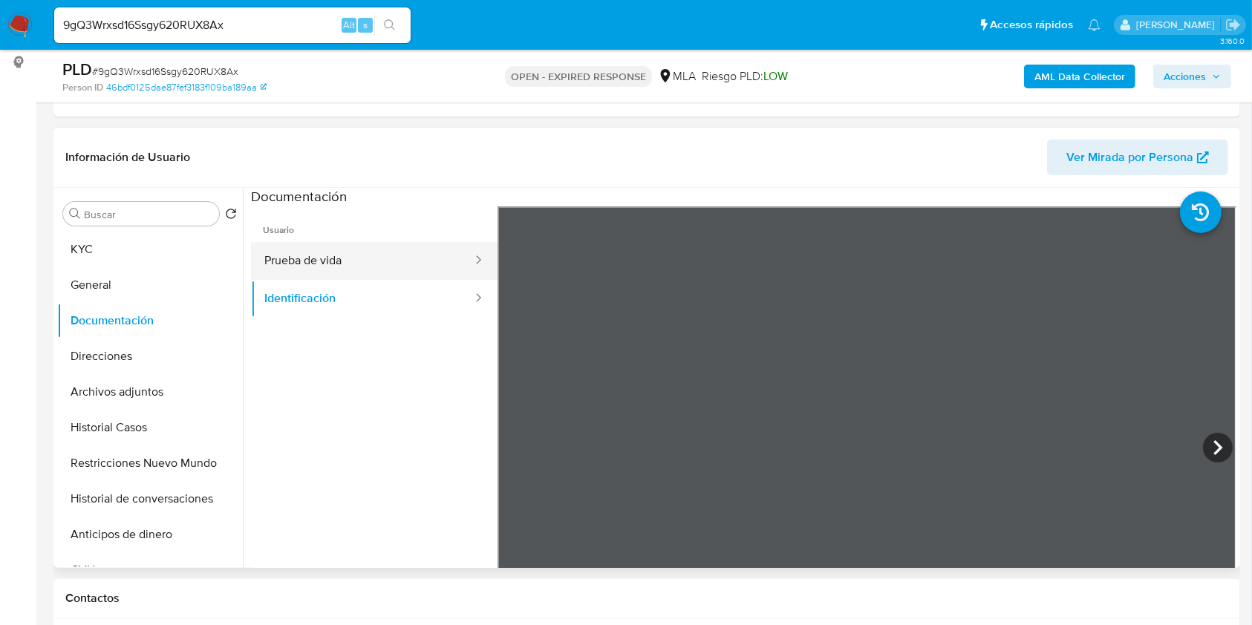
click at [355, 273] on button "Prueba de vida" at bounding box center [362, 261] width 223 height 38
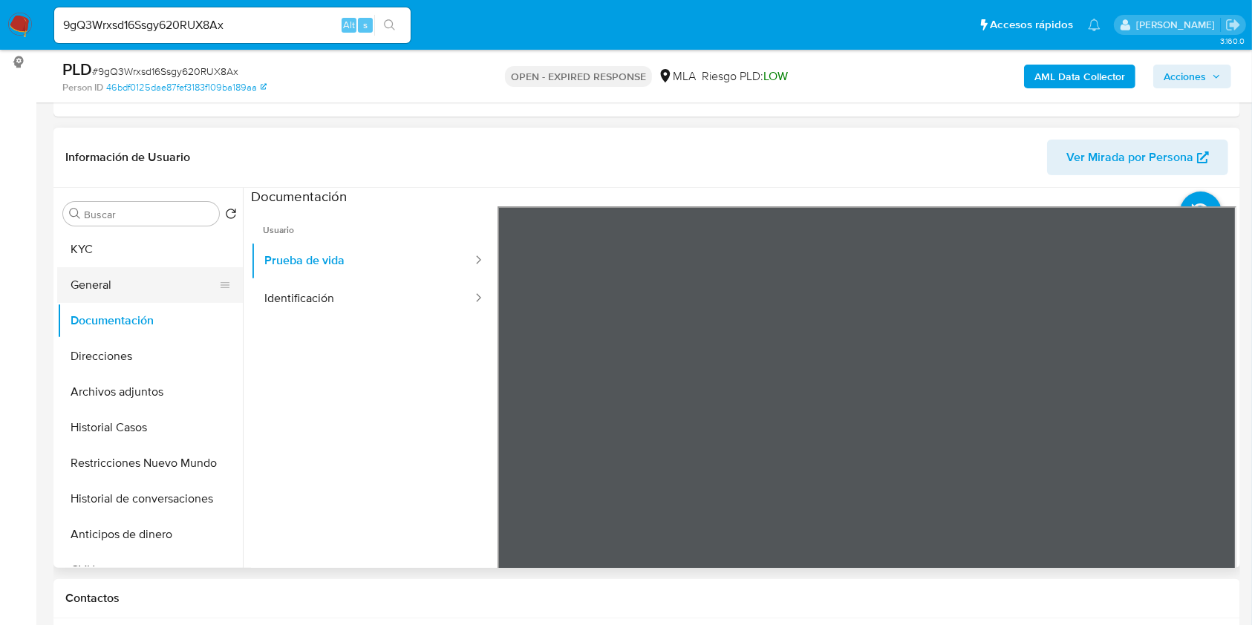
click at [96, 270] on button "General" at bounding box center [144, 285] width 174 height 36
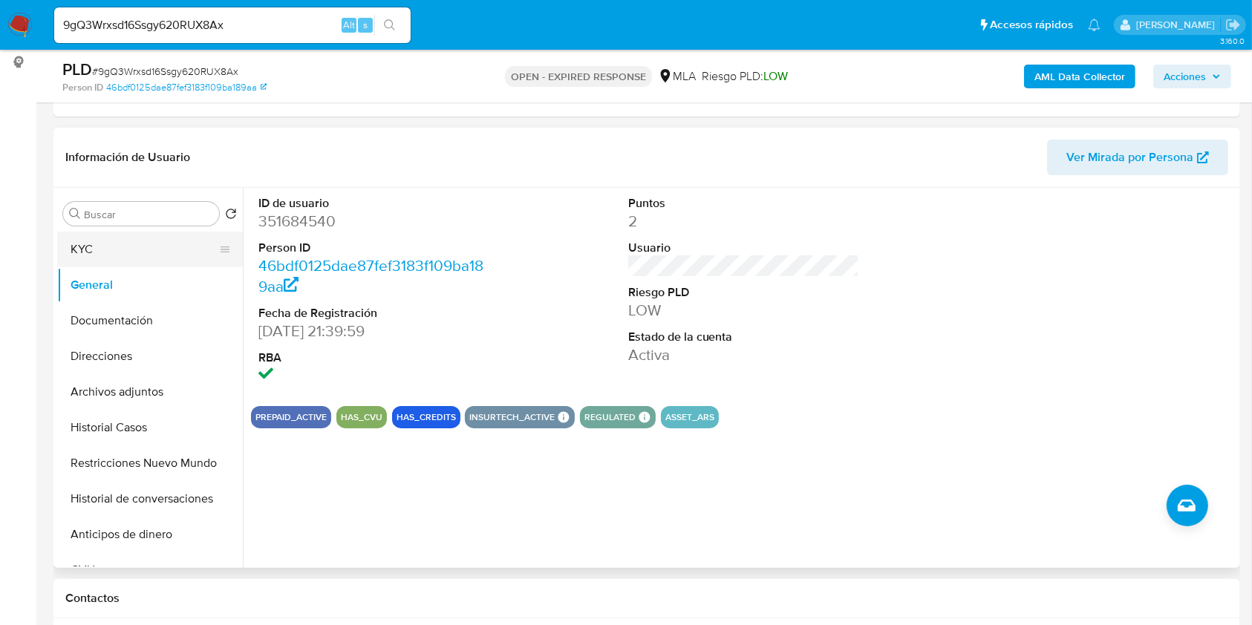
click at [123, 259] on button "KYC" at bounding box center [144, 250] width 174 height 36
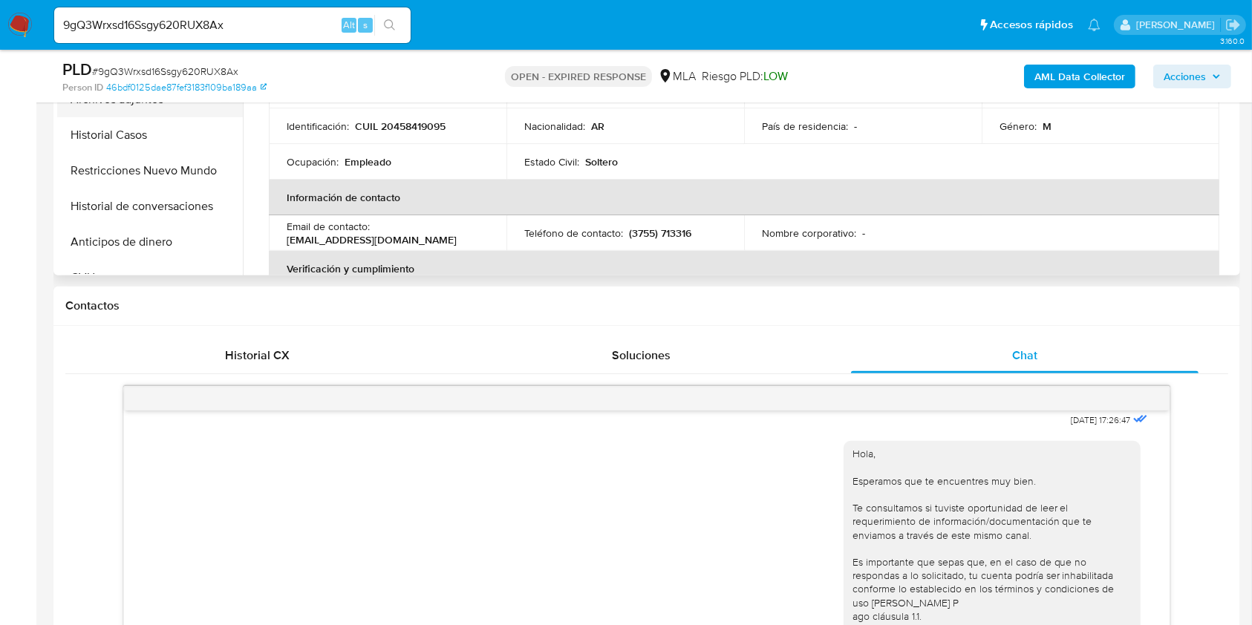
scroll to position [297, 0]
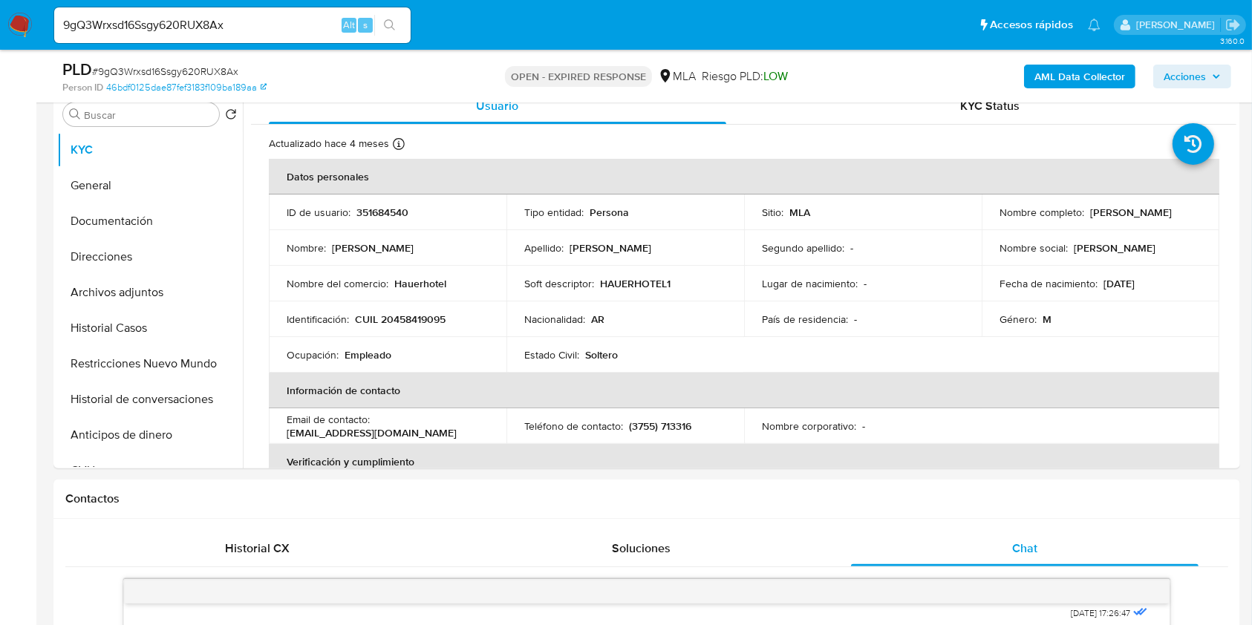
click at [256, 29] on input "9gQ3Wrxsd16Ssgy620RUX8Ax" at bounding box center [232, 25] width 356 height 19
click at [257, 28] on input "9gQ3Wrxsd16Ssgy620RUX8Ax" at bounding box center [232, 25] width 356 height 19
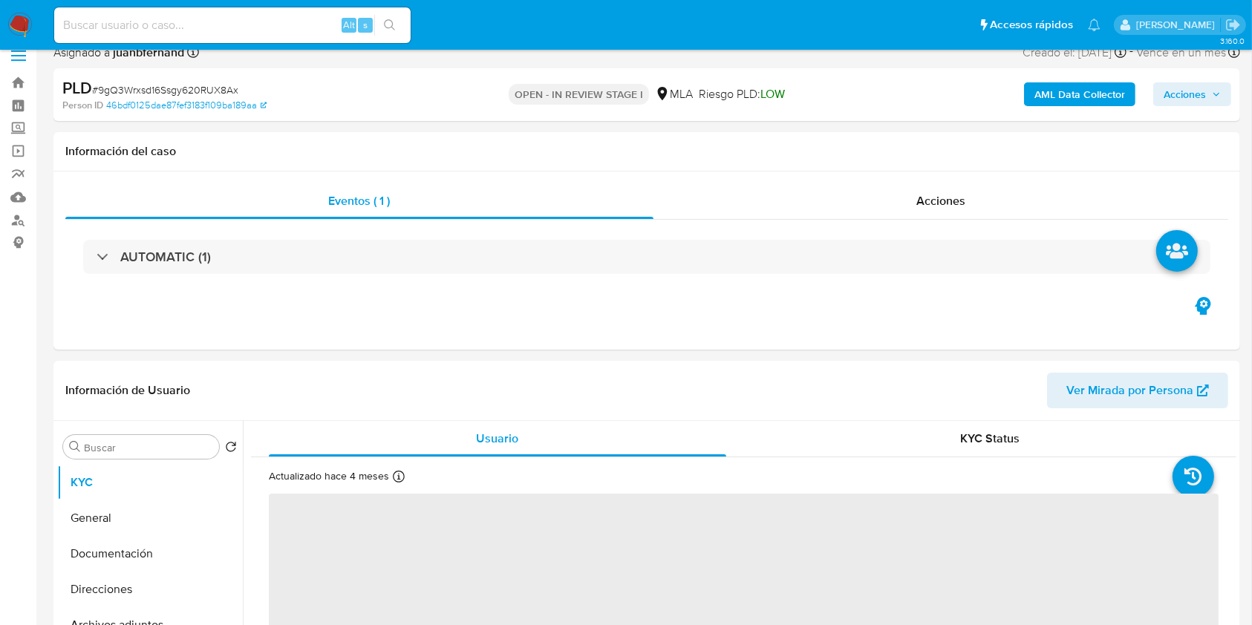
select select "10"
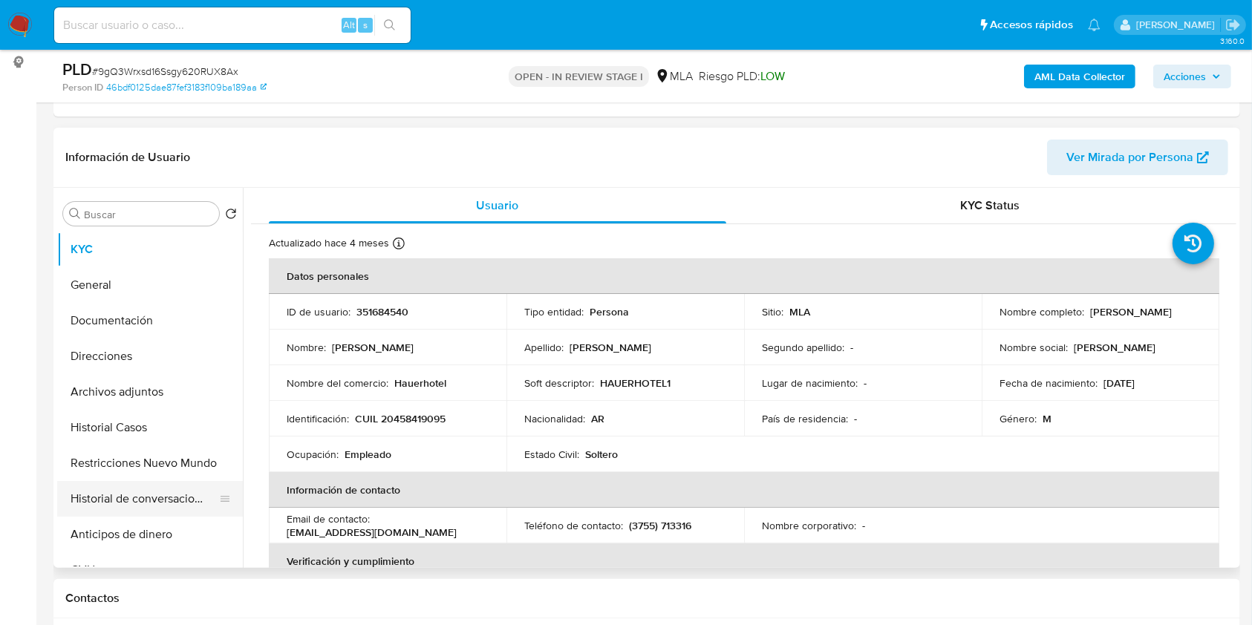
click at [137, 499] on button "Historial de conversaciones" at bounding box center [144, 499] width 174 height 36
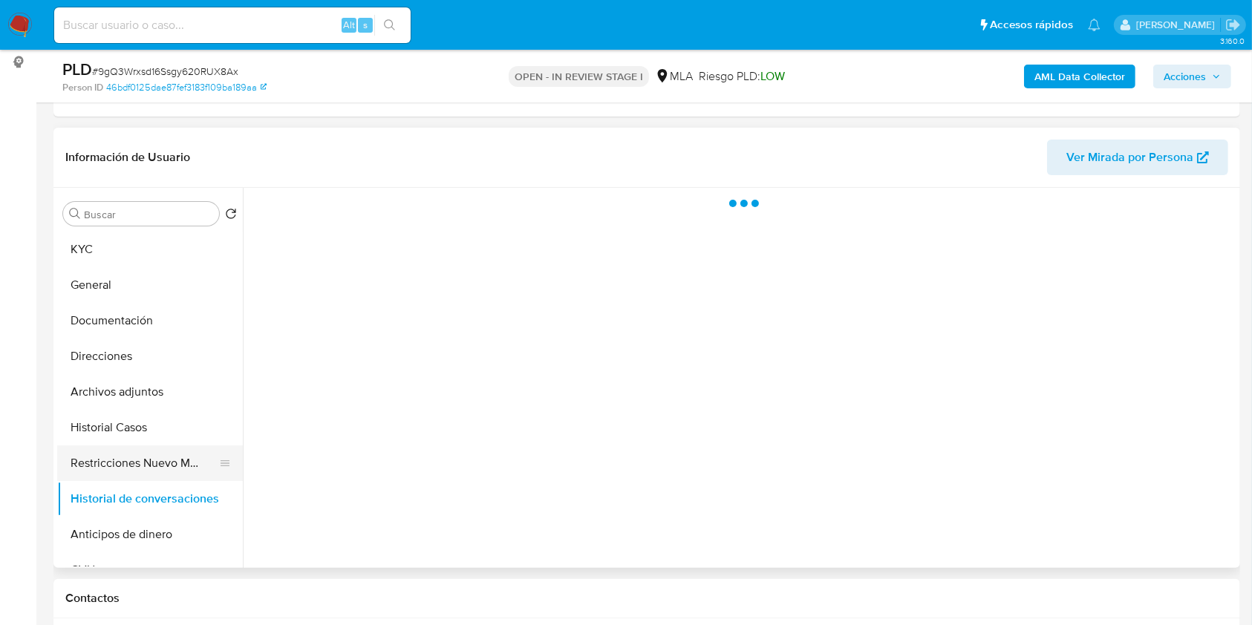
click at [152, 459] on button "Restricciones Nuevo Mundo" at bounding box center [144, 464] width 174 height 36
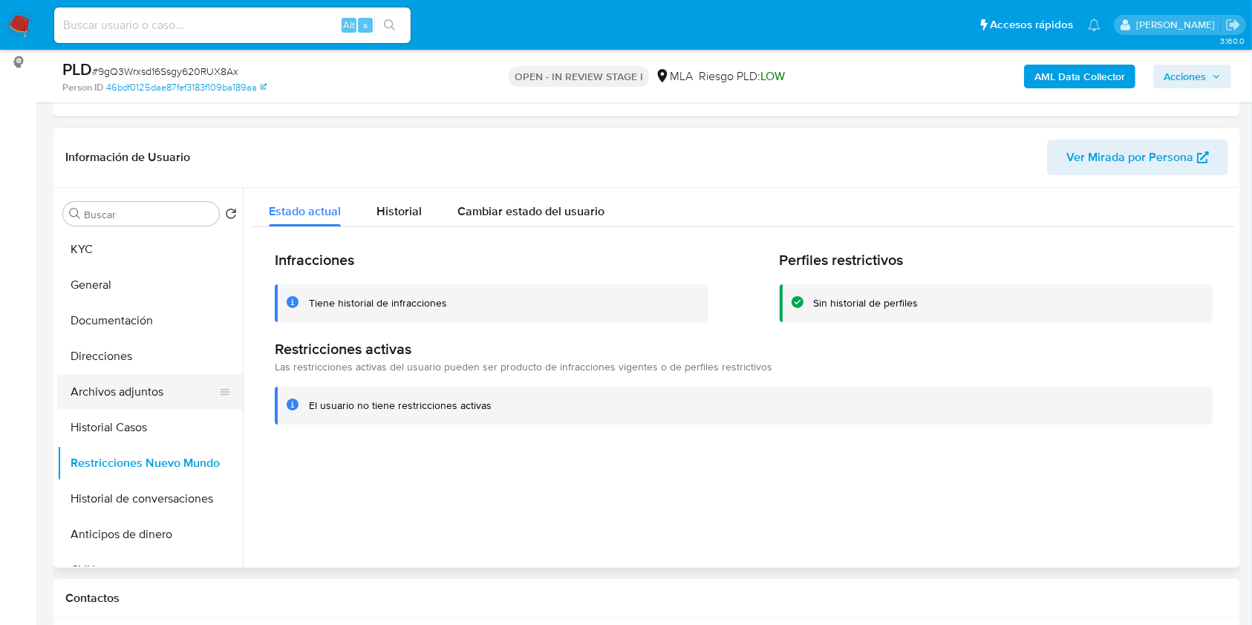
click at [160, 401] on button "Archivos adjuntos" at bounding box center [144, 392] width 174 height 36
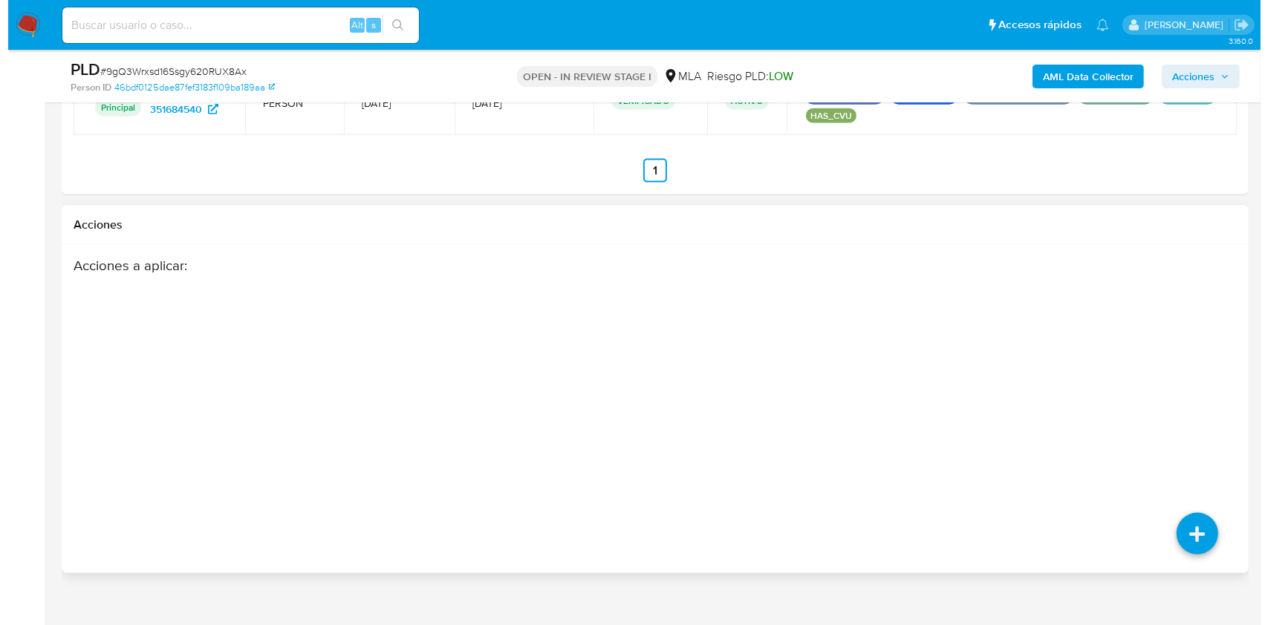
scroll to position [2016, 0]
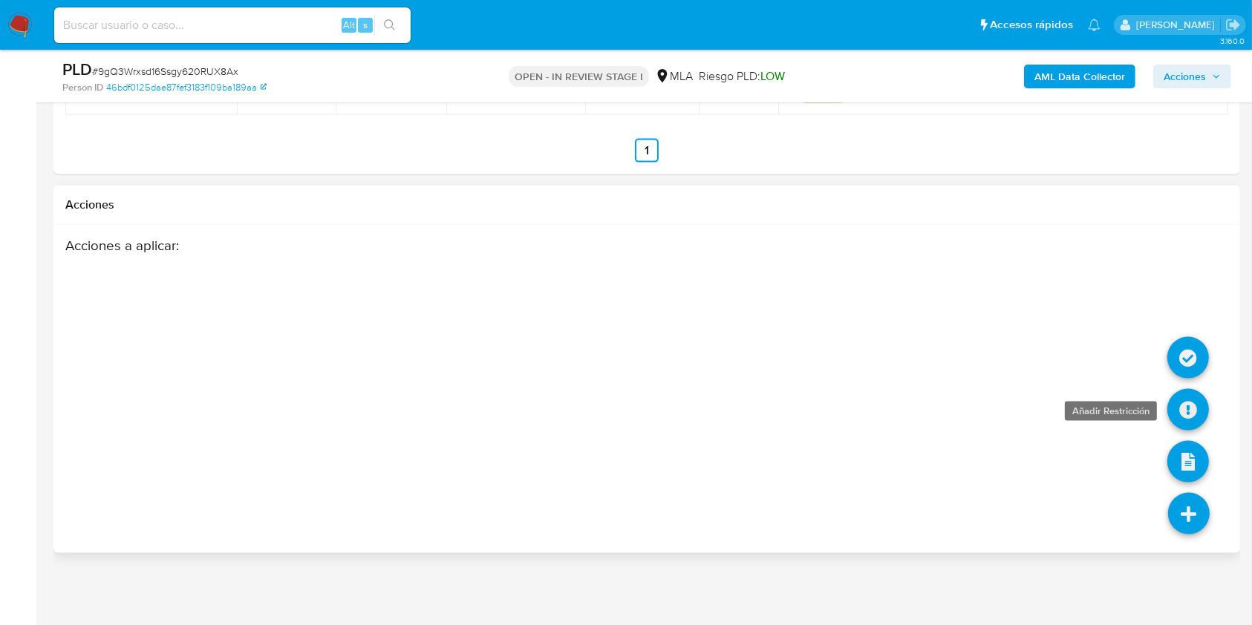
click at [1190, 408] on icon at bounding box center [1188, 410] width 42 height 42
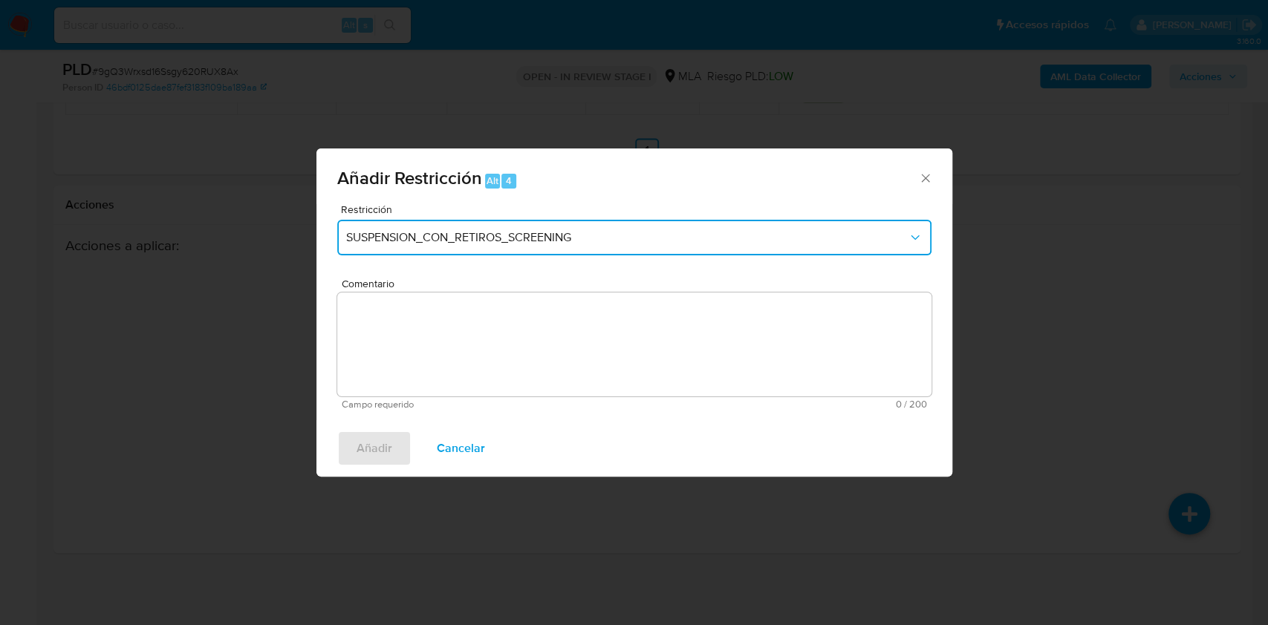
click at [460, 231] on span "SUSPENSION_CON_RETIROS_SCREENING" at bounding box center [626, 237] width 561 height 15
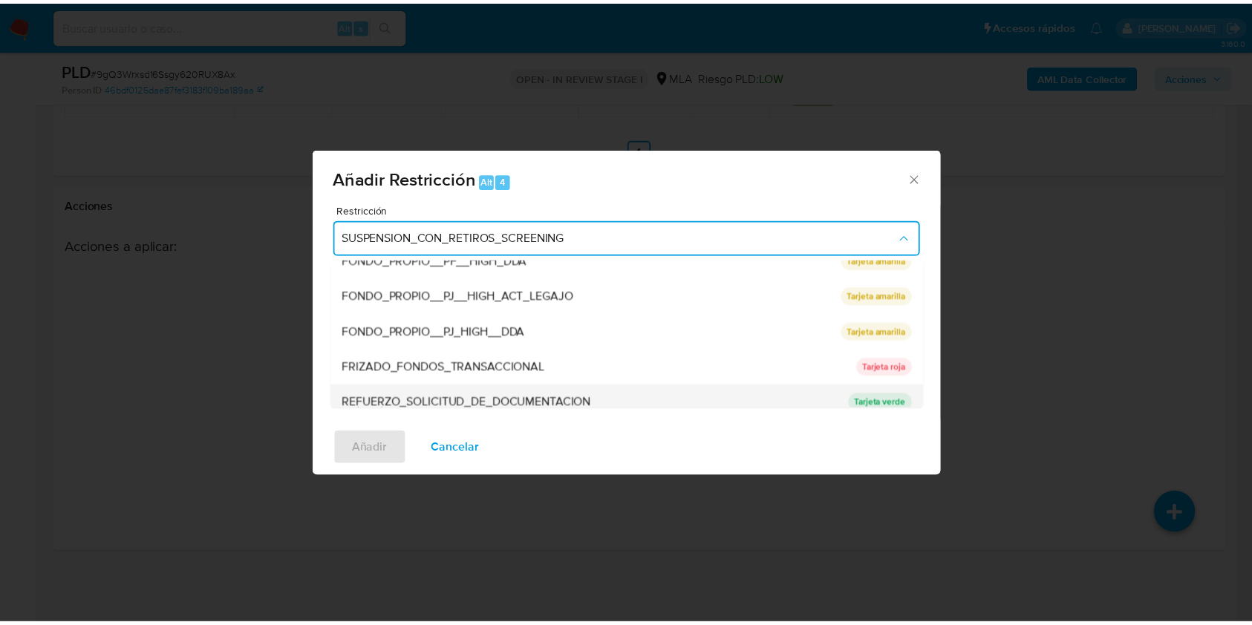
scroll to position [315, 0]
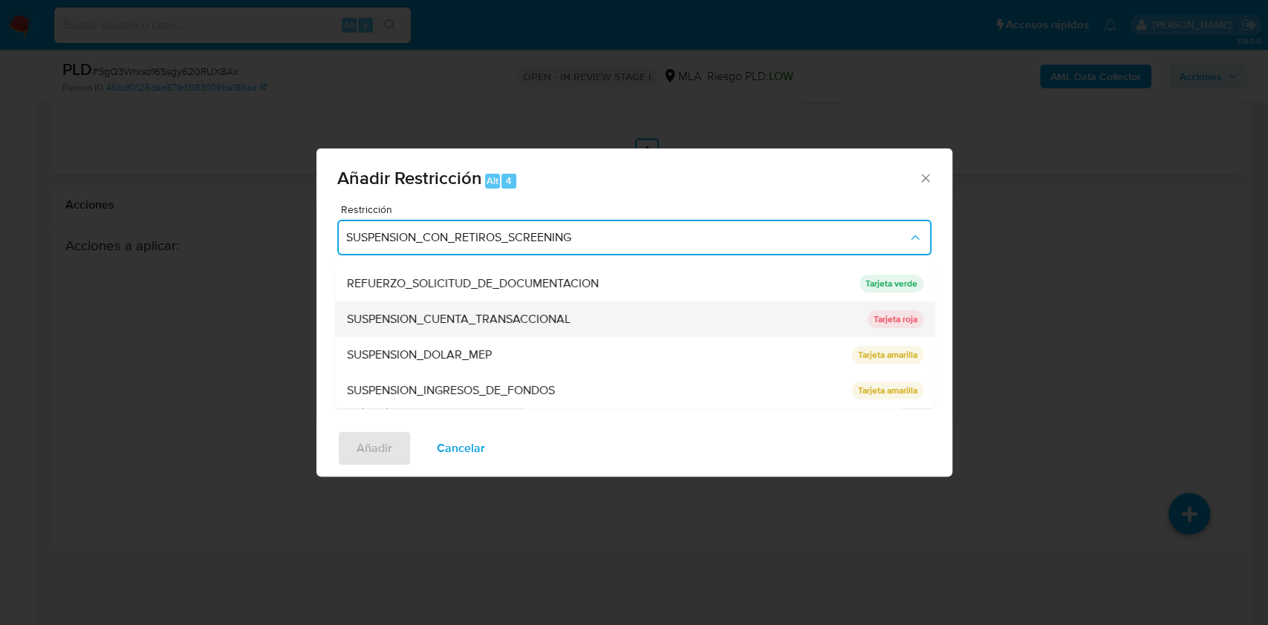
click at [443, 316] on span "SUSPENSION_CUENTA_TRANSACCIONAL" at bounding box center [458, 319] width 224 height 15
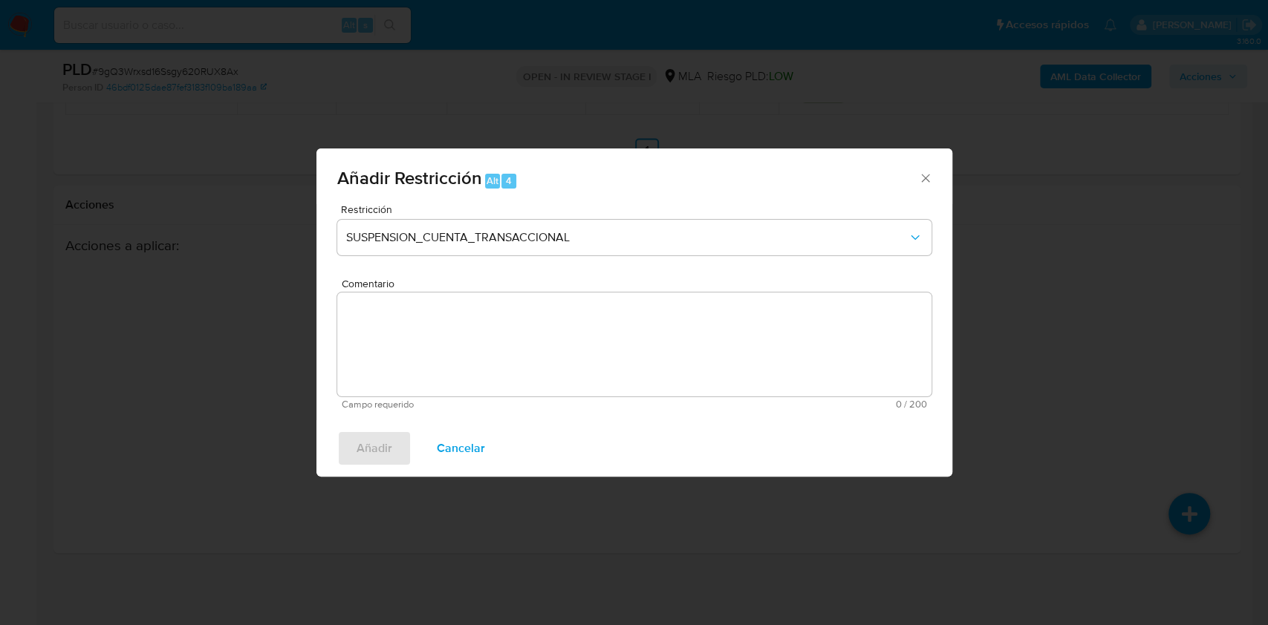
click at [426, 302] on textarea "Comentario" at bounding box center [634, 345] width 594 height 104
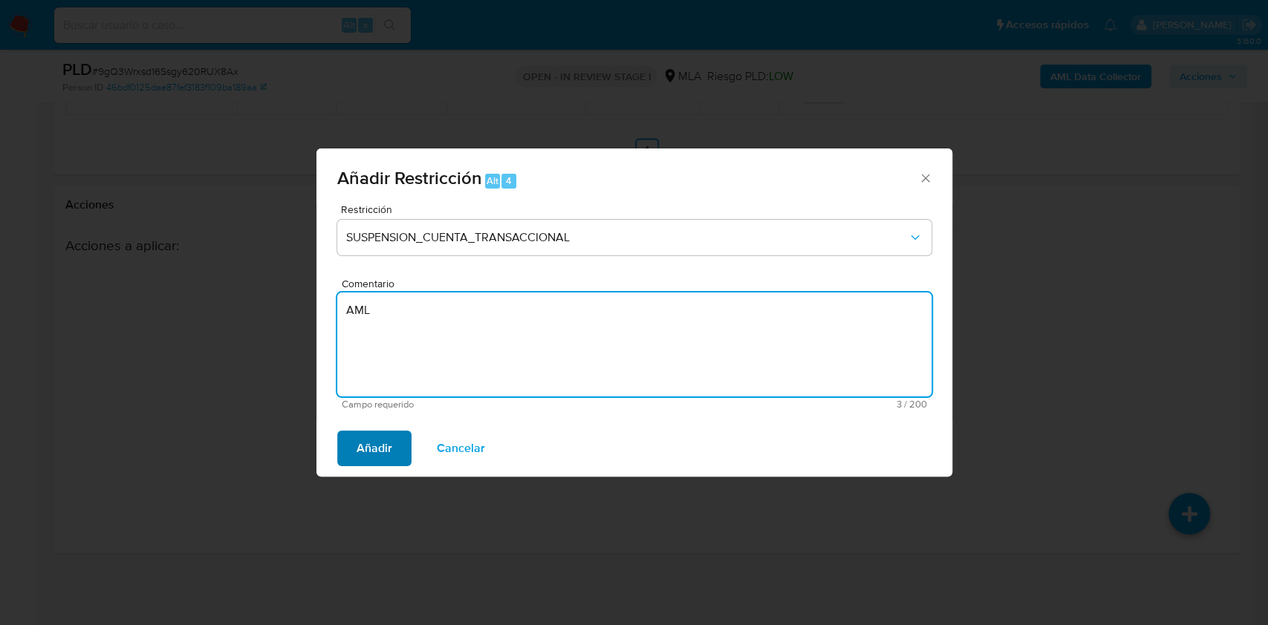
type textarea "AML"
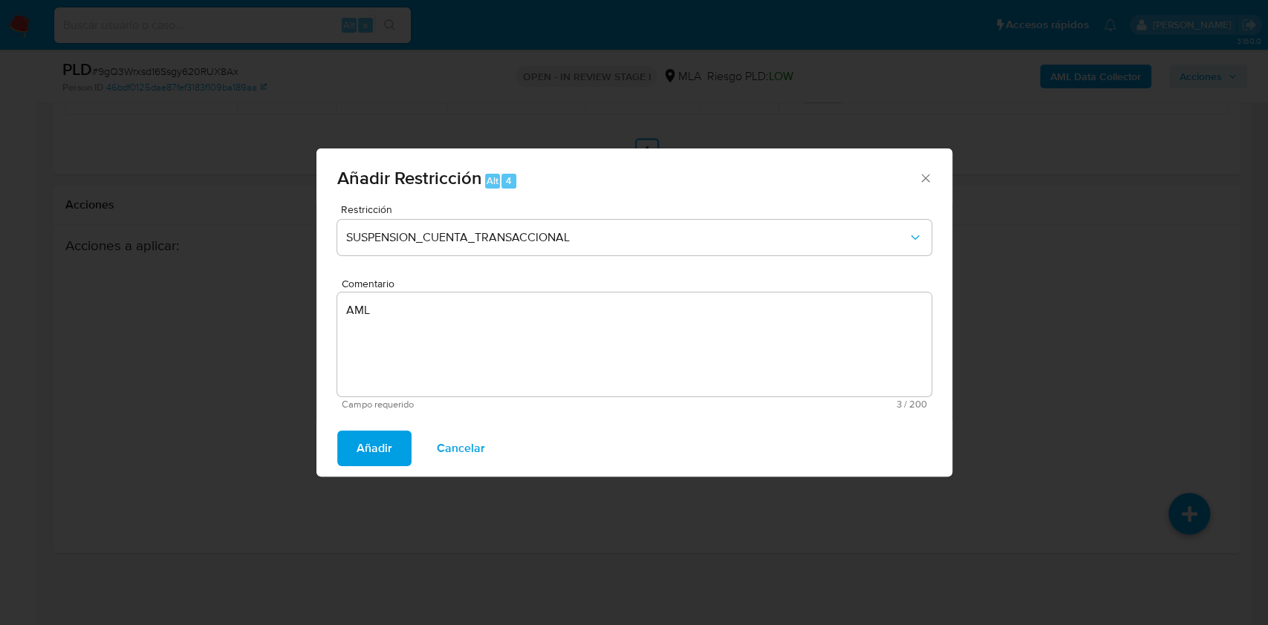
click at [374, 448] on span "Añadir" at bounding box center [374, 448] width 36 height 33
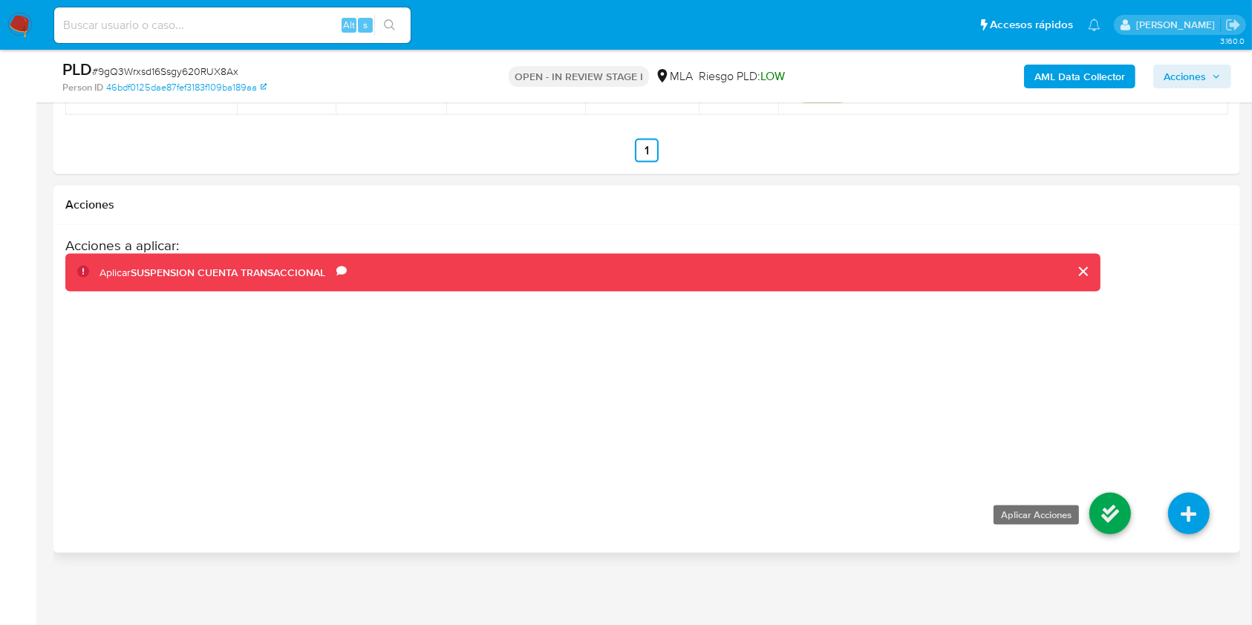
click at [1097, 507] on icon at bounding box center [1111, 514] width 42 height 42
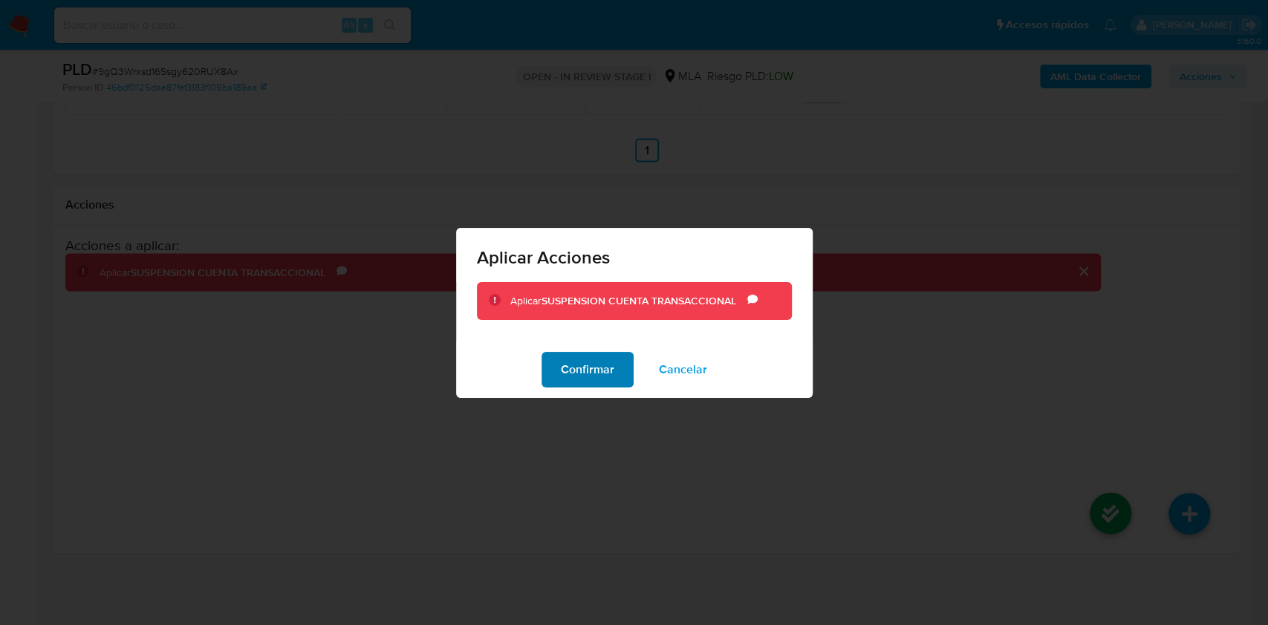
click at [601, 374] on span "Confirmar" at bounding box center [587, 370] width 53 height 33
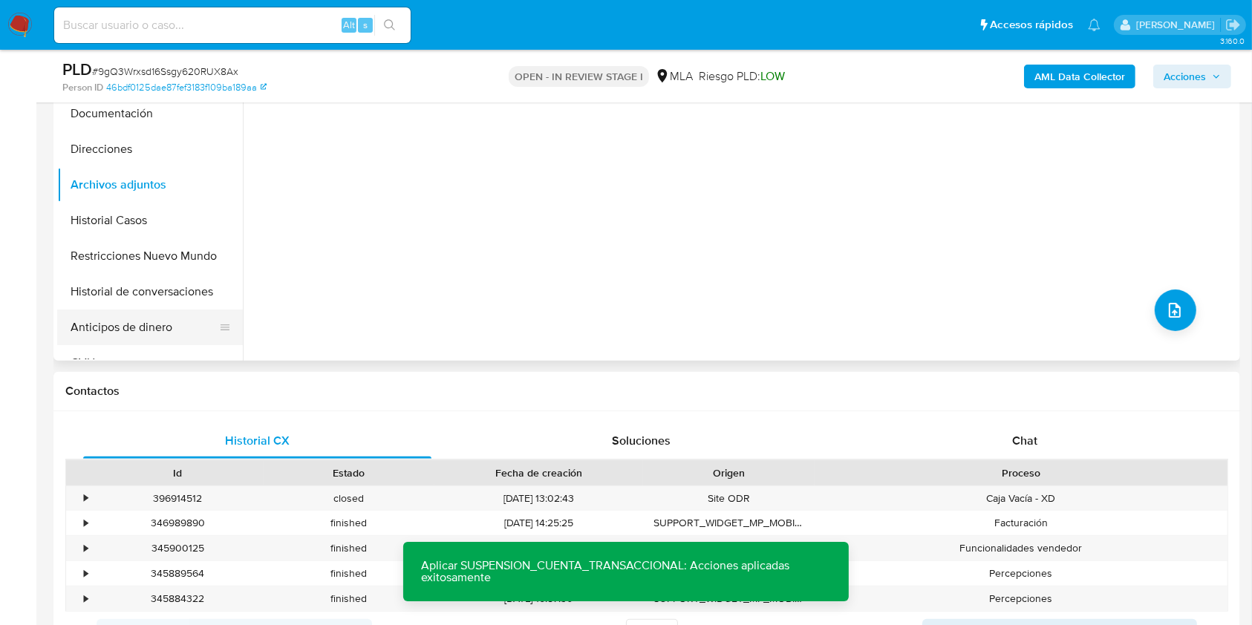
scroll to position [333, 0]
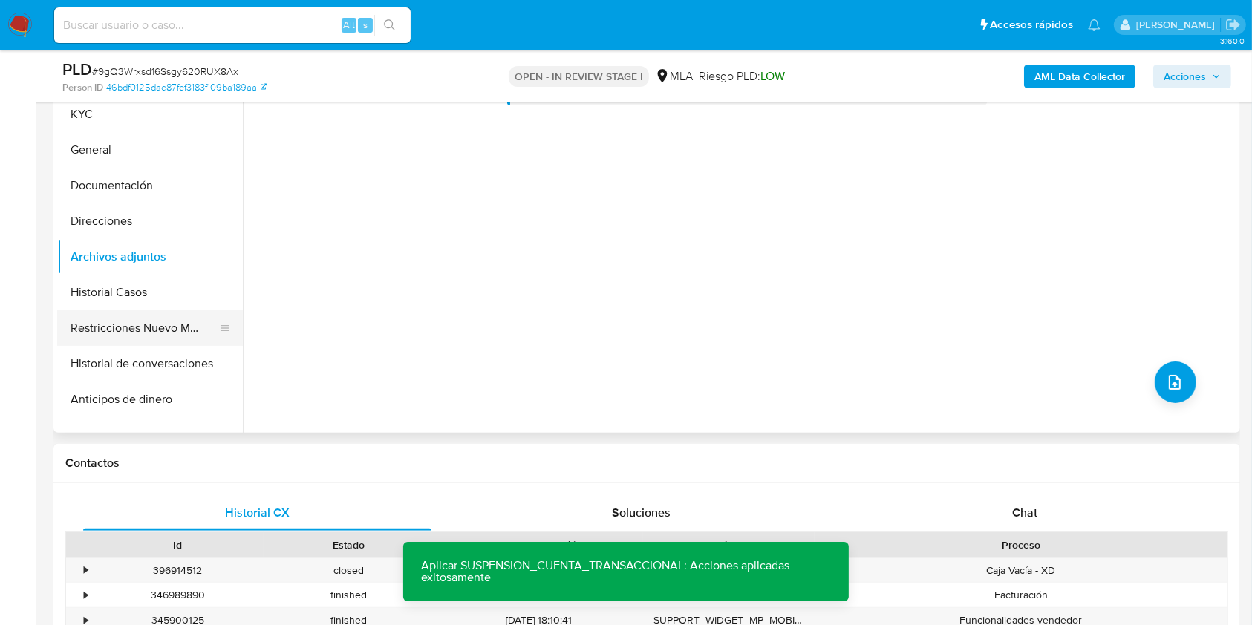
click at [143, 330] on button "Restricciones Nuevo Mundo" at bounding box center [144, 328] width 174 height 36
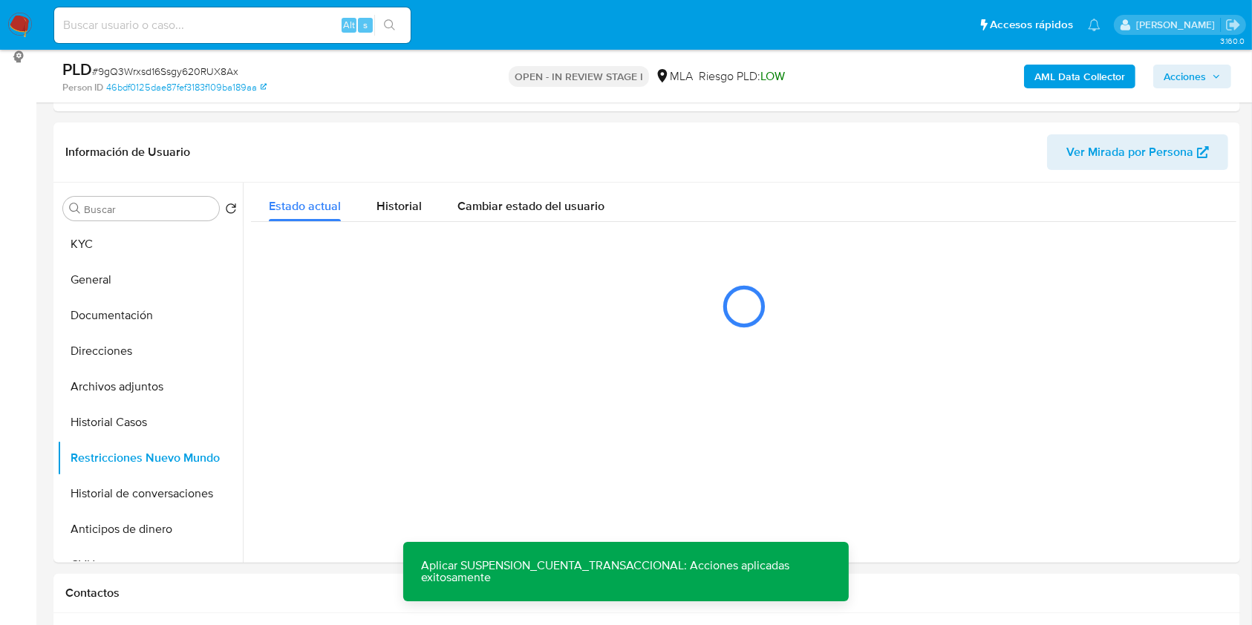
scroll to position [234, 0]
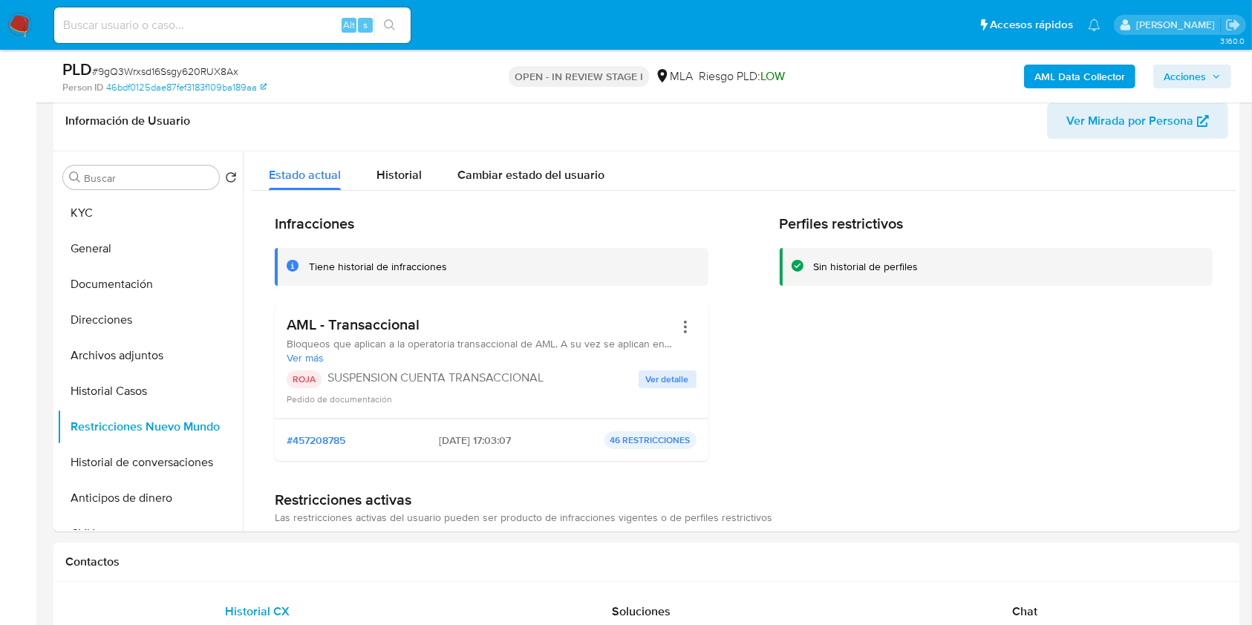
click at [305, 31] on input at bounding box center [232, 25] width 356 height 19
paste input "ghnfLulfhztl7g8VWtfxxKtc"
type input "ghnfLulfhztl7g8VWtfxxKtc"
click at [398, 19] on button "search-icon" at bounding box center [389, 25] width 30 height 21
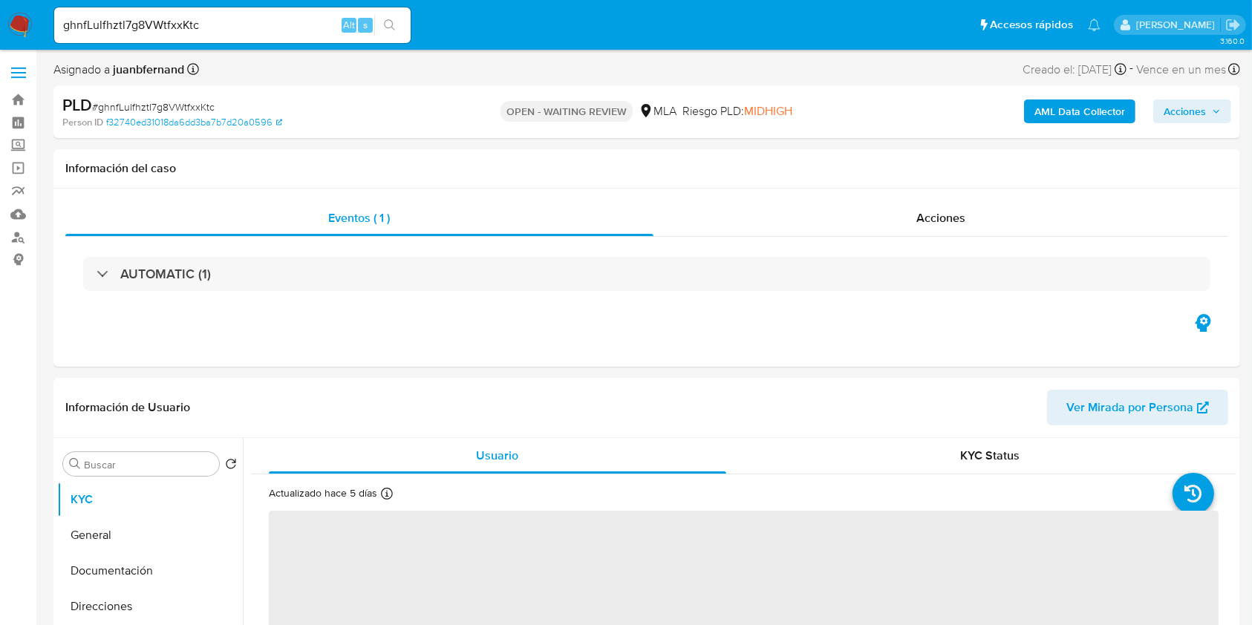
select select "10"
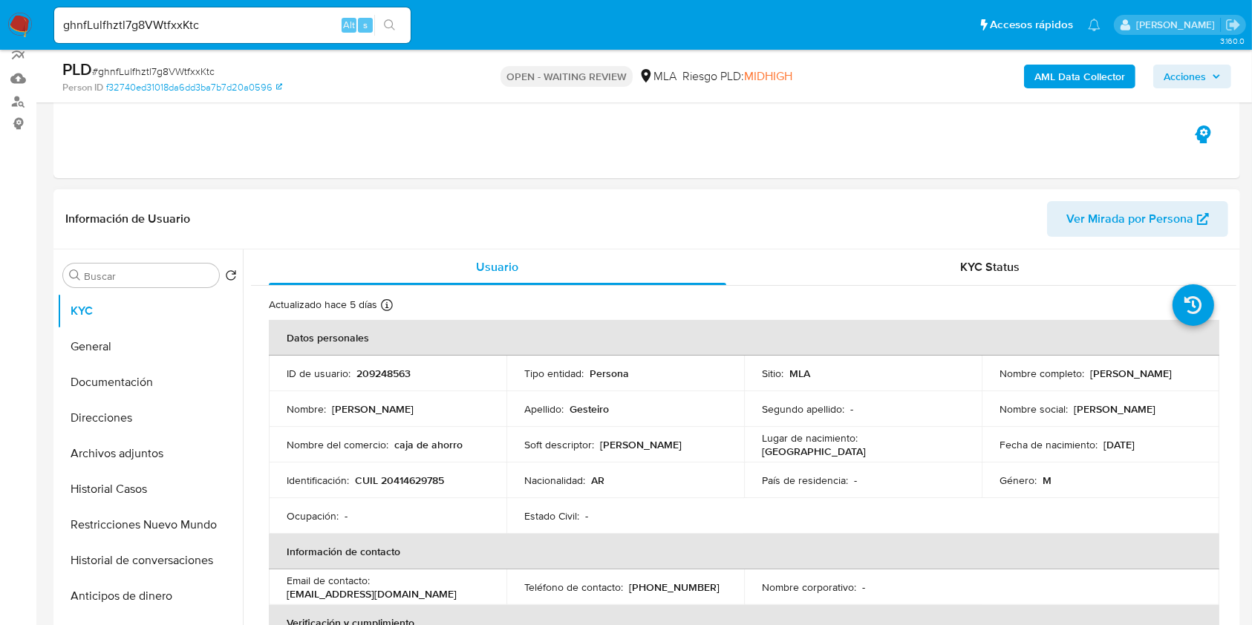
scroll to position [396, 0]
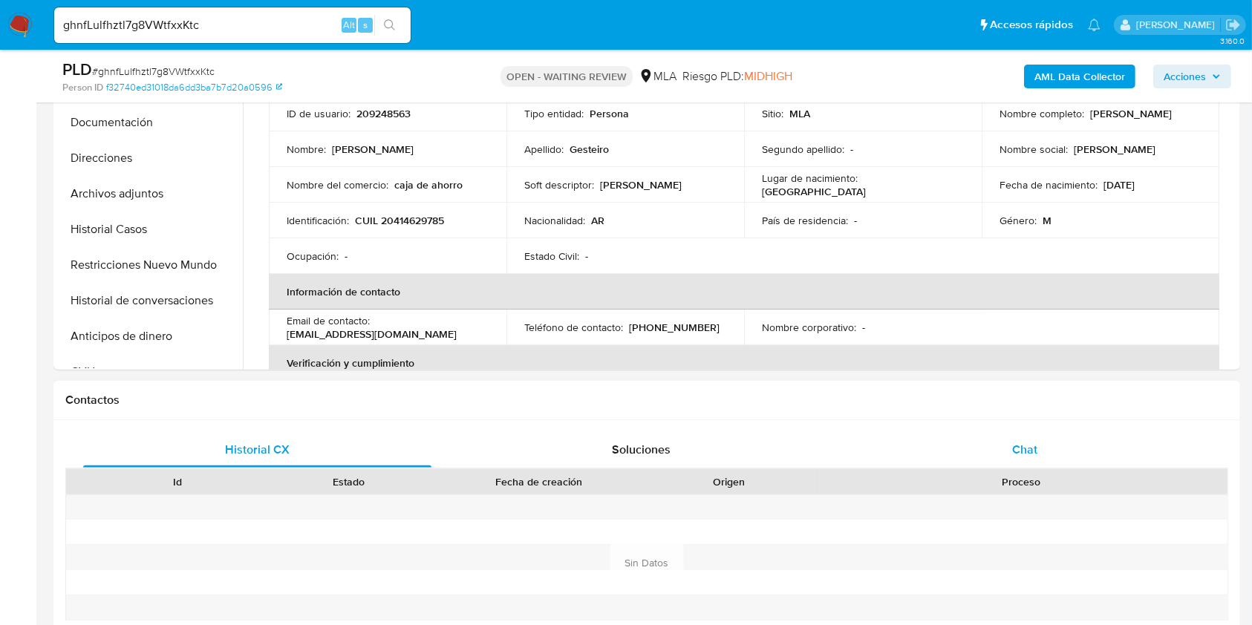
click at [1029, 440] on div "Chat" at bounding box center [1025, 450] width 348 height 36
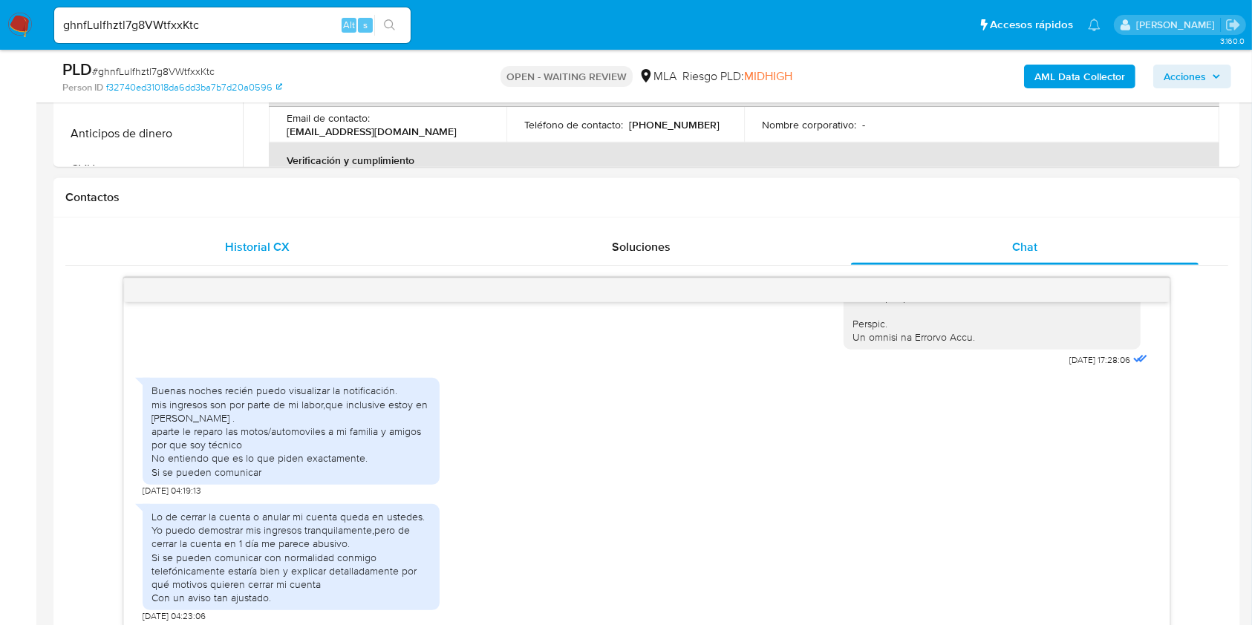
scroll to position [594, 0]
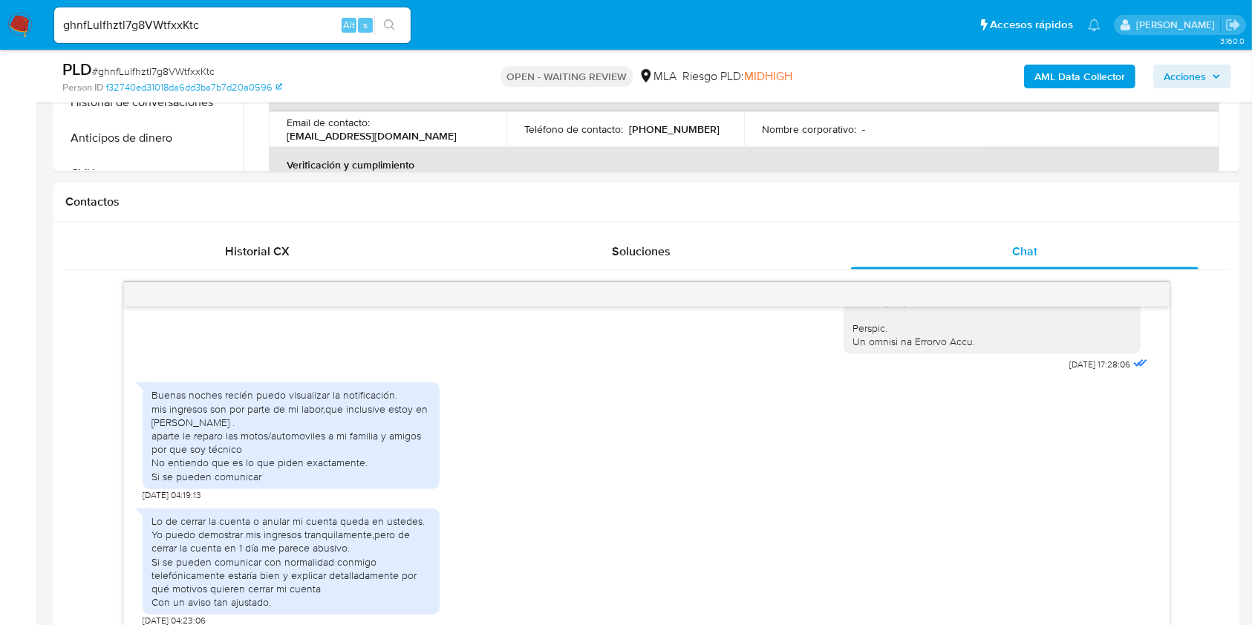
drag, startPoint x: 270, startPoint y: 2, endPoint x: 262, endPoint y: 5, distance: 8.0
click at [267, 3] on nav "Pausado Ver notificaciones ghnfLulfhztl7g8VWtfxxKtc Alt s Accesos rápidos Presi…" at bounding box center [626, 25] width 1252 height 50
click at [247, 19] on input "ghnfLulfhztl7g8VWtfxxKtc" at bounding box center [232, 25] width 356 height 19
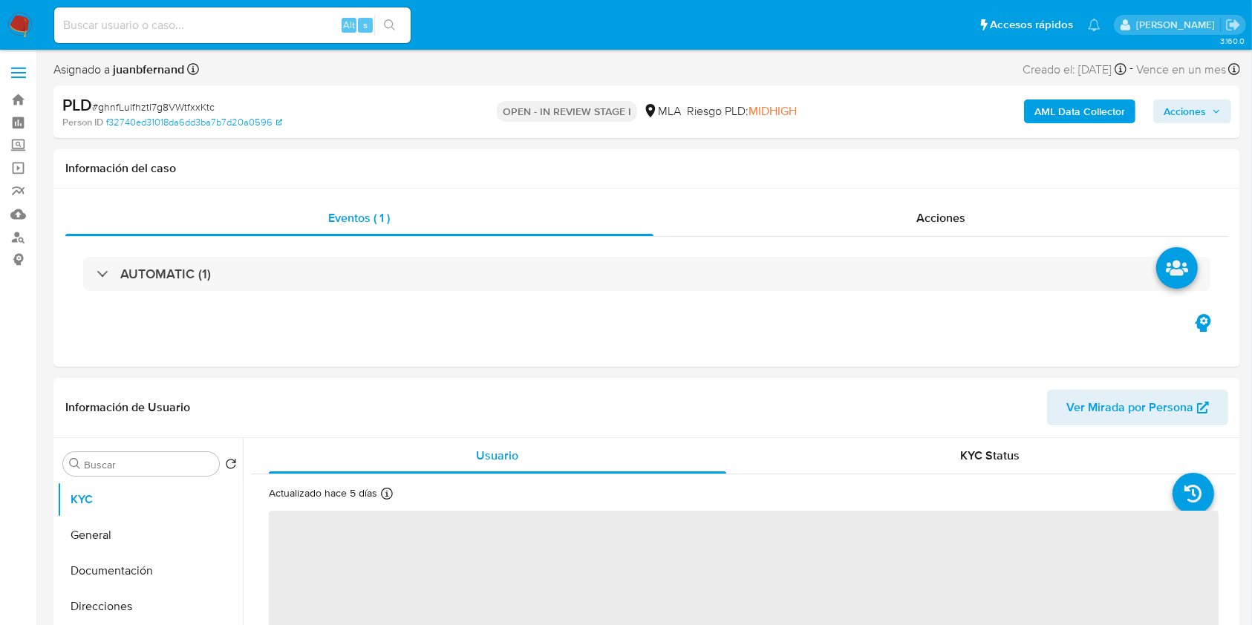
select select "10"
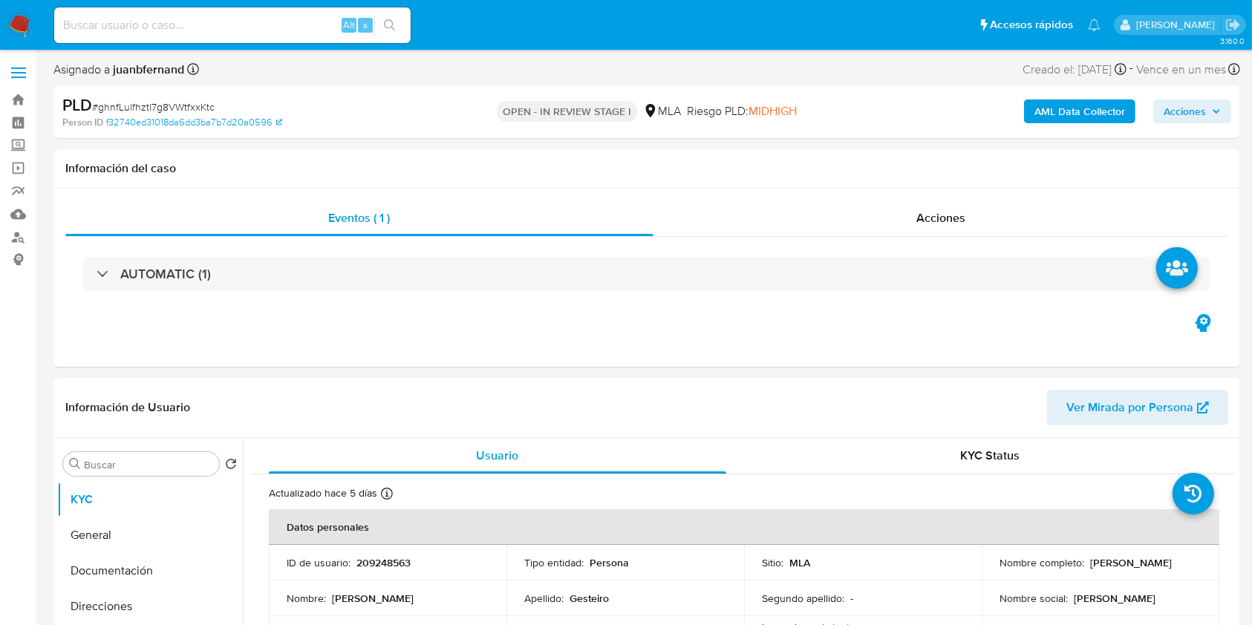
click at [1072, 102] on b "AML Data Collector" at bounding box center [1080, 112] width 91 height 24
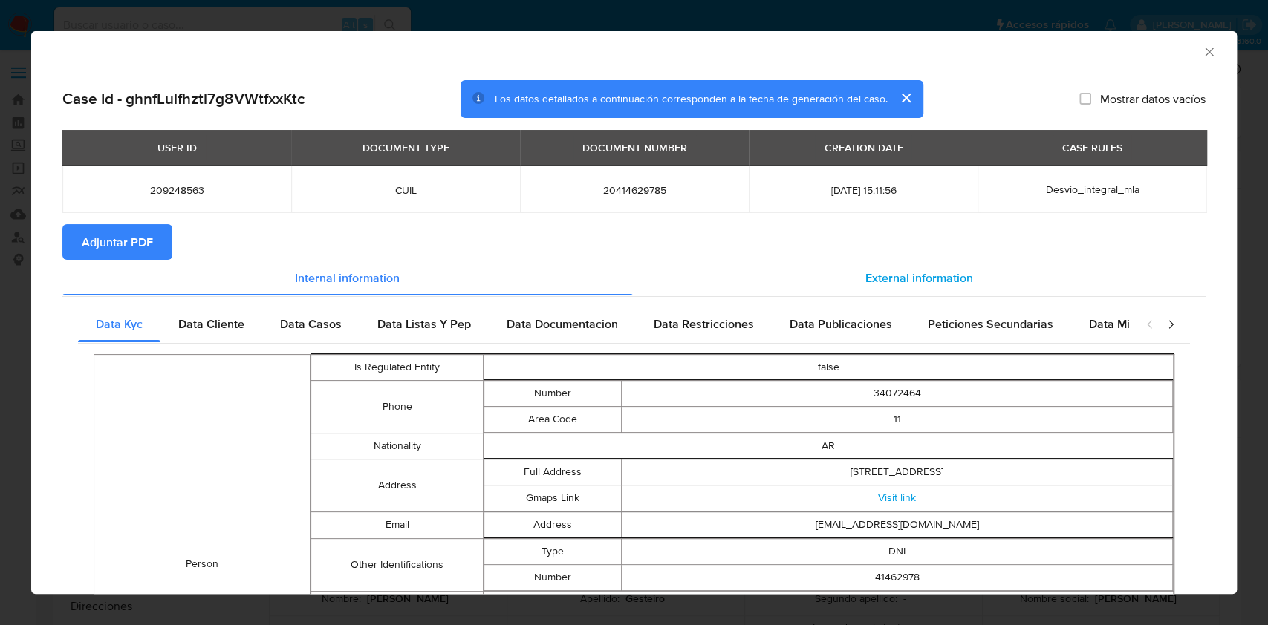
click at [856, 260] on div "External information" at bounding box center [919, 278] width 573 height 36
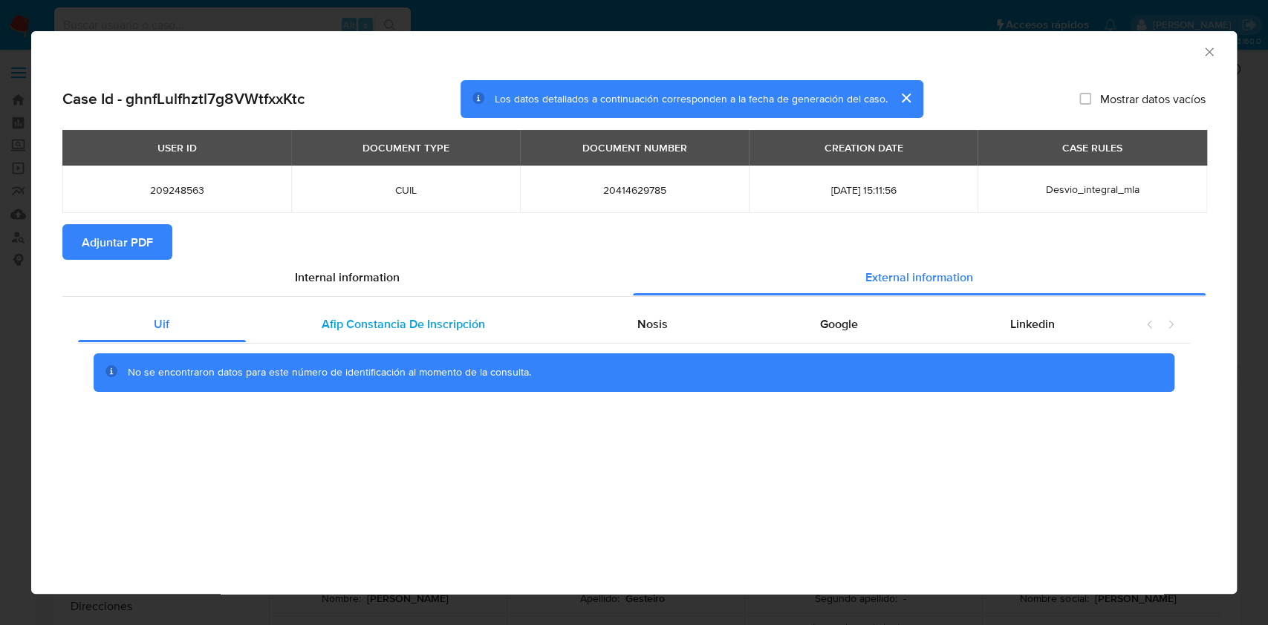
click at [502, 324] on div "Afip Constancia De Inscripción" at bounding box center [404, 325] width 316 height 36
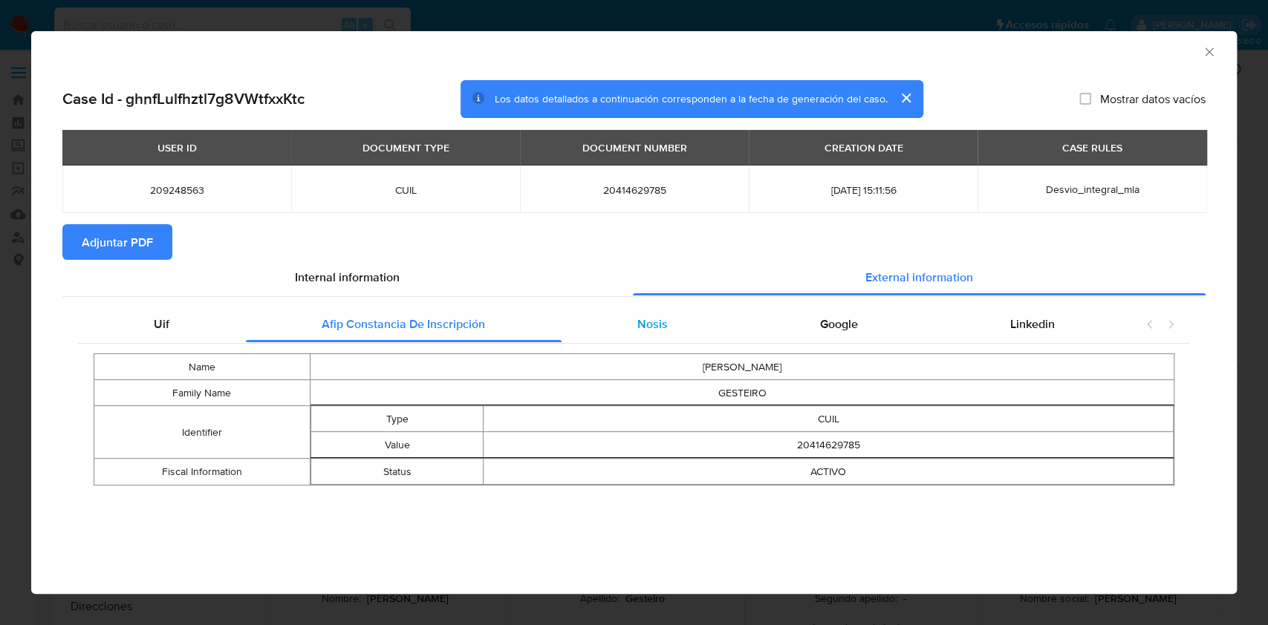
click at [693, 339] on div "Nosis" at bounding box center [652, 325] width 183 height 36
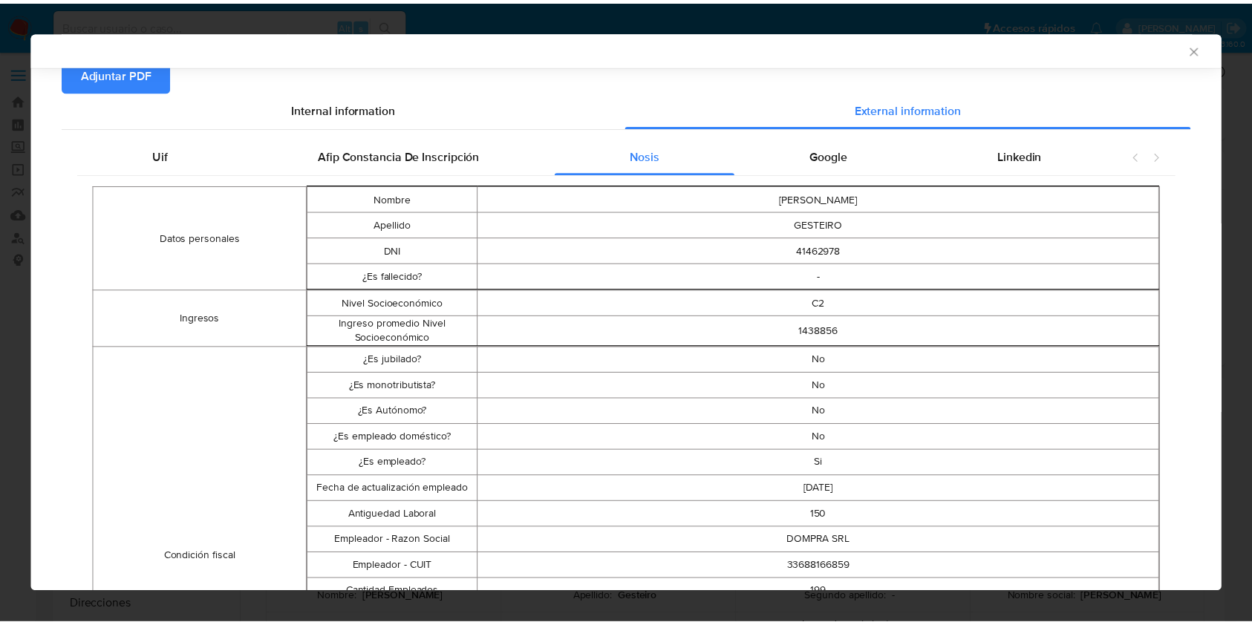
scroll to position [195, 0]
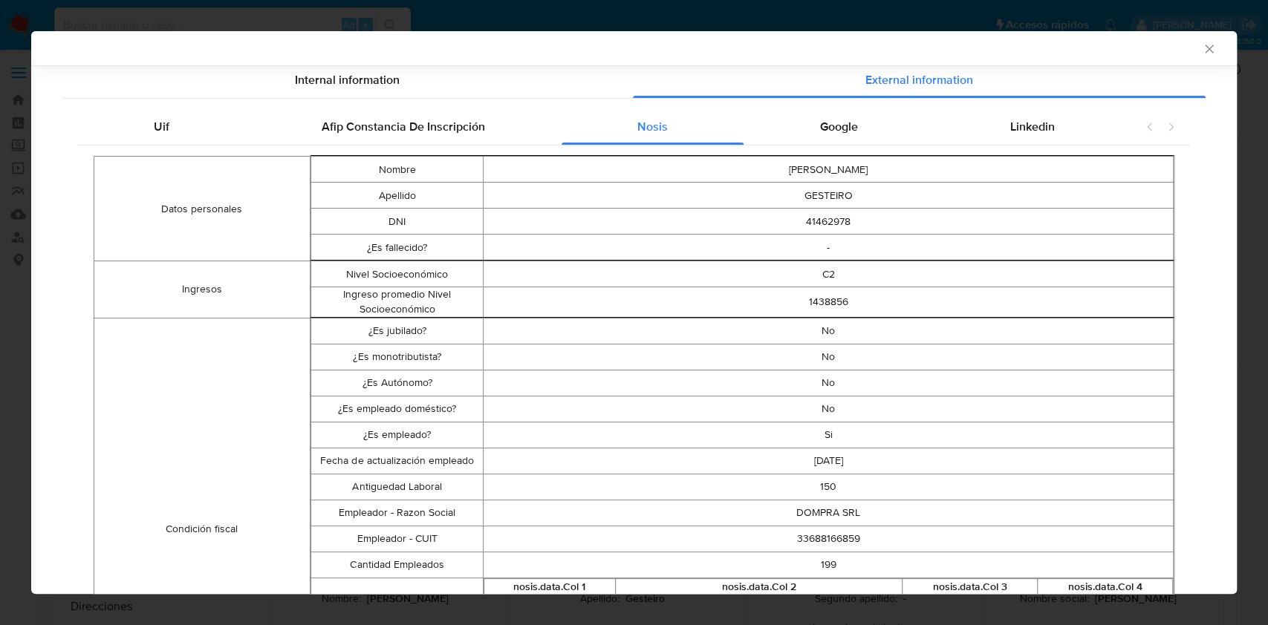
click at [30, 344] on div "AML Data Collector Case Id - ghnfLulfhztl7g8VWtfxxKtc Los datos detallados a co…" at bounding box center [634, 312] width 1268 height 625
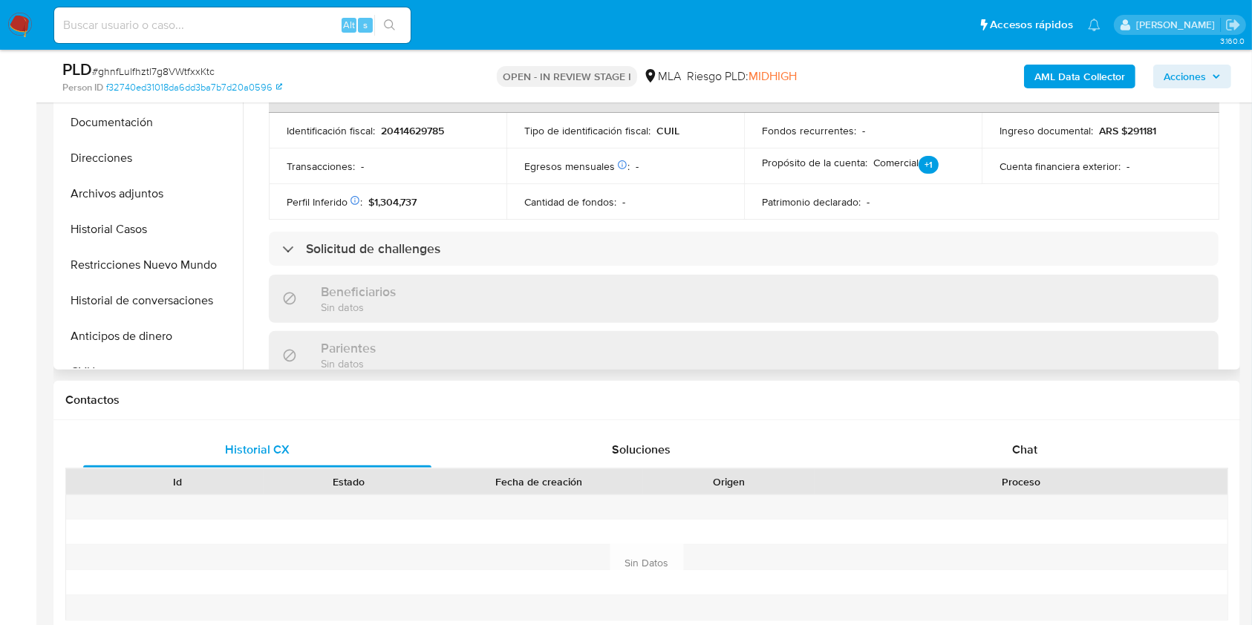
scroll to position [767, 0]
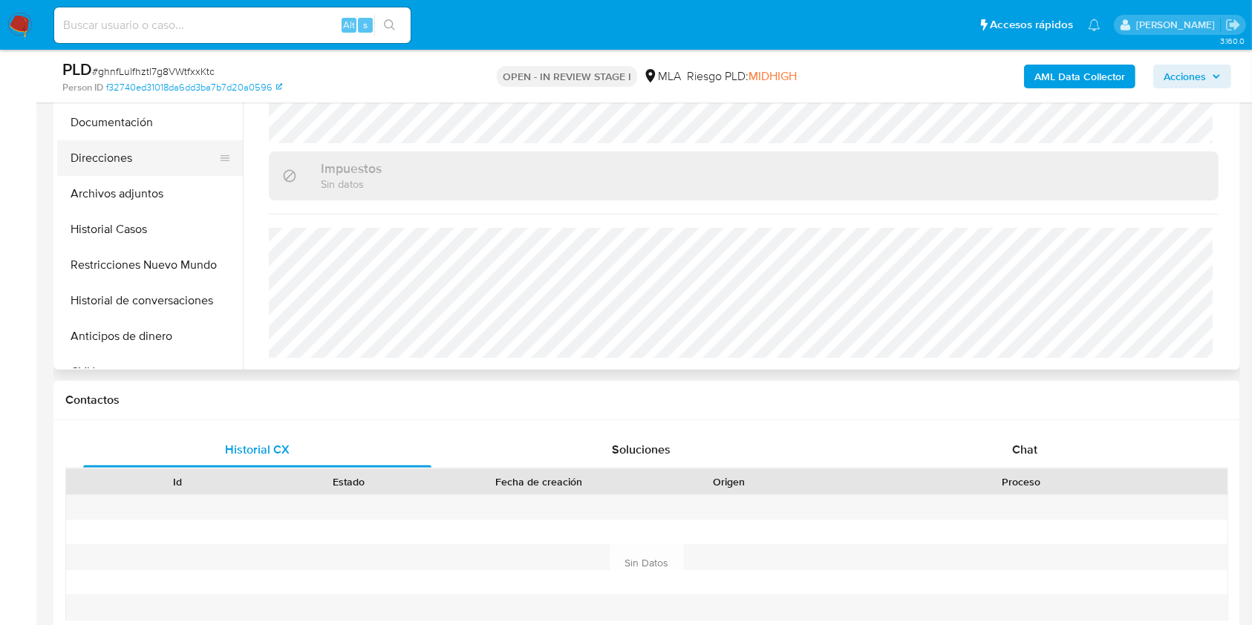
click at [121, 157] on button "Direcciones" at bounding box center [144, 158] width 174 height 36
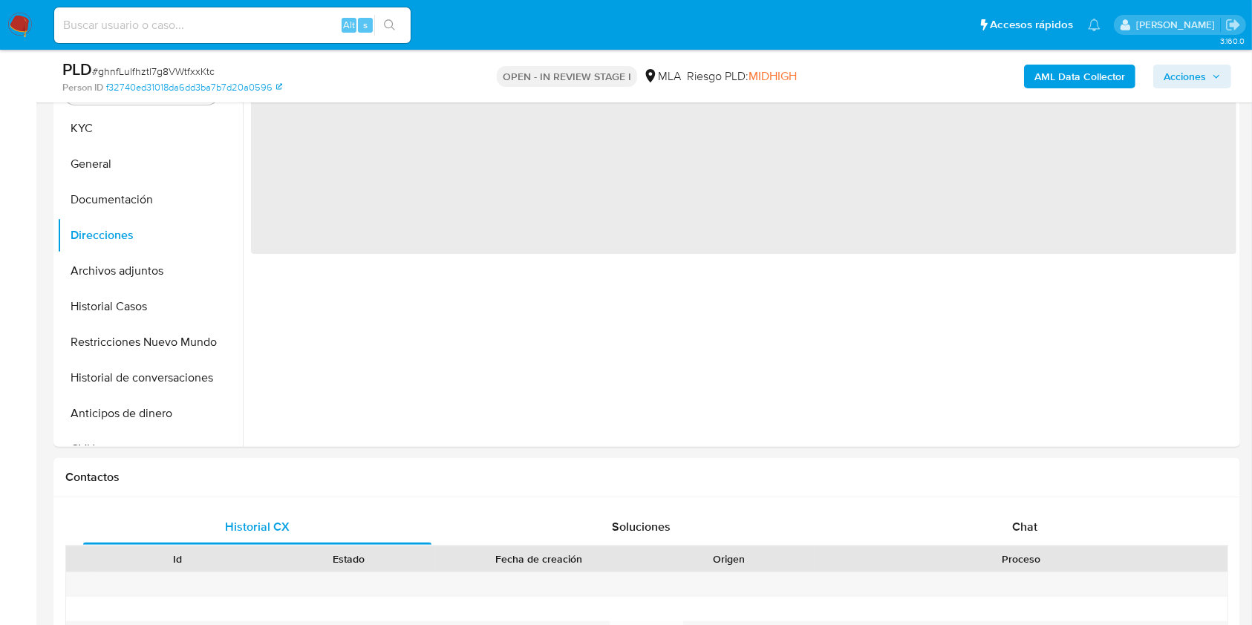
scroll to position [198, 0]
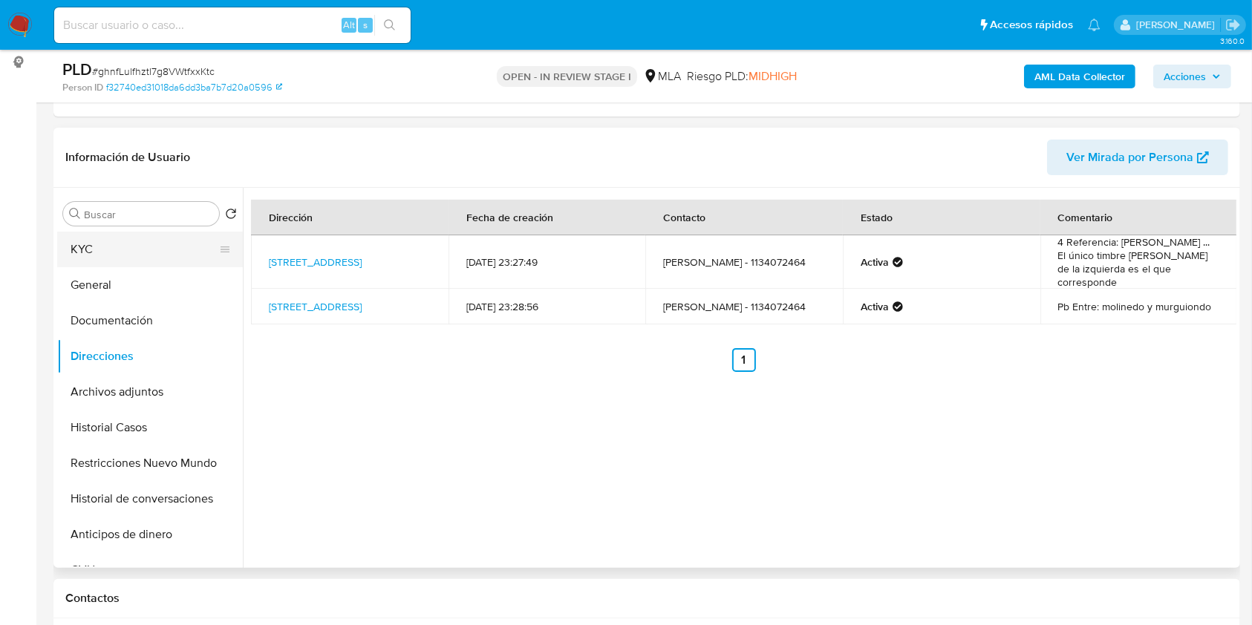
click at [114, 258] on button "KYC" at bounding box center [144, 250] width 174 height 36
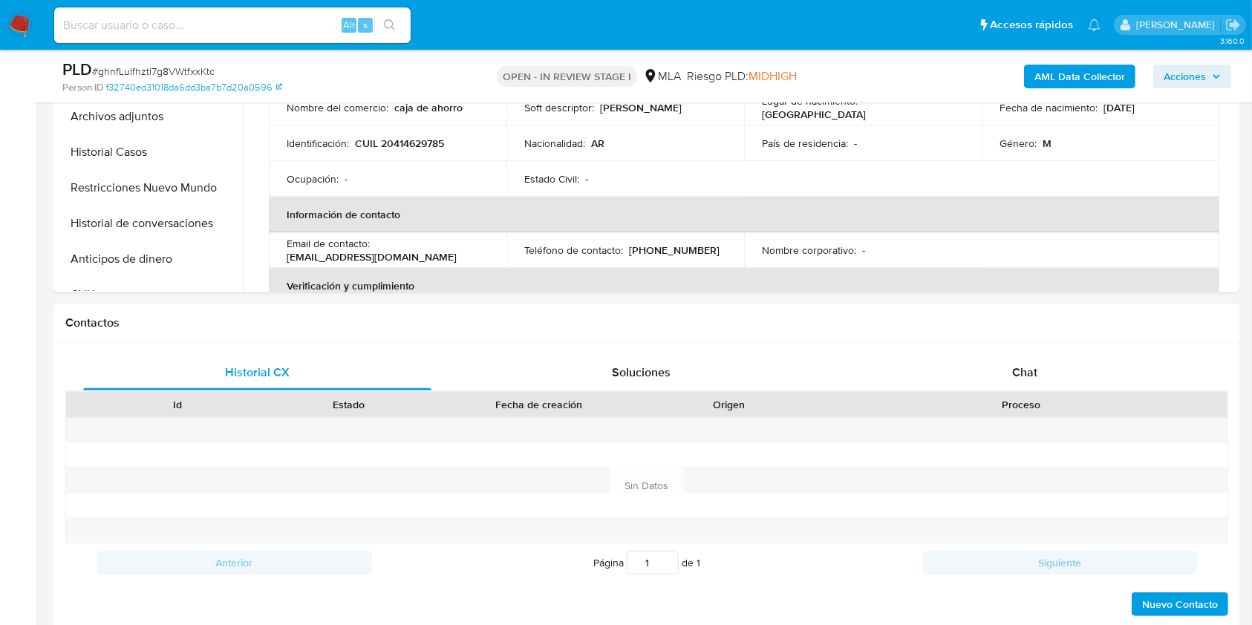
scroll to position [693, 0]
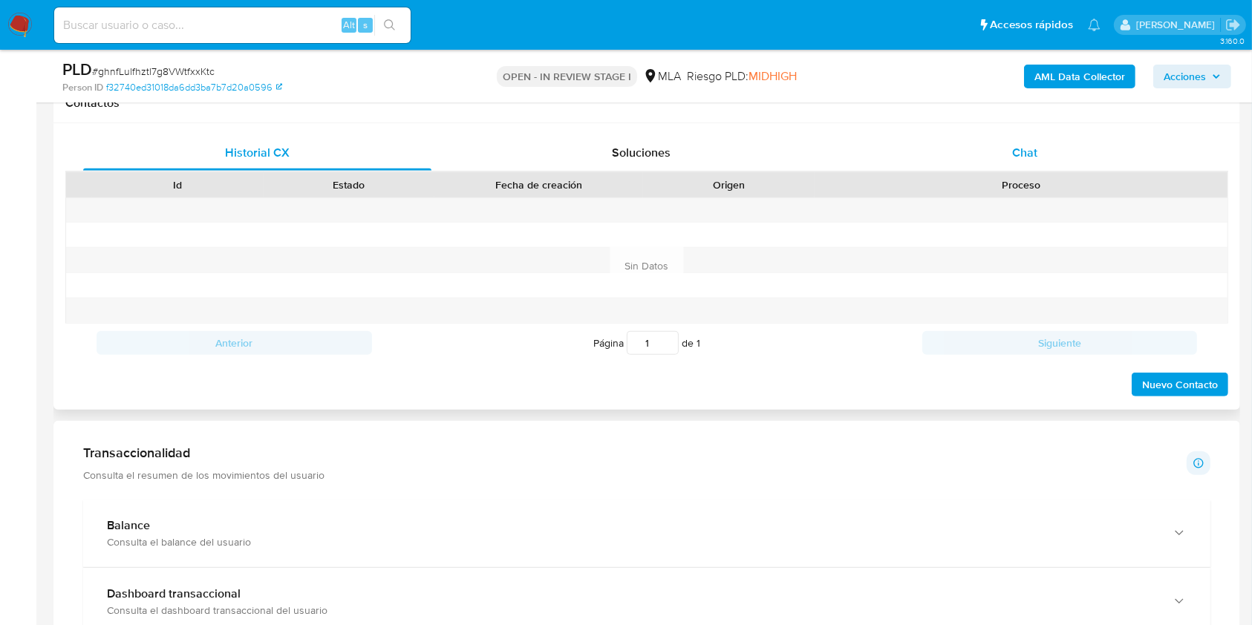
click at [1029, 156] on span "Chat" at bounding box center [1024, 152] width 25 height 17
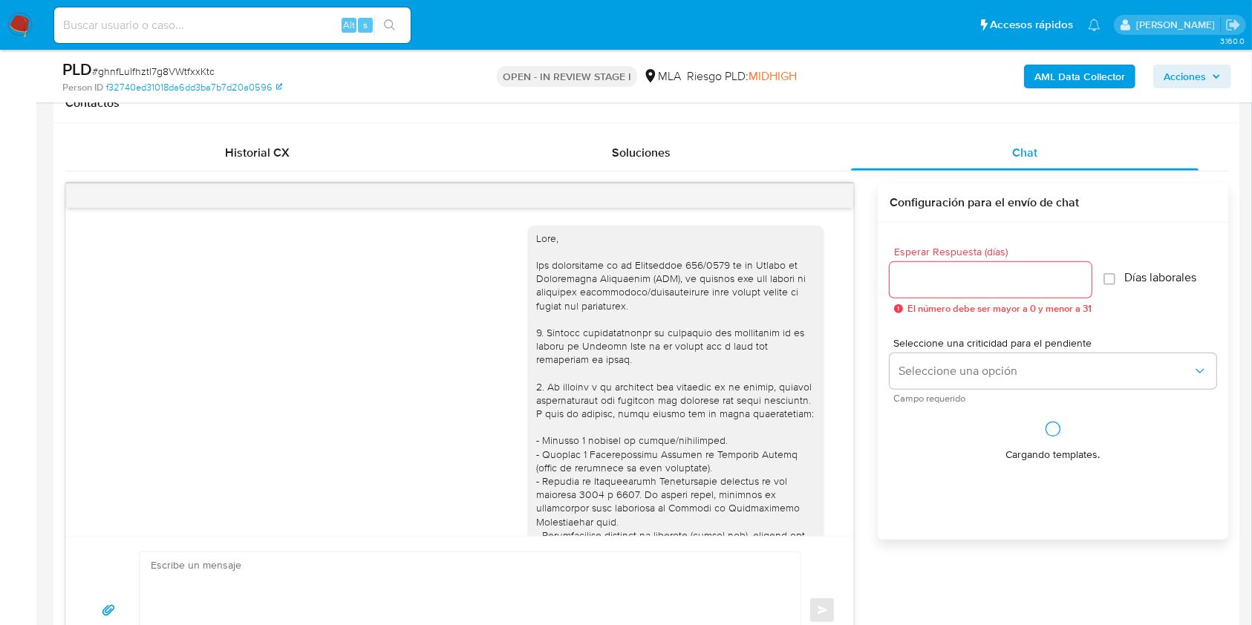
scroll to position [778, 0]
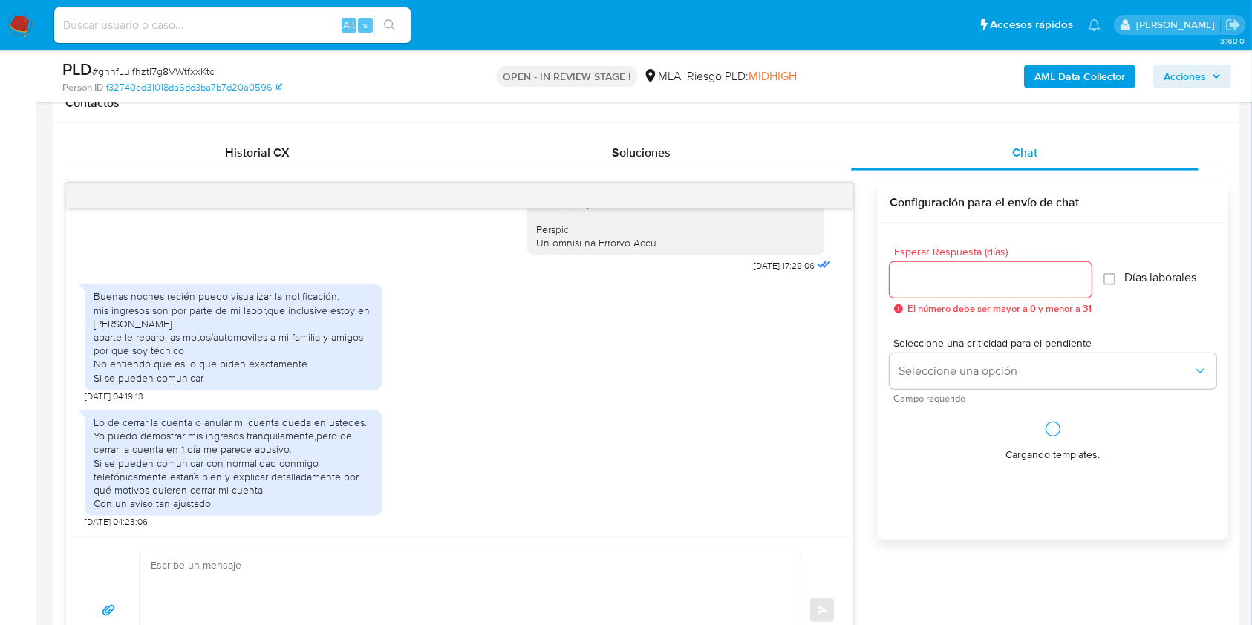
click at [259, 561] on textarea at bounding box center [466, 611] width 631 height 117
paste textarea "Hola. Esperamos que te encuentres muy bien. Te consultamos si tuviste oportunid…"
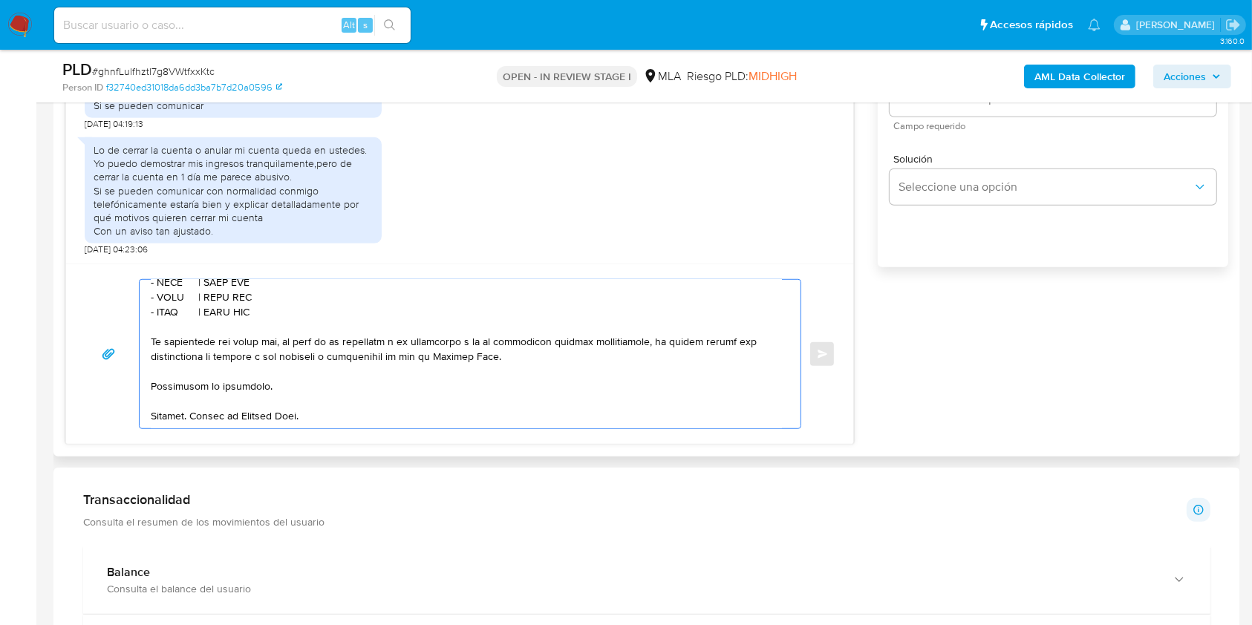
scroll to position [0, 0]
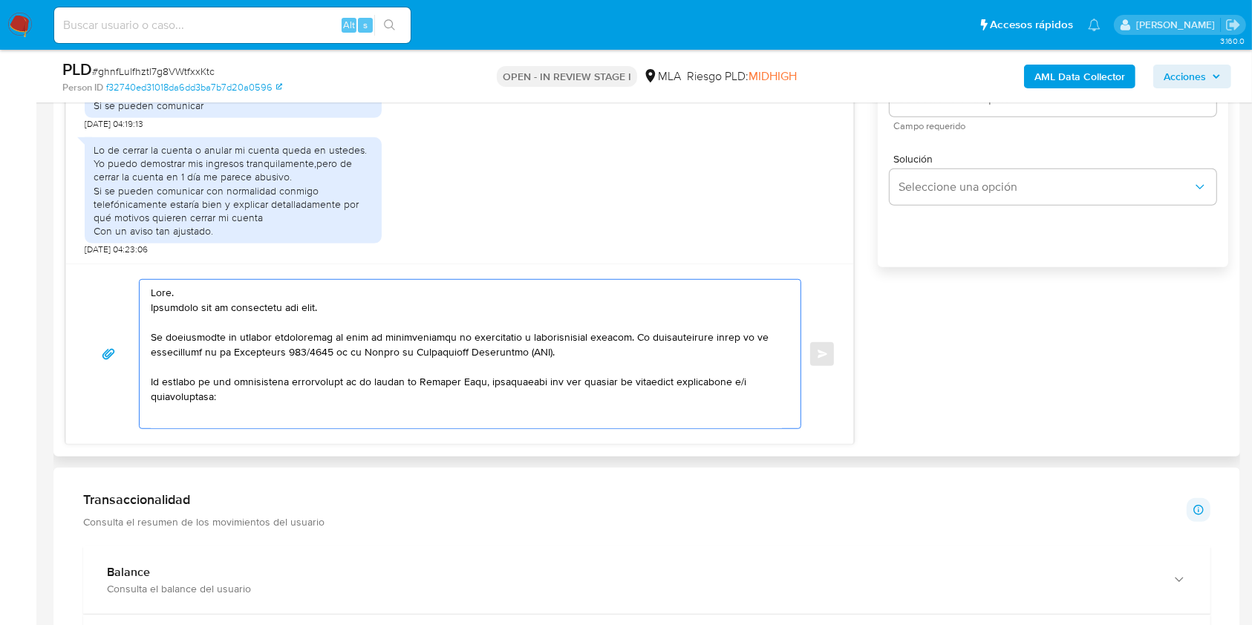
click at [257, 304] on textarea at bounding box center [466, 354] width 631 height 149
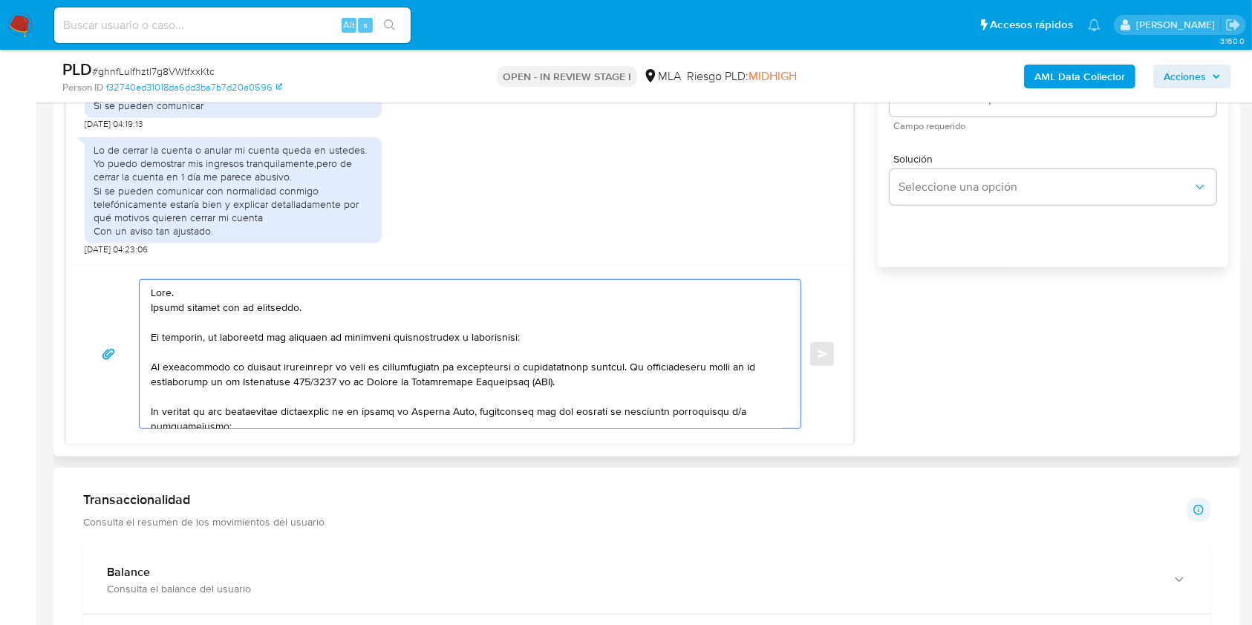
click at [411, 339] on textarea at bounding box center [466, 354] width 631 height 149
click at [446, 346] on textarea at bounding box center [466, 354] width 631 height 149
click at [446, 339] on textarea at bounding box center [466, 354] width 631 height 149
click at [0, 0] on lt-span "documentaci ó n" at bounding box center [0, 0] width 0 height 0
drag, startPoint x: 507, startPoint y: 336, endPoint x: 515, endPoint y: 373, distance: 37.3
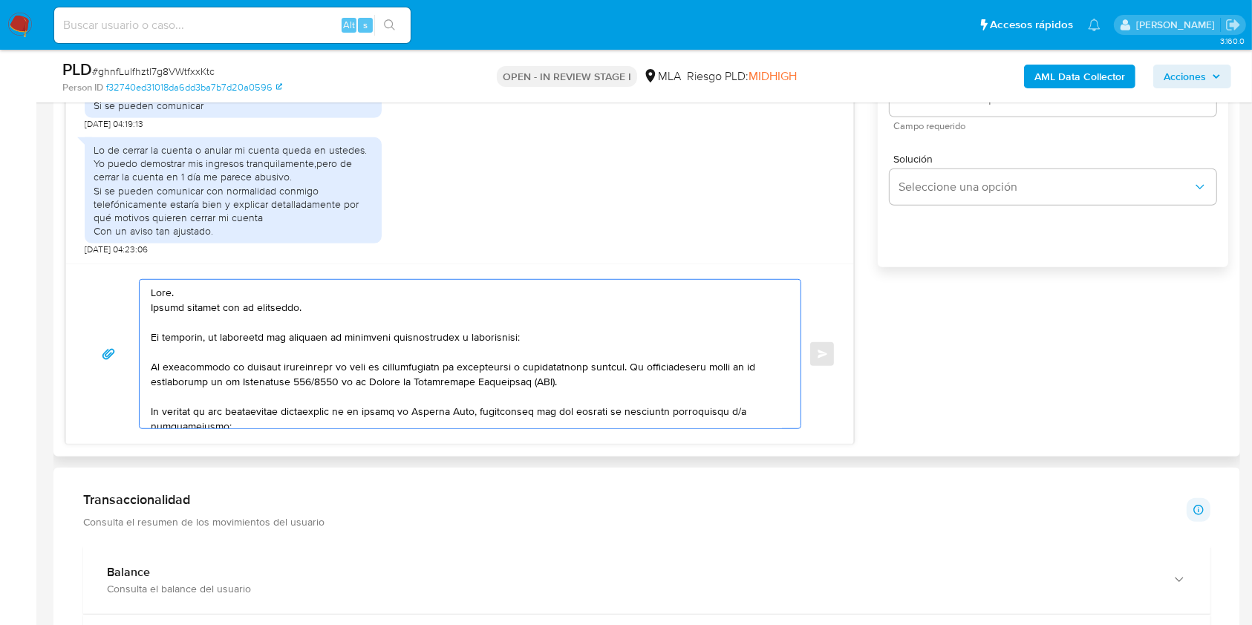
click at [507, 336] on textarea at bounding box center [466, 354] width 631 height 149
click at [498, 342] on textarea at bounding box center [466, 354] width 631 height 149
click at [0, 0] on lt-span "informaci ó n" at bounding box center [0, 0] width 0 height 0
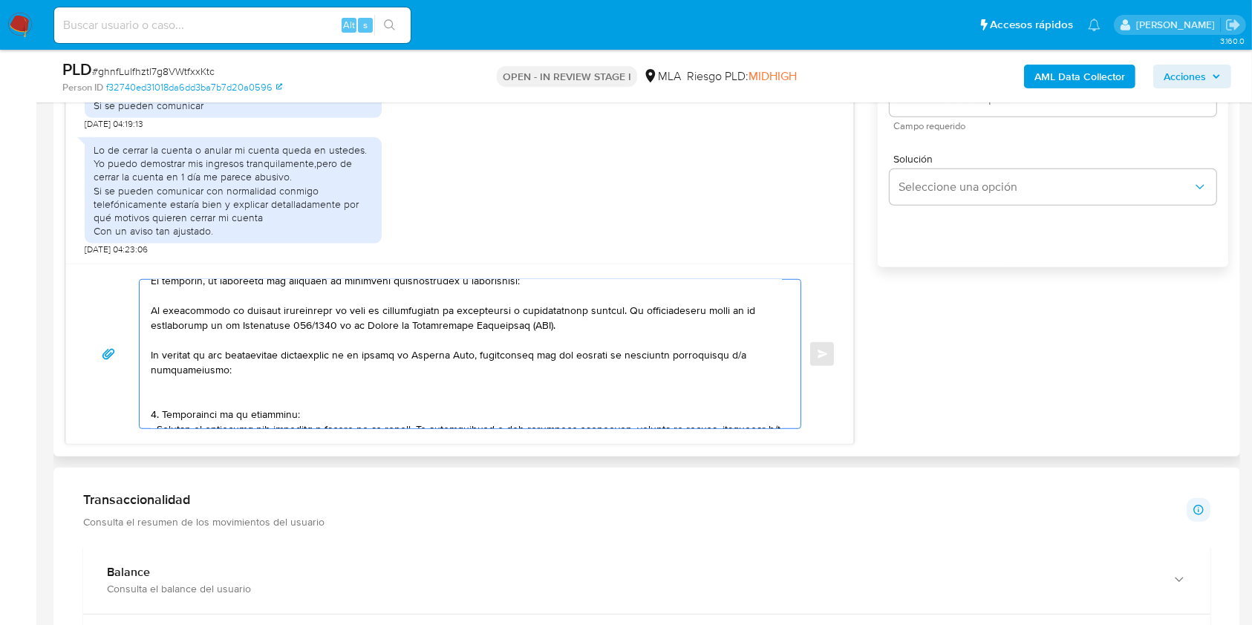
scroll to position [99, 0]
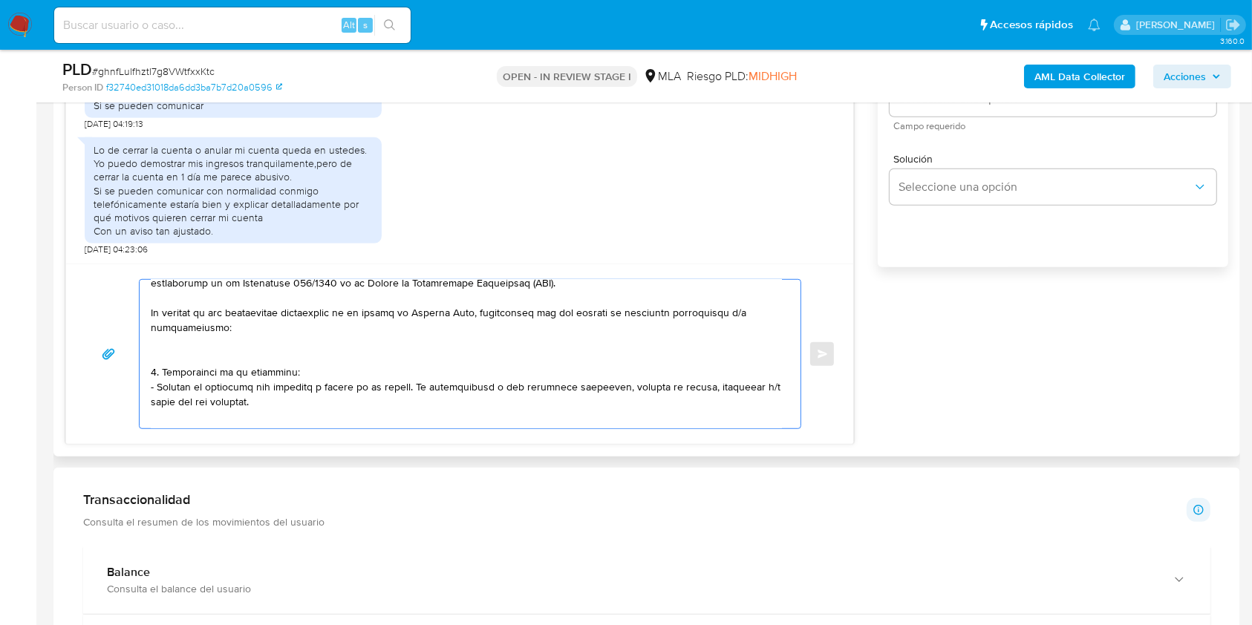
drag, startPoint x: 220, startPoint y: 399, endPoint x: 163, endPoint y: 376, distance: 61.6
click at [163, 376] on textarea at bounding box center [466, 354] width 631 height 149
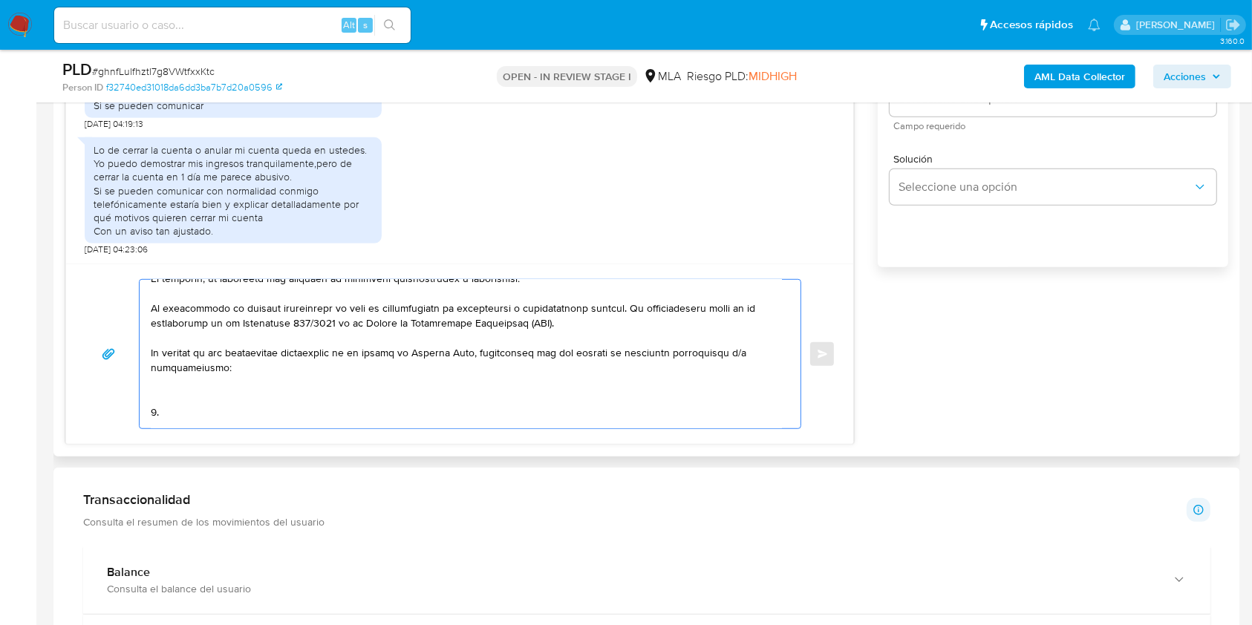
scroll to position [42, 0]
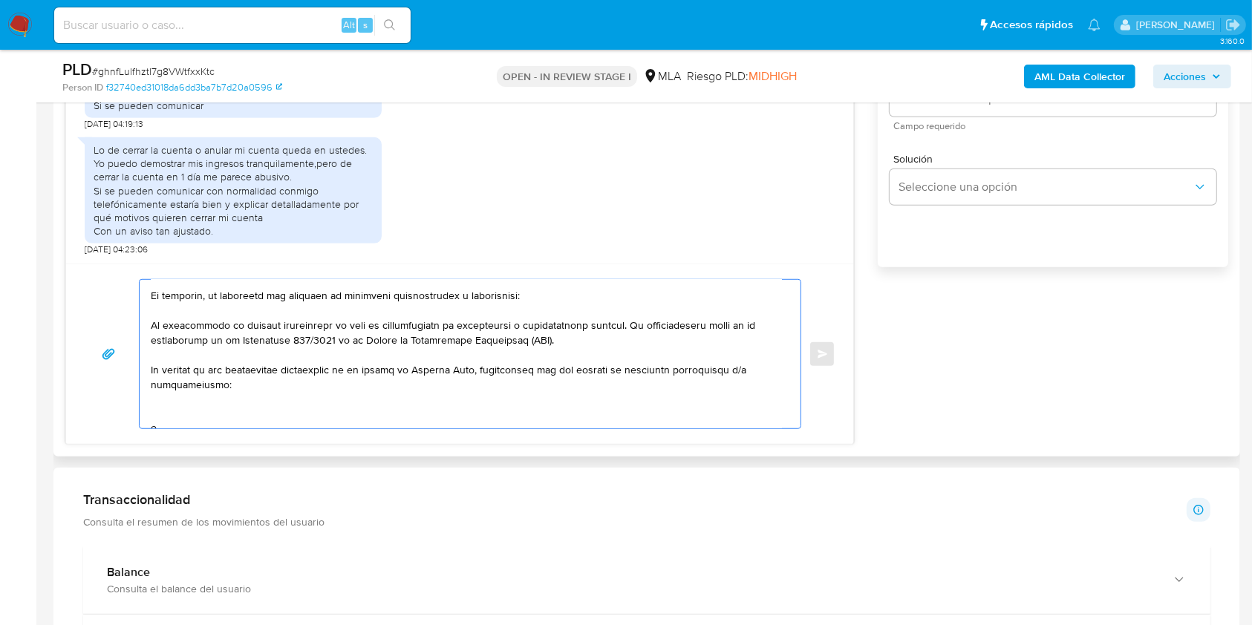
drag, startPoint x: 250, startPoint y: 329, endPoint x: 136, endPoint y: 326, distance: 114.4
click at [140, 318] on div at bounding box center [467, 354] width 654 height 149
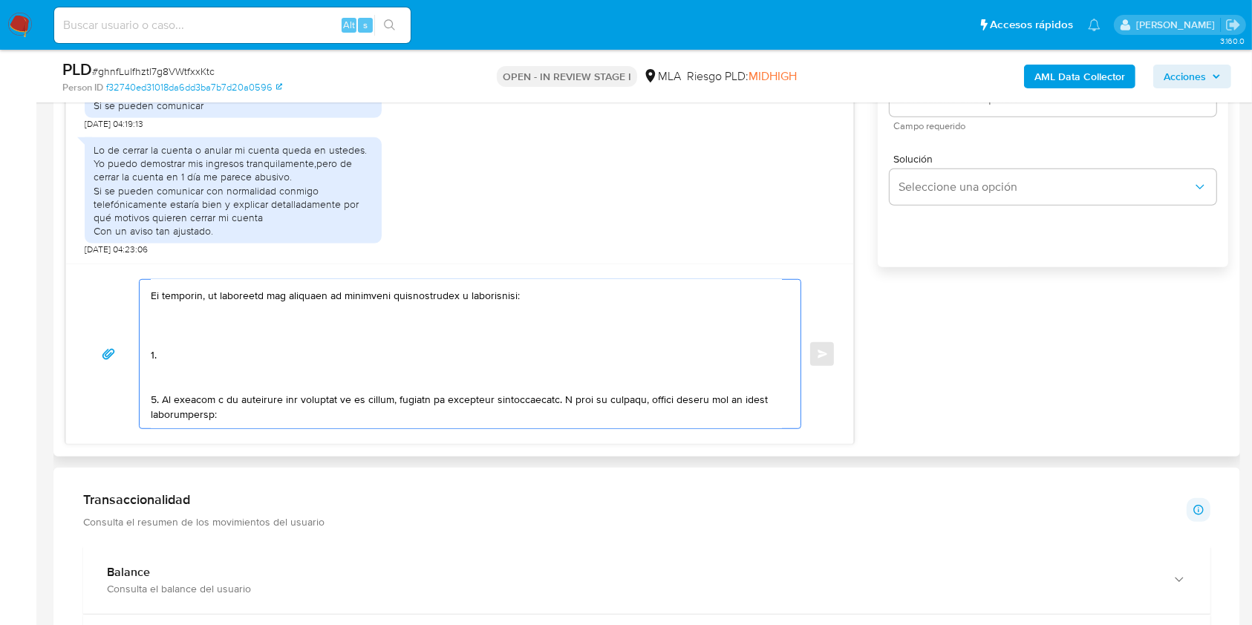
click at [175, 334] on textarea at bounding box center [466, 354] width 631 height 149
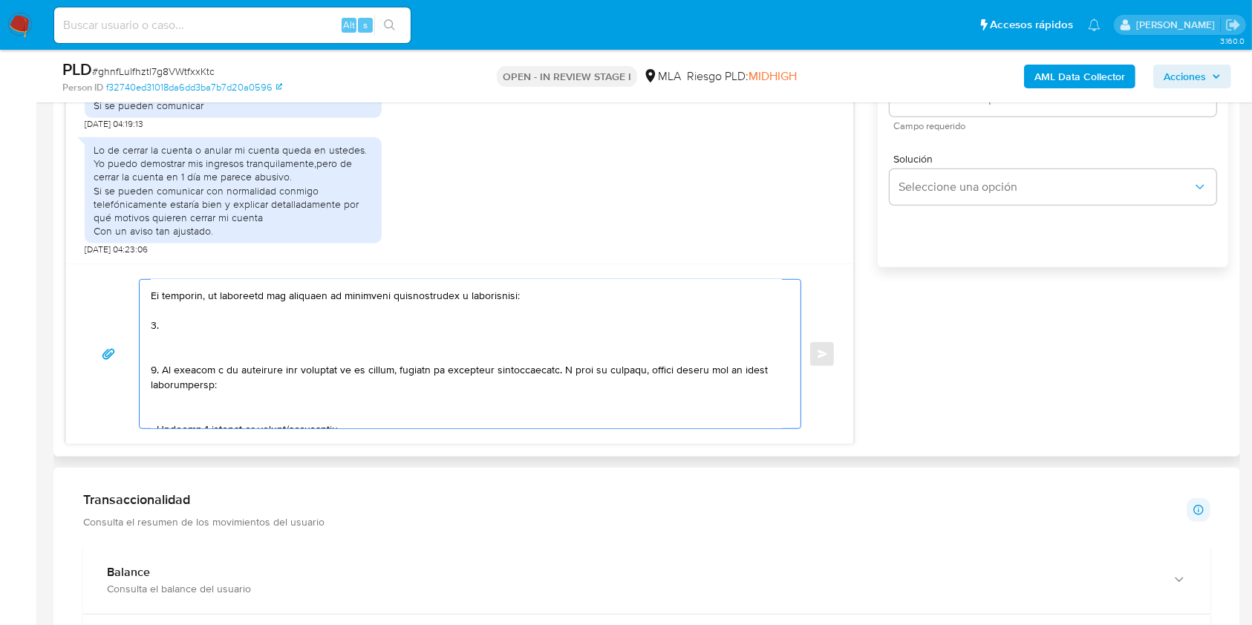
drag, startPoint x: 160, startPoint y: 371, endPoint x: 135, endPoint y: 364, distance: 25.6
click at [137, 348] on div "Enviar" at bounding box center [460, 354] width 752 height 150
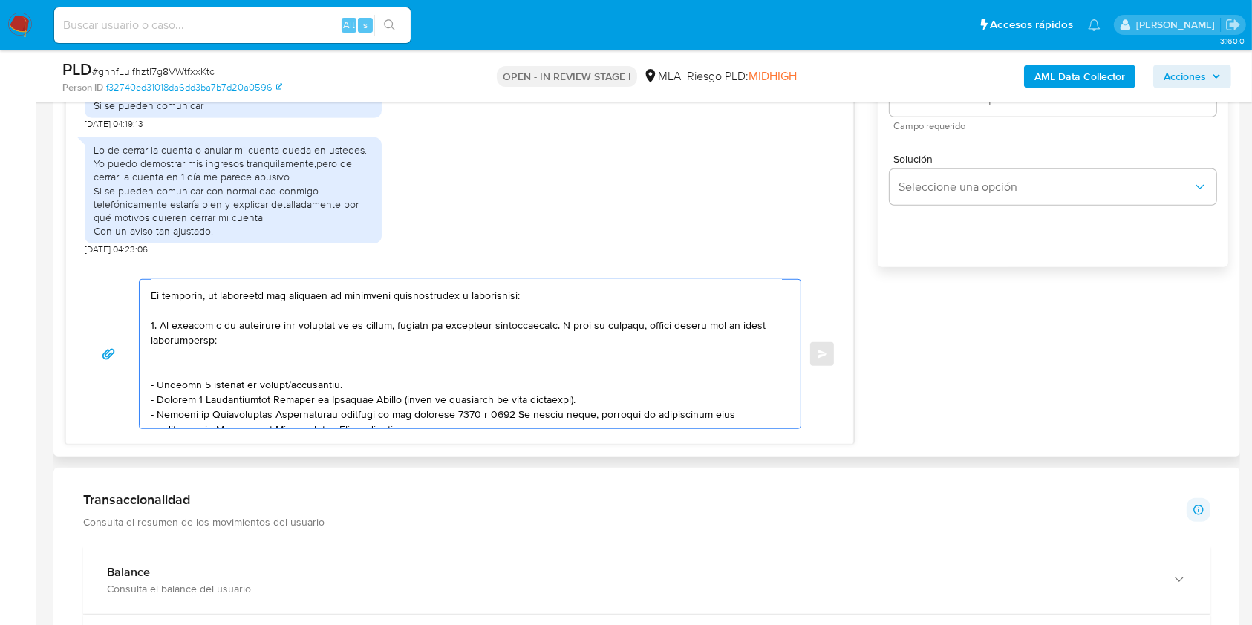
drag, startPoint x: 168, startPoint y: 328, endPoint x: 496, endPoint y: 328, distance: 328.3
click at [496, 328] on textarea at bounding box center [466, 354] width 631 height 149
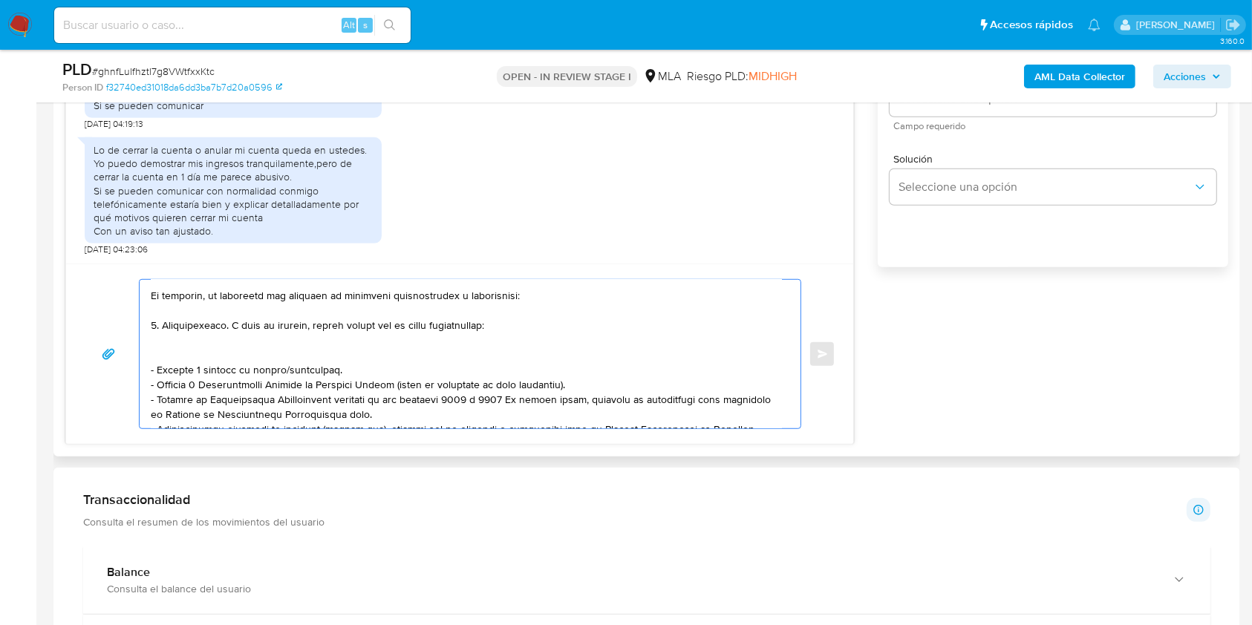
click at [232, 328] on textarea at bounding box center [466, 354] width 631 height 149
click at [189, 359] on textarea at bounding box center [466, 354] width 631 height 149
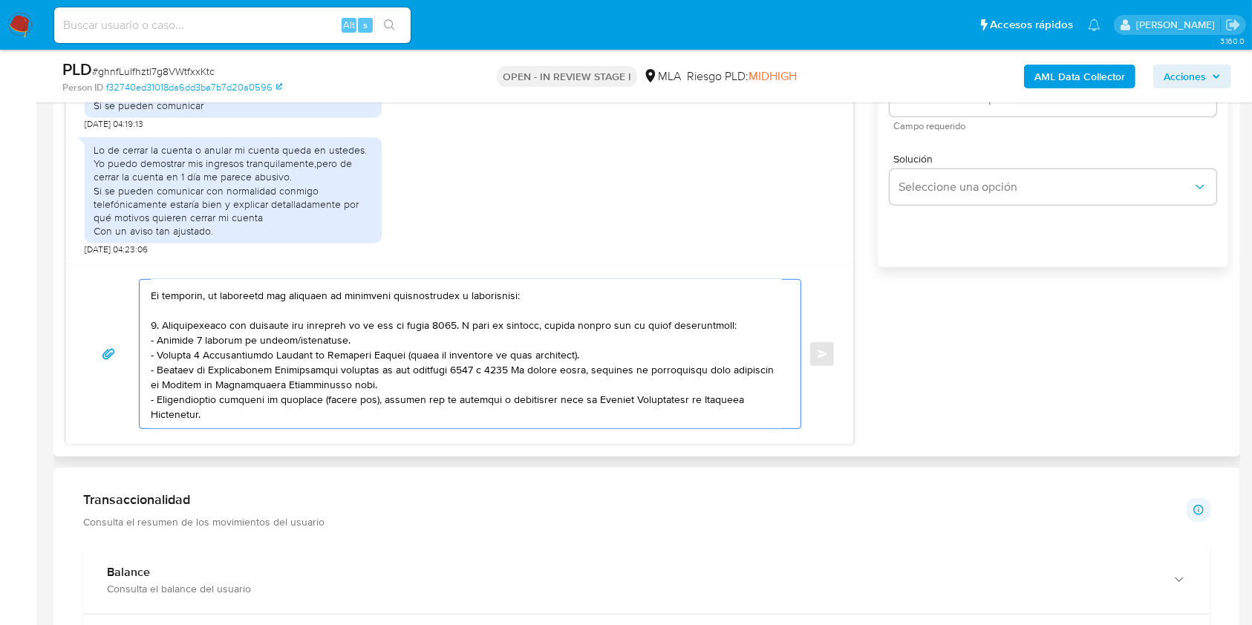
click at [304, 340] on textarea at bounding box center [466, 354] width 631 height 149
click at [151, 340] on textarea at bounding box center [466, 354] width 631 height 149
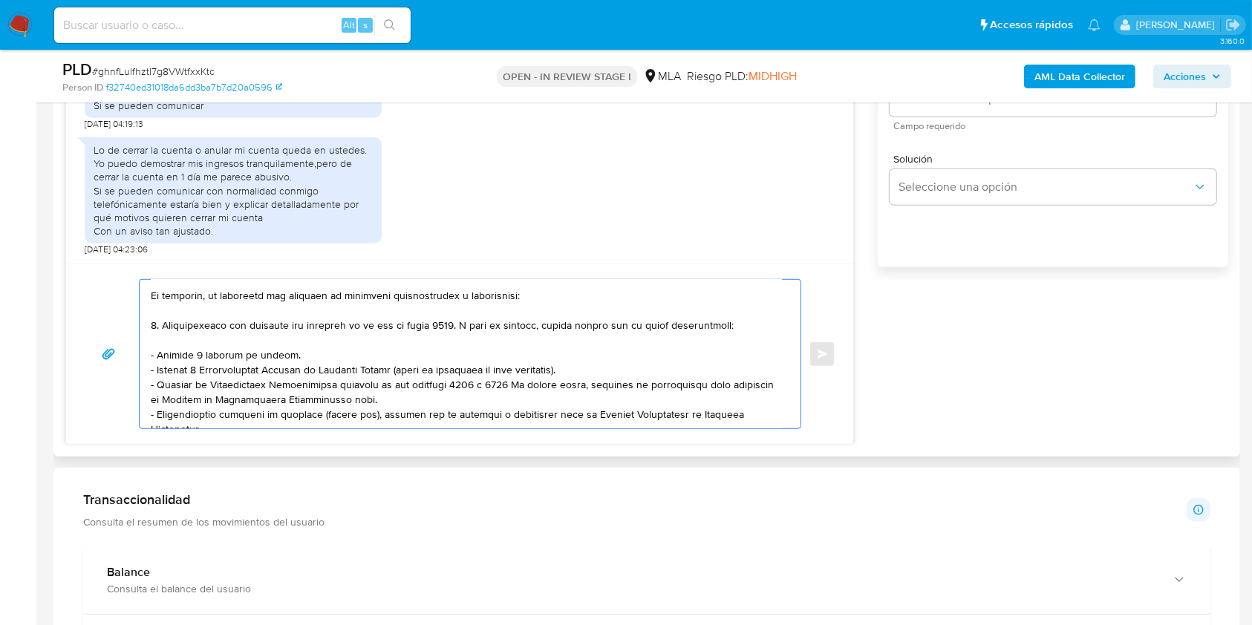
click at [287, 347] on textarea at bounding box center [466, 354] width 631 height 149
click at [352, 373] on textarea at bounding box center [466, 354] width 631 height 149
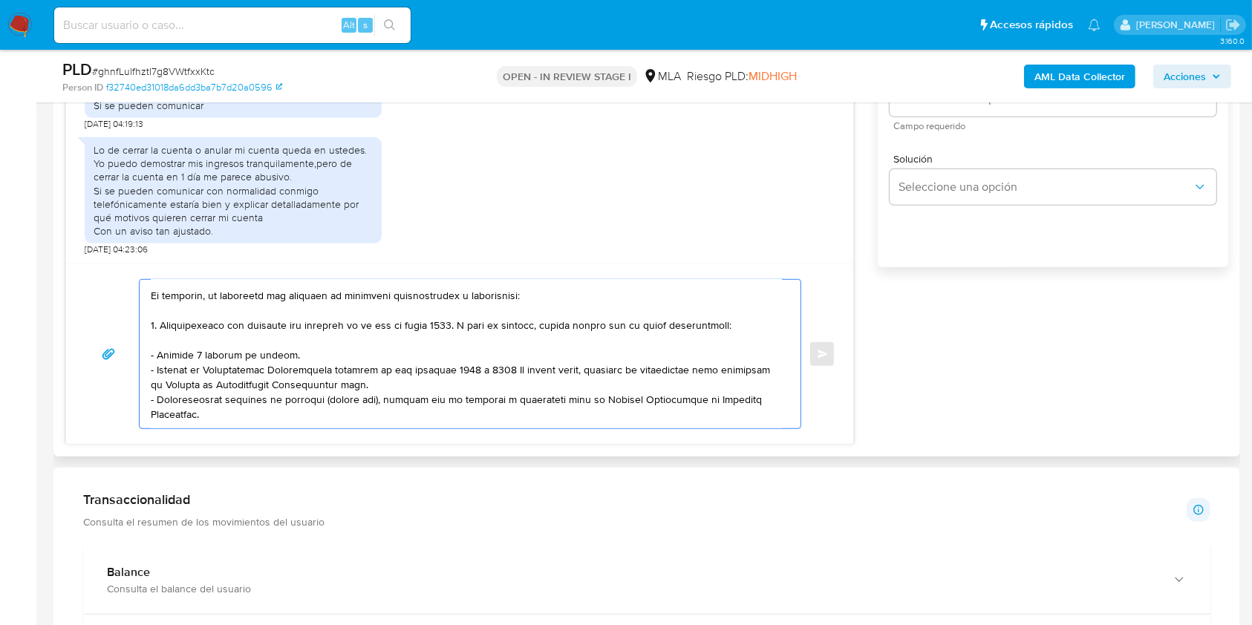
click at [348, 374] on textarea at bounding box center [466, 354] width 631 height 149
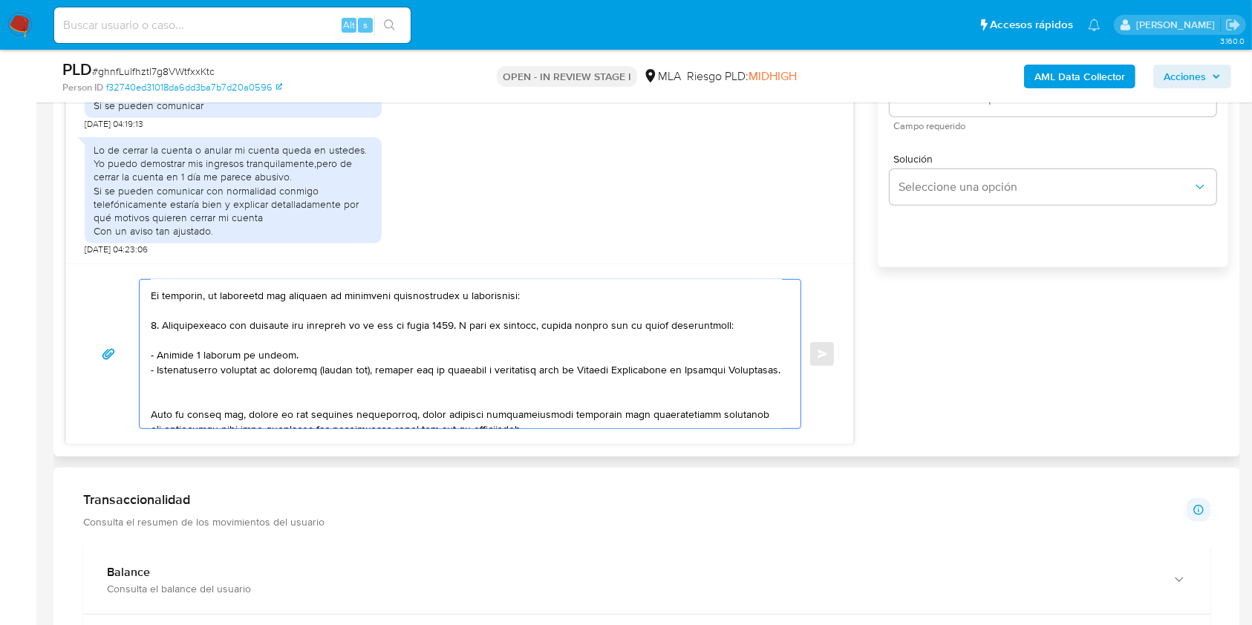
click at [192, 414] on textarea at bounding box center [466, 354] width 631 height 149
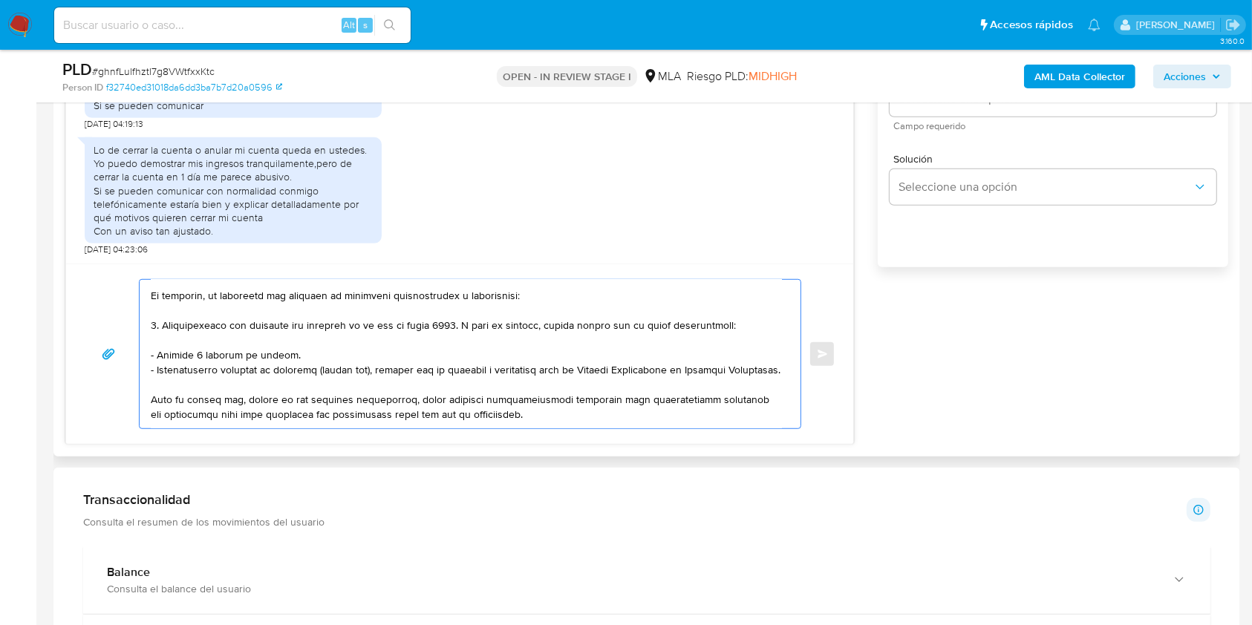
scroll to position [141, 0]
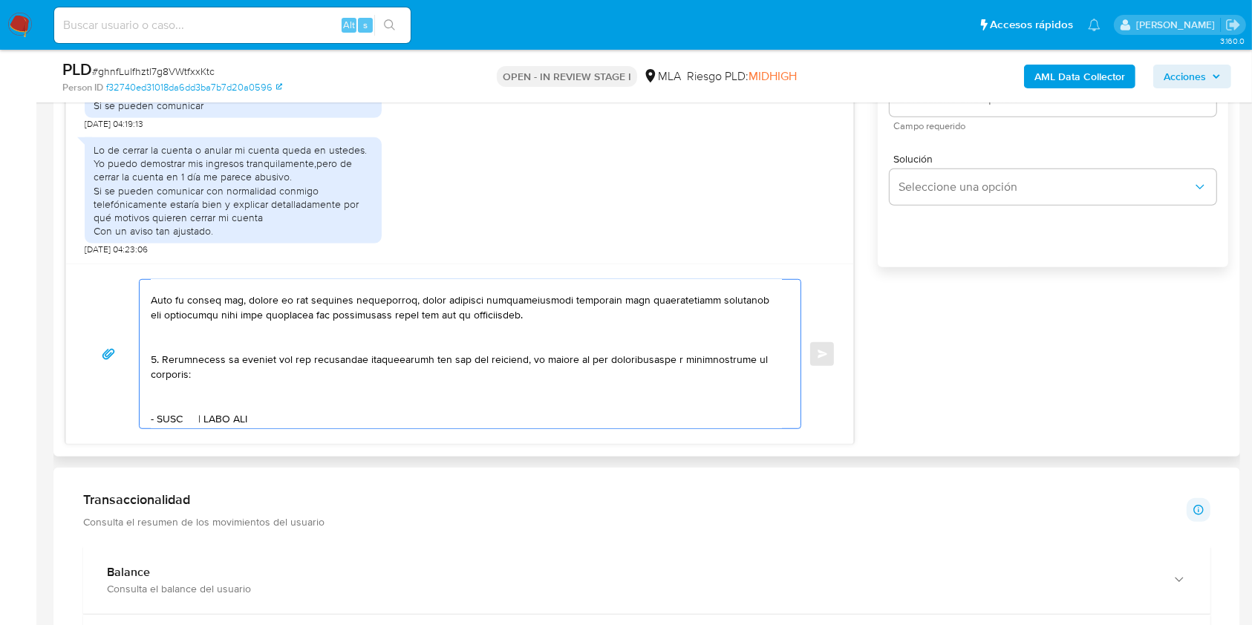
click at [240, 357] on textarea at bounding box center [466, 354] width 631 height 149
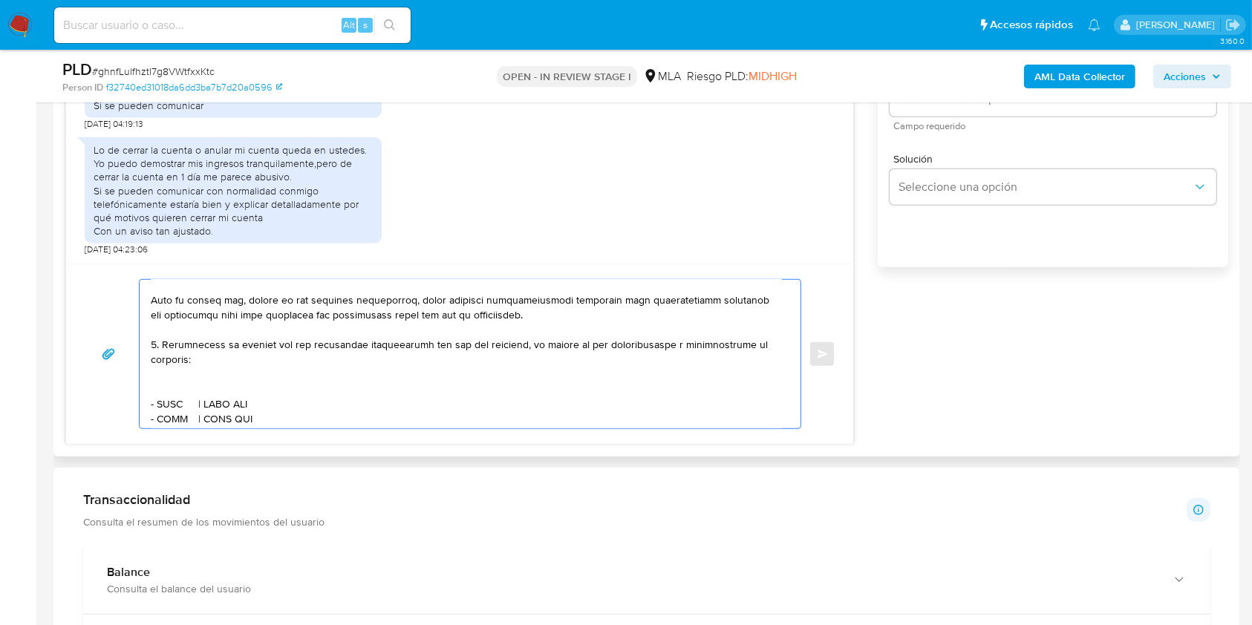
click at [154, 361] on textarea at bounding box center [466, 354] width 631 height 149
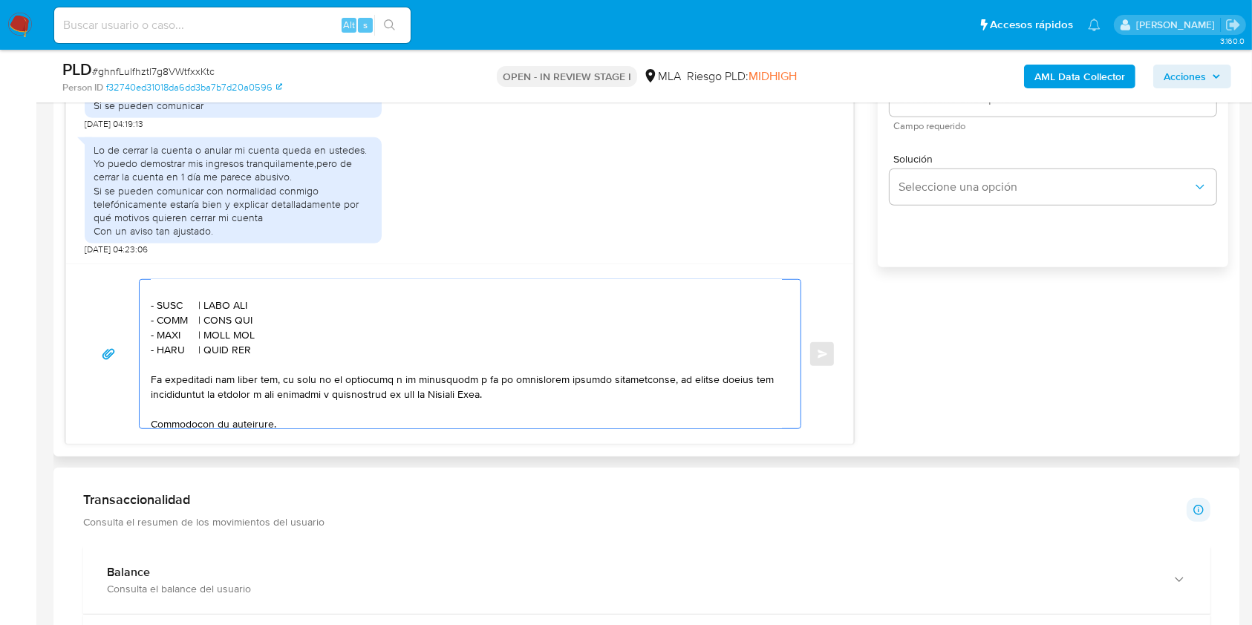
click at [198, 297] on textarea at bounding box center [466, 354] width 631 height 149
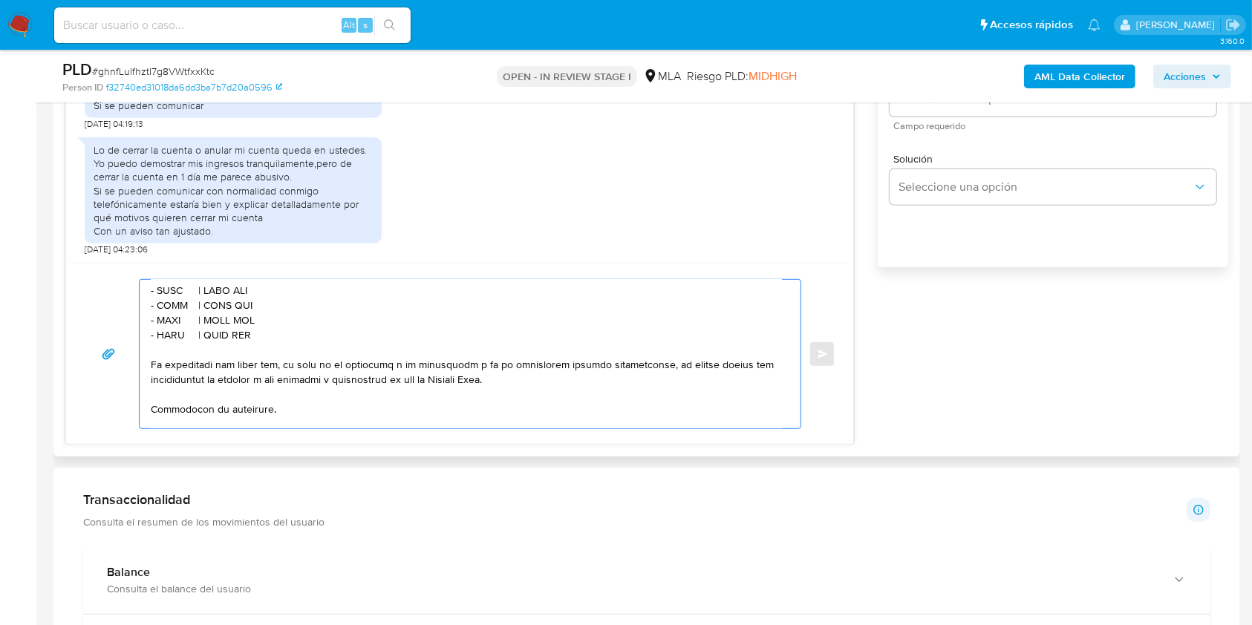
scroll to position [225, 0]
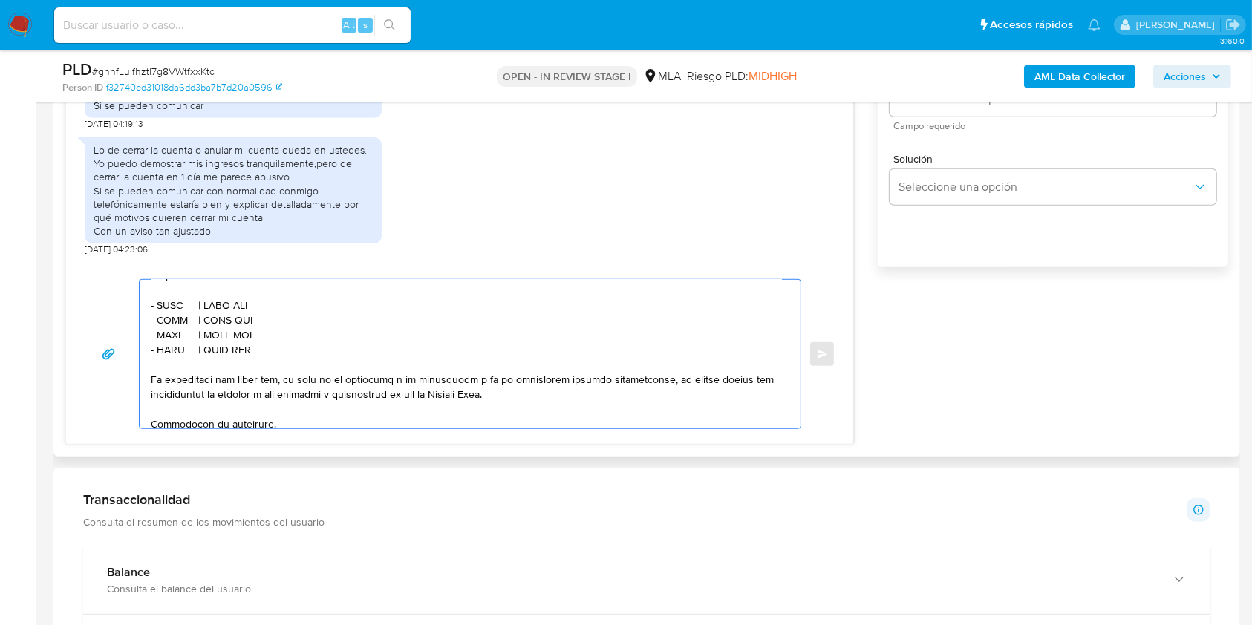
click at [169, 327] on textarea at bounding box center [466, 354] width 631 height 149
paste textarea "Franco Enzo D'Arino"
click at [291, 321] on textarea at bounding box center [466, 354] width 631 height 149
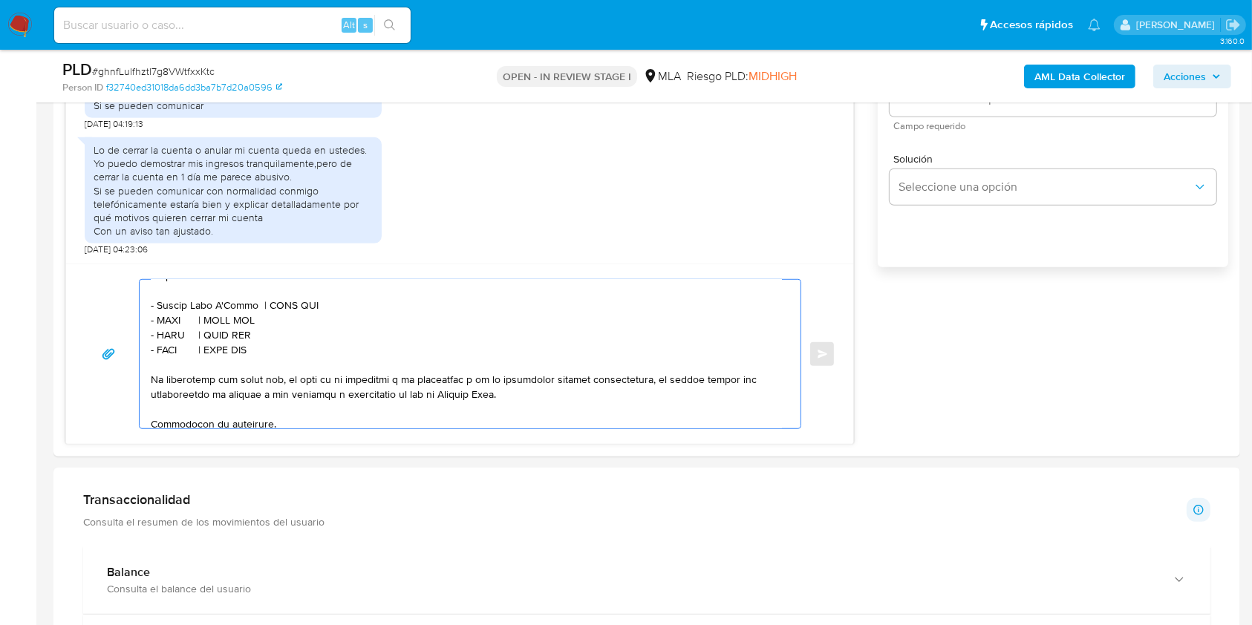
paste textarea "20403950875"
click at [176, 337] on textarea at bounding box center [466, 354] width 631 height 149
paste textarea "Graciela Monica Figliuolo"
click at [310, 341] on textarea at bounding box center [466, 354] width 631 height 149
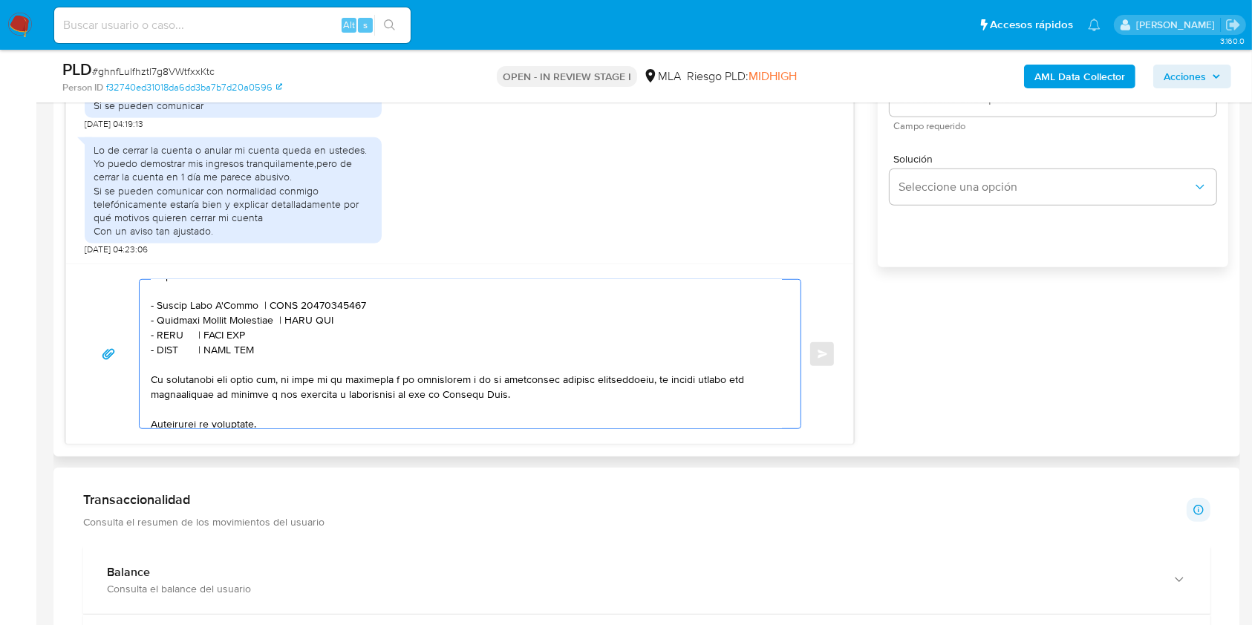
click at [310, 341] on textarea at bounding box center [466, 354] width 631 height 149
paste textarea "23160311614"
click at [173, 357] on textarea at bounding box center [466, 354] width 631 height 149
paste textarea "Yesica Daniela Gesteiro"
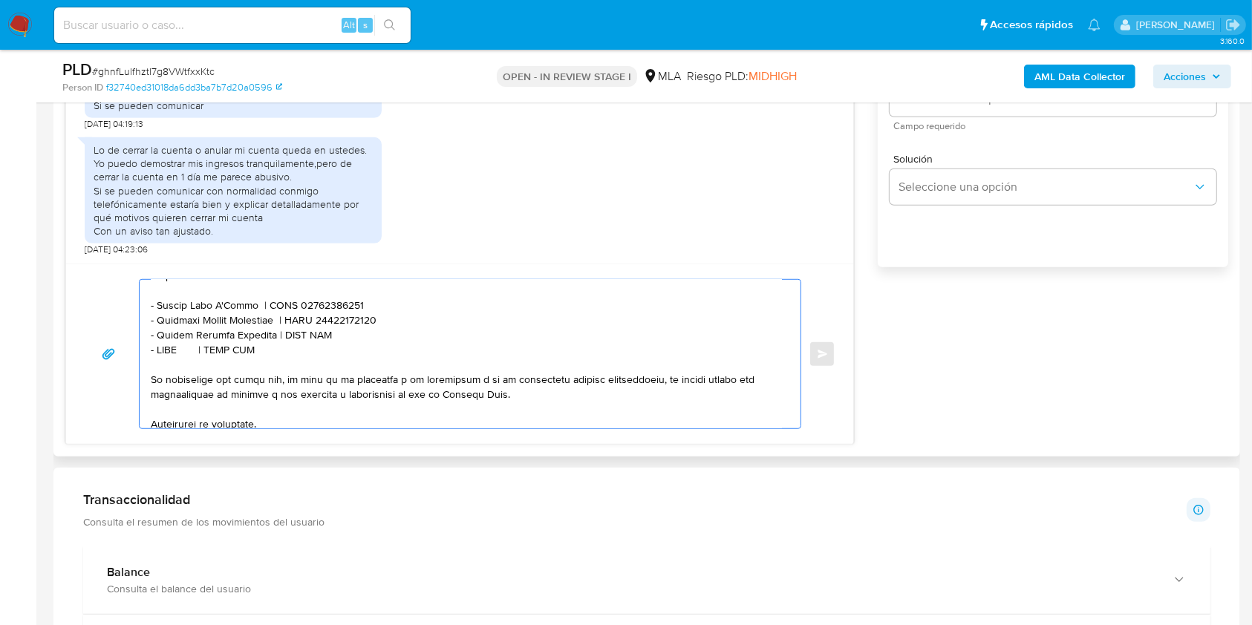
drag, startPoint x: 272, startPoint y: 367, endPoint x: 146, endPoint y: 357, distance: 126.6
click at [146, 357] on div at bounding box center [467, 354] width 654 height 149
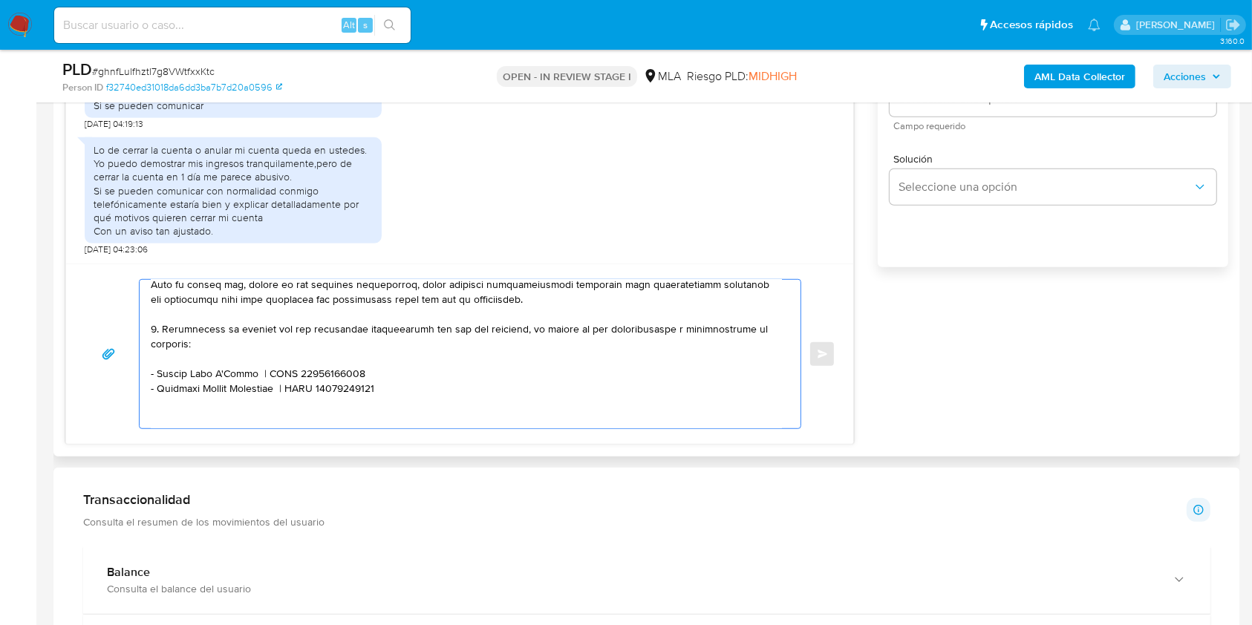
scroll to position [126, 0]
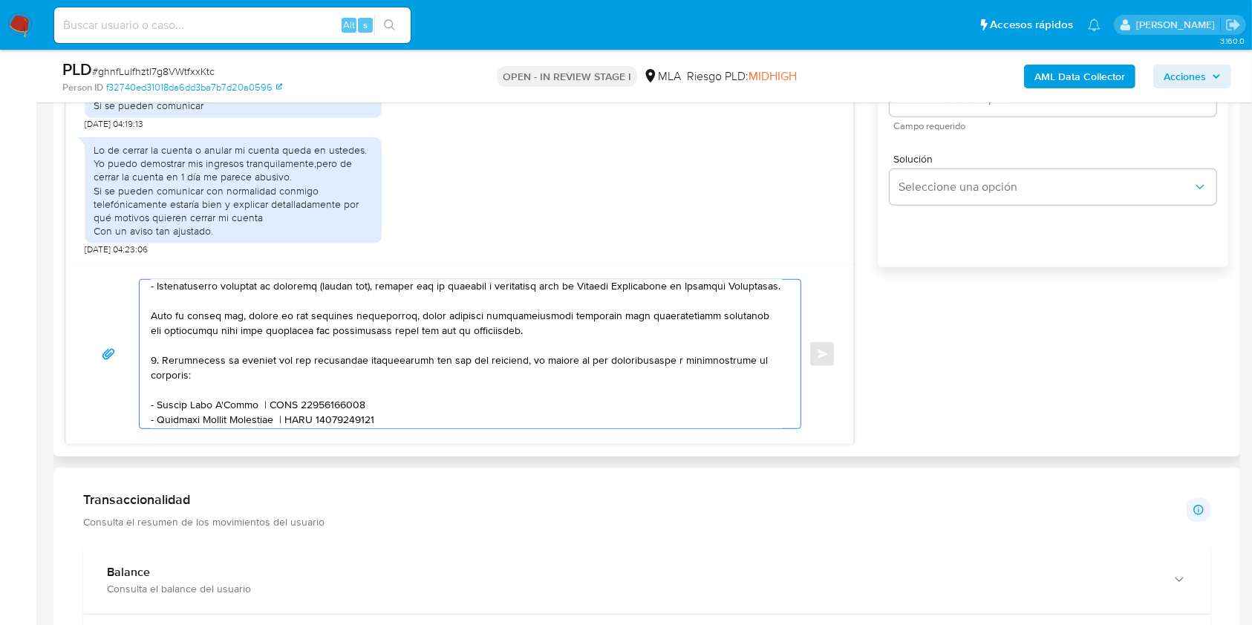
drag, startPoint x: 220, startPoint y: 379, endPoint x: 216, endPoint y: 388, distance: 10.3
click at [217, 380] on textarea at bounding box center [466, 354] width 631 height 149
click at [271, 378] on textarea at bounding box center [466, 354] width 631 height 149
click at [0, 0] on lt-span "documentaci ó n" at bounding box center [0, 0] width 0 height 0
click at [645, 381] on textarea at bounding box center [466, 354] width 631 height 149
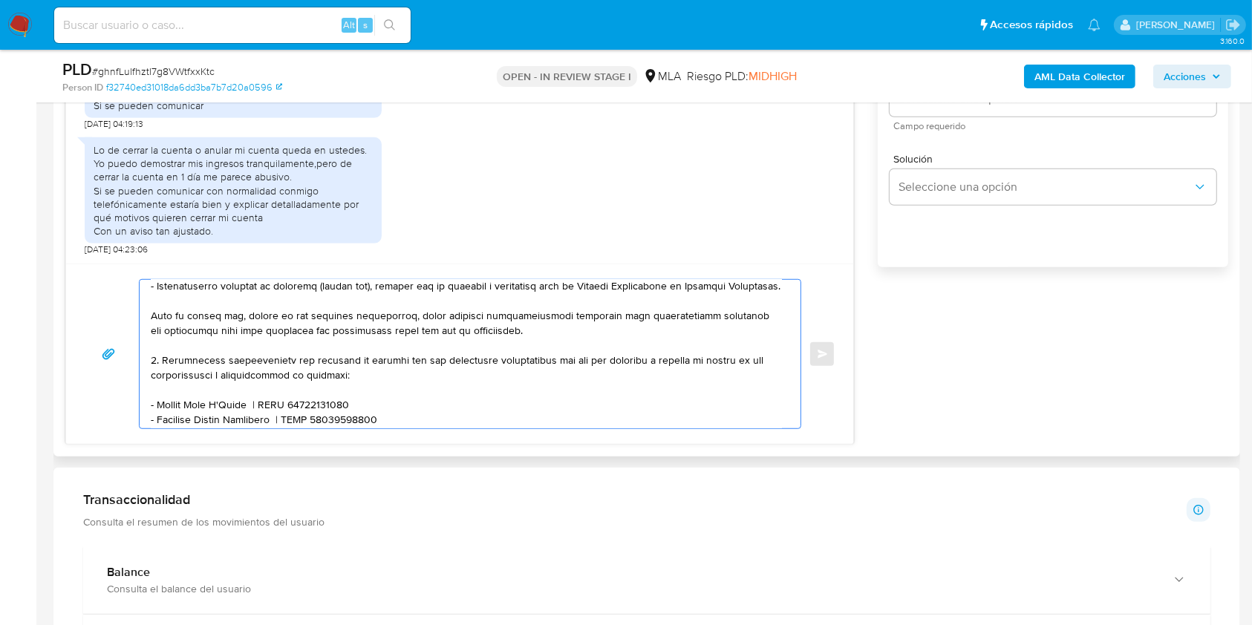
click at [234, 397] on textarea at bounding box center [466, 354] width 631 height 149
drag, startPoint x: 233, startPoint y: 397, endPoint x: 322, endPoint y: 395, distance: 89.1
click at [322, 395] on textarea at bounding box center [466, 354] width 631 height 149
click at [551, 356] on textarea at bounding box center [466, 354] width 631 height 149
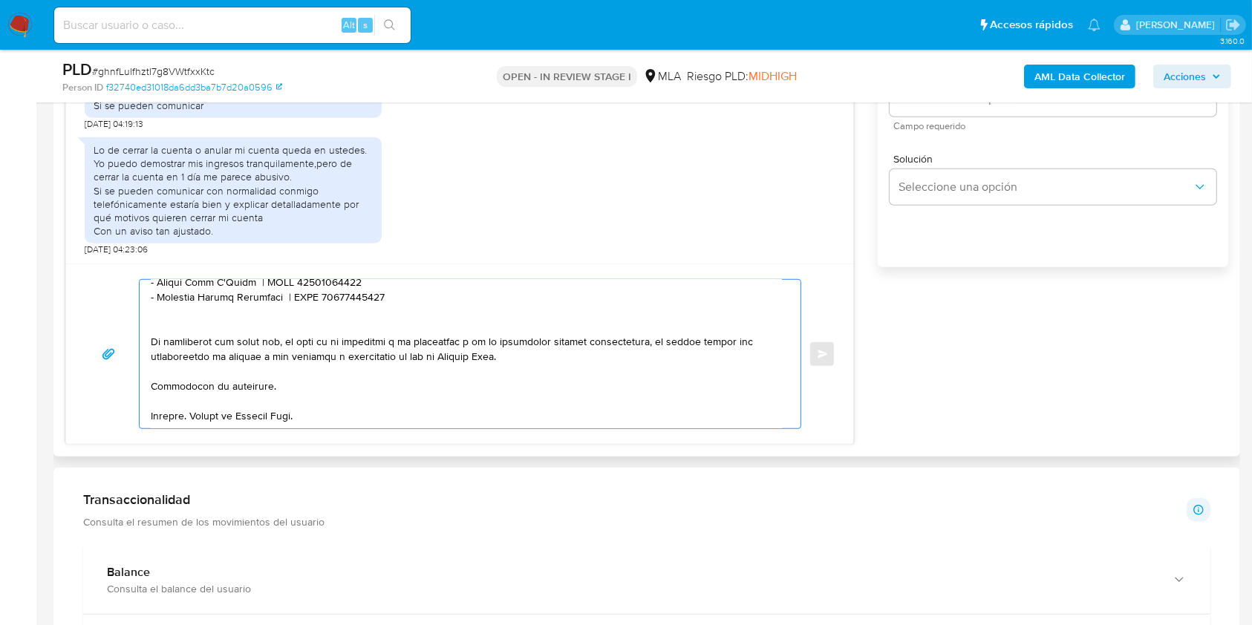
scroll to position [302, 0]
click at [328, 366] on textarea at bounding box center [466, 354] width 631 height 149
click at [369, 397] on textarea at bounding box center [466, 354] width 631 height 149
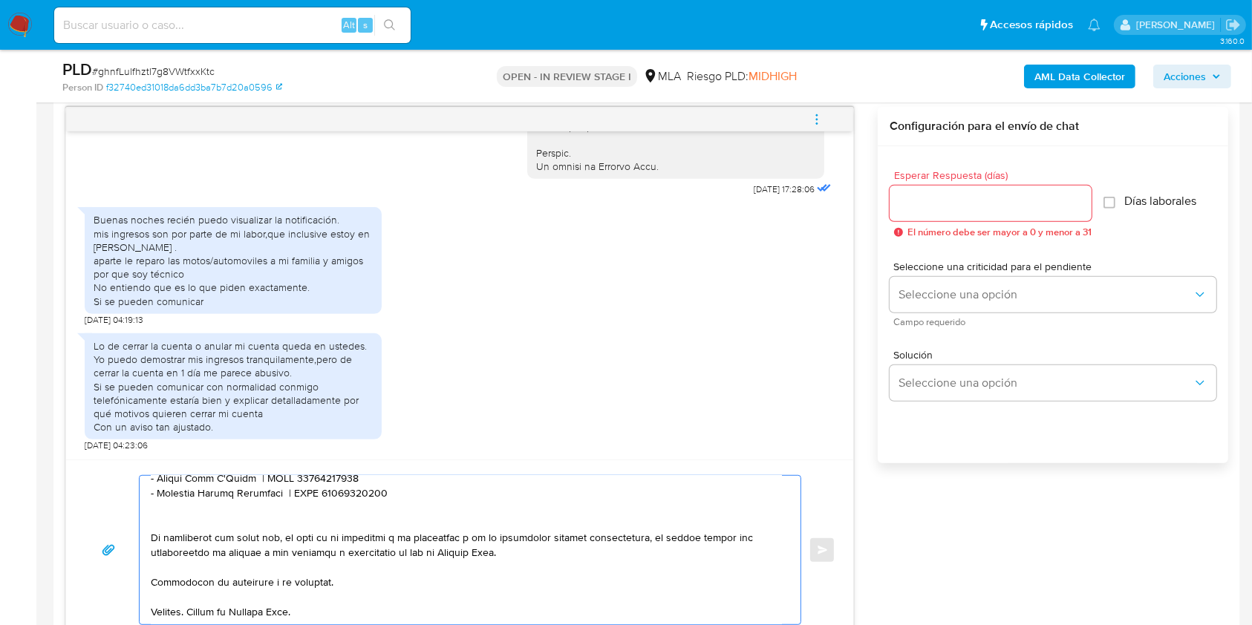
scroll to position [767, 0]
type textarea "Hola. Muchas gracias por tu respuesta. No obstante, es necesario que adjuntes l…"
click at [913, 204] on input "Esperar Respuesta (días)" at bounding box center [991, 205] width 202 height 19
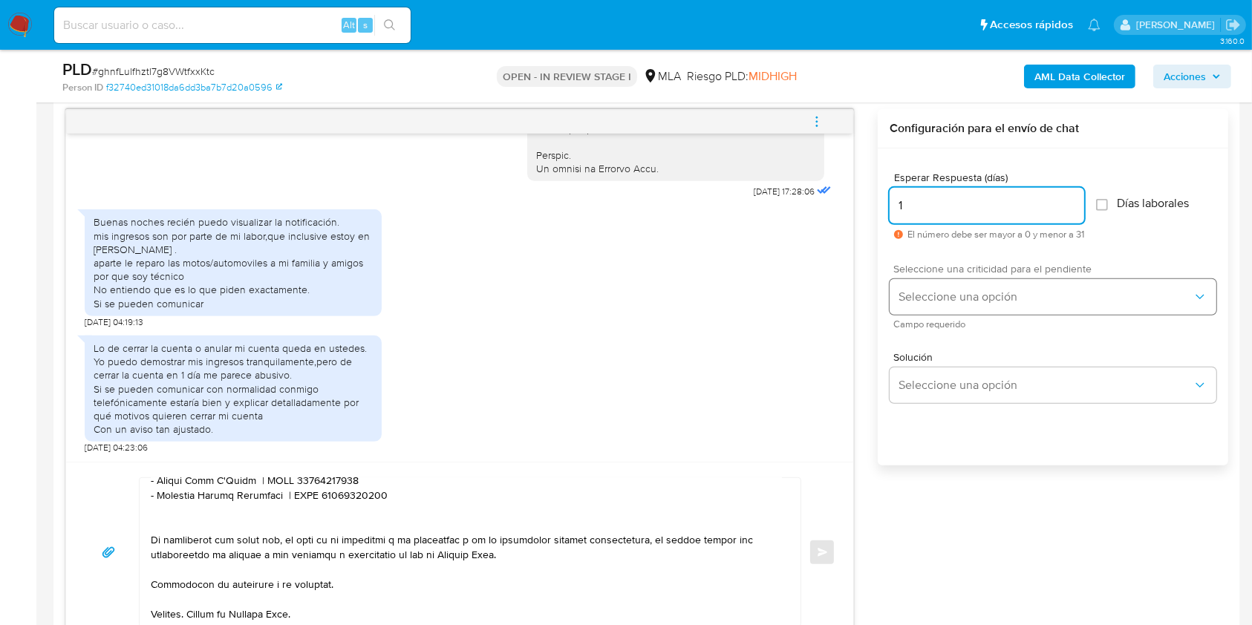
type input "1"
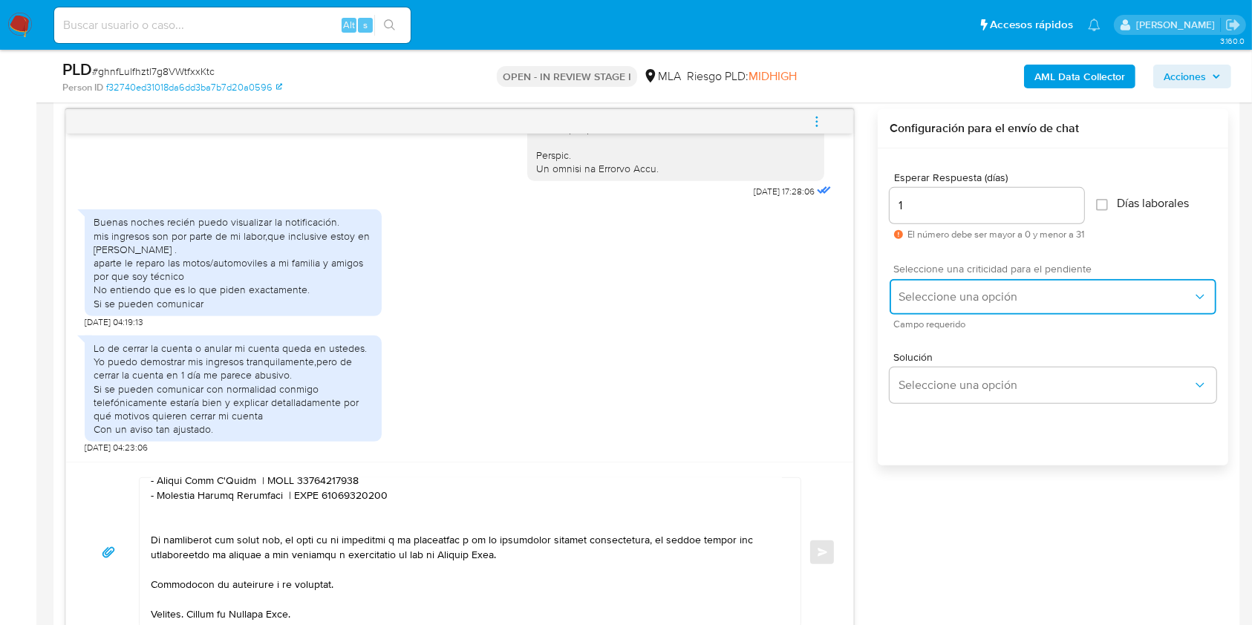
click at [922, 294] on span "Seleccione una opción" at bounding box center [1046, 297] width 294 height 15
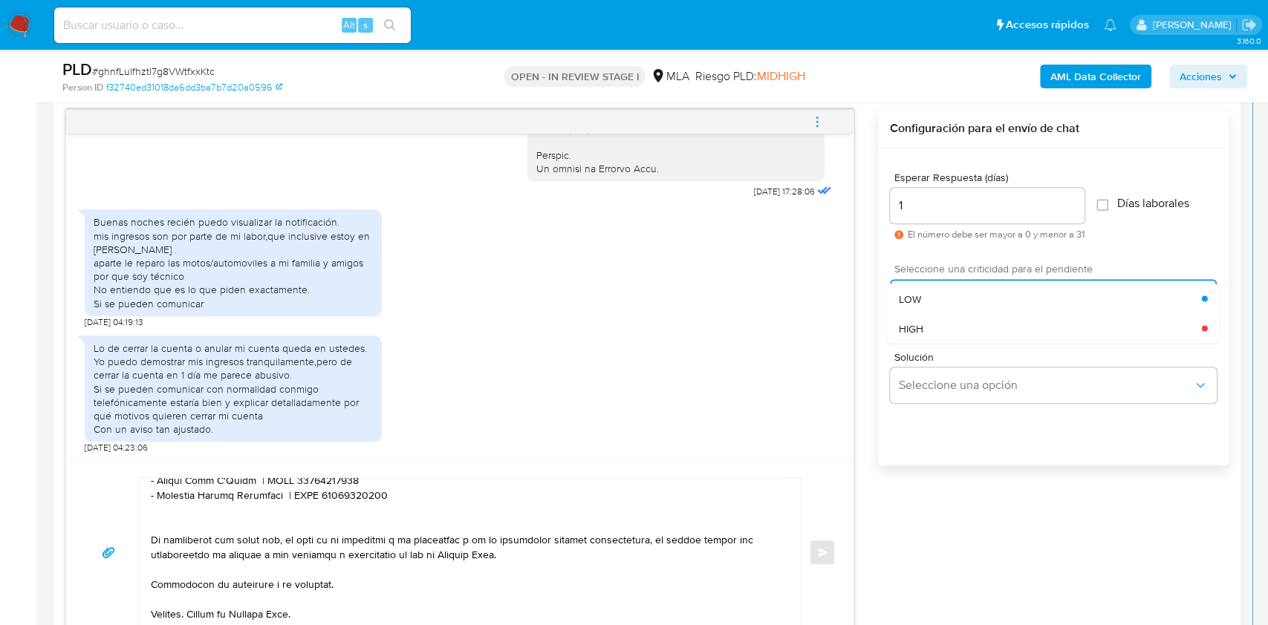
click at [937, 320] on div "HIGH" at bounding box center [1050, 328] width 303 height 30
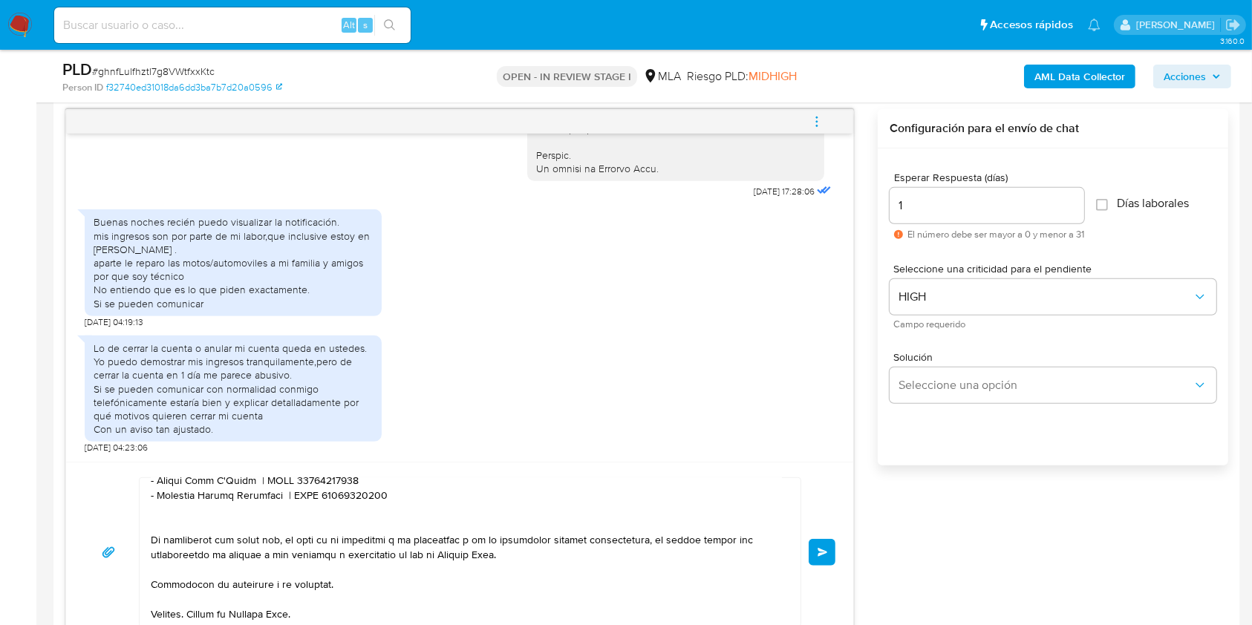
click at [821, 548] on span "Enviar" at bounding box center [823, 552] width 10 height 9
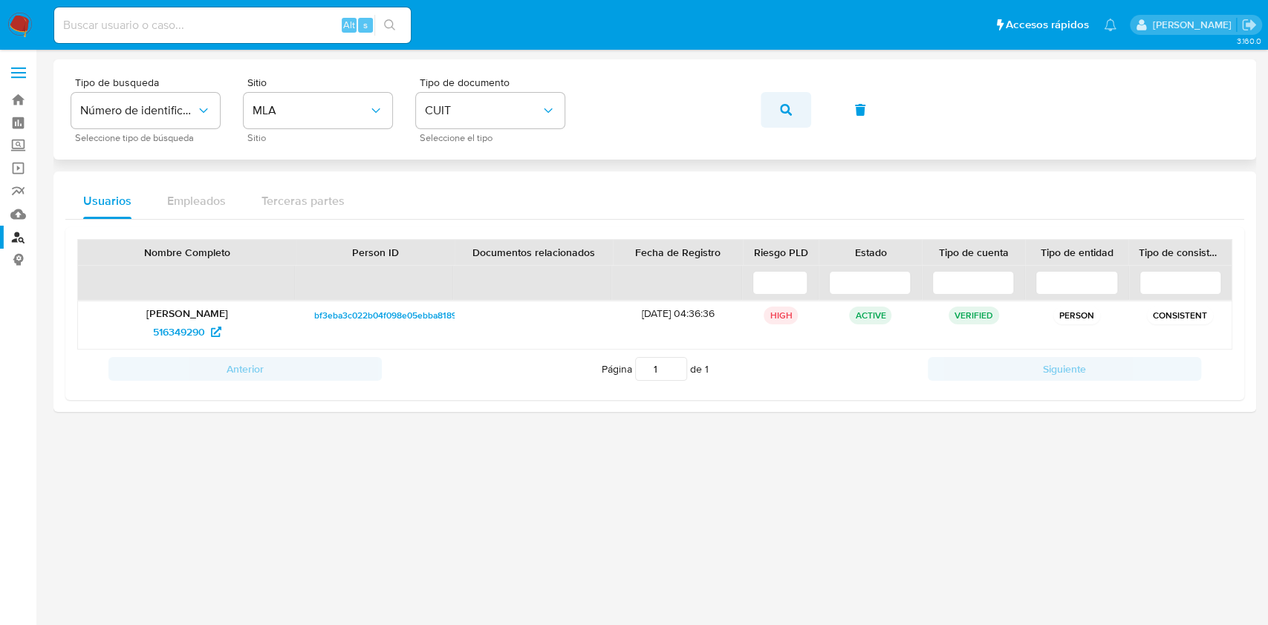
click at [795, 116] on button "button" at bounding box center [786, 110] width 51 height 36
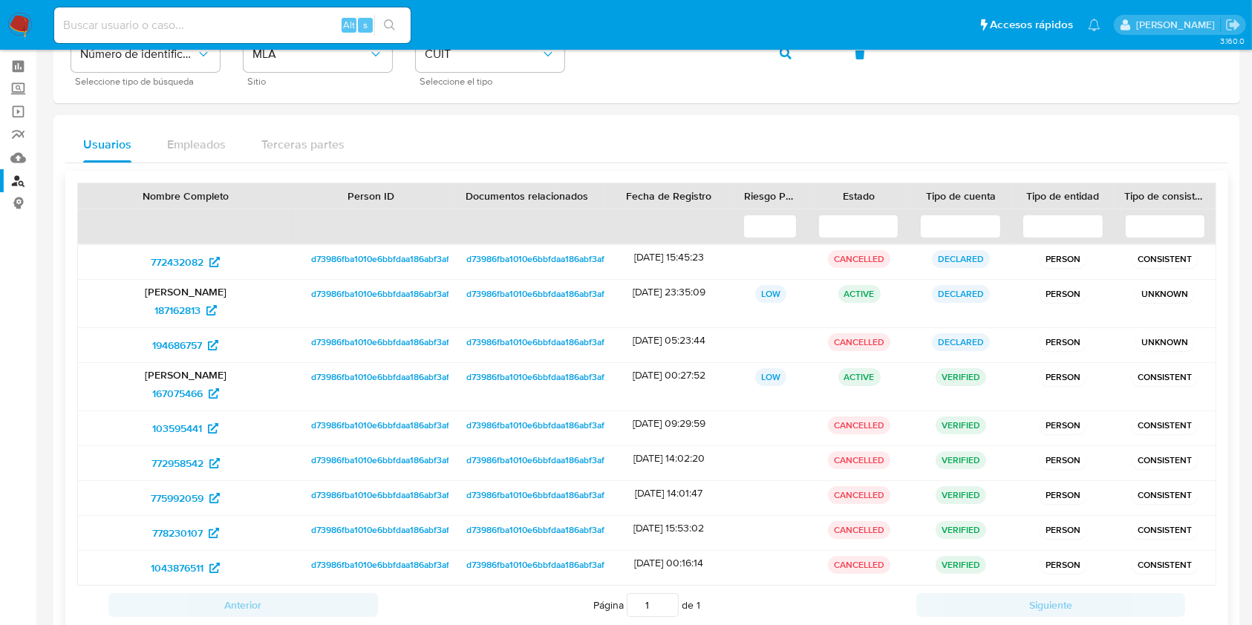
scroll to position [154, 0]
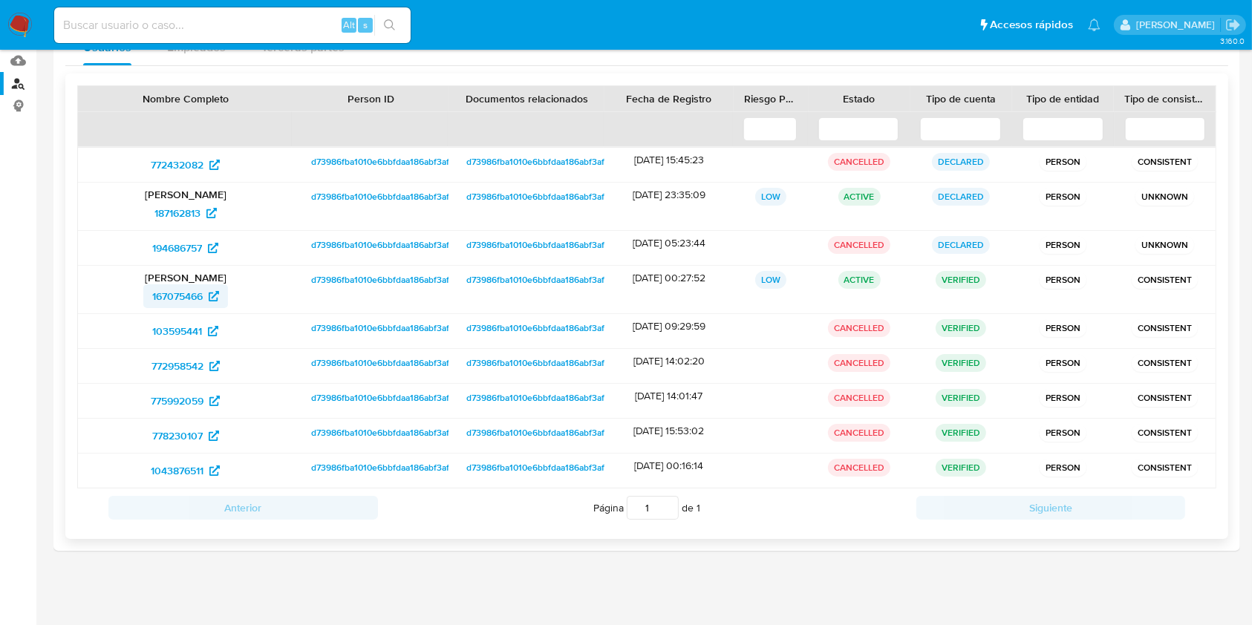
click at [184, 292] on span "167075466" at bounding box center [177, 296] width 51 height 24
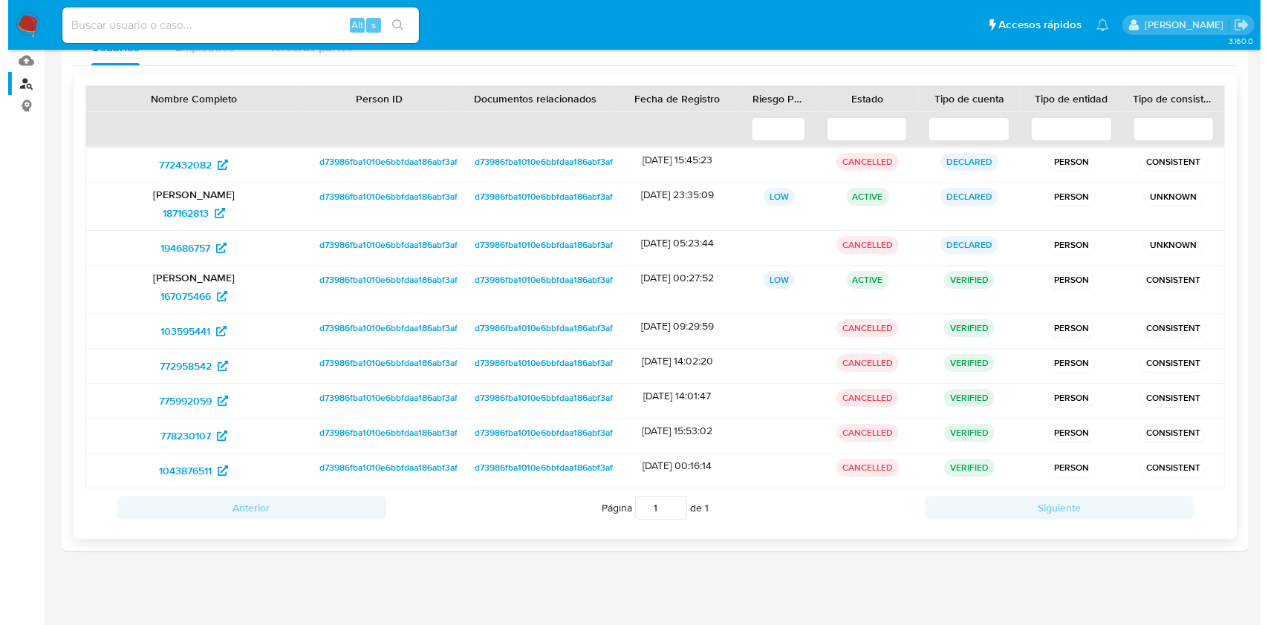
scroll to position [0, 0]
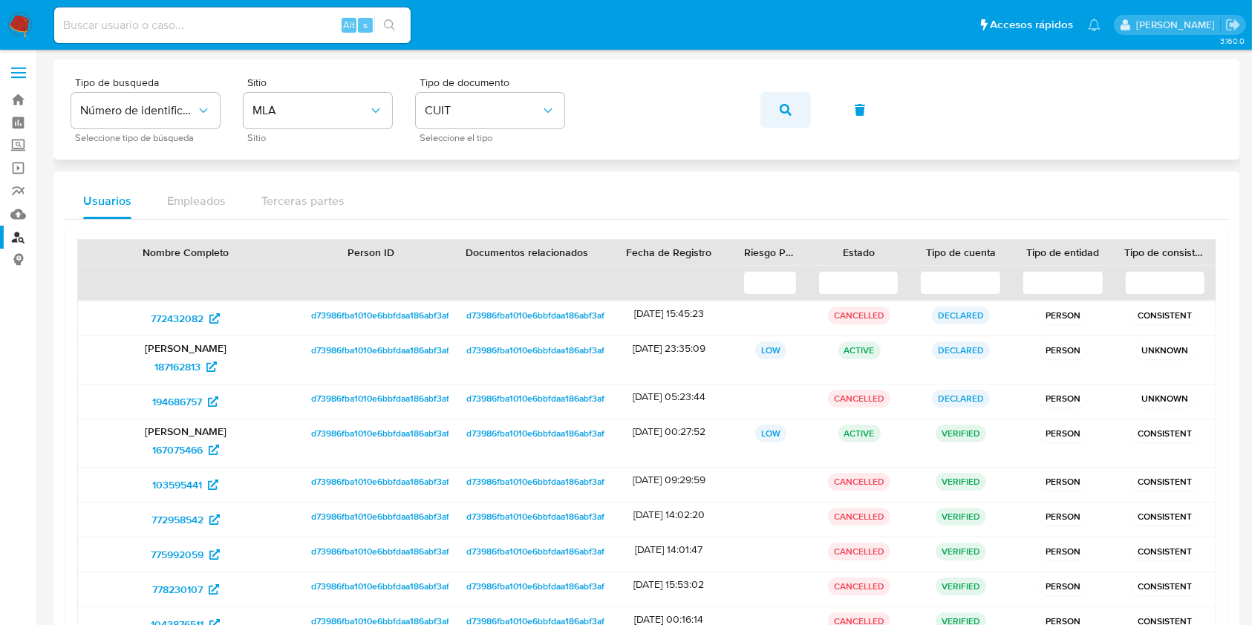
click at [773, 113] on button "button" at bounding box center [786, 110] width 51 height 36
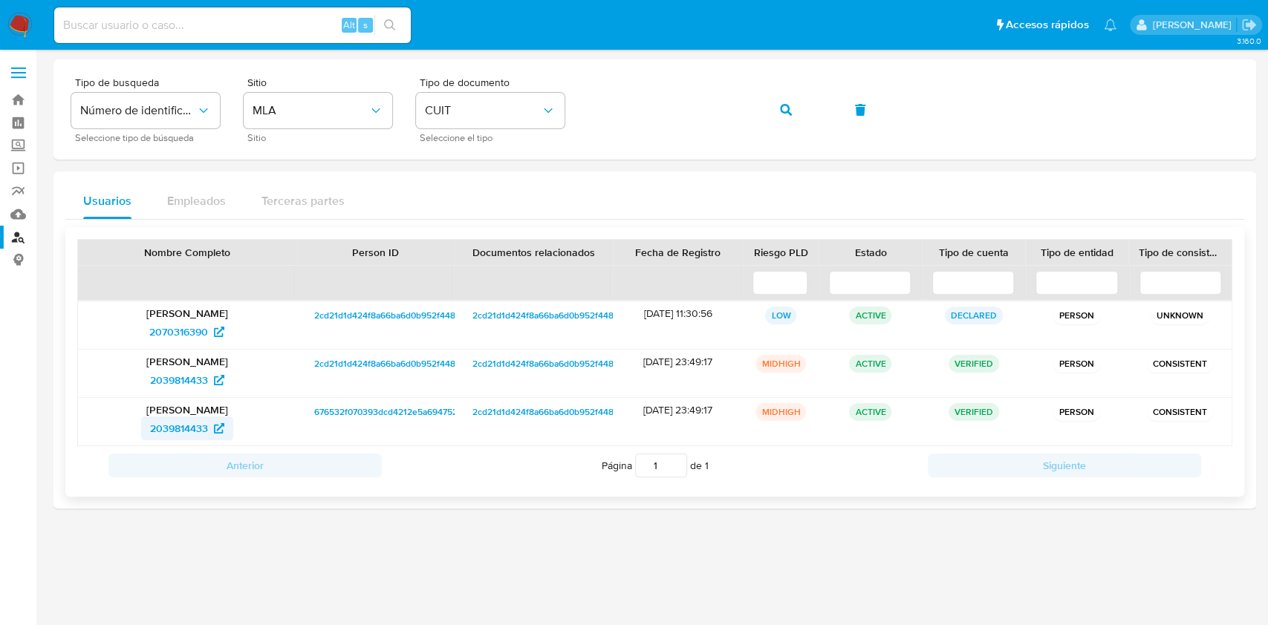
click at [197, 425] on span "2039814433" at bounding box center [179, 429] width 58 height 24
click at [807, 115] on button "button" at bounding box center [786, 110] width 51 height 36
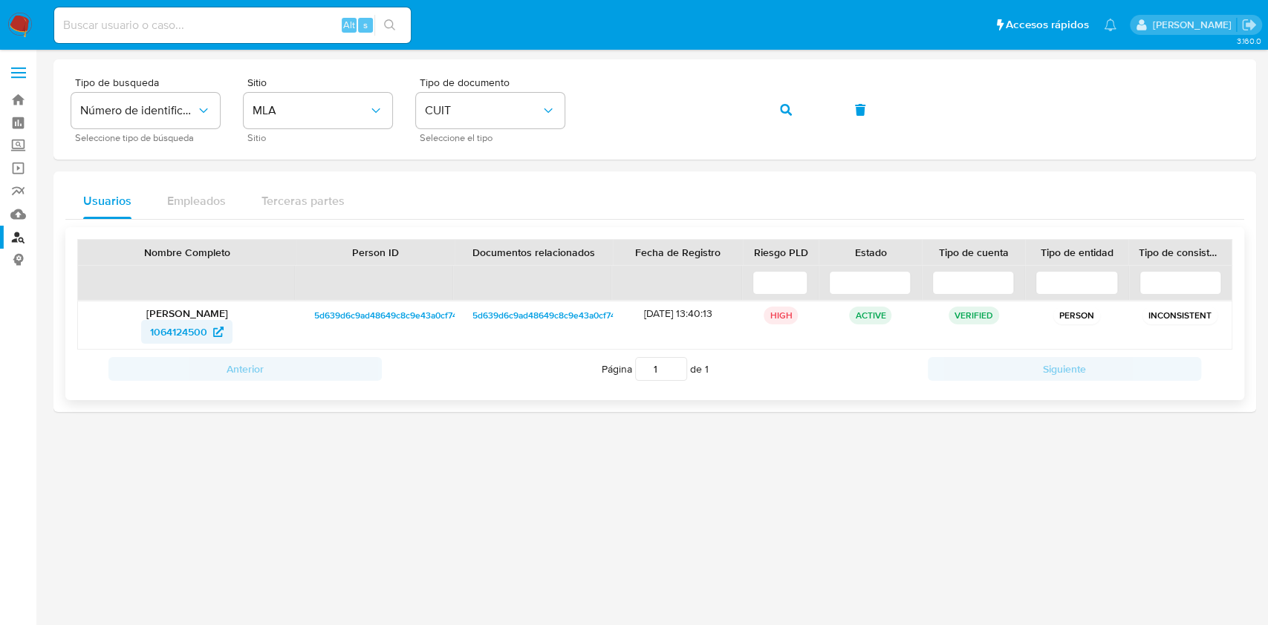
click at [195, 321] on span "1064124500" at bounding box center [178, 332] width 57 height 24
click at [781, 100] on span "button" at bounding box center [786, 110] width 12 height 33
click at [204, 325] on span "257323814" at bounding box center [179, 332] width 51 height 24
click at [775, 118] on button "button" at bounding box center [786, 110] width 51 height 36
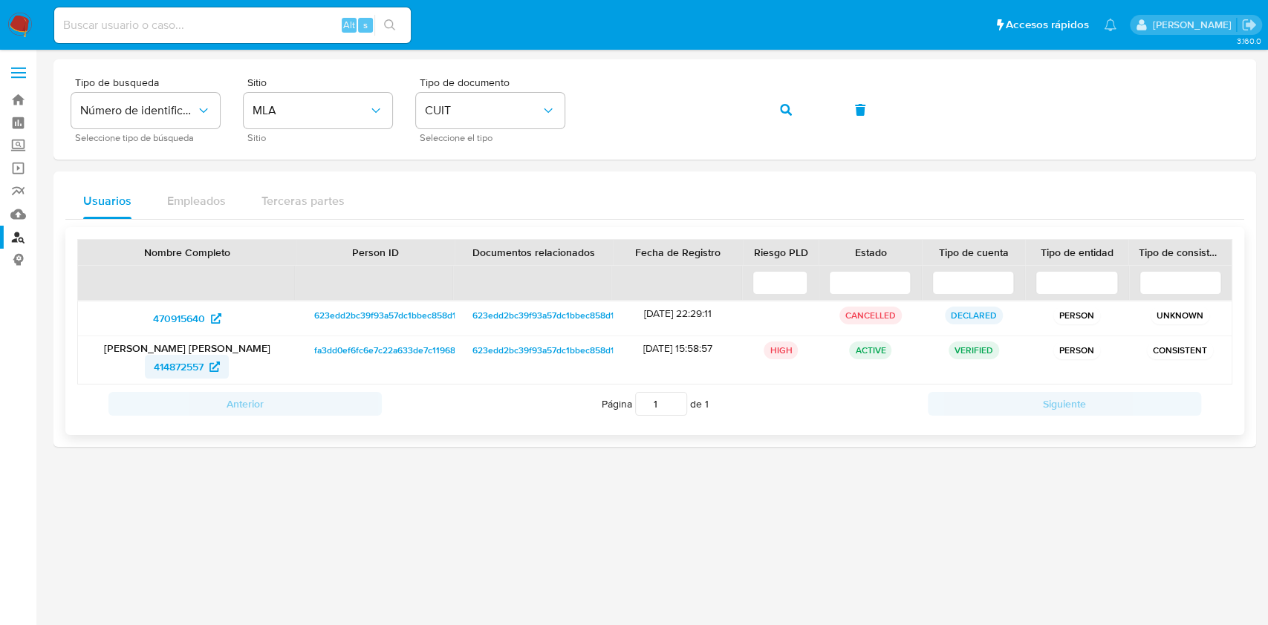
click at [218, 368] on icon at bounding box center [214, 367] width 10 height 10
click at [780, 115] on icon "button" at bounding box center [786, 110] width 12 height 12
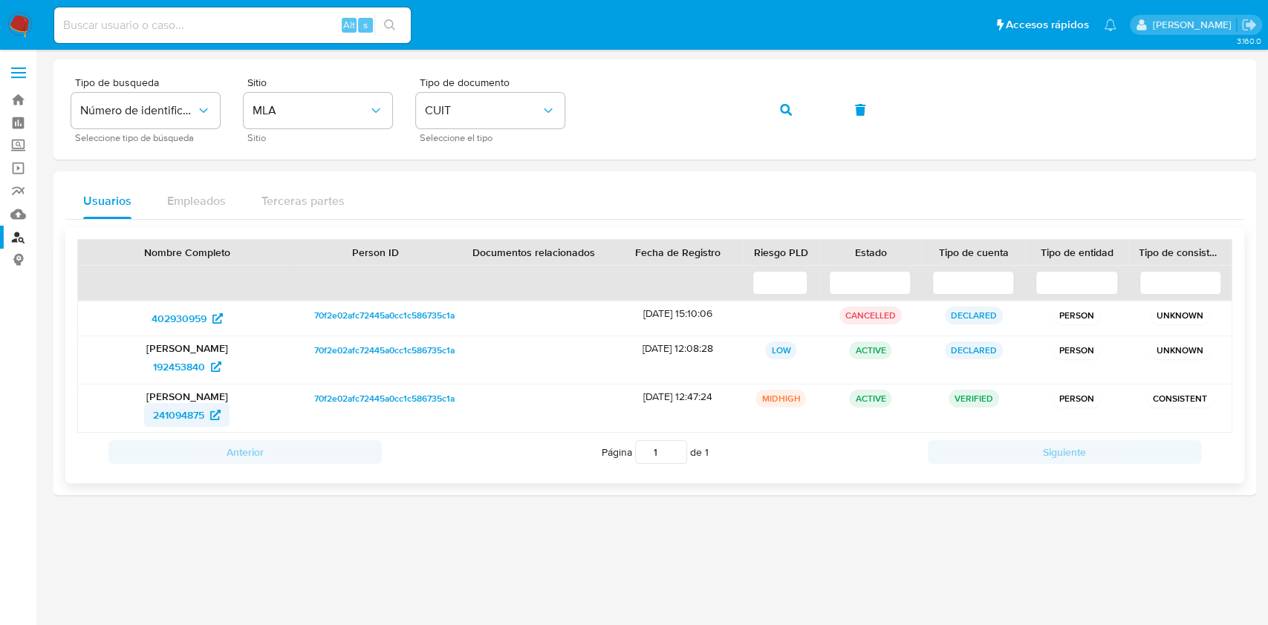
click at [186, 418] on span "241094875" at bounding box center [178, 415] width 51 height 24
click at [772, 112] on button "button" at bounding box center [786, 110] width 51 height 36
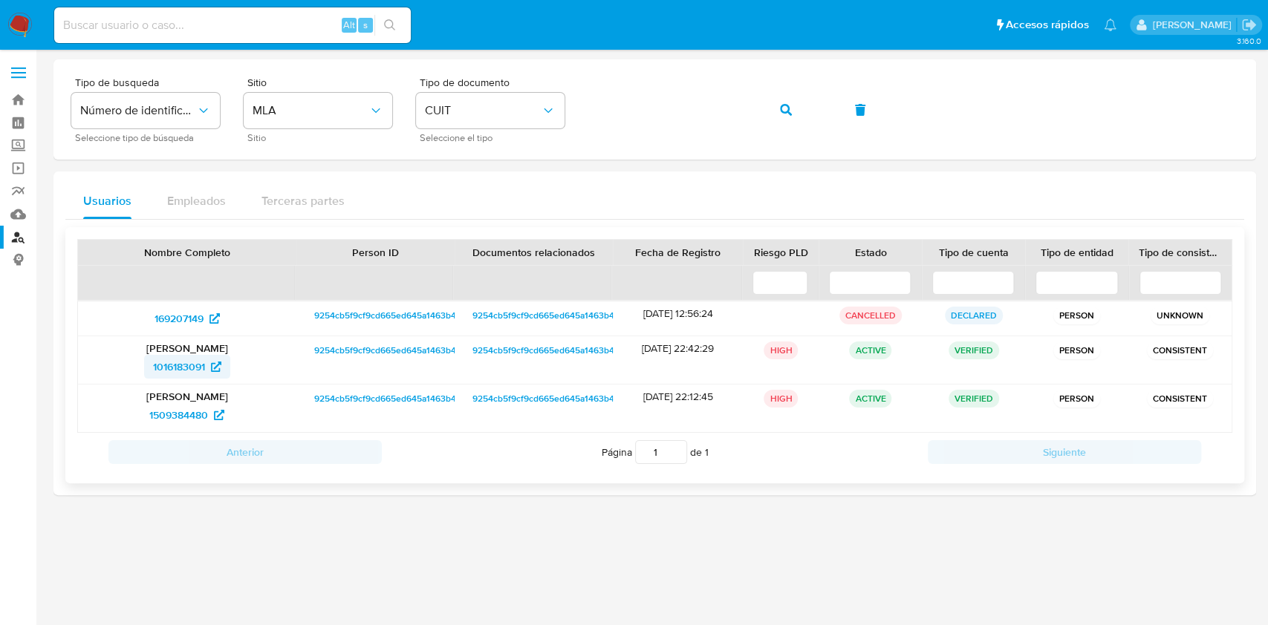
click at [189, 370] on span "1016183091" at bounding box center [179, 367] width 52 height 24
click at [766, 103] on button "button" at bounding box center [786, 110] width 51 height 36
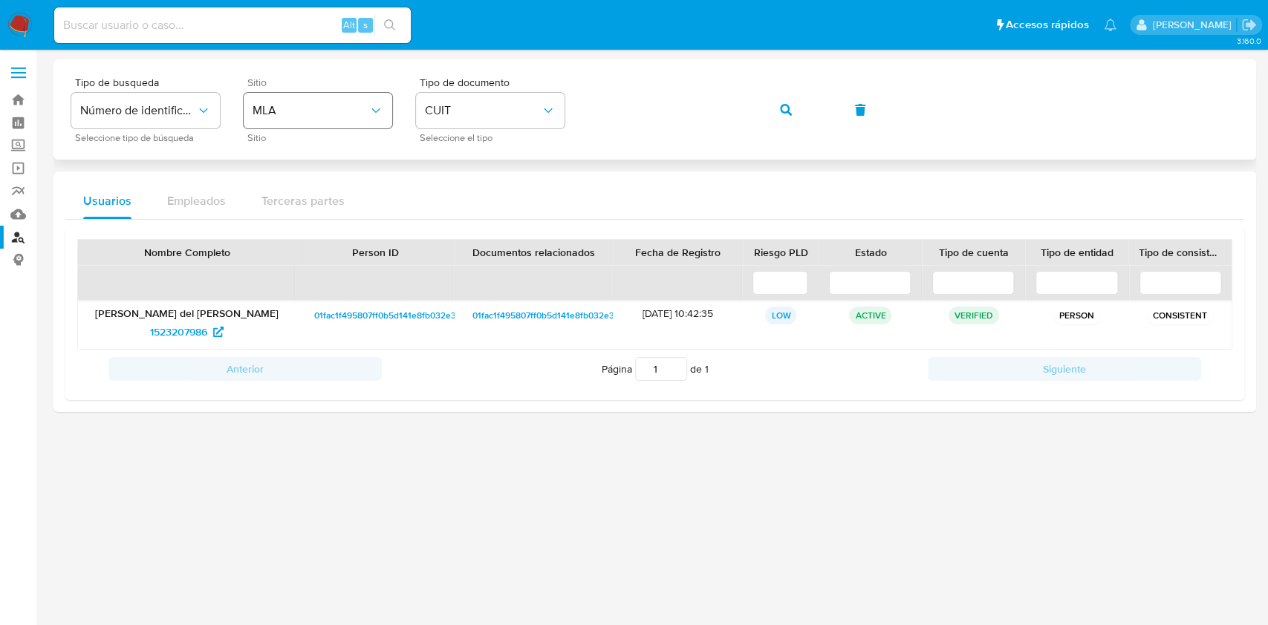
drag, startPoint x: 202, startPoint y: 336, endPoint x: 263, endPoint y: 122, distance: 222.4
click at [201, 336] on span "1523207986" at bounding box center [178, 332] width 57 height 24
click at [781, 114] on icon "button" at bounding box center [786, 110] width 12 height 12
click at [189, 333] on span "1052593248" at bounding box center [179, 332] width 58 height 24
click at [802, 120] on button "button" at bounding box center [786, 110] width 51 height 36
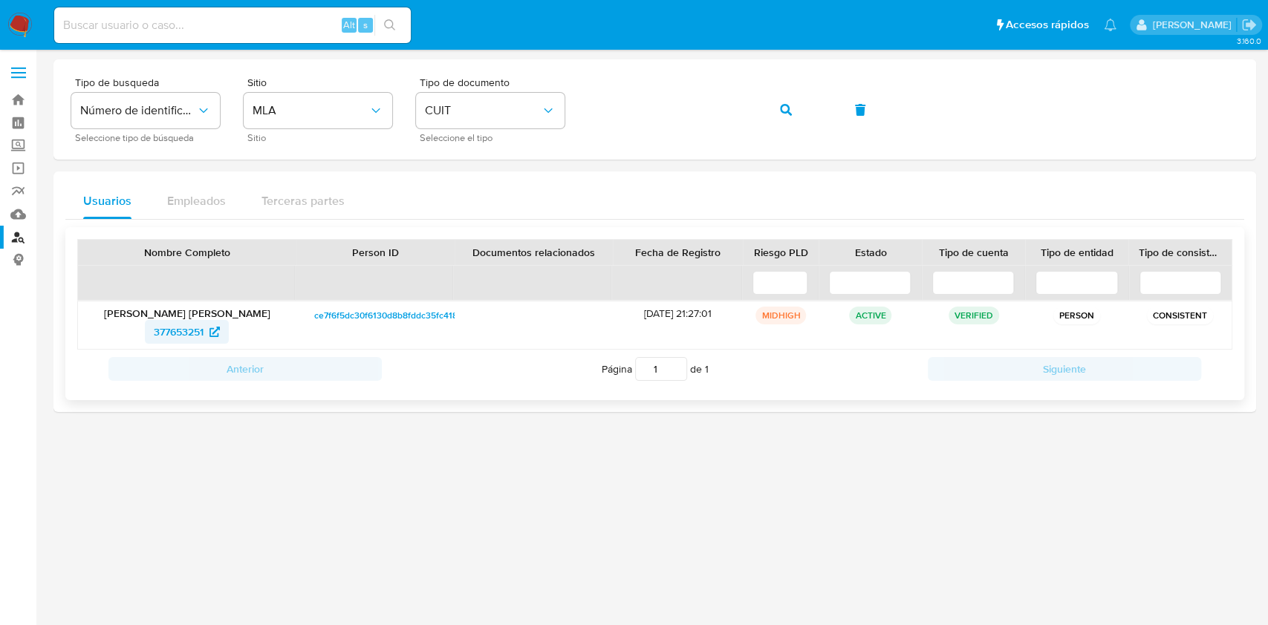
click at [217, 332] on icon at bounding box center [214, 332] width 10 height 10
click at [782, 117] on span "button" at bounding box center [786, 110] width 12 height 33
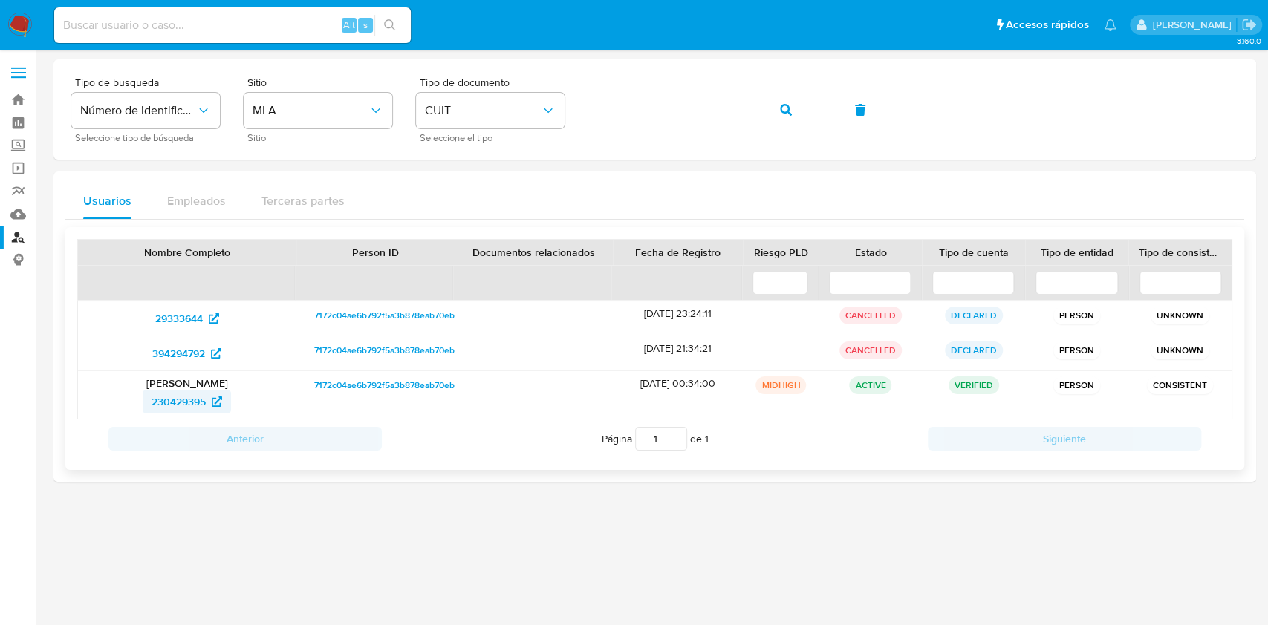
click at [170, 402] on span "230429395" at bounding box center [179, 402] width 54 height 24
click at [775, 110] on button "button" at bounding box center [786, 110] width 51 height 36
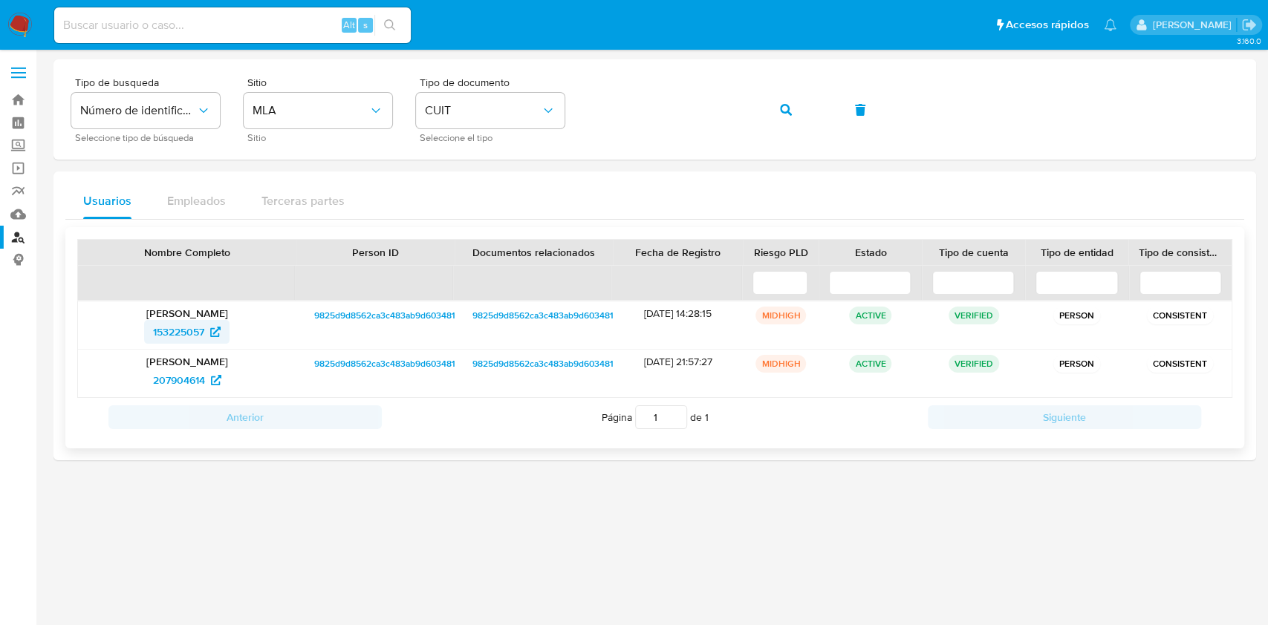
click at [189, 328] on span "153225057" at bounding box center [178, 332] width 51 height 24
click at [199, 374] on span "207904614" at bounding box center [179, 380] width 52 height 24
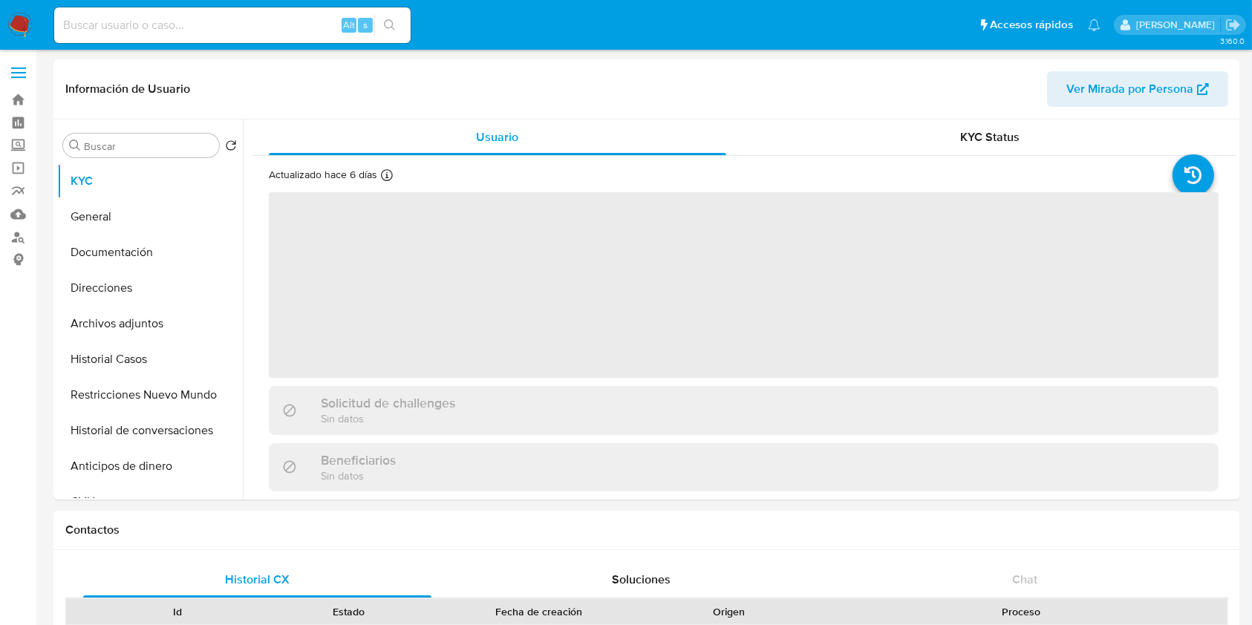
select select "10"
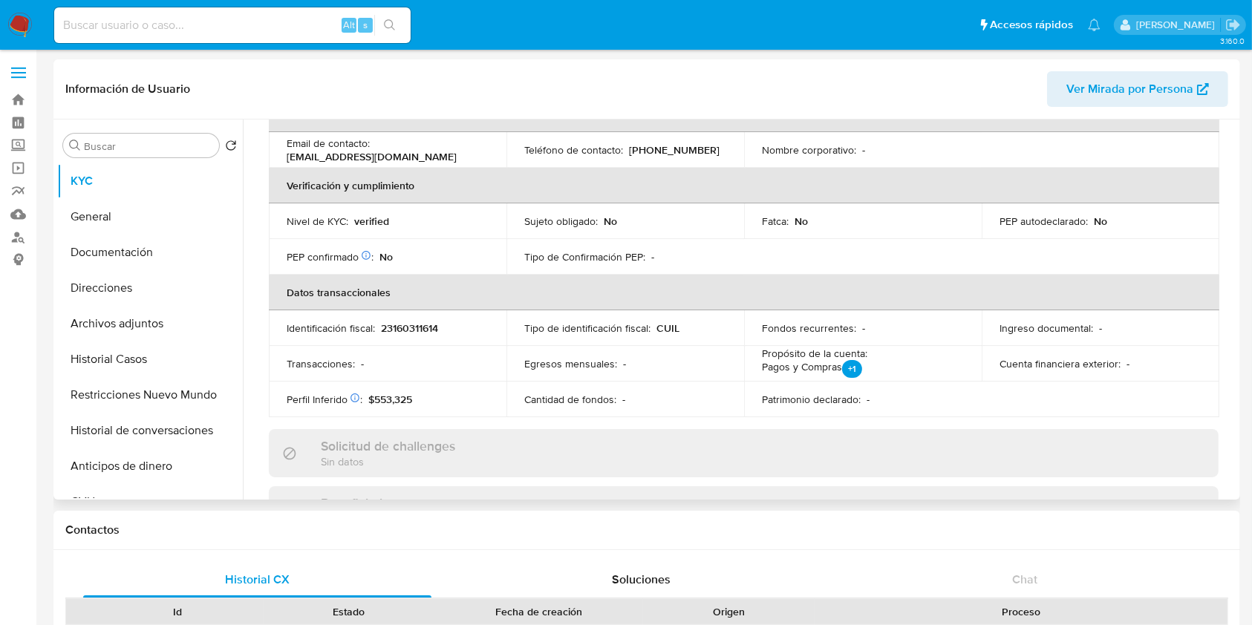
scroll to position [782, 0]
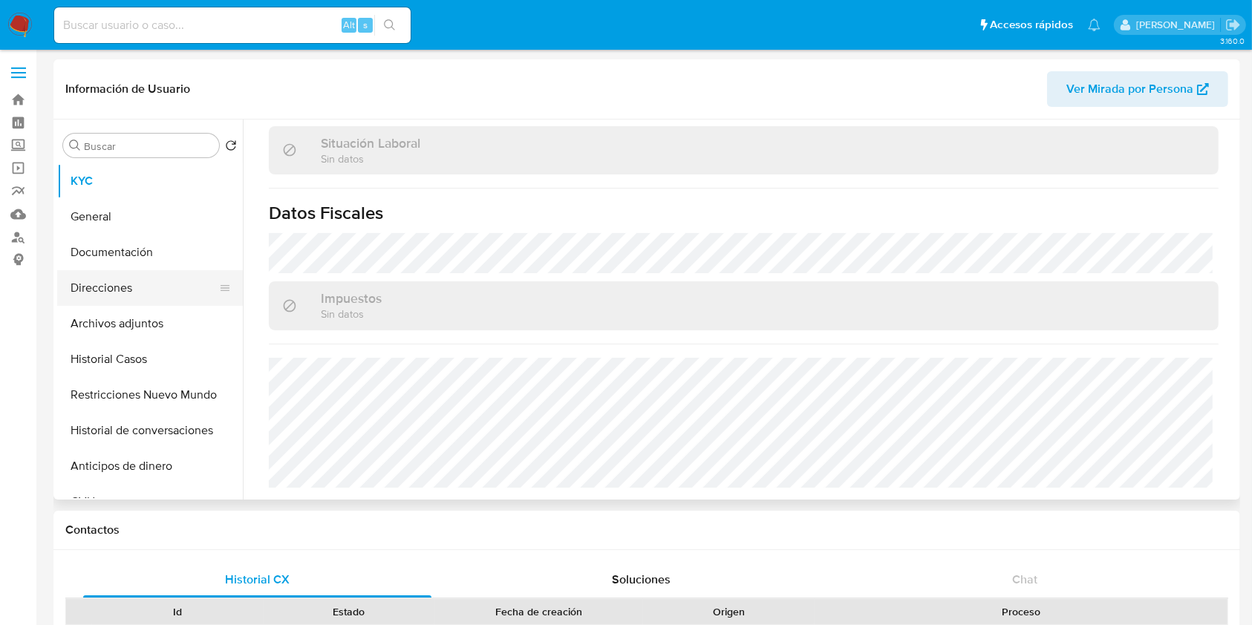
click at [100, 284] on button "Direcciones" at bounding box center [144, 288] width 174 height 36
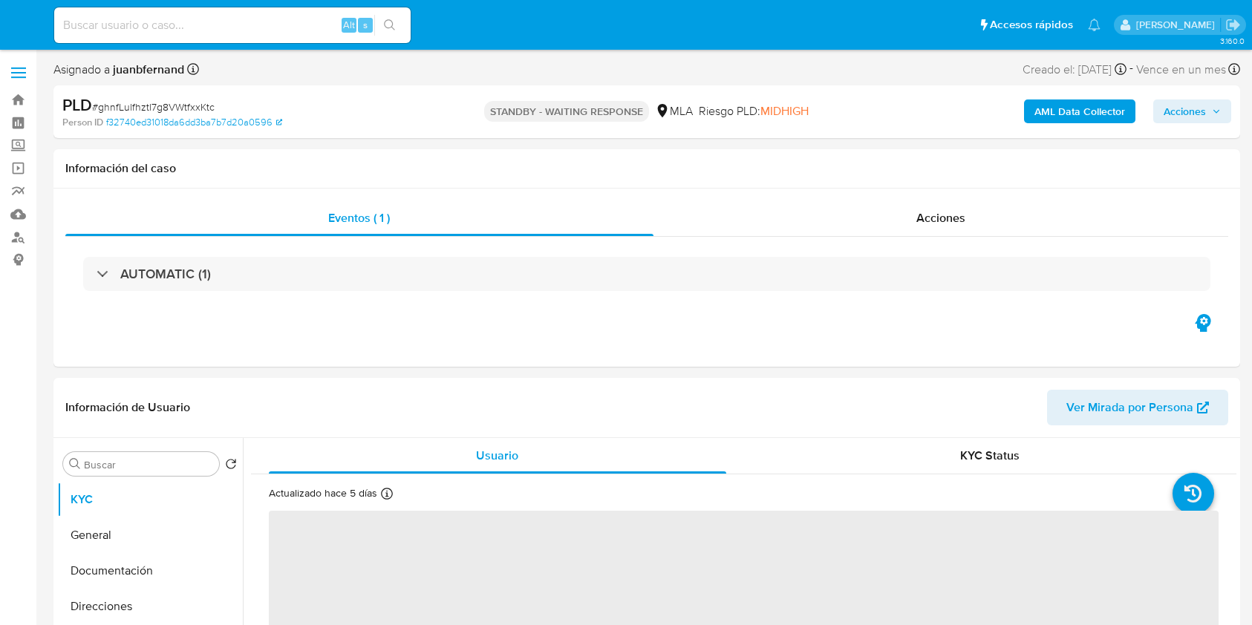
select select "10"
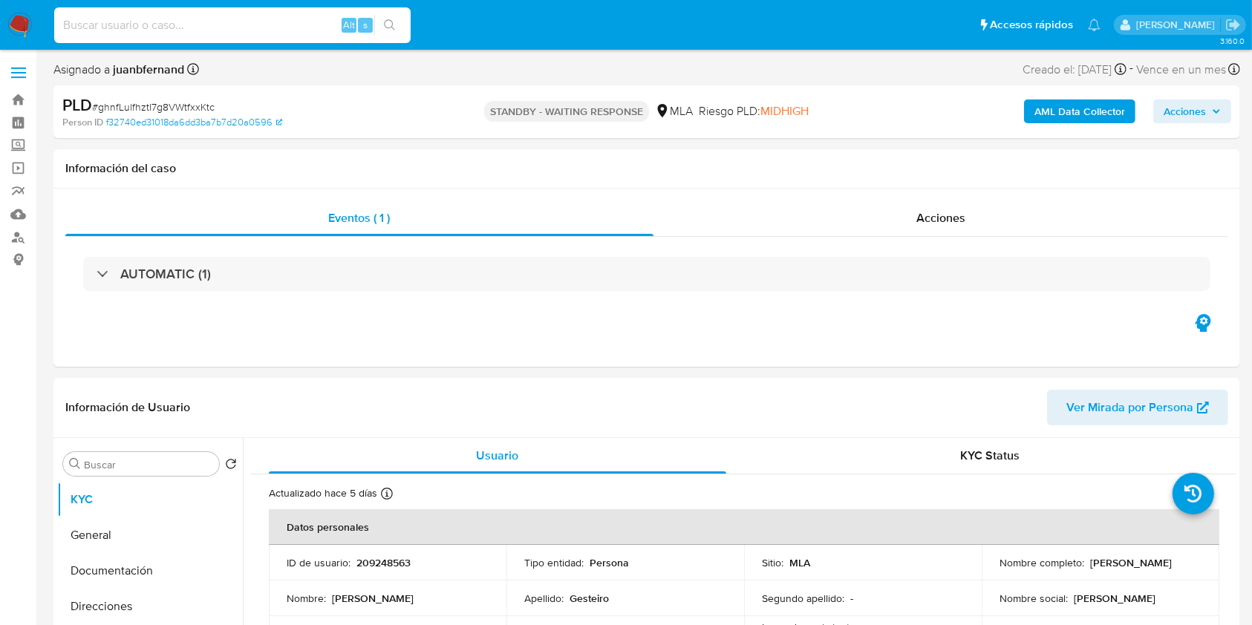
click at [301, 32] on input at bounding box center [232, 25] width 356 height 19
paste input "kbyUXFr3ZR0yaXhcxswsJXeO"
type input "kbyUXFr3ZR0yaXhcxswsJXeO"
click at [374, 23] on button "search-icon" at bounding box center [389, 25] width 30 height 21
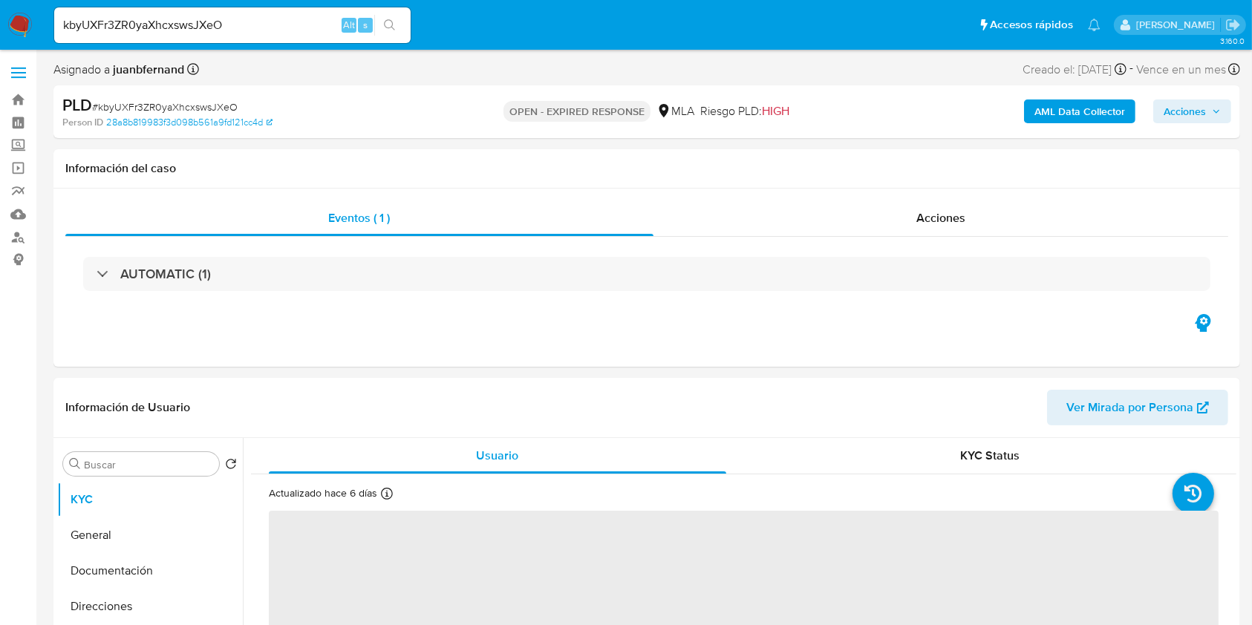
select select "10"
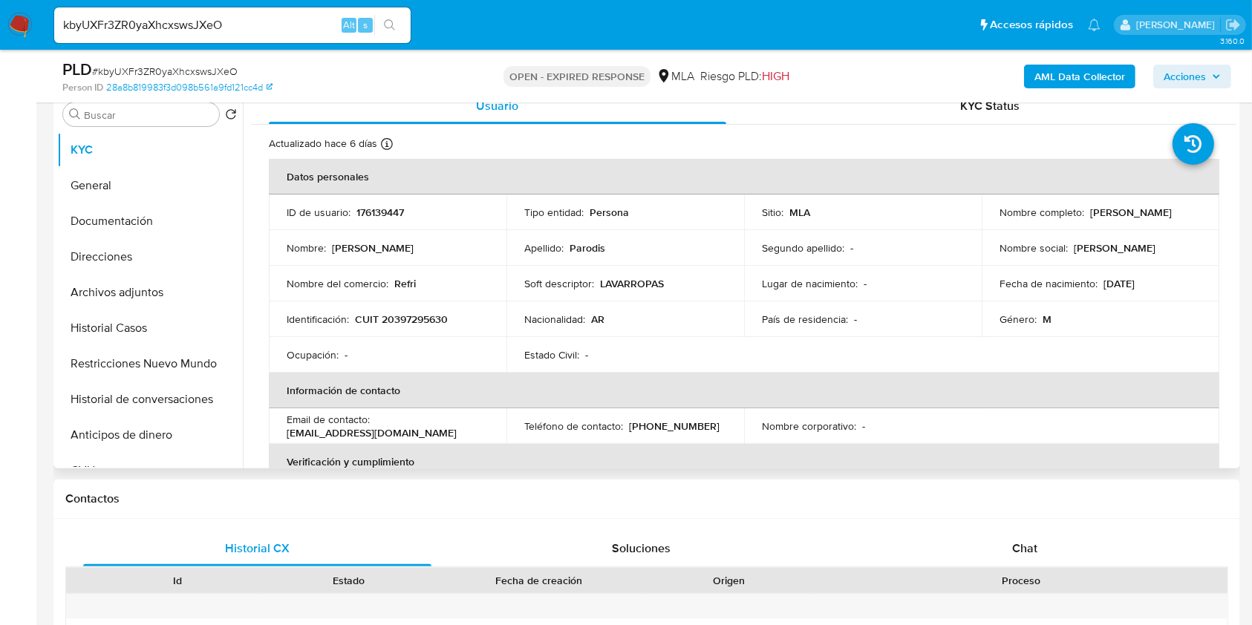
scroll to position [792, 0]
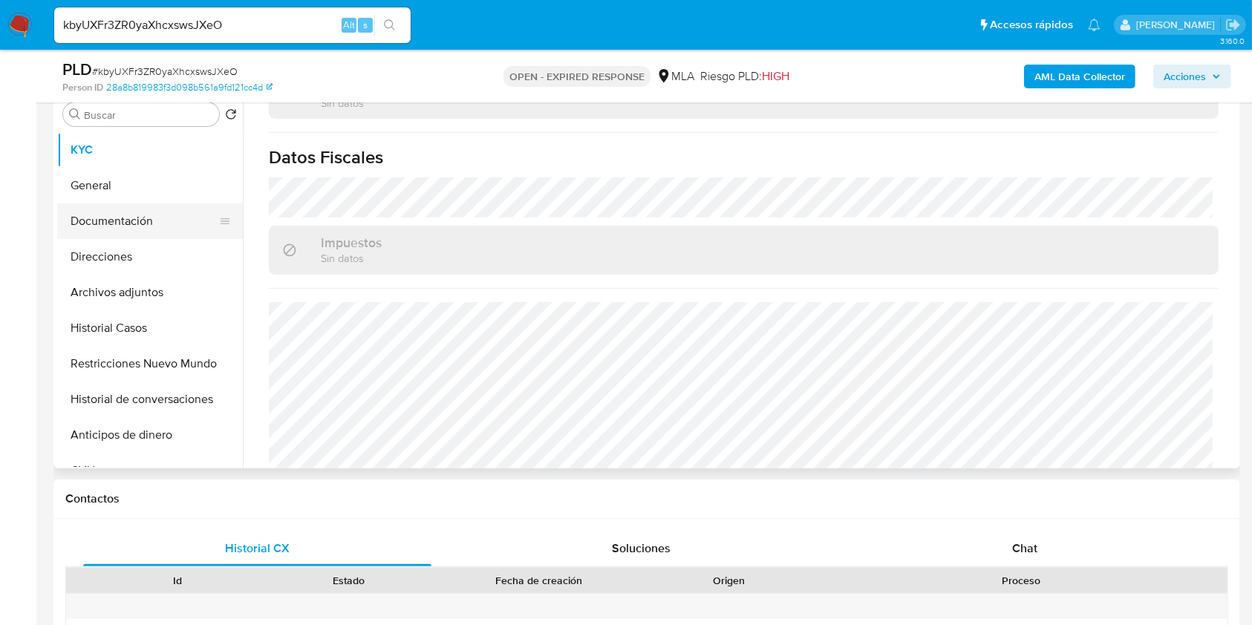
click at [146, 214] on button "Documentación" at bounding box center [144, 221] width 174 height 36
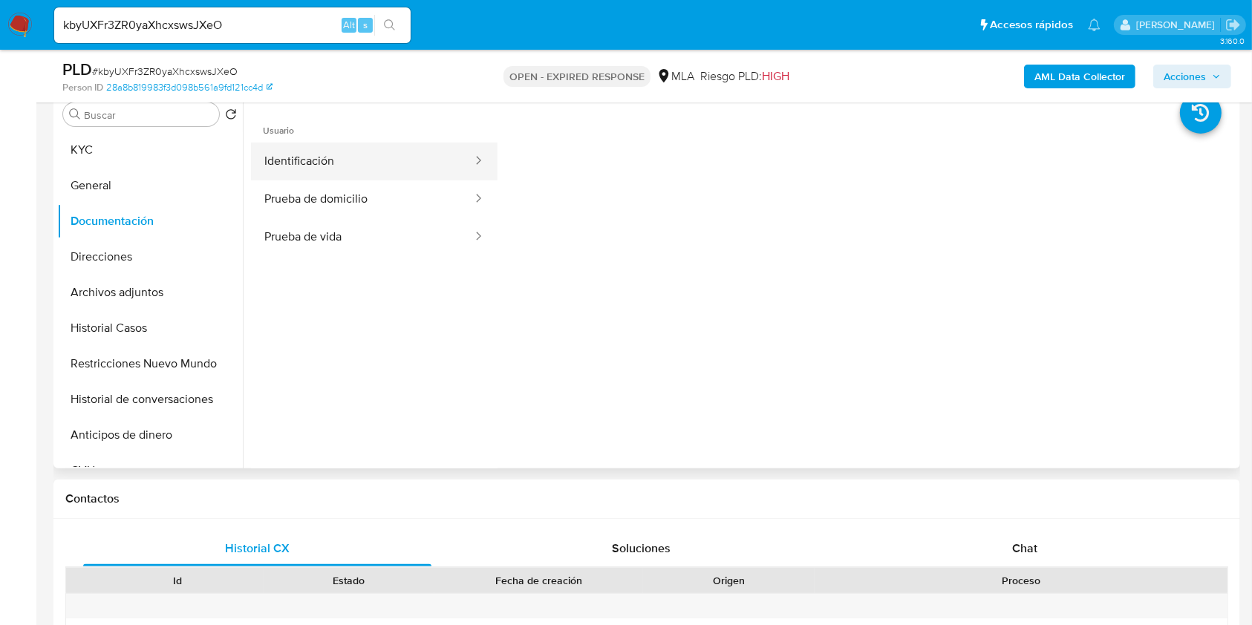
click at [391, 151] on button "Identificación" at bounding box center [362, 162] width 223 height 38
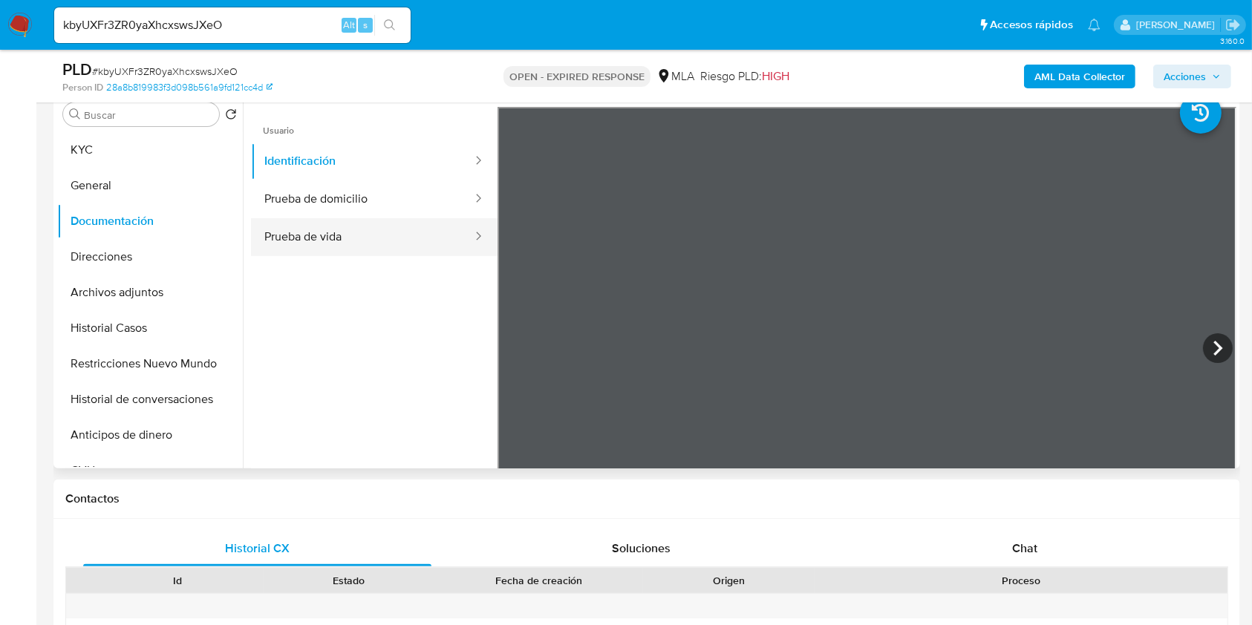
click at [399, 230] on button "Prueba de vida" at bounding box center [362, 237] width 223 height 38
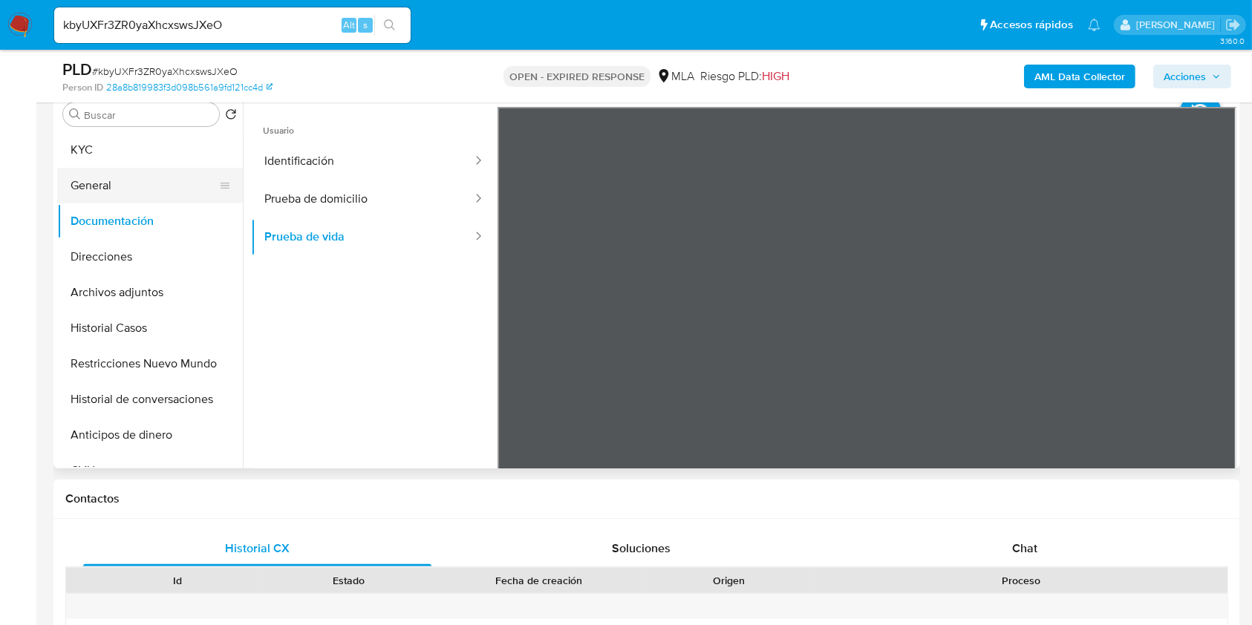
click at [156, 190] on button "General" at bounding box center [144, 186] width 174 height 36
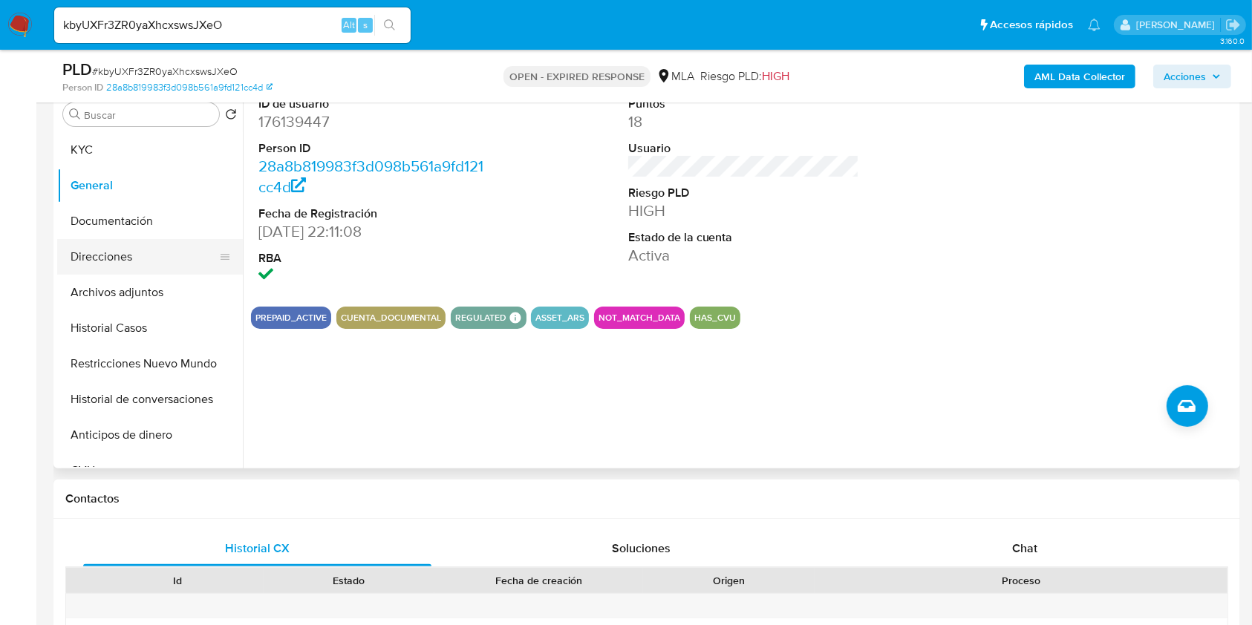
click at [166, 249] on button "Direcciones" at bounding box center [144, 257] width 174 height 36
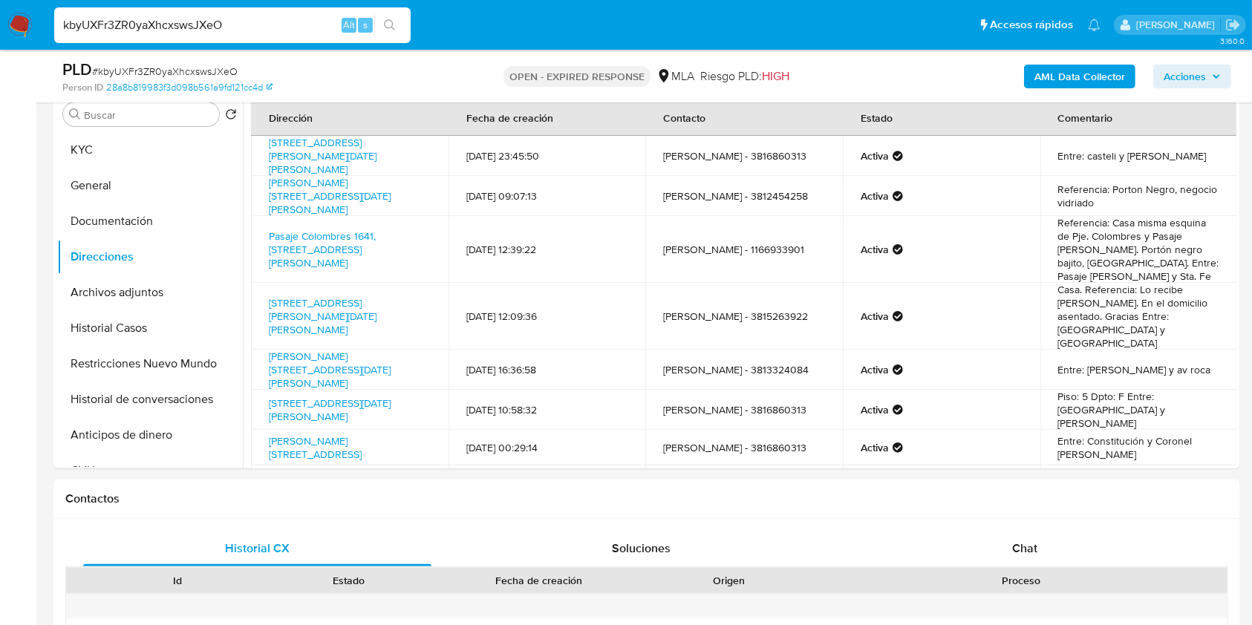
click at [218, 21] on input "kbyUXFr3ZR0yaXhcxswsJXeO" at bounding box center [232, 25] width 356 height 19
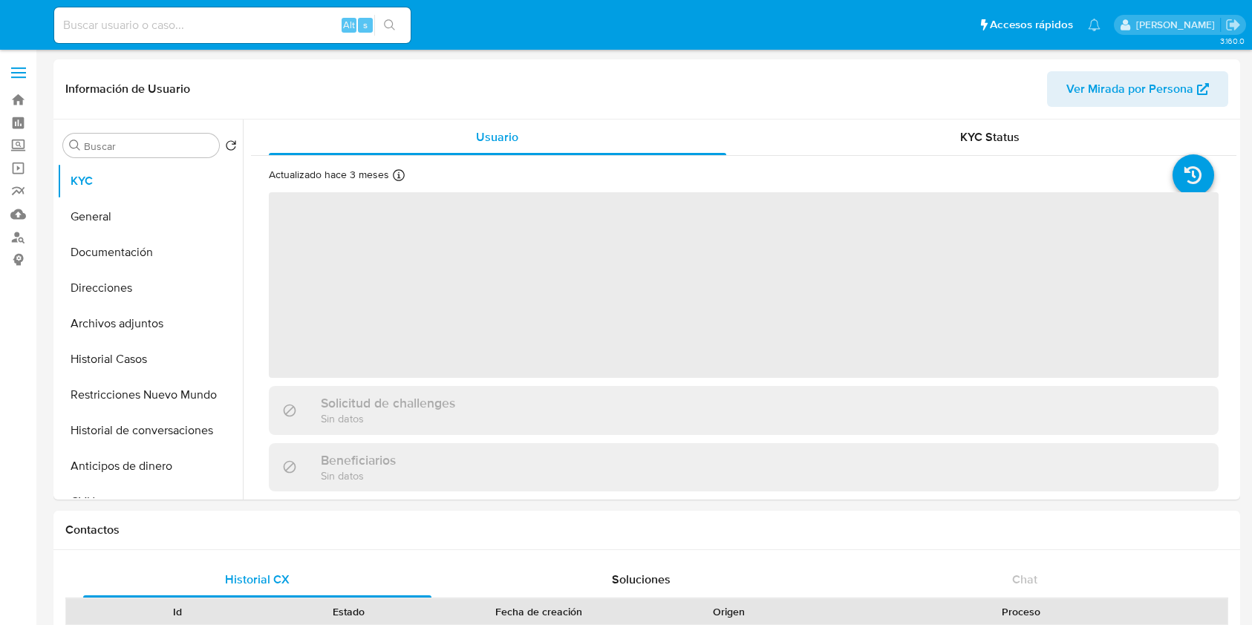
select select "10"
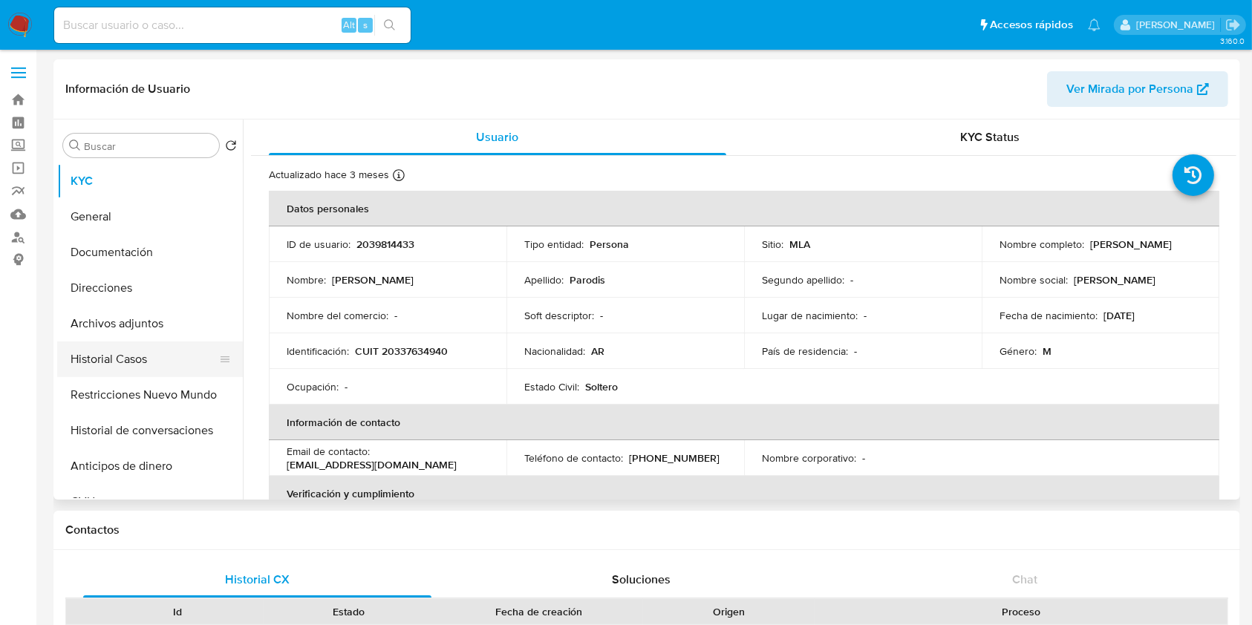
click at [146, 371] on button "Historial Casos" at bounding box center [144, 360] width 174 height 36
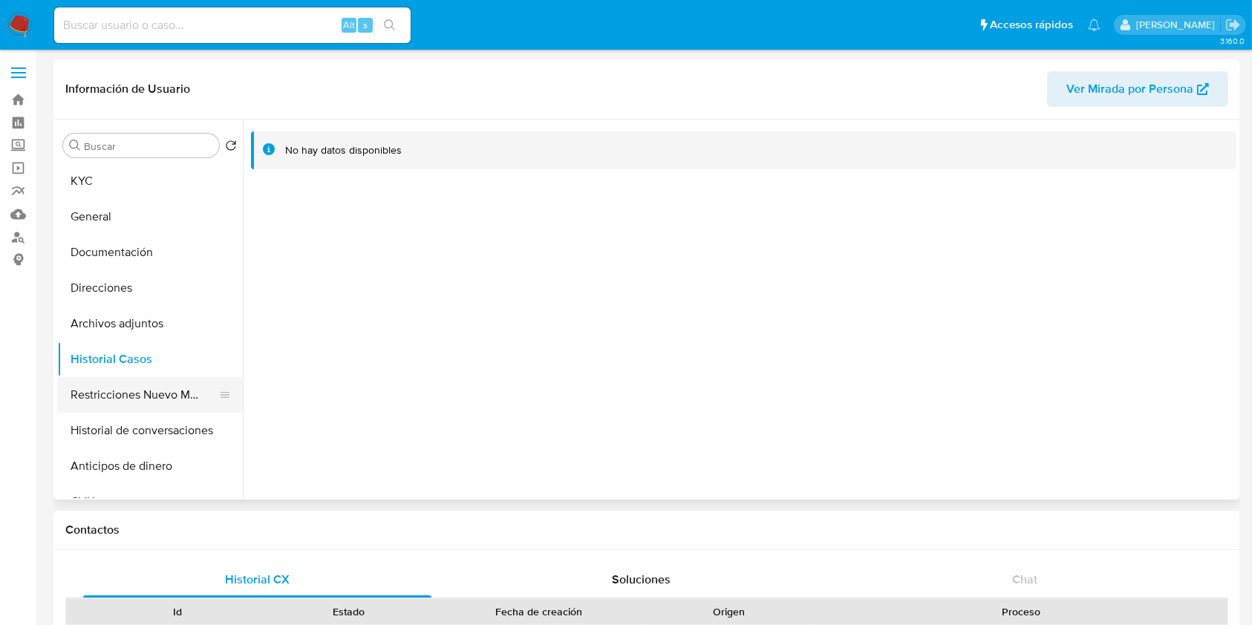
click at [117, 389] on button "Restricciones Nuevo Mundo" at bounding box center [144, 395] width 174 height 36
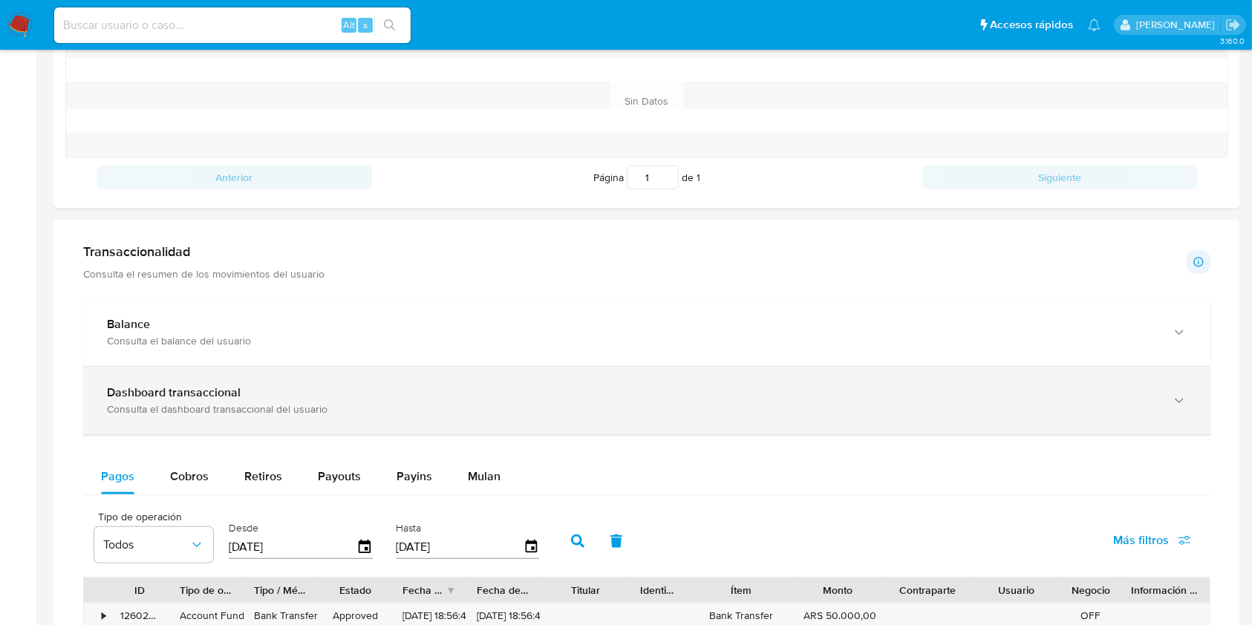
scroll to position [594, 0]
click at [172, 371] on div "Dashboard transaccional Consulta el dashboard transaccional del usuario" at bounding box center [646, 399] width 1127 height 68
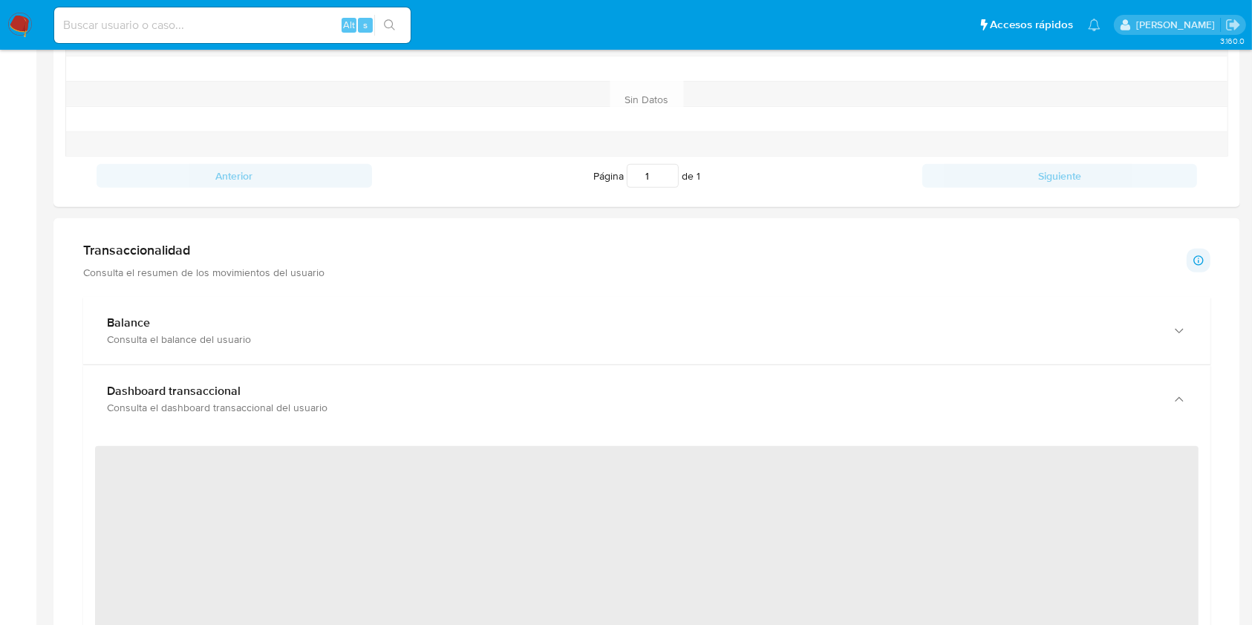
scroll to position [0, 0]
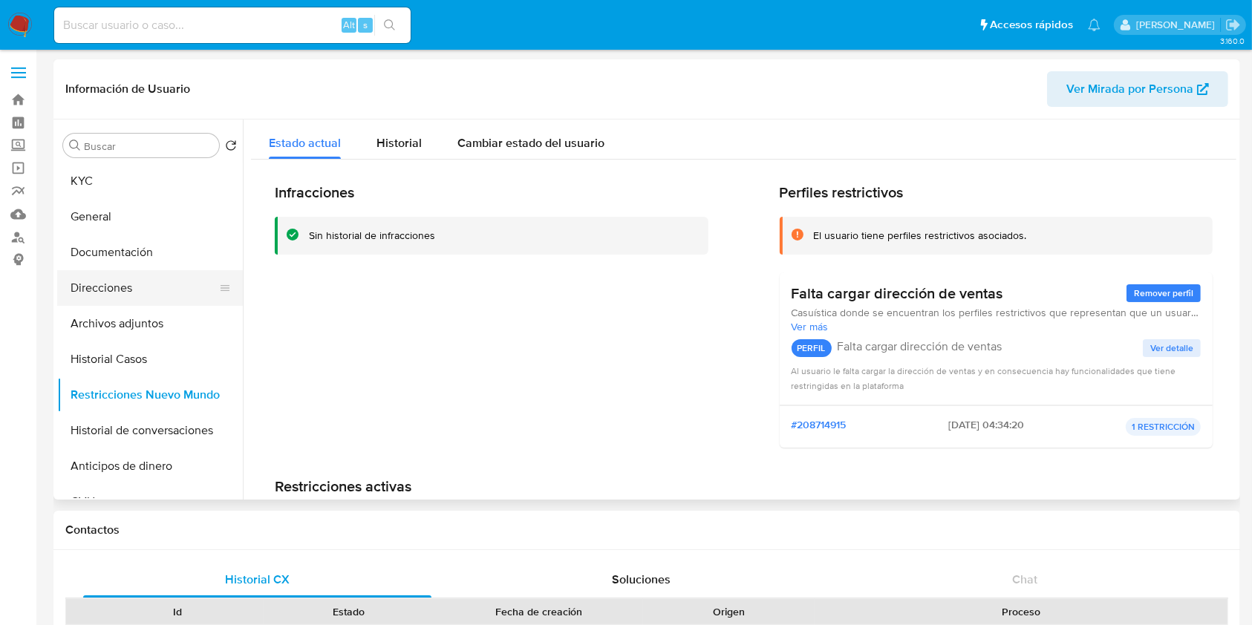
click at [134, 282] on button "Direcciones" at bounding box center [144, 288] width 174 height 36
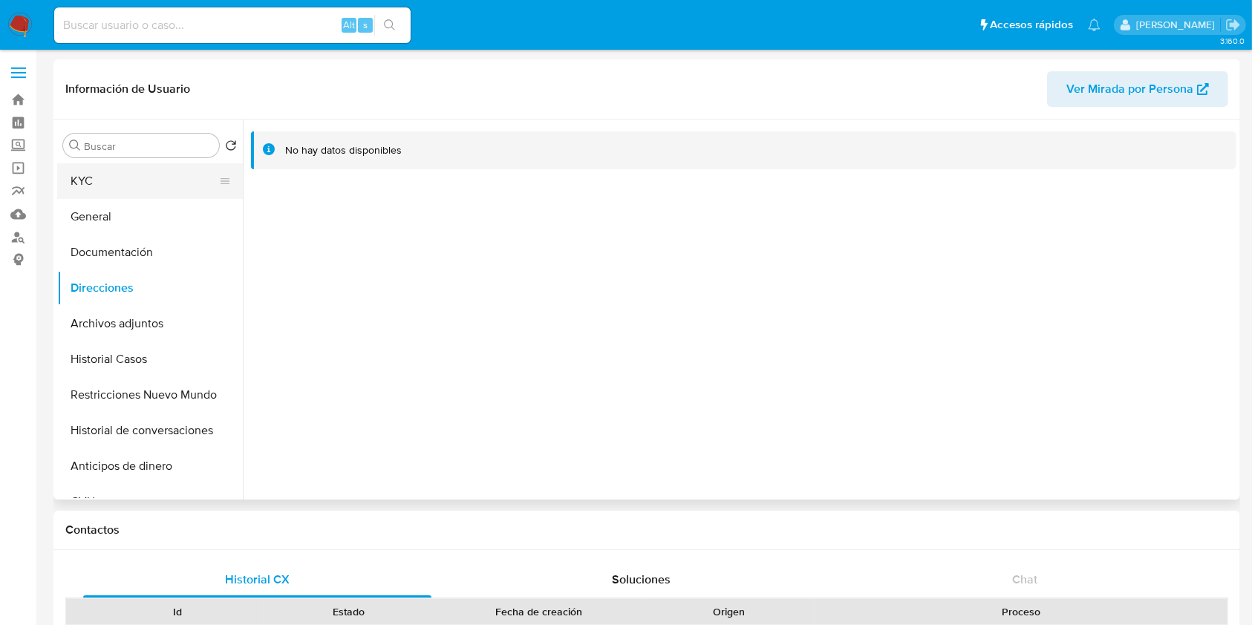
click at [145, 185] on button "KYC" at bounding box center [144, 181] width 174 height 36
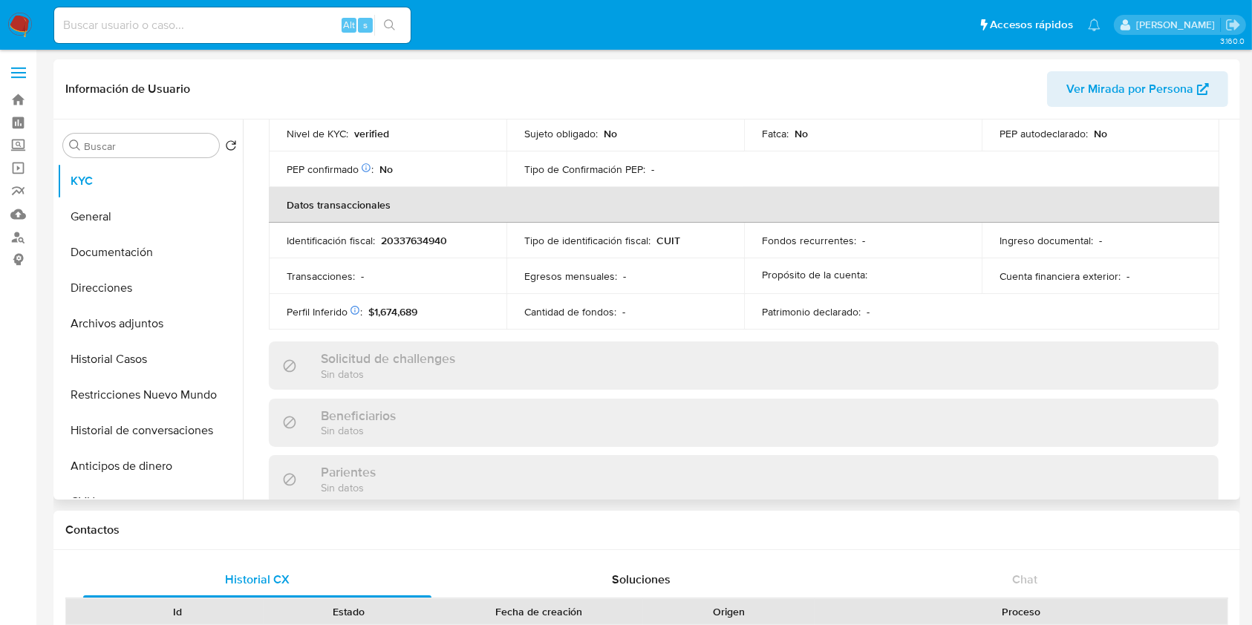
scroll to position [782, 0]
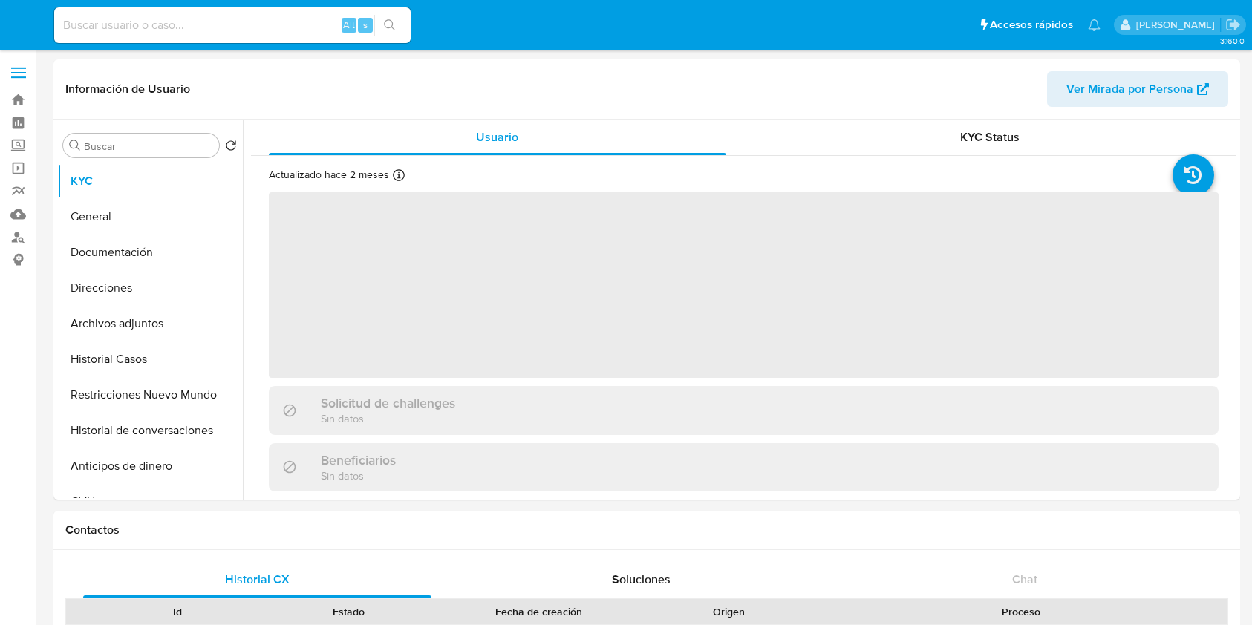
select select "10"
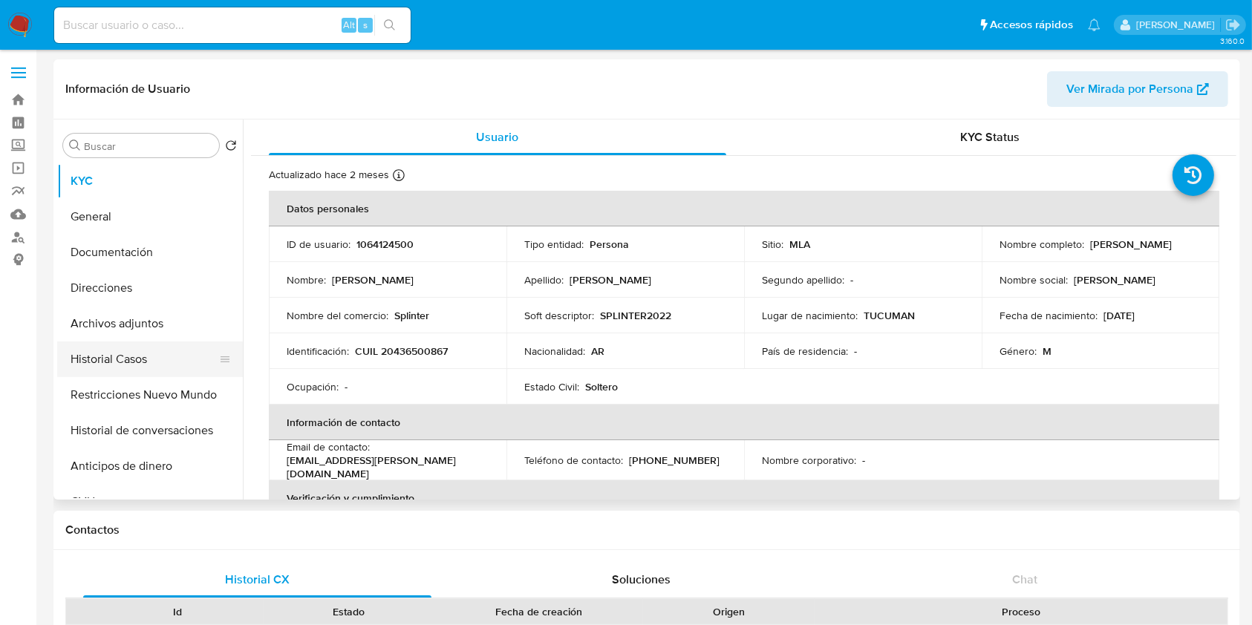
click at [160, 357] on button "Historial Casos" at bounding box center [144, 360] width 174 height 36
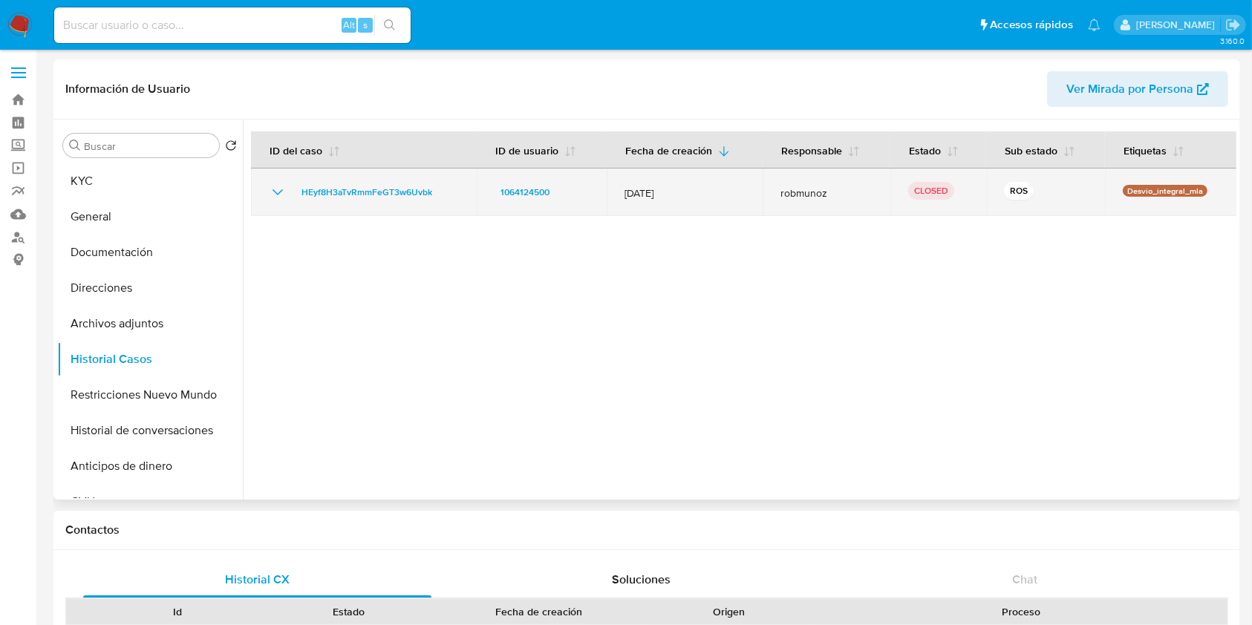
click at [277, 196] on icon "Mostrar/Ocultar" at bounding box center [278, 192] width 18 height 18
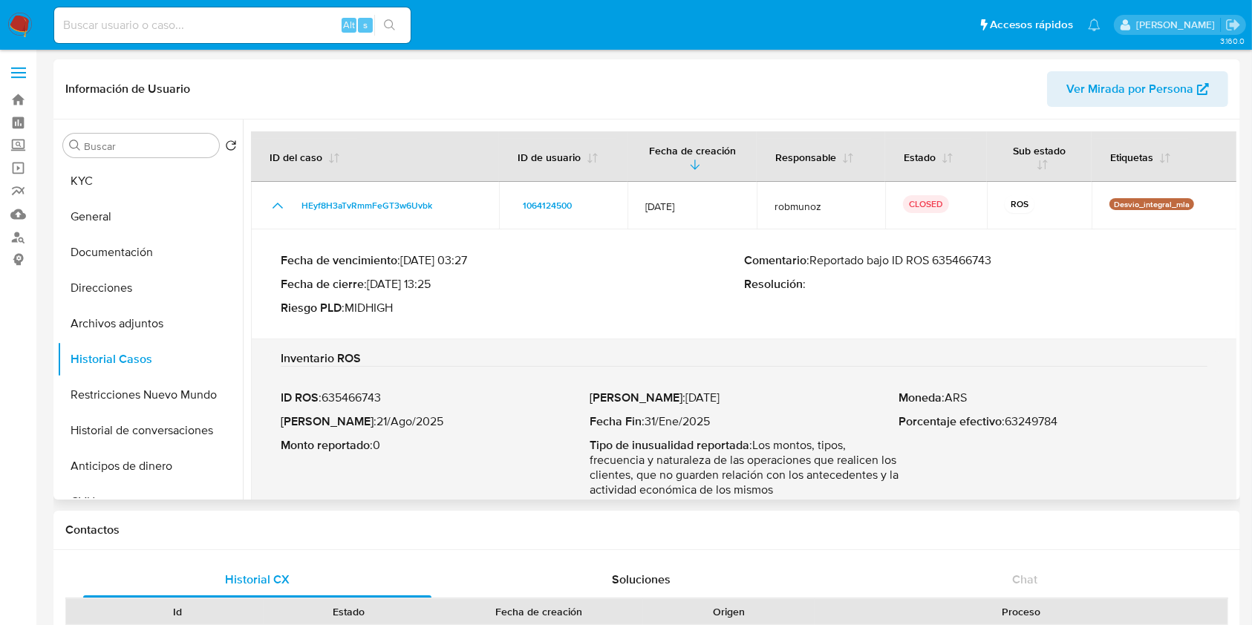
click at [967, 261] on p "Comentario : Reportado bajo ID ROS 635466743" at bounding box center [975, 260] width 463 height 15
click at [406, 425] on p "Fecha ROS : 21/Ago/2025" at bounding box center [435, 421] width 309 height 15
drag, startPoint x: 406, startPoint y: 425, endPoint x: 355, endPoint y: 420, distance: 50.8
click at [355, 420] on p "Fecha ROS : 21/Ago/2025" at bounding box center [435, 421] width 309 height 15
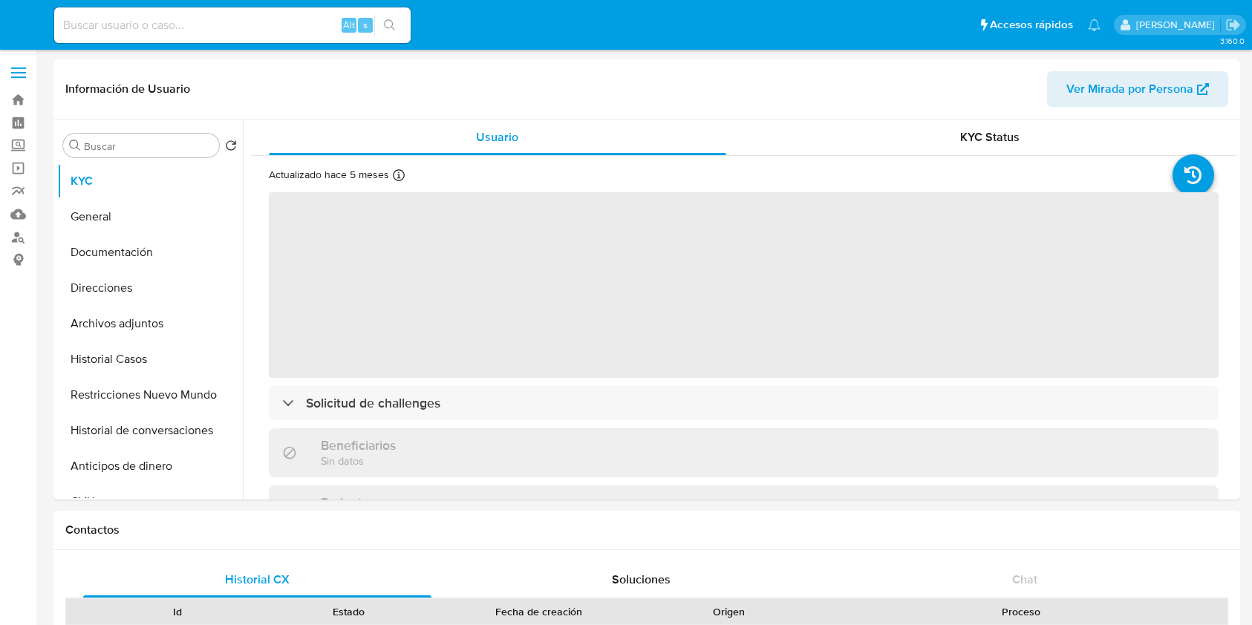
select select "10"
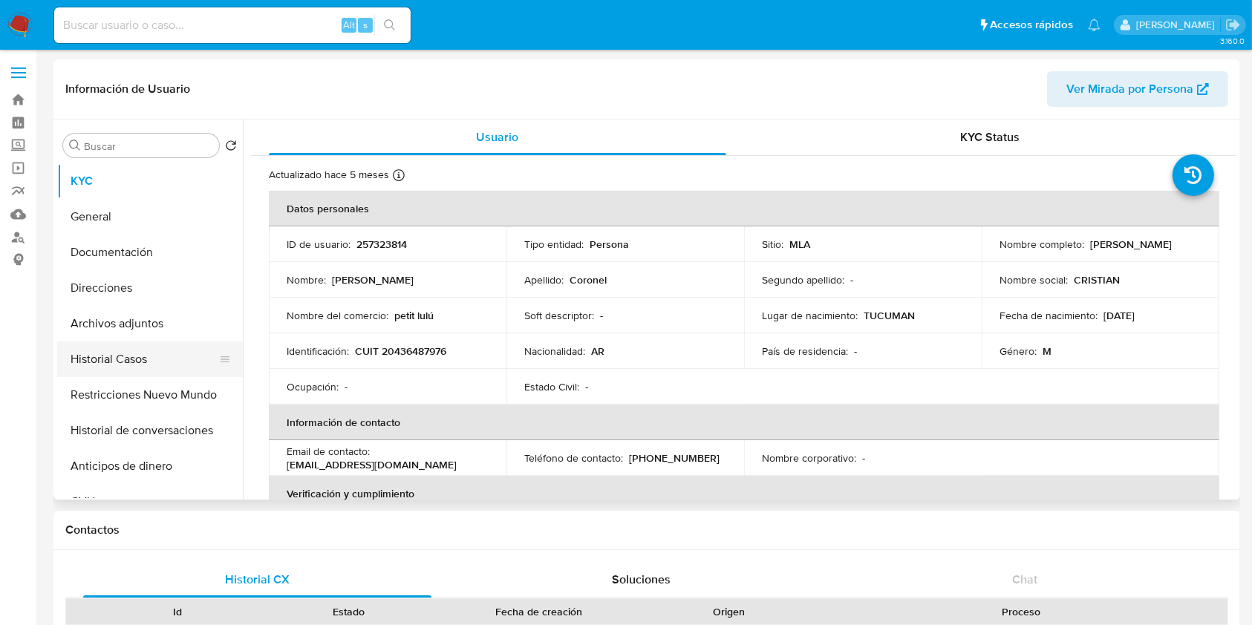
click at [140, 345] on button "Historial Casos" at bounding box center [144, 360] width 174 height 36
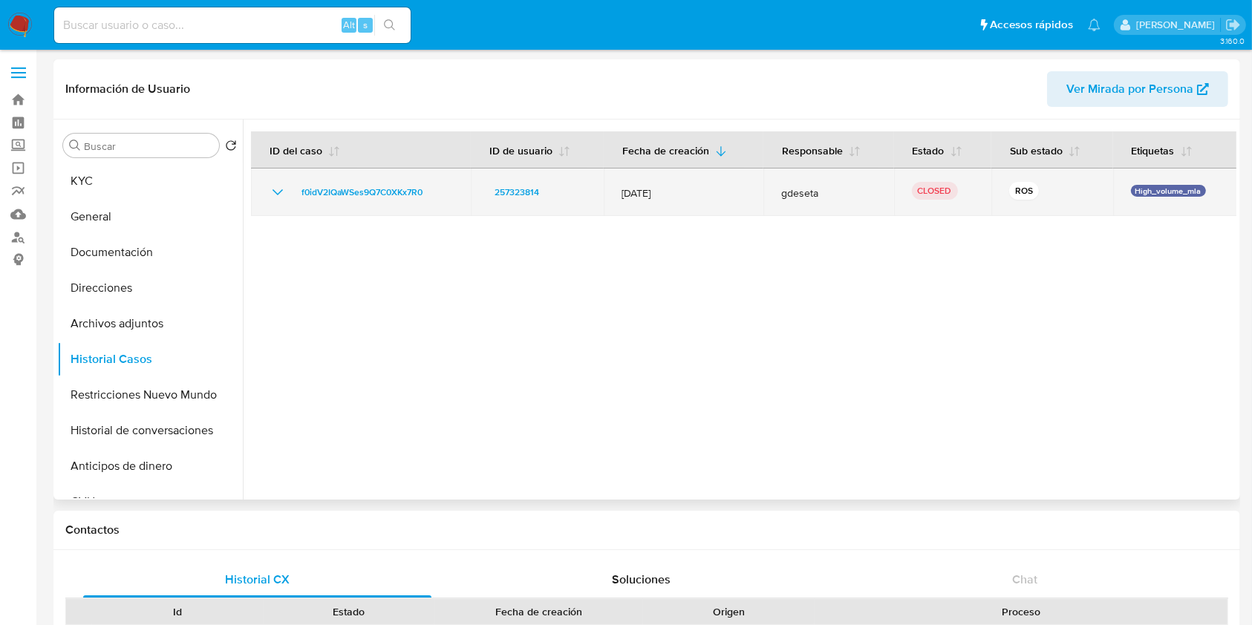
drag, startPoint x: 279, startPoint y: 194, endPoint x: 293, endPoint y: 209, distance: 20.5
click at [280, 195] on icon "Mostrar/Ocultar" at bounding box center [278, 192] width 18 height 18
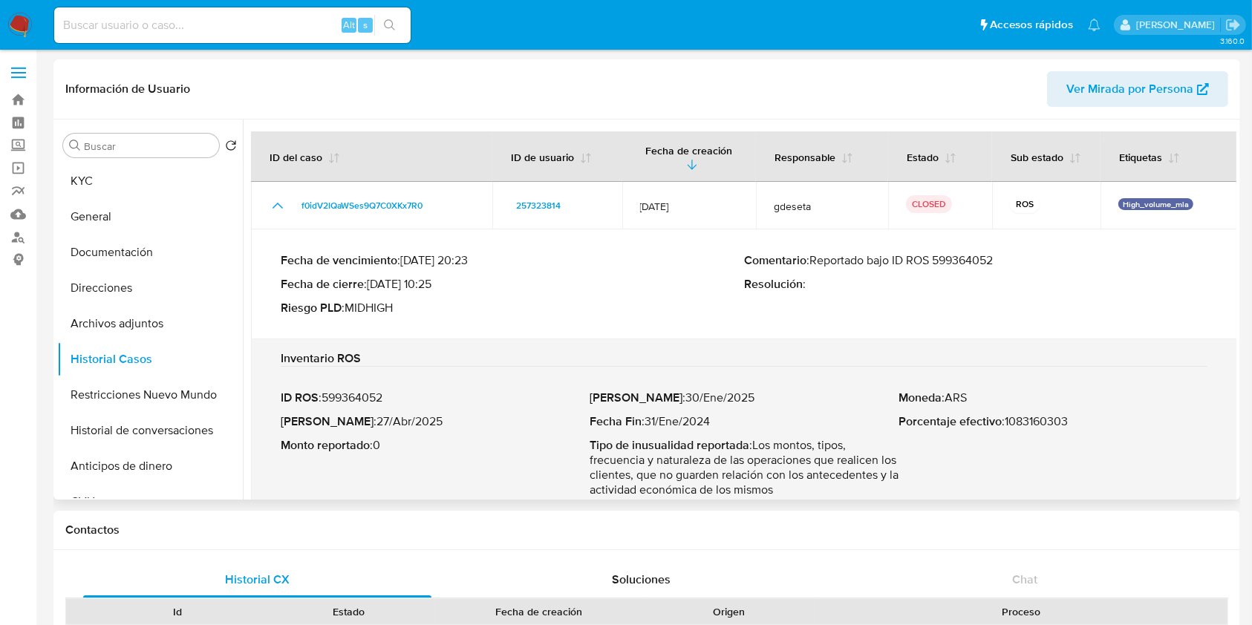
click at [970, 253] on p "Comentario : Reportado bajo ID ROS 599364052" at bounding box center [975, 260] width 463 height 15
click at [408, 415] on p "Fecha ROS : 27/Abr/2025" at bounding box center [435, 421] width 309 height 15
drag, startPoint x: 408, startPoint y: 415, endPoint x: 351, endPoint y: 416, distance: 56.4
click at [351, 416] on p "Fecha ROS : 27/Abr/2025" at bounding box center [435, 421] width 309 height 15
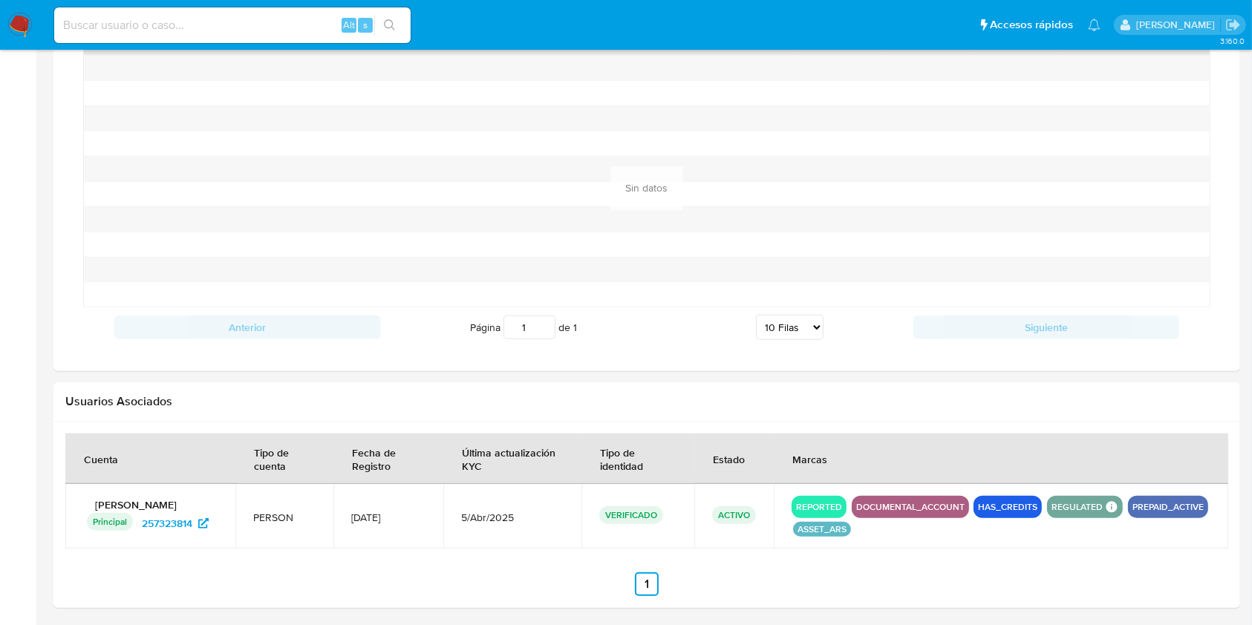
scroll to position [1196, 0]
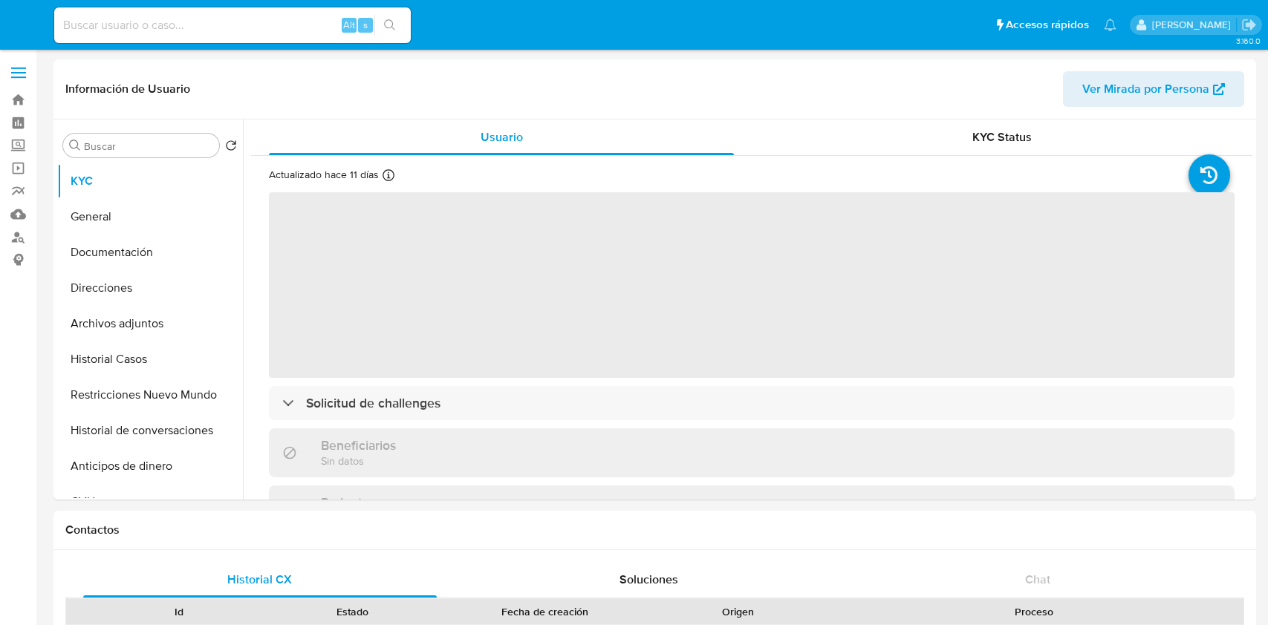
select select "10"
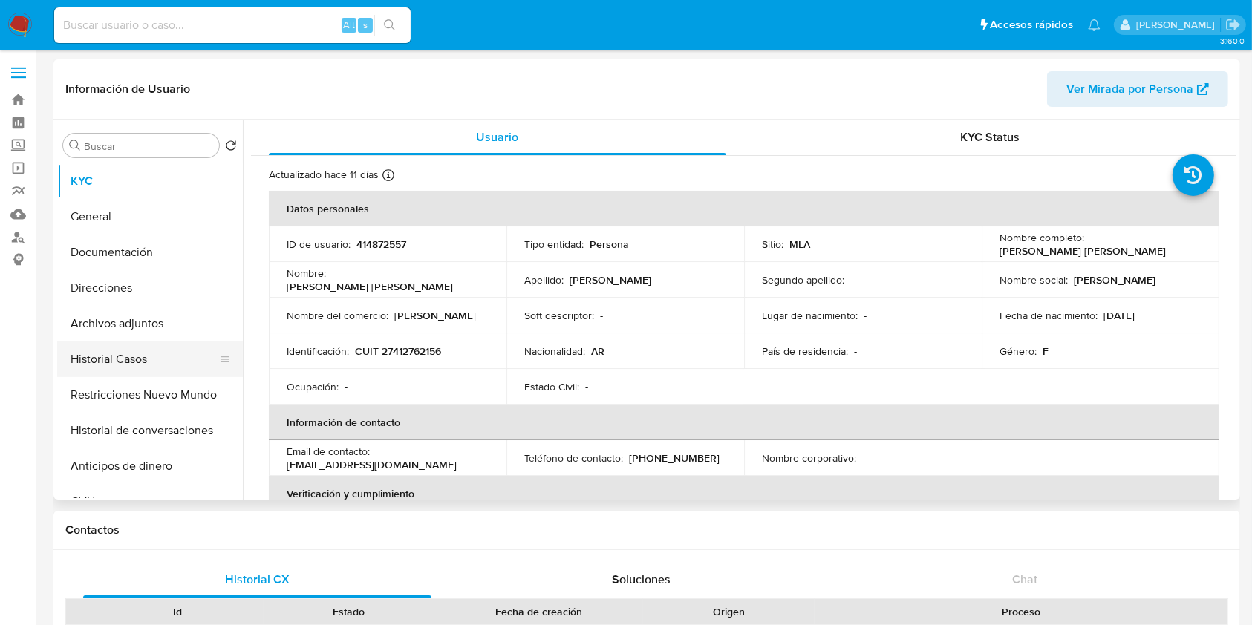
click at [134, 354] on button "Historial Casos" at bounding box center [144, 360] width 174 height 36
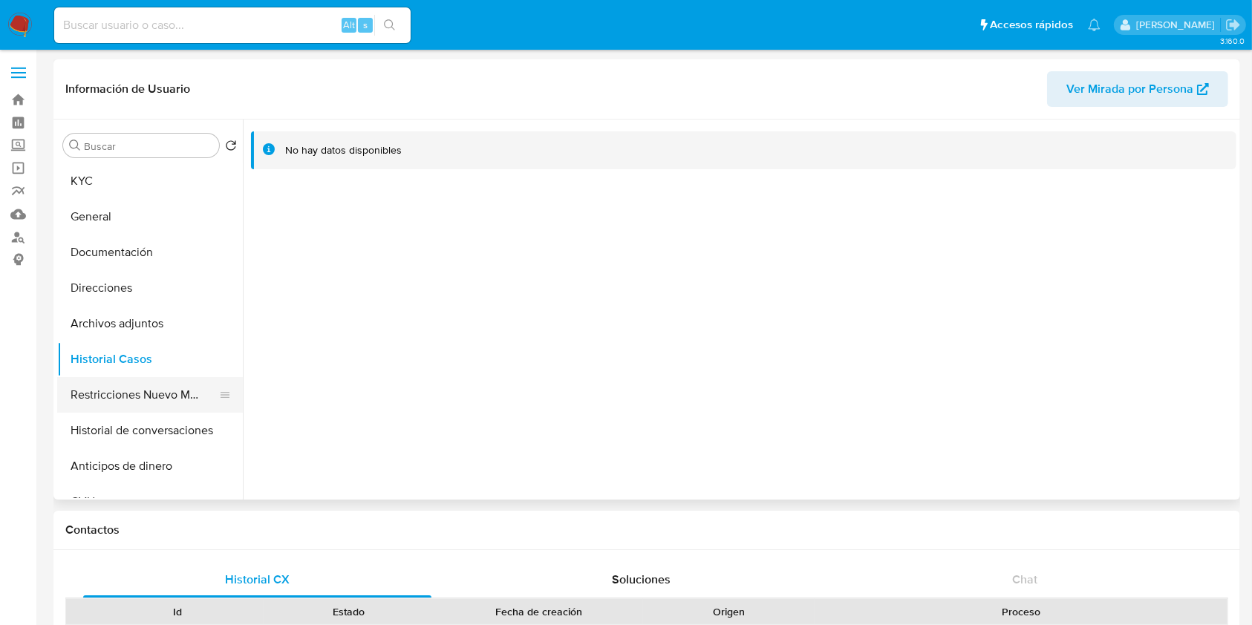
drag, startPoint x: 131, startPoint y: 380, endPoint x: 108, endPoint y: 387, distance: 23.3
click at [131, 381] on button "Restricciones Nuevo Mundo" at bounding box center [144, 395] width 174 height 36
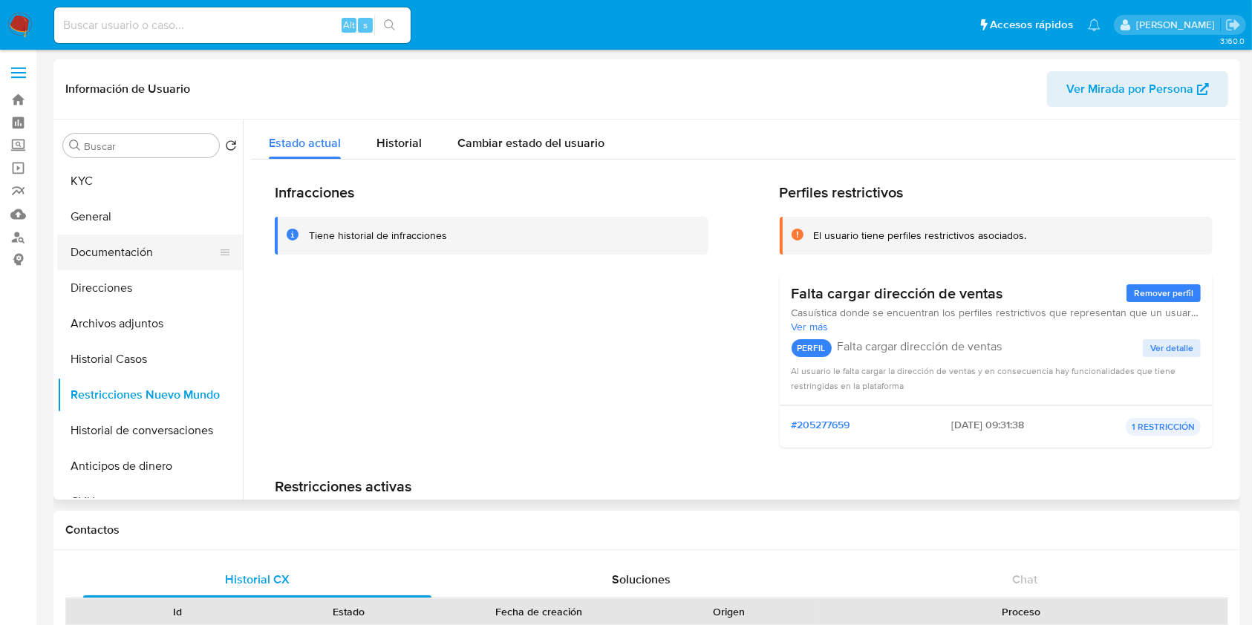
click at [123, 253] on button "Documentación" at bounding box center [144, 253] width 174 height 36
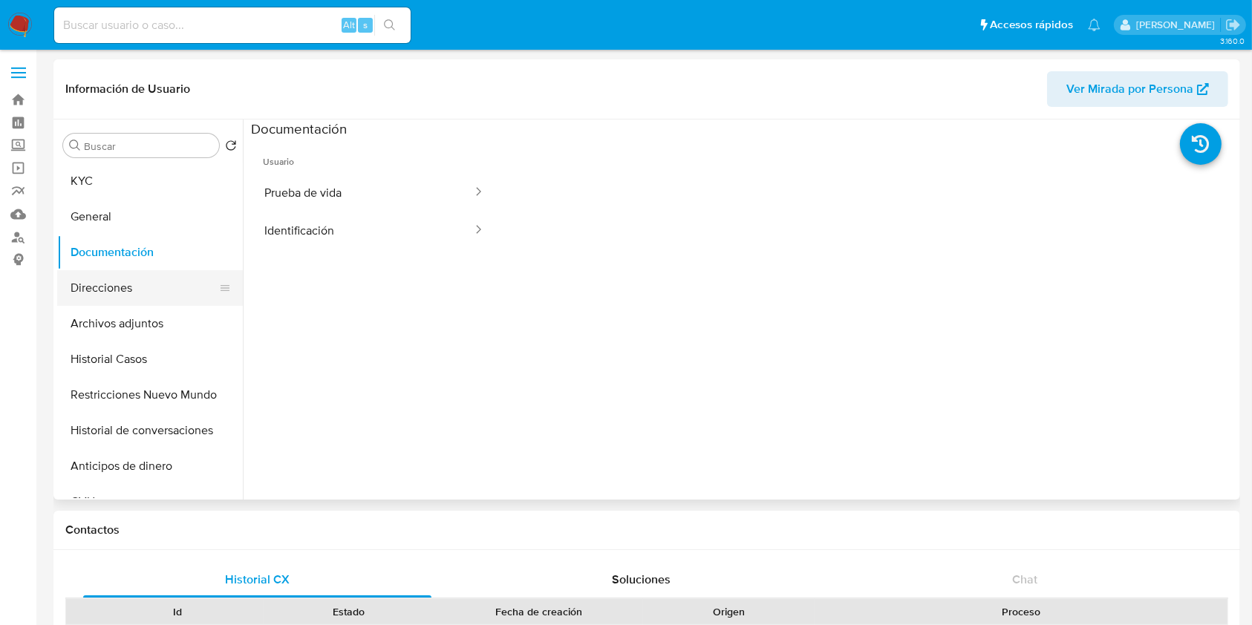
click at [172, 280] on button "Direcciones" at bounding box center [144, 288] width 174 height 36
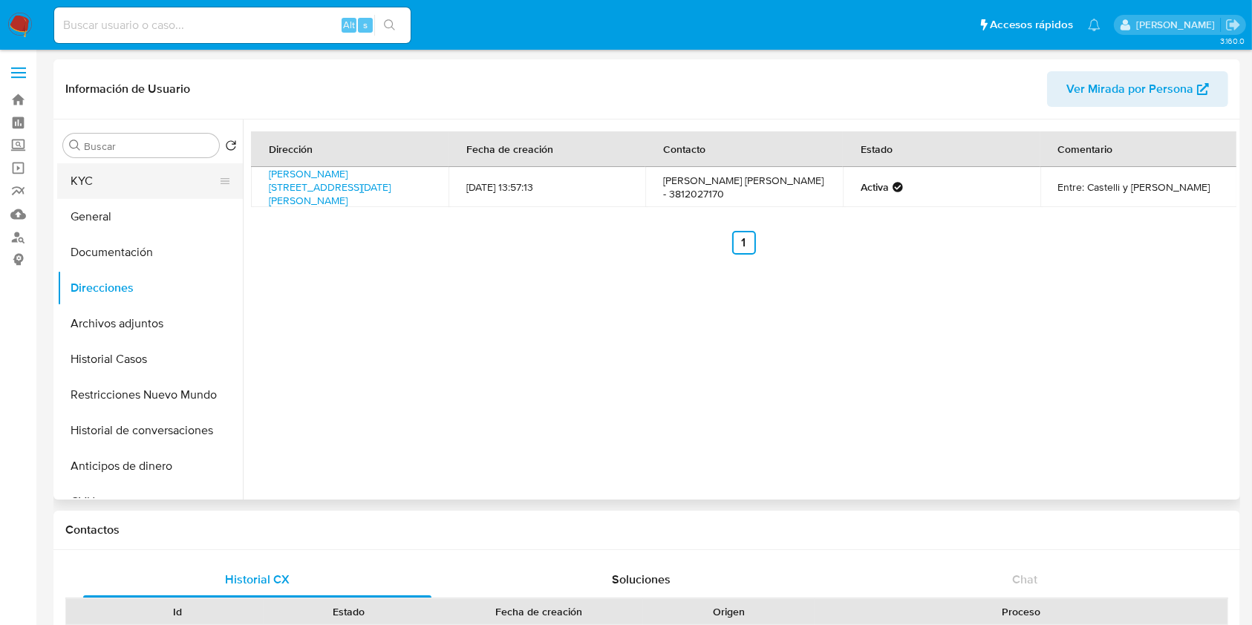
click at [130, 185] on button "KYC" at bounding box center [144, 181] width 174 height 36
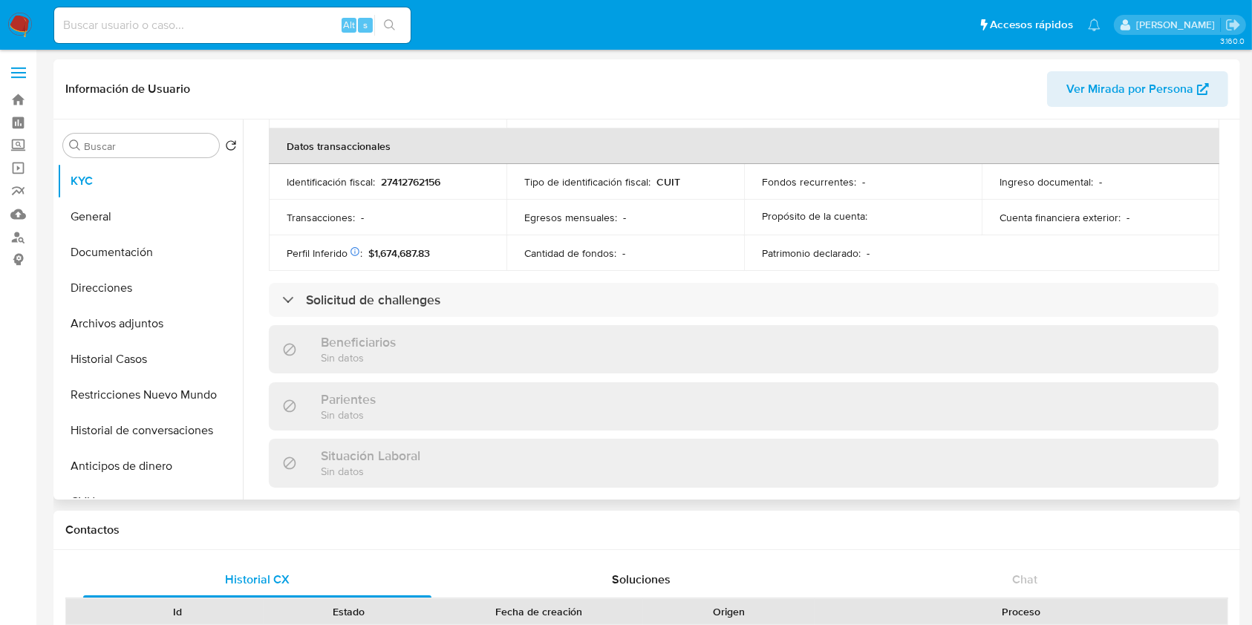
scroll to position [805, 0]
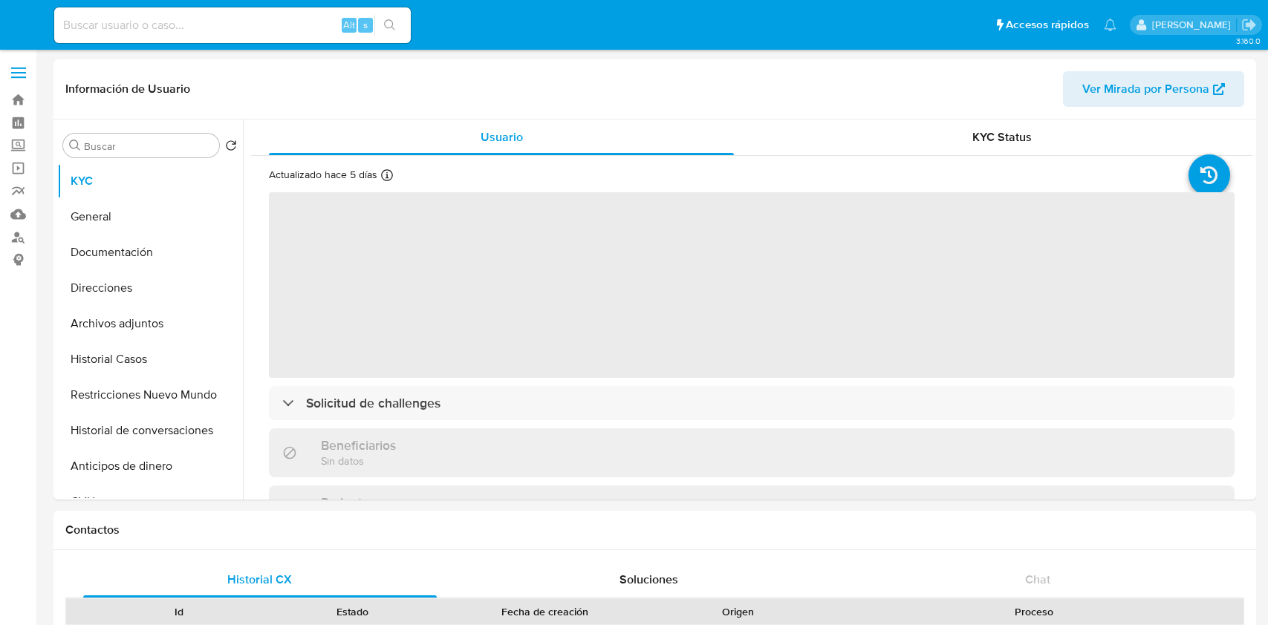
select select "10"
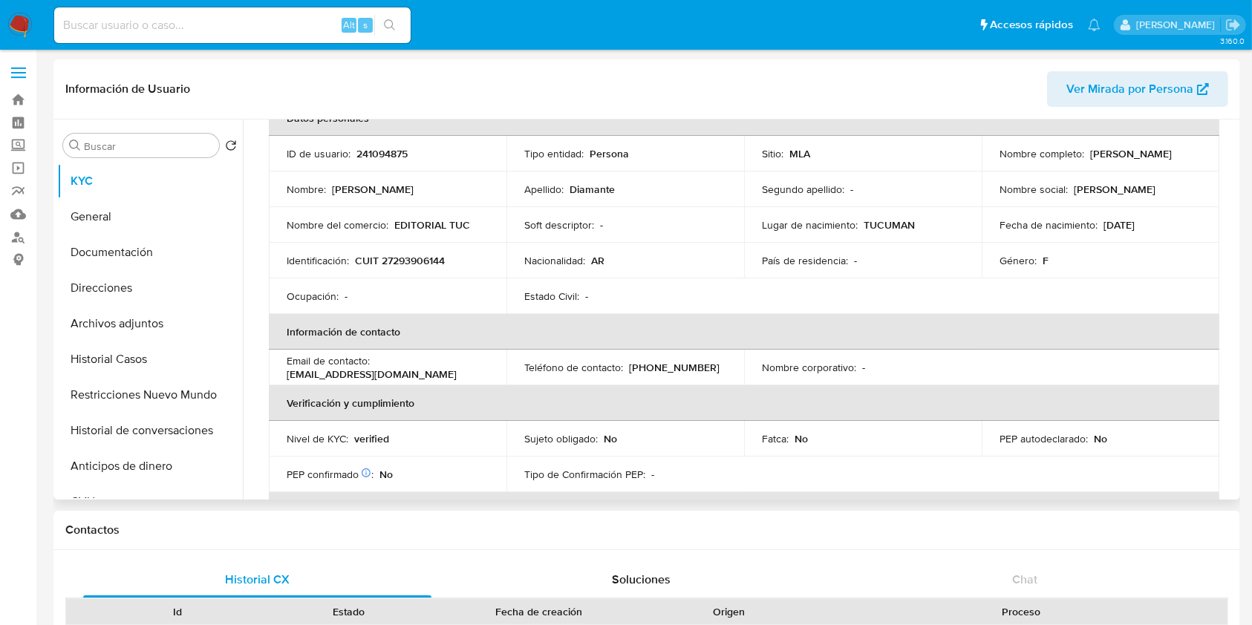
scroll to position [88, 0]
click at [152, 365] on button "Historial Casos" at bounding box center [144, 360] width 174 height 36
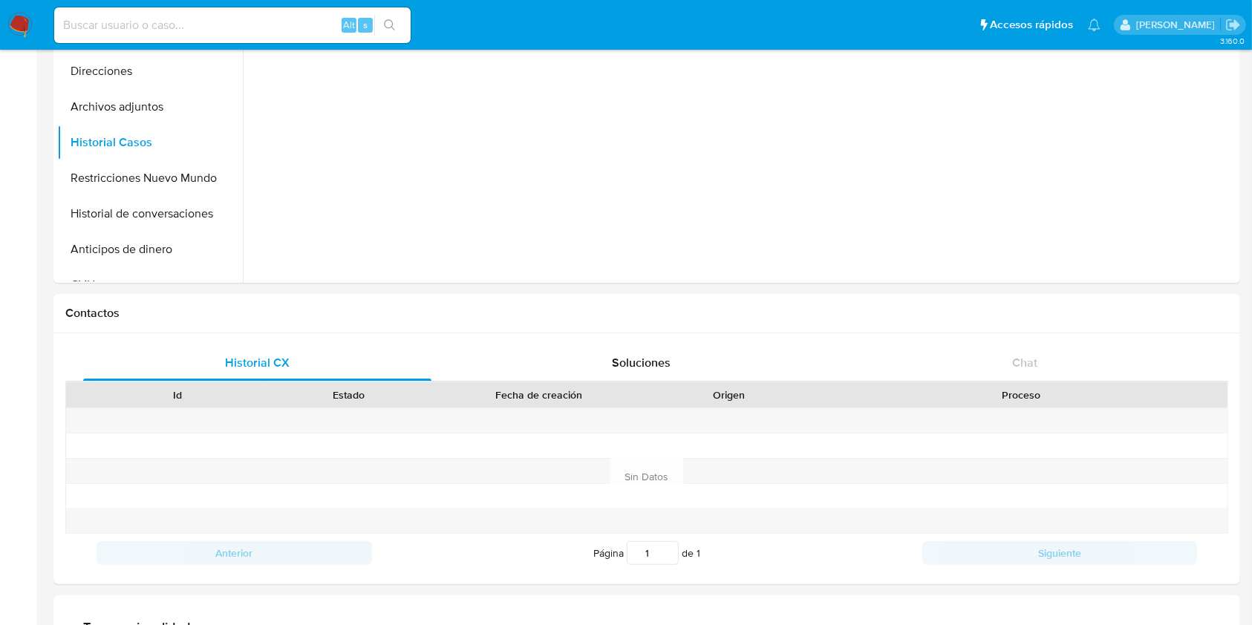
scroll to position [0, 0]
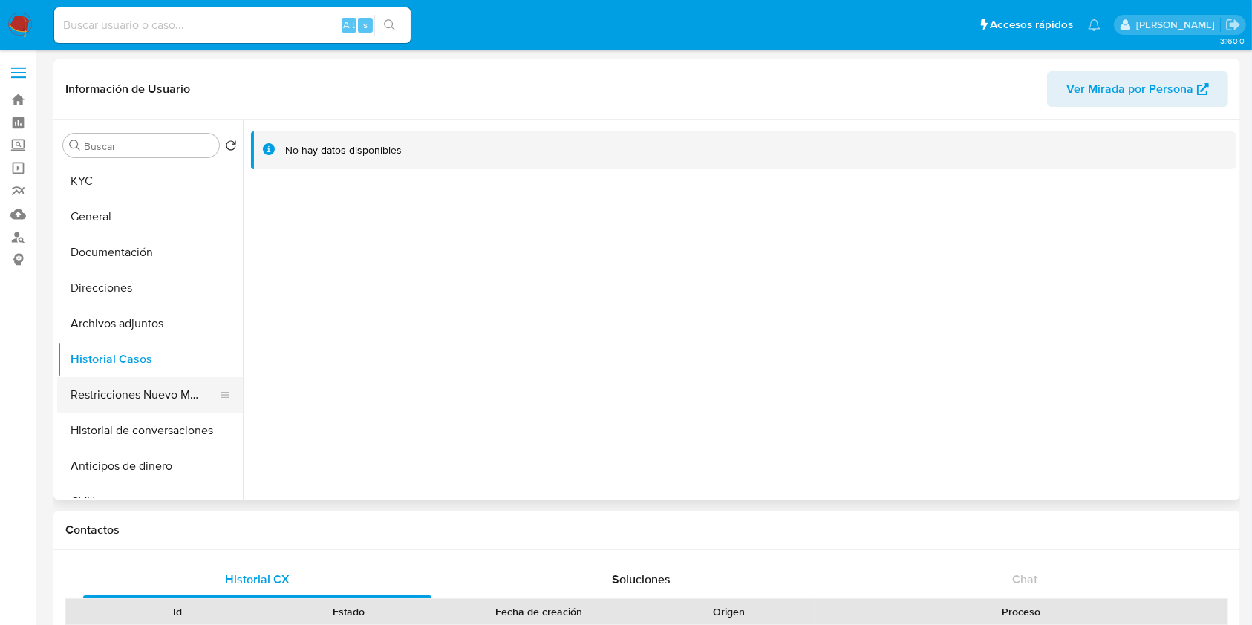
click at [120, 389] on button "Restricciones Nuevo Mundo" at bounding box center [144, 395] width 174 height 36
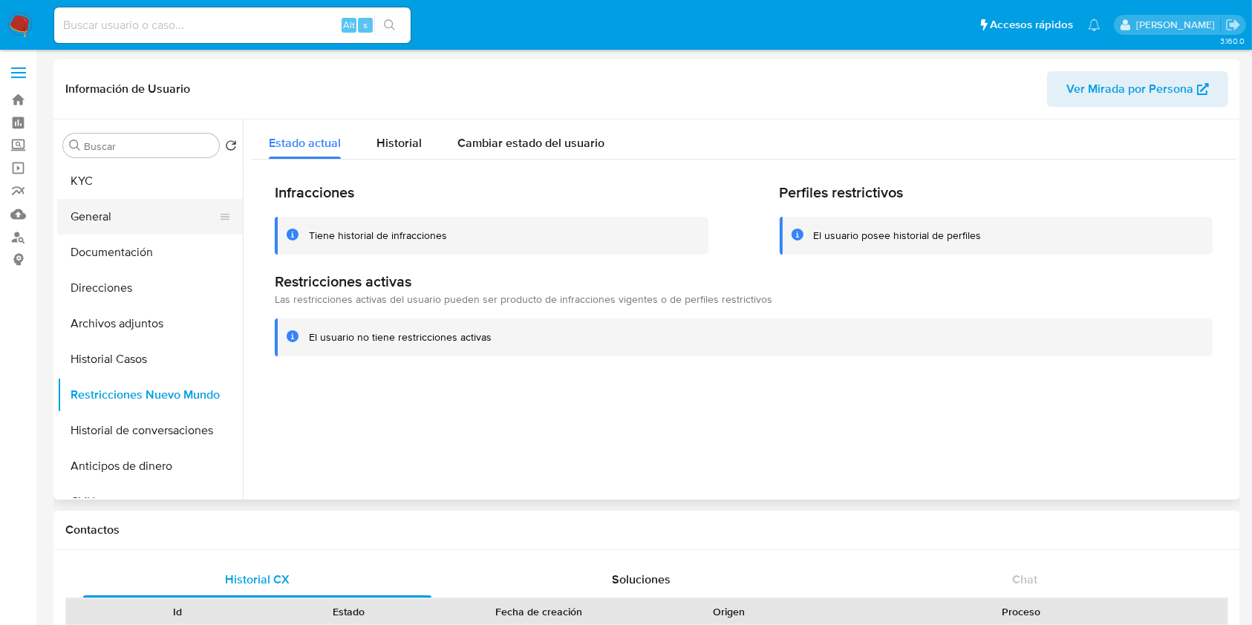
click at [141, 221] on button "General" at bounding box center [144, 217] width 174 height 36
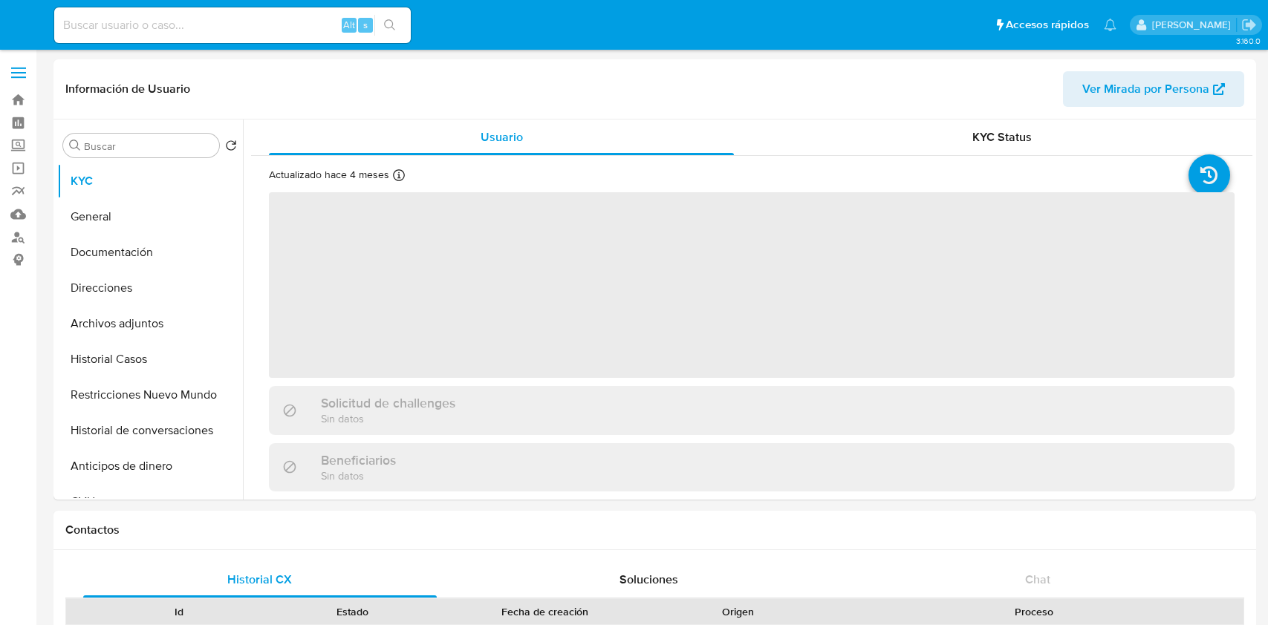
select select "10"
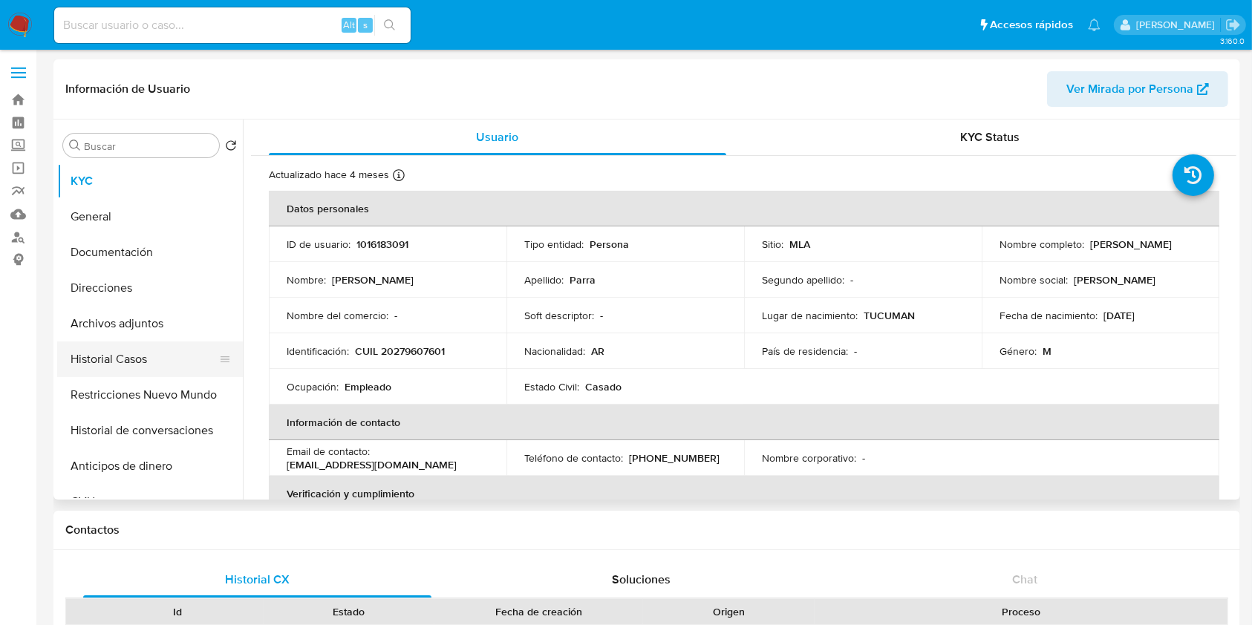
click at [146, 351] on button "Historial Casos" at bounding box center [144, 360] width 174 height 36
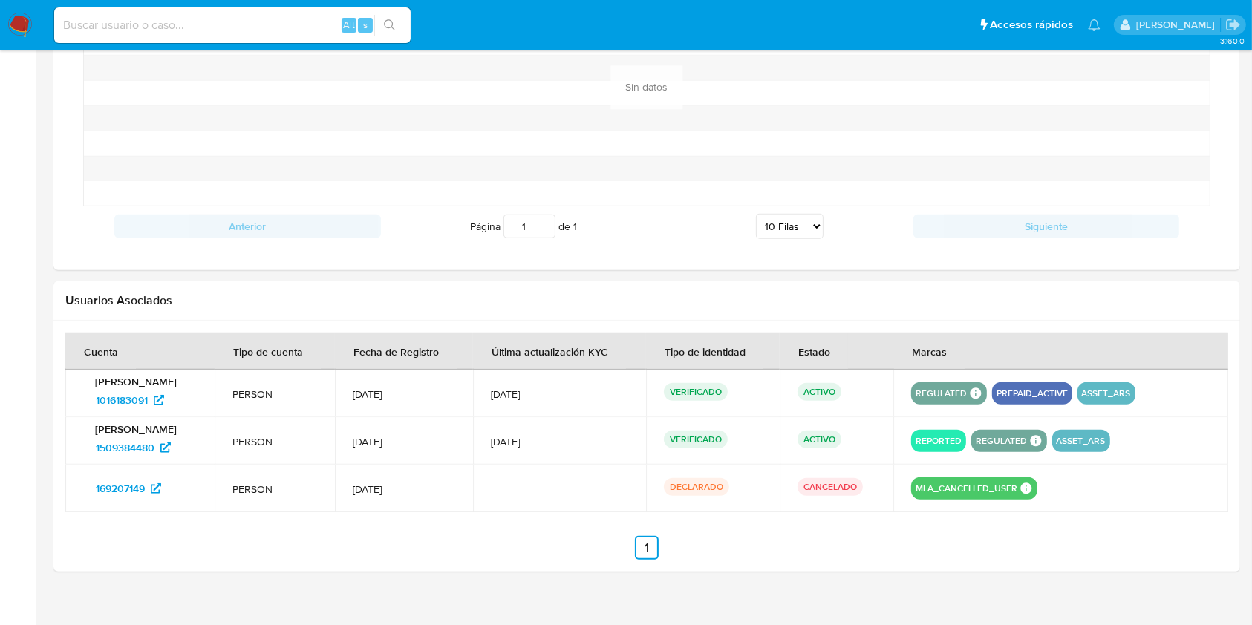
scroll to position [1261, 0]
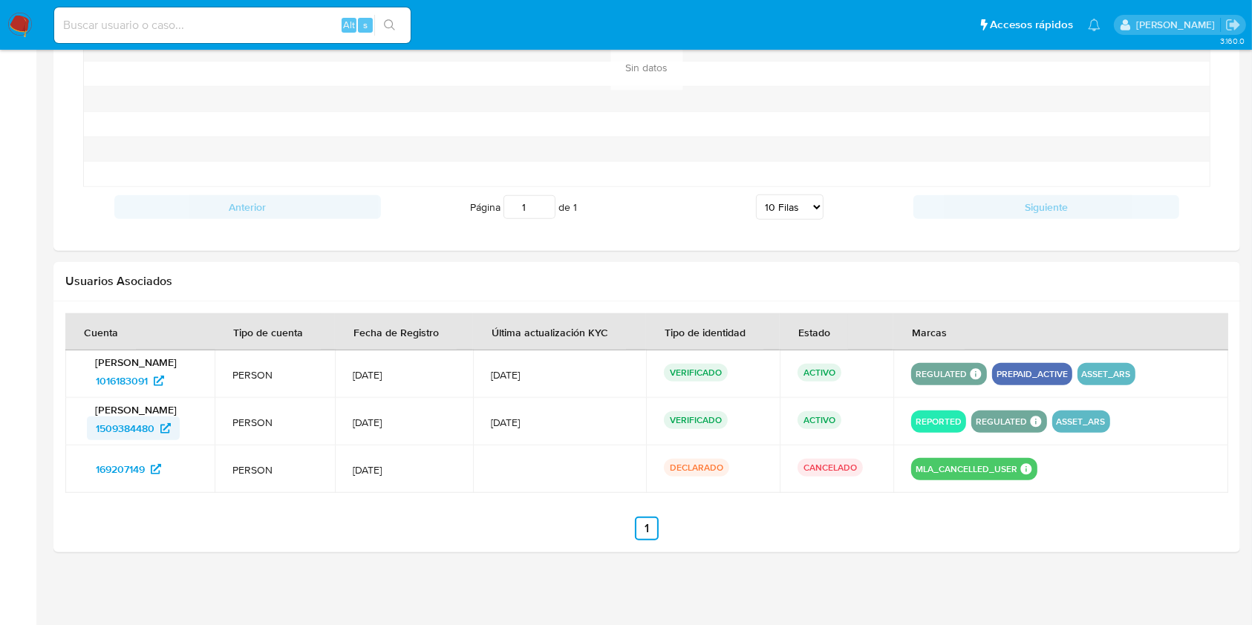
click at [128, 426] on span "1509384480" at bounding box center [125, 429] width 59 height 24
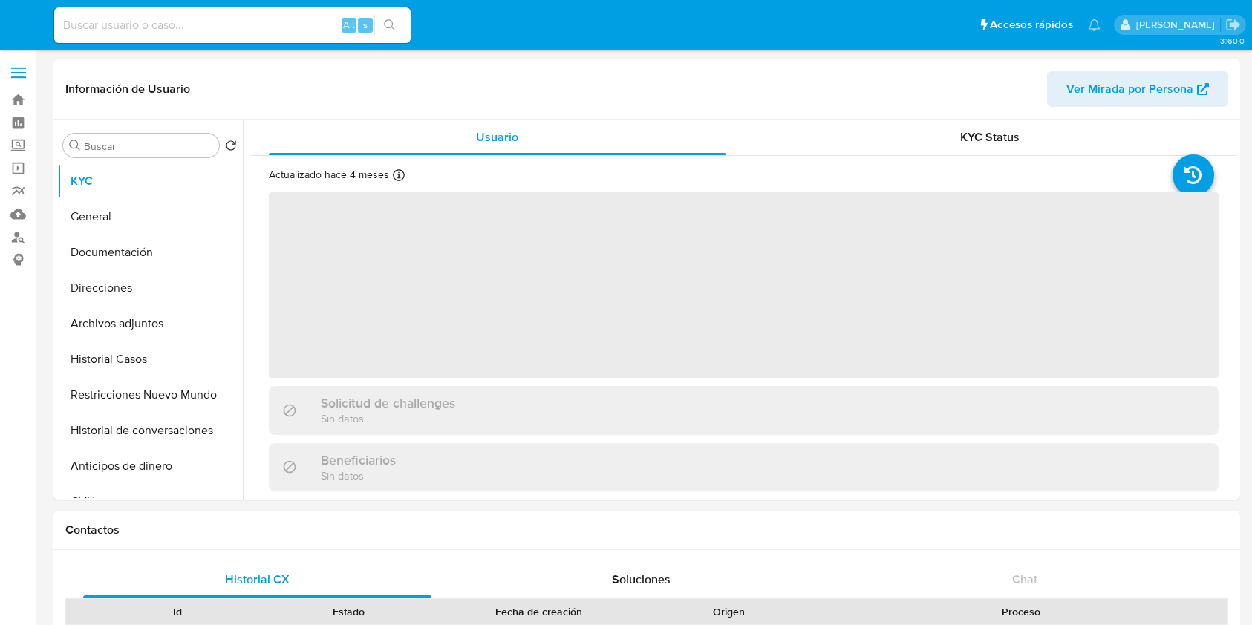
select select "10"
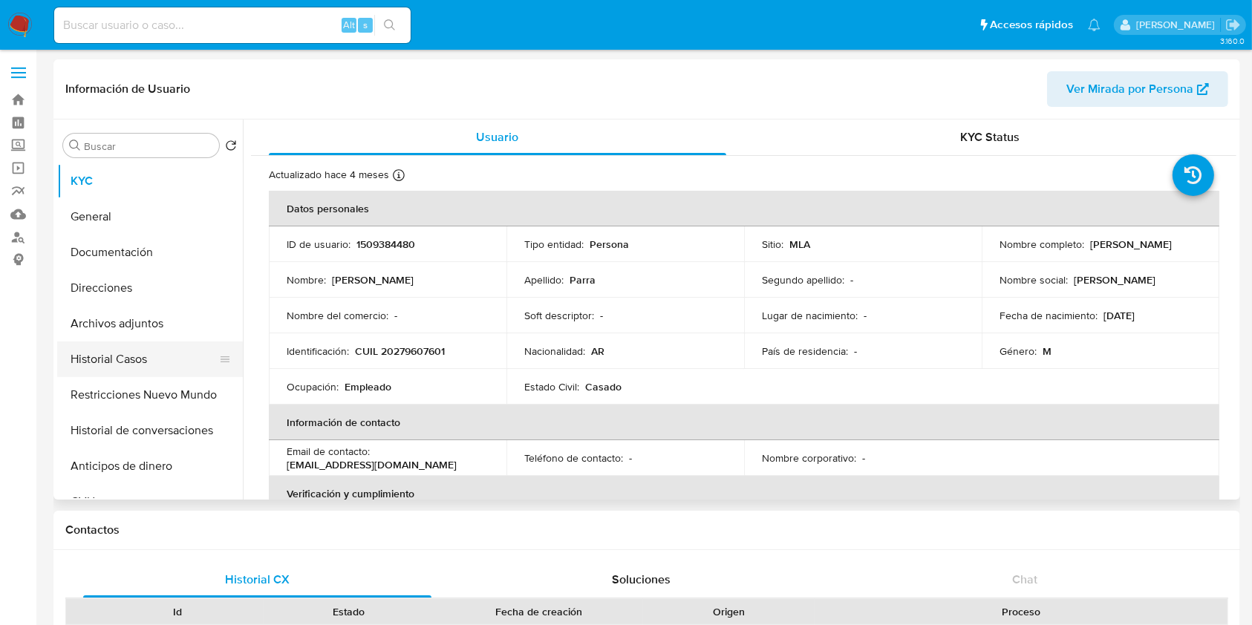
click at [113, 371] on button "Historial Casos" at bounding box center [144, 360] width 174 height 36
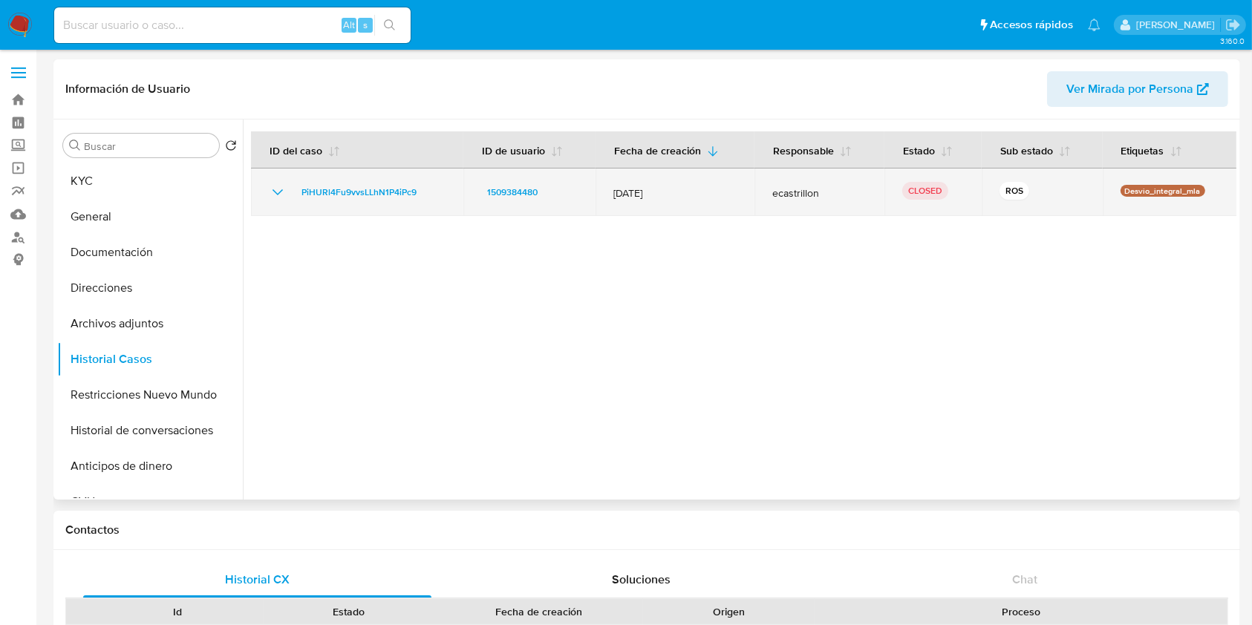
click at [277, 191] on icon "Mostrar/Ocultar" at bounding box center [278, 192] width 18 height 18
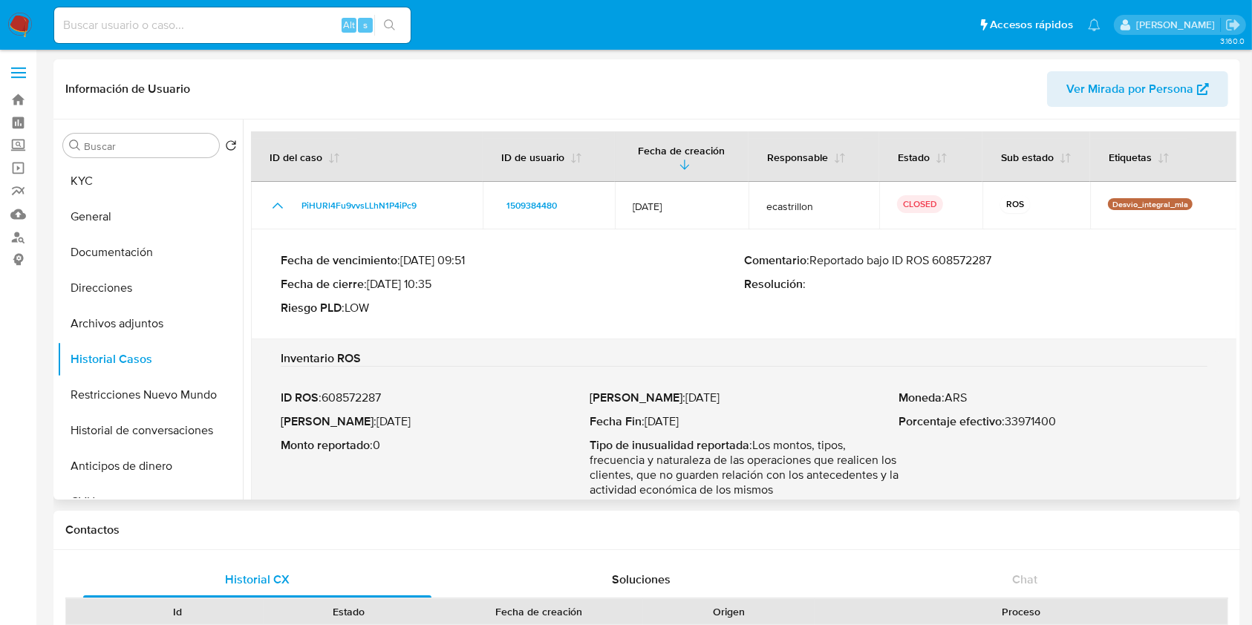
click at [973, 247] on div "Fecha de vencimiento : [DATE] 09:51 Fecha de cierre : [DATE] 10:35 Riesgo PLD :…" at bounding box center [744, 284] width 927 height 86
click at [976, 254] on p "Comentario : Reportado bajo ID ROS 608572287" at bounding box center [975, 260] width 463 height 15
click at [402, 426] on p "Fecha ROS : [DATE]" at bounding box center [435, 421] width 309 height 15
drag, startPoint x: 402, startPoint y: 426, endPoint x: 356, endPoint y: 424, distance: 45.3
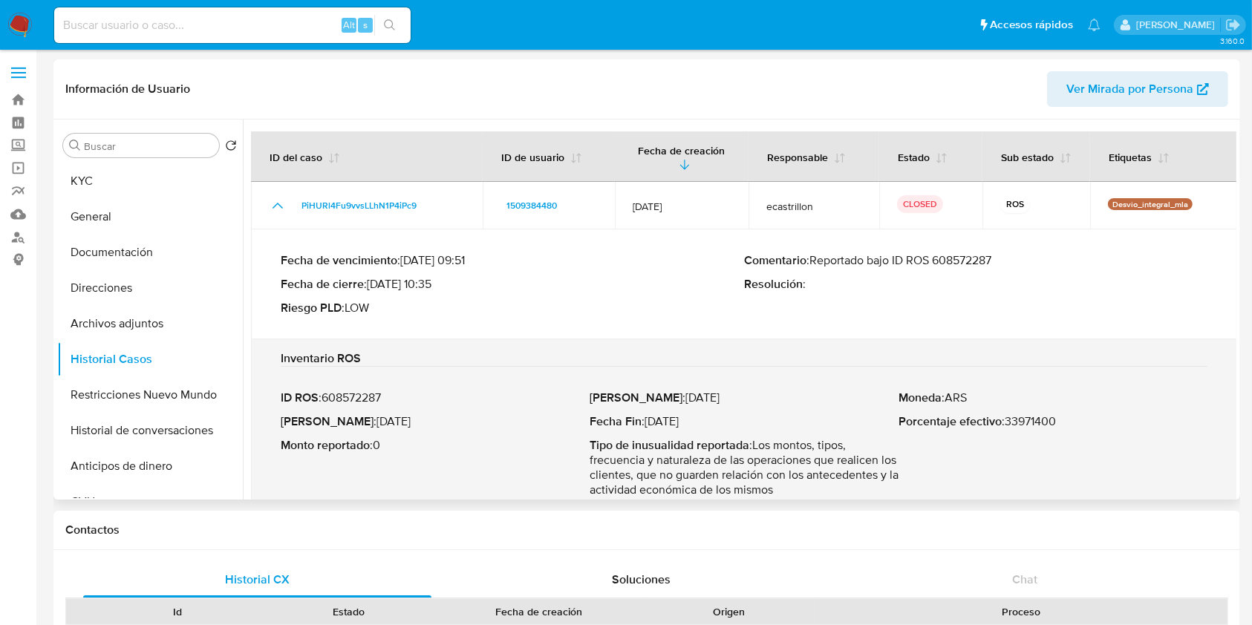
click at [356, 424] on p "Fecha ROS : [DATE]" at bounding box center [435, 421] width 309 height 15
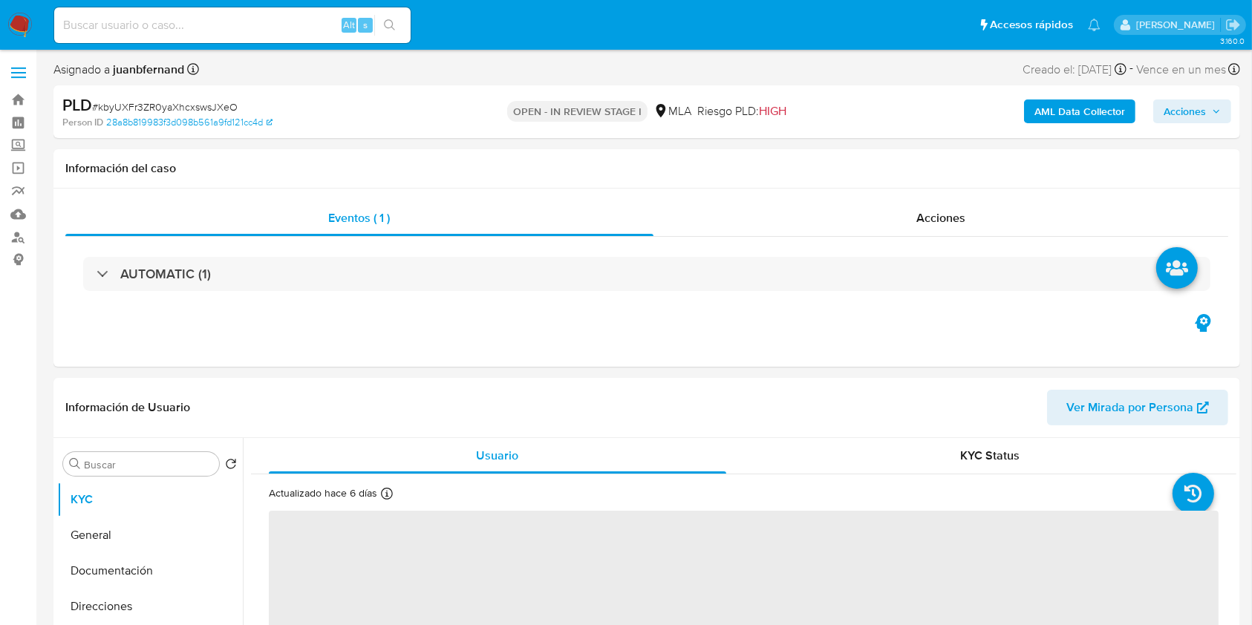
select select "10"
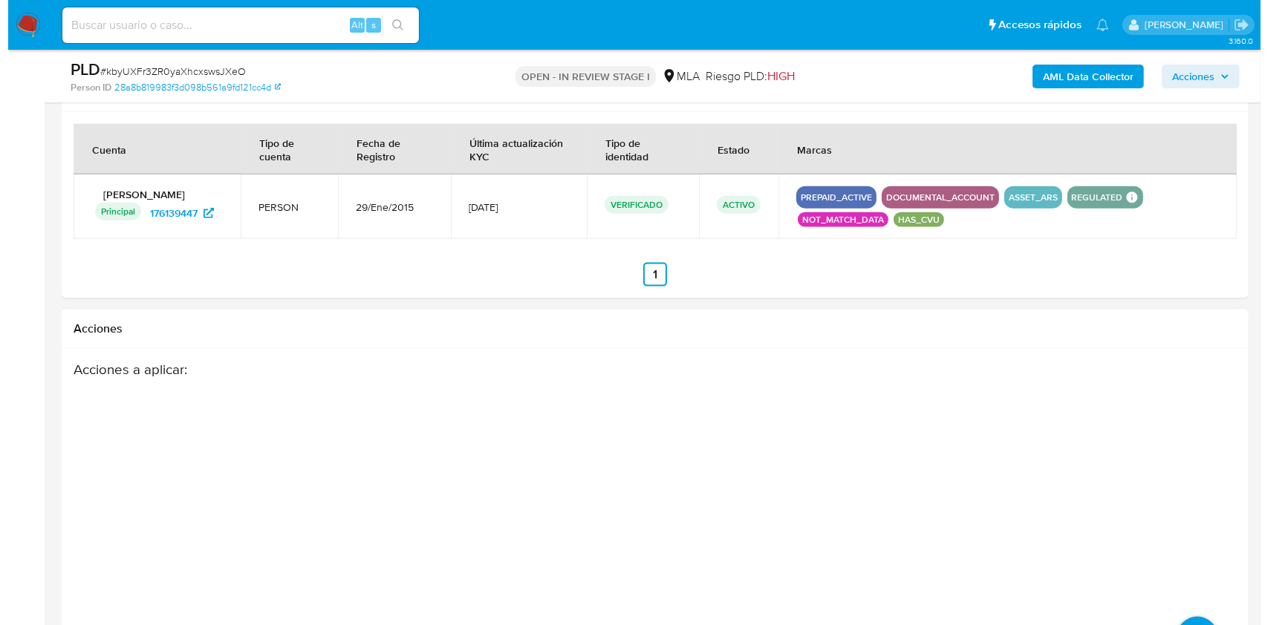
scroll to position [2016, 0]
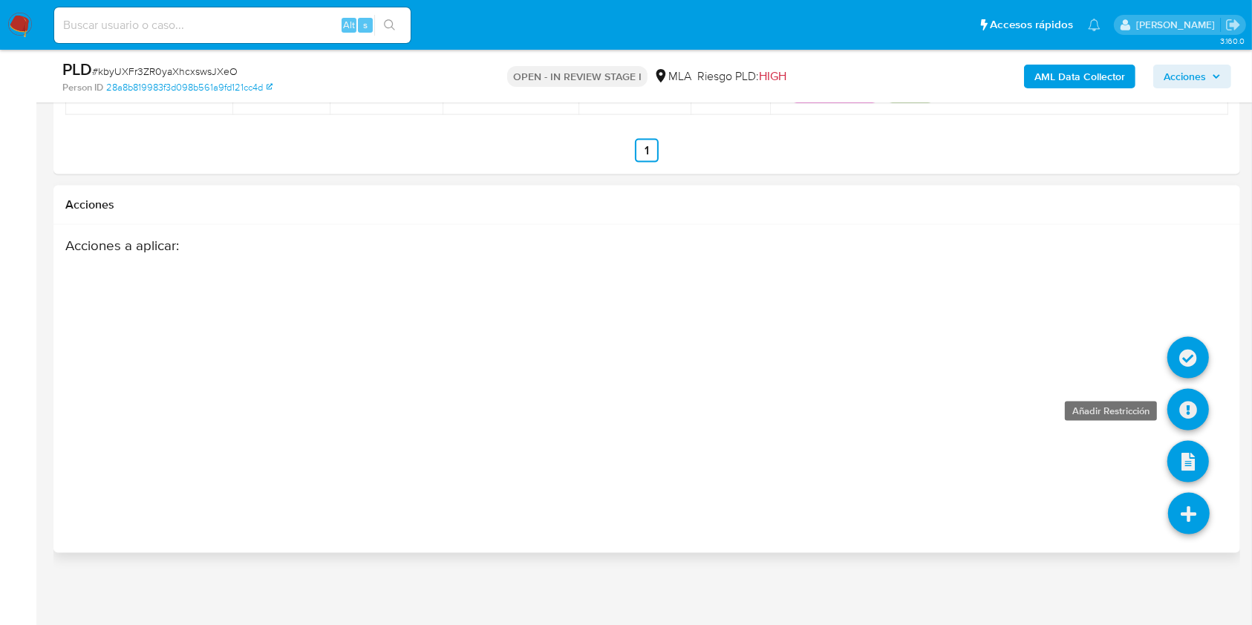
click at [1187, 403] on icon at bounding box center [1188, 410] width 42 height 42
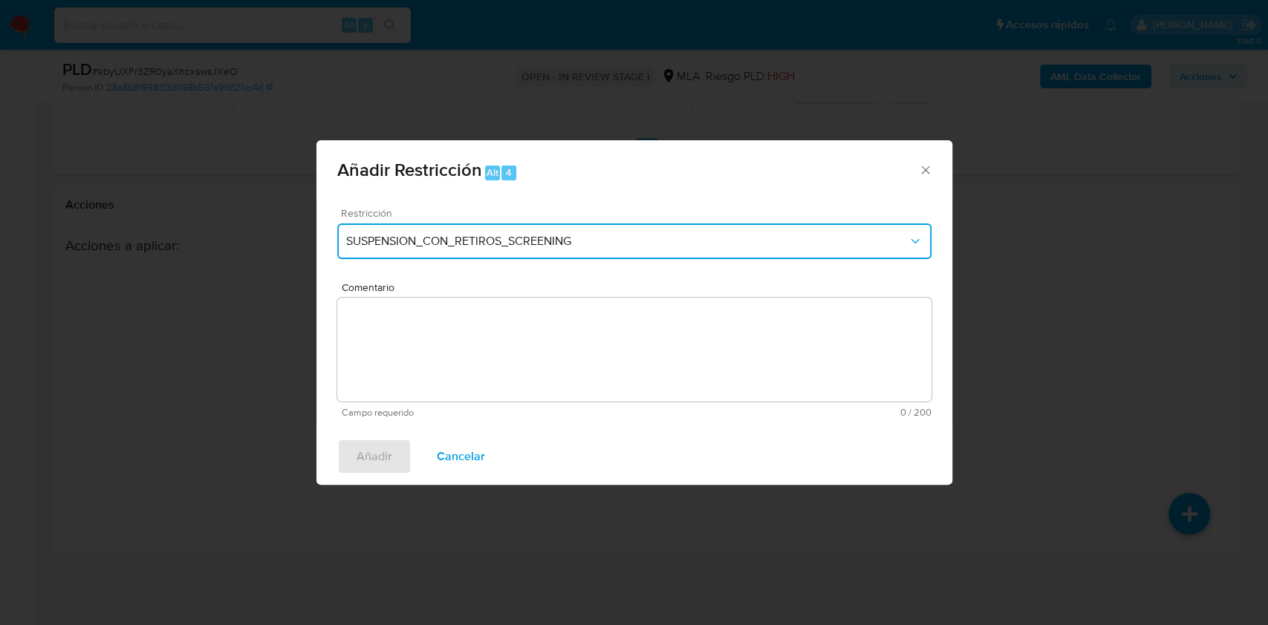
click at [452, 255] on button "SUSPENSION_CON_RETIROS_SCREENING" at bounding box center [634, 242] width 594 height 36
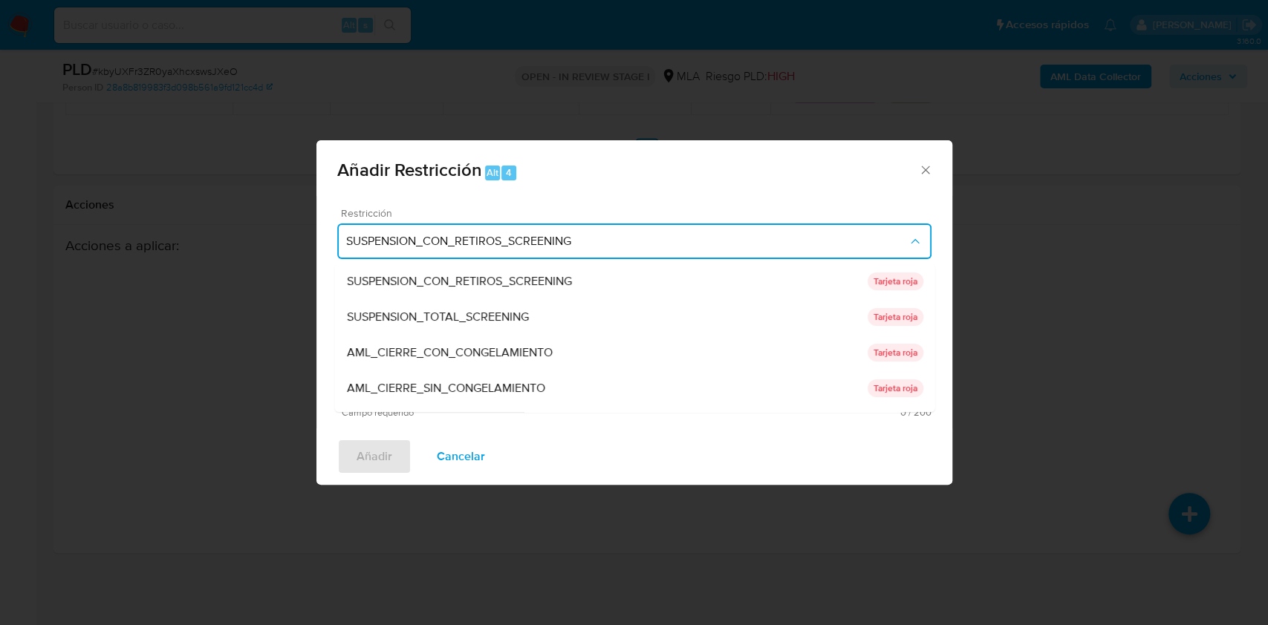
scroll to position [315, 0]
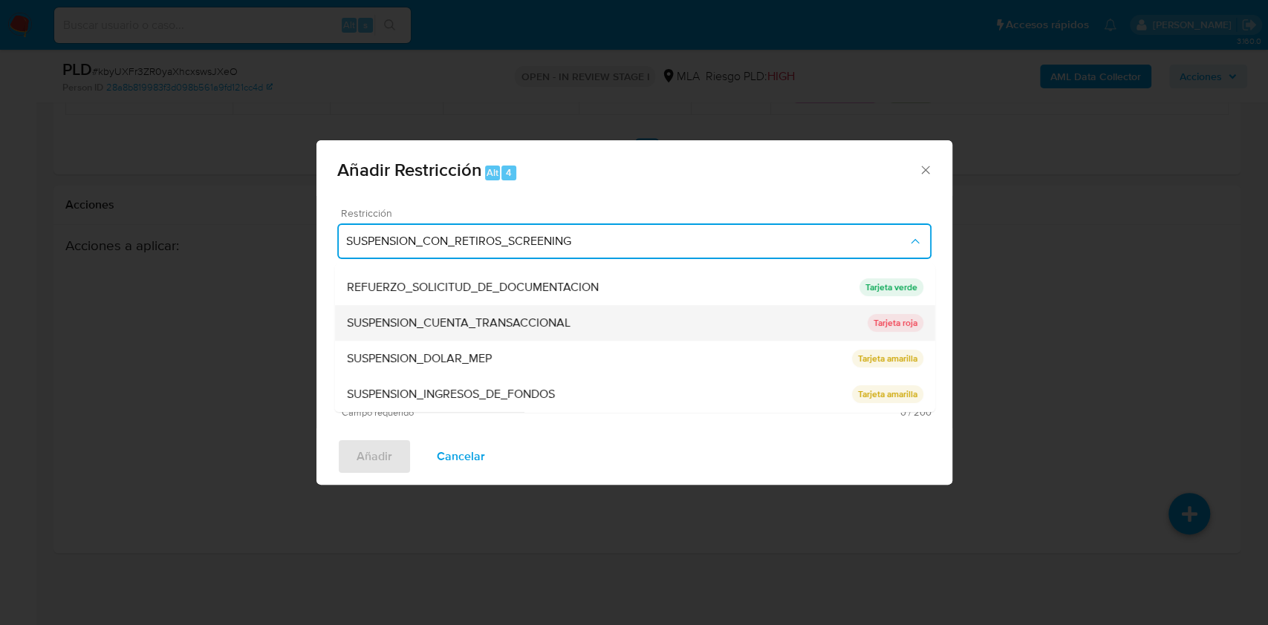
click at [472, 325] on span "SUSPENSION_CUENTA_TRANSACCIONAL" at bounding box center [458, 323] width 224 height 15
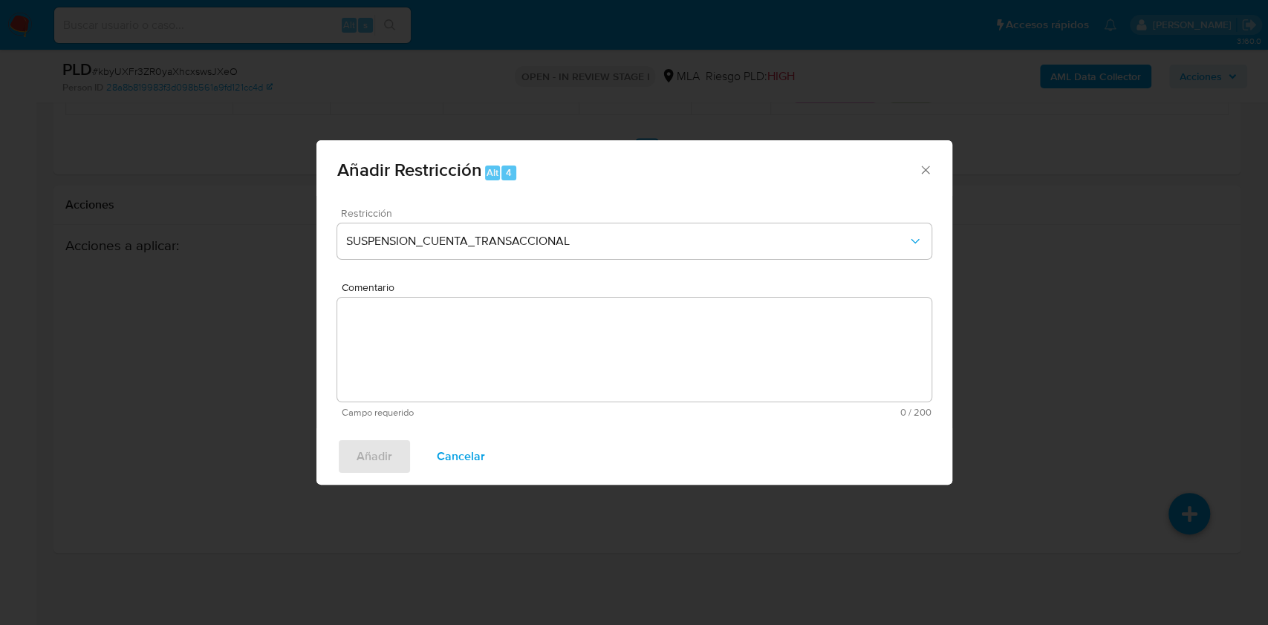
click at [481, 338] on textarea "Comentario" at bounding box center [634, 350] width 594 height 104
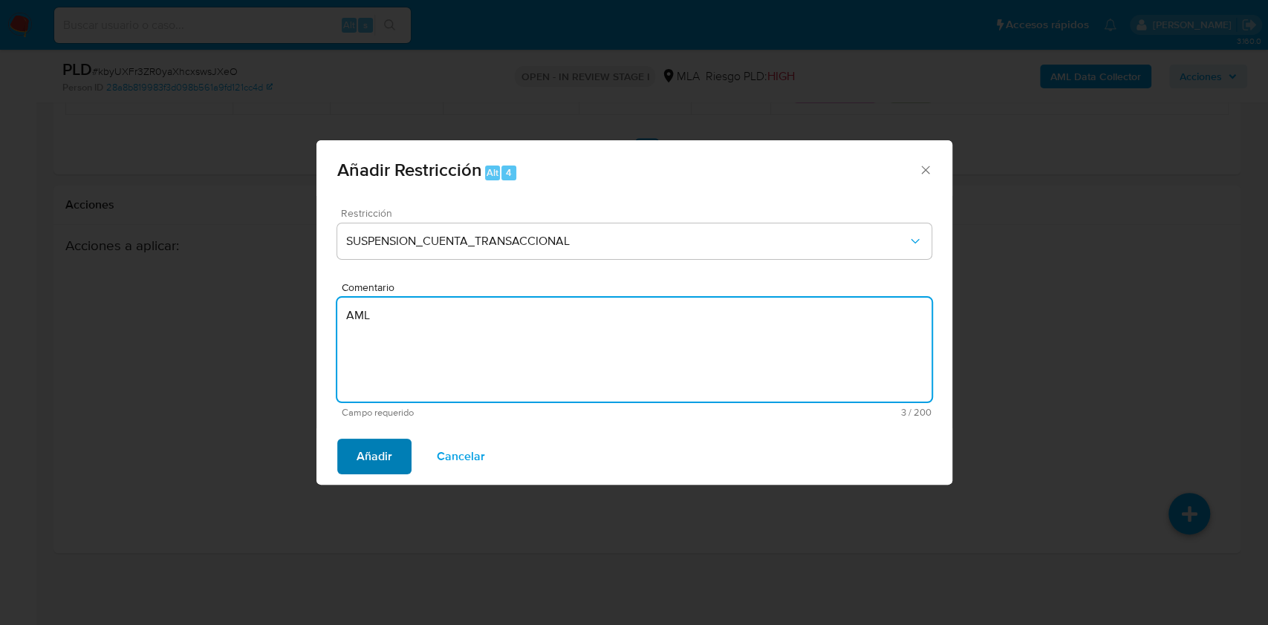
type textarea "AML"
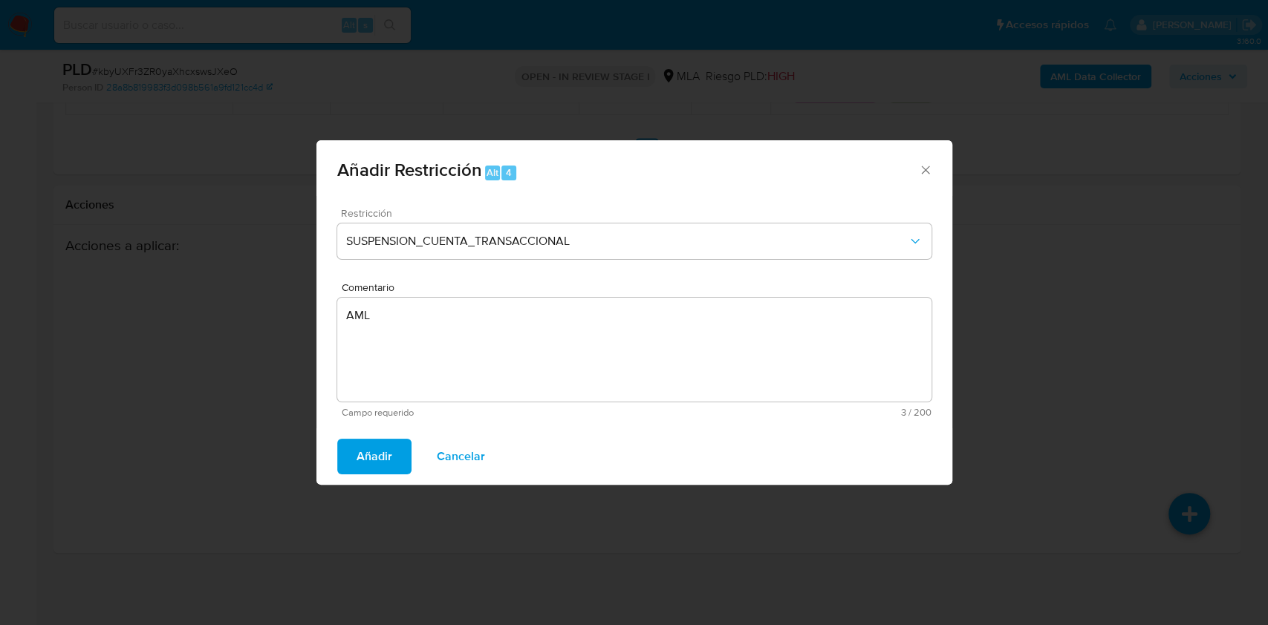
click at [380, 443] on span "Añadir" at bounding box center [374, 456] width 36 height 33
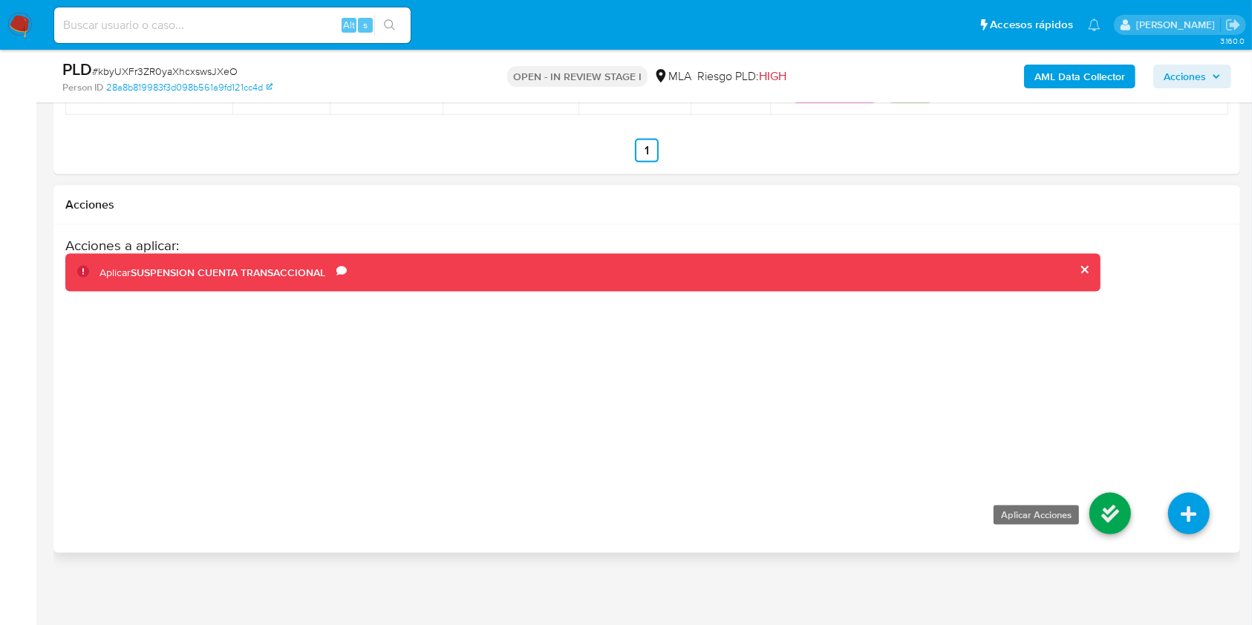
click at [1108, 513] on icon at bounding box center [1111, 514] width 42 height 42
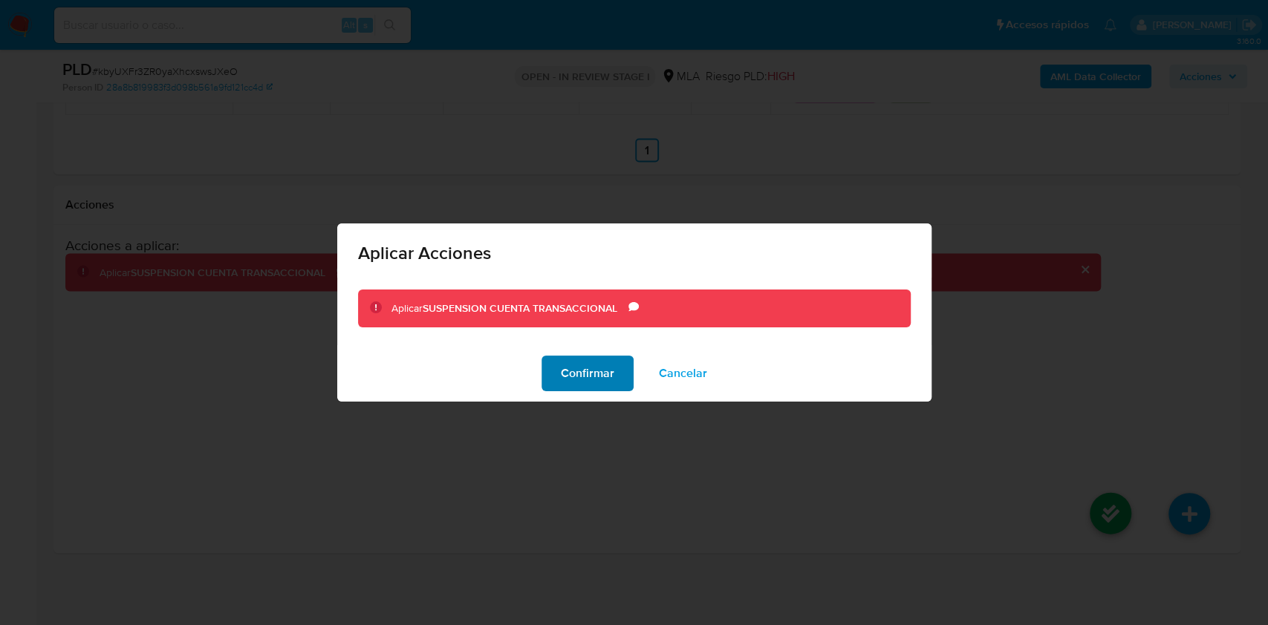
click at [568, 388] on span "Confirmar" at bounding box center [587, 373] width 53 height 33
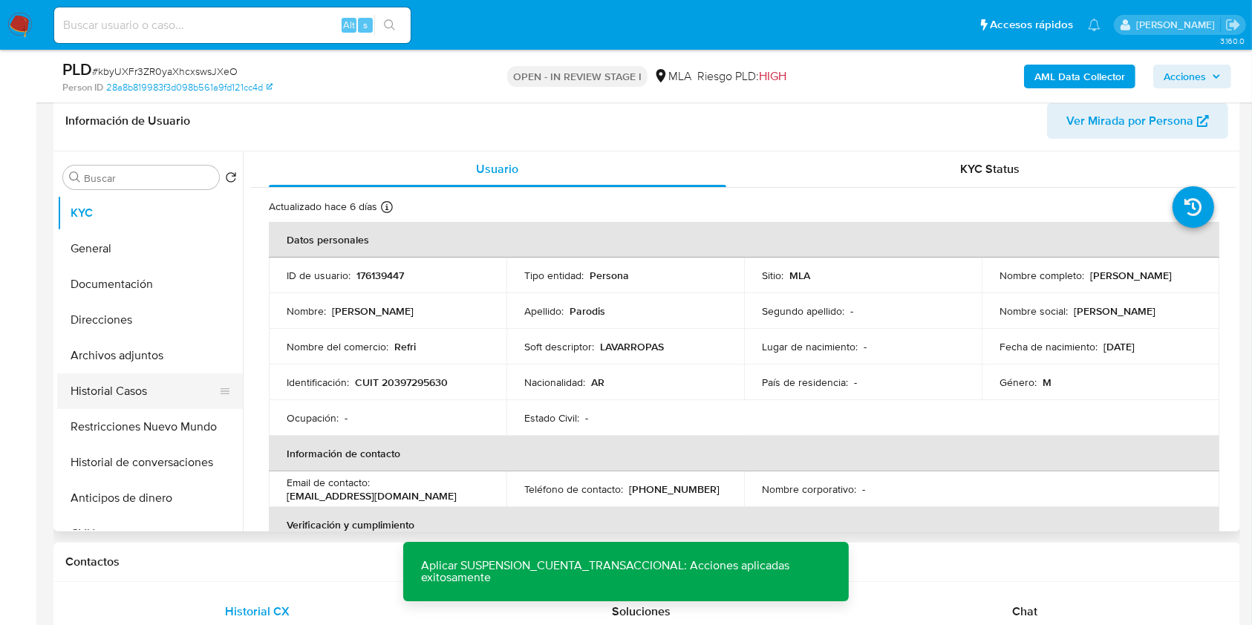
scroll to position [699, 0]
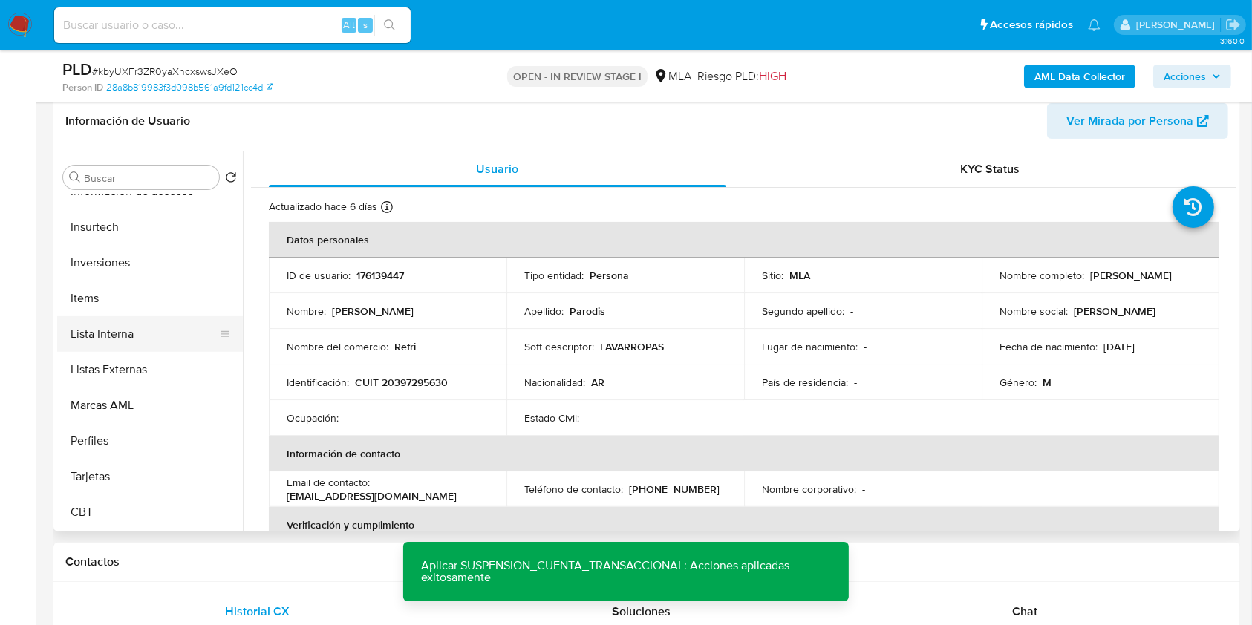
click at [135, 325] on button "Lista Interna" at bounding box center [144, 334] width 174 height 36
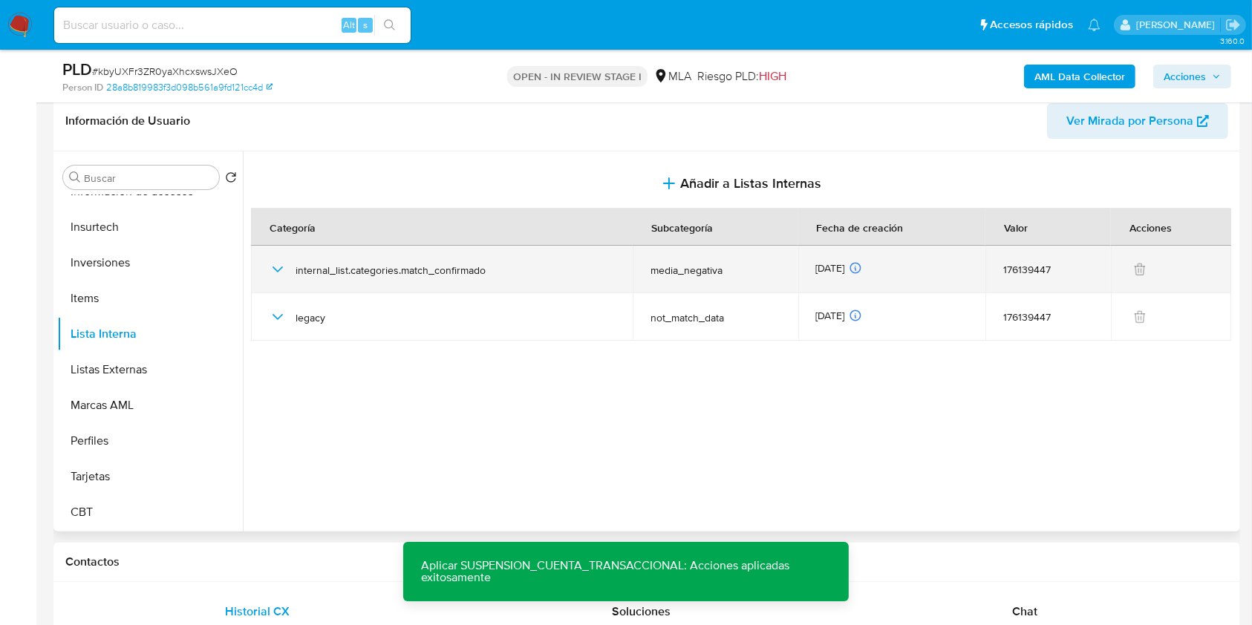
click at [279, 270] on icon "button" at bounding box center [278, 270] width 18 height 18
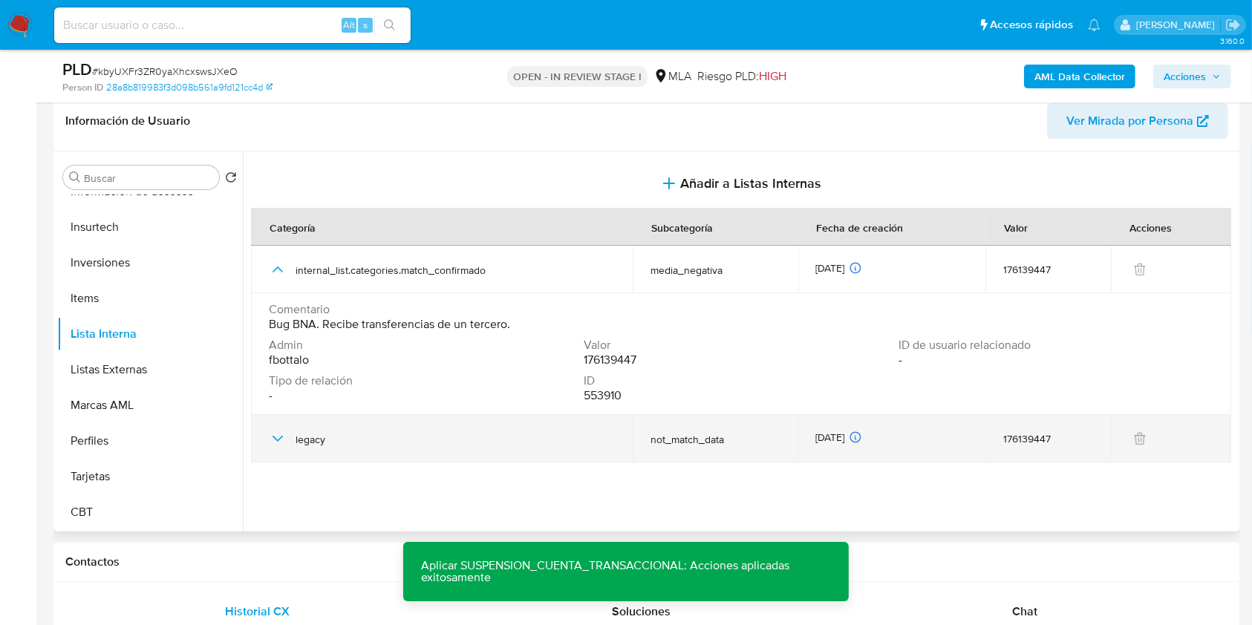
click at [281, 438] on icon "button" at bounding box center [278, 439] width 18 height 18
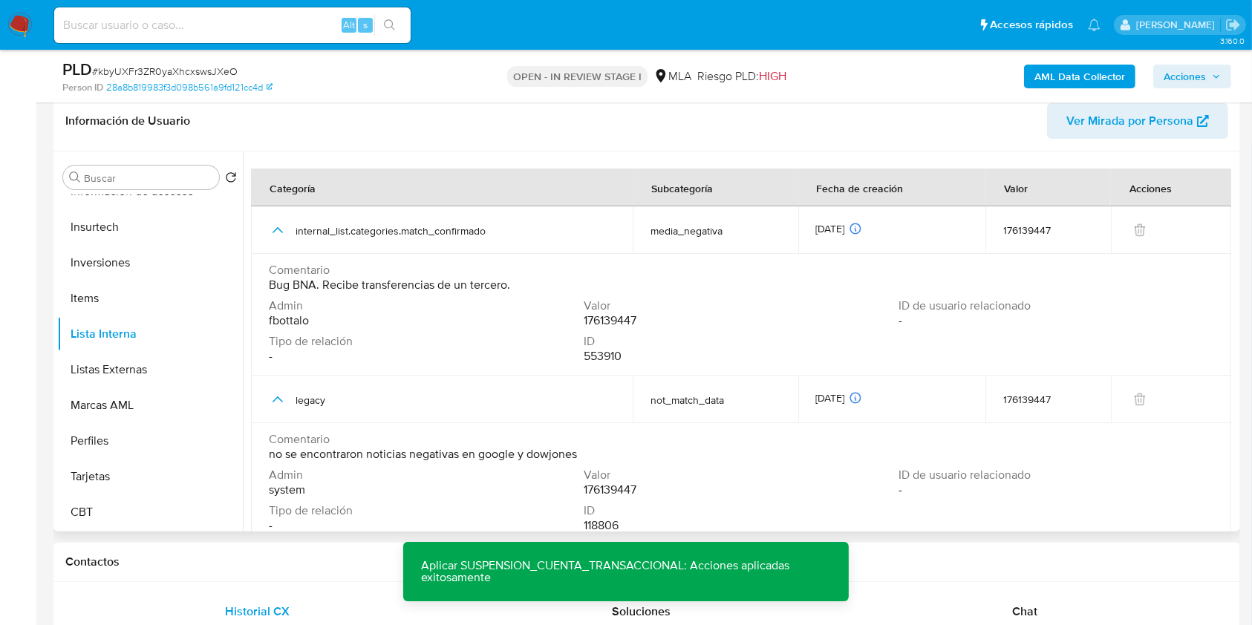
scroll to position [59, 0]
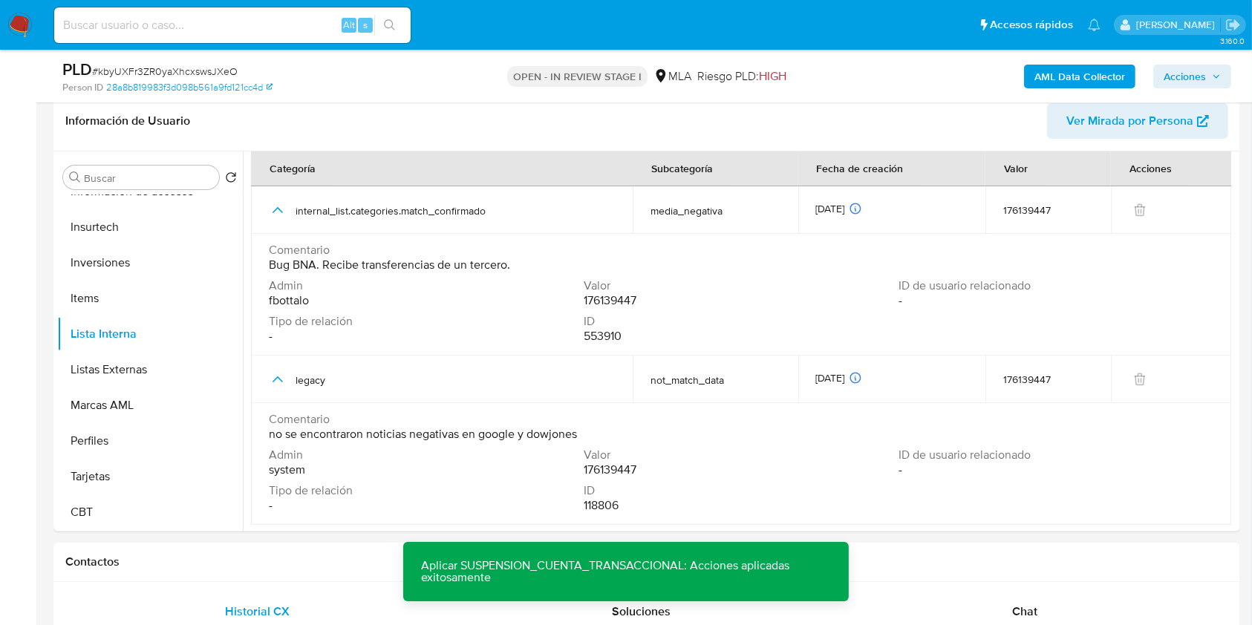
click at [293, 11] on div "Alt s" at bounding box center [232, 25] width 356 height 36
click at [292, 29] on input at bounding box center [232, 25] width 356 height 19
paste input "ChVNntF1LgOZFdvHiKMOfx47"
type input "ChVNntF1LgOZFdvHiKMOfx47"
click at [377, 24] on button "search-icon" at bounding box center [389, 25] width 30 height 21
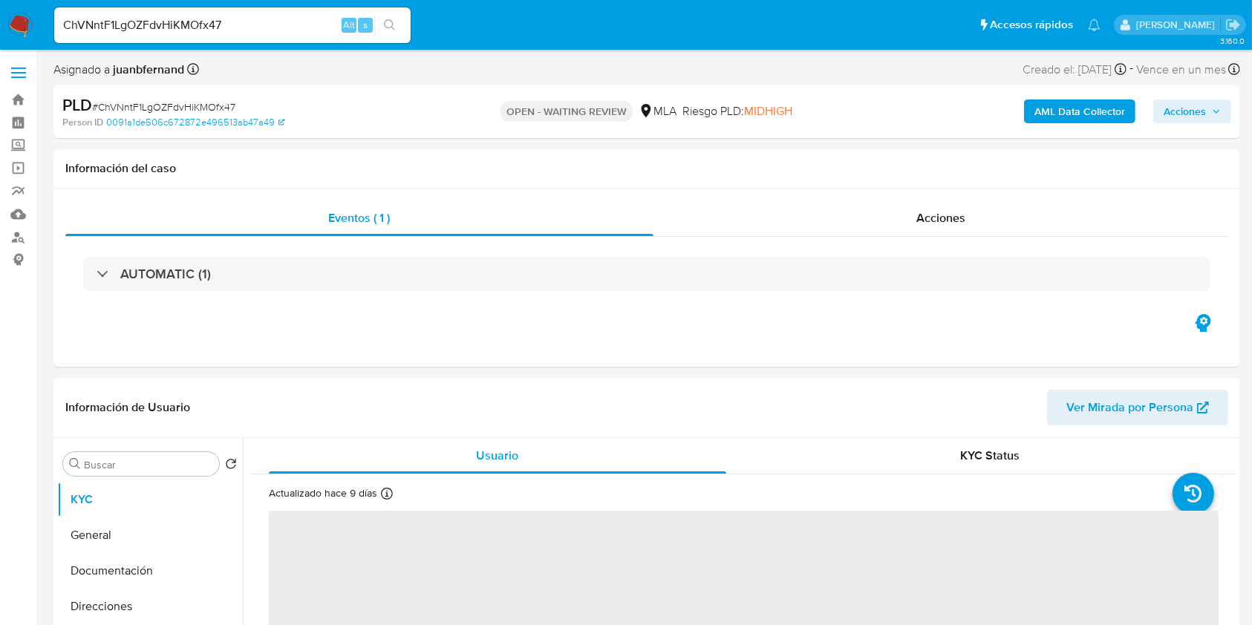
select select "10"
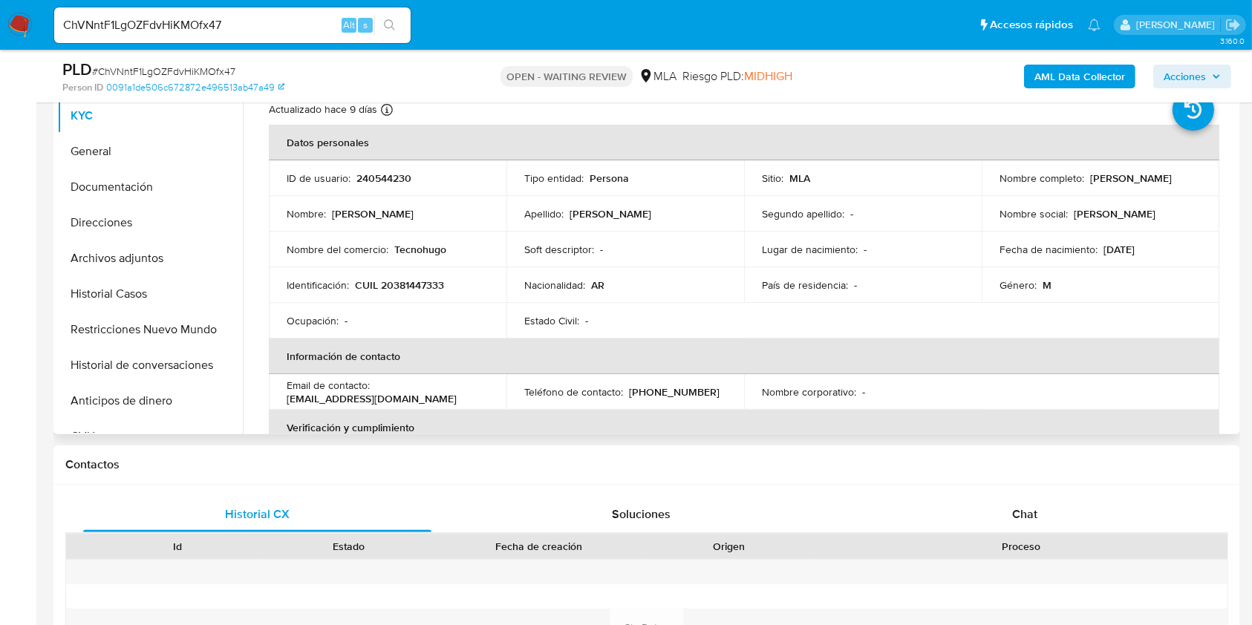
scroll to position [495, 0]
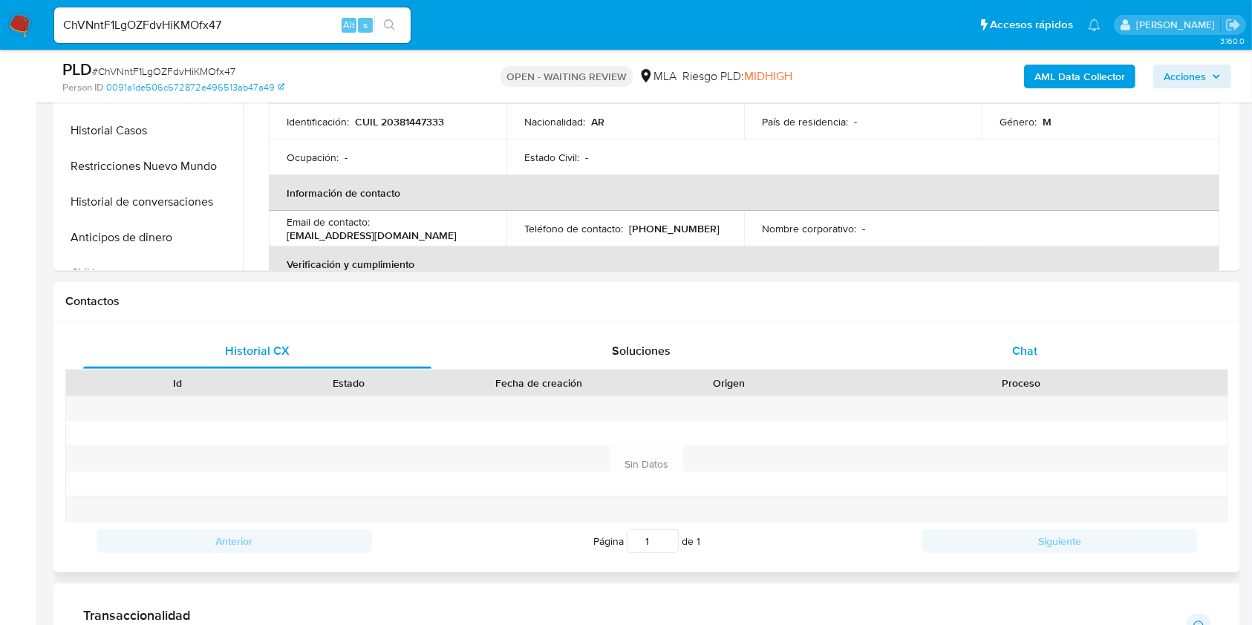
click at [1010, 344] on div "Chat" at bounding box center [1025, 351] width 348 height 36
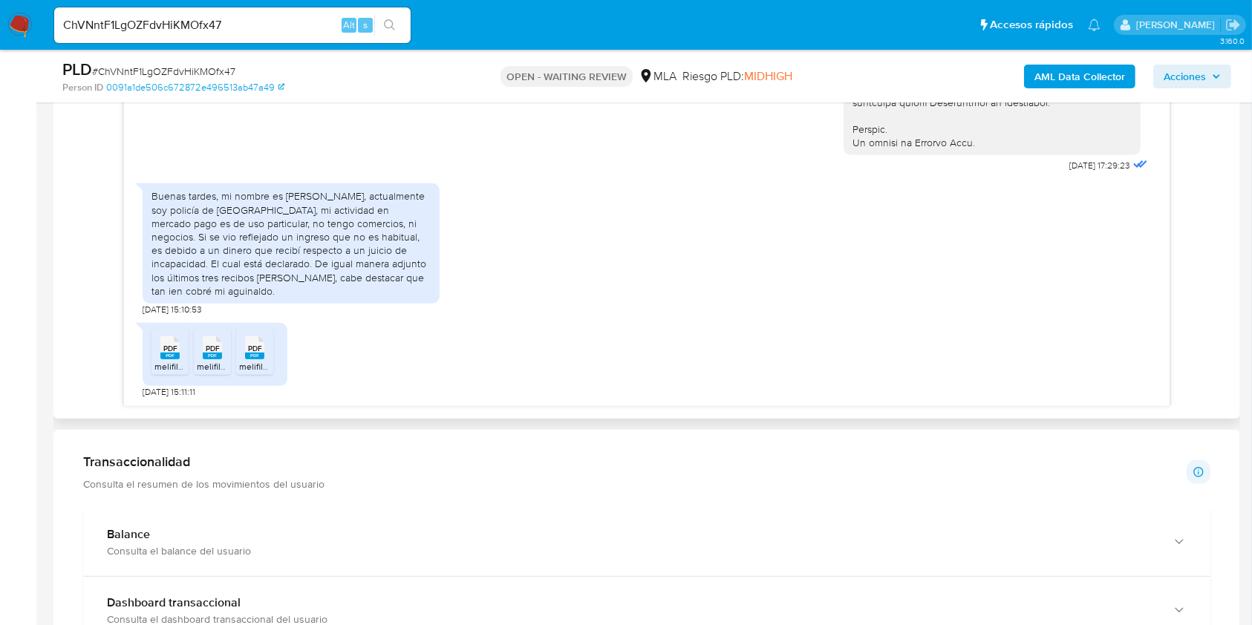
scroll to position [792, 0]
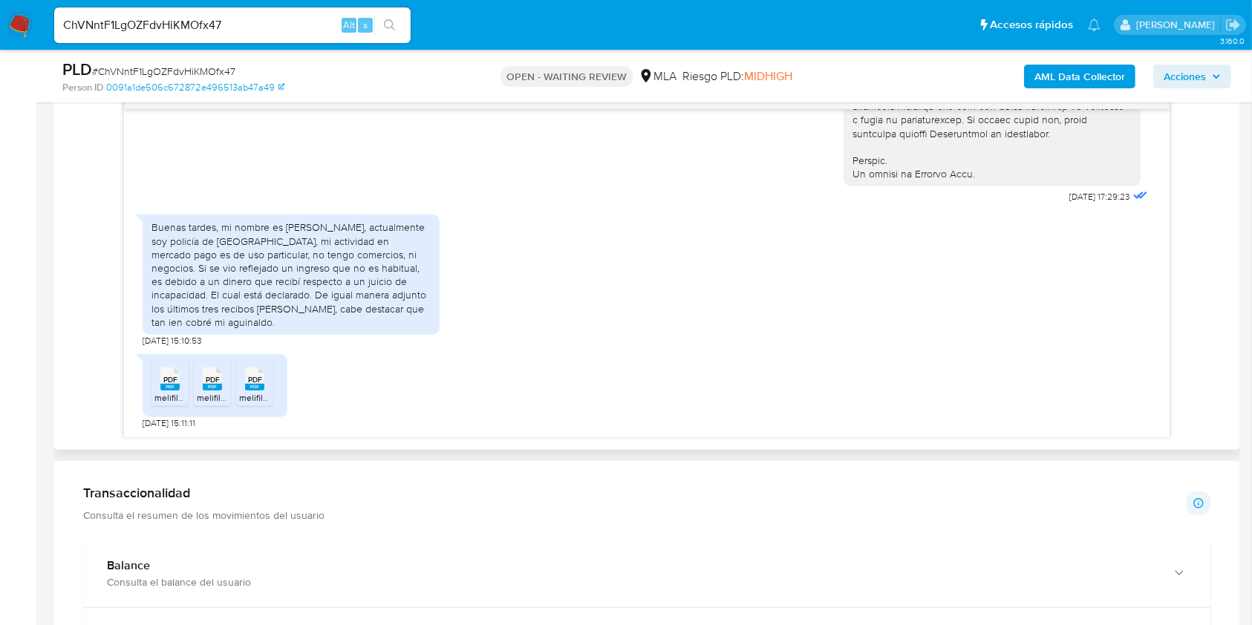
click at [166, 383] on span "PDF" at bounding box center [170, 380] width 14 height 10
click at [208, 387] on rect at bounding box center [212, 387] width 19 height 7
click at [250, 377] on span "PDF" at bounding box center [255, 380] width 14 height 10
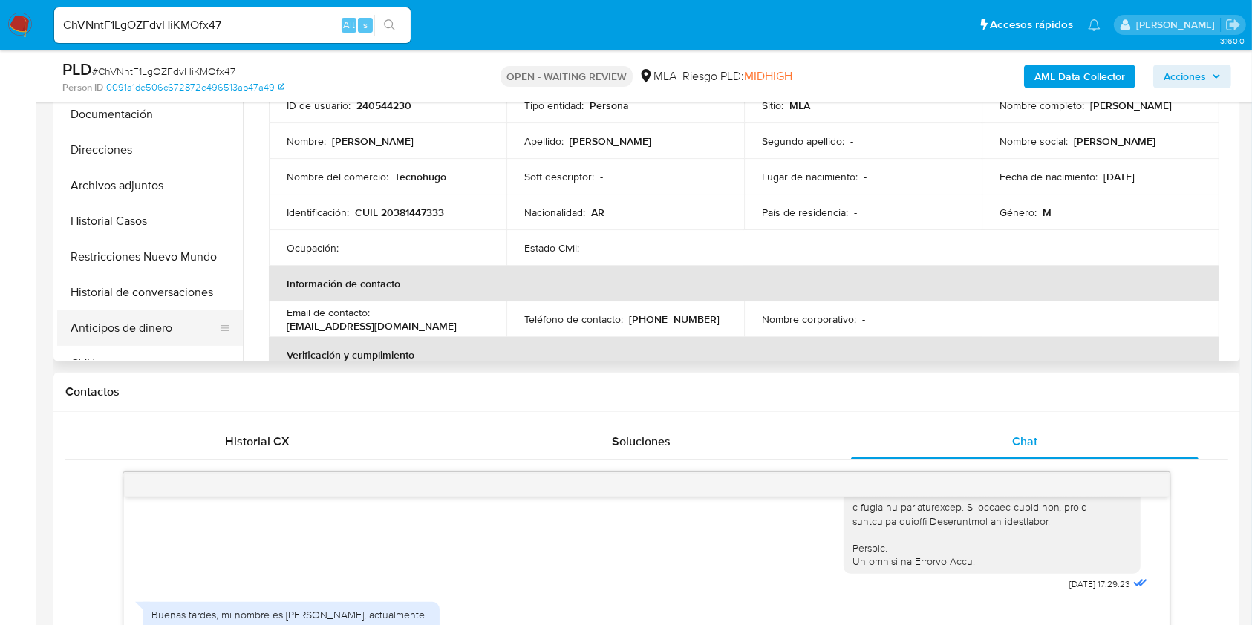
scroll to position [396, 0]
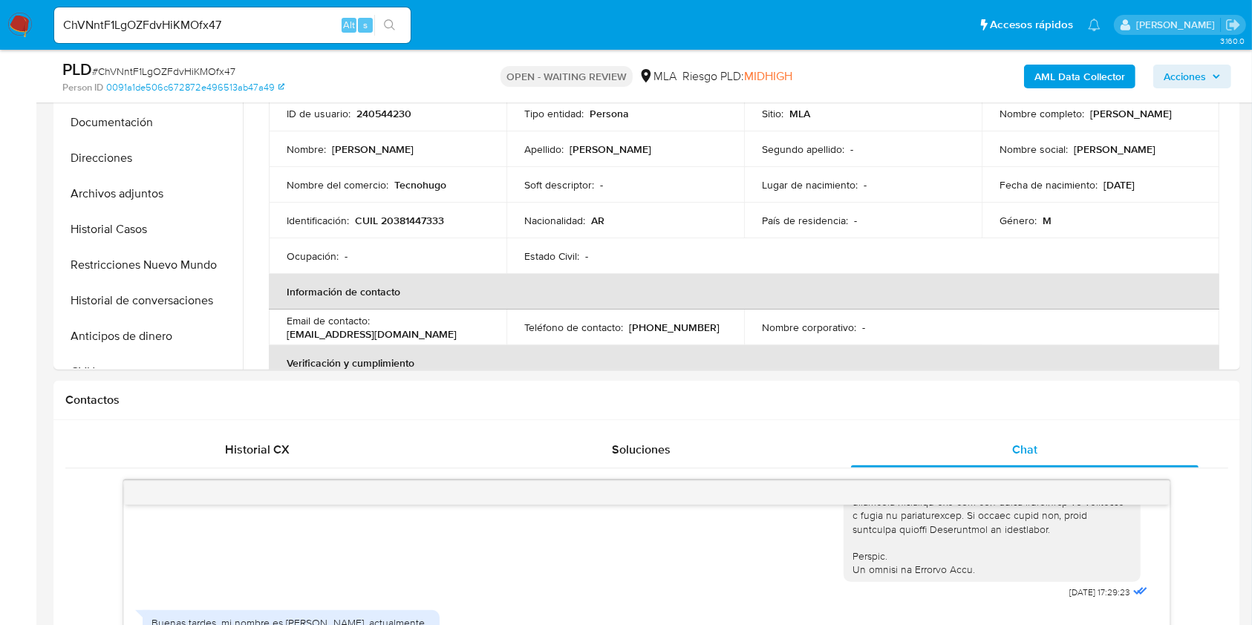
click at [290, 22] on input "ChVNntF1LgOZFdvHiKMOfx47" at bounding box center [232, 25] width 356 height 19
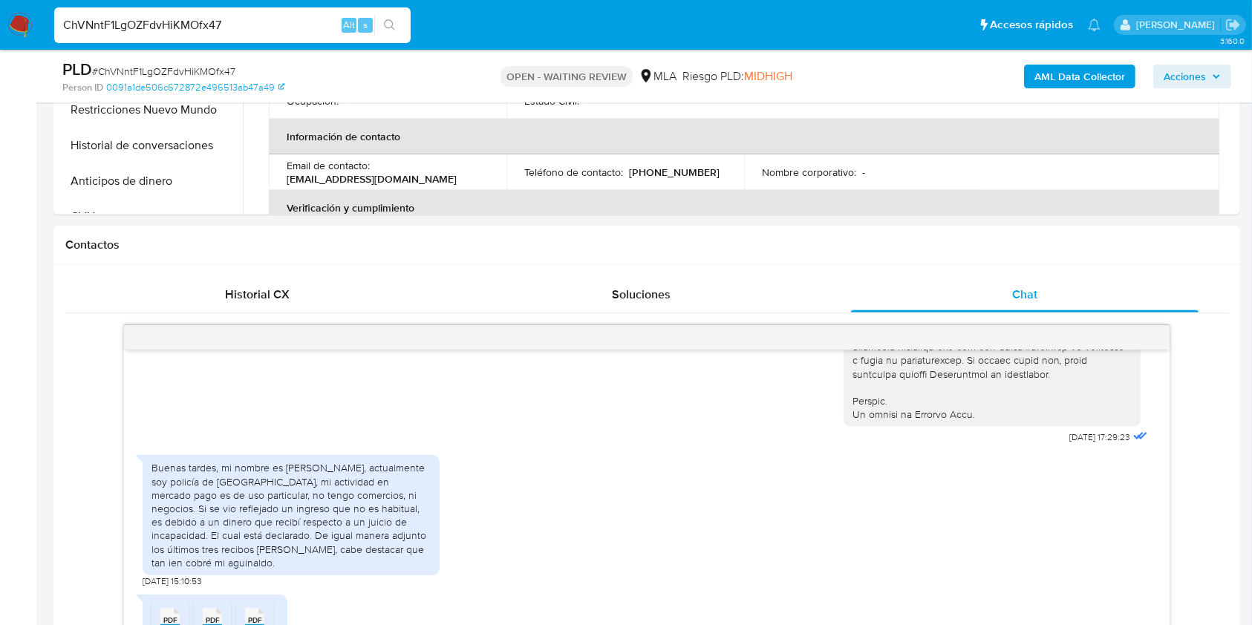
scroll to position [693, 0]
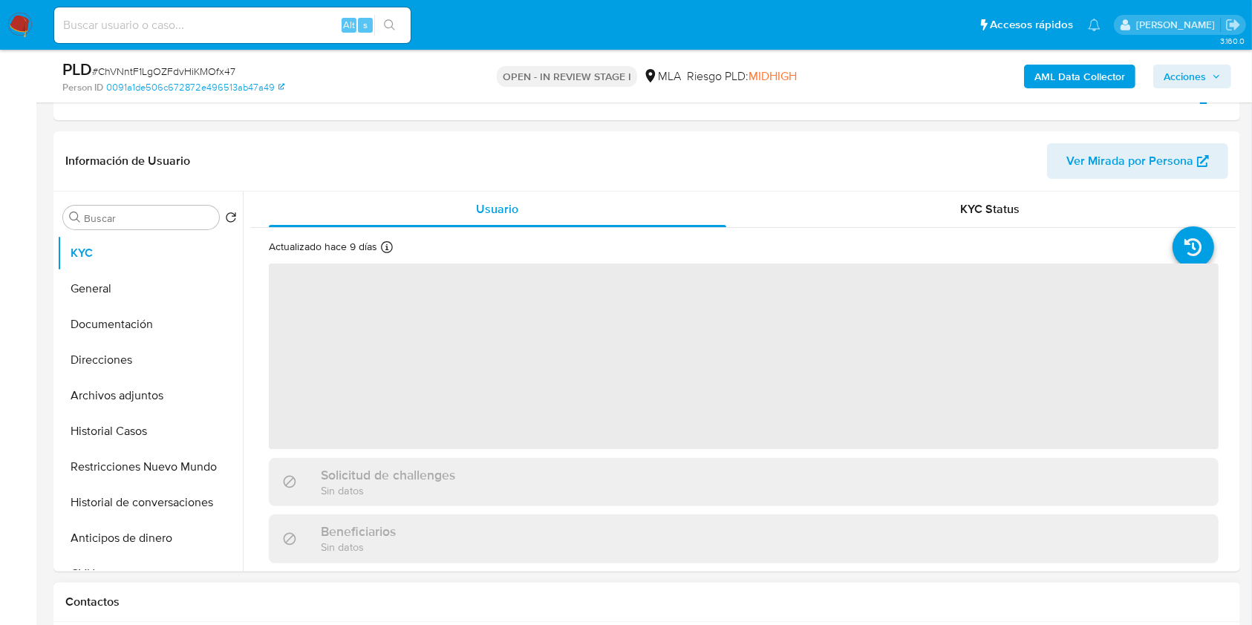
scroll to position [594, 0]
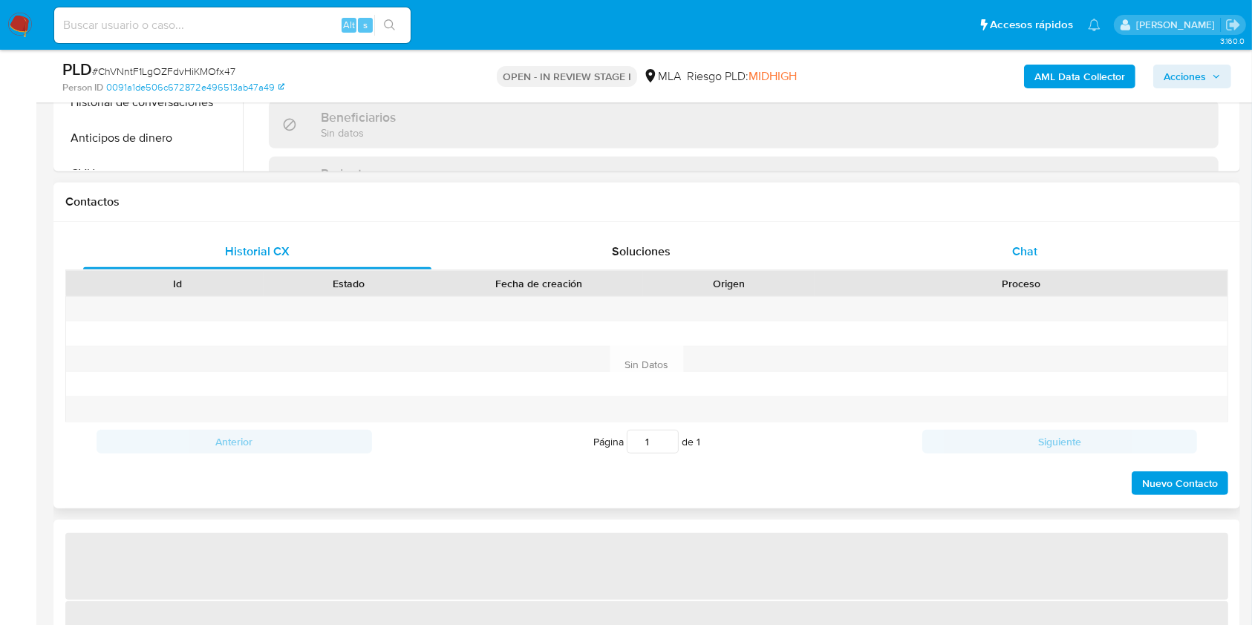
click at [1026, 250] on span "Chat" at bounding box center [1024, 251] width 25 height 17
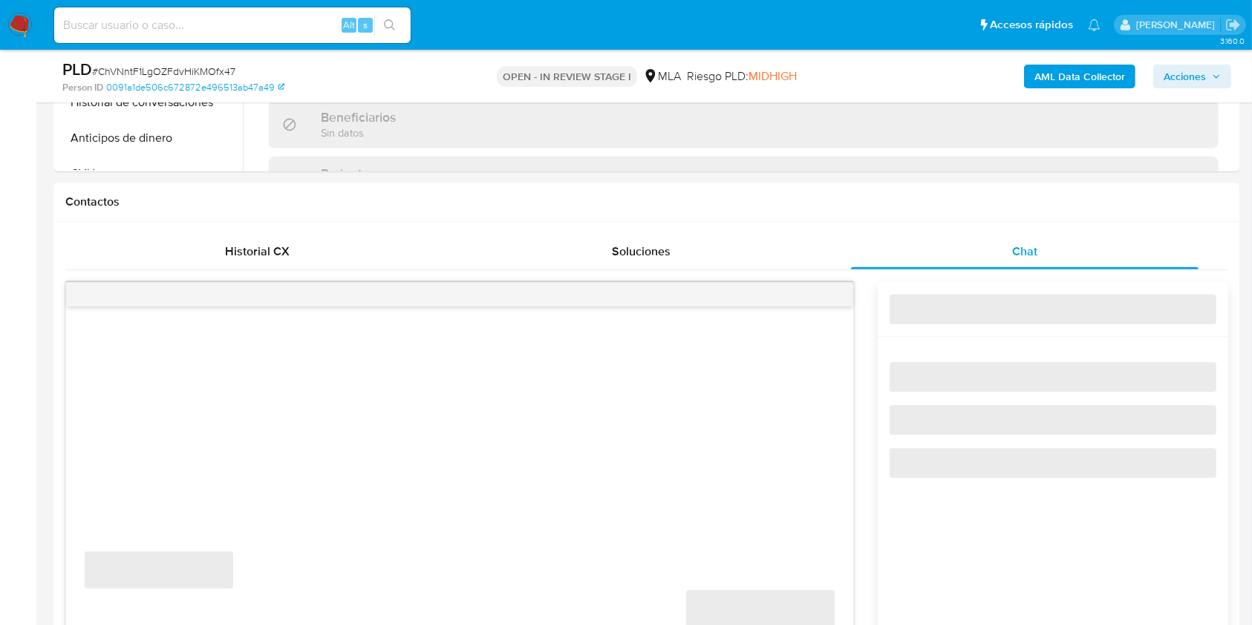
select select "10"
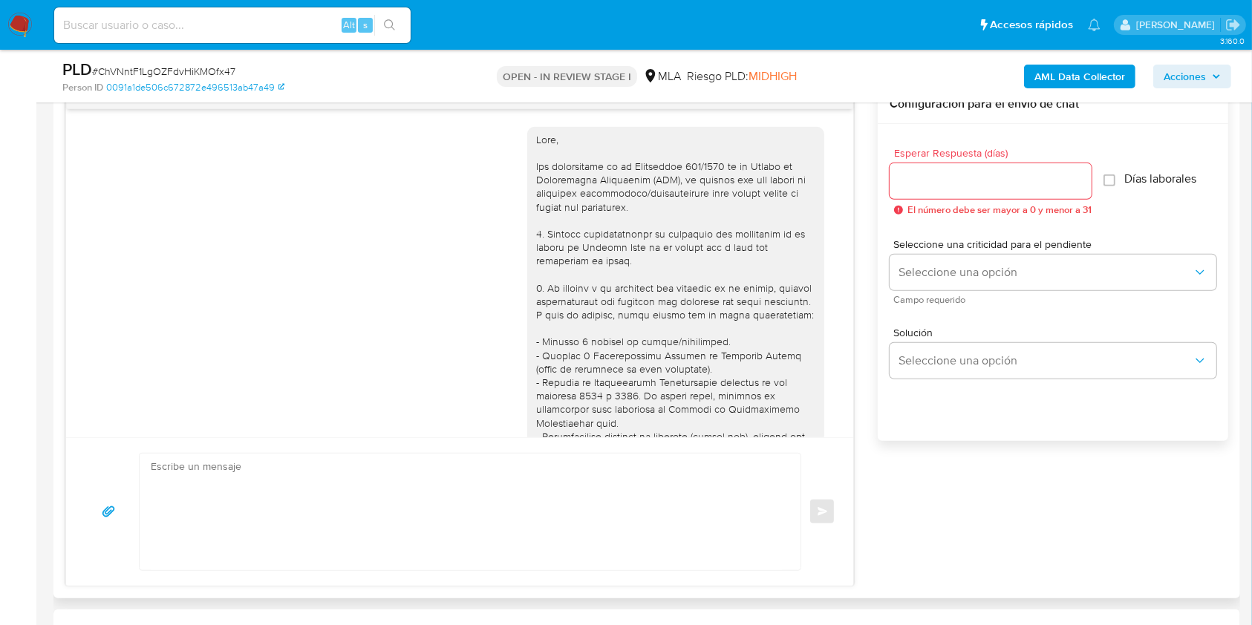
scroll to position [749, 0]
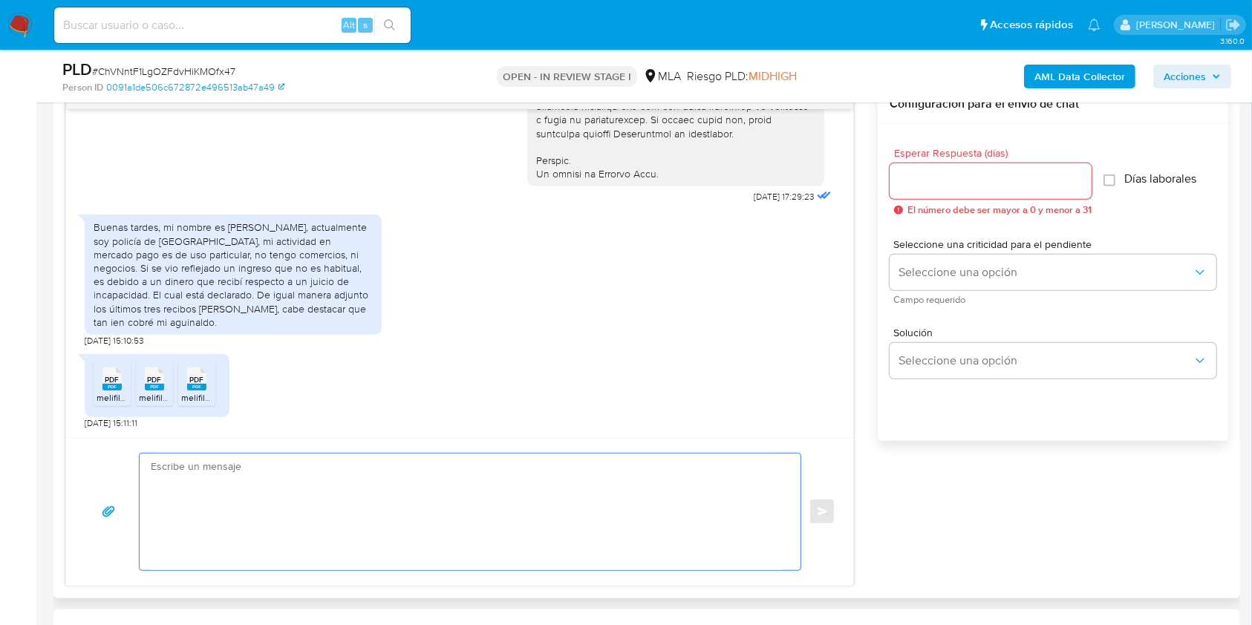
click at [290, 492] on textarea at bounding box center [466, 512] width 631 height 117
paste textarea "Hola, esperamos que te encuentres muy bien. Muchas gracias por tu respuesta. Co…"
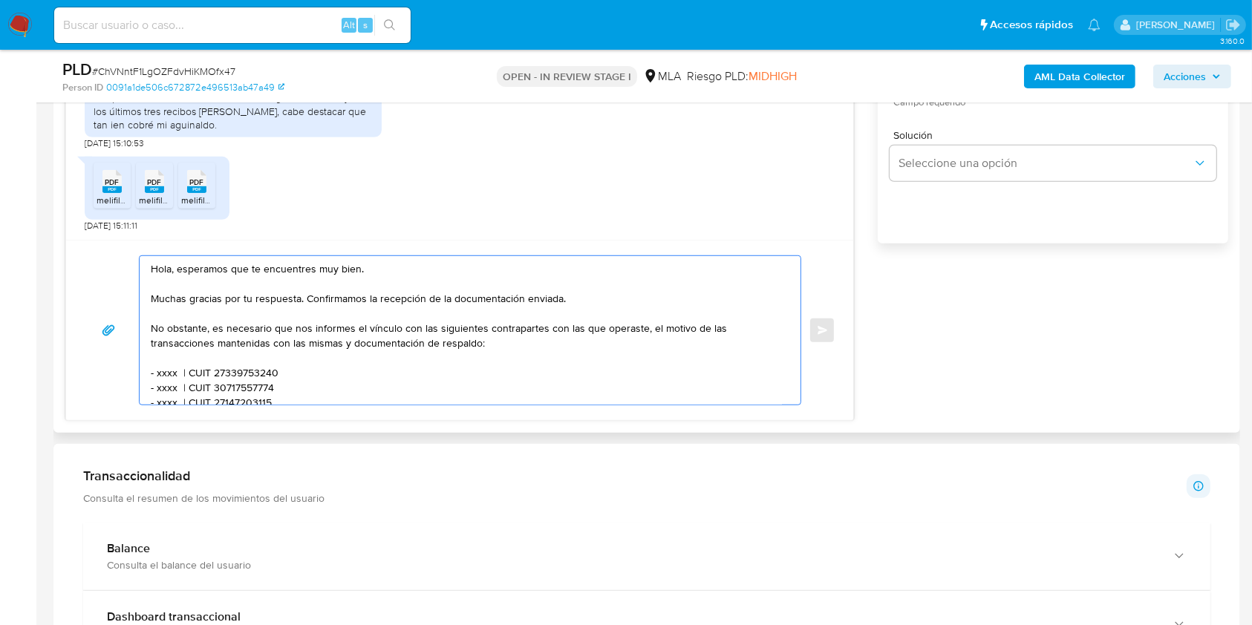
scroll to position [990, 0]
drag, startPoint x: 290, startPoint y: 328, endPoint x: 297, endPoint y: 349, distance: 22.6
click at [290, 328] on textarea "Hola, esperamos que te encuentres muy bien. Muchas gracias por tu respuesta. Co…" at bounding box center [466, 329] width 631 height 149
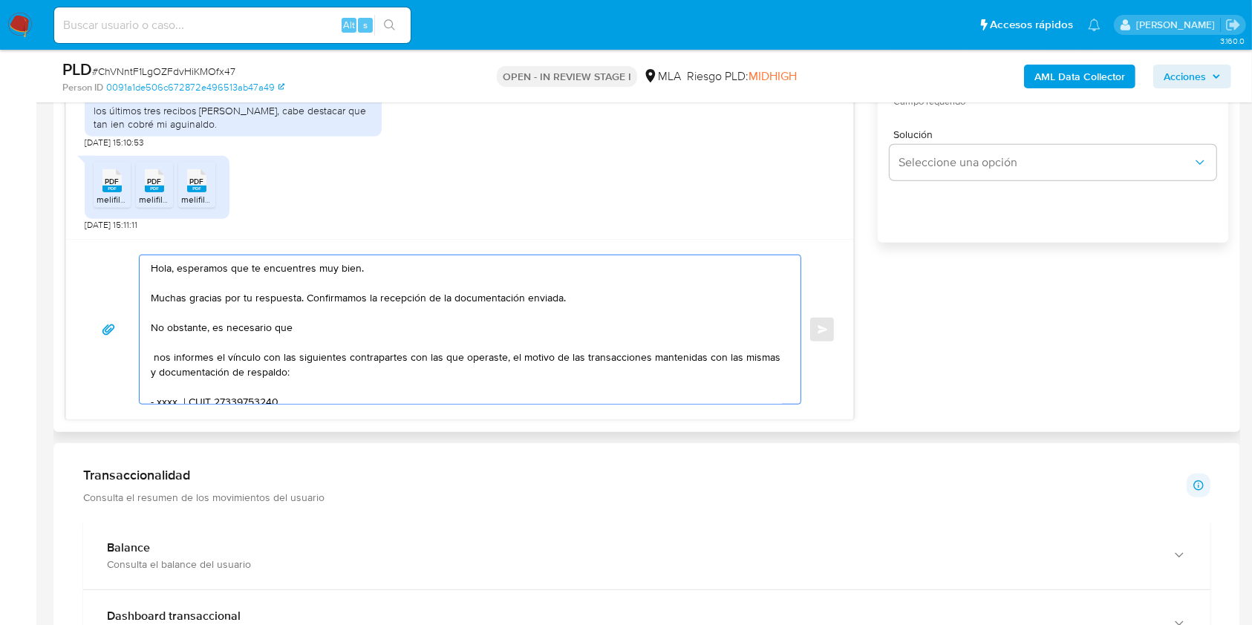
click at [325, 319] on textarea "Hola, esperamos que te encuentres muy bien. Muchas gracias por tu respuesta. Co…" at bounding box center [466, 329] width 631 height 149
click at [329, 330] on textarea "Hola, esperamos que te encuentres muy bien. Muchas gracias por tu respuesta. Co…" at bounding box center [466, 329] width 631 height 149
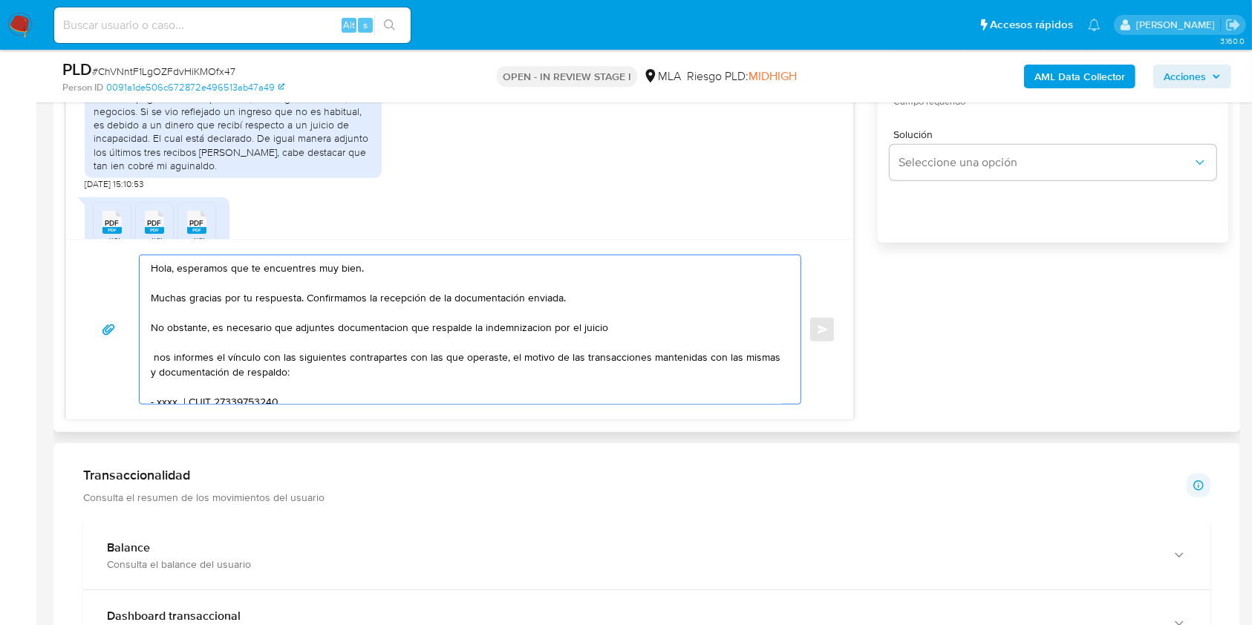
scroll to position [649, 0]
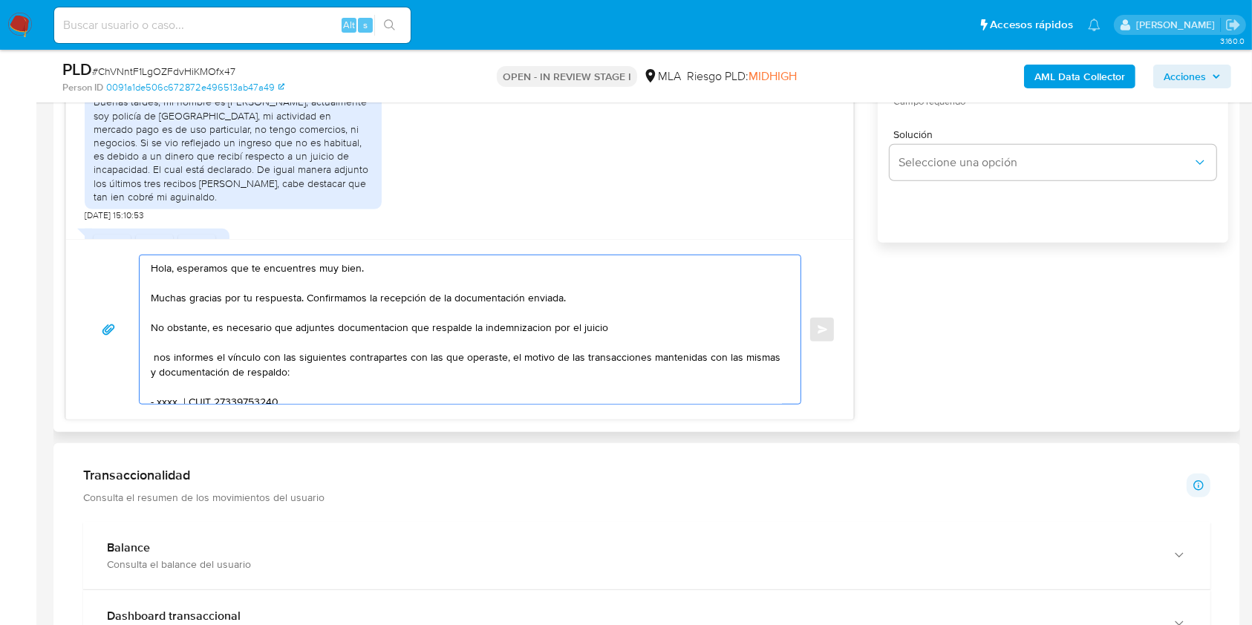
click at [392, 330] on textarea "Hola, esperamos que te encuentres muy bien. Muchas gracias por tu respuesta. Co…" at bounding box center [466, 329] width 631 height 149
click at [0, 0] on lt-strong "ó" at bounding box center [0, 0] width 0 height 0
click at [482, 330] on textarea "Hola, esperamos que te encuentres muy bien. Muchas gracias por tu respuesta. Co…" at bounding box center [466, 329] width 631 height 149
click at [513, 331] on textarea "Hola, esperamos que te encuentres muy bien. Muchas gracias por tu respuesta. Co…" at bounding box center [466, 329] width 631 height 149
click at [0, 0] on lt-span "indemnizaci ó n" at bounding box center [0, 0] width 0 height 0
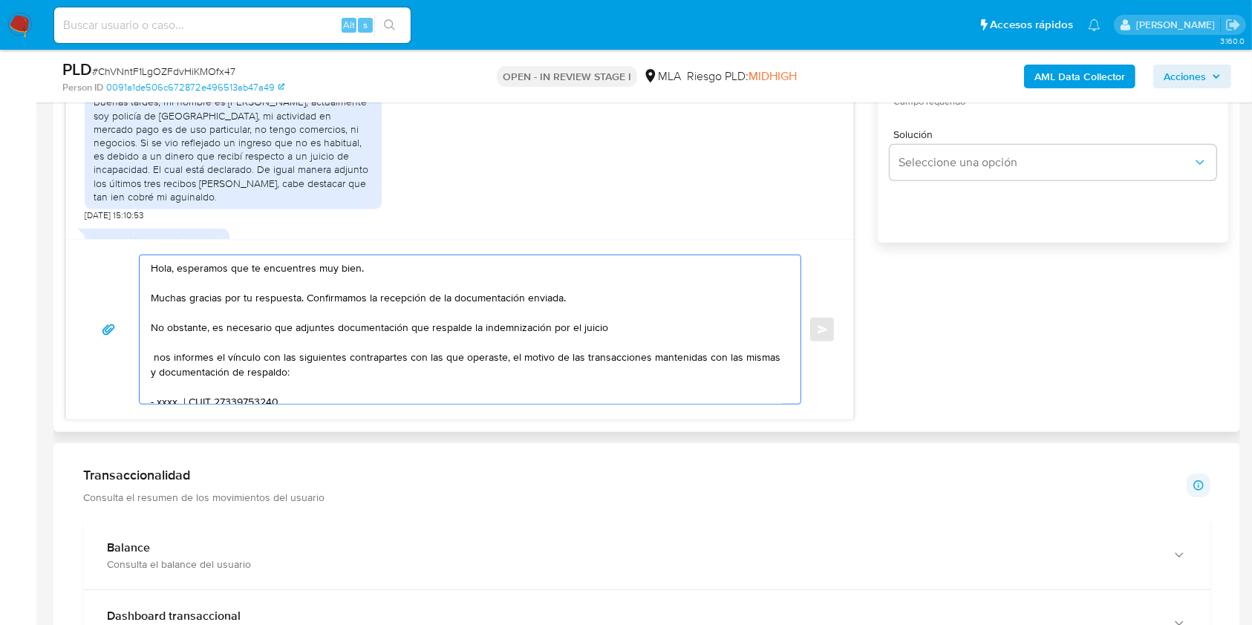
click at [622, 330] on textarea "Hola, esperamos que te encuentres muy bien. Muchas gracias por tu respuesta. Co…" at bounding box center [466, 329] width 631 height 149
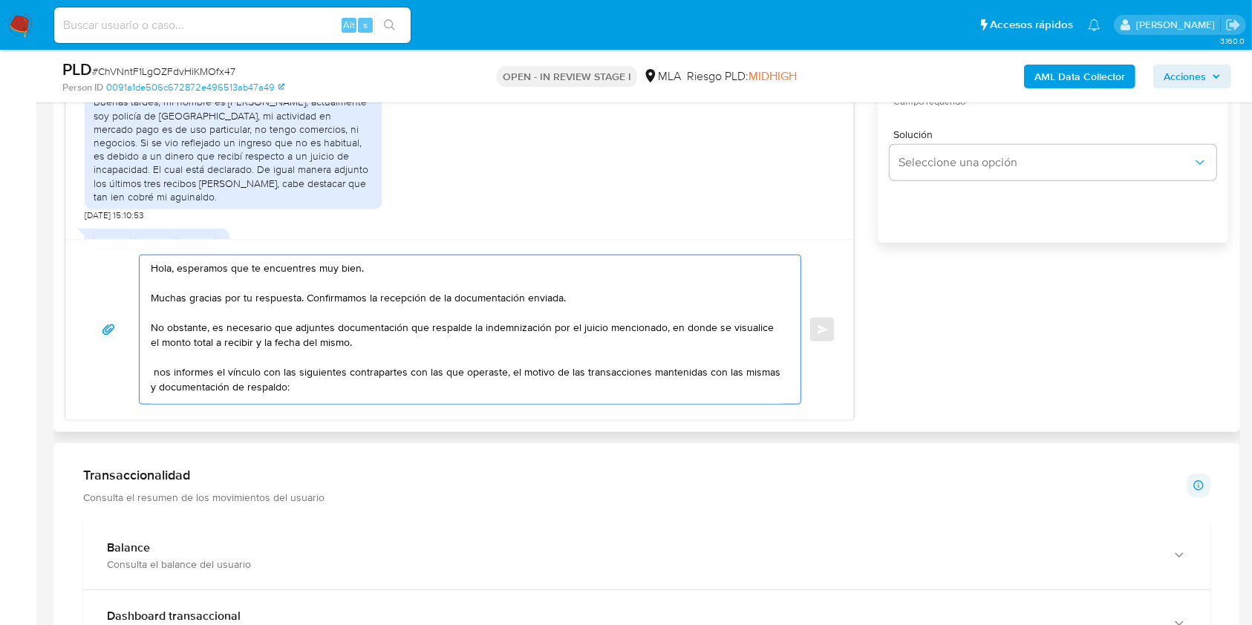
click at [154, 373] on textarea "Hola, esperamos que te encuentres muy bien. Muchas gracias por tu respuesta. Co…" at bounding box center [466, 329] width 631 height 149
click at [348, 374] on textarea "Hola, esperamos que te encuentres muy bien. Muchas gracias por tu respuesta. Co…" at bounding box center [466, 329] width 631 height 149
click at [392, 374] on textarea "Hola, esperamos que te encuentres muy bien. Muchas gracias por tu respuesta. Co…" at bounding box center [466, 329] width 631 height 149
drag, startPoint x: 447, startPoint y: 376, endPoint x: 458, endPoint y: 379, distance: 11.5
click at [448, 375] on textarea "Hola, esperamos que te encuentres muy bien. Muchas gracias por tu respuesta. Co…" at bounding box center [466, 329] width 631 height 149
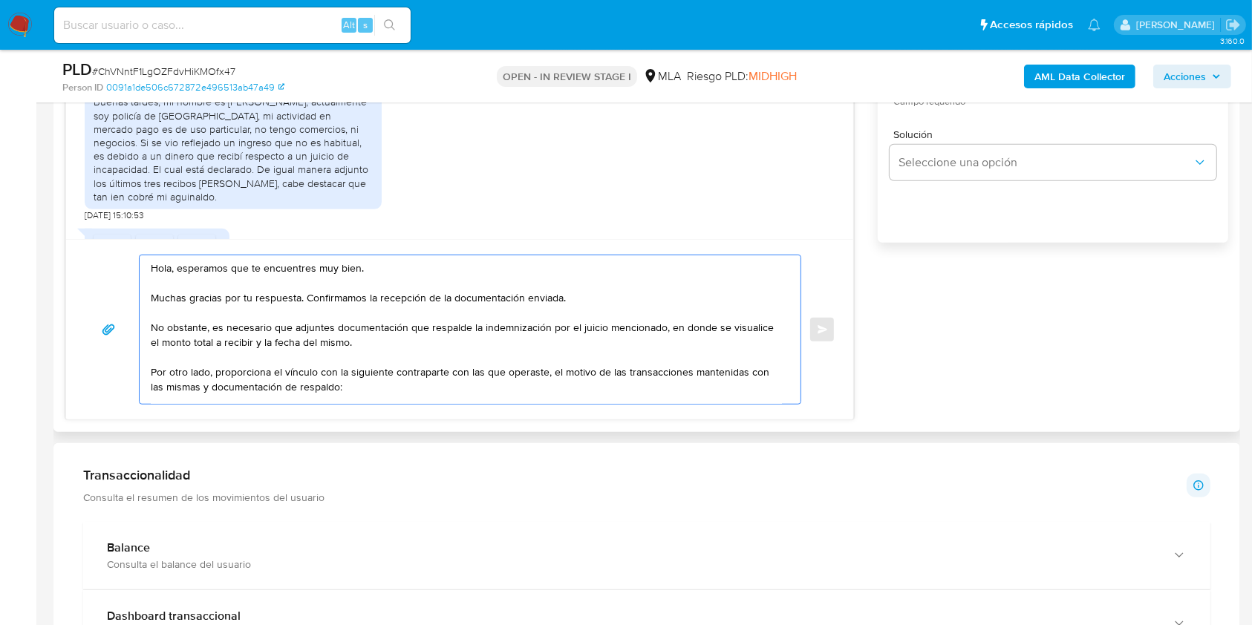
drag, startPoint x: 478, startPoint y: 374, endPoint x: 530, endPoint y: 406, distance: 60.8
click at [481, 373] on textarea "Hola, esperamos que te encuentres muy bien. Muchas gracias por tu respuesta. Co…" at bounding box center [466, 329] width 631 height 149
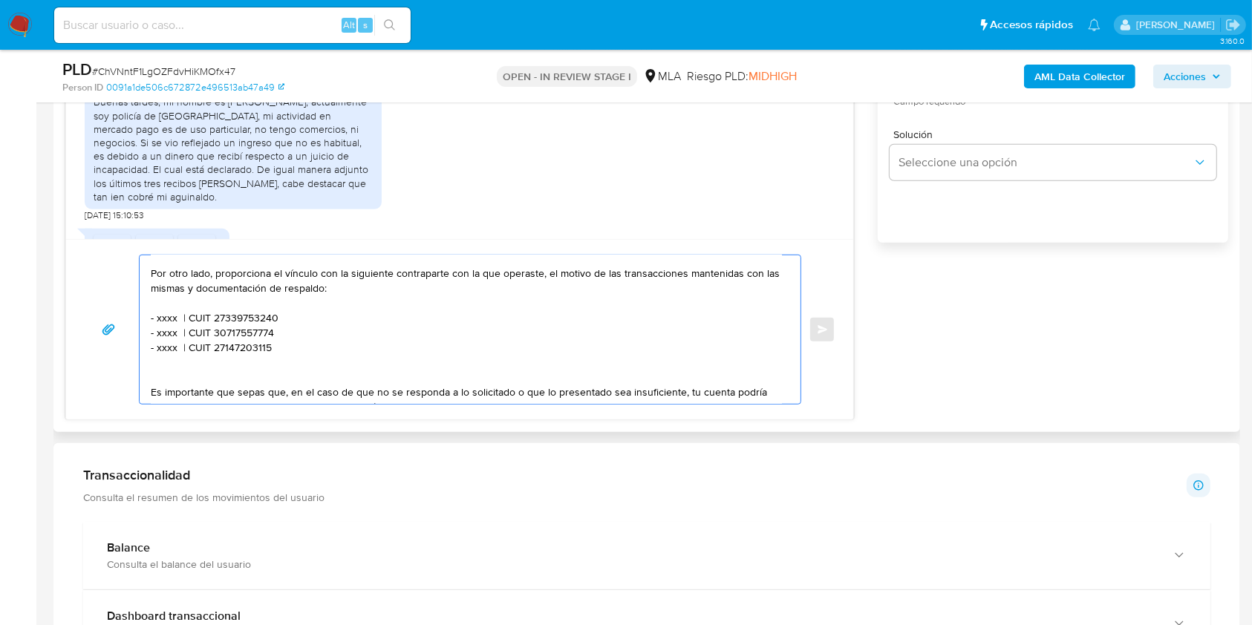
click at [163, 291] on textarea "Hola, esperamos que te encuentres muy bien. Muchas gracias por tu respuesta. Co…" at bounding box center [466, 329] width 631 height 149
drag, startPoint x: 184, startPoint y: 289, endPoint x: 218, endPoint y: 323, distance: 48.3
click at [184, 290] on textarea "Hola, esperamos que te encuentres muy bien. Muchas gracias por tu respuesta. Co…" at bounding box center [466, 329] width 631 height 149
click at [337, 290] on textarea "Hola, esperamos que te encuentres muy bien. Muchas gracias por tu respuesta. Co…" at bounding box center [466, 329] width 631 height 149
drag, startPoint x: 280, startPoint y: 351, endPoint x: 155, endPoint y: 334, distance: 125.9
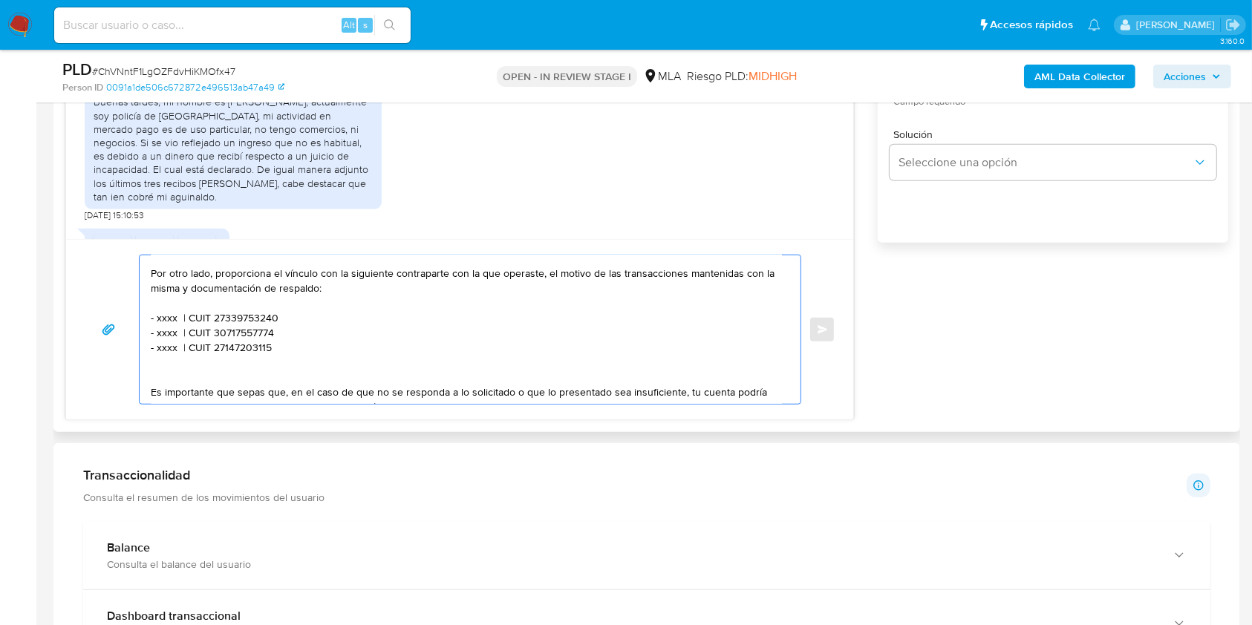
click at [140, 333] on div "Hola, esperamos que te encuentres muy bien. Muchas gracias por tu respuesta. Co…" at bounding box center [467, 329] width 654 height 149
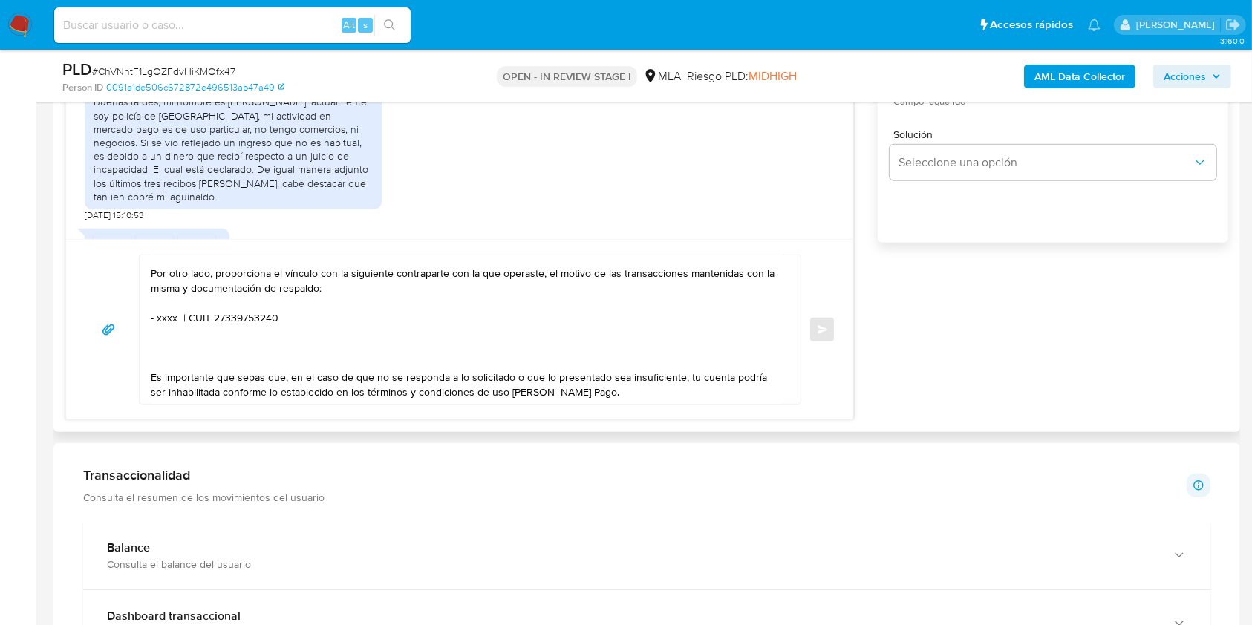
click at [161, 319] on textarea "Hola, esperamos que te encuentres muy bien. Muchas gracias por tu respuesta. Co…" at bounding box center [466, 329] width 631 height 149
click at [164, 322] on textarea "Hola, esperamos que te encuentres muy bien. Muchas gracias por tu respuesta. Co…" at bounding box center [466, 329] width 631 height 149
paste textarea "Tejada Fernando Martin"
click at [319, 318] on textarea "Hola, esperamos que te encuentres muy bien. Muchas gracias por tu respuesta. Co…" at bounding box center [466, 329] width 631 height 149
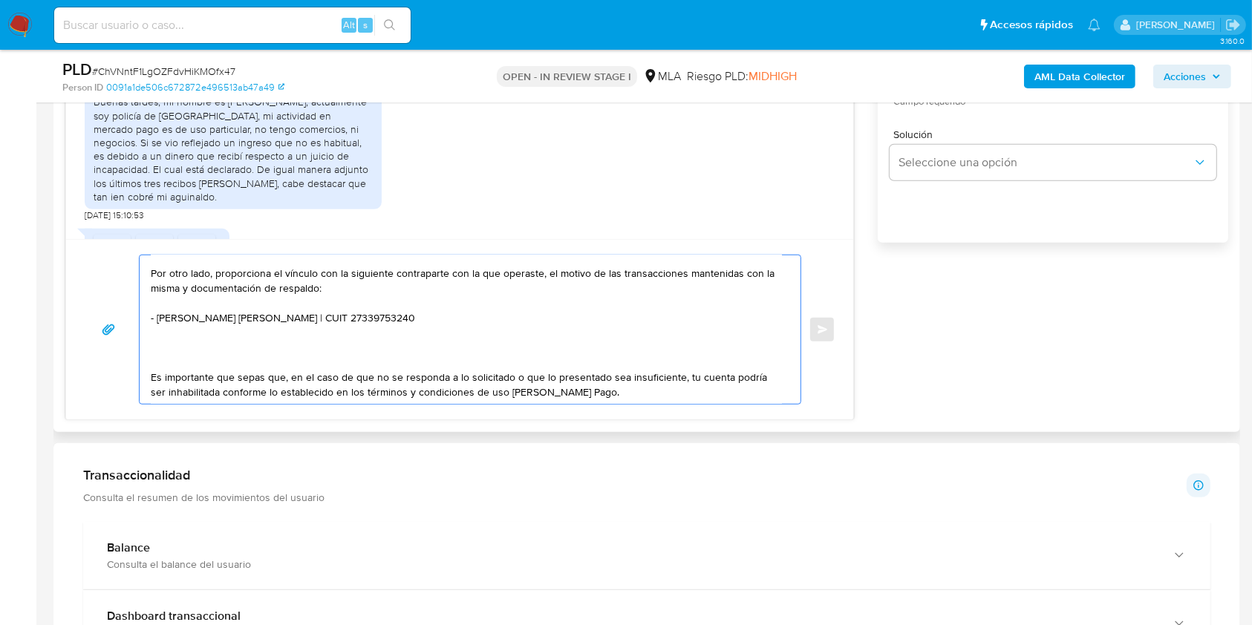
click at [319, 318] on textarea "Hola, esperamos que te encuentres muy bien. Muchas gracias por tu respuesta. Co…" at bounding box center [466, 329] width 631 height 149
paste textarea "0337443657"
click at [258, 351] on textarea "Hola, esperamos que te encuentres muy bien. Muchas gracias por tu respuesta. Co…" at bounding box center [466, 329] width 631 height 149
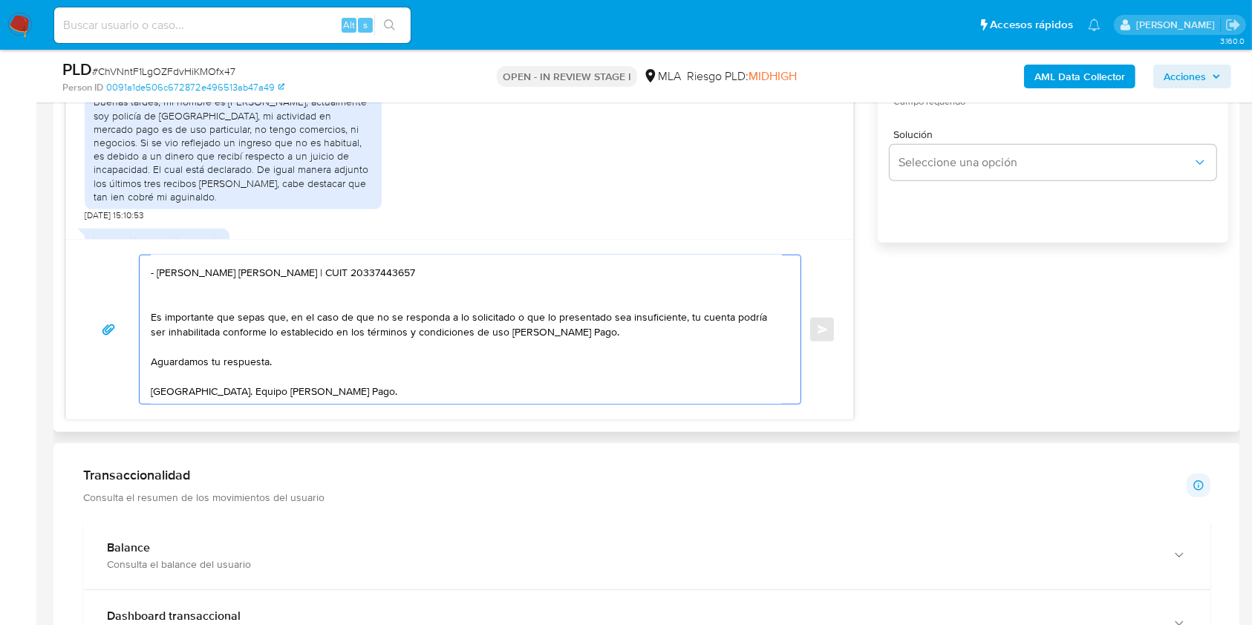
scroll to position [166, 0]
click at [303, 342] on textarea "Hola, esperamos que te encuentres muy bien. Muchas gracias por tu respuesta. Co…" at bounding box center [466, 329] width 631 height 149
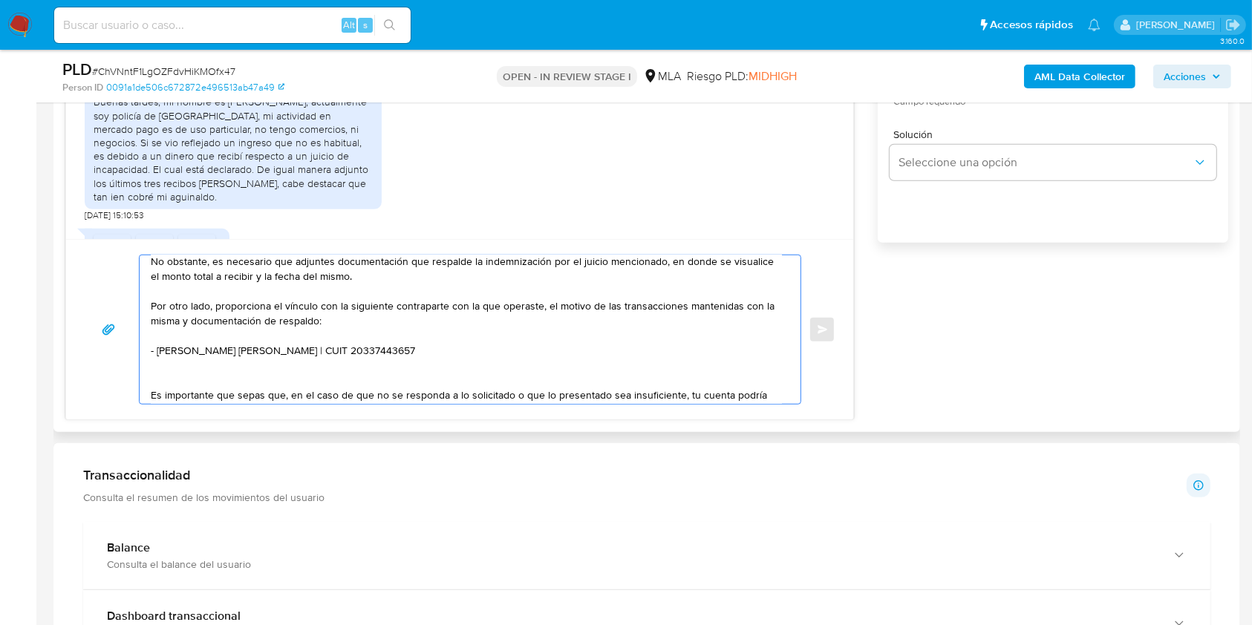
scroll to position [0, 0]
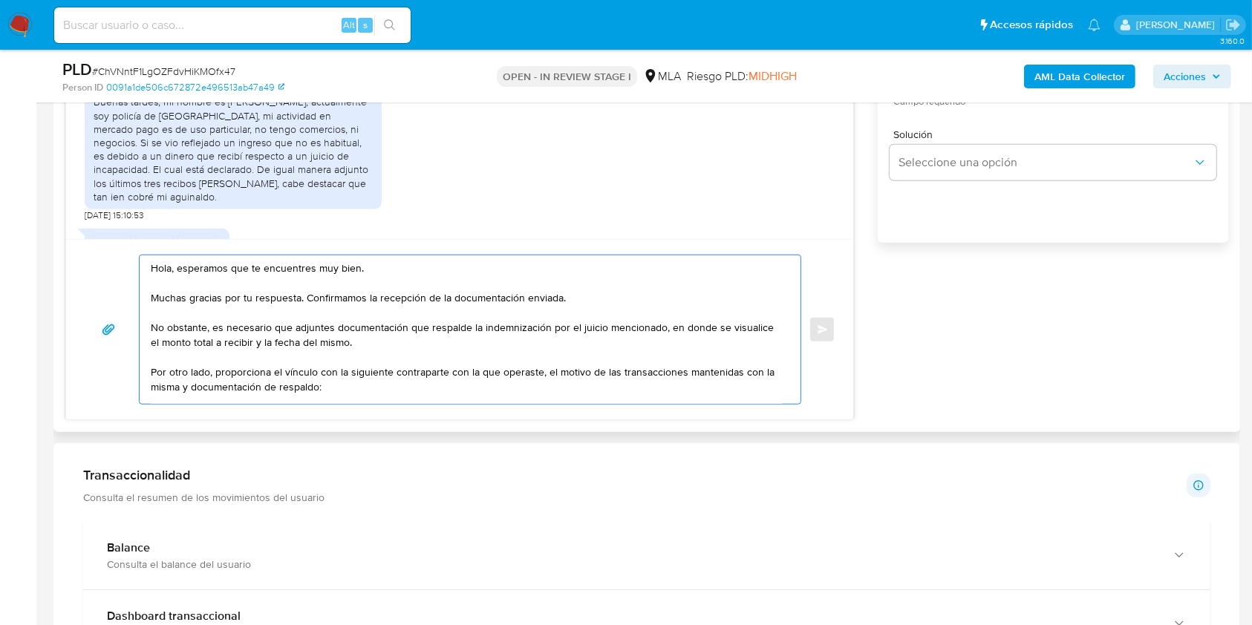
click at [397, 344] on textarea "Hola, esperamos que te encuentres muy bien. Muchas gracias por tu respuesta. Co…" at bounding box center [466, 329] width 631 height 149
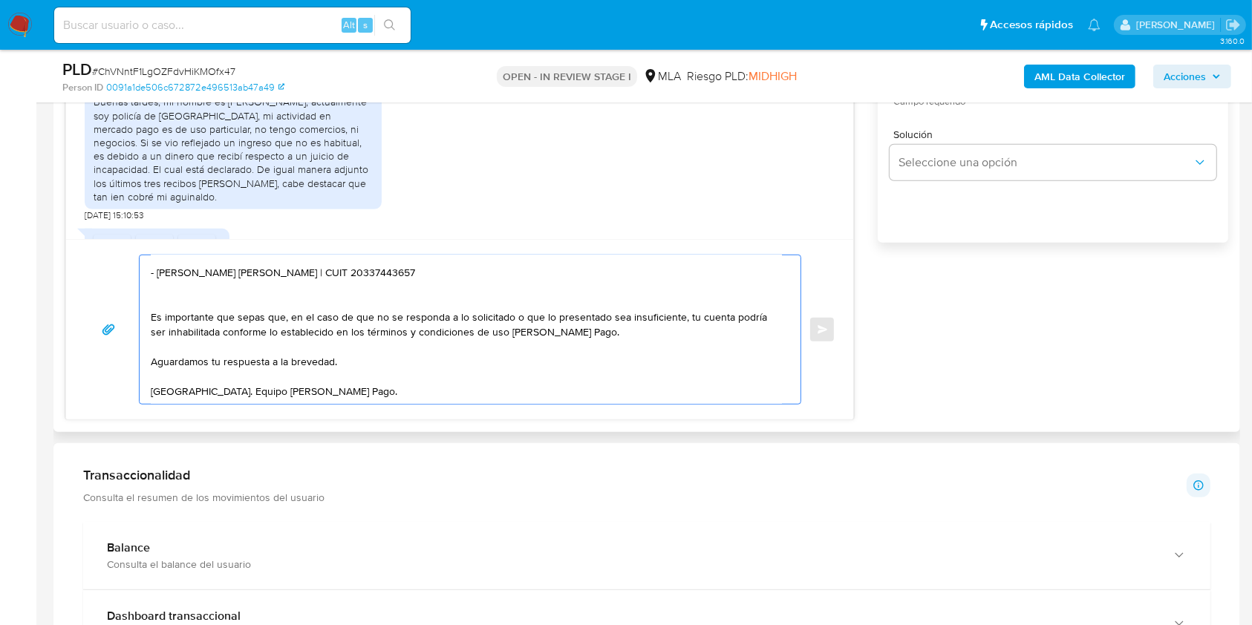
scroll to position [693, 0]
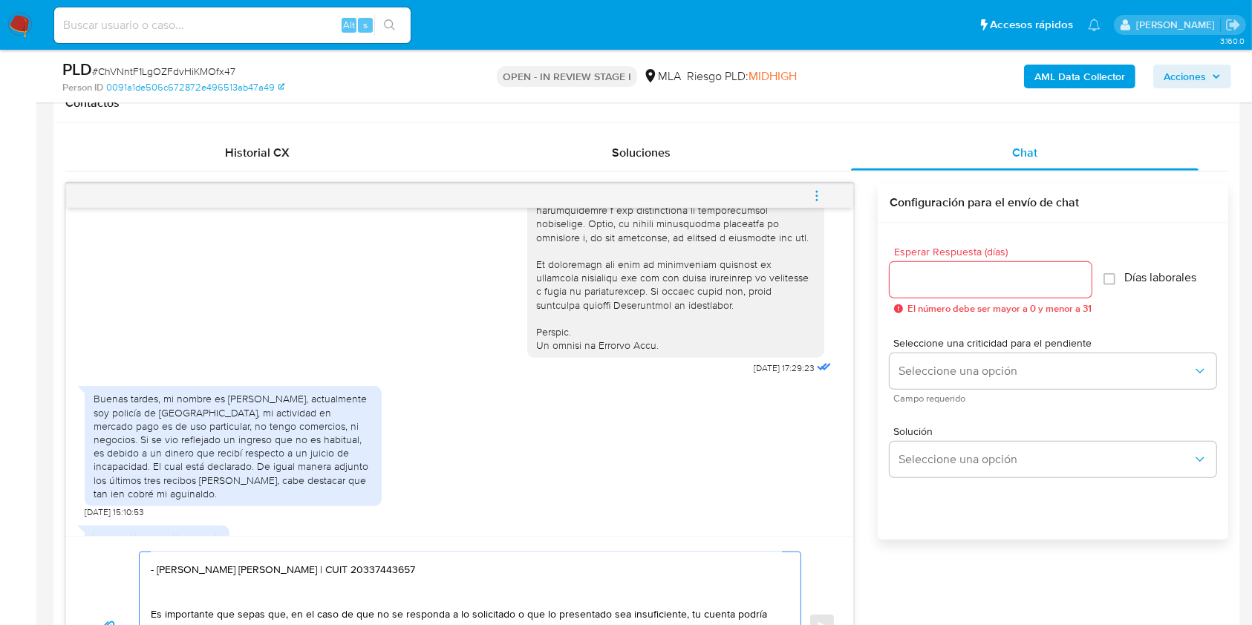
type textarea "Hola, esperamos que te encuentres muy bien. Muchas gracias por tu respuesta. Co…"
click at [957, 274] on input "Esperar Respuesta (días)" at bounding box center [991, 279] width 202 height 19
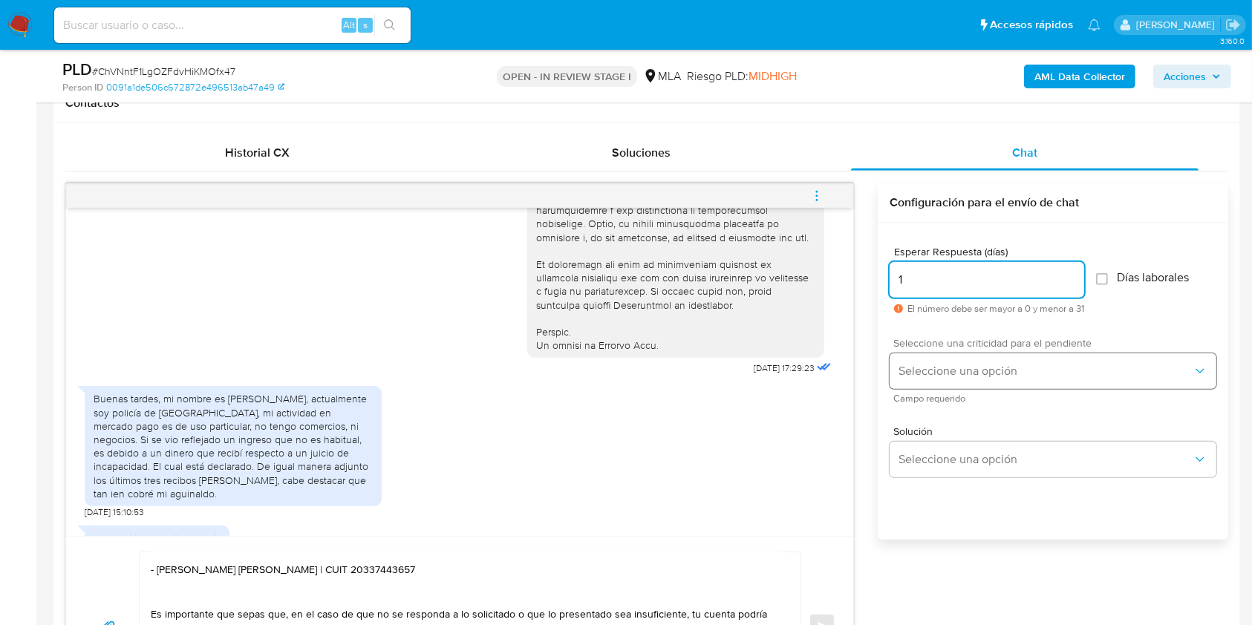
type input "1"
click at [947, 371] on span "Seleccione una opción" at bounding box center [1046, 371] width 294 height 15
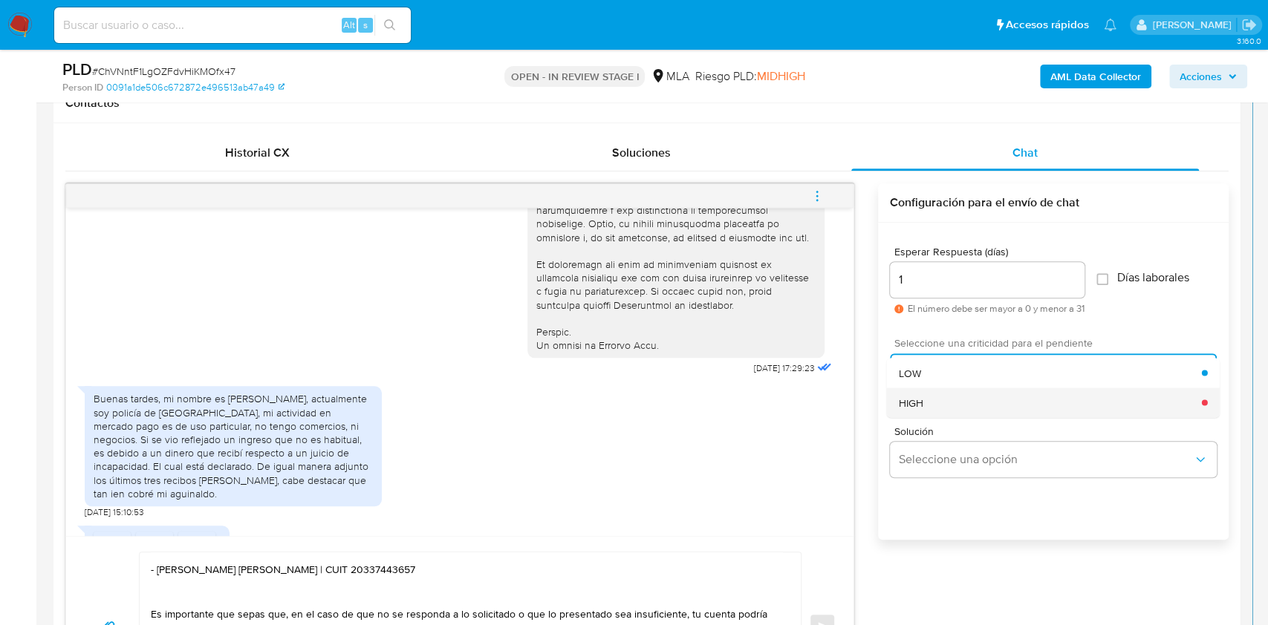
click at [948, 398] on div "HIGH" at bounding box center [1050, 403] width 303 height 30
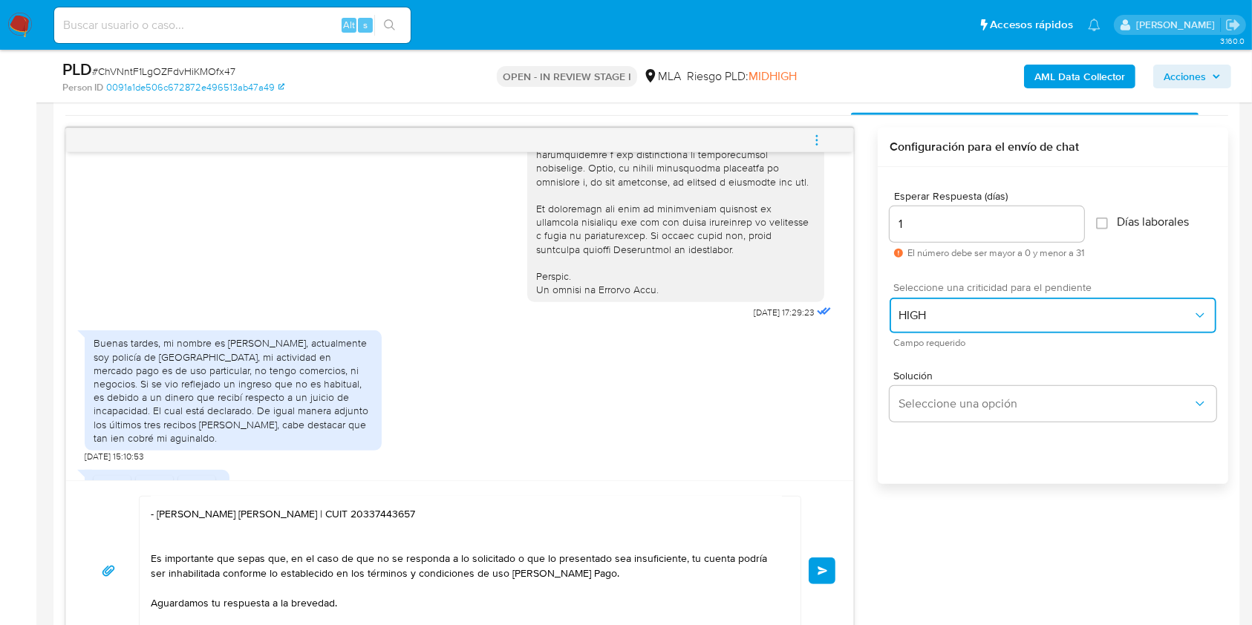
scroll to position [792, 0]
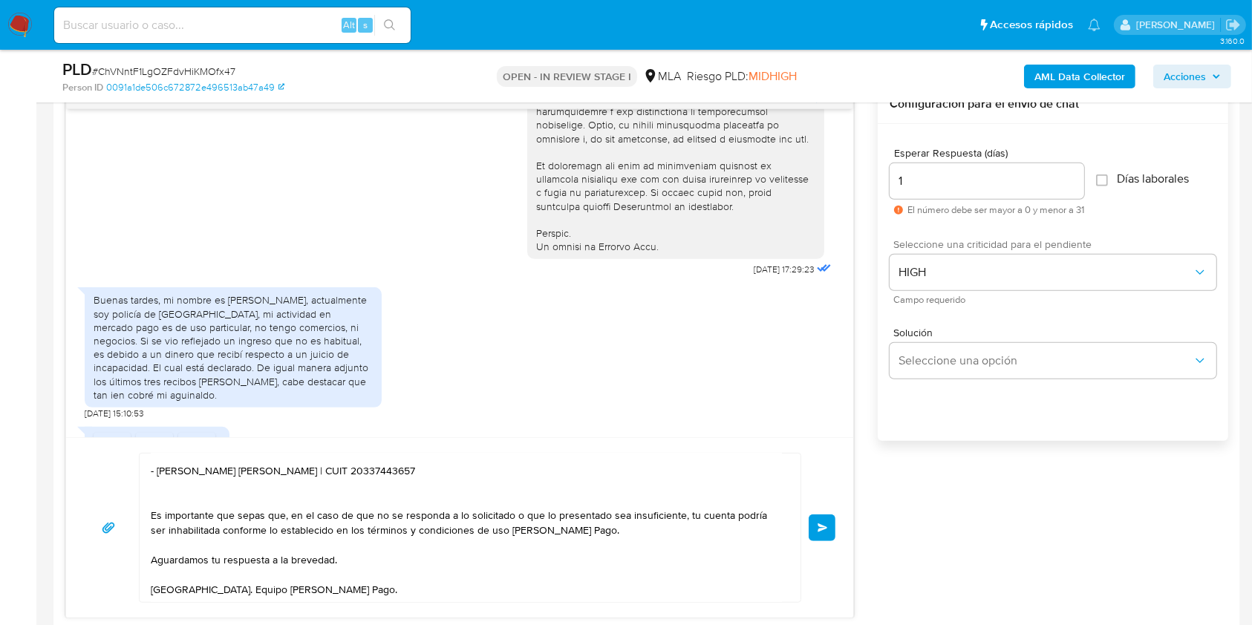
click at [818, 529] on span "Enviar" at bounding box center [823, 528] width 10 height 9
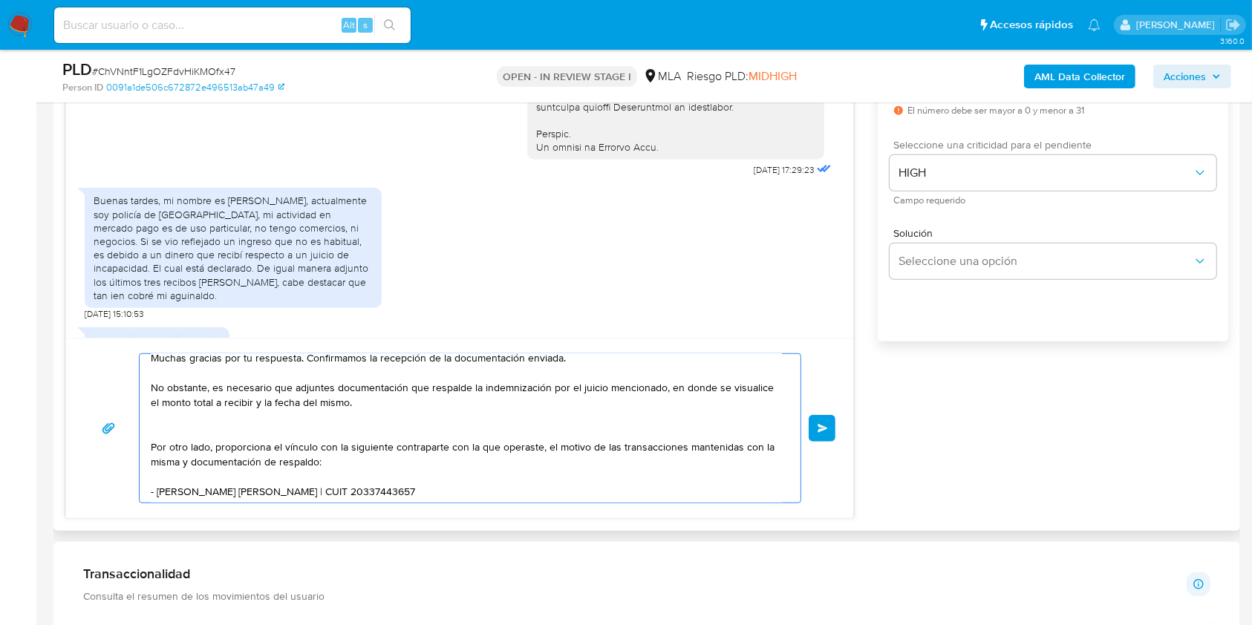
scroll to position [0, 0]
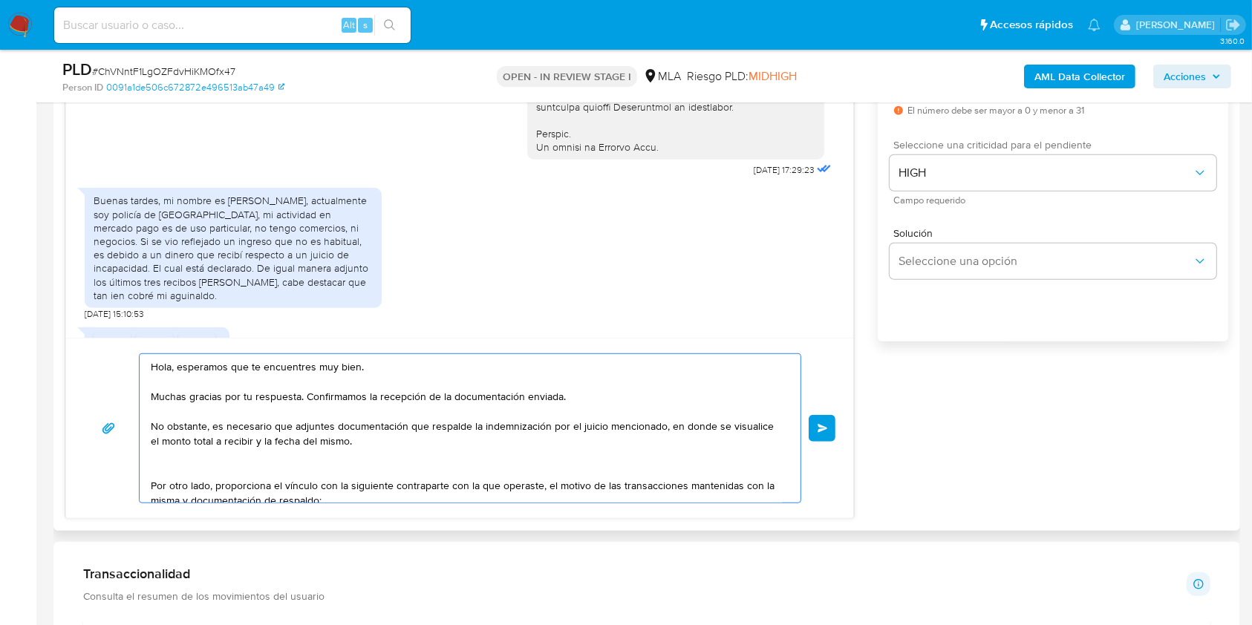
drag, startPoint x: 344, startPoint y: 478, endPoint x: 103, endPoint y: 319, distance: 288.4
click at [103, 319] on div "18/08/2025 17:29:23 Buenas tardes, mi nombre es Hugo Antonio Ulloa, actualmente…" at bounding box center [459, 252] width 789 height 534
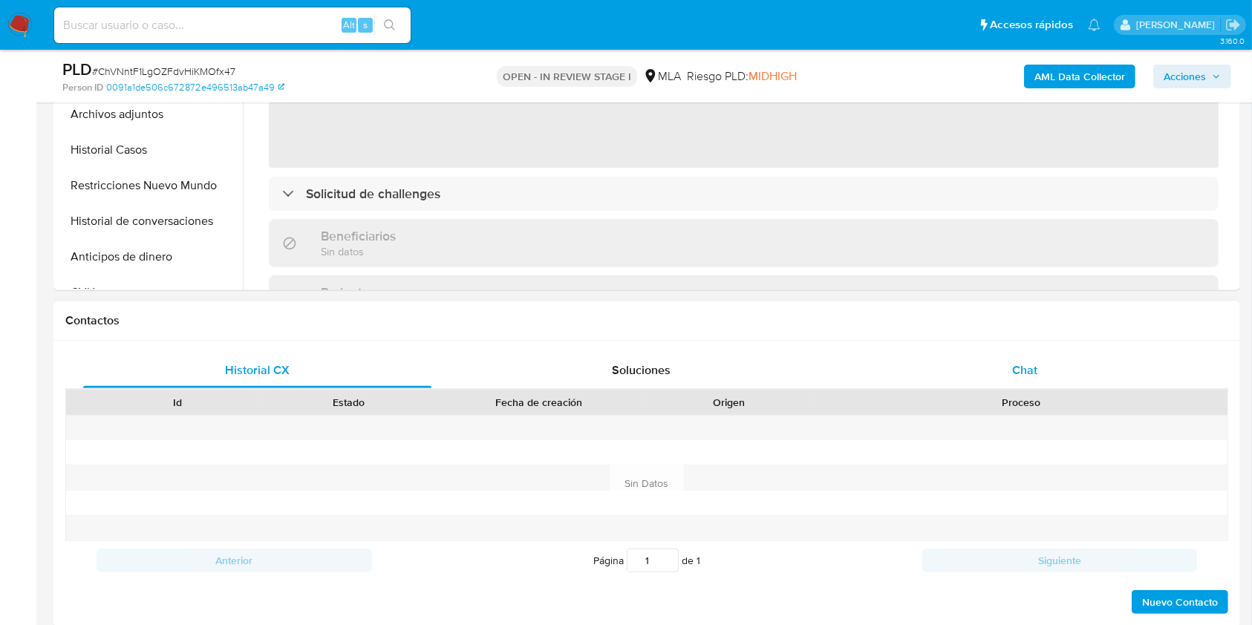
scroll to position [495, 0]
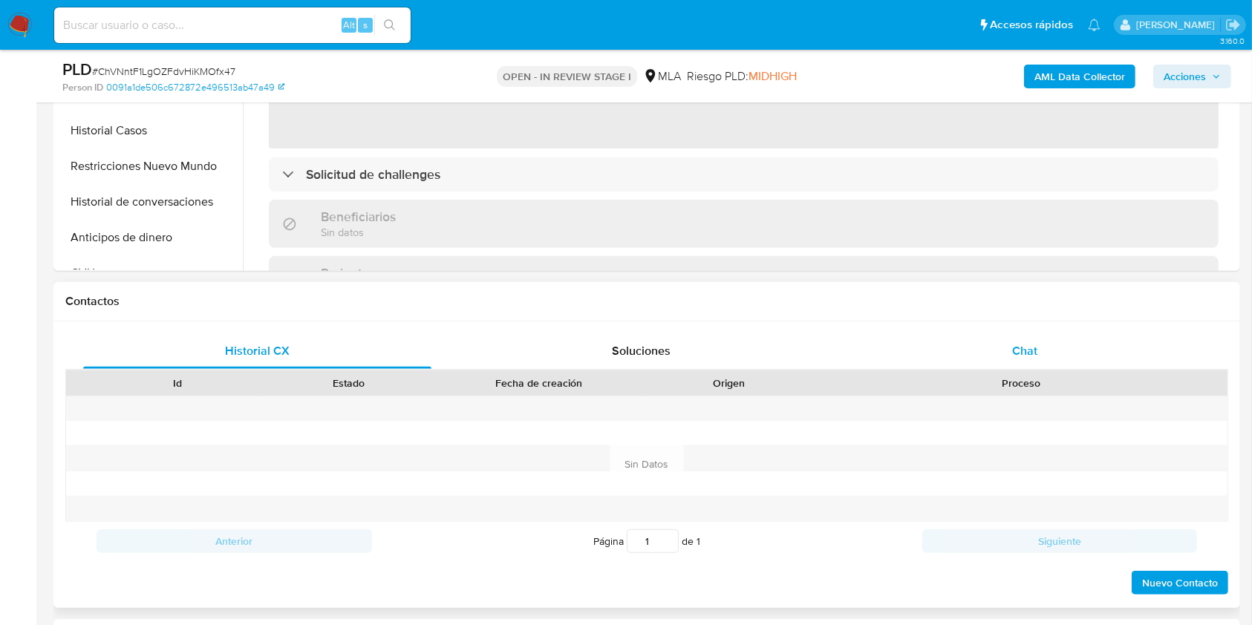
select select "10"
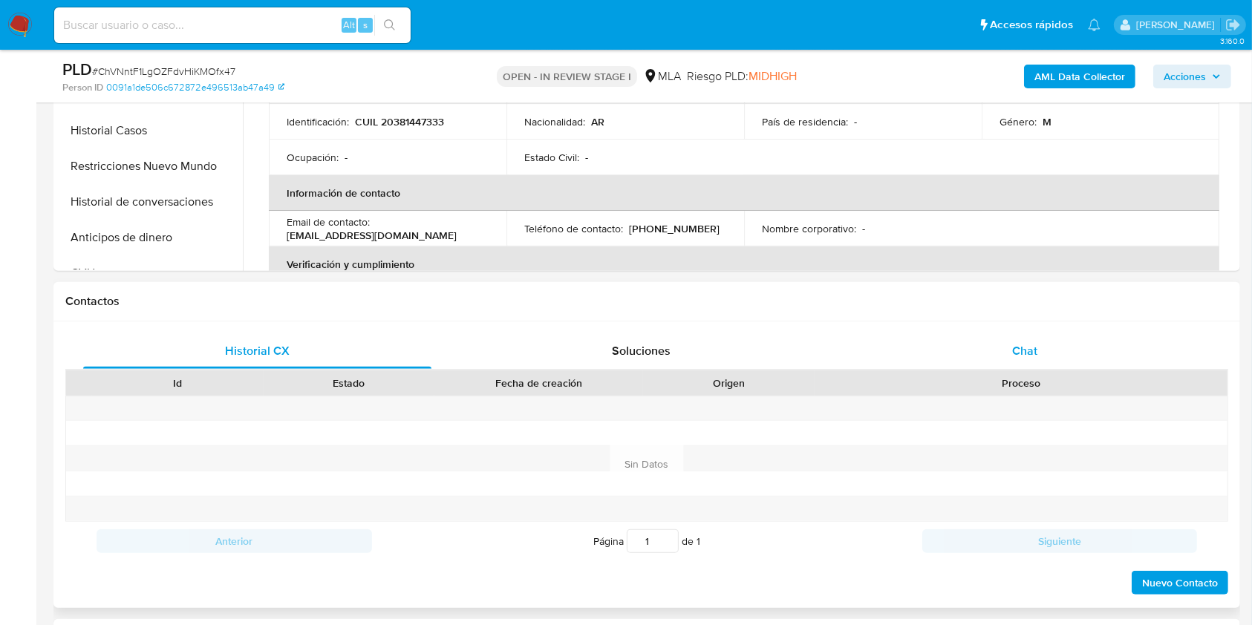
click at [1067, 351] on div "Chat" at bounding box center [1025, 351] width 348 height 36
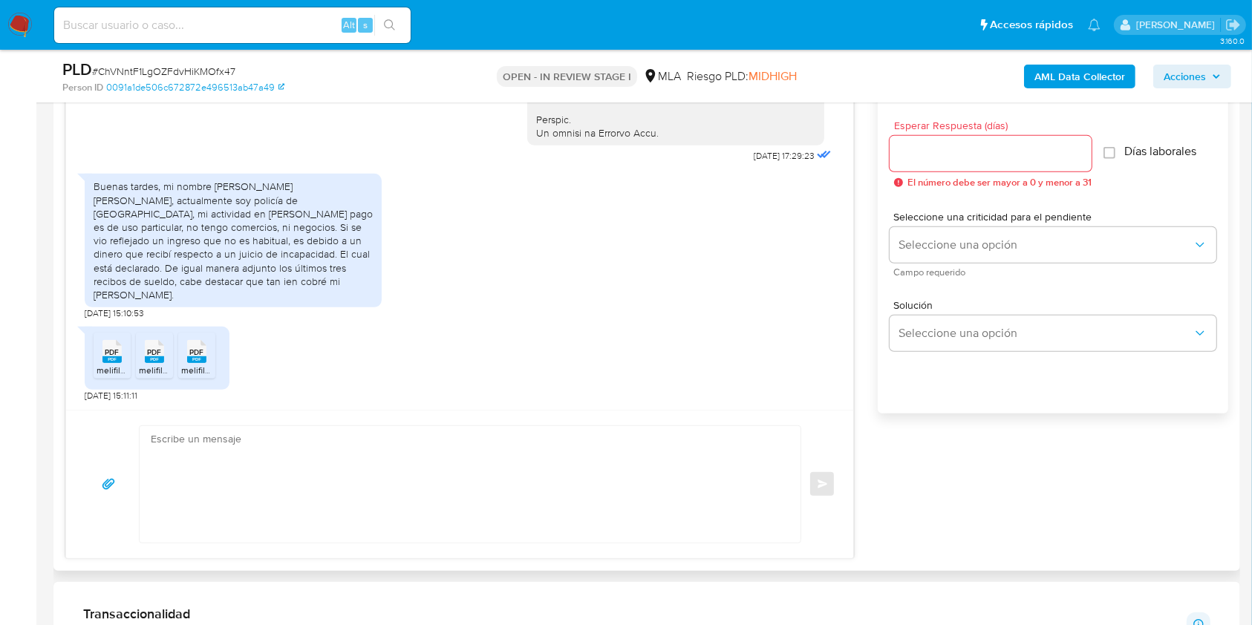
scroll to position [891, 0]
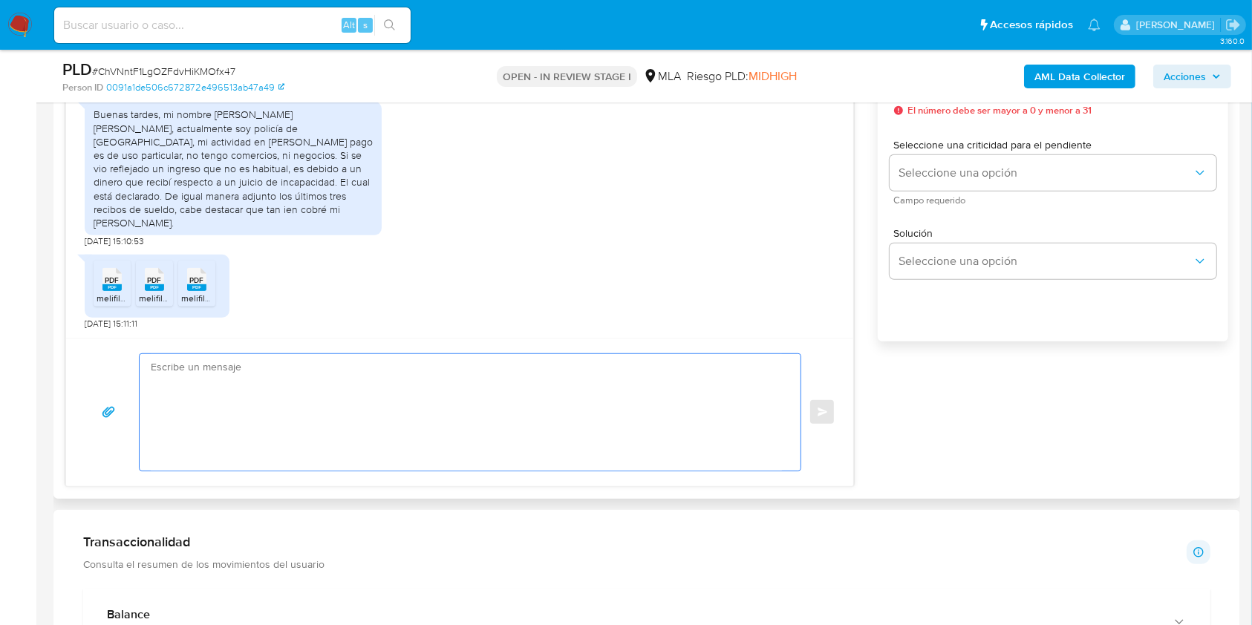
click at [261, 429] on textarea at bounding box center [466, 412] width 631 height 117
paste textarea "Hola, esperamos que te encuentres muy bien. Muchas gracias por tu respuesta. Co…"
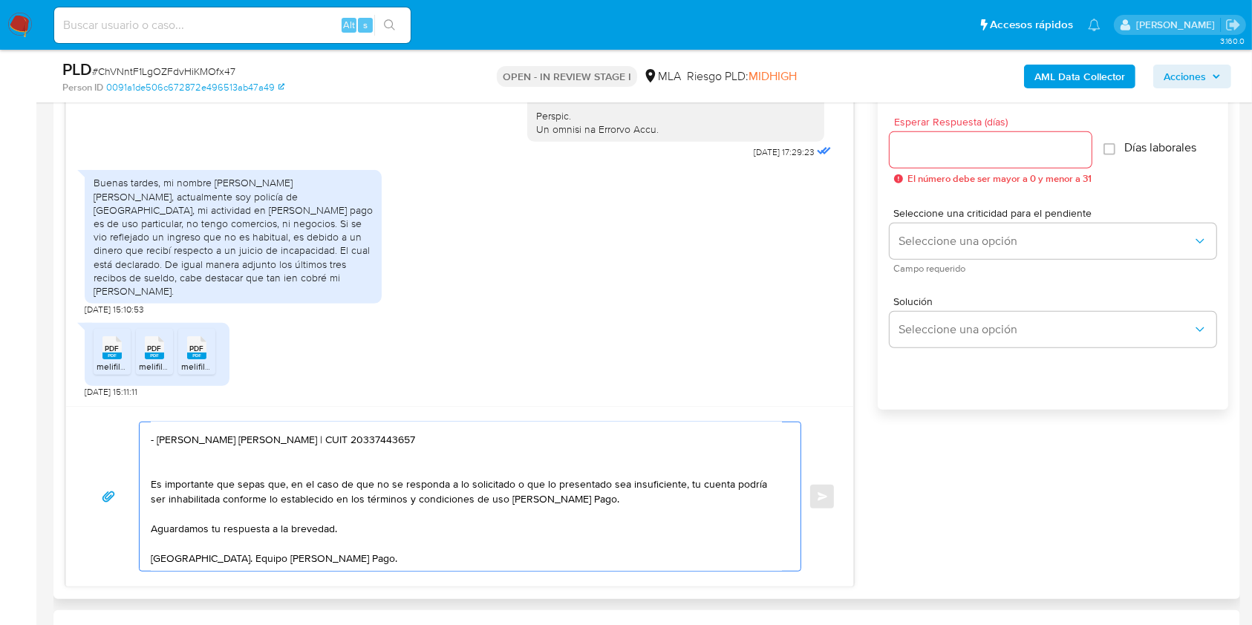
scroll to position [792, 0]
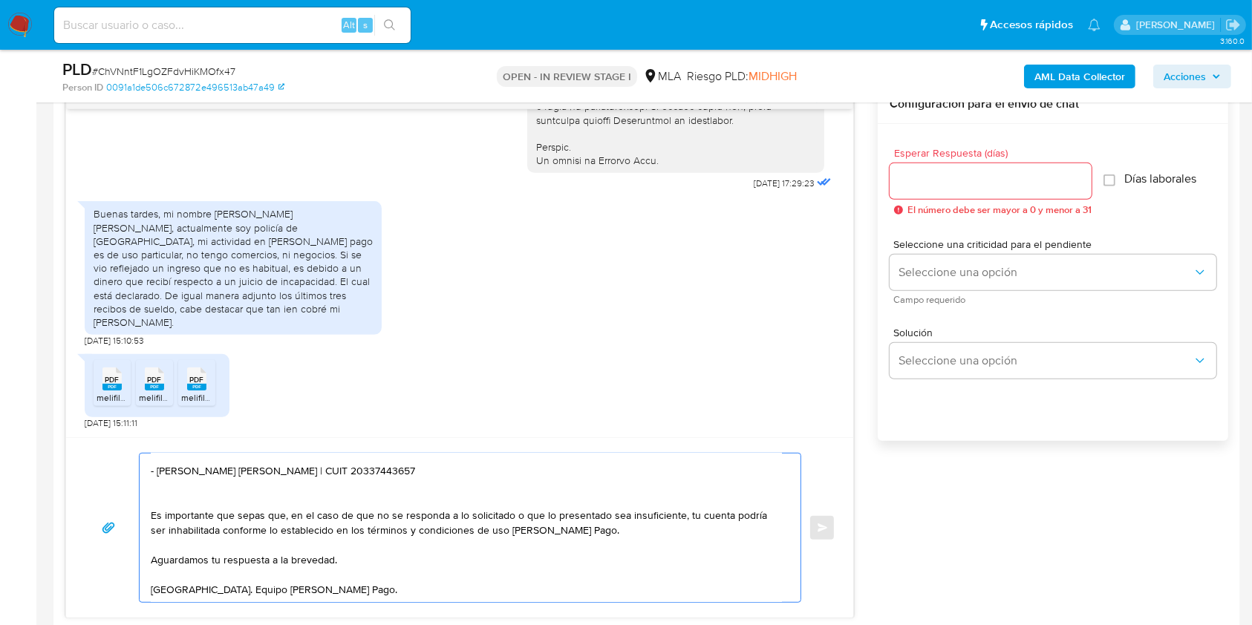
type textarea "Hola, esperamos que te encuentres muy bien. Muchas gracias por tu respuesta. Co…"
click at [990, 165] on div at bounding box center [991, 181] width 202 height 36
type input "1"
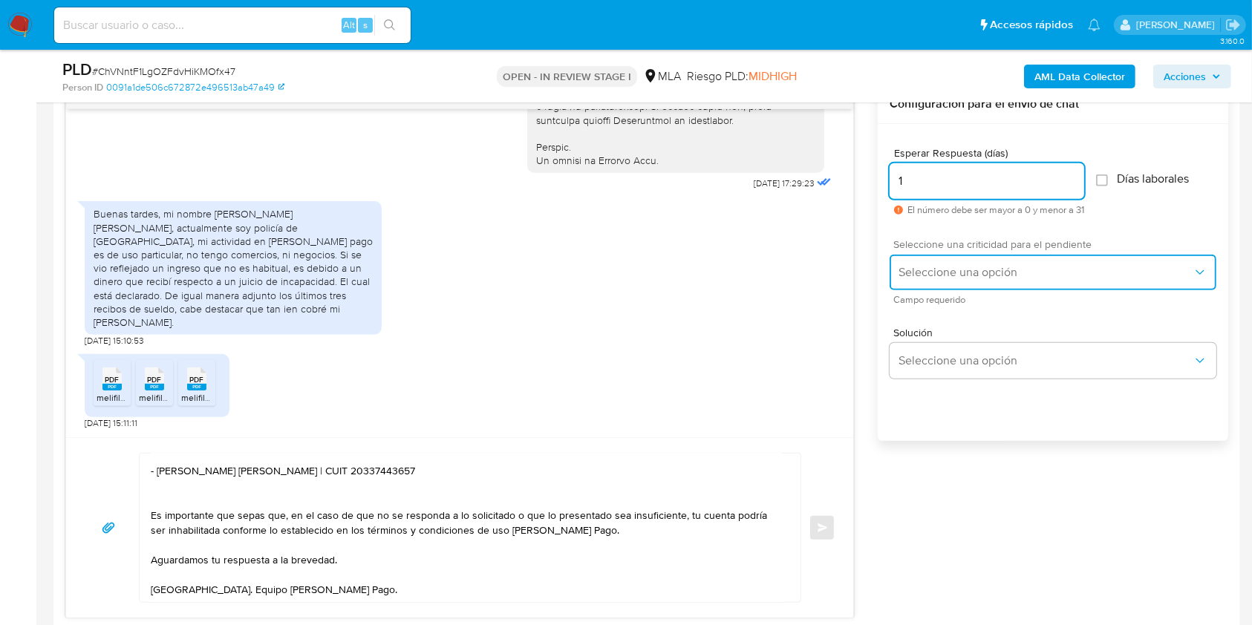
click at [976, 272] on span "Seleccione una opción" at bounding box center [1046, 272] width 294 height 15
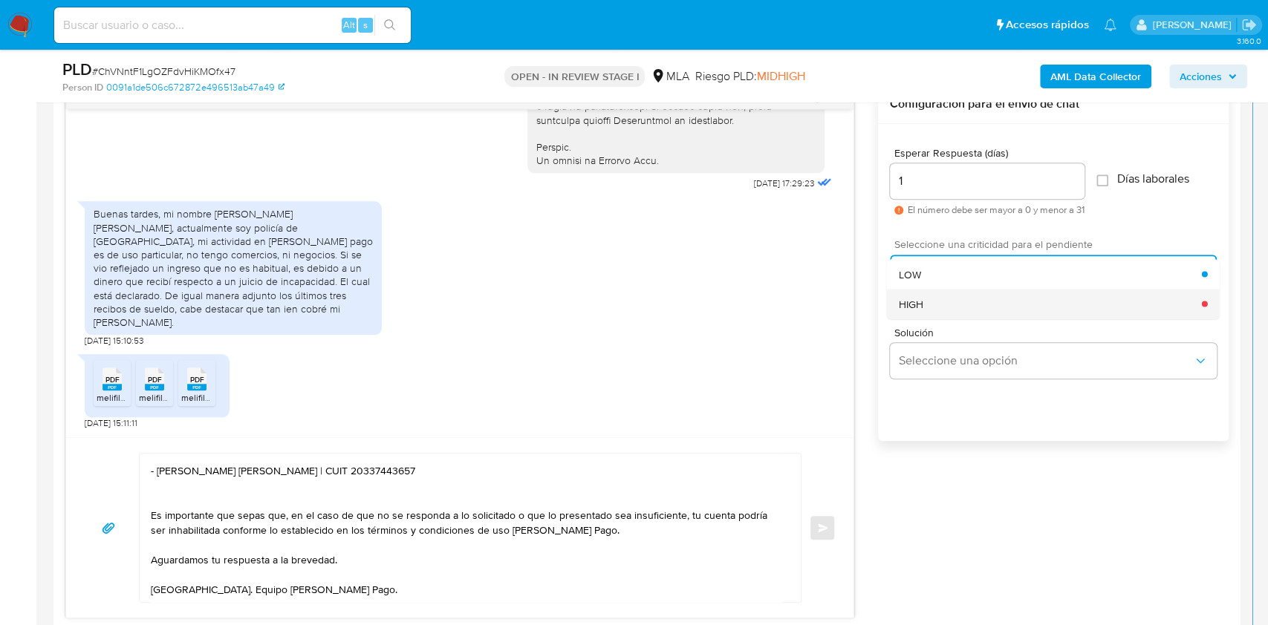
click at [970, 302] on div "HIGH" at bounding box center [1050, 304] width 303 height 30
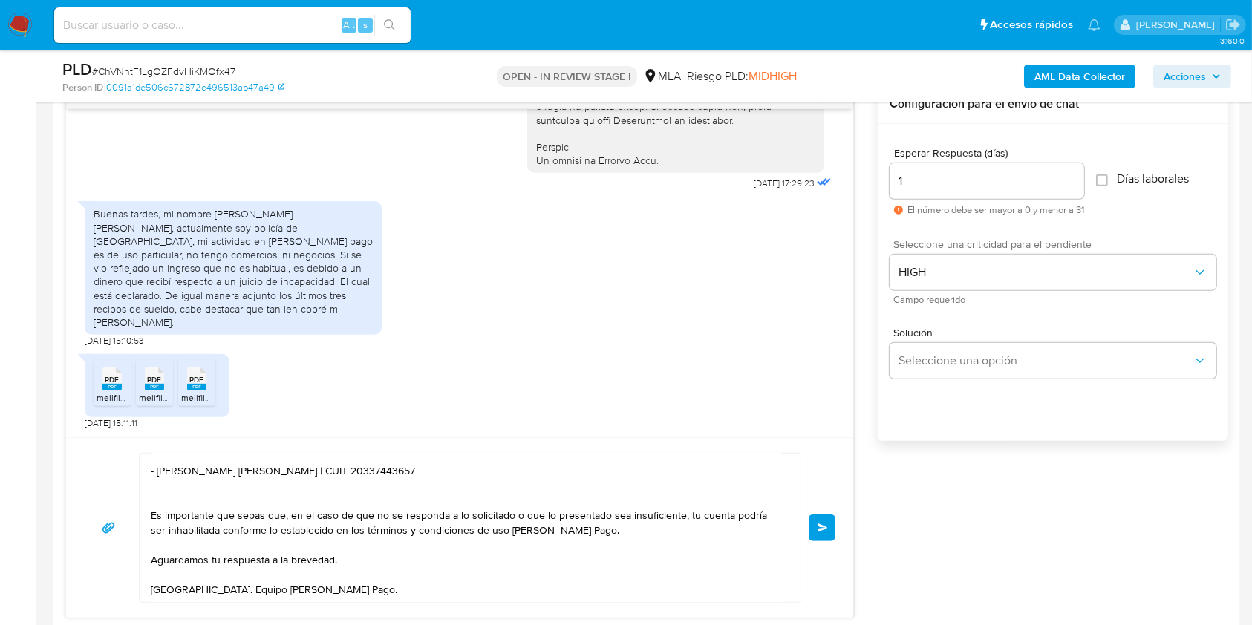
click at [832, 533] on button "Enviar" at bounding box center [822, 528] width 27 height 27
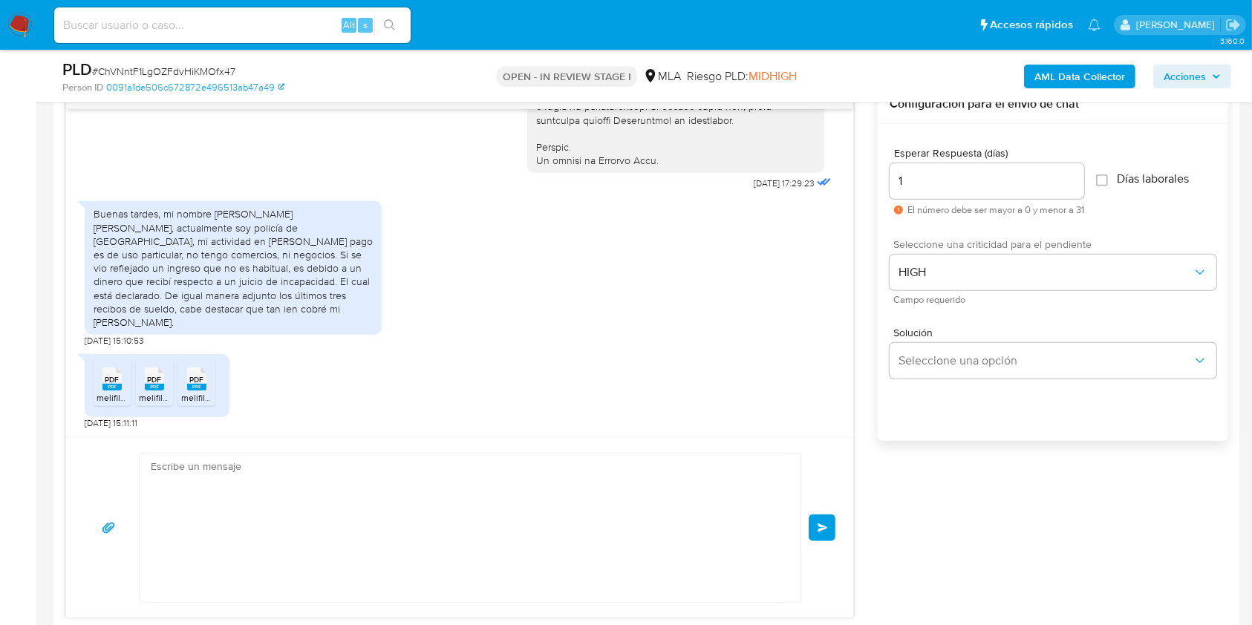
scroll to position [1143, 0]
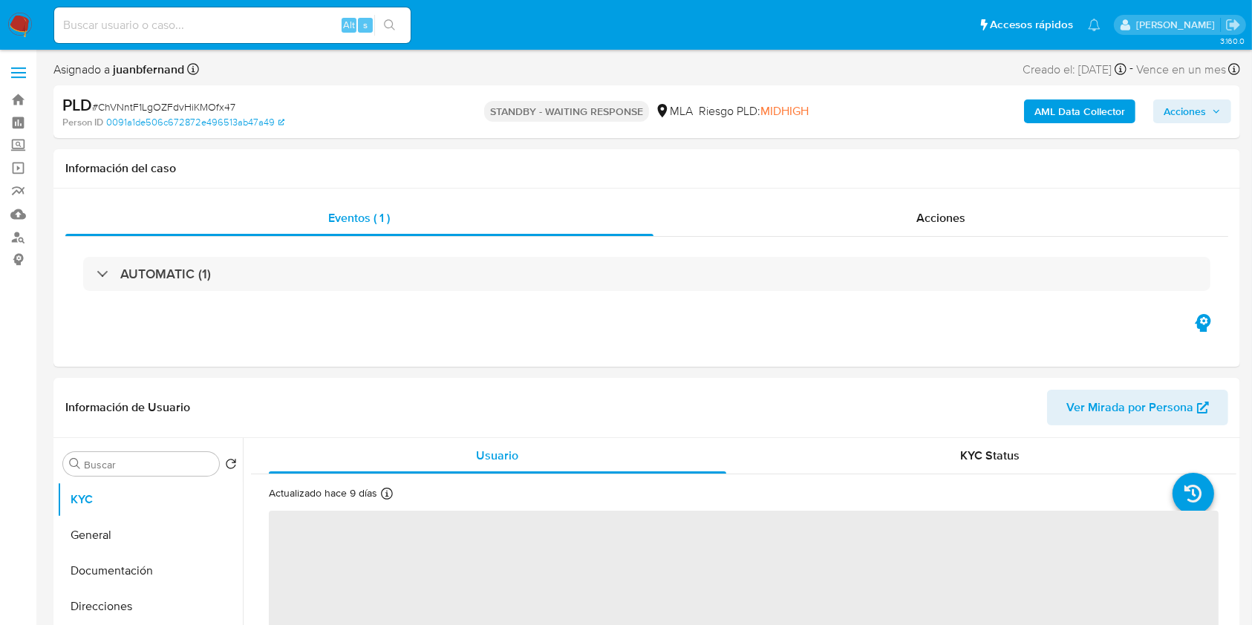
select select "10"
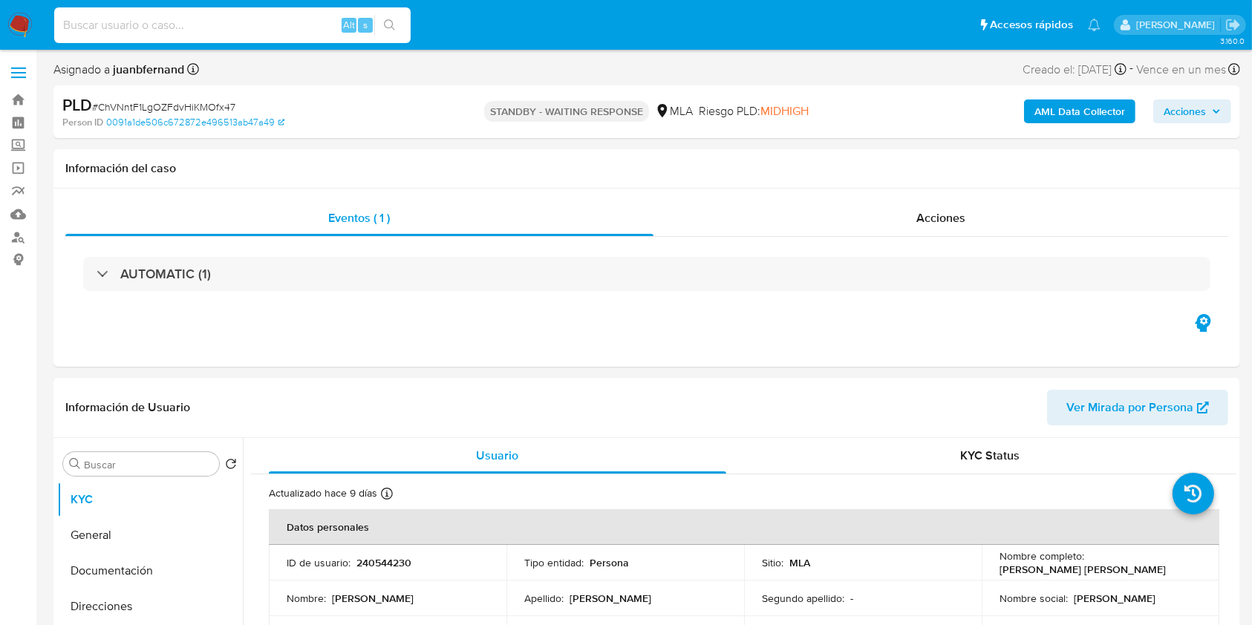
click at [263, 18] on input at bounding box center [232, 25] width 356 height 19
paste input "TtrfhjPi0p2F24Q85Z2tiHic"
type input "TtrfhjPi0p2F24Q85Z2tiHic"
click at [385, 22] on icon "search-icon" at bounding box center [390, 25] width 12 height 12
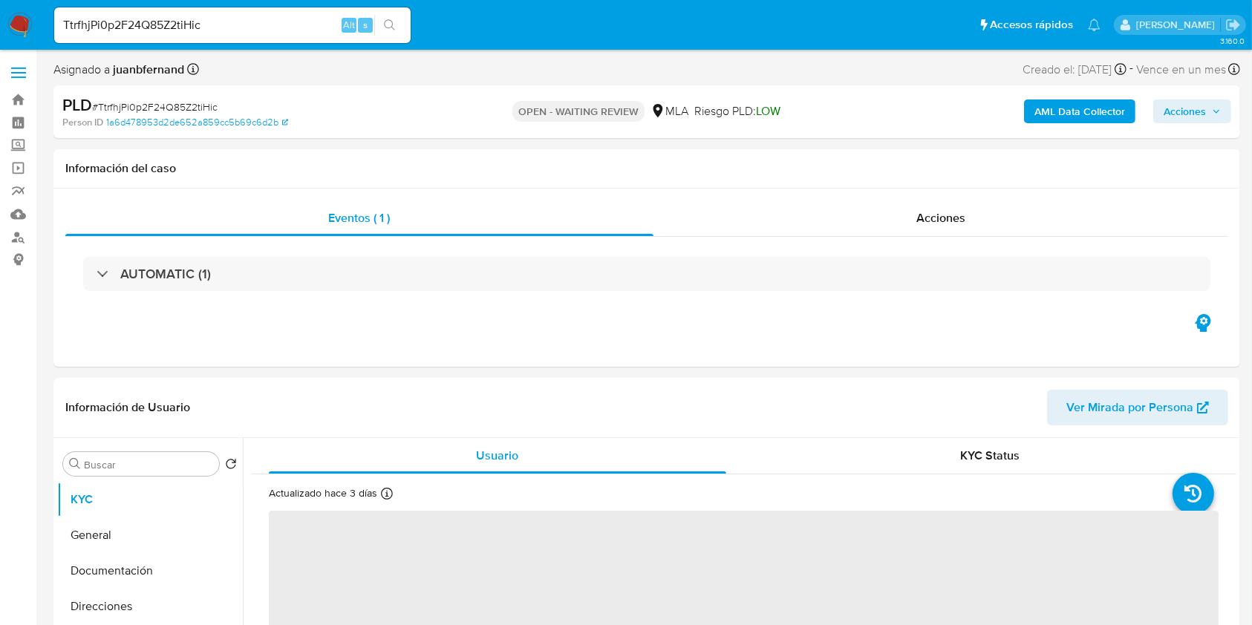
select select "10"
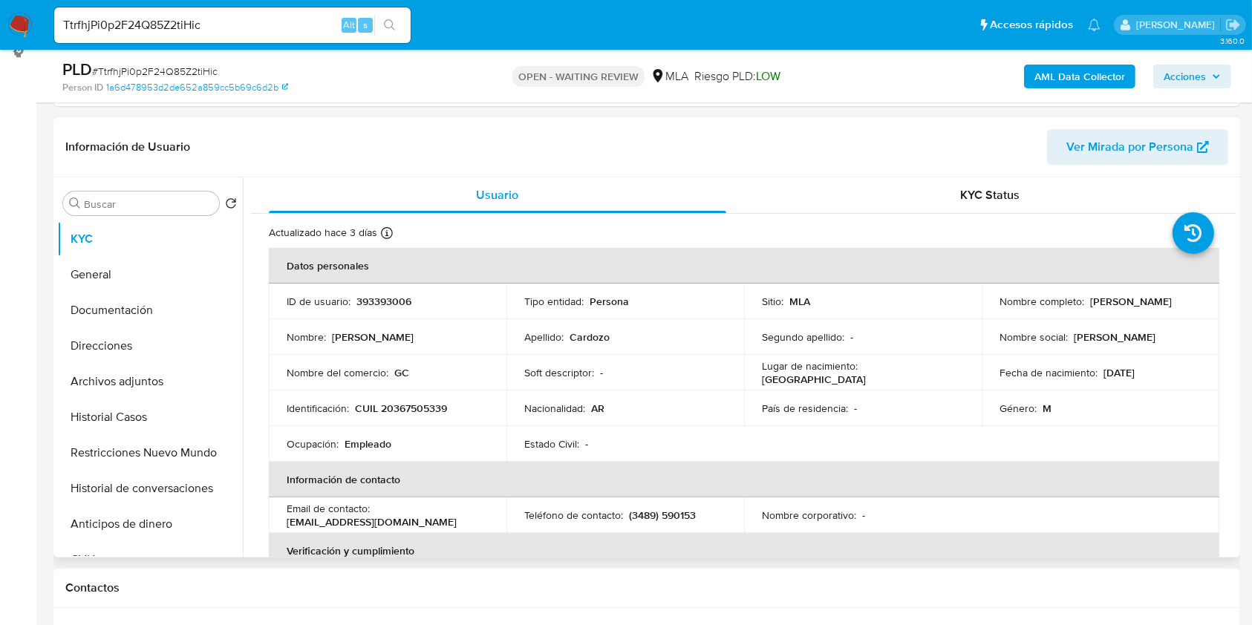
scroll to position [297, 0]
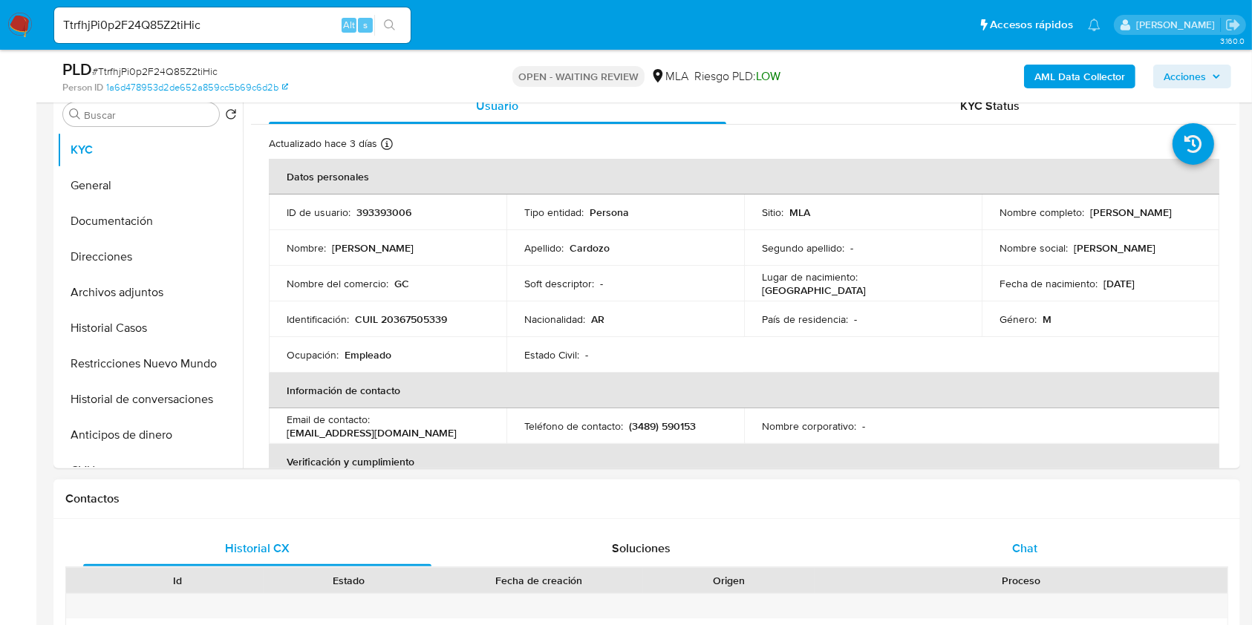
click at [1034, 561] on div "Chat" at bounding box center [1025, 549] width 348 height 36
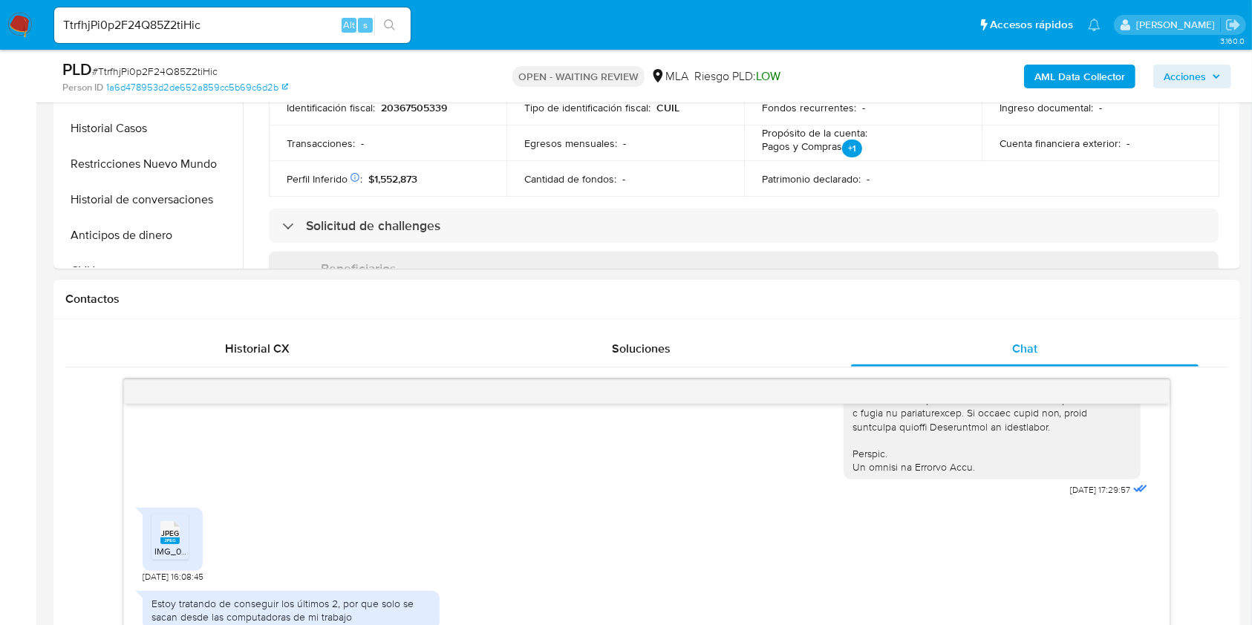
scroll to position [693, 0]
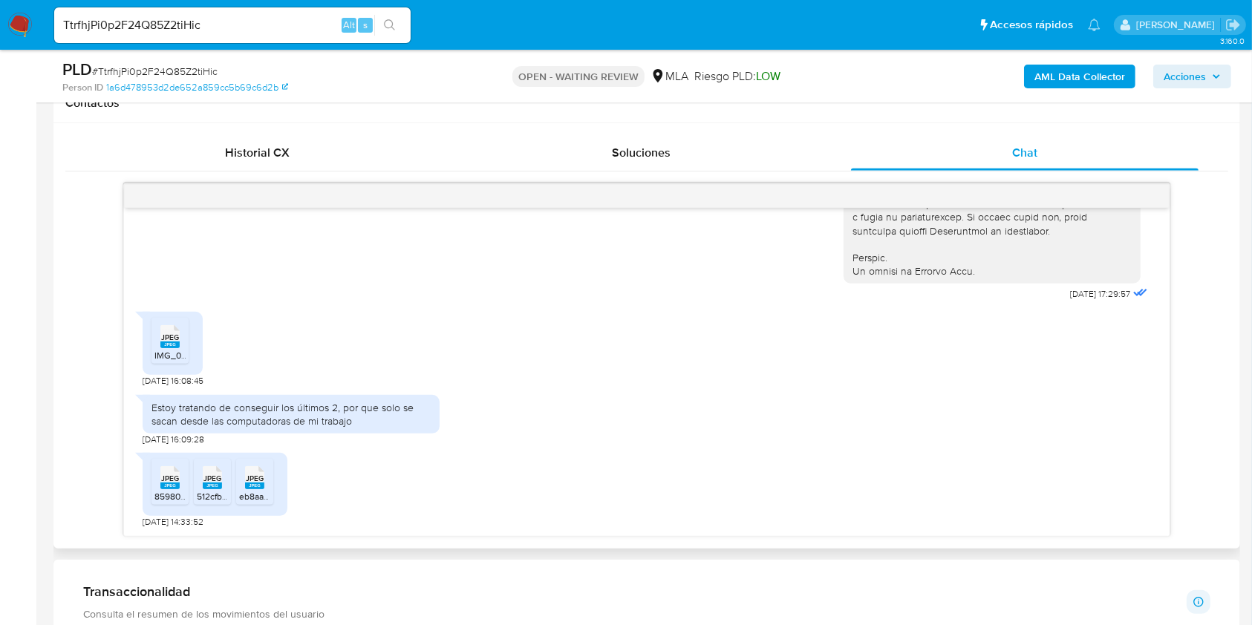
click at [172, 348] on icon "JPEG" at bounding box center [169, 337] width 19 height 26
click at [170, 462] on div "JPEG JPEG" at bounding box center [169, 476] width 31 height 29
click at [202, 475] on div "JPEG JPEG" at bounding box center [212, 476] width 31 height 29
click at [253, 490] on span "eb8aa78a-38ee-4bbf-a0f1-a79010888911.jpeg" at bounding box center [328, 496] width 178 height 13
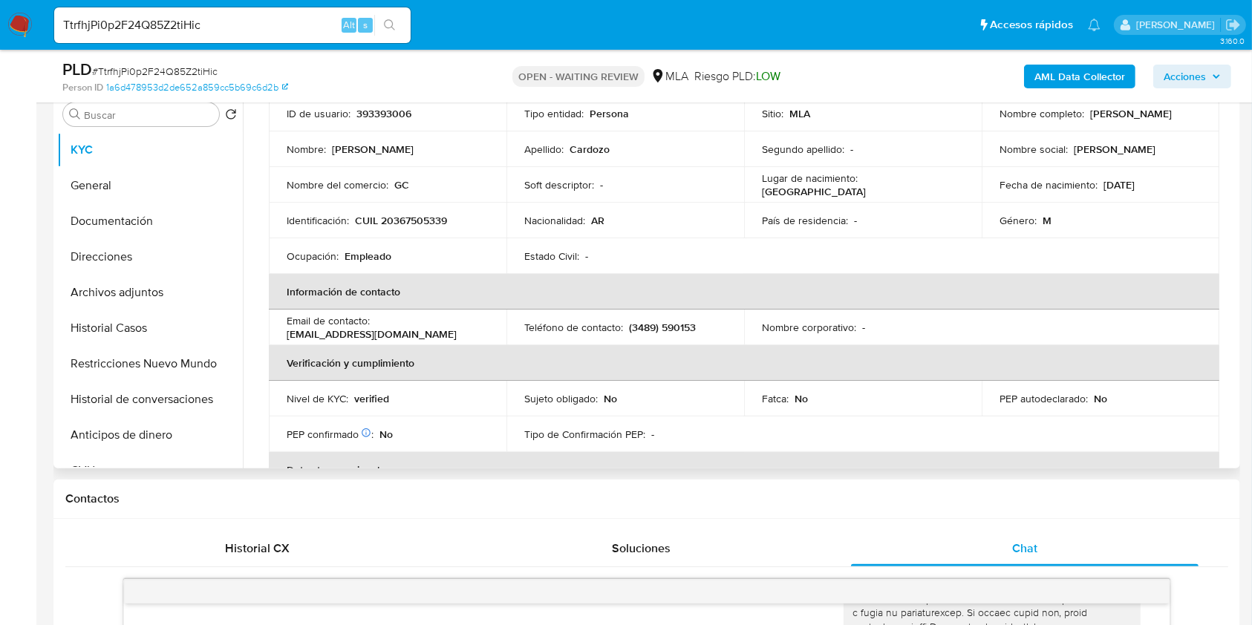
scroll to position [0, 0]
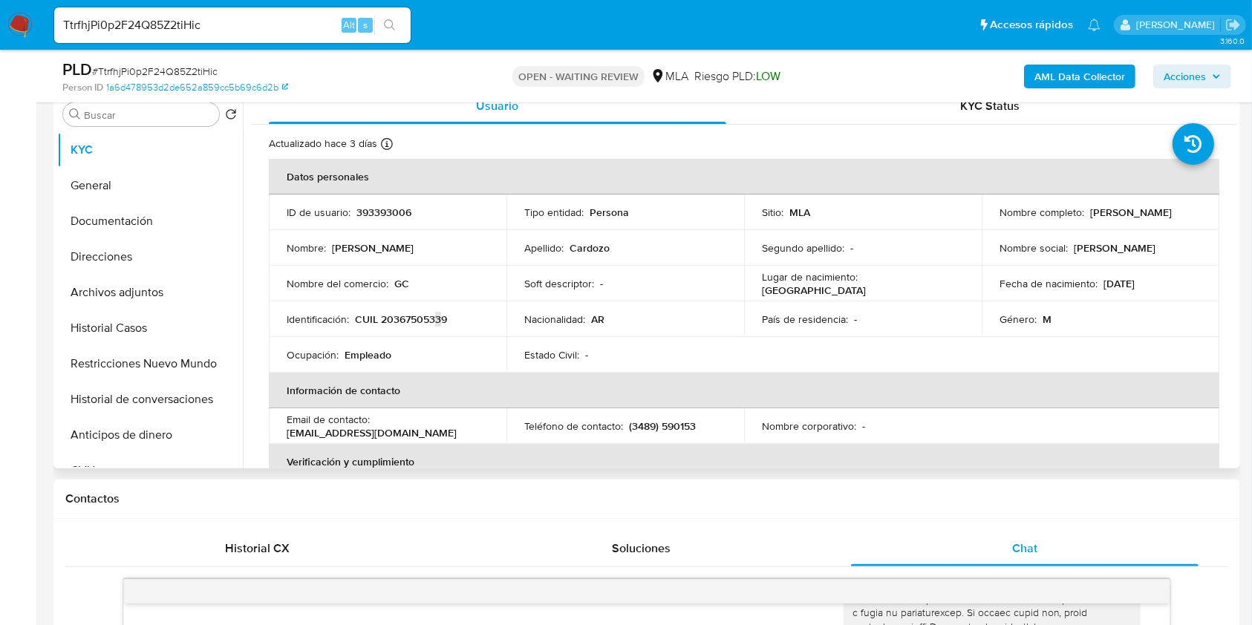
drag, startPoint x: 438, startPoint y: 319, endPoint x: 452, endPoint y: 325, distance: 14.6
click at [438, 319] on p "CUIL 20367505339" at bounding box center [401, 319] width 92 height 13
click at [235, 18] on input "TtrfhjPi0p2F24Q85Z2tiHic" at bounding box center [232, 25] width 356 height 19
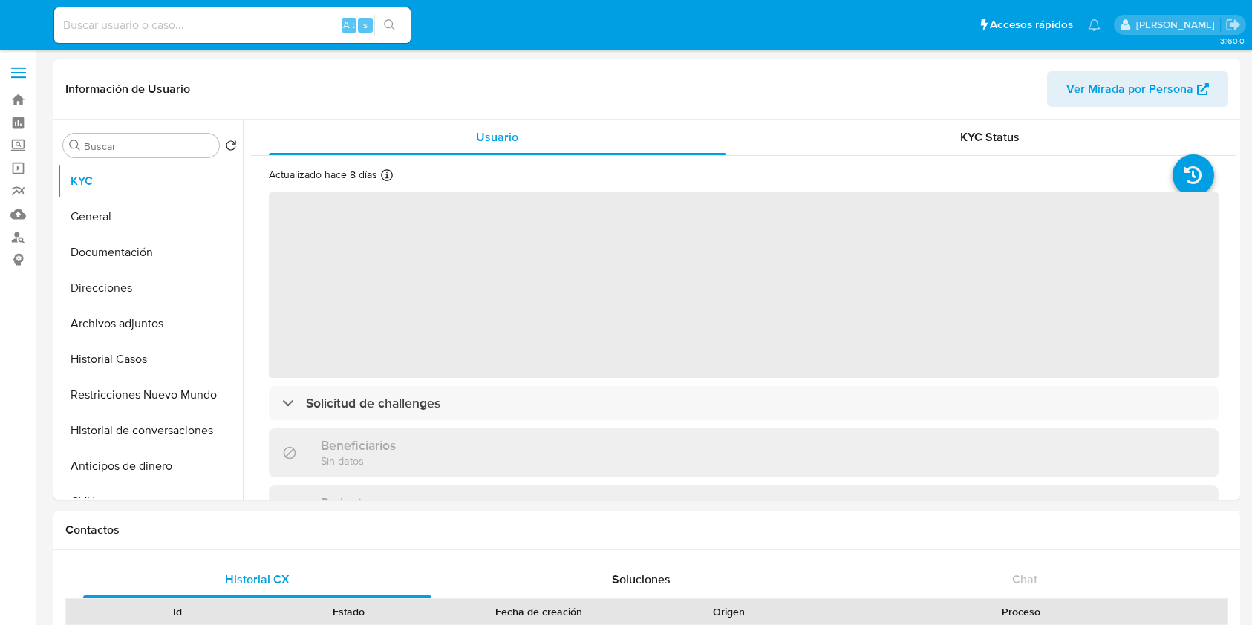
select select "10"
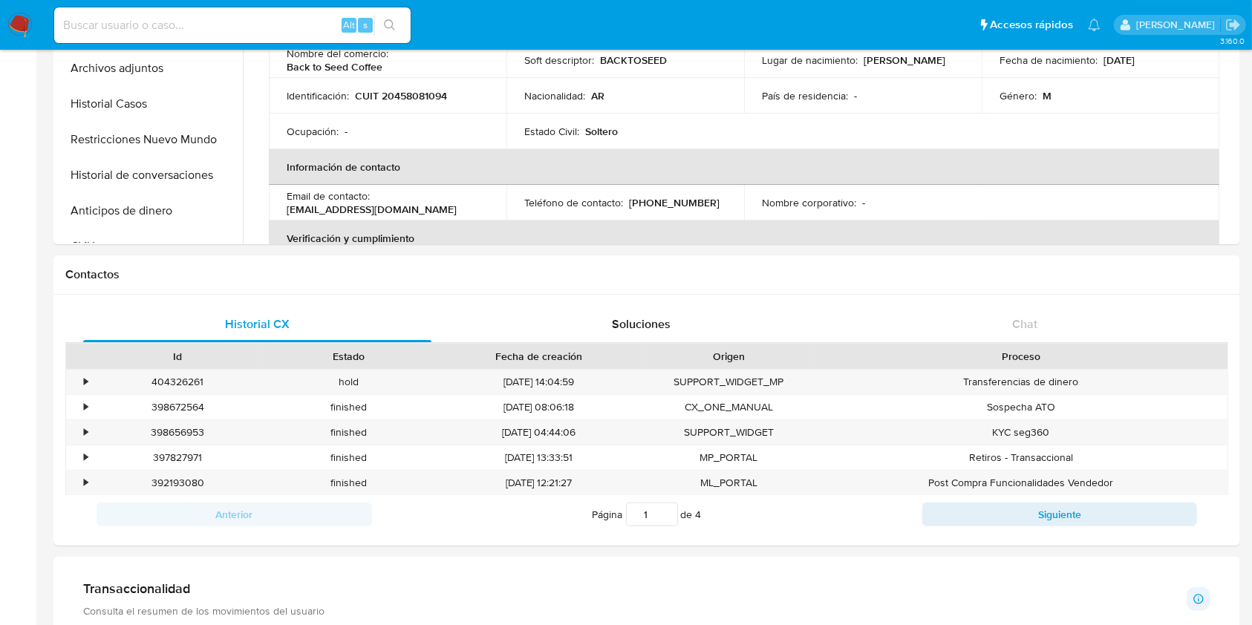
scroll to position [156, 0]
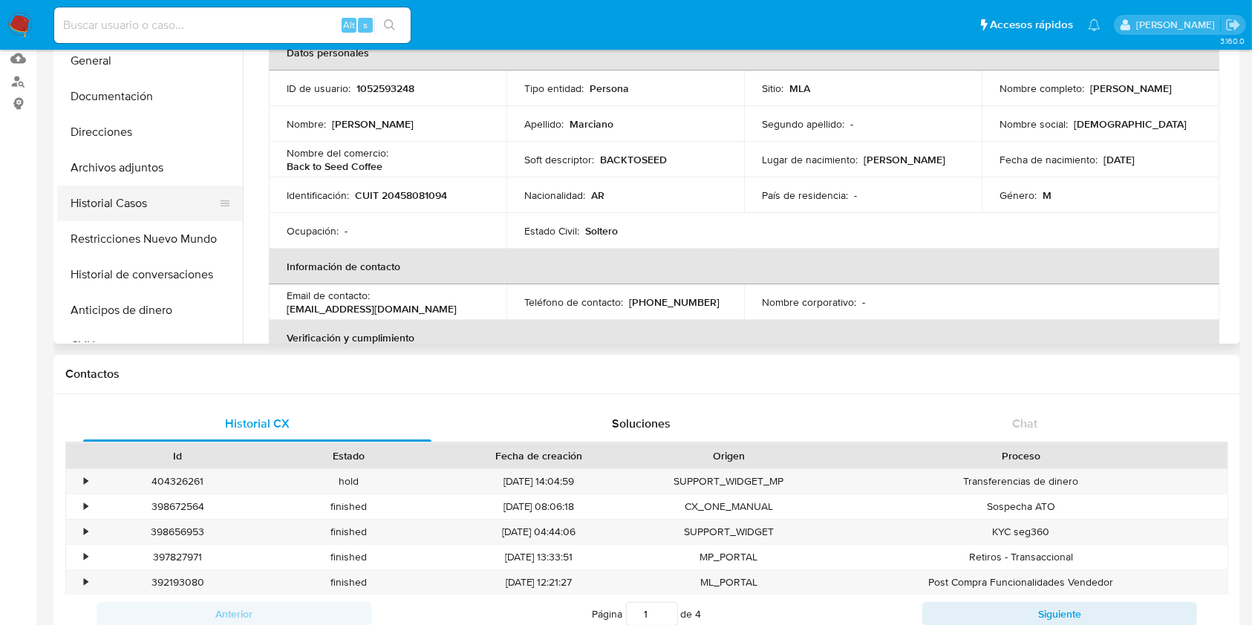
click at [107, 198] on button "Historial Casos" at bounding box center [144, 204] width 174 height 36
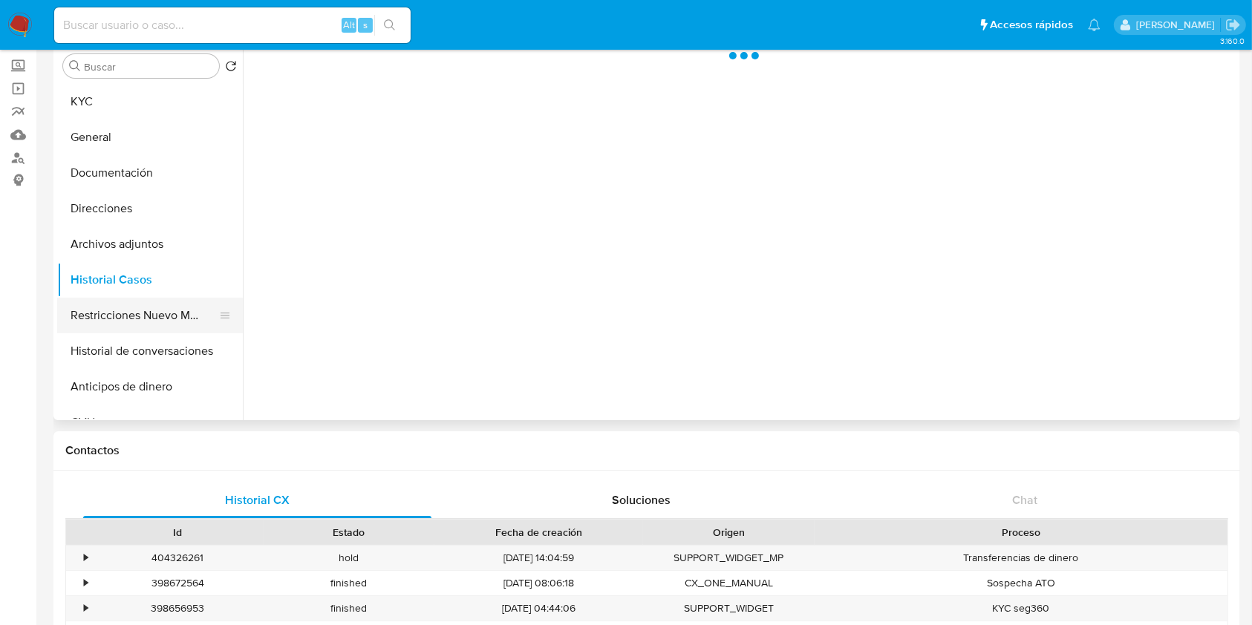
scroll to position [0, 0]
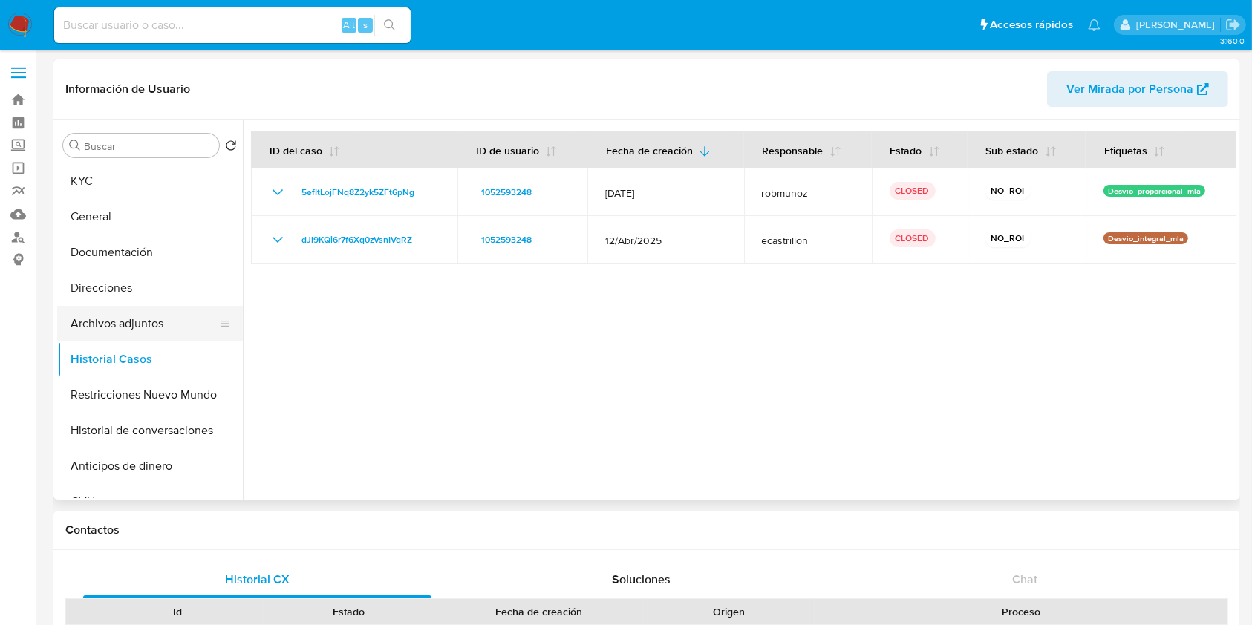
click at [137, 325] on button "Archivos adjuntos" at bounding box center [144, 324] width 174 height 36
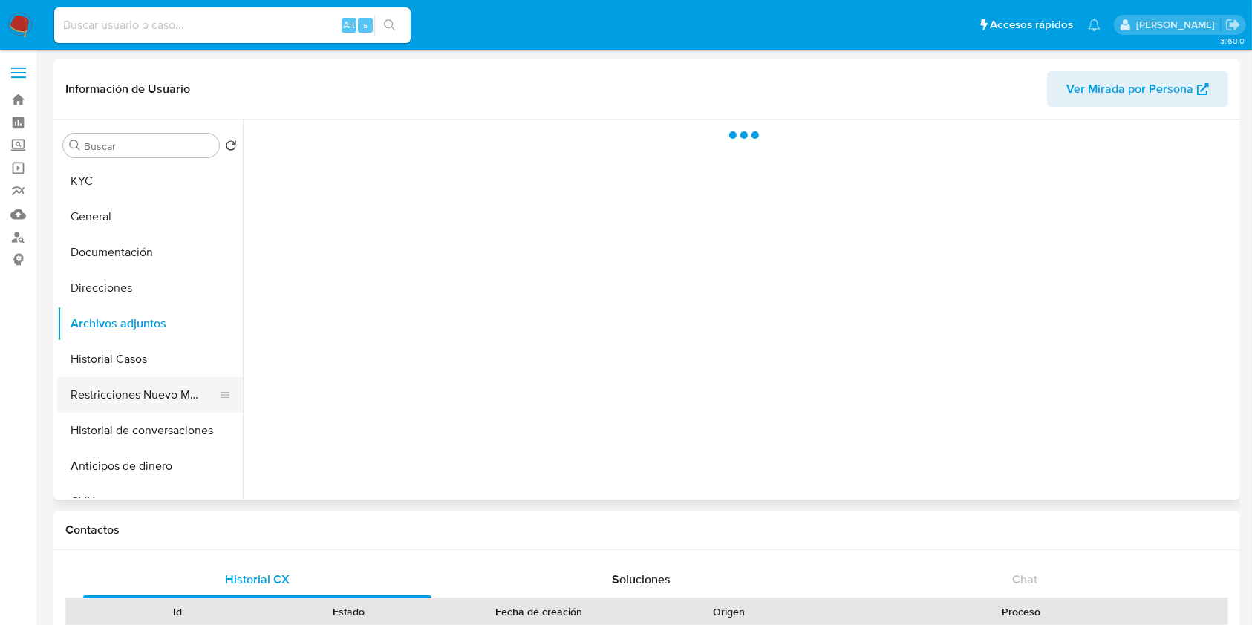
click at [116, 399] on button "Restricciones Nuevo Mundo" at bounding box center [144, 395] width 174 height 36
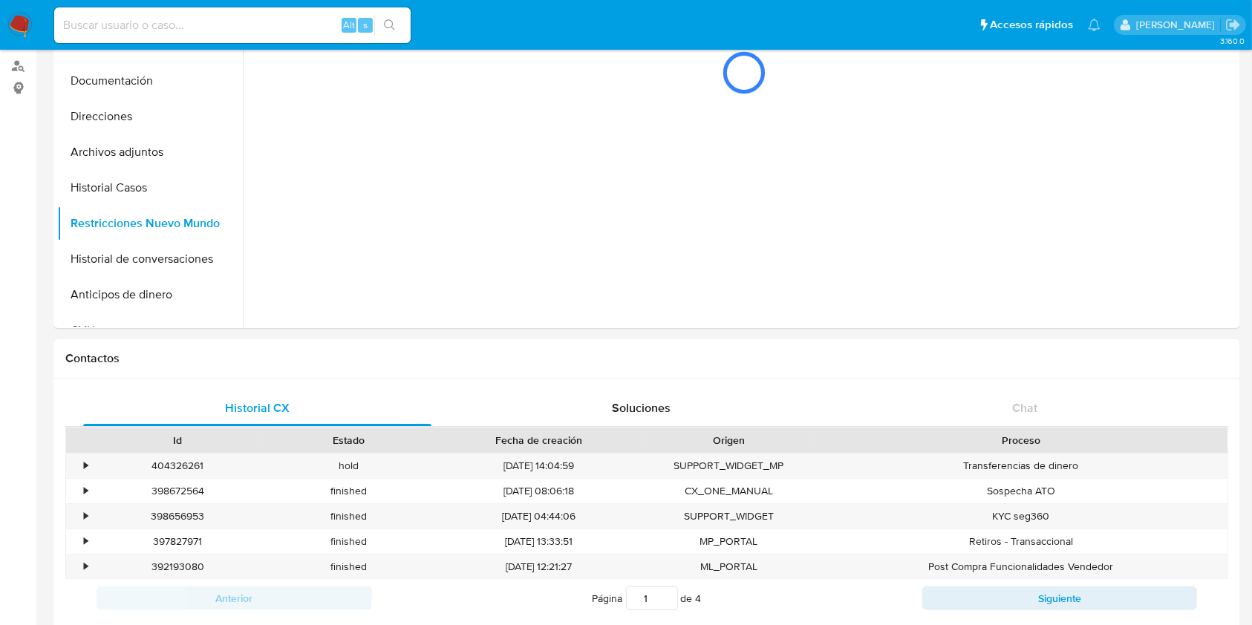
scroll to position [57, 0]
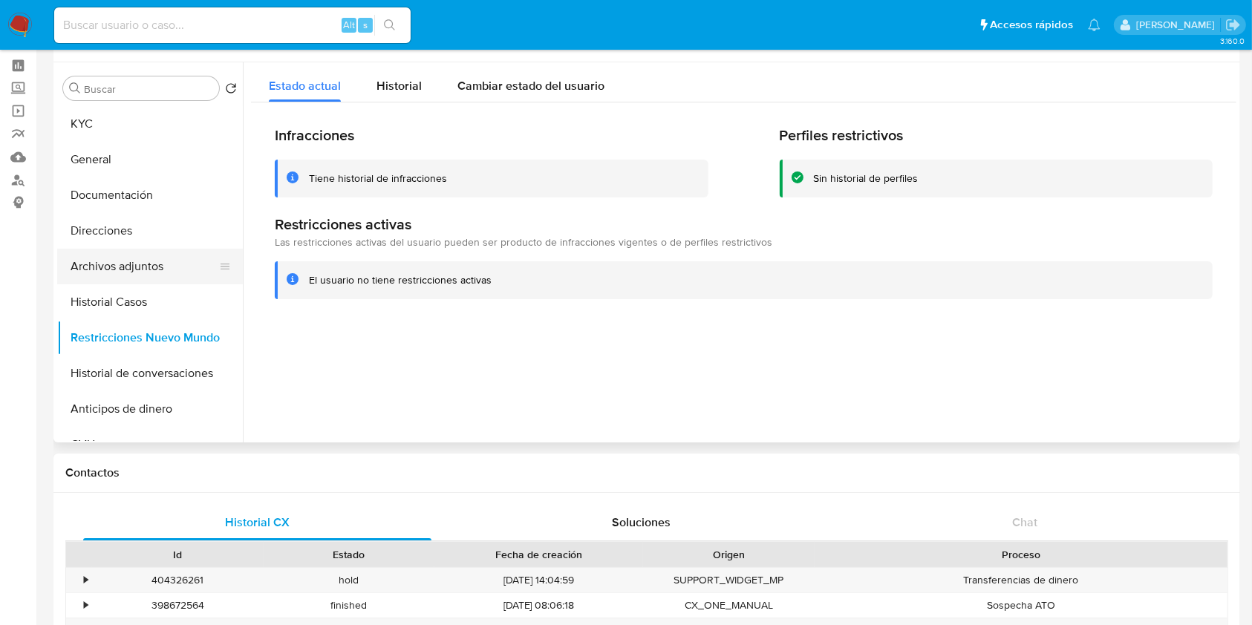
click at [136, 276] on button "Archivos adjuntos" at bounding box center [144, 267] width 174 height 36
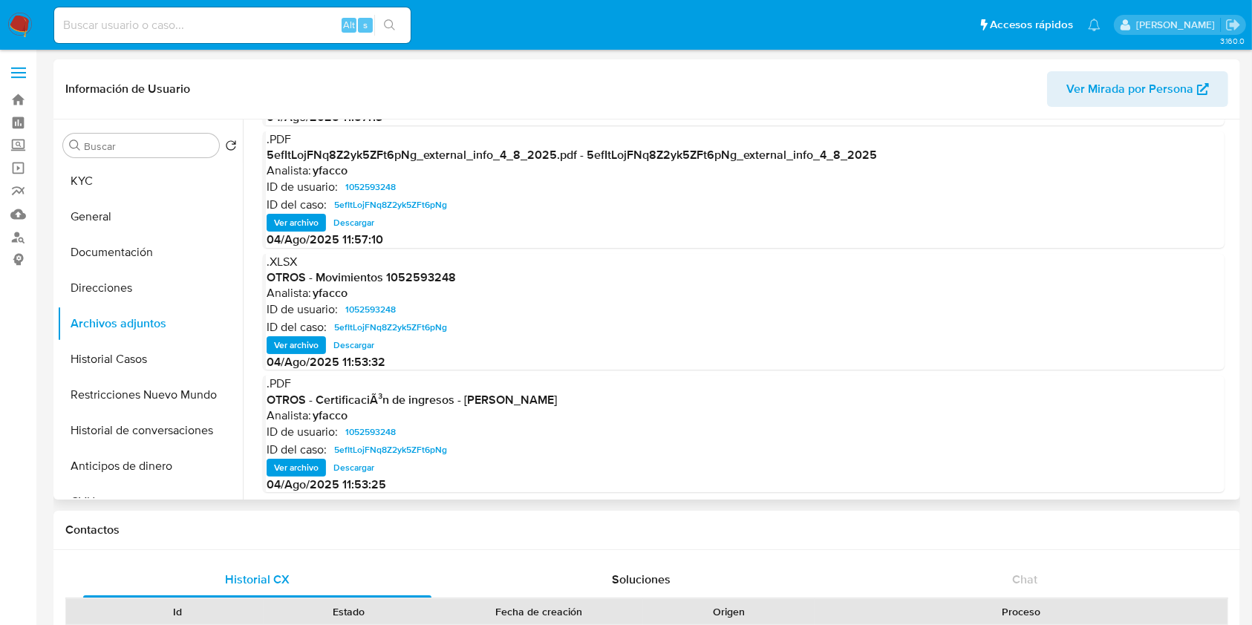
scroll to position [125, 0]
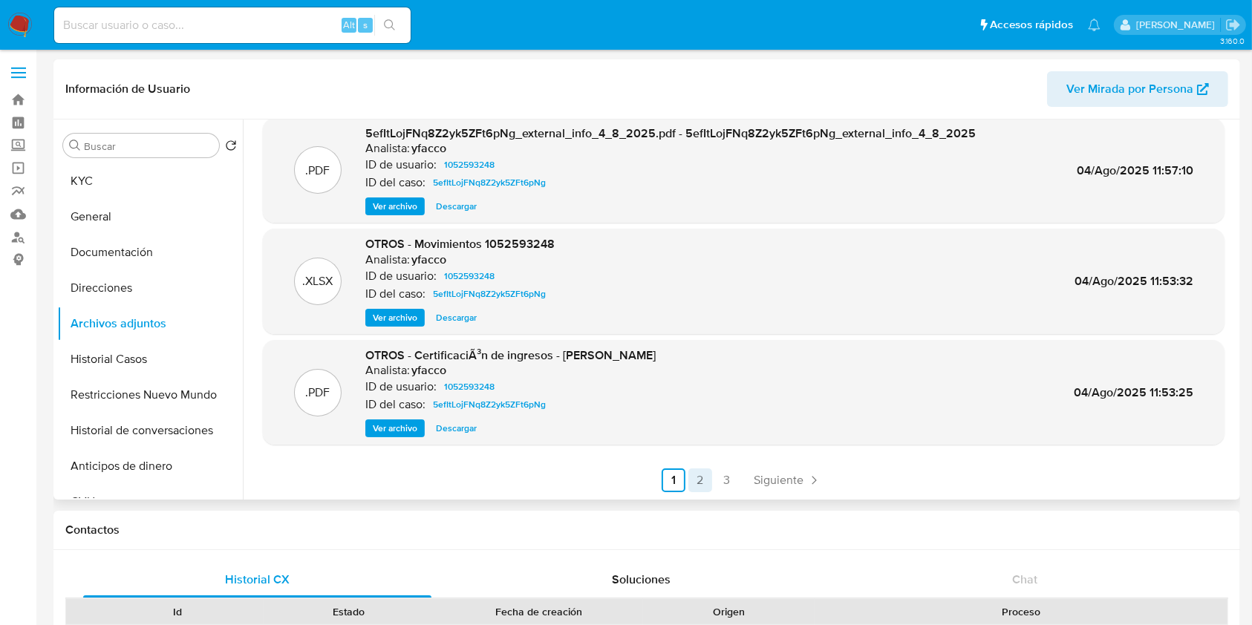
click at [695, 483] on link "2" at bounding box center [700, 481] width 24 height 24
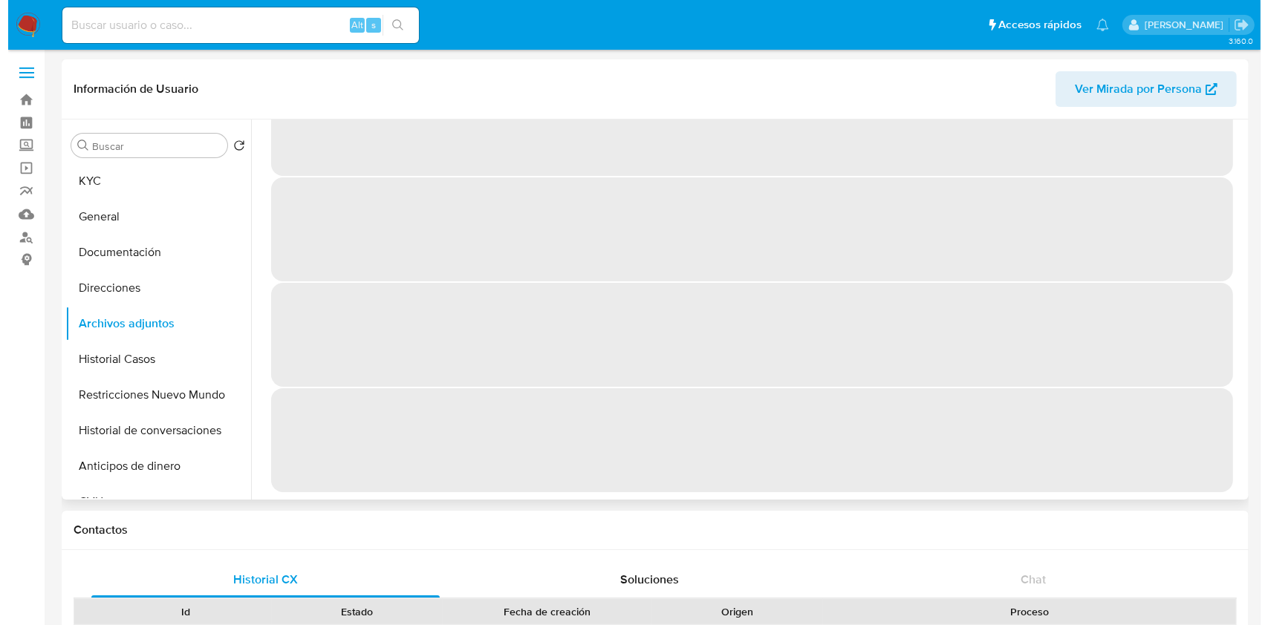
scroll to position [0, 0]
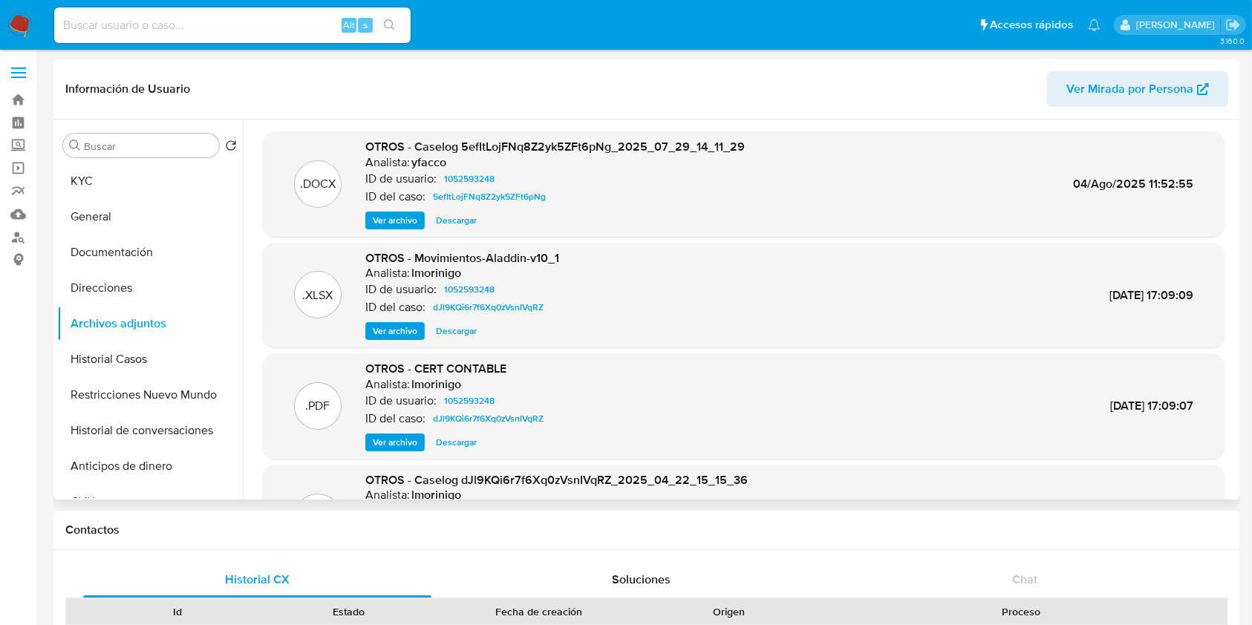
click at [396, 228] on span "Ver archivo" at bounding box center [395, 220] width 45 height 15
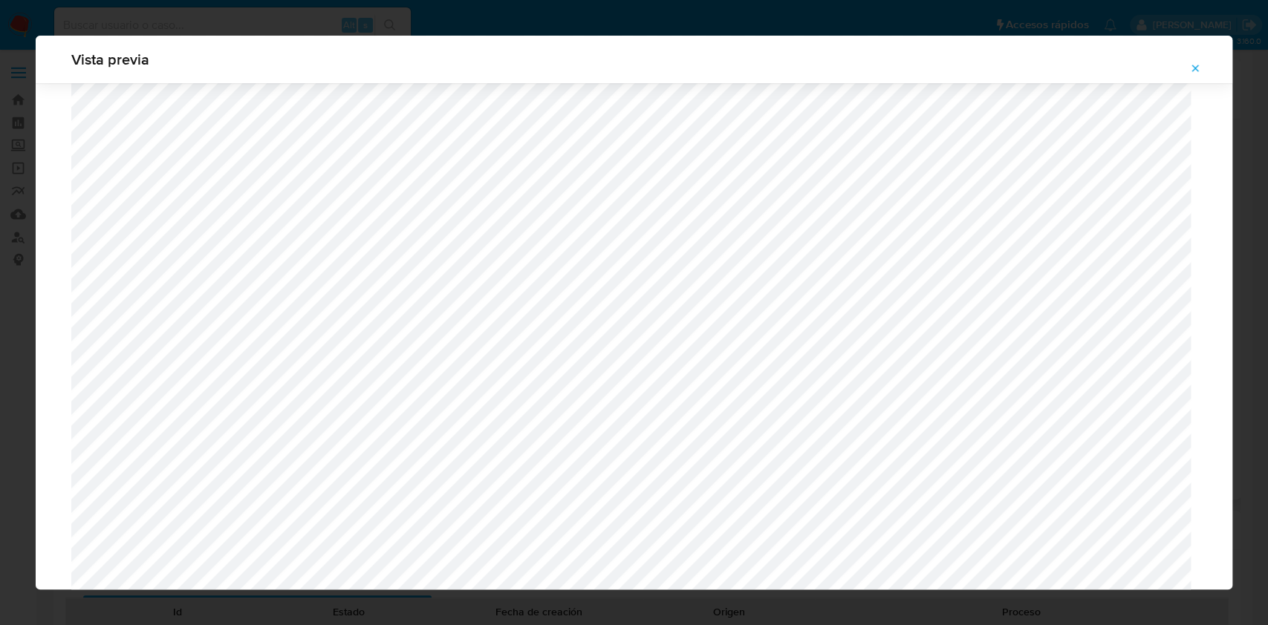
scroll to position [1356, 0]
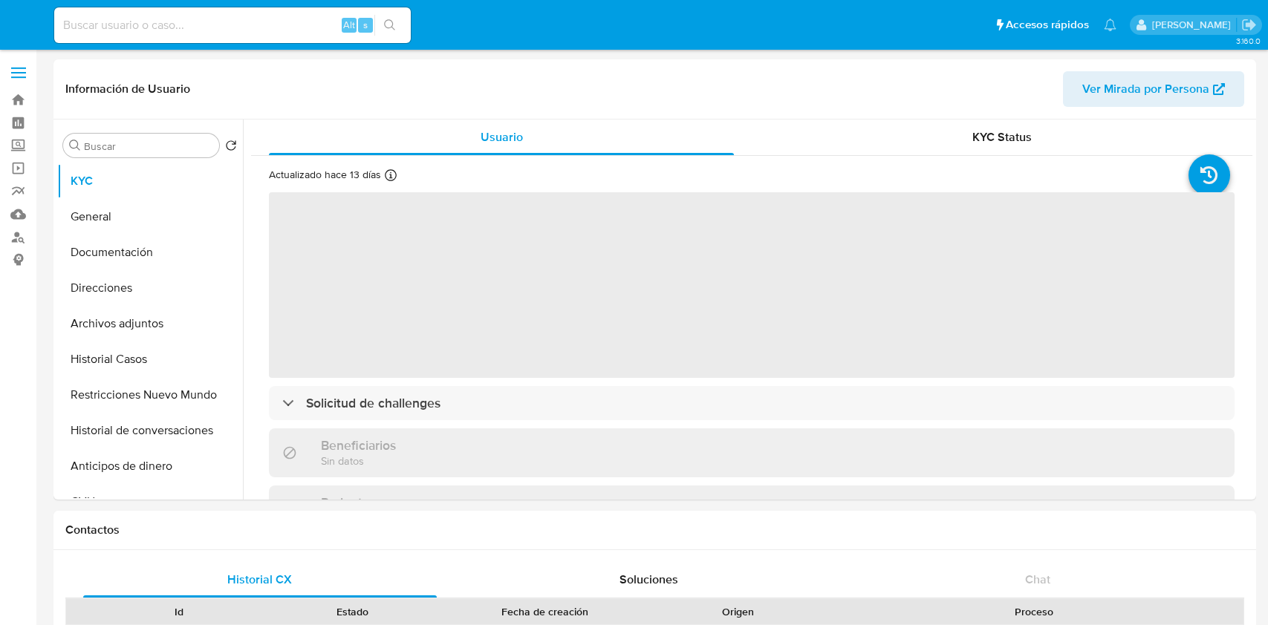
select select "10"
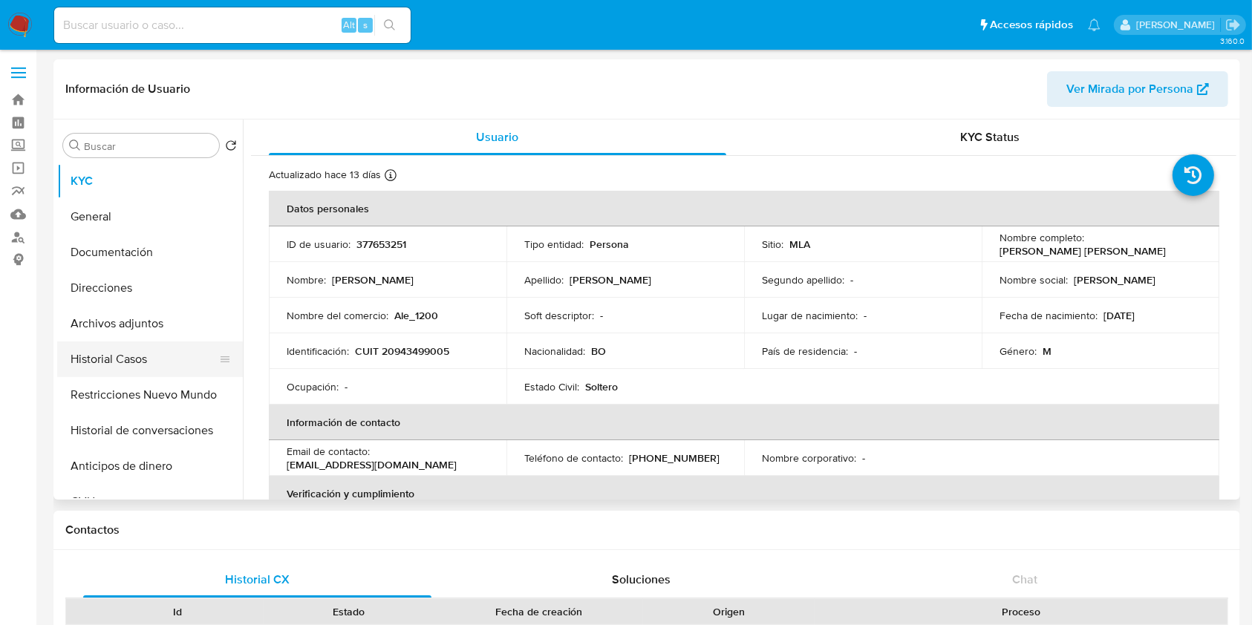
click at [111, 359] on button "Historial Casos" at bounding box center [144, 360] width 174 height 36
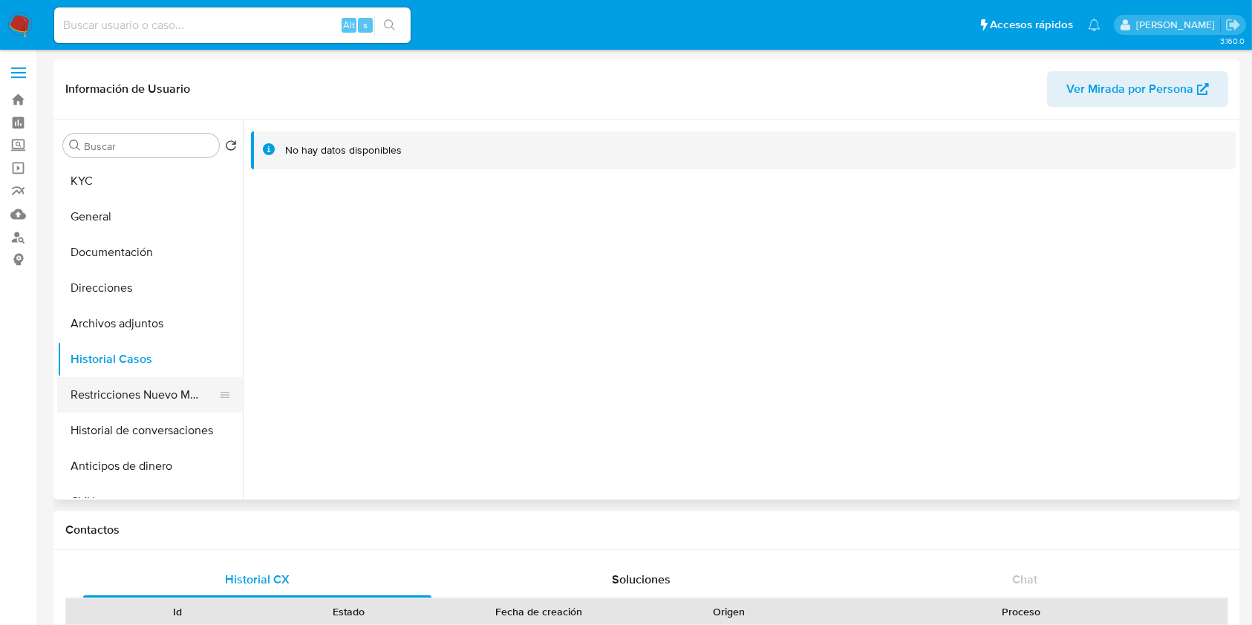
click at [124, 393] on button "Restricciones Nuevo Mundo" at bounding box center [144, 395] width 174 height 36
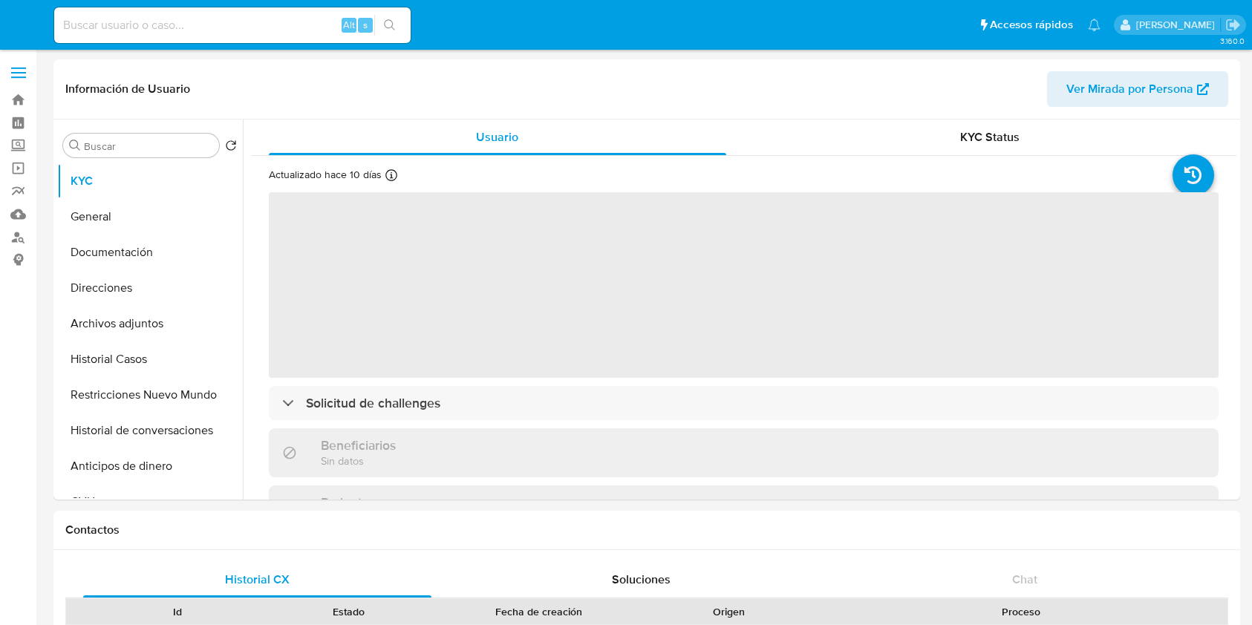
select select "10"
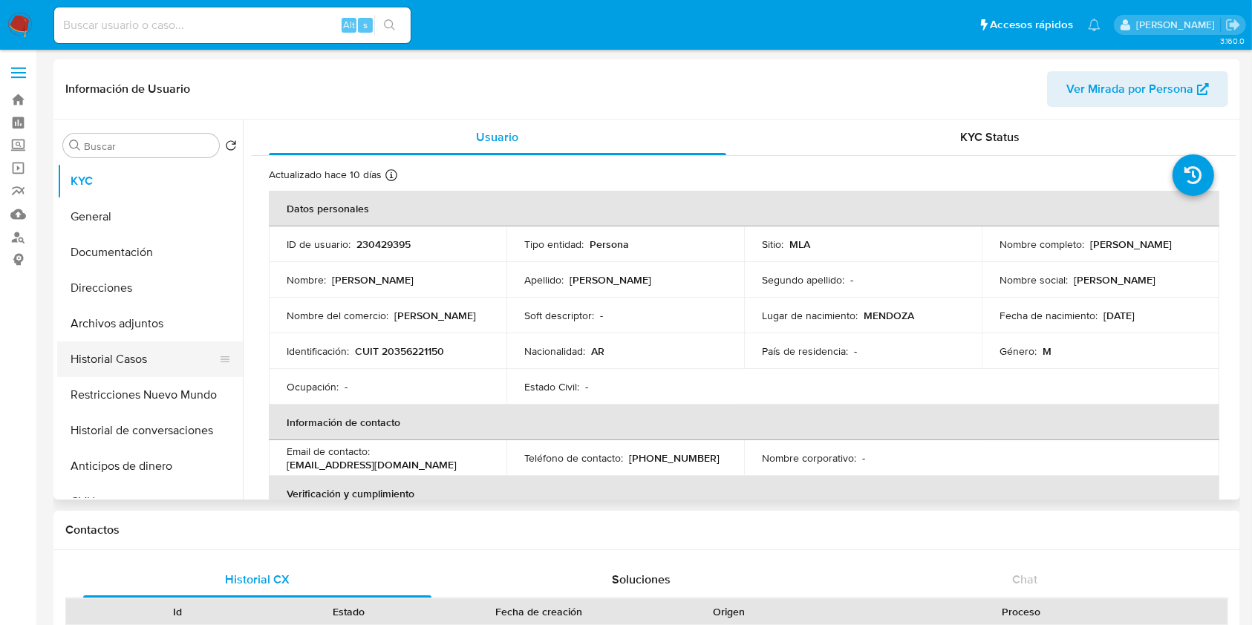
click at [137, 355] on button "Historial Casos" at bounding box center [144, 360] width 174 height 36
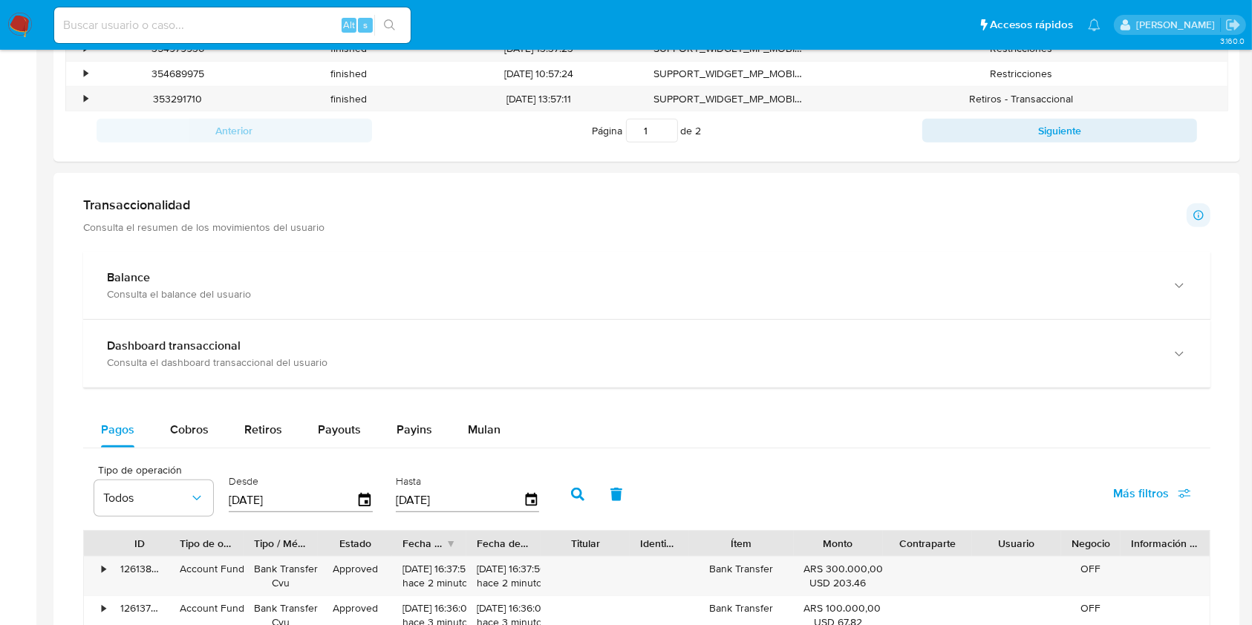
scroll to position [45, 0]
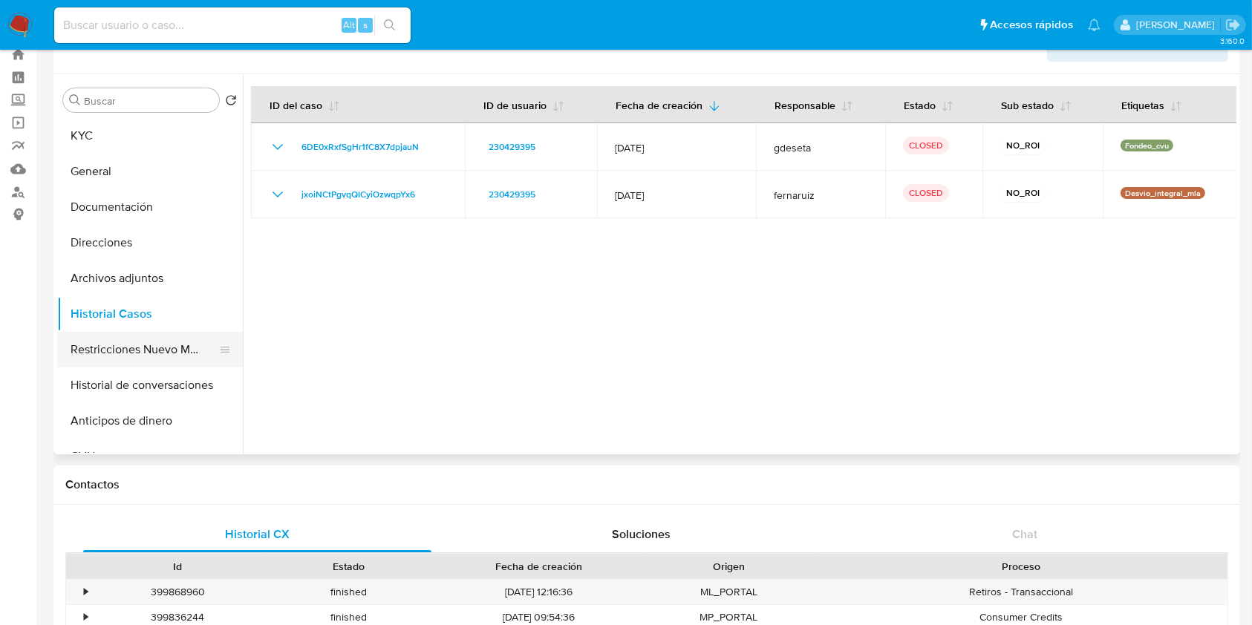
click at [160, 354] on button "Restricciones Nuevo Mundo" at bounding box center [144, 350] width 174 height 36
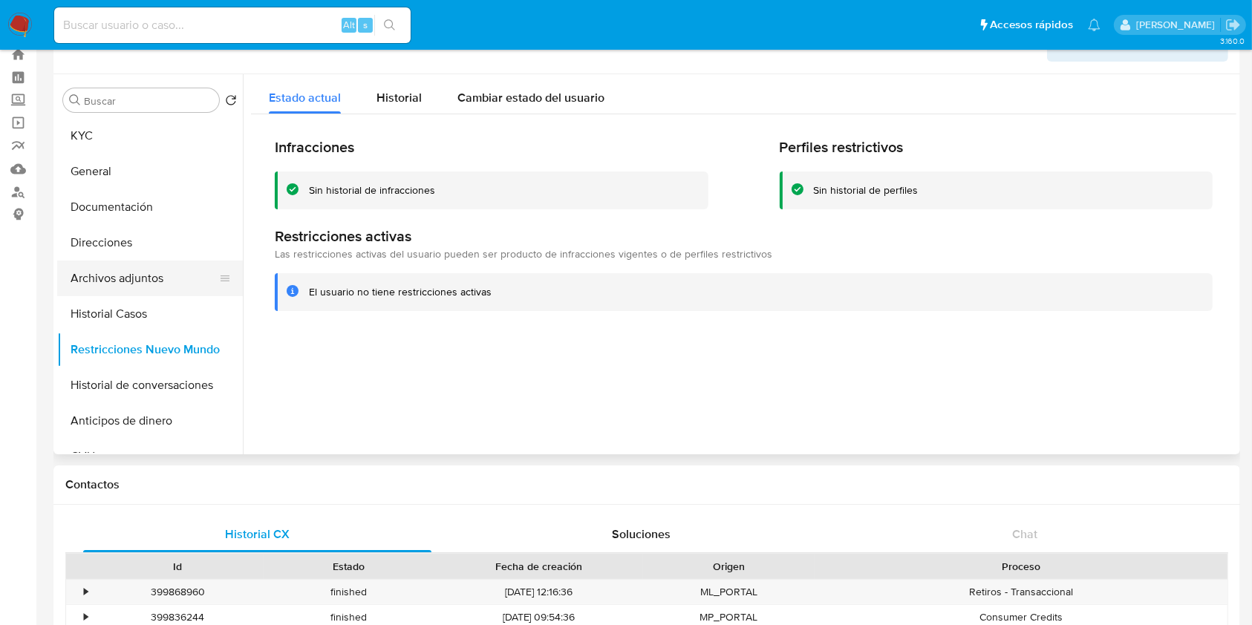
click at [143, 281] on button "Archivos adjuntos" at bounding box center [144, 279] width 174 height 36
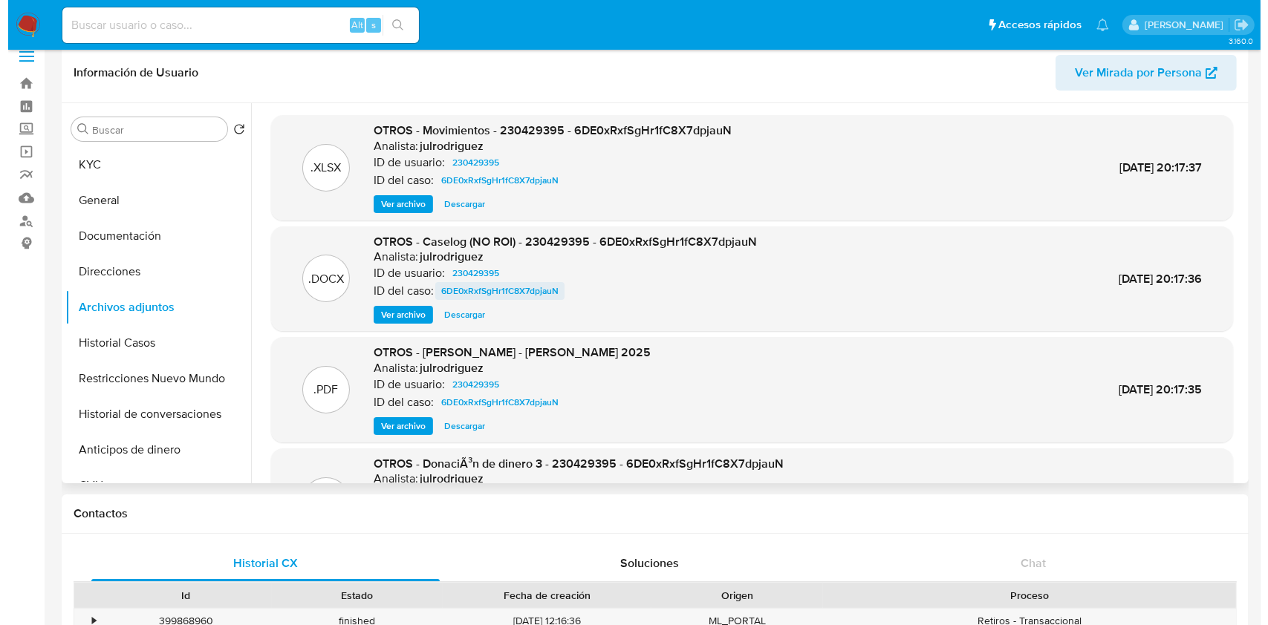
scroll to position [0, 0]
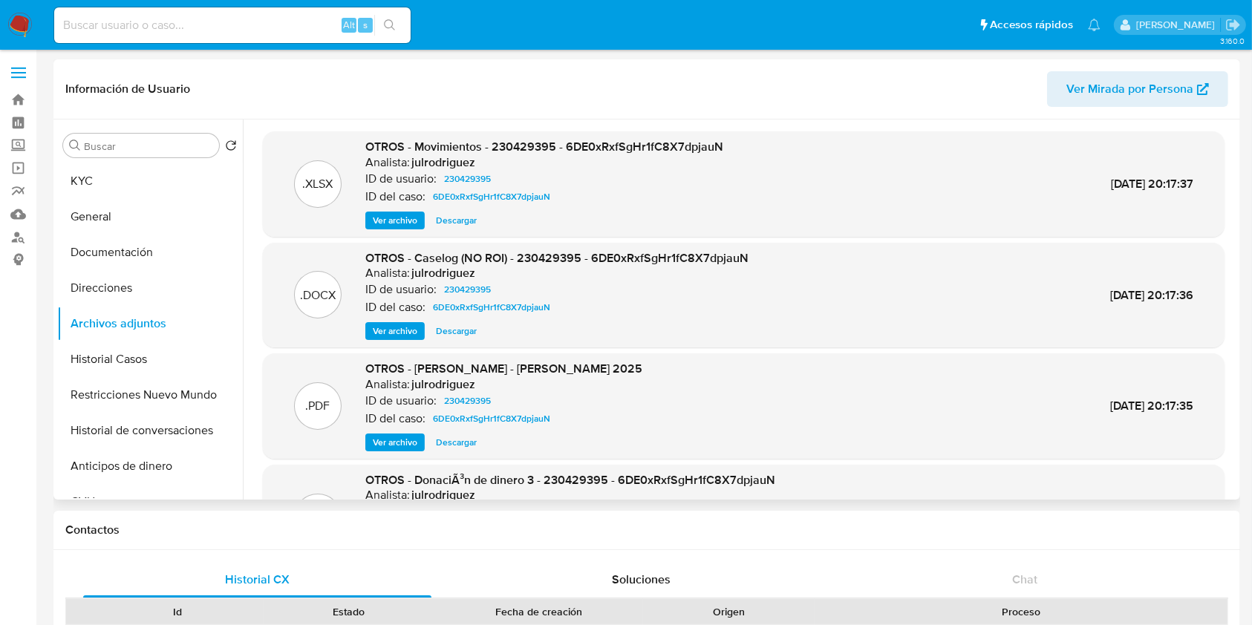
click at [398, 330] on span "Ver archivo" at bounding box center [395, 331] width 45 height 15
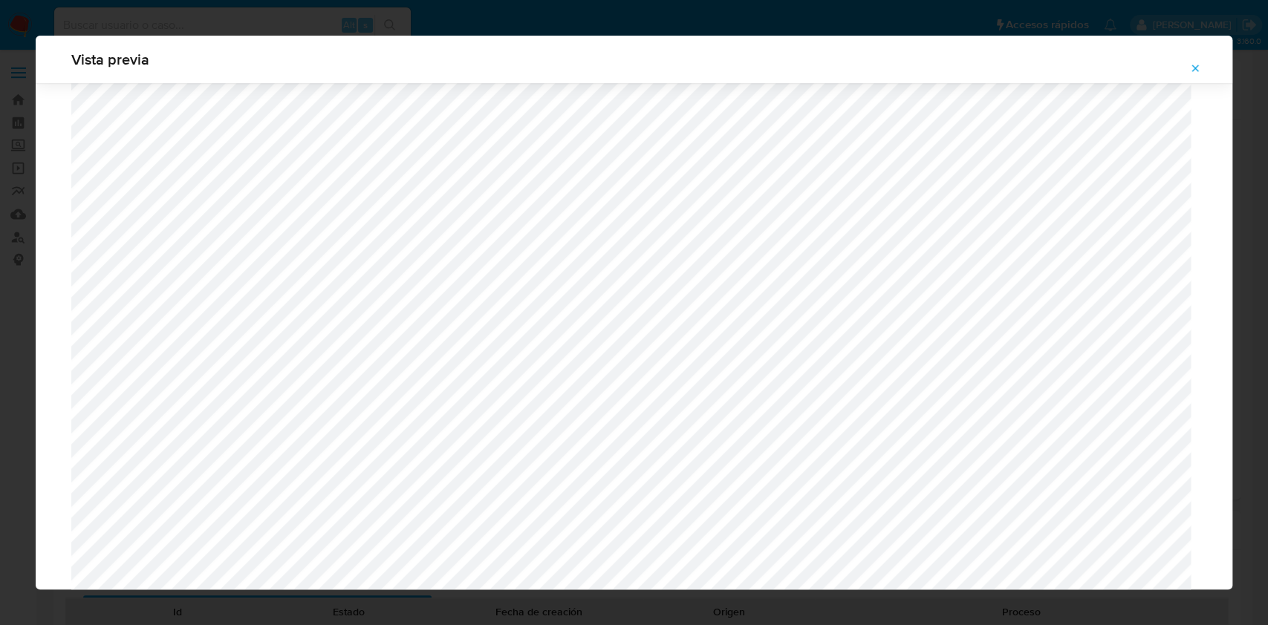
scroll to position [1159, 0]
click at [1195, 68] on icon "Attachment preview" at bounding box center [1195, 68] width 7 height 7
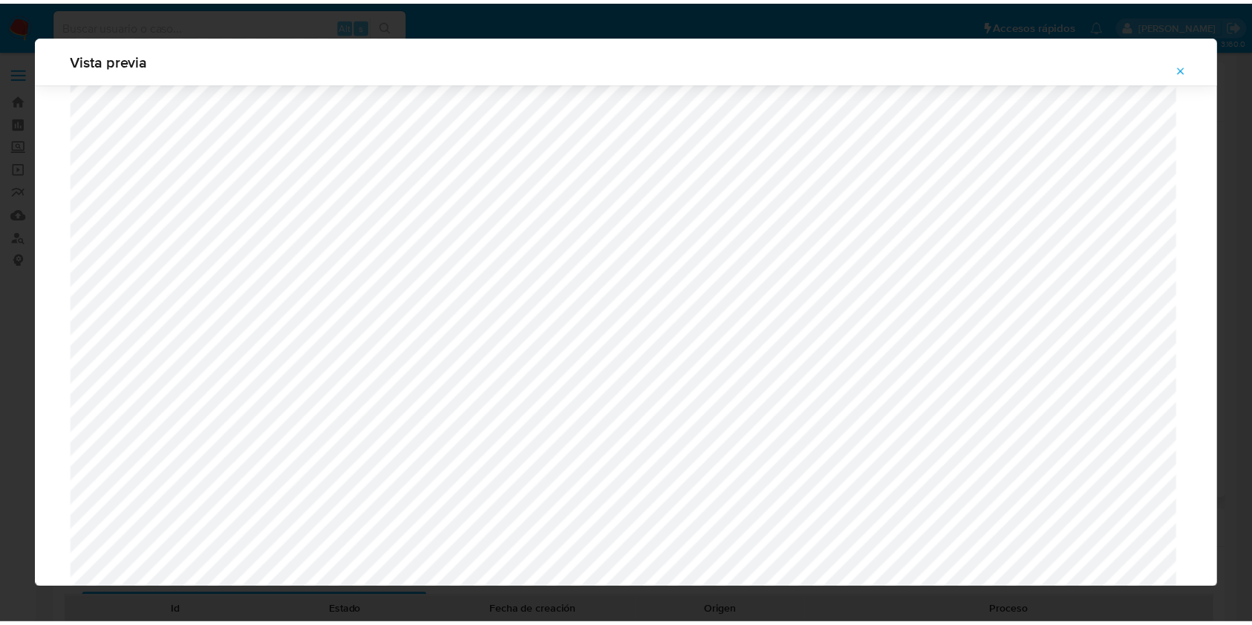
scroll to position [0, 0]
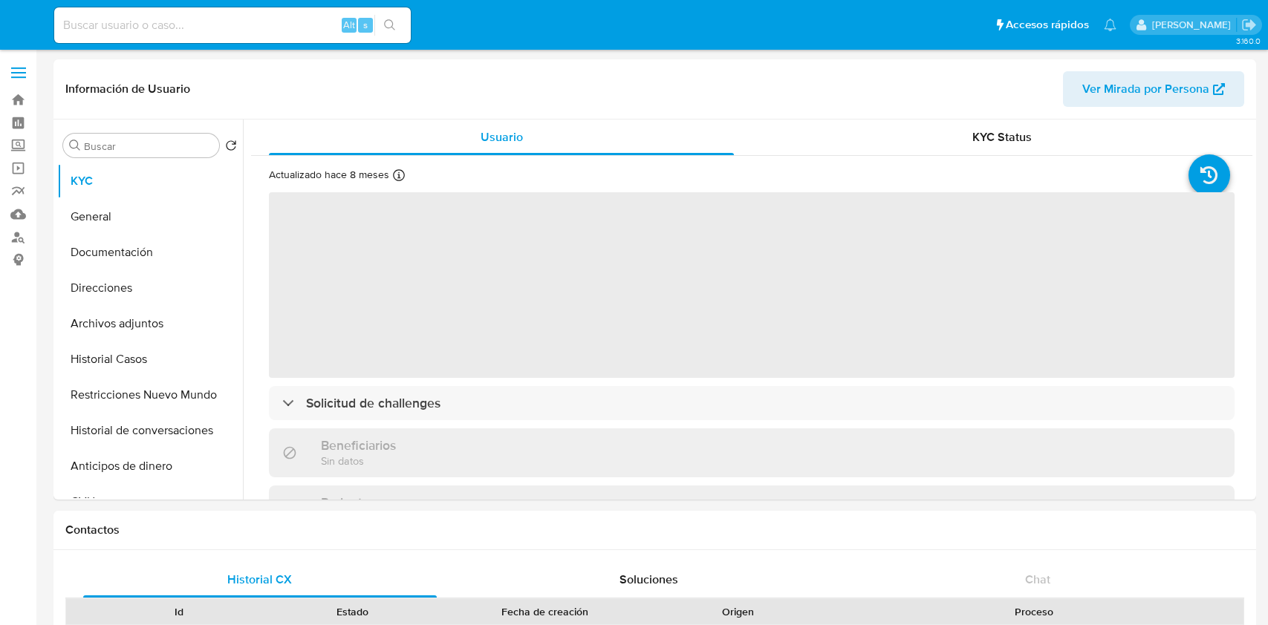
select select "10"
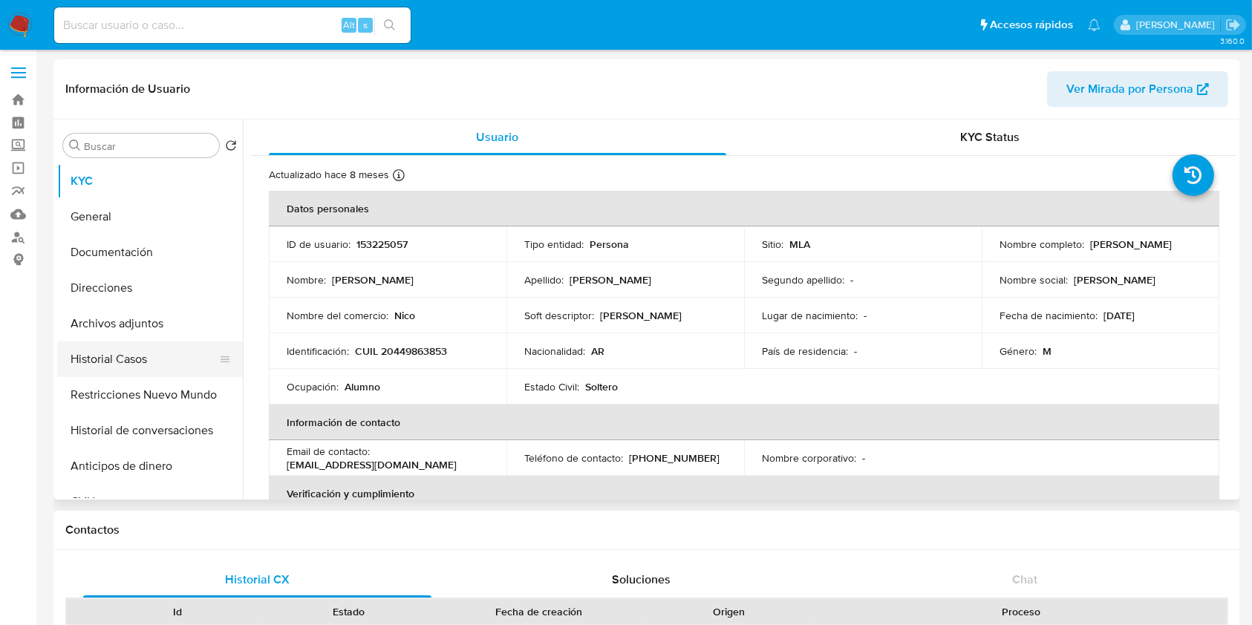
click at [143, 354] on button "Historial Casos" at bounding box center [144, 360] width 174 height 36
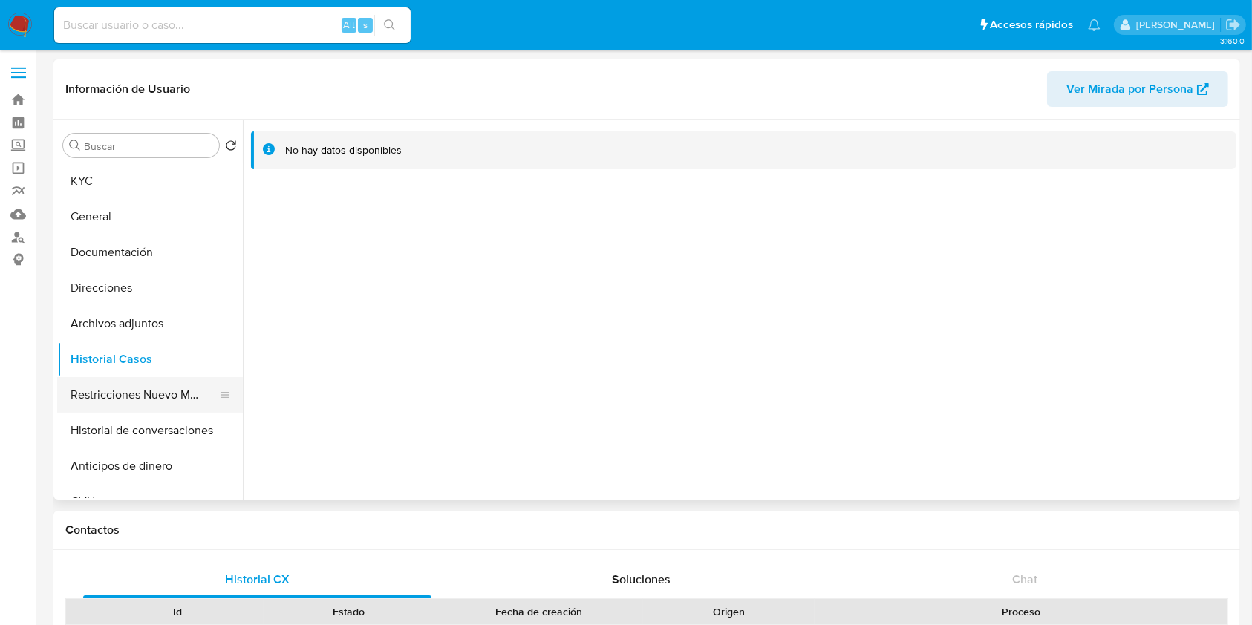
click at [129, 397] on button "Restricciones Nuevo Mundo" at bounding box center [144, 395] width 174 height 36
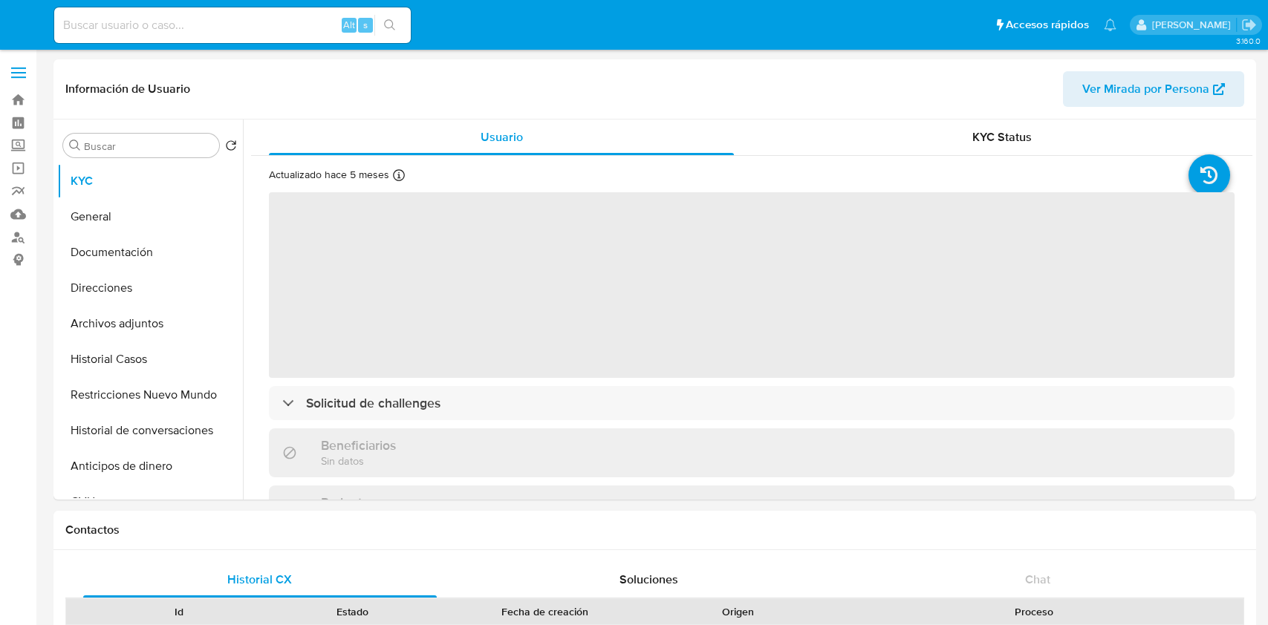
select select "10"
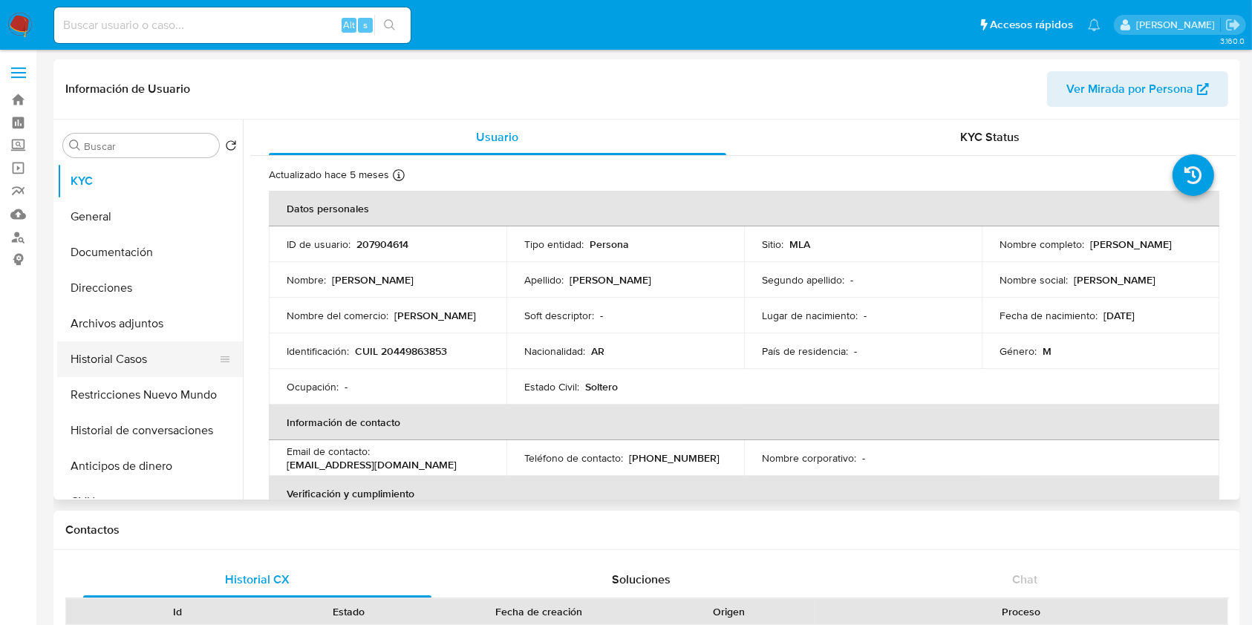
click at [133, 362] on button "Historial Casos" at bounding box center [144, 360] width 174 height 36
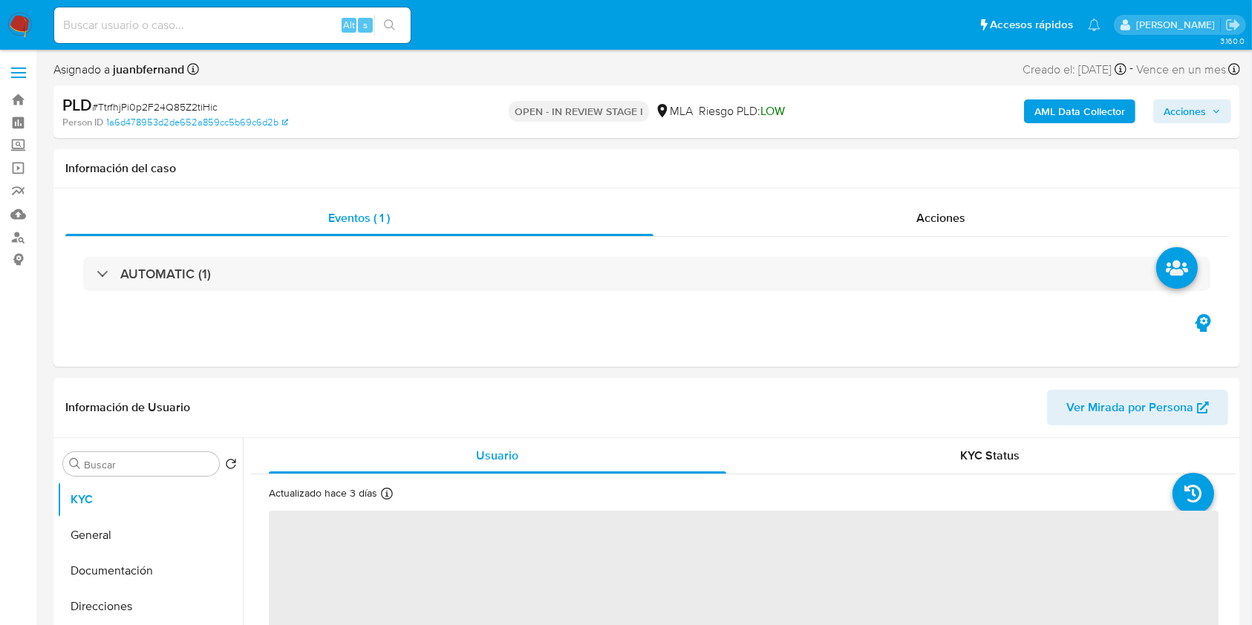
select select "10"
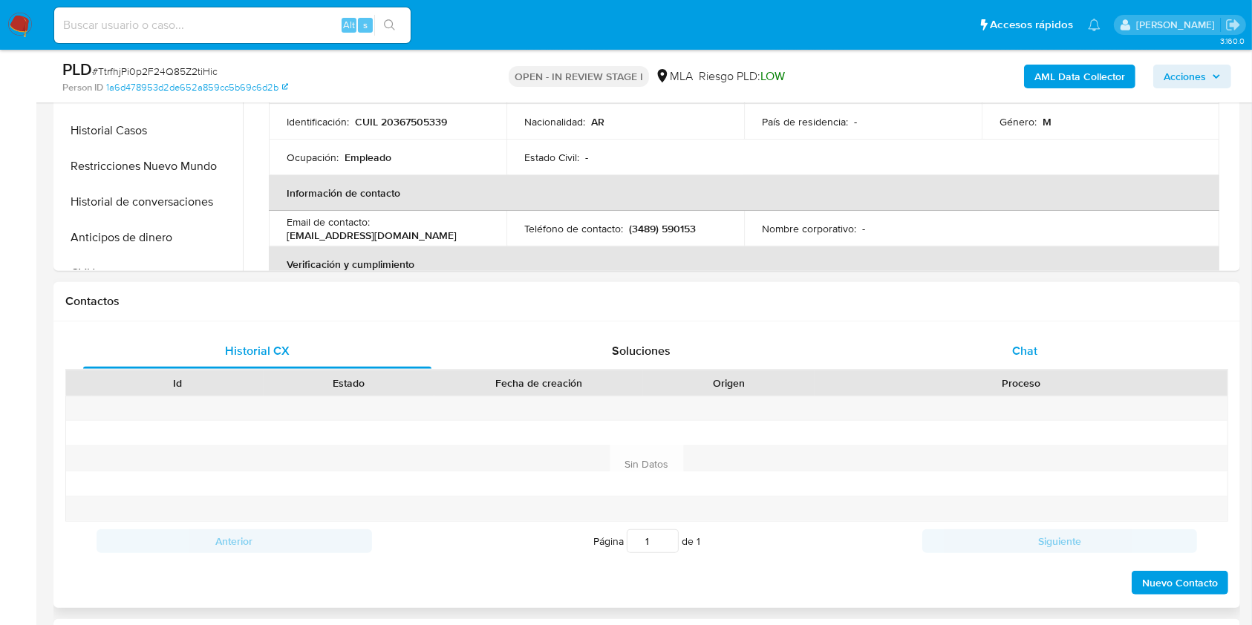
click at [1041, 351] on div "Chat" at bounding box center [1025, 351] width 348 height 36
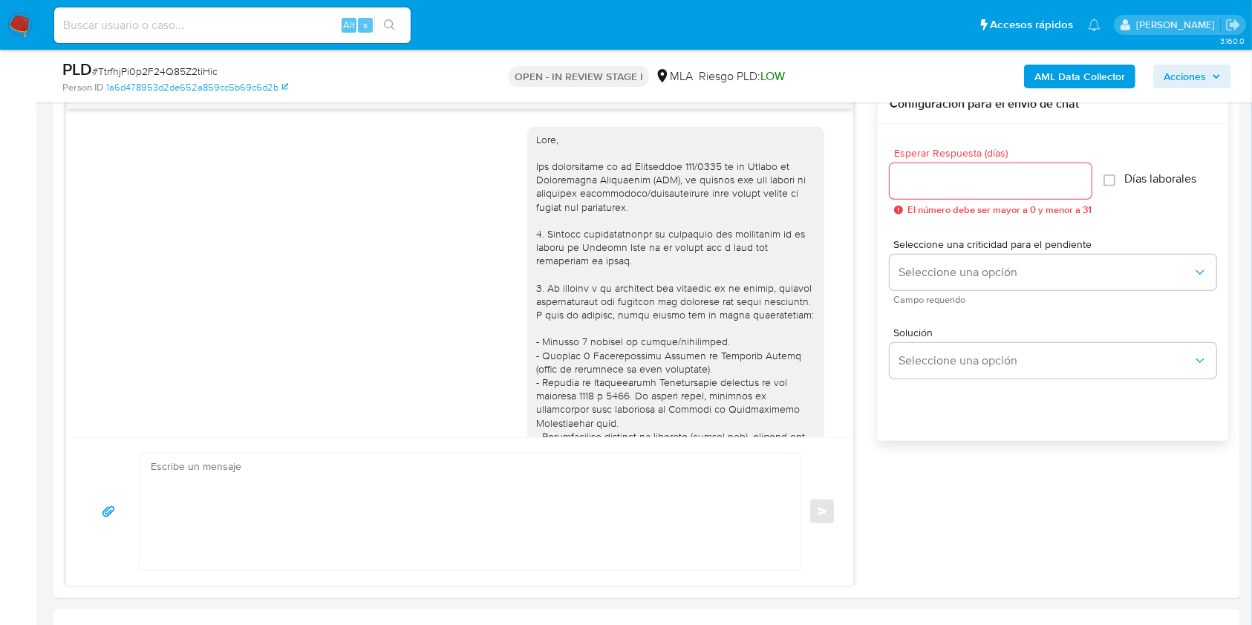
scroll to position [750, 0]
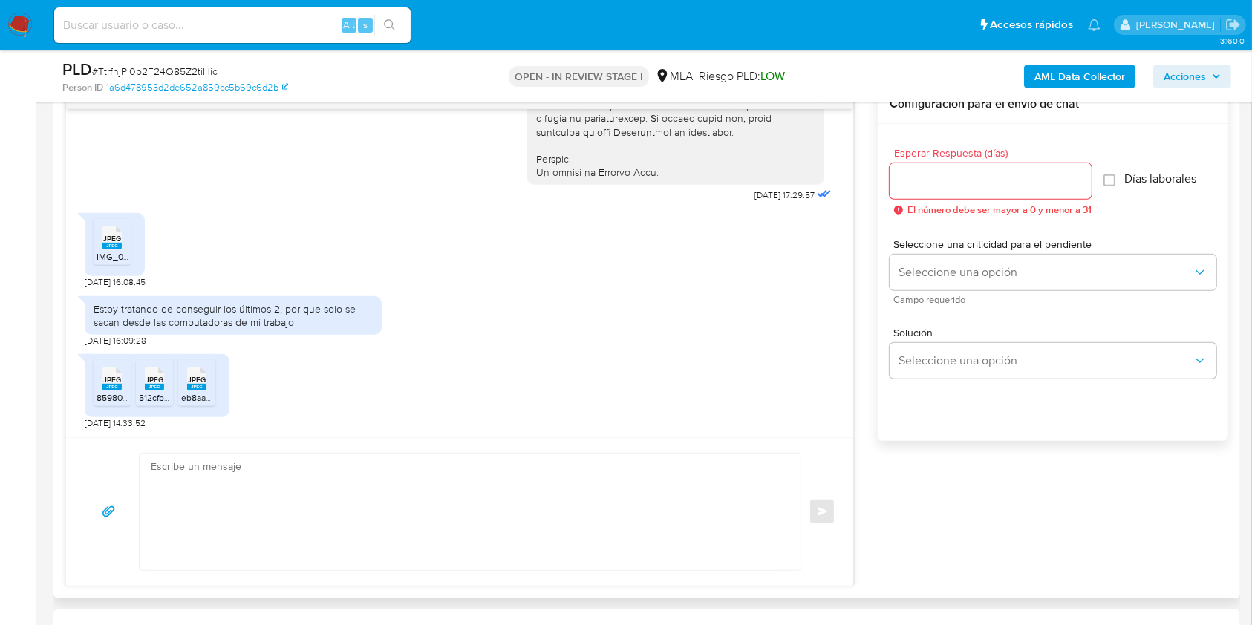
click at [386, 513] on textarea at bounding box center [466, 512] width 631 height 117
paste textarea "Hola, esperamos que te encuentres muy bien. Muchas gracias por tu respuesta. Co…"
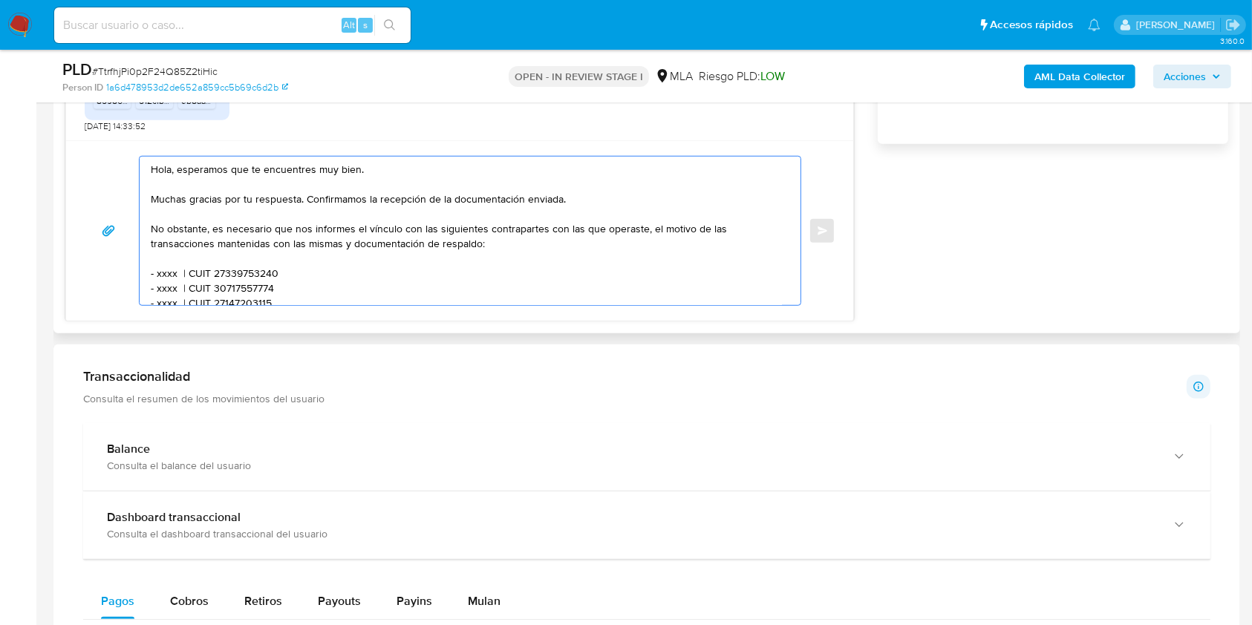
scroll to position [0, 0]
click at [345, 172] on textarea "Hola, esperamos que te encuentres muy bien. Muchas gracias por tu respuesta. Co…" at bounding box center [466, 231] width 631 height 149
drag, startPoint x: 345, startPoint y: 172, endPoint x: 201, endPoint y: 161, distance: 144.5
click at [201, 162] on textarea "Hola, esperamos que te encuentres muy bien. Muchas gracias por tu respuesta. Co…" at bounding box center [466, 231] width 631 height 149
click at [198, 180] on textarea "Hola. Muchas gracias por tu respuesta. Confirmamos la recepción de la documenta…" at bounding box center [466, 231] width 631 height 149
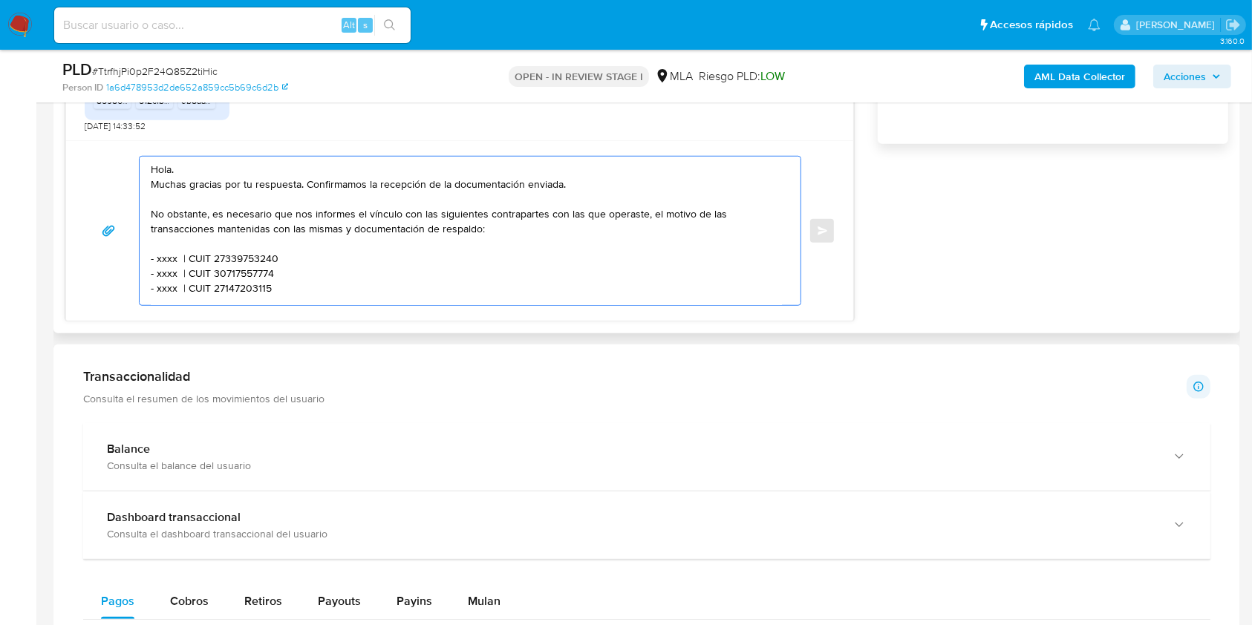
click at [582, 186] on textarea "Hola. Muchas gracias por tu respuesta. Confirmamos la recepción de la documenta…" at bounding box center [466, 231] width 631 height 149
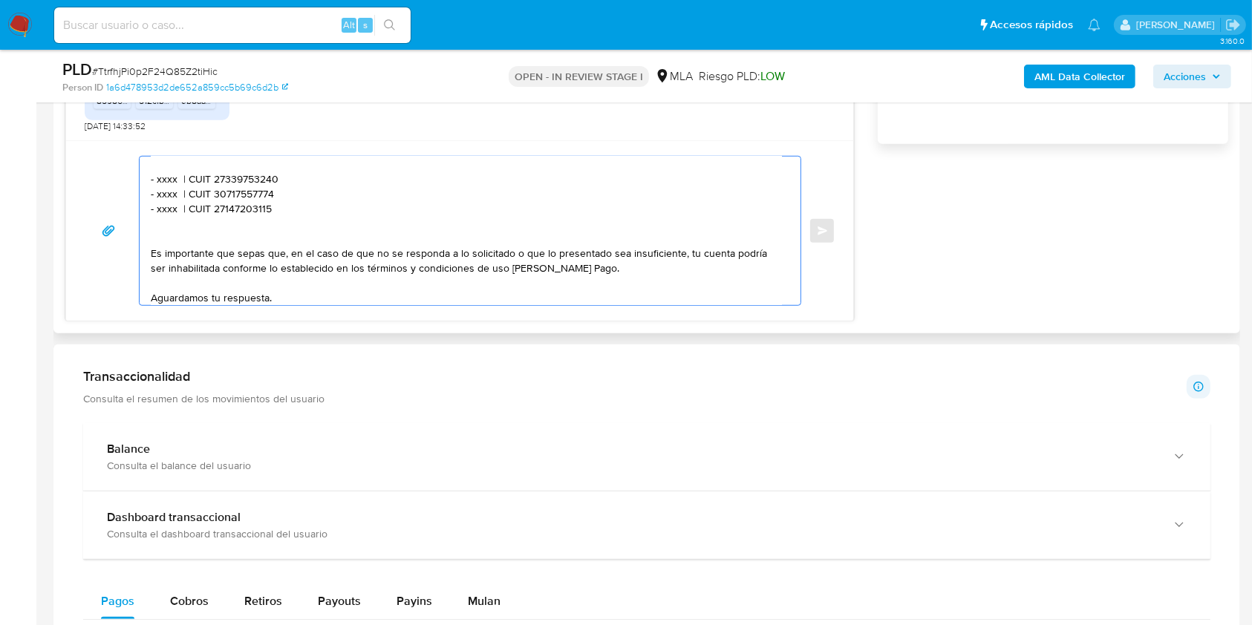
scroll to position [36, 0]
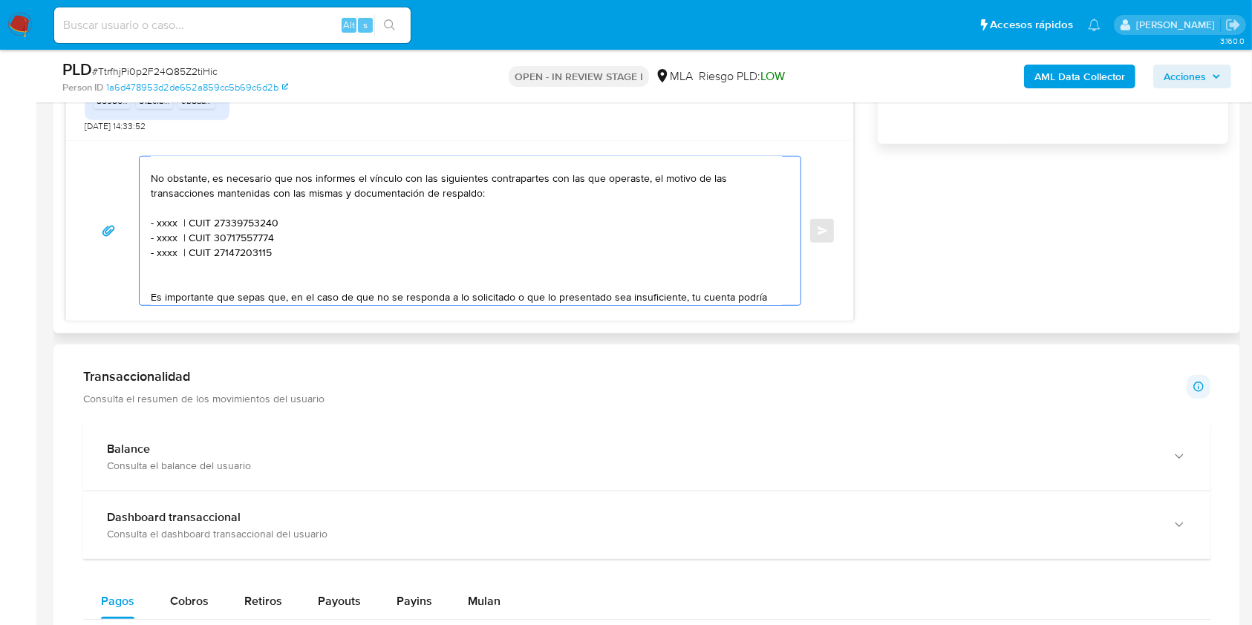
drag, startPoint x: 293, startPoint y: 251, endPoint x: 146, endPoint y: 227, distance: 149.7
click at [146, 227] on div "Hola. Muchas gracias por tu respuesta. Confirmamos la recepción de la documenta…" at bounding box center [467, 231] width 654 height 149
drag, startPoint x: 163, startPoint y: 264, endPoint x: 166, endPoint y: 276, distance: 12.1
click at [163, 265] on textarea "Hola. Muchas gracias por tu respuesta. Confirmamos la recepción de la documenta…" at bounding box center [466, 231] width 631 height 149
paste textarea "- xxxx | CUIT 27339753240 - xxxx | CUIT 30717557774 - xxxx | CUIT 27147203115"
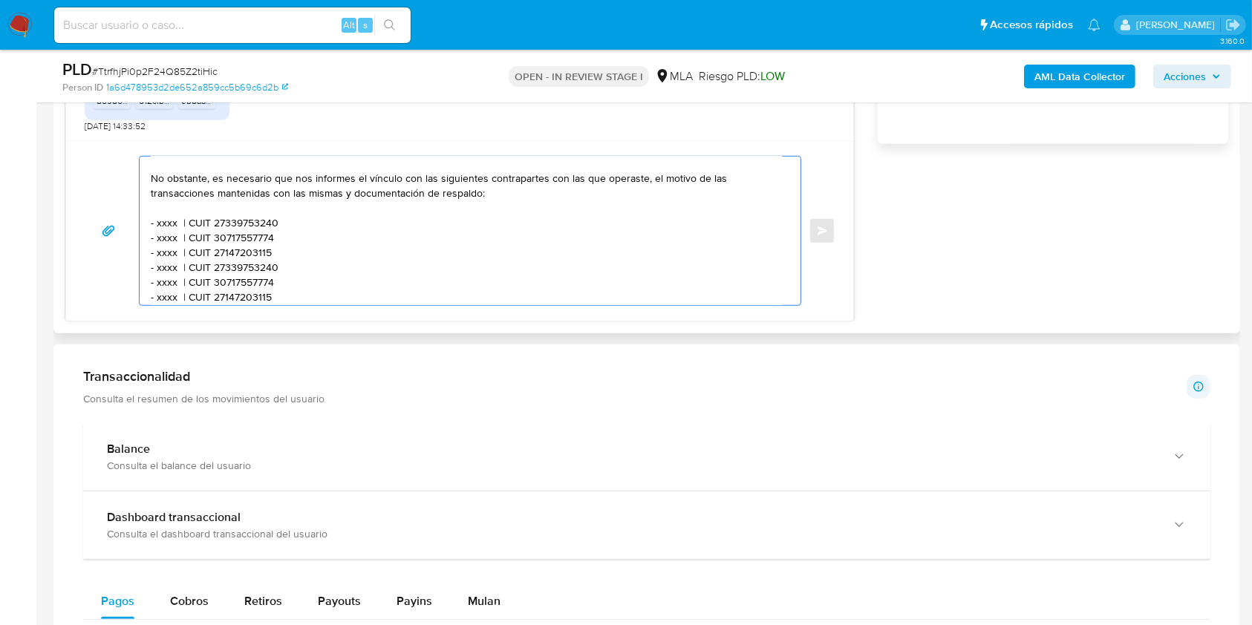
scroll to position [39, 0]
click at [166, 223] on textarea "Hola. Muchas gracias por tu respuesta. Confirmamos la recepción de la documenta…" at bounding box center [466, 231] width 631 height 149
paste textarea "Jeremias Ignacio Marciano"
click at [367, 217] on textarea "Hola. Muchas gracias por tu respuesta. Confirmamos la recepción de la documenta…" at bounding box center [466, 231] width 631 height 149
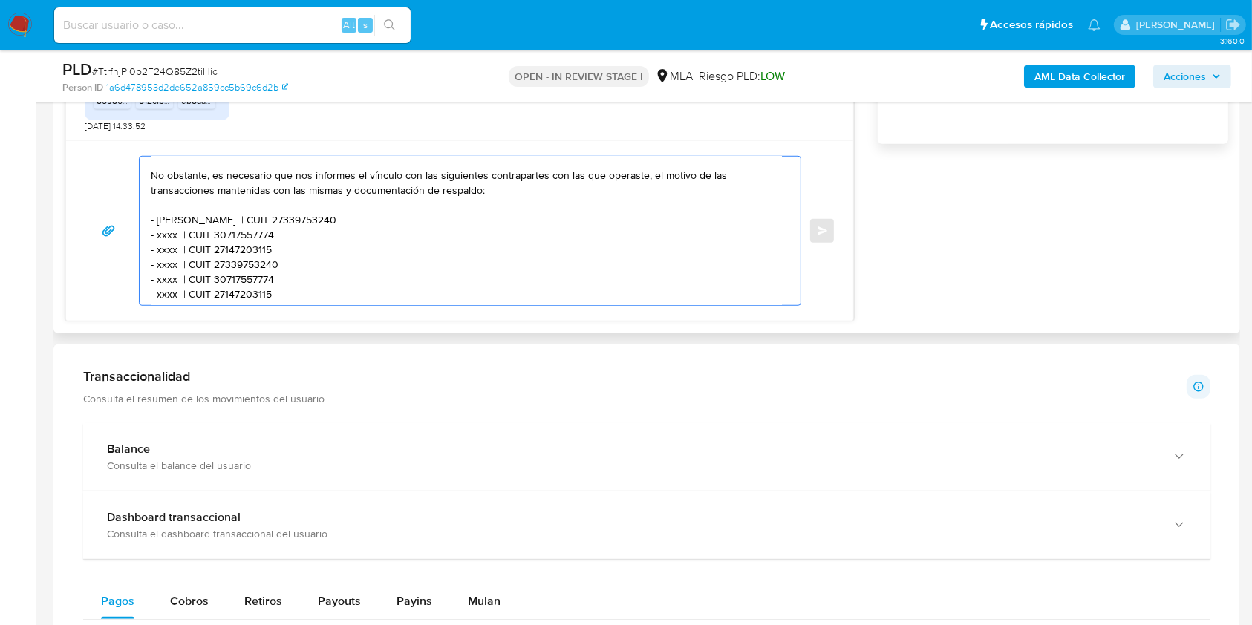
click at [367, 217] on textarea "Hola. Muchas gracias por tu respuesta. Confirmamos la recepción de la documenta…" at bounding box center [466, 231] width 631 height 149
paste textarea "0458081094"
click at [163, 235] on textarea "Hola. Muchas gracias por tu respuesta. Confirmamos la recepción de la documenta…" at bounding box center [466, 231] width 631 height 149
paste textarea "Alejandro Renan Flores Ramos"
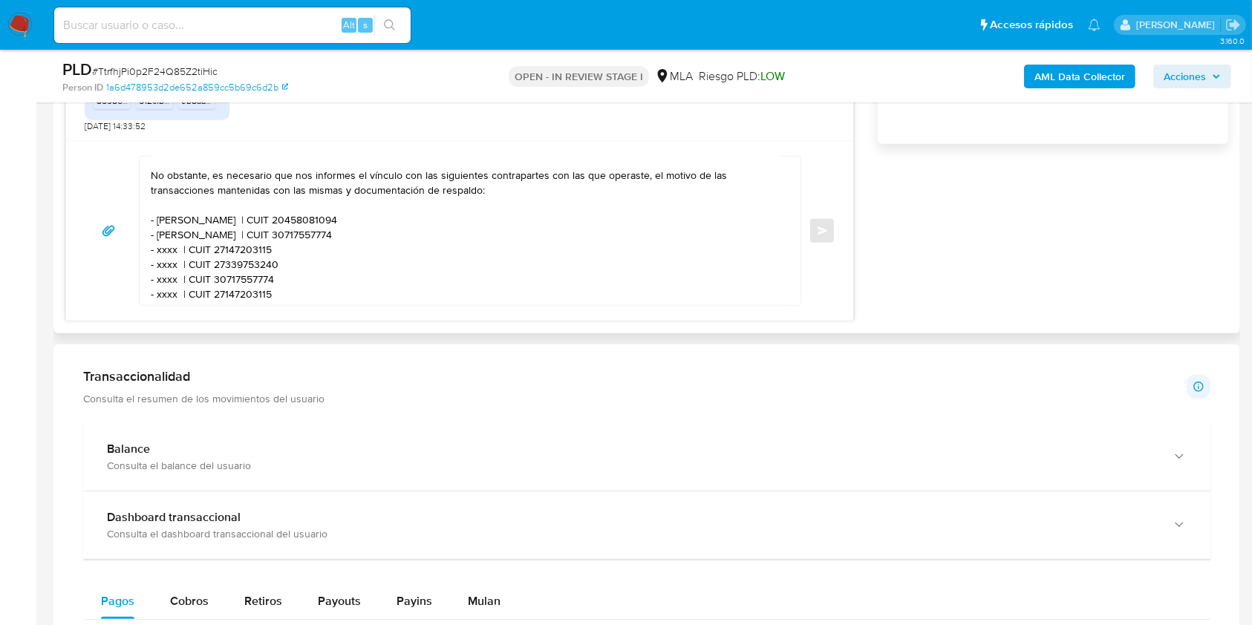
click at [352, 229] on textarea "Hola. Muchas gracias por tu respuesta. Confirmamos la recepción de la documenta…" at bounding box center [466, 231] width 631 height 149
click at [353, 229] on textarea "Hola. Muchas gracias por tu respuesta. Confirmamos la recepción de la documenta…" at bounding box center [466, 231] width 631 height 149
paste textarea "20943499005"
click at [165, 256] on textarea "Hola. Muchas gracias por tu respuesta. Confirmamos la recepción de la documenta…" at bounding box center [466, 231] width 631 height 149
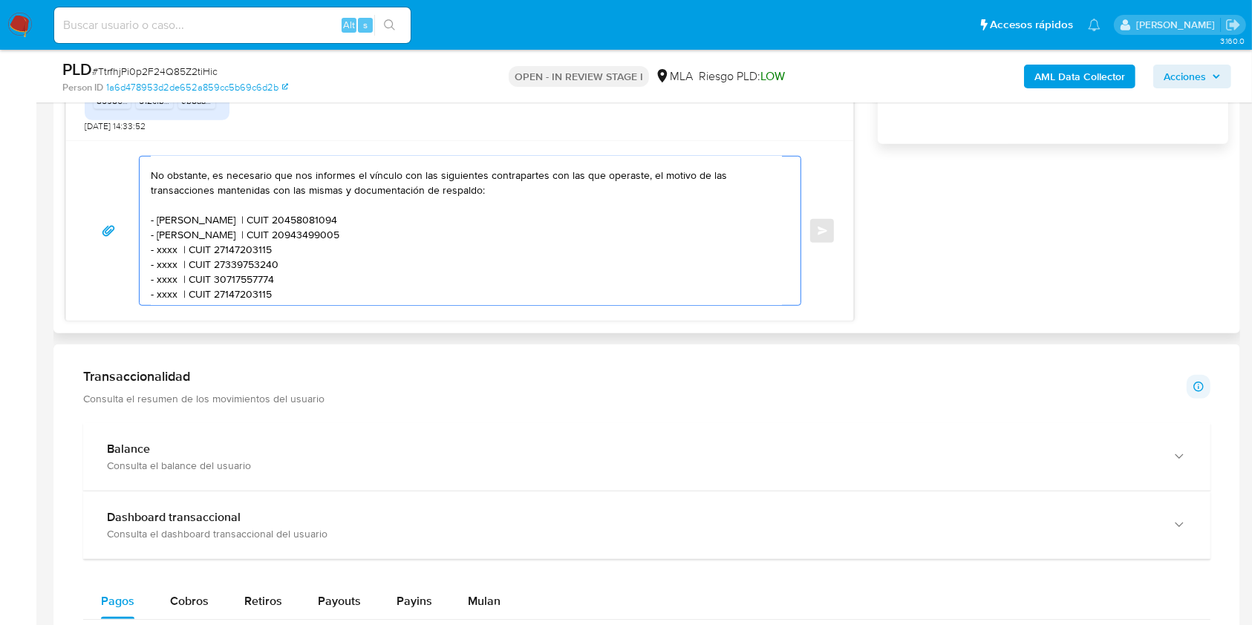
paste textarea "Alvaro Federico ARANA"
click at [350, 249] on textarea "Hola. Muchas gracias por tu respuesta. Confirmamos la recepción de la documenta…" at bounding box center [466, 231] width 631 height 149
click at [349, 249] on textarea "Hola. Muchas gracias por tu respuesta. Confirmamos la recepción de la documenta…" at bounding box center [466, 231] width 631 height 149
paste textarea "0356221150"
click at [165, 267] on textarea "Hola. Muchas gracias por tu respuesta. Confirmamos la recepción de la documenta…" at bounding box center [466, 231] width 631 height 149
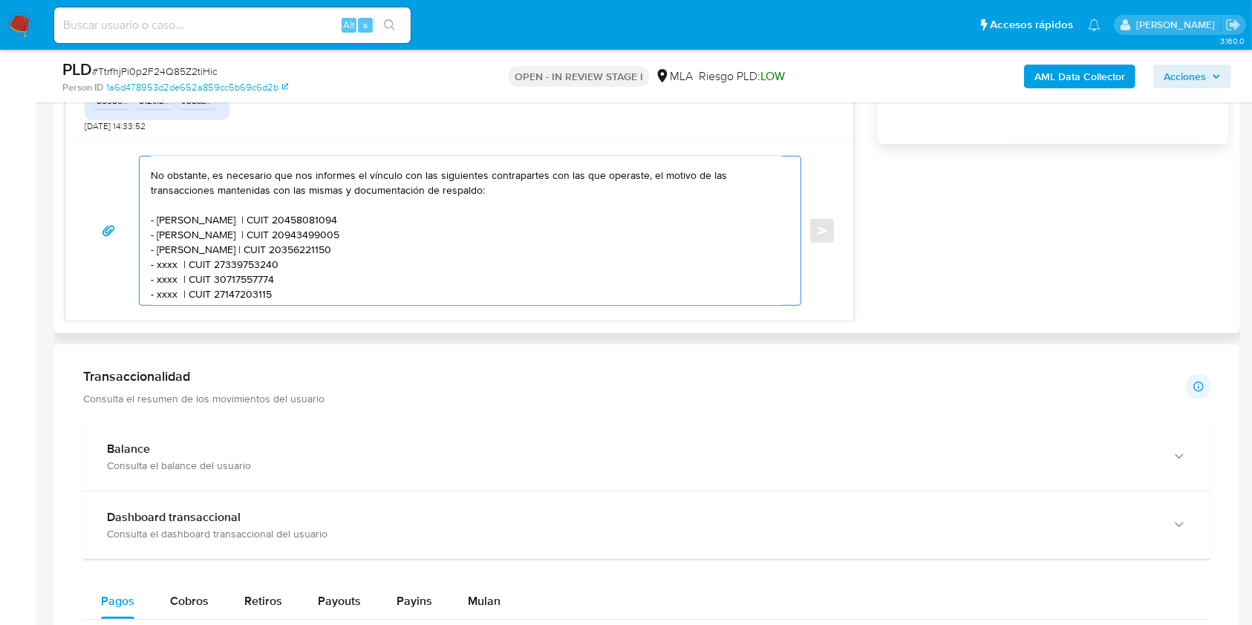
click at [165, 267] on textarea "Hola. Muchas gracias por tu respuesta. Confirmamos la recepción de la documenta…" at bounding box center [466, 231] width 631 height 149
paste textarea "Nicolas Olivarez"
click at [299, 269] on textarea "Hola. Muchas gracias por tu respuesta. Confirmamos la recepción de la documenta…" at bounding box center [466, 231] width 631 height 149
paste textarea "0449863853"
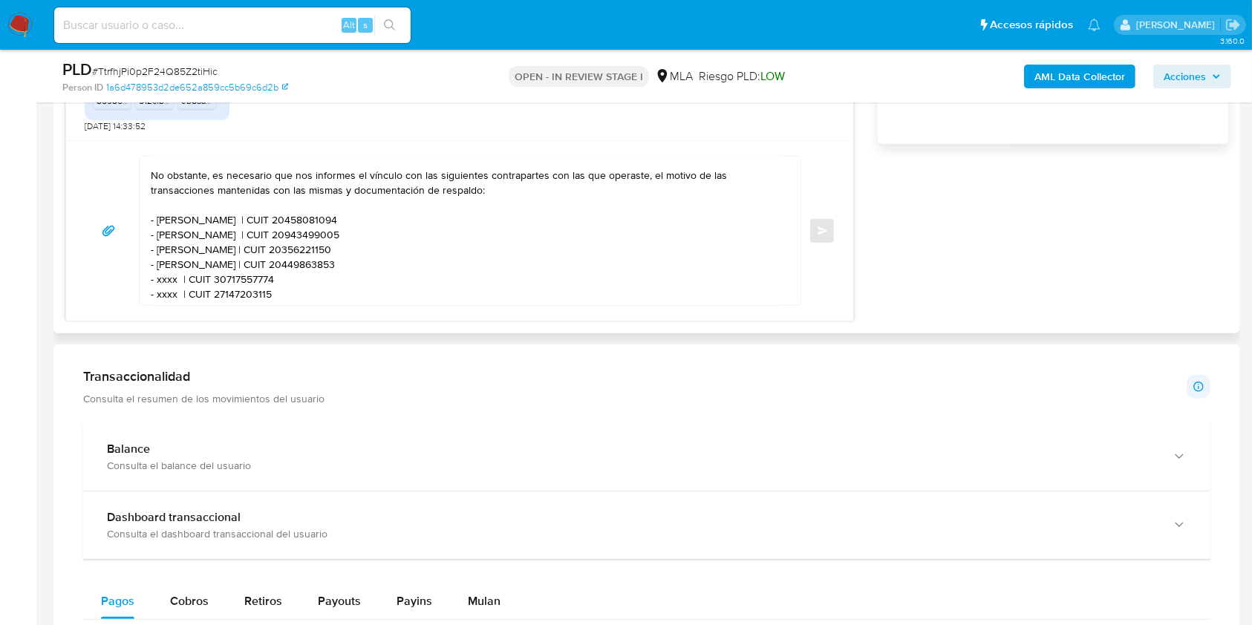
click at [166, 292] on textarea "Hola. Muchas gracias por tu respuesta. Confirmamos la recepción de la documenta…" at bounding box center [466, 231] width 631 height 149
click at [167, 281] on textarea "Hola. Muchas gracias por tu respuesta. Confirmamos la recepción de la documenta…" at bounding box center [466, 231] width 631 height 149
paste textarea "Check Movilidad Sa"
click at [314, 271] on textarea "Hola. Muchas gracias por tu respuesta. Confirmamos la recepción de la documenta…" at bounding box center [466, 231] width 631 height 149
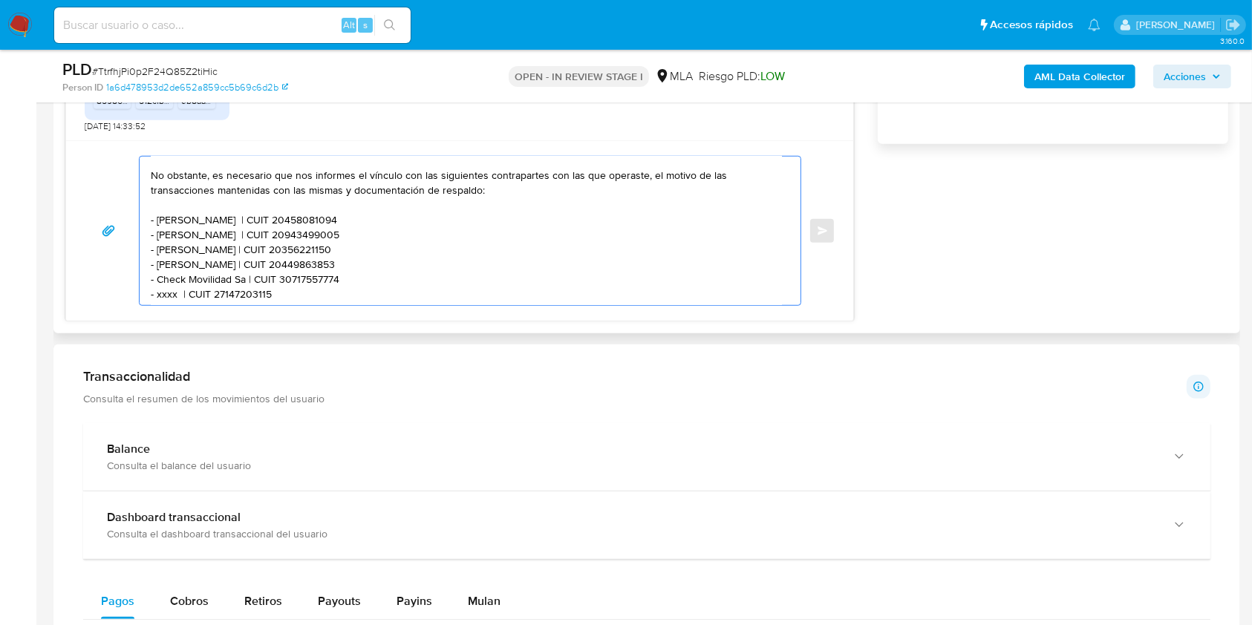
click at [314, 282] on textarea "Hola. Muchas gracias por tu respuesta. Confirmamos la recepción de la documenta…" at bounding box center [466, 231] width 631 height 149
paste textarea "5945432"
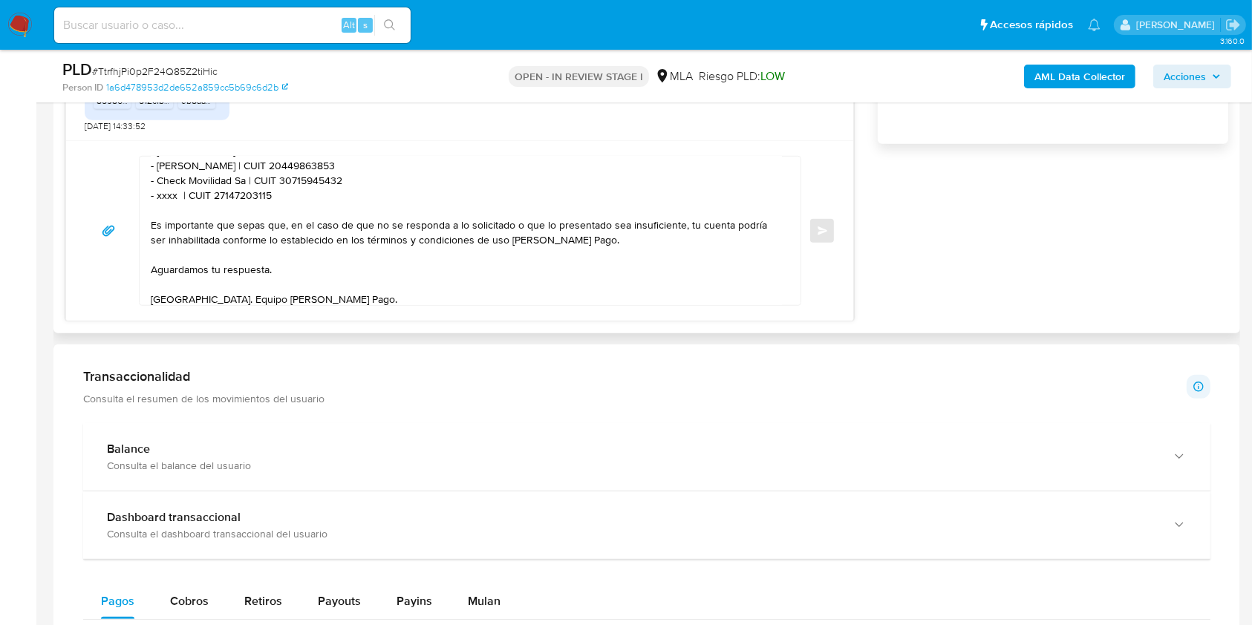
click at [169, 199] on textarea "Hola. Muchas gracias por tu respuesta. Confirmamos la recepción de la documenta…" at bounding box center [466, 231] width 631 height 149
paste textarea "Luciano Marcelo Avundo"
click at [338, 204] on textarea "Hola. Muchas gracias por tu respuesta. Confirmamos la recepción de la documenta…" at bounding box center [466, 231] width 631 height 149
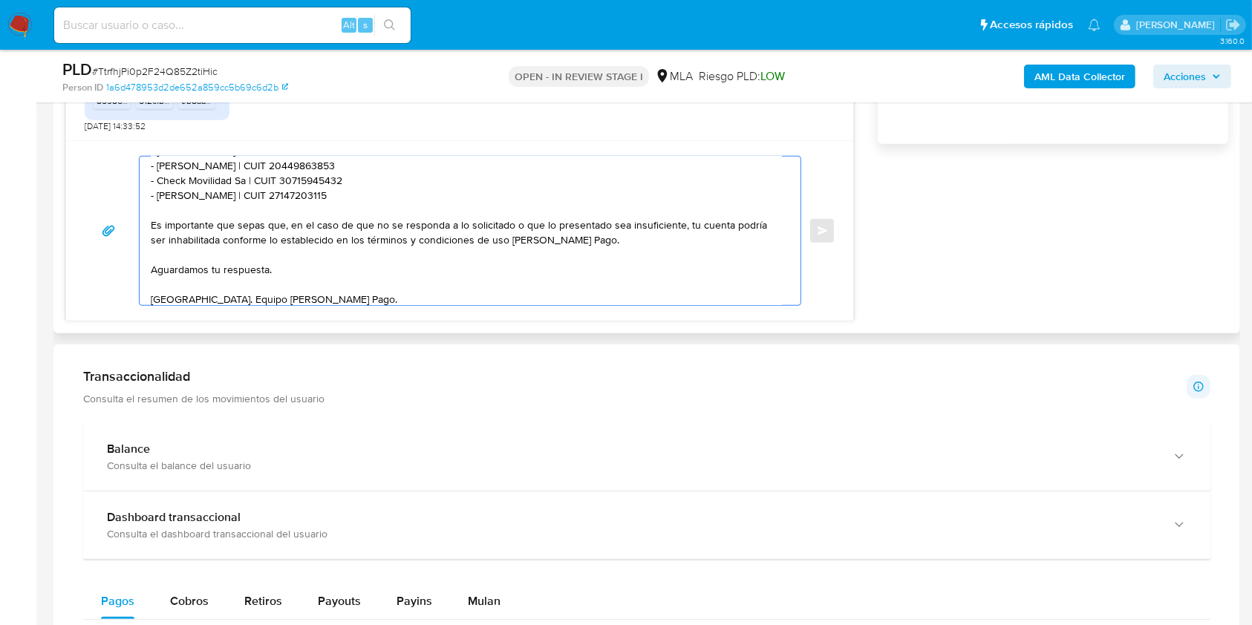
paste textarea "0355240712"
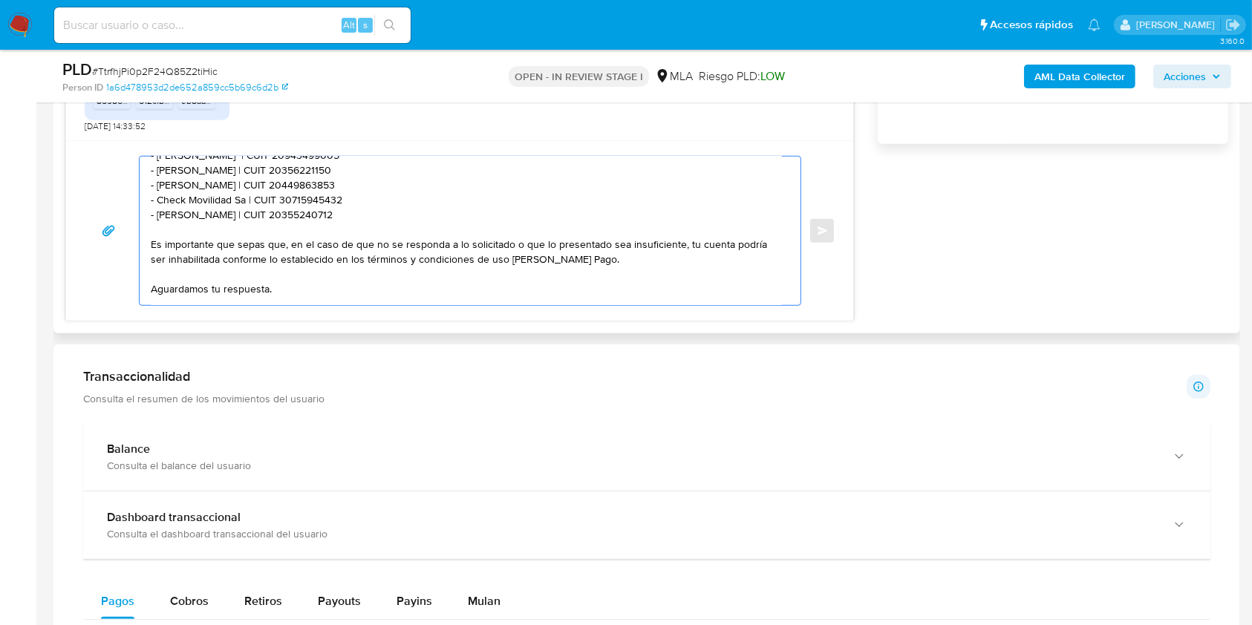
scroll to position [95, 0]
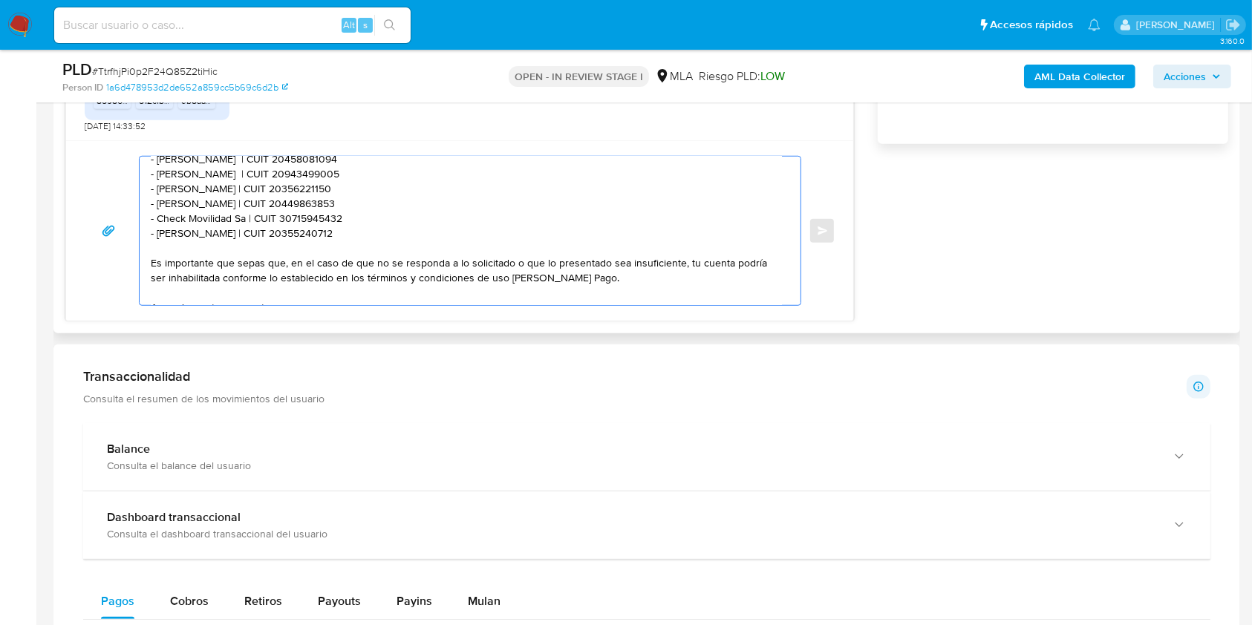
drag, startPoint x: 384, startPoint y: 195, endPoint x: 160, endPoint y: 209, distance: 224.7
click at [134, 164] on div "Hola. Muchas gracias por tu respuesta. Confirmamos la recepción de la documenta…" at bounding box center [460, 231] width 752 height 150
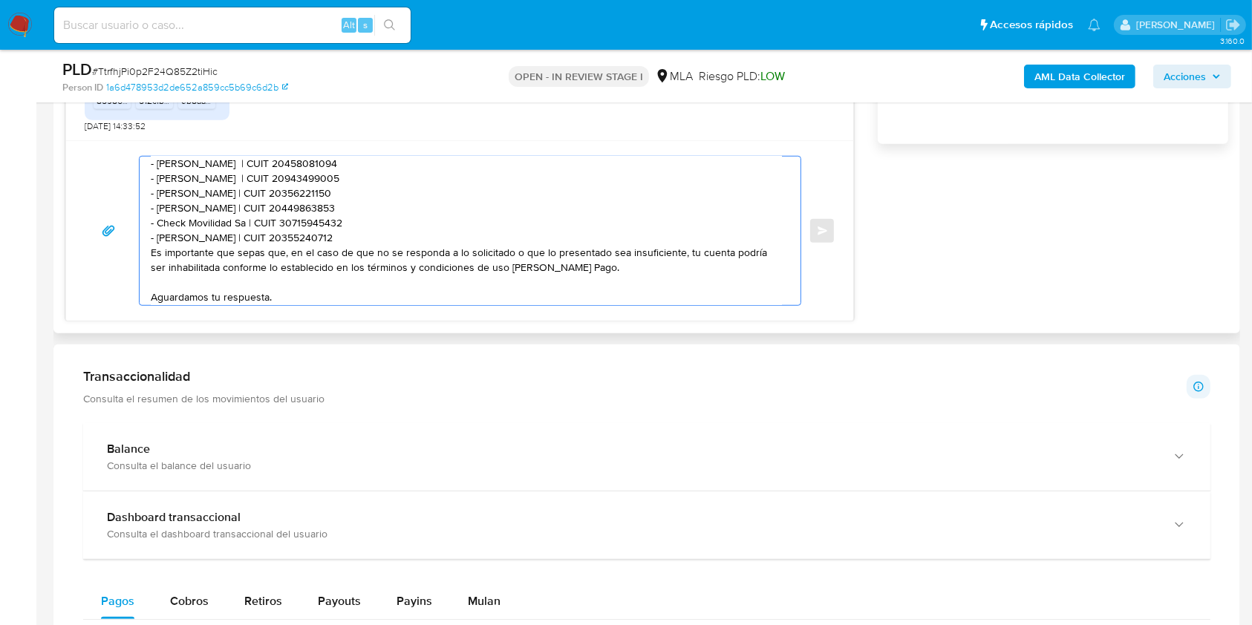
scroll to position [79, 0]
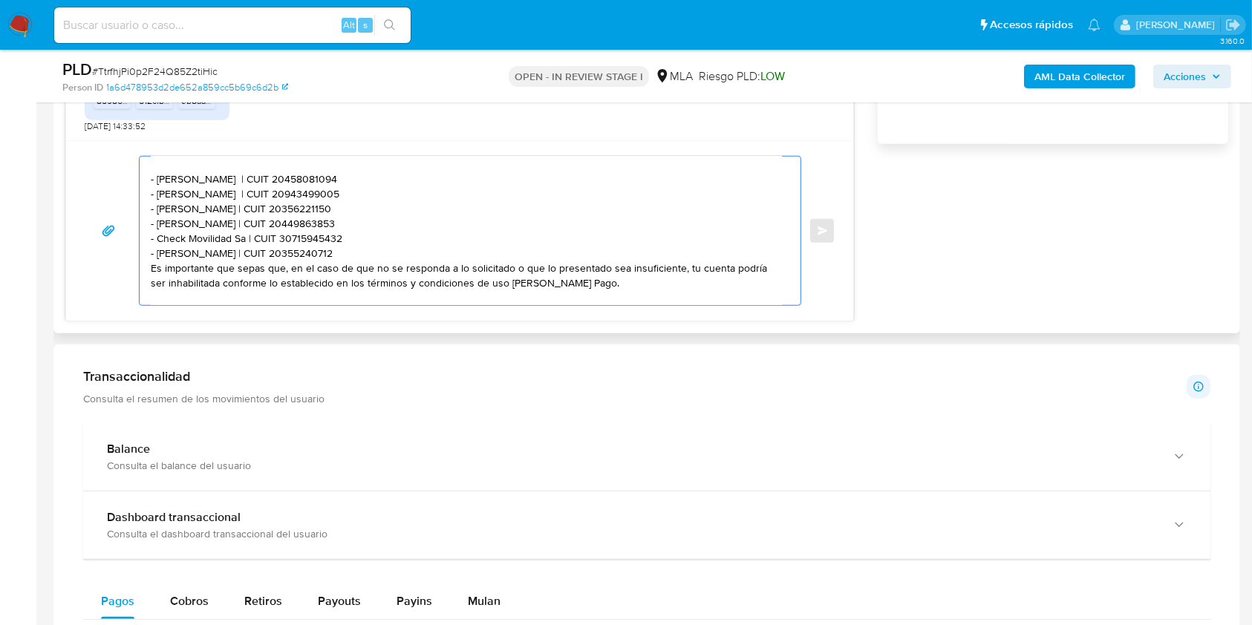
drag, startPoint x: 396, startPoint y: 248, endPoint x: 385, endPoint y: 256, distance: 13.8
click at [395, 249] on textarea "Hola. Muchas gracias por tu respuesta. Confirmamos la recepción de la documenta…" at bounding box center [466, 231] width 631 height 149
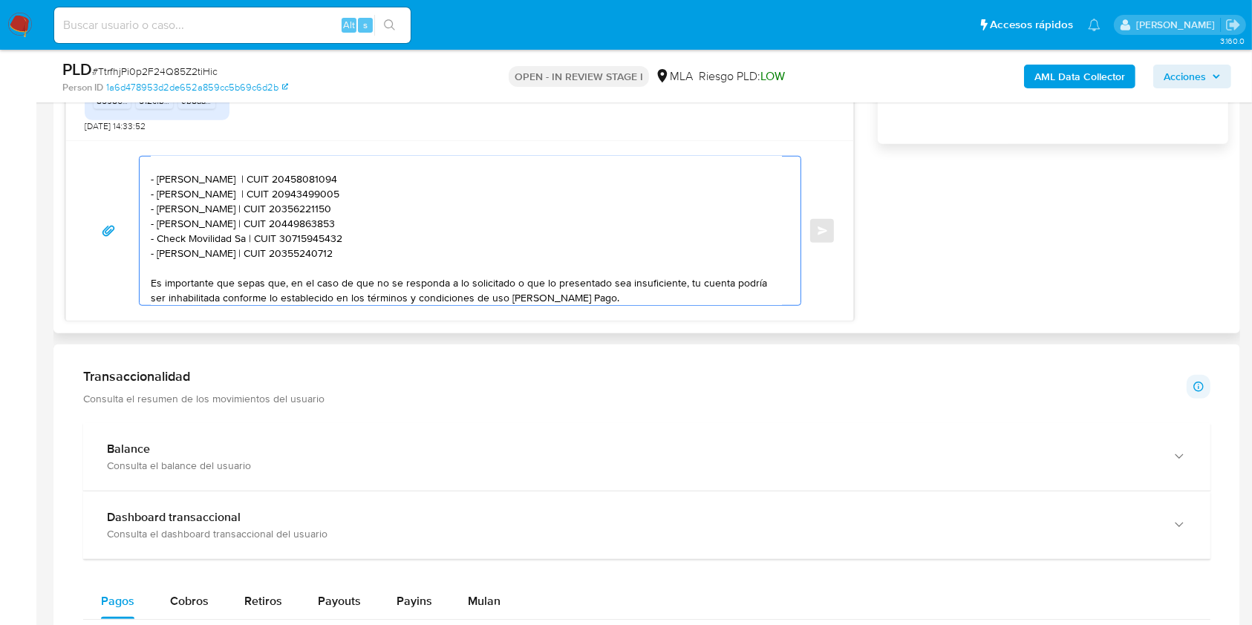
scroll to position [95, 0]
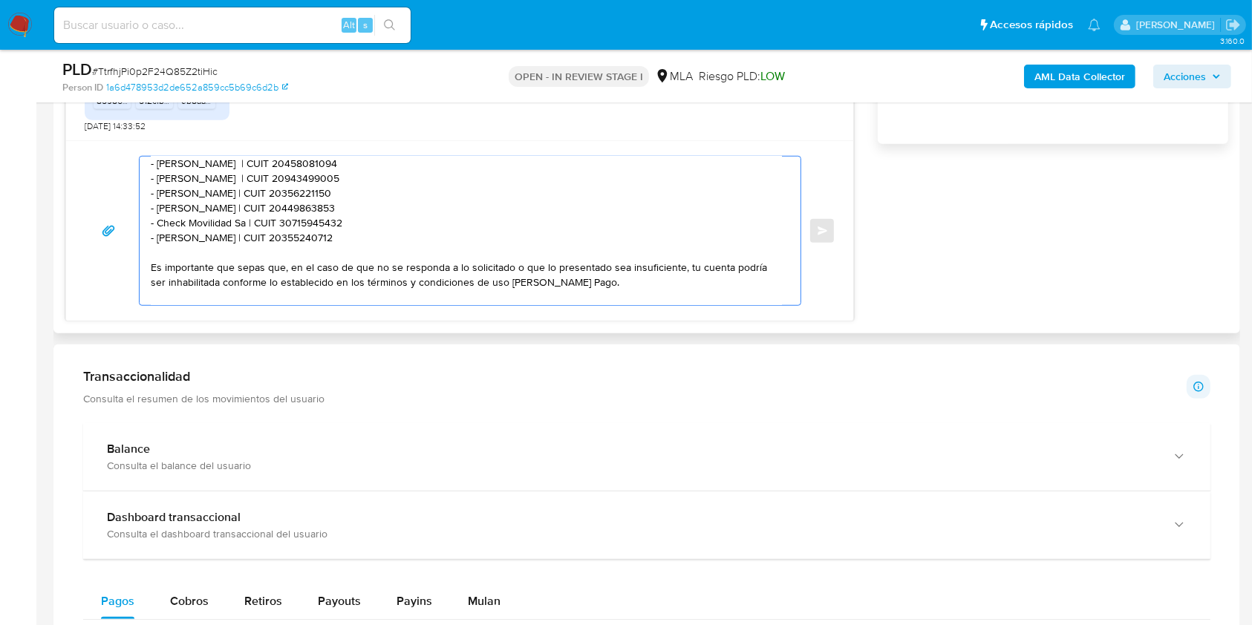
click at [394, 237] on textarea "Hola. Muchas gracias por tu respuesta. Confirmamos la recepción de la documenta…" at bounding box center [466, 231] width 631 height 149
drag, startPoint x: 396, startPoint y: 241, endPoint x: 124, endPoint y: 207, distance: 273.9
click at [124, 207] on div "Hola. Muchas gracias por tu respuesta. Confirmamos la recepción de la documenta…" at bounding box center [460, 231] width 752 height 150
click at [384, 242] on textarea "Hola. Muchas gracias por tu respuesta. Confirmamos la recepción de la documenta…" at bounding box center [466, 231] width 631 height 149
paste textarea "- Nicolas Olivarez | CUIT 20449863853 - Check Movilidad Sa | CUIT 30715945432 -…"
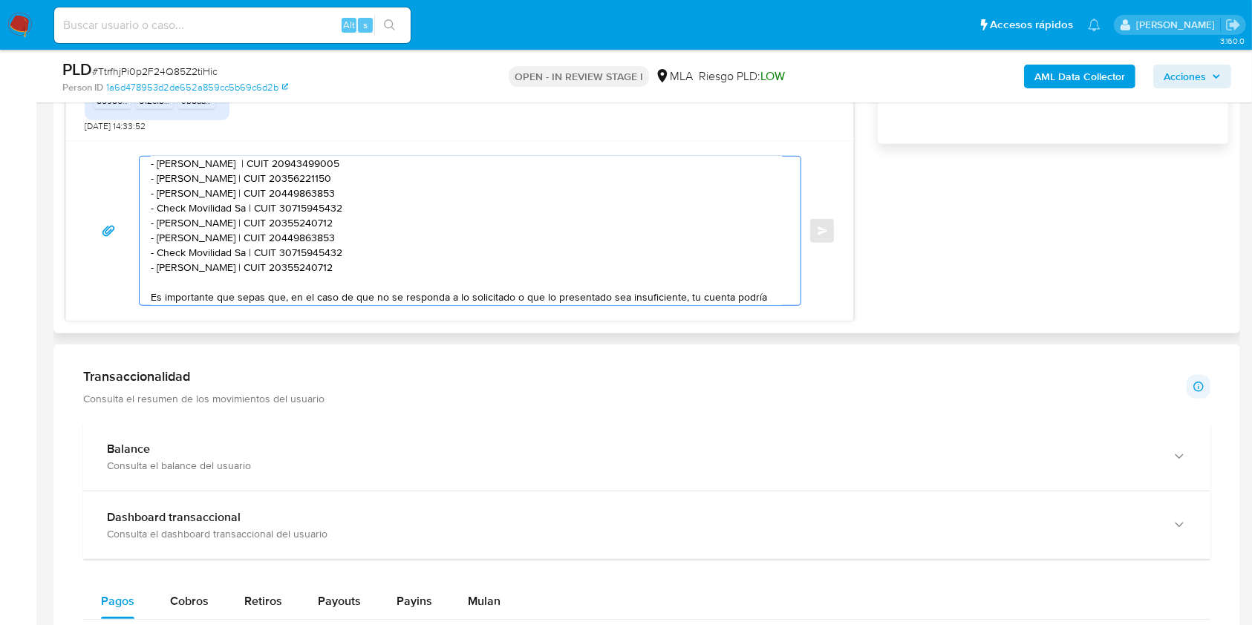
scroll to position [140, 0]
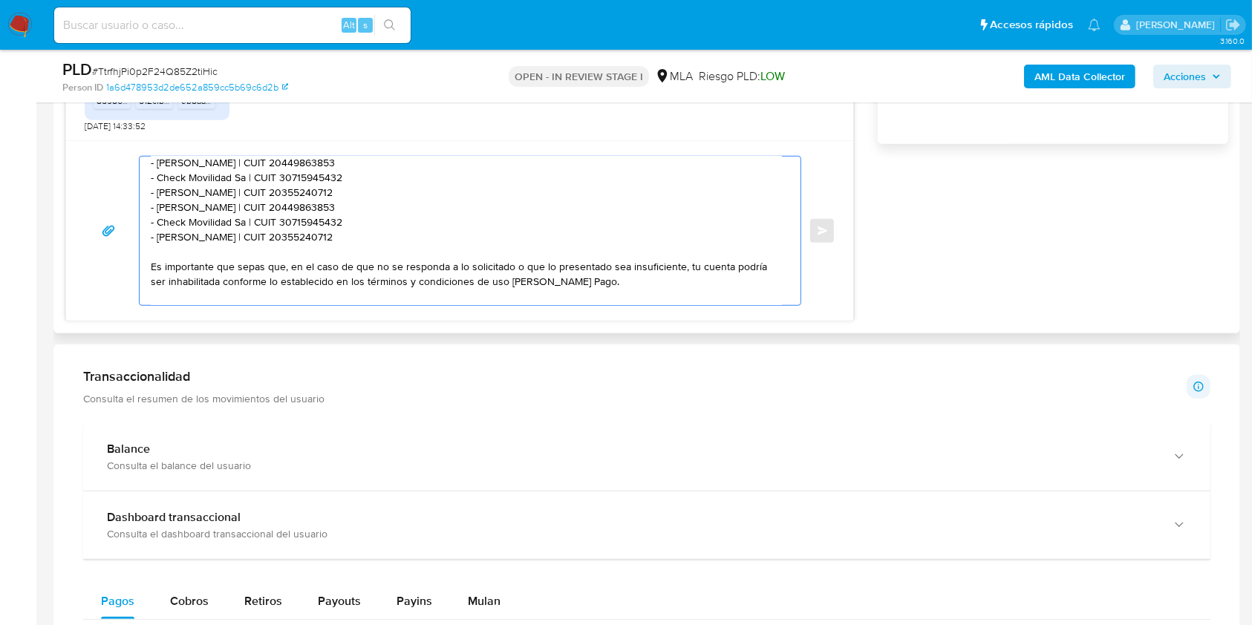
click at [389, 191] on textarea "Hola. Muchas gracias por tu respuesta. Confirmamos la recepción de la documenta…" at bounding box center [466, 231] width 631 height 149
click at [370, 211] on textarea "Hola. Muchas gracias por tu respuesta. Confirmamos la recepción de la documenta…" at bounding box center [466, 231] width 631 height 149
click at [172, 211] on textarea "Hola. Muchas gracias por tu respuesta. Confirmamos la recepción de la documenta…" at bounding box center [466, 231] width 631 height 149
drag, startPoint x: 172, startPoint y: 211, endPoint x: 200, endPoint y: 213, distance: 27.6
click at [200, 212] on textarea "Hola. Muchas gracias por tu respuesta. Confirmamos la recepción de la documenta…" at bounding box center [466, 231] width 631 height 149
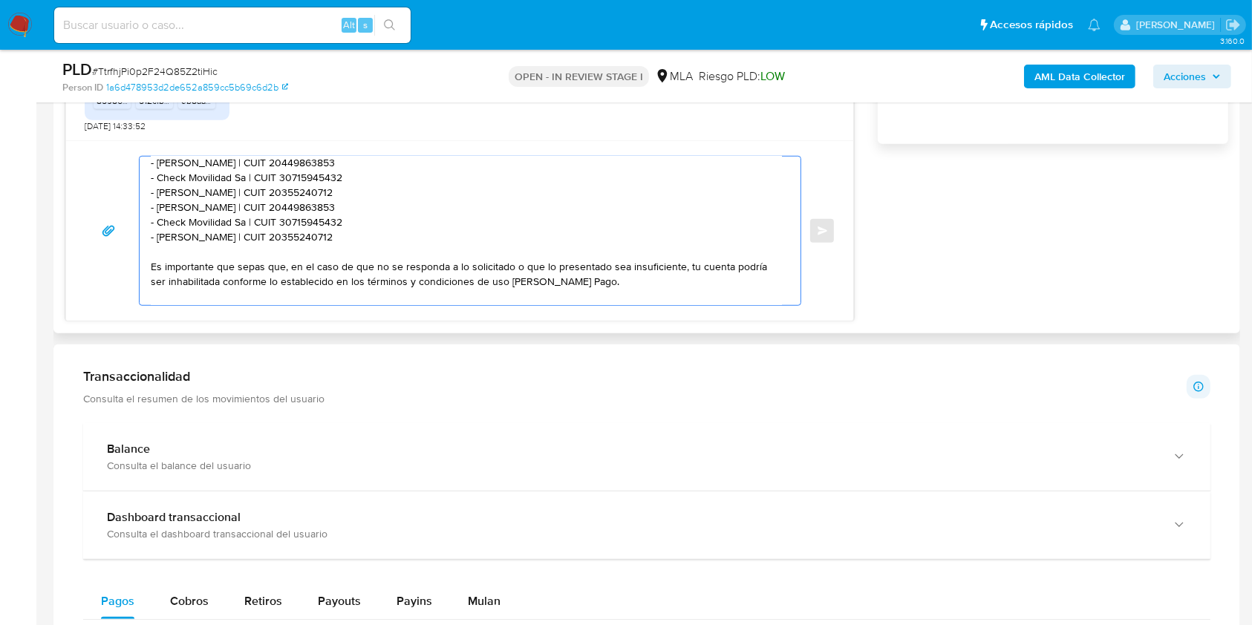
paste textarea "Proavalar Srl"
click at [293, 212] on textarea "Hola. Muchas gracias por tu respuesta. Confirmamos la recepción de la documenta…" at bounding box center [466, 231] width 631 height 149
paste textarea "30715008501"
click at [166, 221] on textarea "Hola. Muchas gracias por tu respuesta. Confirmamos la recepción de la documenta…" at bounding box center [466, 231] width 631 height 149
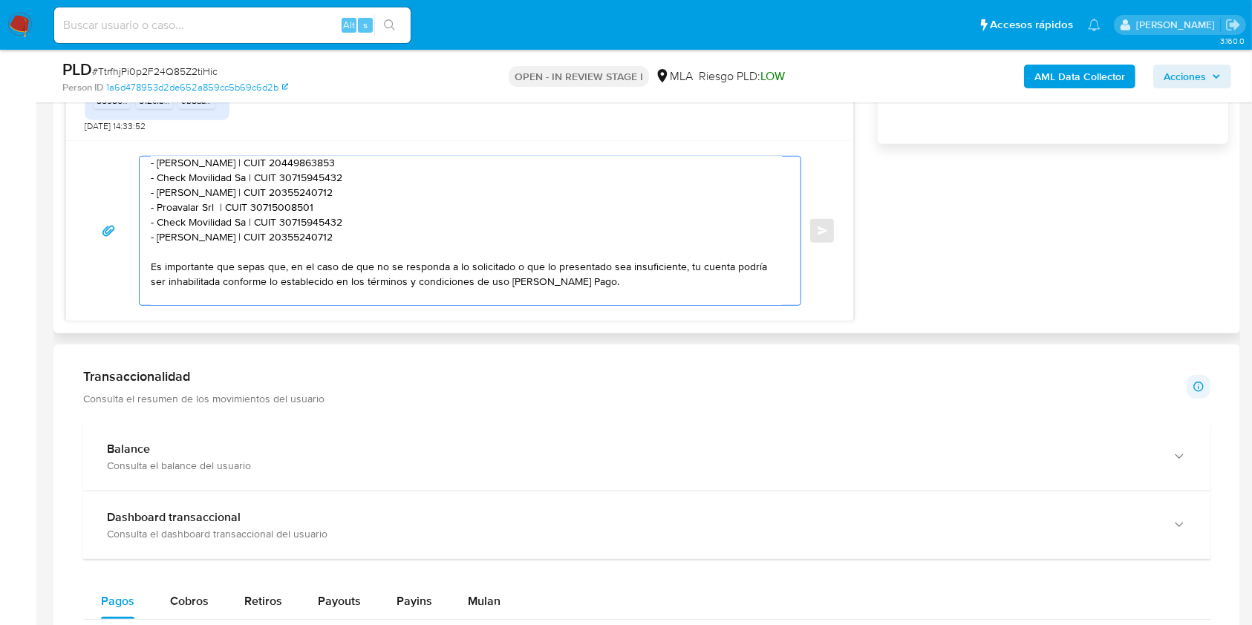
drag, startPoint x: 166, startPoint y: 221, endPoint x: 233, endPoint y: 225, distance: 67.7
click at [233, 225] on textarea "Hola. Muchas gracias por tu respuesta. Confirmamos la recepción de la documenta…" at bounding box center [466, 231] width 631 height 149
paste textarea "ristian Facundo Javier"
click at [328, 226] on textarea "Hola. Muchas gracias por tu respuesta. Confirmamos la recepción de la documenta…" at bounding box center [466, 231] width 631 height 149
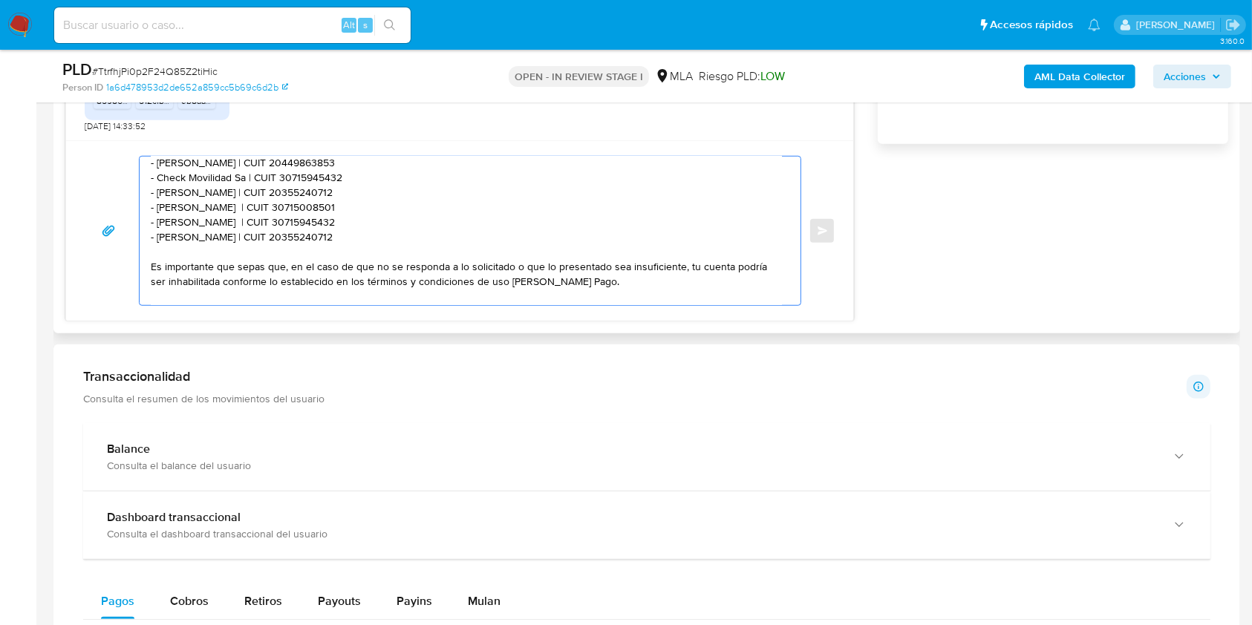
paste textarea "20366480170"
click at [172, 241] on textarea "Hola. Muchas gracias por tu respuesta. Confirmamos la recepción de la documenta…" at bounding box center [466, 231] width 631 height 149
drag, startPoint x: 172, startPoint y: 241, endPoint x: 247, endPoint y: 244, distance: 74.3
click at [247, 244] on textarea "Hola. Muchas gracias por tu respuesta. Confirmamos la recepción de la documenta…" at bounding box center [466, 231] width 631 height 149
paste textarea "Matias David Kühn"
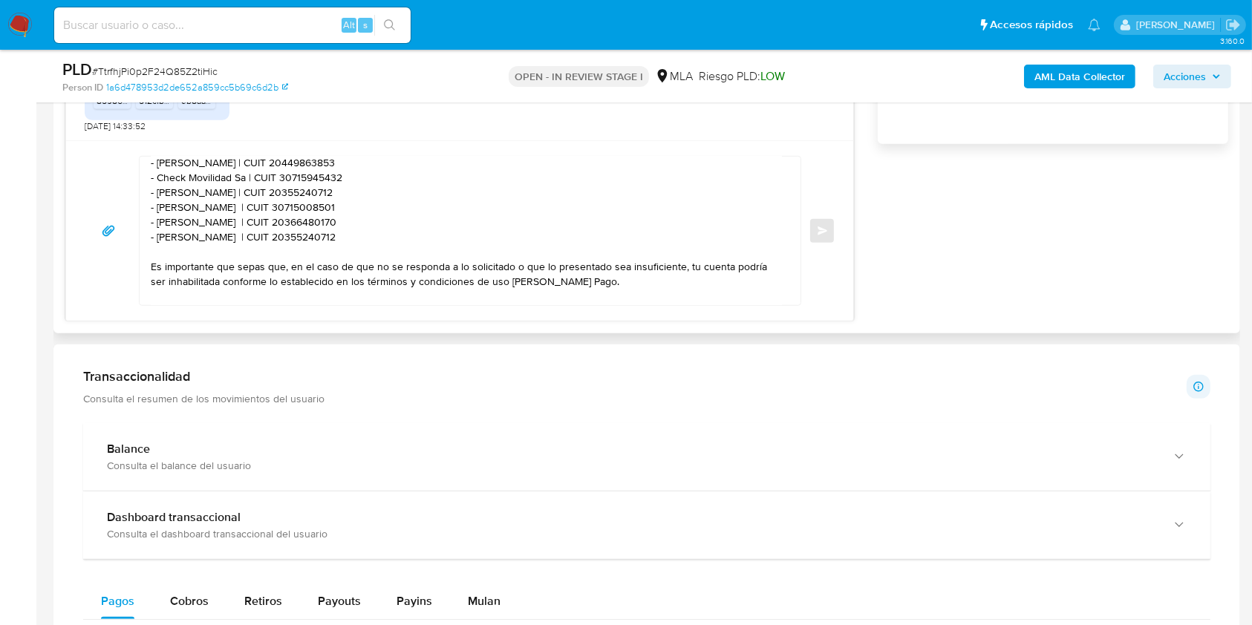
click at [321, 238] on textarea "Hola. Muchas gracias por tu respuesta. Confirmamos la recepción de la documenta…" at bounding box center [466, 231] width 631 height 149
paste textarea "422743538"
click at [394, 256] on textarea "Hola. Muchas gracias por tu respuesta. Confirmamos la recepción de la documenta…" at bounding box center [466, 231] width 631 height 149
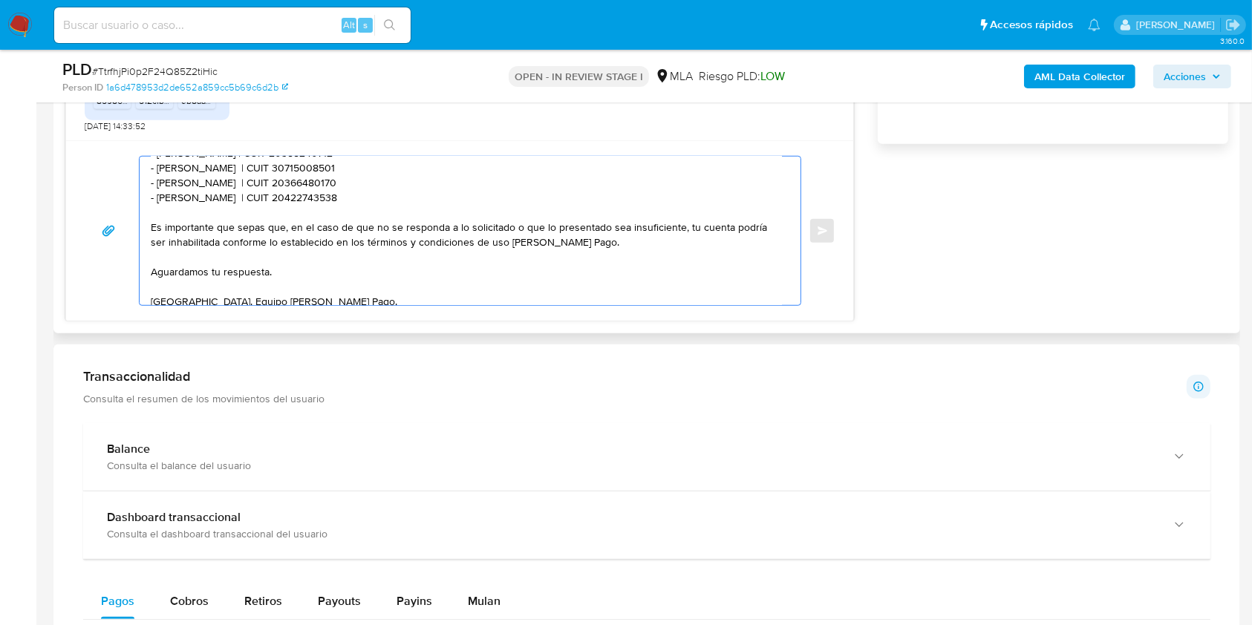
scroll to position [211, 0]
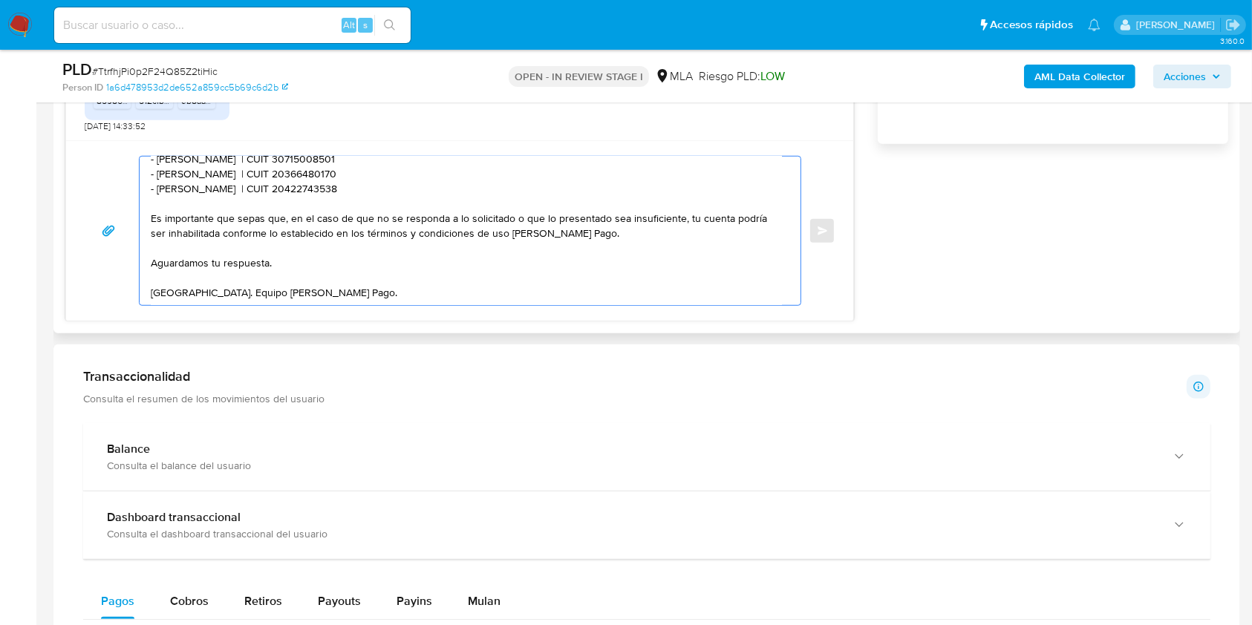
click at [399, 242] on textarea "Hola. Muchas gracias por tu respuesta. Confirmamos la recepción de la documenta…" at bounding box center [466, 231] width 631 height 149
click at [522, 292] on textarea "Hola. Muchas gracias por tu respuesta. Confirmamos la recepción de la documenta…" at bounding box center [466, 231] width 631 height 149
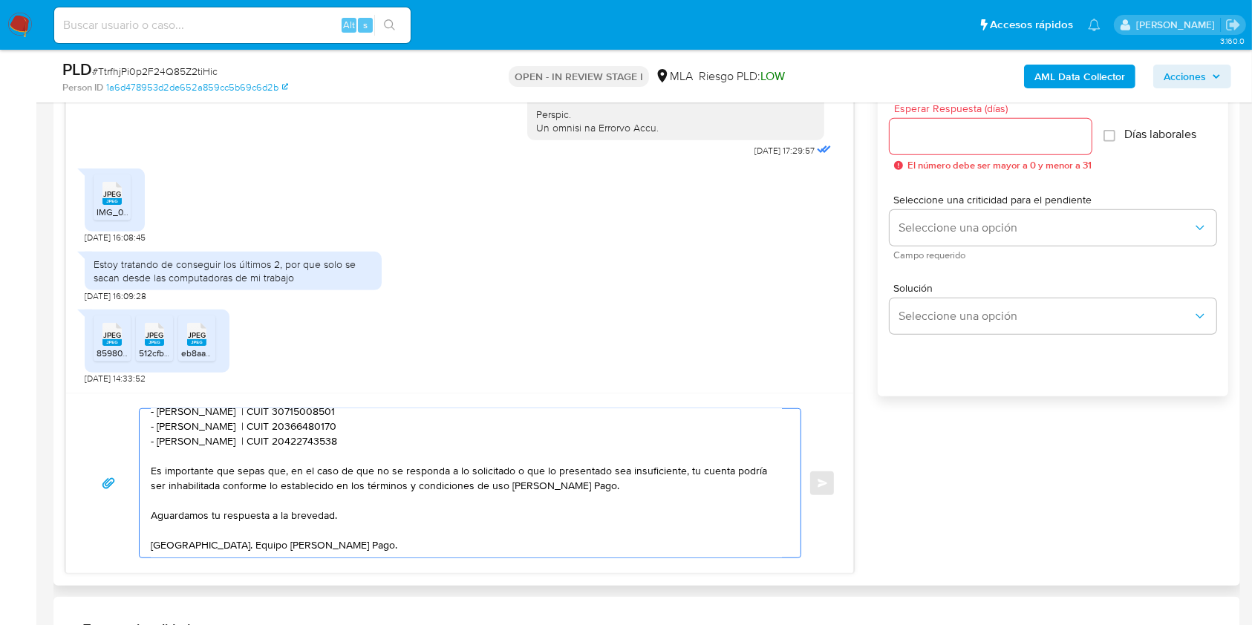
scroll to position [792, 0]
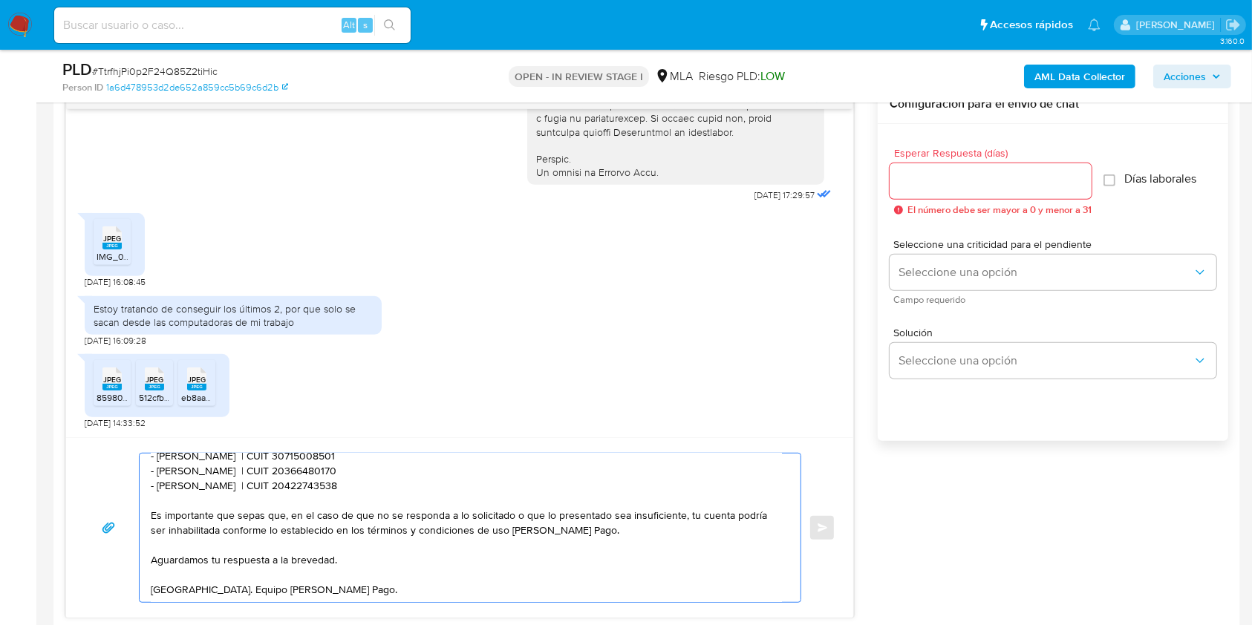
type textarea "Hola. Muchas gracias por tu respuesta. Confirmamos la recepción de la documenta…"
click at [940, 167] on div at bounding box center [991, 181] width 202 height 36
click at [934, 175] on input "Esperar Respuesta (días)" at bounding box center [991, 181] width 202 height 19
type input "1"
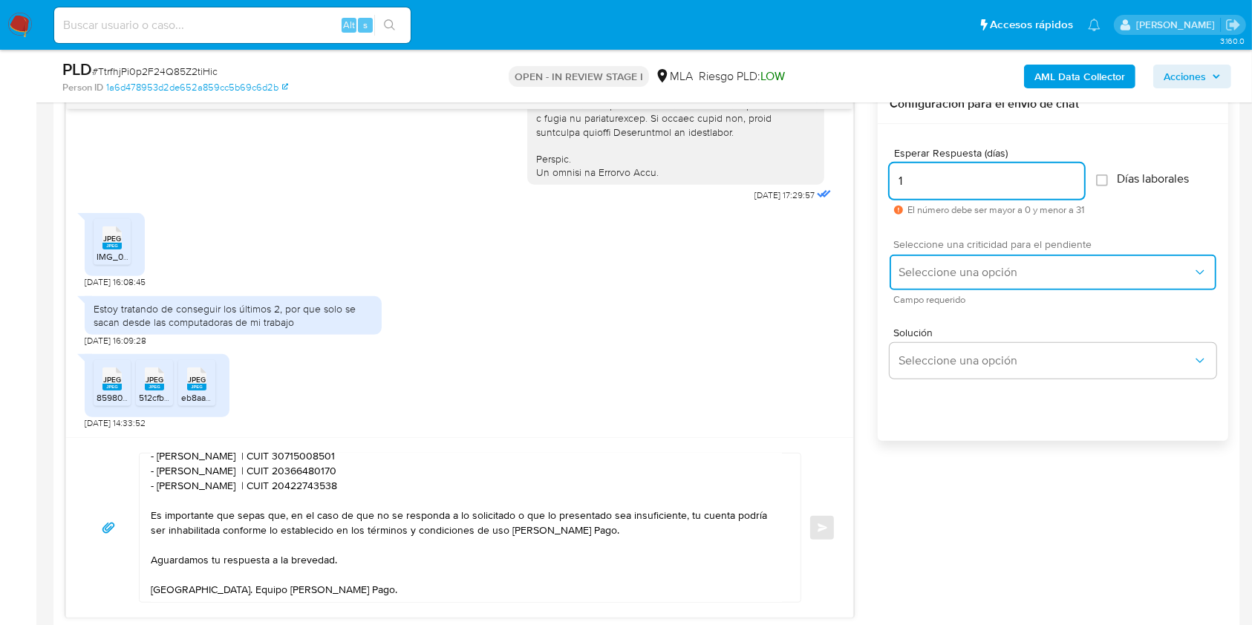
click at [934, 262] on button "Seleccione una opción" at bounding box center [1053, 273] width 327 height 36
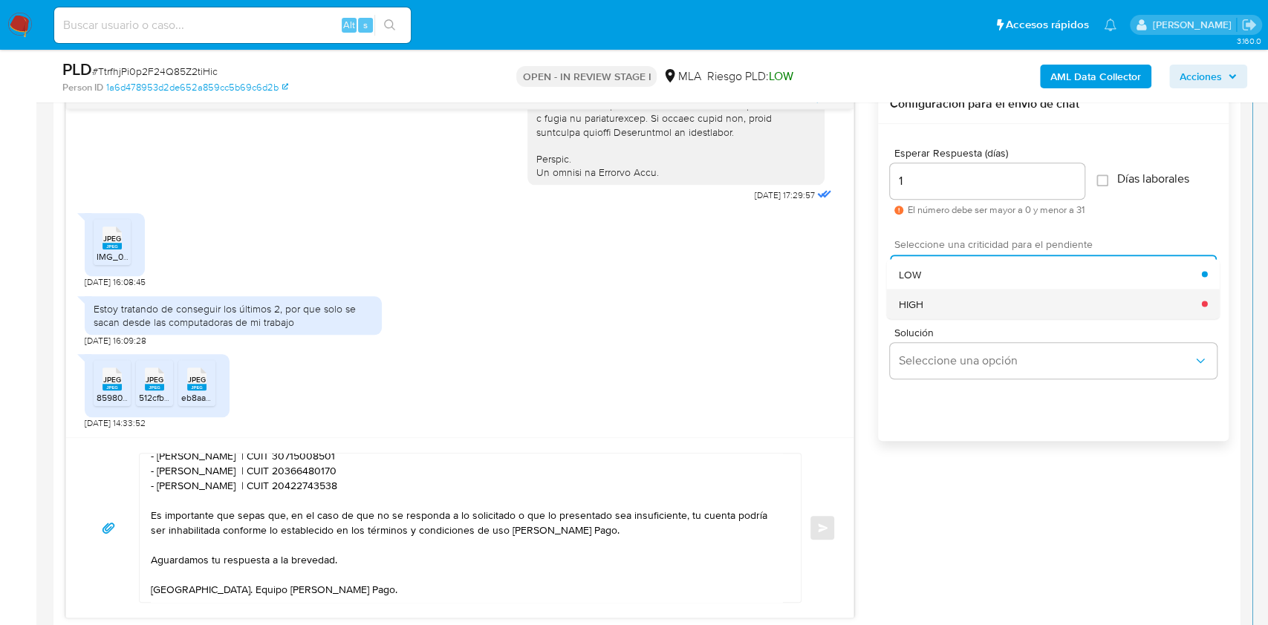
click at [941, 293] on div "HIGH" at bounding box center [1050, 304] width 303 height 30
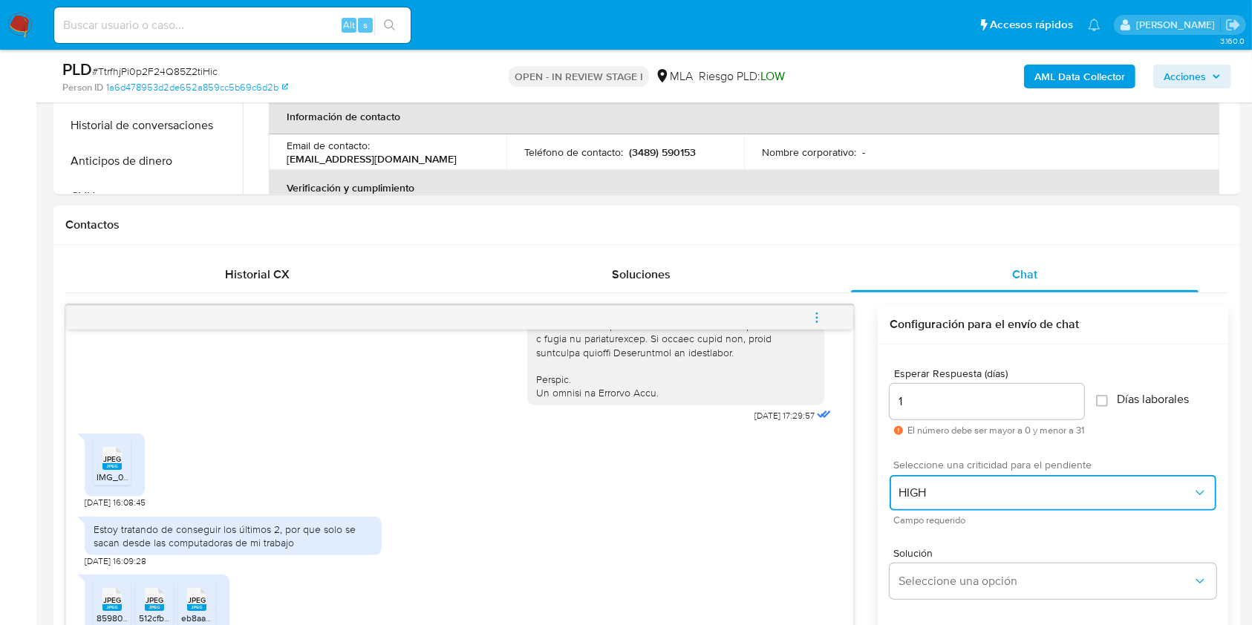
scroll to position [891, 0]
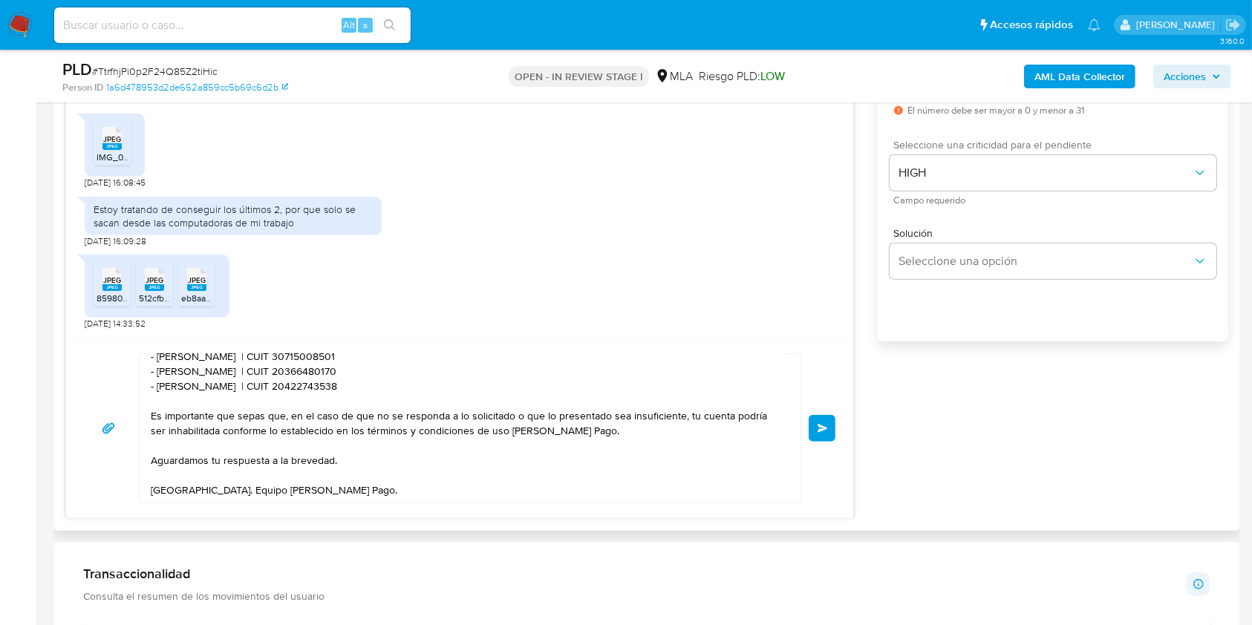
click at [810, 412] on div "Hola. Muchas gracias por tu respuesta. Confirmamos la recepción de la documenta…" at bounding box center [460, 429] width 752 height 150
click at [819, 426] on span "Enviar" at bounding box center [823, 428] width 10 height 9
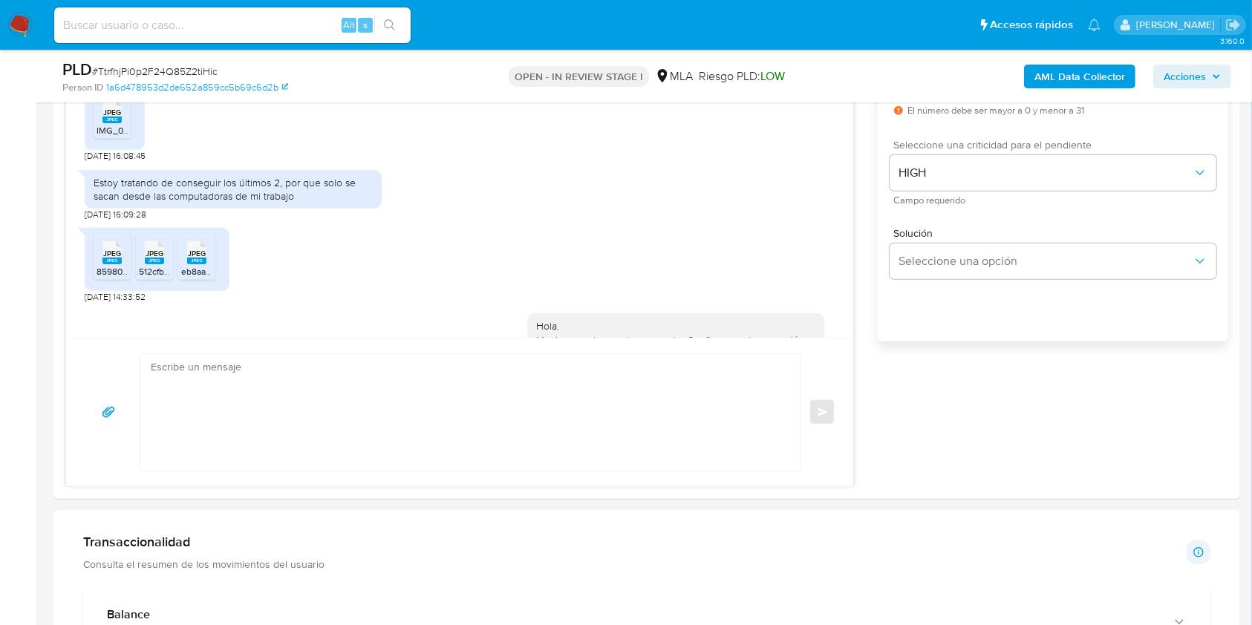
scroll to position [0, 0]
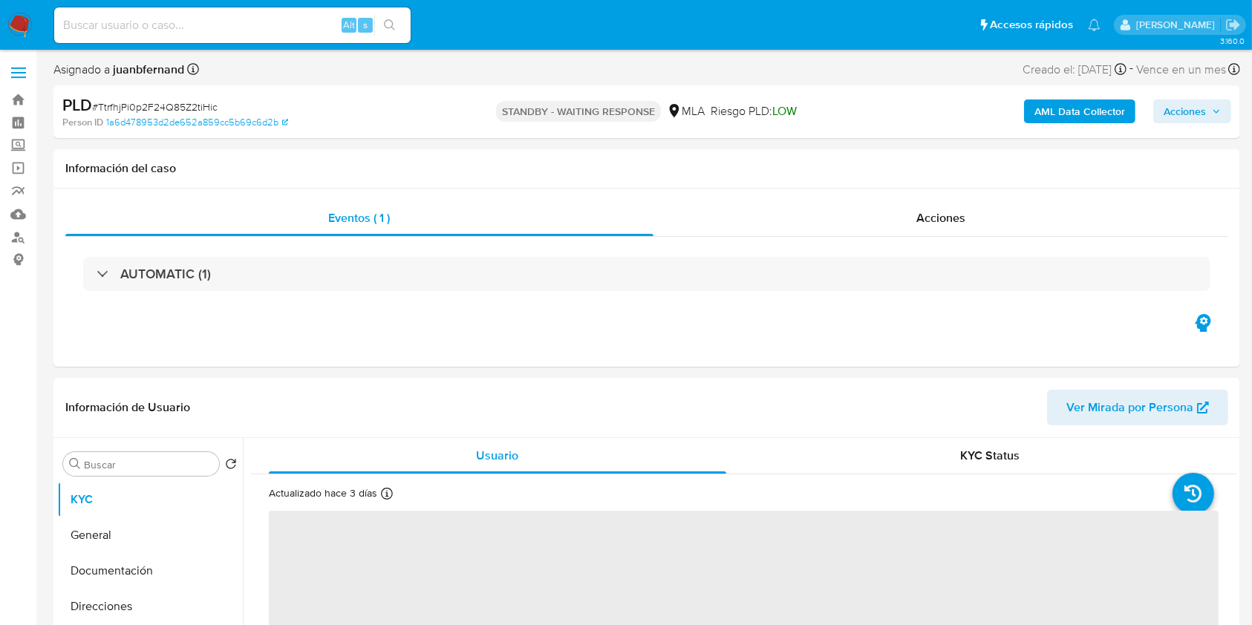
select select "10"
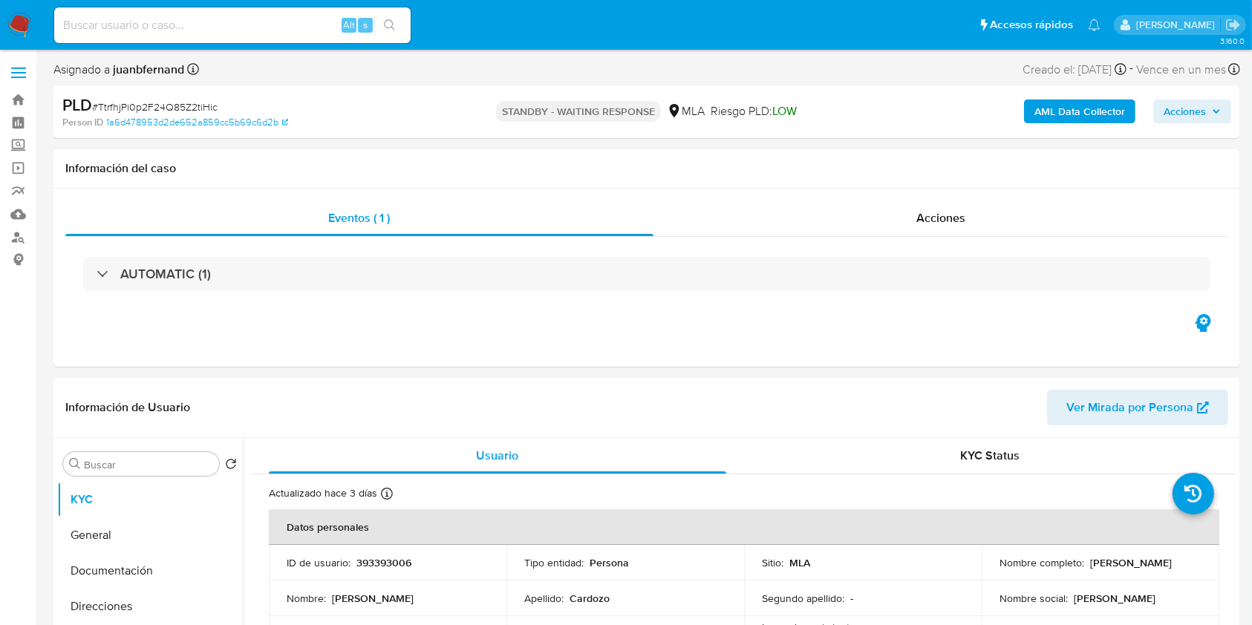
drag, startPoint x: 250, startPoint y: 27, endPoint x: 273, endPoint y: 28, distance: 23.8
click at [250, 26] on input at bounding box center [232, 25] width 356 height 19
paste input "vw8RKJ895ZLJmjv864x7S4xj"
type input "vw8RKJ895ZLJmjv864x7S4xj"
click at [375, 27] on button "search-icon" at bounding box center [389, 25] width 30 height 21
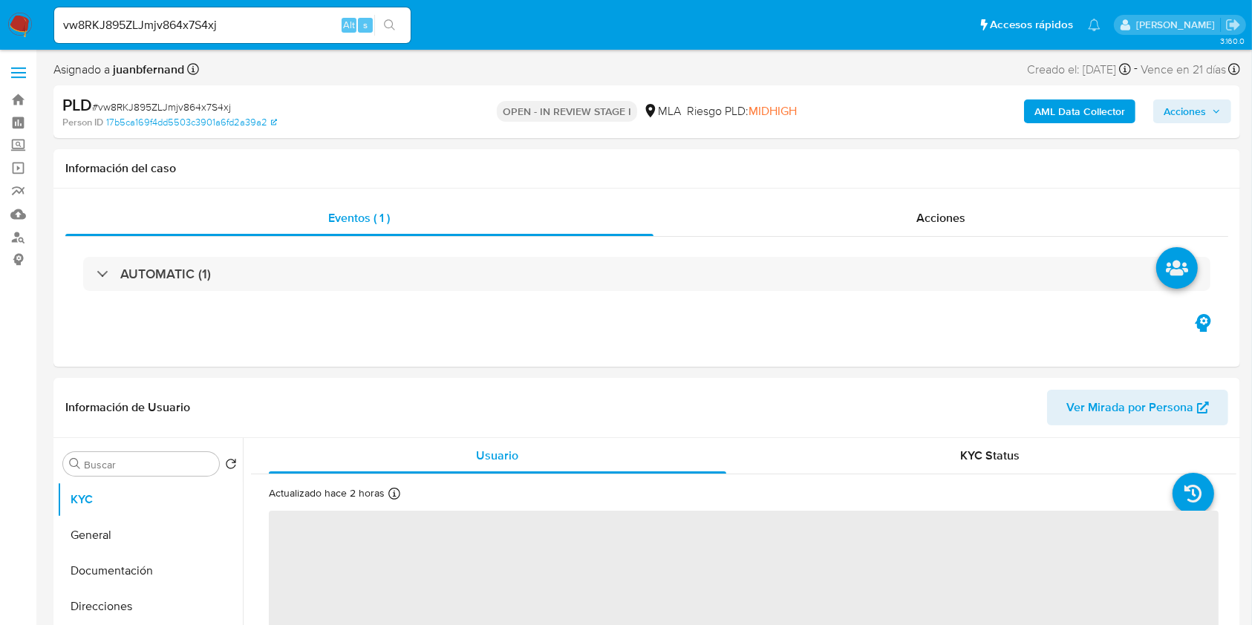
select select "10"
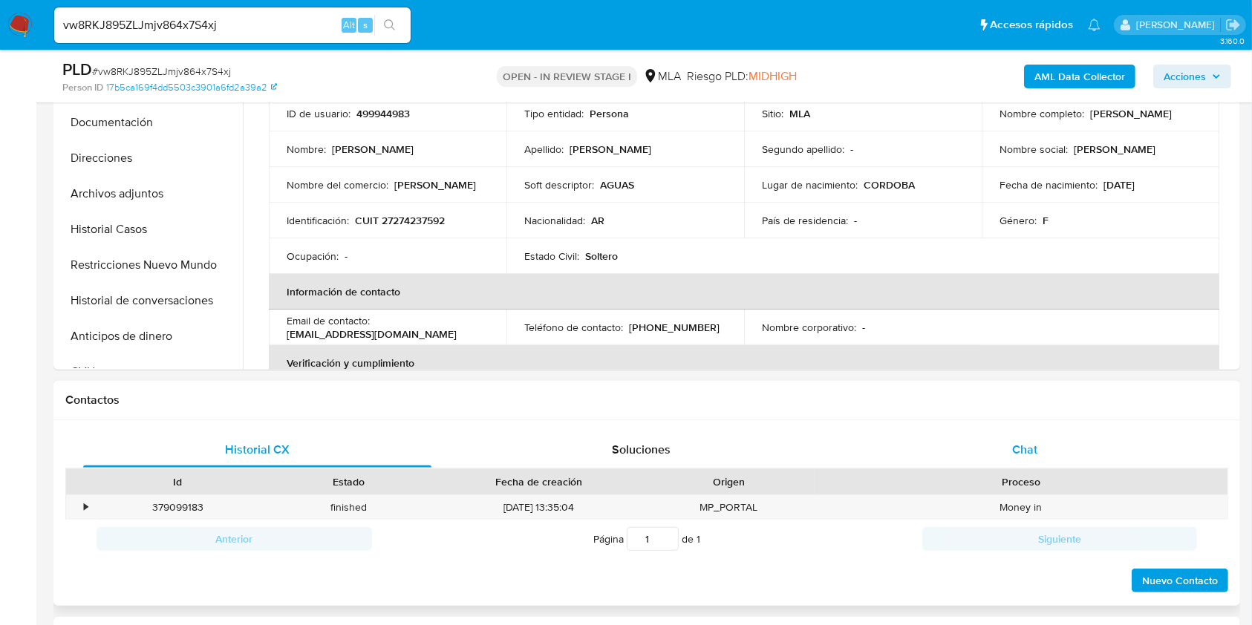
click at [1049, 445] on div "Chat" at bounding box center [1025, 450] width 348 height 36
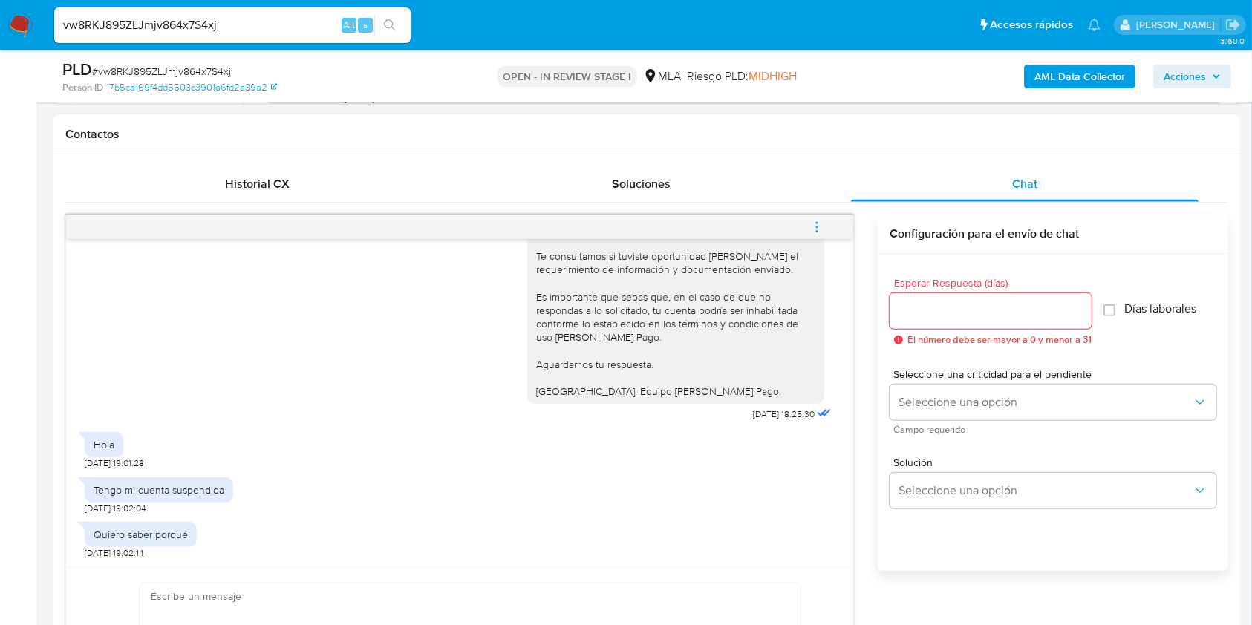
scroll to position [693, 0]
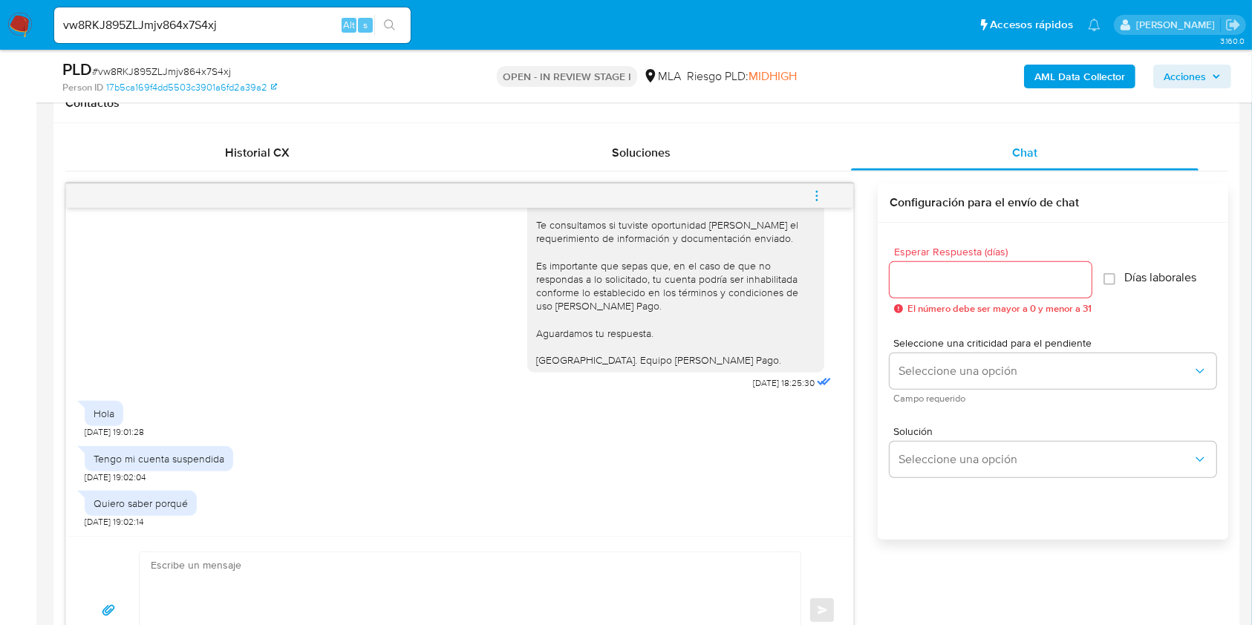
click at [313, 34] on div "vw8RKJ895ZLJmjv864x7S4xj Alt s" at bounding box center [232, 25] width 356 height 36
click at [310, 25] on input "vw8RKJ895ZLJmjv864x7S4xj" at bounding box center [232, 25] width 356 height 19
paste input "1Fwng5ryHUFQZOmNQSQEUbXR"
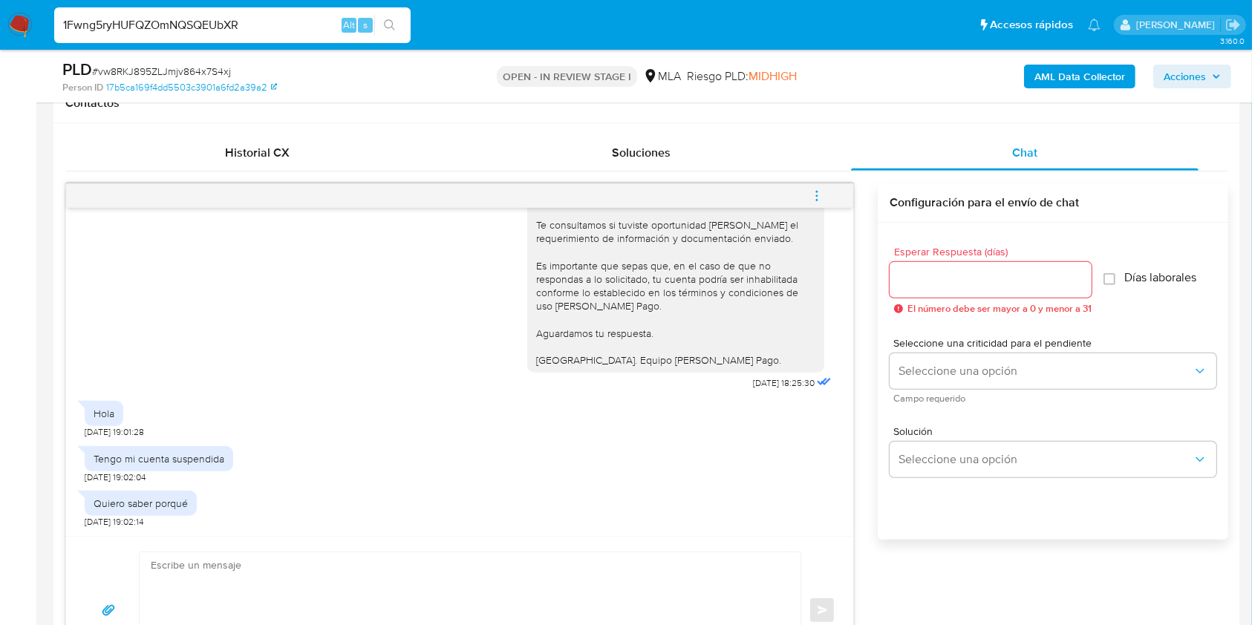
type input "1Fwng5ryHUFQZOmNQSQEUbXR"
click at [389, 25] on icon "search-icon" at bounding box center [390, 25] width 12 height 12
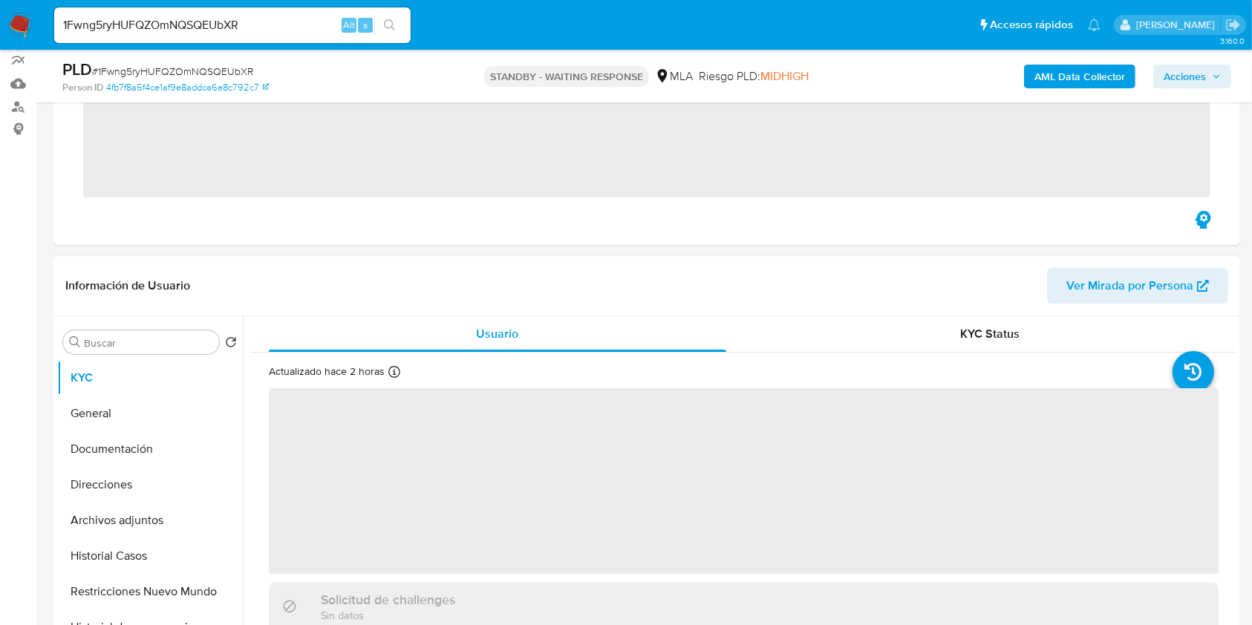
scroll to position [396, 0]
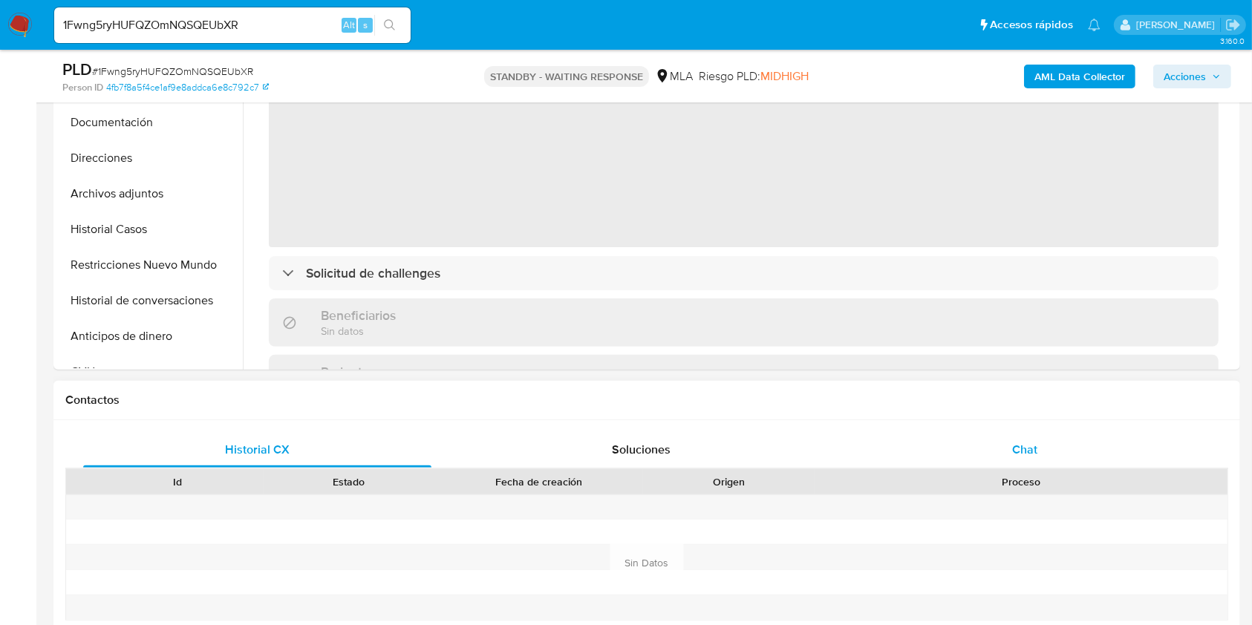
click at [1046, 448] on div "Chat" at bounding box center [1025, 450] width 348 height 36
select select "10"
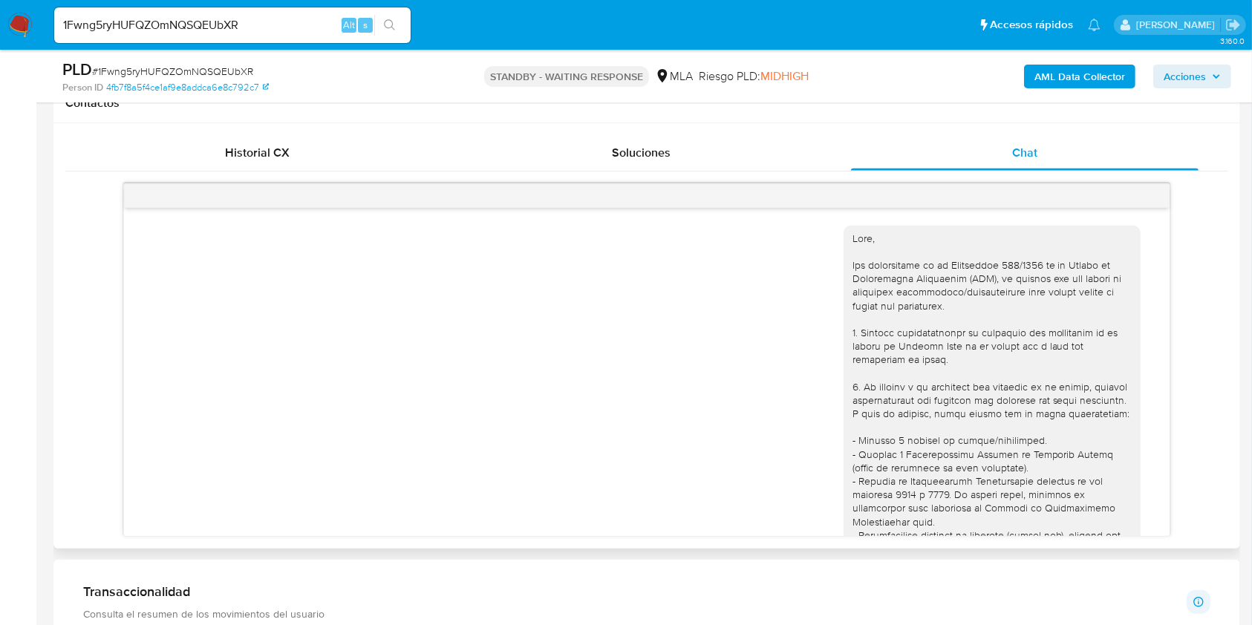
scroll to position [2020, 0]
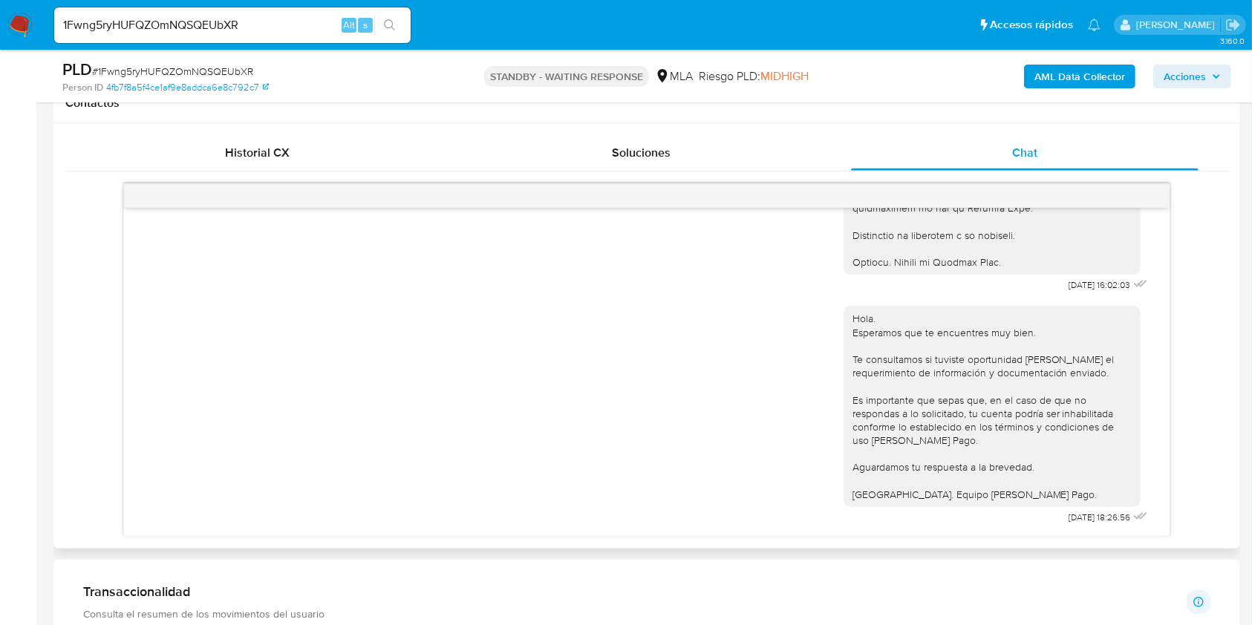
click at [309, 32] on input "1Fwng5ryHUFQZOmNQSQEUbXR" at bounding box center [232, 25] width 356 height 19
paste input "dBufnn9nq4Ky1VlqIbkT9FY9"
type input "dBufnn9nq4Ky1VlqIbkT9FY9"
click at [389, 20] on icon "search-icon" at bounding box center [389, 24] width 11 height 11
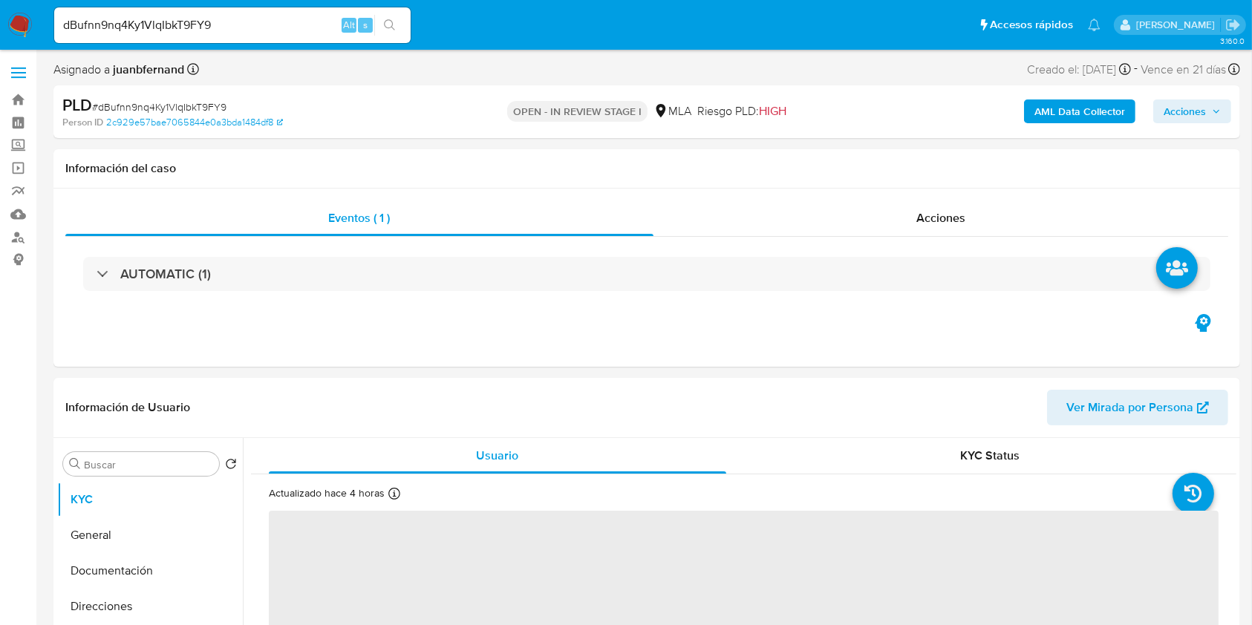
select select "10"
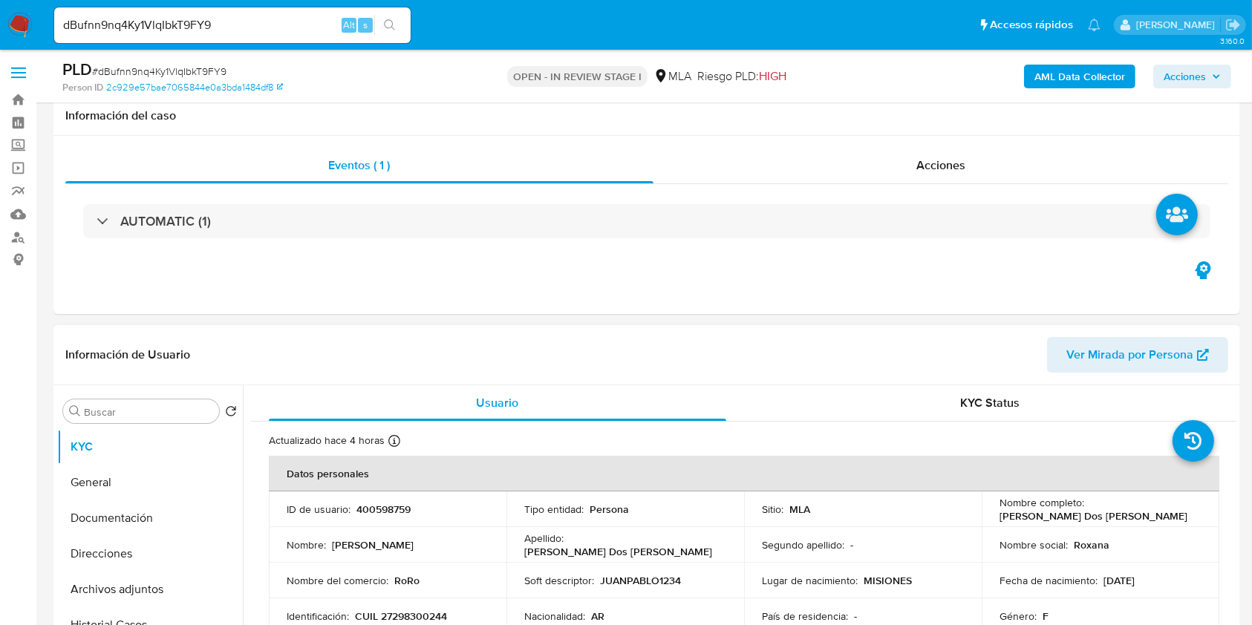
scroll to position [495, 0]
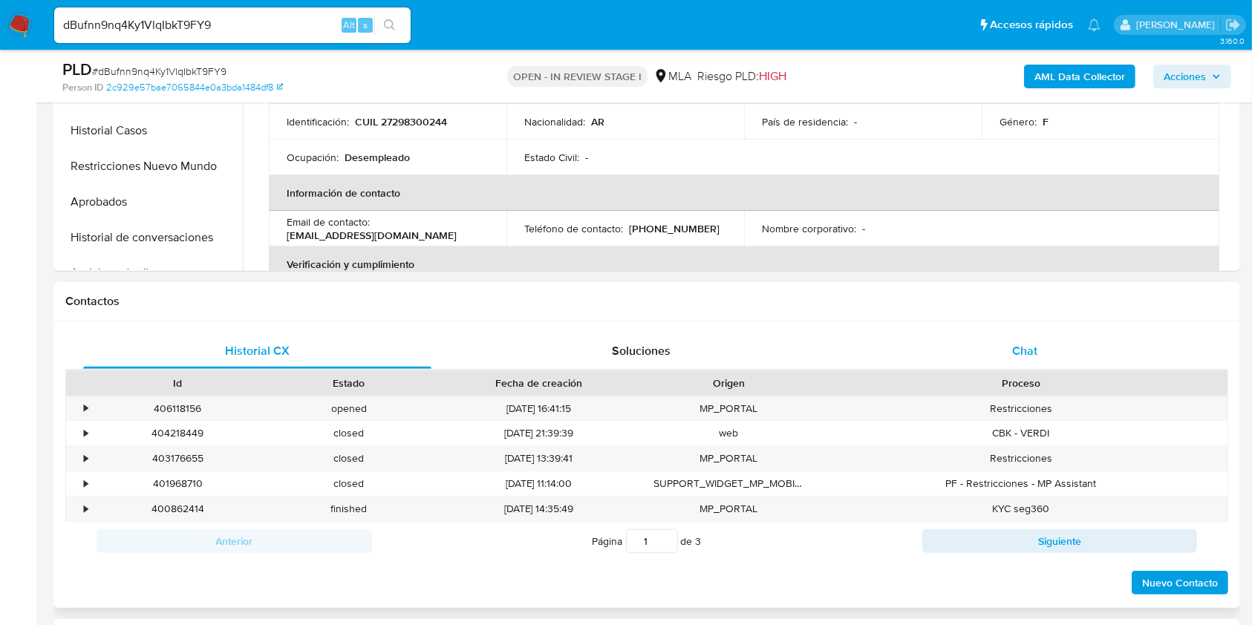
click at [1065, 356] on div "Chat" at bounding box center [1025, 351] width 348 height 36
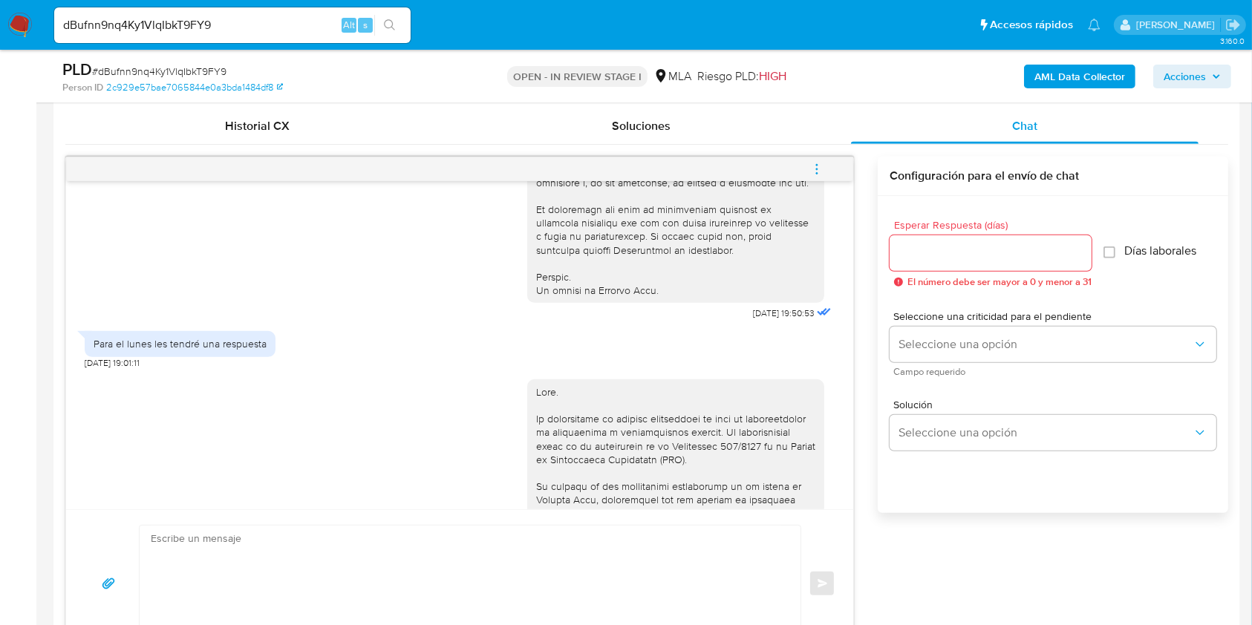
scroll to position [594, 0]
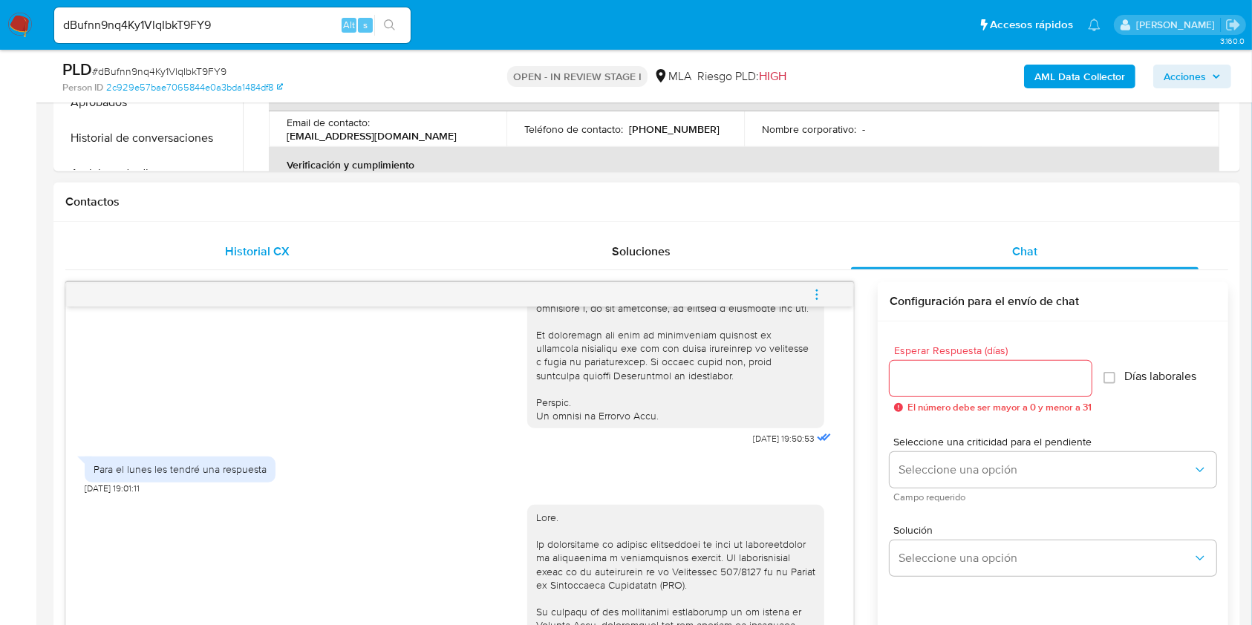
click at [189, 247] on div "Historial CX" at bounding box center [257, 252] width 348 height 36
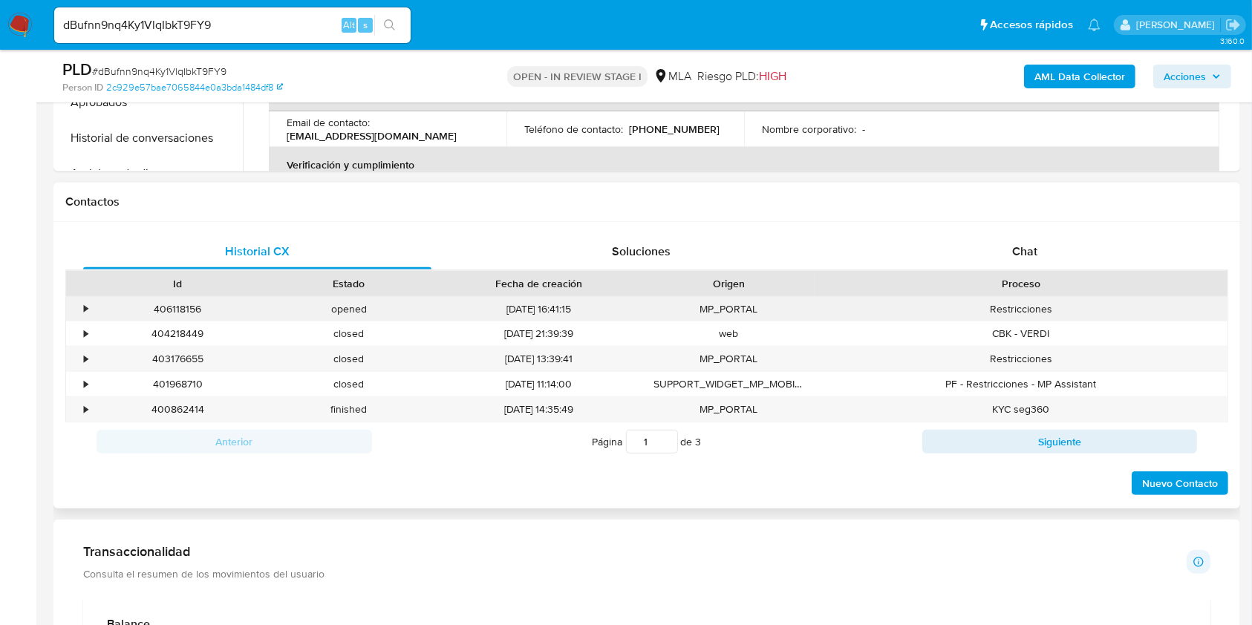
click at [195, 307] on div "406118156" at bounding box center [178, 309] width 172 height 25
copy div "406118156"
click at [237, 27] on input "dBufnn9nq4Ky1VlqIbkT9FY9" at bounding box center [232, 25] width 356 height 19
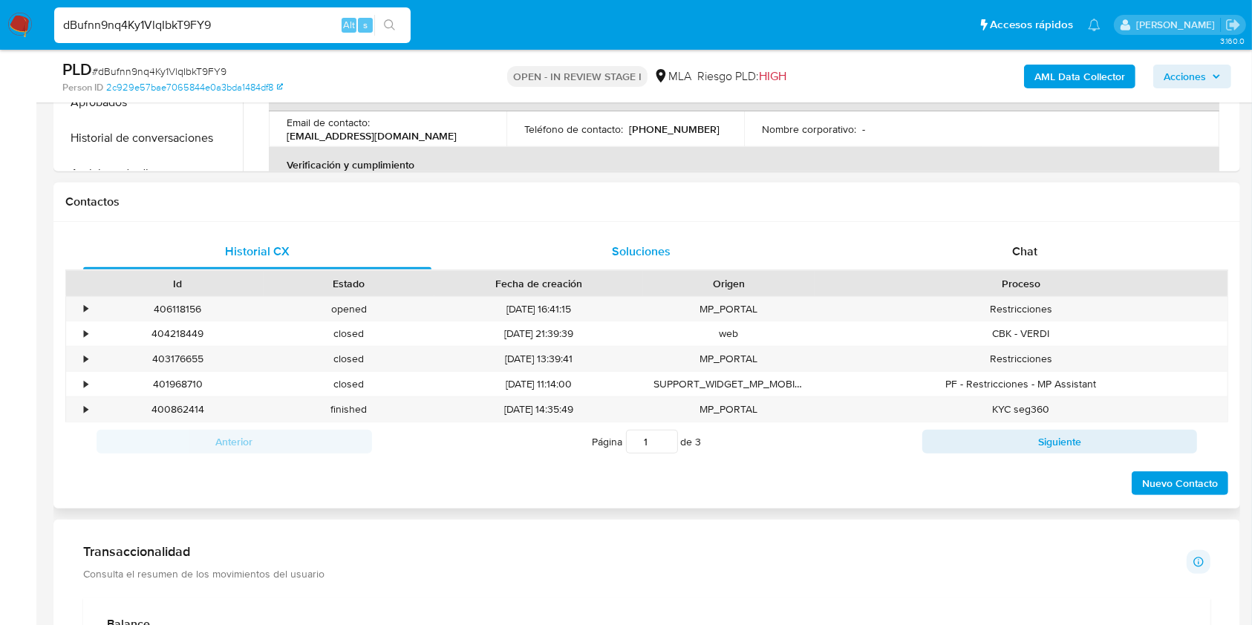
paste input "S8yCyDXOCNN0dGHOoq55WohB"
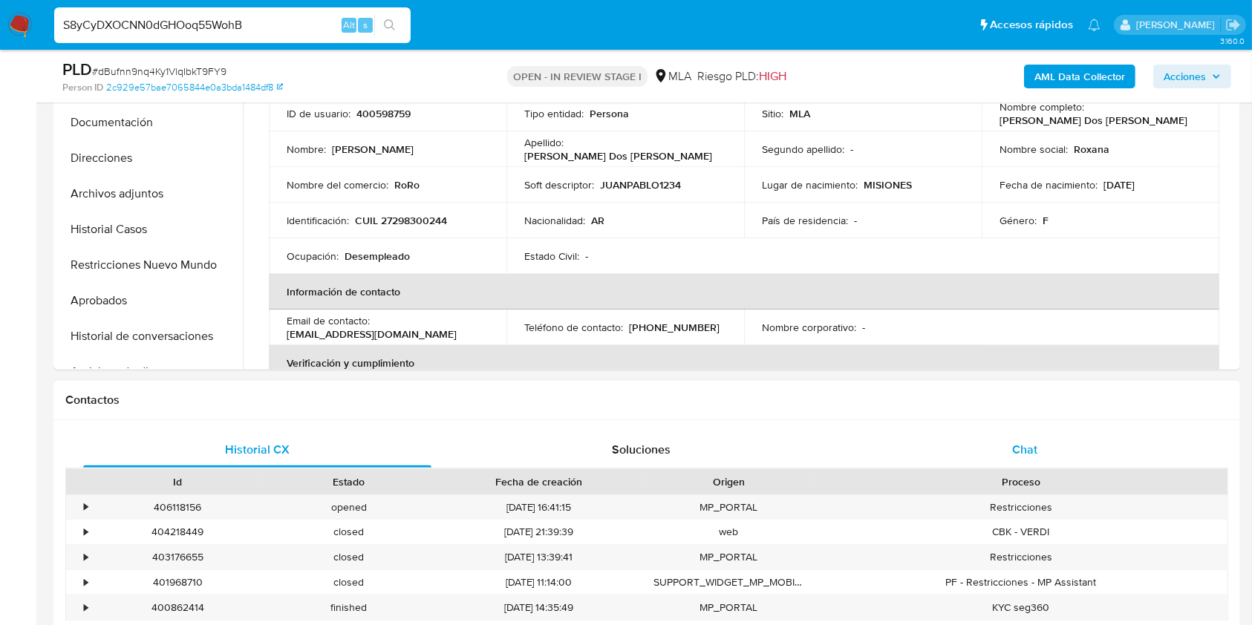
type input "S8yCyDXOCNN0dGHOoq55WohB"
click at [1038, 460] on div "Chat" at bounding box center [1025, 450] width 348 height 36
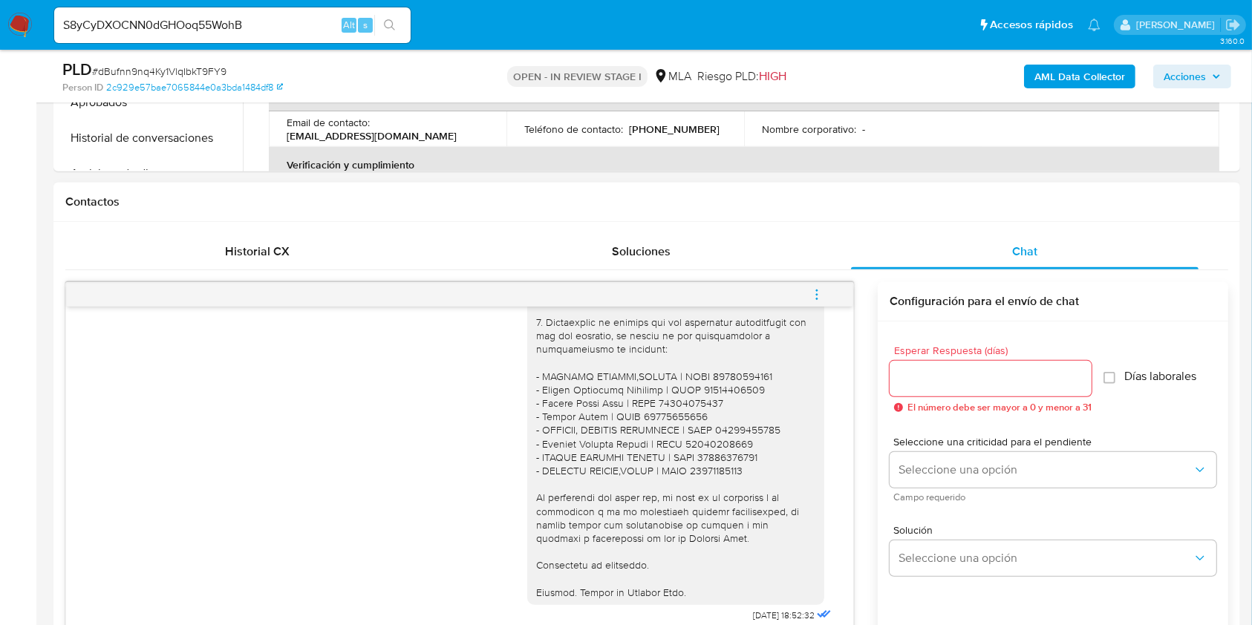
scroll to position [1470, 0]
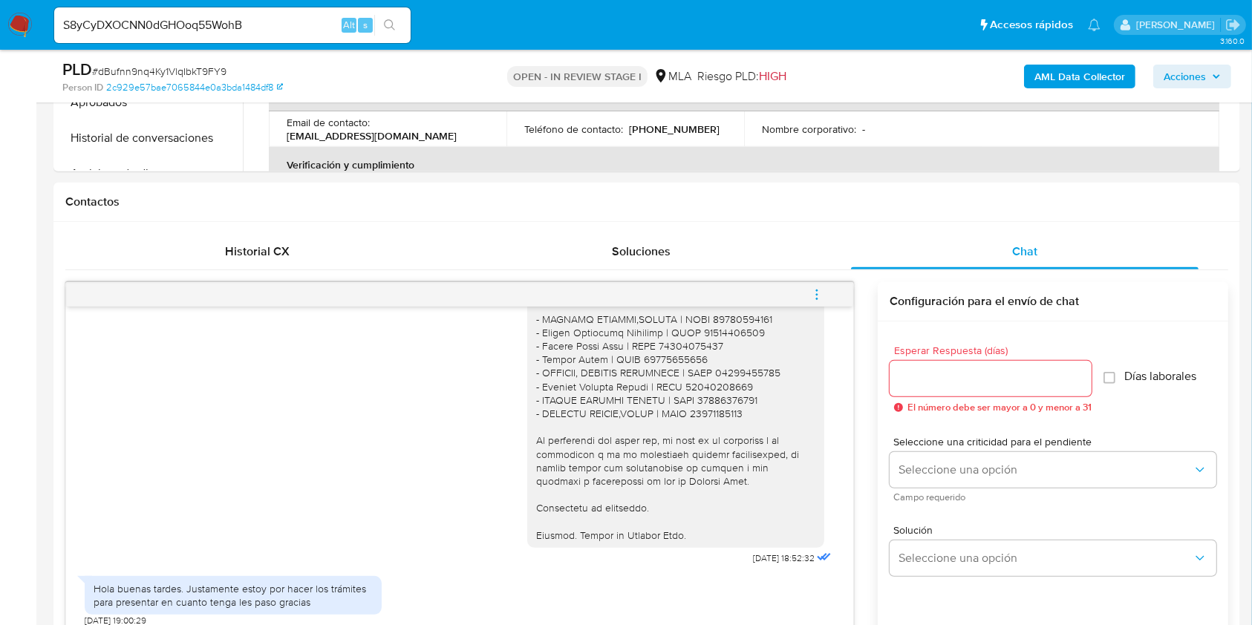
click at [384, 19] on icon "search-icon" at bounding box center [390, 25] width 12 height 12
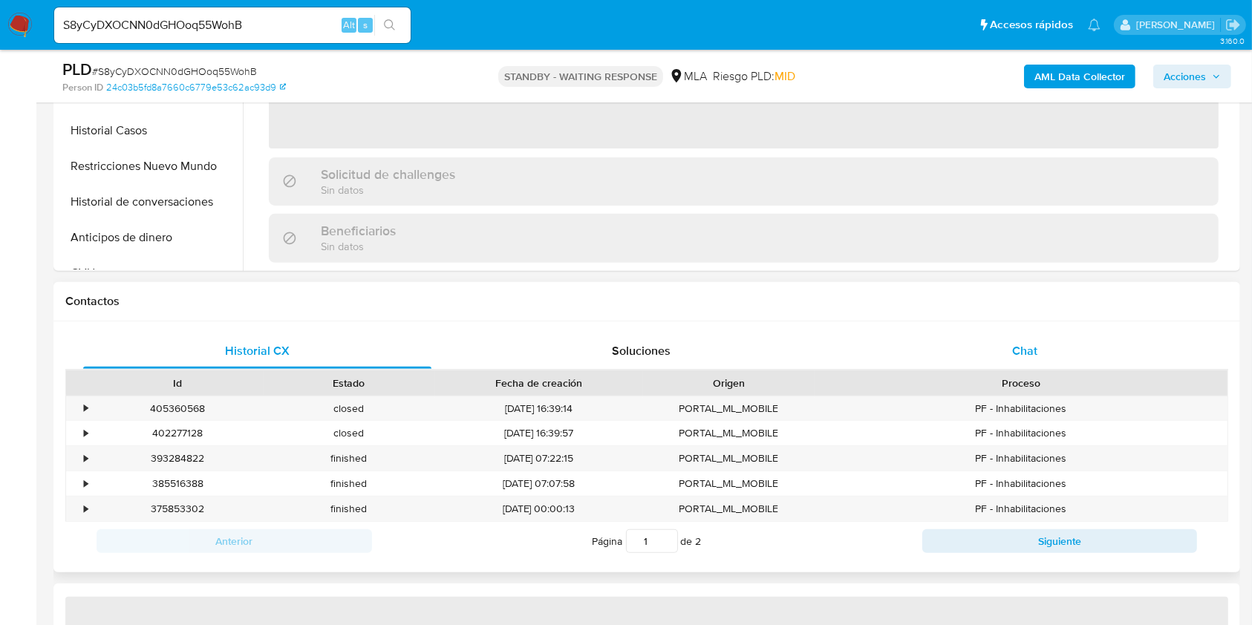
click at [1004, 365] on div "Chat" at bounding box center [1025, 351] width 348 height 36
select select "10"
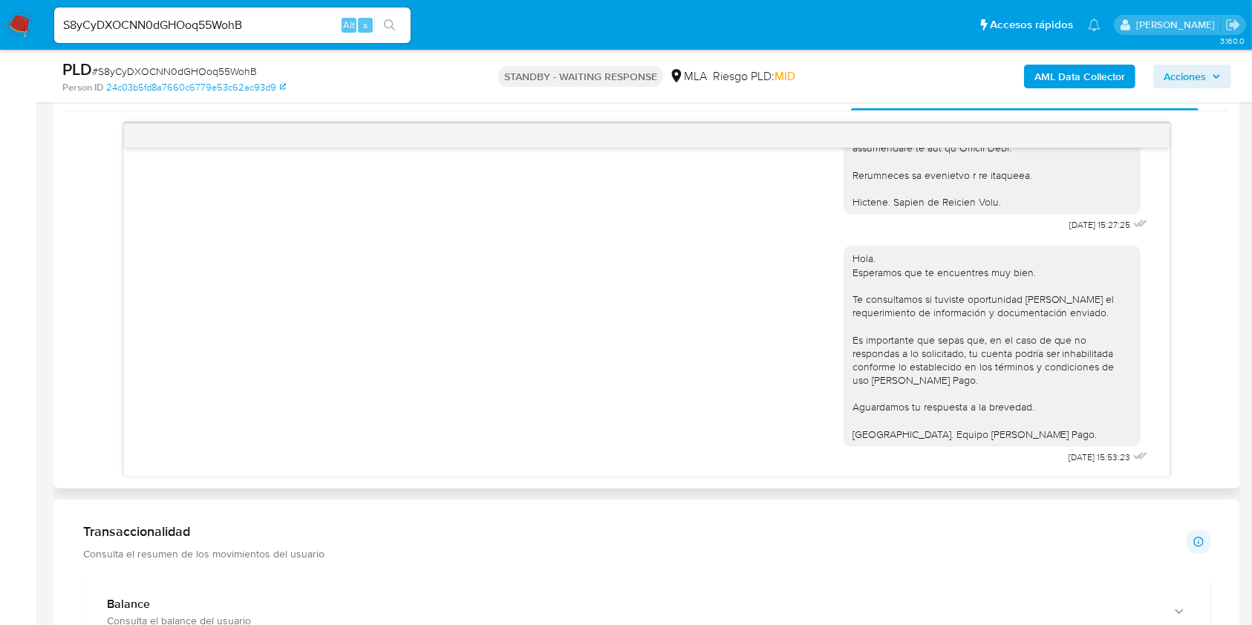
scroll to position [693, 0]
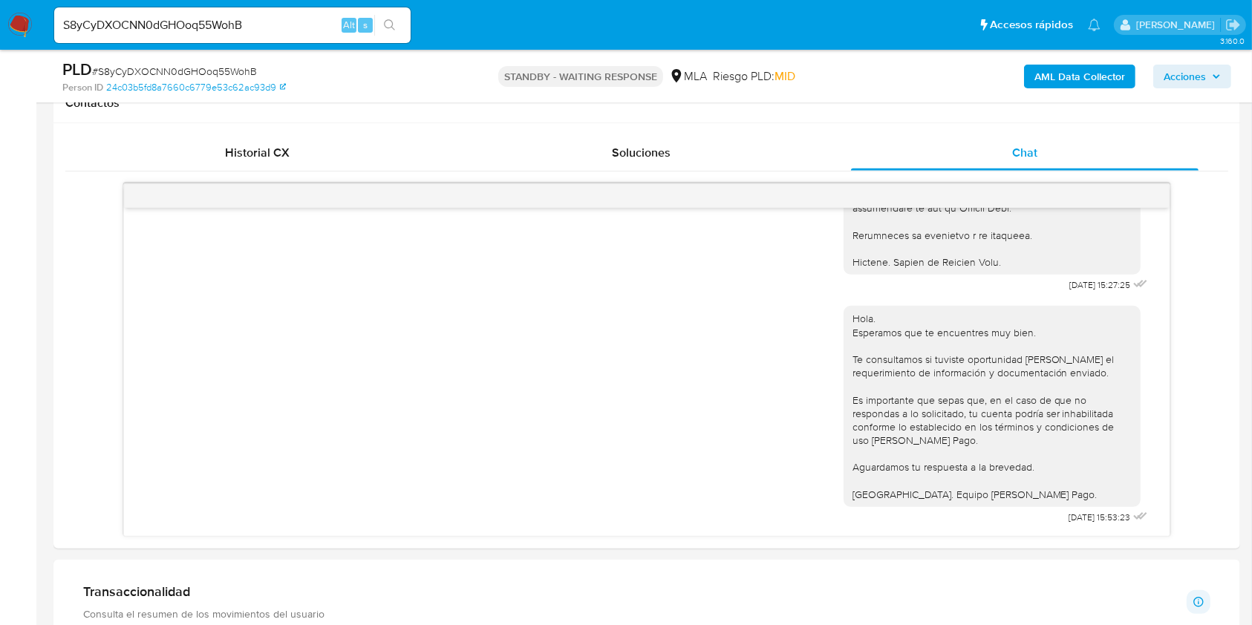
click at [304, 27] on input "S8yCyDXOCNN0dGHOoq55WohB" at bounding box center [232, 25] width 356 height 19
click at [251, 143] on div "Historial CX" at bounding box center [257, 153] width 348 height 36
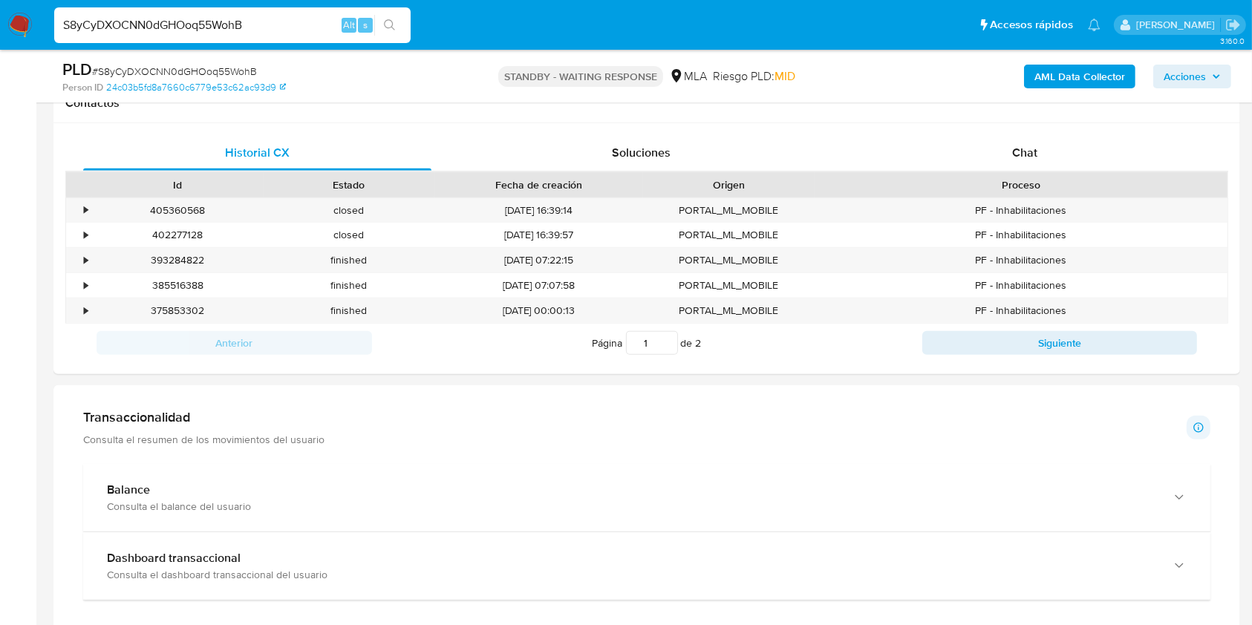
click at [241, 24] on input "S8yCyDXOCNN0dGHOoq55WohB" at bounding box center [232, 25] width 356 height 19
paste input "ExZY47psVThMX1TlXLC08ClS"
type input "ExZY47psVThMX1TlXLC08ClS"
click at [391, 19] on icon "search-icon" at bounding box center [390, 25] width 12 height 12
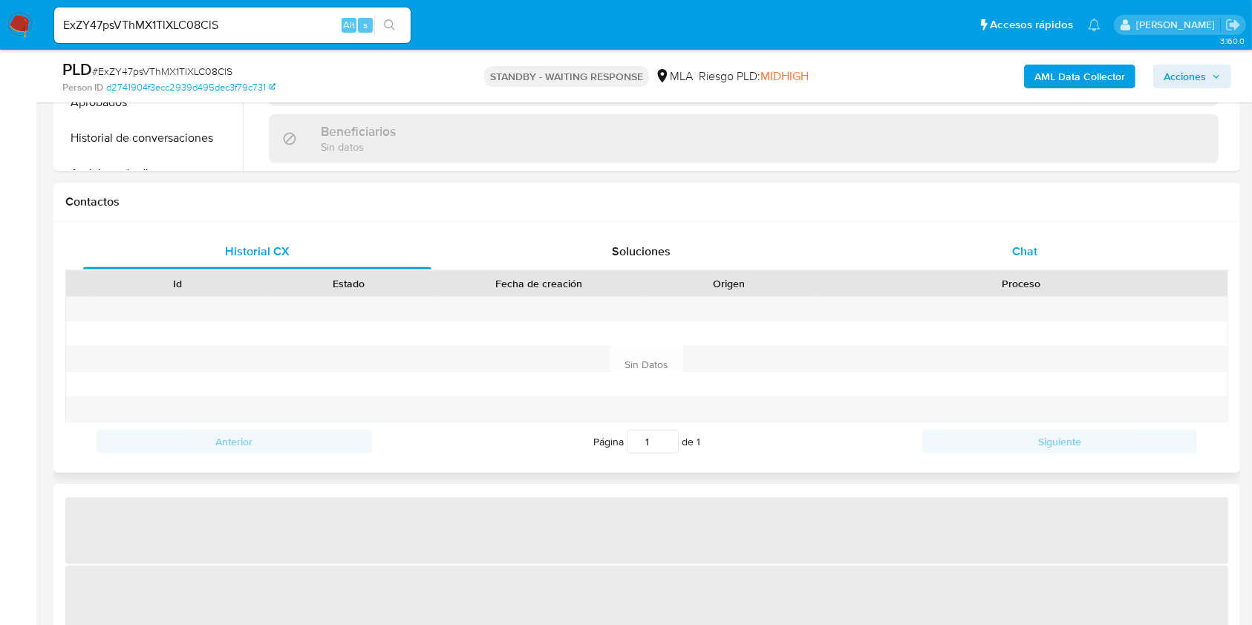
click at [997, 253] on div "Chat" at bounding box center [1025, 252] width 348 height 36
select select "10"
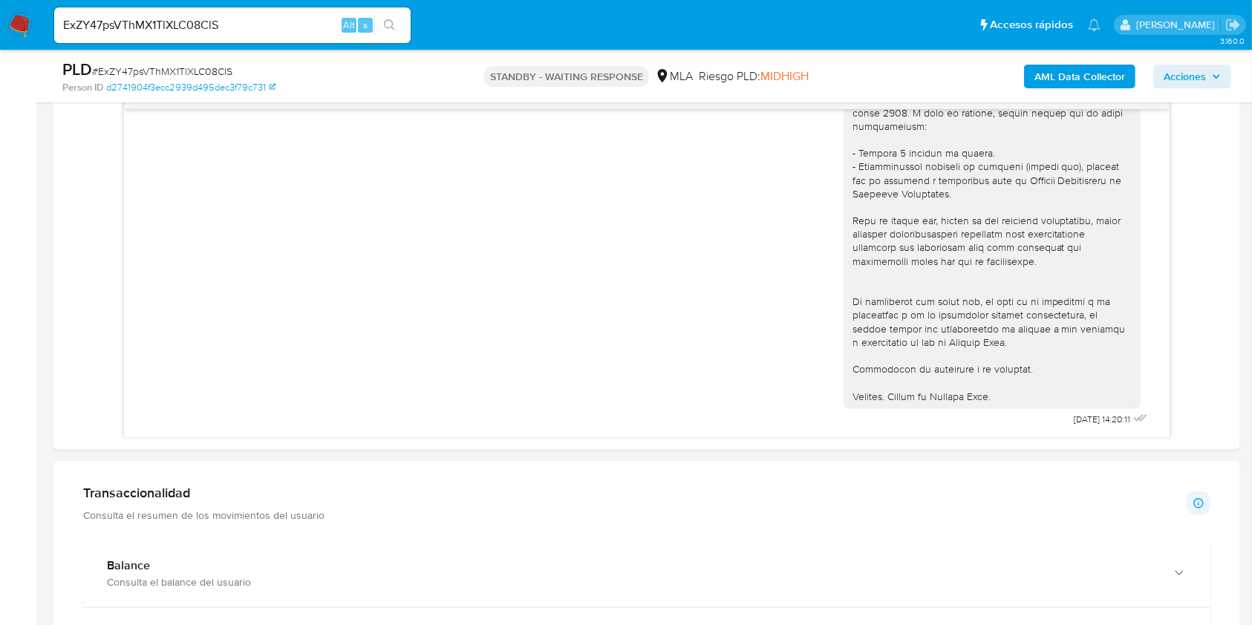
scroll to position [1089, 0]
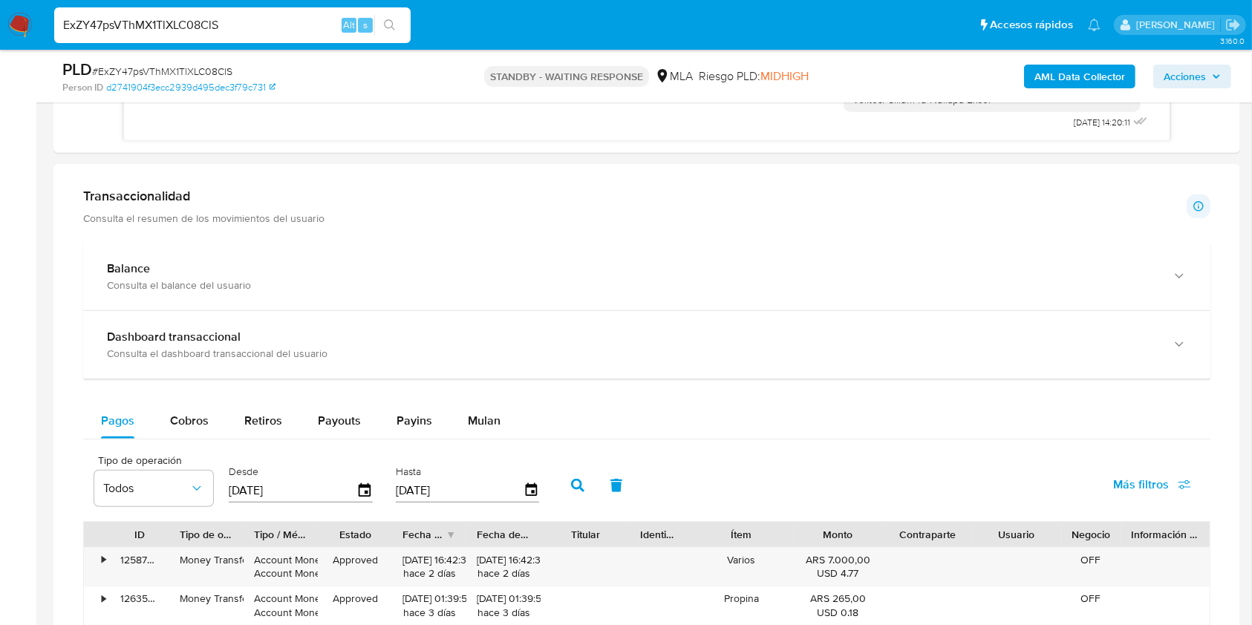
click at [284, 32] on input "ExZY47psVThMX1TlXLC08ClS" at bounding box center [232, 25] width 356 height 19
drag, startPoint x: 284, startPoint y: 32, endPoint x: 291, endPoint y: 35, distance: 8.0
click at [283, 32] on input "ExZY47psVThMX1TlXLC08ClS" at bounding box center [232, 25] width 356 height 19
paste input "Ta8HsgPQ0JyNSfAffBpEpwPg"
type input "Ta8HsgPQ0JyNSfAffBpEpwPg"
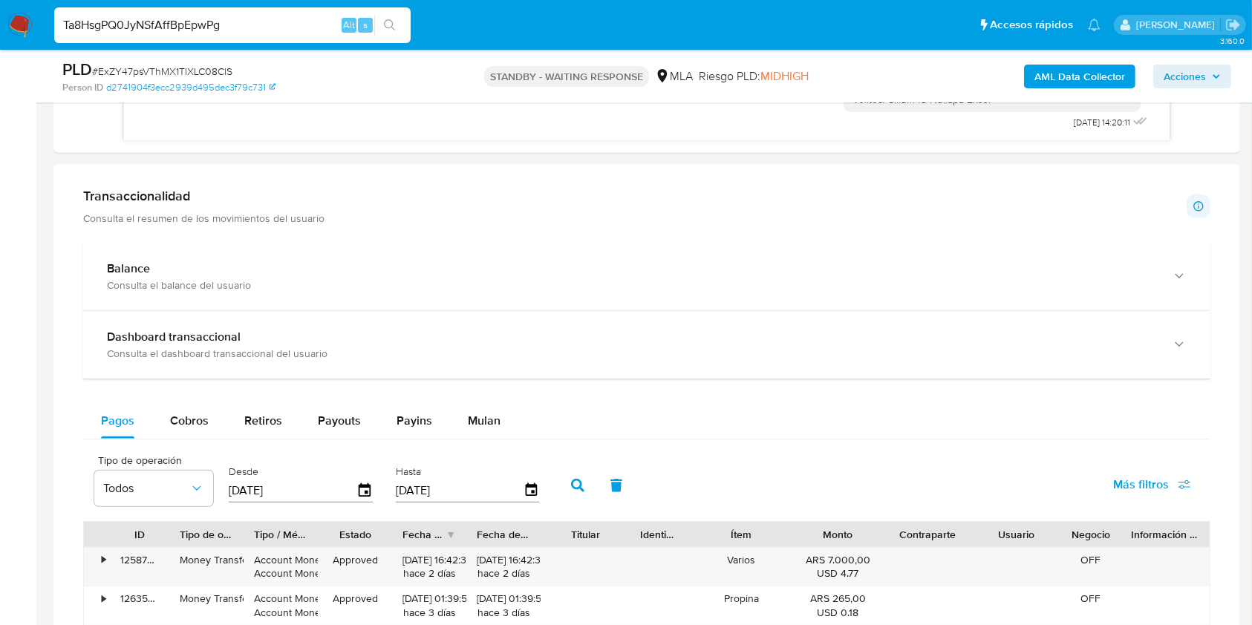
click at [386, 23] on icon "search-icon" at bounding box center [390, 25] width 12 height 12
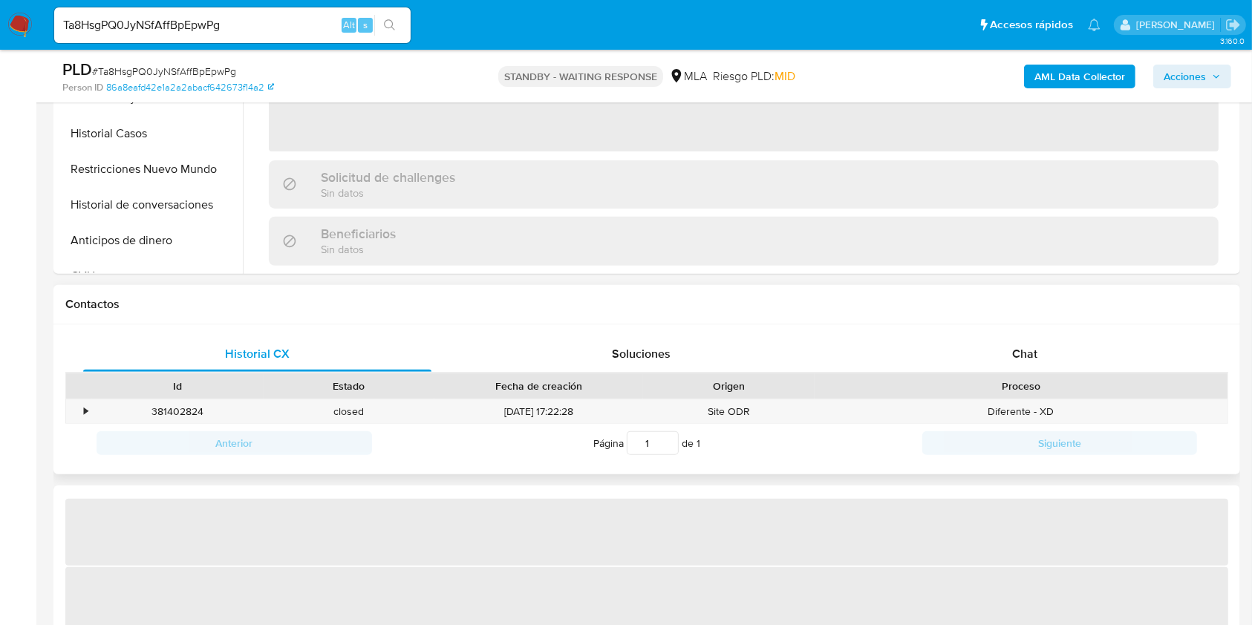
scroll to position [495, 0]
click at [978, 342] on div "Chat" at bounding box center [1025, 351] width 348 height 36
select select "10"
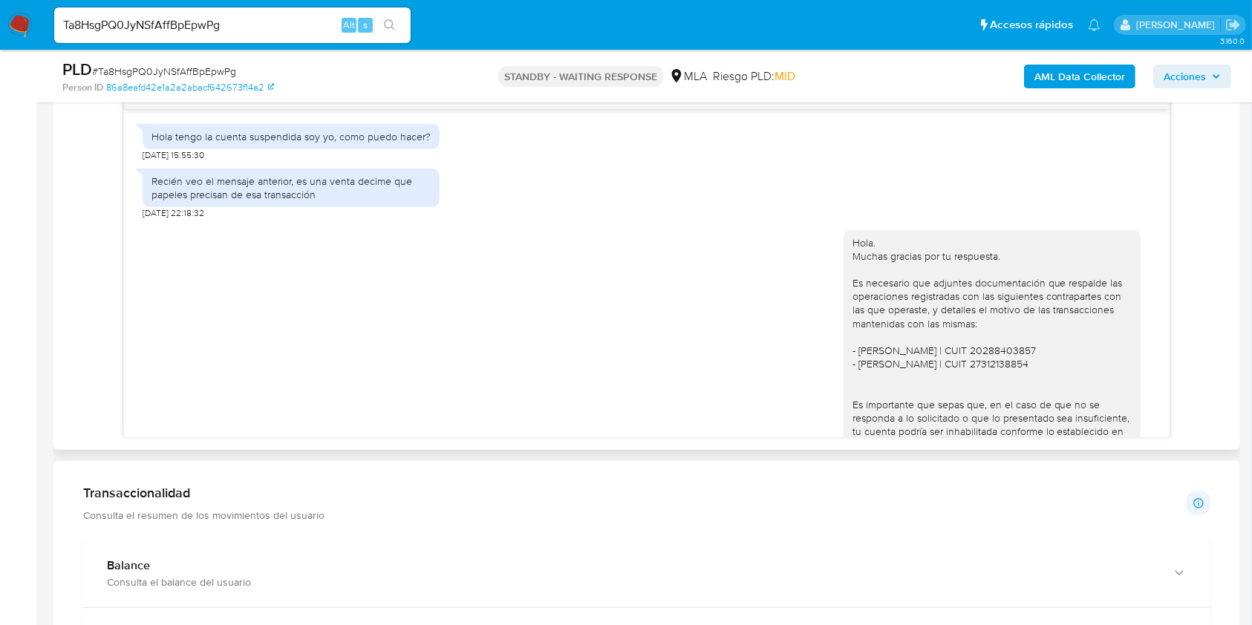
scroll to position [903, 0]
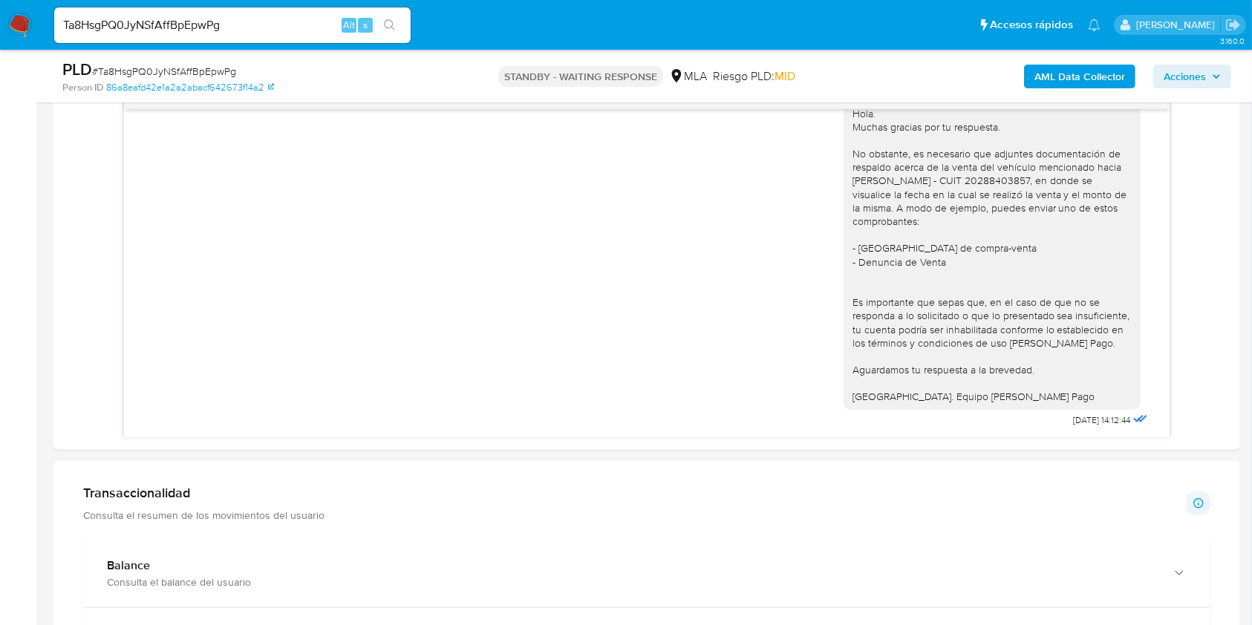
click at [319, 26] on input "Ta8HsgPQ0JyNSfAffBpEpwPg" at bounding box center [232, 25] width 356 height 19
paste input "bX6J8OToJd7xOssE1y5QbYpQ"
type input "bX6J8OToJd7xOssE1y5QbYpQ"
click at [404, 25] on button "search-icon" at bounding box center [389, 25] width 30 height 21
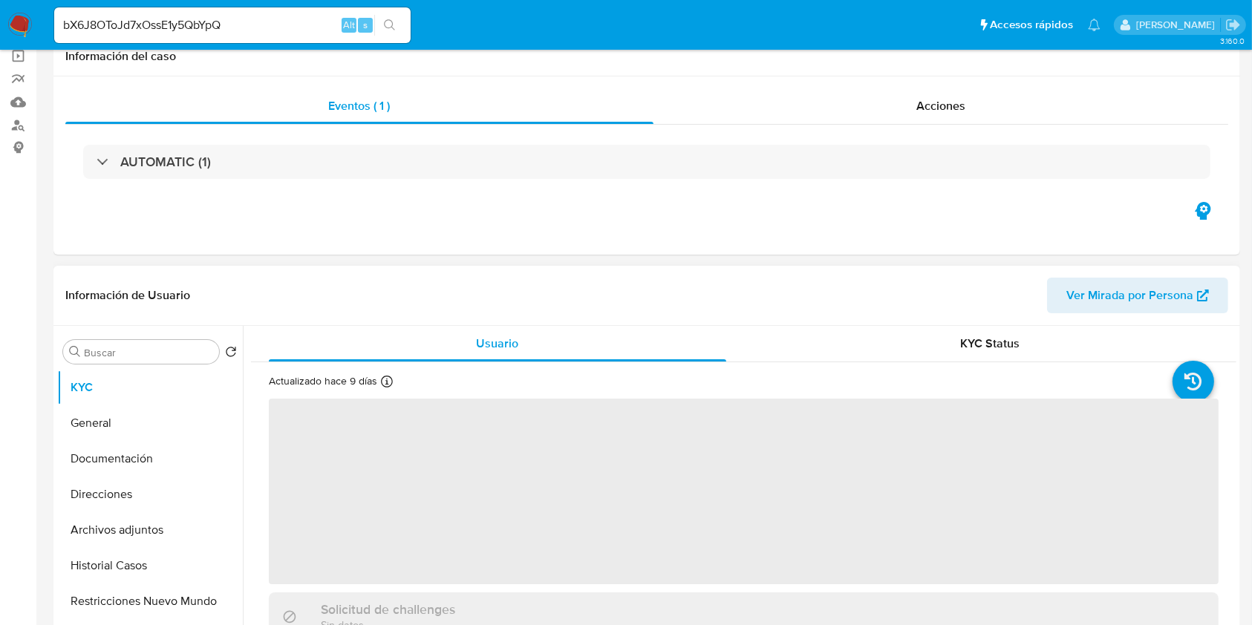
scroll to position [495, 0]
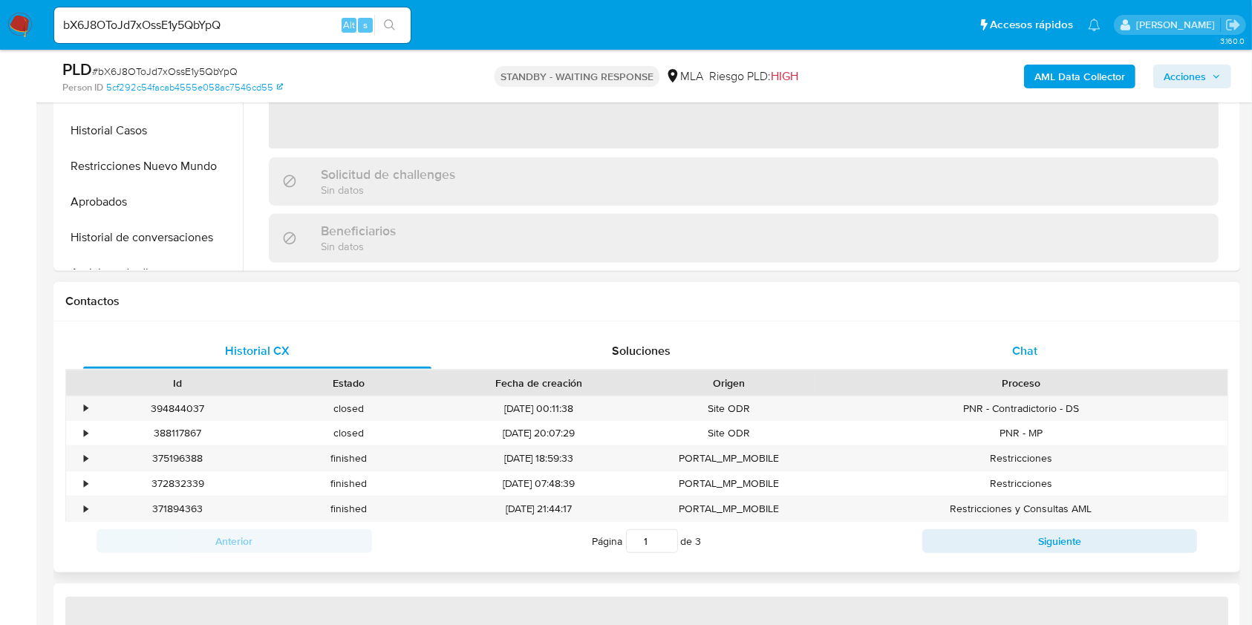
select select "10"
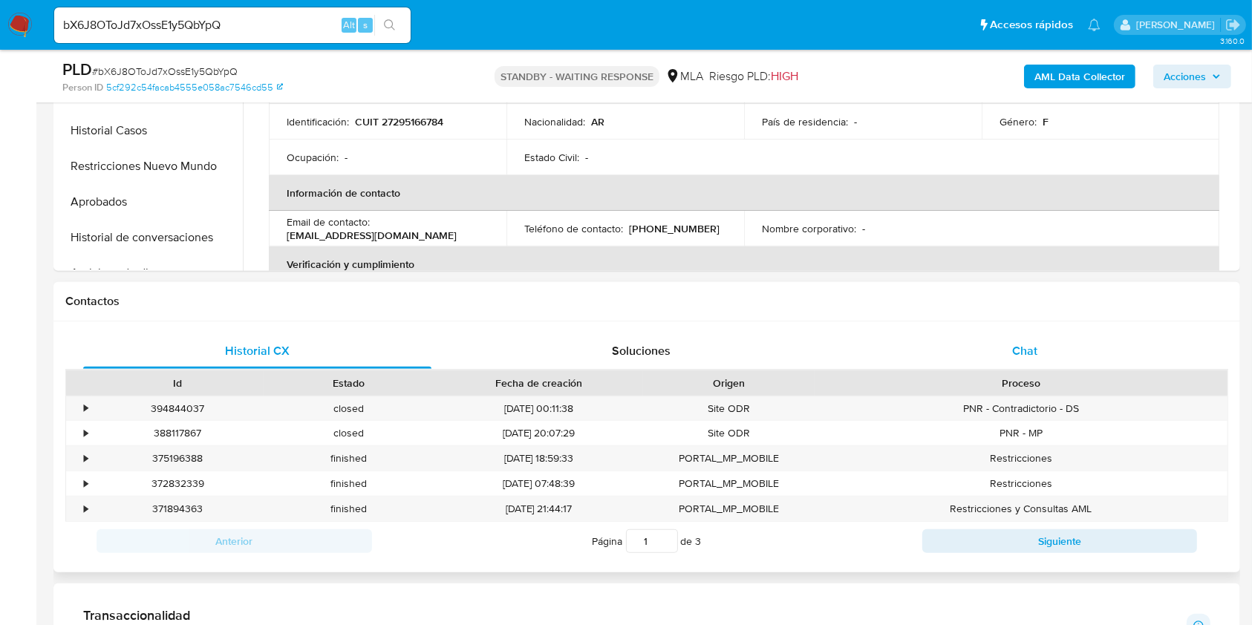
click at [1056, 358] on div "Chat" at bounding box center [1025, 351] width 348 height 36
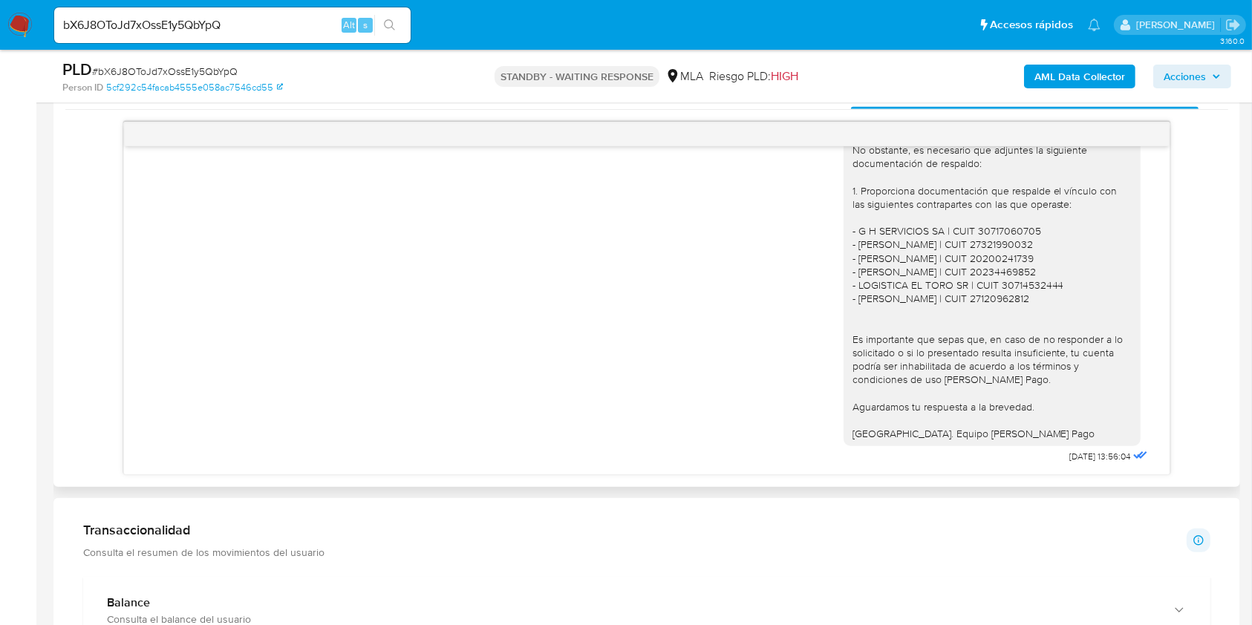
scroll to position [792, 0]
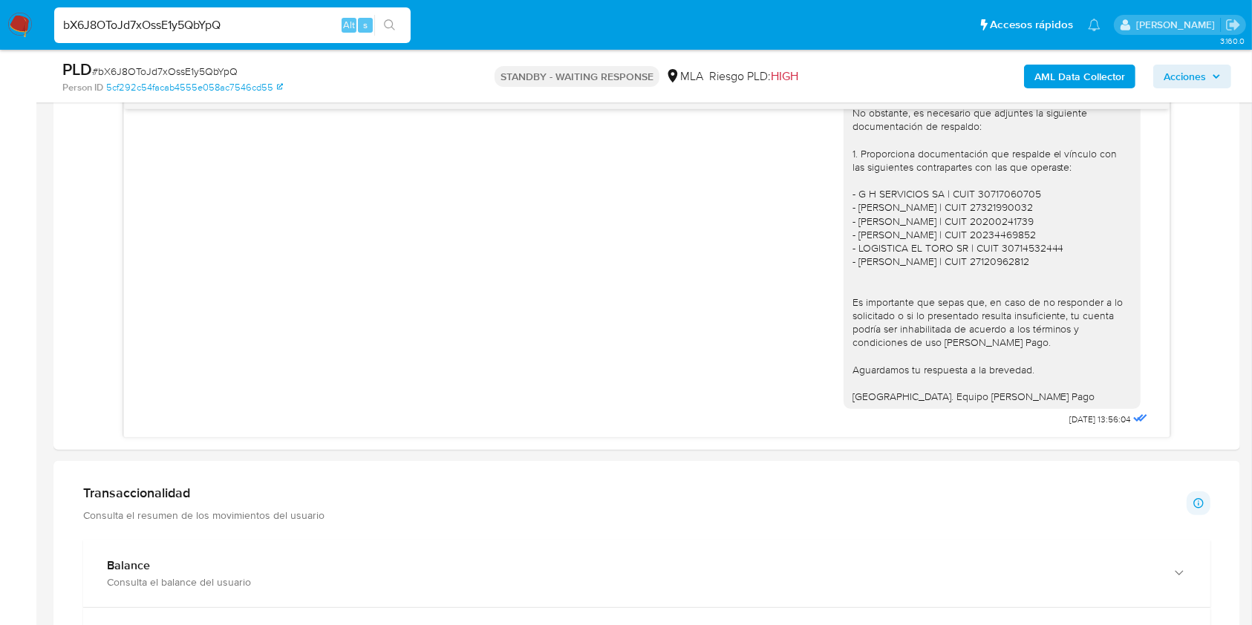
click at [315, 33] on input "bX6J8OToJd7xOssE1y5QbYpQ" at bounding box center [232, 25] width 356 height 19
click at [314, 33] on input "bX6J8OToJd7xOssE1y5QbYpQ" at bounding box center [232, 25] width 356 height 19
paste input "lzgDuNR8QPhpiKYODE8orIo8"
type input "lzgDuNR8QPhpiKYODE8orIo8"
click at [384, 24] on icon "search-icon" at bounding box center [390, 25] width 12 height 12
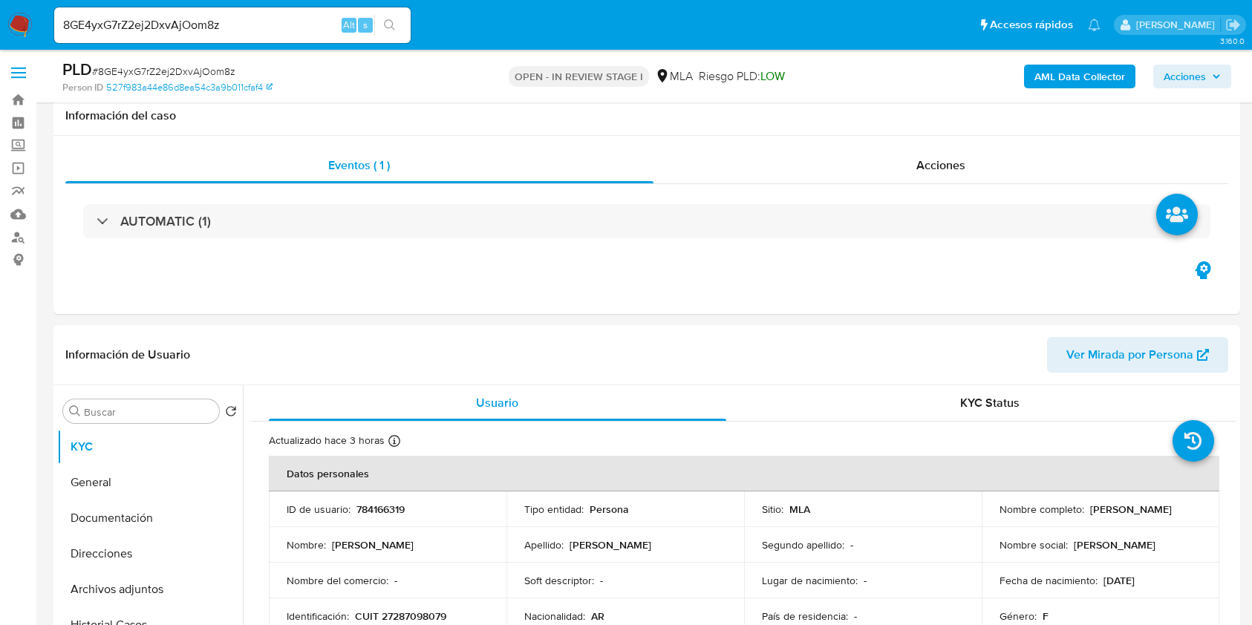
select select "10"
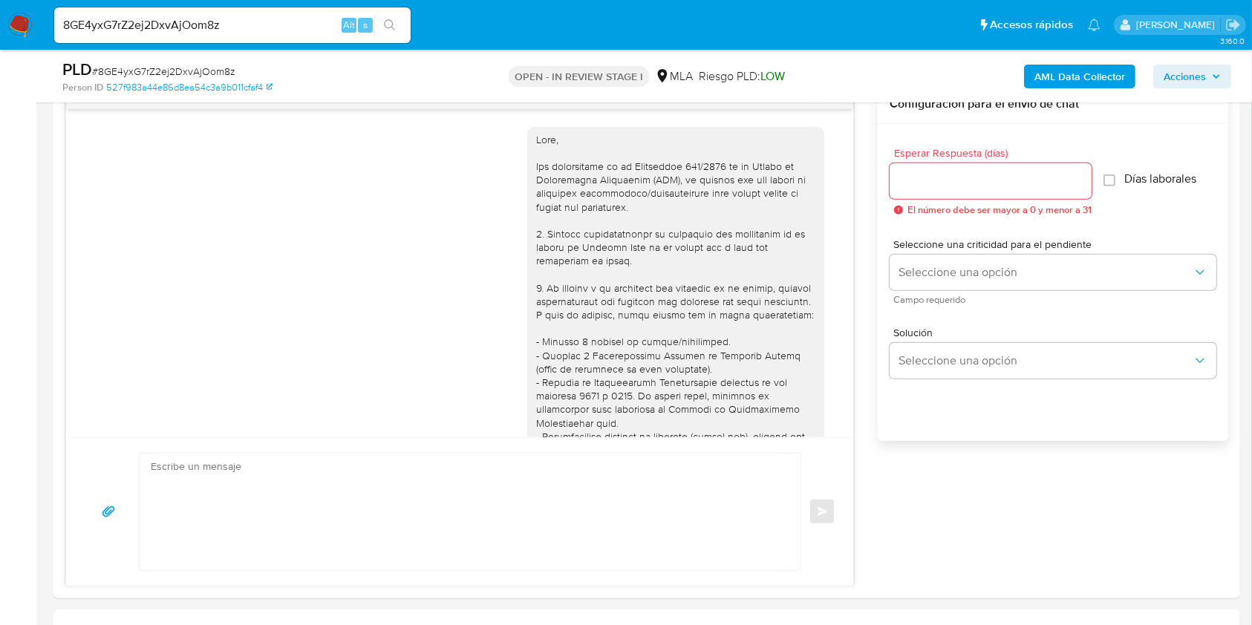
scroll to position [1616, 0]
